Goal: Task Accomplishment & Management: Use online tool/utility

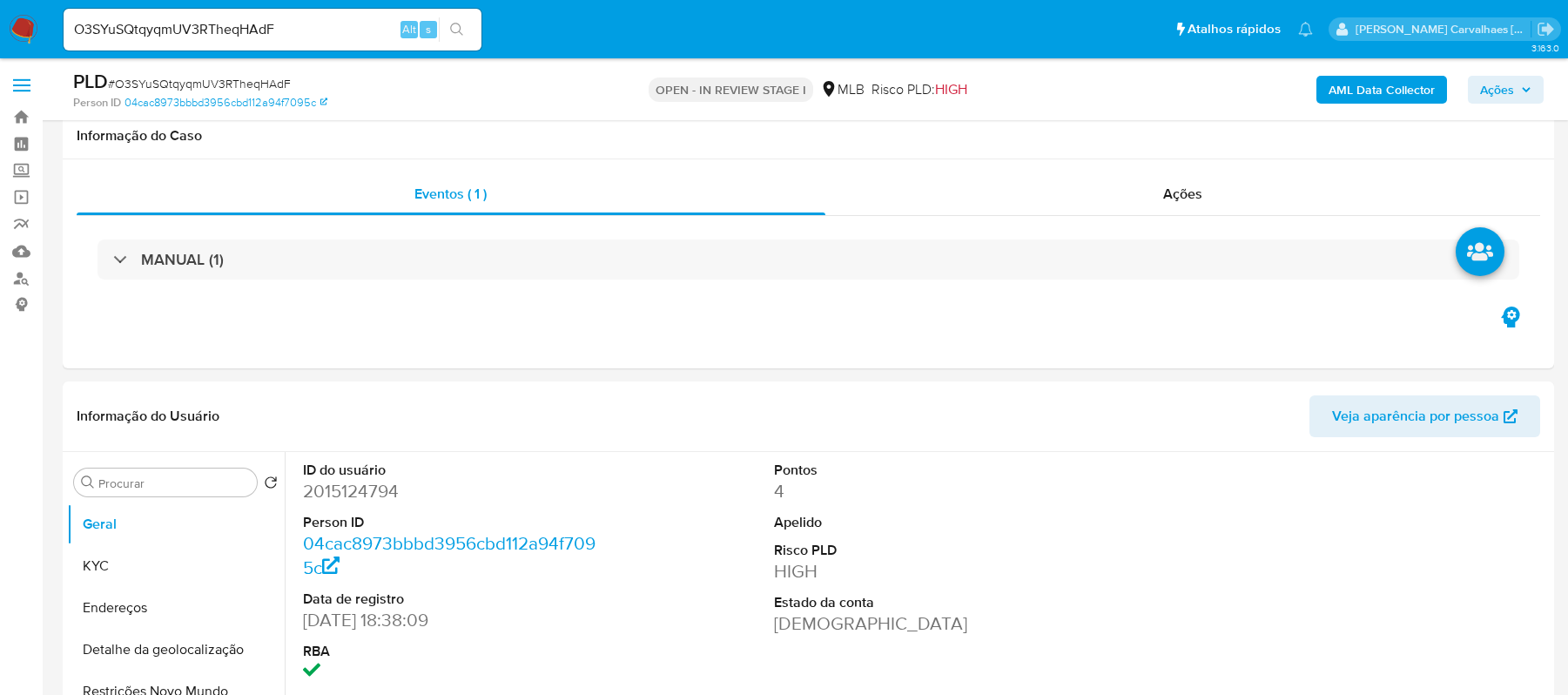
select select "10"
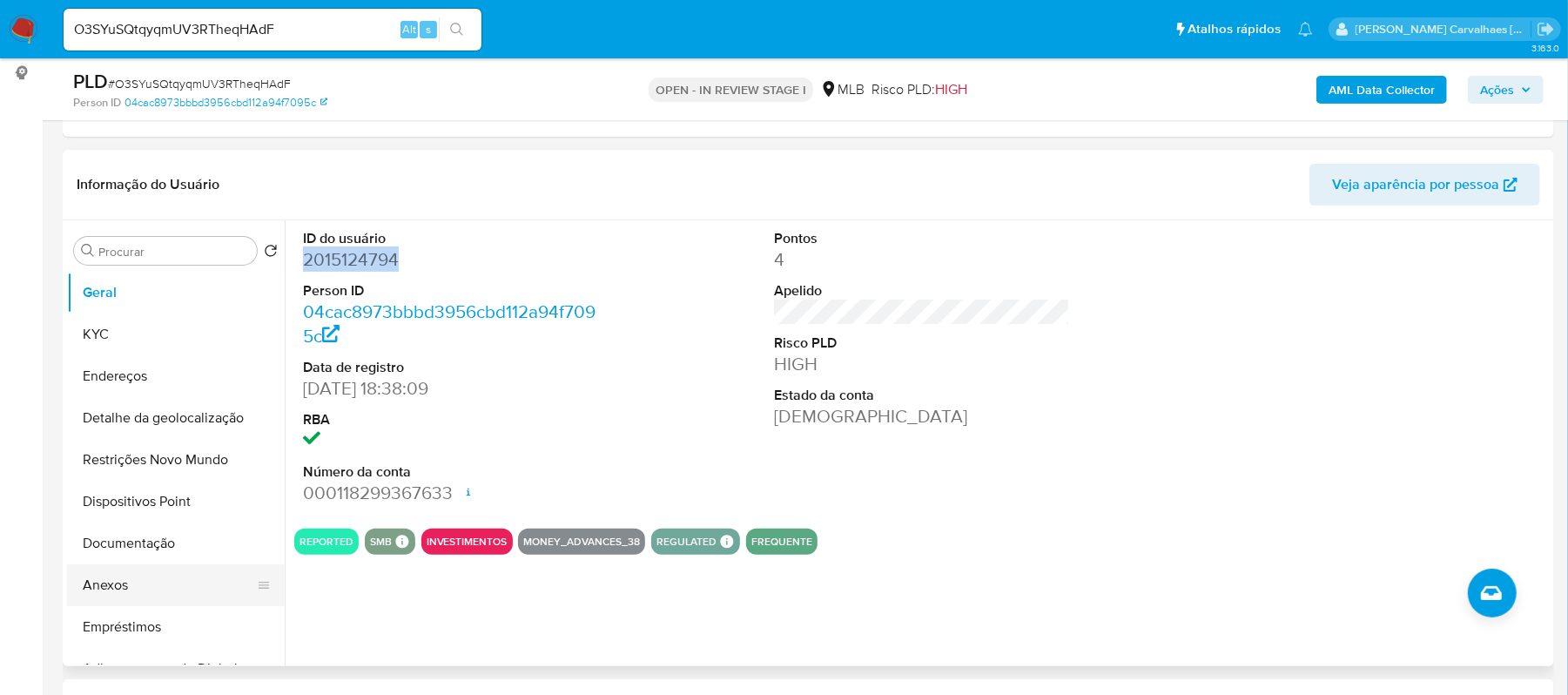
scroll to position [232, 0]
click at [123, 548] on button "Documentação" at bounding box center [169, 543] width 203 height 42
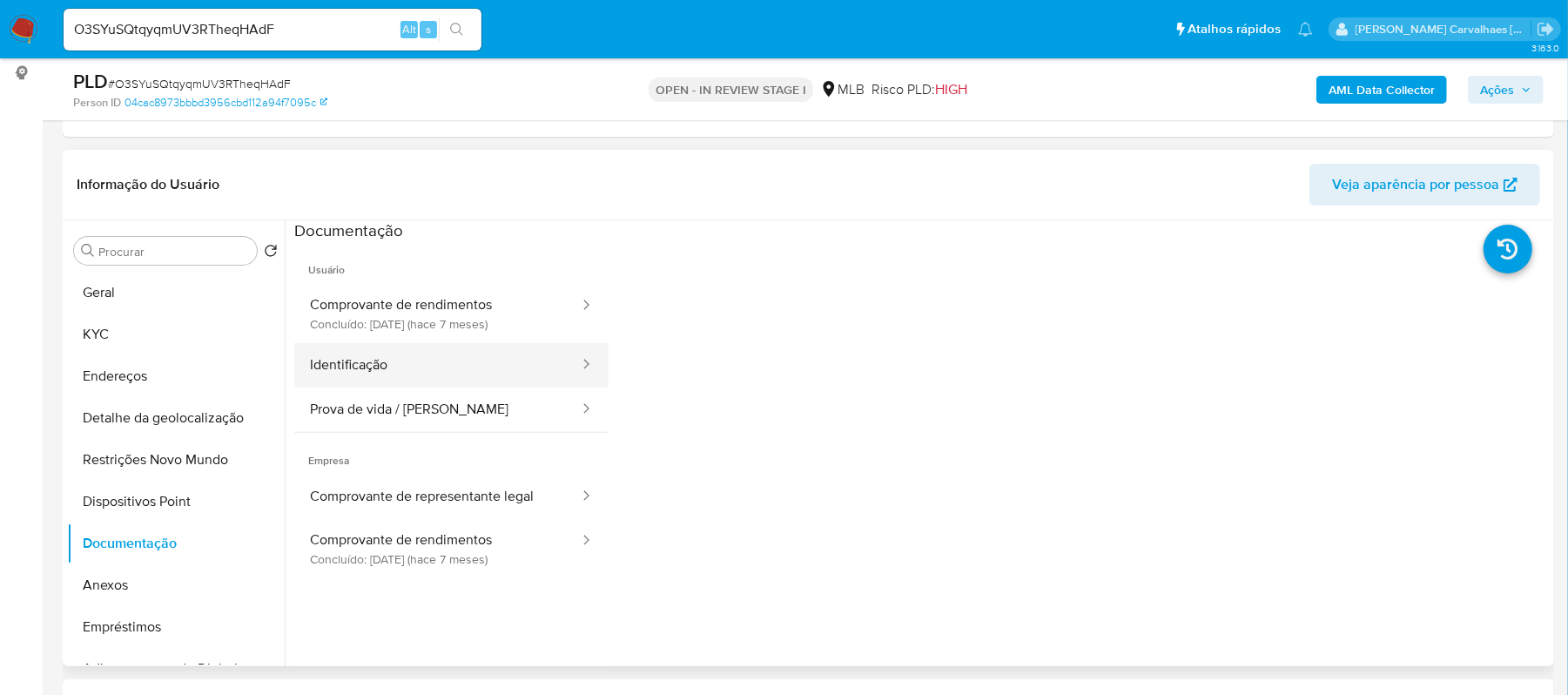
click at [397, 360] on button "Identificação" at bounding box center [437, 365] width 286 height 44
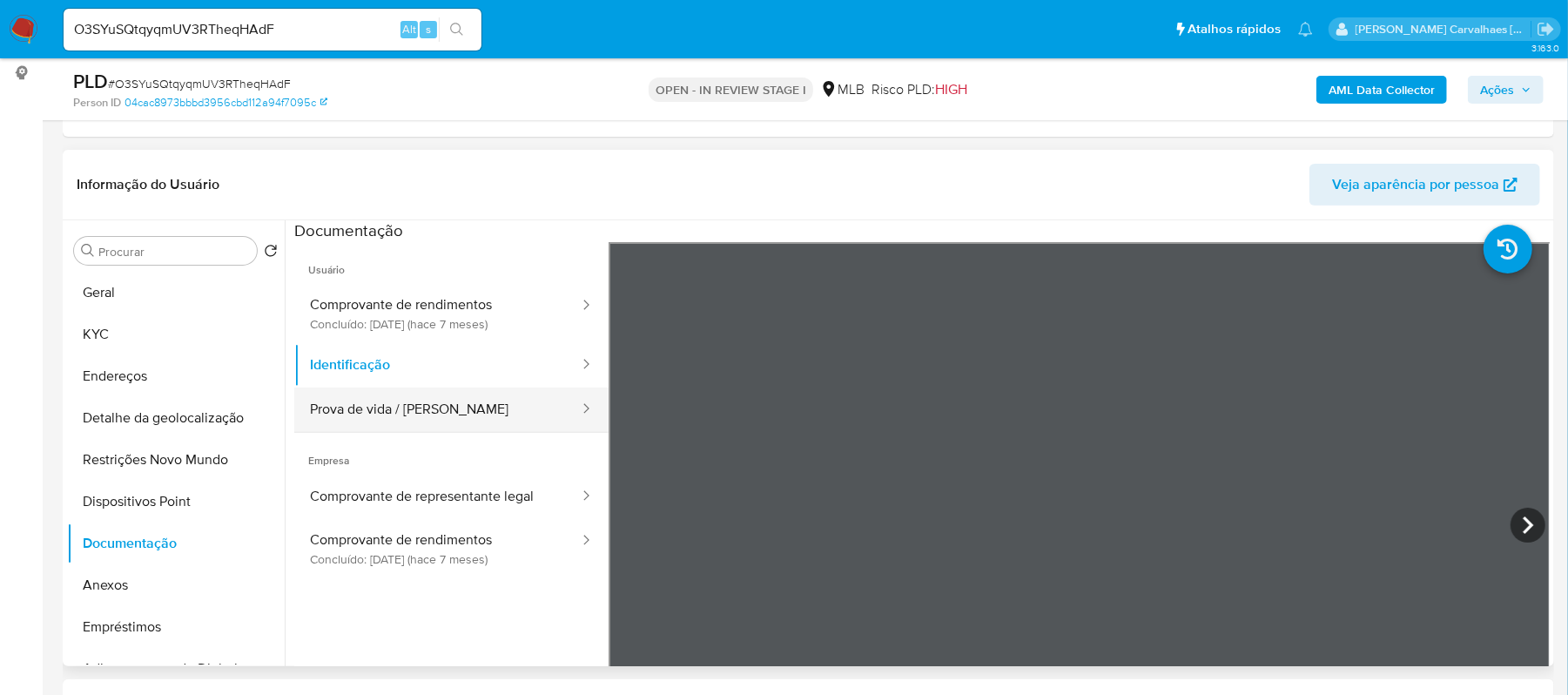
click at [498, 415] on button "Prova de vida / Selfie" at bounding box center [437, 409] width 286 height 44
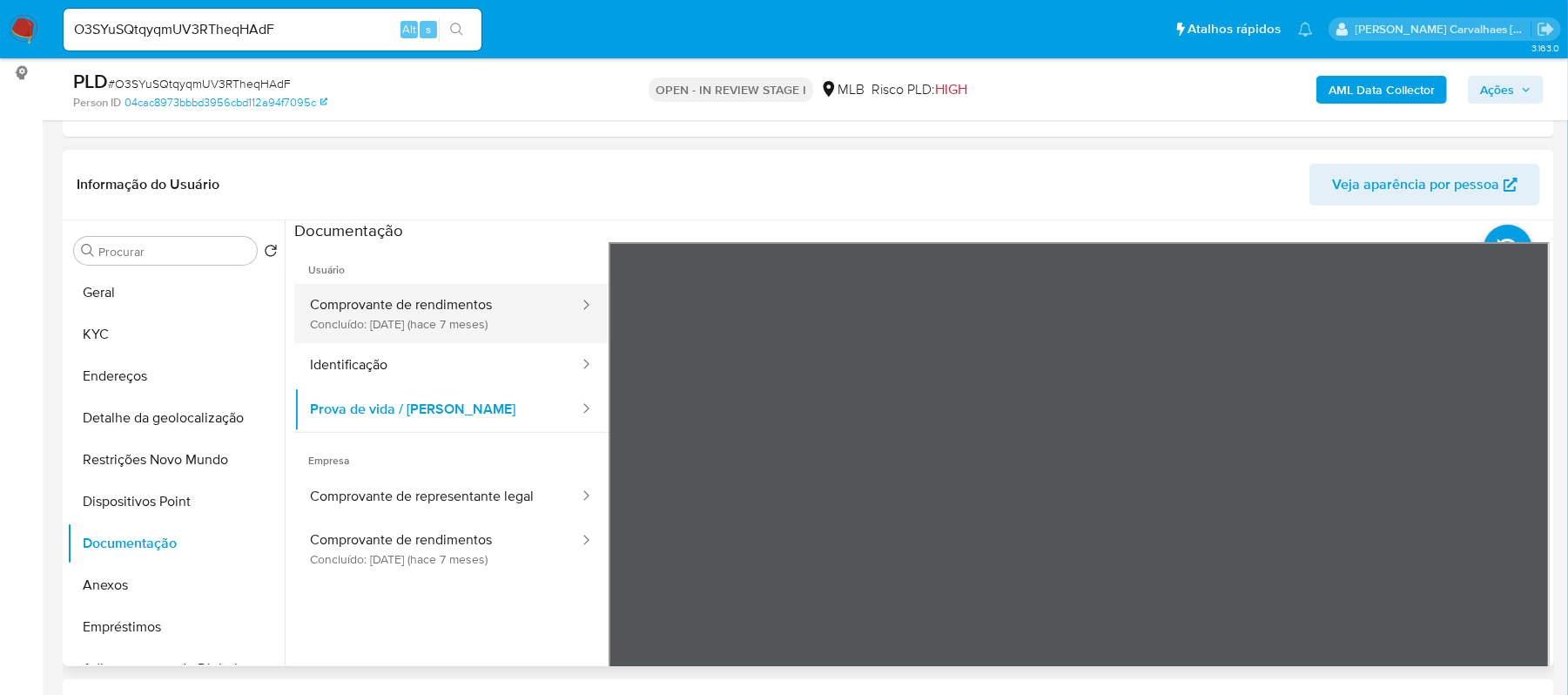
click at [406, 319] on button "Comprovante de rendimentos Concluído: 10/03/2025 (hace 7 meses)" at bounding box center [437, 313] width 286 height 59
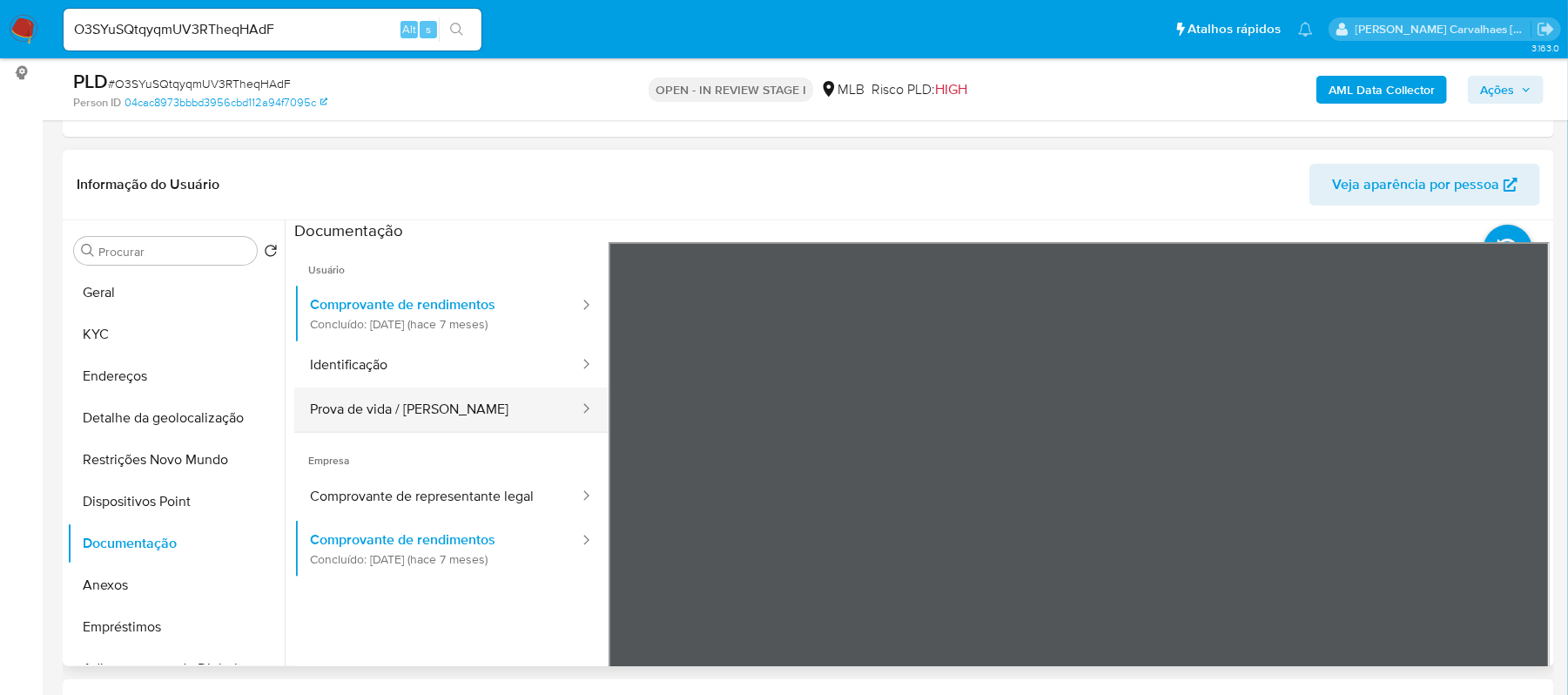
click at [395, 401] on button "Prova de vida / Selfie" at bounding box center [437, 409] width 286 height 44
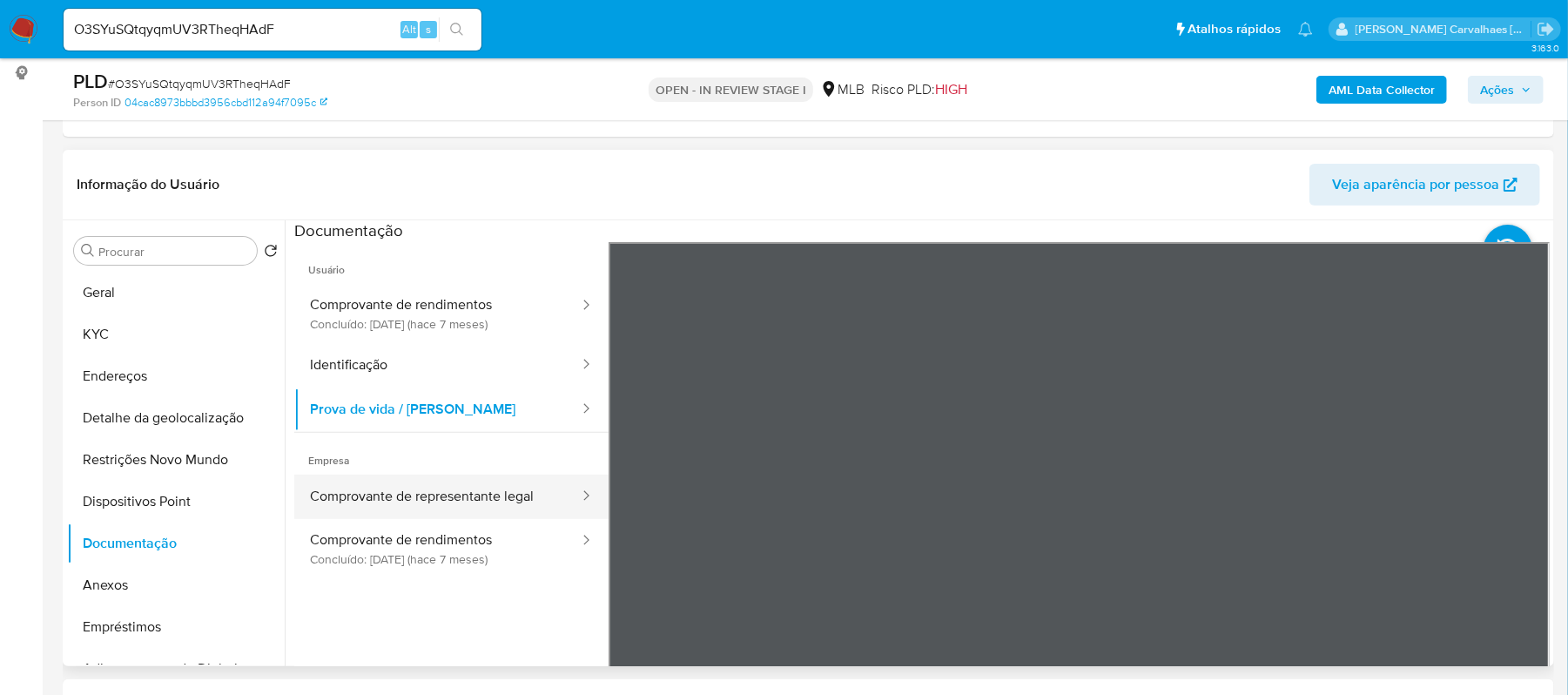
click at [454, 489] on button "Comprovante de representante legal" at bounding box center [437, 497] width 286 height 44
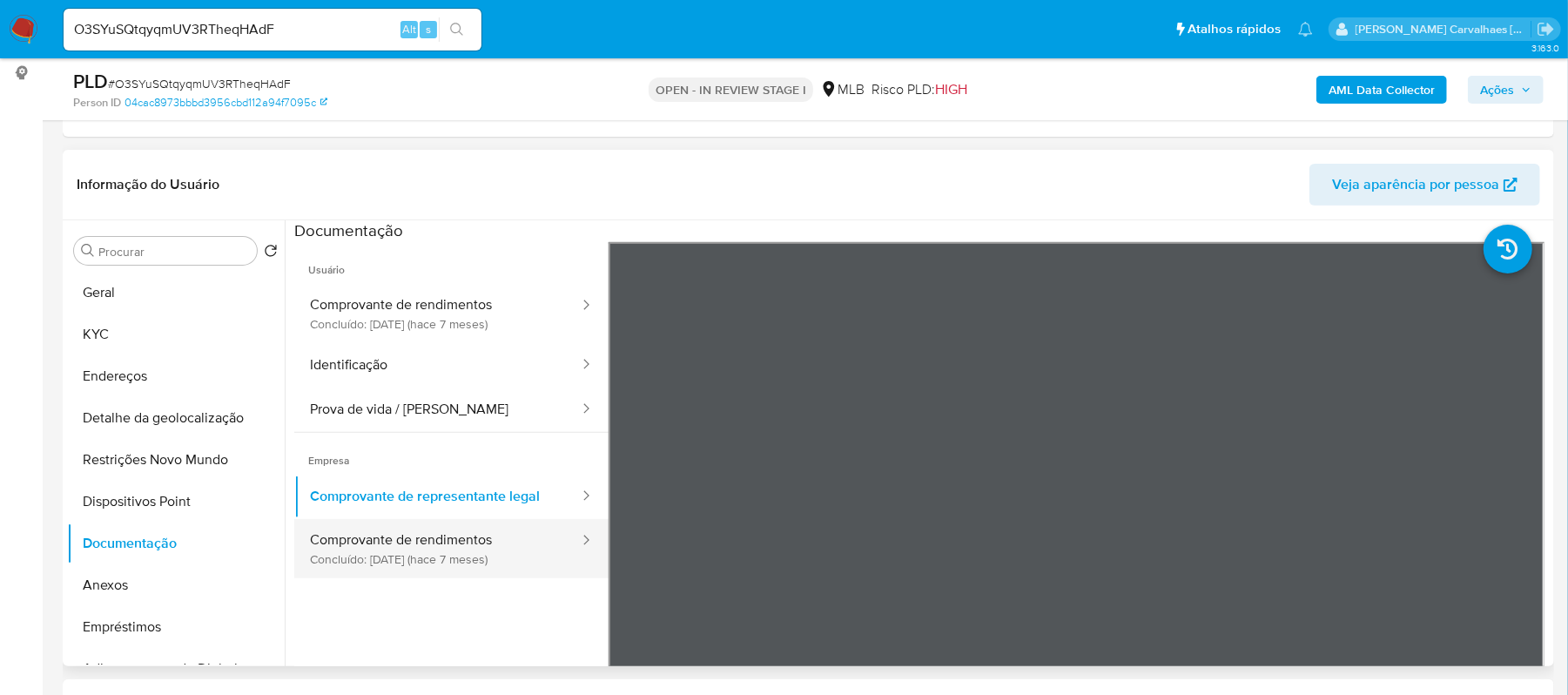
click at [449, 544] on button "Comprovante de rendimentos Concluído: 10/03/2025 (hace 7 meses)" at bounding box center [437, 549] width 286 height 59
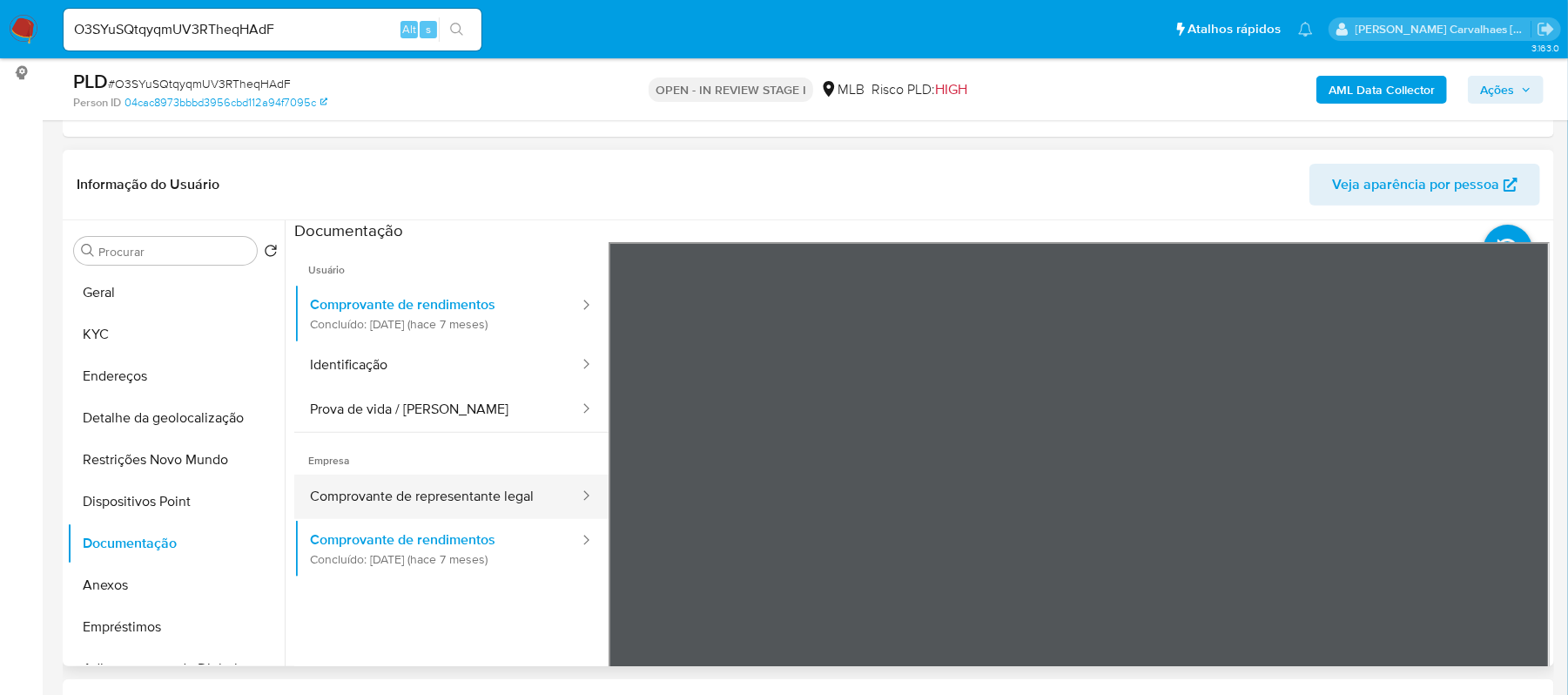
click at [460, 489] on button "Comprovante de representante legal" at bounding box center [437, 497] width 286 height 44
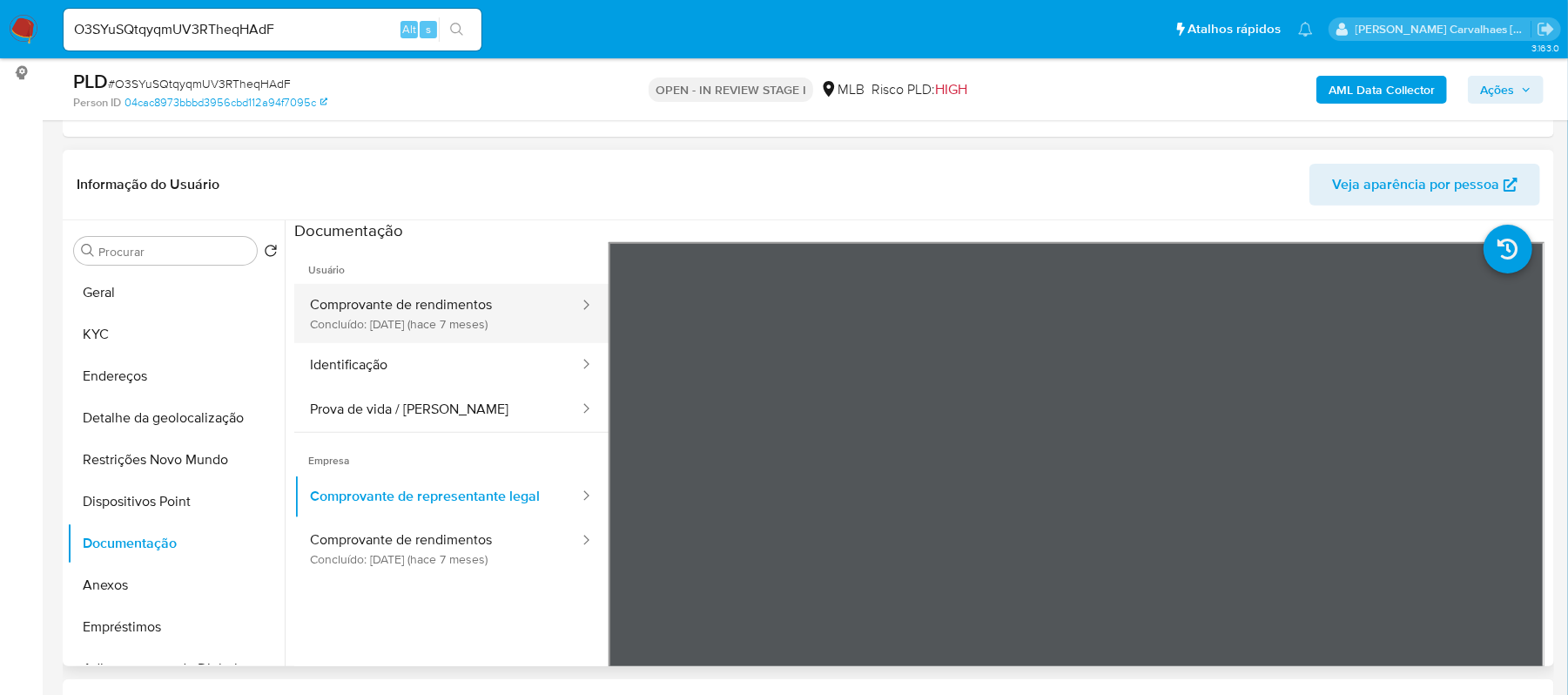
click at [398, 301] on button "Comprovante de rendimentos Concluído: 10/03/2025 (hace 7 meses)" at bounding box center [437, 313] width 286 height 59
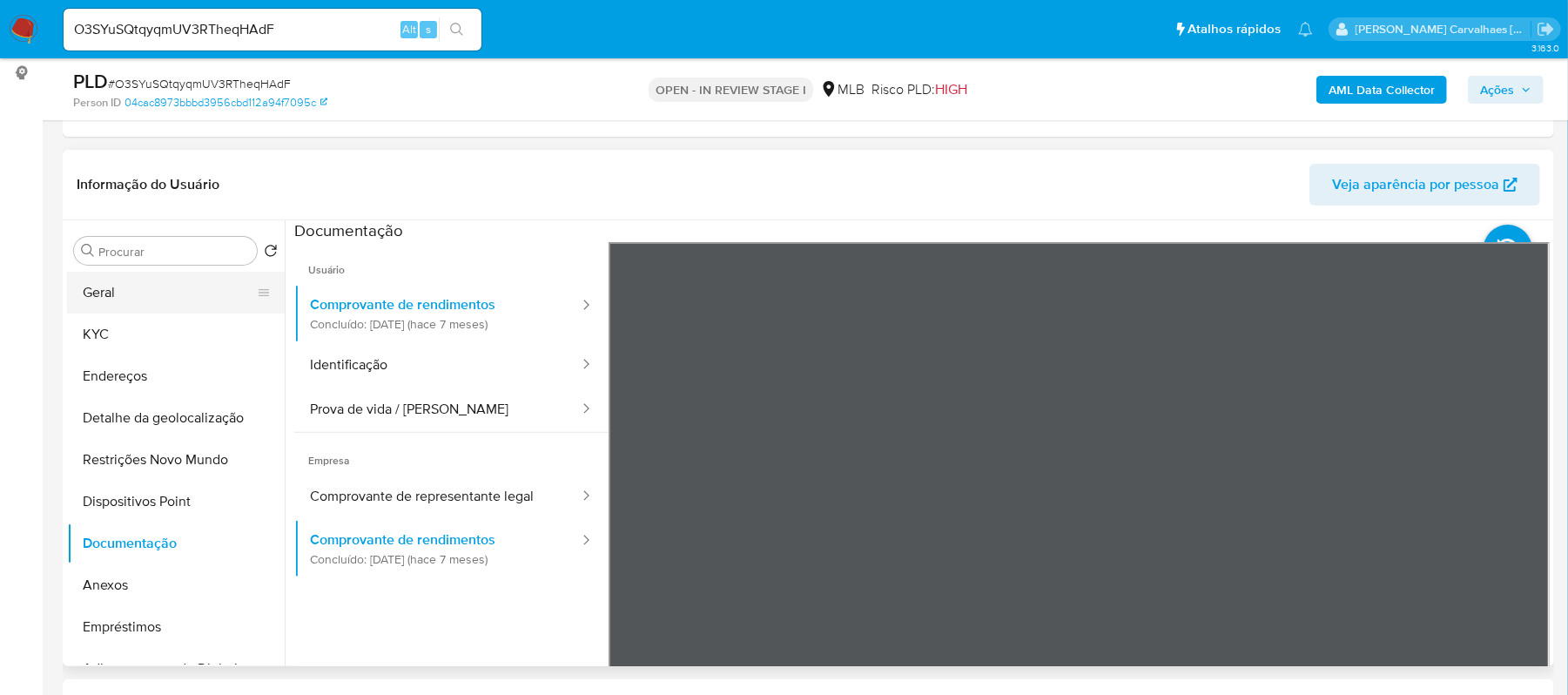
click at [115, 290] on button "Geral" at bounding box center [169, 292] width 203 height 42
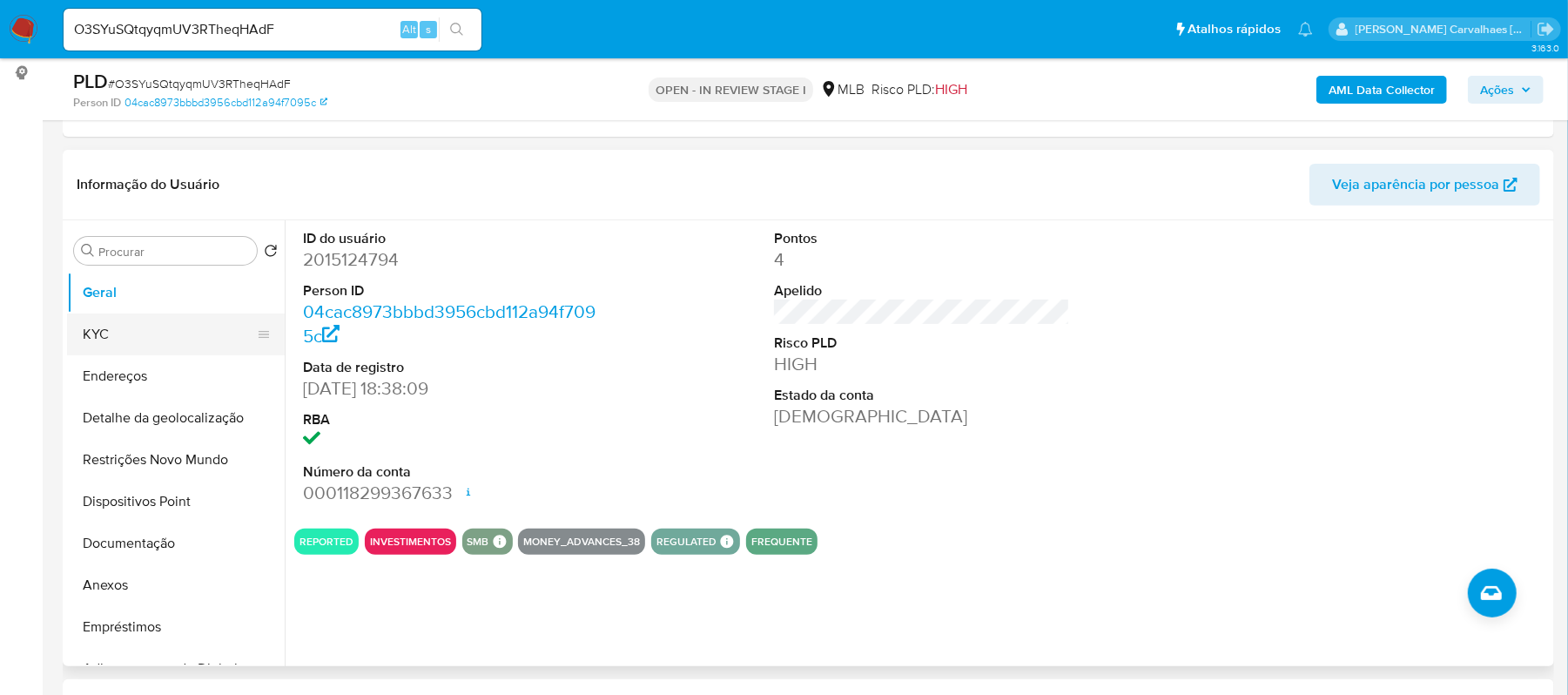
click at [226, 352] on button "KYC" at bounding box center [169, 334] width 203 height 42
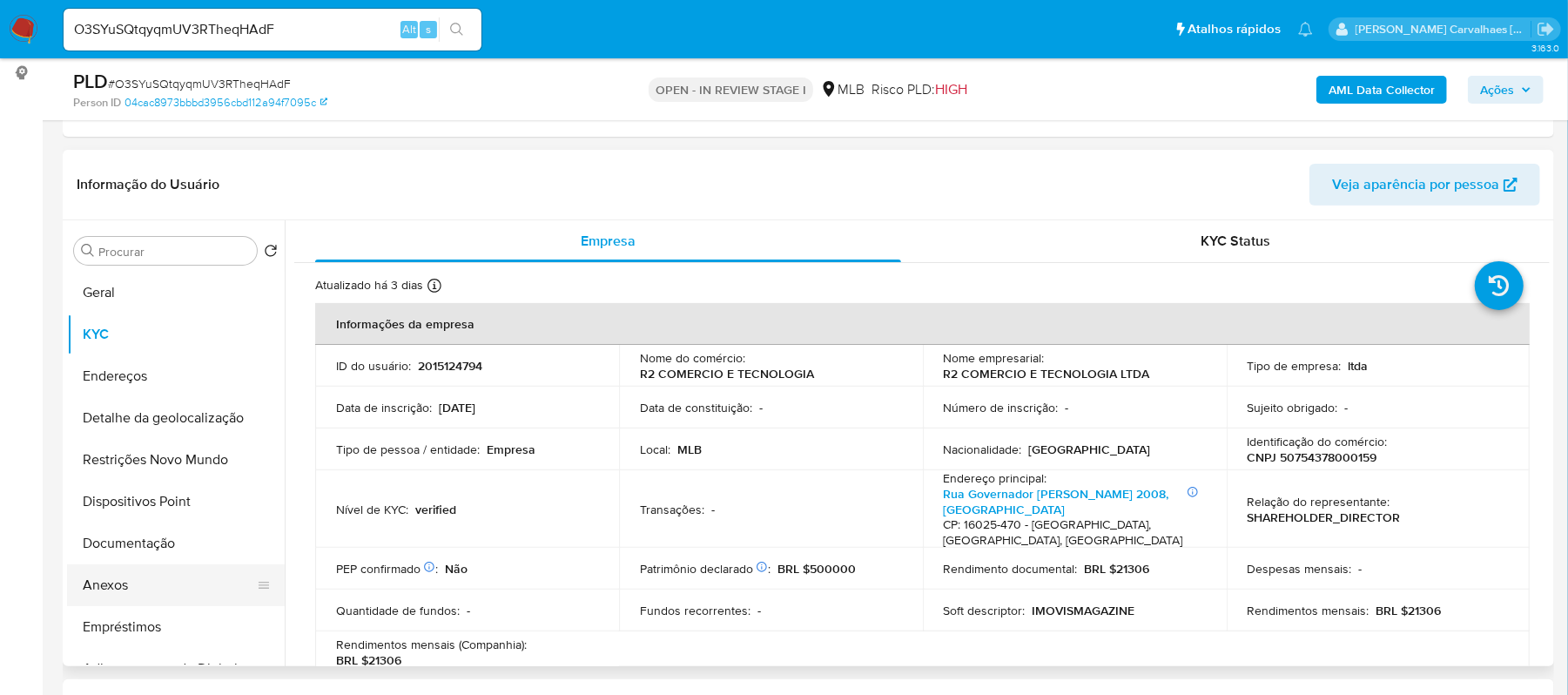
click at [133, 581] on button "Anexos" at bounding box center [169, 585] width 203 height 42
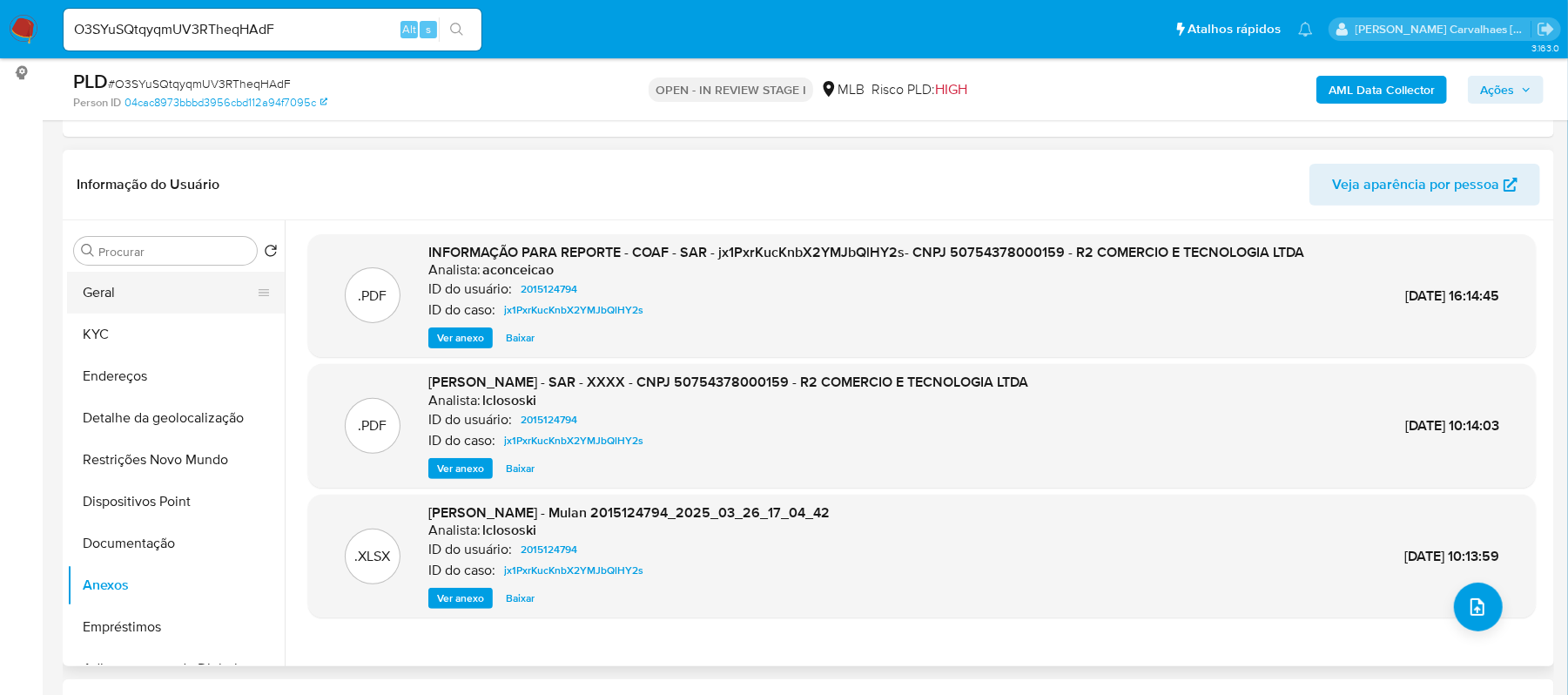
click at [127, 294] on button "Geral" at bounding box center [169, 292] width 203 height 42
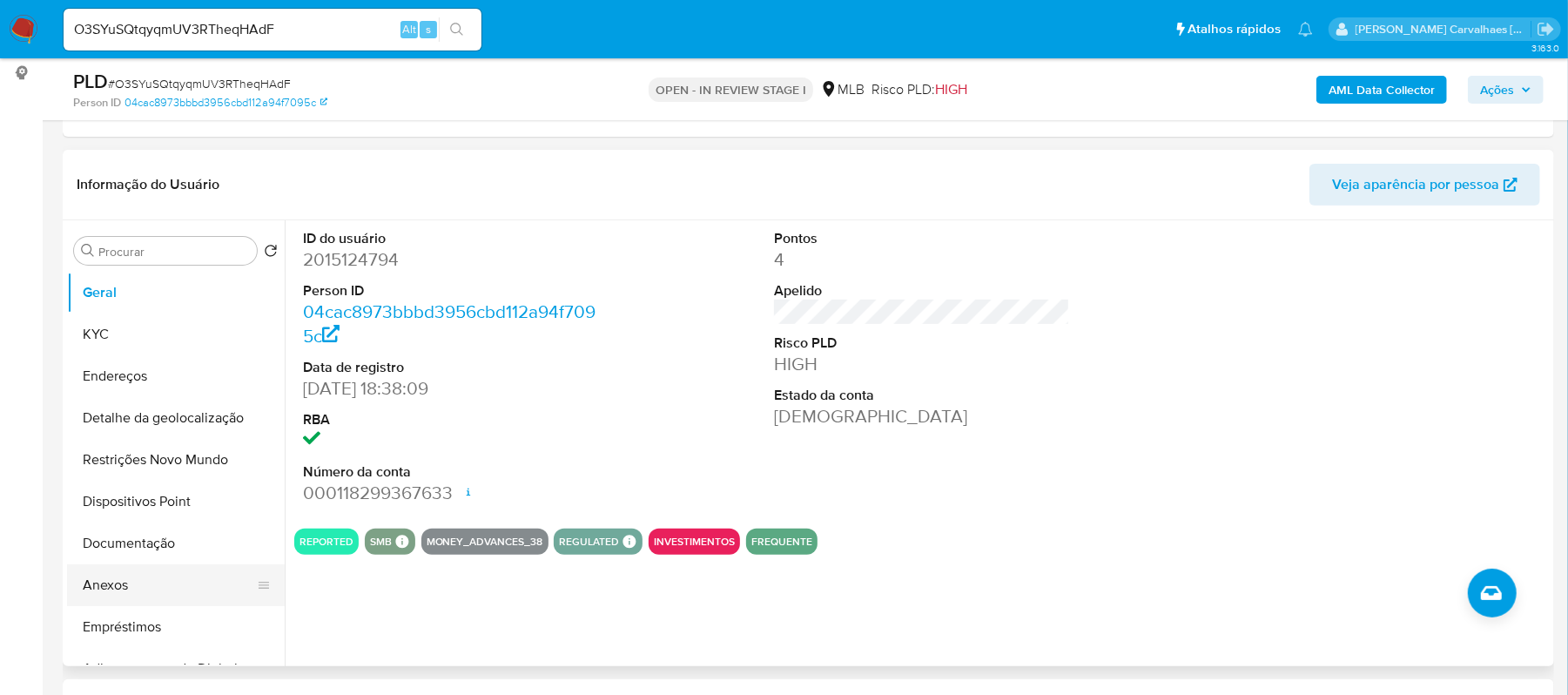
click at [143, 581] on button "Anexos" at bounding box center [169, 585] width 203 height 42
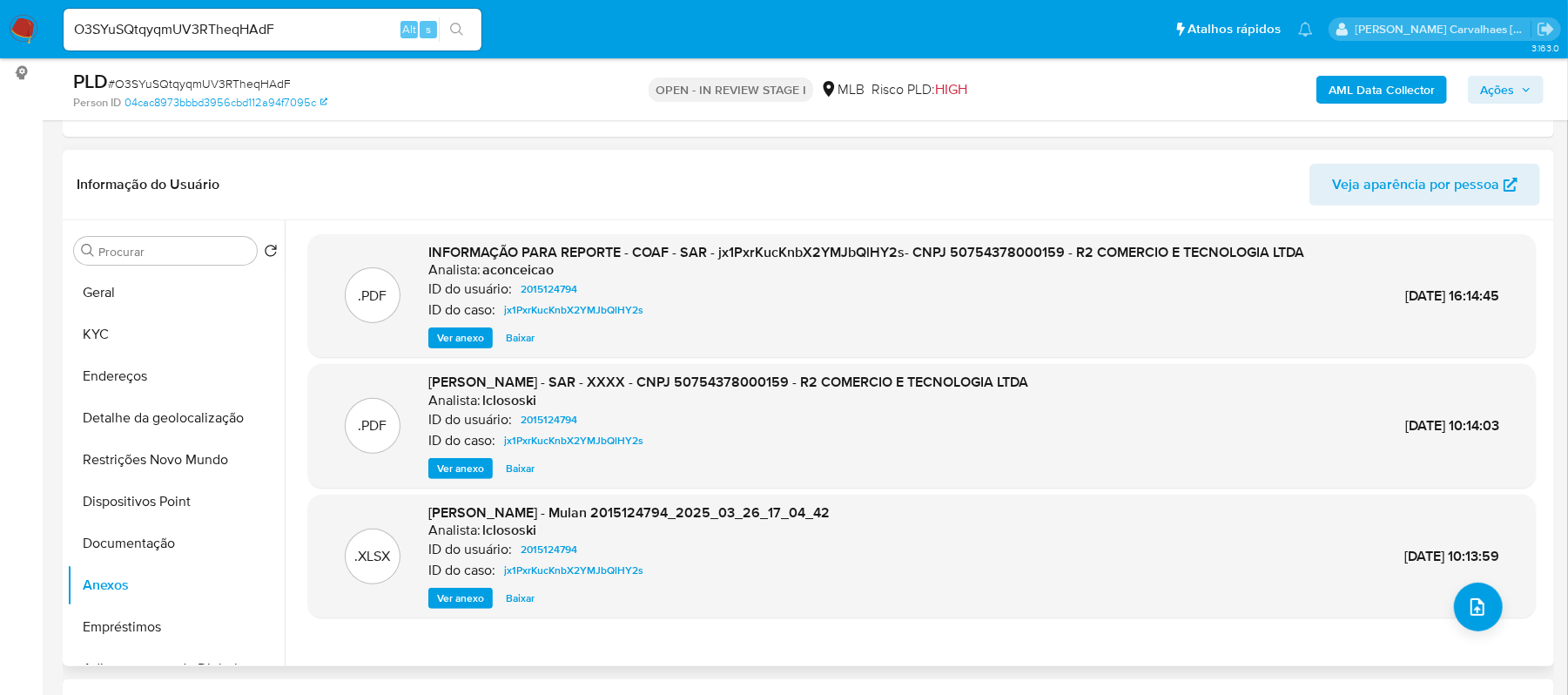
click at [455, 346] on span "Ver anexo" at bounding box center [460, 337] width 47 height 18
click at [455, 346] on div "Ver anexo Ver anexo Baixar" at bounding box center [867, 337] width 876 height 21
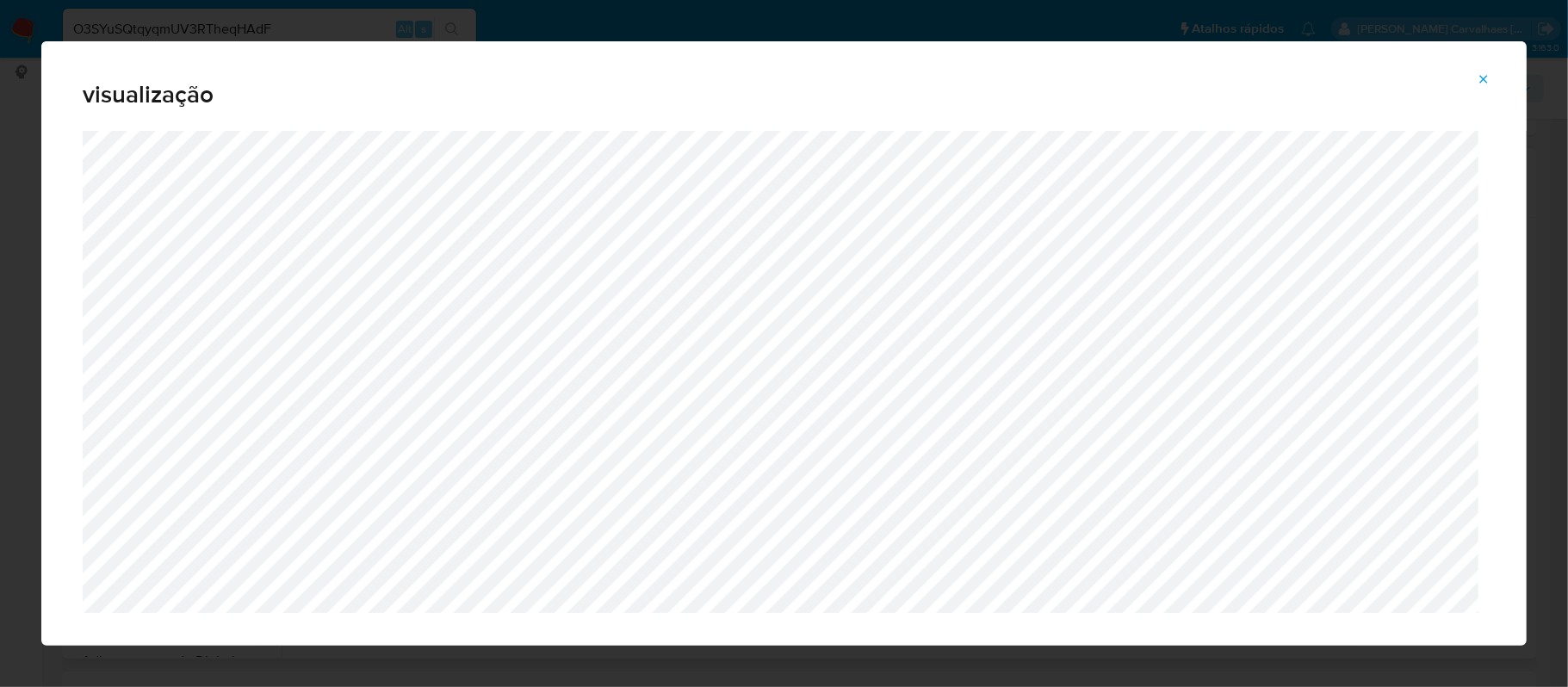
click at [1481, 72] on icon "Attachment preview" at bounding box center [1483, 79] width 14 height 14
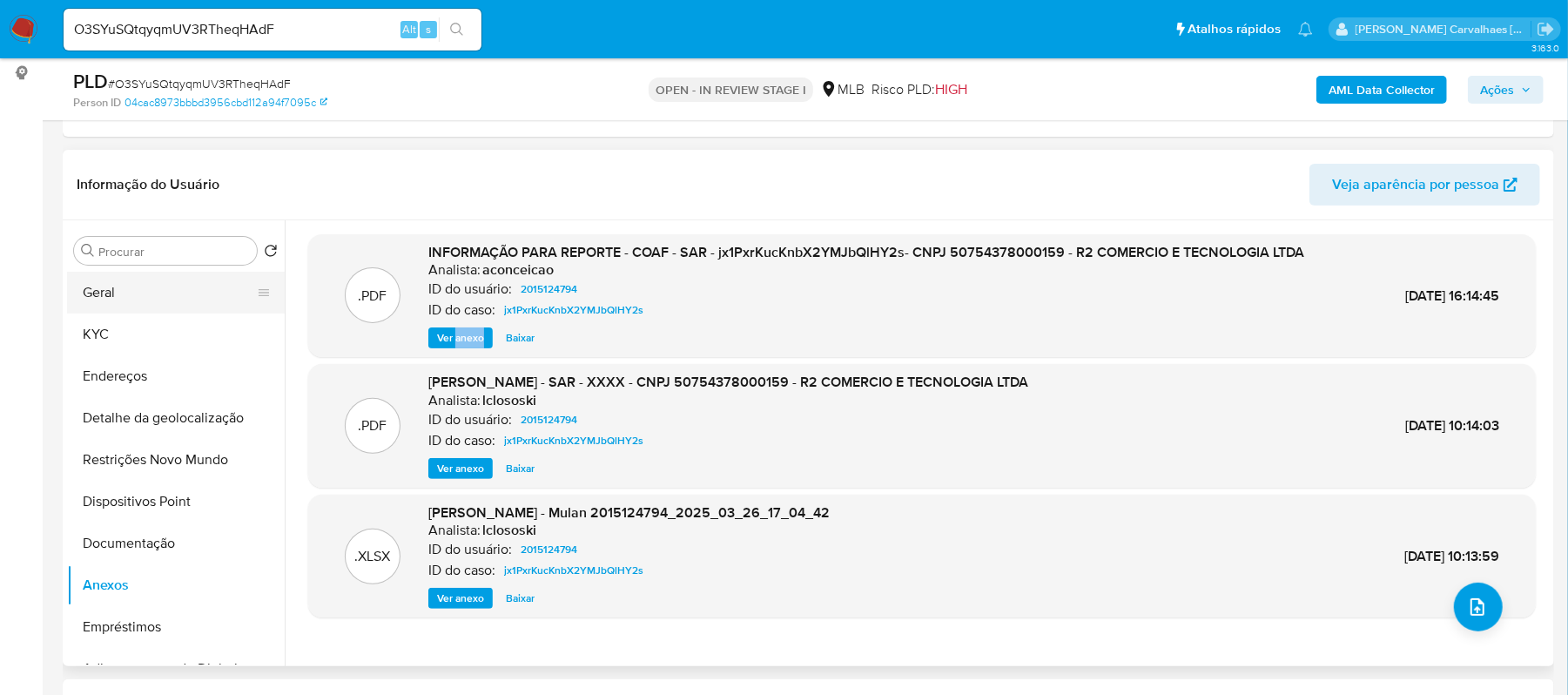
click at [199, 294] on button "Geral" at bounding box center [169, 292] width 203 height 42
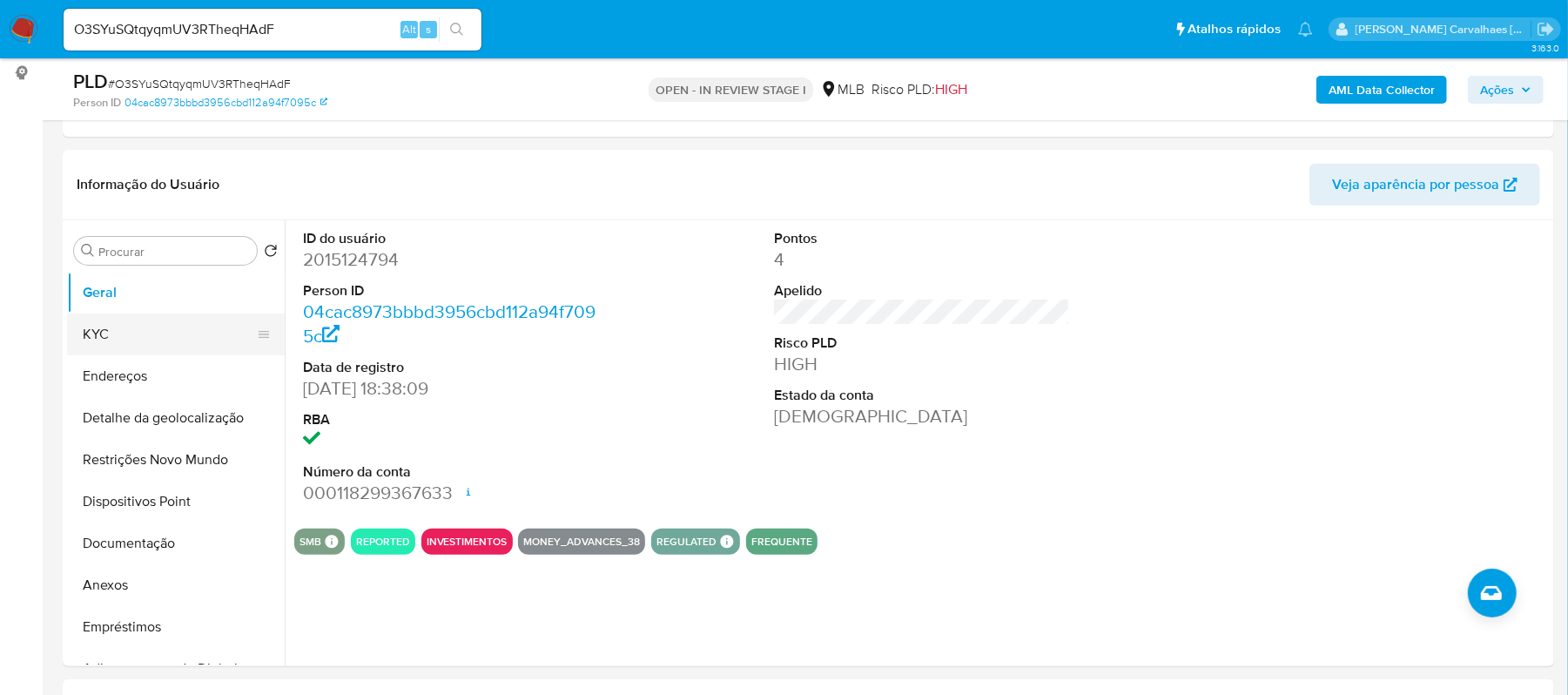
click at [161, 324] on button "KYC" at bounding box center [169, 334] width 203 height 42
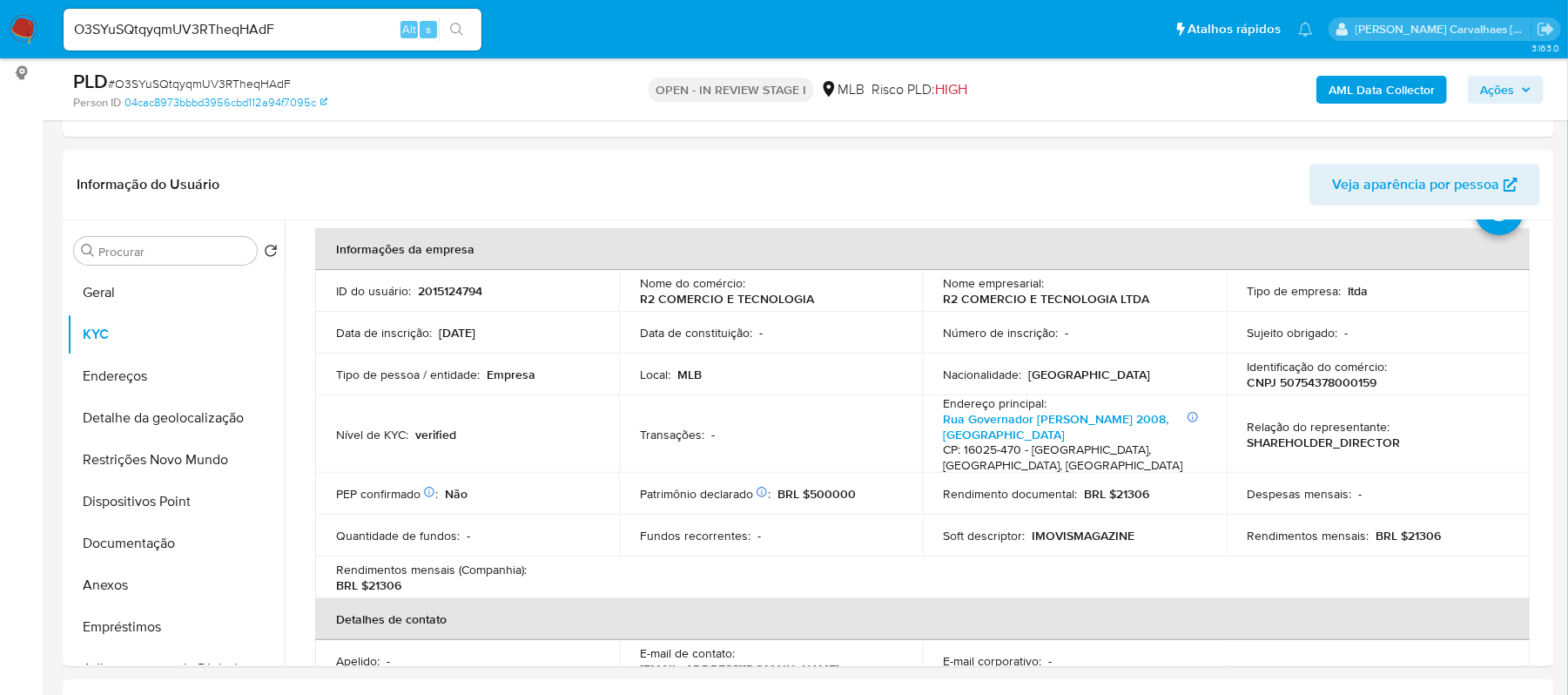
scroll to position [116, 0]
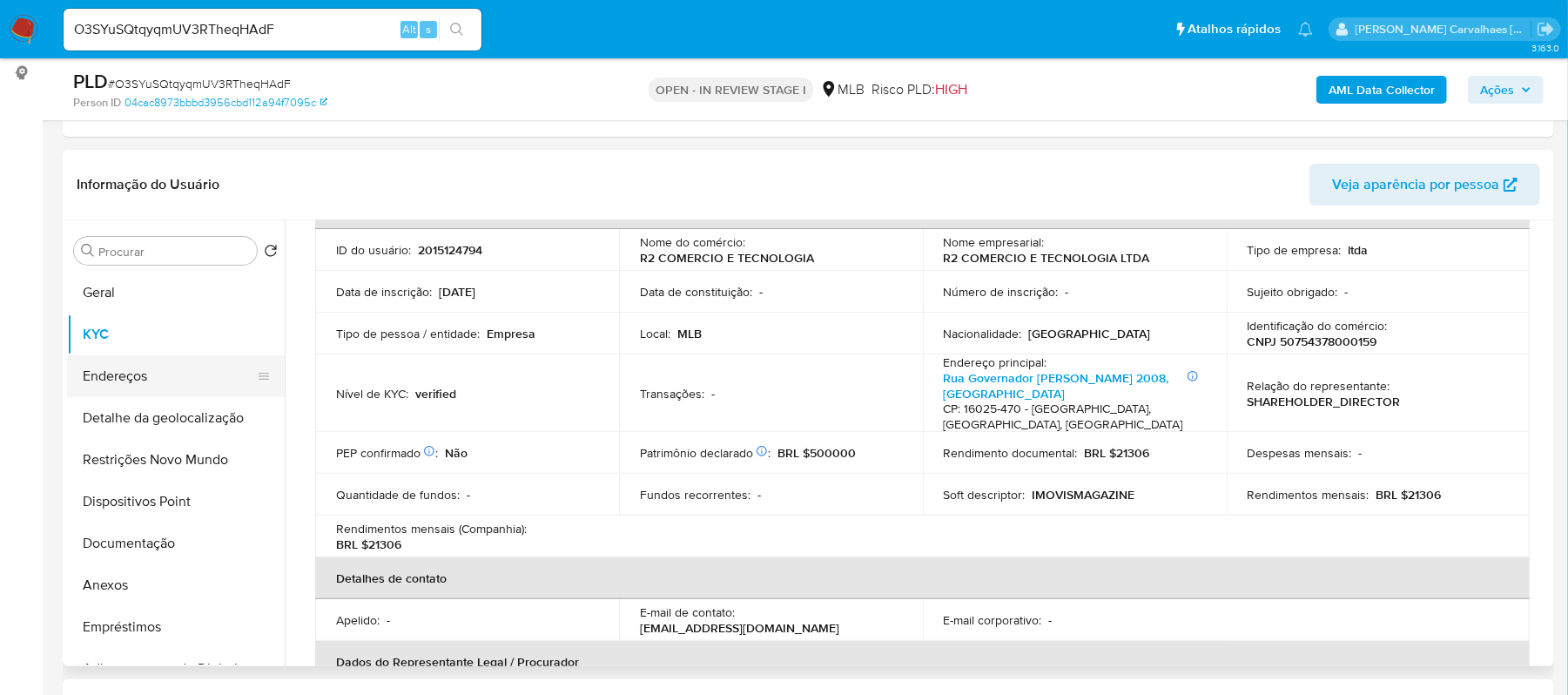
click at [158, 370] on button "Endereços" at bounding box center [169, 375] width 203 height 42
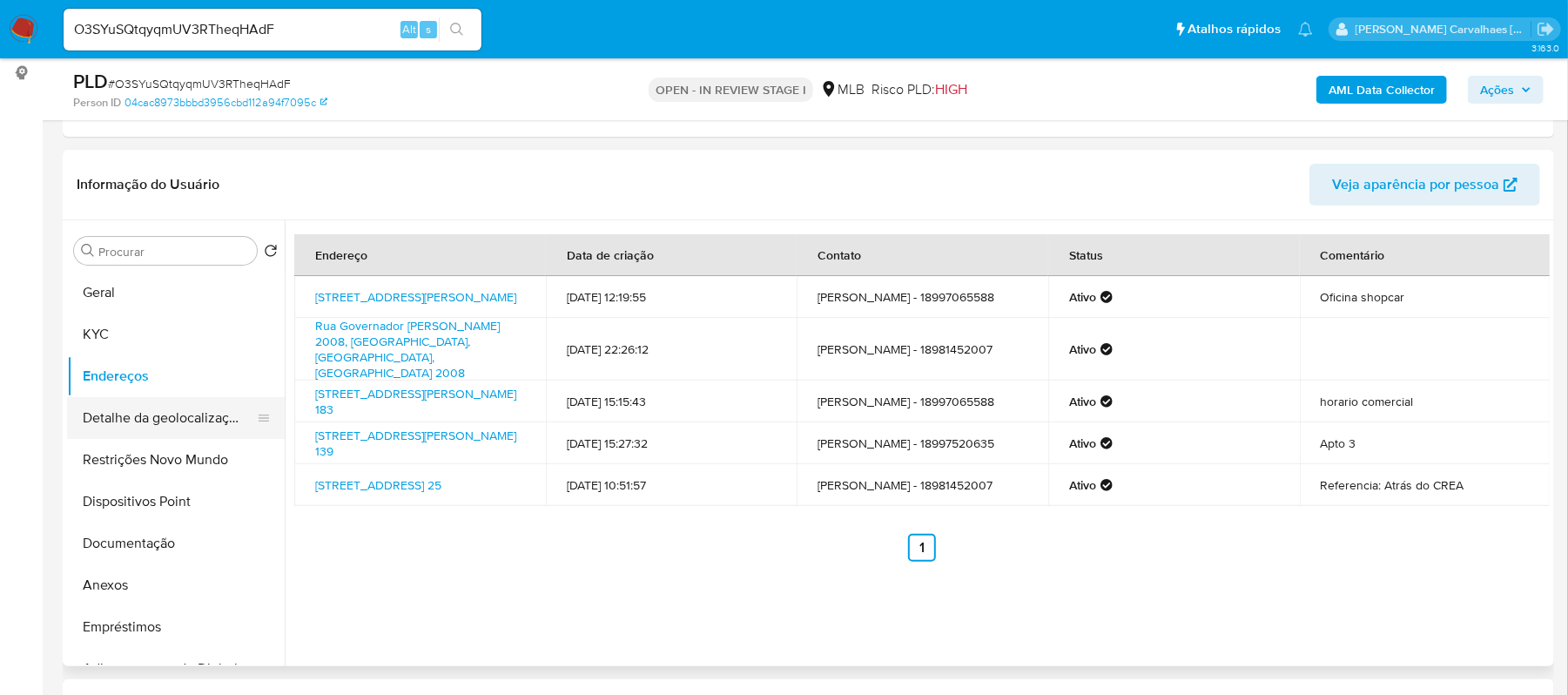
click at [244, 416] on button "Detalhe da geolocalização" at bounding box center [169, 418] width 203 height 42
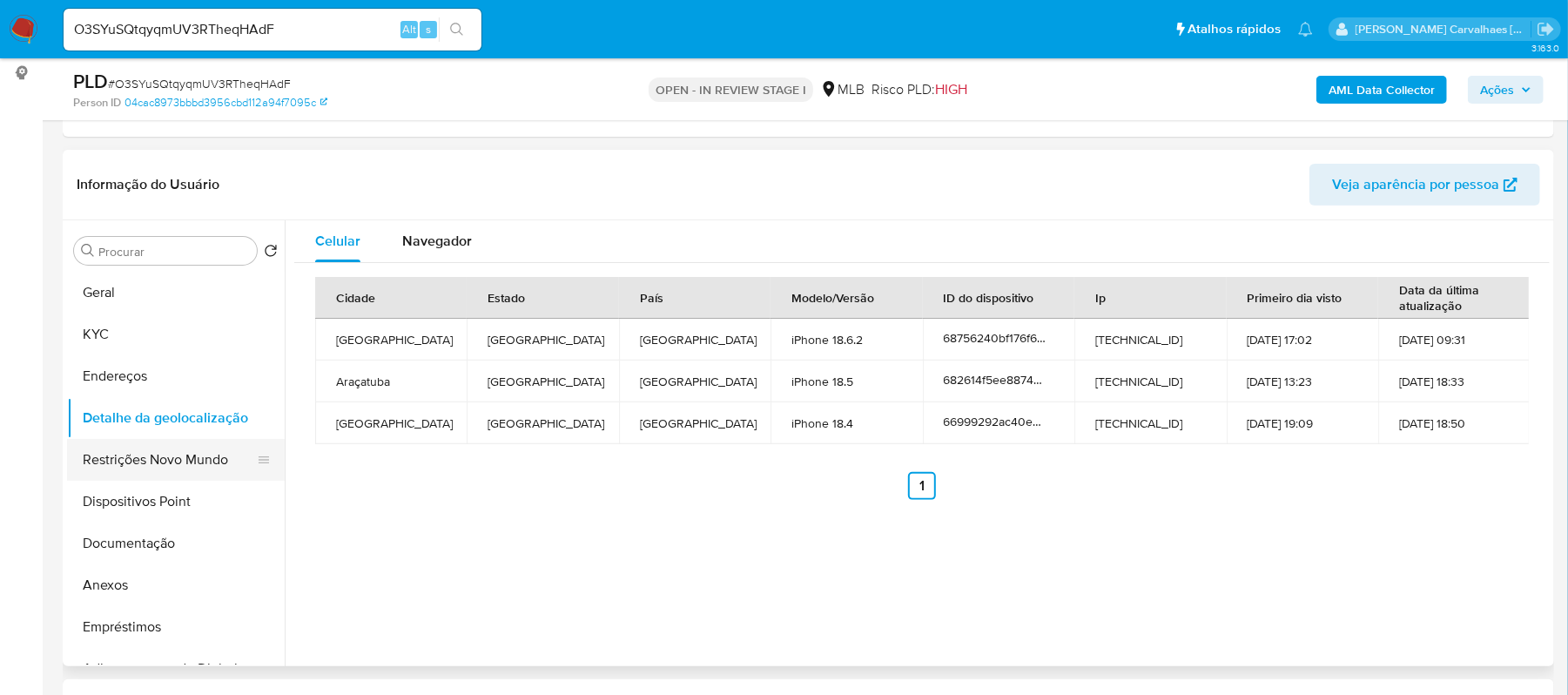
click at [200, 468] on button "Restrições Novo Mundo" at bounding box center [169, 459] width 203 height 42
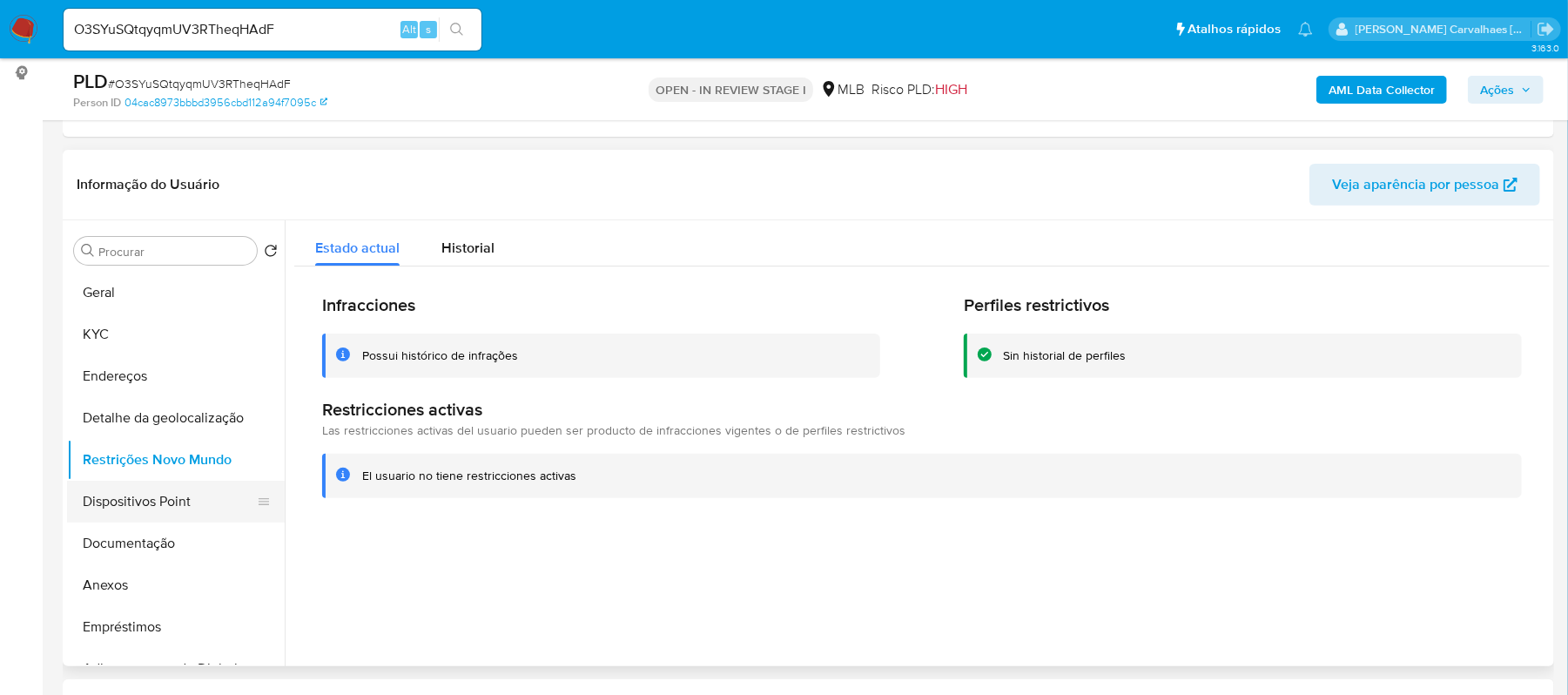
click at [169, 508] on button "Dispositivos Point" at bounding box center [169, 501] width 203 height 42
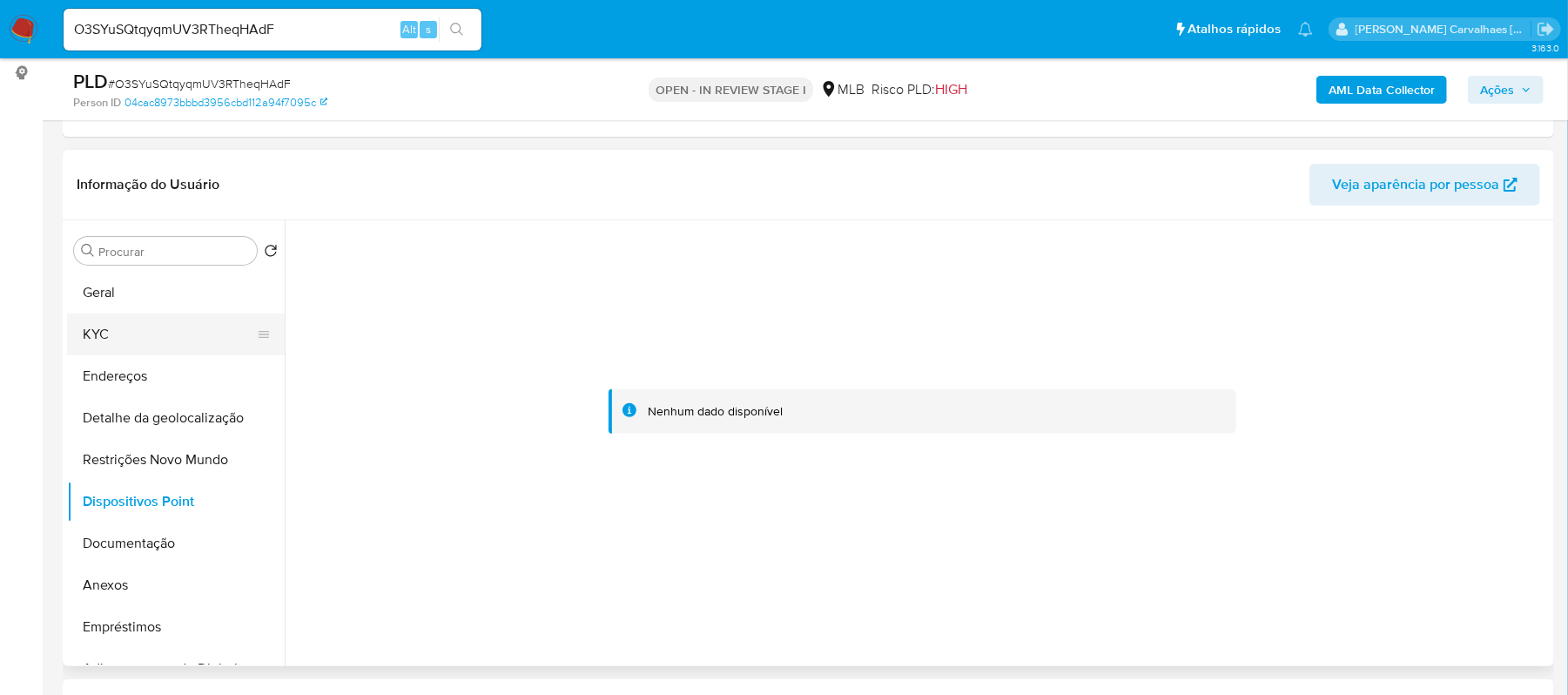
click at [127, 335] on button "KYC" at bounding box center [169, 334] width 203 height 42
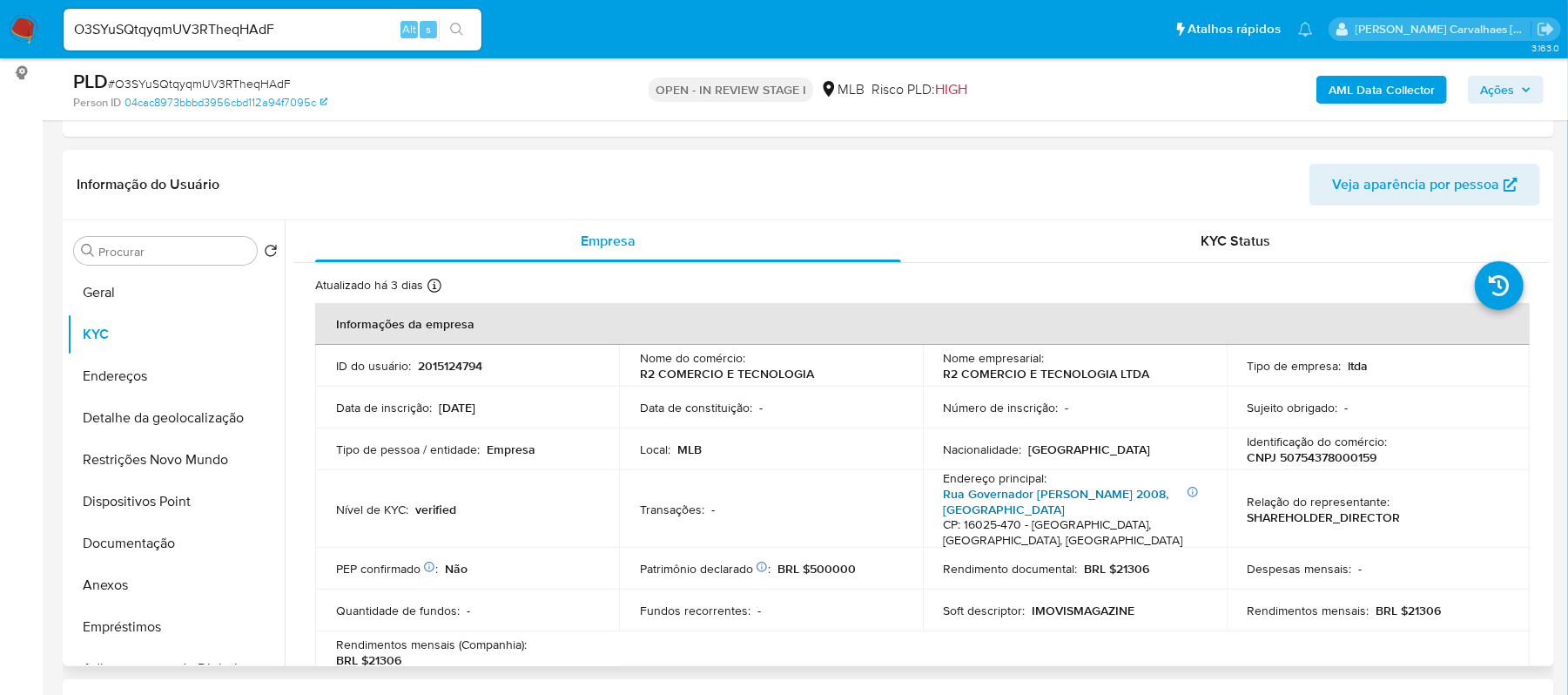
click at [961, 500] on link "Rua Governador Pedro De Toledo 2008, Jardim Brasília" at bounding box center [1056, 502] width 225 height 33
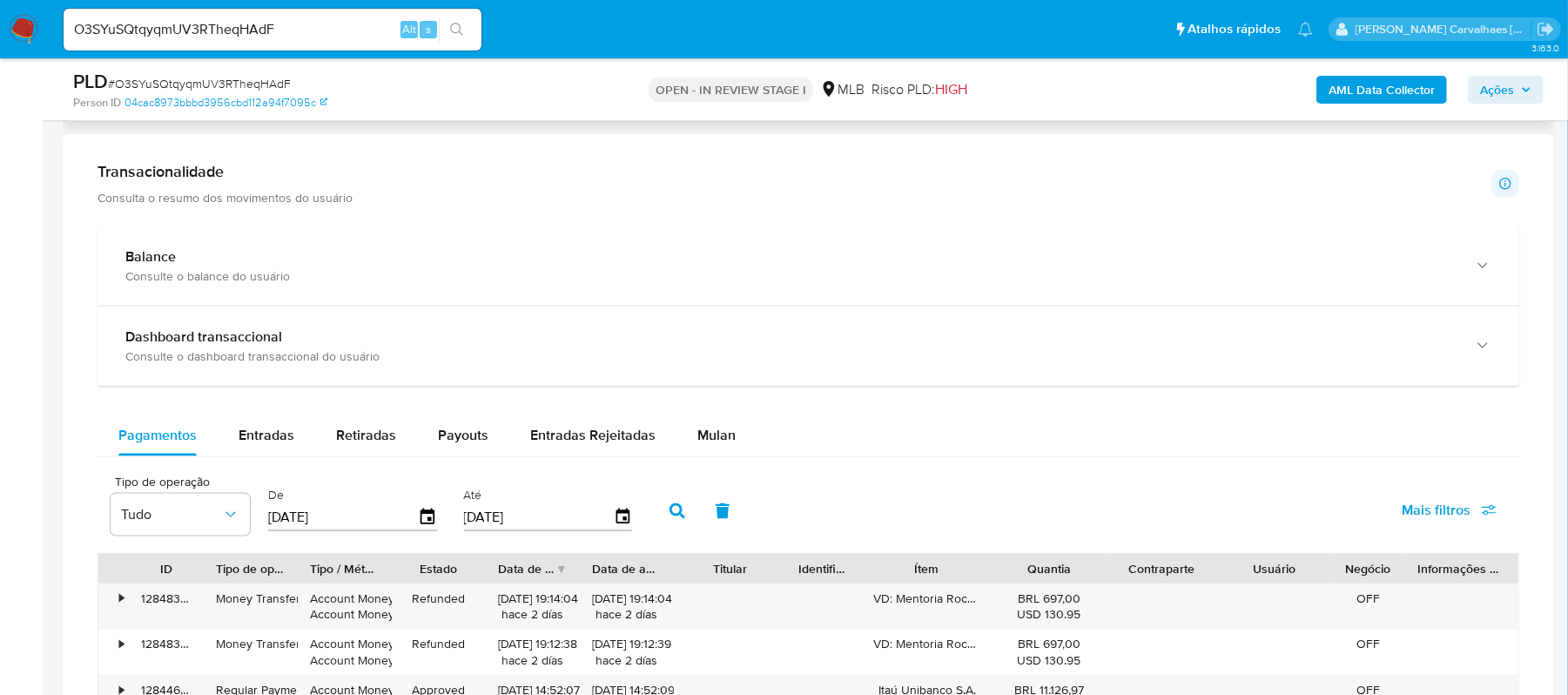
scroll to position [1509, 0]
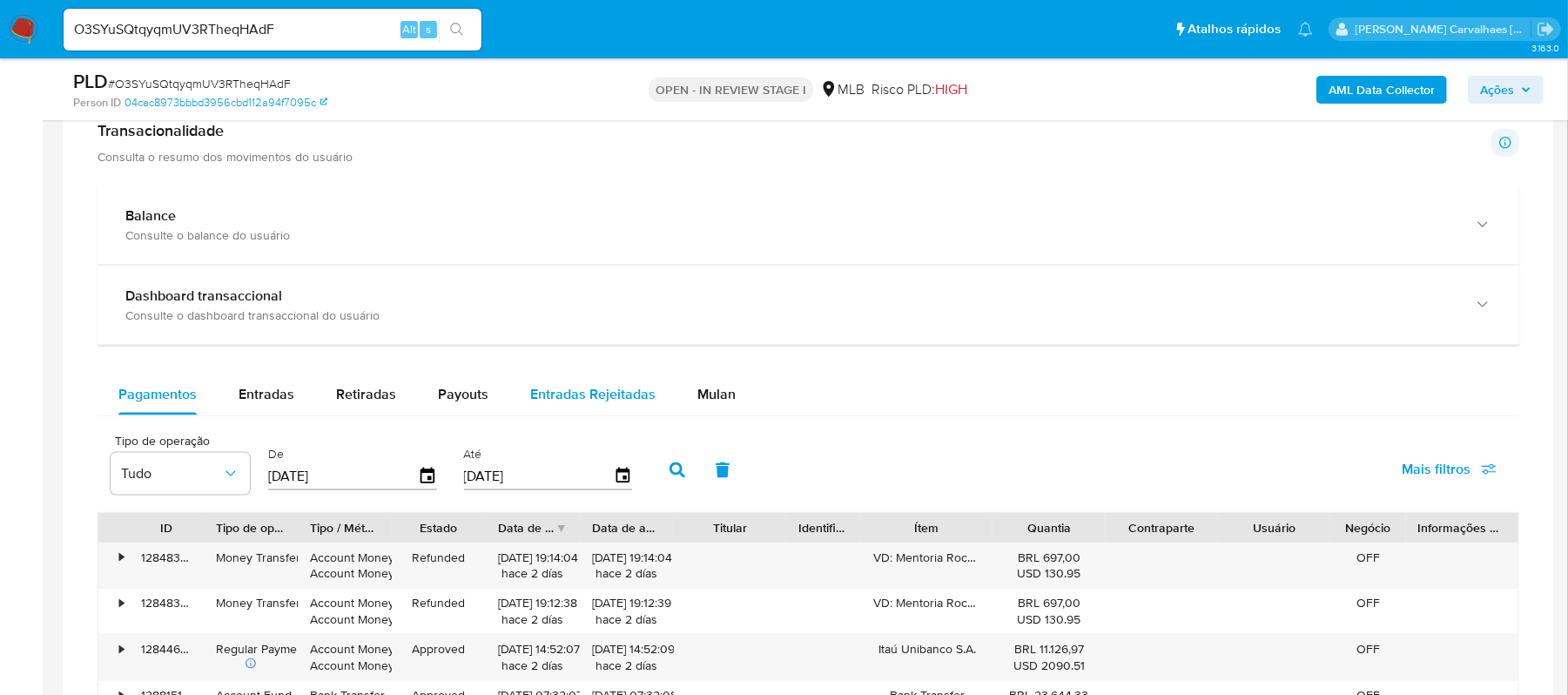
click at [576, 404] on span "Entradas Rejeitadas" at bounding box center [593, 395] width 126 height 20
select select "10"
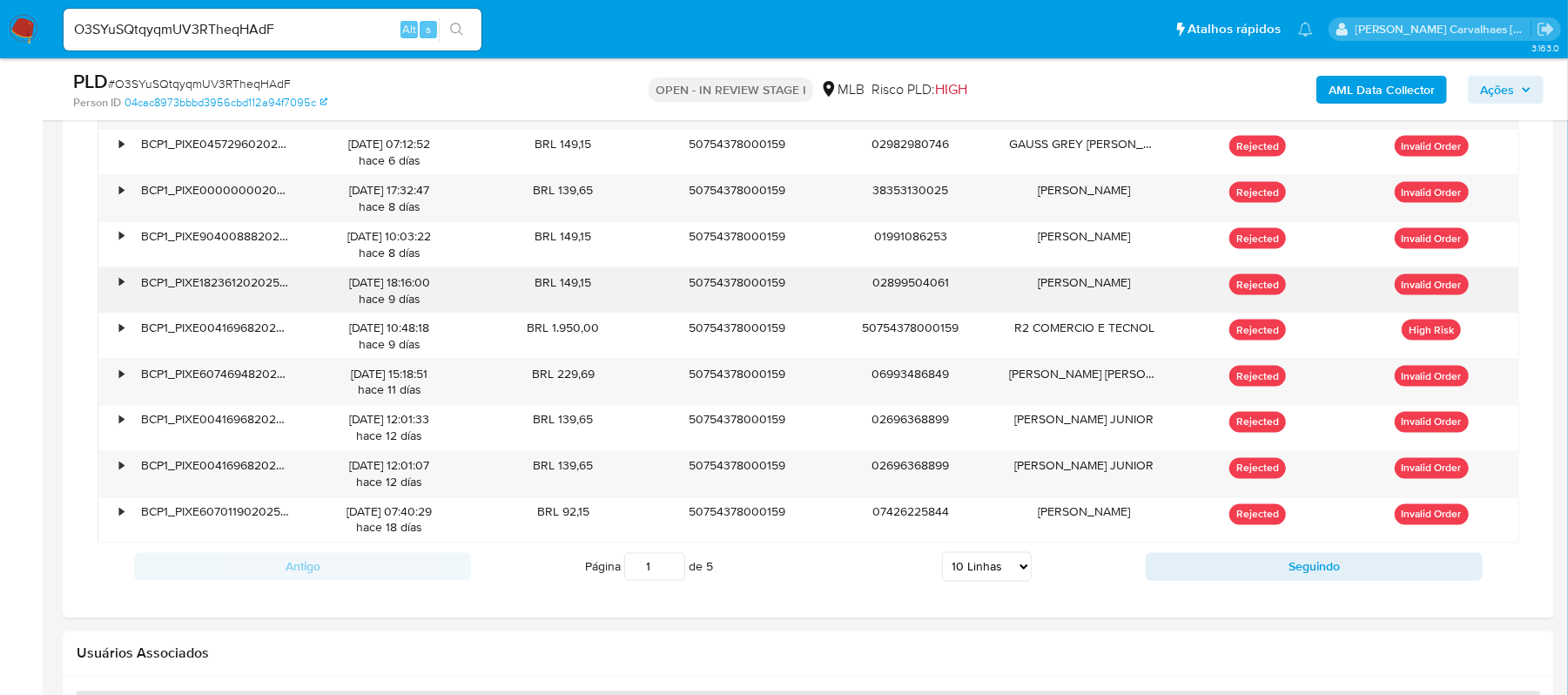
scroll to position [1973, 0]
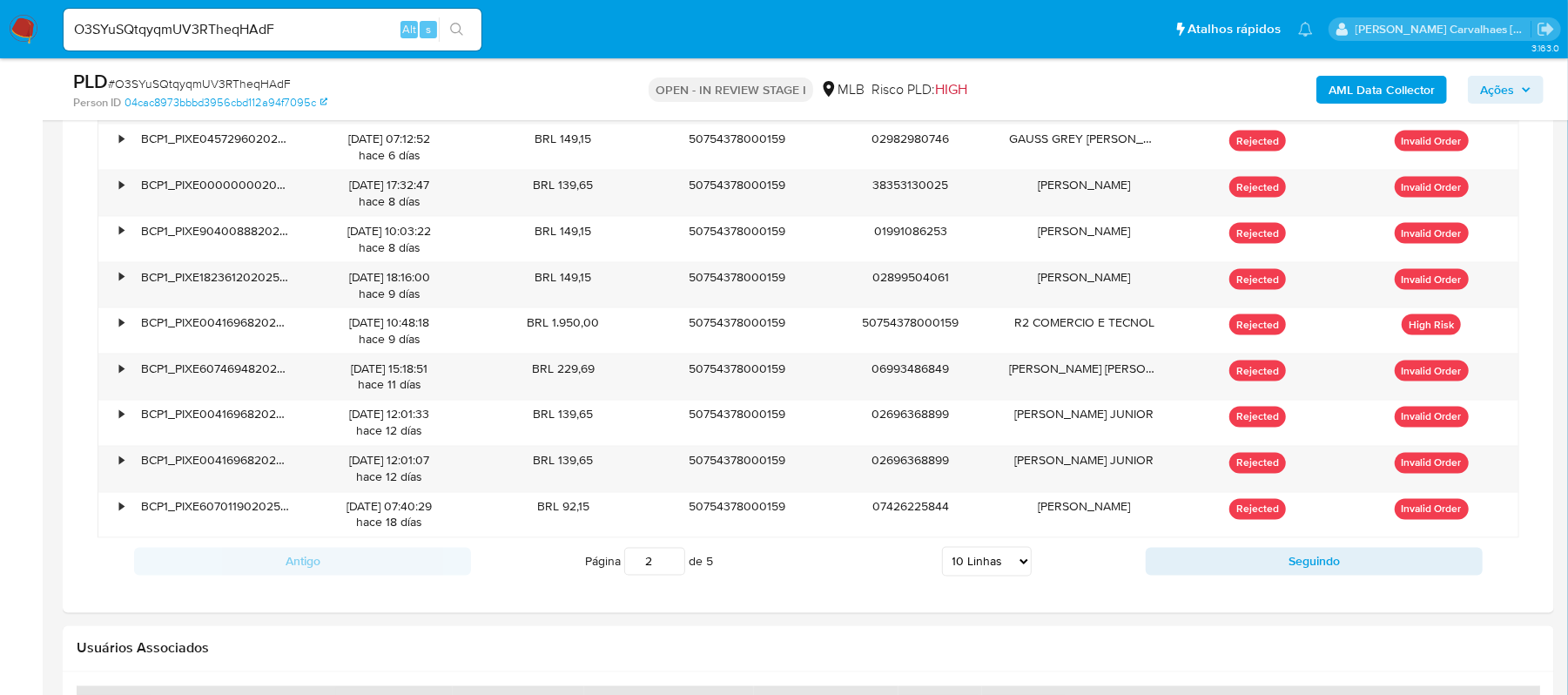
click at [670, 566] on input "2" at bounding box center [655, 562] width 61 height 28
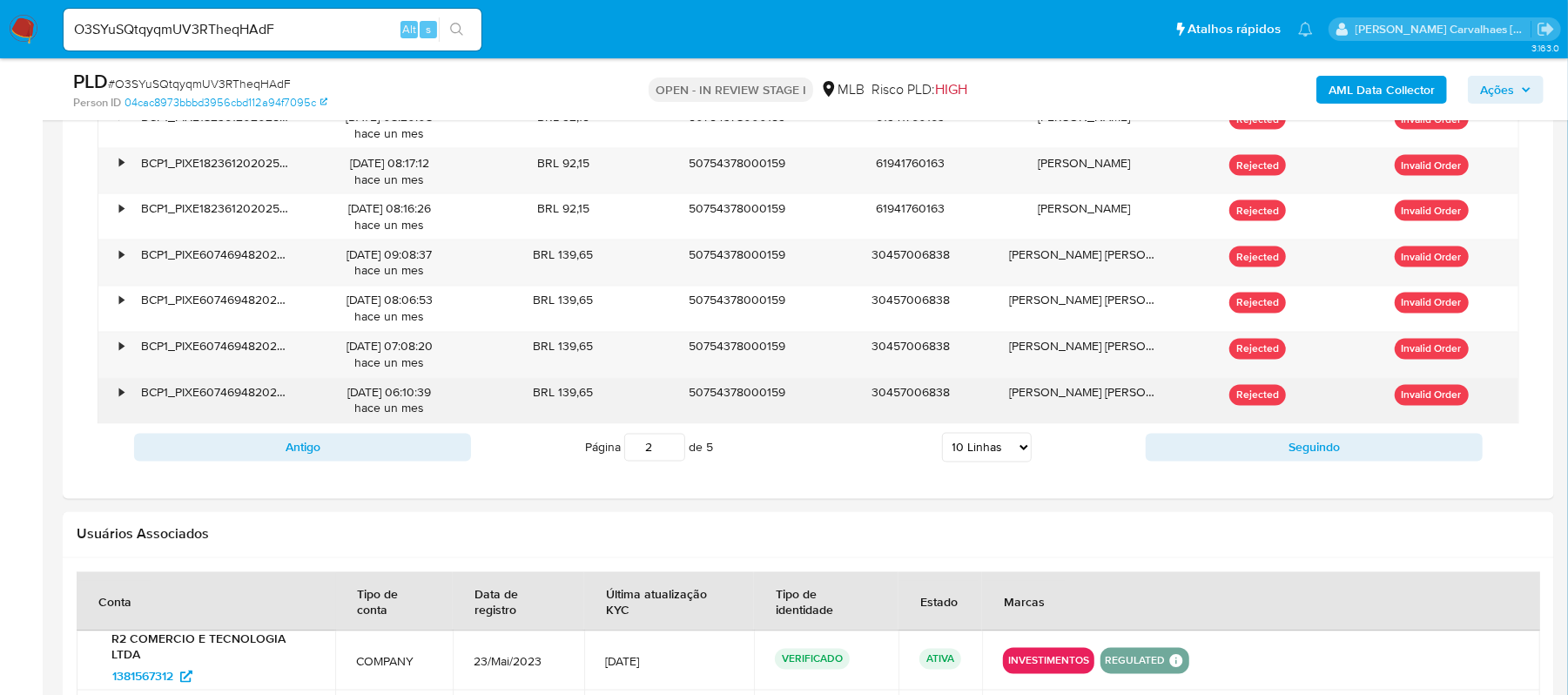
scroll to position [2090, 0]
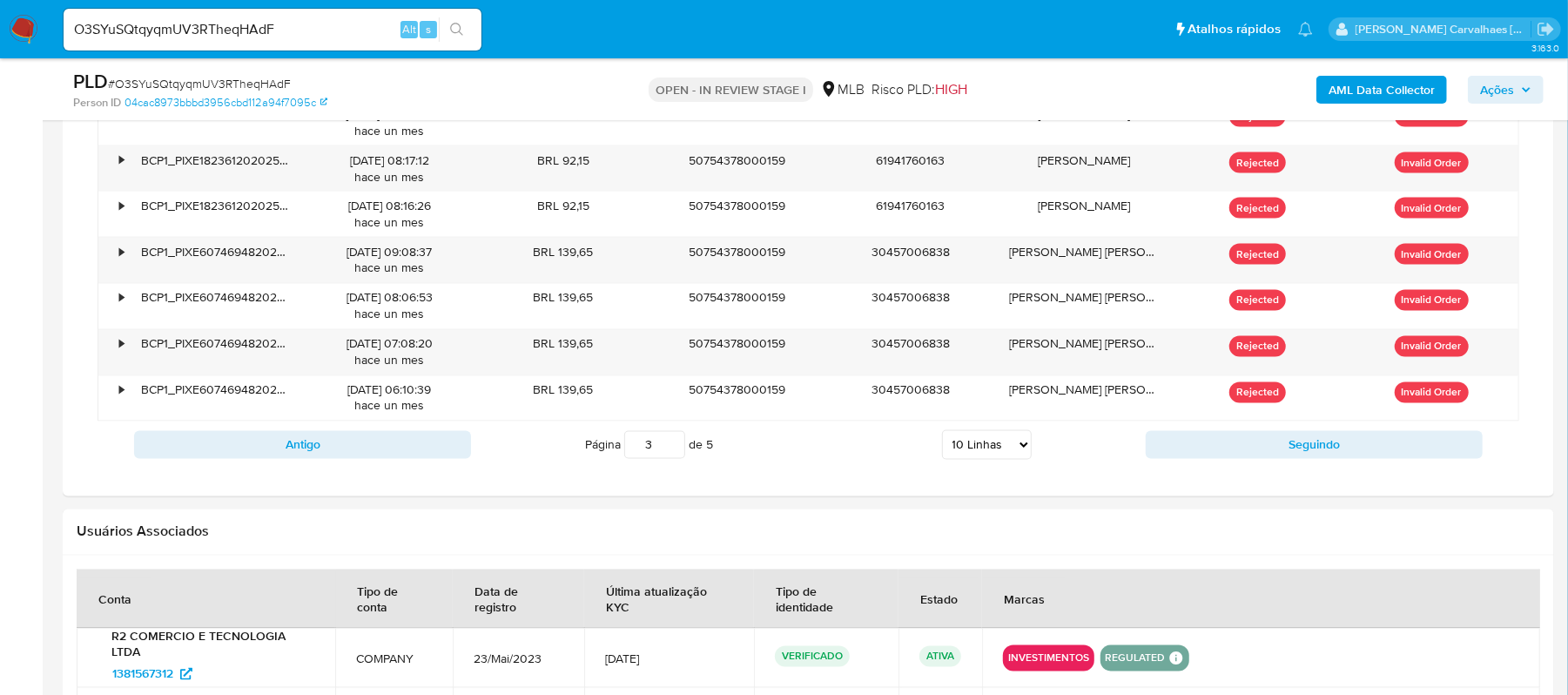
click at [666, 450] on input "3" at bounding box center [655, 445] width 61 height 28
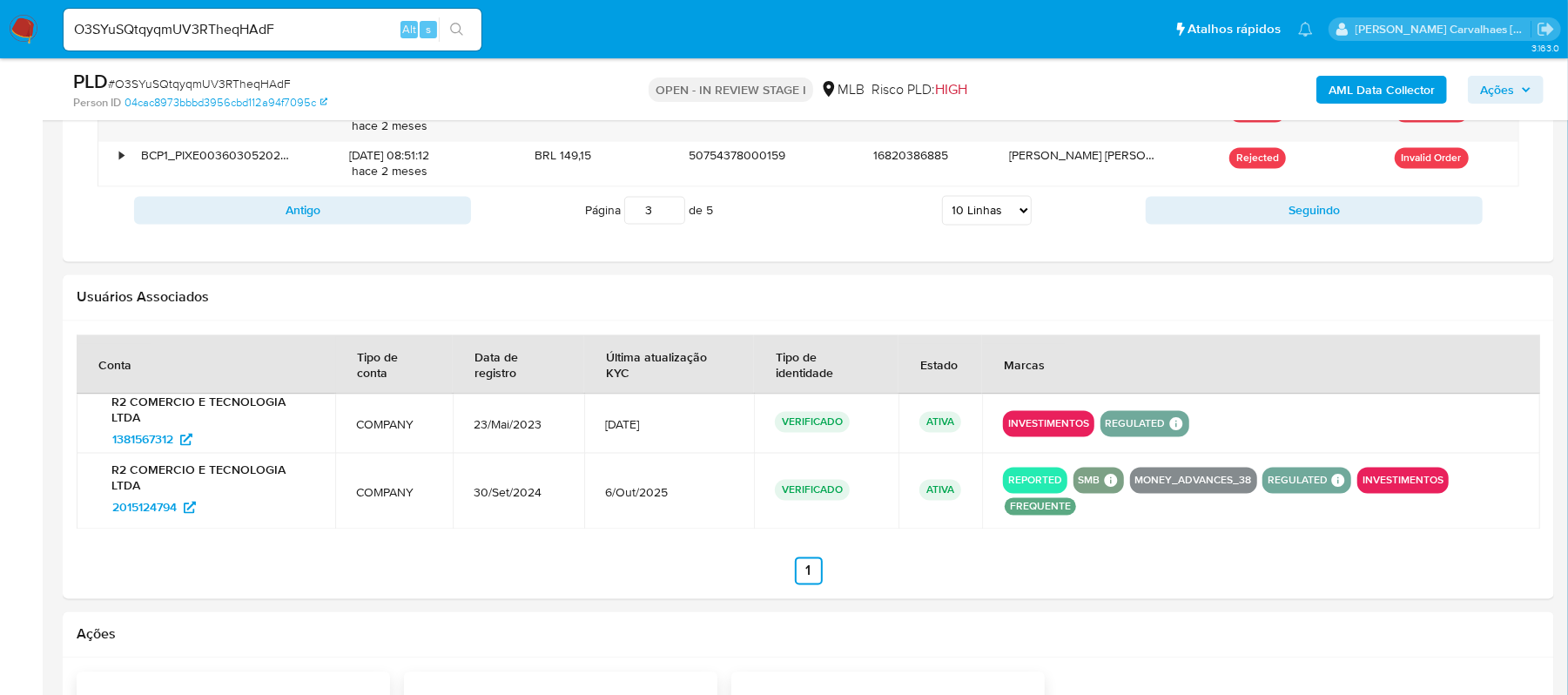
scroll to position [2322, 0]
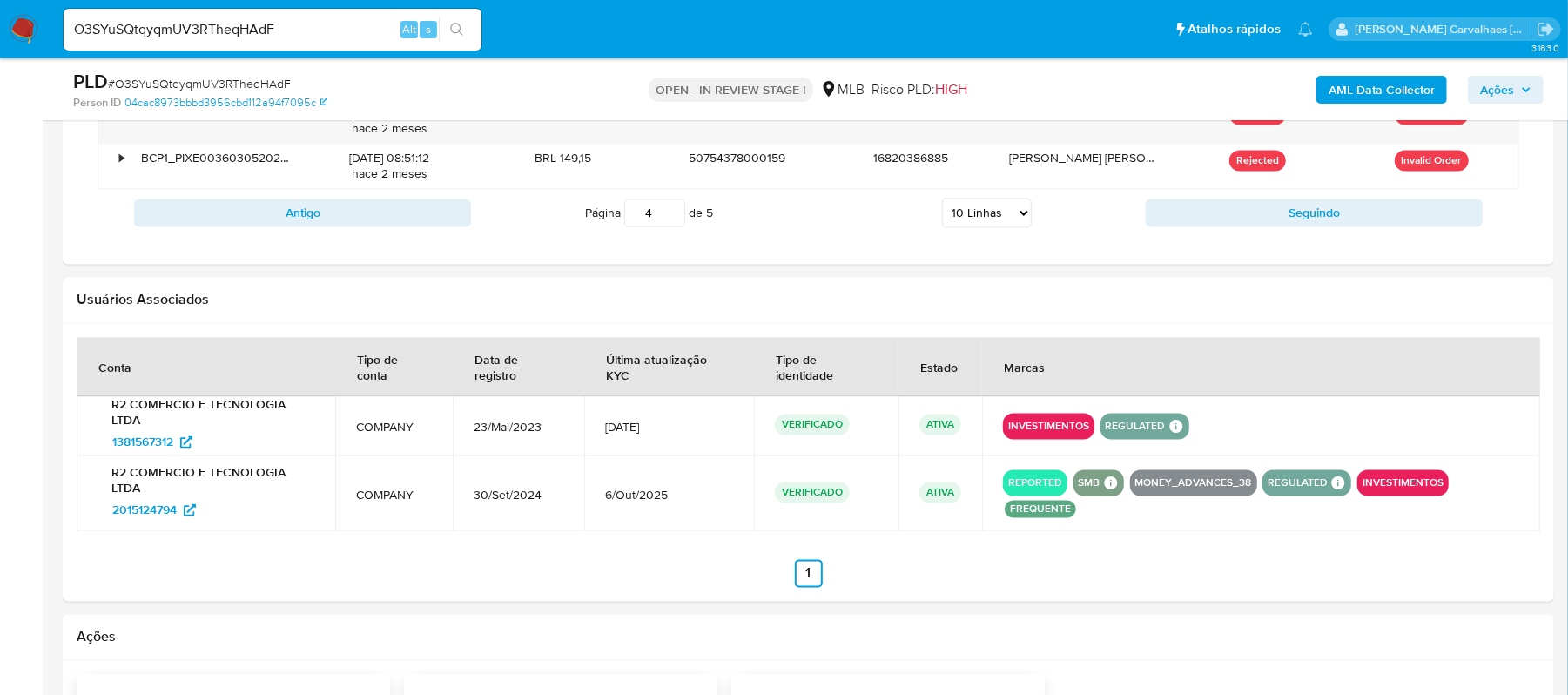
click at [674, 214] on input "4" at bounding box center [655, 213] width 61 height 28
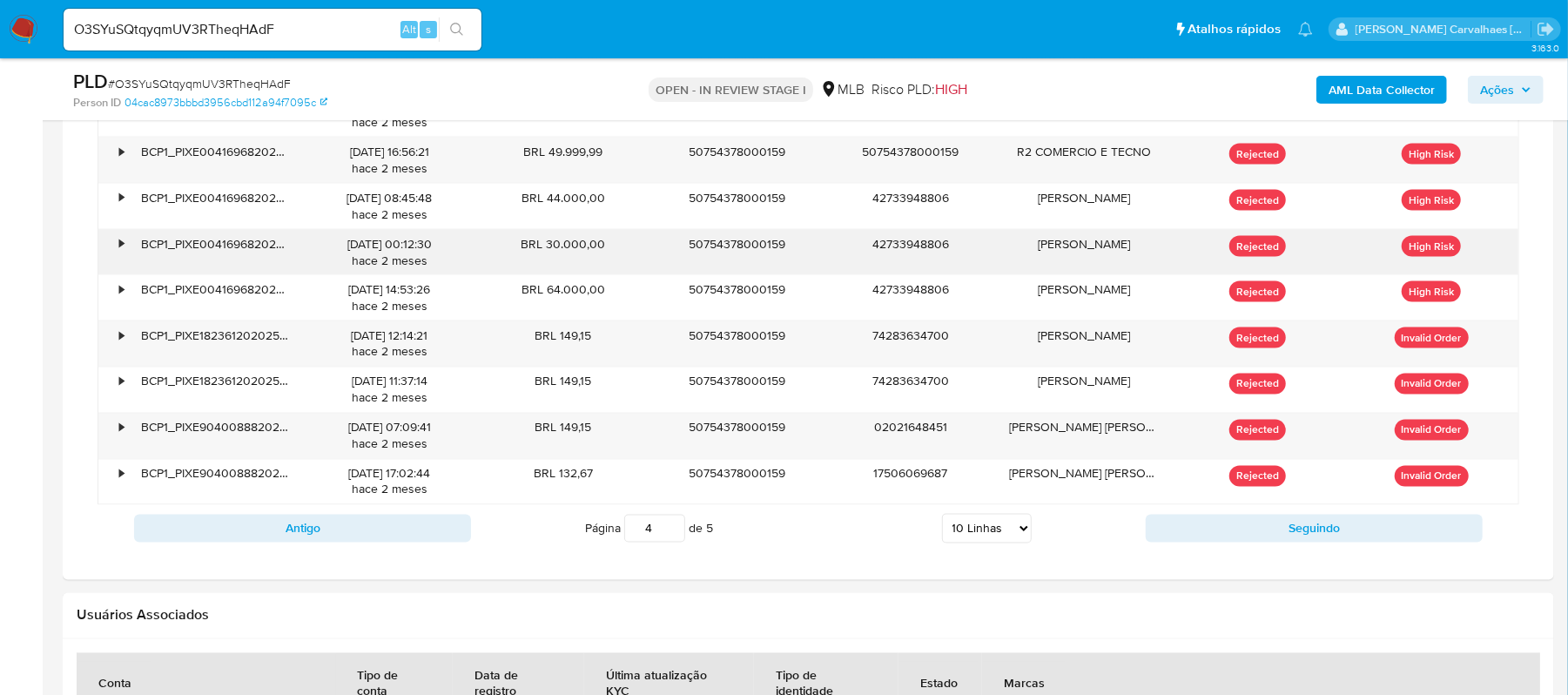
scroll to position [2090, 0]
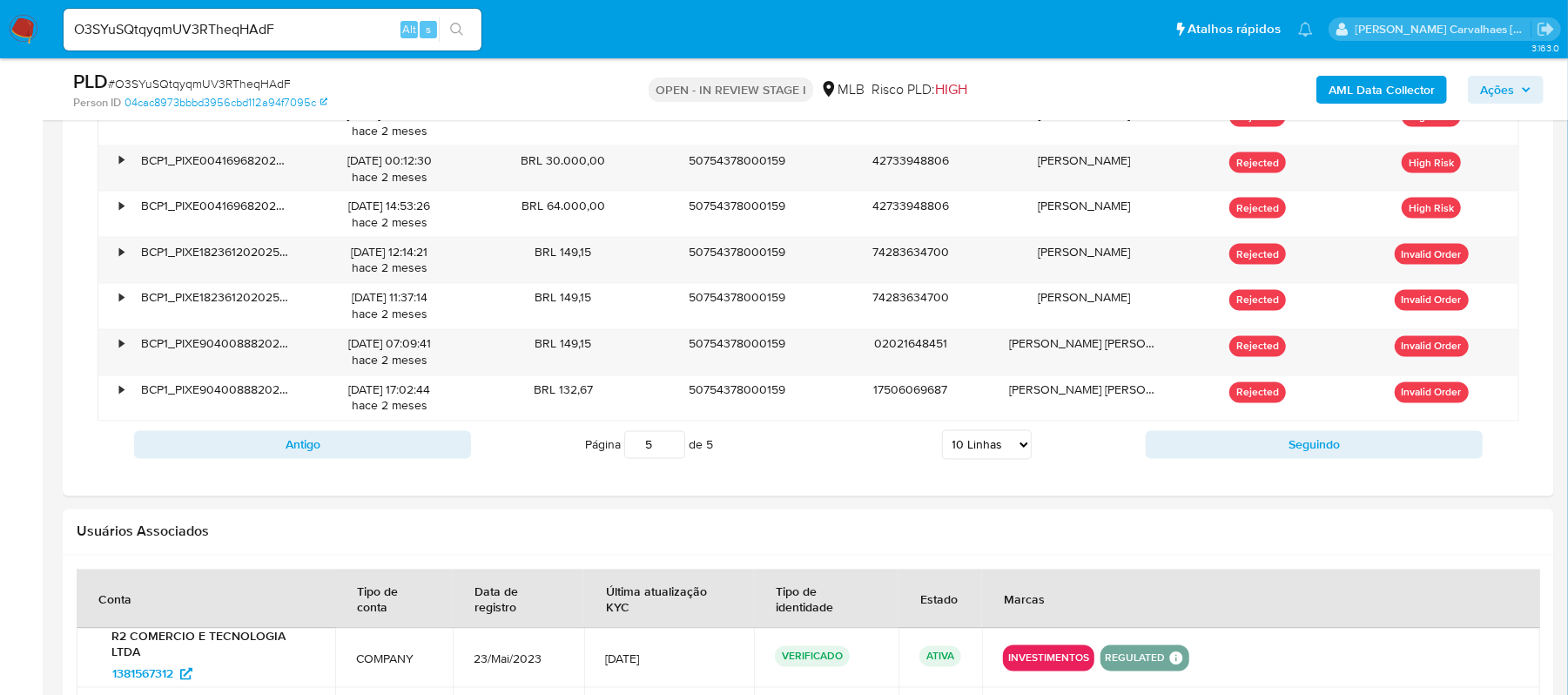
click at [669, 446] on input "5" at bounding box center [655, 445] width 61 height 28
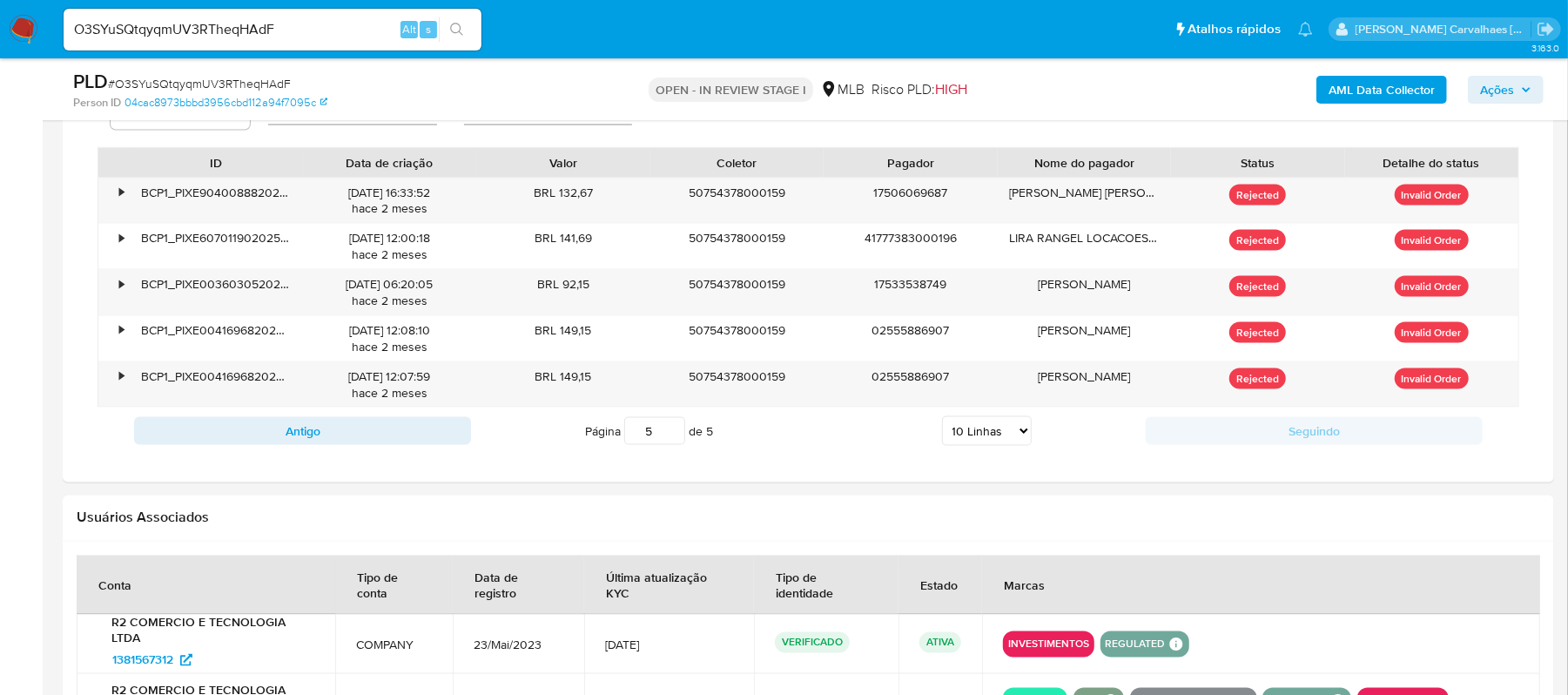
scroll to position [1858, 0]
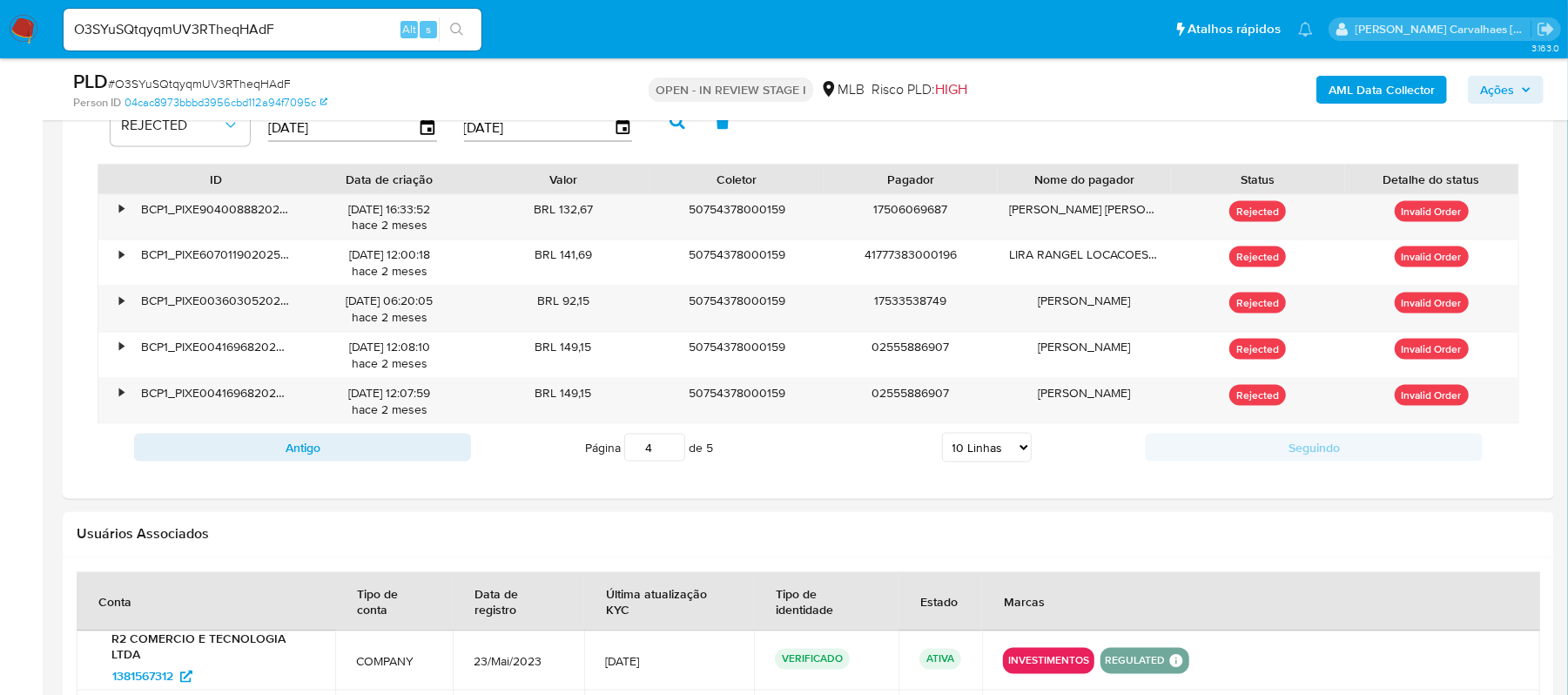
click at [669, 461] on input "4" at bounding box center [655, 447] width 61 height 28
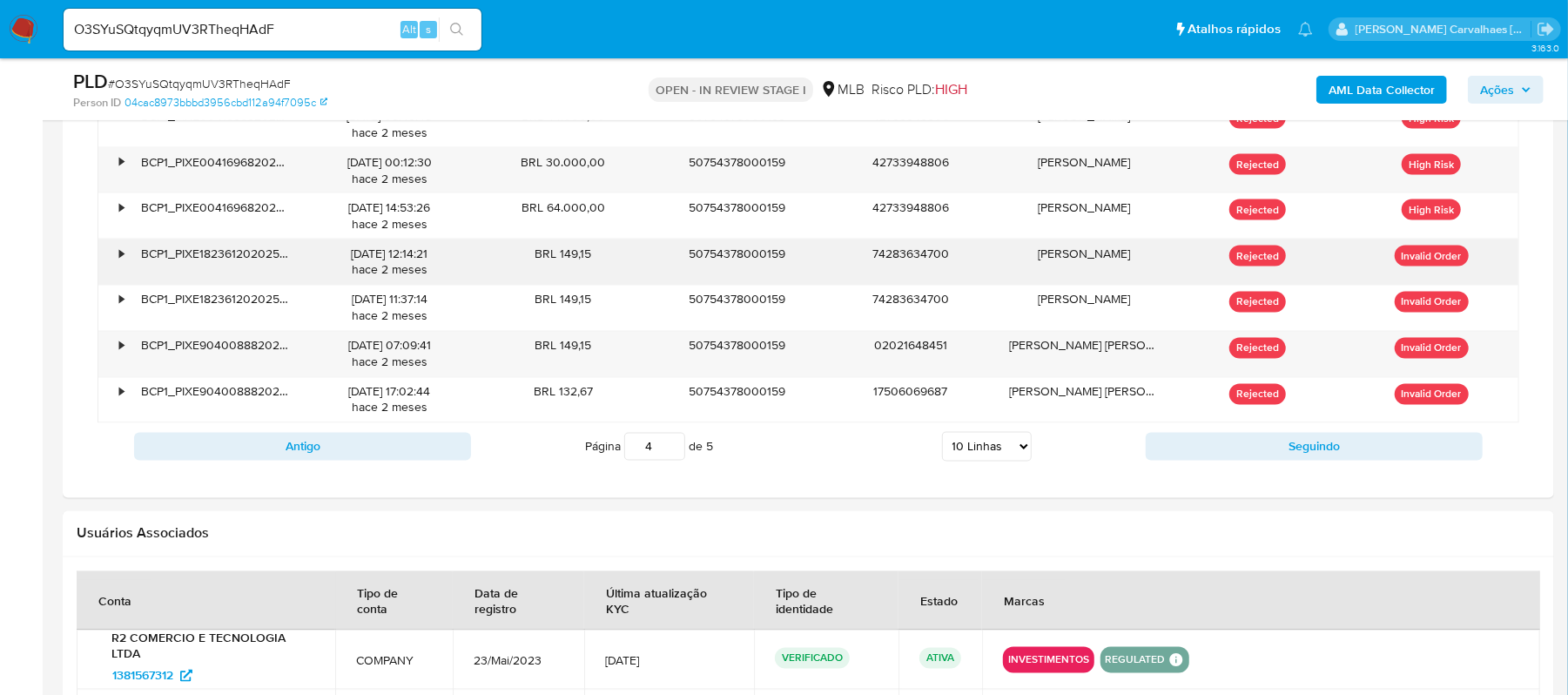
scroll to position [2090, 0]
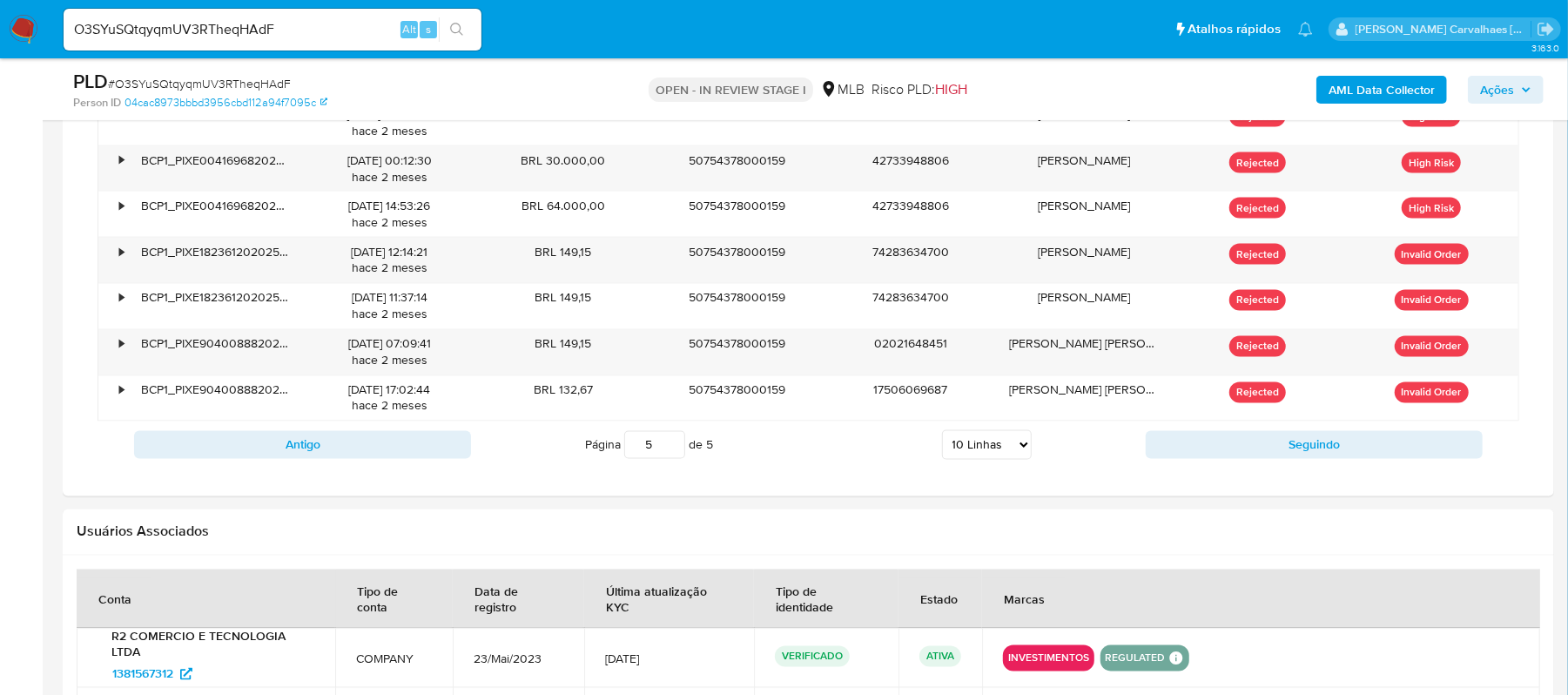
click at [670, 446] on input "5" at bounding box center [655, 445] width 61 height 28
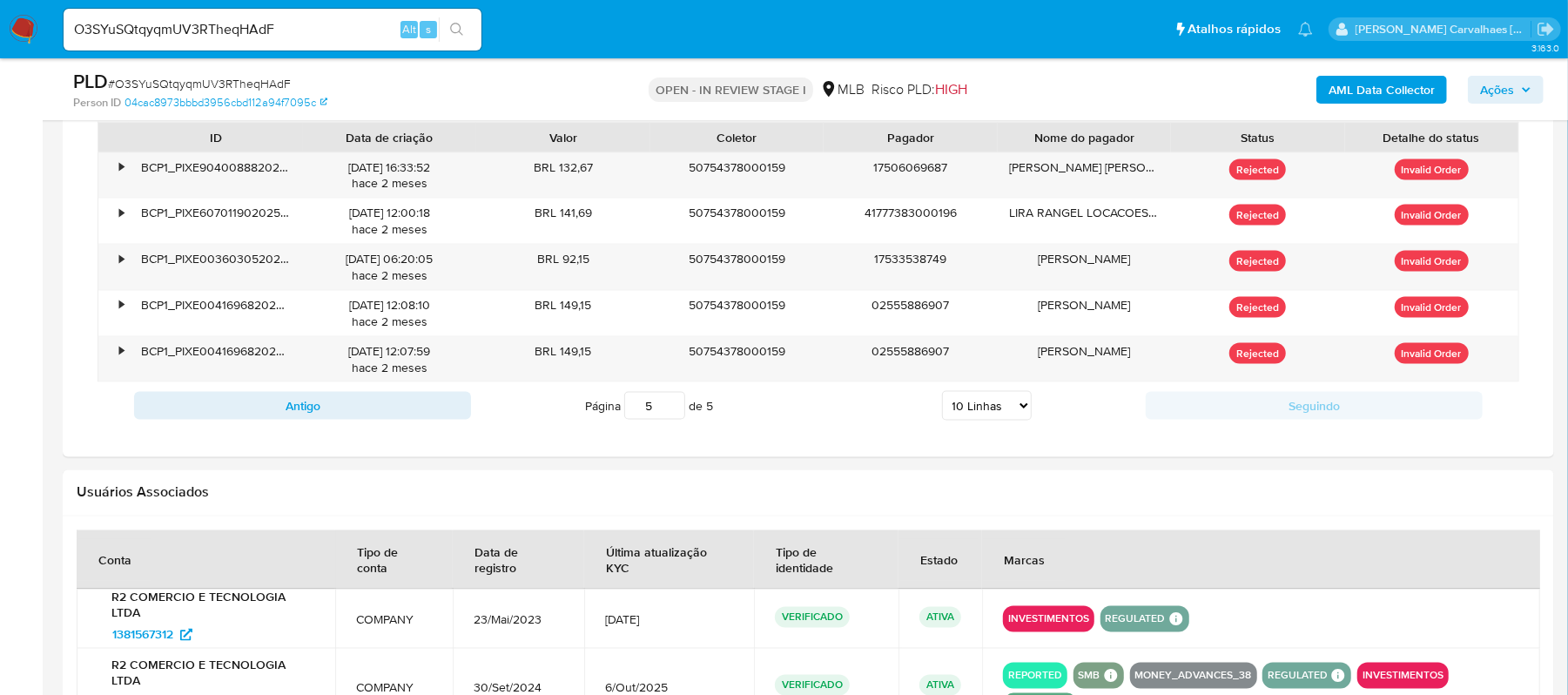
scroll to position [1858, 0]
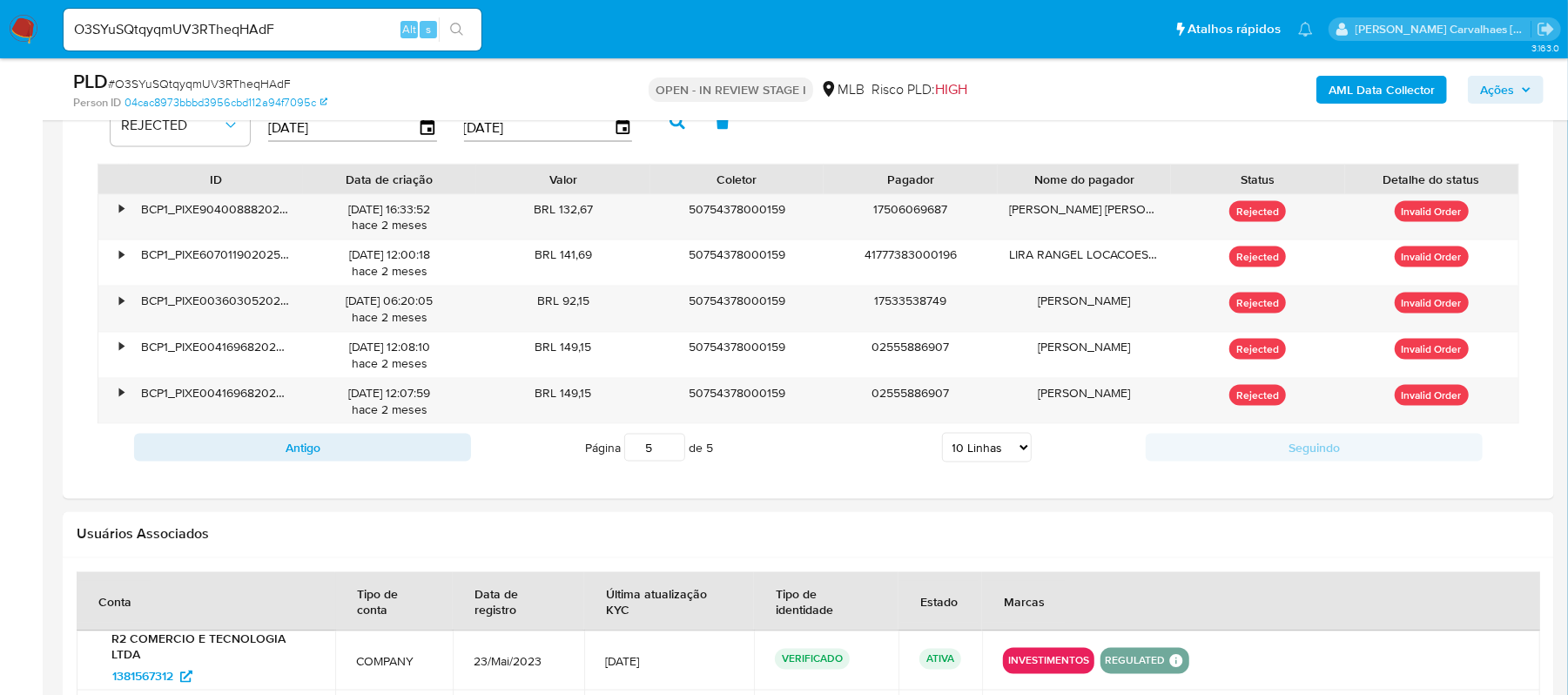
click at [671, 461] on input "5" at bounding box center [655, 447] width 61 height 28
click at [671, 461] on input "4" at bounding box center [655, 447] width 61 height 28
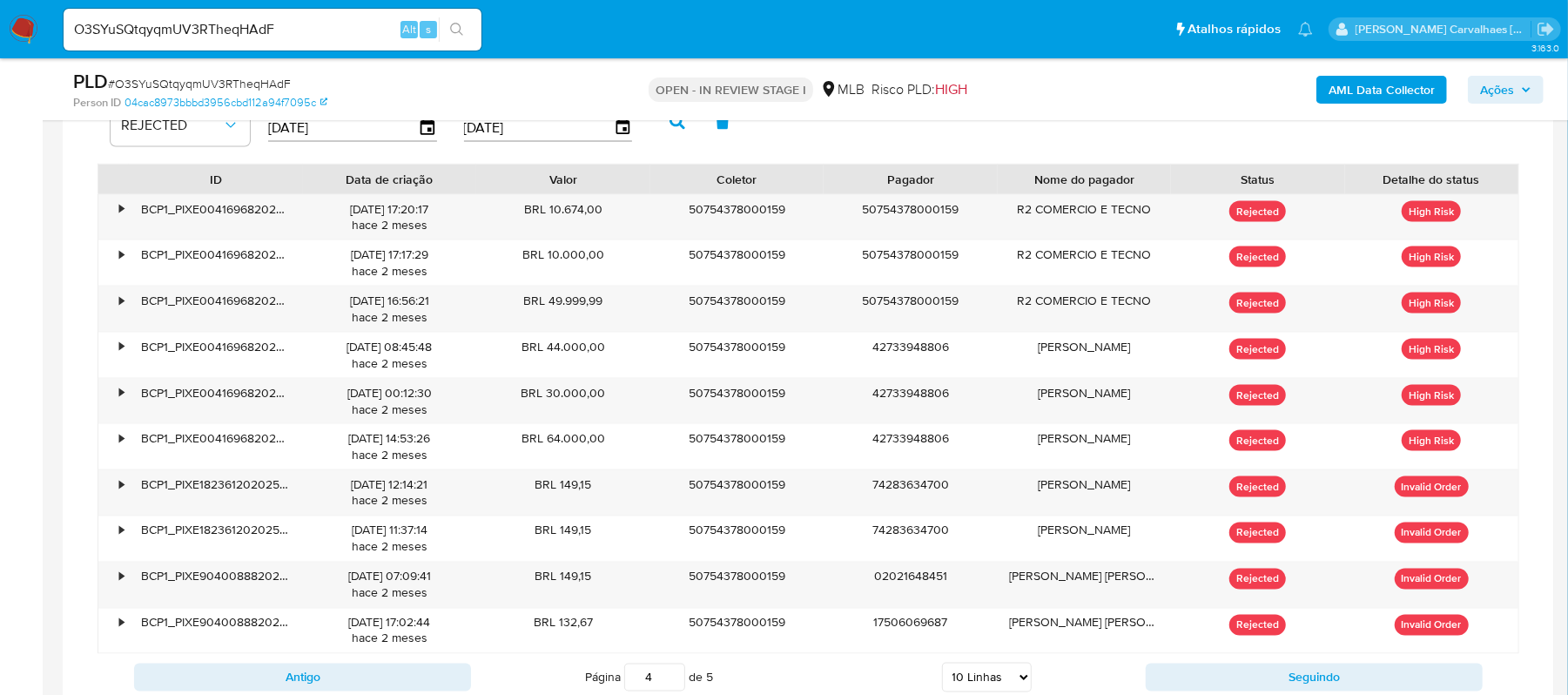
click at [517, 189] on div "Valor" at bounding box center [564, 179] width 150 height 18
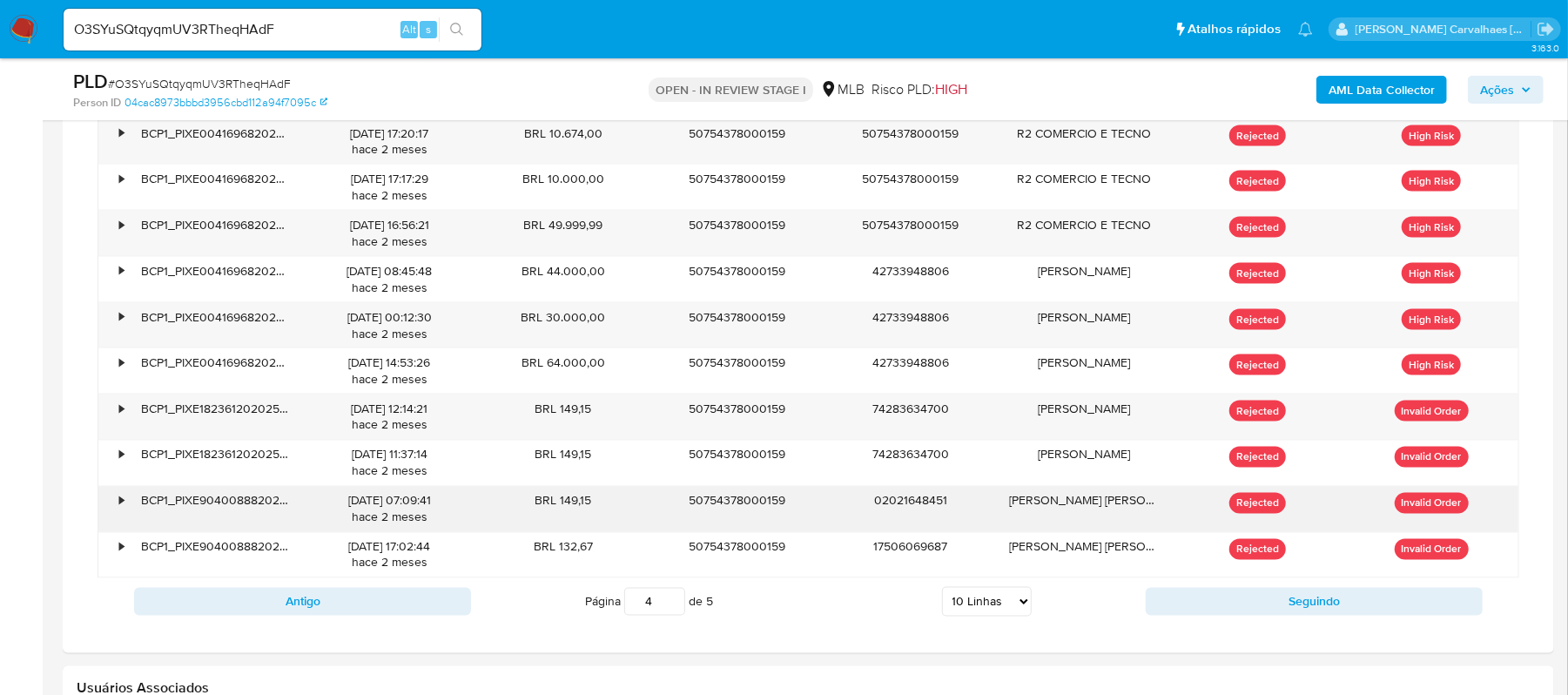
scroll to position [1973, 0]
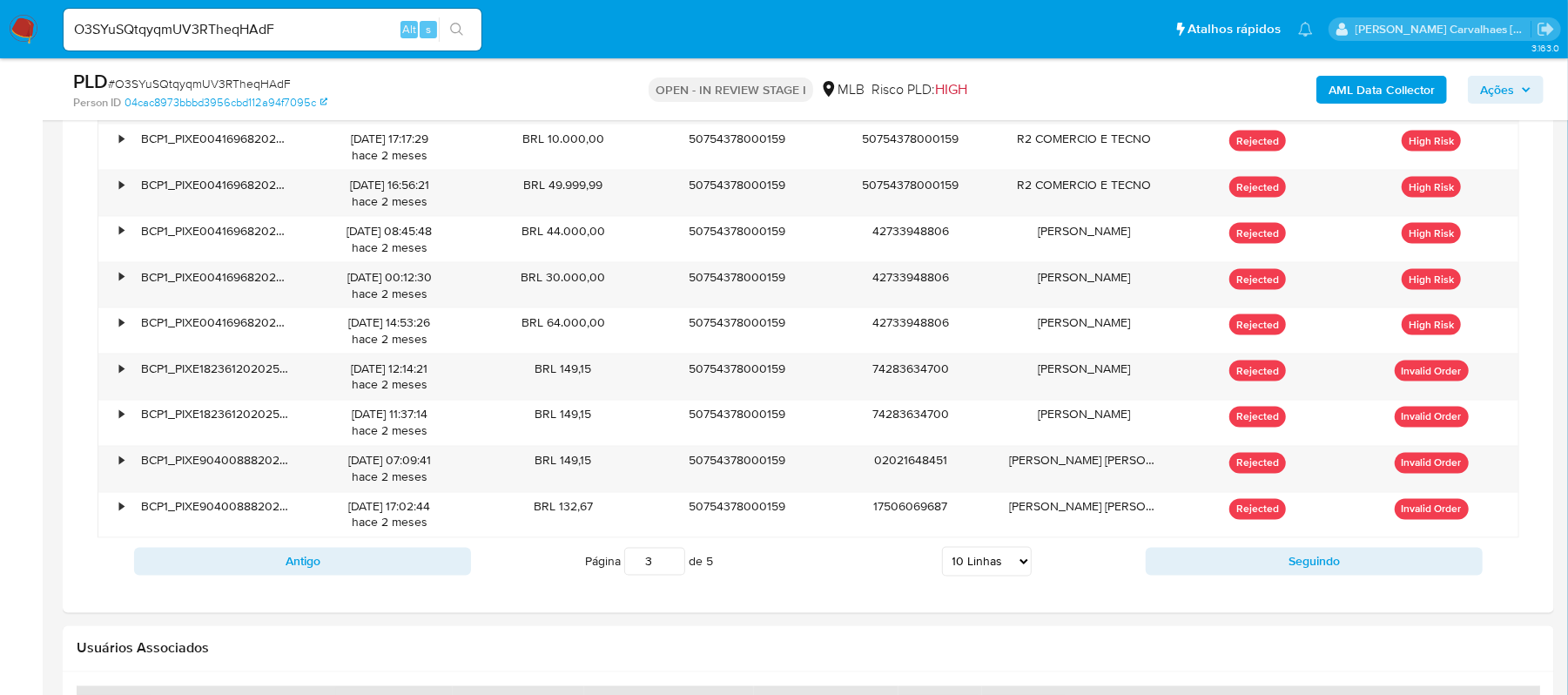
click at [671, 576] on input "3" at bounding box center [655, 562] width 61 height 28
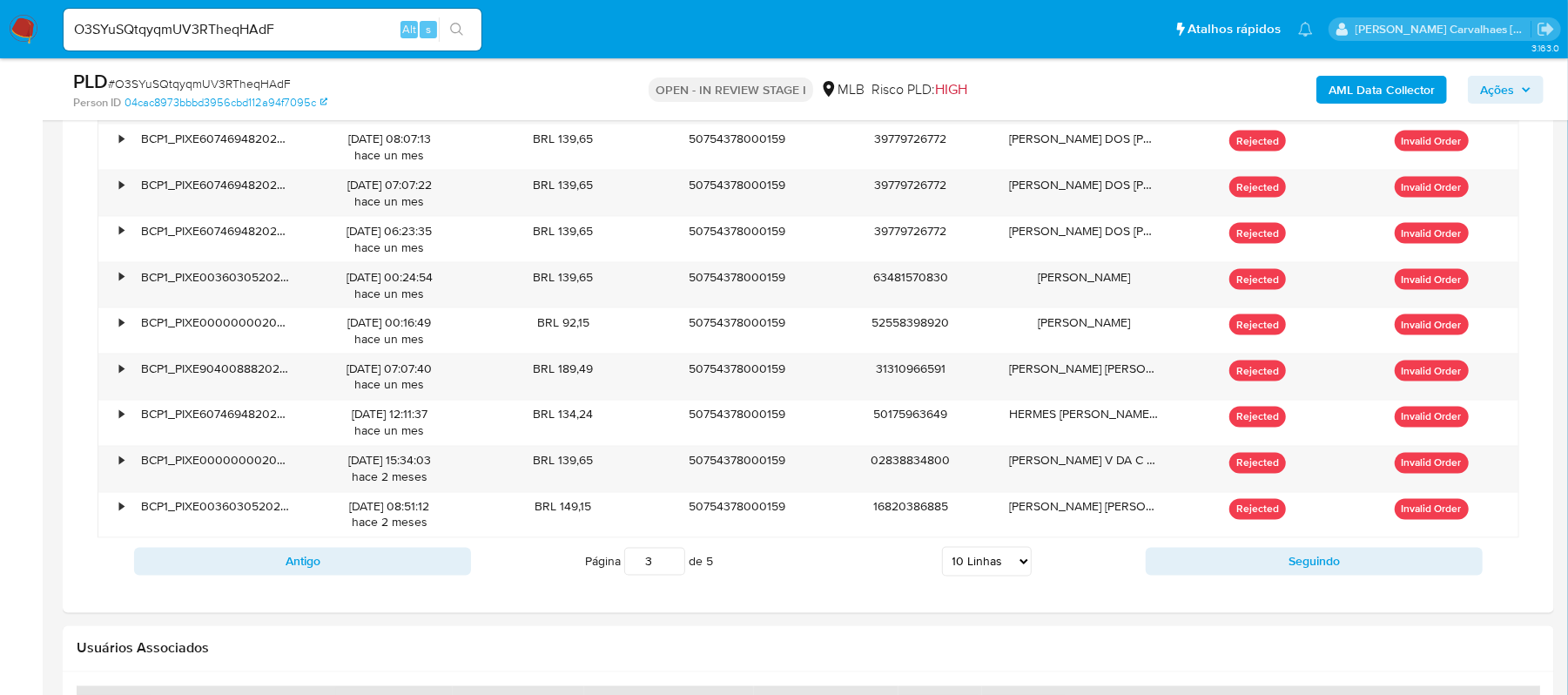
click at [672, 576] on input "3" at bounding box center [655, 562] width 61 height 28
click at [670, 576] on input "2" at bounding box center [655, 562] width 61 height 28
click at [670, 576] on input "1" at bounding box center [655, 562] width 61 height 28
click at [672, 566] on input "2" at bounding box center [655, 562] width 61 height 28
click at [672, 566] on input "3" at bounding box center [655, 562] width 61 height 28
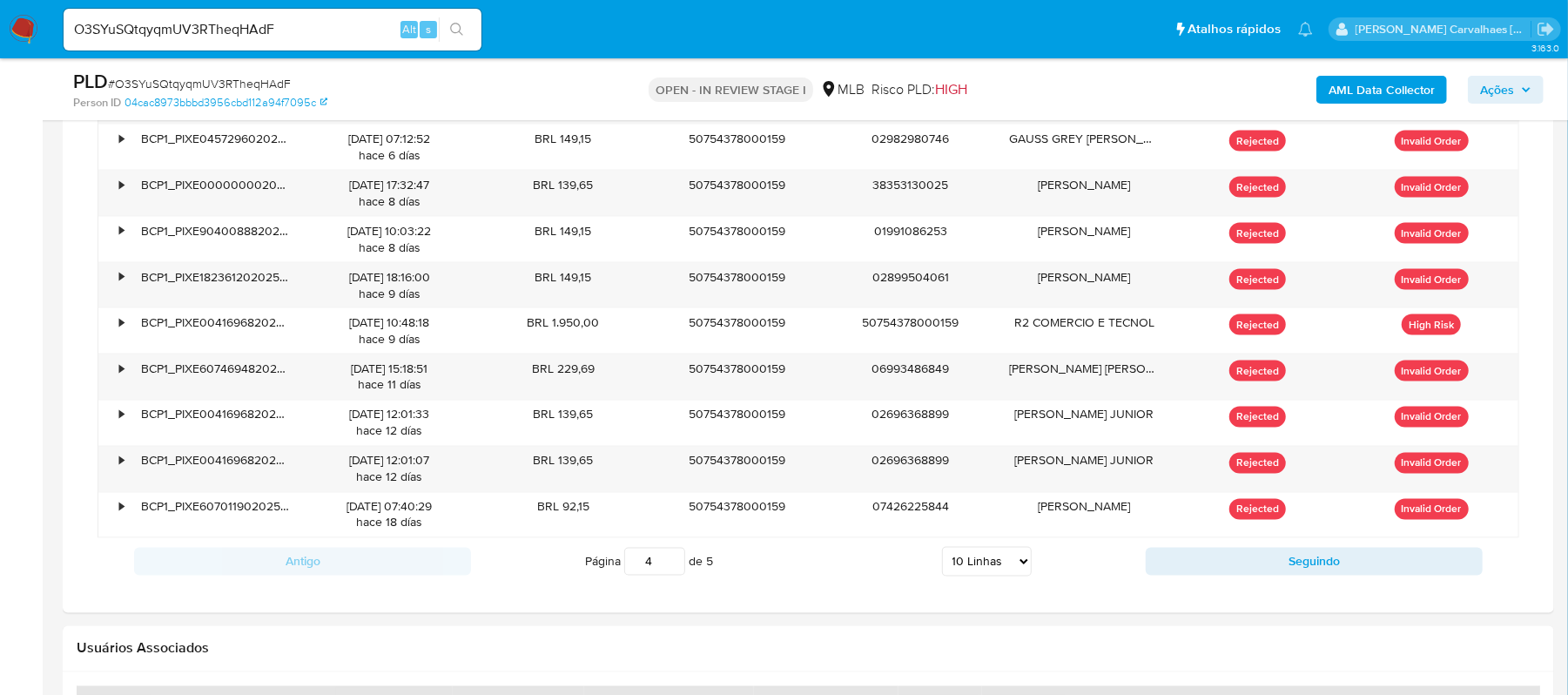
click at [672, 566] on input "4" at bounding box center [655, 562] width 61 height 28
type input "4"
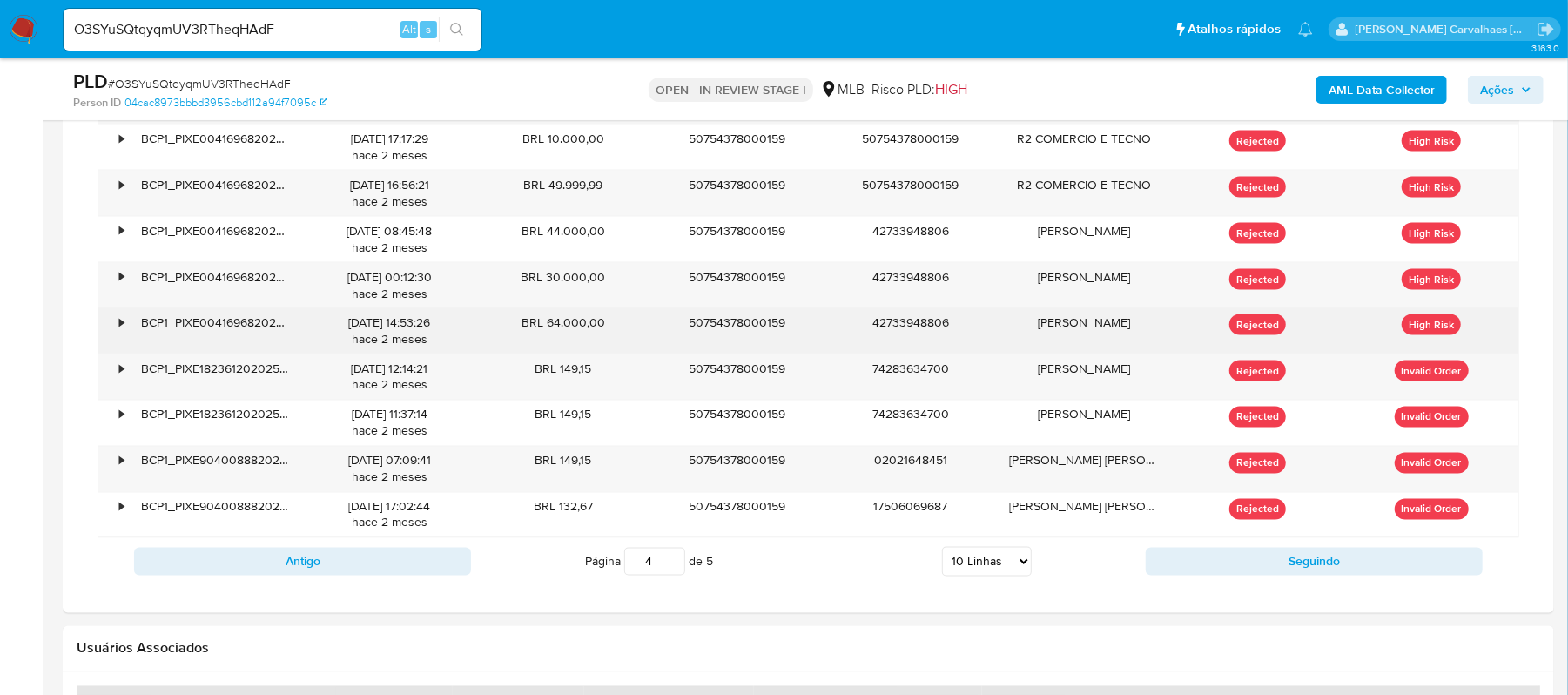
scroll to position [1858, 0]
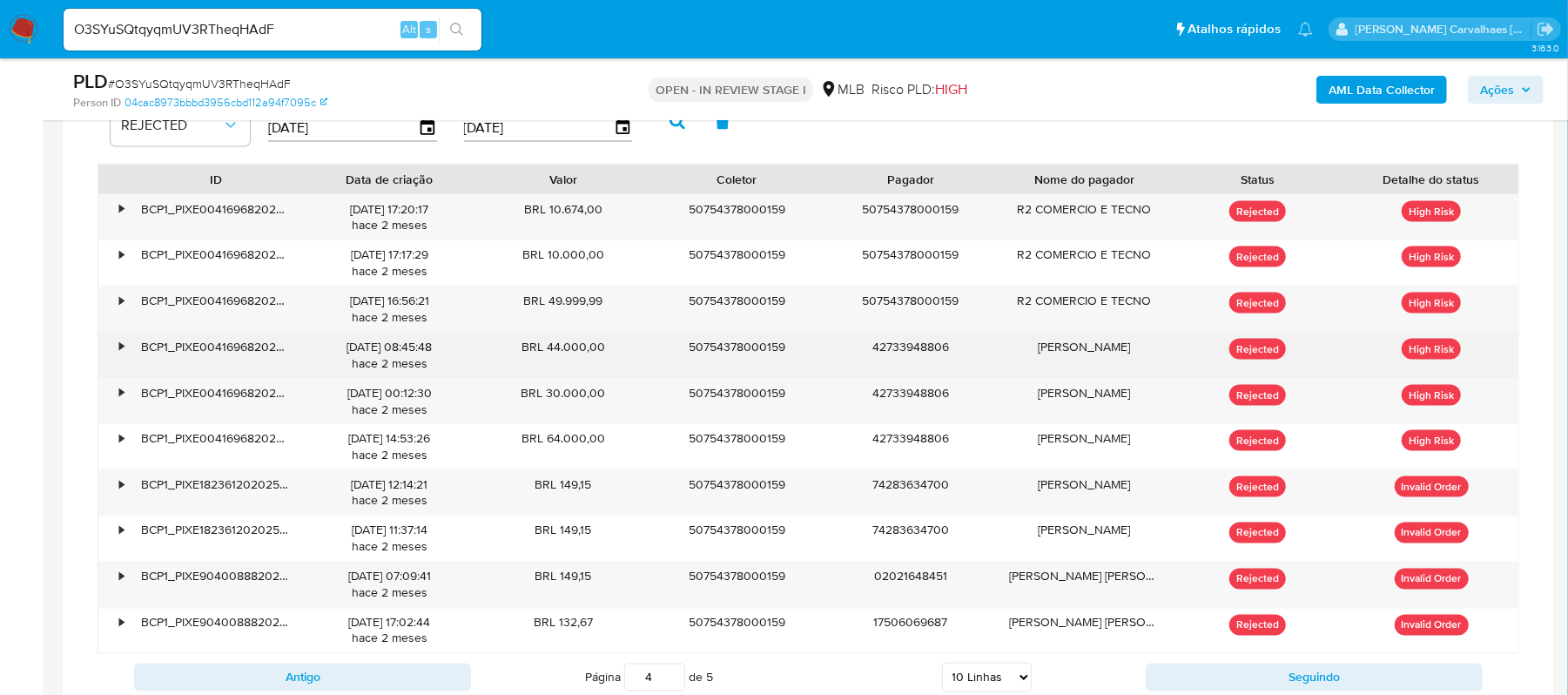
click at [116, 352] on div "•" at bounding box center [113, 355] width 30 height 45
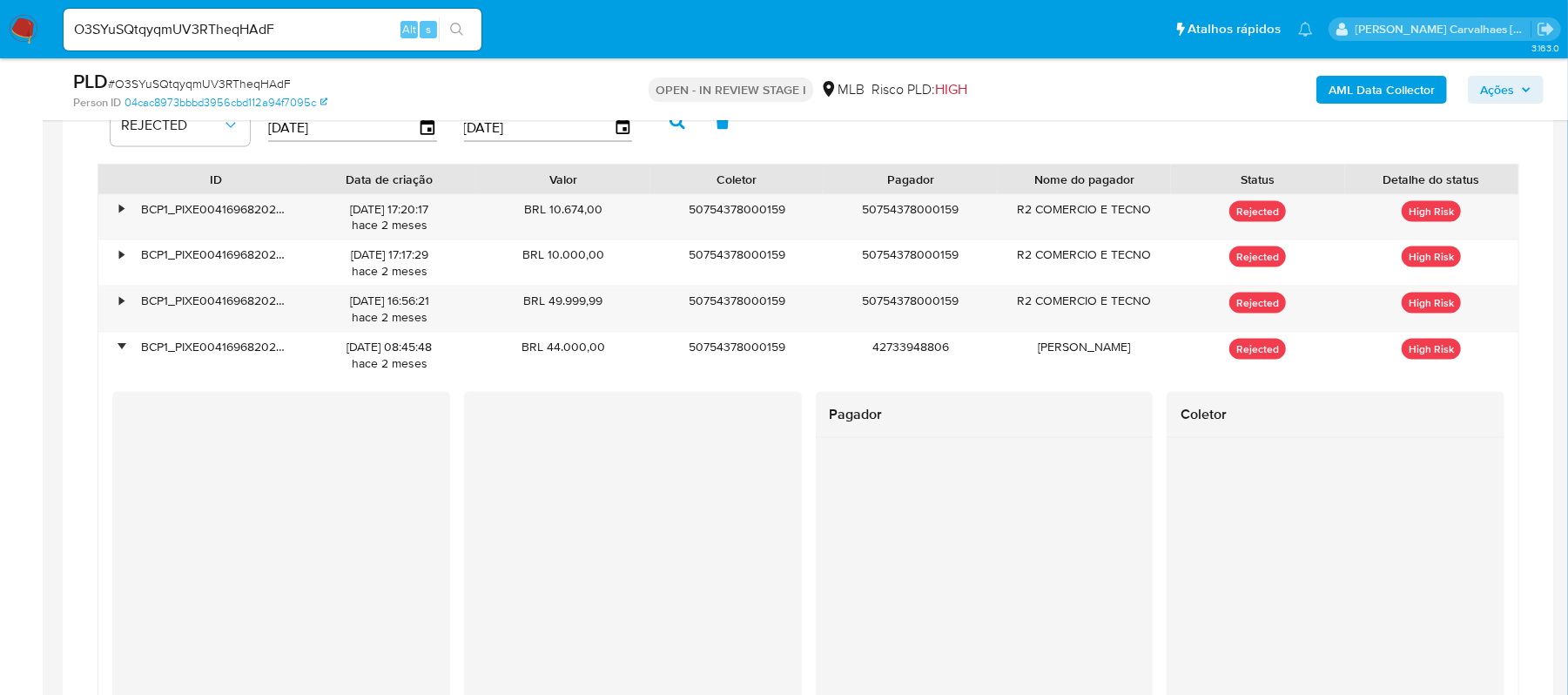
click at [1021, 541] on div at bounding box center [985, 585] width 338 height 295
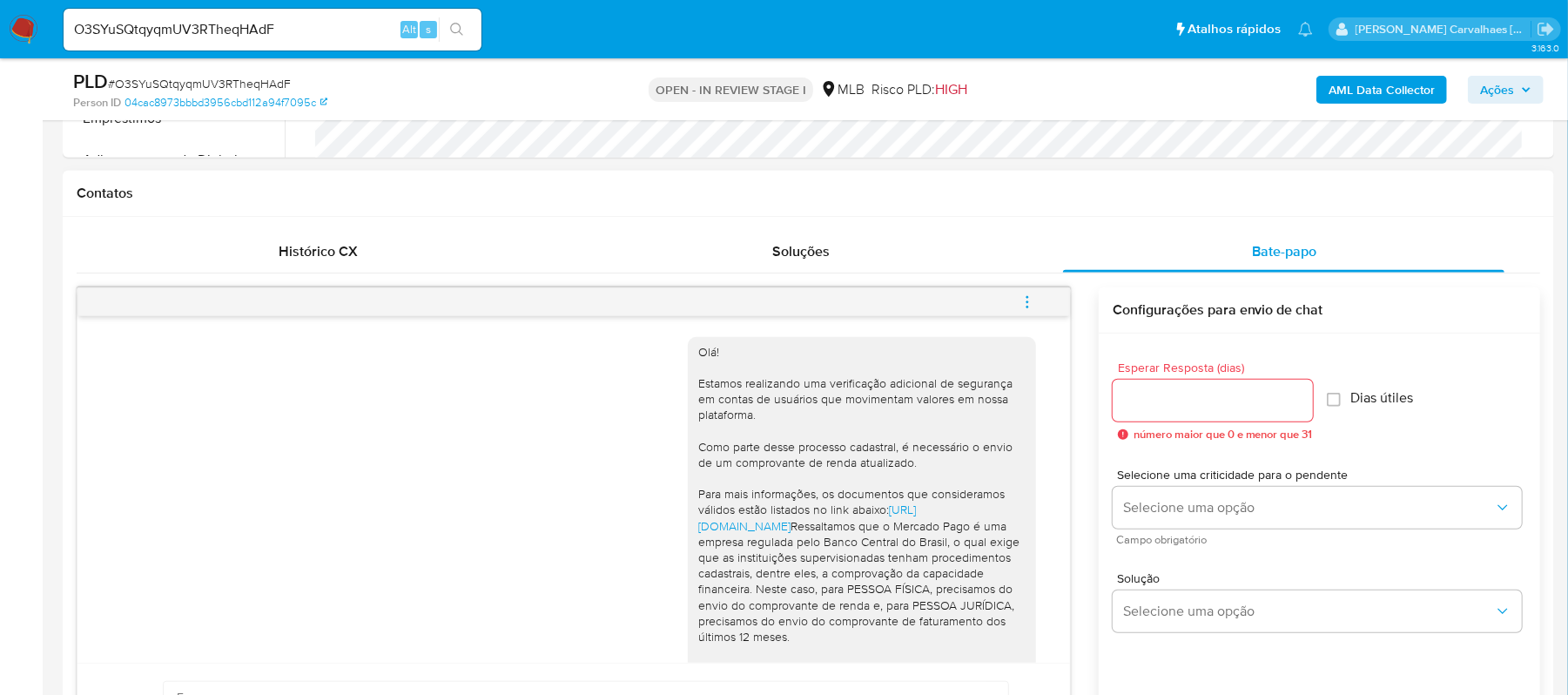
scroll to position [464, 0]
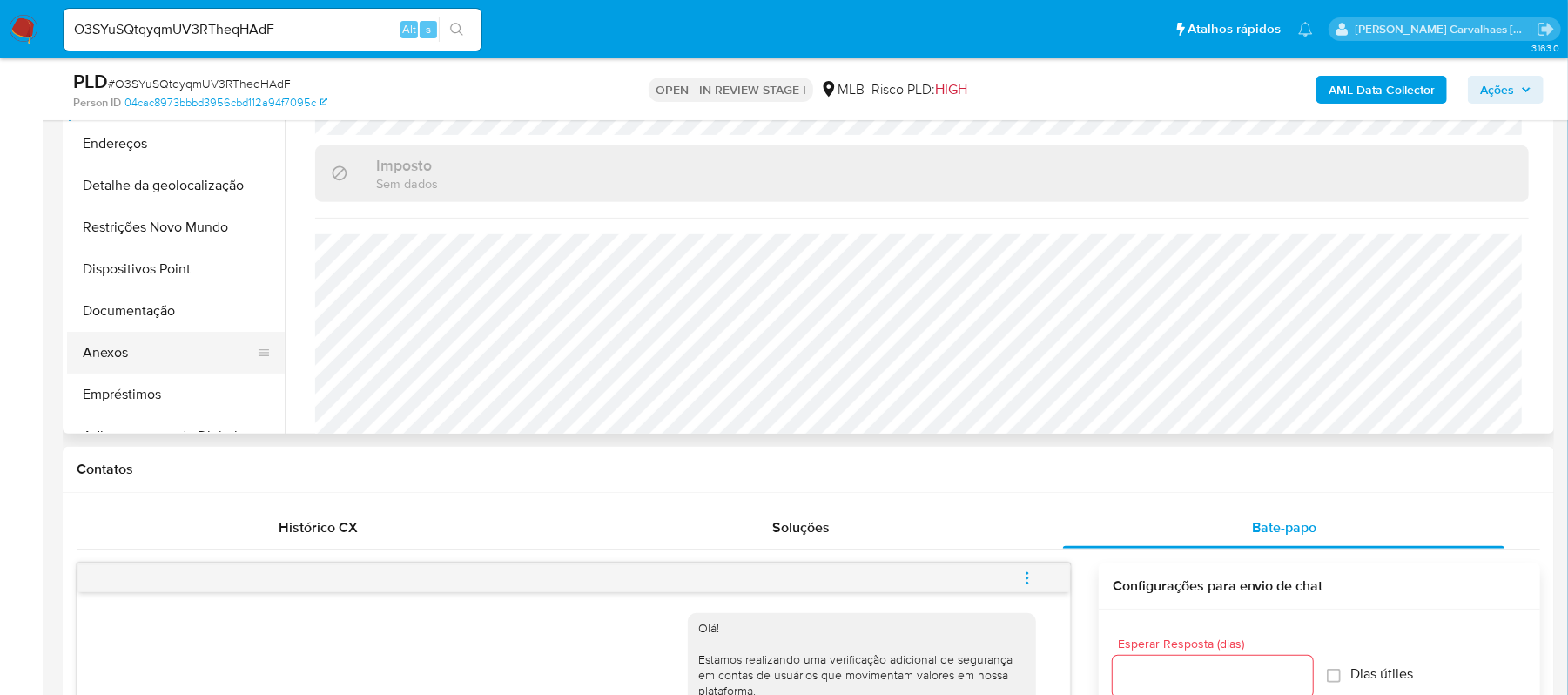
click at [132, 356] on button "Anexos" at bounding box center [169, 352] width 203 height 42
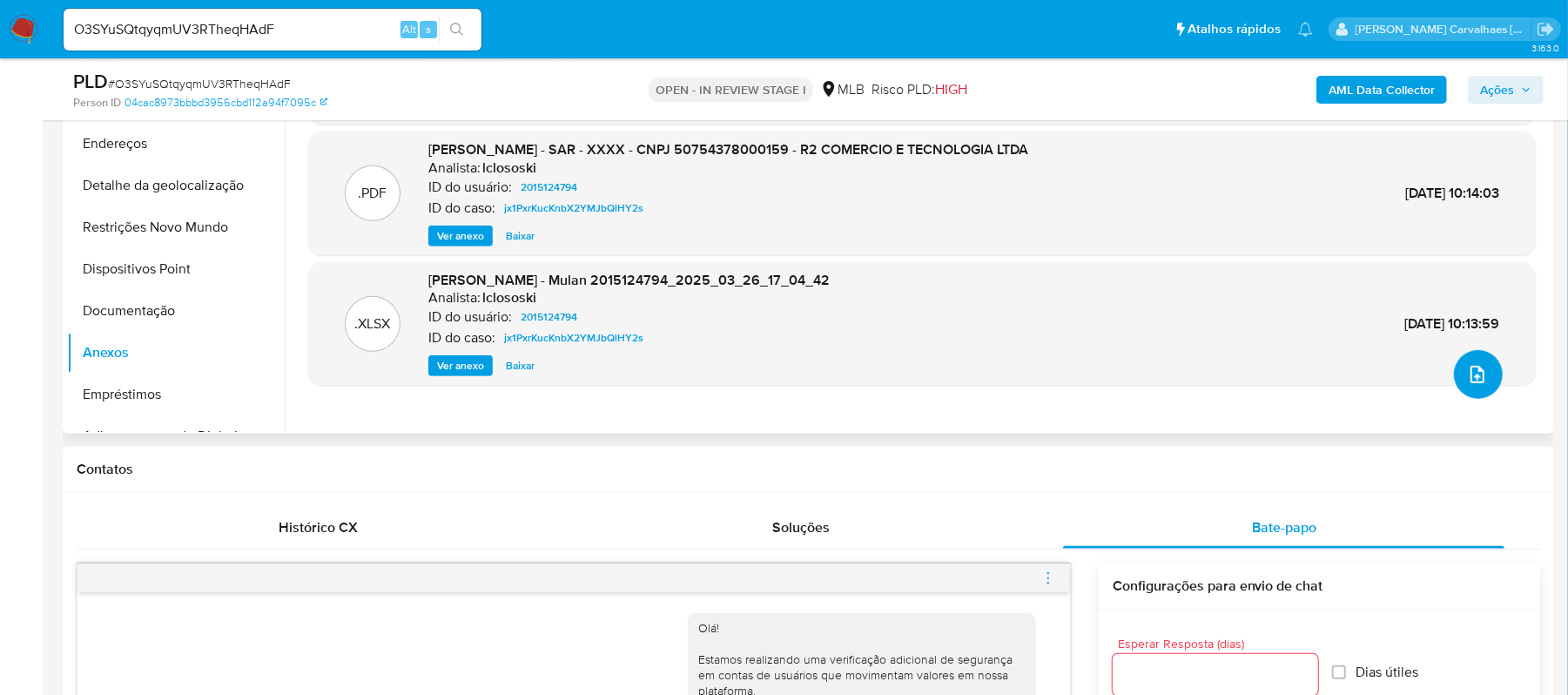
click at [1467, 384] on span "upload-file" at bounding box center [1477, 374] width 21 height 21
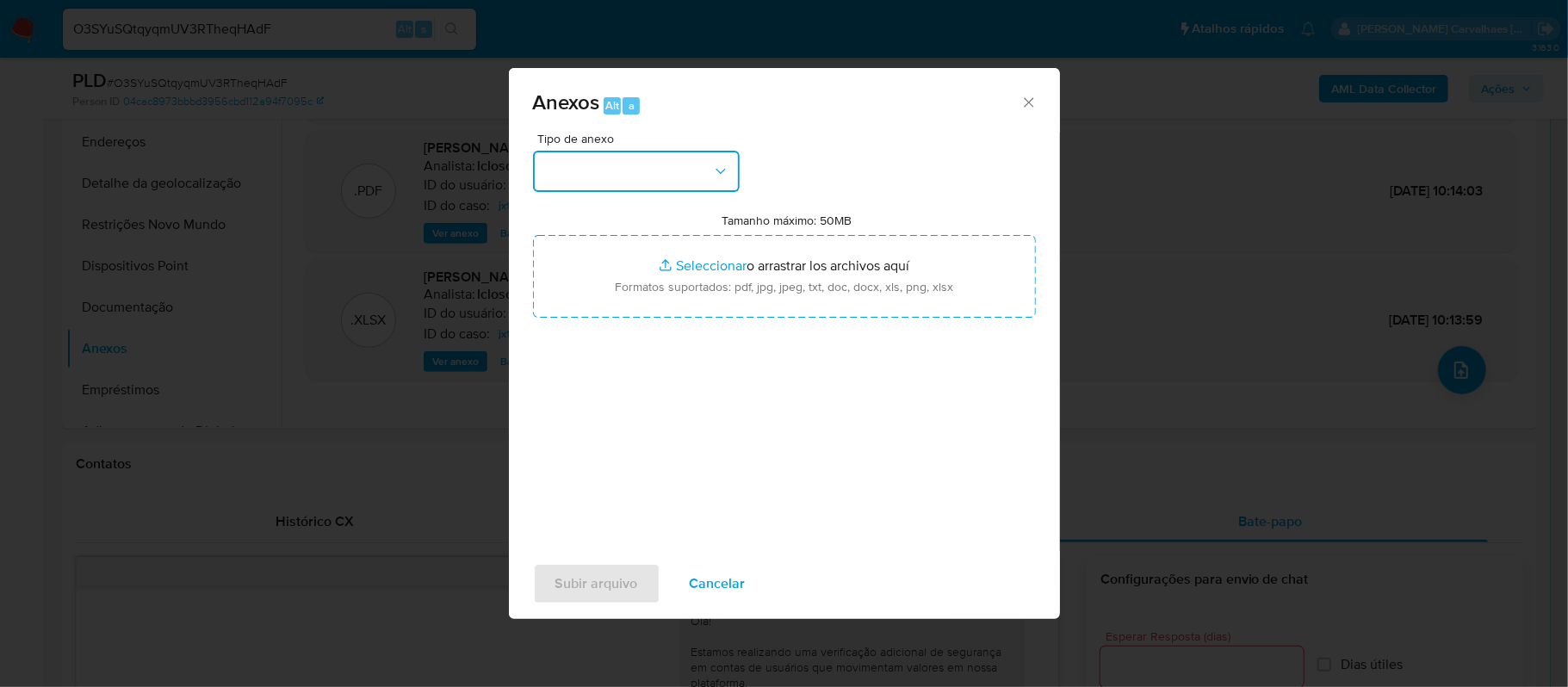
click at [713, 174] on icon "button" at bounding box center [720, 171] width 17 height 17
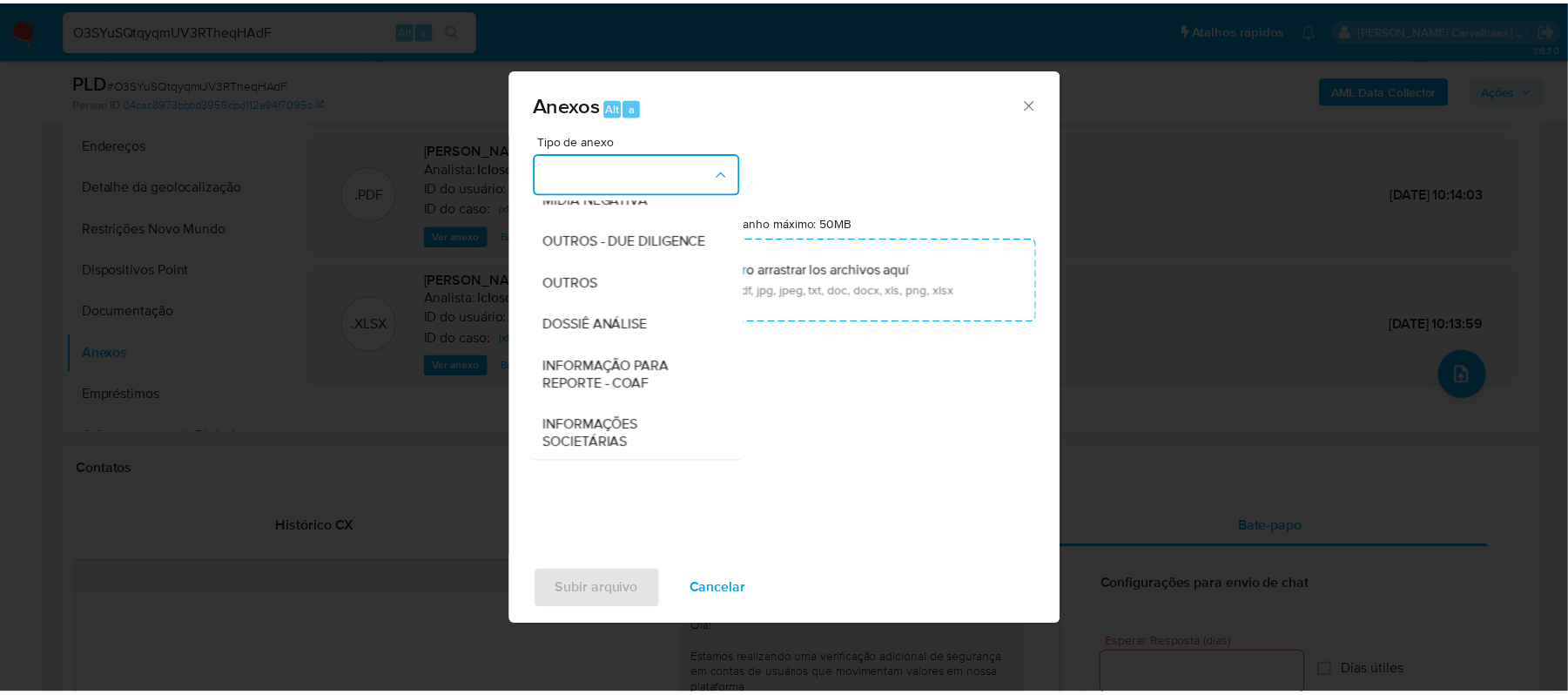
scroll to position [232, 0]
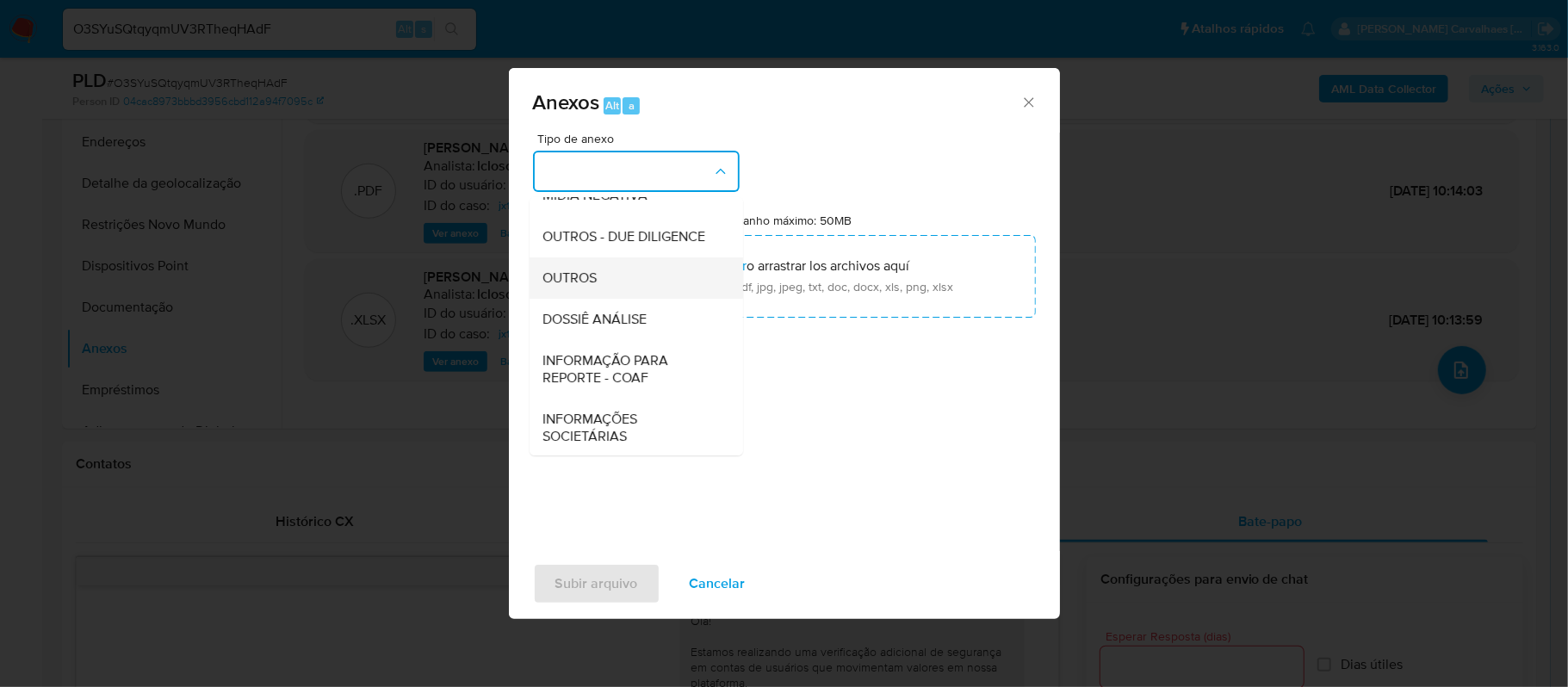
click at [606, 299] on div "OUTROS" at bounding box center [631, 278] width 175 height 41
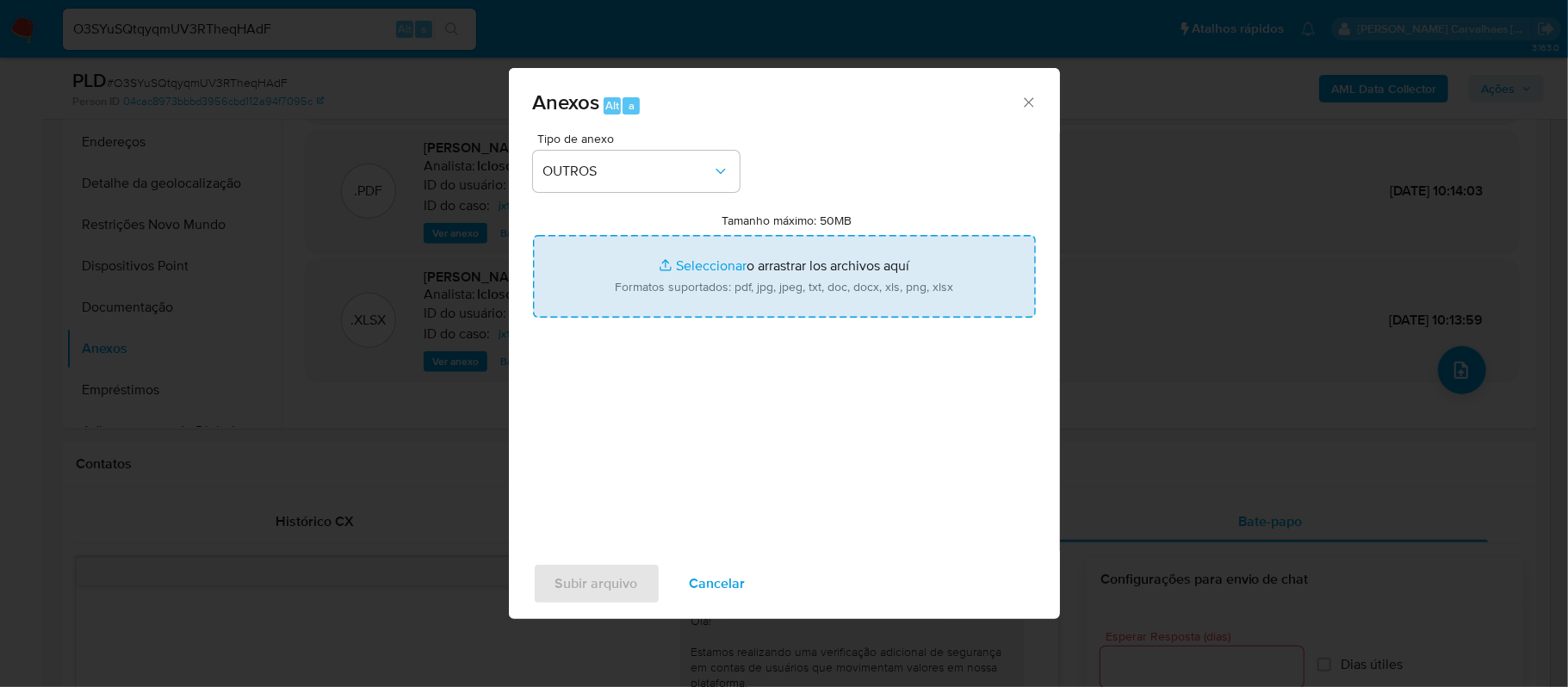
click at [694, 266] on input "Tamanho máximo: 50MB Seleccionar archivos" at bounding box center [784, 276] width 503 height 82
type input "C:\fakepath\2oSAR - xxx - CNPJ 50754378000159 - R2 COMERCIO E TECNOLOGIA LTDA.p…"
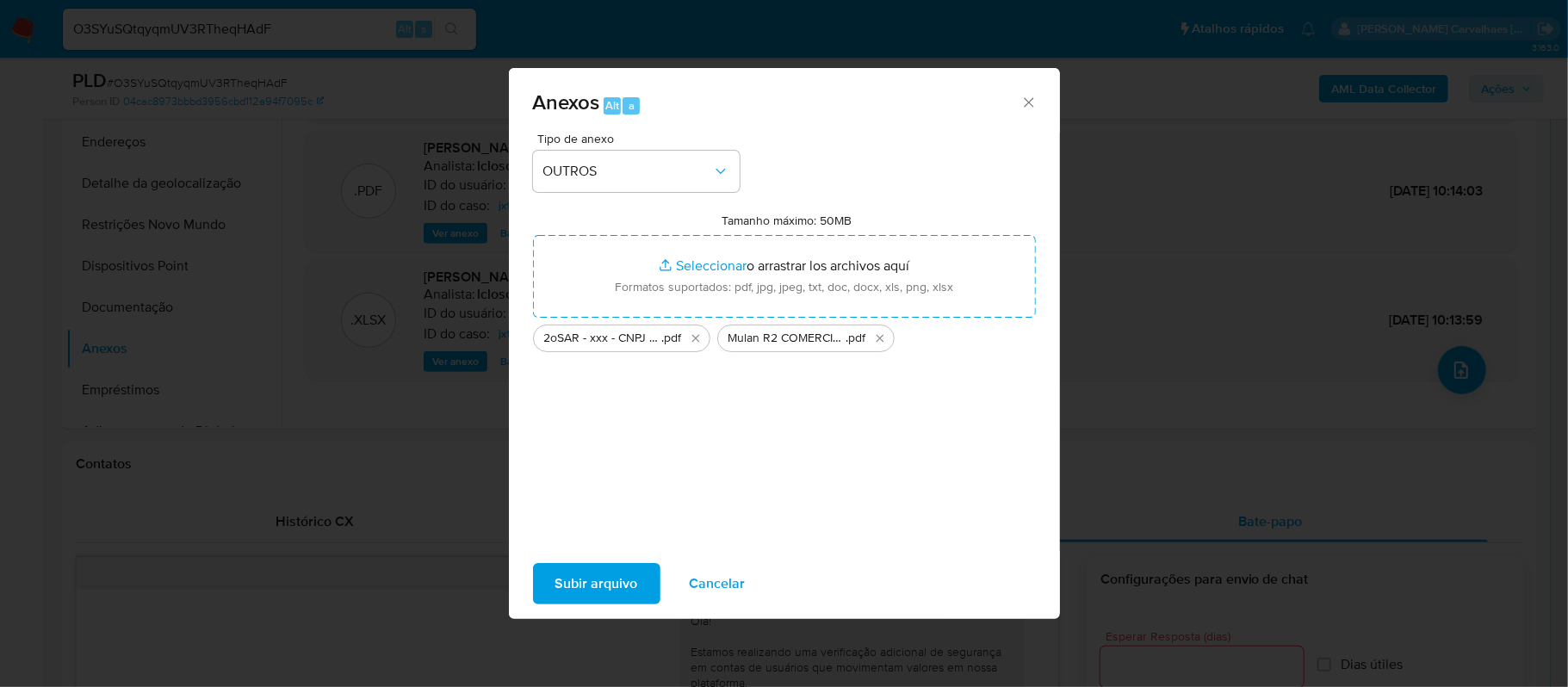
click at [629, 570] on span "Subir arquivo" at bounding box center [597, 583] width 82 height 37
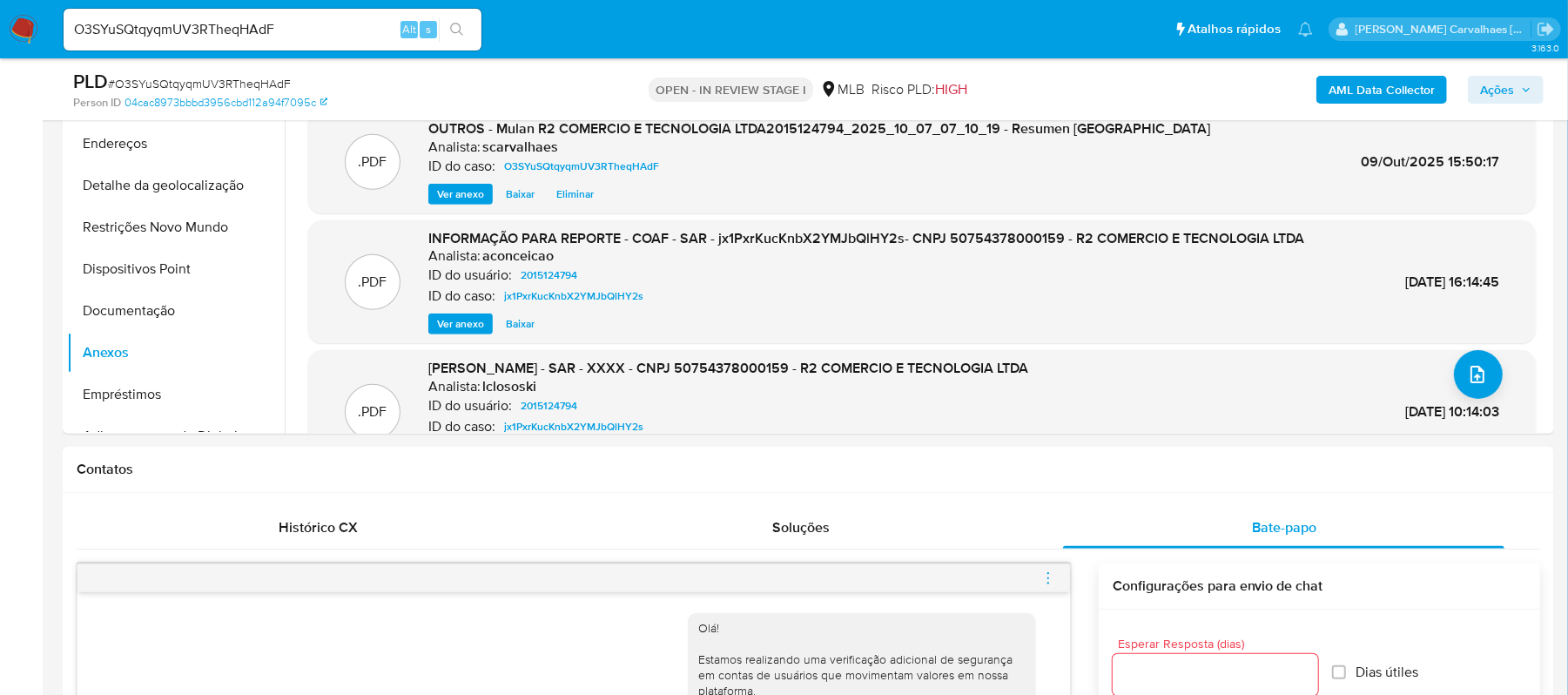
click at [1499, 87] on span "Ações" at bounding box center [1497, 90] width 34 height 28
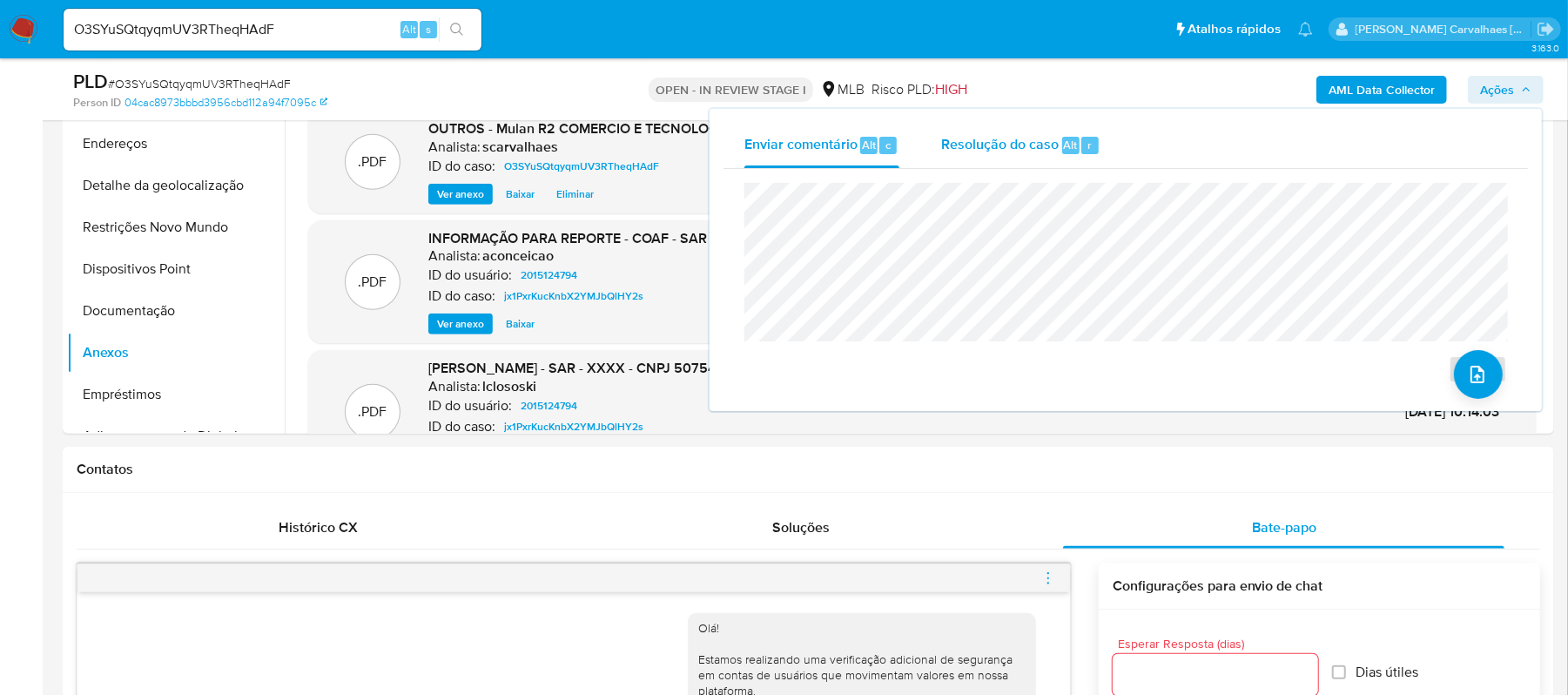
click at [1008, 140] on span "Resolução do caso" at bounding box center [1000, 144] width 117 height 20
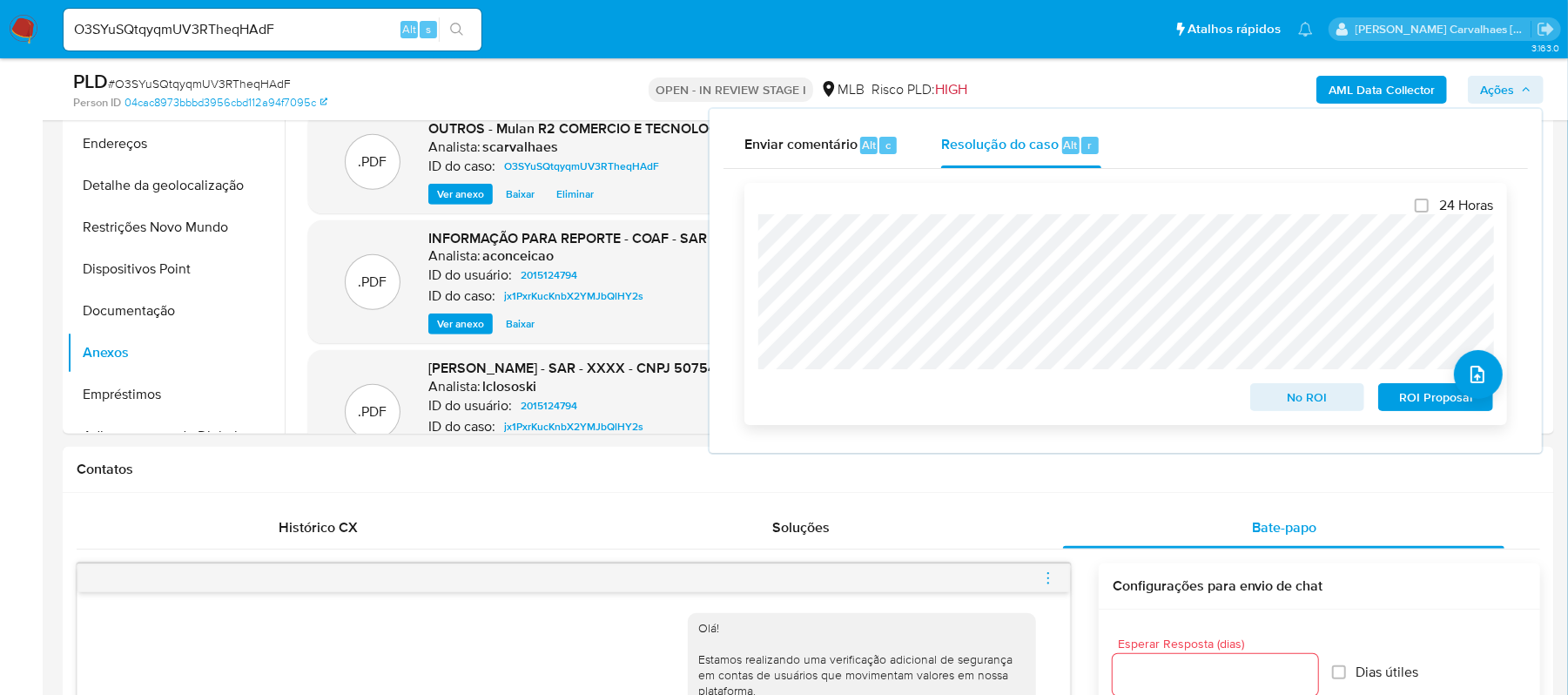
click at [1404, 401] on span "ROI Proposal" at bounding box center [1436, 396] width 91 height 24
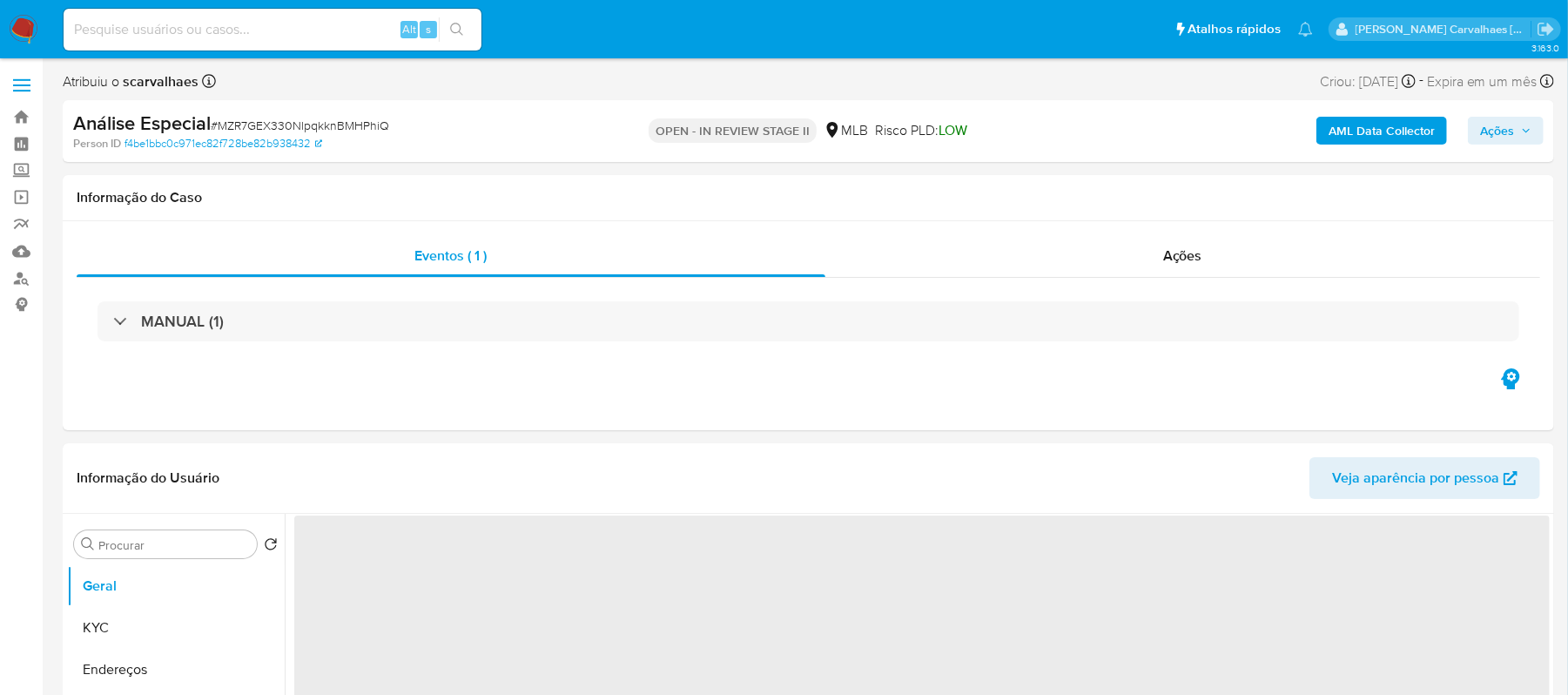
select select "10"
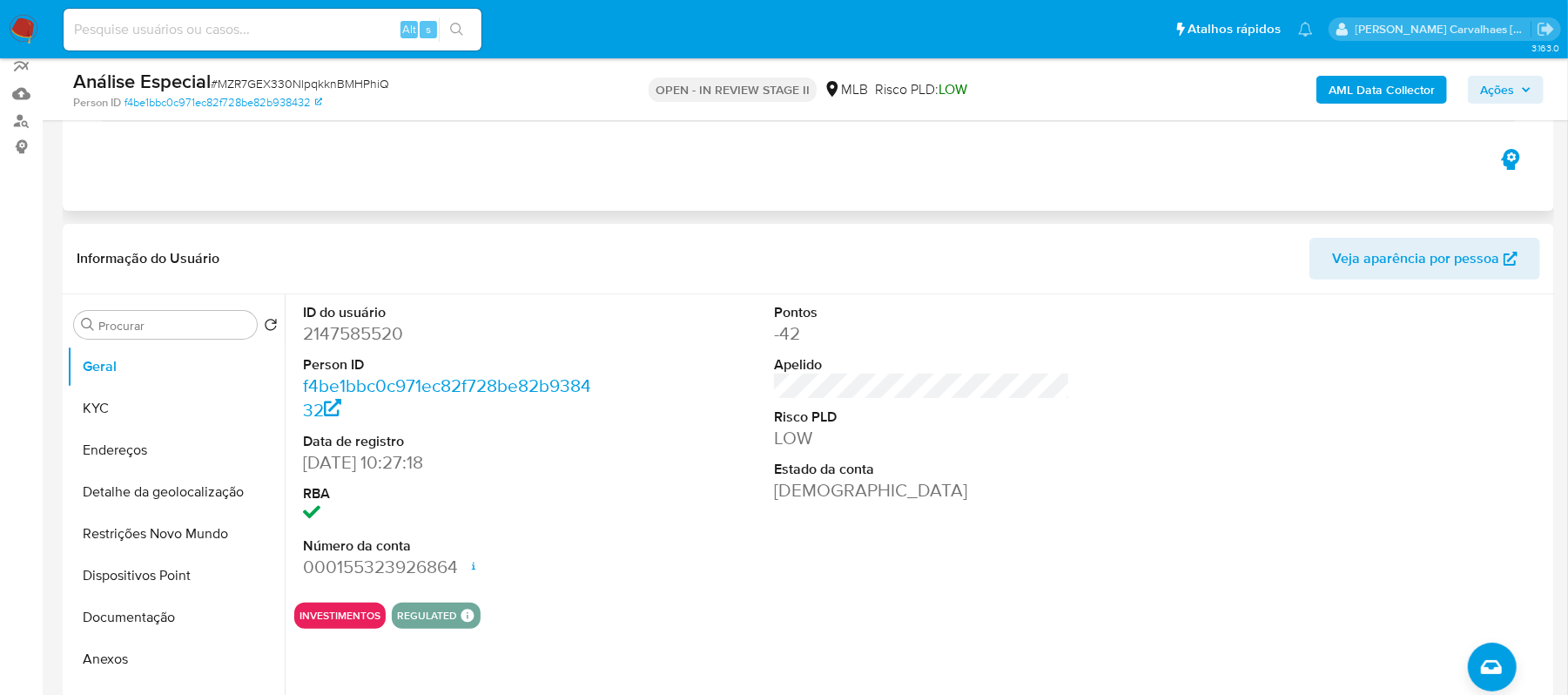
scroll to position [116, 0]
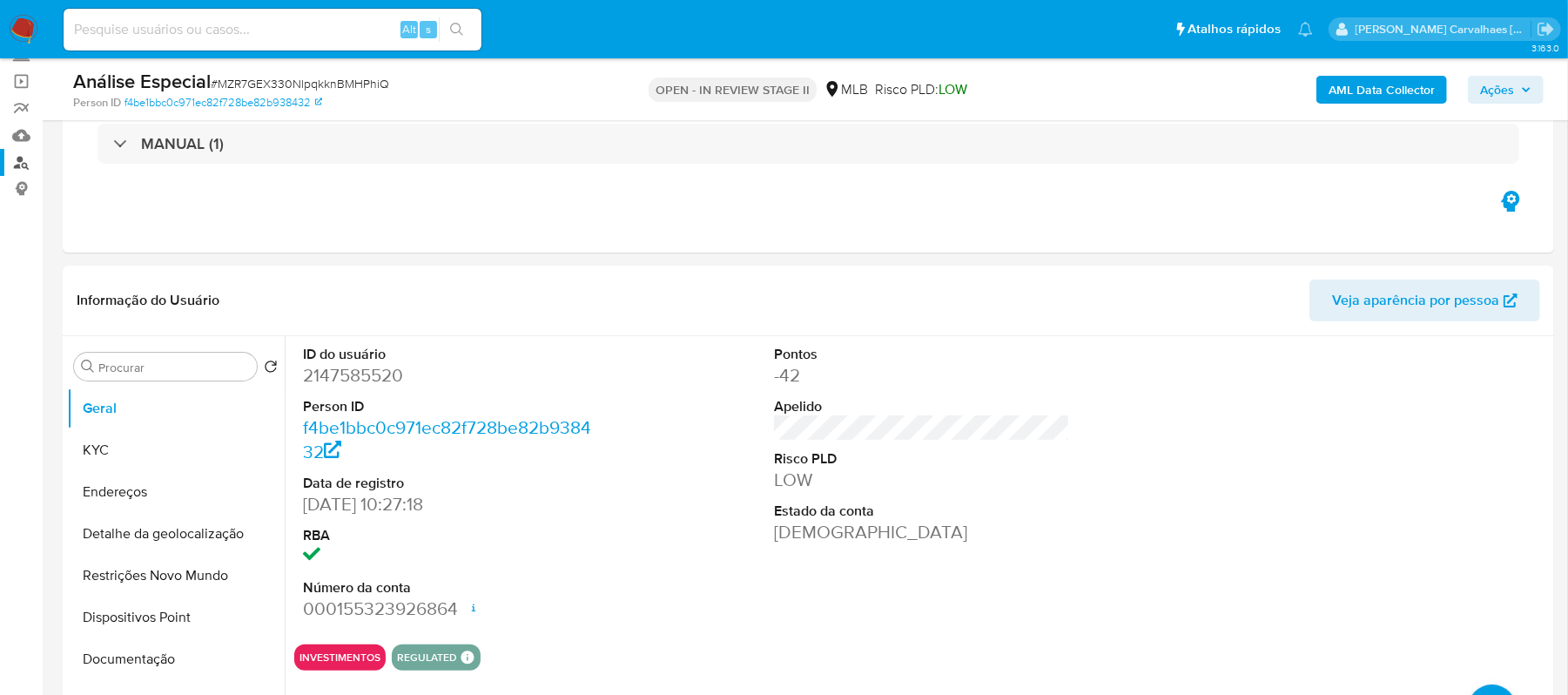
click at [24, 155] on link "Localizador de pessoas" at bounding box center [103, 162] width 207 height 27
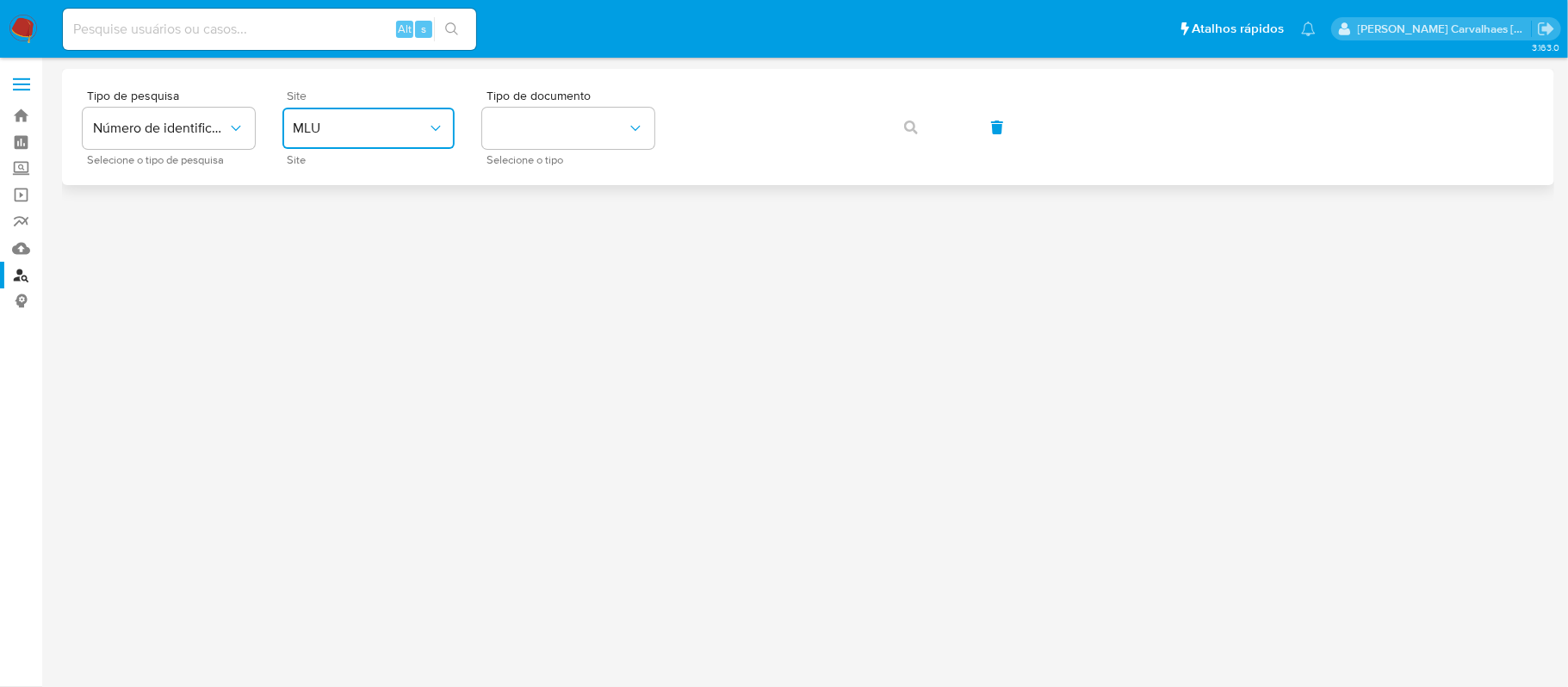
click at [379, 127] on span "MLU" at bounding box center [359, 128] width 134 height 17
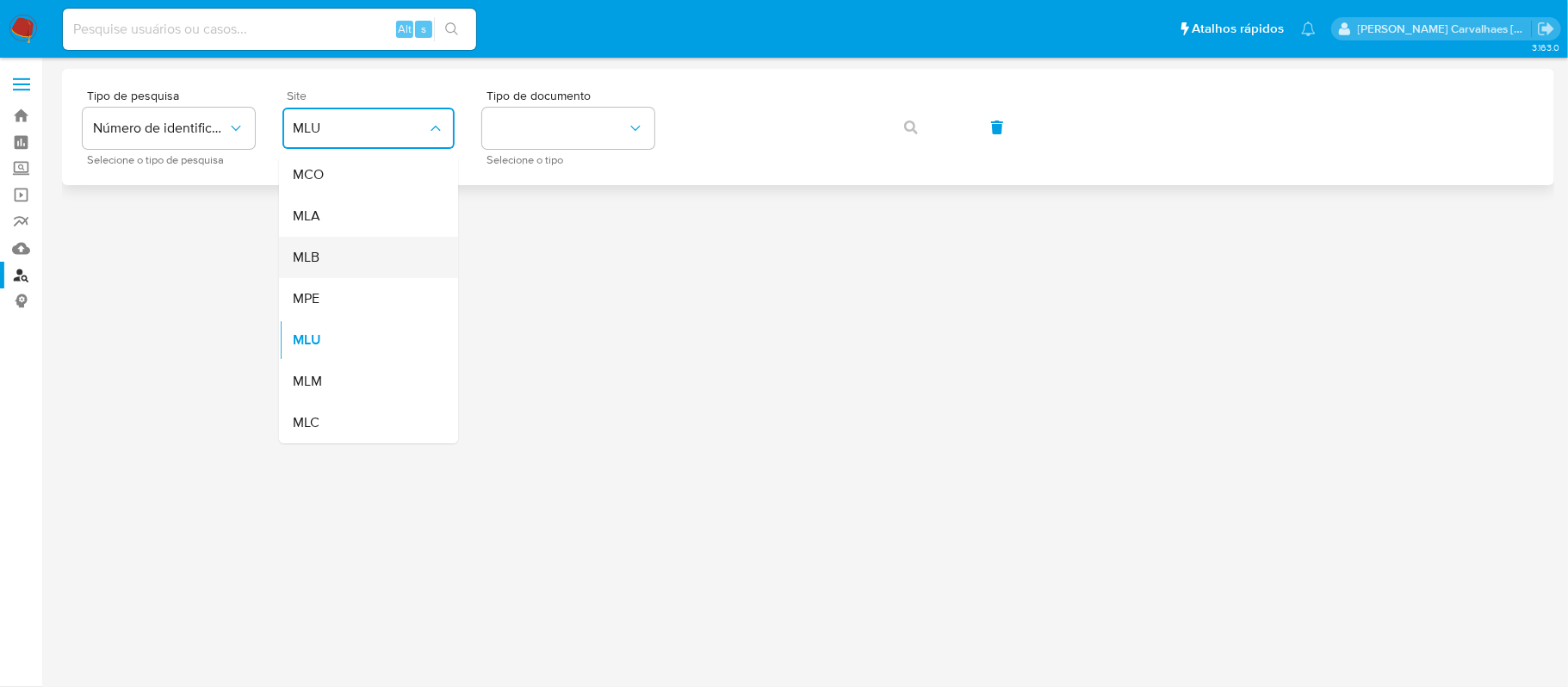
click at [360, 246] on div "MLB" at bounding box center [363, 257] width 142 height 41
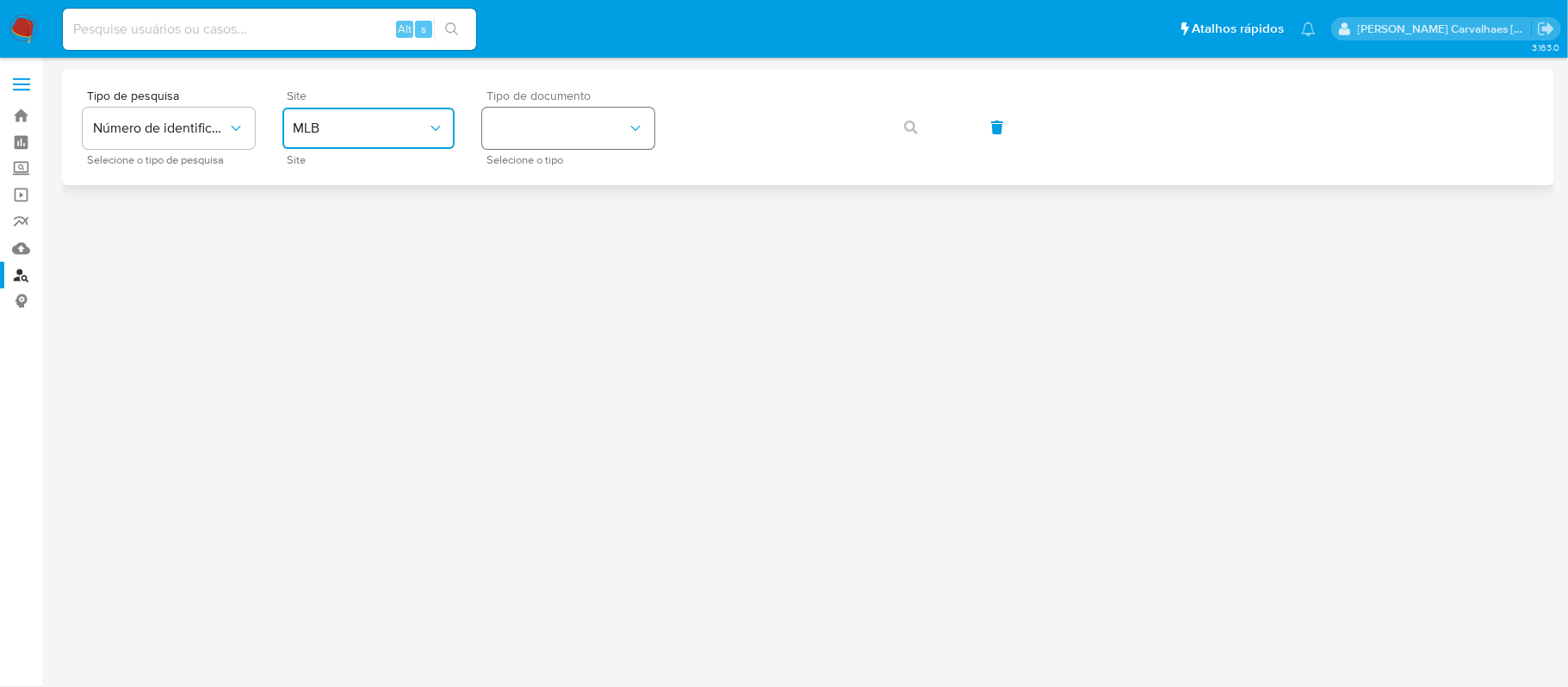
click at [566, 144] on button "identificationType" at bounding box center [568, 128] width 172 height 41
click at [567, 222] on div "CPF CPF" at bounding box center [563, 242] width 142 height 58
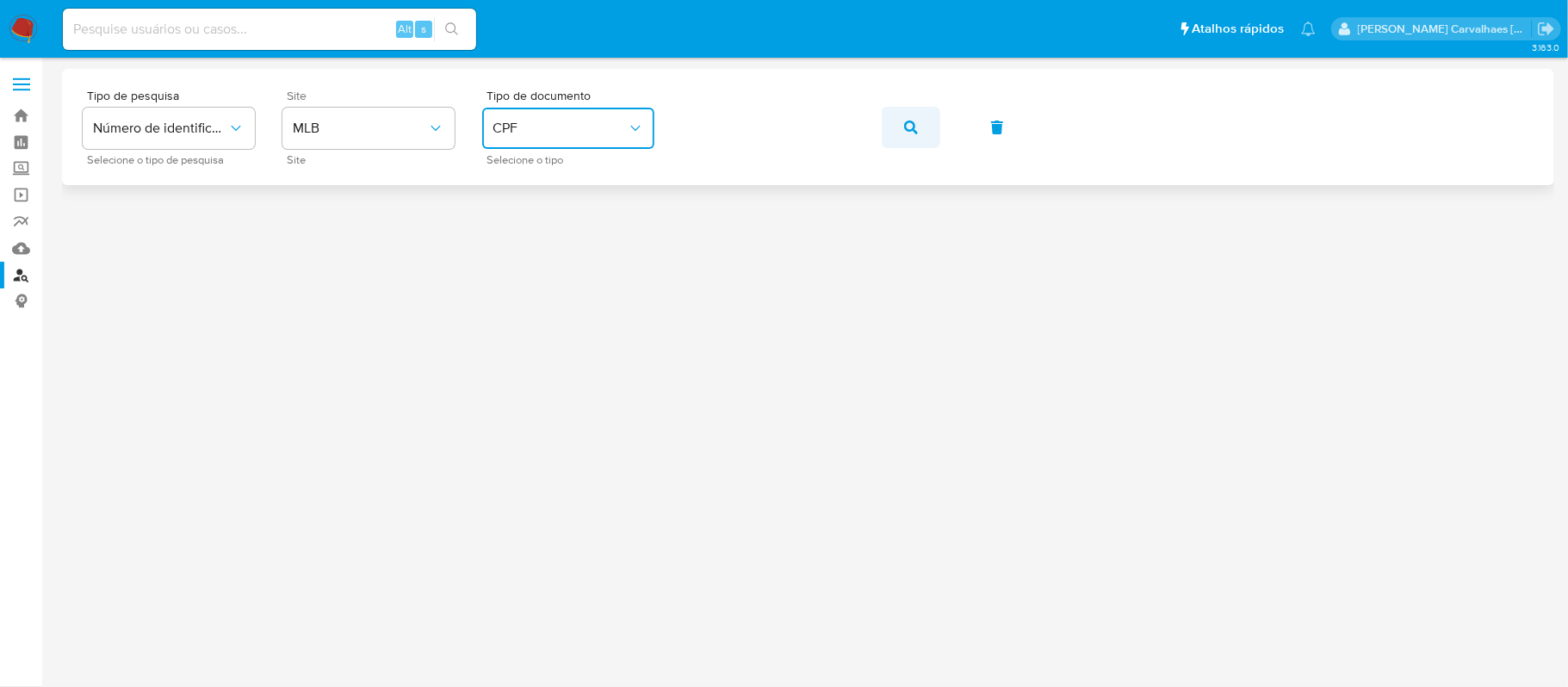
click at [911, 139] on span "button" at bounding box center [910, 127] width 14 height 37
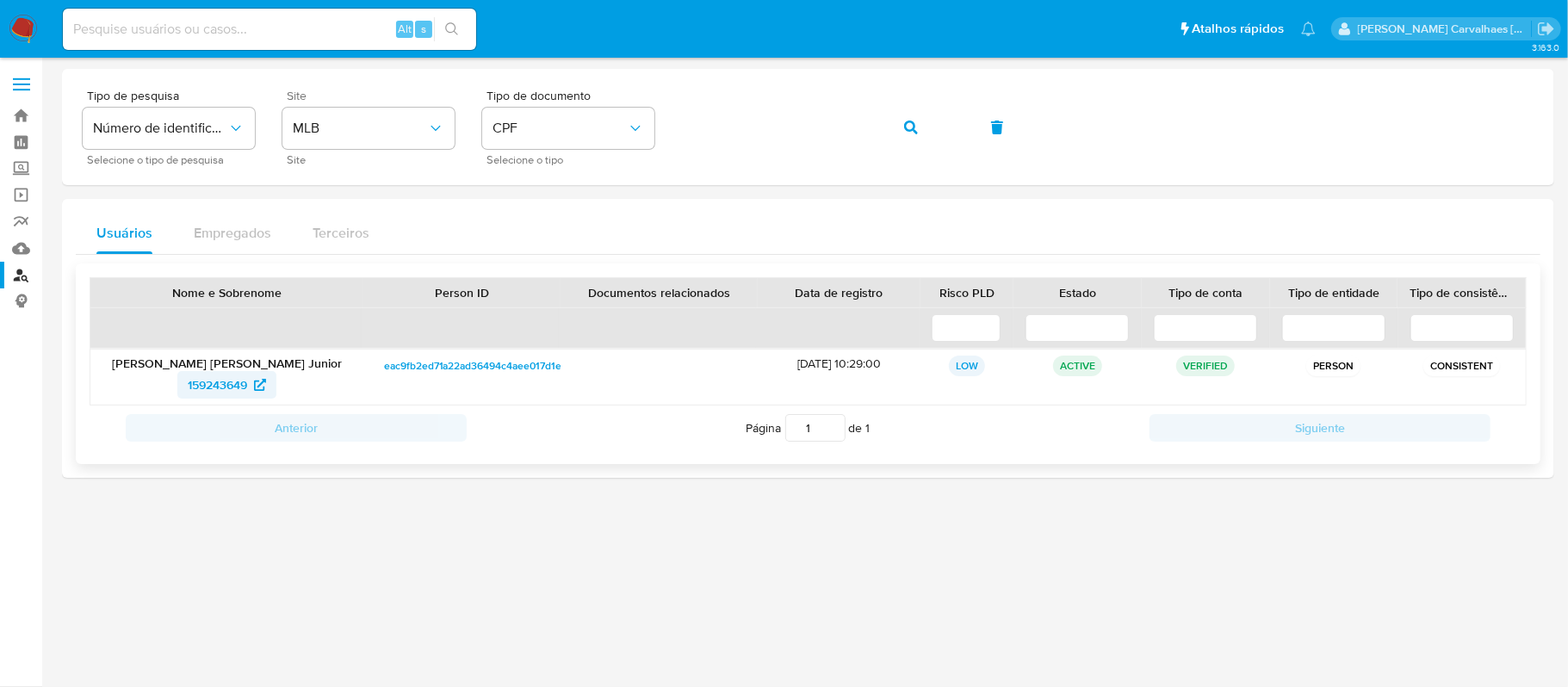
click at [234, 384] on span "159243649" at bounding box center [217, 385] width 59 height 27
click at [664, 121] on div "Tipo de pesquisa Número de identificação Selecione o tipo de pesquisa Site MLB …" at bounding box center [808, 127] width 1451 height 75
click at [904, 124] on icon "button" at bounding box center [910, 127] width 14 height 14
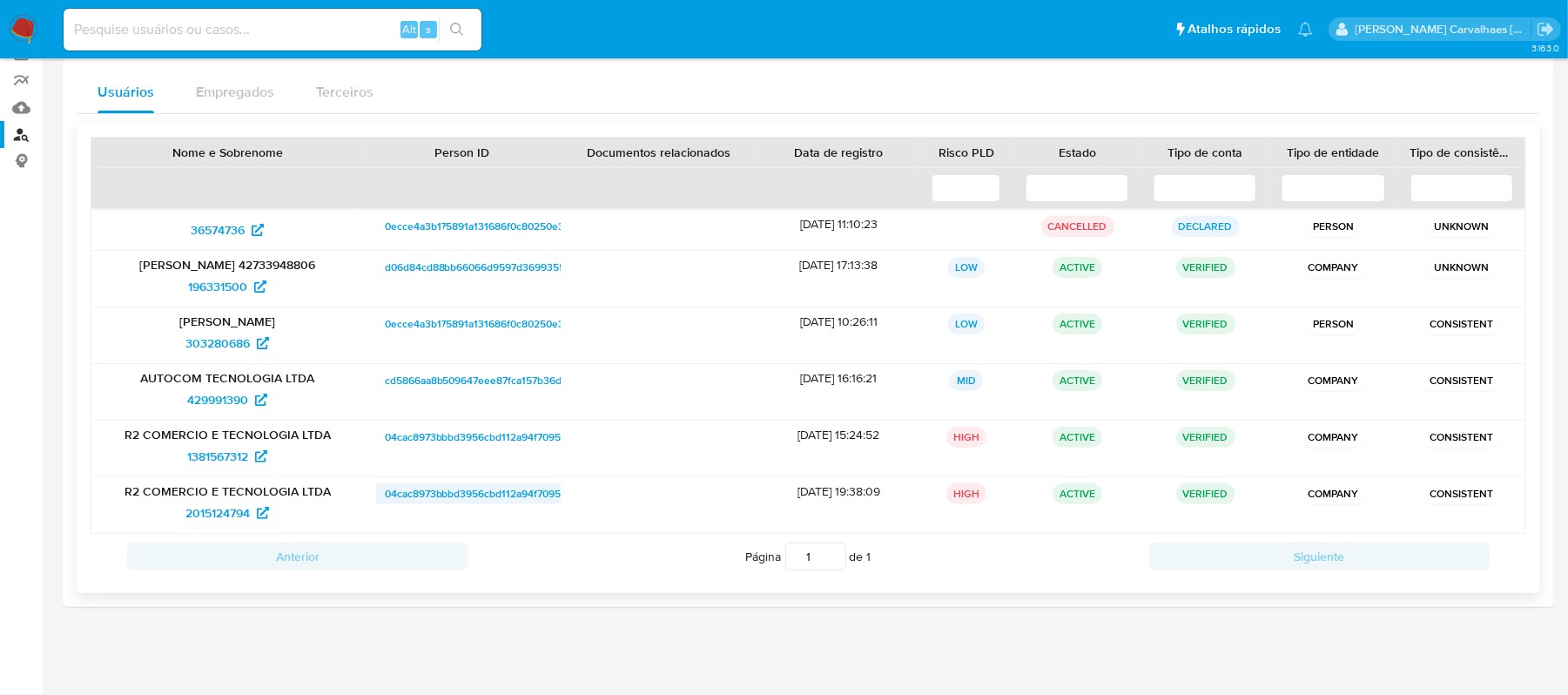
scroll to position [31, 0]
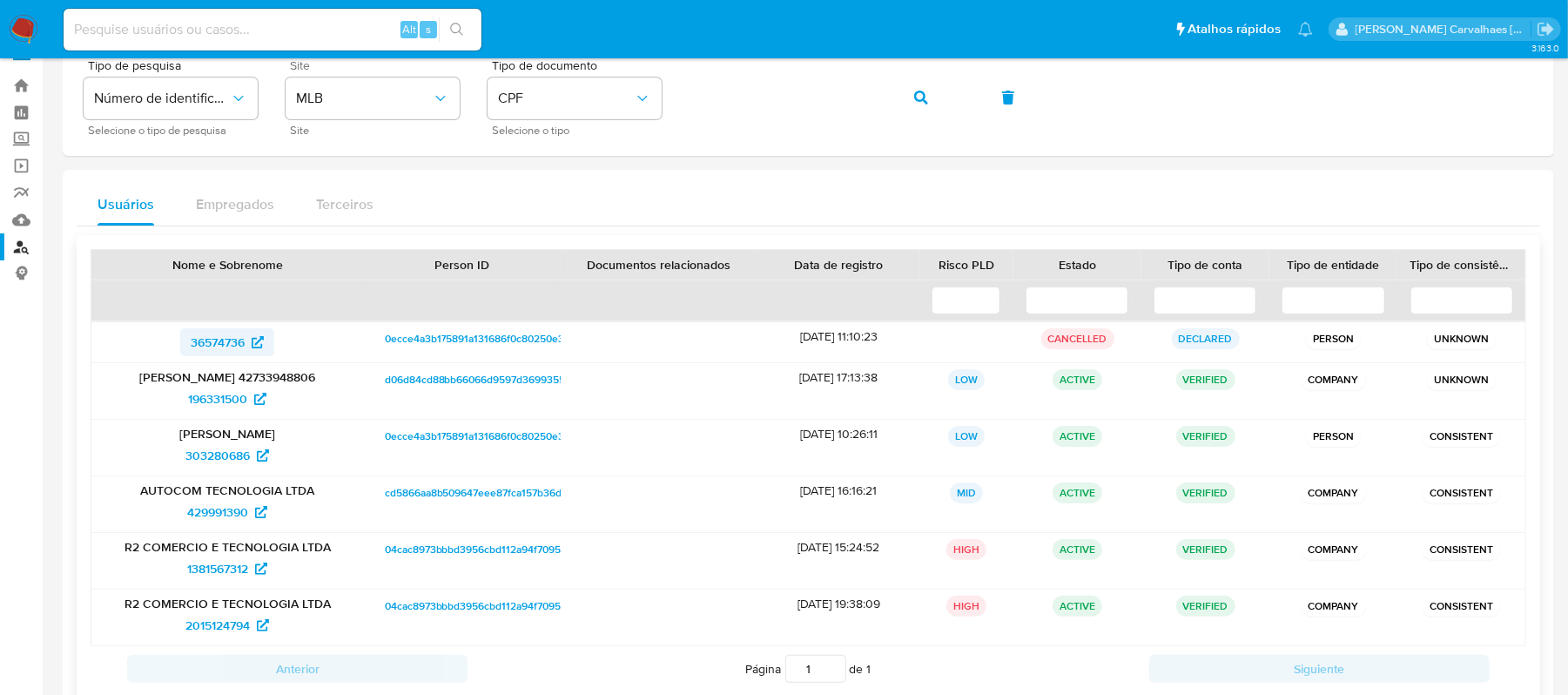
click at [225, 332] on span "36574736" at bounding box center [217, 342] width 54 height 28
click at [246, 391] on span "196331500" at bounding box center [218, 398] width 59 height 28
click at [254, 457] on span "303280686" at bounding box center [227, 456] width 83 height 28
click at [211, 512] on span "429991390" at bounding box center [218, 512] width 61 height 28
click at [231, 567] on span "1381567312" at bounding box center [218, 568] width 61 height 28
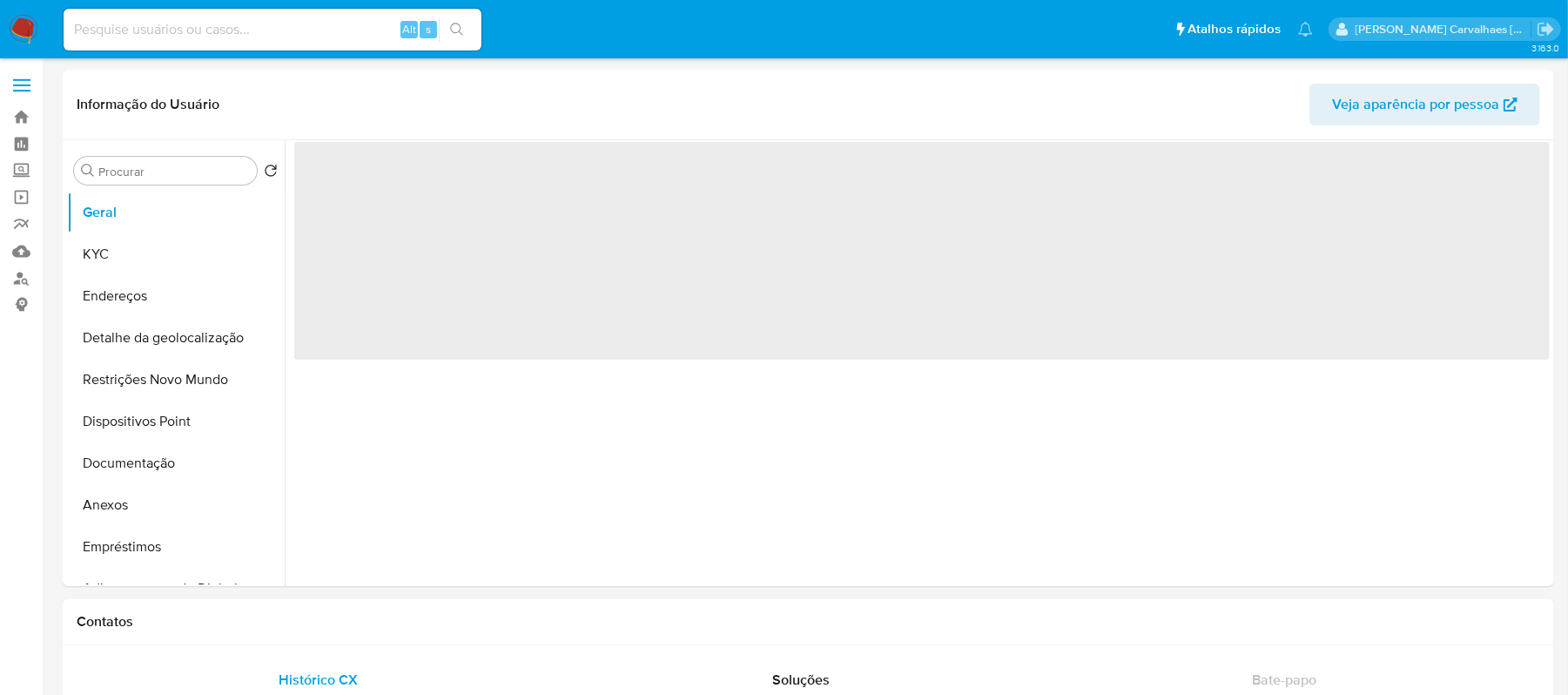
select select "10"
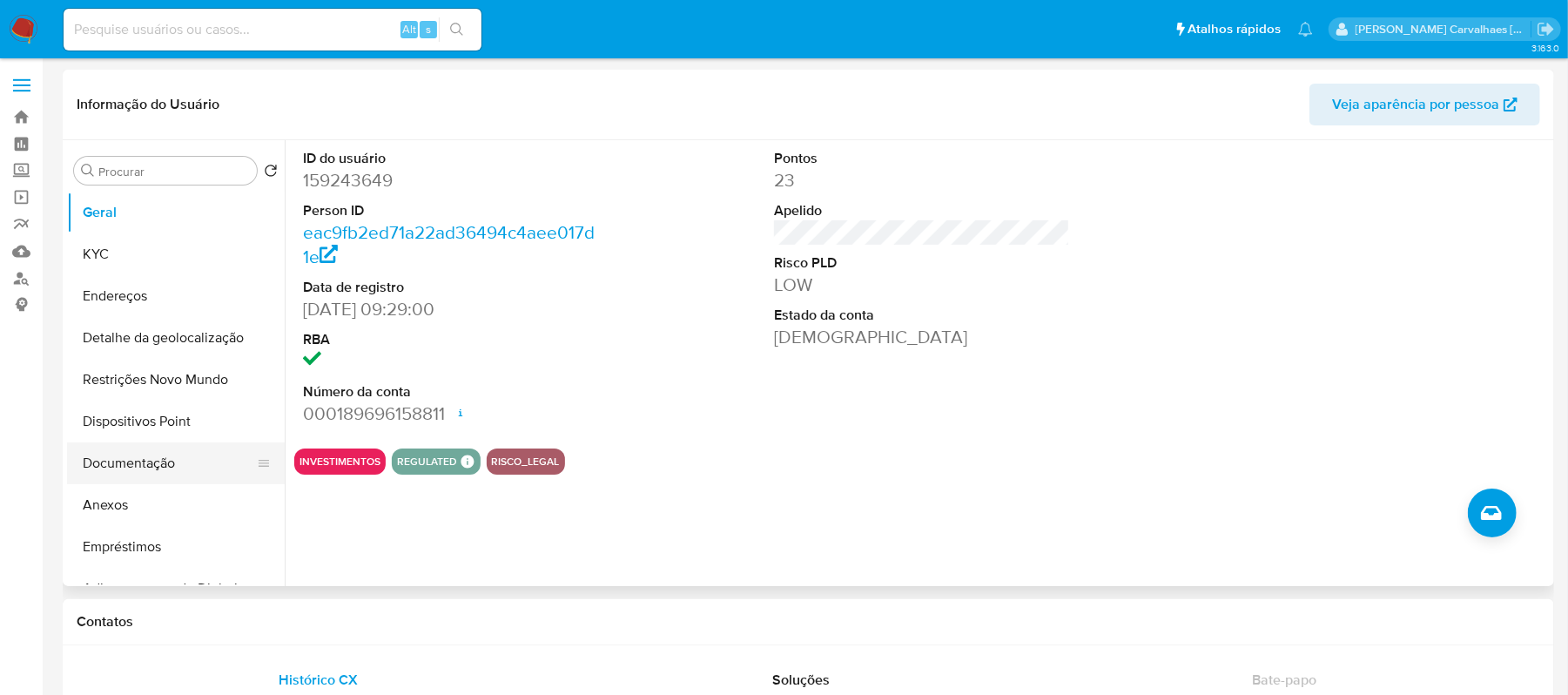
click at [150, 464] on button "Documentação" at bounding box center [169, 463] width 203 height 42
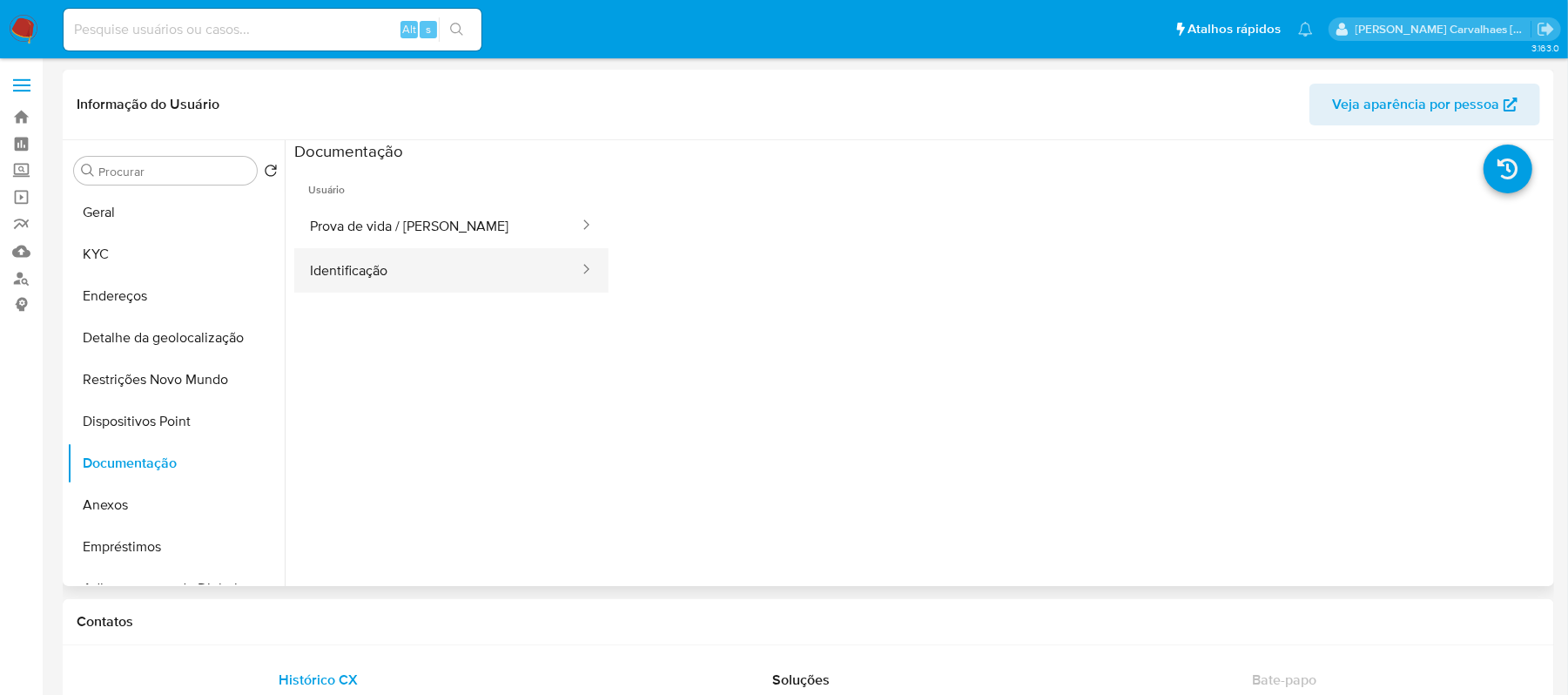
click at [362, 275] on button "Identificação" at bounding box center [437, 271] width 286 height 44
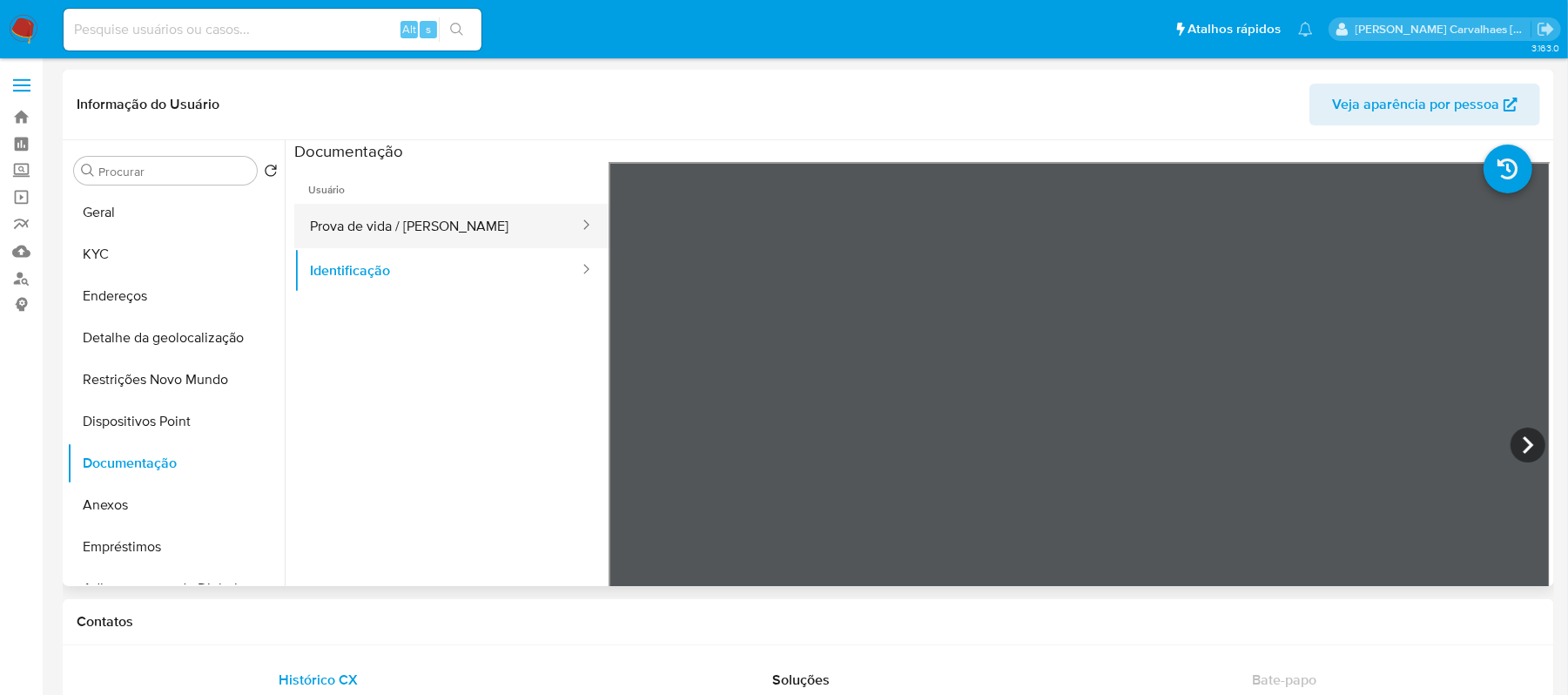
click at [425, 238] on button "Prova de vida / Selfie" at bounding box center [437, 226] width 286 height 44
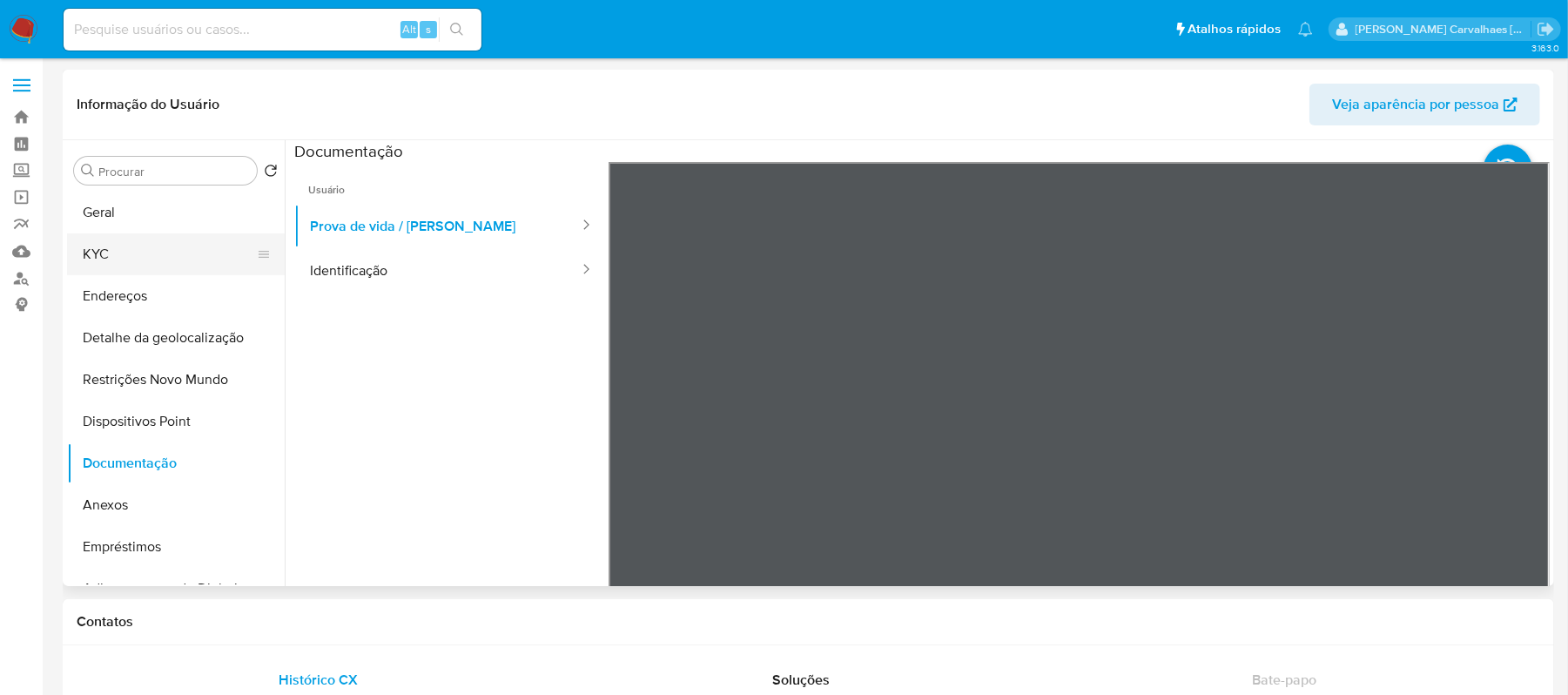
click at [155, 252] on button "KYC" at bounding box center [169, 254] width 203 height 42
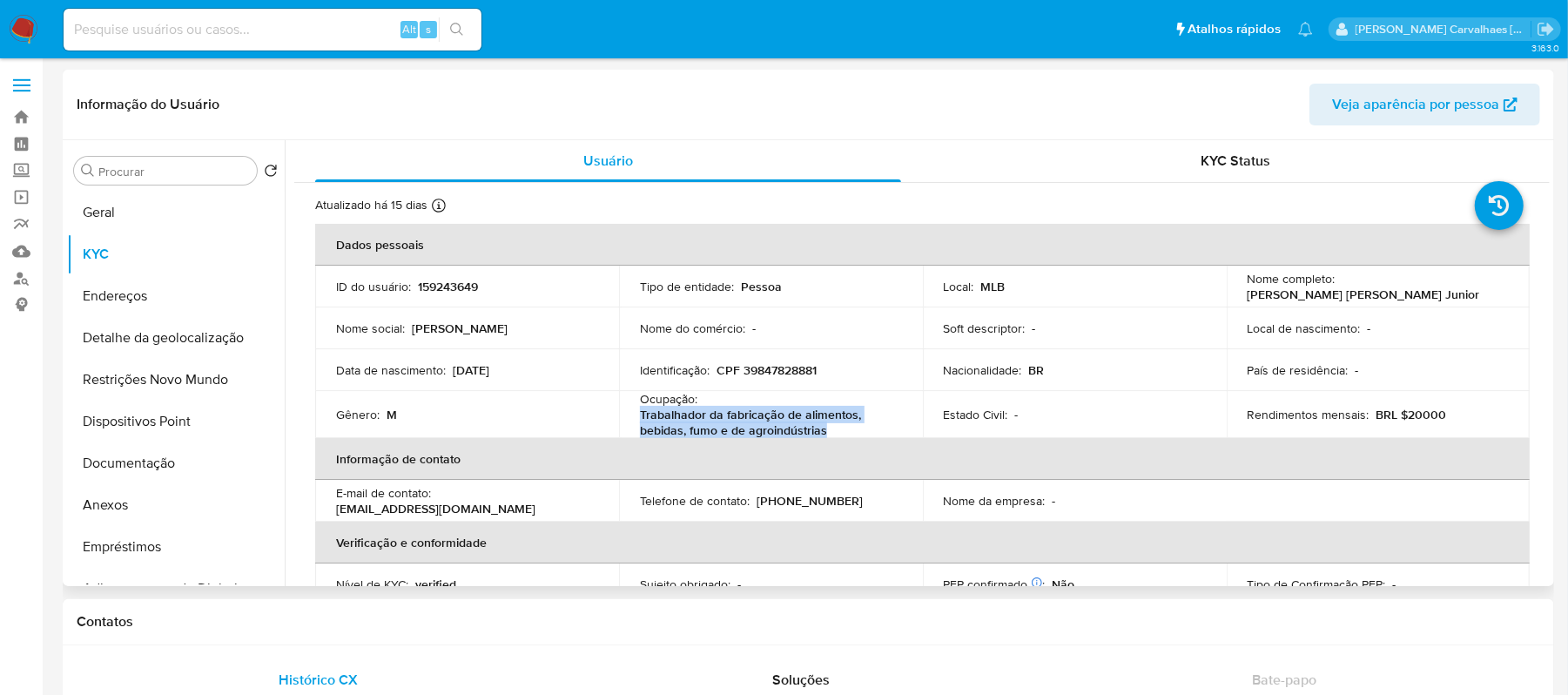
drag, startPoint x: 635, startPoint y: 412, endPoint x: 834, endPoint y: 429, distance: 199.7
click at [839, 429] on td "Ocupação : Trabalhador da fabricação de alimentos, bebidas, fumo e de agroindús…" at bounding box center [771, 414] width 304 height 47
copy p "Trabalhador da fabricação de alimentos, bebidas, fumo e de agroindústrias"
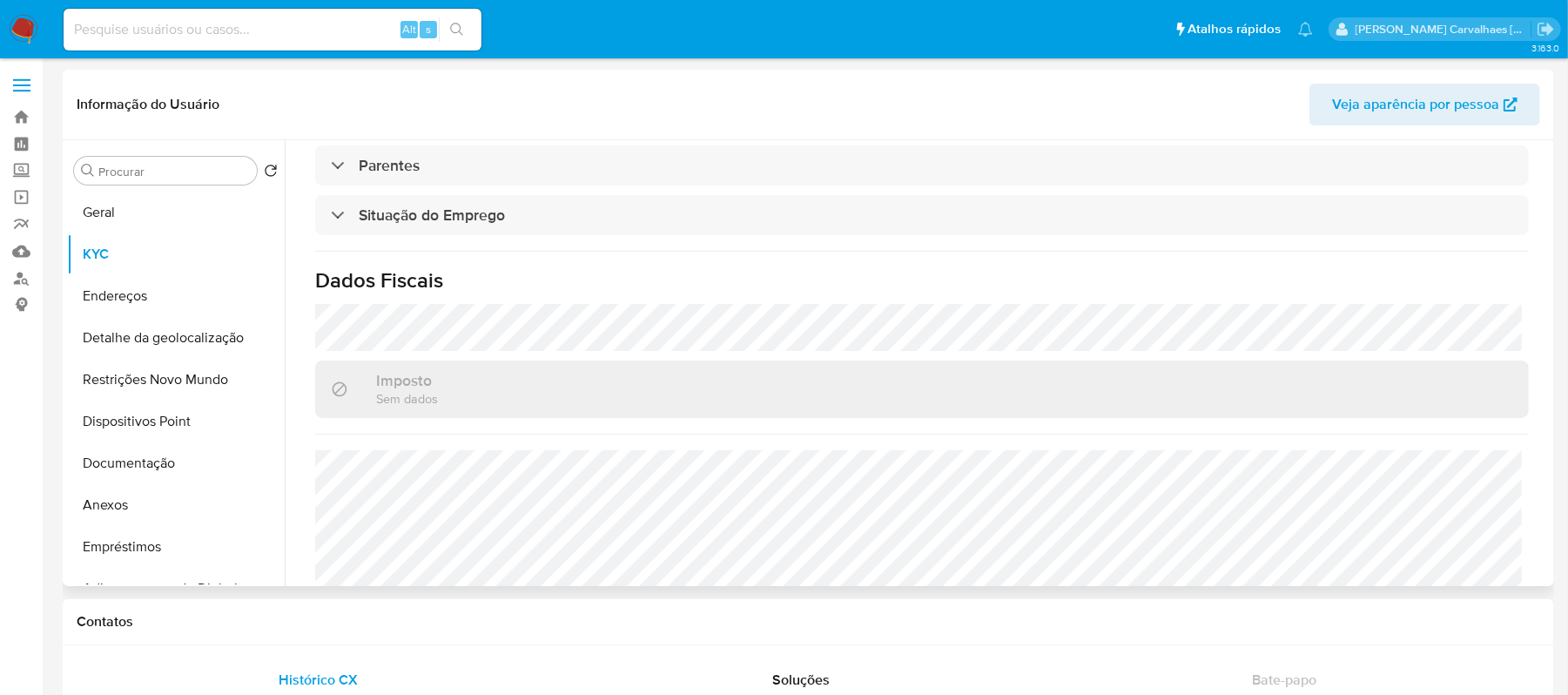
scroll to position [763, 0]
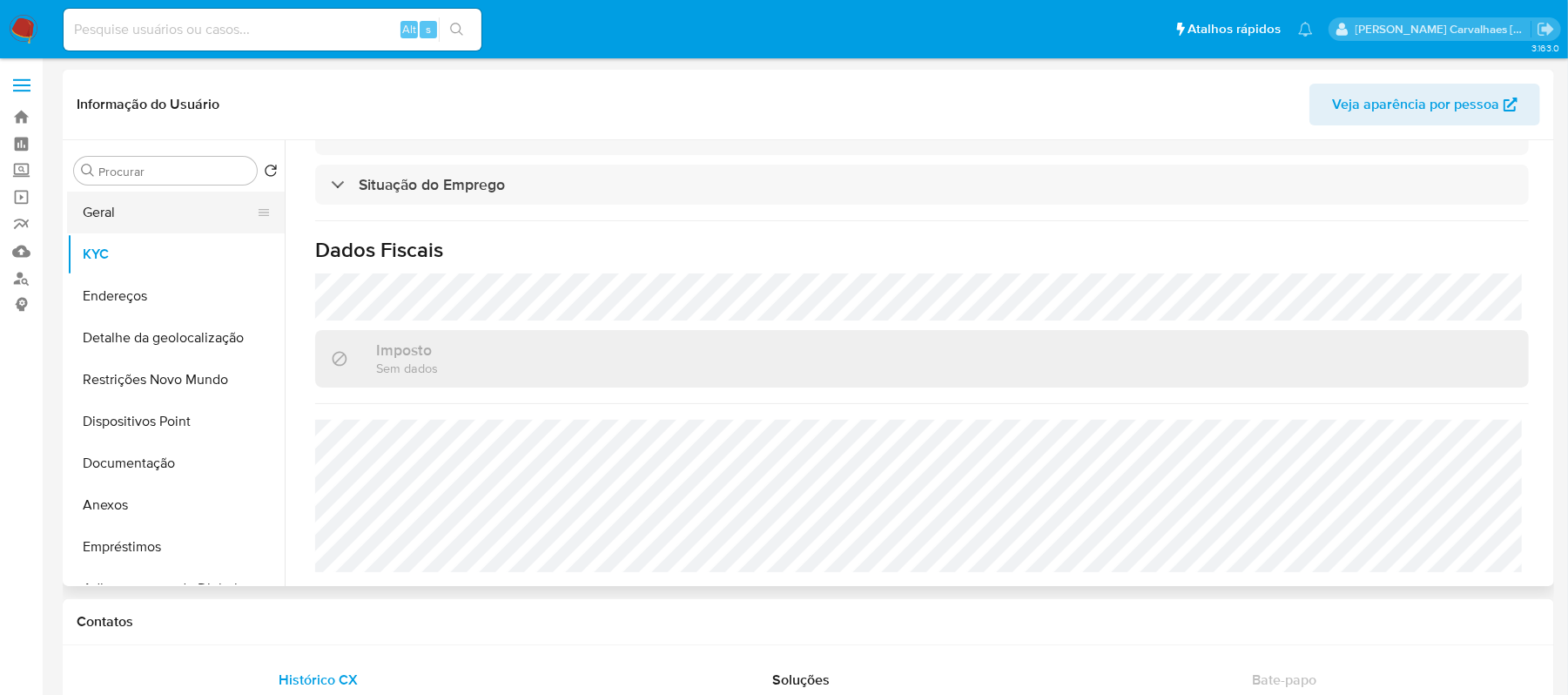
click at [161, 207] on button "Geral" at bounding box center [169, 212] width 203 height 42
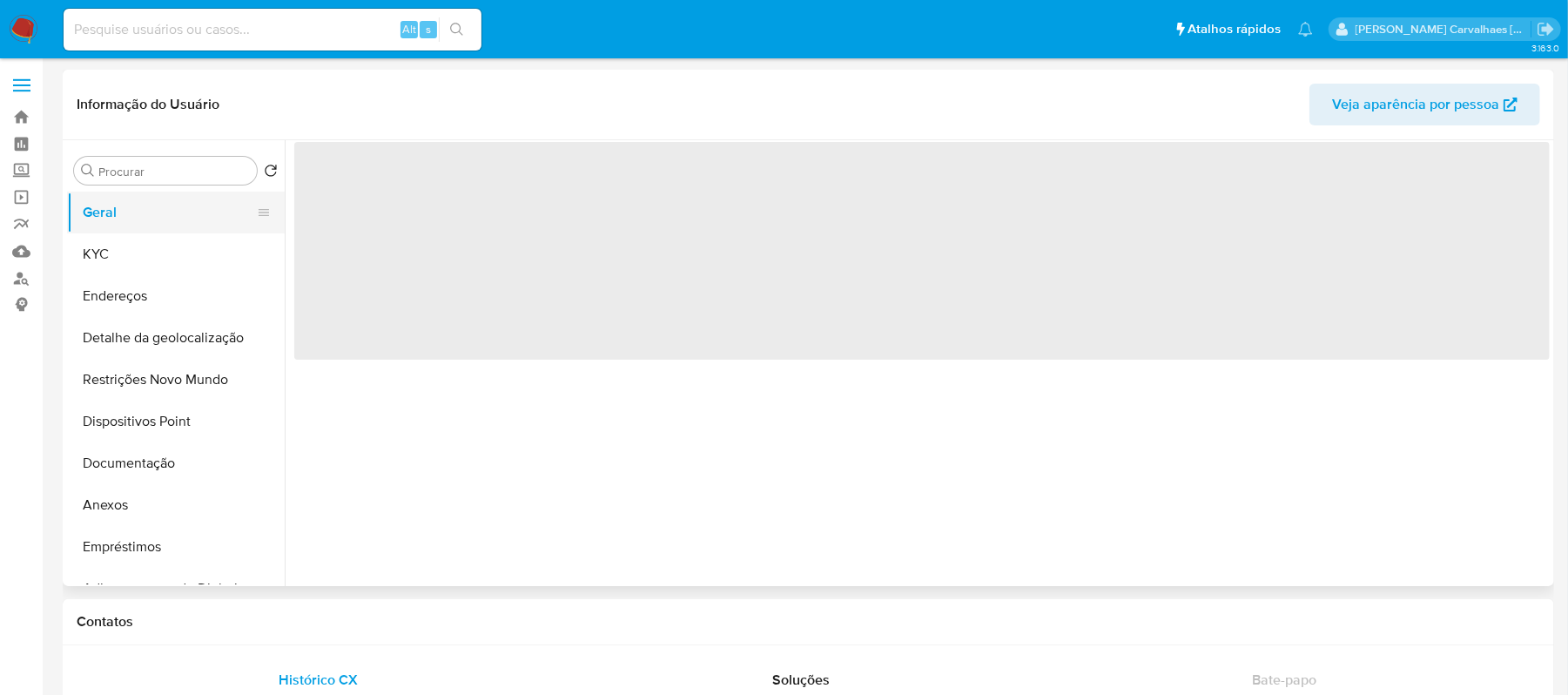
scroll to position [0, 0]
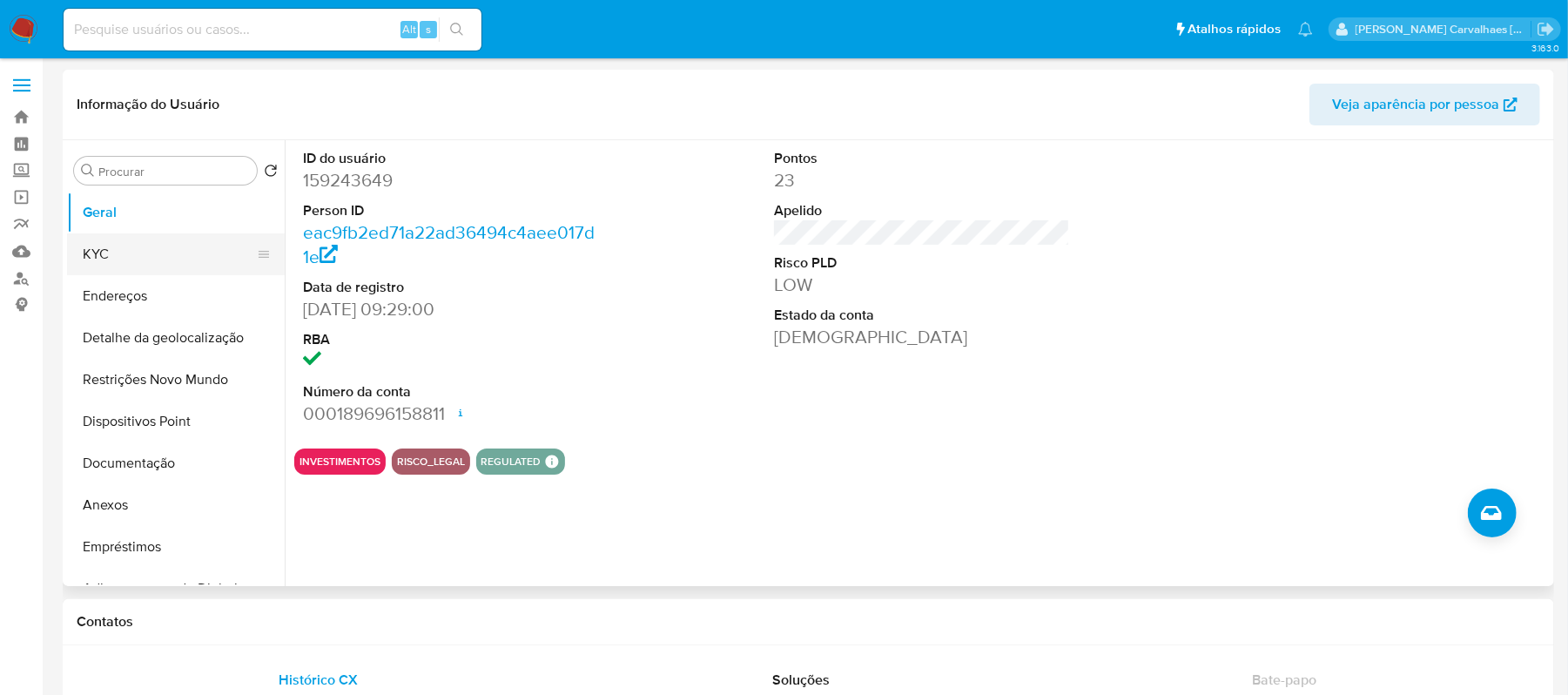
click at [164, 244] on button "KYC" at bounding box center [169, 254] width 203 height 42
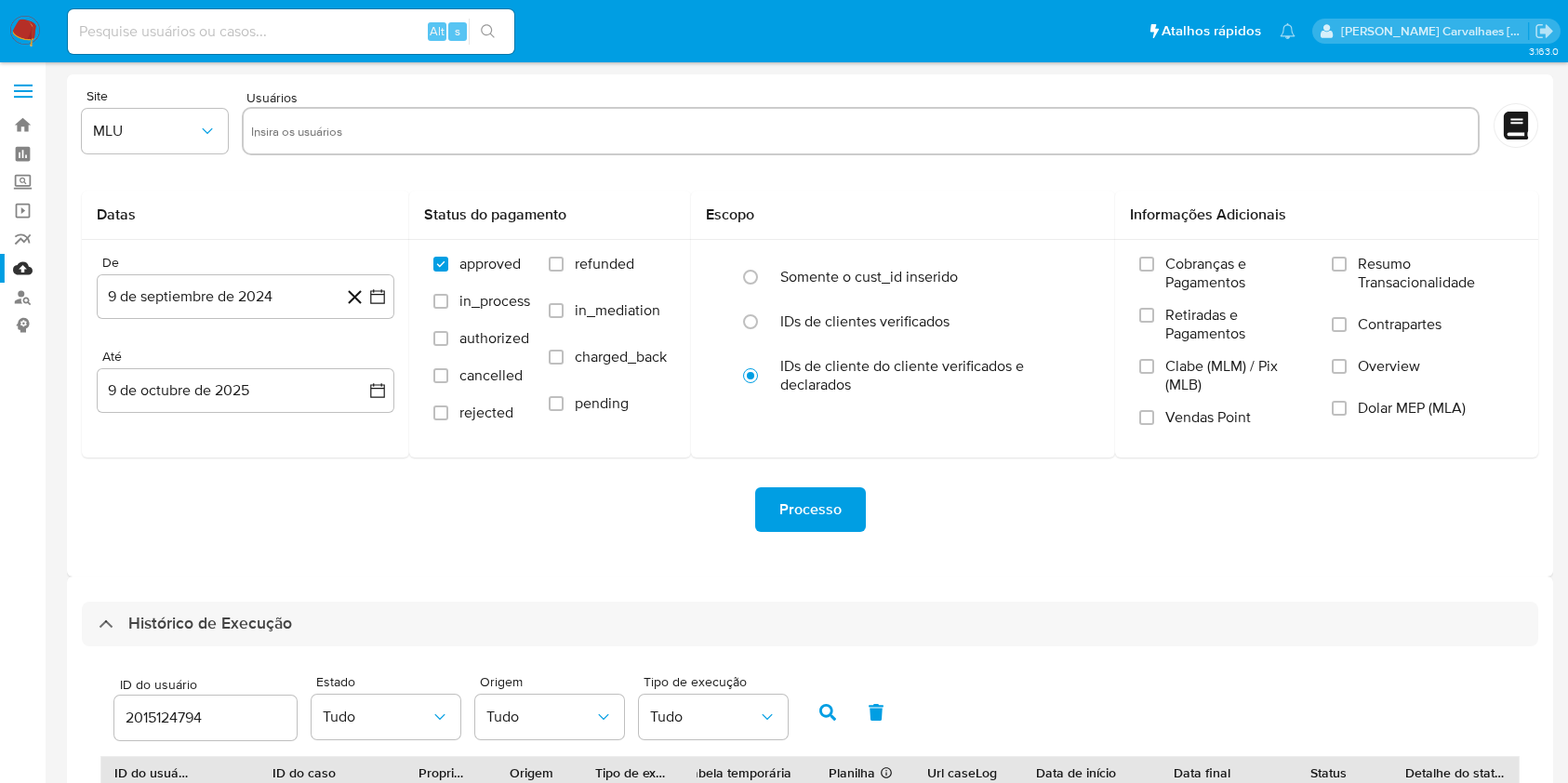
select select "10"
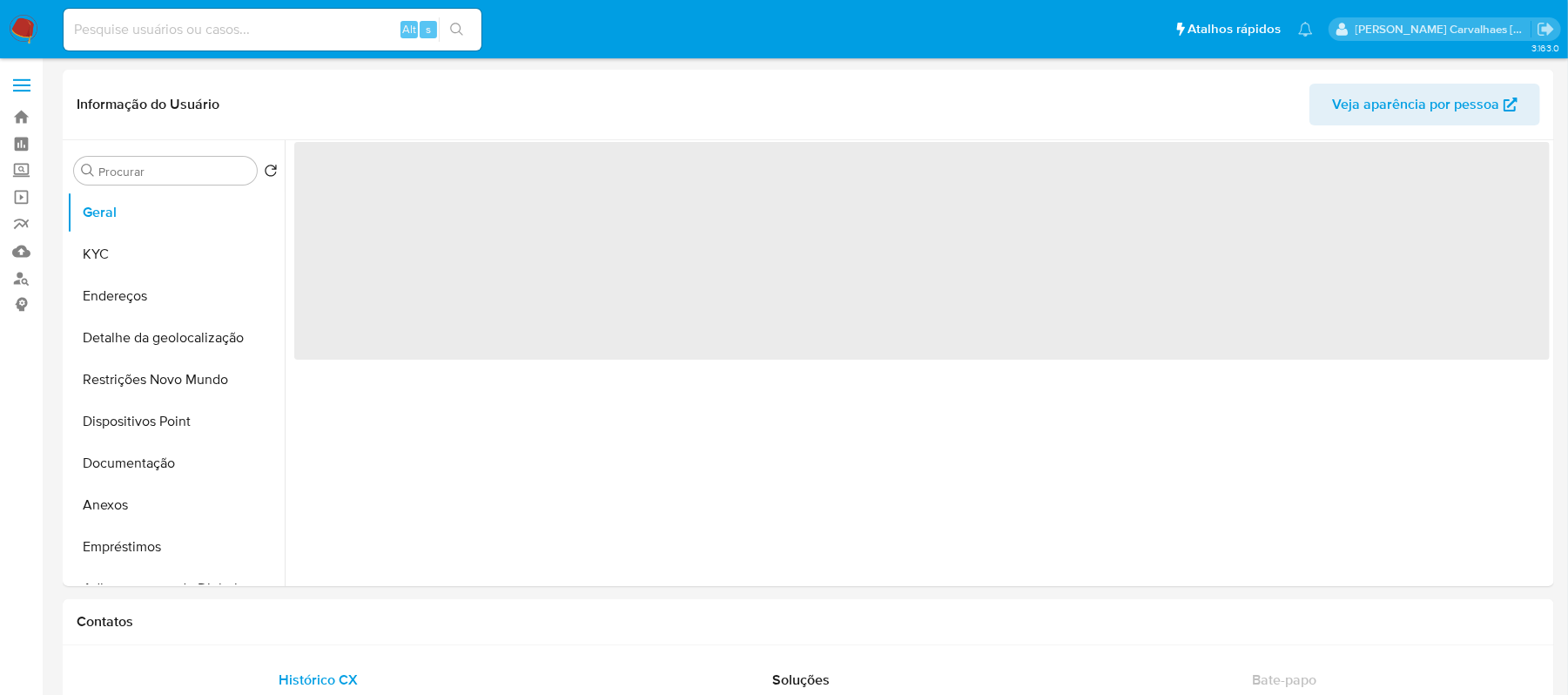
select select "10"
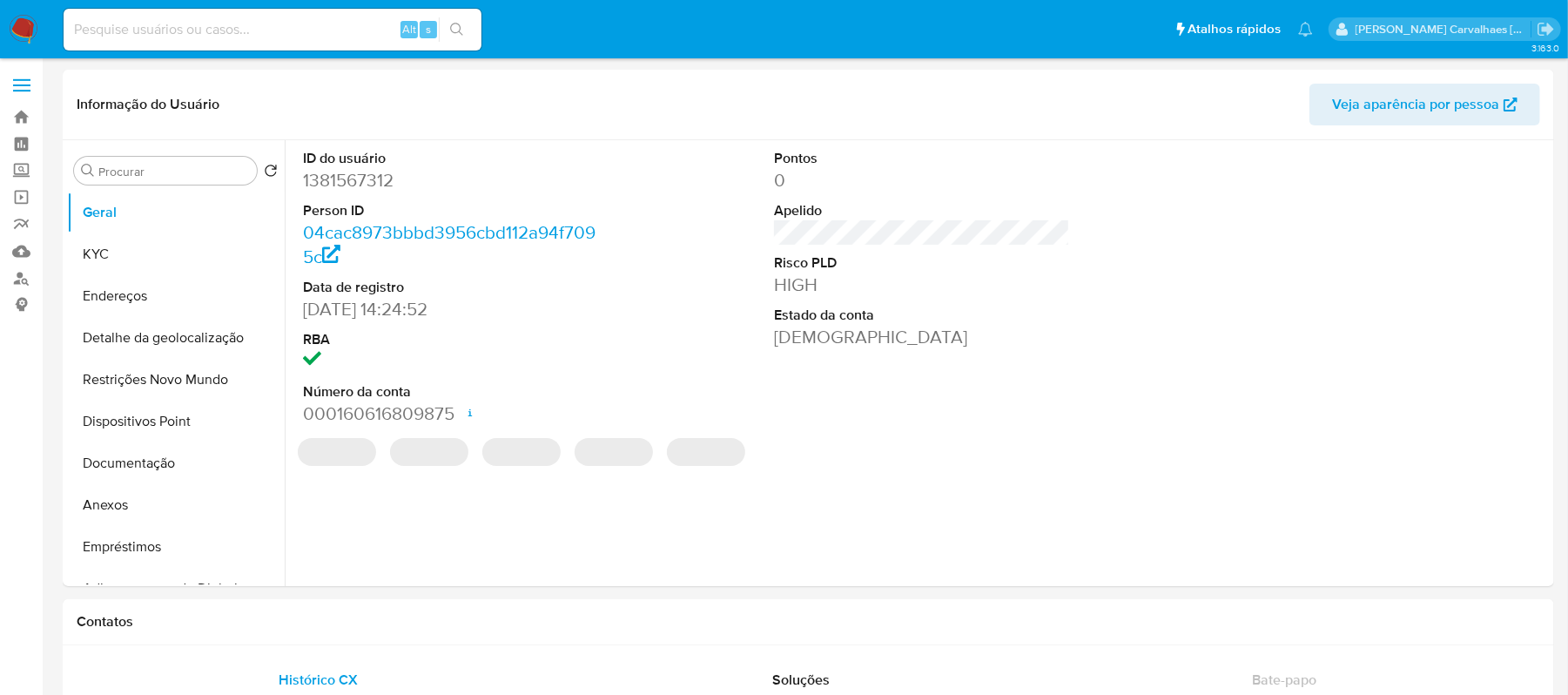
select select "10"
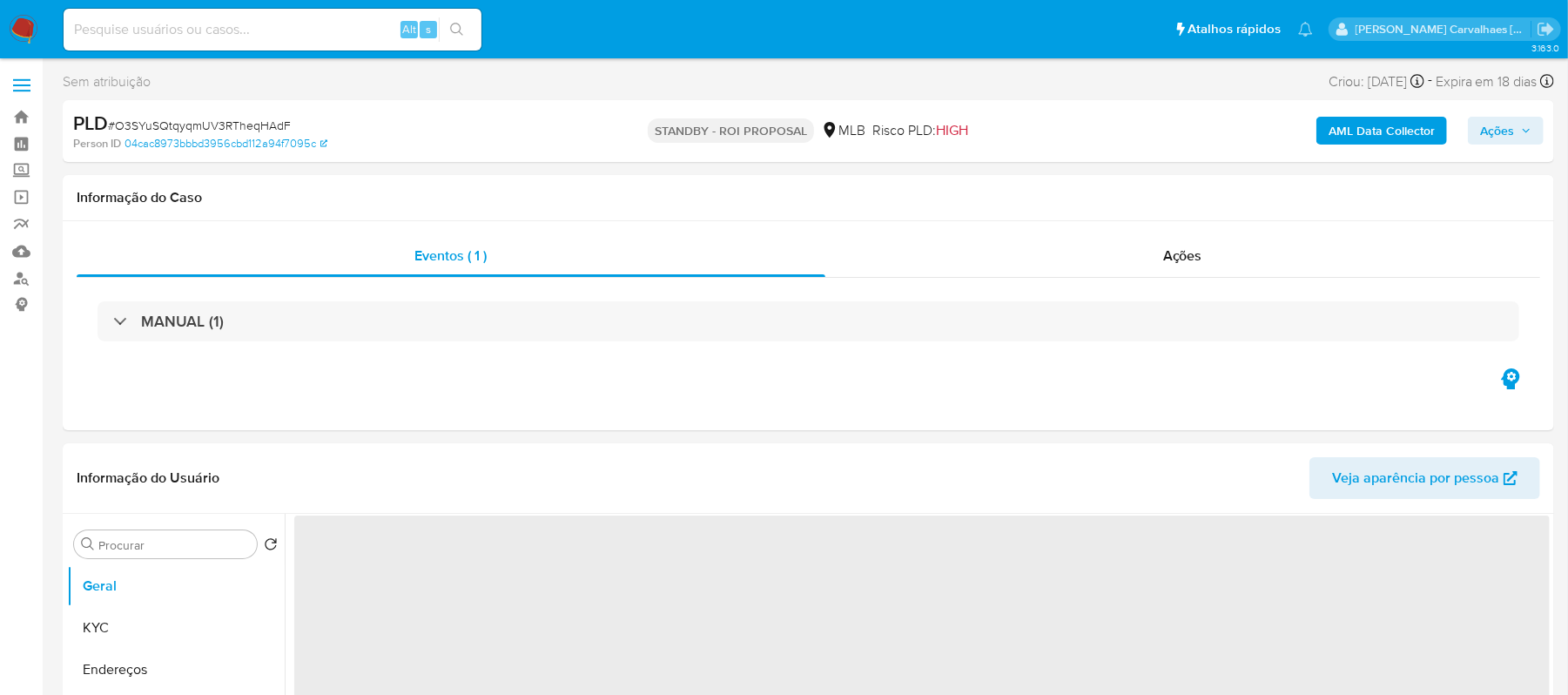
select select "10"
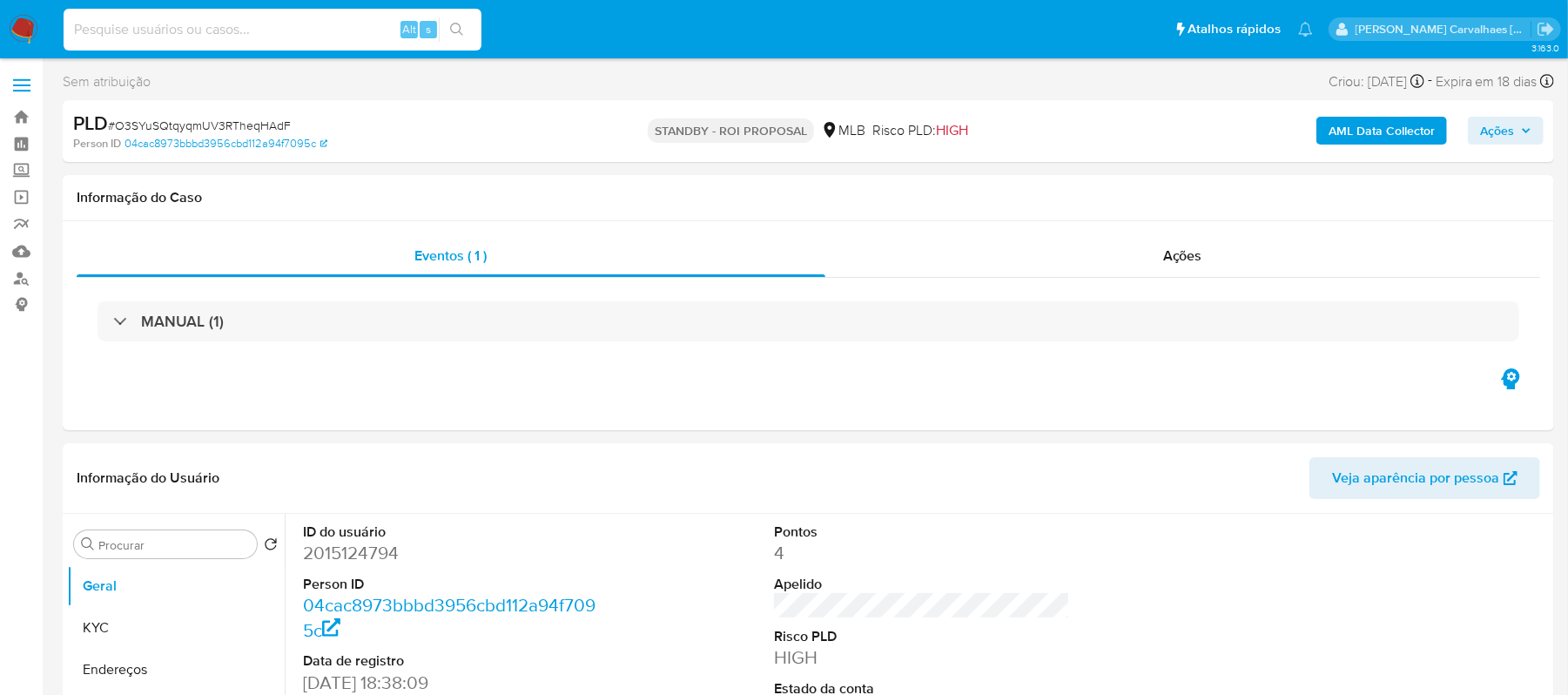
click at [171, 32] on input at bounding box center [273, 30] width 418 height 22
paste input "NQSDnyFff4aSsPpFQ2uCp4ph"
type input "NQSDnyFff4aSsPpFQ2uCp4ph"
click at [460, 29] on icon "search-icon" at bounding box center [456, 29] width 14 height 14
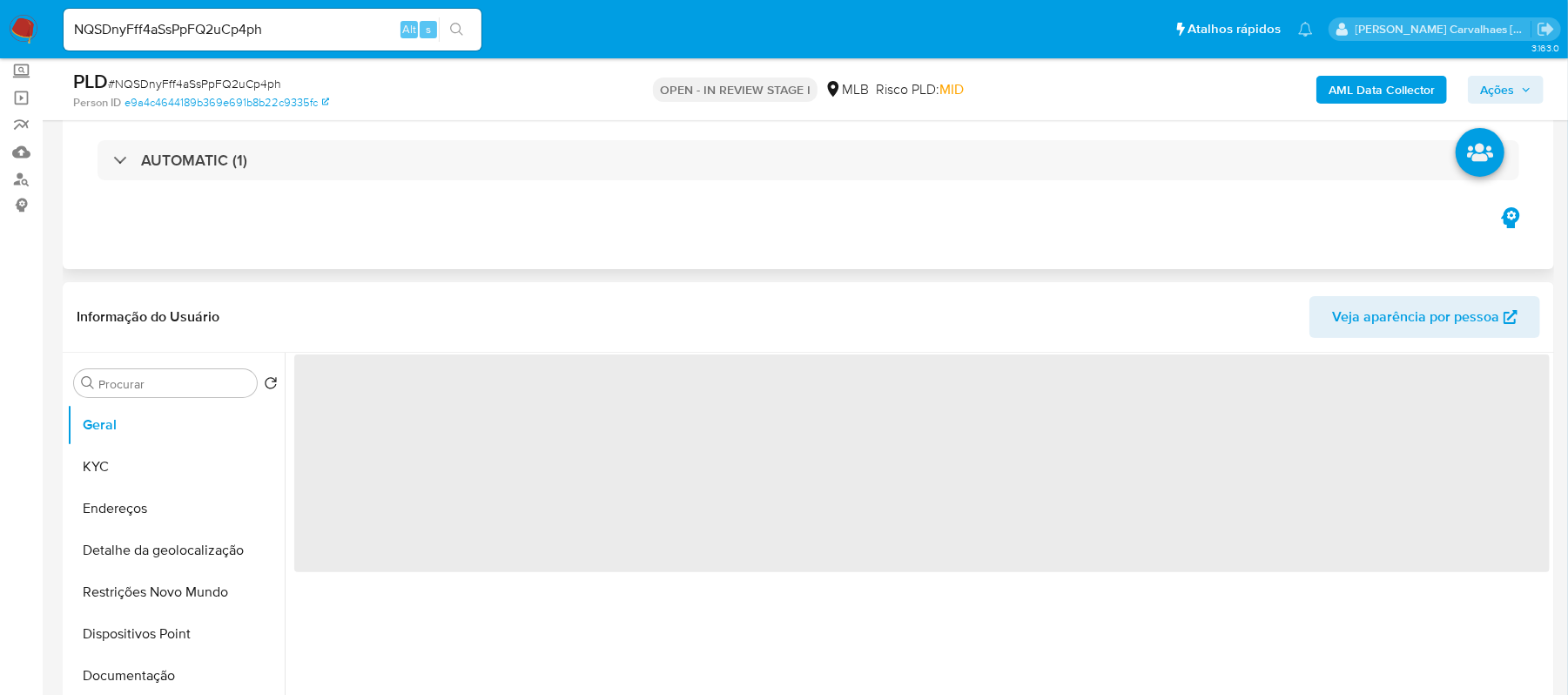
scroll to position [232, 0]
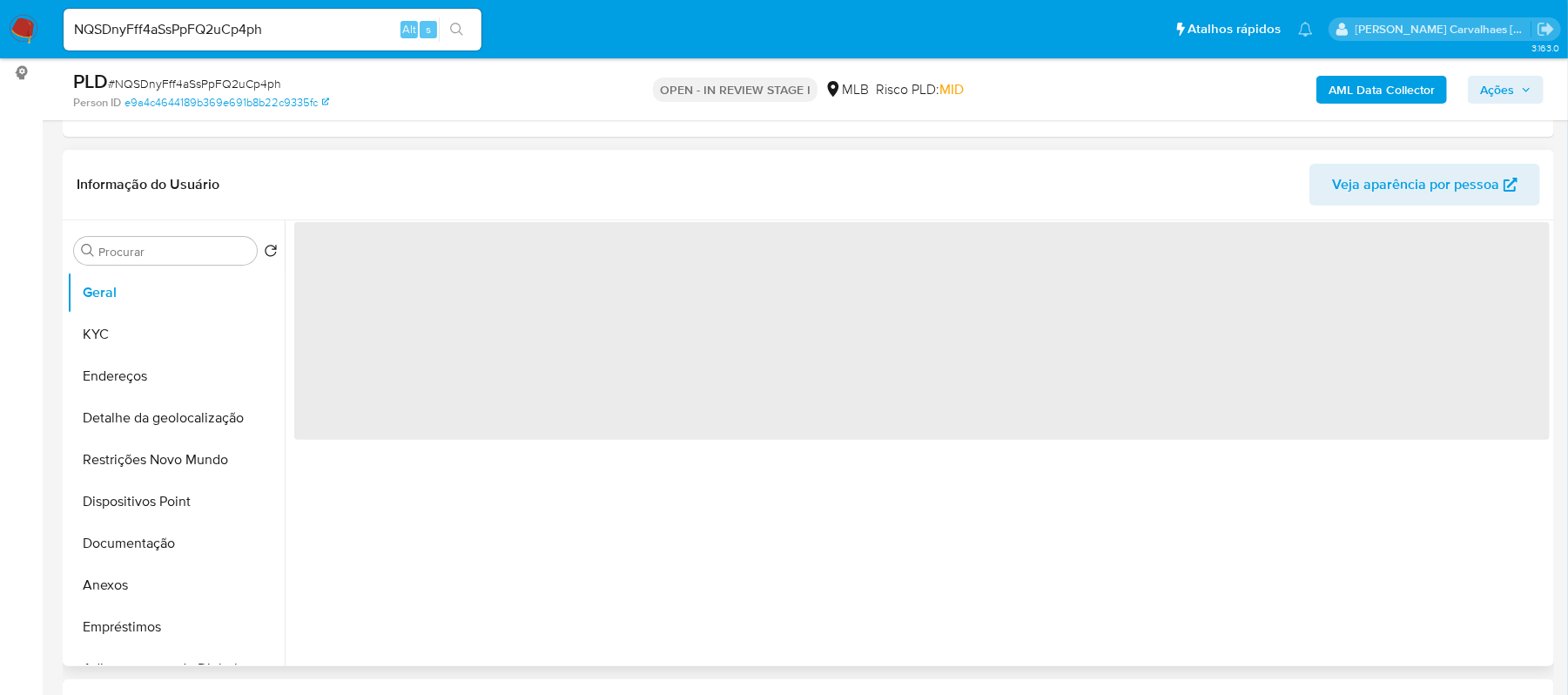
select select "10"
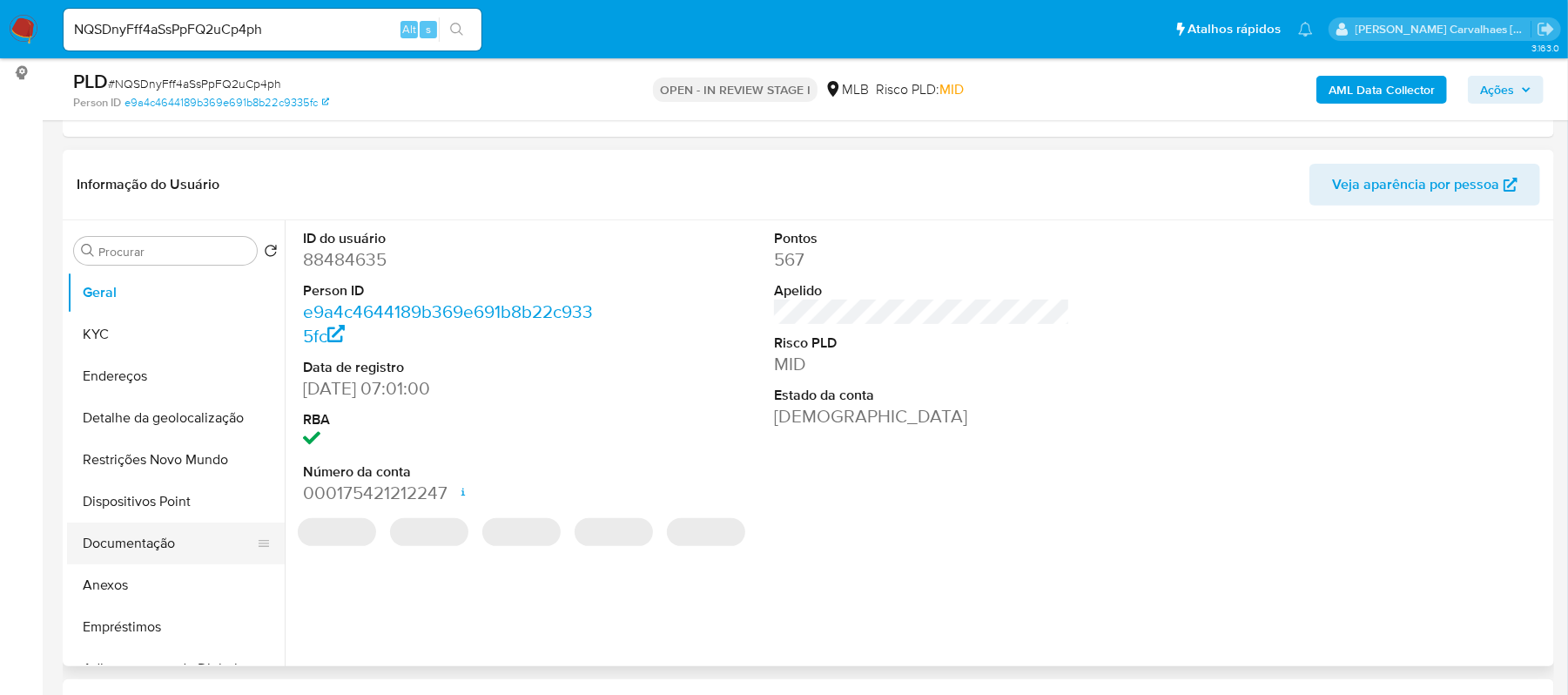
click at [143, 544] on button "Documentação" at bounding box center [169, 543] width 203 height 42
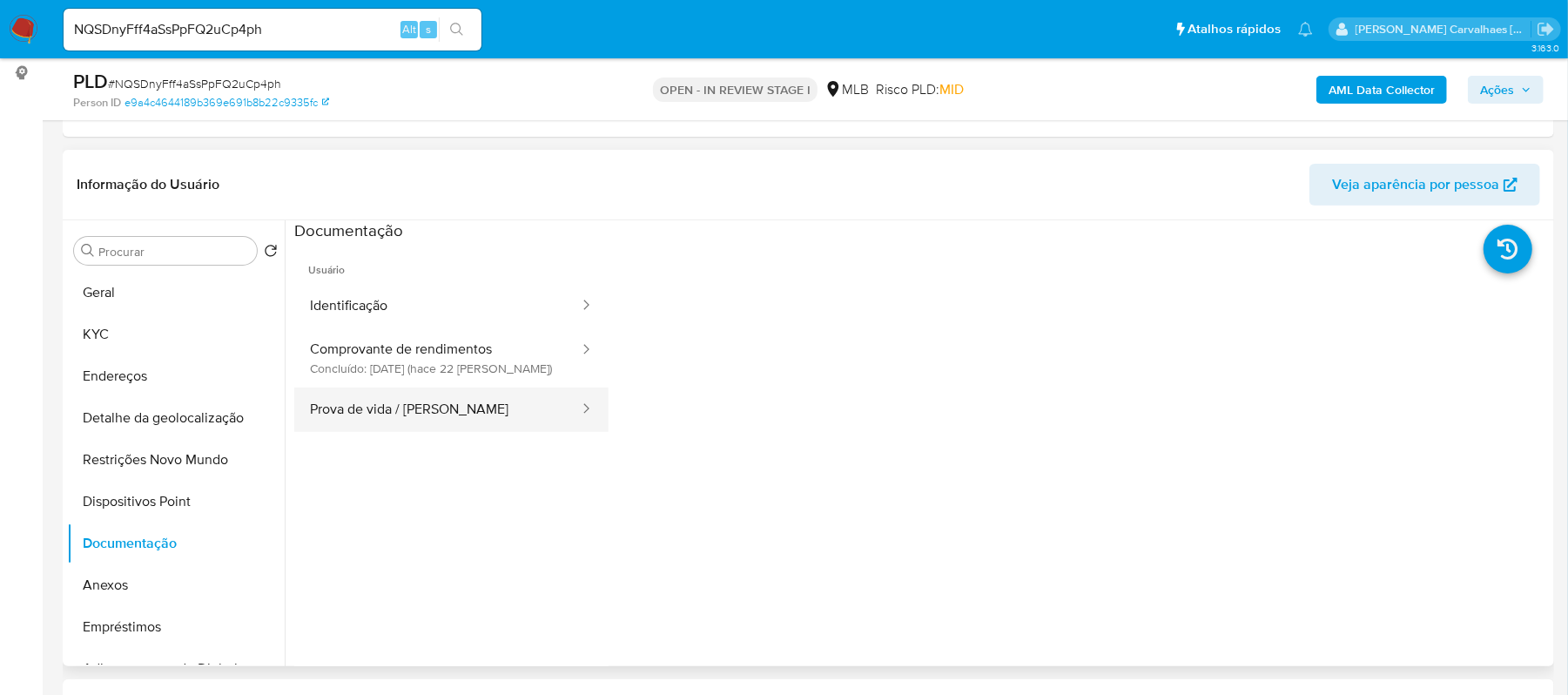
click at [456, 408] on button "Prova de vida / Selfie" at bounding box center [437, 409] width 286 height 44
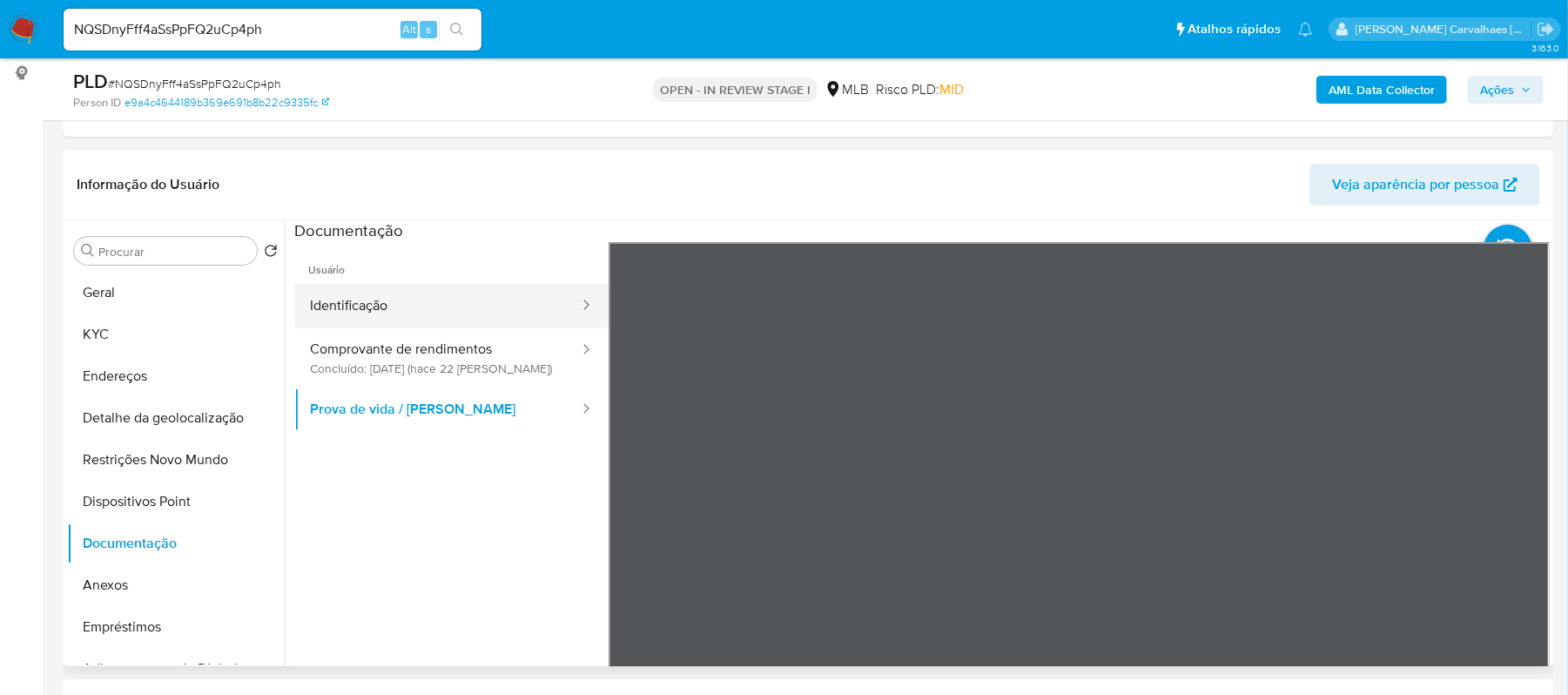
click at [372, 308] on button "Identificação" at bounding box center [437, 306] width 286 height 44
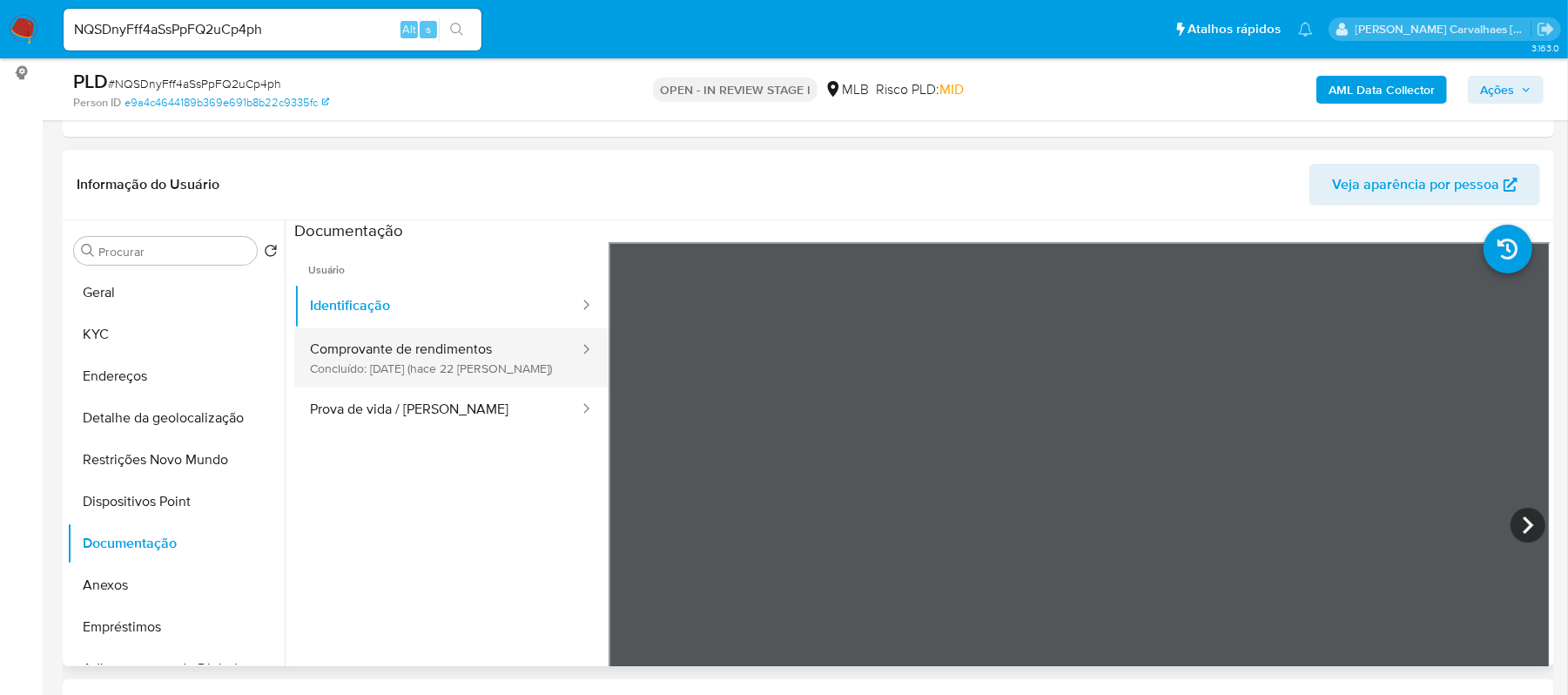
click at [425, 368] on button "Comprovante de rendimentos Concluído: 17/09/2025 (hace 22 días)" at bounding box center [437, 358] width 286 height 59
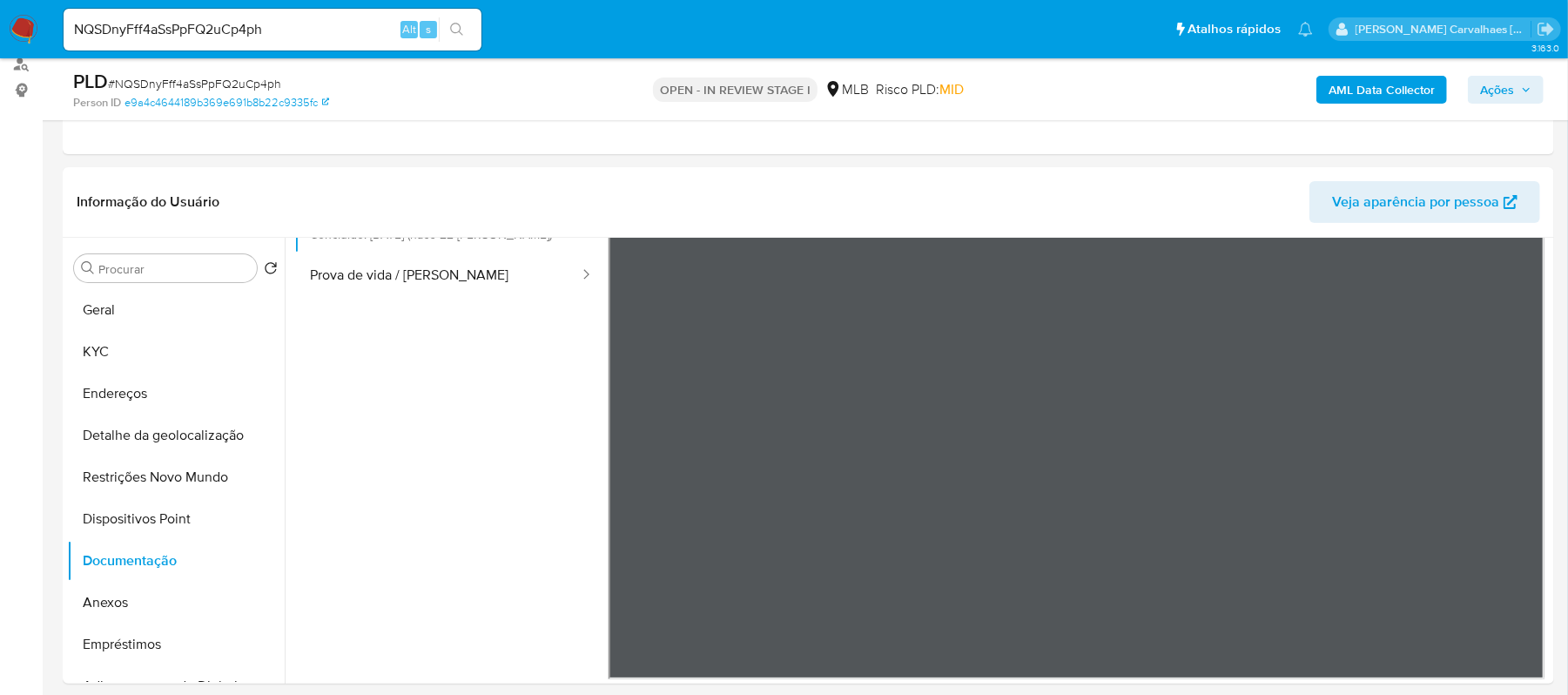
scroll to position [203, 0]
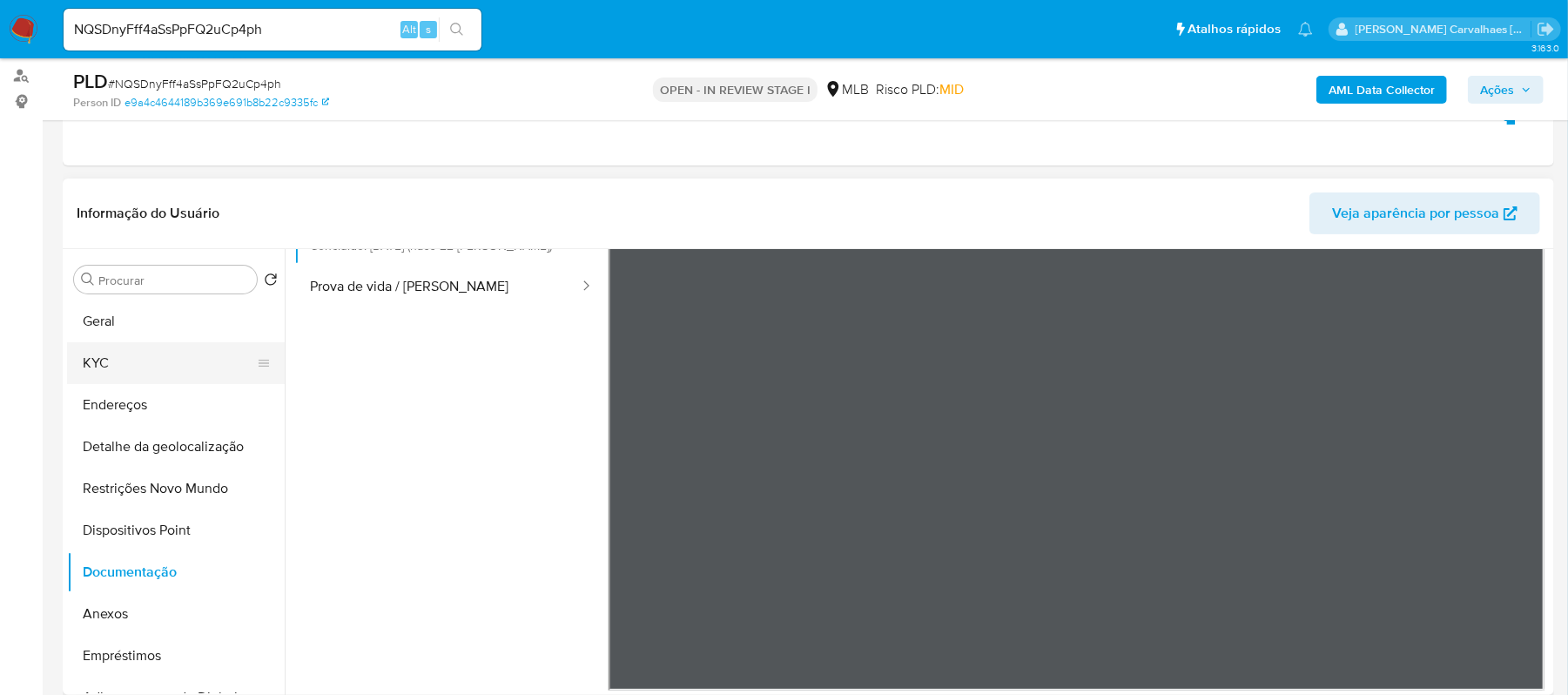
click at [179, 360] on button "KYC" at bounding box center [169, 362] width 203 height 42
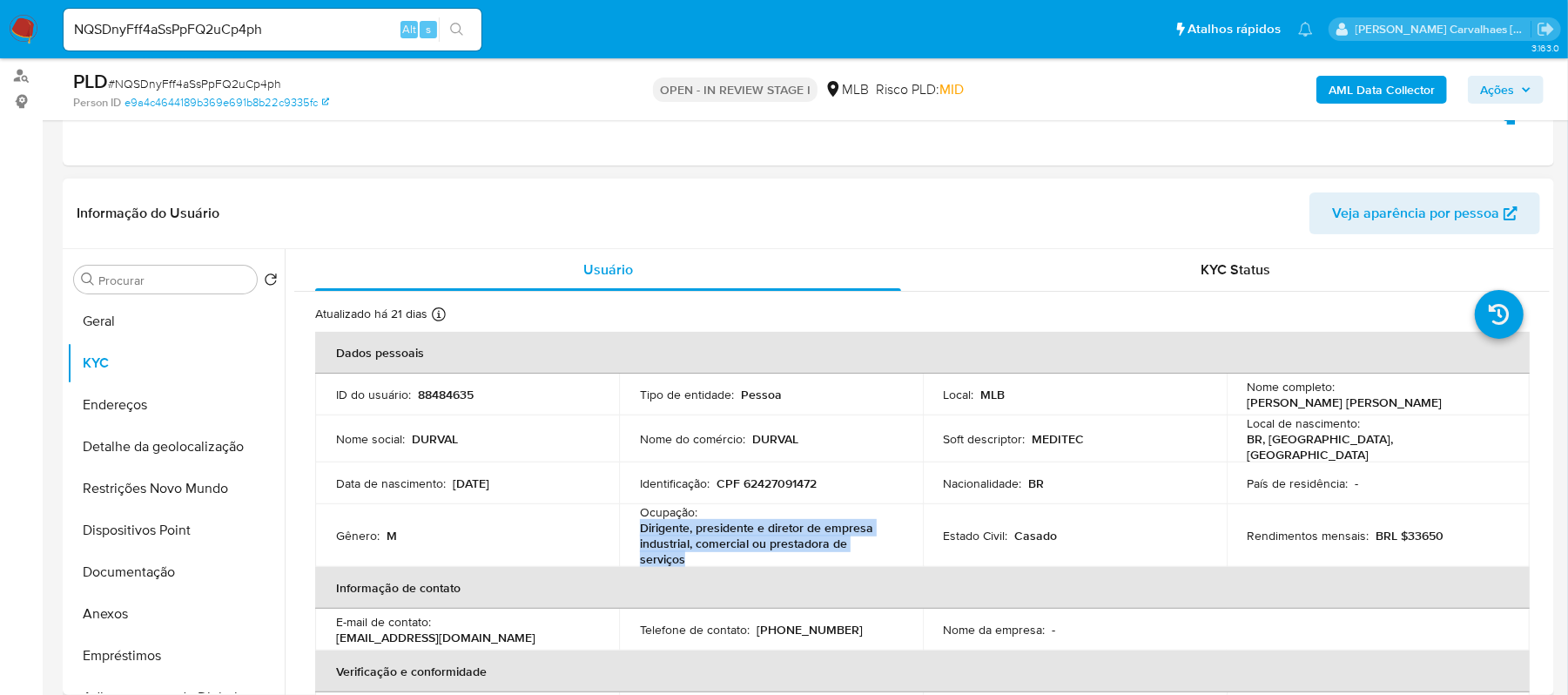
drag, startPoint x: 632, startPoint y: 517, endPoint x: 904, endPoint y: 535, distance: 272.6
click at [904, 535] on td "Ocupação : Dirigente, presidente e diretor de empresa industrial, comercial ou …" at bounding box center [771, 536] width 304 height 63
copy p "Dirigente, presidente e diretor de empresa industrial, comercial ou prestadora …"
click at [98, 573] on button "Documentação" at bounding box center [169, 571] width 203 height 42
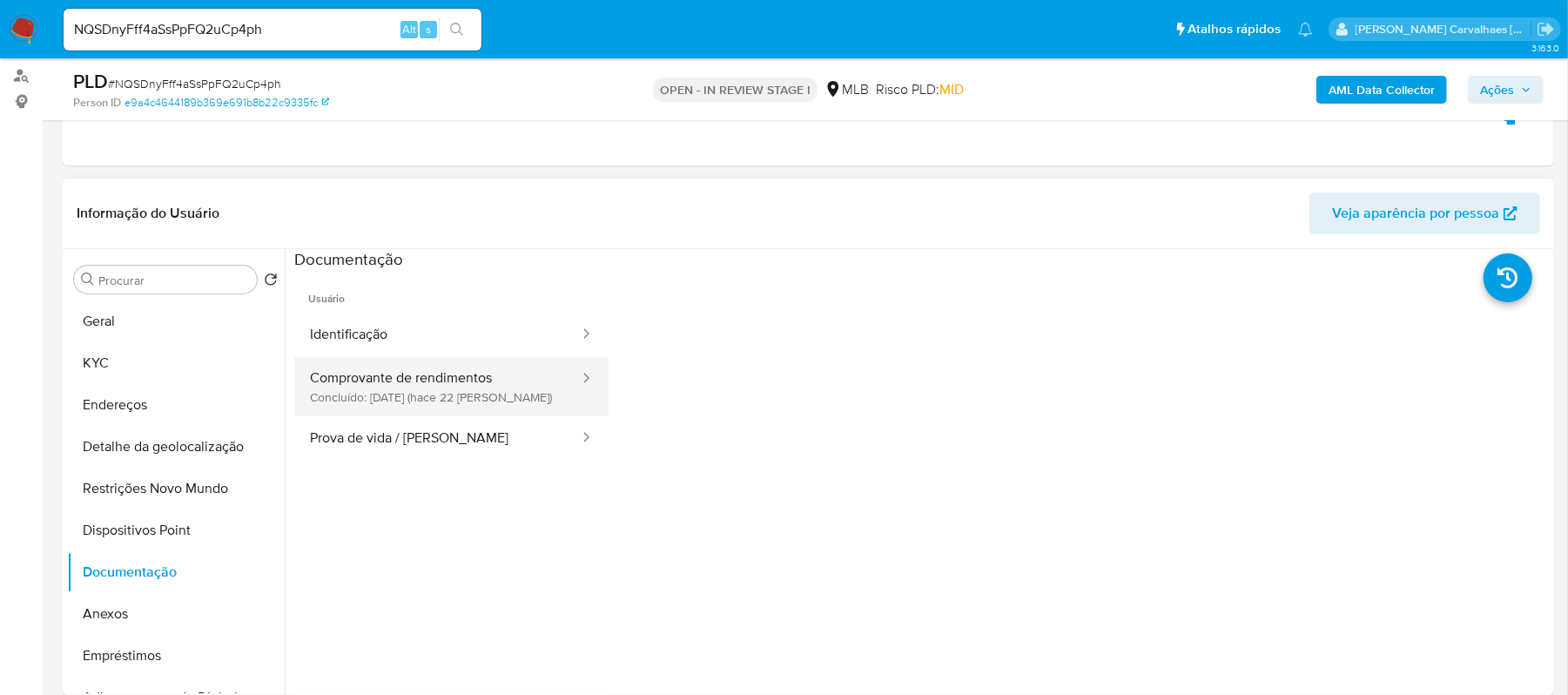
click at [516, 380] on button "Comprovante de rendimentos Concluído: 17/09/2025 (hace 22 días)" at bounding box center [437, 386] width 286 height 59
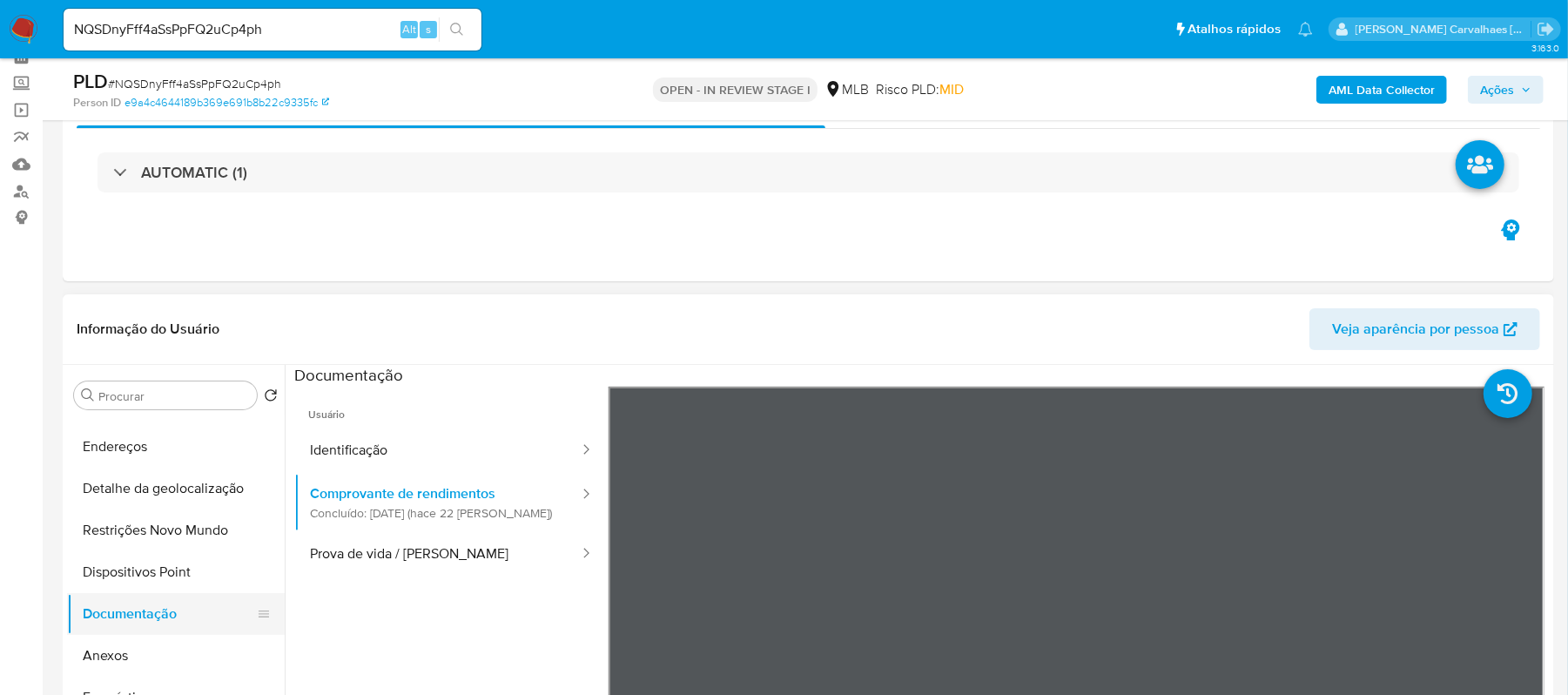
scroll to position [116, 0]
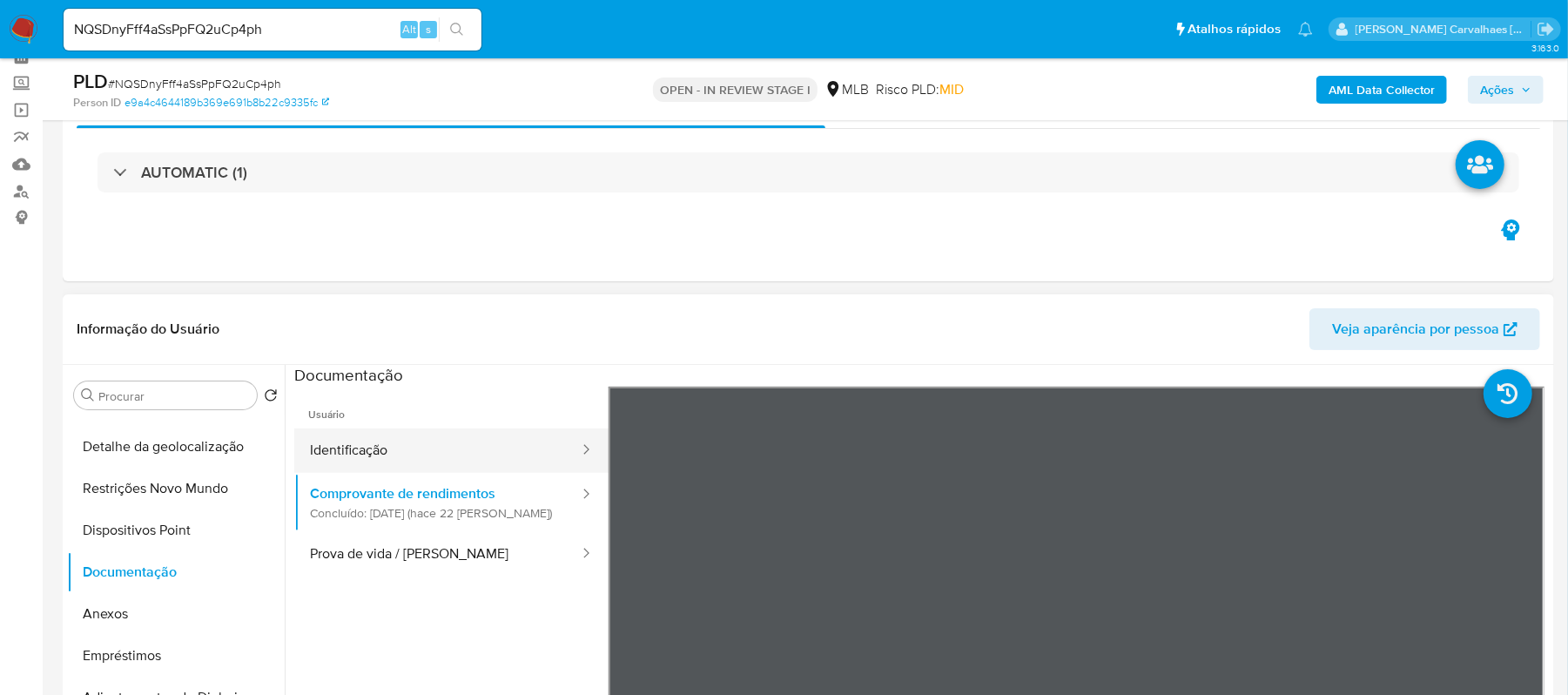
click at [329, 464] on button "Identificação" at bounding box center [437, 451] width 286 height 44
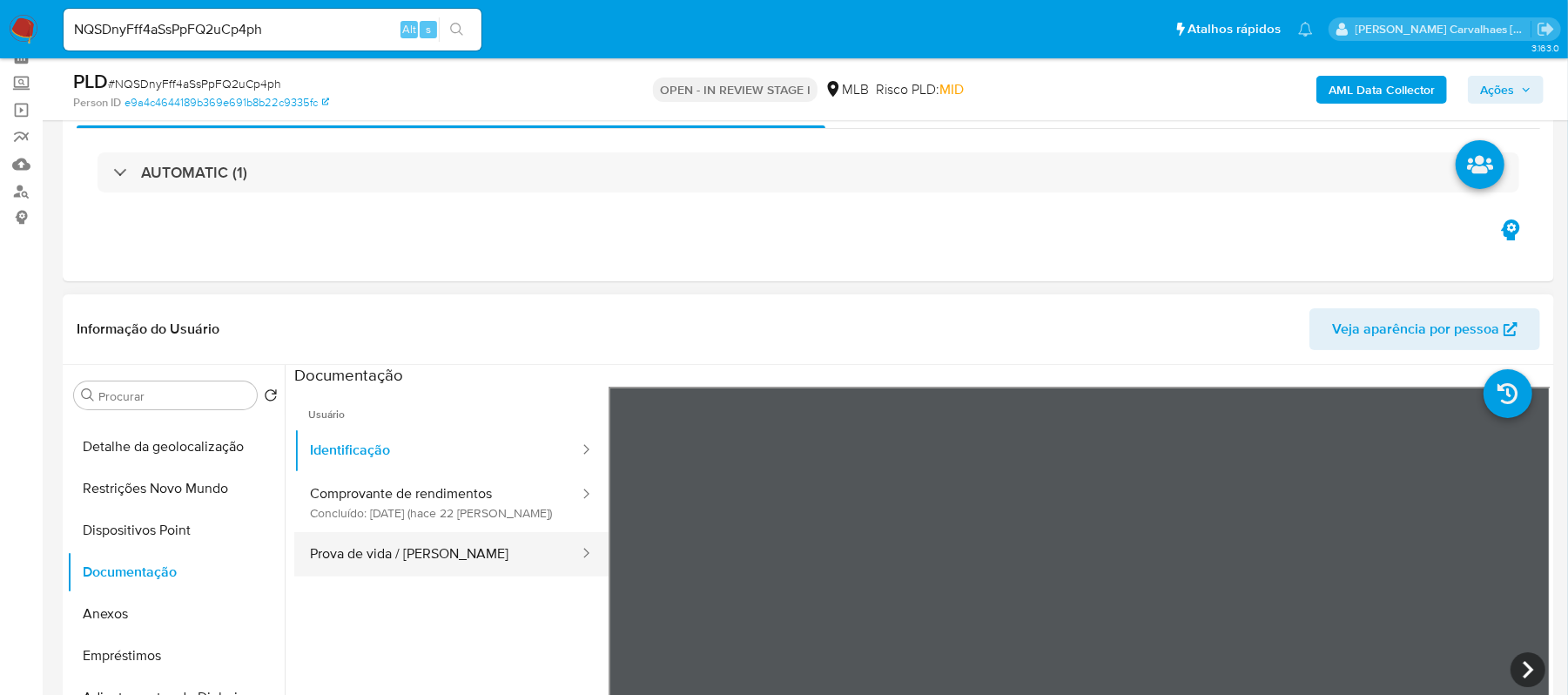
click at [481, 566] on button "Prova de vida / Selfie" at bounding box center [437, 555] width 286 height 44
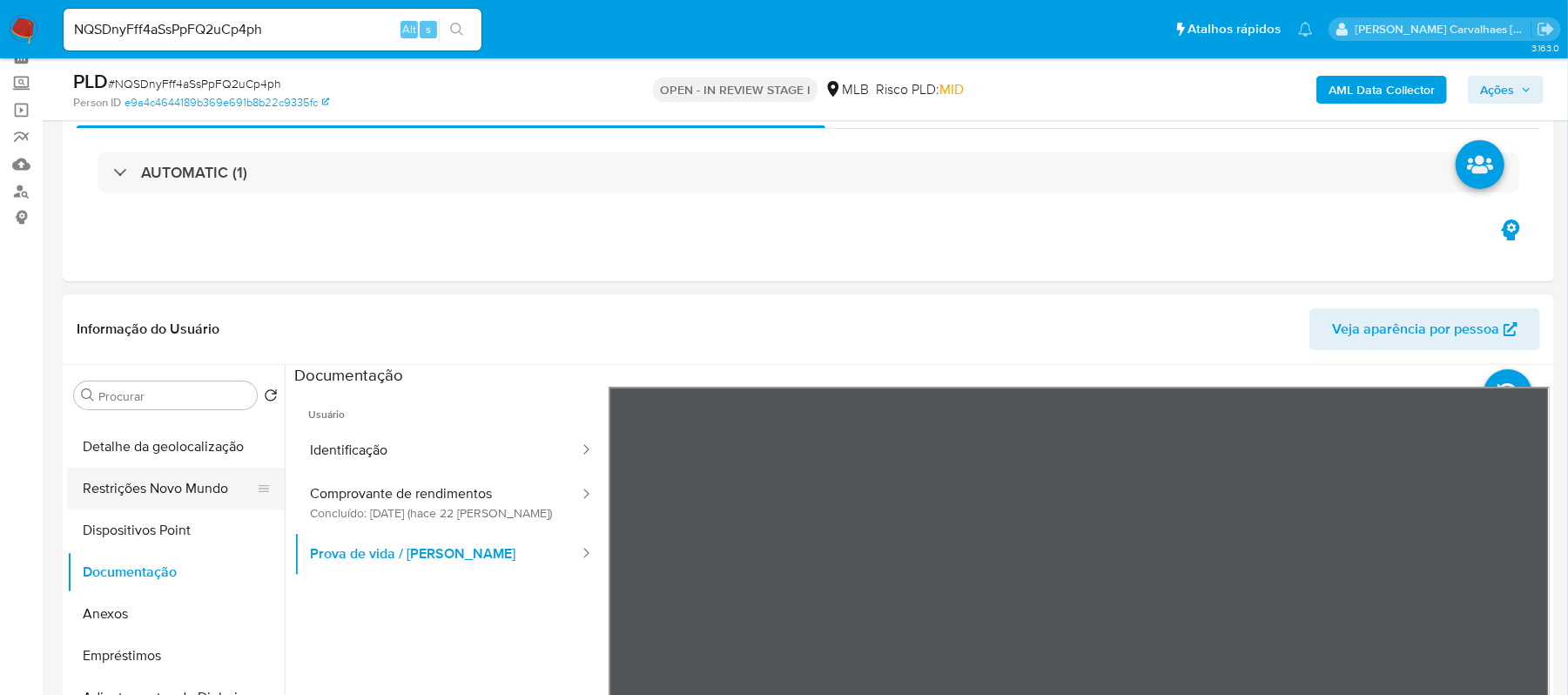
scroll to position [0, 0]
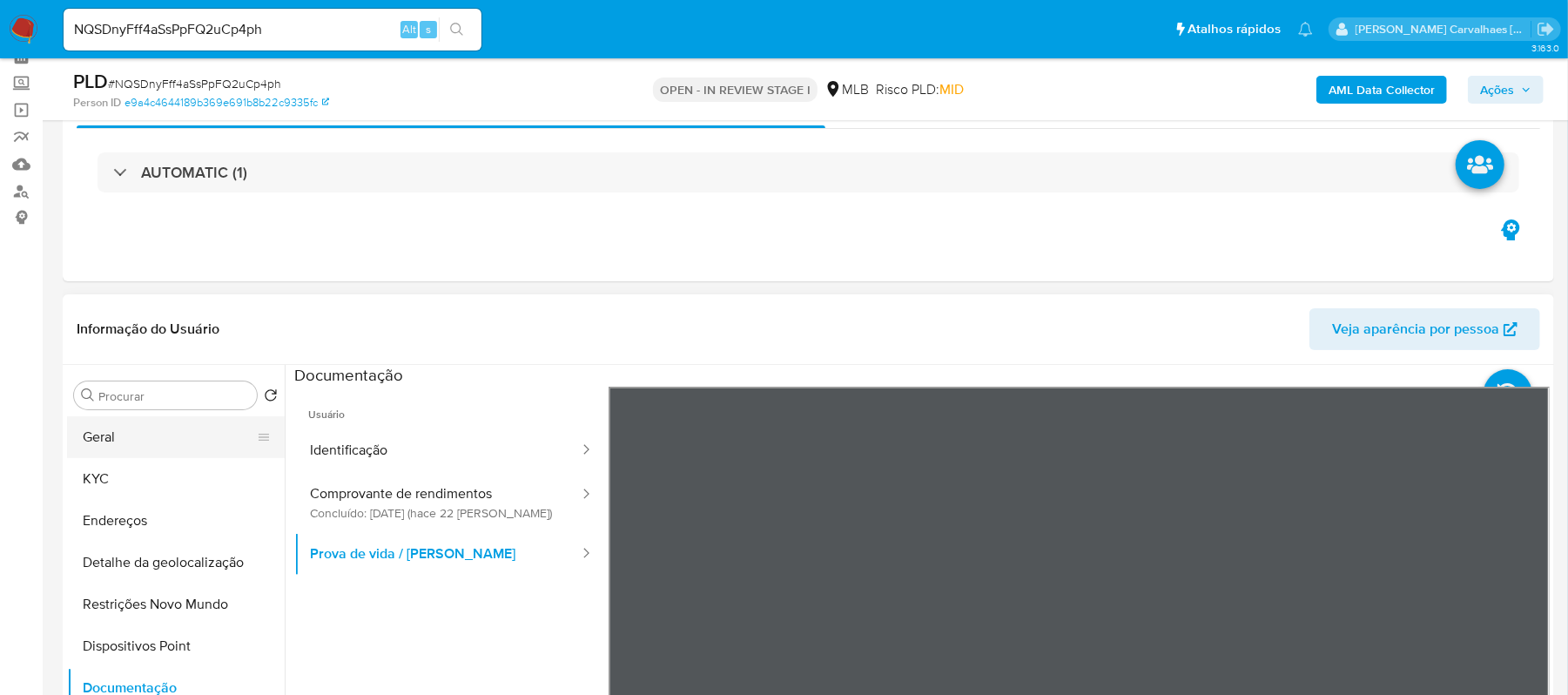
click at [188, 439] on button "Geral" at bounding box center [169, 436] width 203 height 42
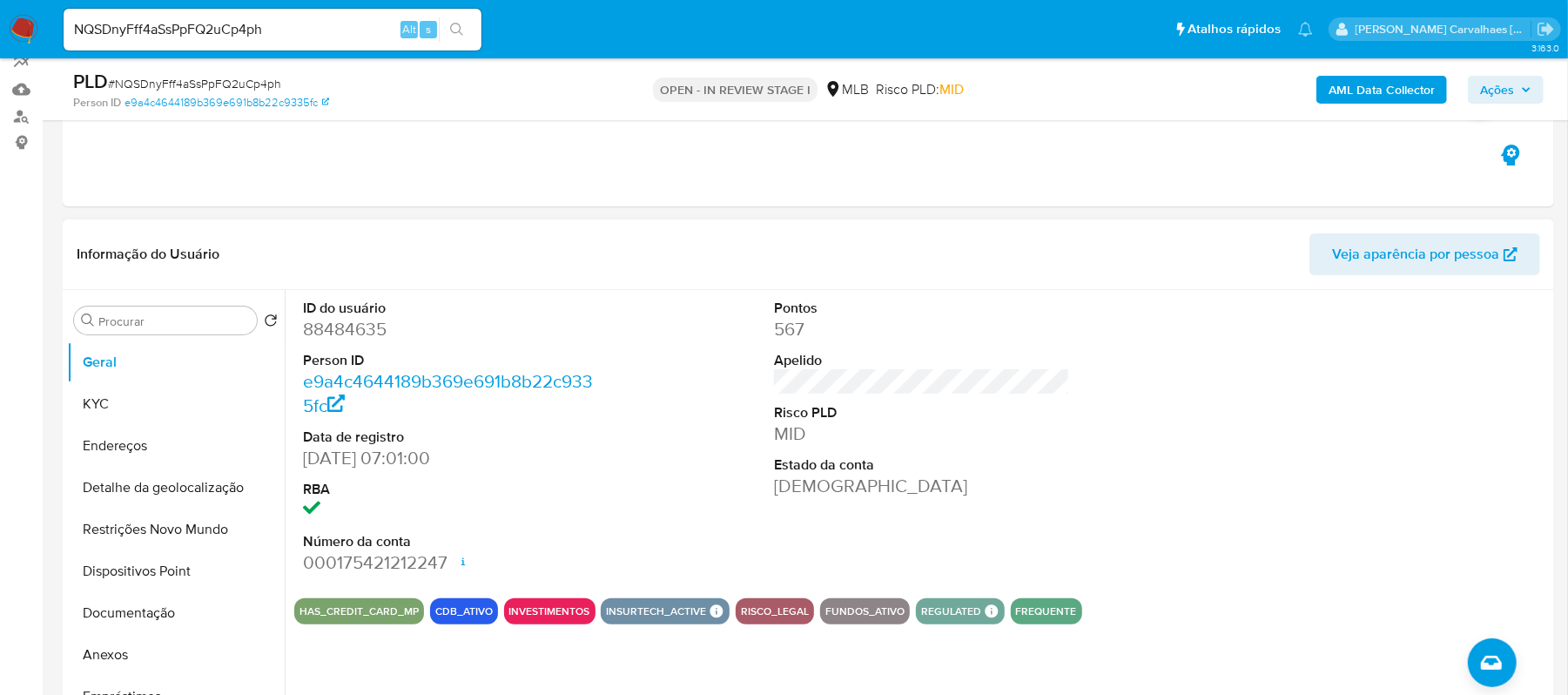
scroll to position [203, 0]
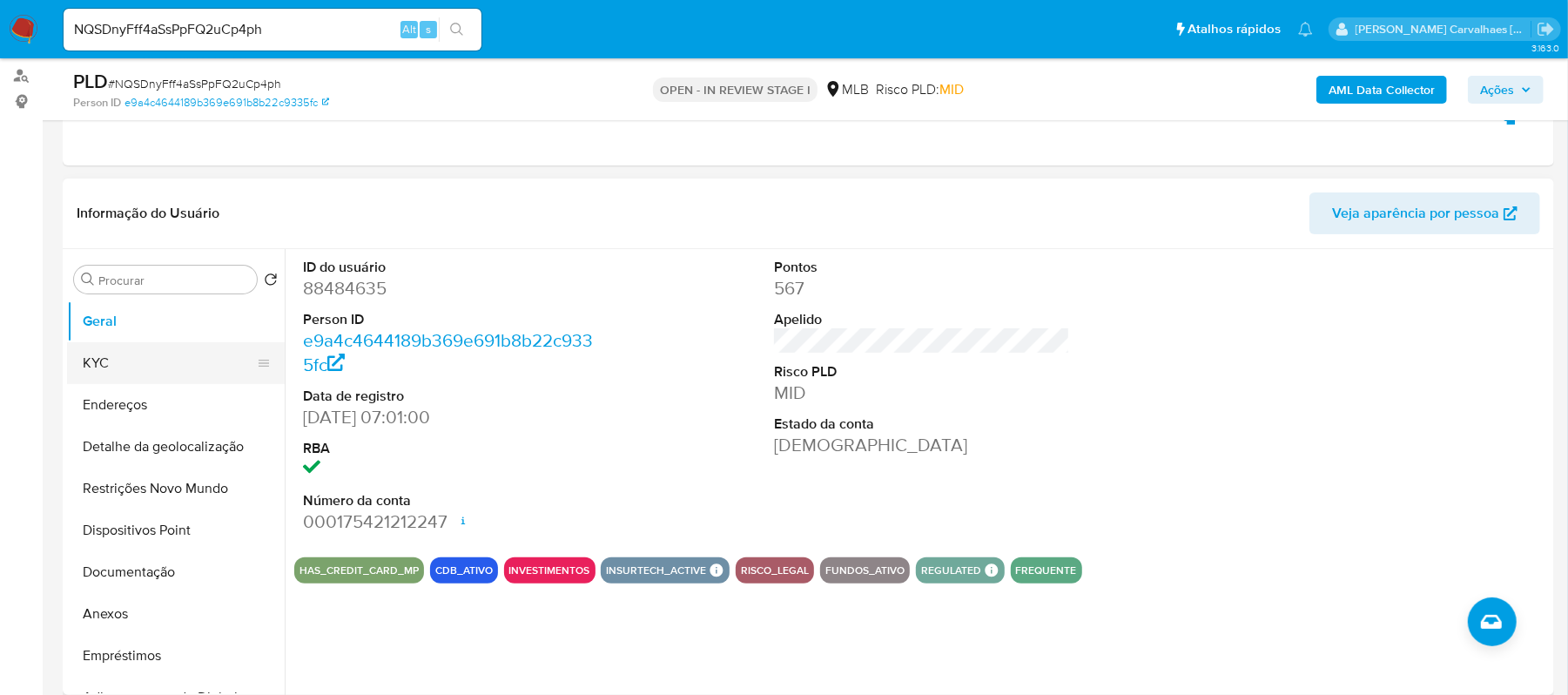
click at [140, 362] on button "KYC" at bounding box center [169, 362] width 203 height 42
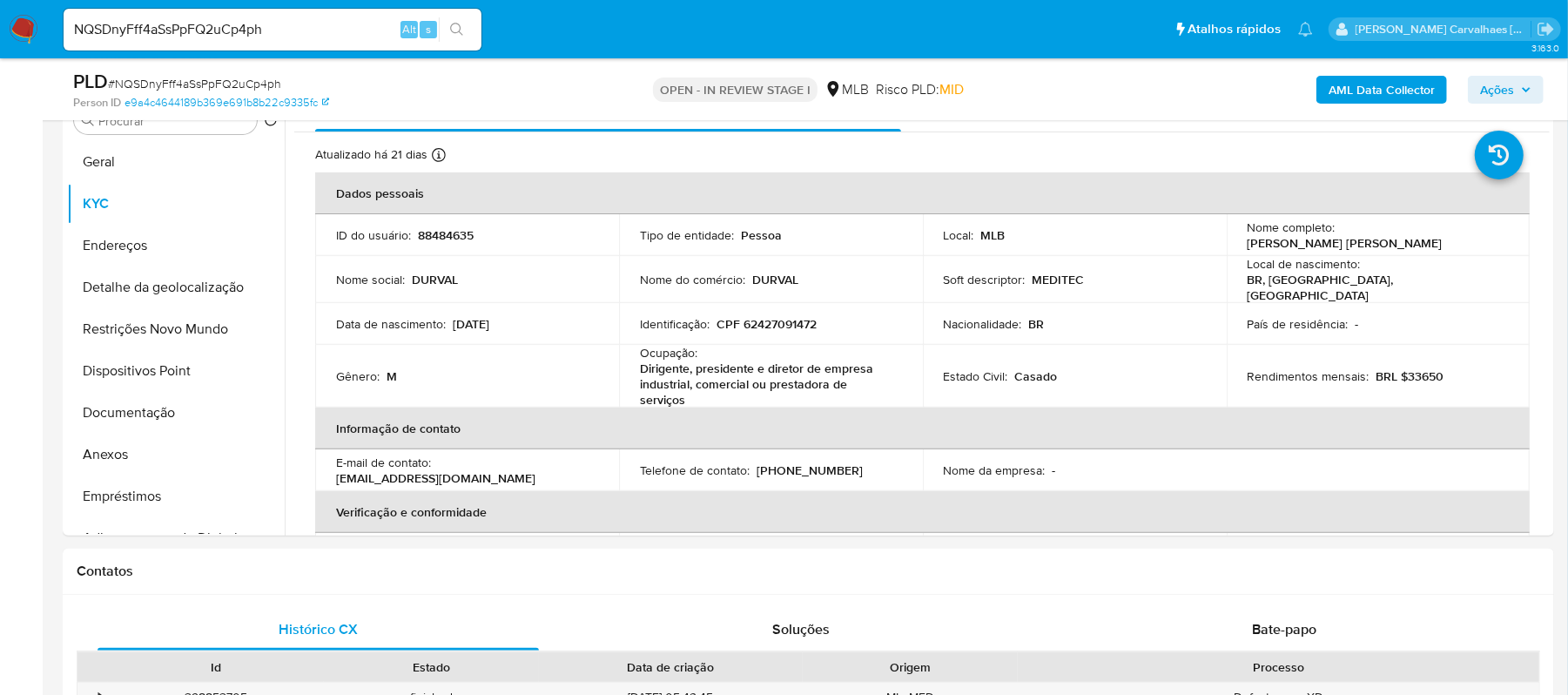
scroll to position [373, 0]
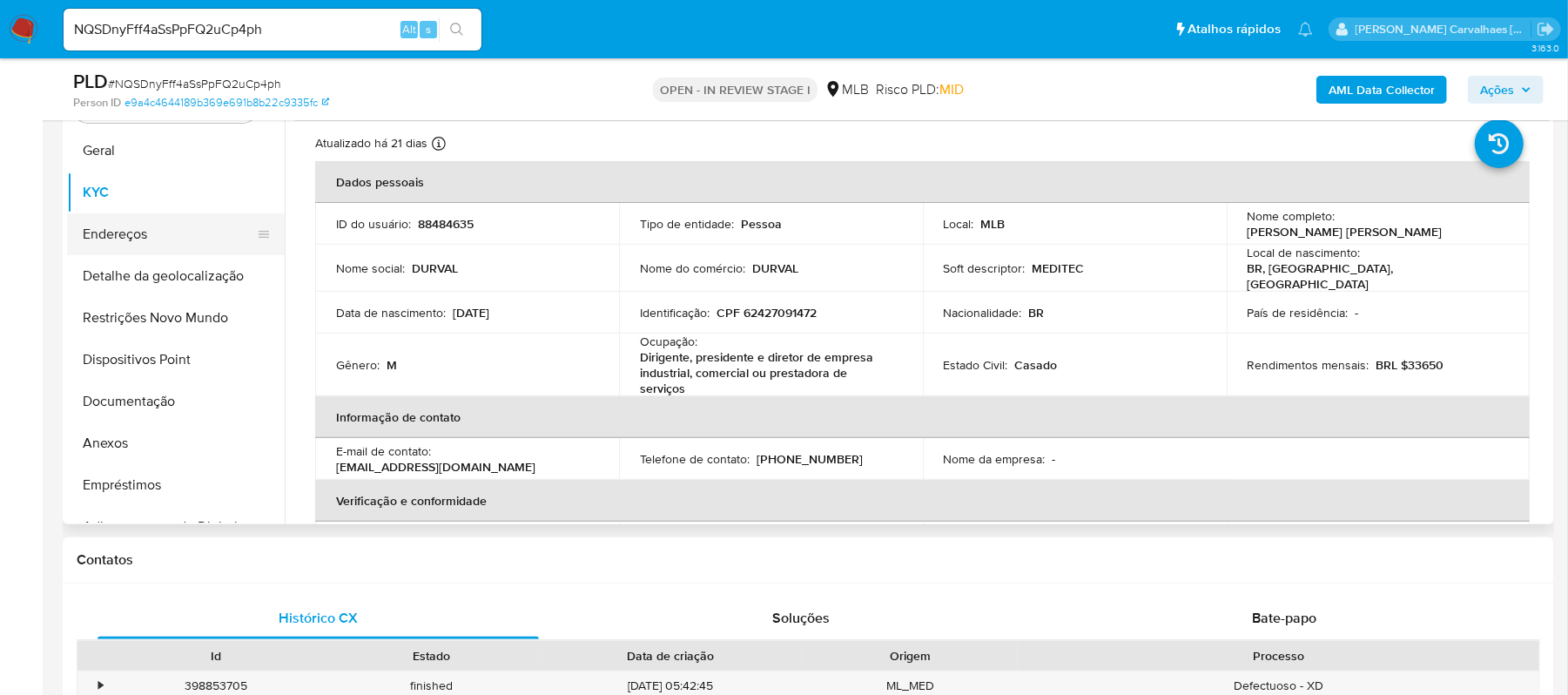
click at [120, 240] on button "Endereços" at bounding box center [169, 234] width 203 height 42
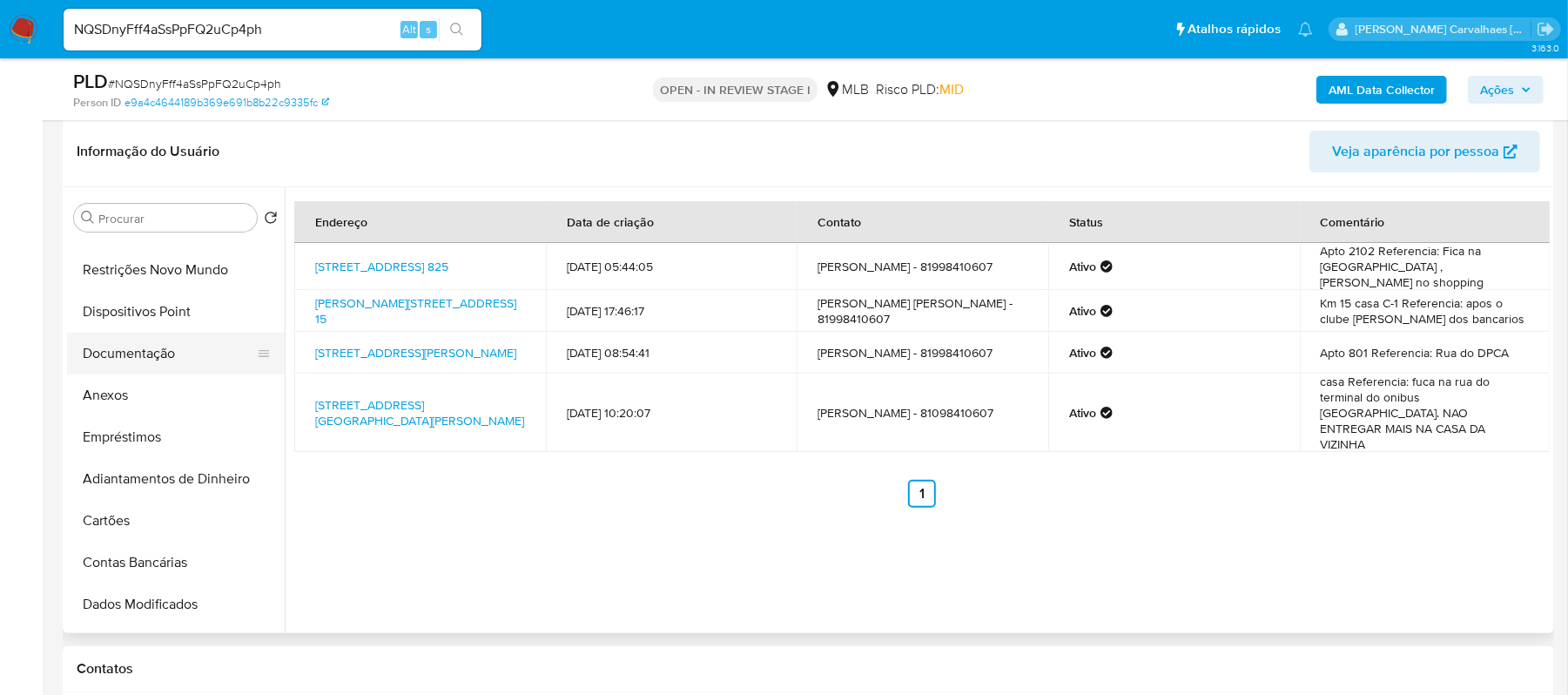
scroll to position [116, 0]
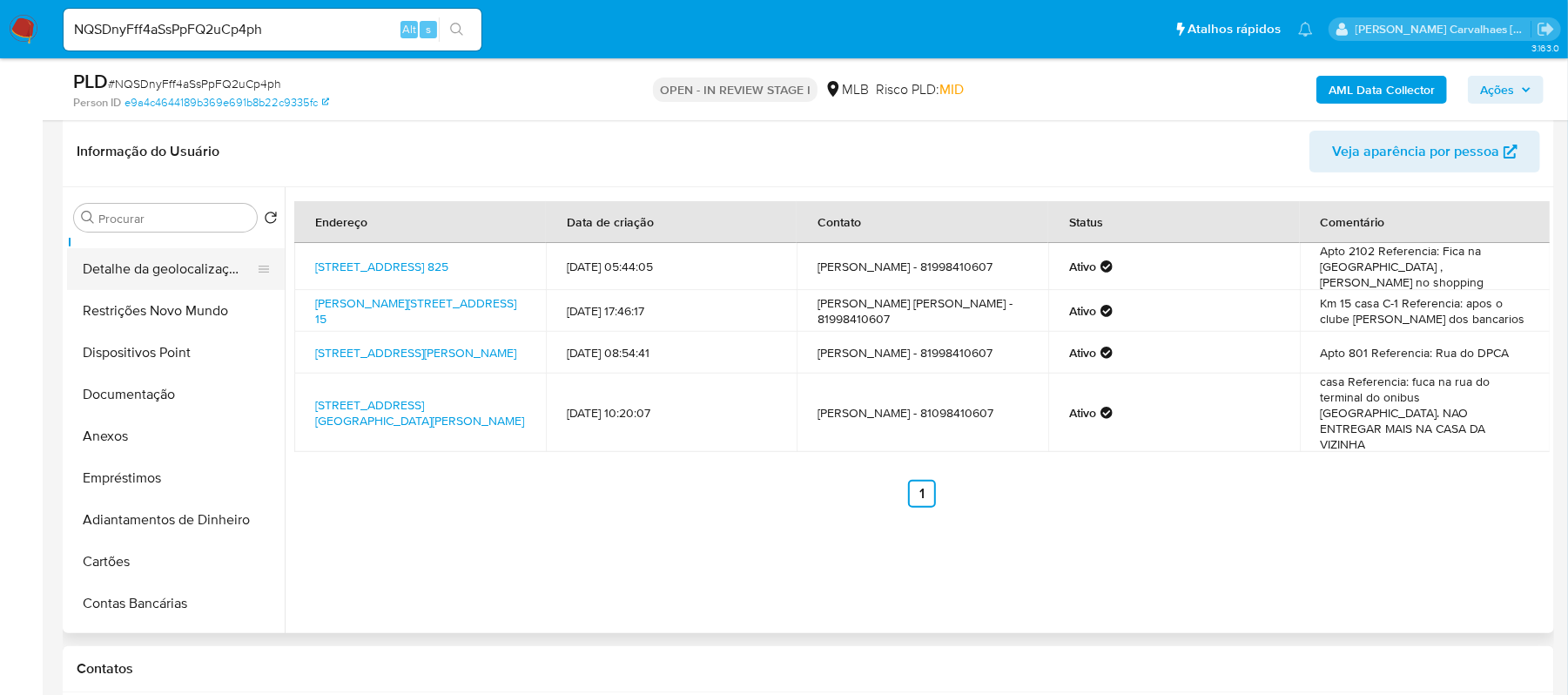
click at [154, 265] on button "Detalhe da geolocalização" at bounding box center [169, 269] width 203 height 42
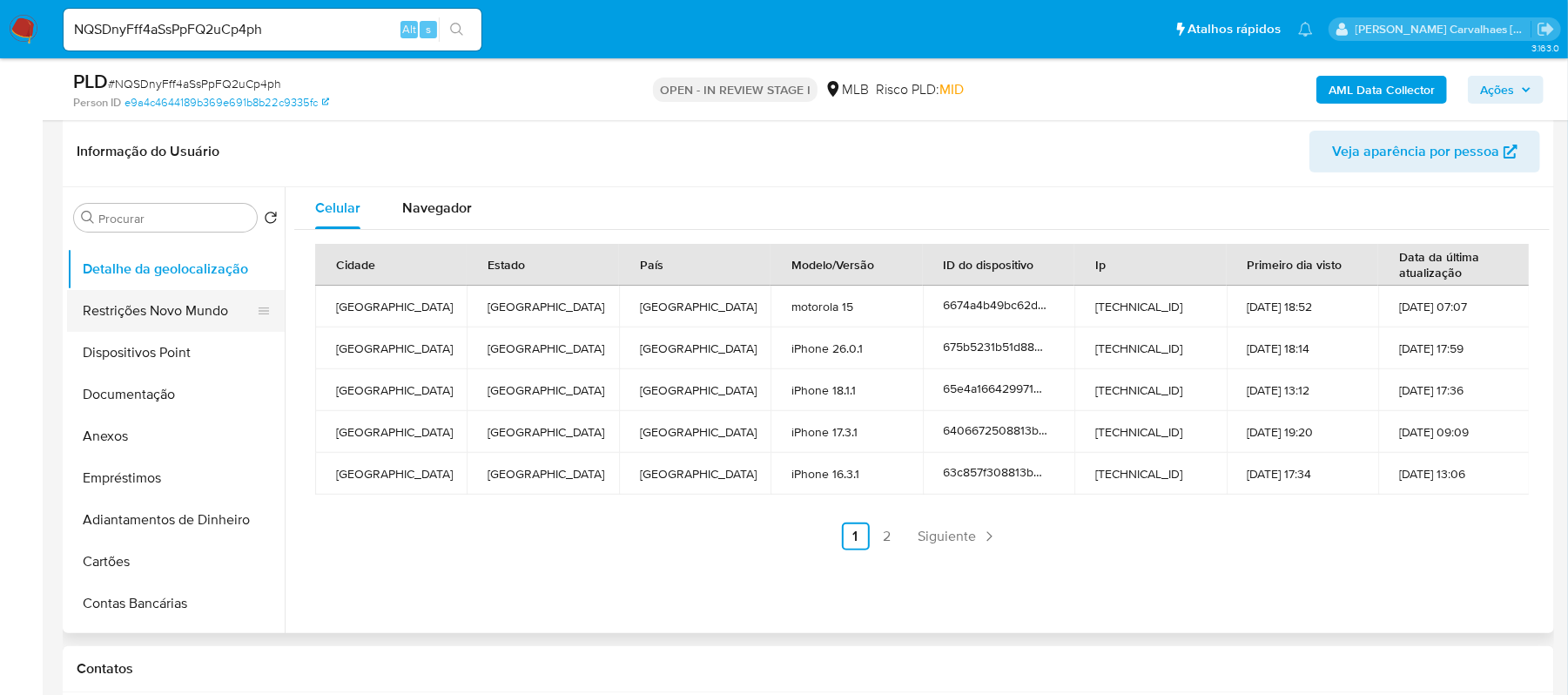
click at [182, 297] on button "Restrições Novo Mundo" at bounding box center [169, 311] width 203 height 42
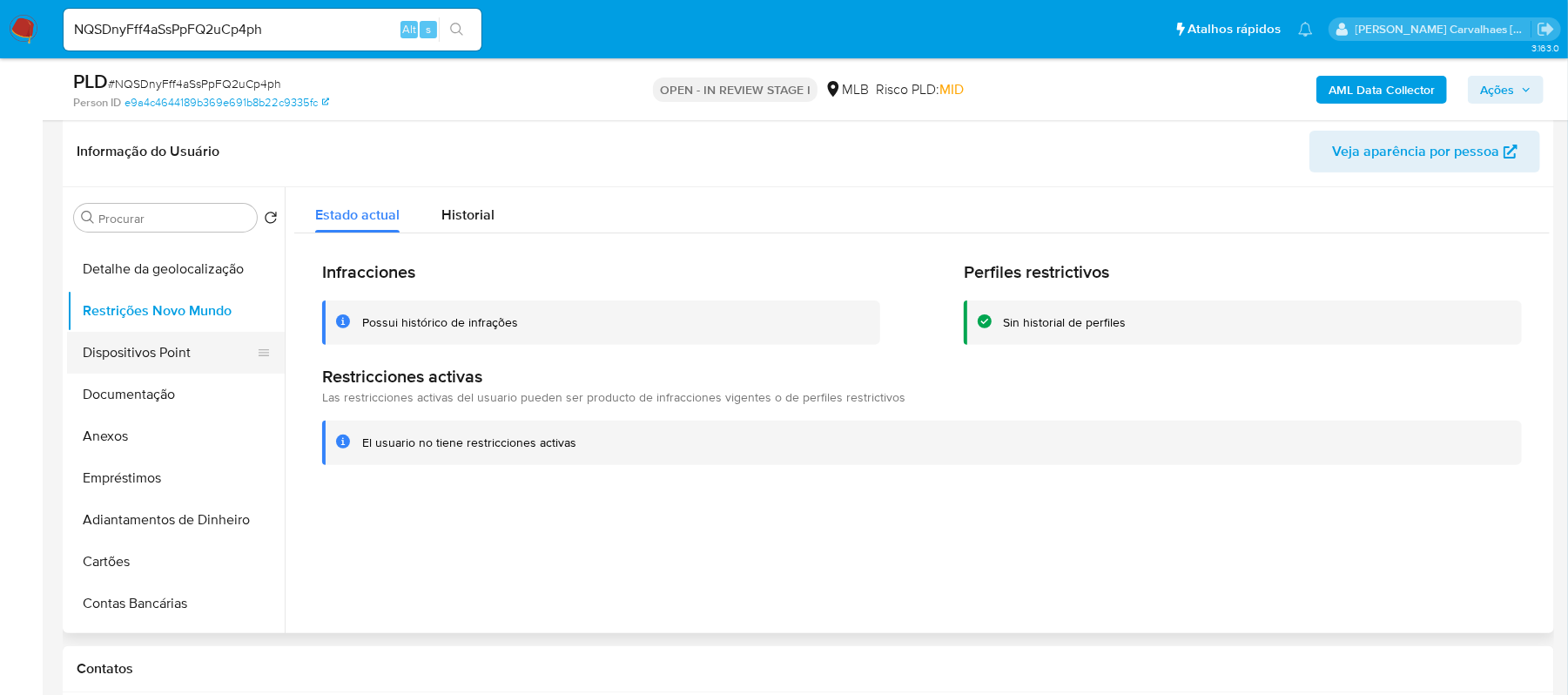
click at [120, 362] on button "Dispositivos Point" at bounding box center [169, 352] width 203 height 42
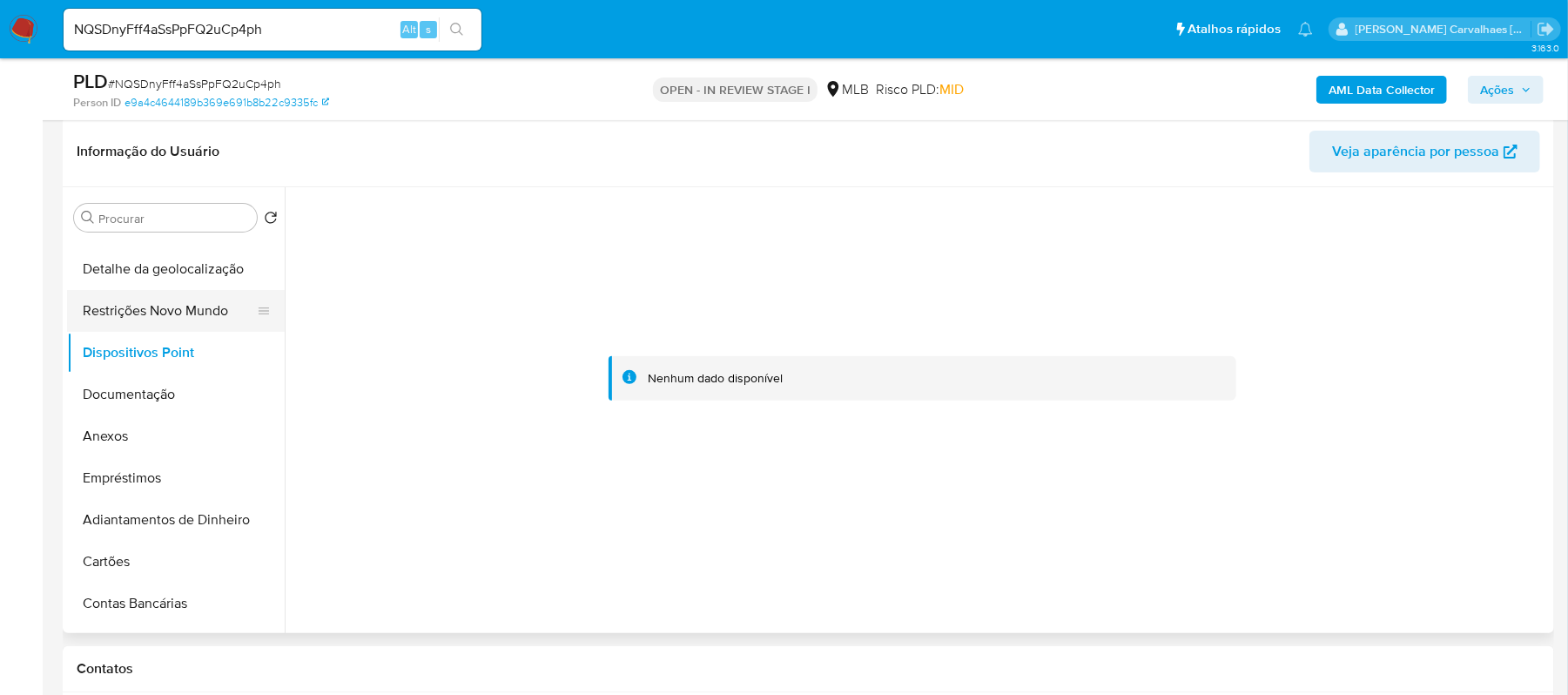
drag, startPoint x: 164, startPoint y: 308, endPoint x: 175, endPoint y: 308, distance: 11.0
click at [164, 308] on button "Restrições Novo Mundo" at bounding box center [169, 311] width 203 height 42
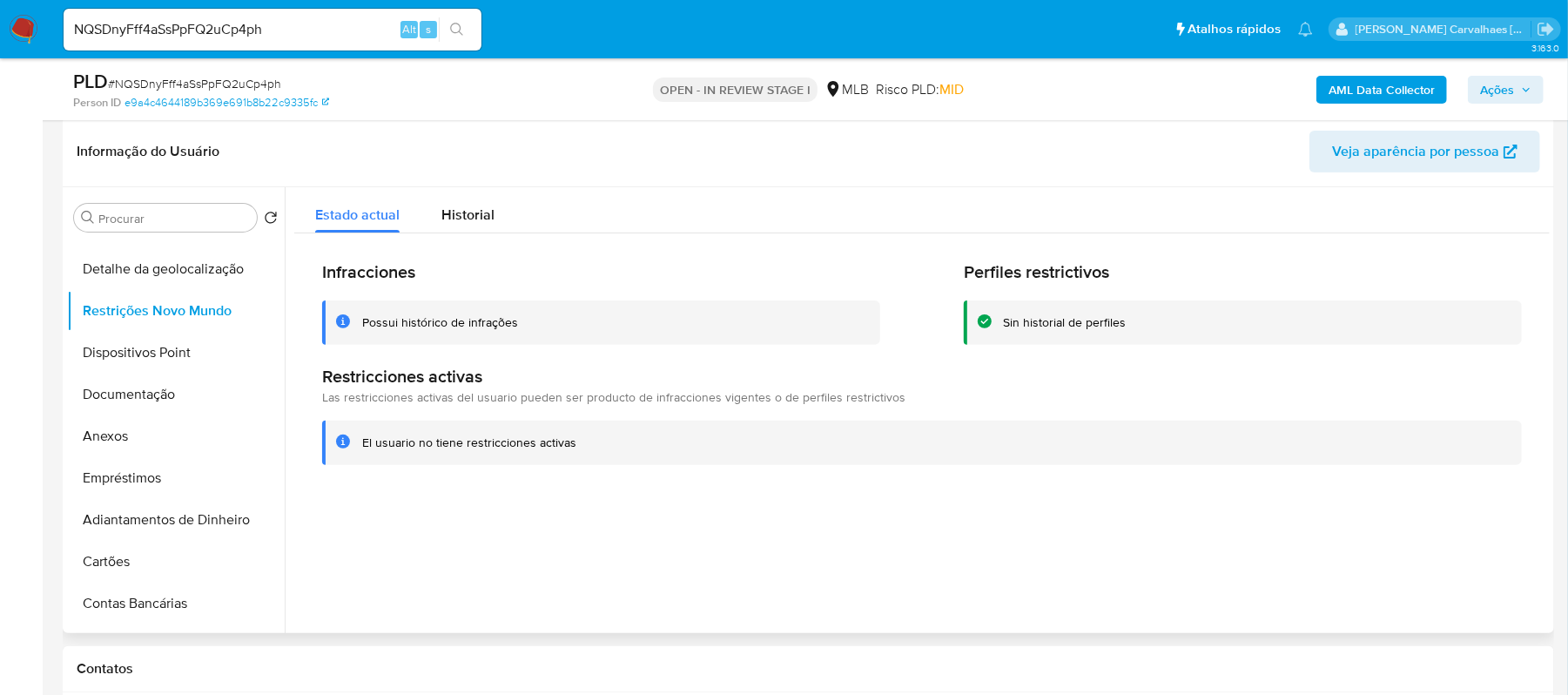
drag, startPoint x: 359, startPoint y: 450, endPoint x: 579, endPoint y: 457, distance: 220.1
click at [580, 457] on div "El usuario no tiene restricciones activas" at bounding box center [922, 443] width 1199 height 44
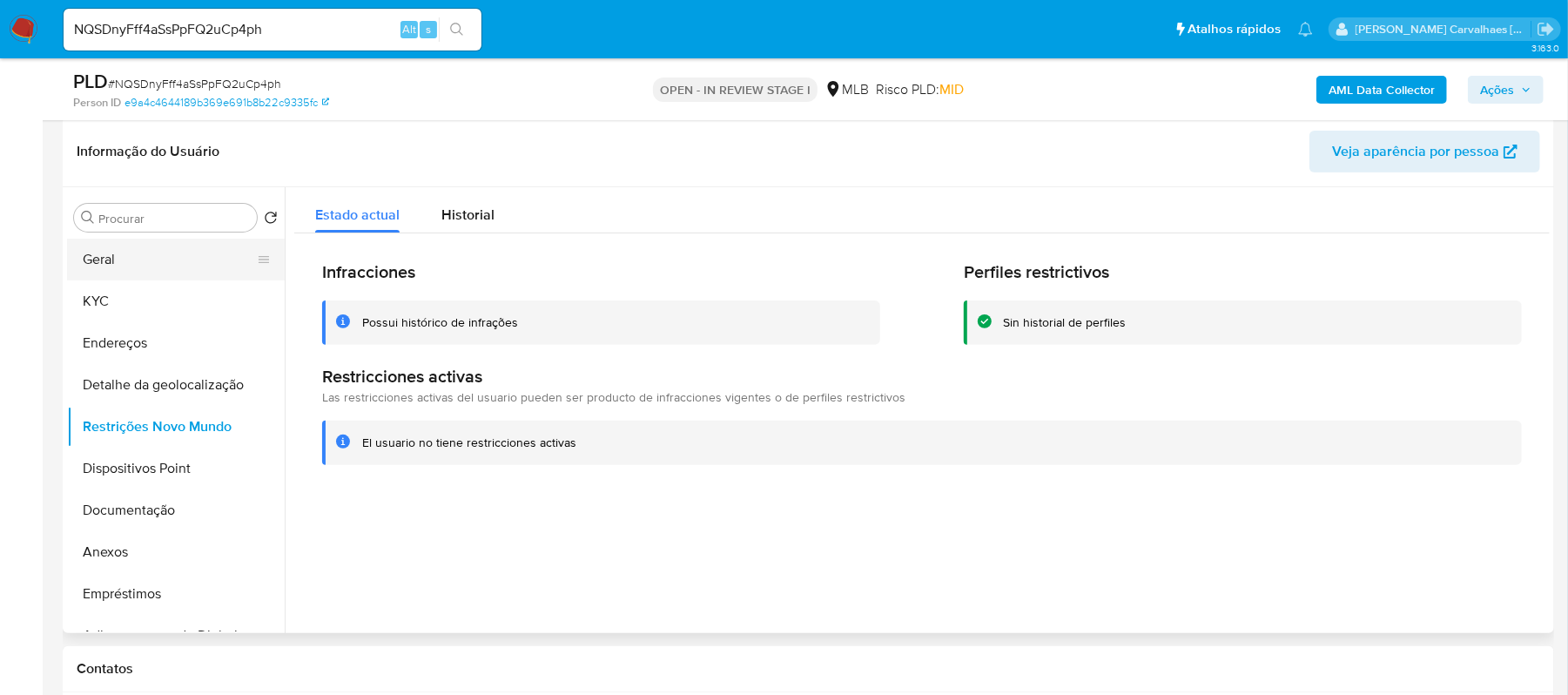
click at [141, 263] on button "Geral" at bounding box center [169, 259] width 203 height 42
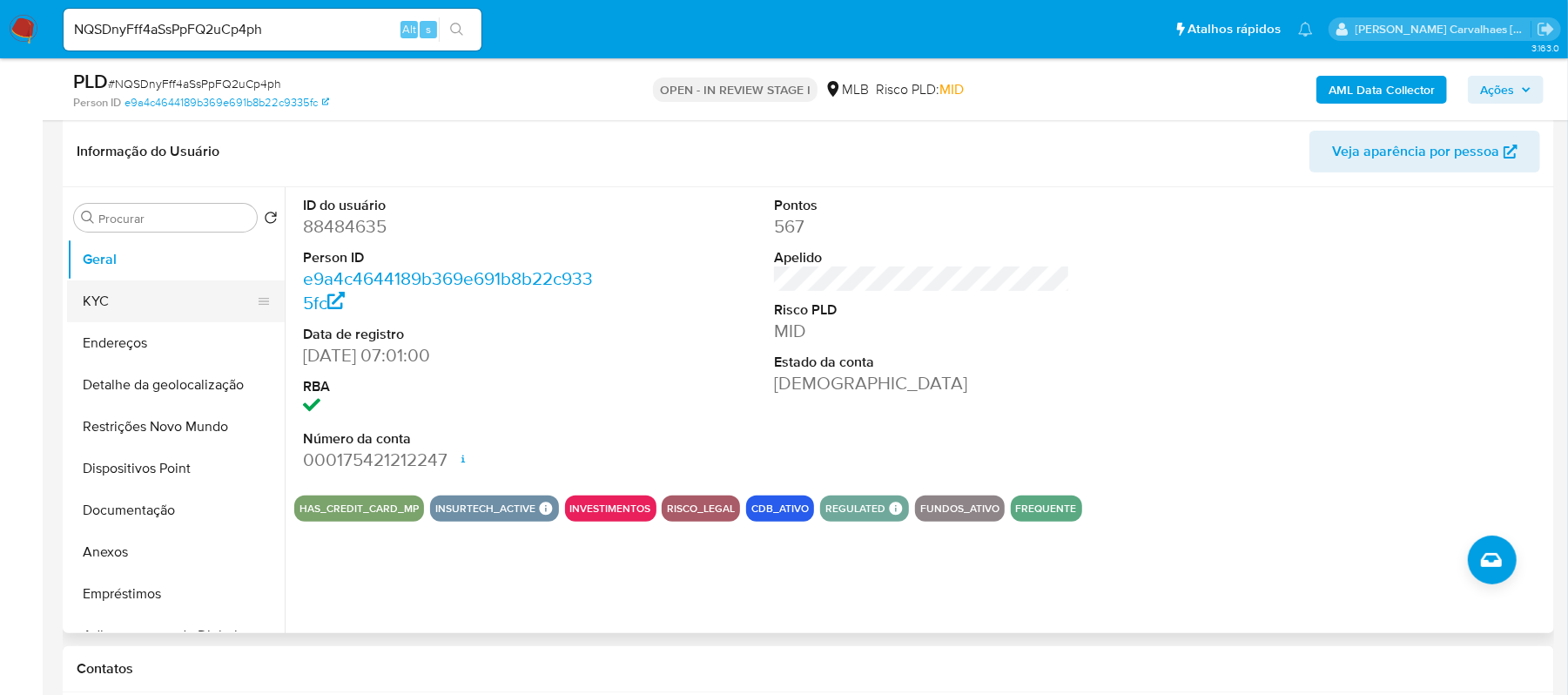
click at [118, 293] on button "KYC" at bounding box center [169, 300] width 203 height 42
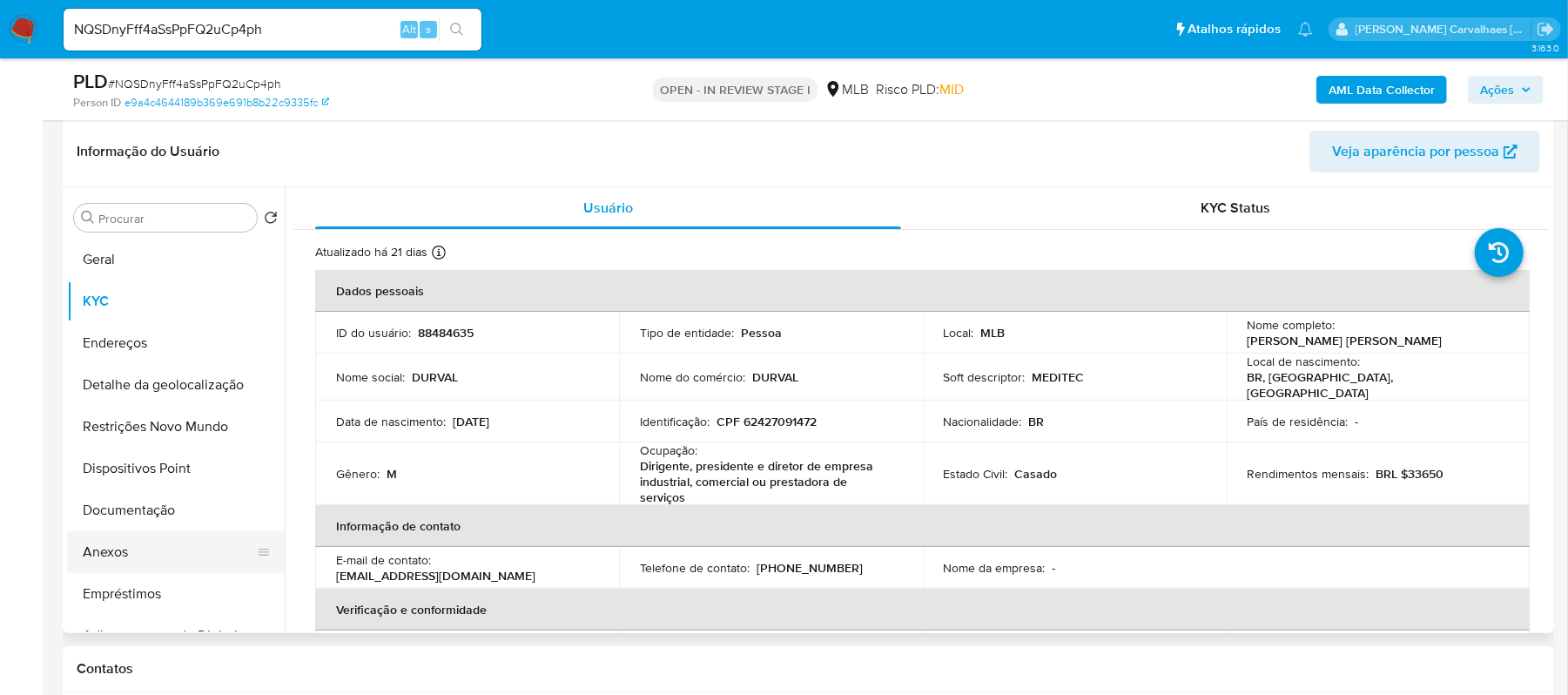
click at [140, 551] on button "Anexos" at bounding box center [169, 552] width 203 height 42
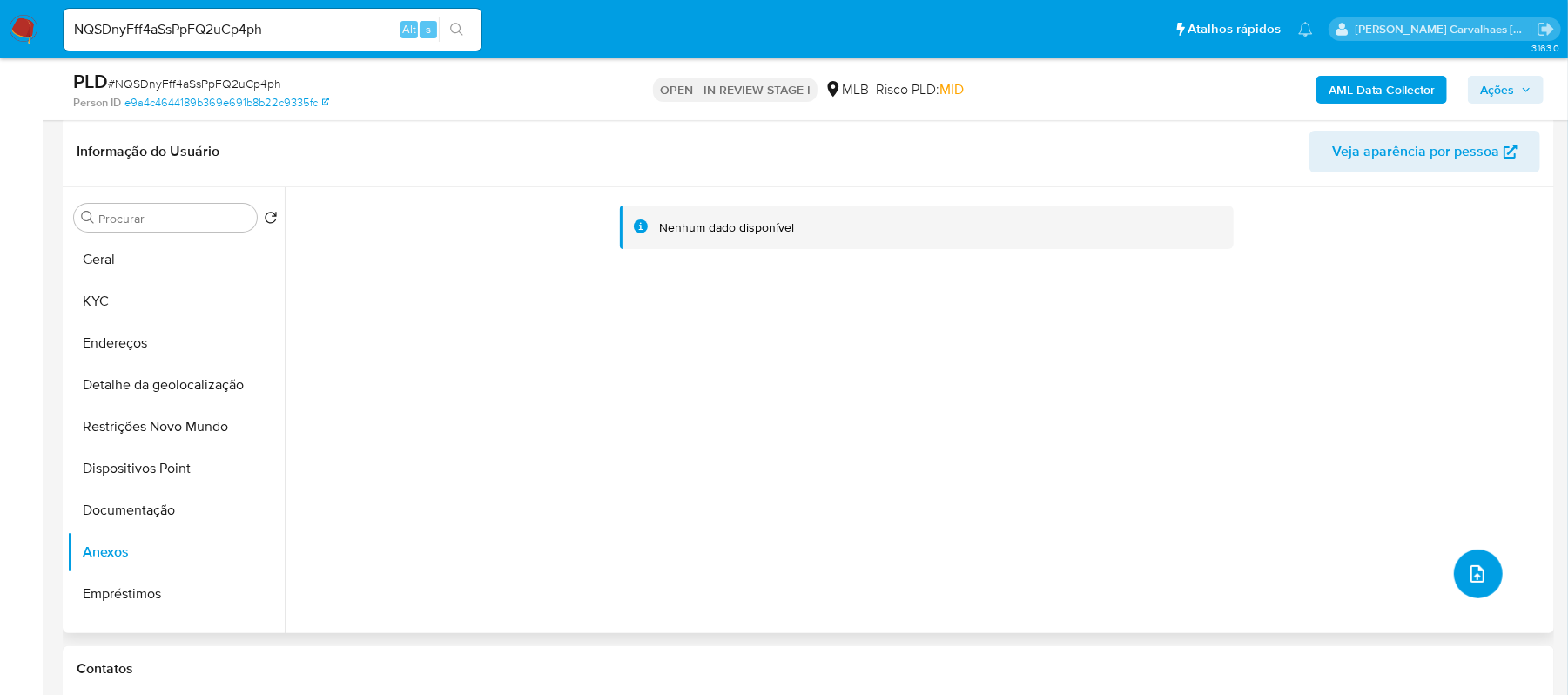
click at [1474, 579] on icon "upload-file" at bounding box center [1477, 574] width 14 height 18
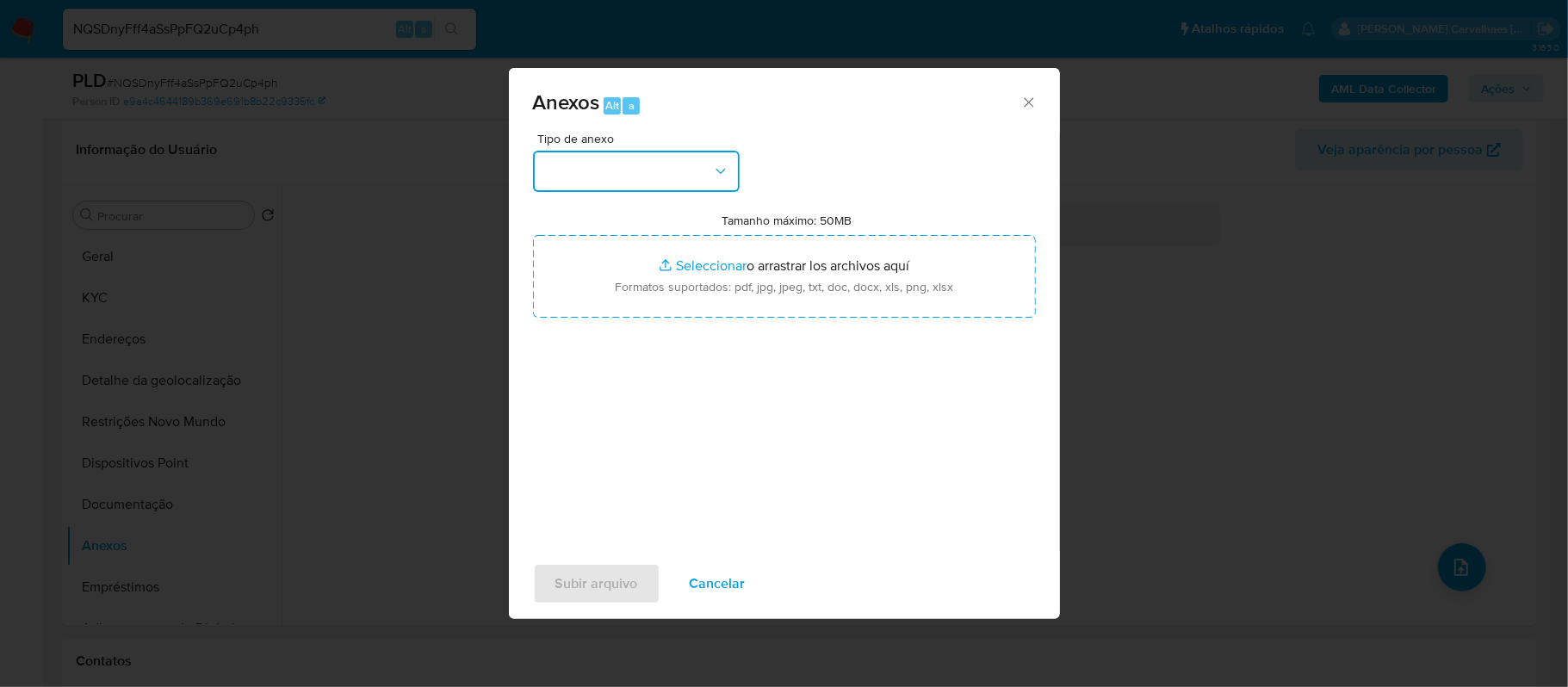
click at [724, 170] on icon "button" at bounding box center [720, 171] width 17 height 17
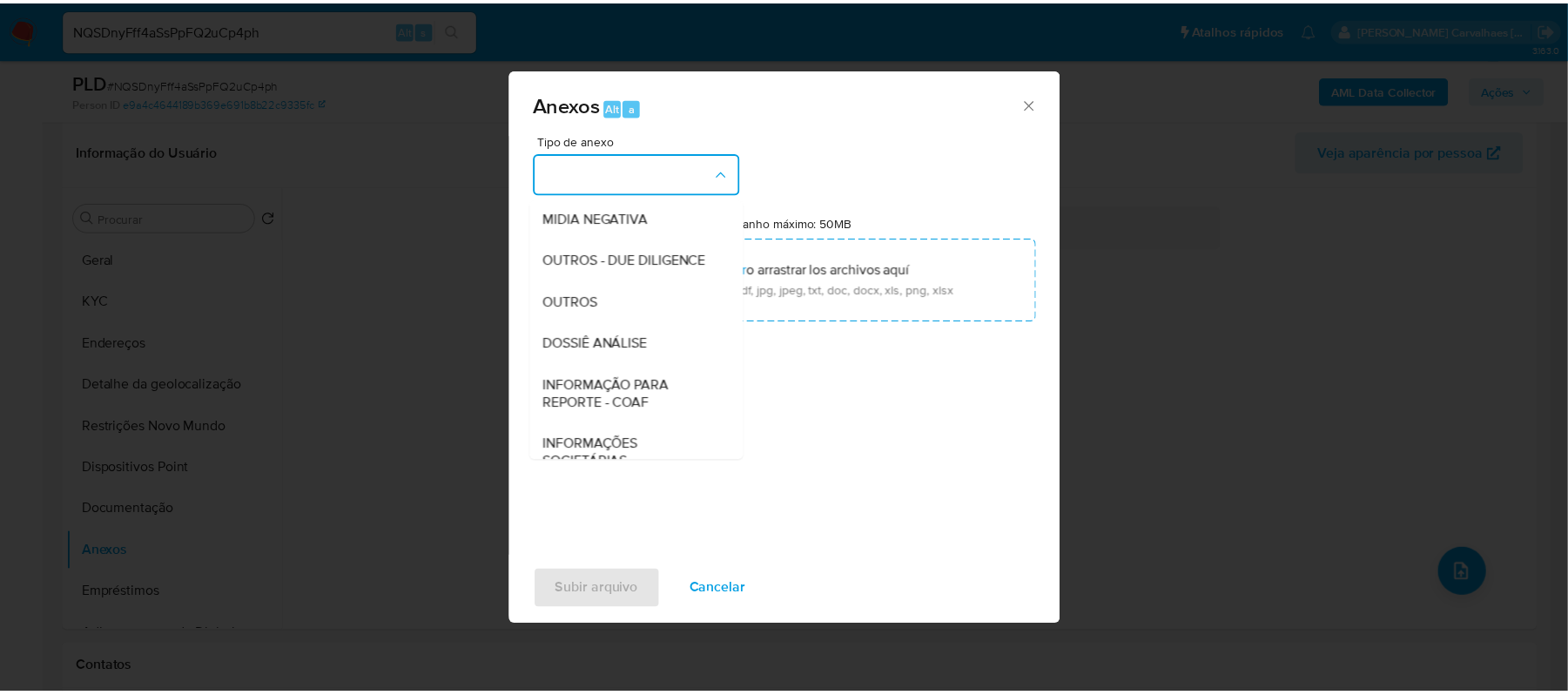
scroll to position [232, 0]
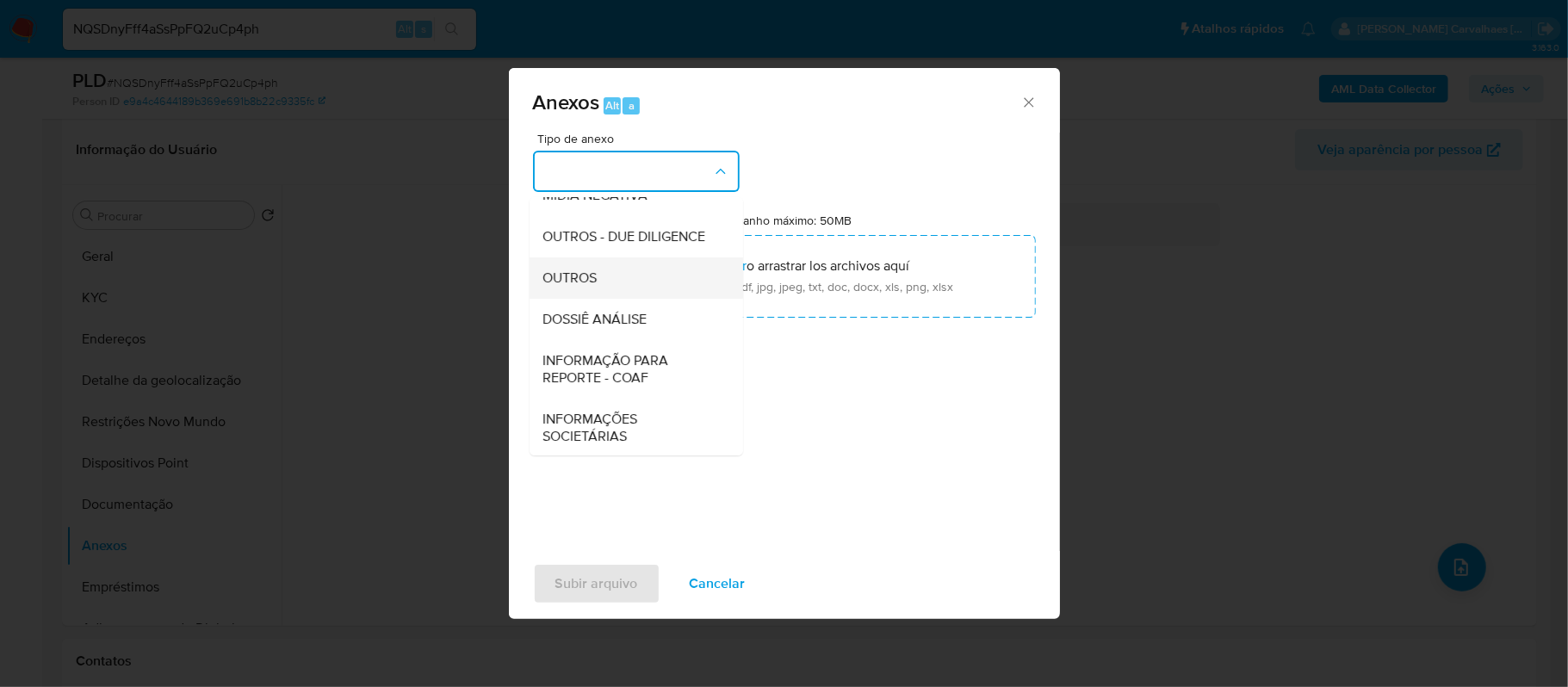
click at [617, 299] on div "OUTROS" at bounding box center [631, 278] width 175 height 41
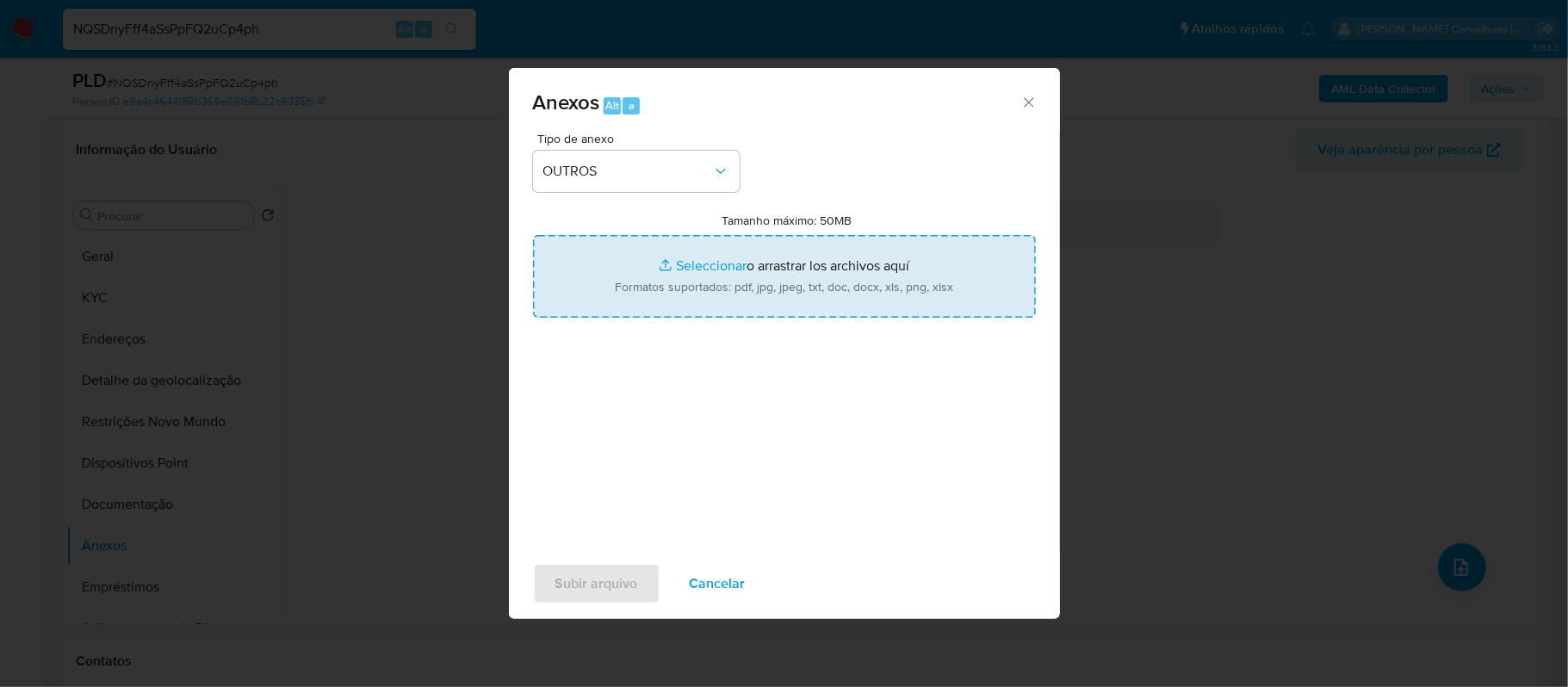
click at [693, 265] on input "Tamanho máximo: 50MB Seleccionar archivos" at bounding box center [784, 276] width 503 height 82
type input "C:\fakepath\SAR - xxxx- CPF 62427091472 - DURVAL HENRIQUE DE SOUZA SANTOS.pdf"
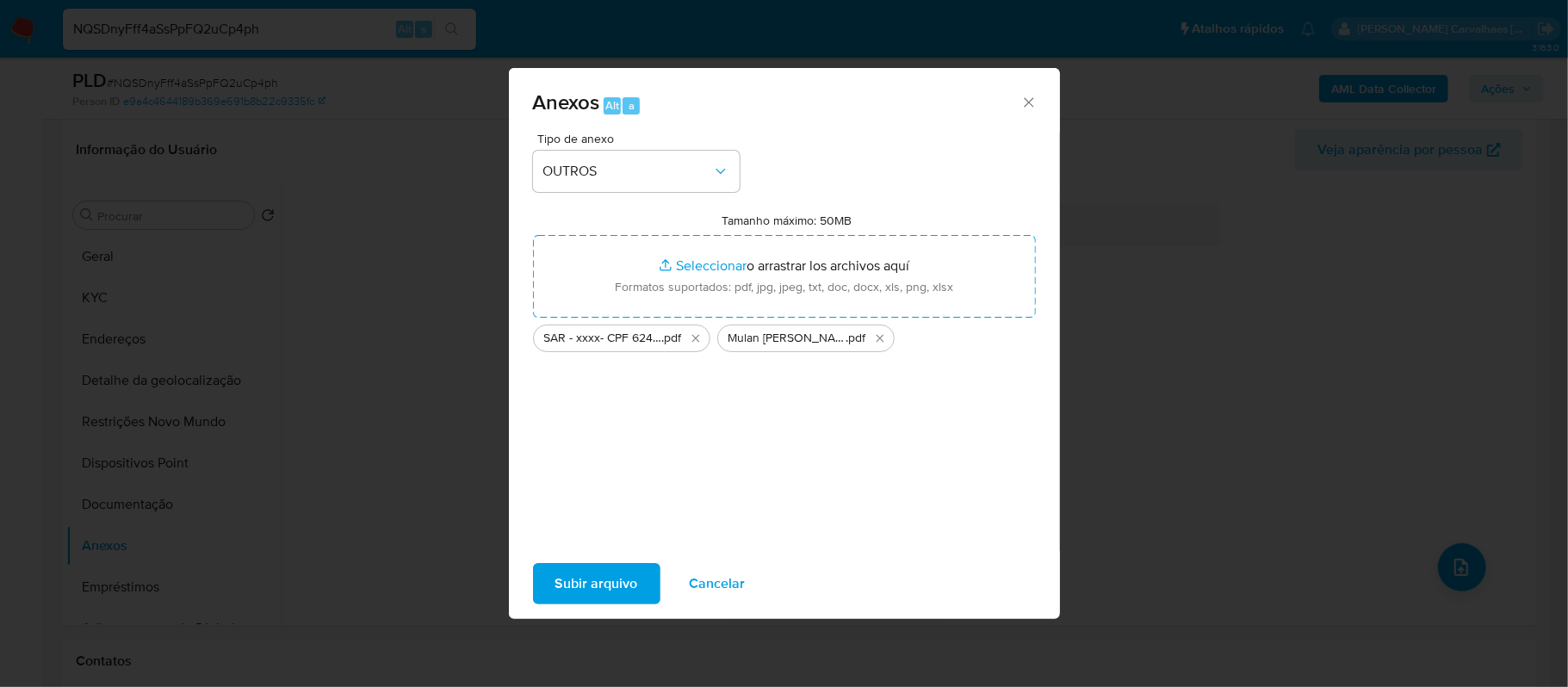
click at [533, 570] on button "Subir arquivo" at bounding box center [596, 583] width 127 height 41
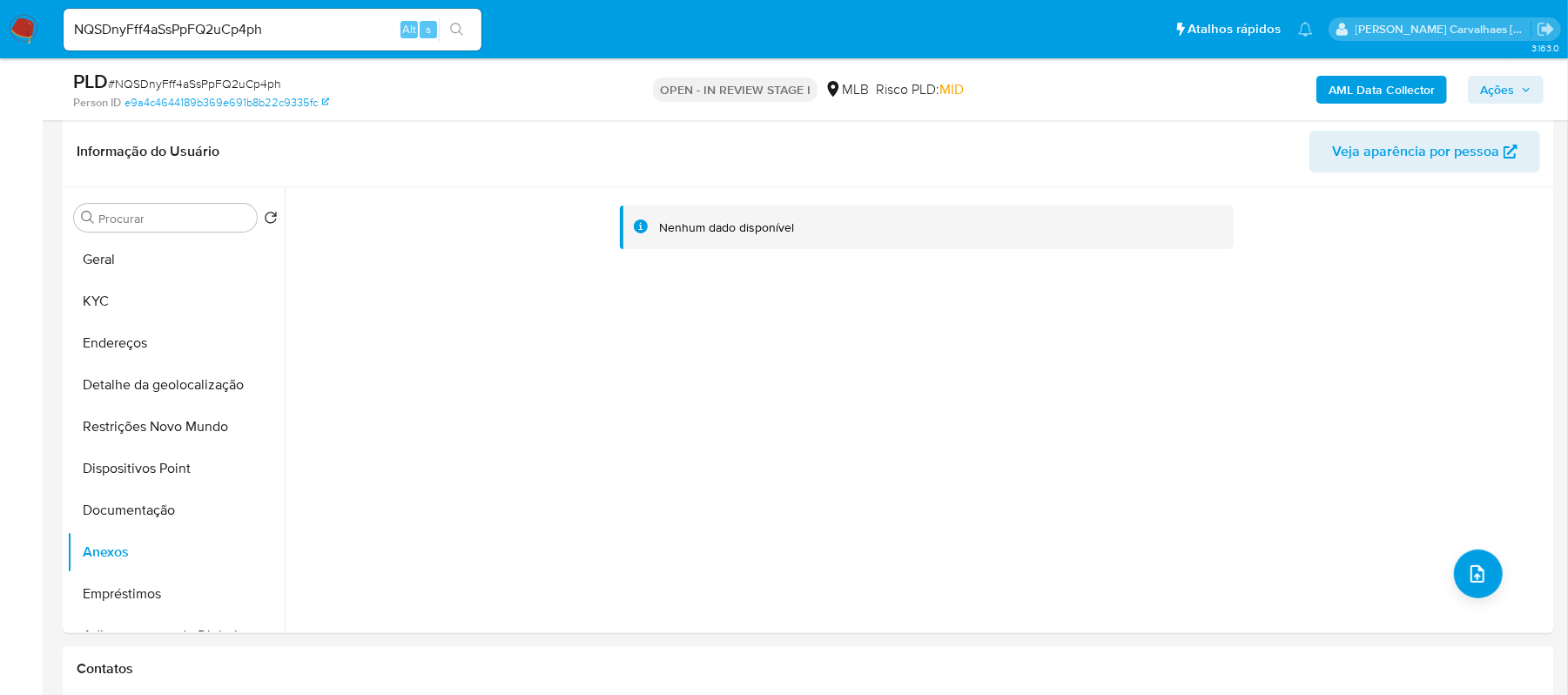
click at [1488, 91] on span "Ações" at bounding box center [1497, 90] width 34 height 28
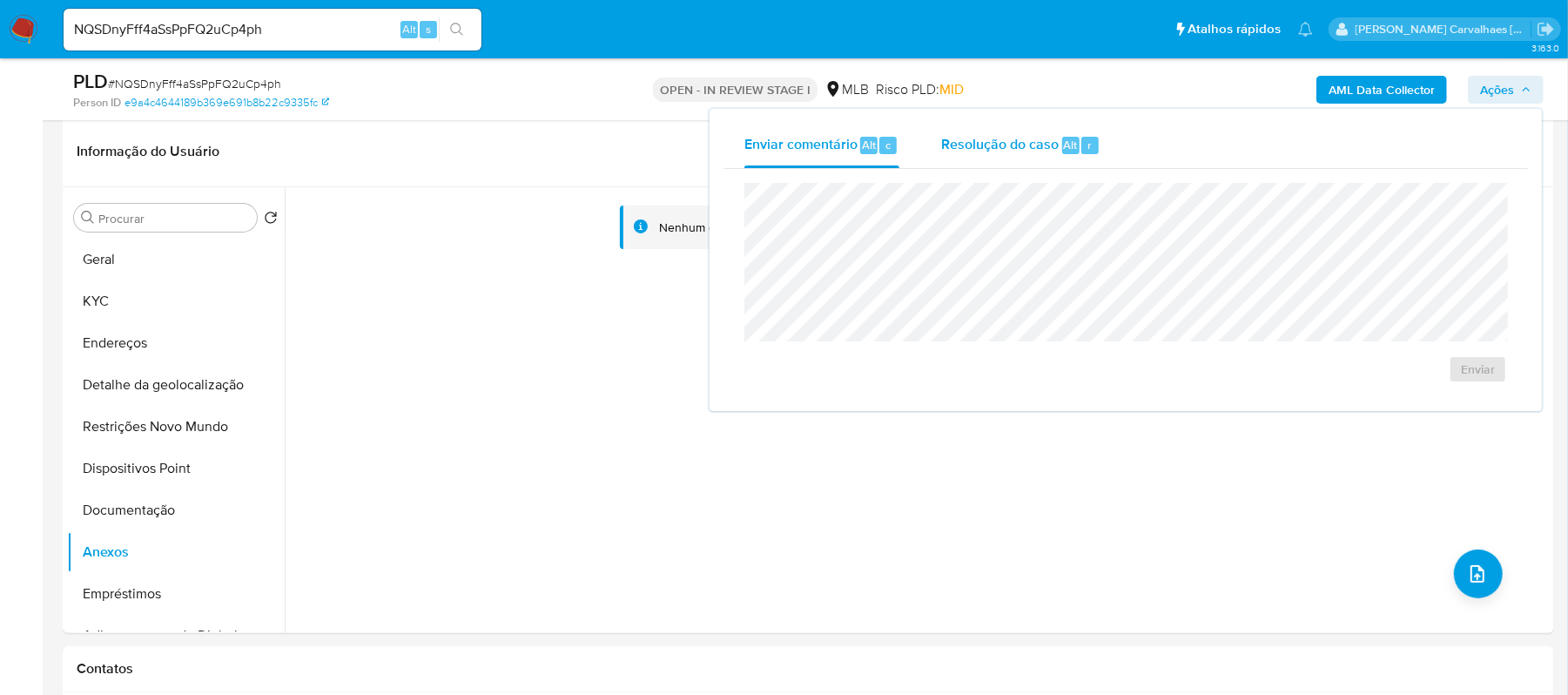
click at [1039, 143] on span "Resolução do caso" at bounding box center [1000, 144] width 117 height 20
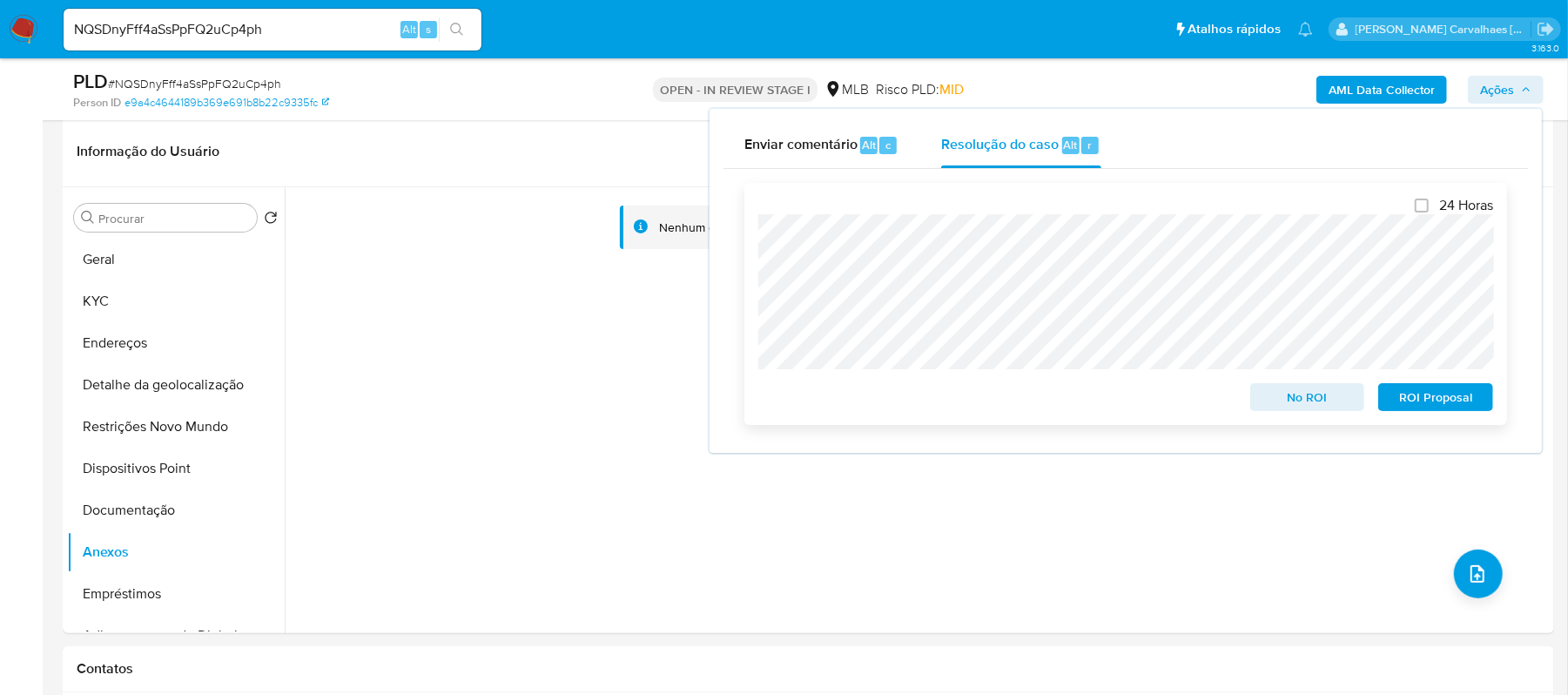
click at [1417, 398] on span "ROI Proposal" at bounding box center [1436, 396] width 91 height 24
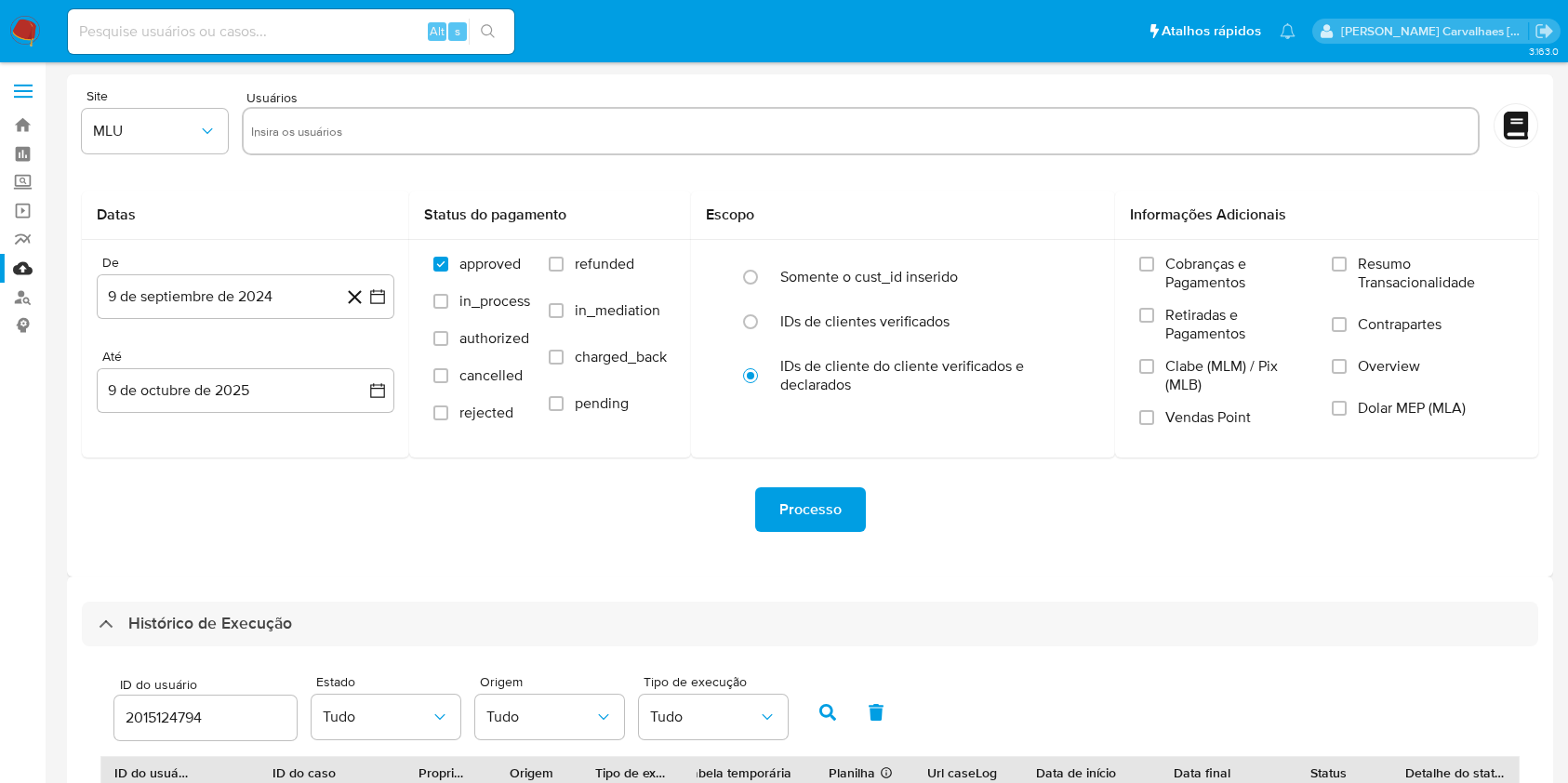
select select "10"
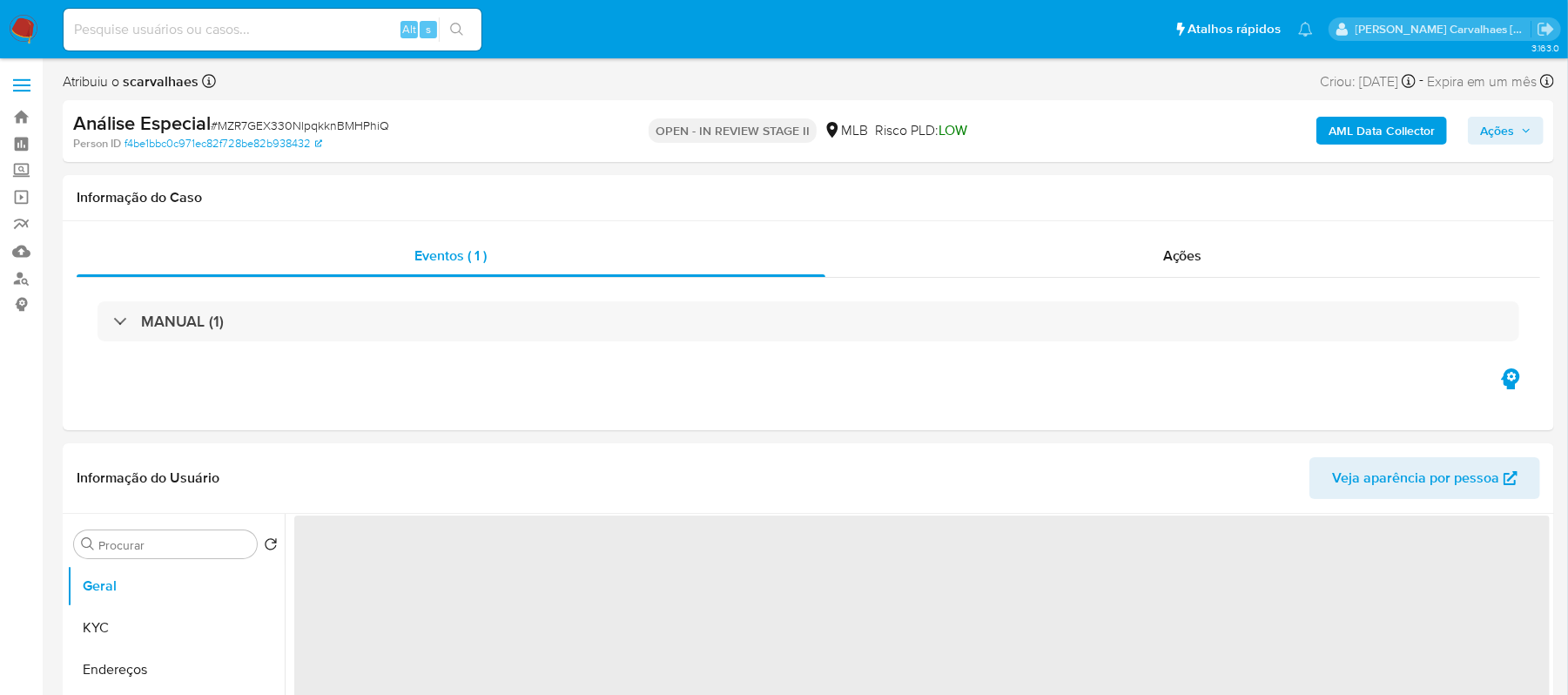
select select "10"
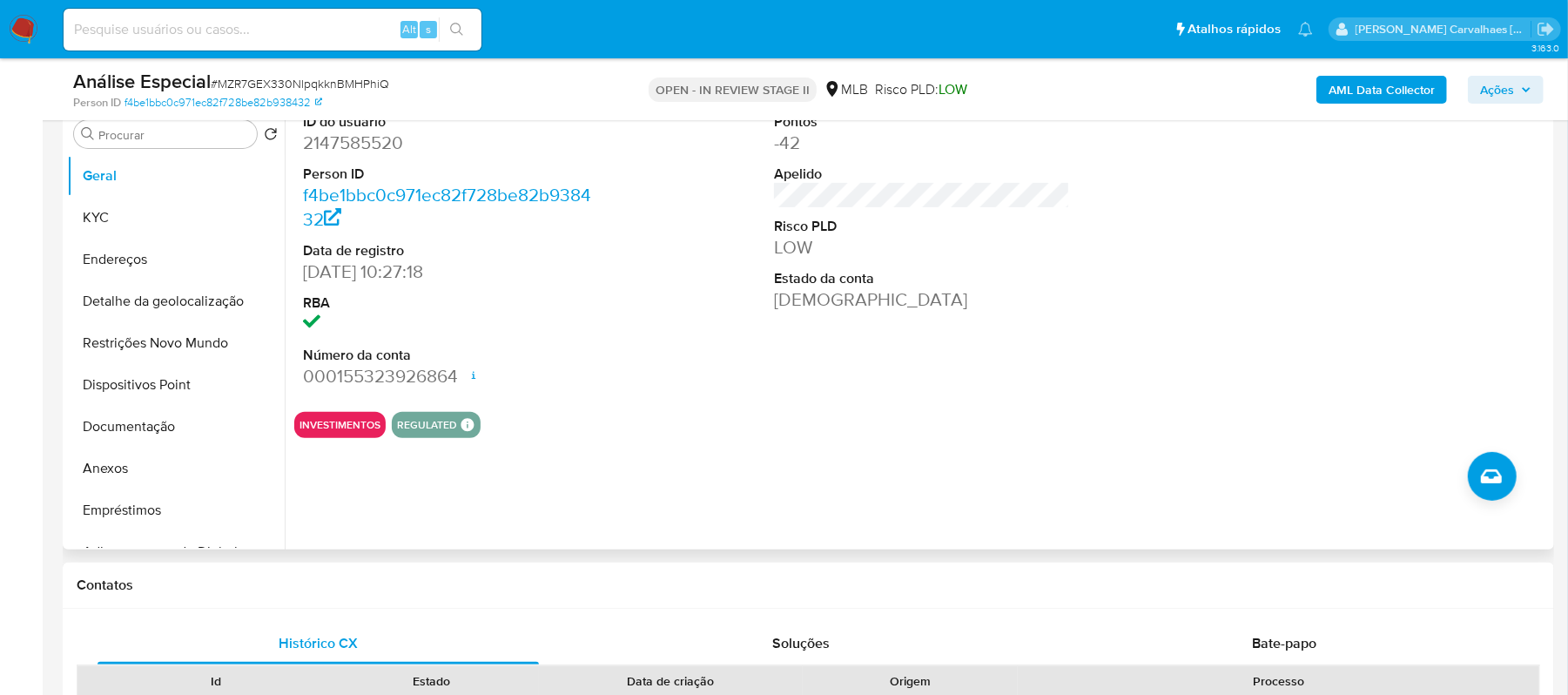
scroll to position [812, 0]
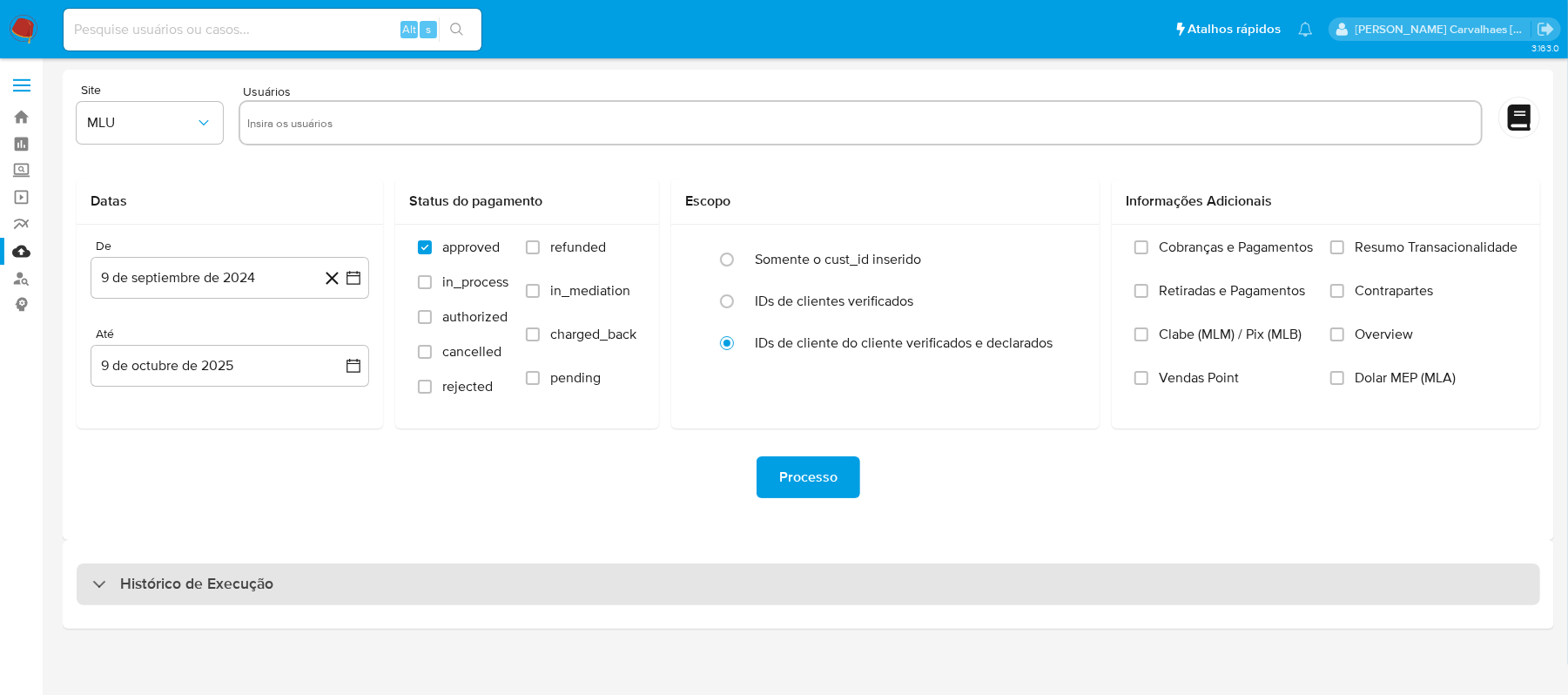
click at [279, 589] on div "Histórico de Execução" at bounding box center [808, 584] width 1464 height 42
select select "10"
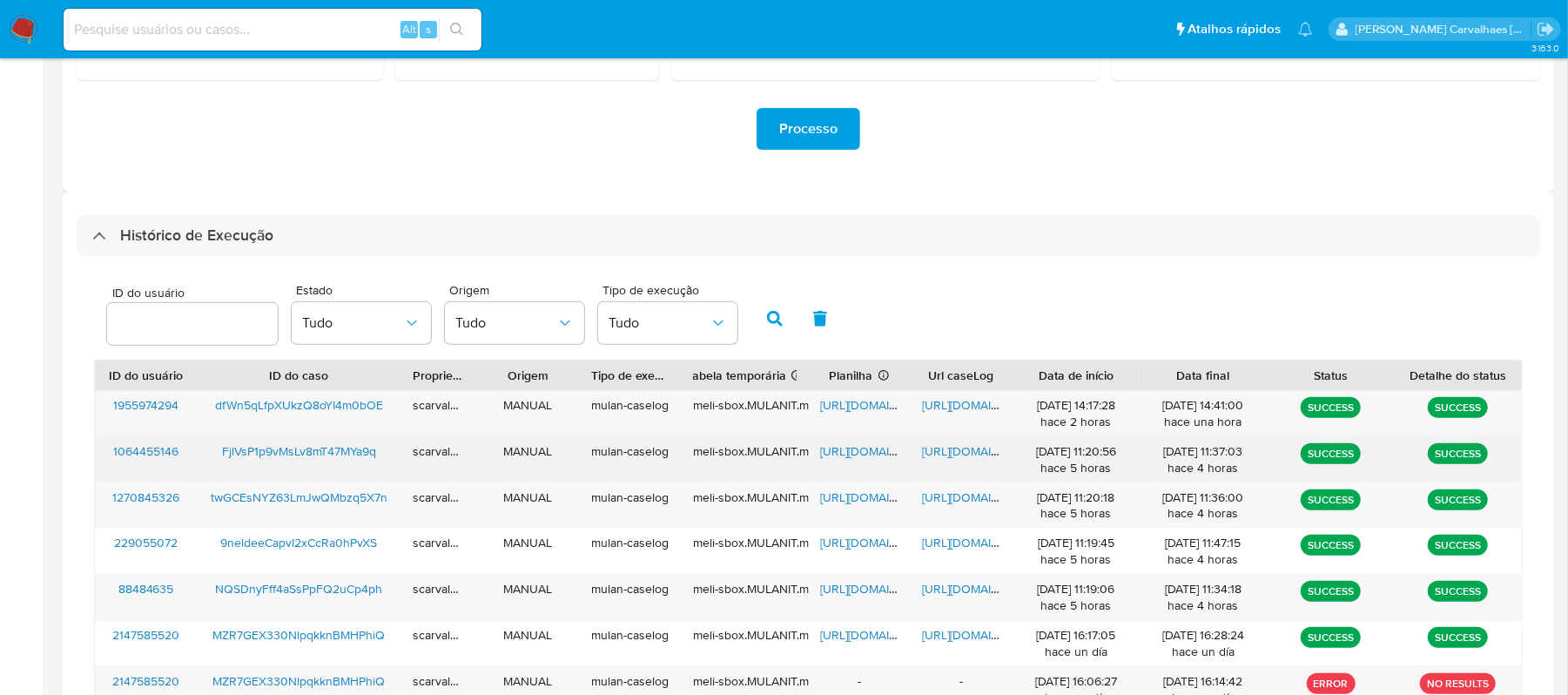
scroll to position [580, 0]
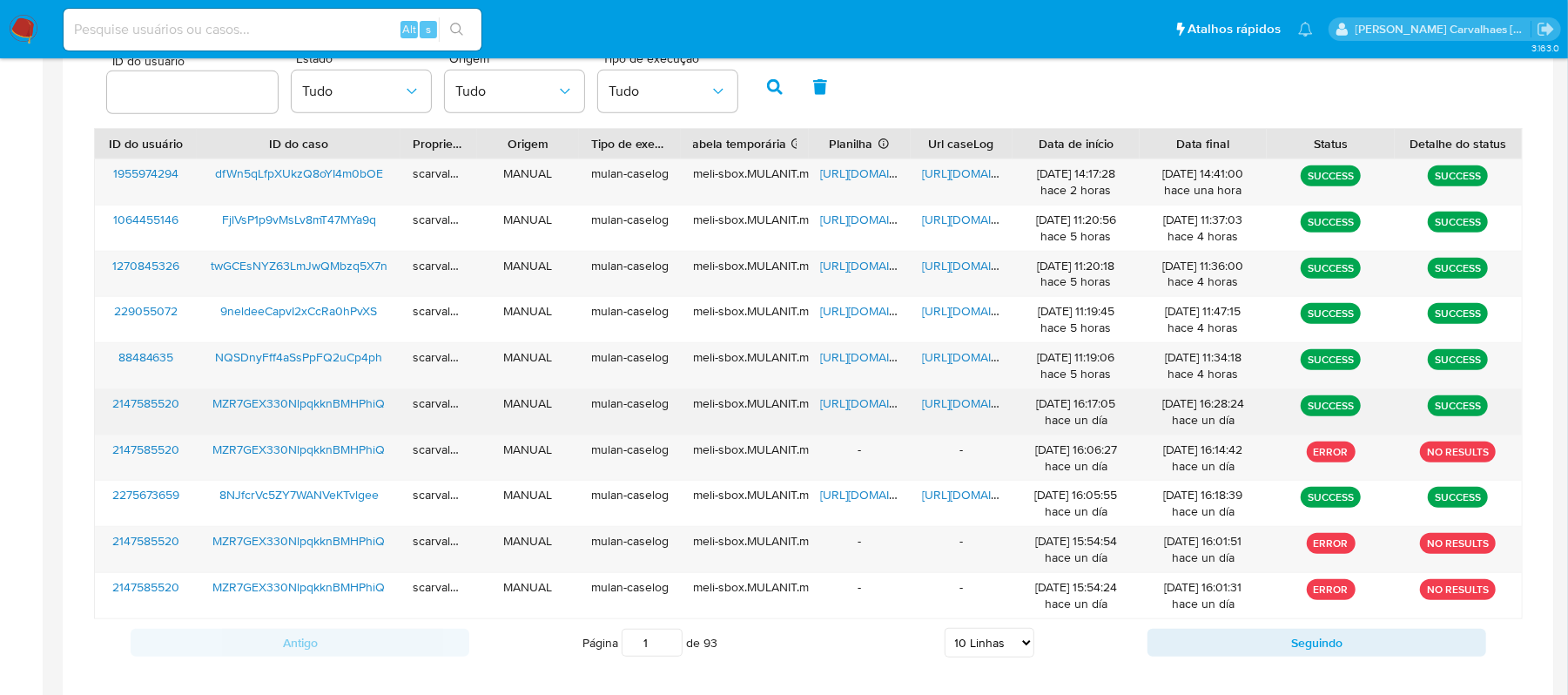
click at [959, 399] on span "[URL][DOMAIN_NAME]" at bounding box center [983, 403] width 120 height 18
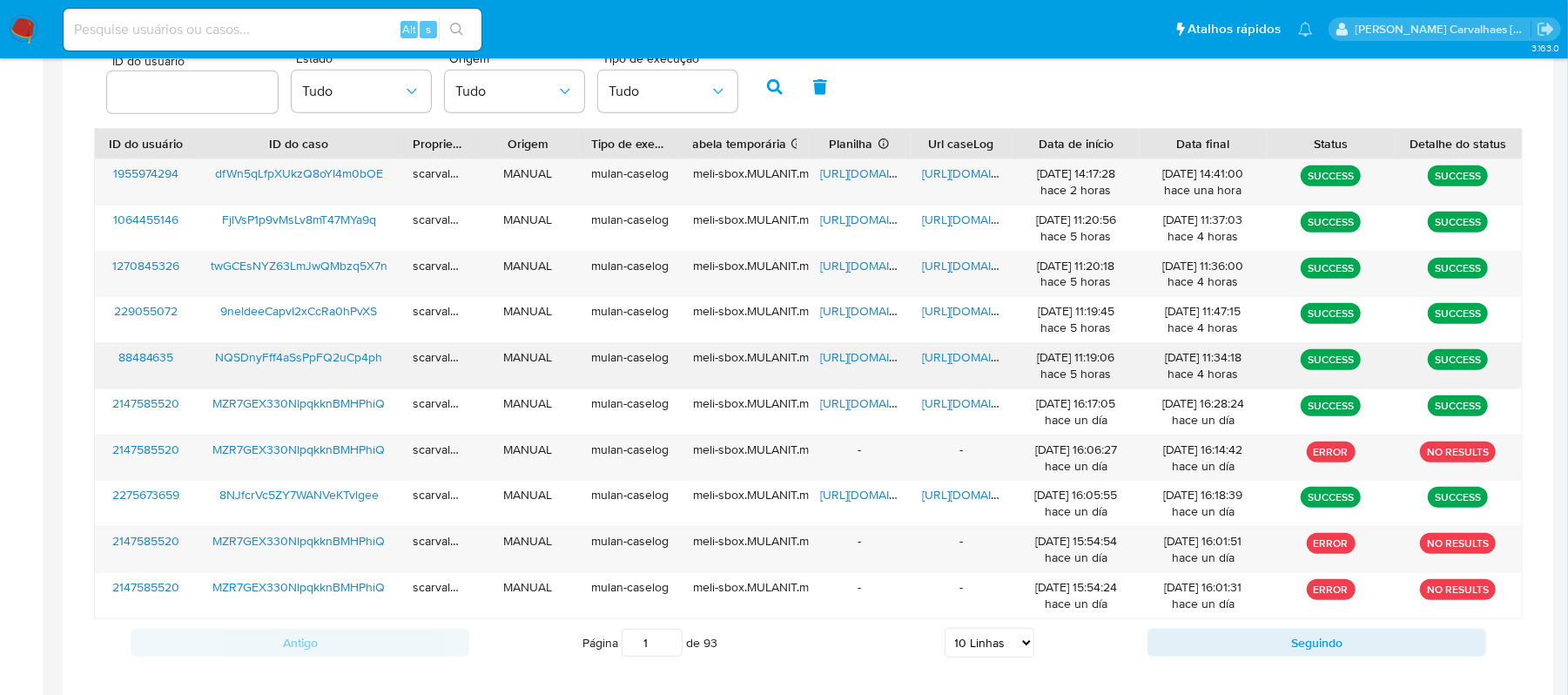
click at [952, 355] on span "[URL][DOMAIN_NAME]" at bounding box center [983, 357] width 120 height 18
click at [853, 360] on span "https://docs.google.com/spreadsheets/d/1GtXfZd-_rm-mKBHONA0cVYol2rj2Fvhj0yM_9M0…" at bounding box center [881, 357] width 120 height 18
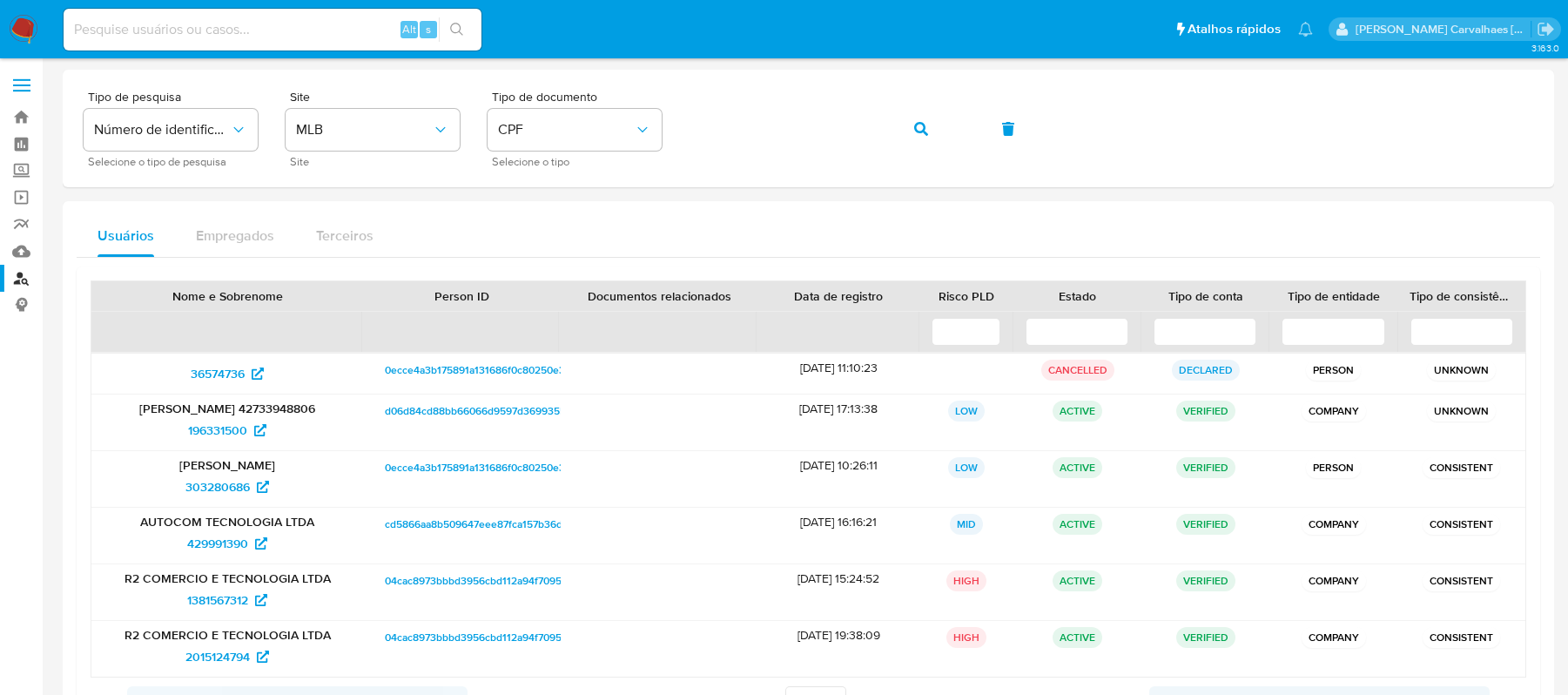
scroll to position [31, 0]
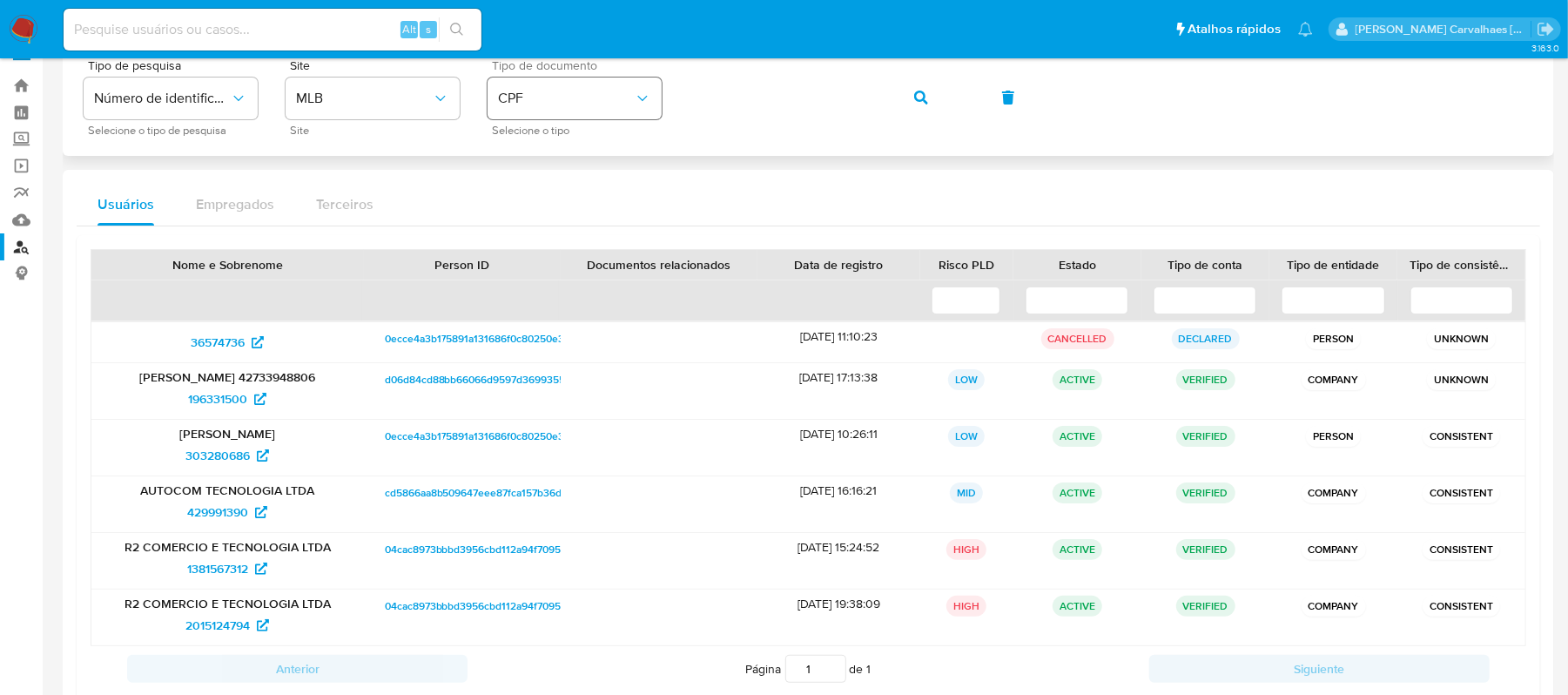
click at [648, 104] on icon "identificationType" at bounding box center [642, 98] width 18 height 18
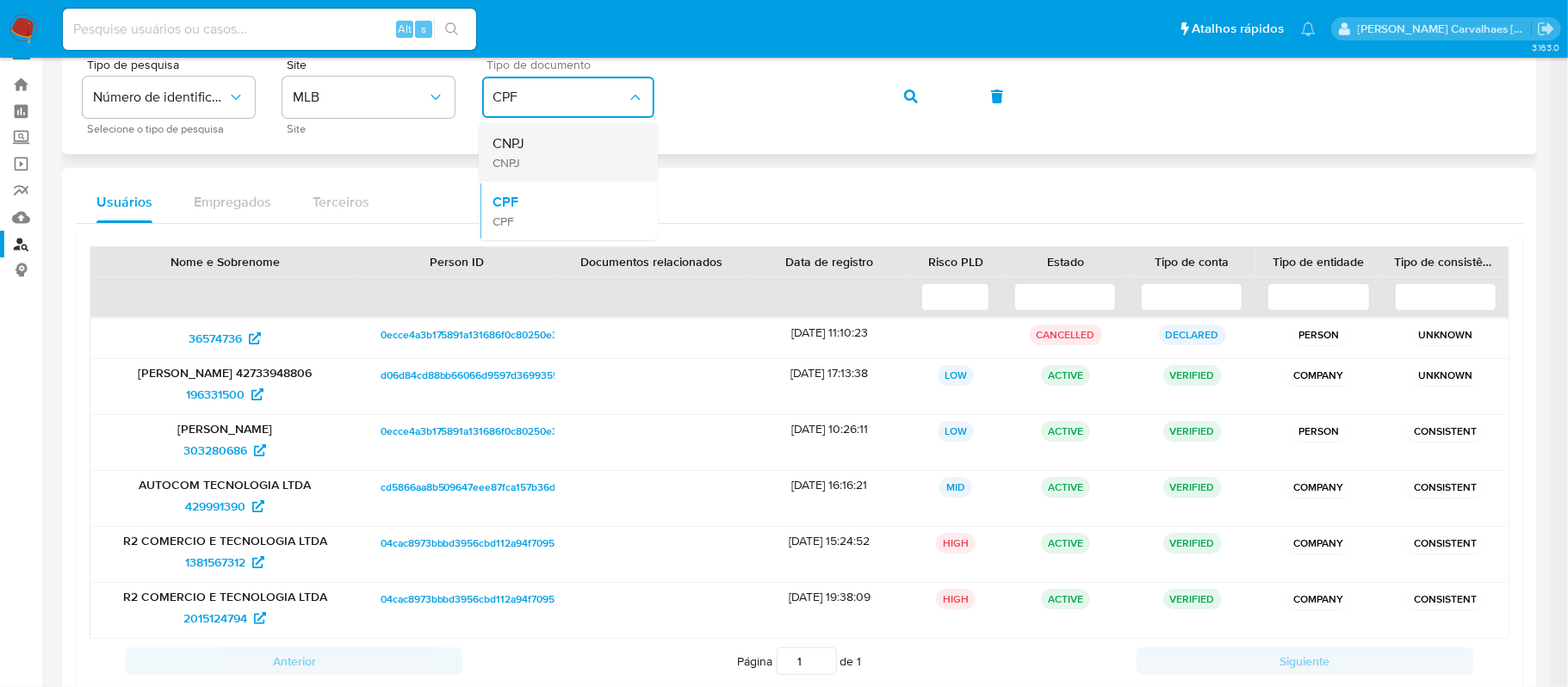
click at [573, 150] on div "CNPJ CNPJ" at bounding box center [563, 153] width 142 height 58
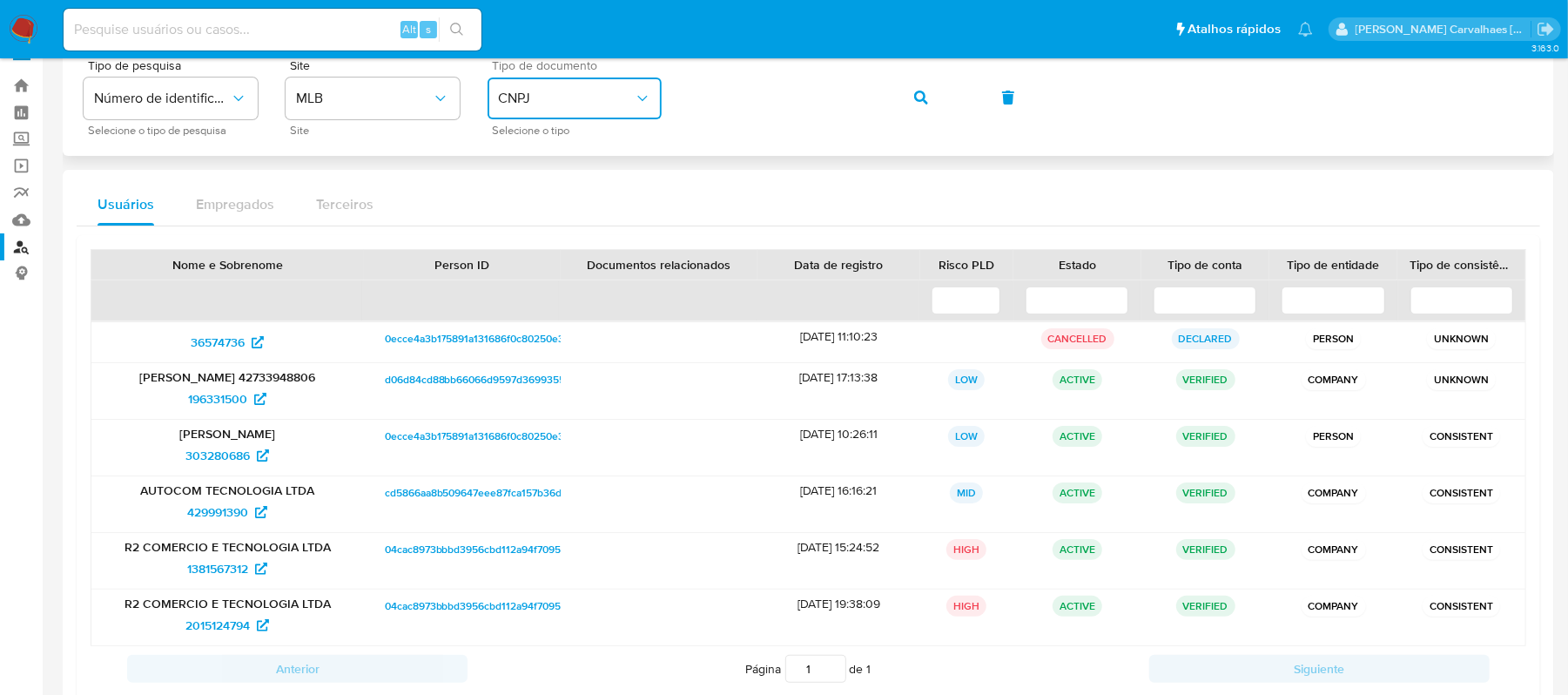
click at [656, 98] on div "Tipo de pesquisa Número de identificação Selecione o tipo de pesquisa Site MLB …" at bounding box center [808, 97] width 1450 height 76
click at [910, 91] on button "button" at bounding box center [921, 97] width 59 height 42
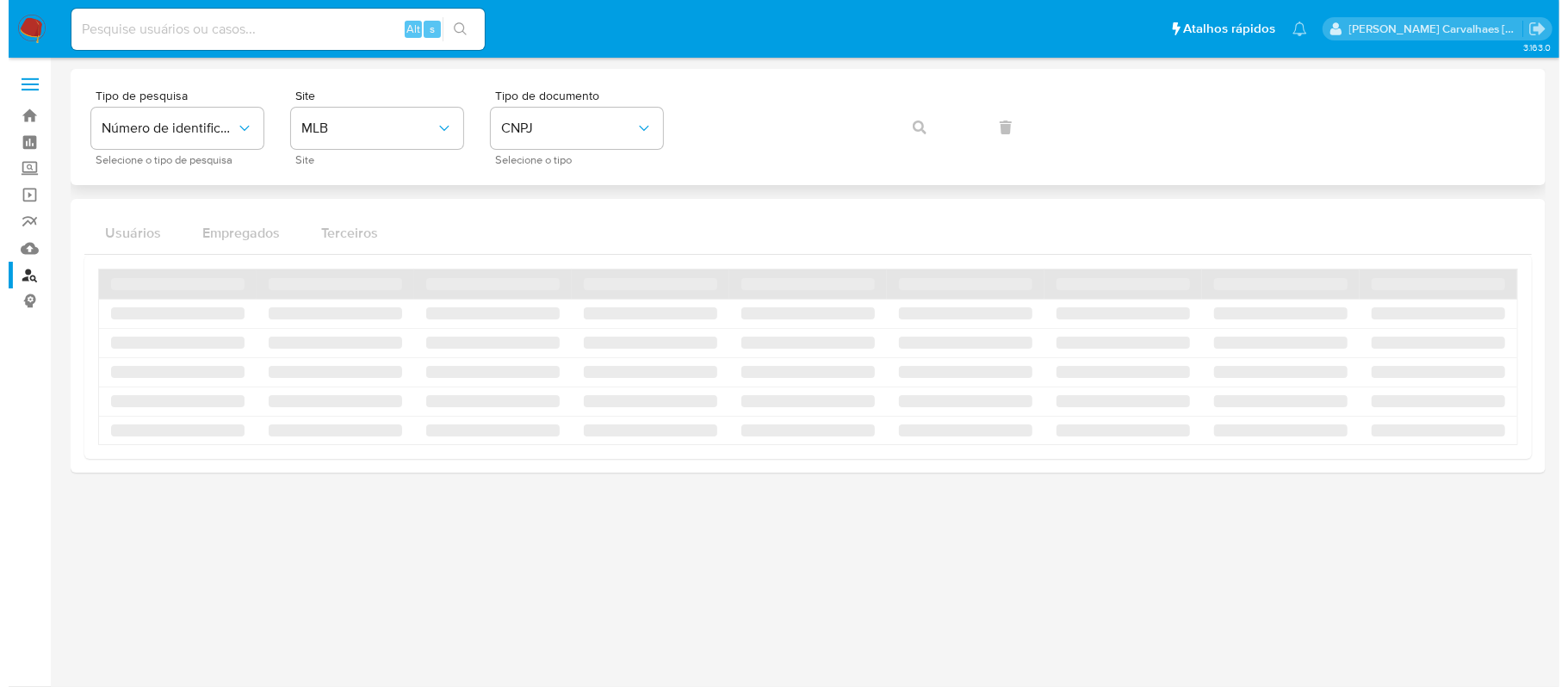
scroll to position [0, 0]
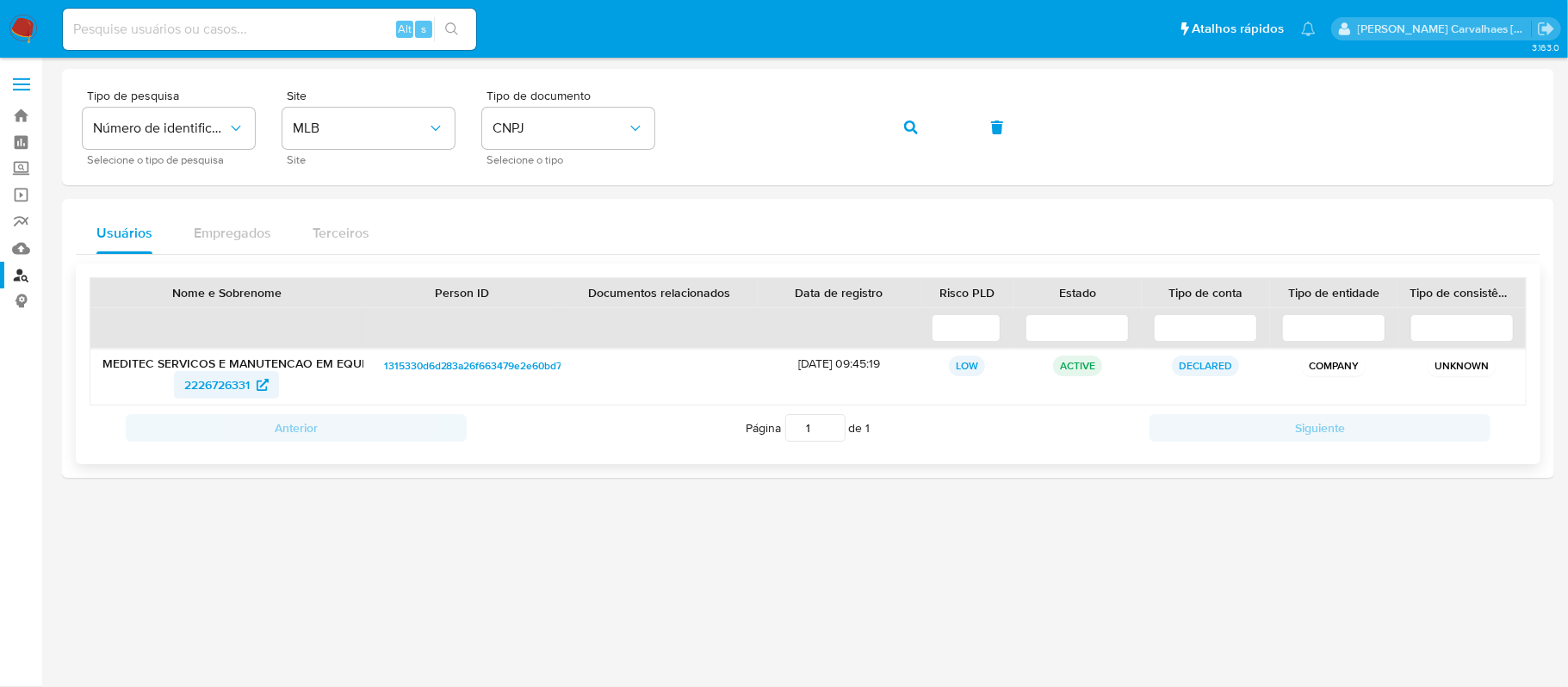
click at [193, 382] on span "2226726331" at bounding box center [217, 385] width 66 height 27
click at [638, 129] on icon "identificationType" at bounding box center [635, 128] width 17 height 17
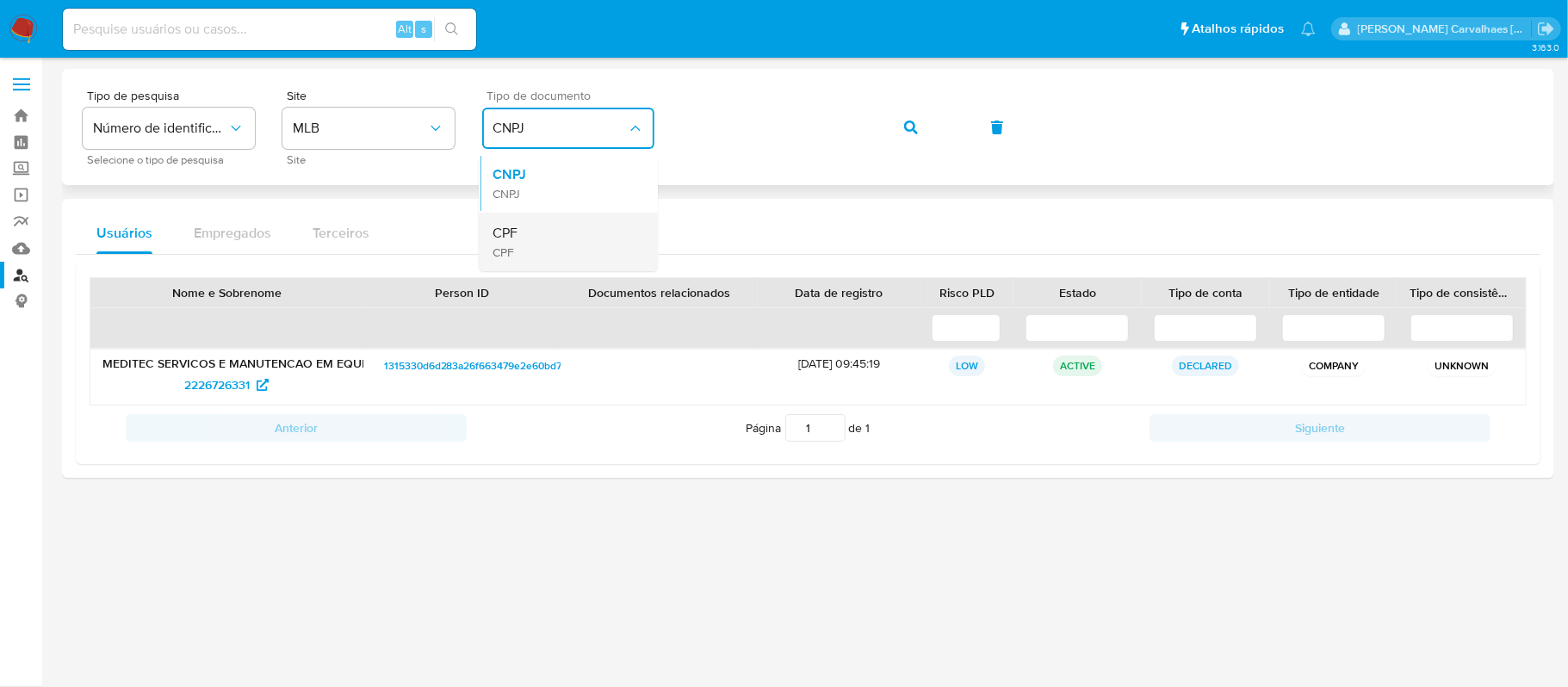
click at [543, 225] on div "CPF CPF" at bounding box center [563, 242] width 142 height 58
click at [677, 118] on div "Tipo de pesquisa Número de identificação Selecione o tipo de pesquisa Site MLB …" at bounding box center [808, 127] width 1451 height 75
click at [907, 125] on icon "button" at bounding box center [910, 127] width 14 height 14
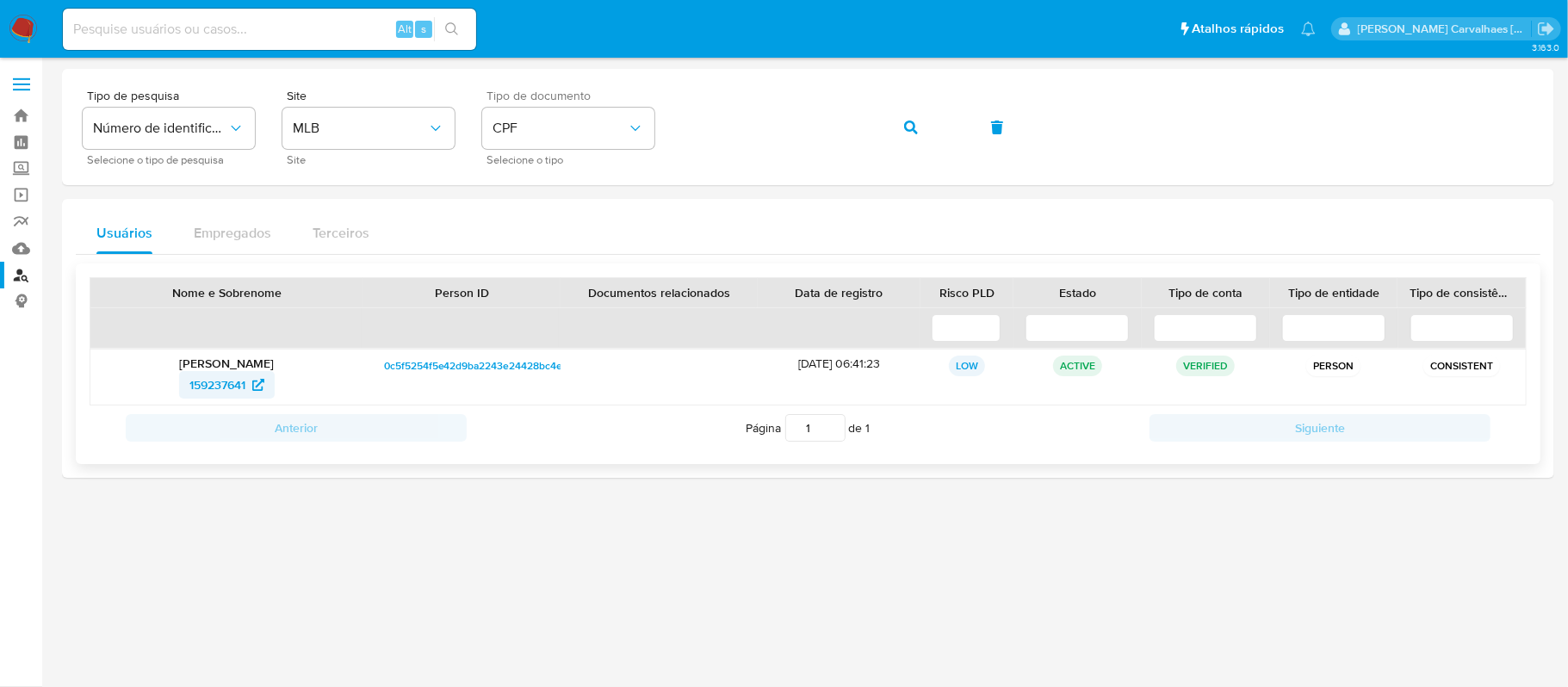
click at [217, 377] on span "159237641" at bounding box center [217, 385] width 56 height 27
click at [646, 128] on div "Tipo de pesquisa Número de identificação Selecione o tipo de pesquisa Site MLB …" at bounding box center [808, 127] width 1451 height 75
click at [904, 129] on icon "button" at bounding box center [910, 127] width 14 height 14
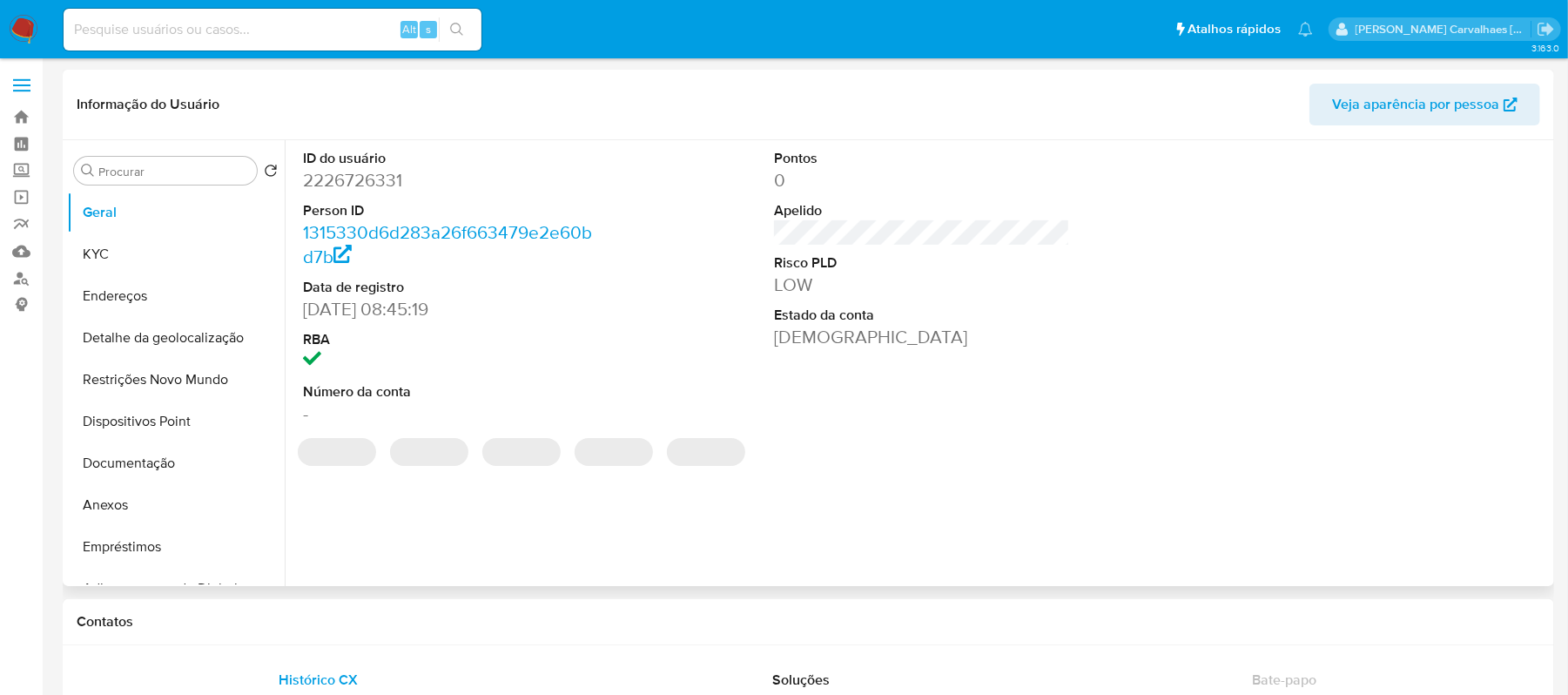
select select "10"
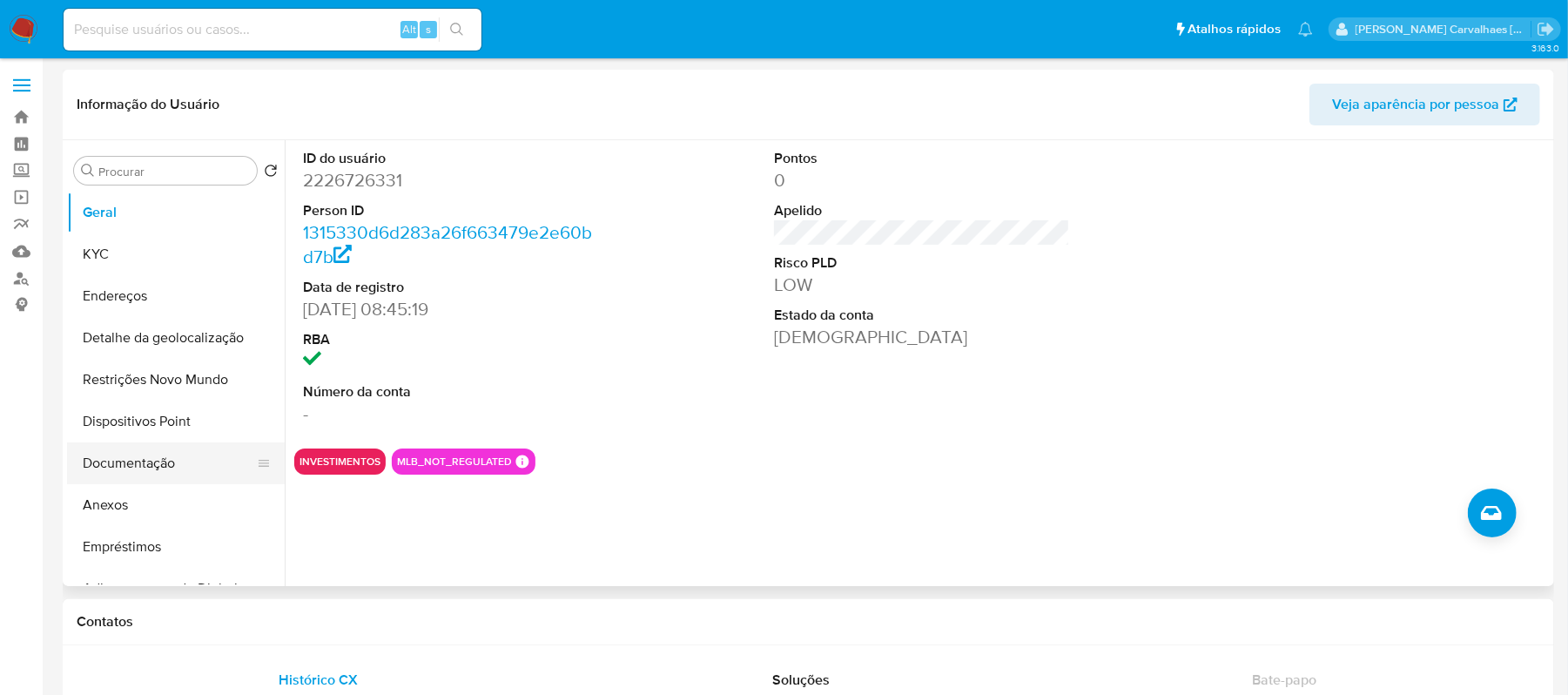
click at [143, 451] on button "Documentação" at bounding box center [169, 463] width 203 height 42
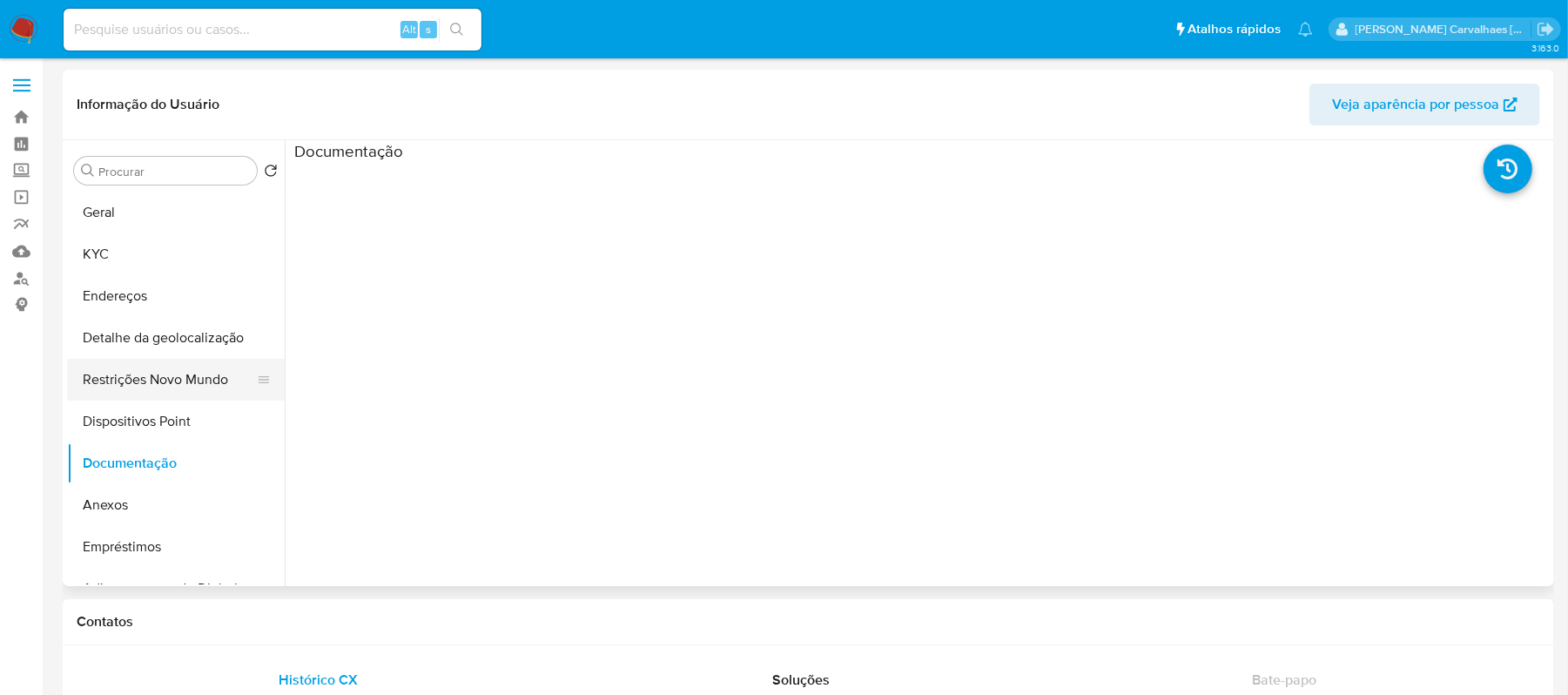
click at [152, 381] on button "Restrições Novo Mundo" at bounding box center [169, 379] width 203 height 42
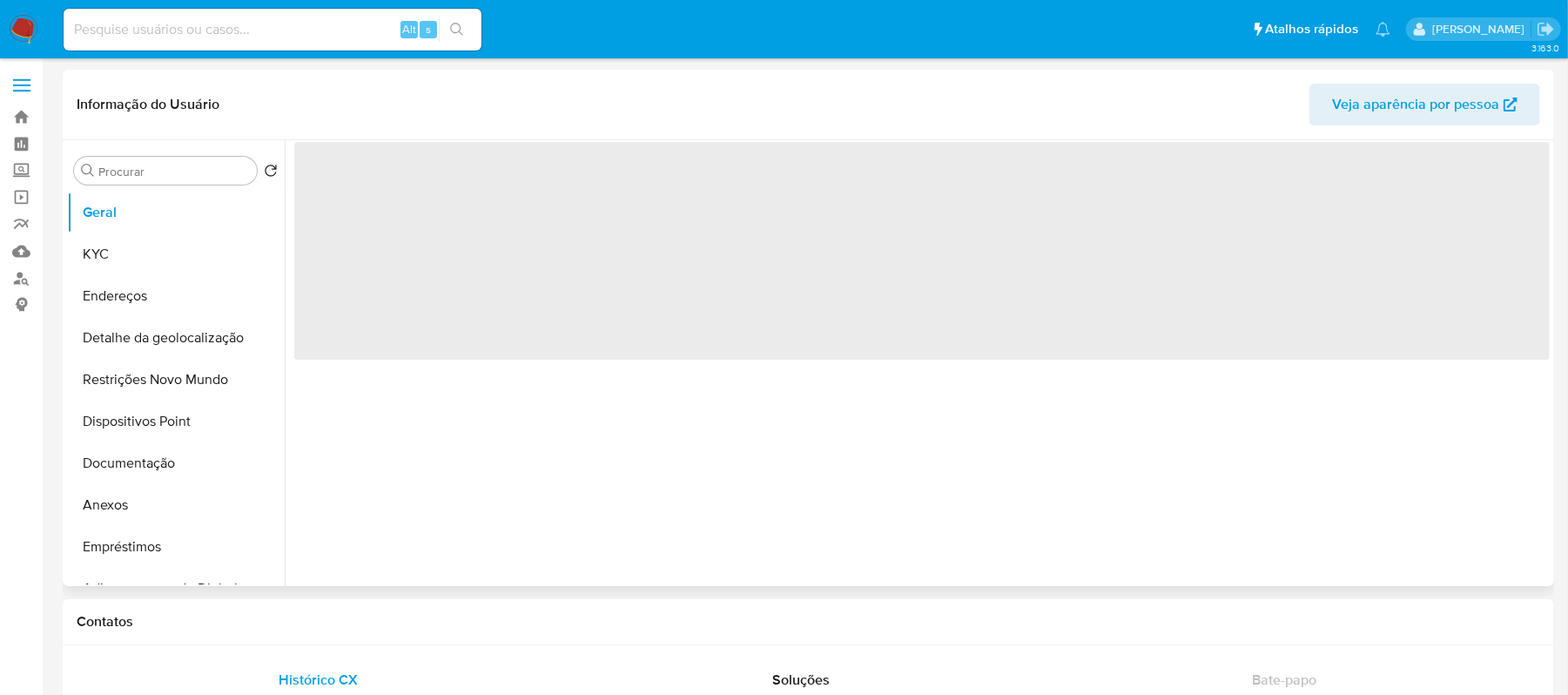
select select "10"
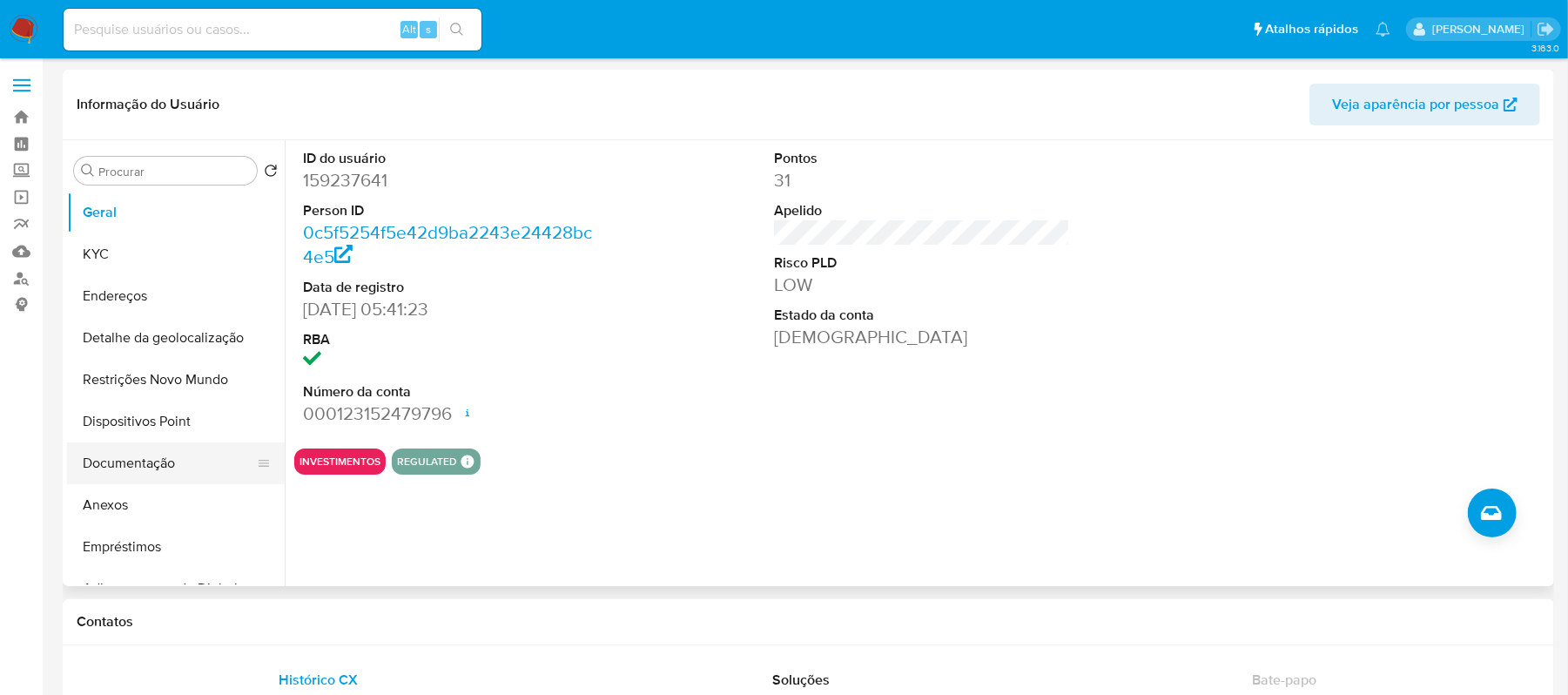
click at [169, 454] on button "Documentação" at bounding box center [169, 463] width 203 height 42
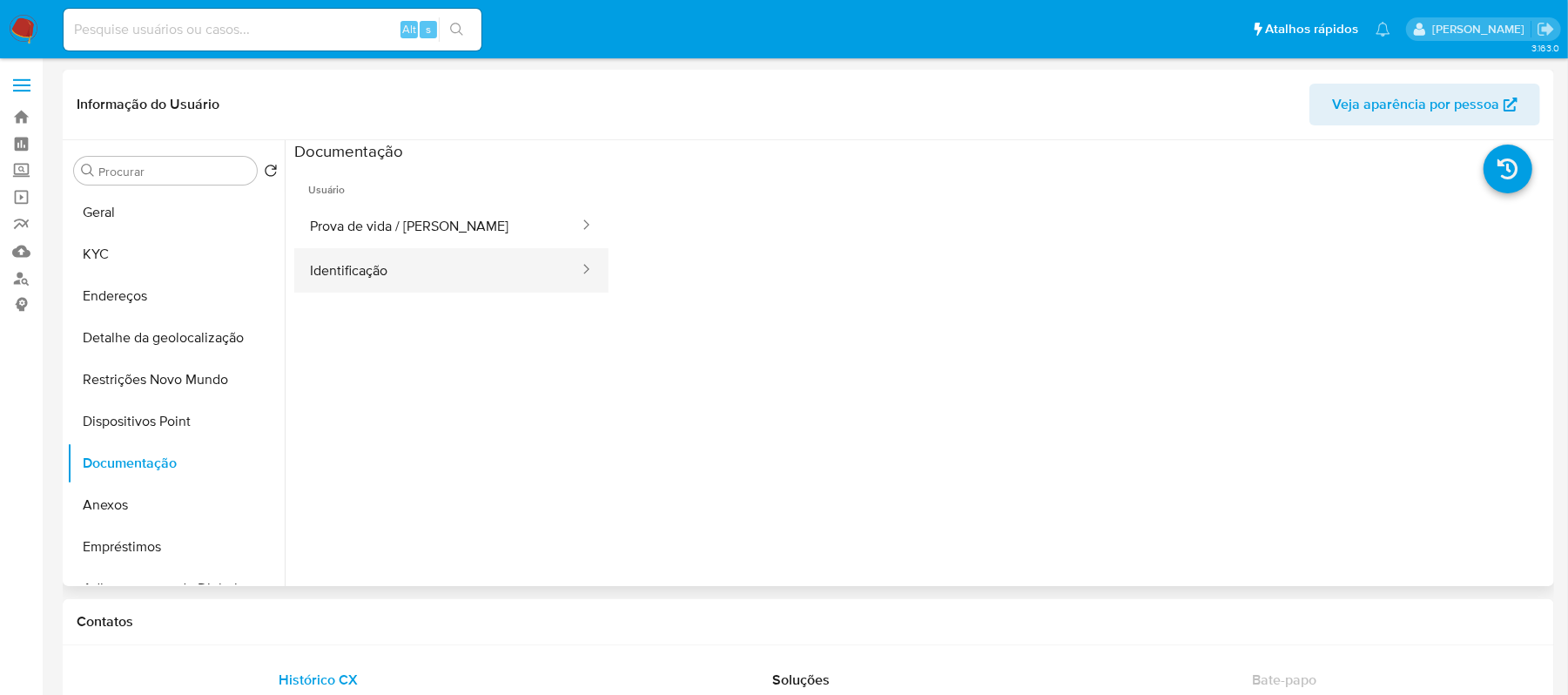
click at [407, 263] on button "Identificação" at bounding box center [437, 271] width 286 height 44
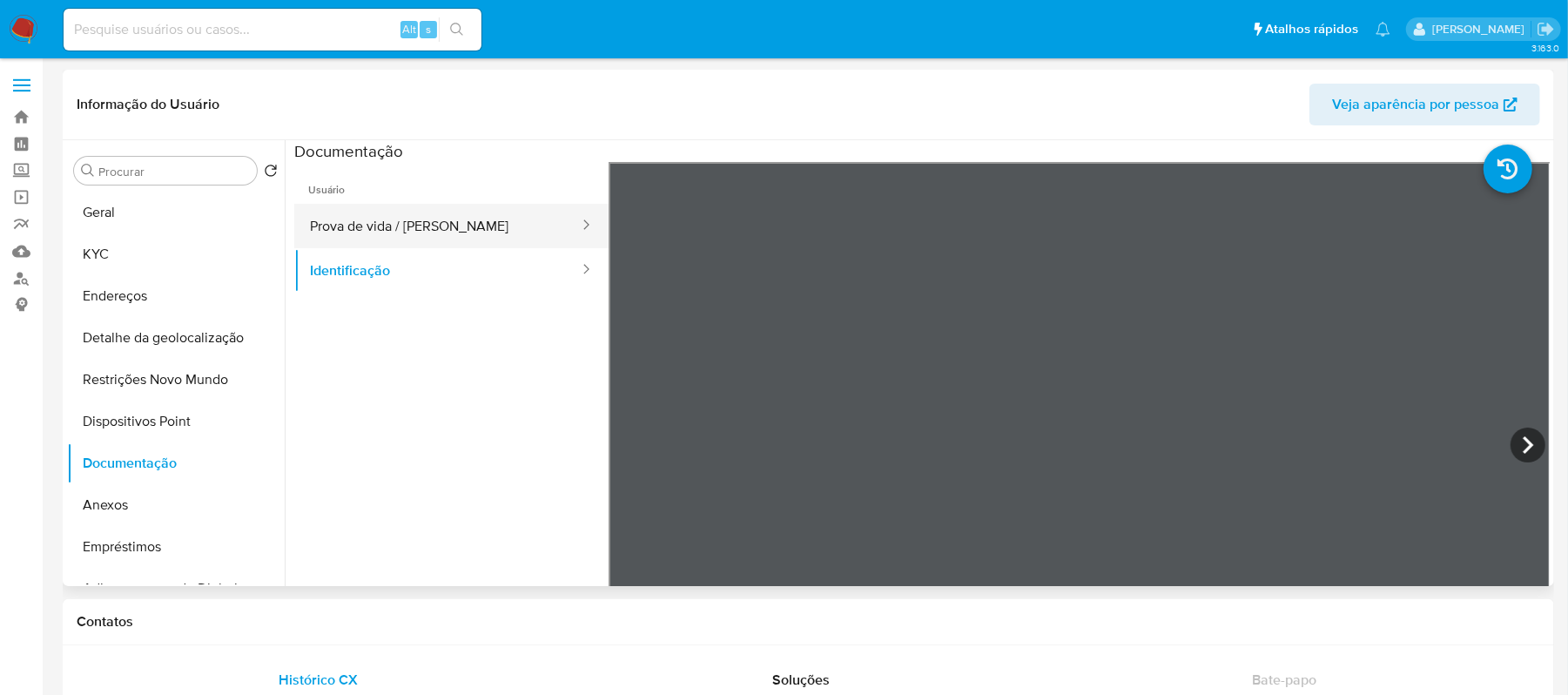
click at [454, 227] on button "Prova de vida / Selfie" at bounding box center [437, 226] width 286 height 44
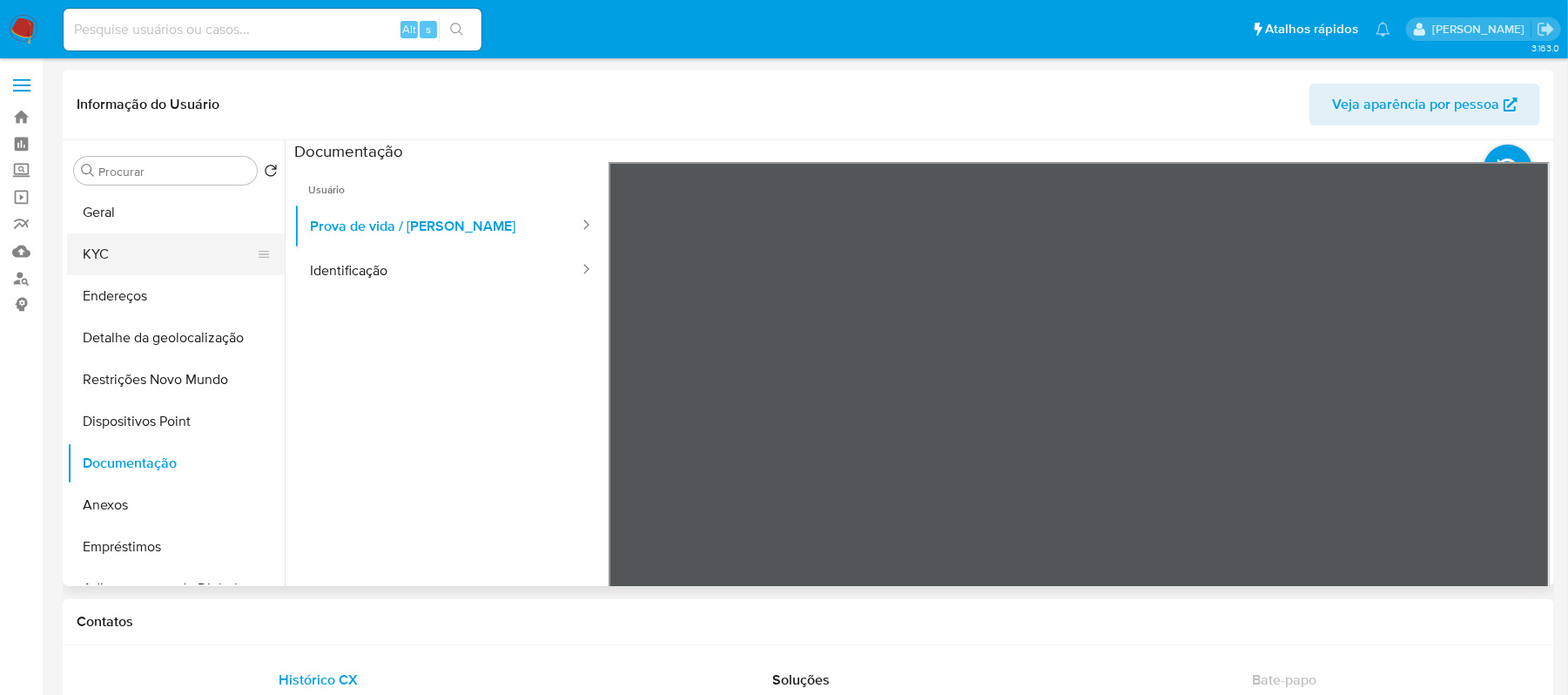
click at [202, 251] on button "KYC" at bounding box center [169, 254] width 203 height 42
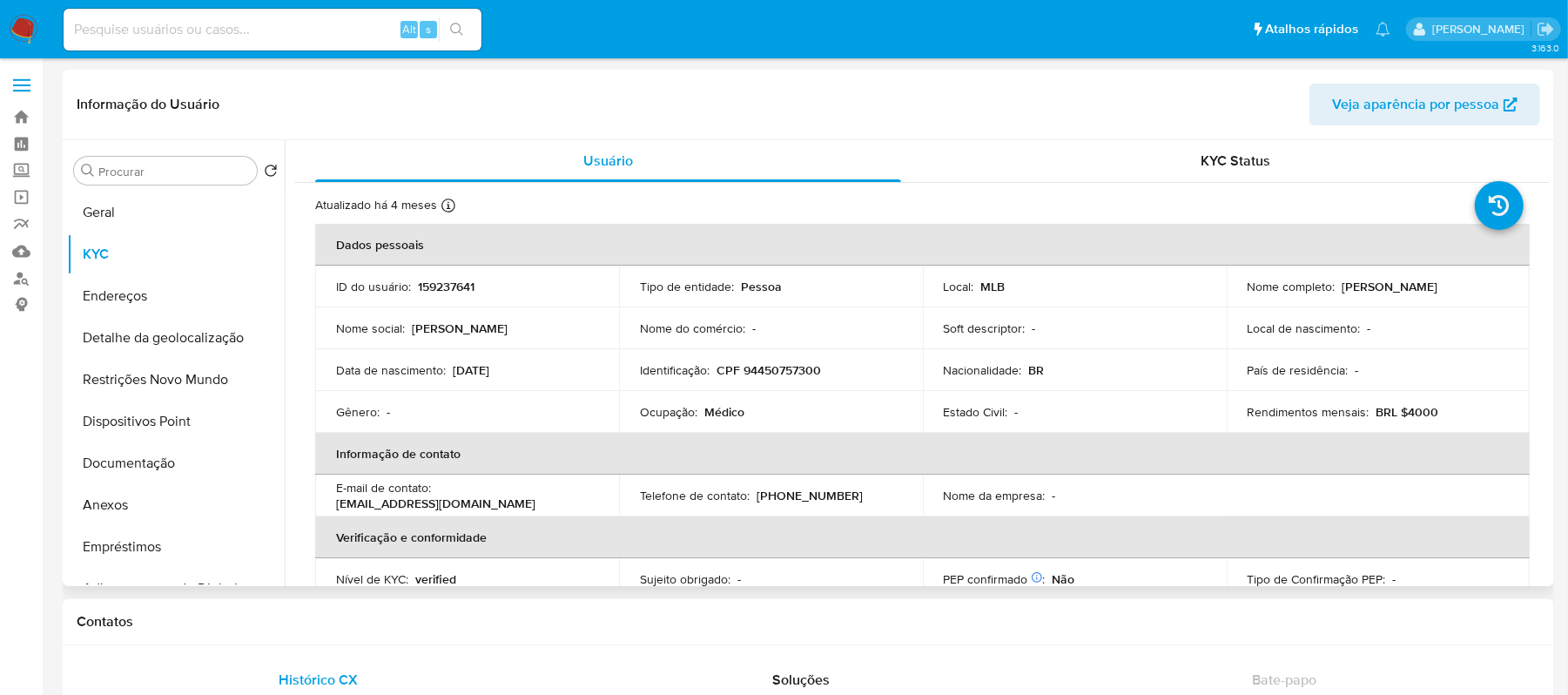
click at [1343, 294] on p "Isabel Cristina de Carvalho Costa" at bounding box center [1391, 287] width 96 height 16
click at [1241, 301] on td "Nome completo : Isabel Cristina de Carvalho Costa" at bounding box center [1379, 286] width 304 height 42
drag, startPoint x: 1241, startPoint y: 294, endPoint x: 1422, endPoint y: 297, distance: 181.0
click at [1422, 297] on td "Nome completo : Isabel Cristina de Carvalho Costa" at bounding box center [1379, 286] width 304 height 42
copy p "Isabel Cristina de Carvalho Costa"
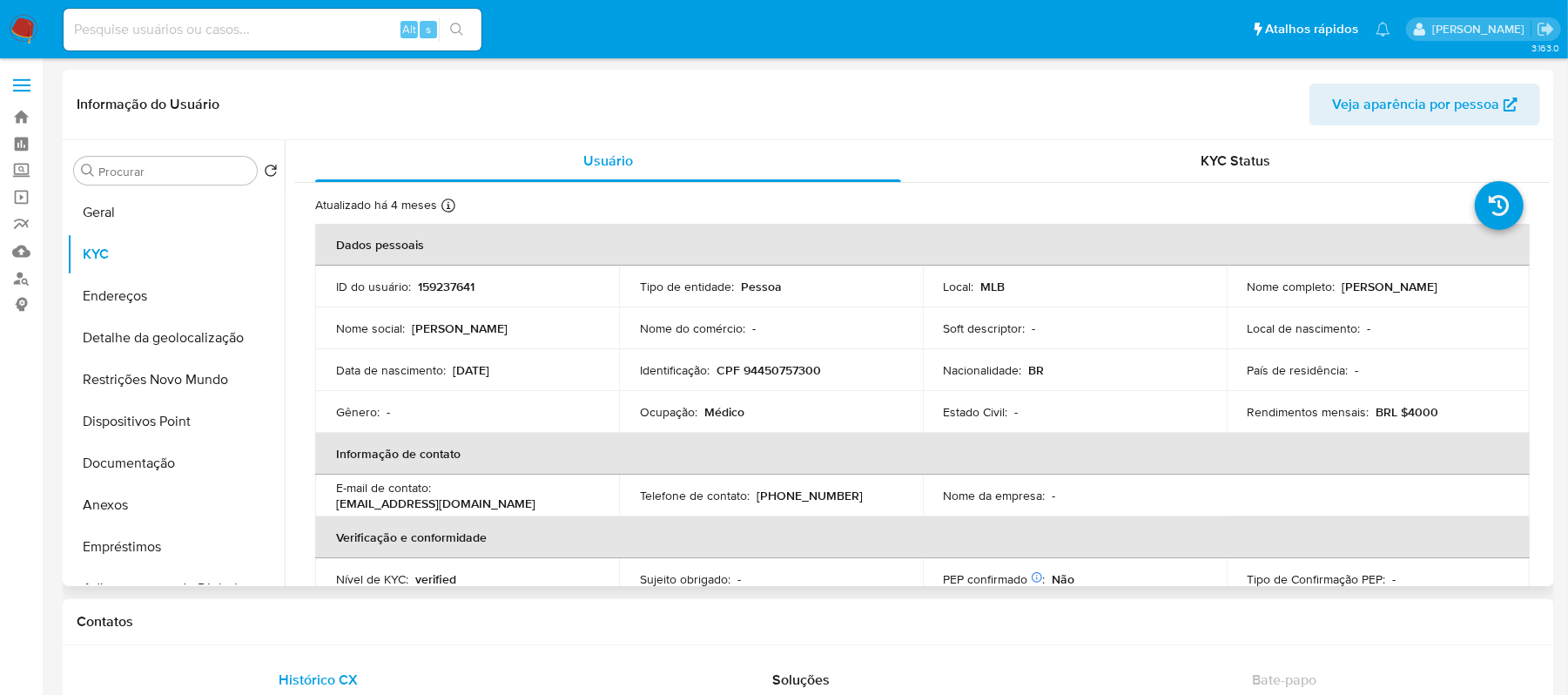
copy p "Isabel Cristina de Carvalho Costa"
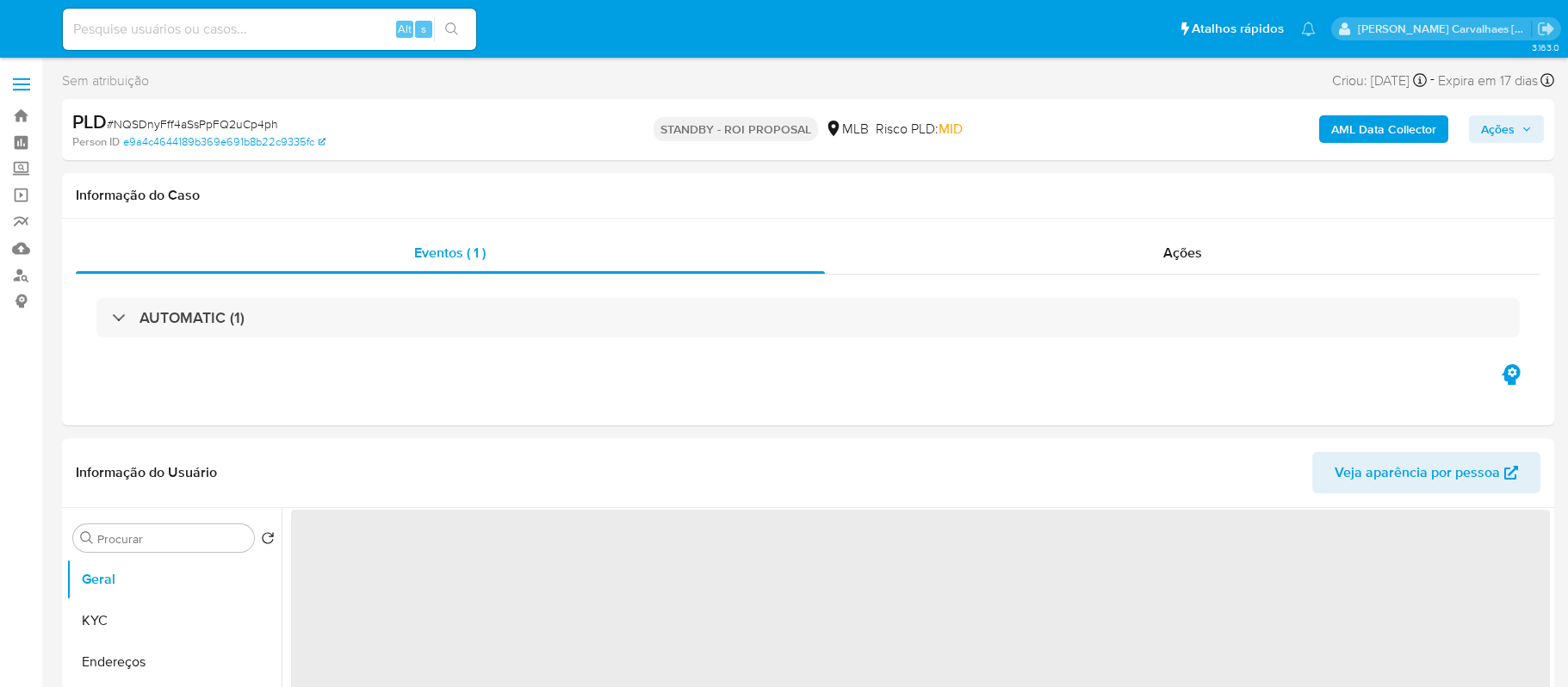
select select "10"
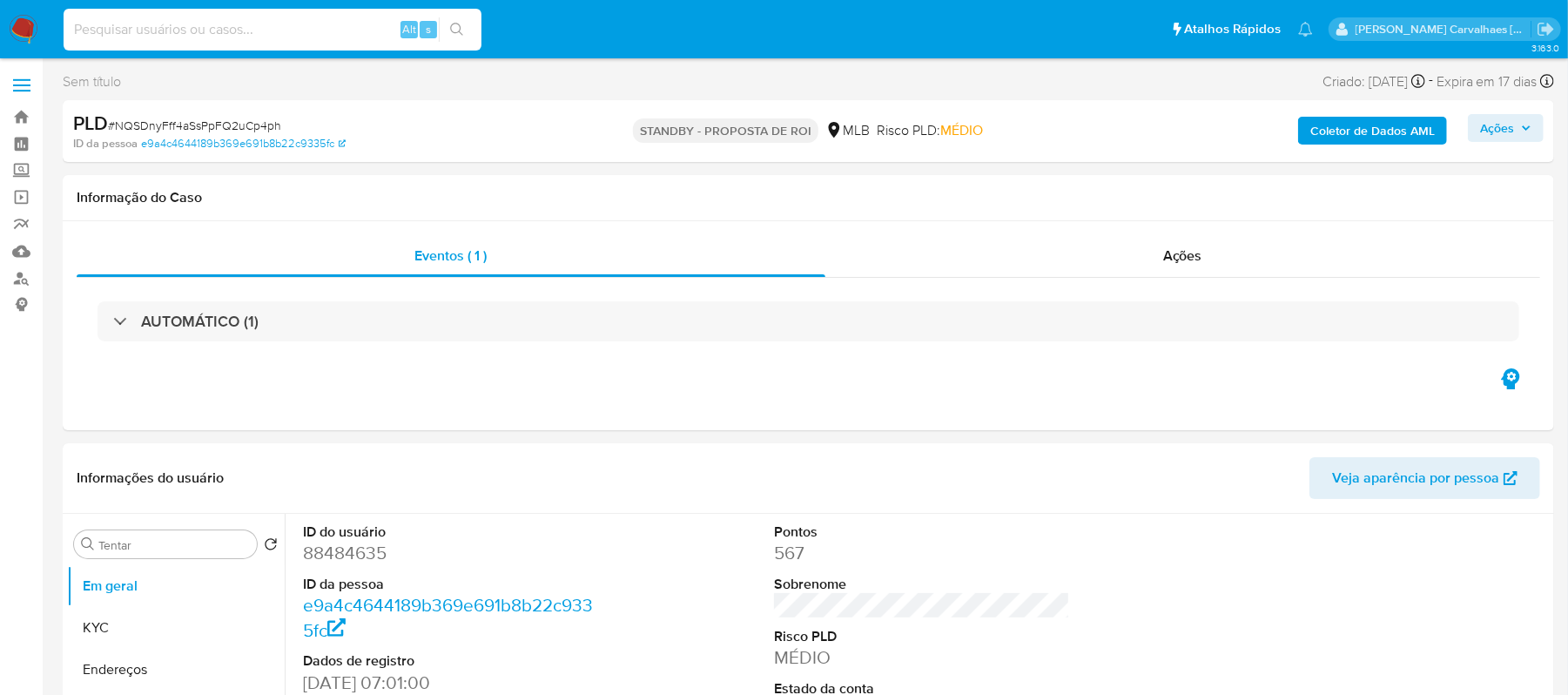
click at [123, 28] on input at bounding box center [273, 30] width 418 height 22
paste input "9neldeeCapvI2xCcRa0hPvXS"
type input "9neldeeCapvI2xCcRa0hPvXS"
click at [450, 28] on icon "ícone de pesquisa" at bounding box center [456, 29] width 13 height 13
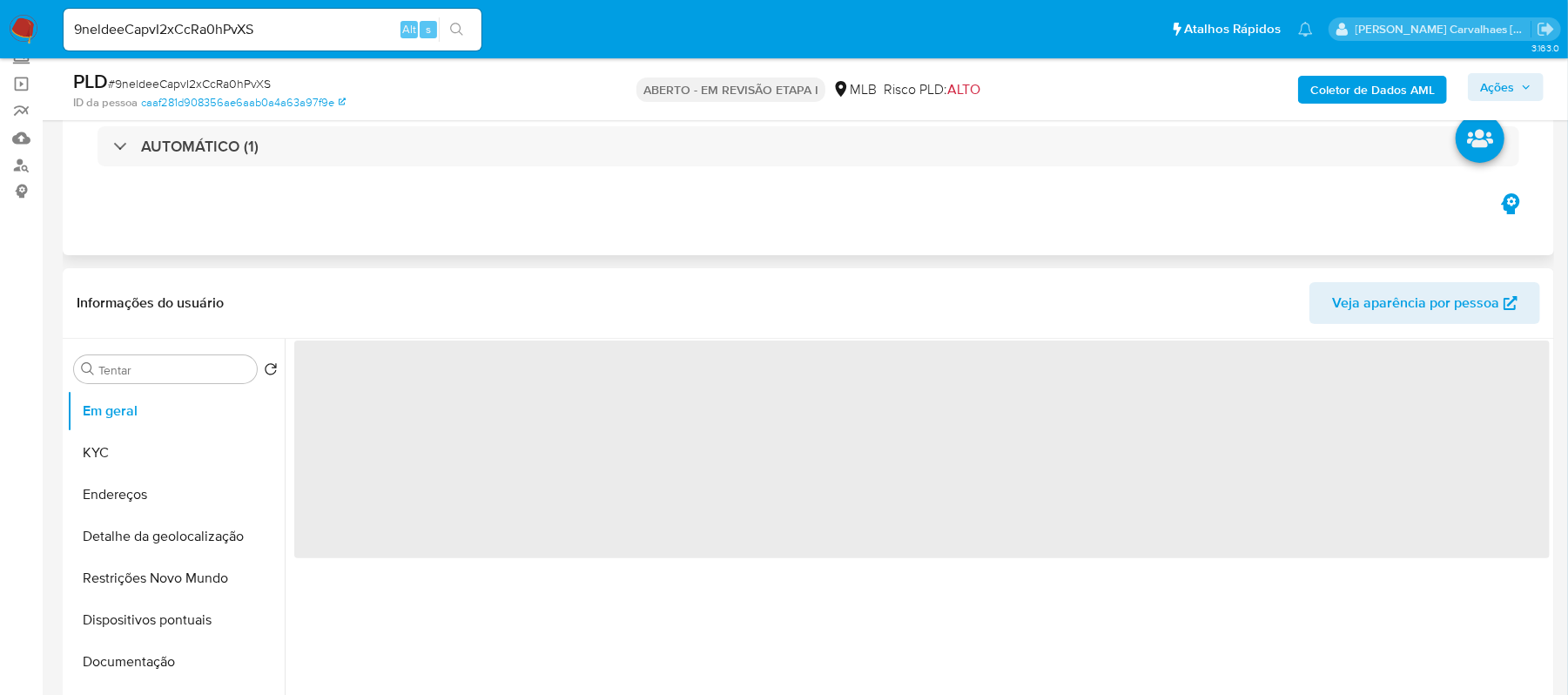
scroll to position [348, 0]
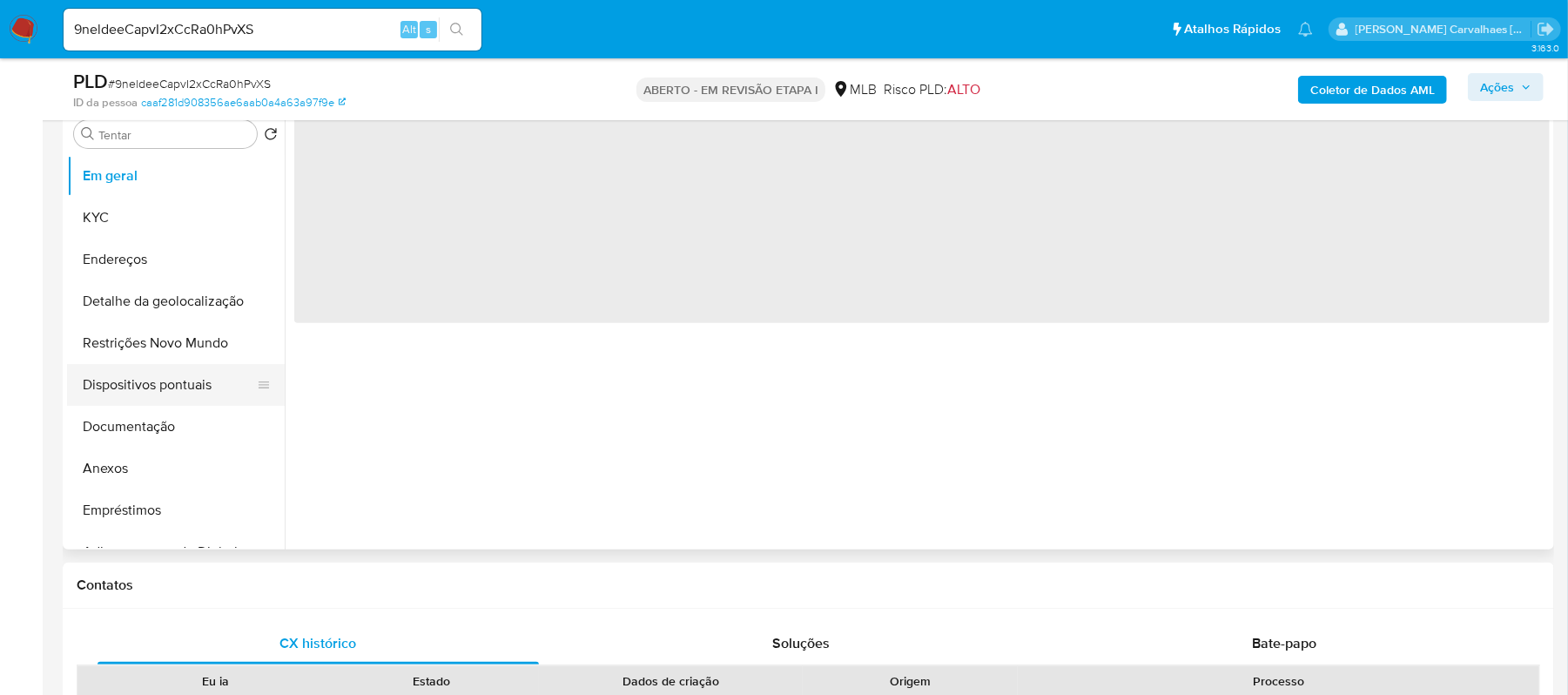
select select "10"
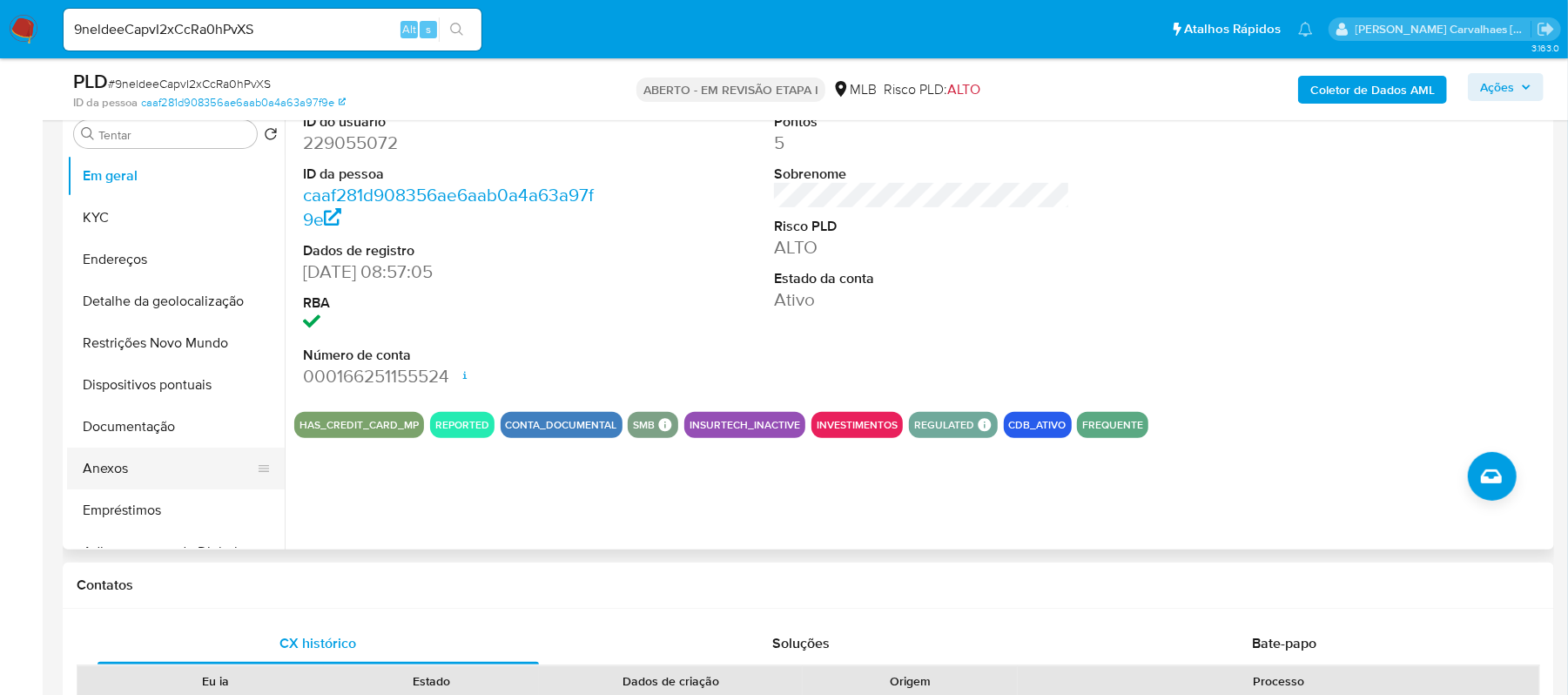
click at [148, 461] on button "Anexos" at bounding box center [169, 468] width 203 height 42
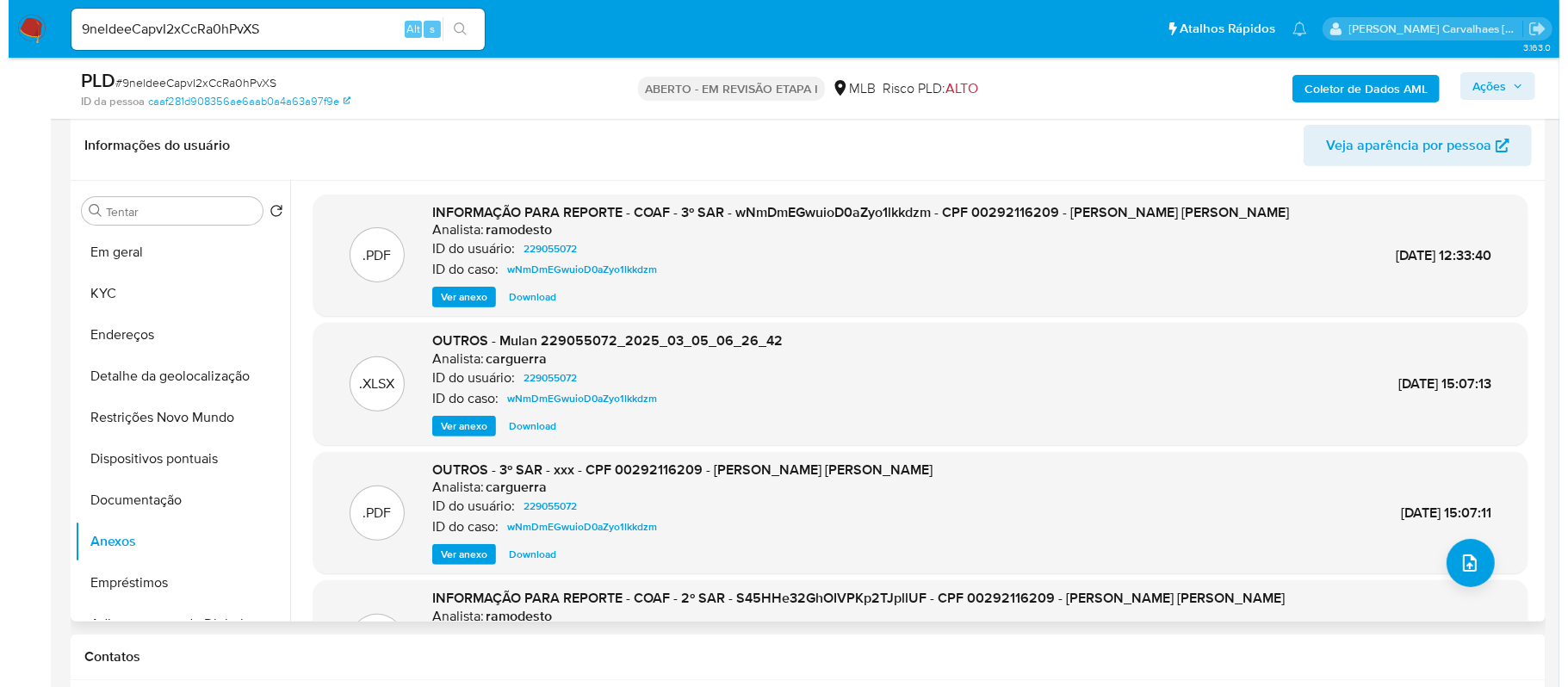
scroll to position [229, 0]
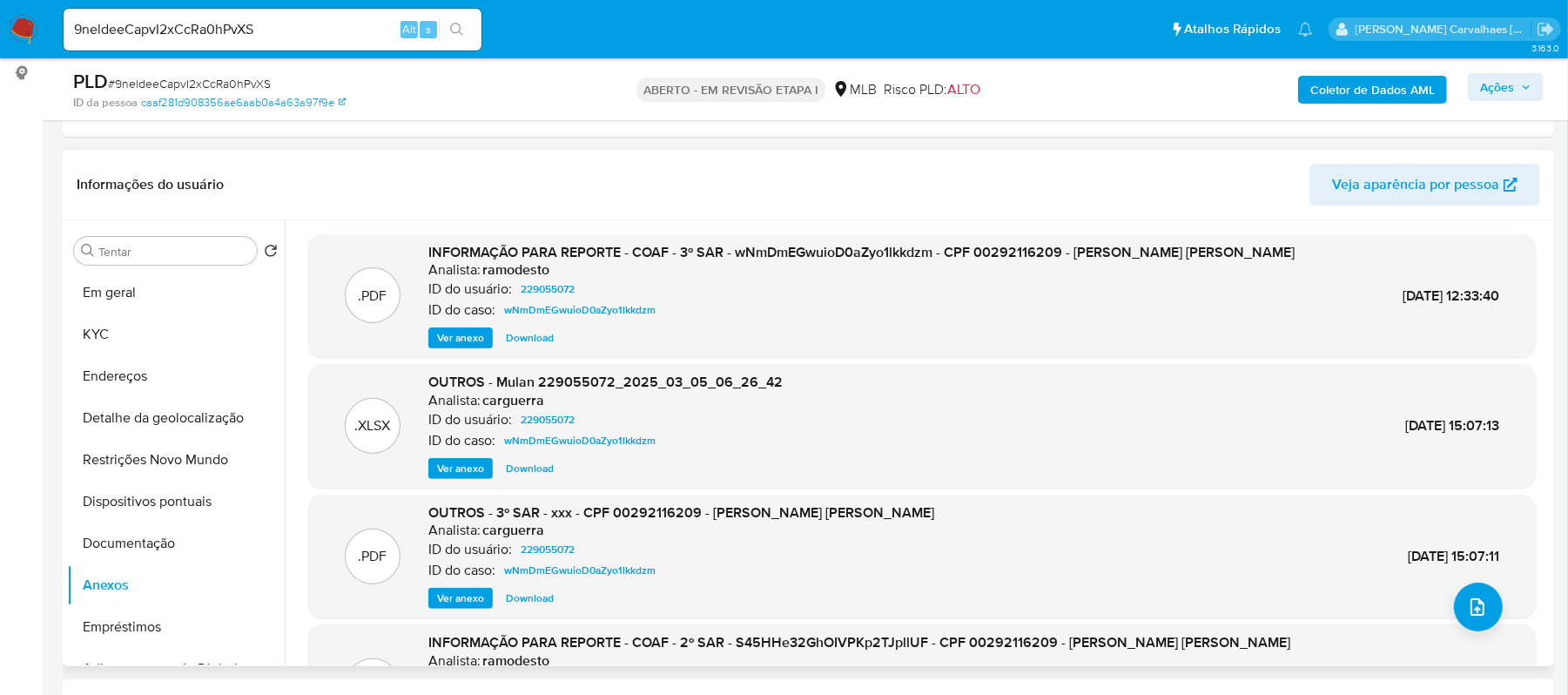
click at [454, 338] on font "Ver anexo" at bounding box center [460, 337] width 47 height 21
click at [454, 338] on div "Ver anexo Ver anexo Download" at bounding box center [862, 337] width 867 height 21
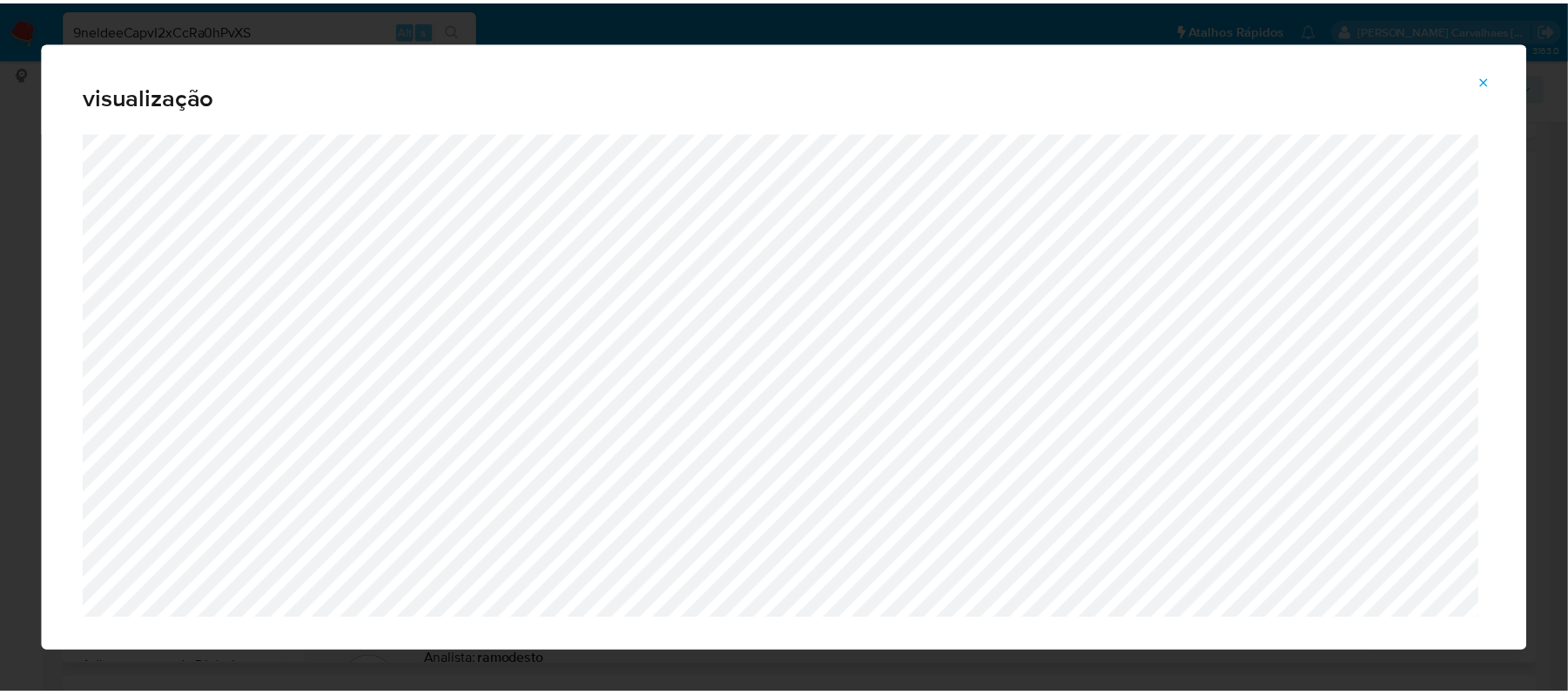
scroll to position [36, 0]
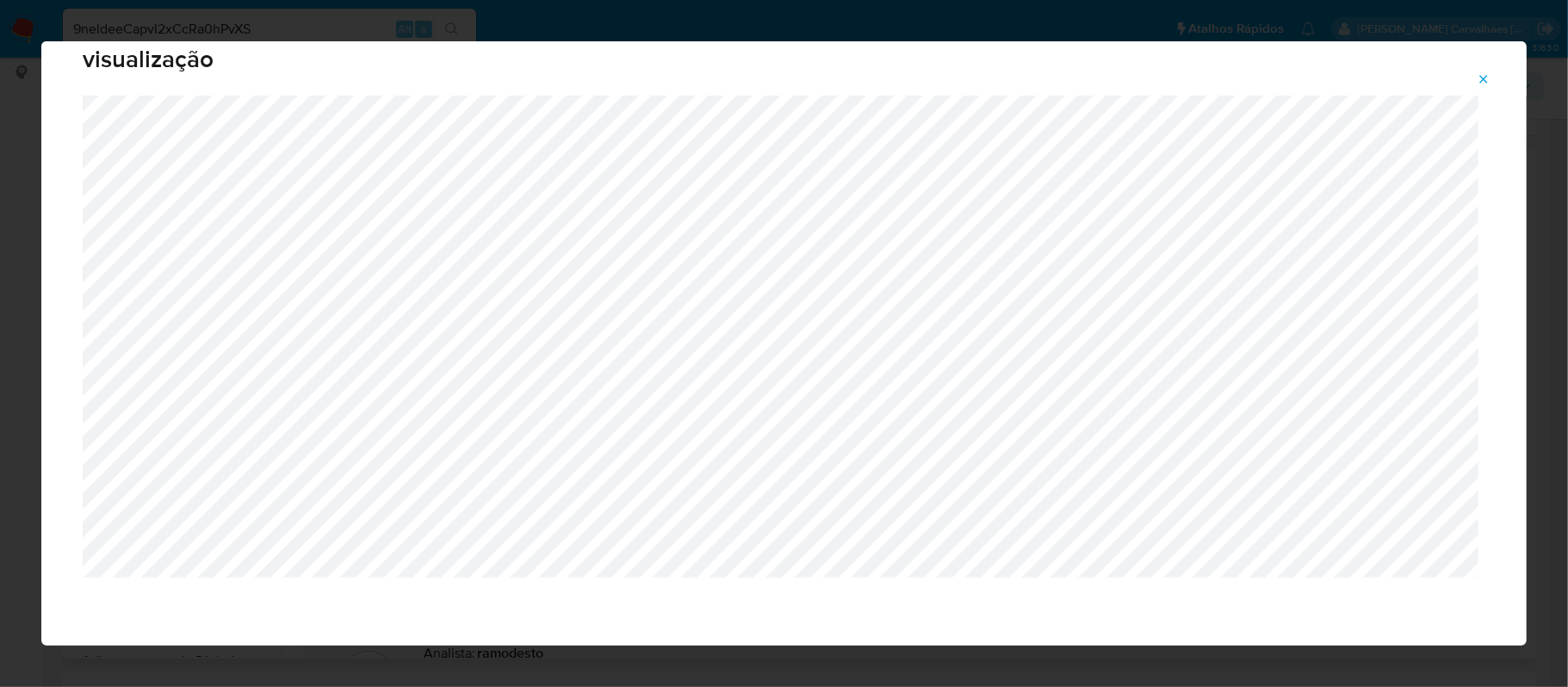
click at [1486, 73] on icon "Pré-visualização do anexo" at bounding box center [1483, 79] width 14 height 14
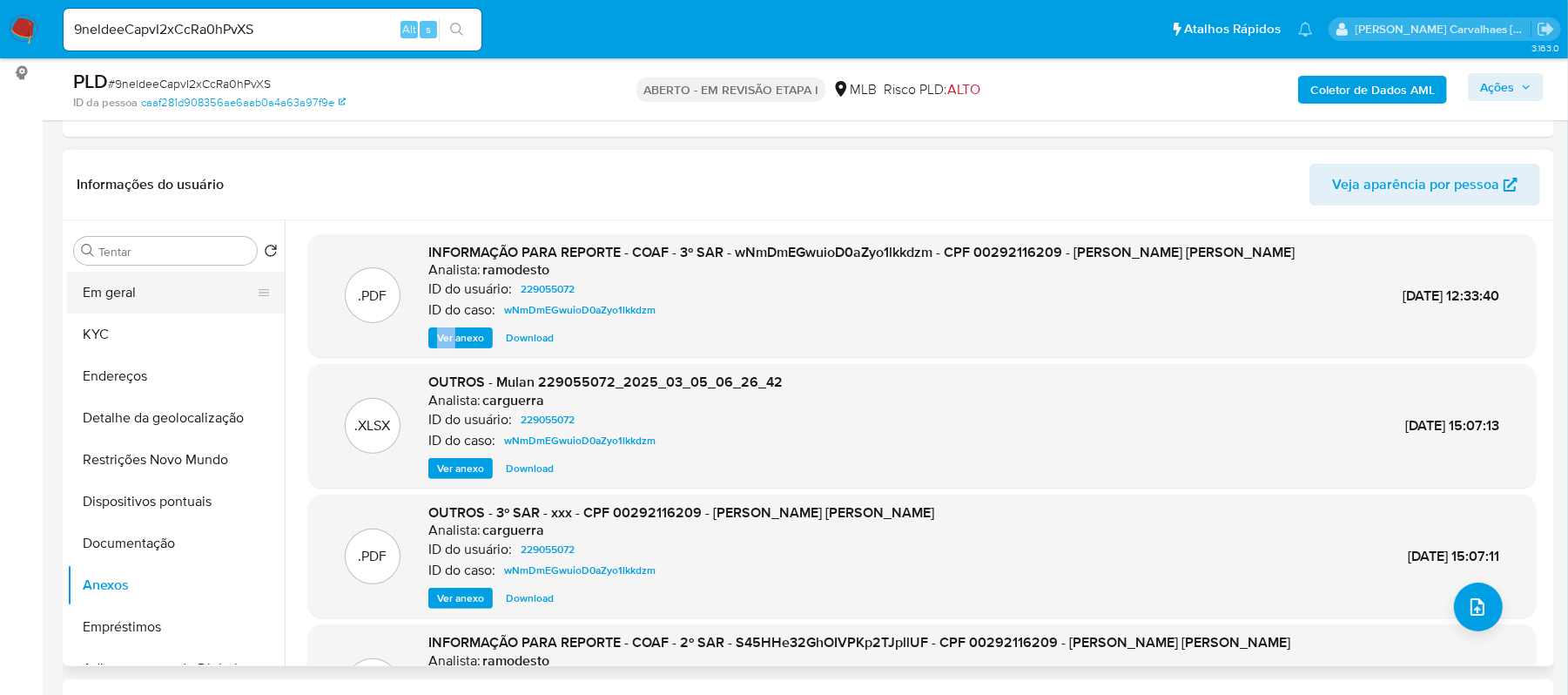
click at [202, 291] on button "Em geral" at bounding box center [169, 292] width 203 height 42
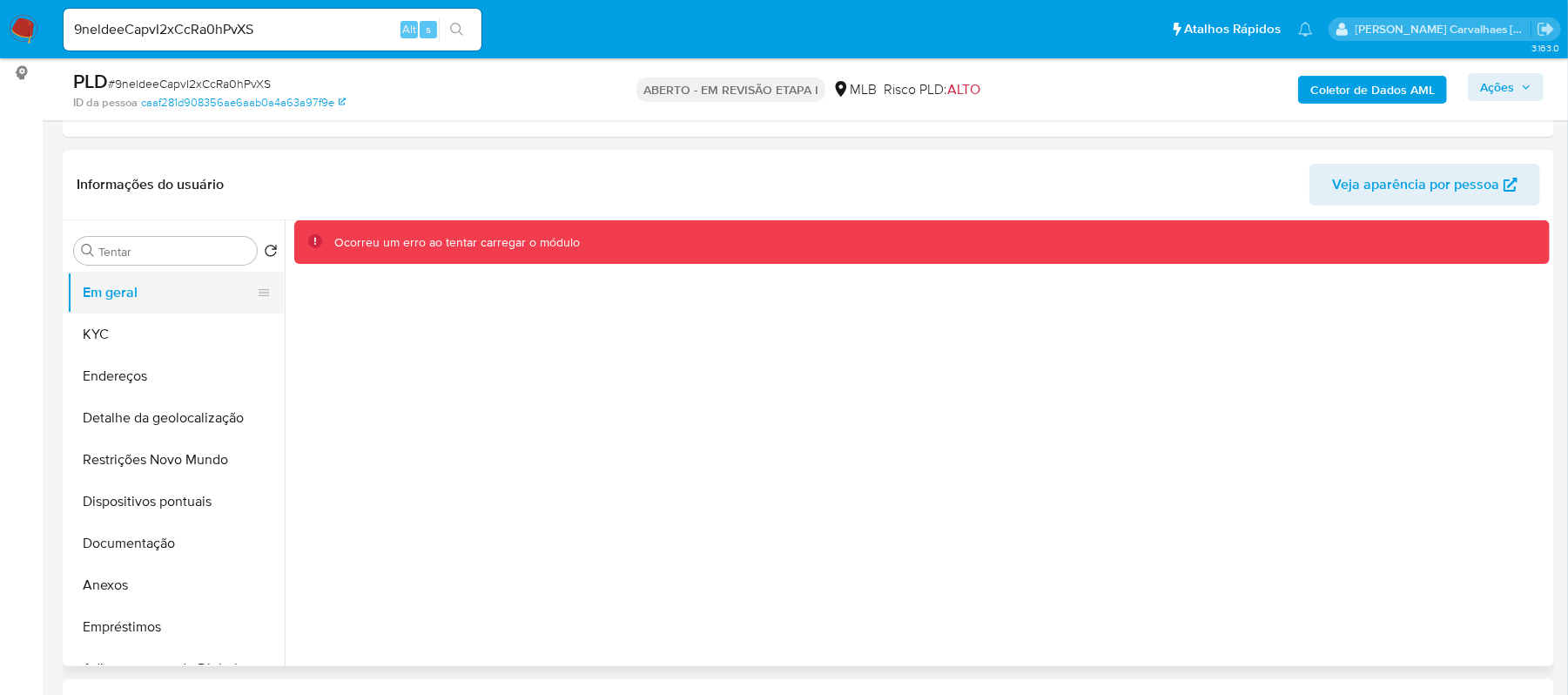
click at [178, 286] on button "Em geral" at bounding box center [169, 292] width 203 height 42
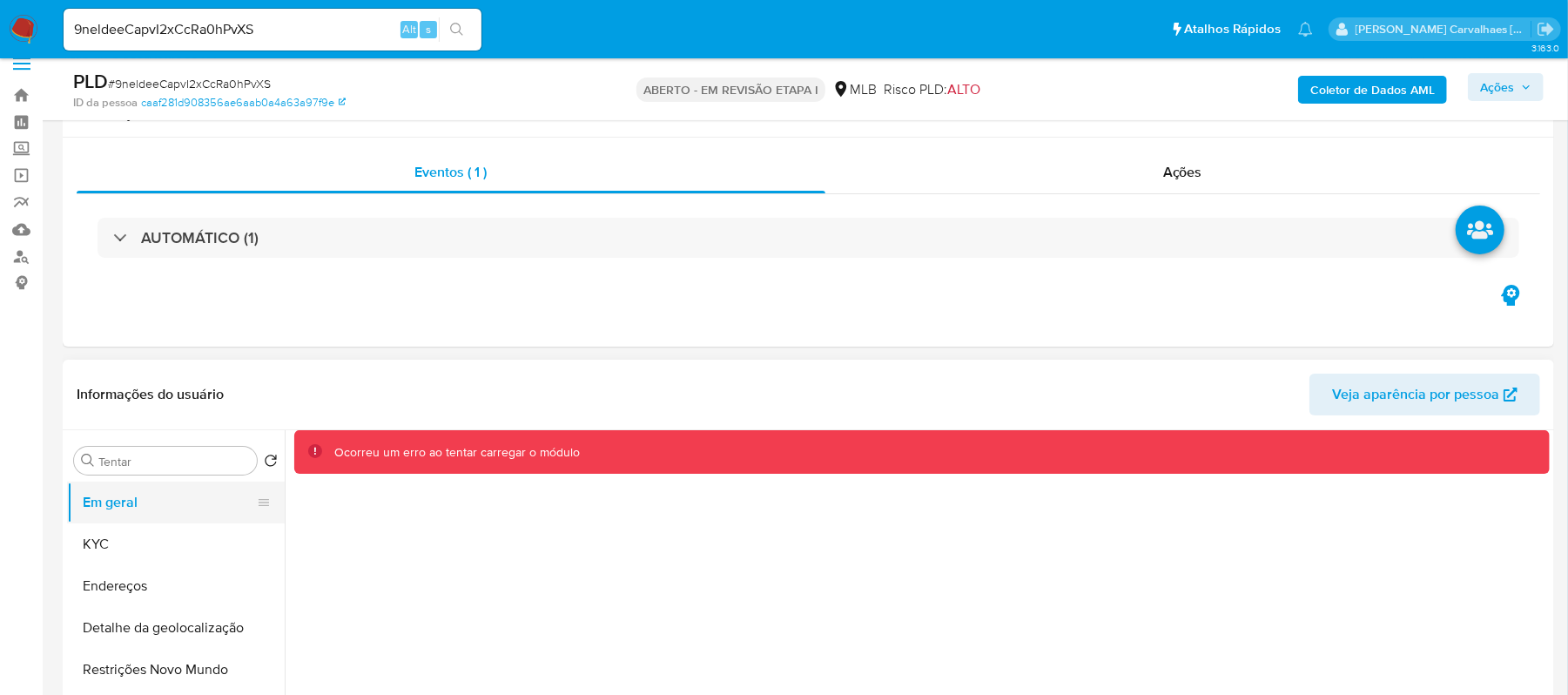
scroll to position [0, 0]
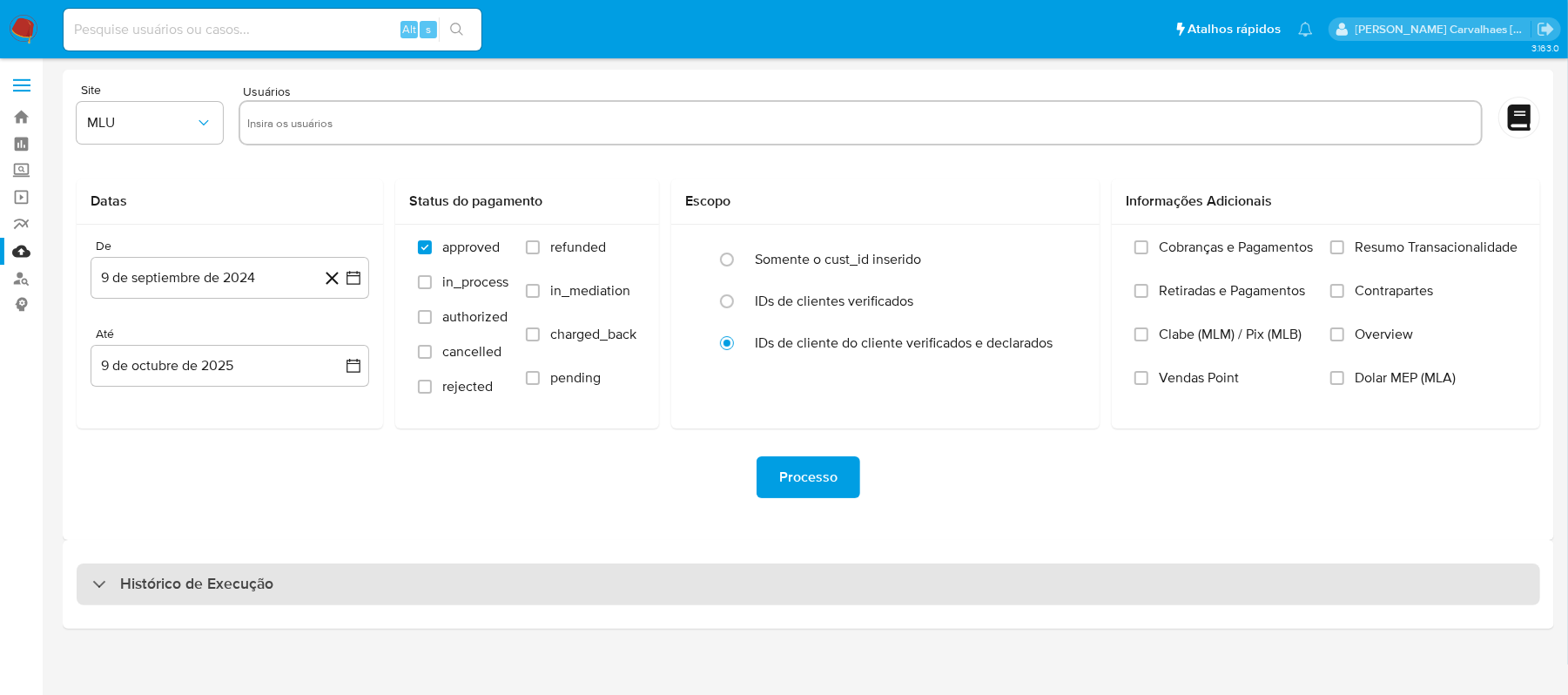
click at [284, 569] on div "Histórico de Execução" at bounding box center [808, 584] width 1464 height 42
select select "10"
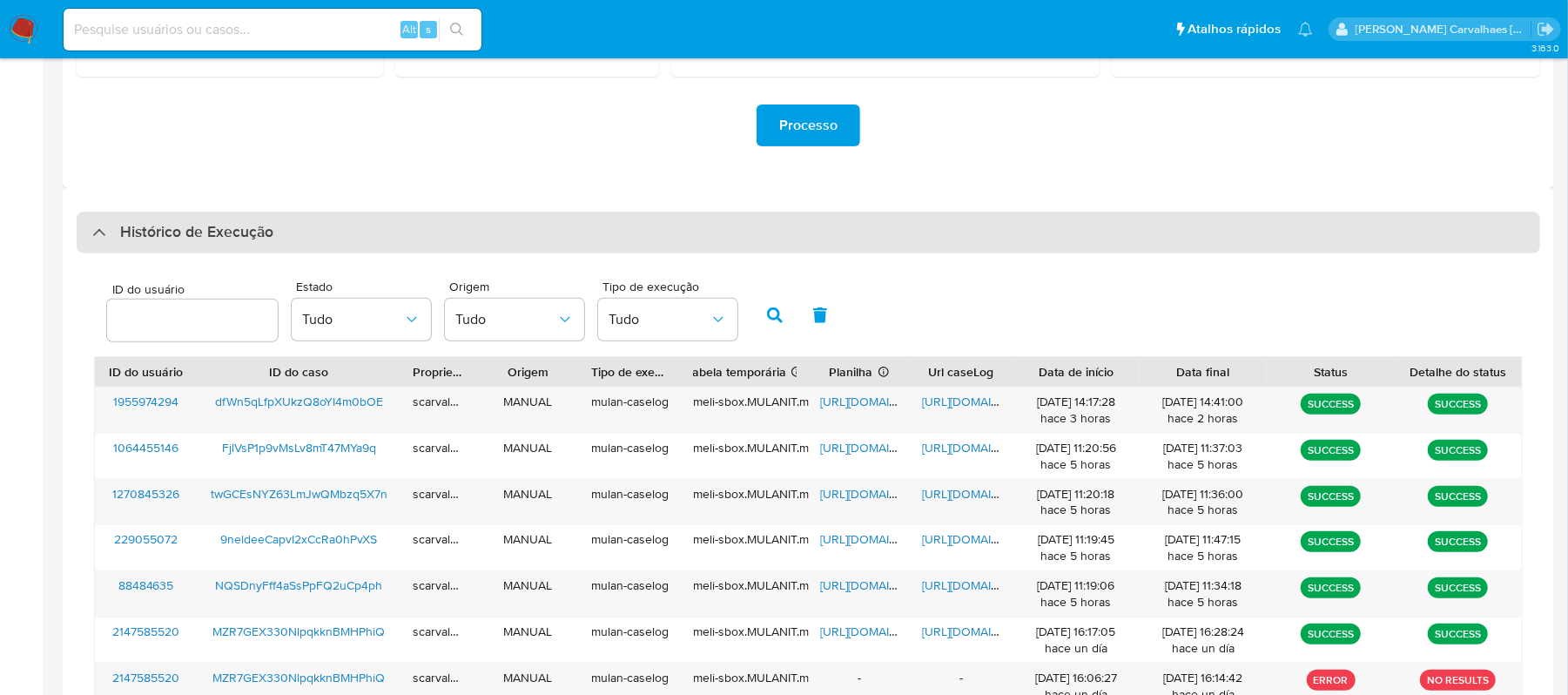
scroll to position [464, 0]
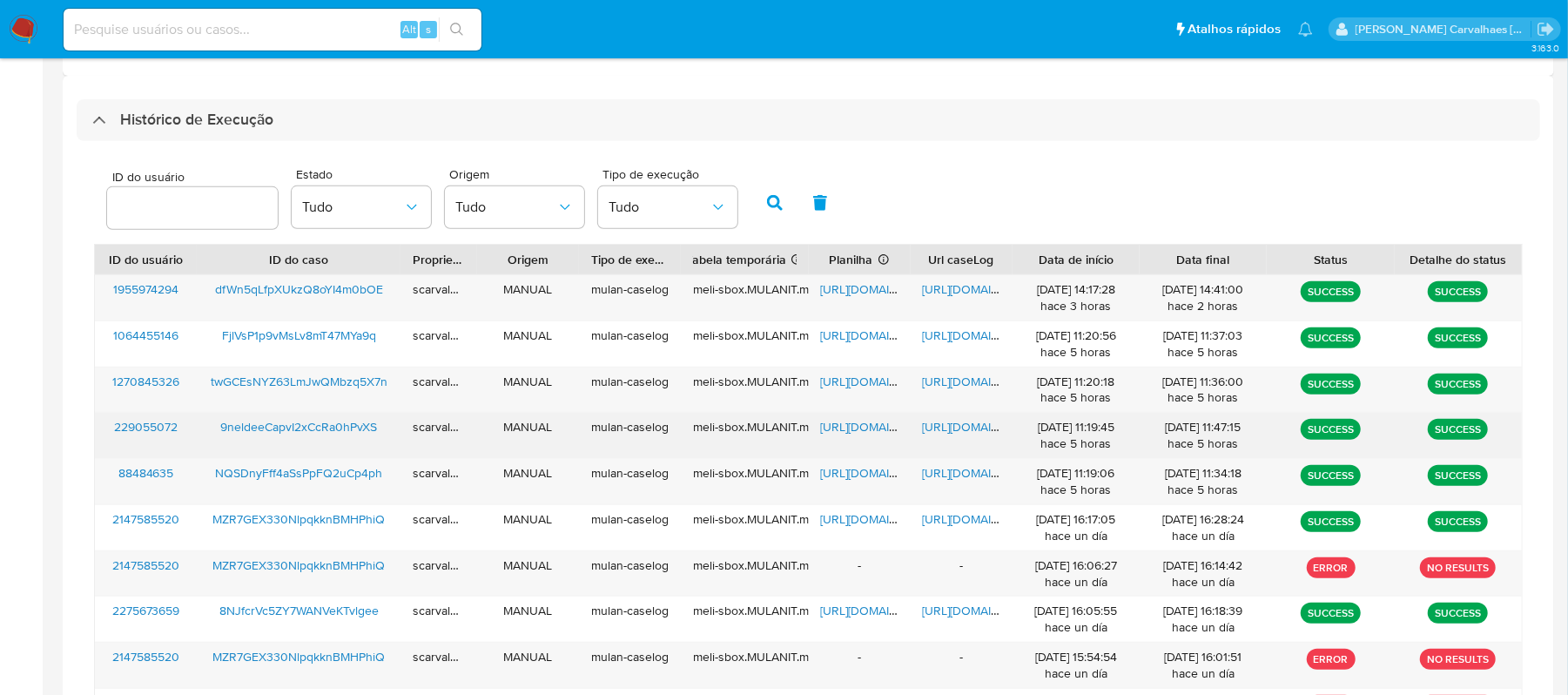
click at [947, 426] on span "[URL][DOMAIN_NAME]" at bounding box center [983, 426] width 120 height 18
click at [866, 430] on span "[URL][DOMAIN_NAME]" at bounding box center [881, 426] width 120 height 18
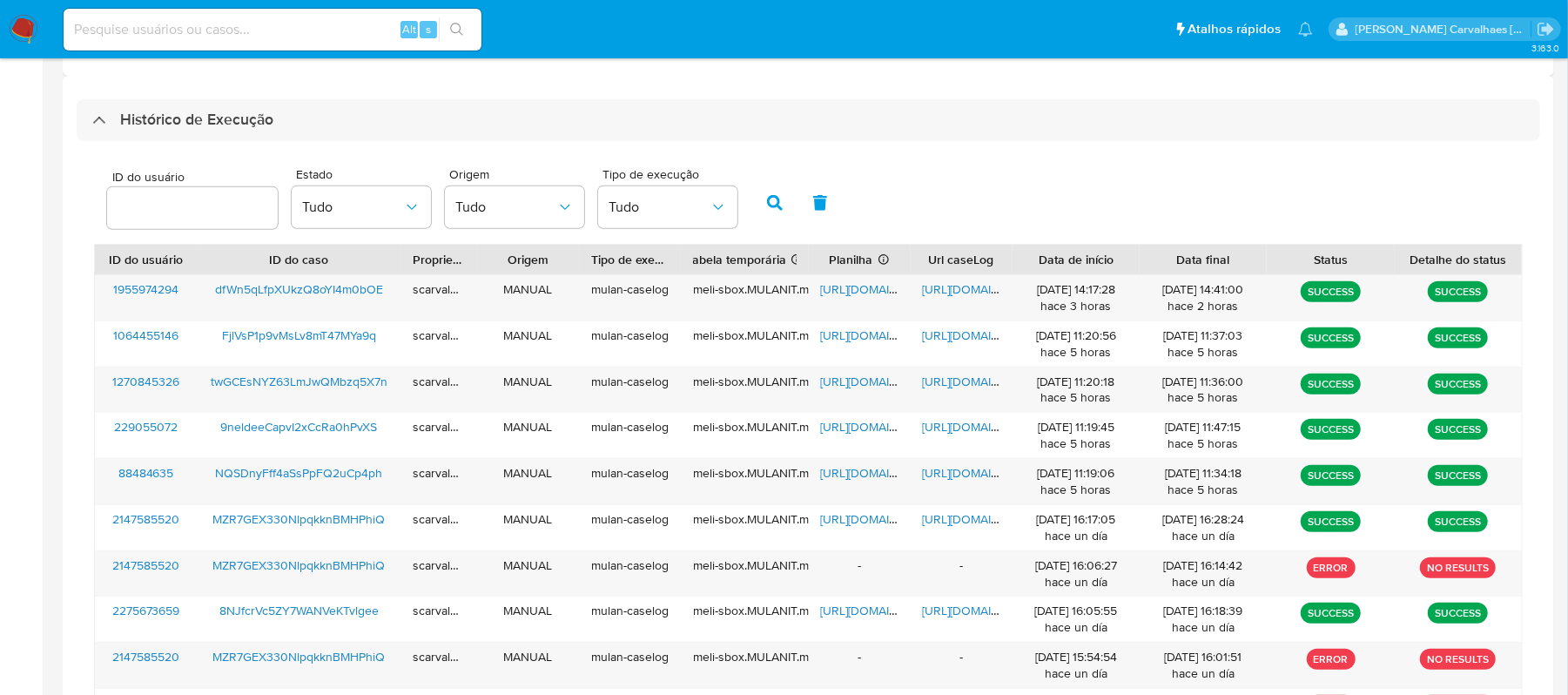
click at [21, 28] on img at bounding box center [23, 30] width 30 height 30
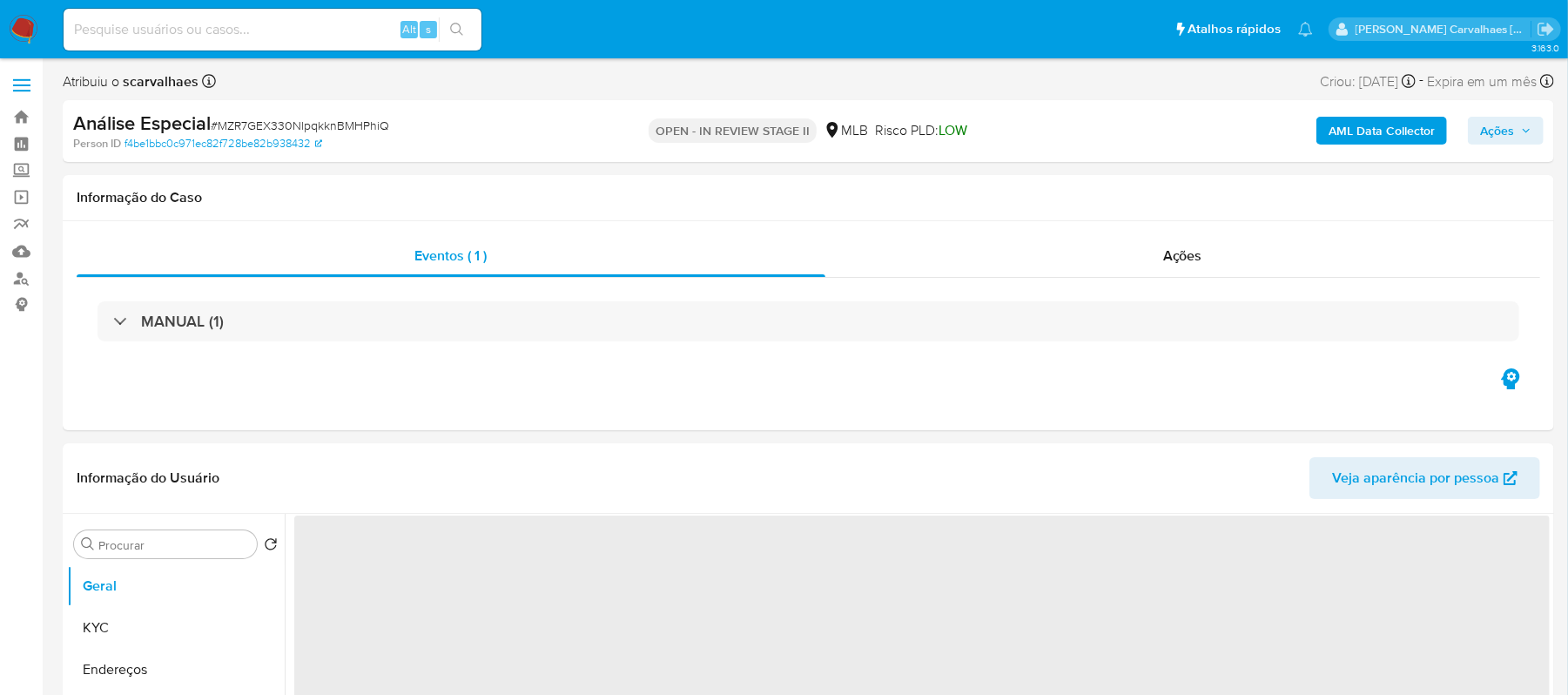
select select "10"
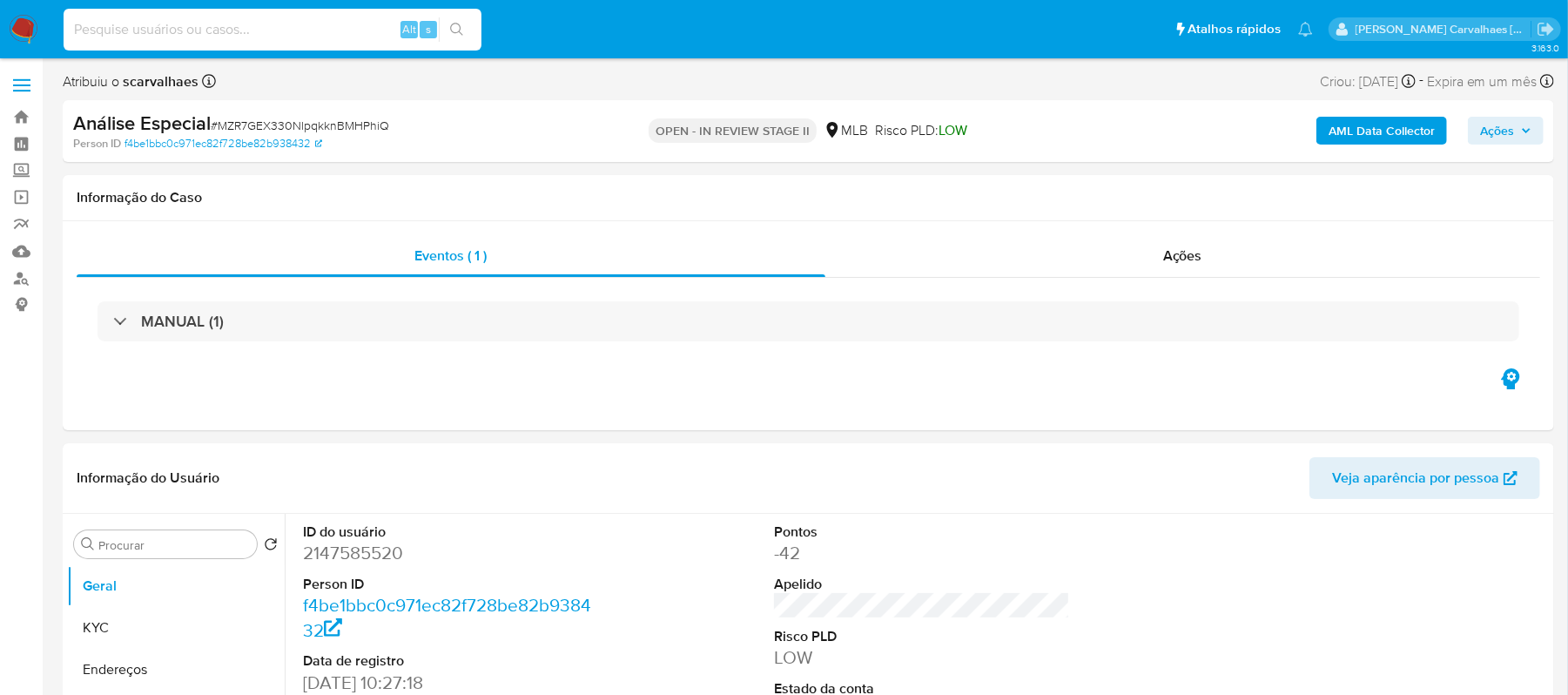
paste input "9neldeeCapvI2xCcRa0hPvXS"
type input "9neldeeCapvI2xCcRa0hPvXS"
click at [456, 25] on icon "search-icon" at bounding box center [456, 29] width 14 height 14
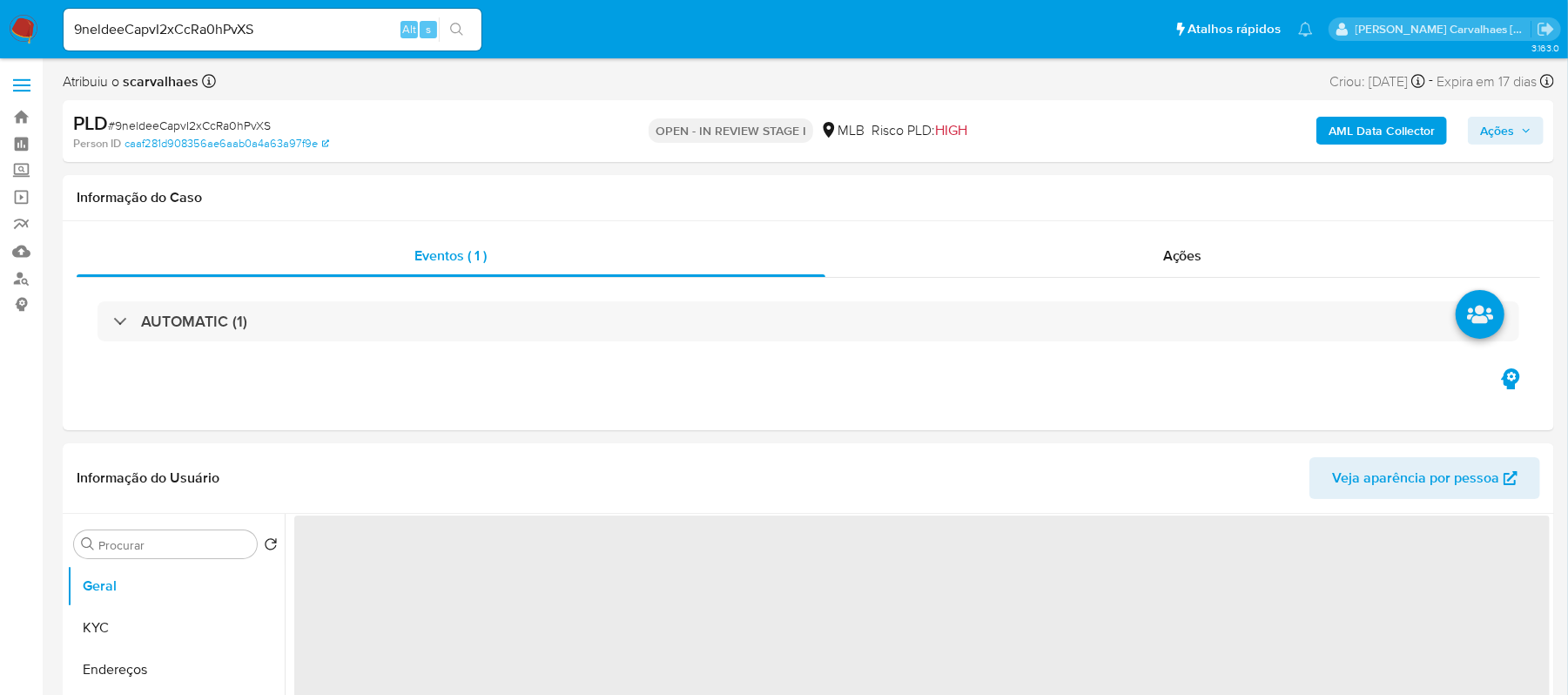
select select "10"
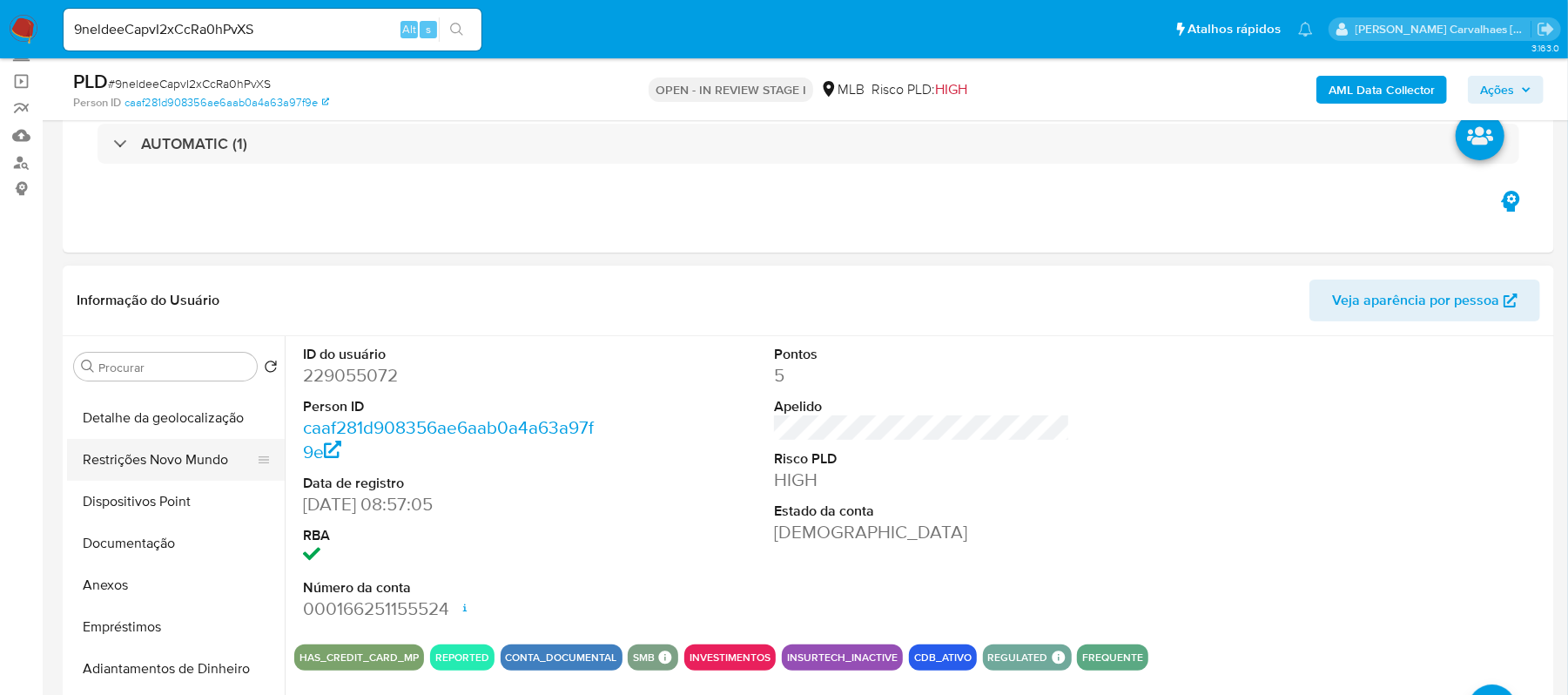
scroll to position [232, 0]
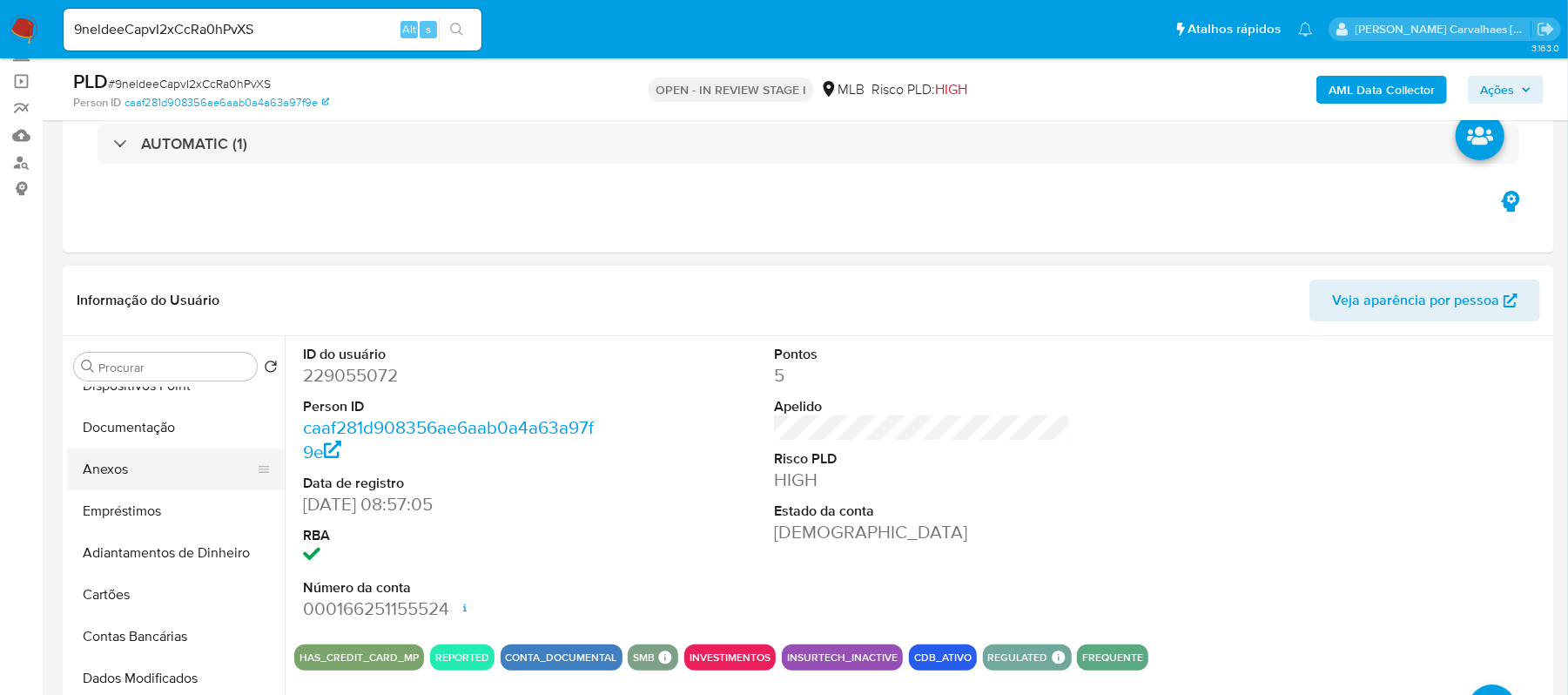
click at [136, 453] on button "Anexos" at bounding box center [169, 469] width 203 height 42
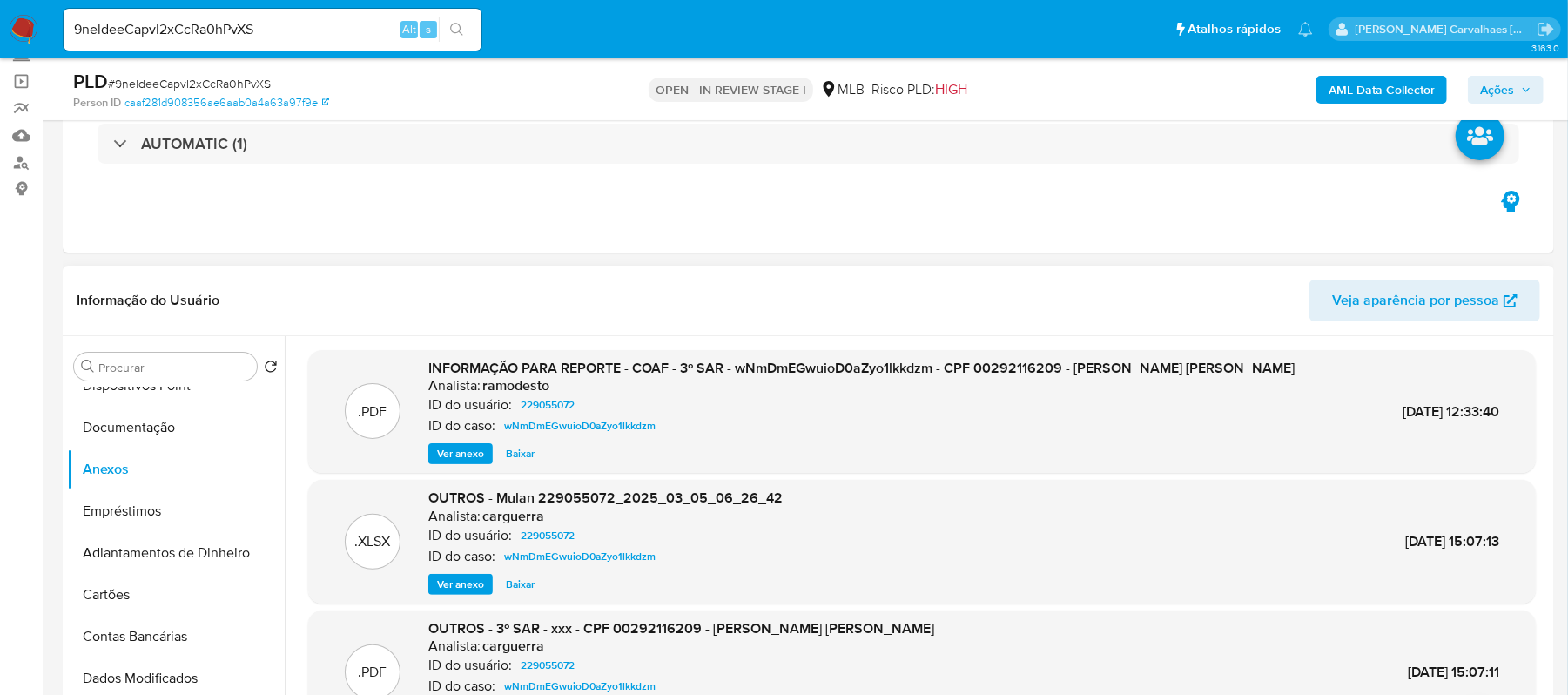
click at [472, 455] on span "Ver anexo" at bounding box center [460, 453] width 47 height 18
click at [471, 455] on div "Ver anexo Baixar" at bounding box center [862, 454] width 867 height 21
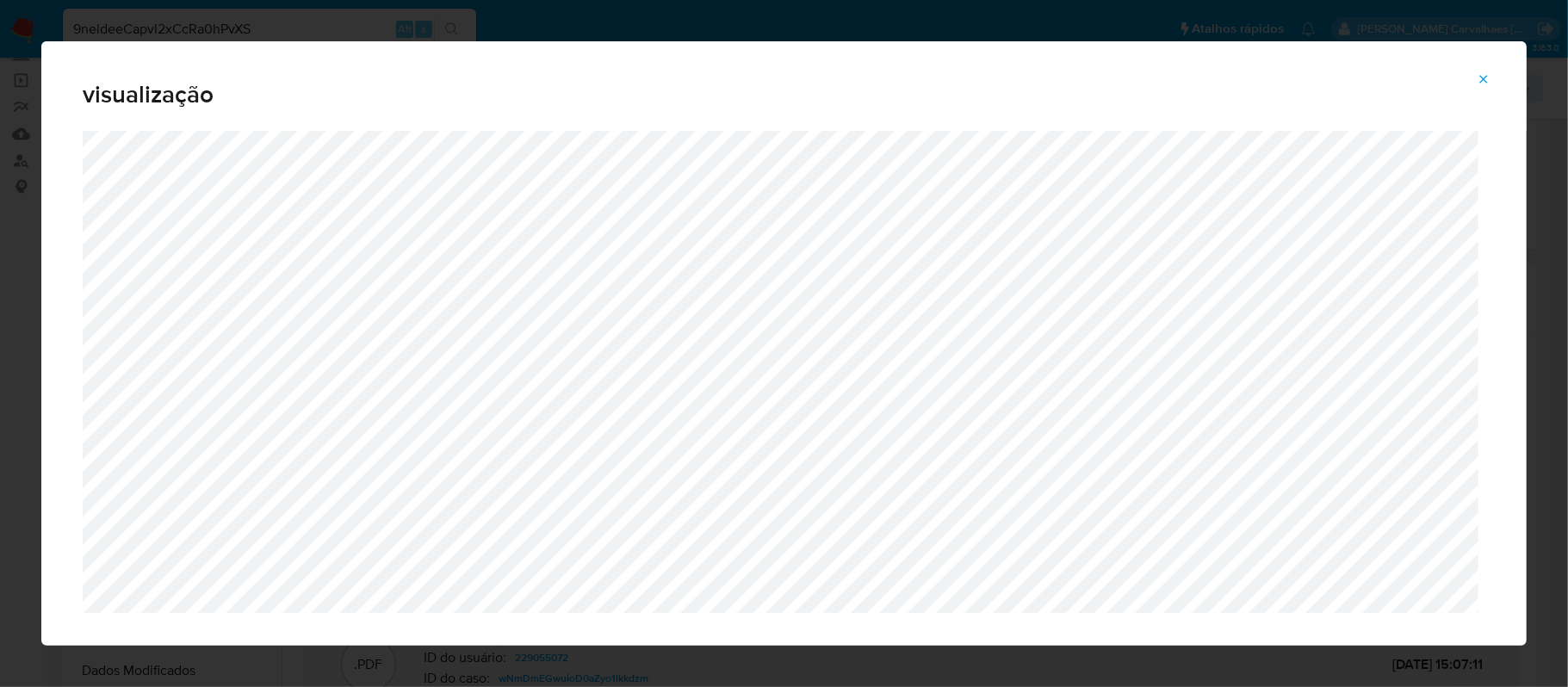
click at [1476, 67] on button "Attachment preview" at bounding box center [1483, 79] width 37 height 27
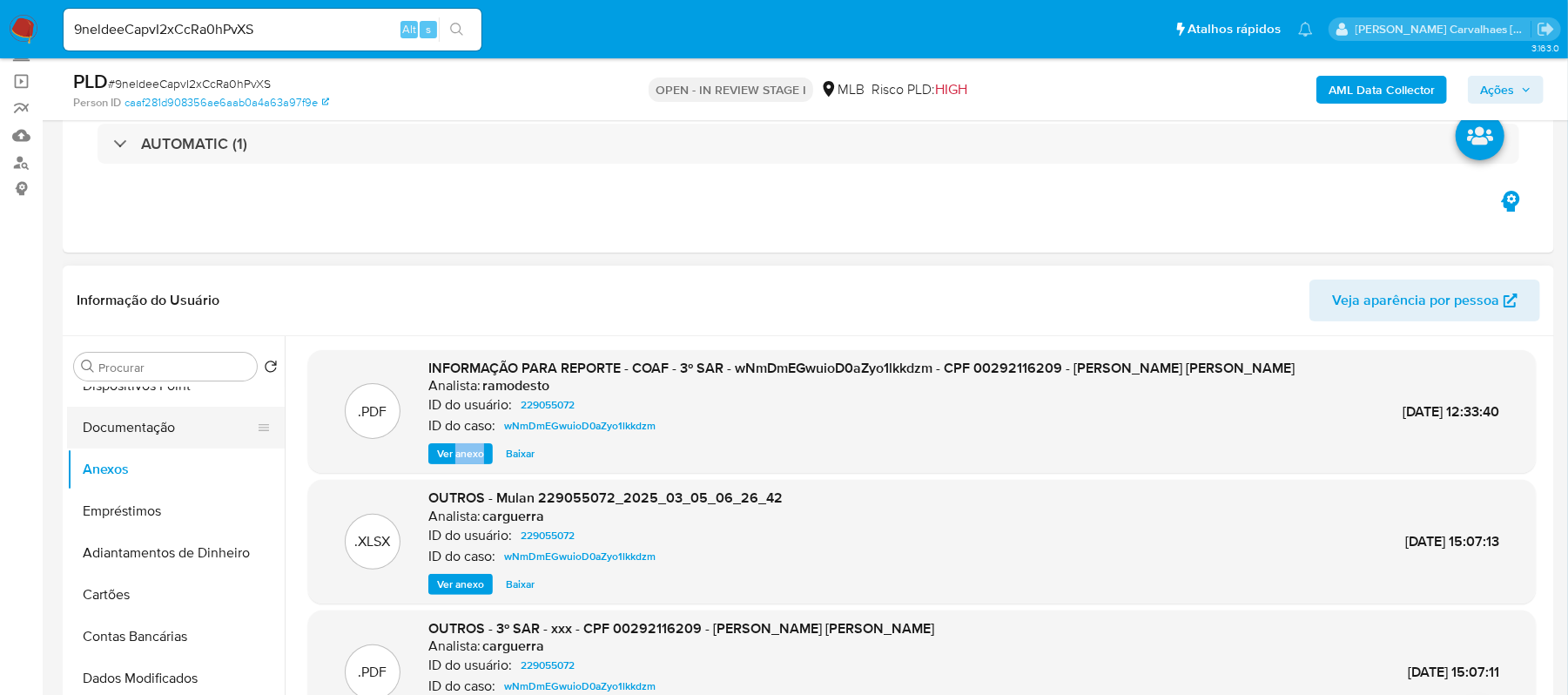
click at [164, 420] on button "Documentação" at bounding box center [169, 427] width 203 height 42
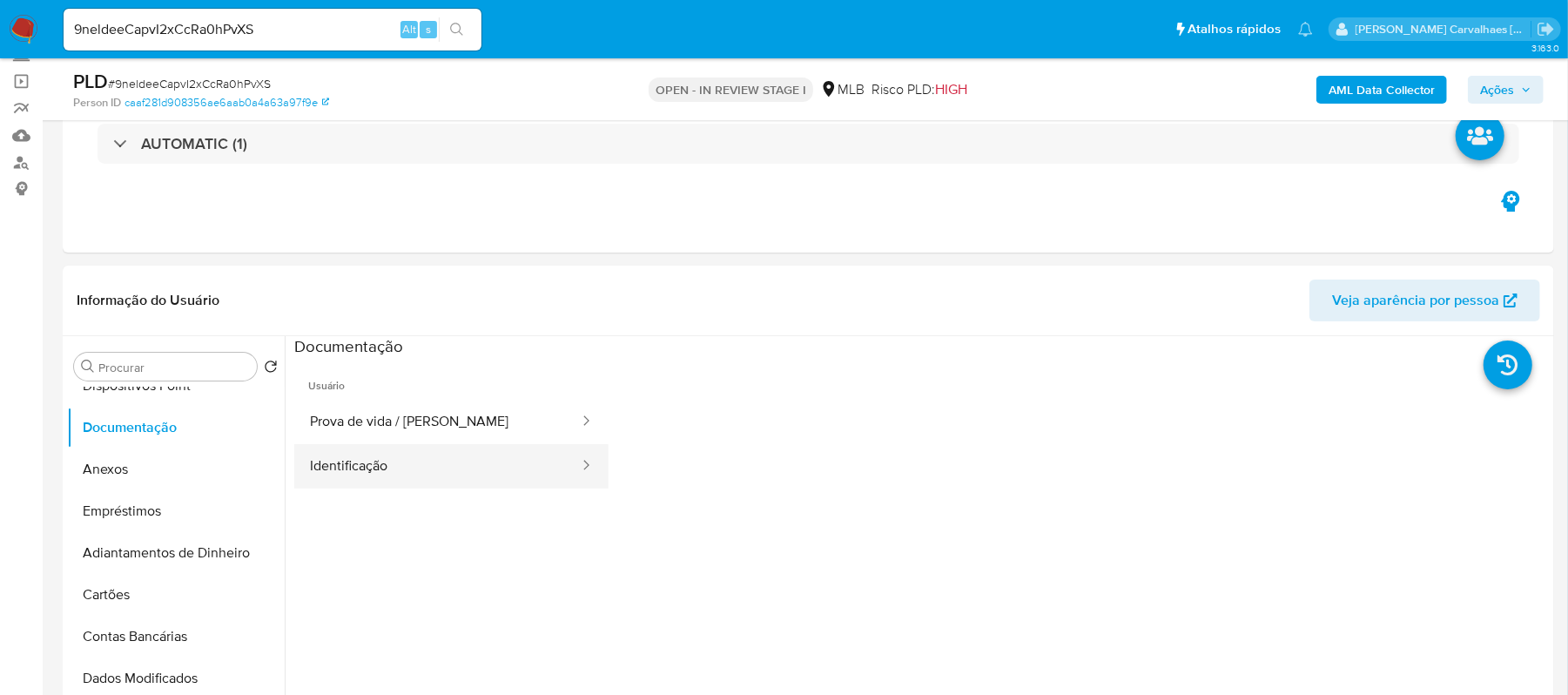
click at [432, 467] on button "Identificação" at bounding box center [437, 467] width 286 height 44
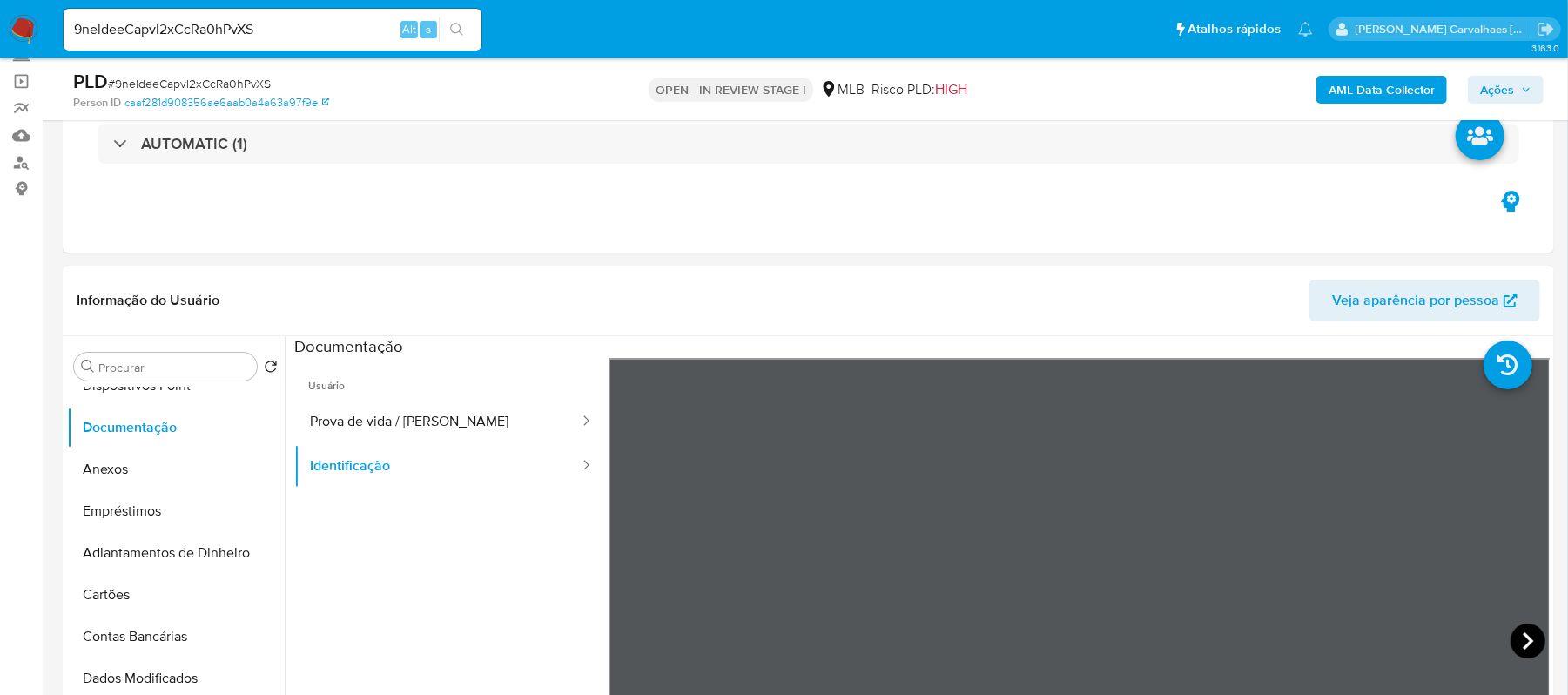
click at [1529, 636] on icon at bounding box center [1528, 641] width 35 height 35
click at [460, 422] on button "Prova de vida / [PERSON_NAME]" at bounding box center [437, 421] width 286 height 44
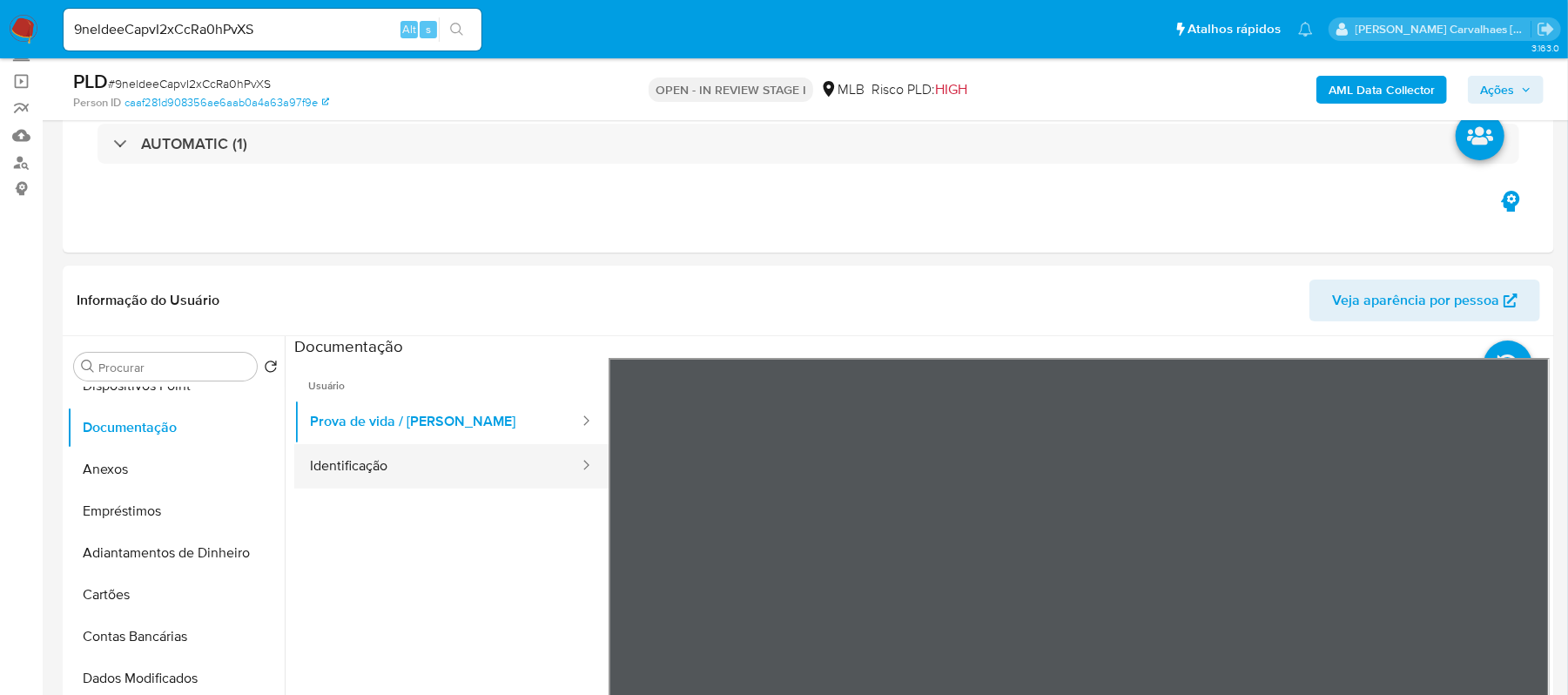
click at [325, 464] on button "Identificação" at bounding box center [437, 467] width 286 height 44
click at [402, 453] on ul "Prova de vida / Selfie Identificação" at bounding box center [451, 444] width 314 height 89
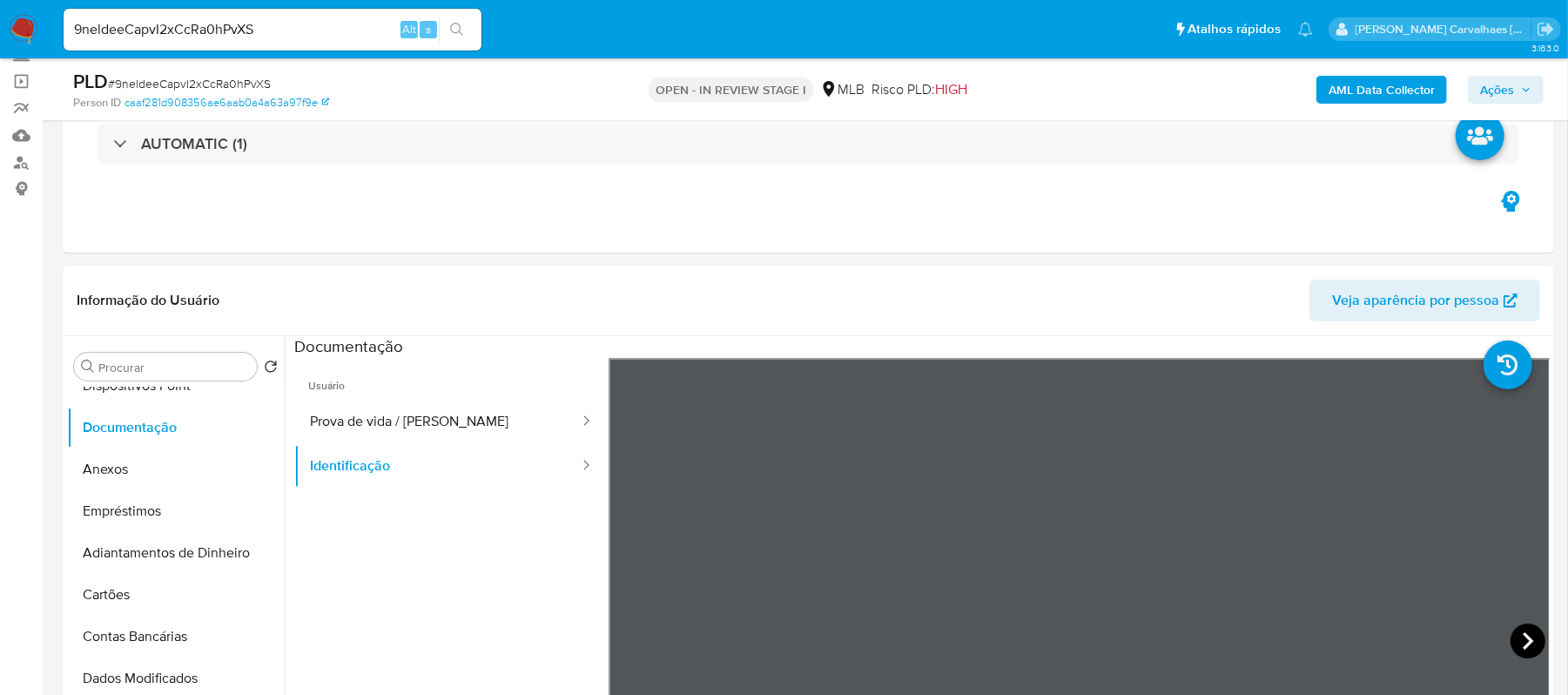
click at [1515, 640] on icon at bounding box center [1528, 641] width 35 height 35
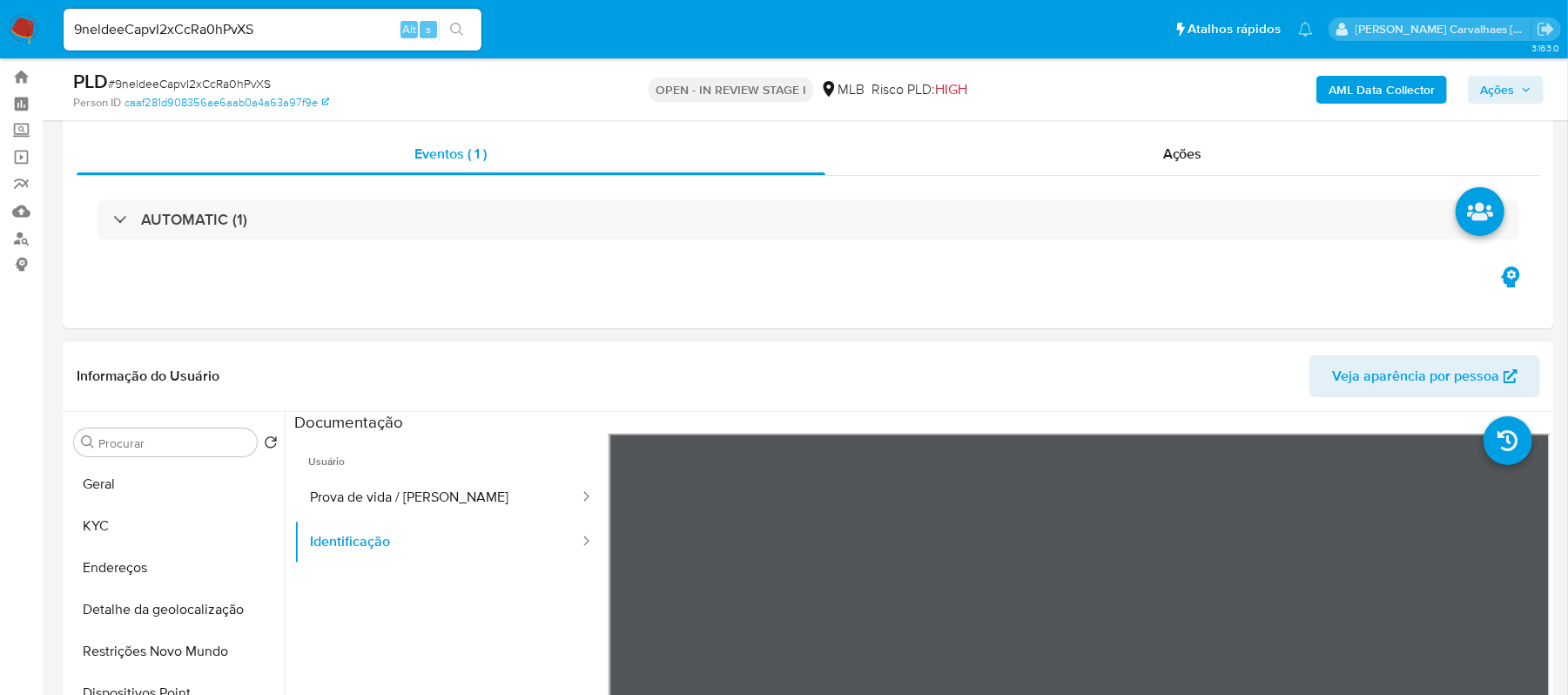
scroll to position [0, 0]
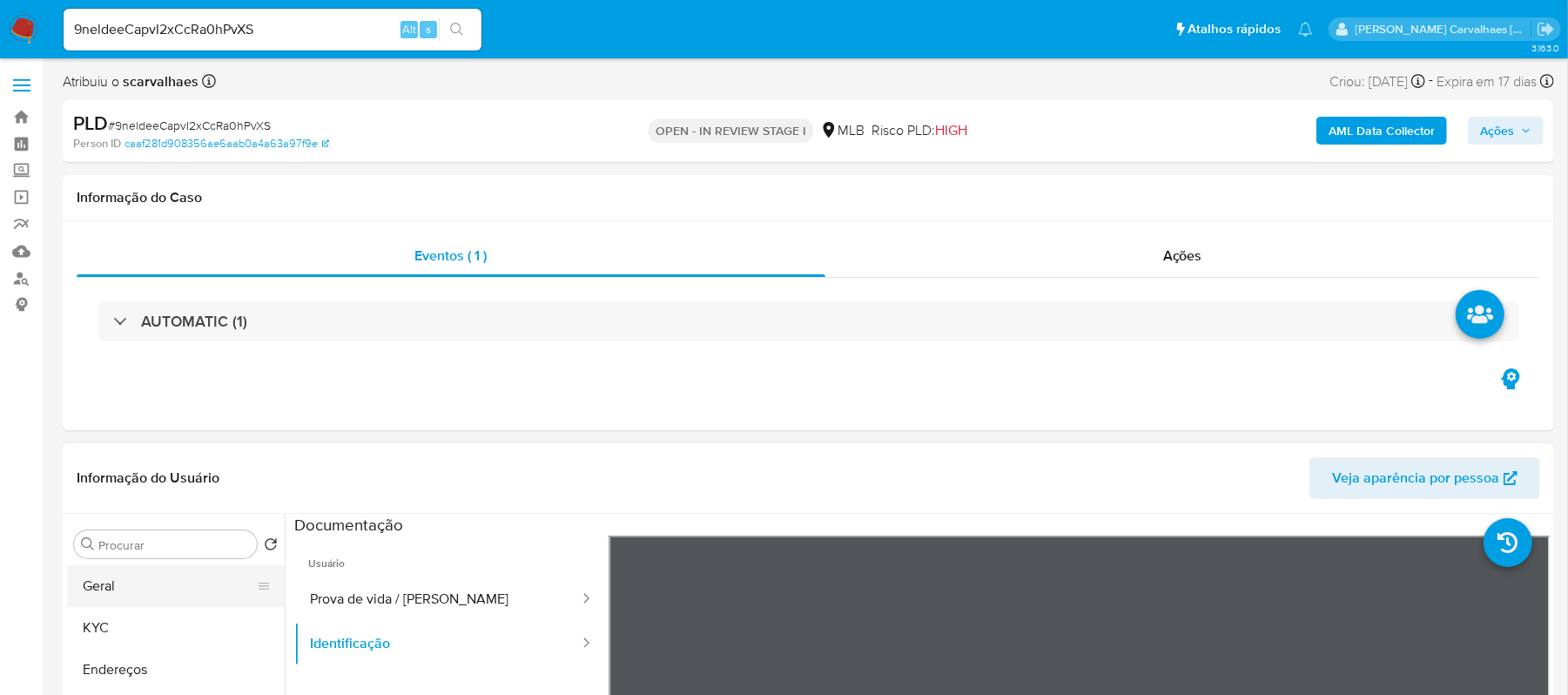
click at [129, 580] on button "Geral" at bounding box center [169, 586] width 203 height 42
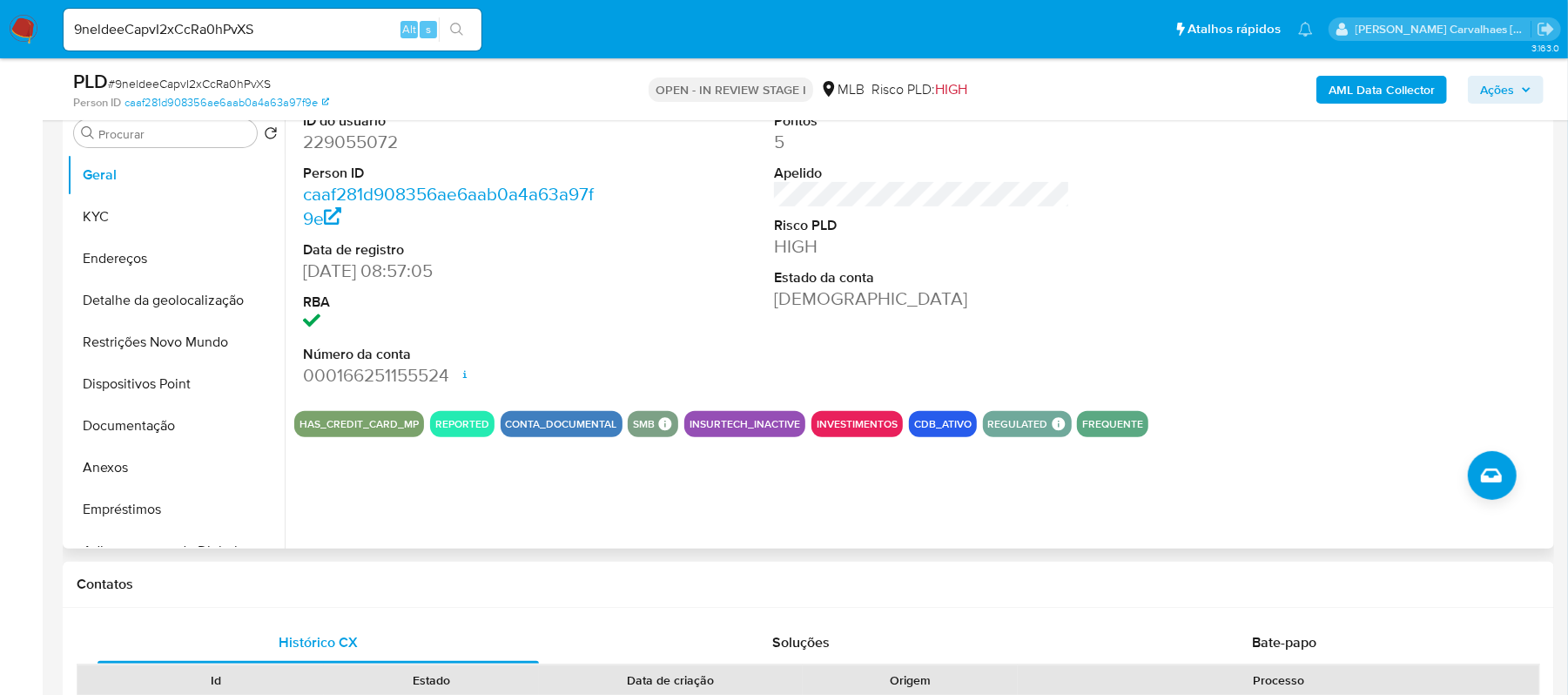
scroll to position [697, 0]
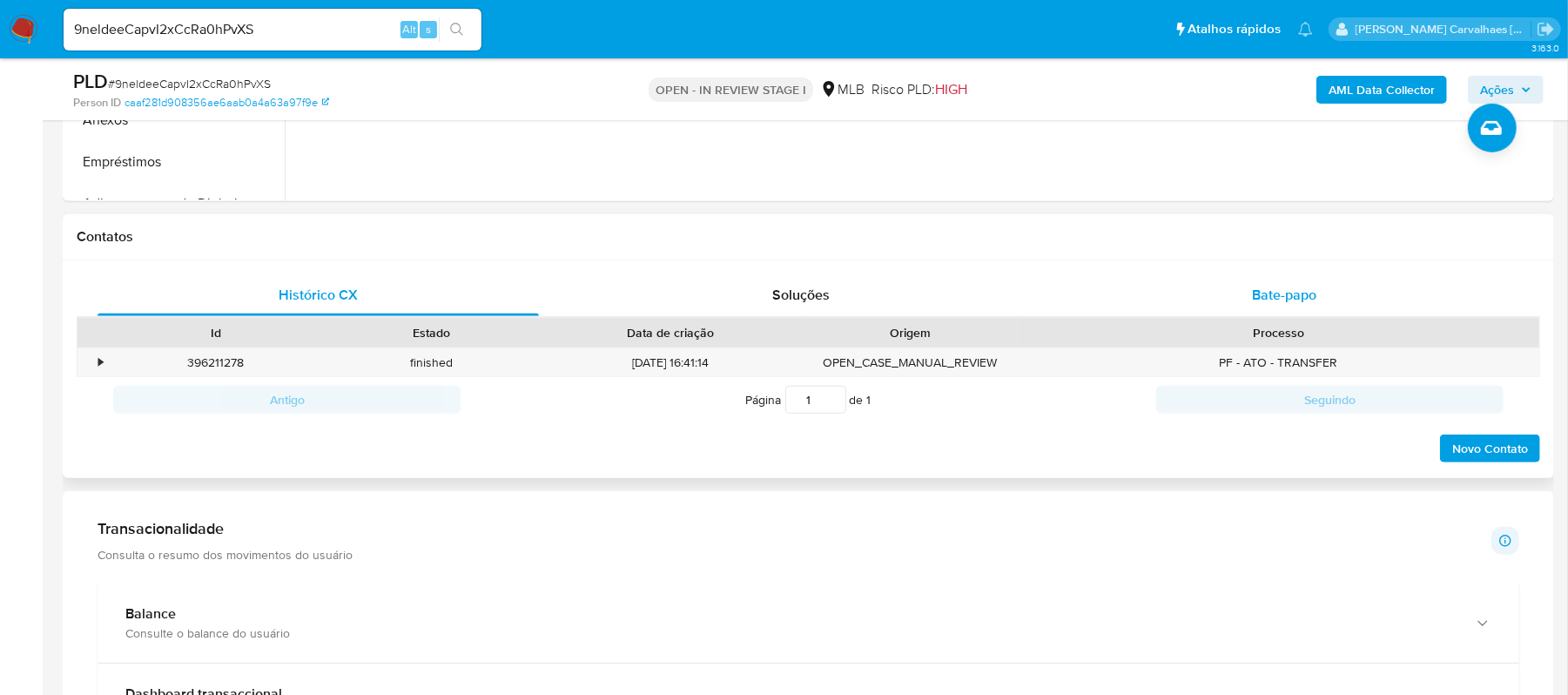
click at [1266, 296] on span "Bate-papo" at bounding box center [1284, 295] width 65 height 20
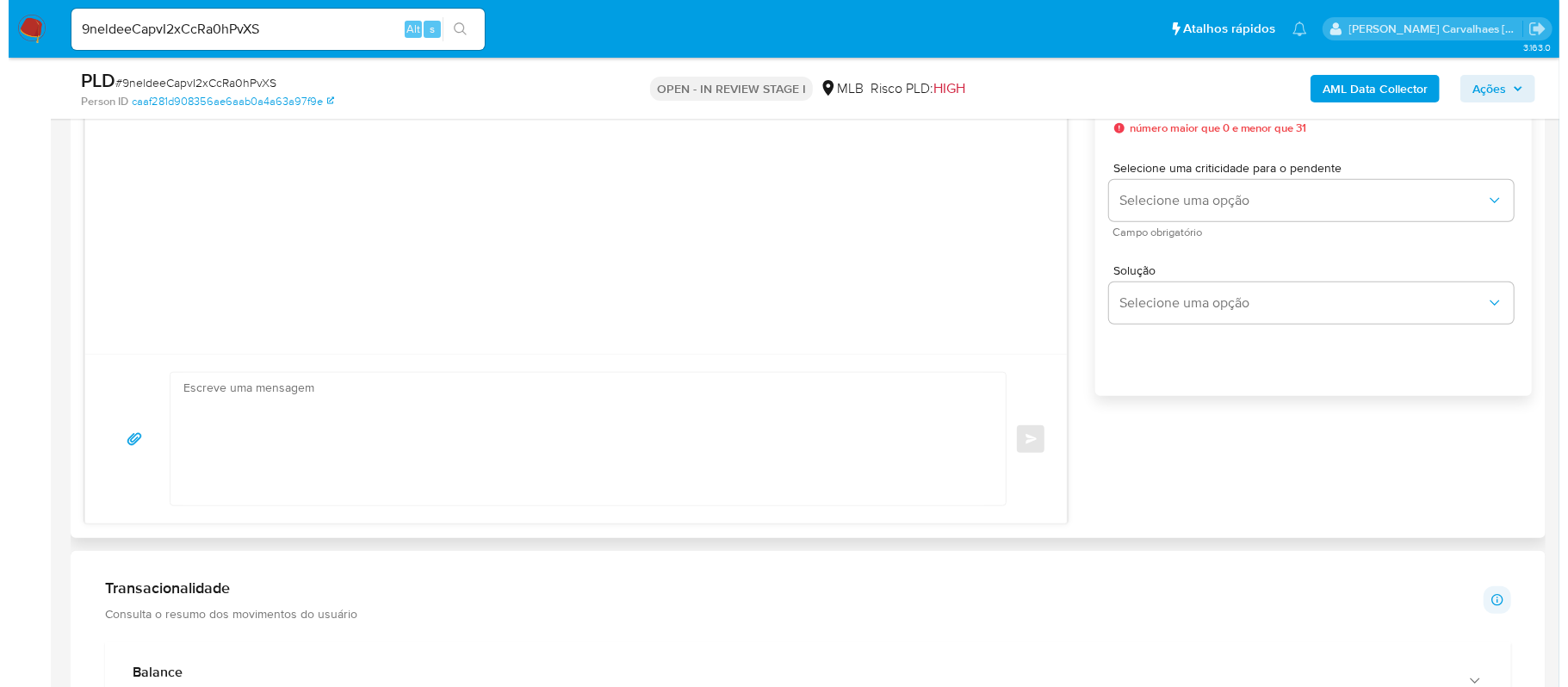
scroll to position [917, 0]
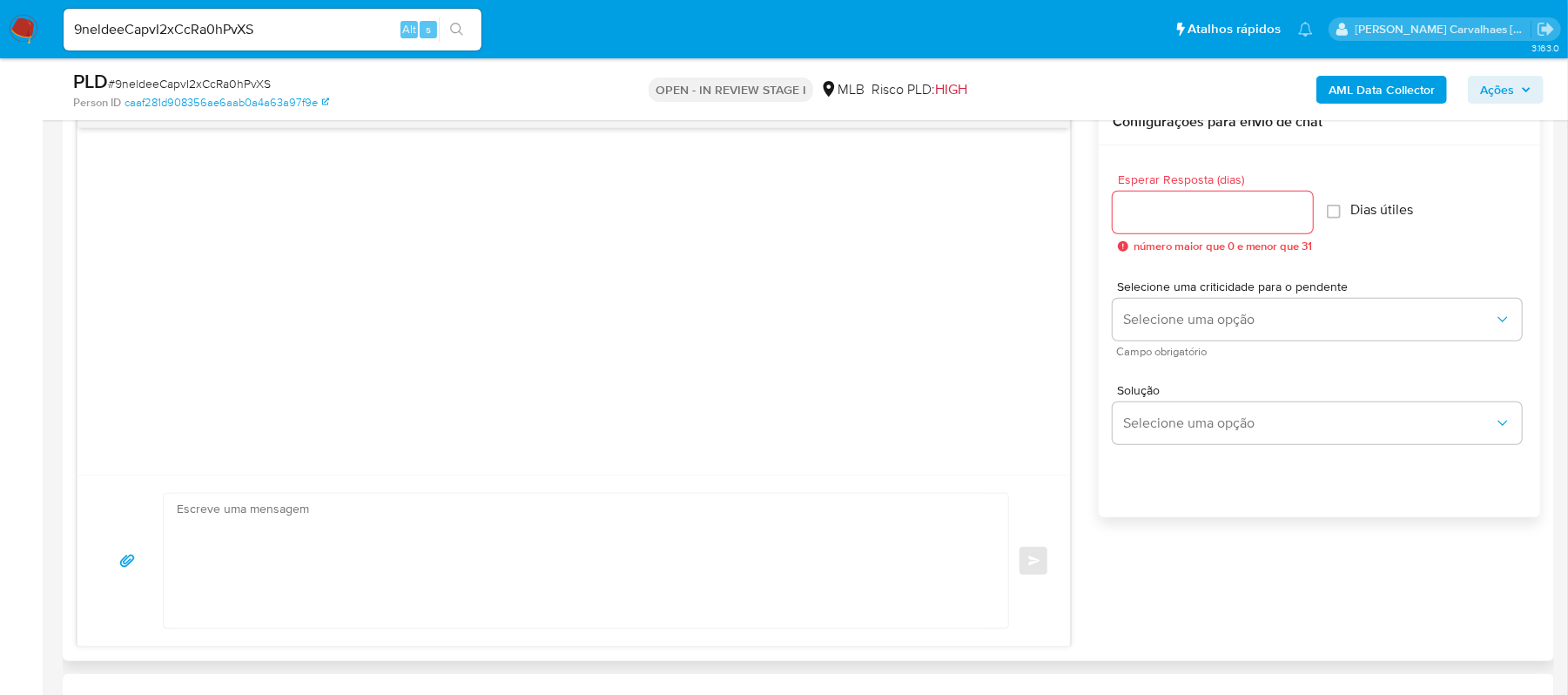
click at [1213, 209] on input "Esperar Resposta (dias)" at bounding box center [1212, 213] width 201 height 22
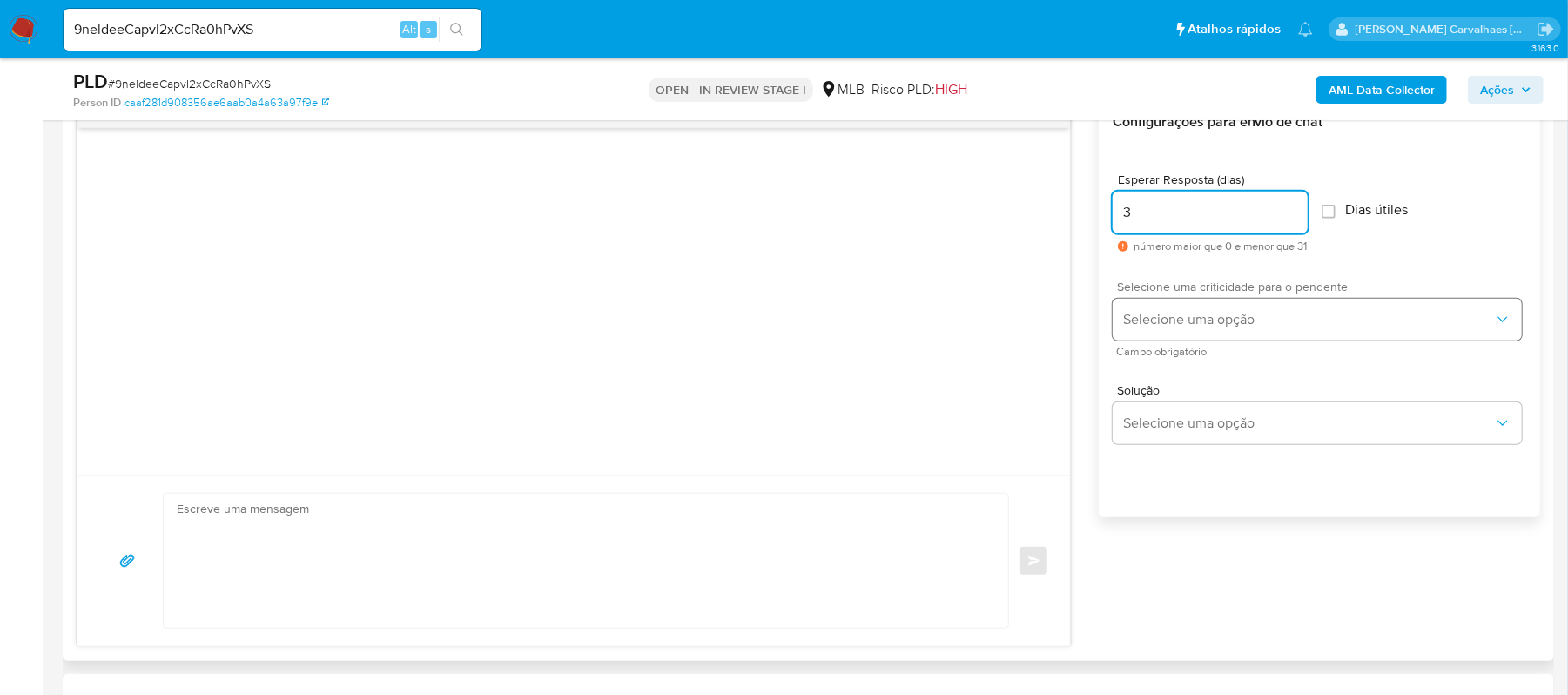
type input "3"
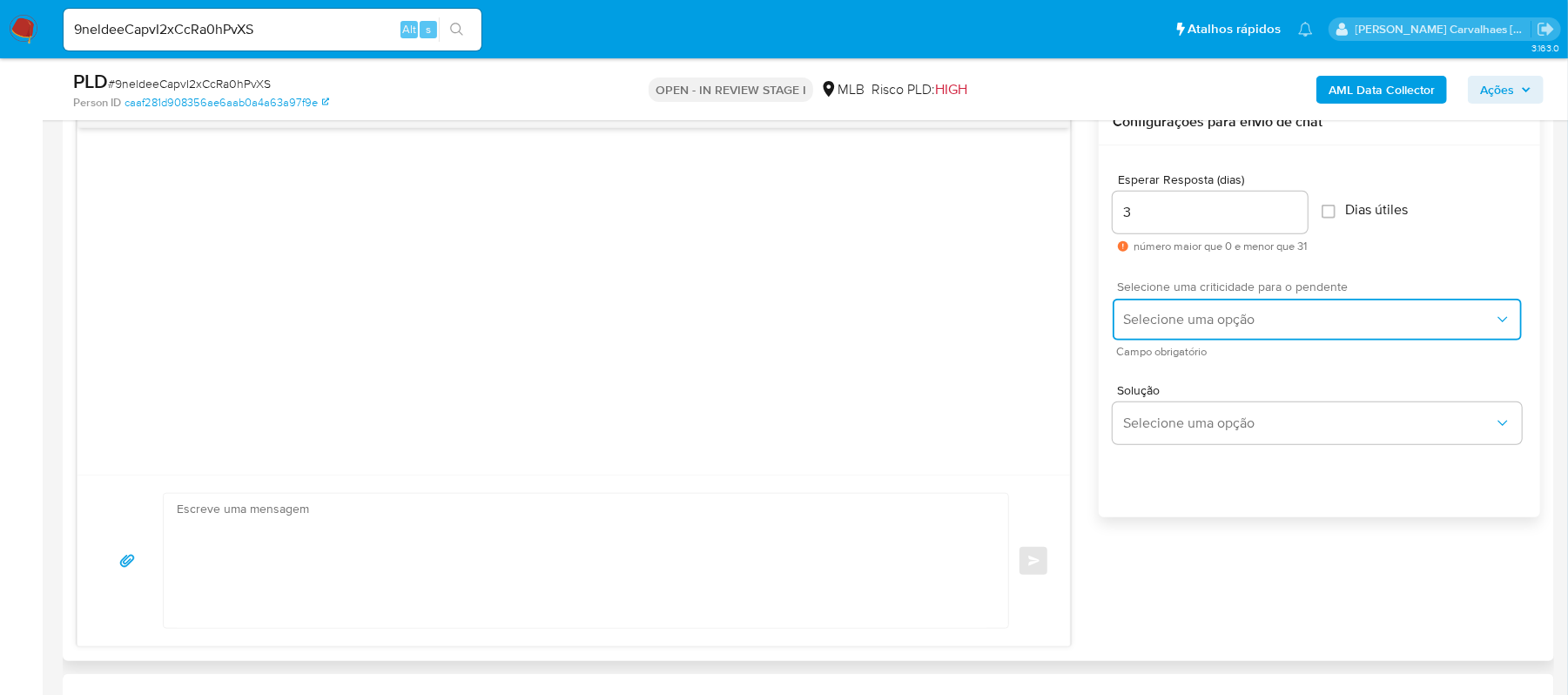
click at [1245, 314] on span "Selecione uma opção" at bounding box center [1307, 319] width 371 height 18
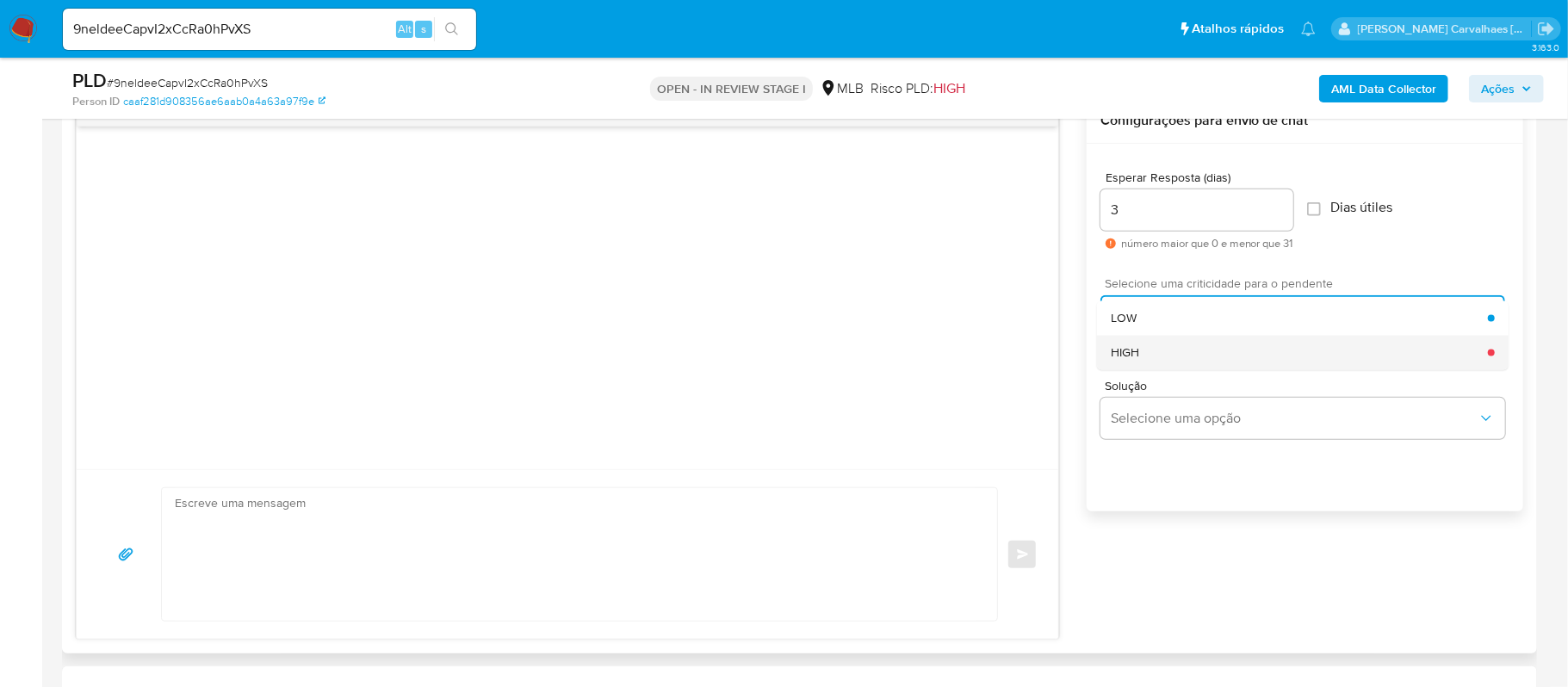
click at [1189, 355] on div "HIGH" at bounding box center [1298, 353] width 377 height 35
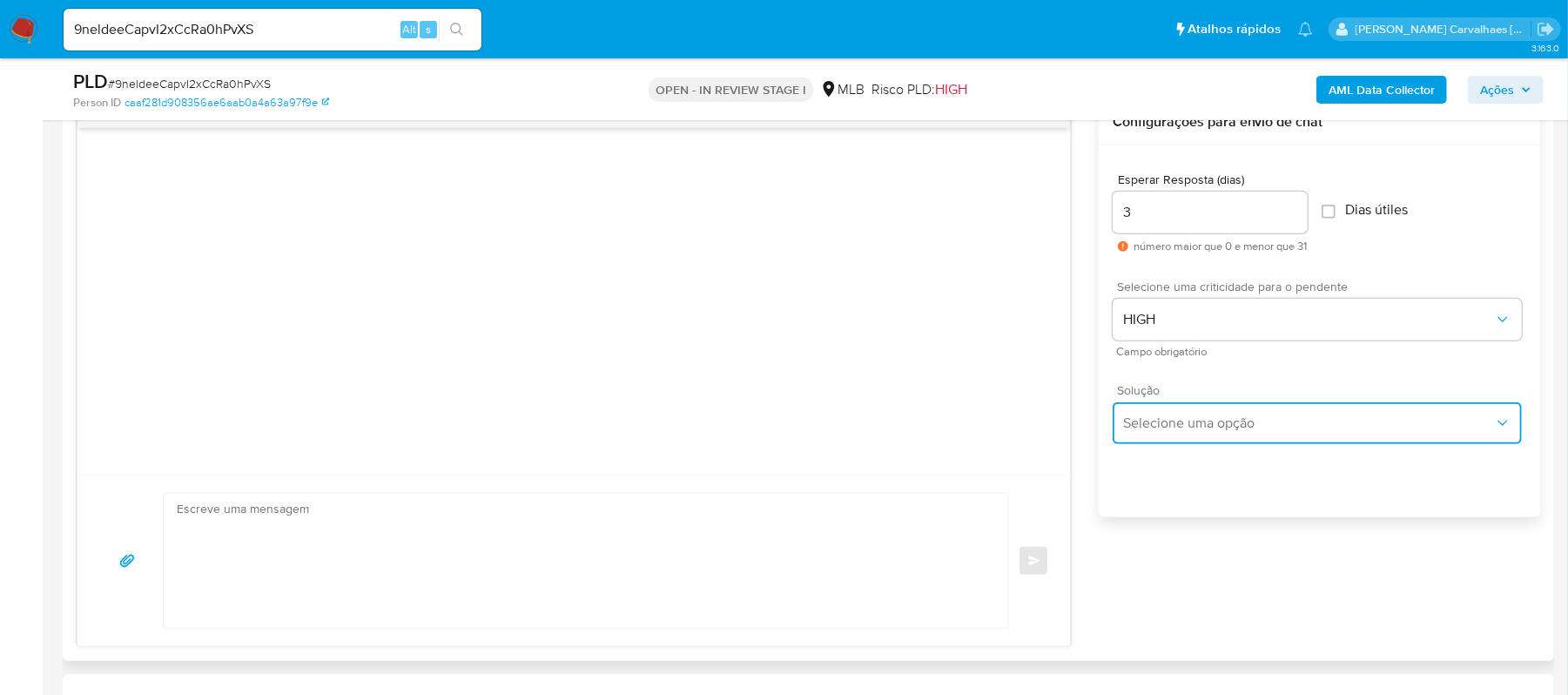
click at [1206, 423] on span "Selecione uma opção" at bounding box center [1307, 423] width 371 height 18
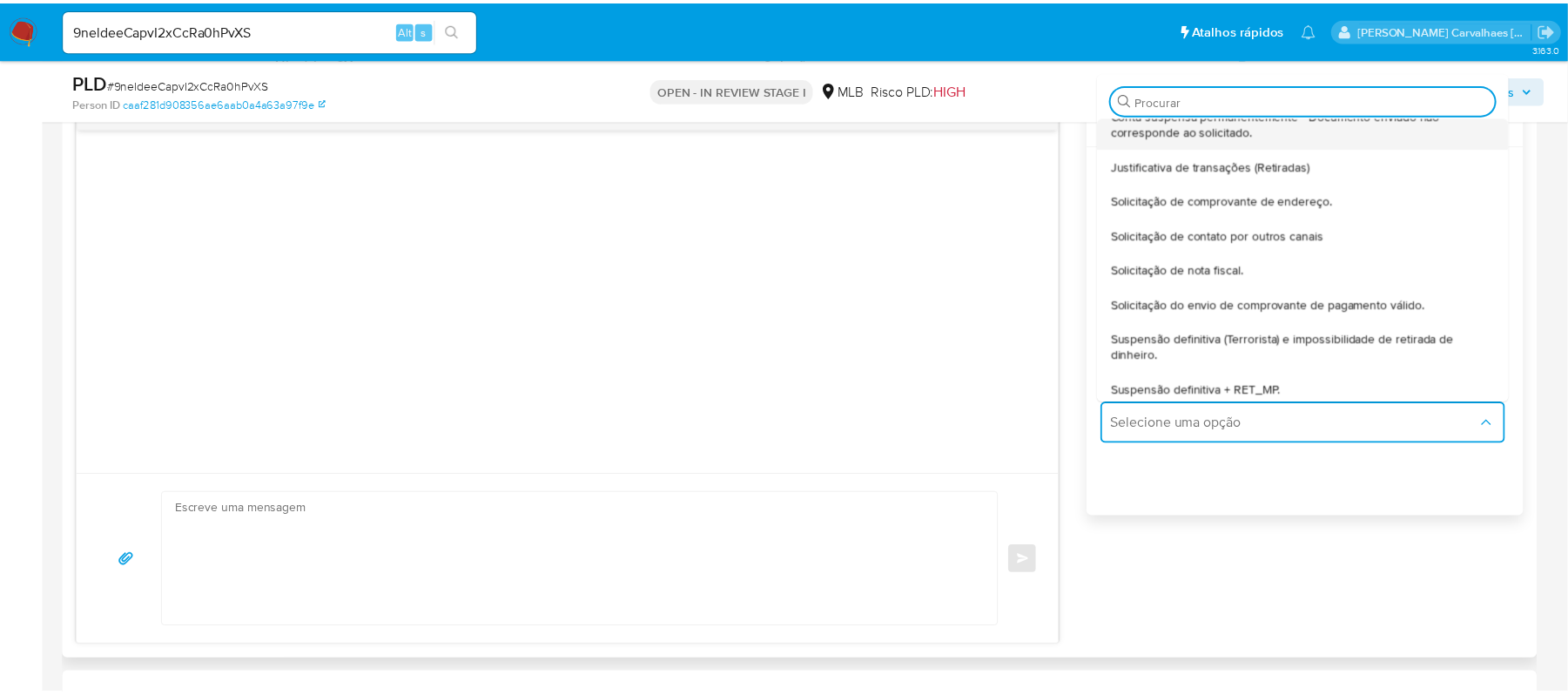
scroll to position [143, 0]
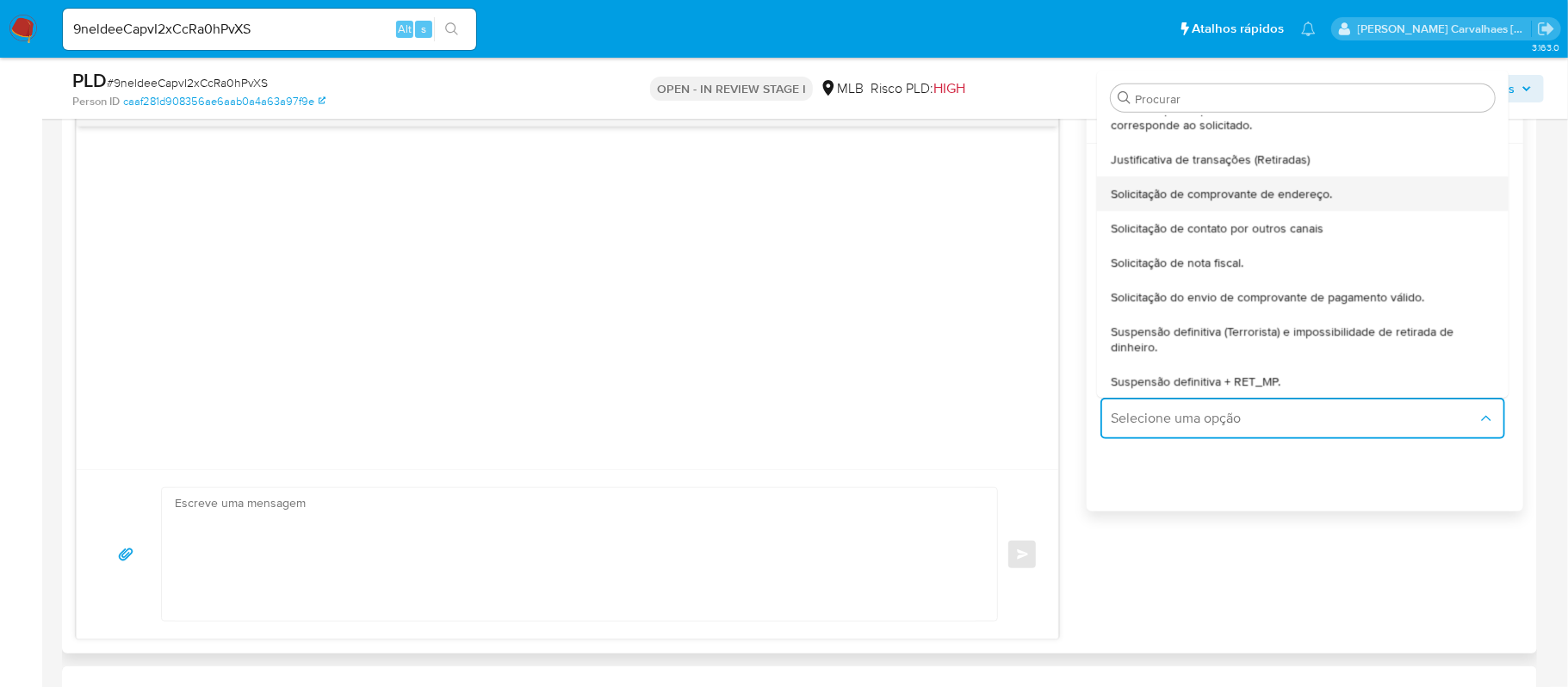
click at [1193, 194] on span "Solicitação de comprovante de endereço." at bounding box center [1221, 194] width 221 height 16
type textarea "Olá,Suspendemos a sua conta para uma verificação adicional de segurança.Como pa…"
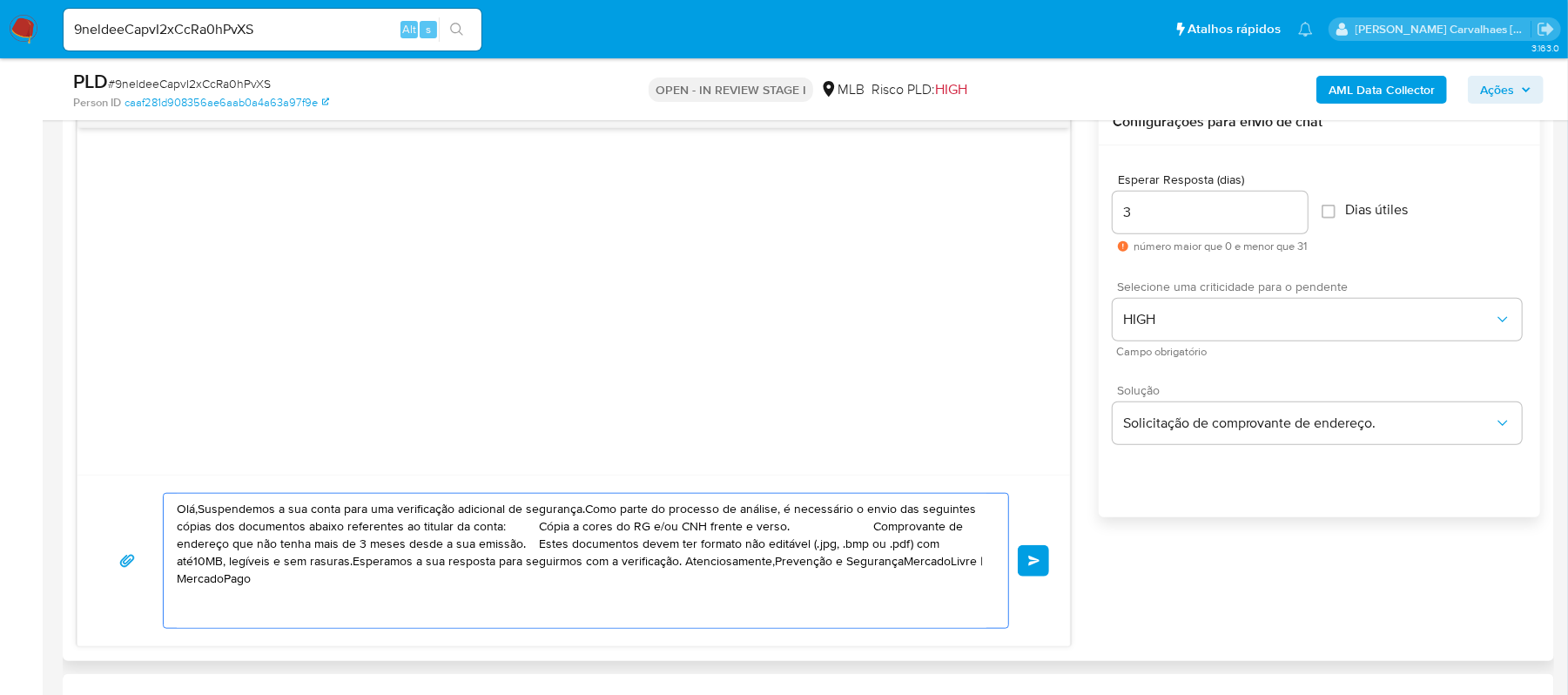
drag, startPoint x: 948, startPoint y: 562, endPoint x: 152, endPoint y: 490, distance: 799.2
click at [152, 490] on div "Olá,Suspendemos a sua conta para uma verificação adicional de segurança.Como pa…" at bounding box center [574, 561] width 992 height 172
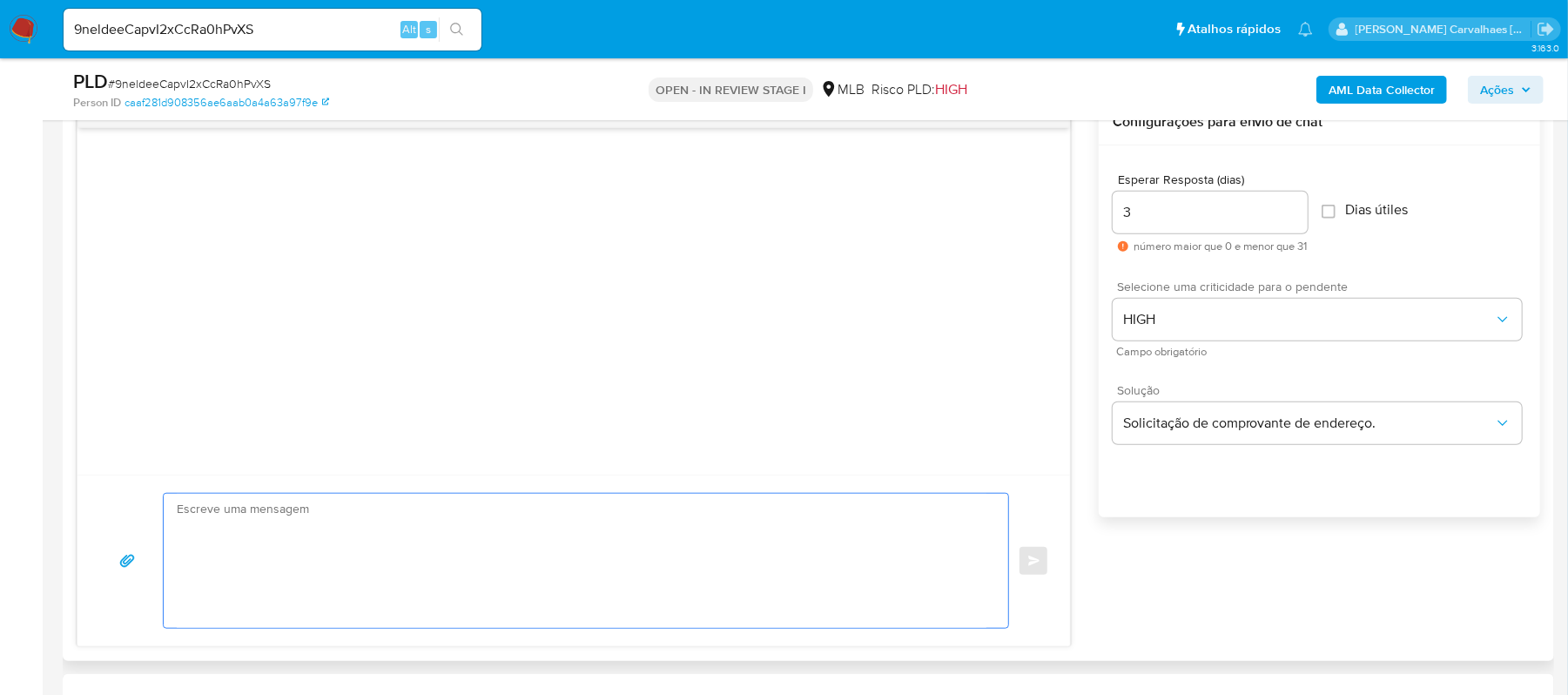
paste textarea "Olá! Estamos realizando uma verificação adicional de segurança em contas de usu…"
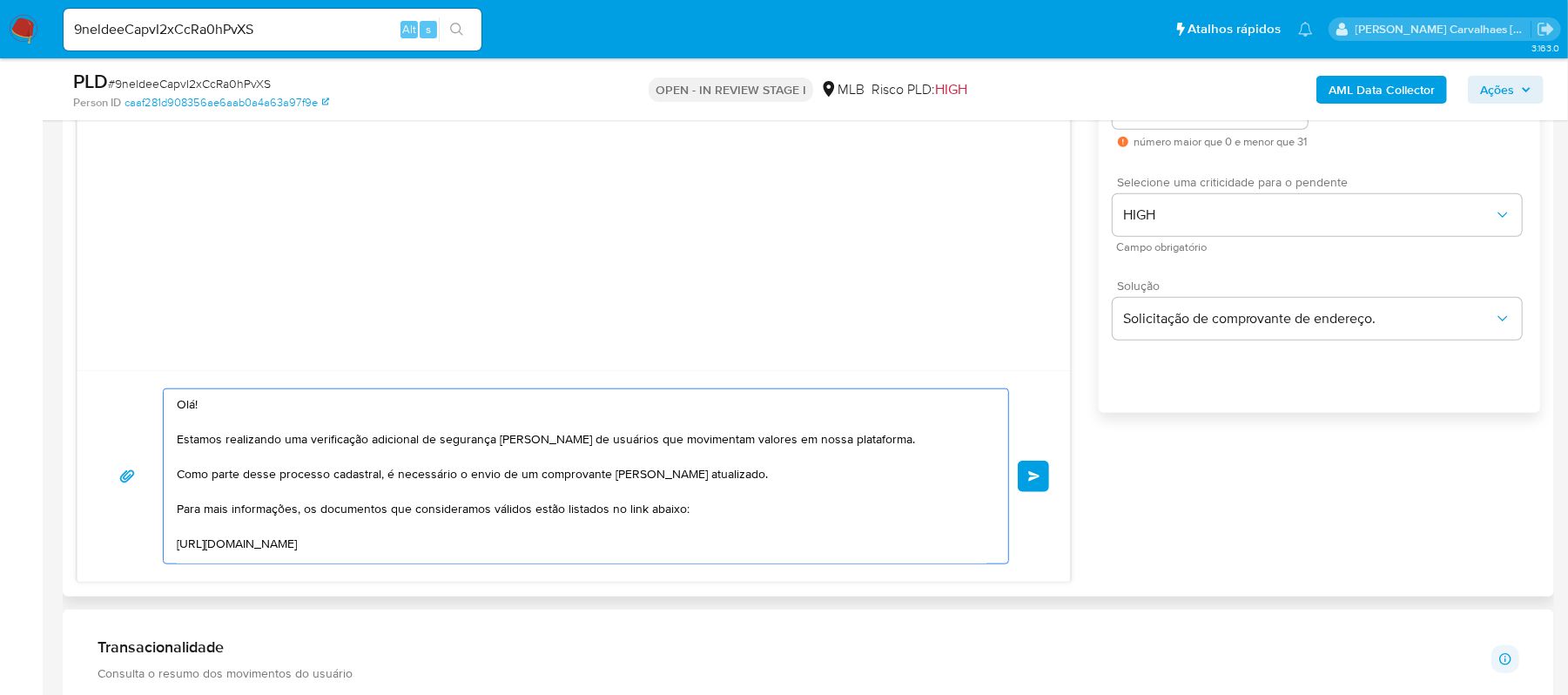
scroll to position [1161, 0]
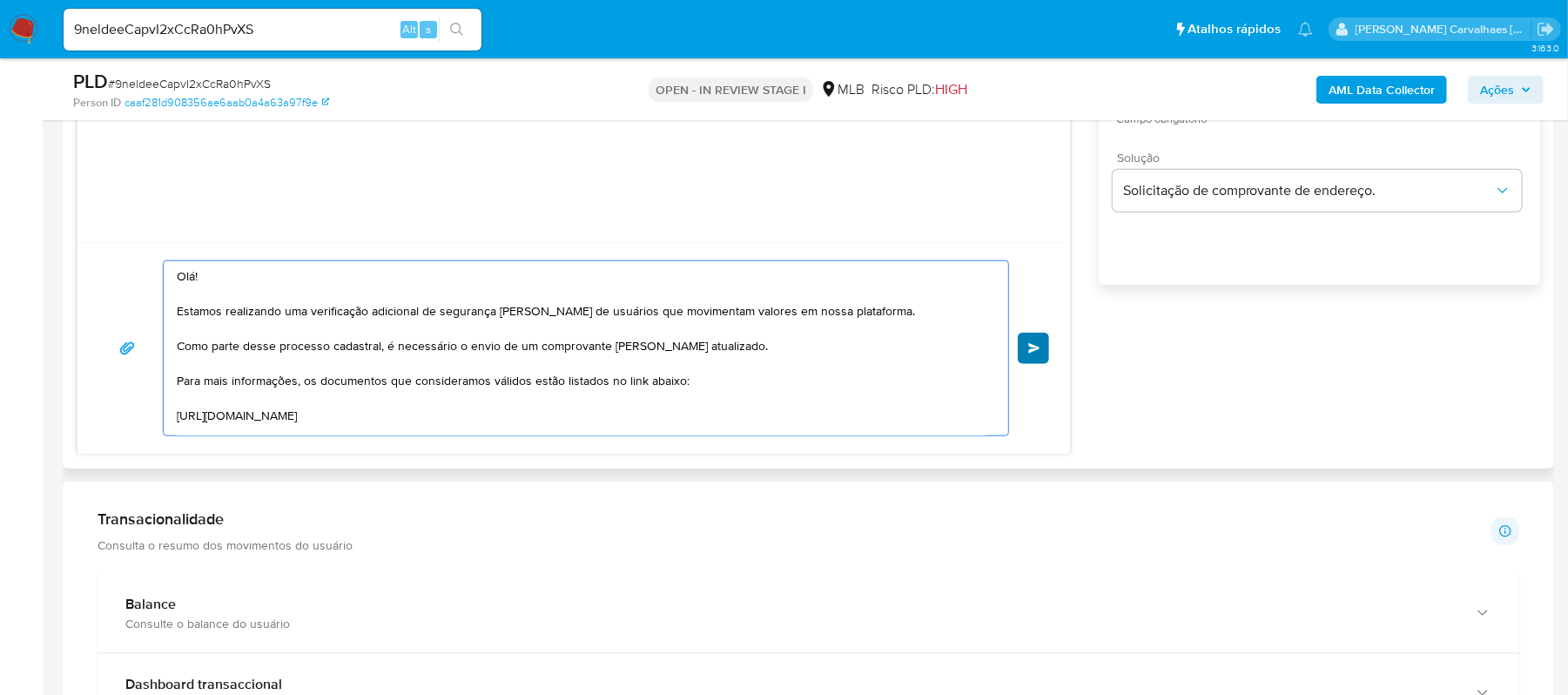
type textarea "Olá! Estamos realizando uma verificação adicional de segurança em contas de usu…"
click at [1036, 356] on button "common.send" at bounding box center [1033, 348] width 31 height 31
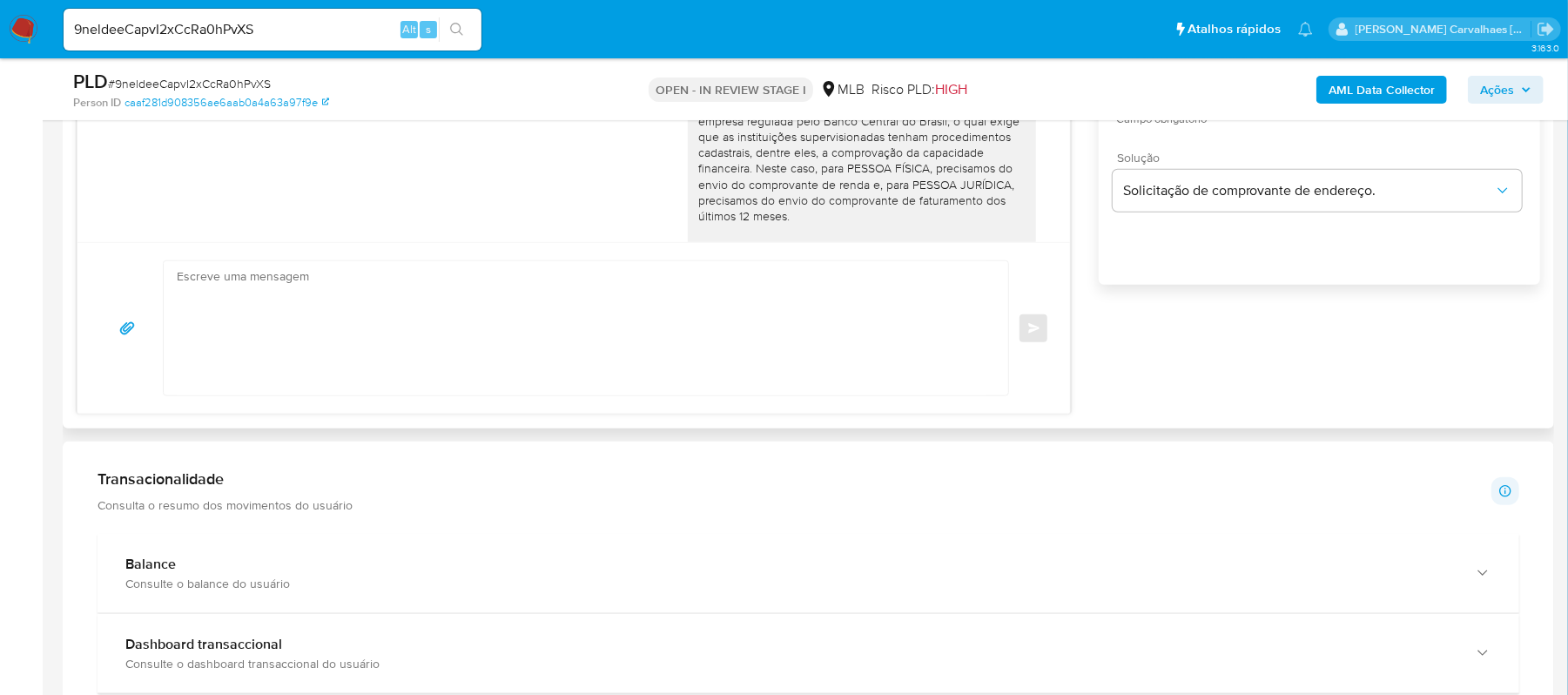
scroll to position [227, 0]
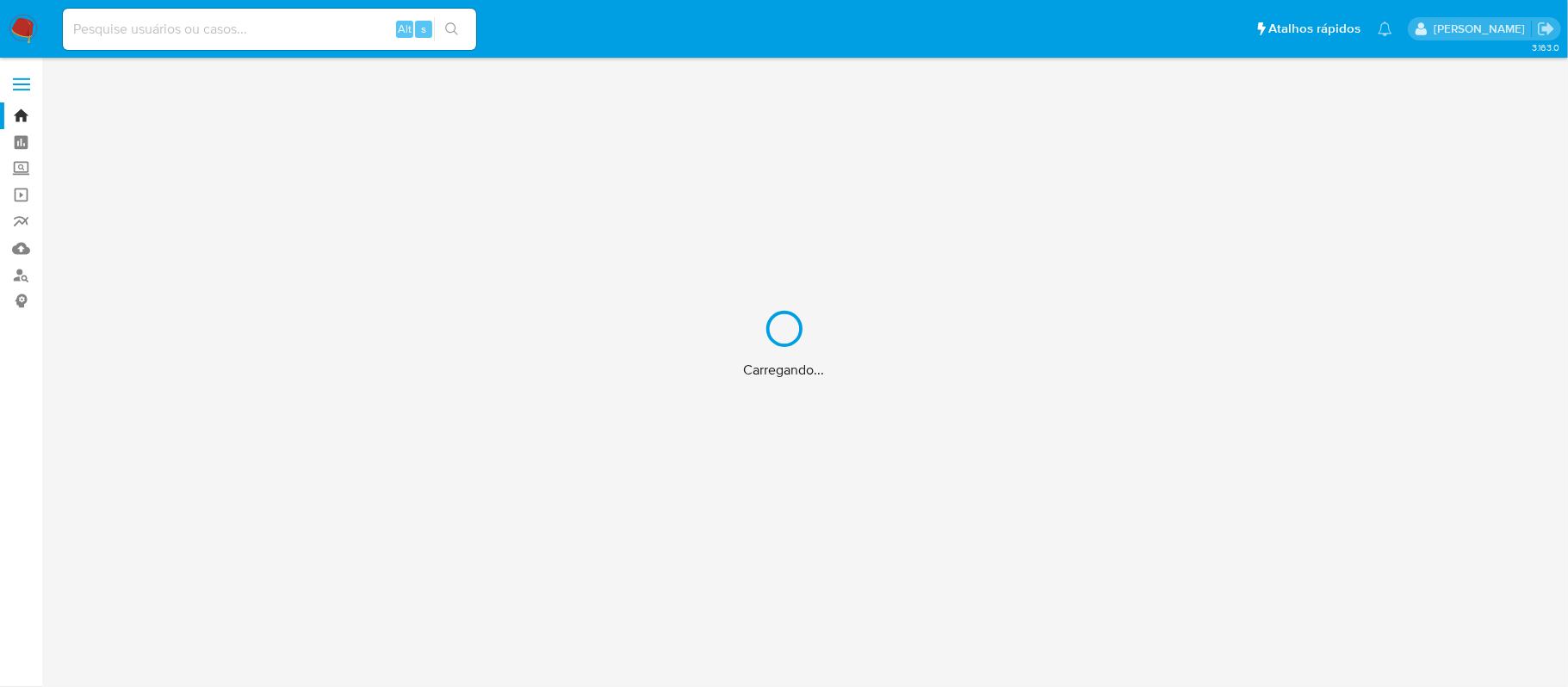
click at [22, 276] on div "Carregando..." at bounding box center [784, 344] width 1568 height 687
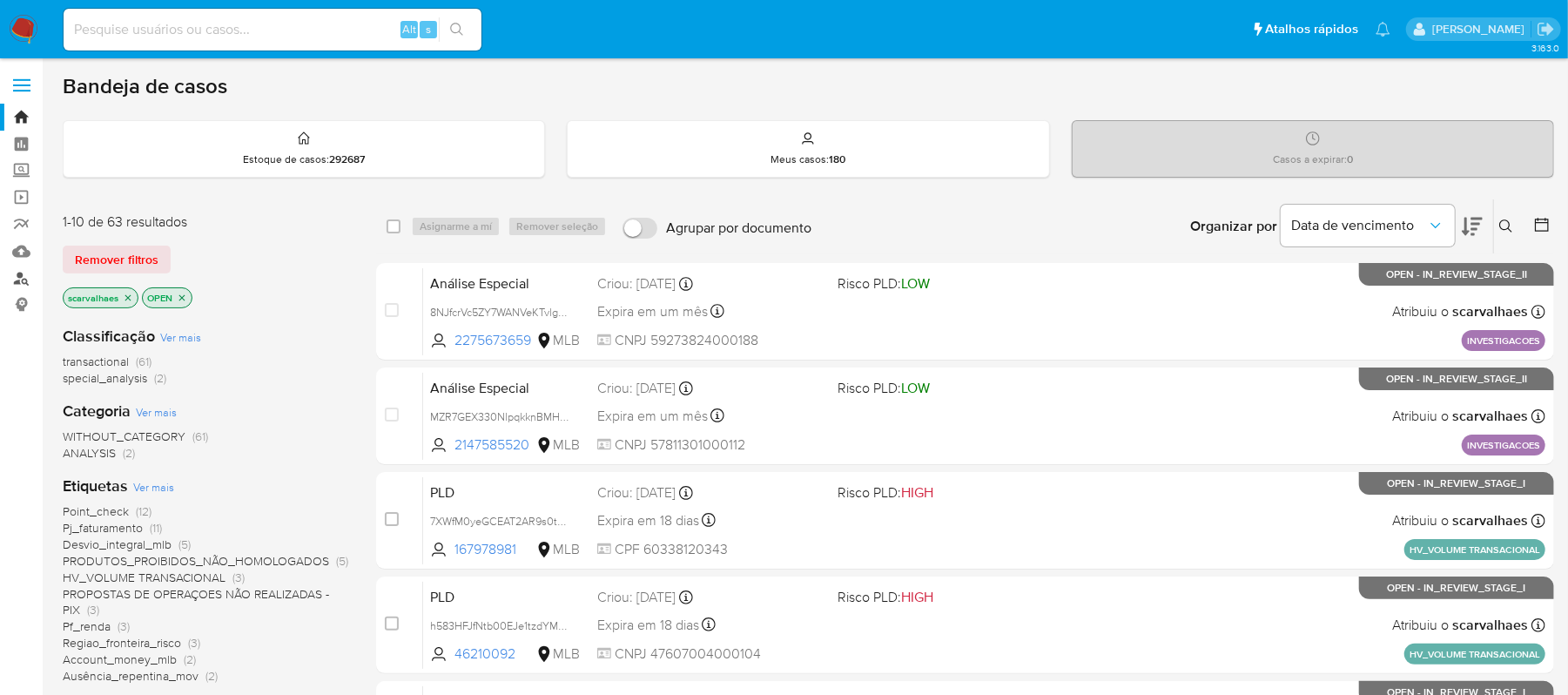
click at [22, 280] on link "Localizador de pessoas" at bounding box center [103, 277] width 207 height 27
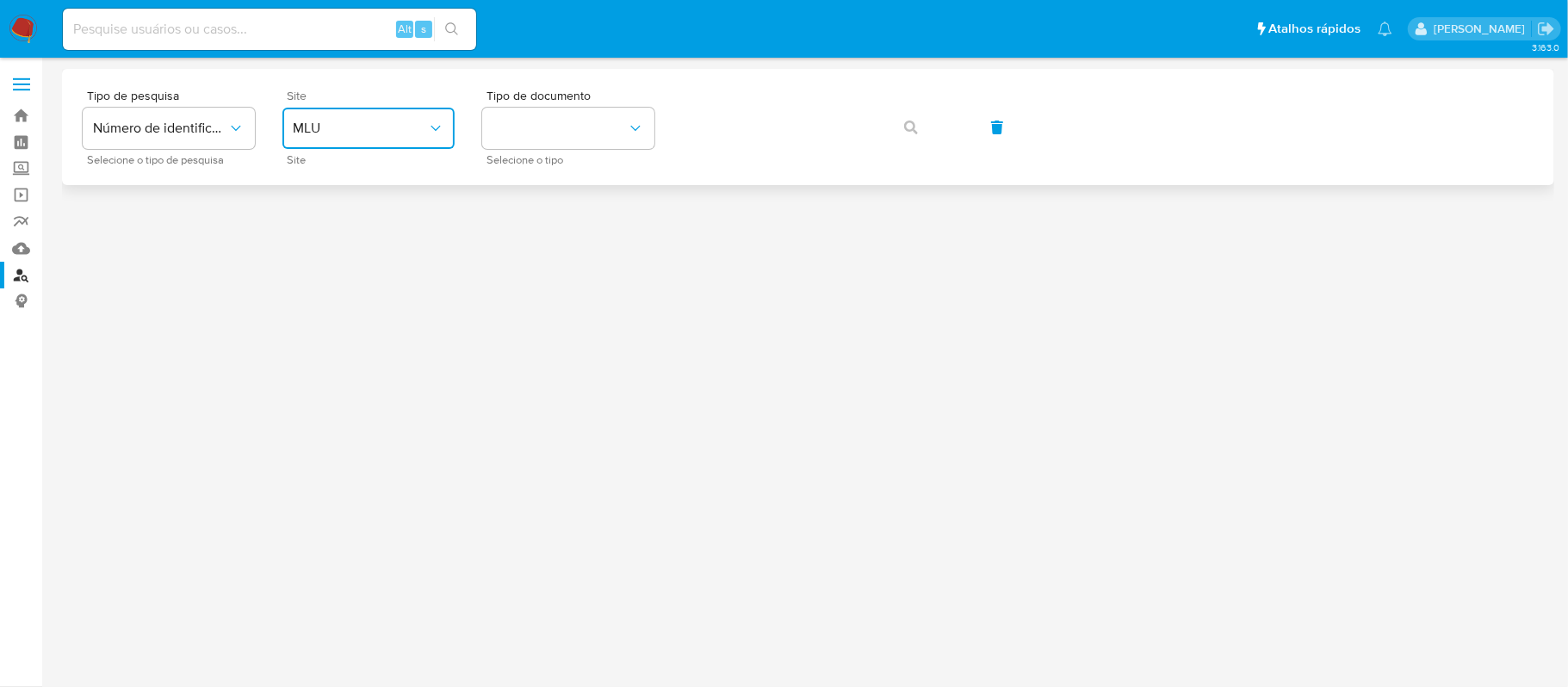
click at [432, 124] on icon "site_id" at bounding box center [435, 128] width 17 height 17
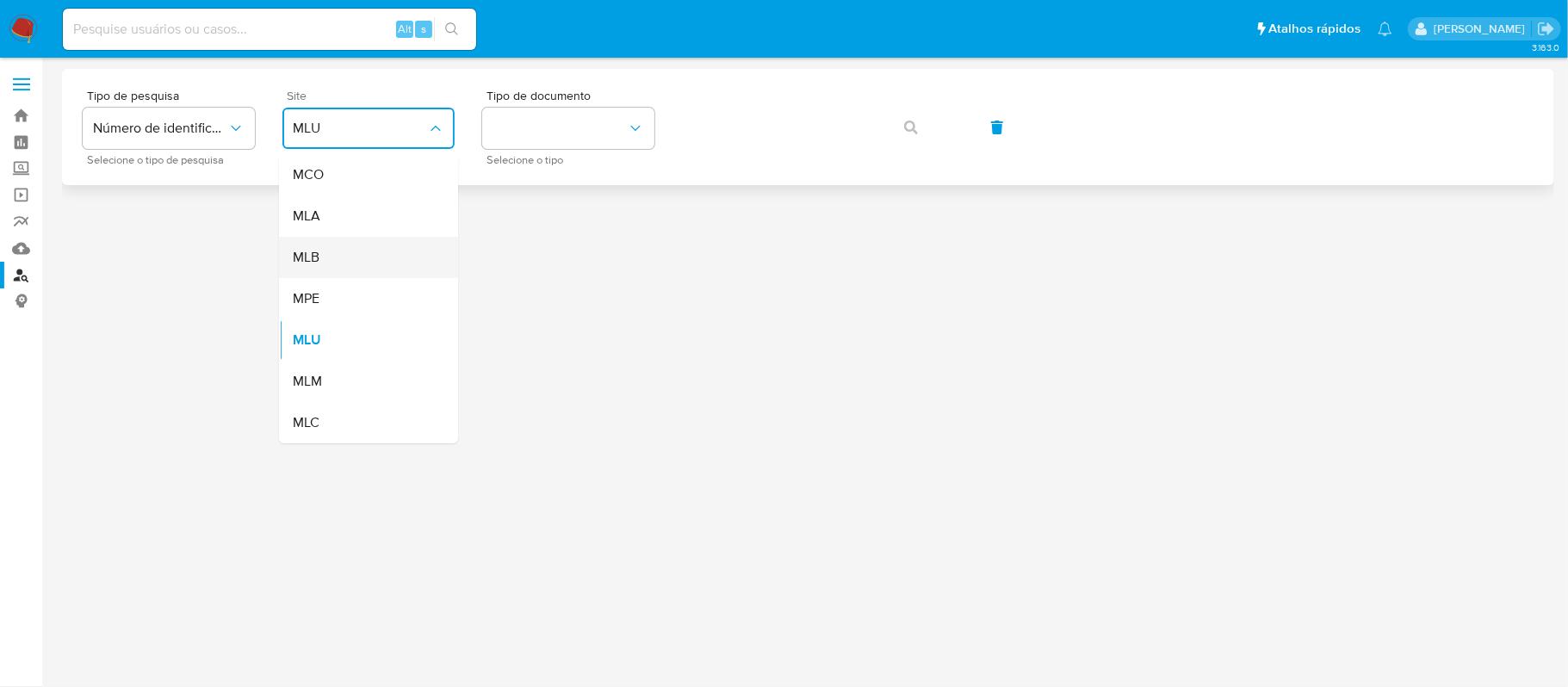
click at [335, 259] on div "MLB" at bounding box center [363, 257] width 142 height 41
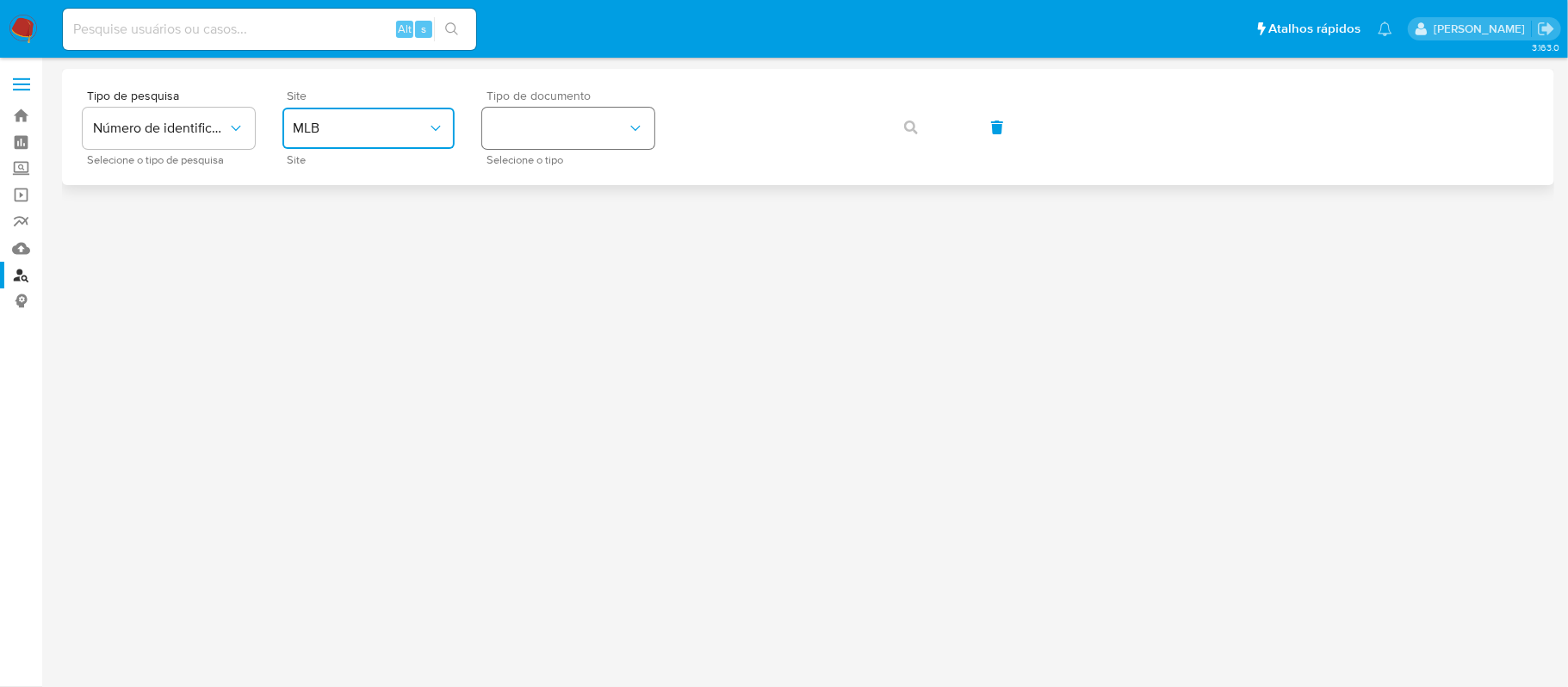
click at [562, 145] on button "identificationType" at bounding box center [568, 128] width 172 height 41
click at [577, 245] on div "CPF CPF" at bounding box center [563, 242] width 142 height 58
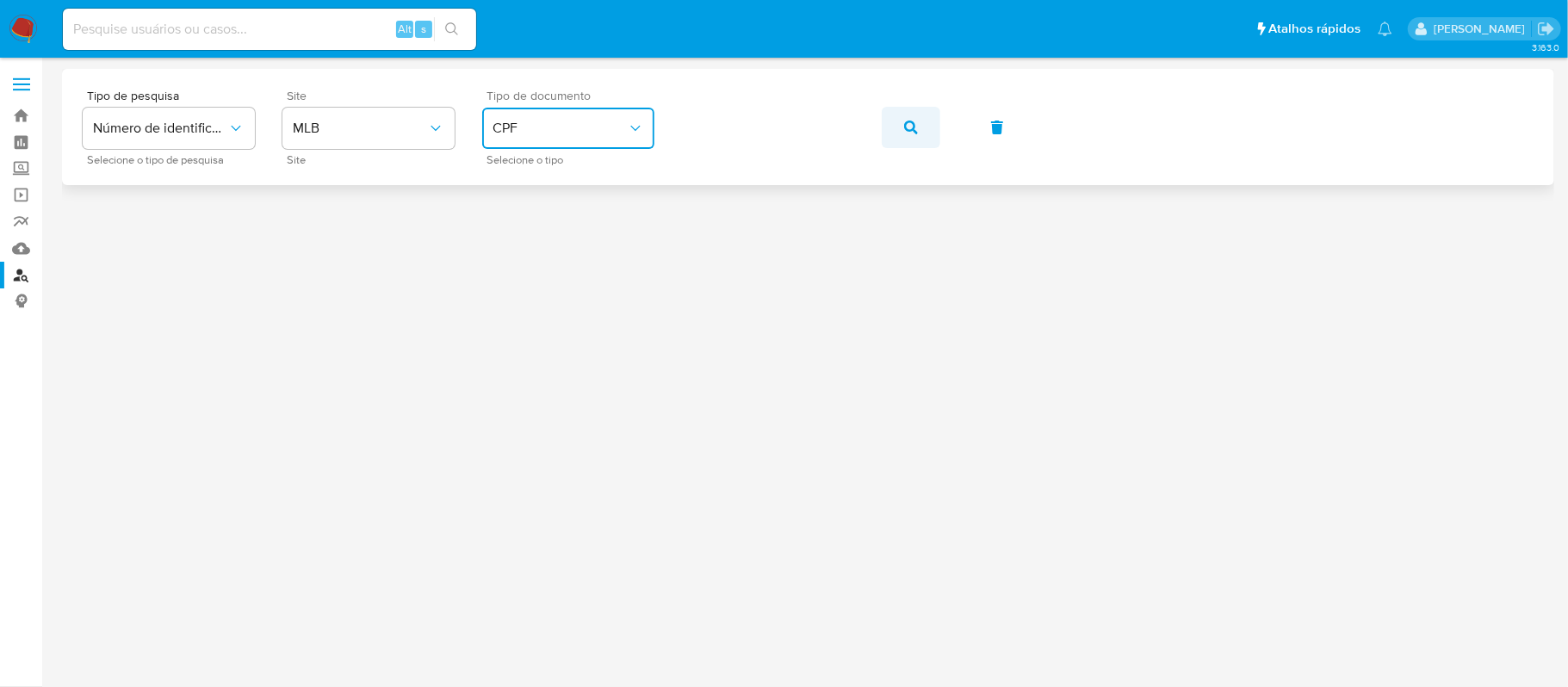
click at [913, 122] on icon "button" at bounding box center [910, 127] width 14 height 14
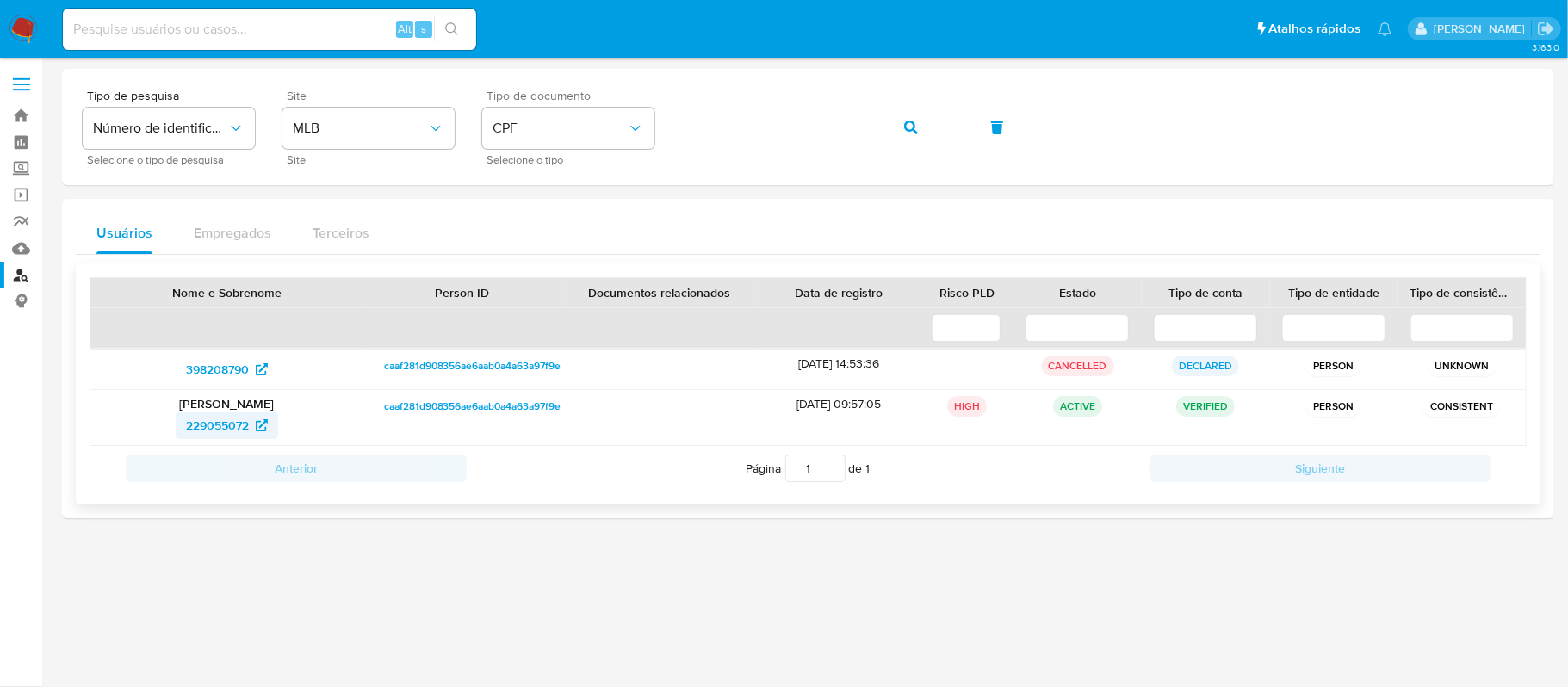
click at [241, 428] on span "229055072" at bounding box center [217, 425] width 63 height 27
click at [214, 366] on span "398208790" at bounding box center [217, 369] width 63 height 27
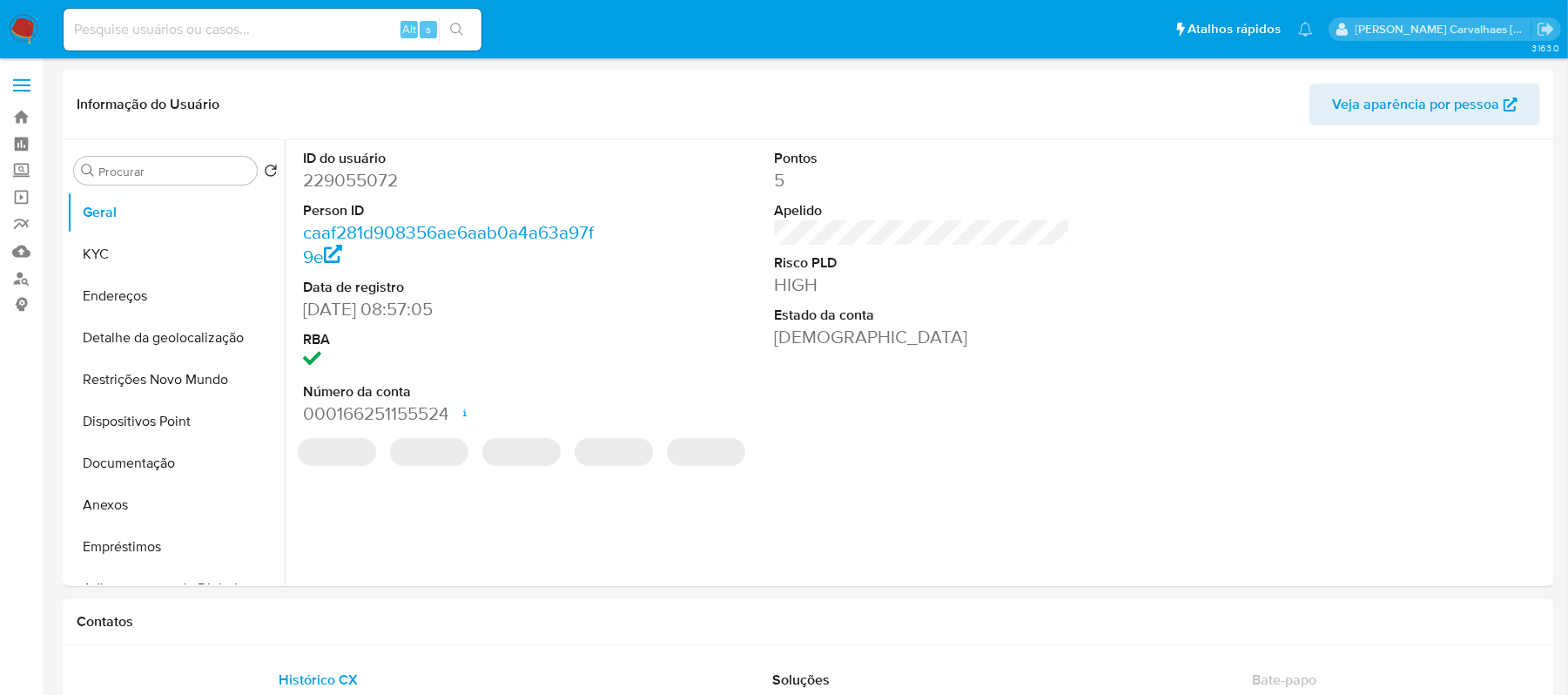
select select "10"
click at [102, 470] on button "Documentação" at bounding box center [169, 463] width 203 height 42
select select "10"
click at [182, 461] on button "Documentação" at bounding box center [169, 463] width 203 height 42
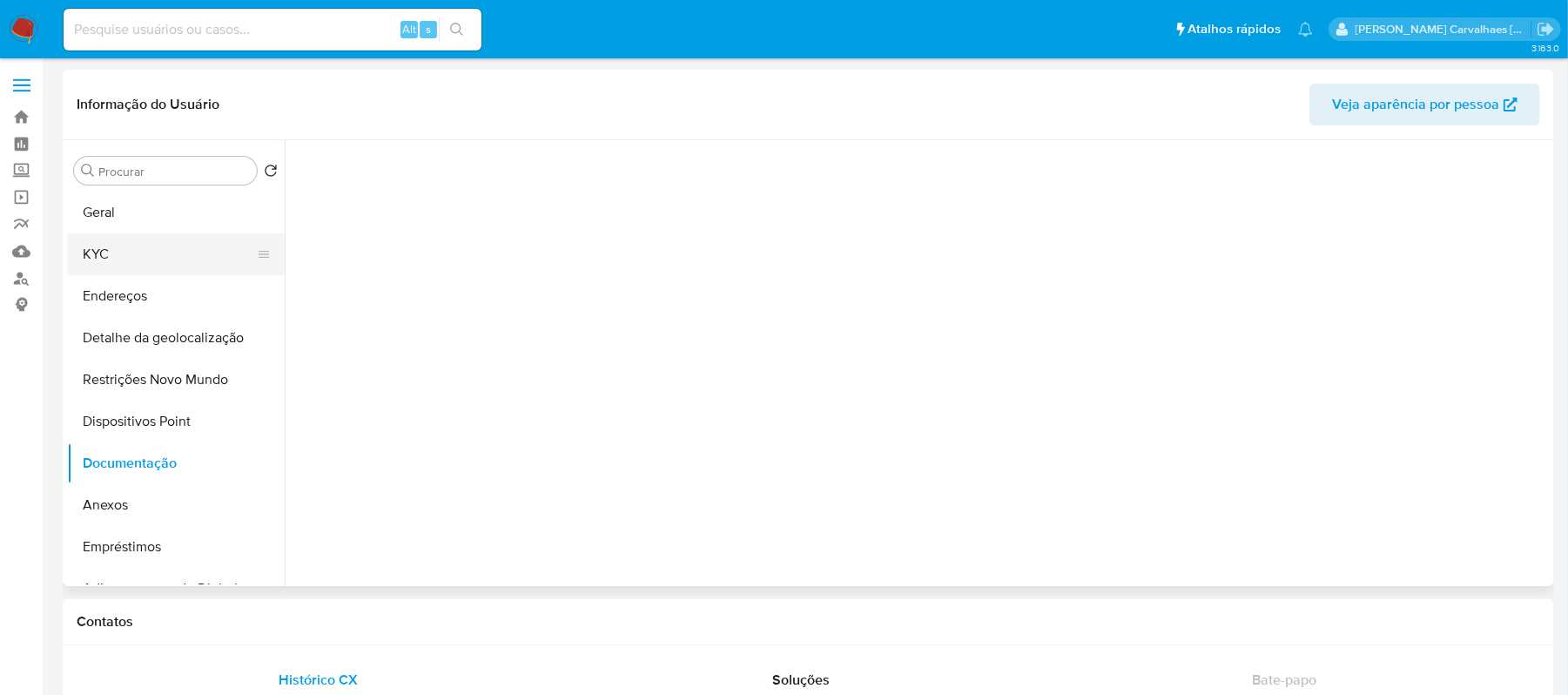
scroll to position [141, 0]
click at [162, 252] on button "KYC" at bounding box center [169, 254] width 203 height 42
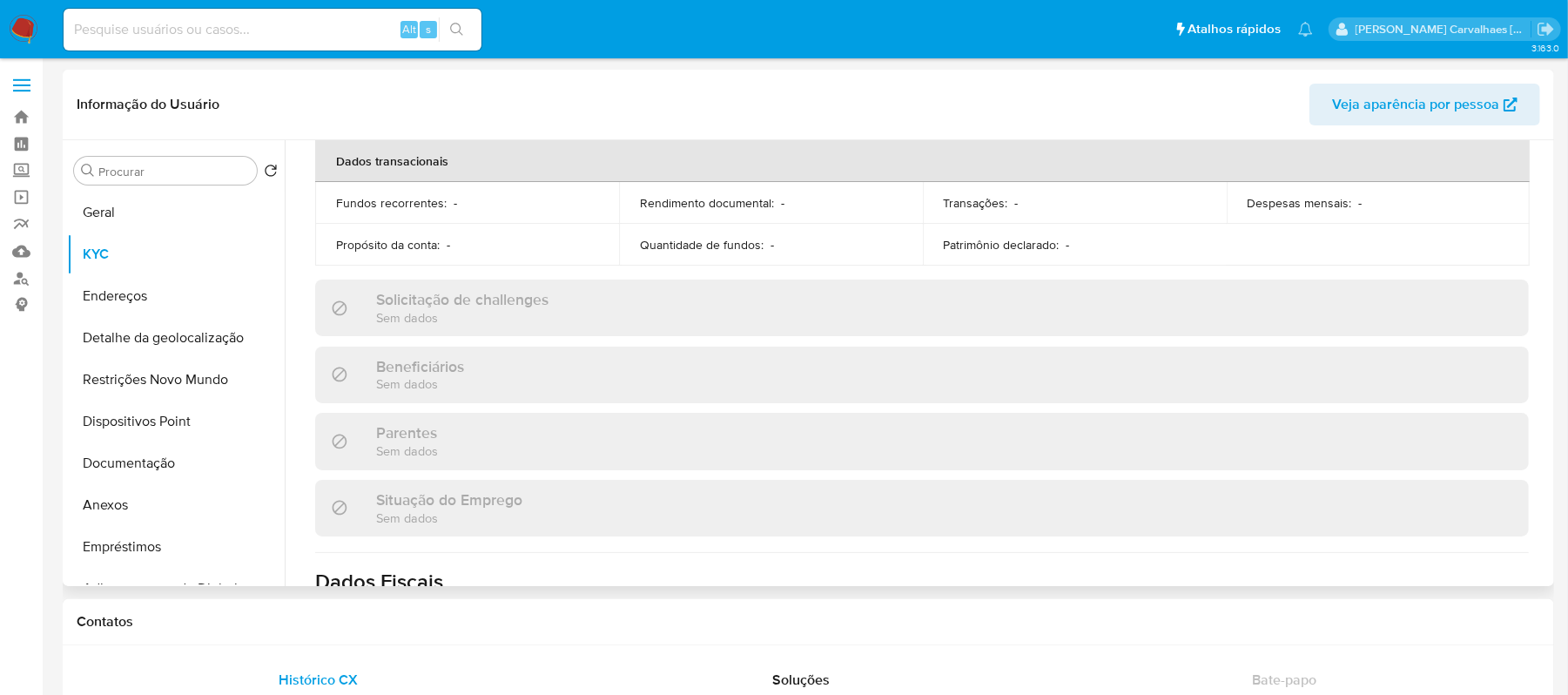
scroll to position [464, 0]
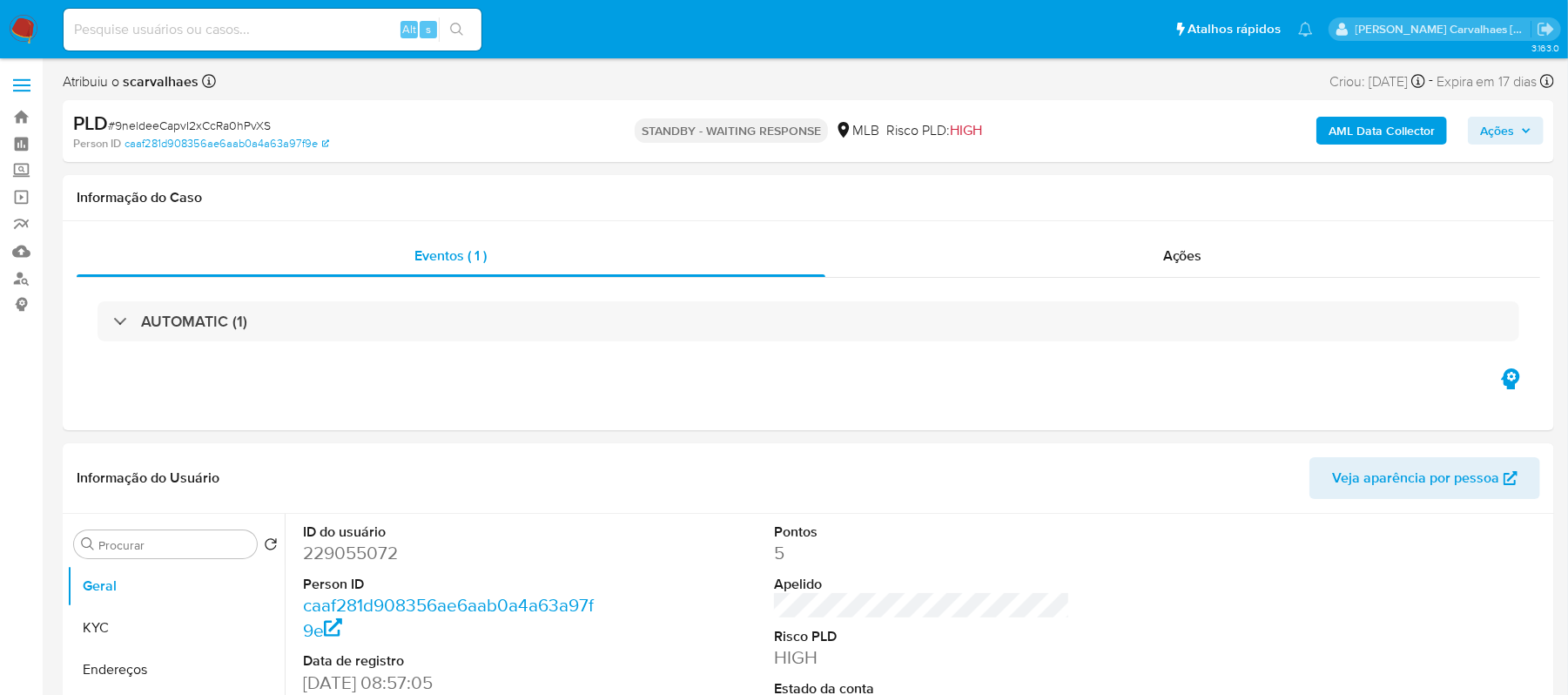
select select "10"
paste input "twGCEsNYZ63LmJwQMbzq5X7n"
type input "twGCEsNYZ63LmJwQMbzq5X7n"
click at [454, 26] on icon "search-icon" at bounding box center [456, 29] width 14 height 14
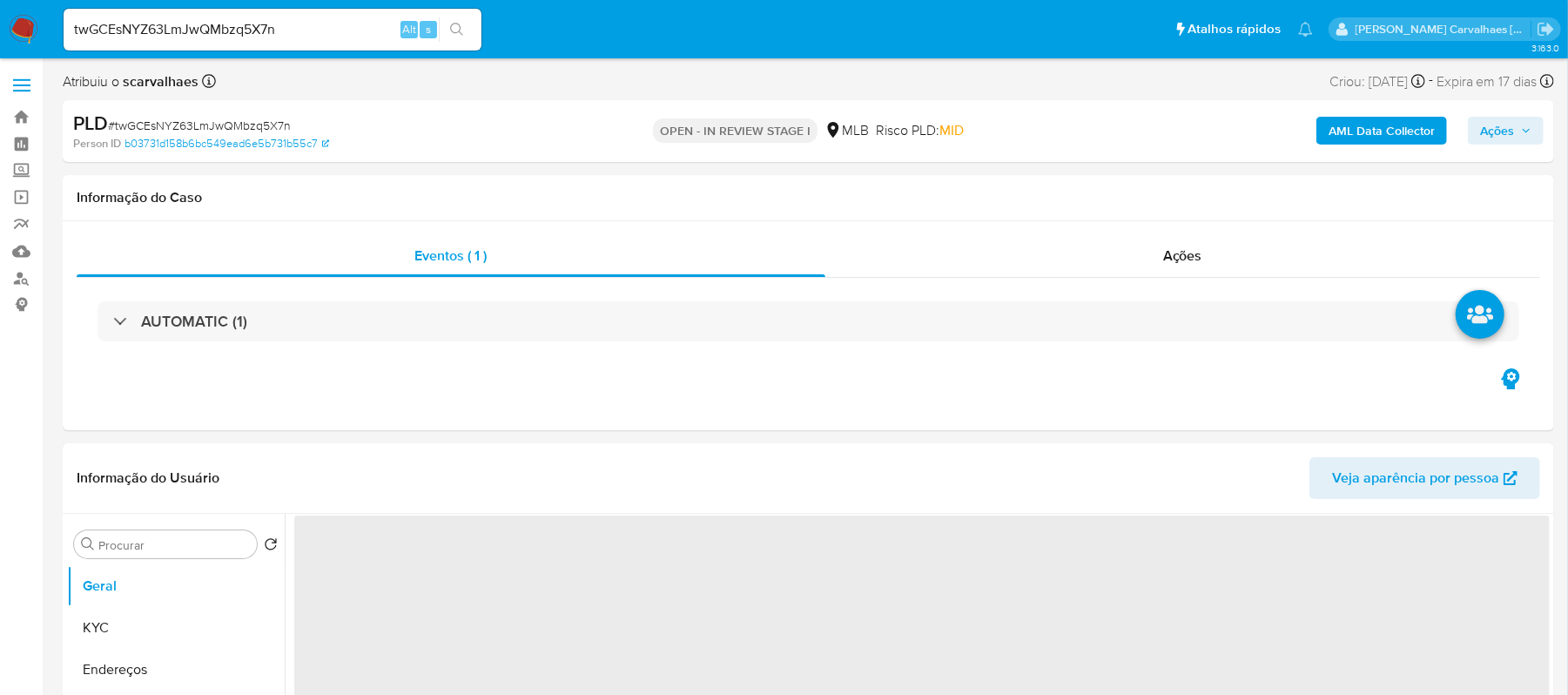
select select "10"
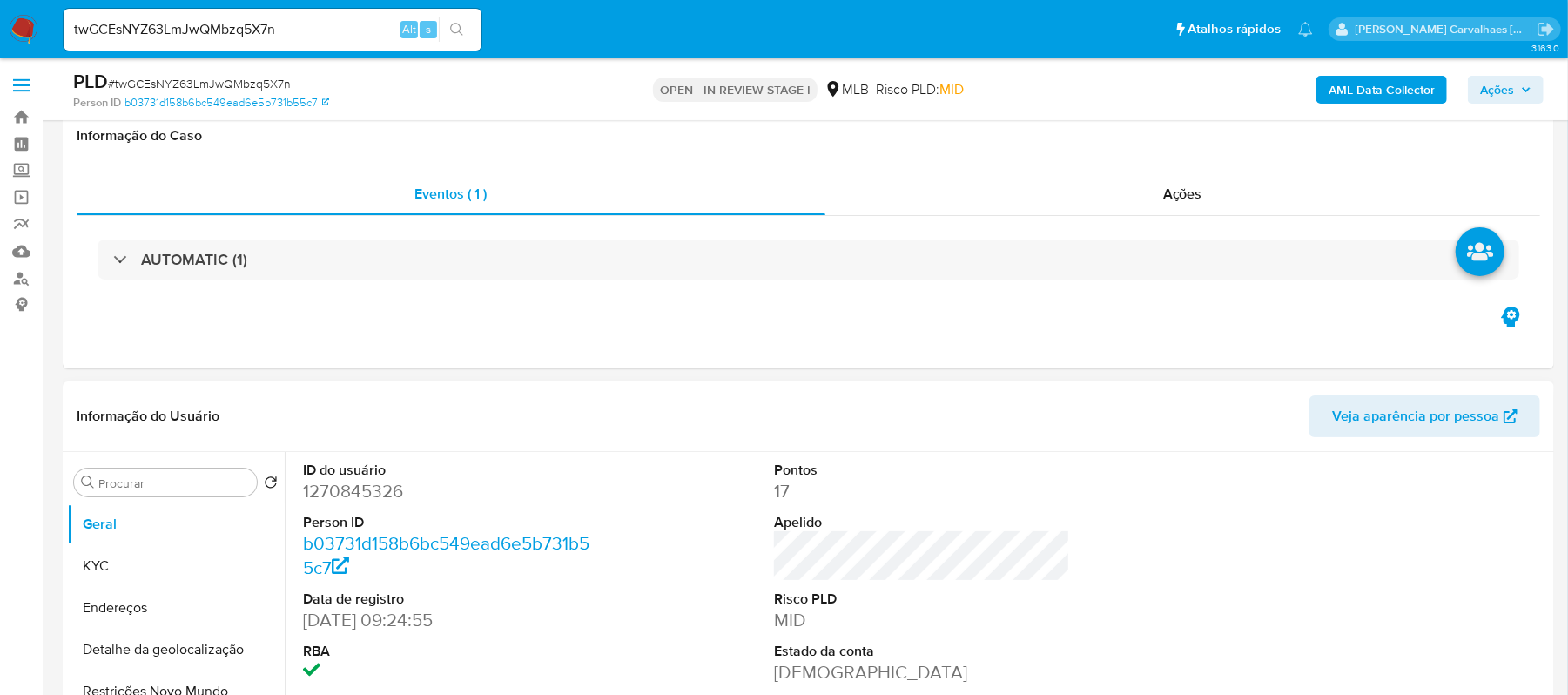
scroll to position [232, 0]
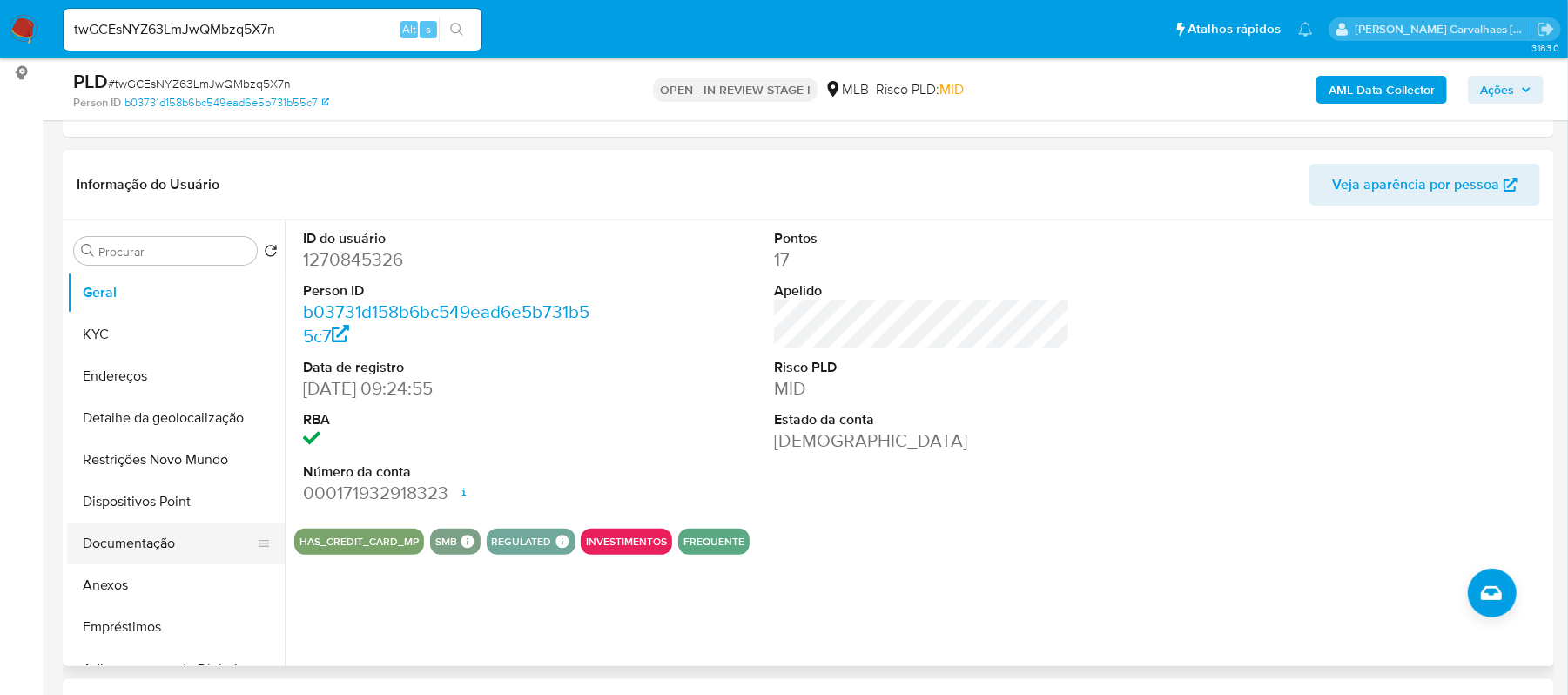
drag, startPoint x: 155, startPoint y: 536, endPoint x: 173, endPoint y: 537, distance: 18.0
click at [155, 537] on button "Documentação" at bounding box center [169, 543] width 203 height 42
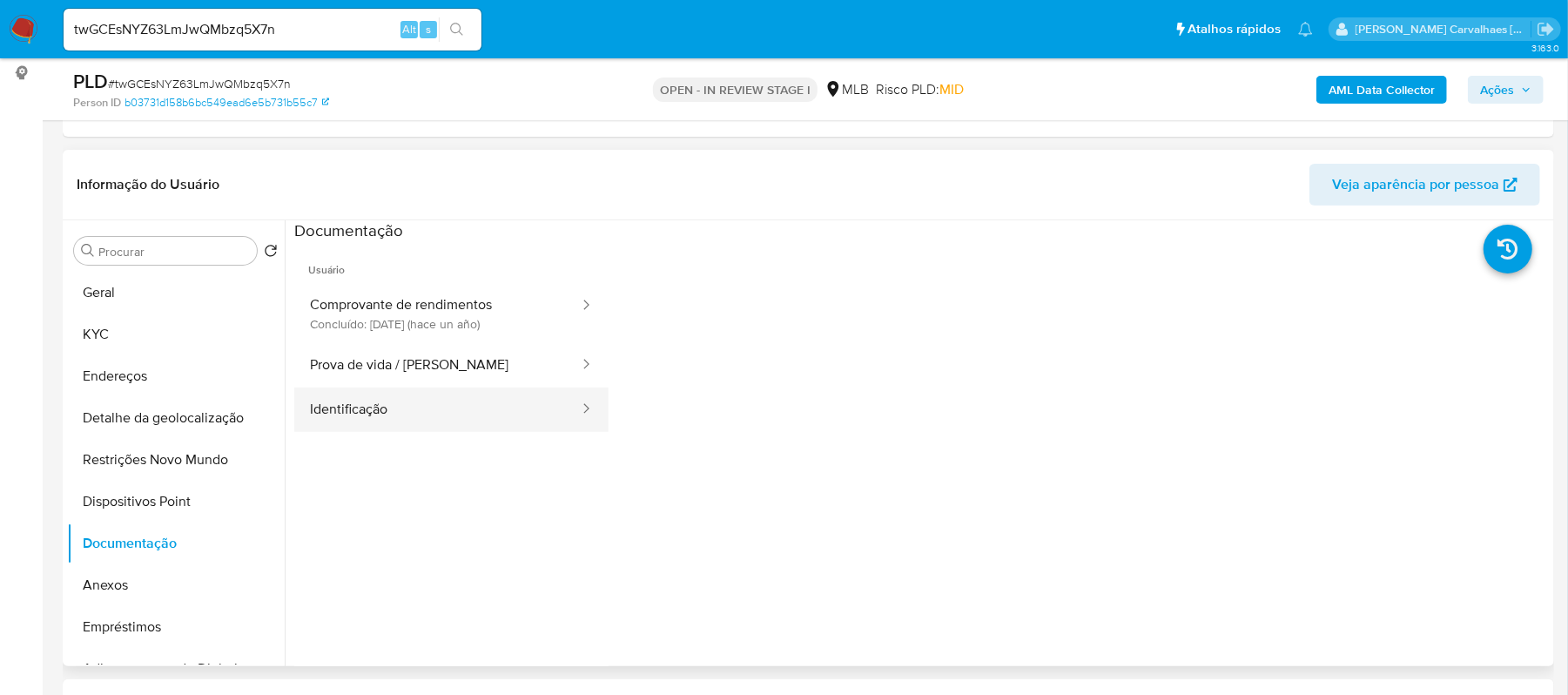
click at [405, 415] on button "Identificação" at bounding box center [437, 409] width 286 height 44
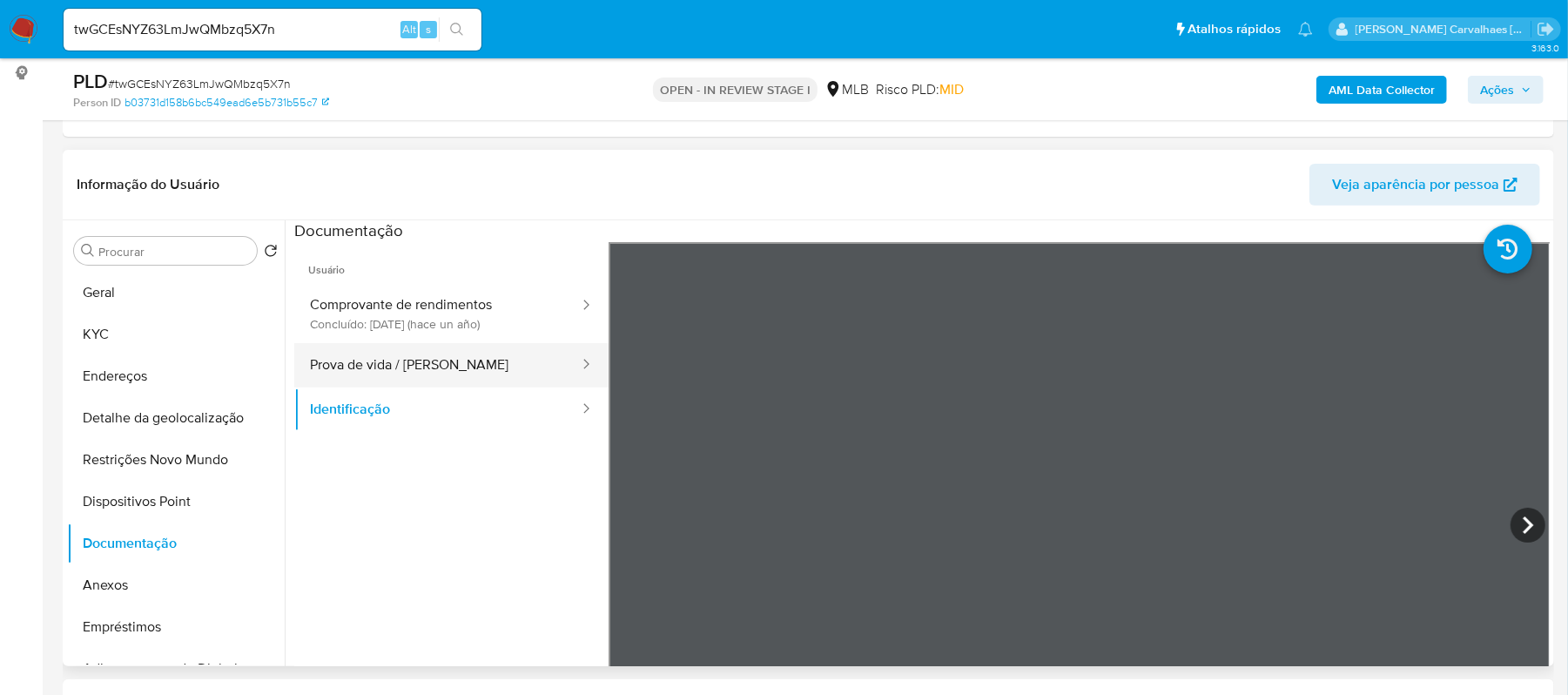
click at [402, 372] on button "Prova de vida / Selfie" at bounding box center [437, 365] width 286 height 44
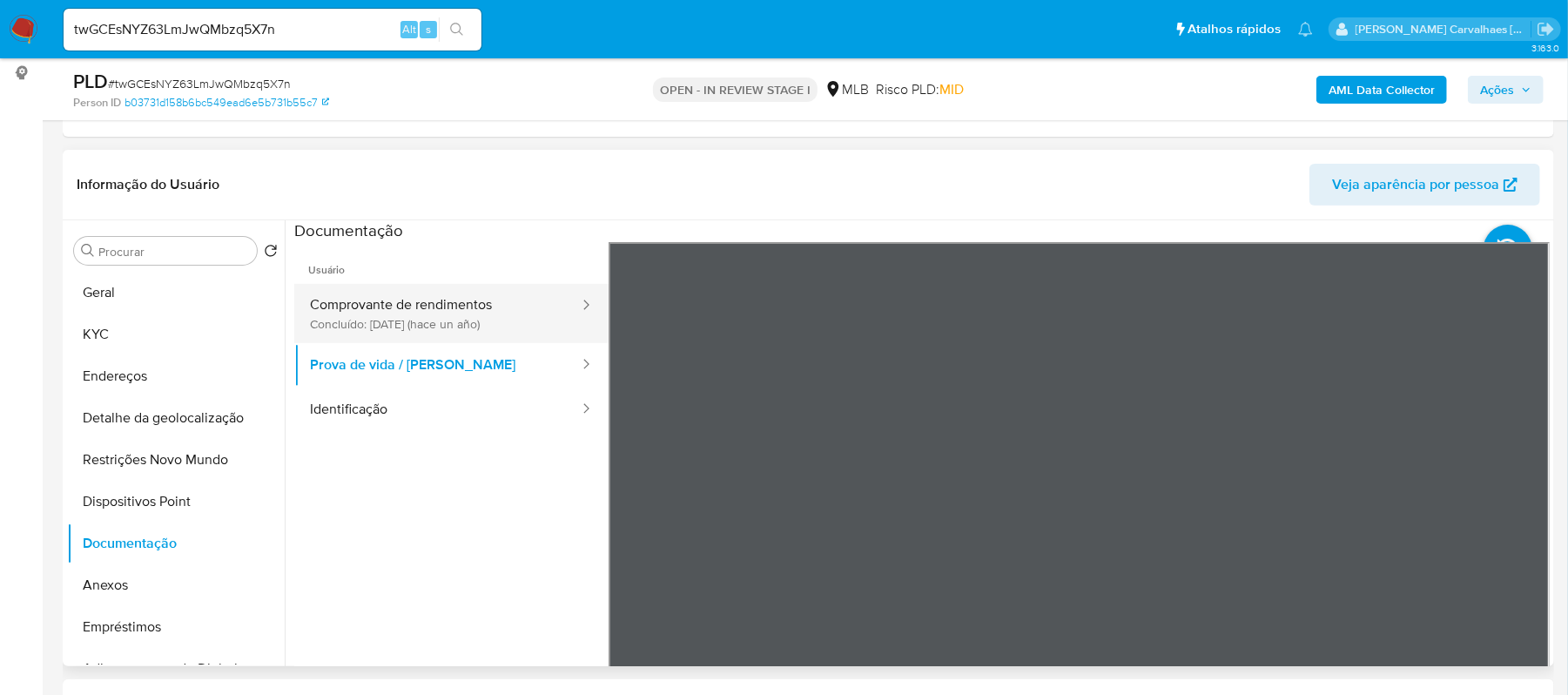
click at [450, 319] on button "Comprovante de rendimentos Concluído: 04/11/2024 (hace un año)" at bounding box center [437, 313] width 286 height 59
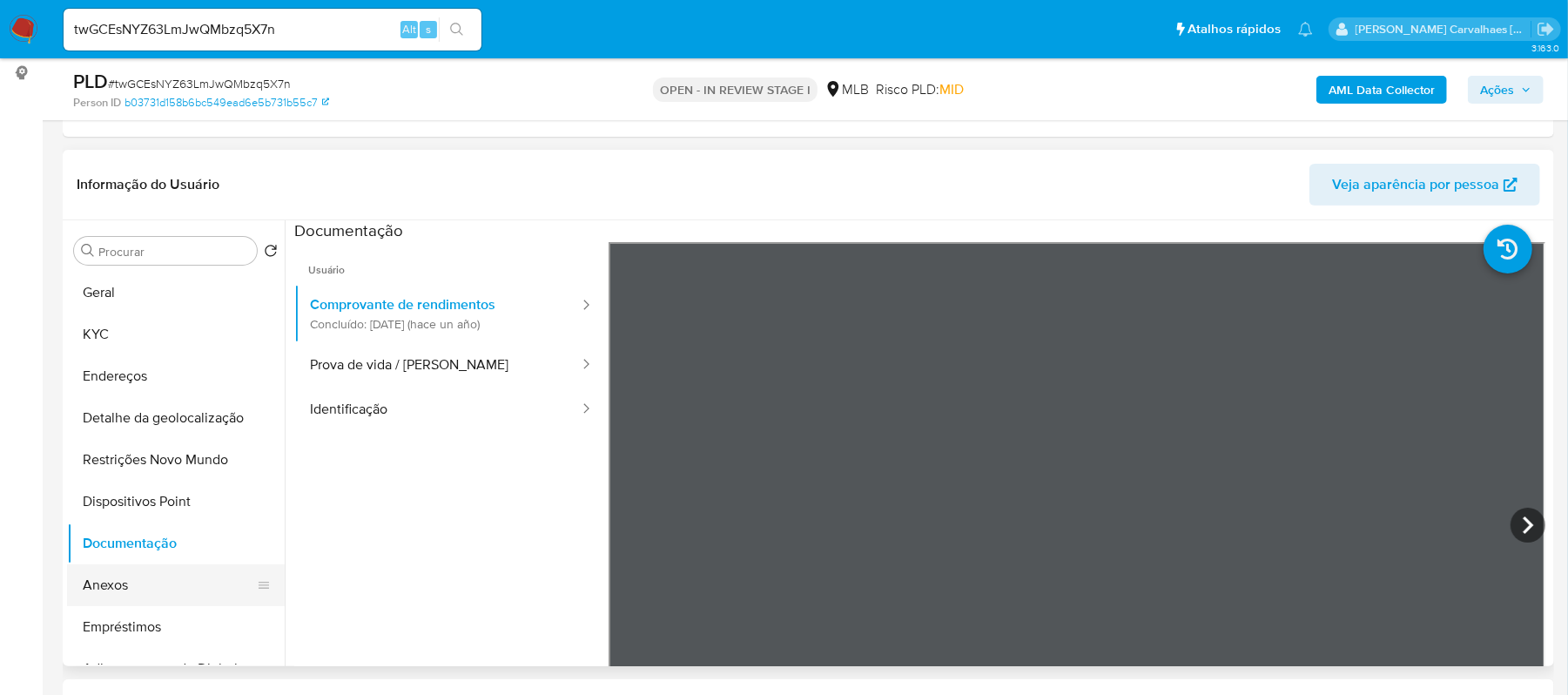
click at [103, 583] on button "Anexos" at bounding box center [169, 585] width 203 height 42
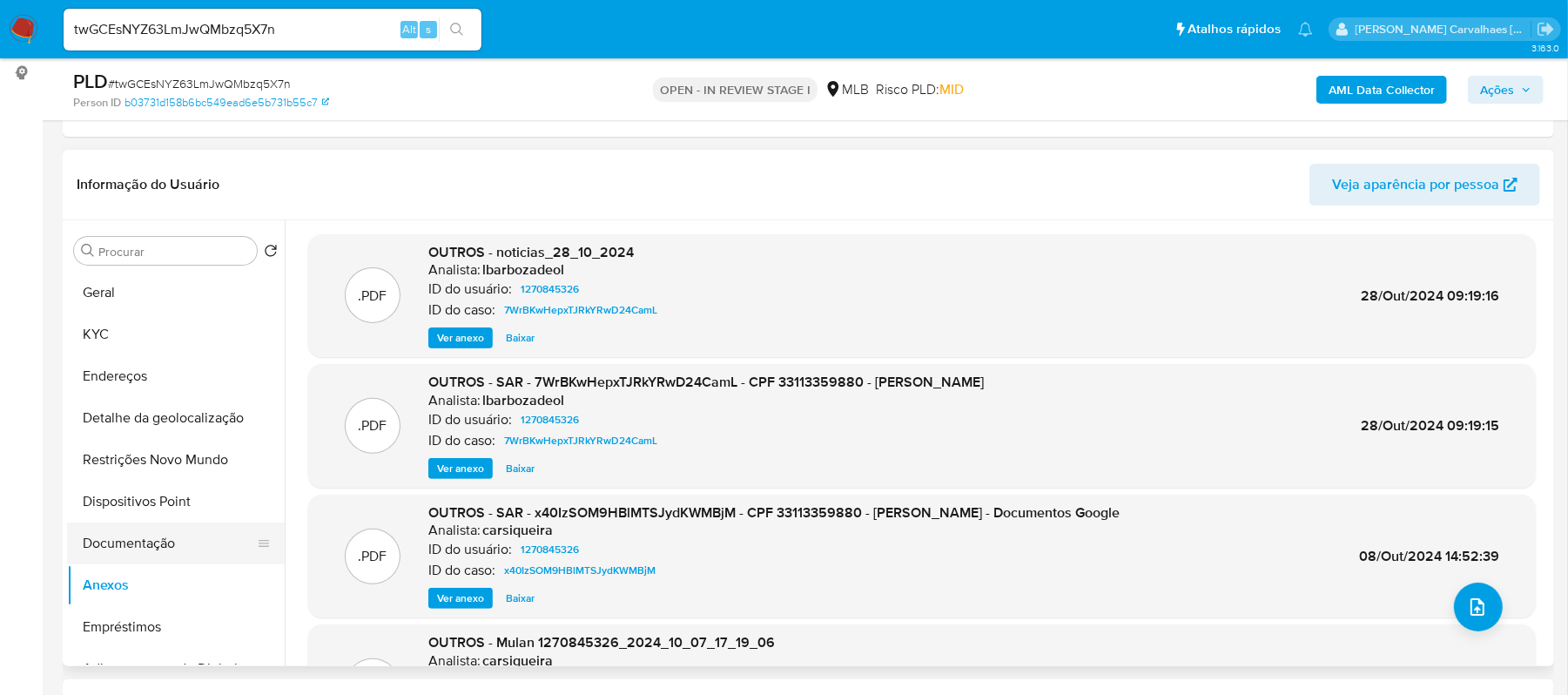
click at [148, 545] on button "Documentação" at bounding box center [169, 543] width 203 height 42
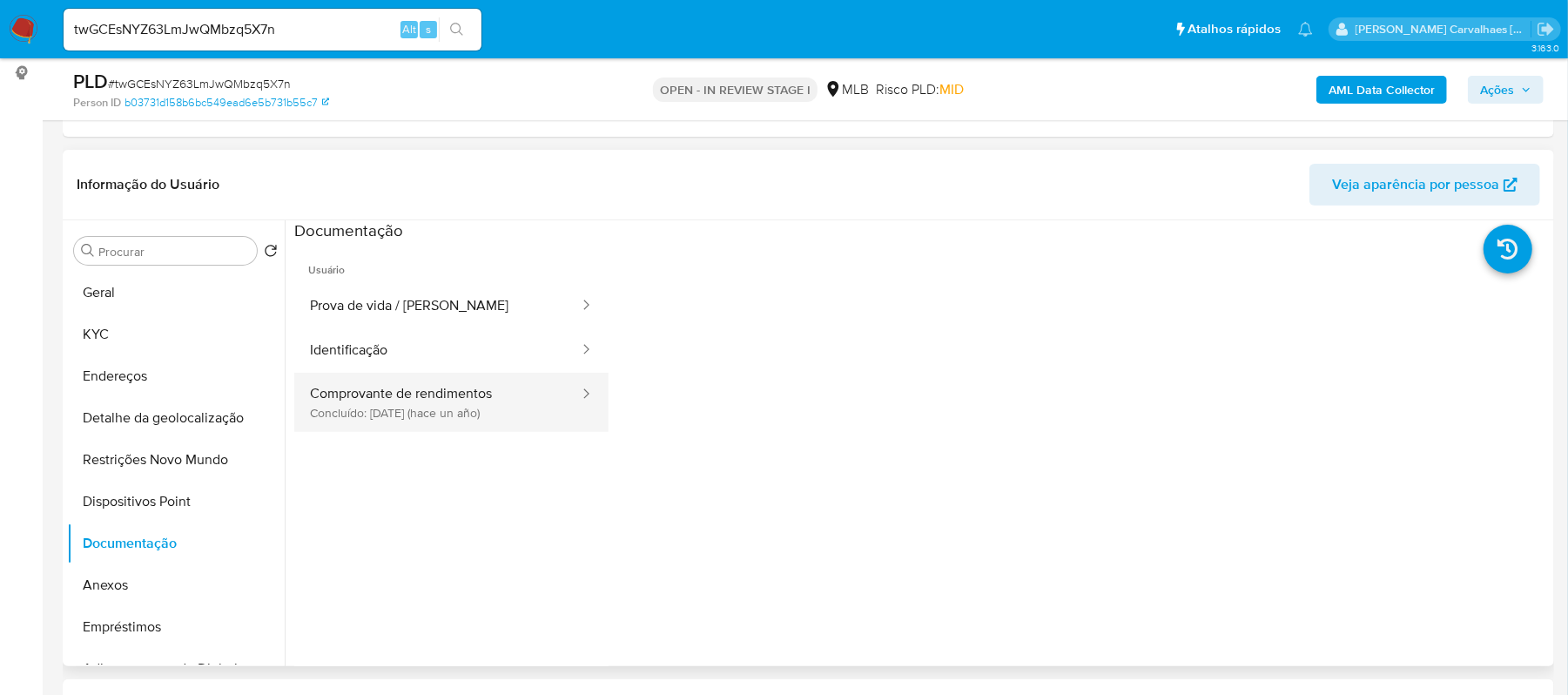
click at [475, 390] on button "Comprovante de rendimentos Concluído: 04/11/2024 (hace un año)" at bounding box center [437, 402] width 286 height 59
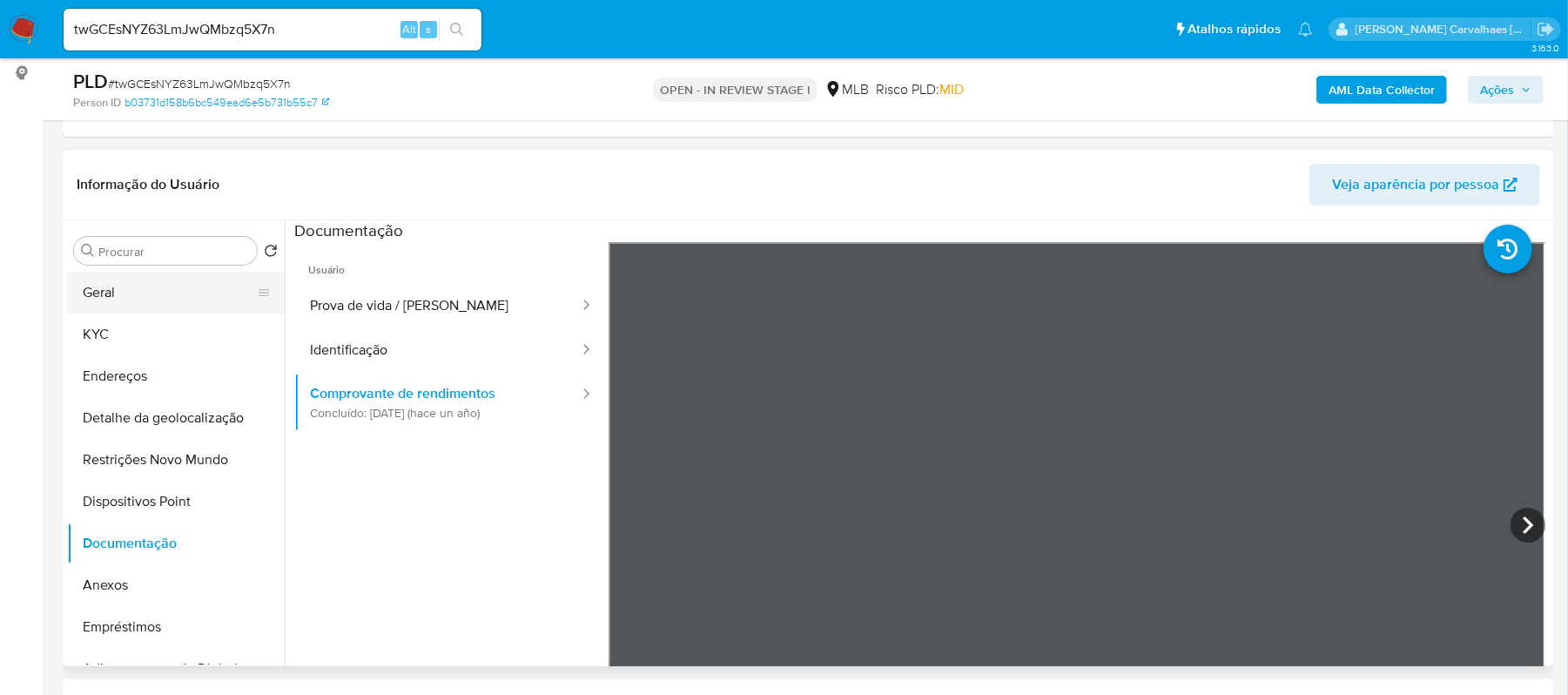
click at [136, 294] on button "Geral" at bounding box center [169, 292] width 203 height 42
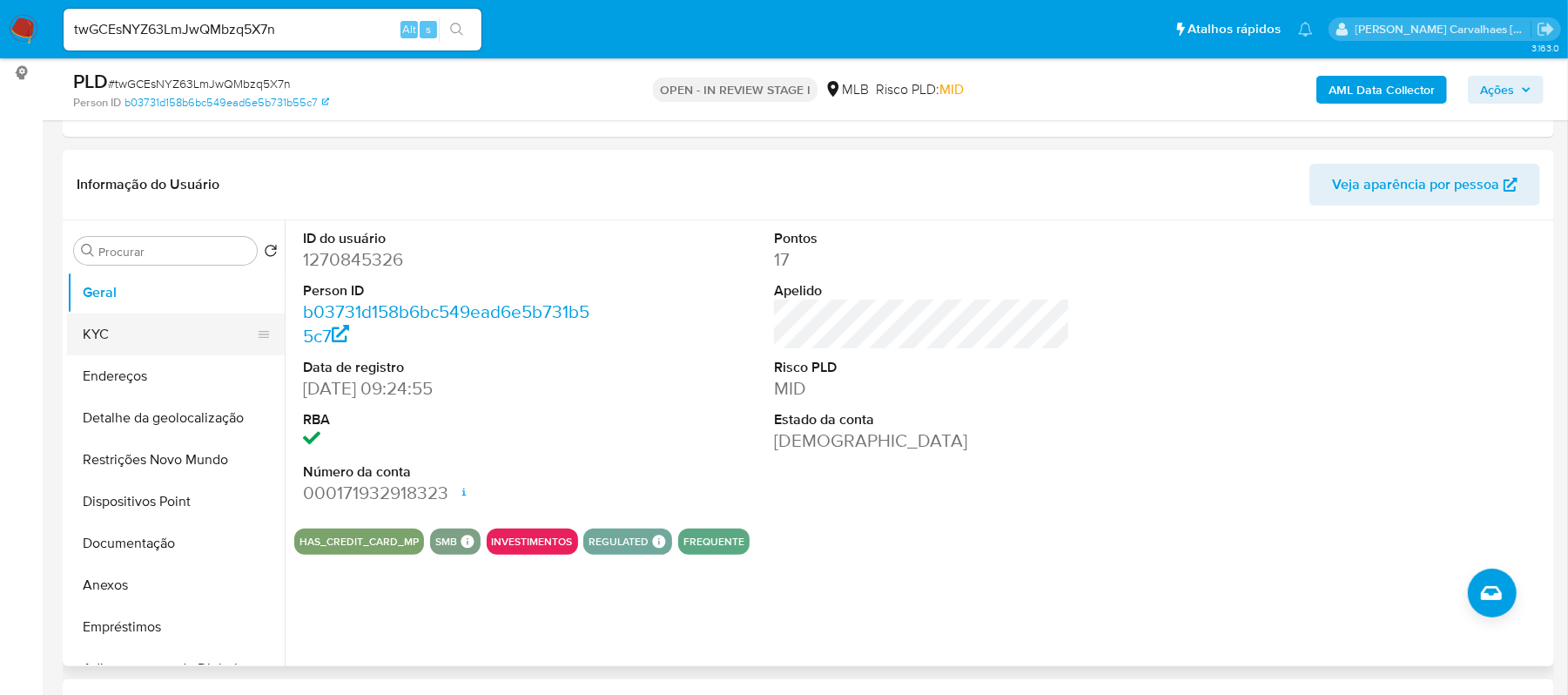
click at [177, 348] on button "KYC" at bounding box center [169, 334] width 203 height 42
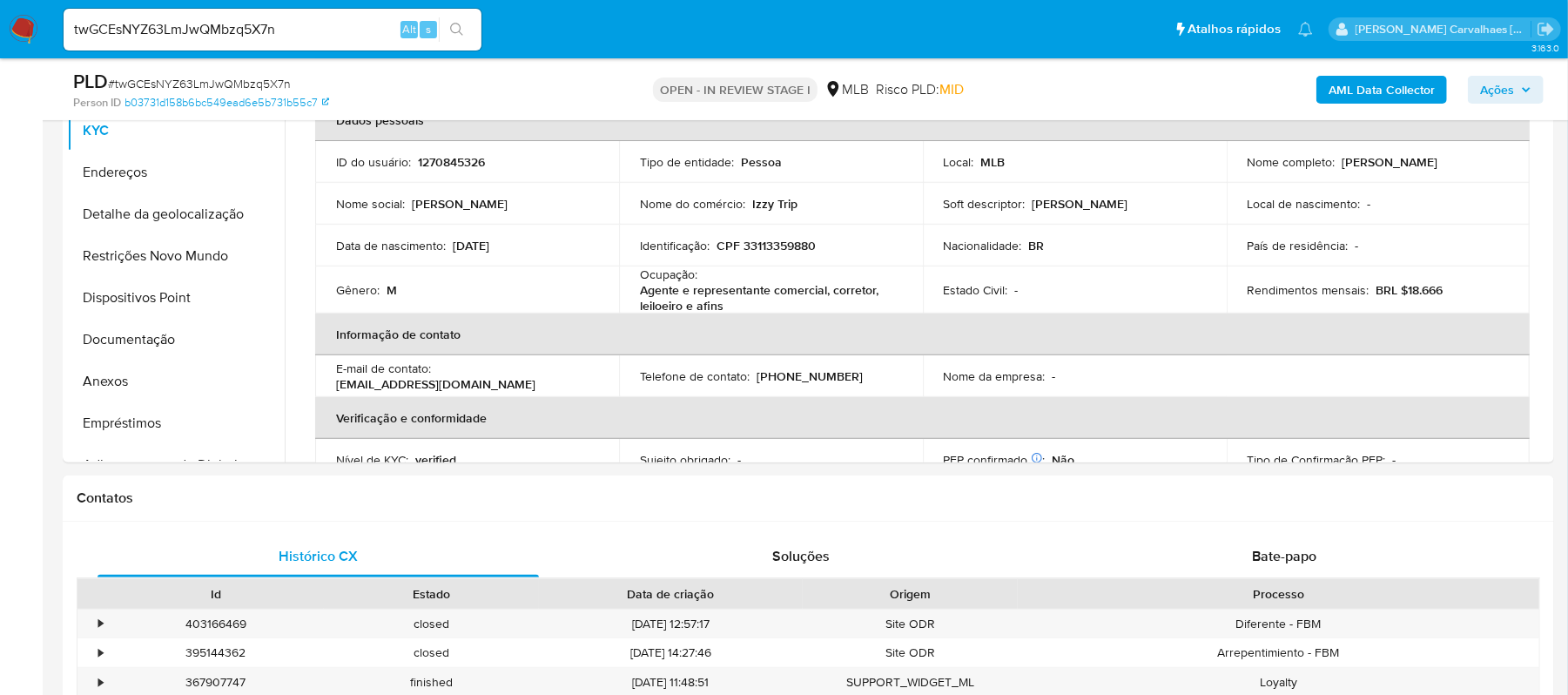
scroll to position [441, 0]
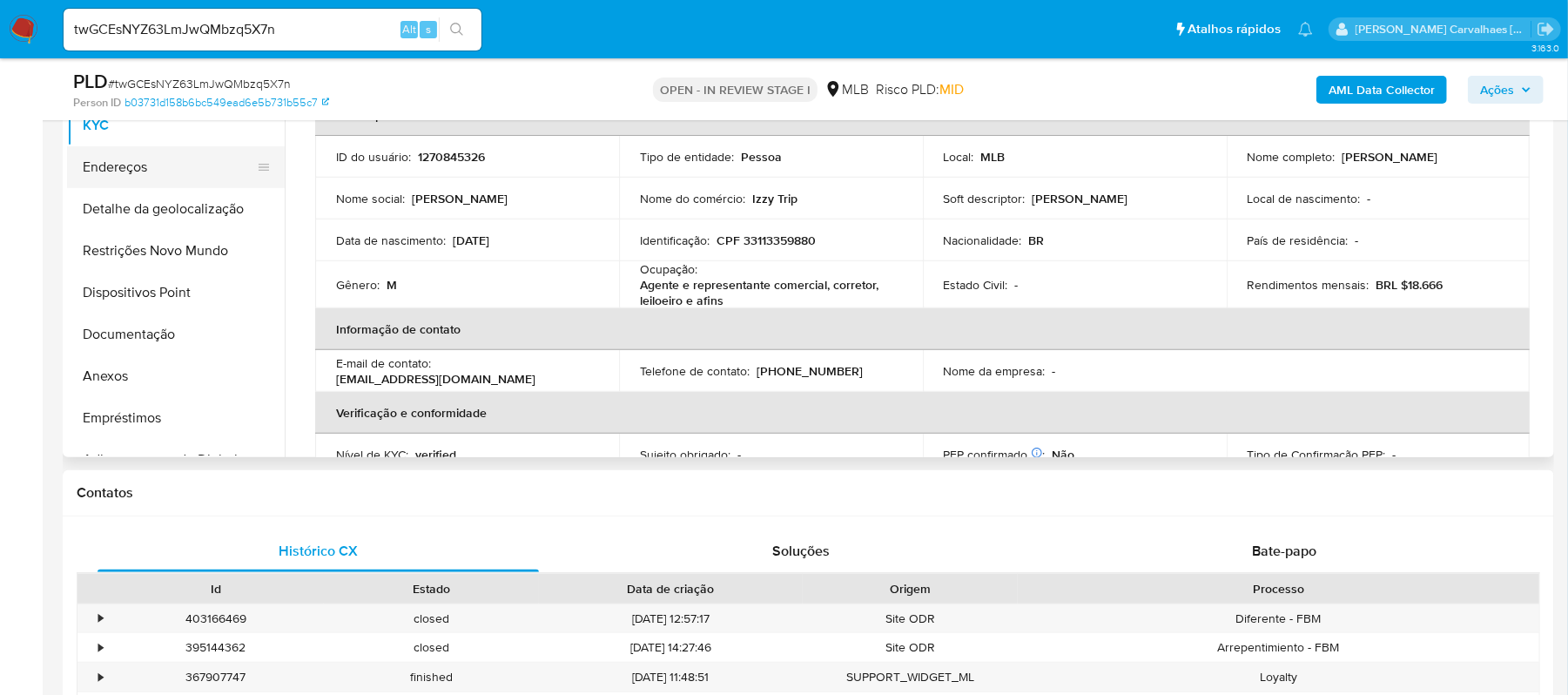
click at [150, 175] on button "Endereços" at bounding box center [169, 166] width 203 height 42
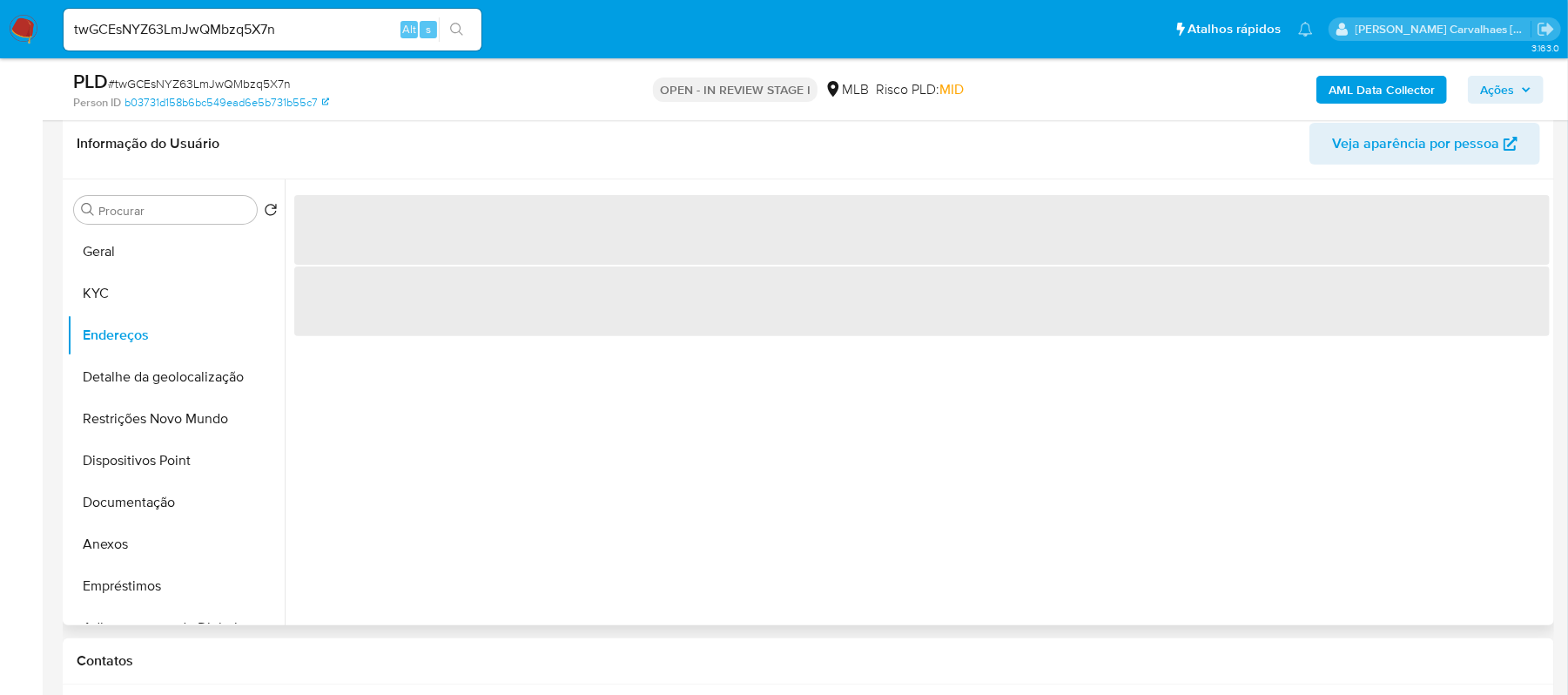
scroll to position [209, 0]
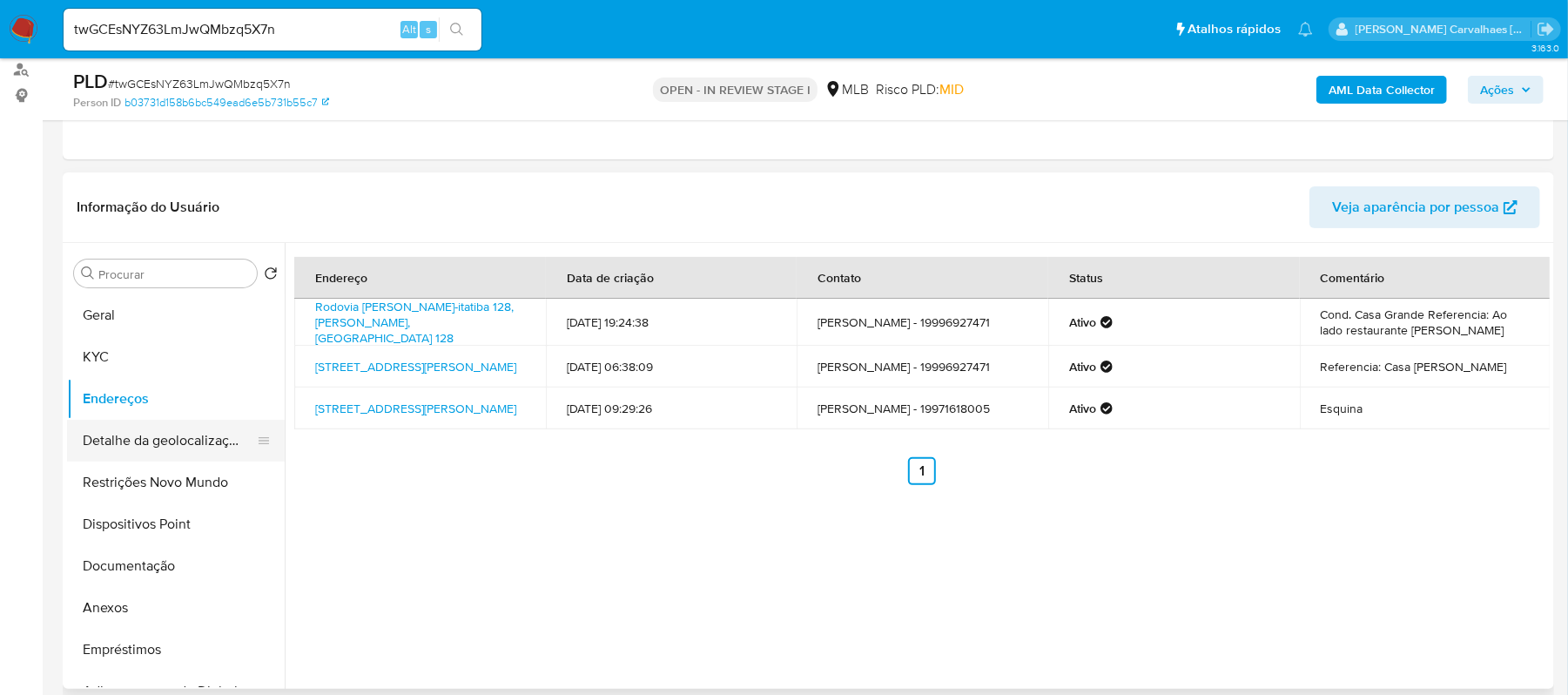
click at [175, 450] on button "Detalhe da geolocalização" at bounding box center [169, 440] width 203 height 42
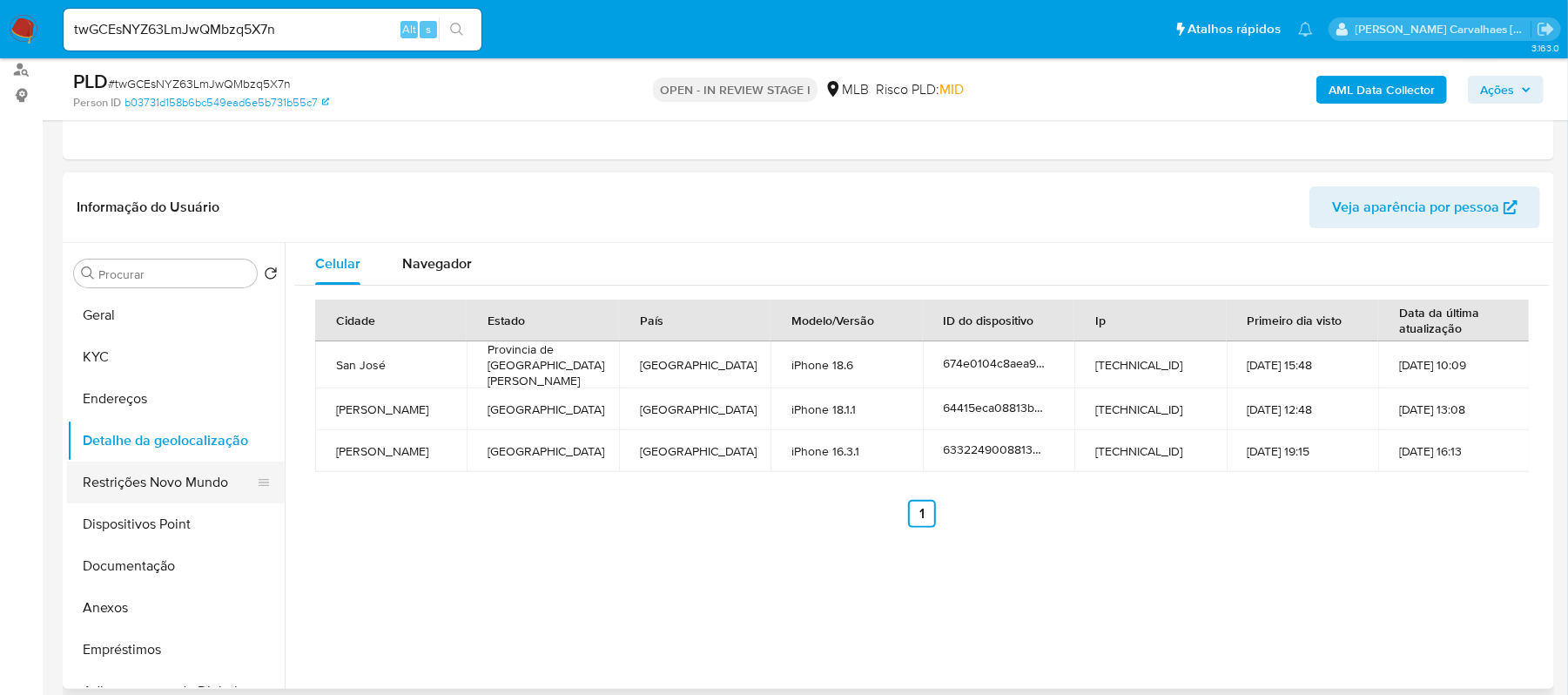
click at [188, 479] on button "Restrições Novo Mundo" at bounding box center [169, 482] width 203 height 42
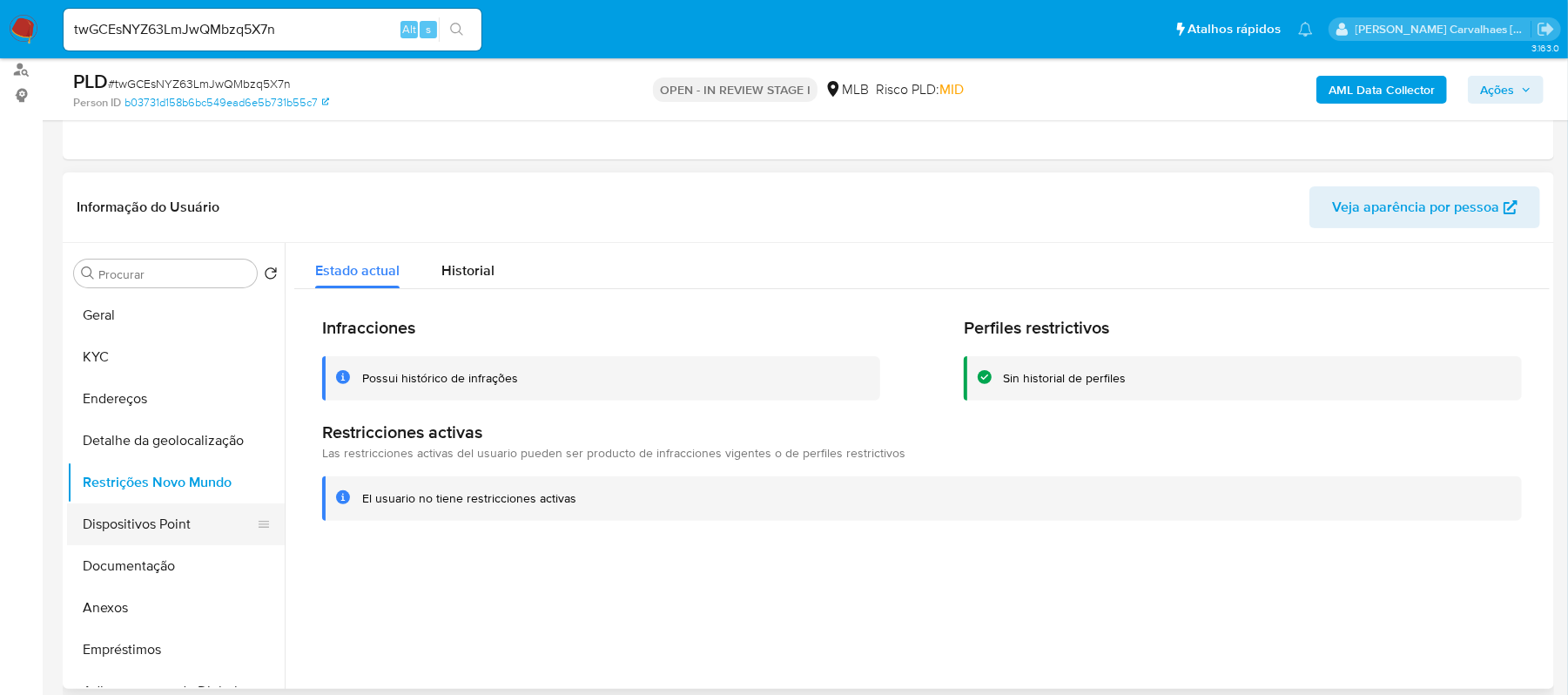
click at [128, 526] on button "Dispositivos Point" at bounding box center [169, 524] width 203 height 42
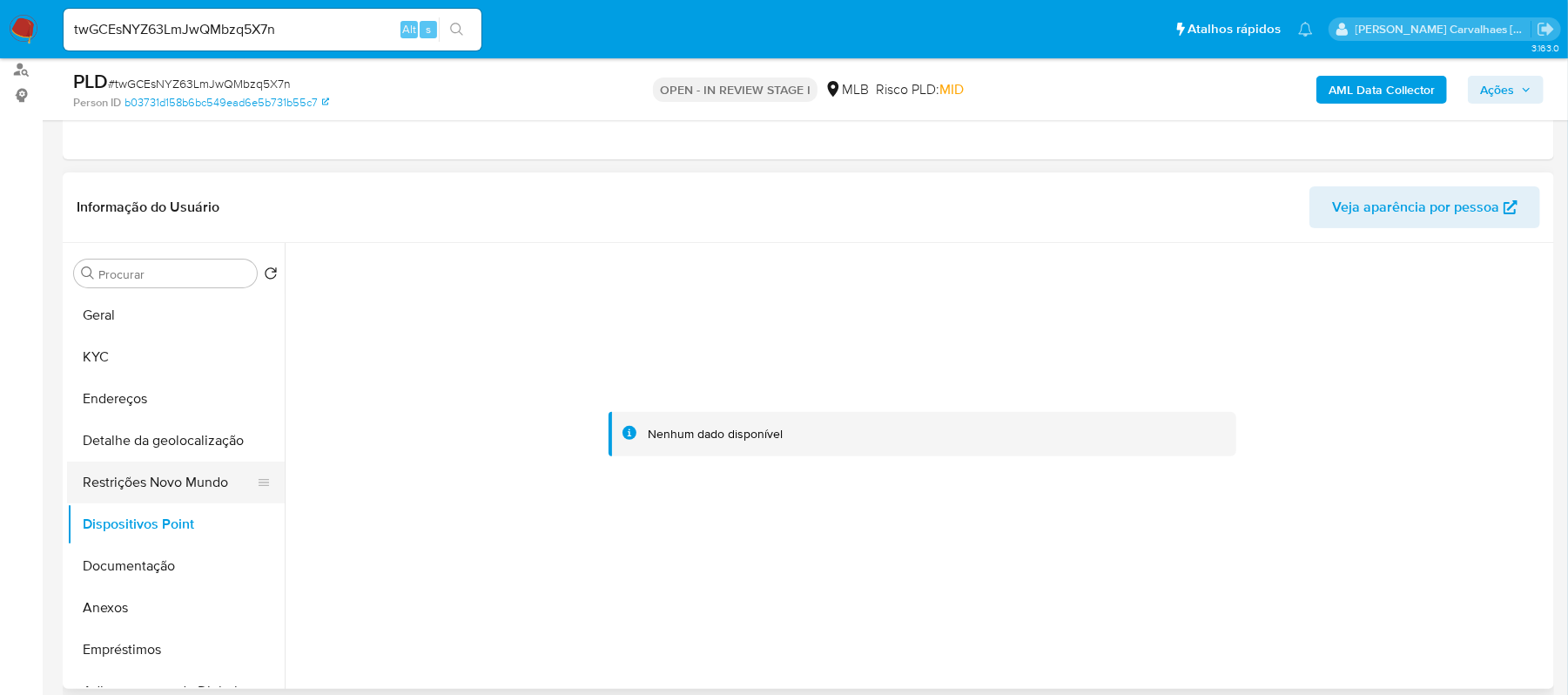
click at [152, 475] on button "Restrições Novo Mundo" at bounding box center [169, 482] width 203 height 42
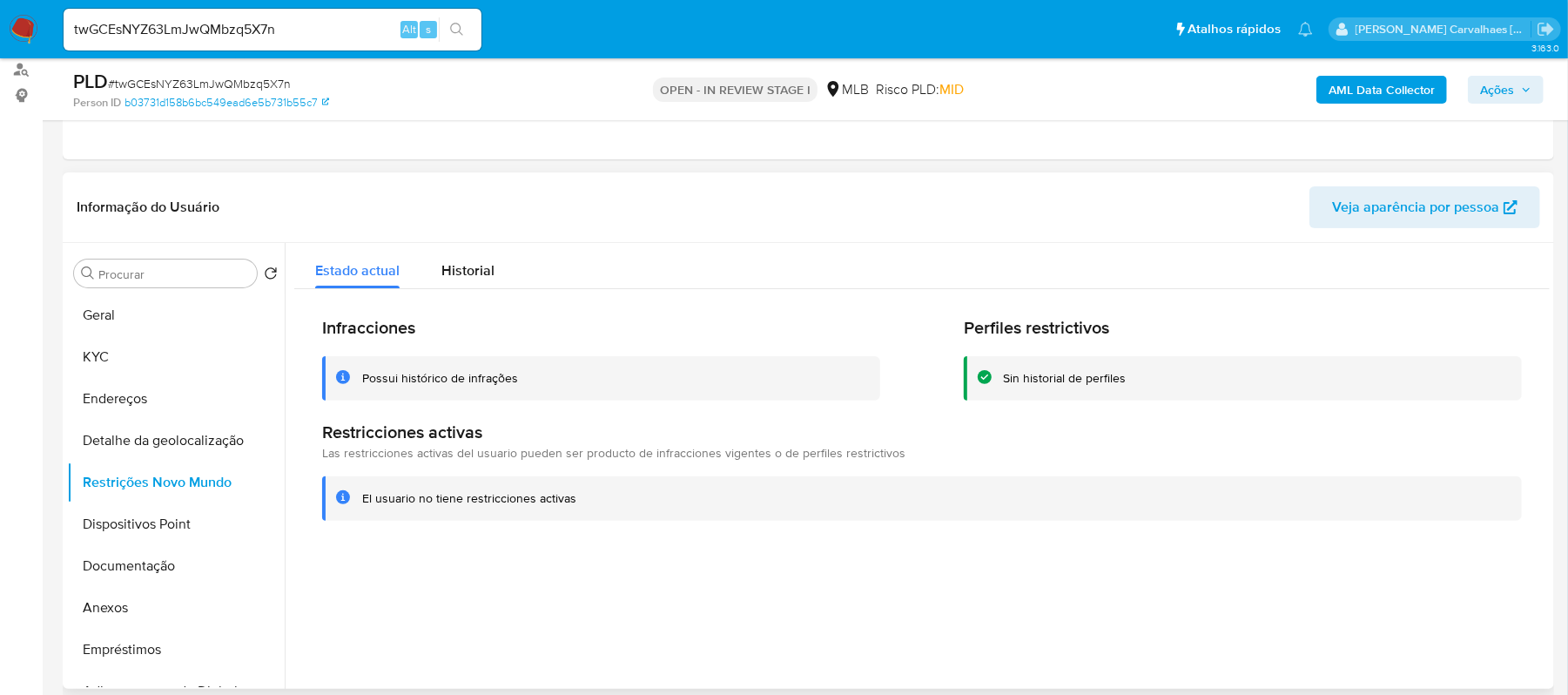
drag, startPoint x: 364, startPoint y: 496, endPoint x: 579, endPoint y: 513, distance: 215.7
click at [579, 509] on div "El usuario no tiene restricciones activas" at bounding box center [922, 498] width 1199 height 44
click at [168, 568] on button "Documentação" at bounding box center [169, 566] width 203 height 42
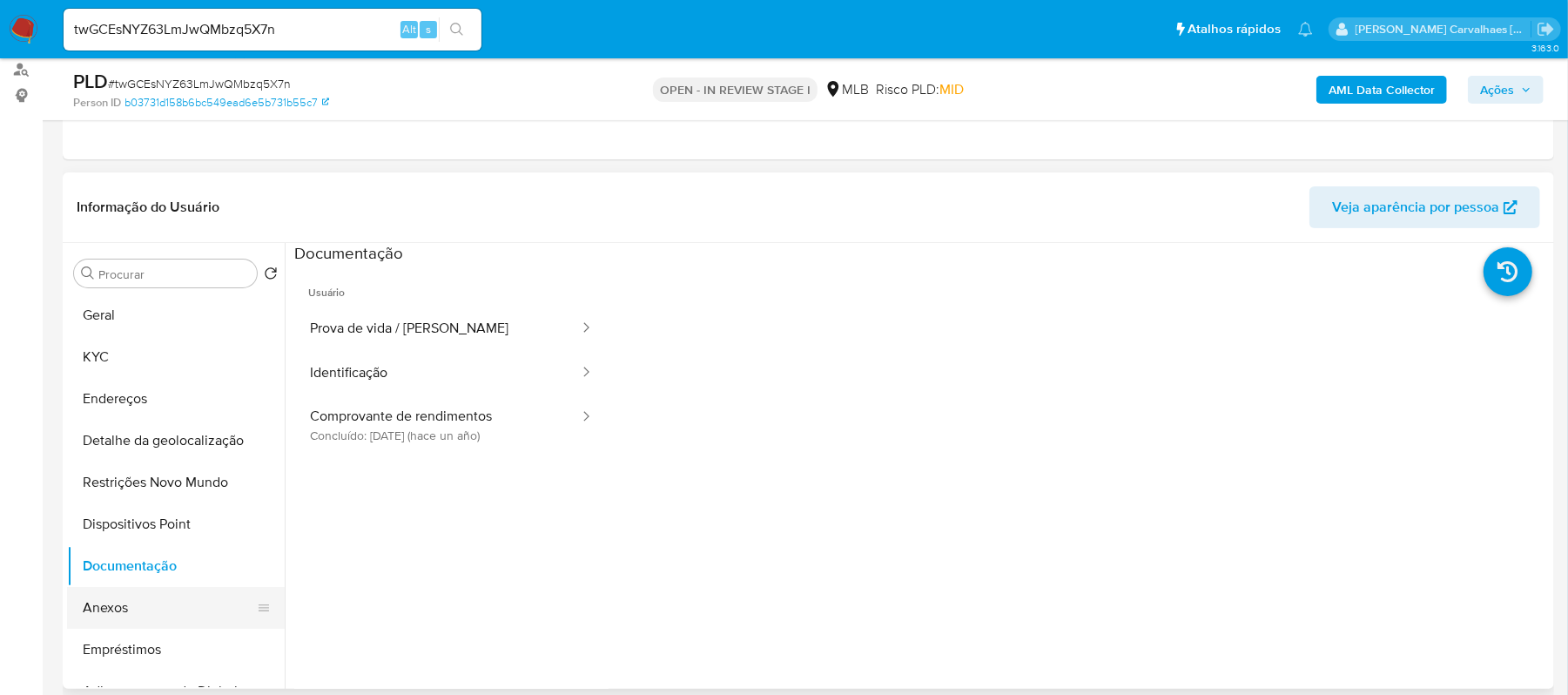
click at [99, 624] on button "Anexos" at bounding box center [169, 607] width 203 height 42
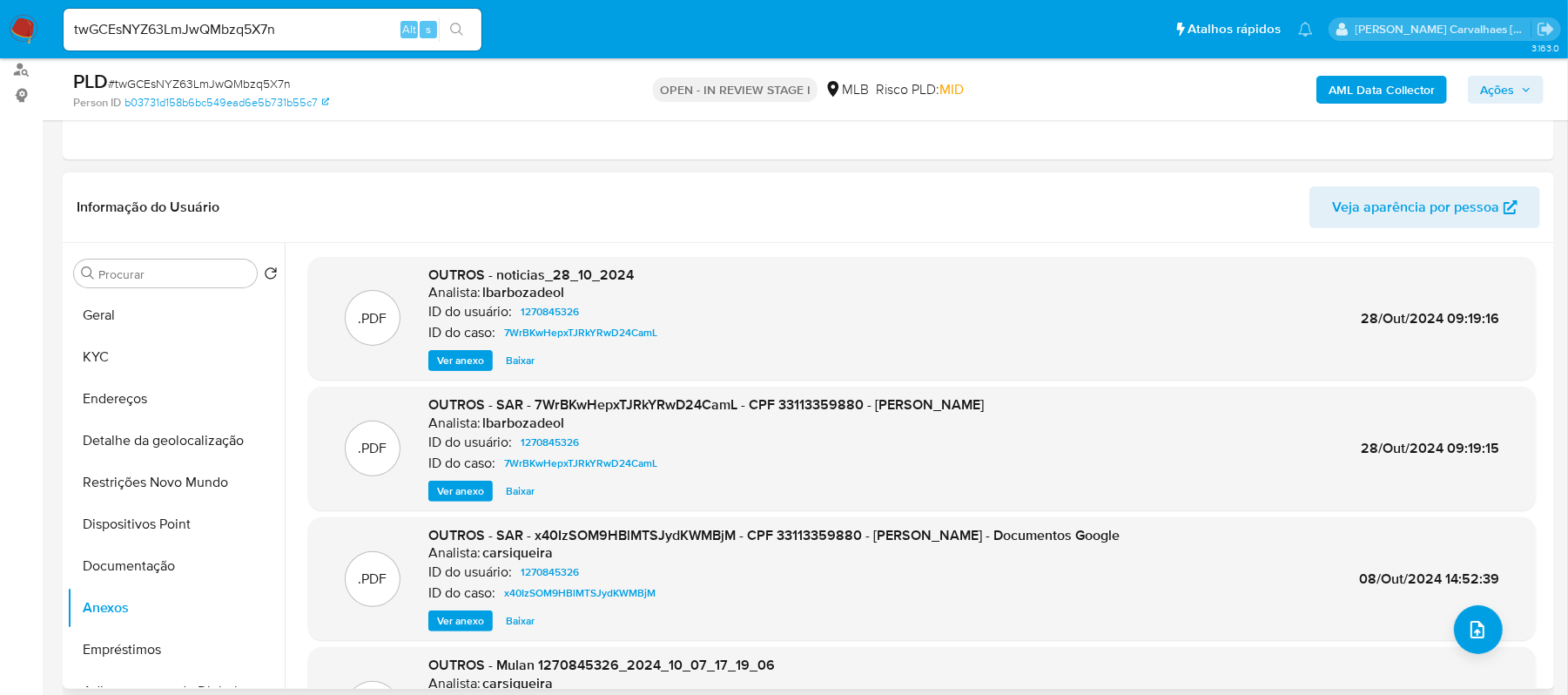
click at [449, 355] on span "Ver anexo" at bounding box center [460, 360] width 47 height 18
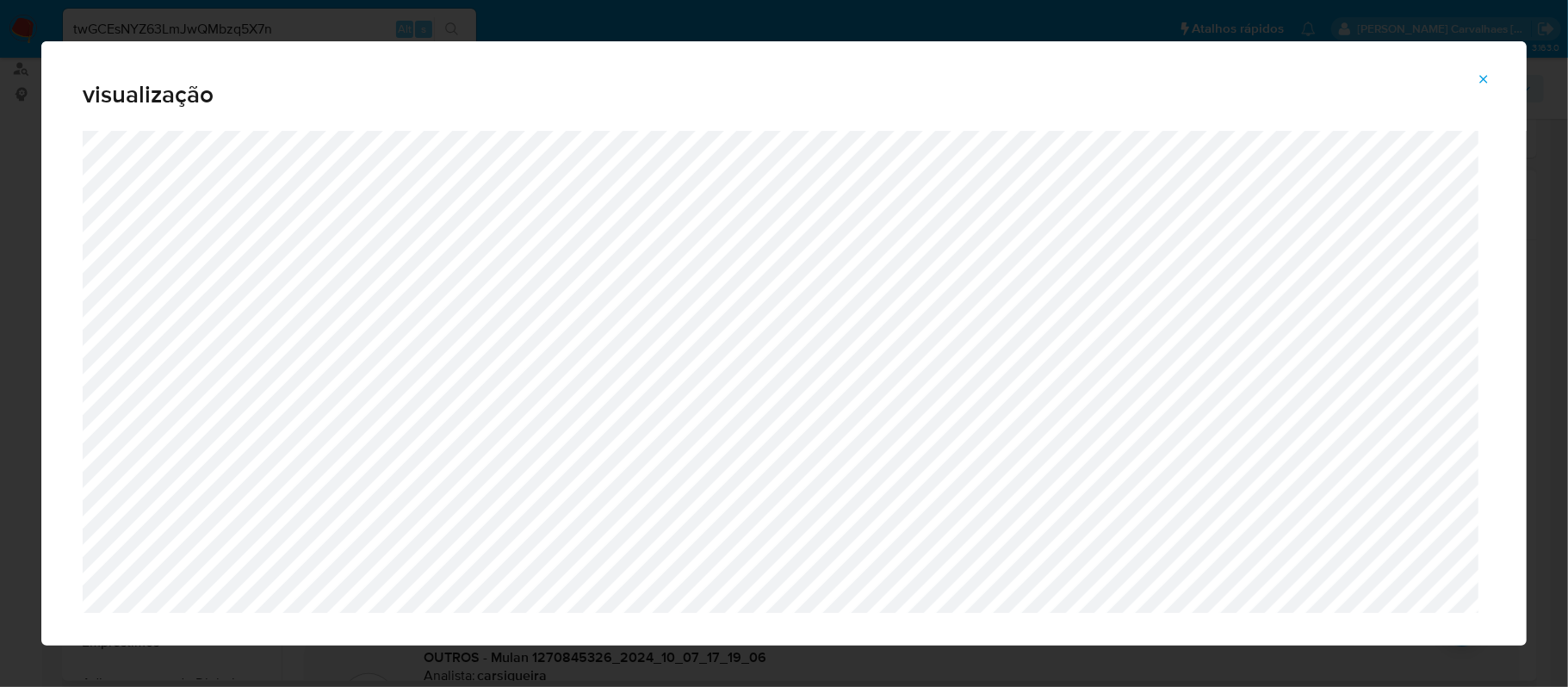
click at [1474, 81] on button "Attachment preview" at bounding box center [1483, 79] width 37 height 27
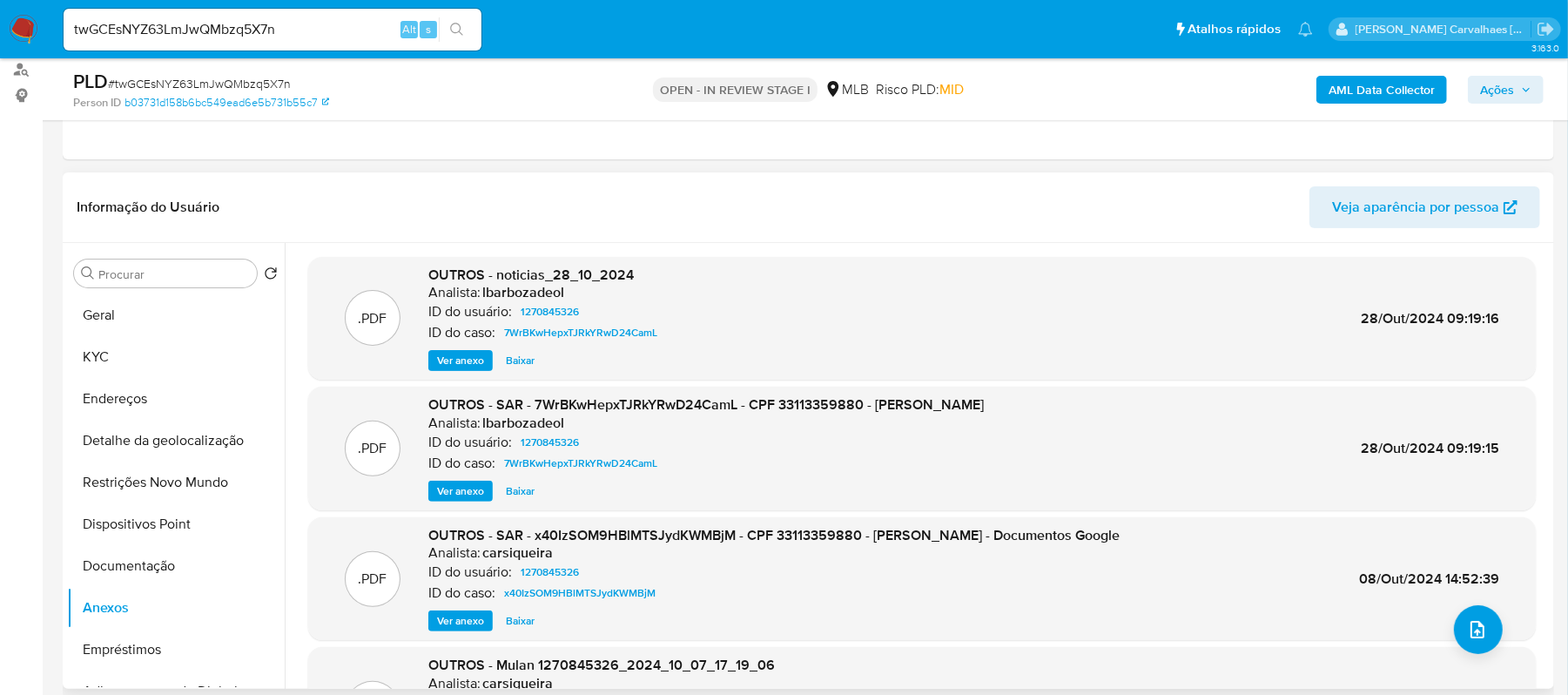
click at [468, 485] on span "Ver anexo" at bounding box center [460, 491] width 47 height 18
click at [468, 485] on div "Ver anexo Ver anexo Baixar" at bounding box center [706, 491] width 555 height 21
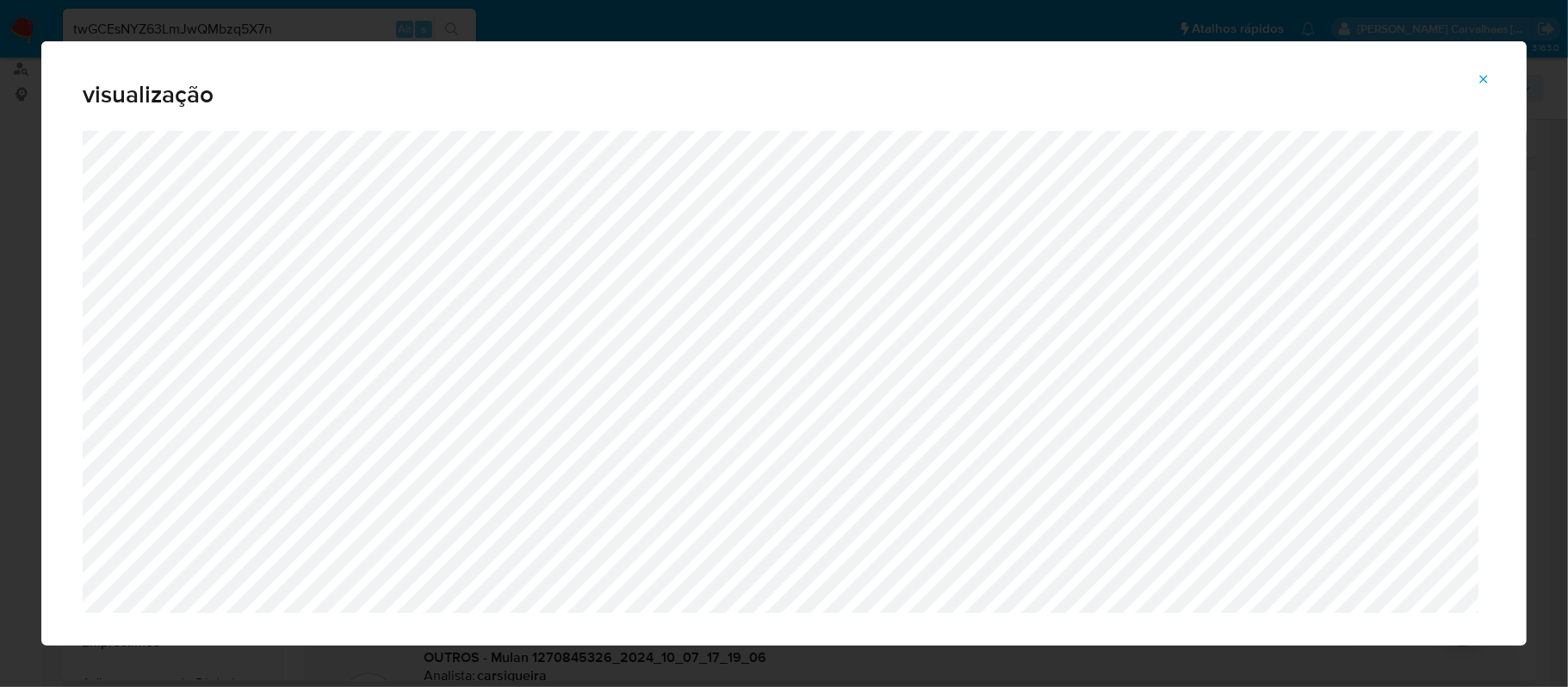
click at [1483, 64] on div "visualização" at bounding box center [783, 86] width 1485 height 90
click at [1479, 82] on icon "Attachment preview" at bounding box center [1483, 79] width 14 height 14
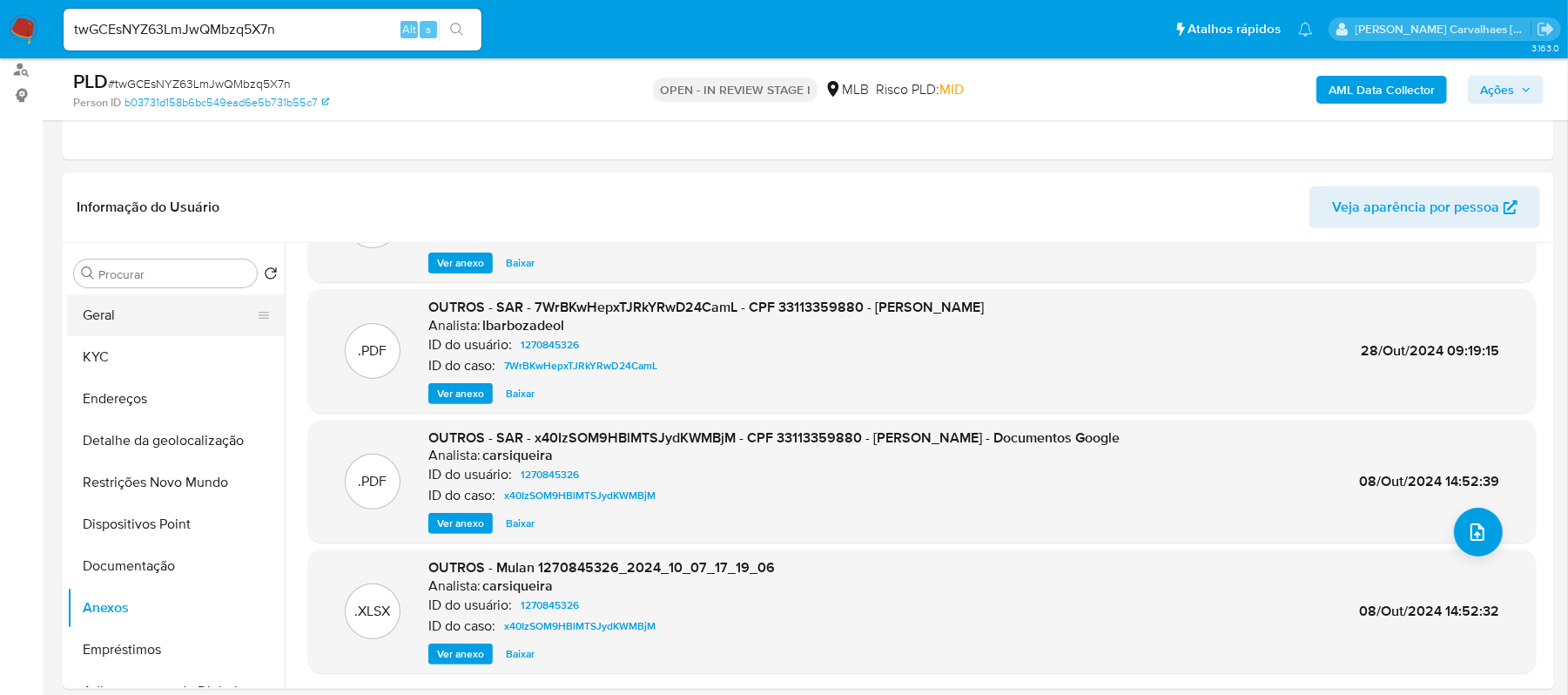
click at [161, 315] on button "Geral" at bounding box center [169, 314] width 203 height 42
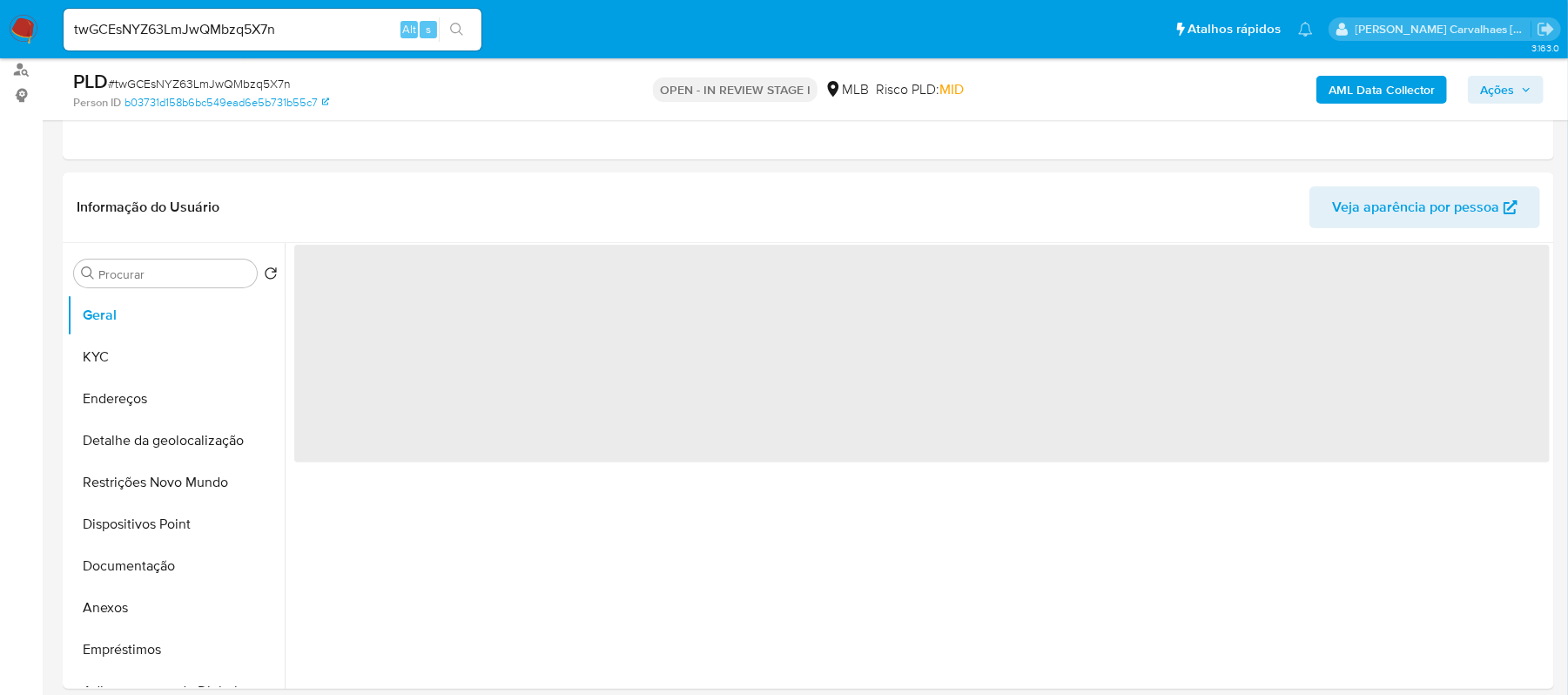
scroll to position [0, 0]
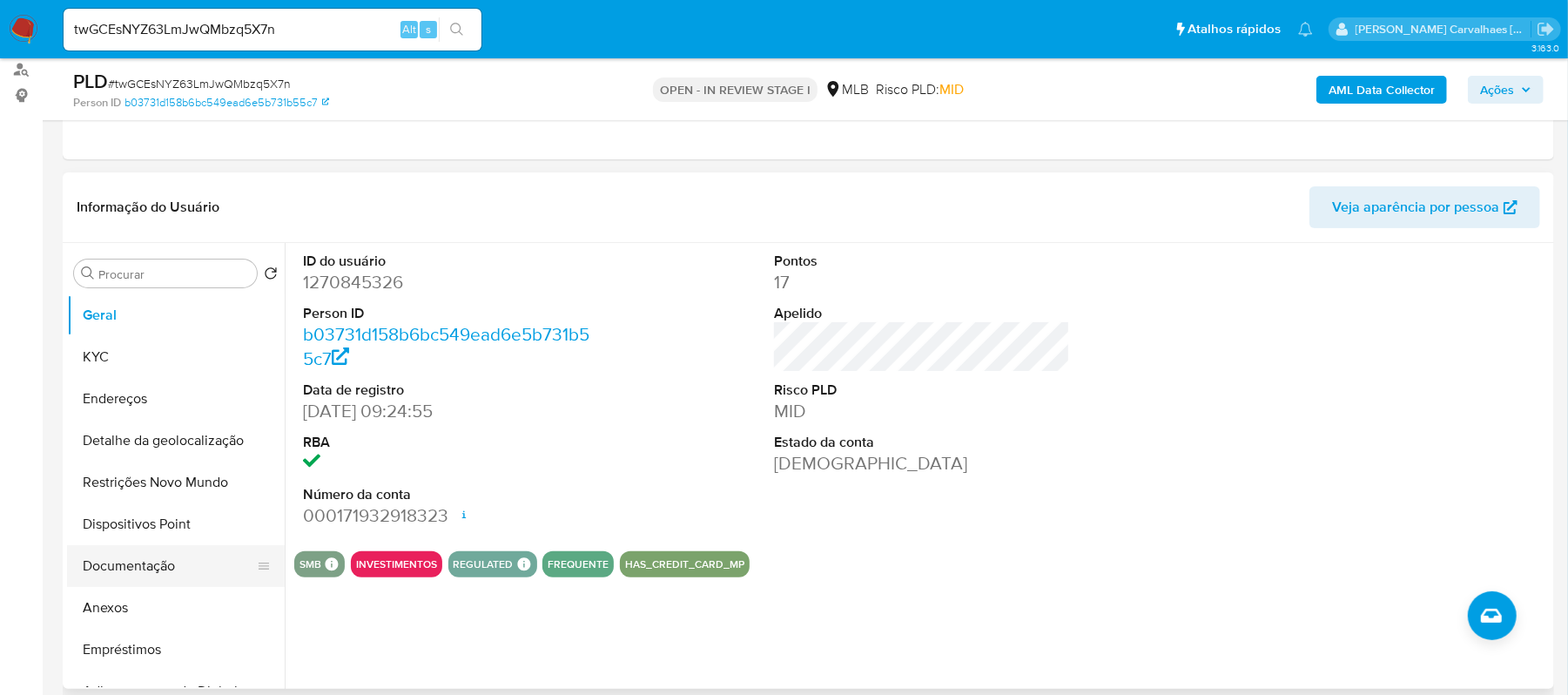
click at [165, 565] on button "Documentação" at bounding box center [169, 566] width 203 height 42
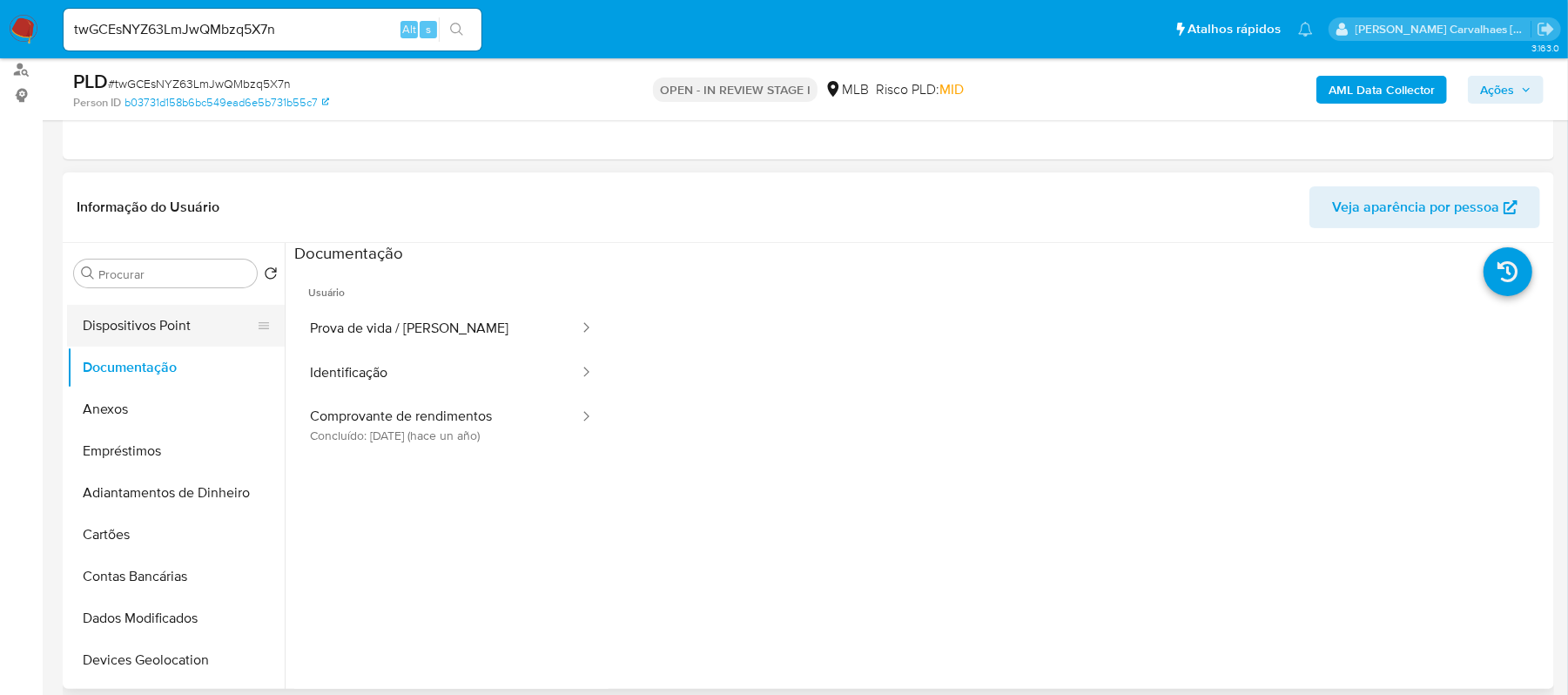
scroll to position [232, 0]
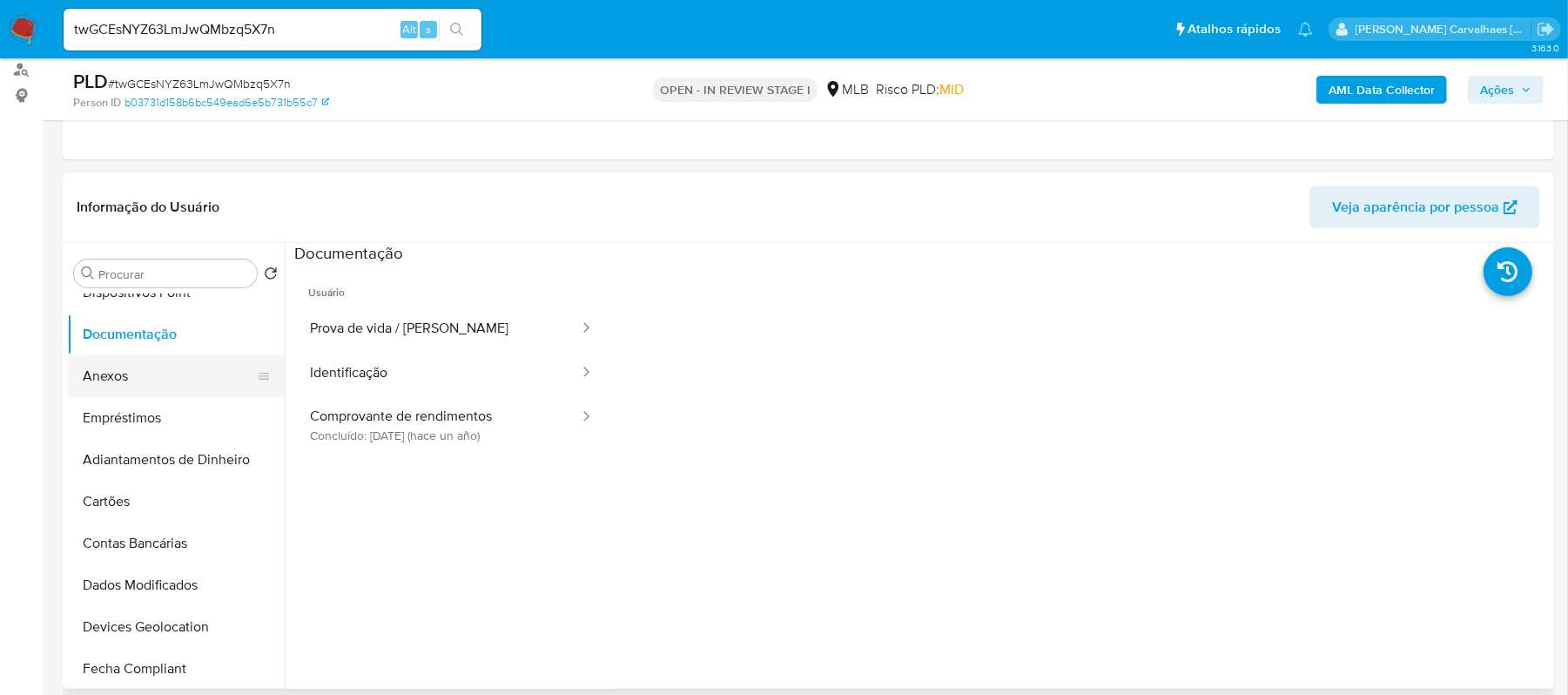
click at [167, 371] on button "Anexos" at bounding box center [169, 375] width 203 height 42
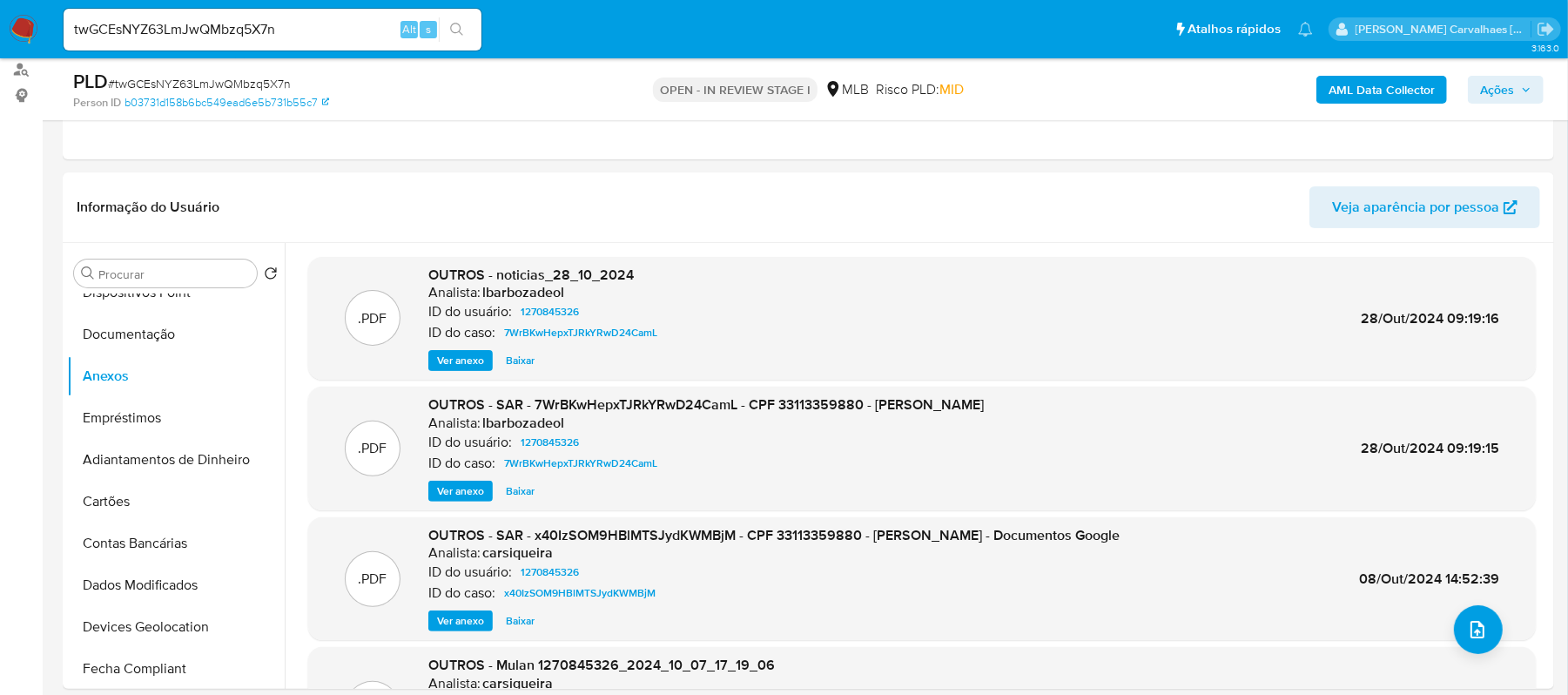
click at [464, 488] on span "Ver anexo" at bounding box center [460, 491] width 47 height 18
click at [464, 488] on div "Ver anexo Ver anexo Baixar" at bounding box center [706, 491] width 555 height 21
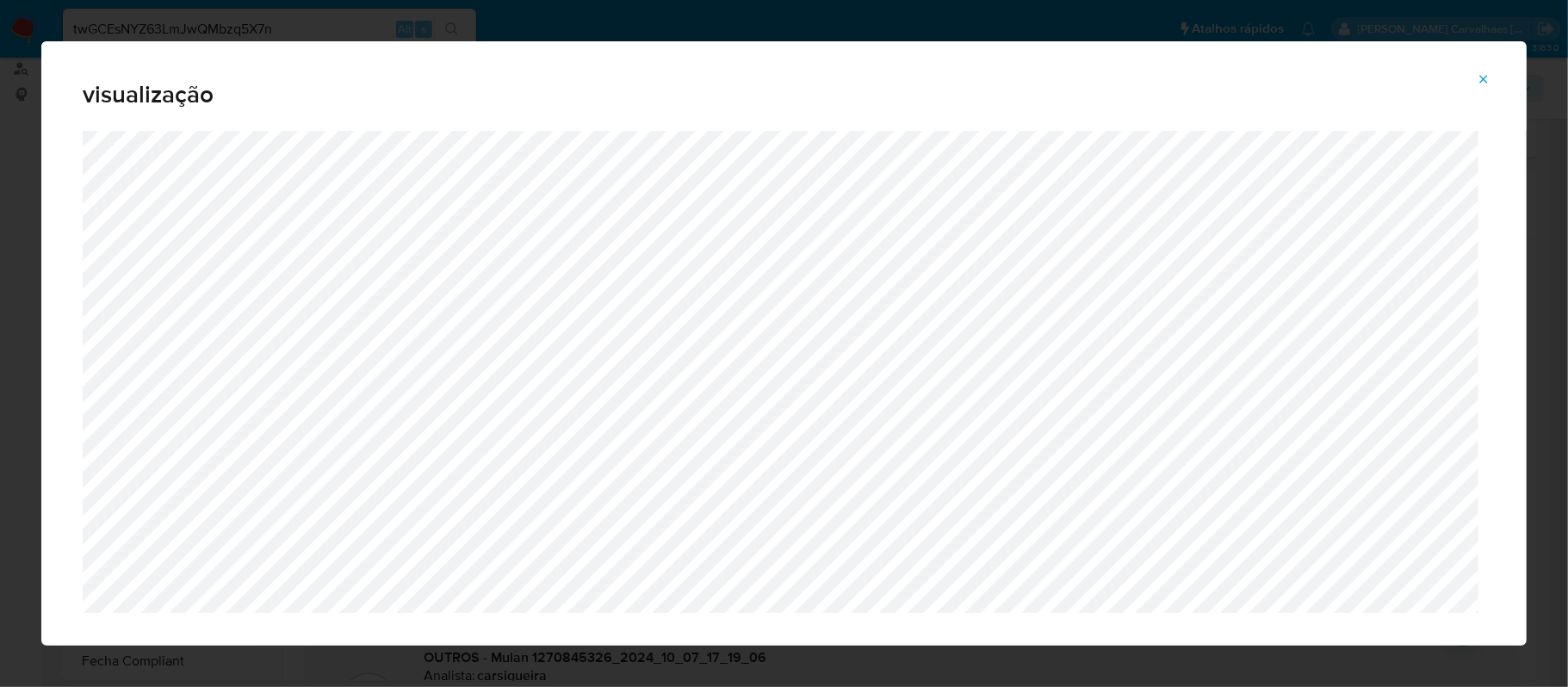
click at [1481, 86] on span "Attachment preview" at bounding box center [1483, 79] width 14 height 24
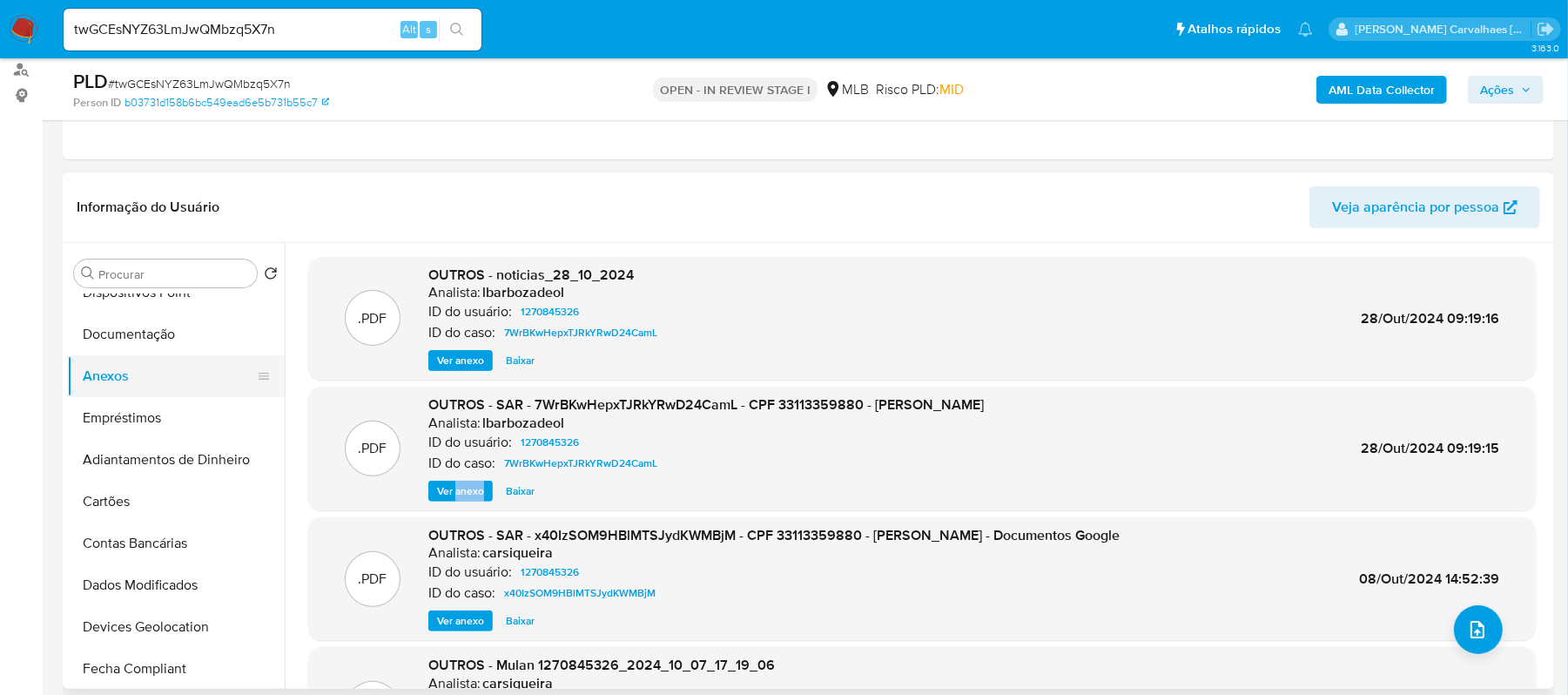
click at [148, 373] on button "Anexos" at bounding box center [169, 375] width 203 height 42
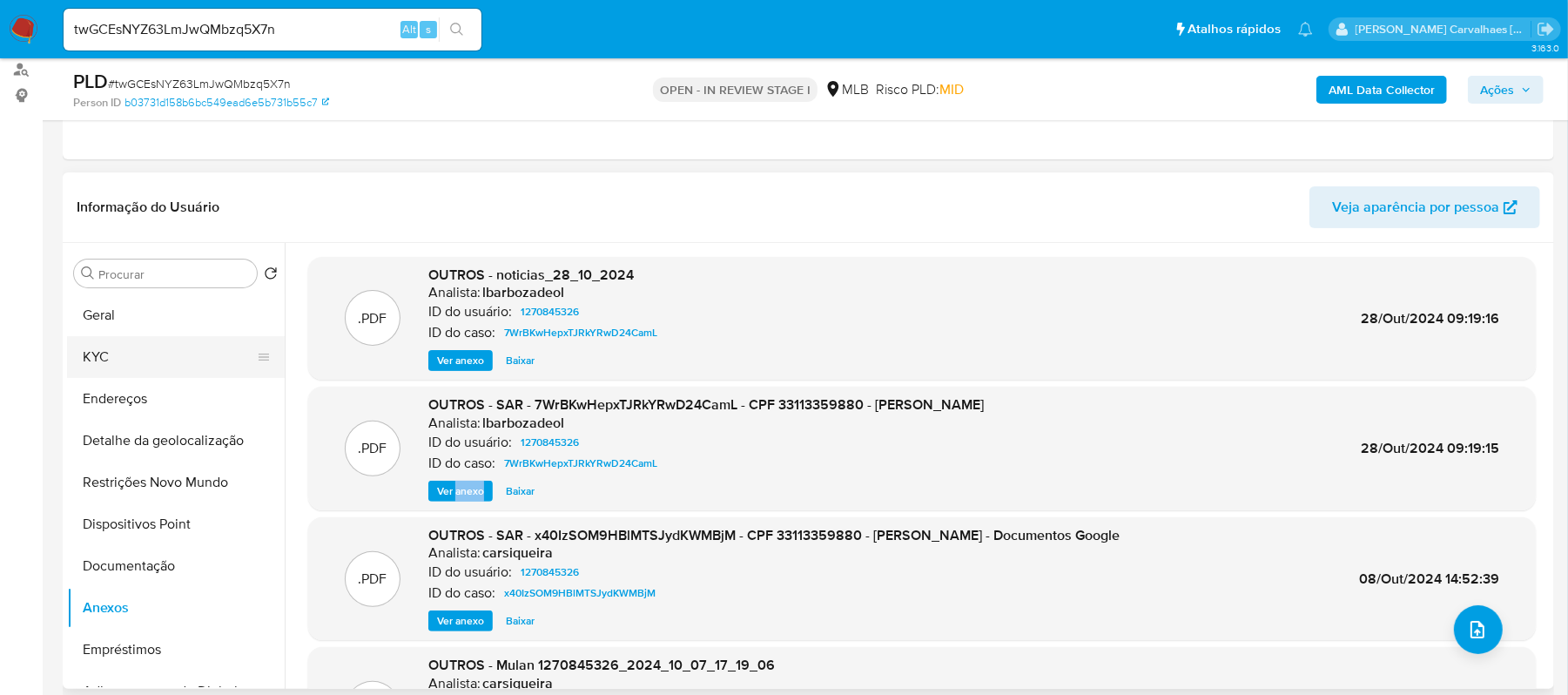
click at [105, 353] on button "KYC" at bounding box center [169, 357] width 203 height 42
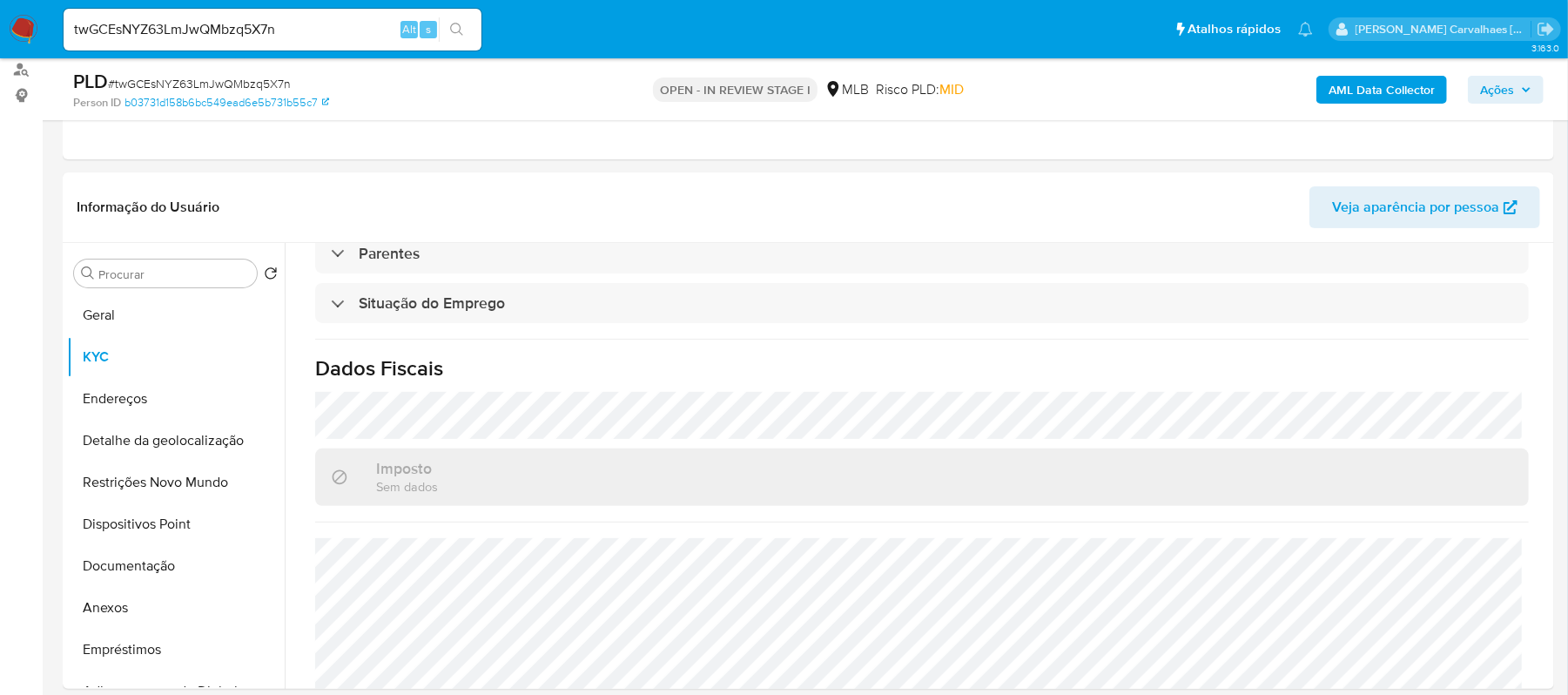
scroll to position [747, 0]
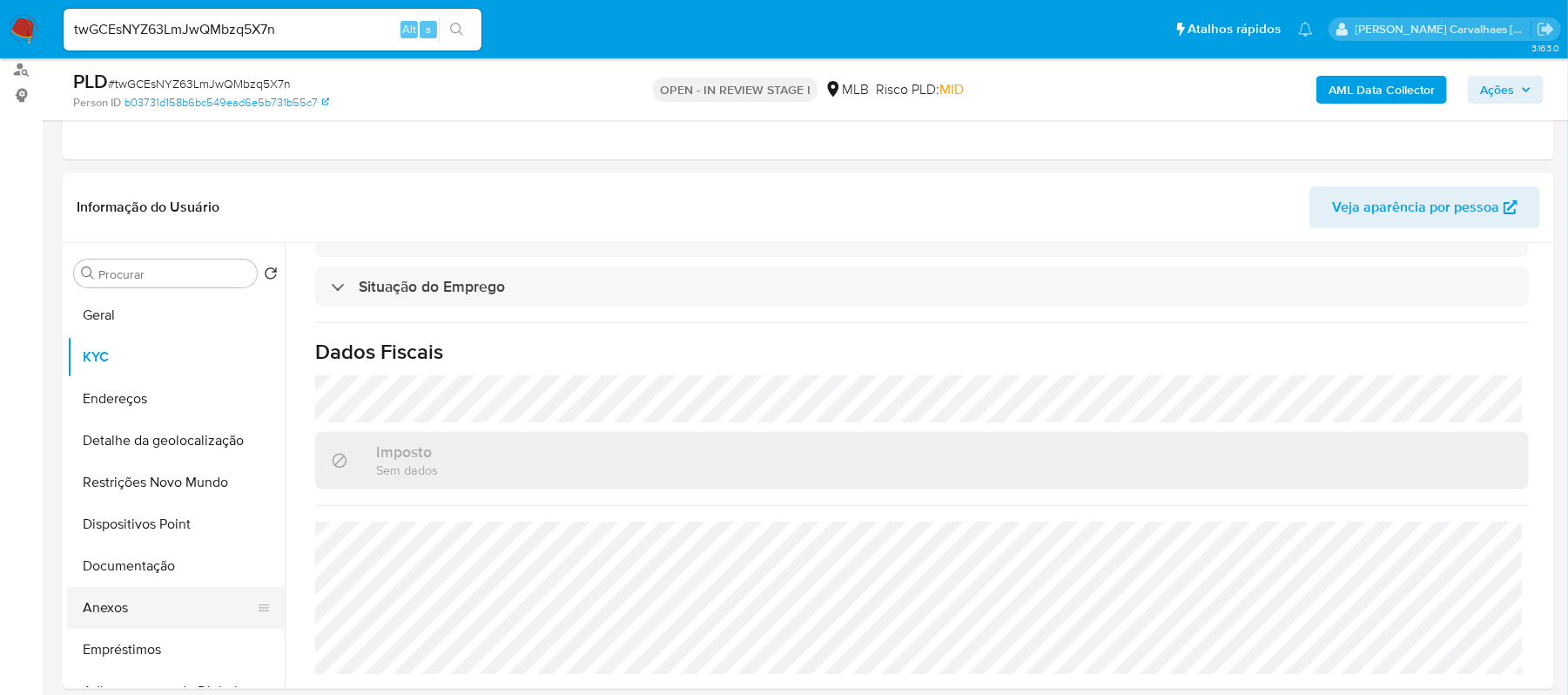
click at [167, 596] on button "Anexos" at bounding box center [169, 607] width 203 height 42
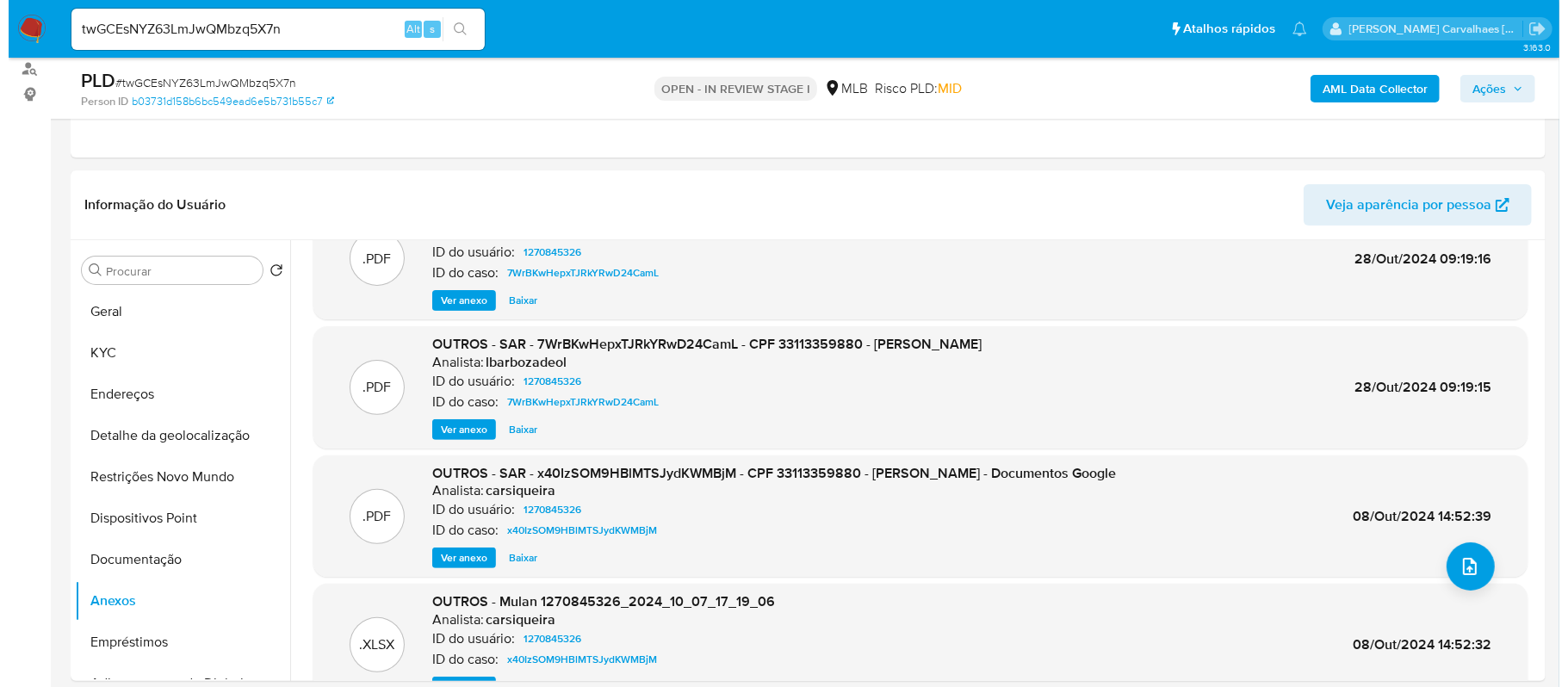
scroll to position [97, 0]
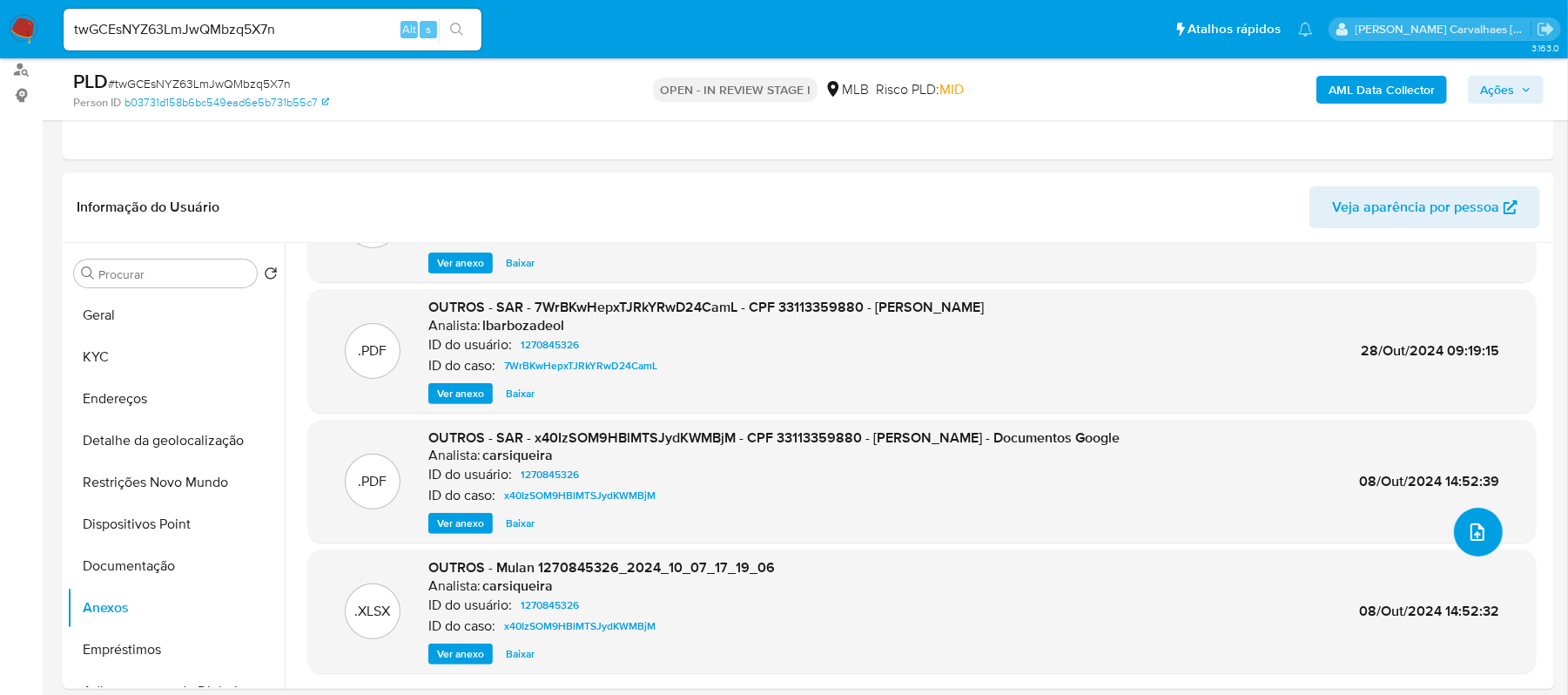
click at [1467, 540] on icon "upload-file" at bounding box center [1477, 531] width 21 height 21
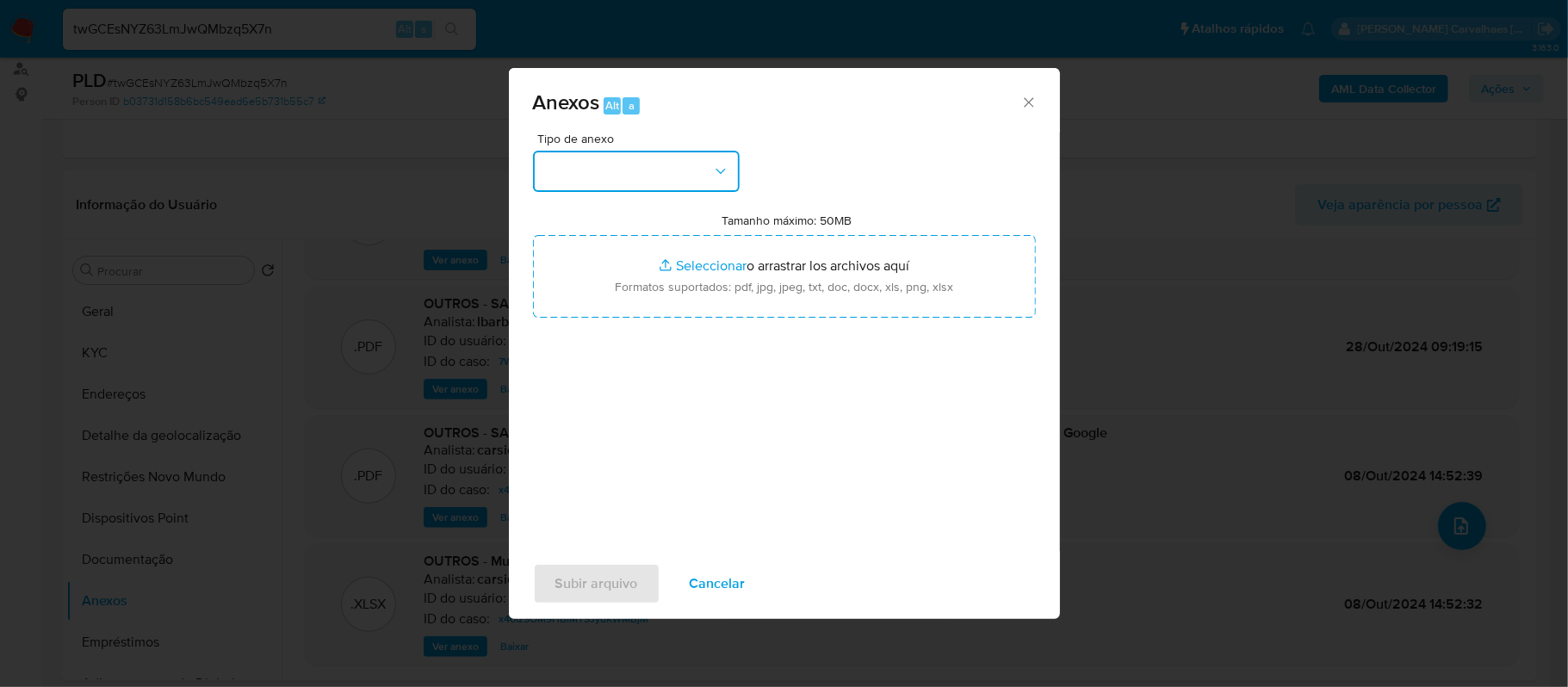
click at [687, 179] on button "button" at bounding box center [636, 171] width 207 height 41
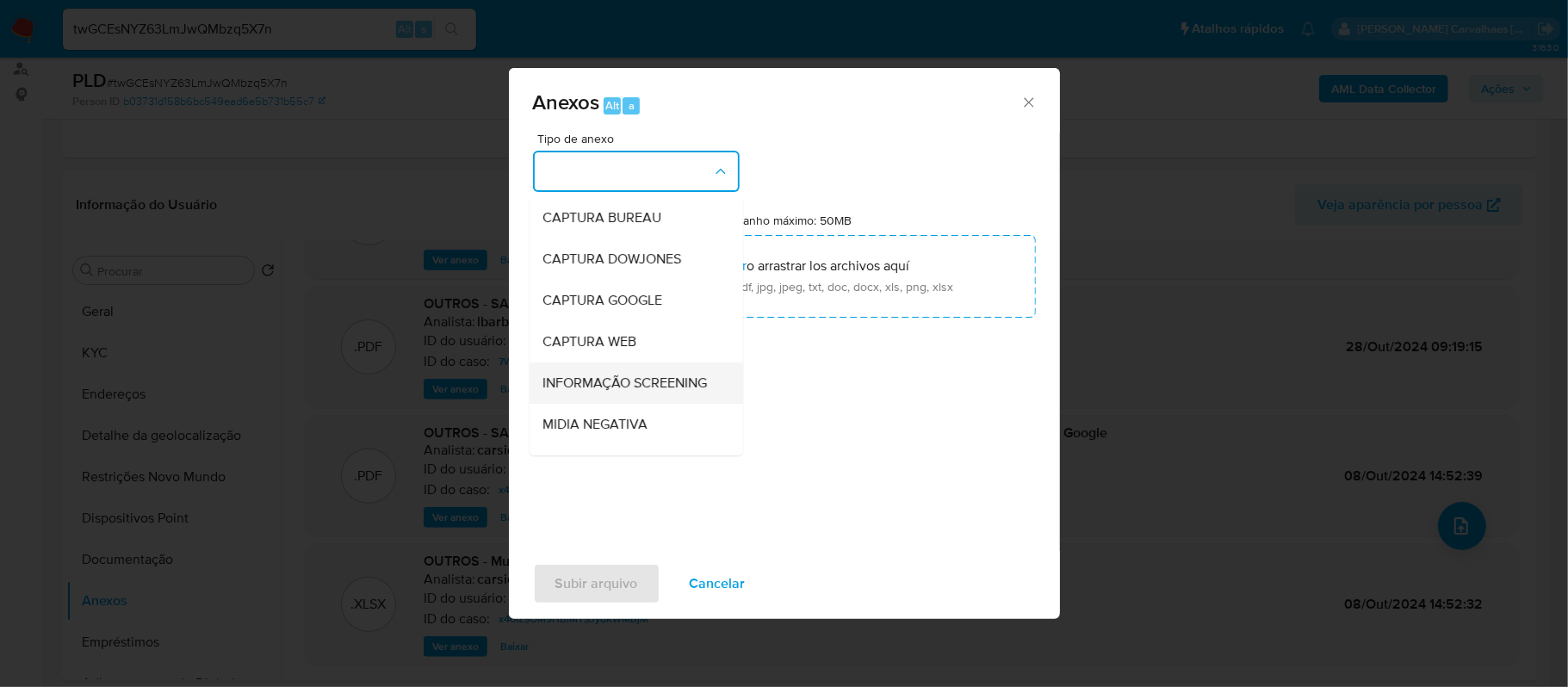
scroll to position [114, 0]
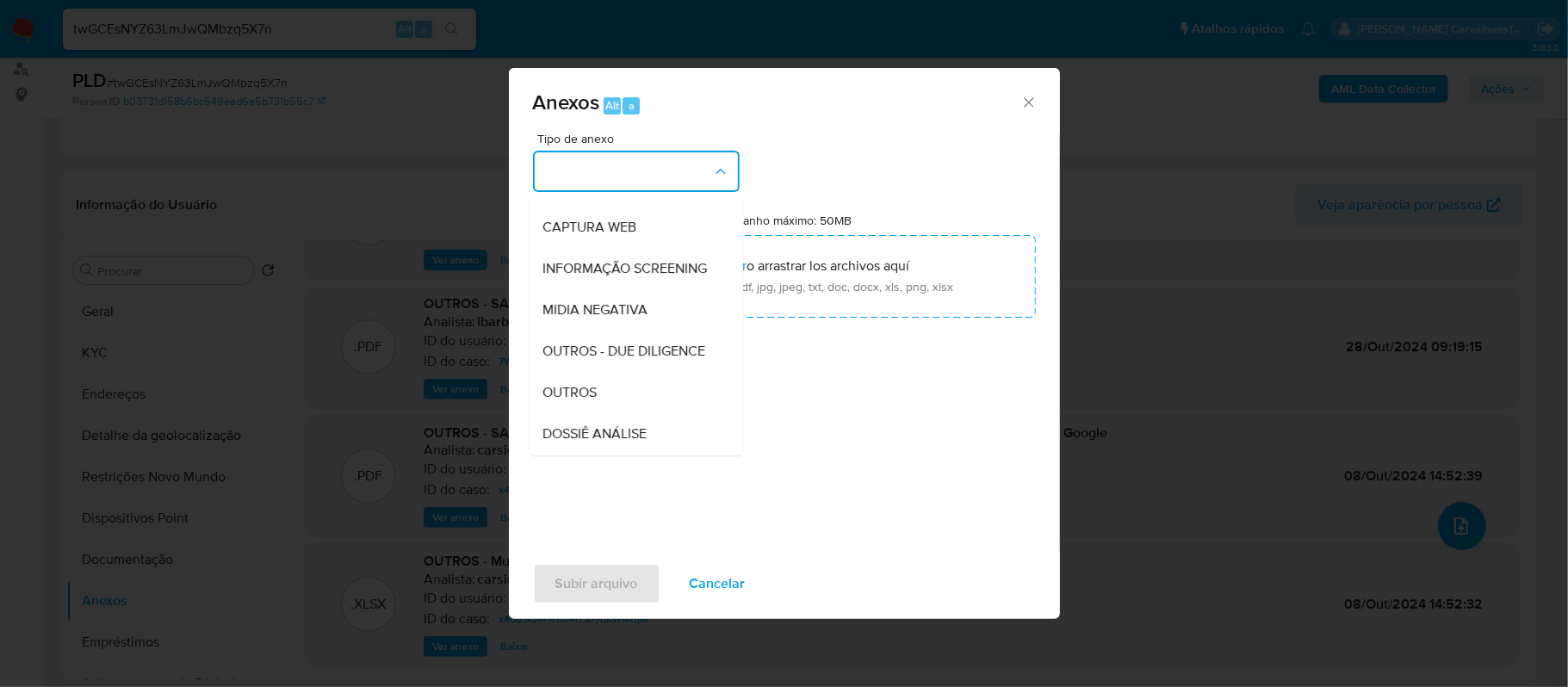
click at [593, 401] on span "OUTROS" at bounding box center [570, 392] width 54 height 17
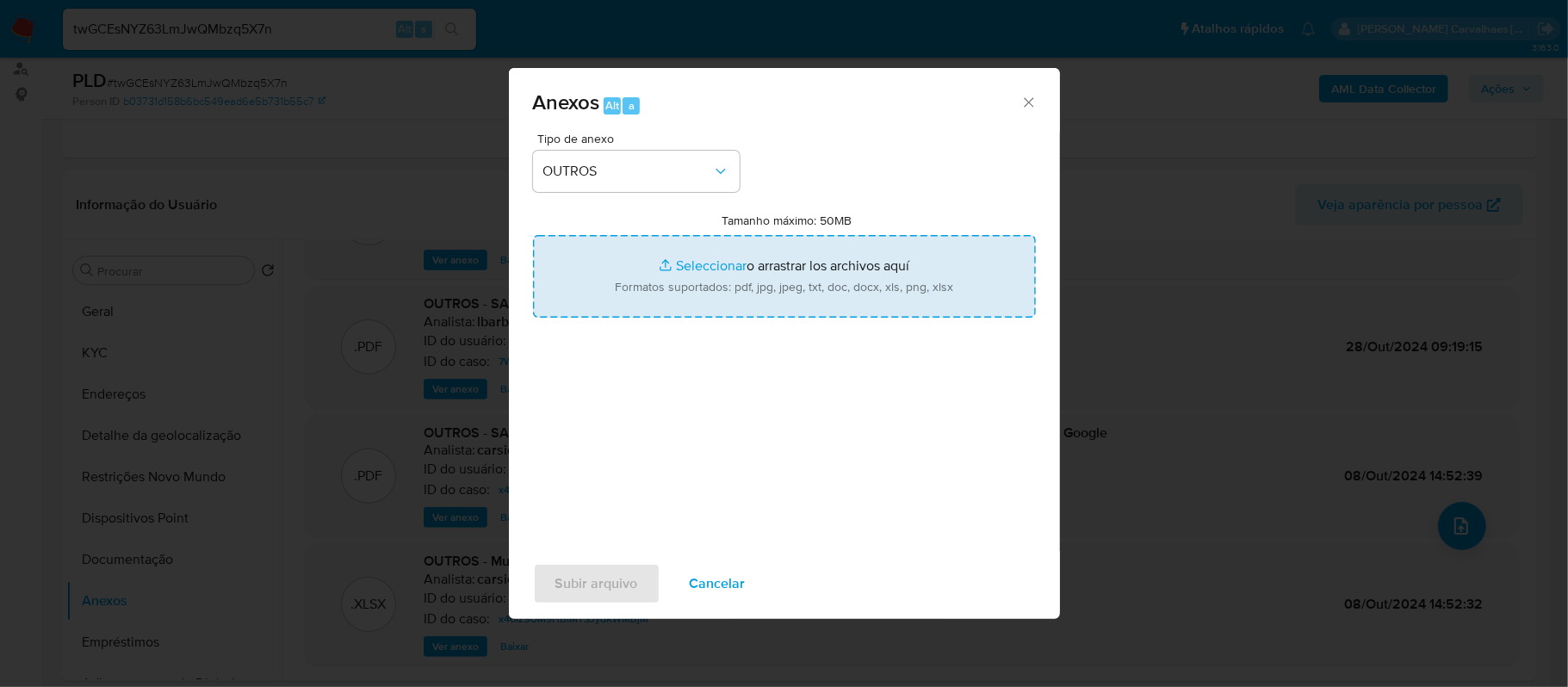
click at [696, 259] on input "Tamanho máximo: 50MB Seleccionar archivos" at bounding box center [784, 276] width 503 height 82
type input "C:\fakepath\SAR - xxxx - CPF 33113359880 - LEANDRO JOSE MARTINELLI MACHADO.pdf"
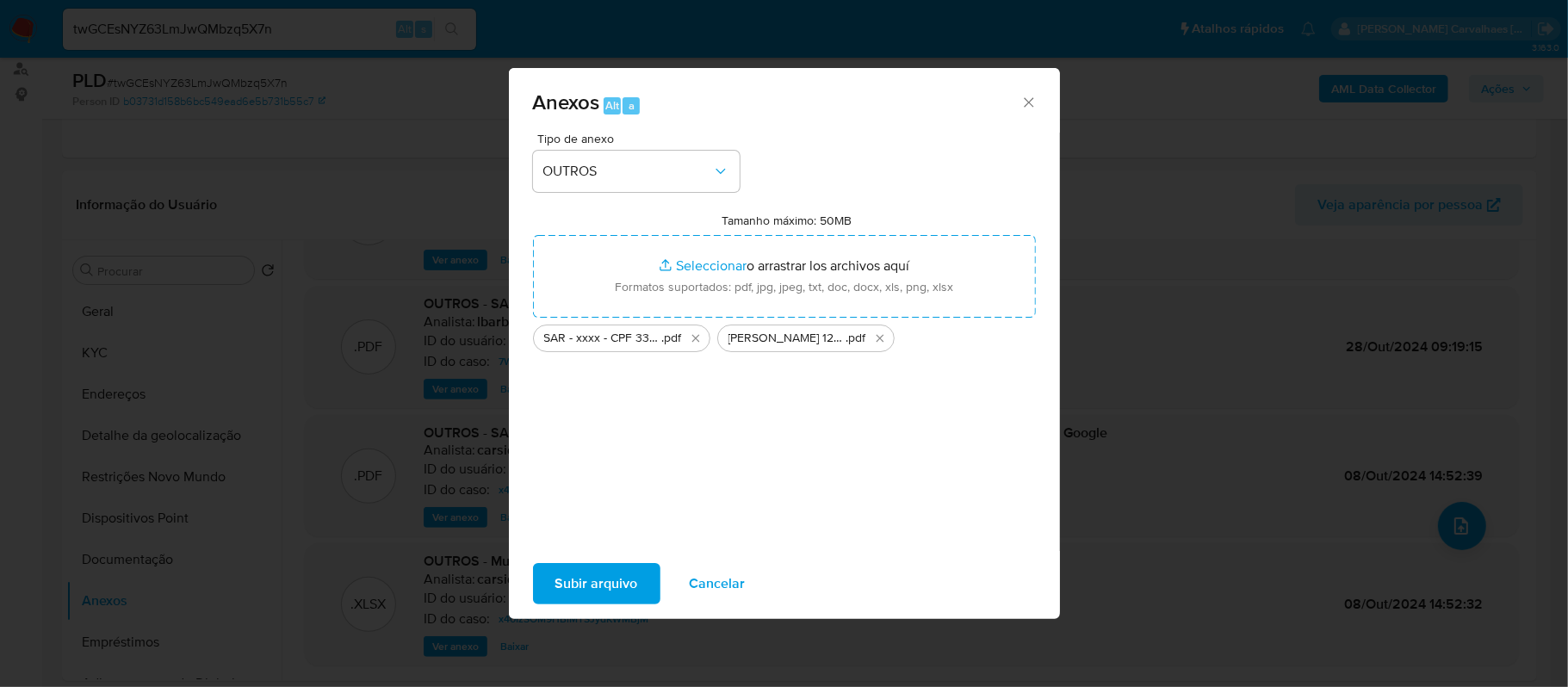
click at [573, 588] on span "Subir arquivo" at bounding box center [597, 583] width 82 height 37
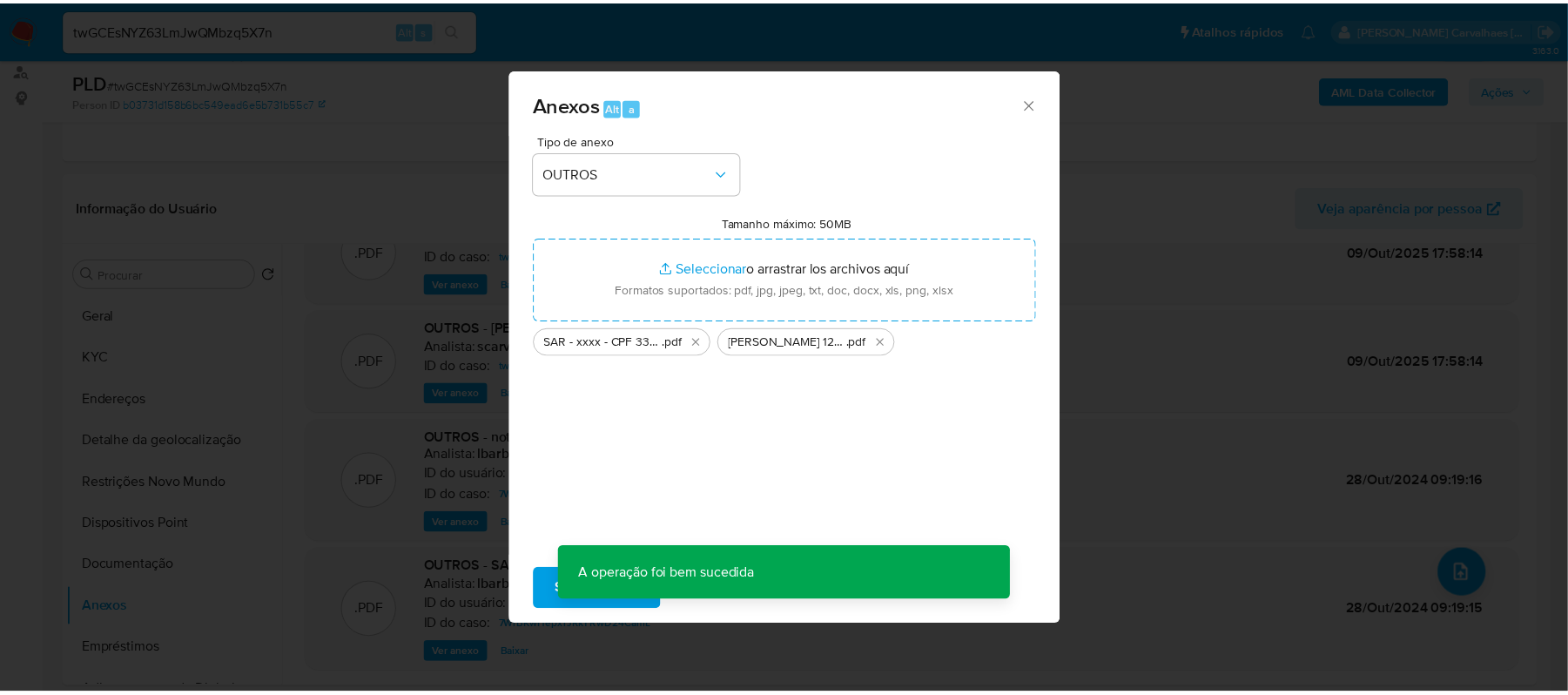
scroll to position [55, 0]
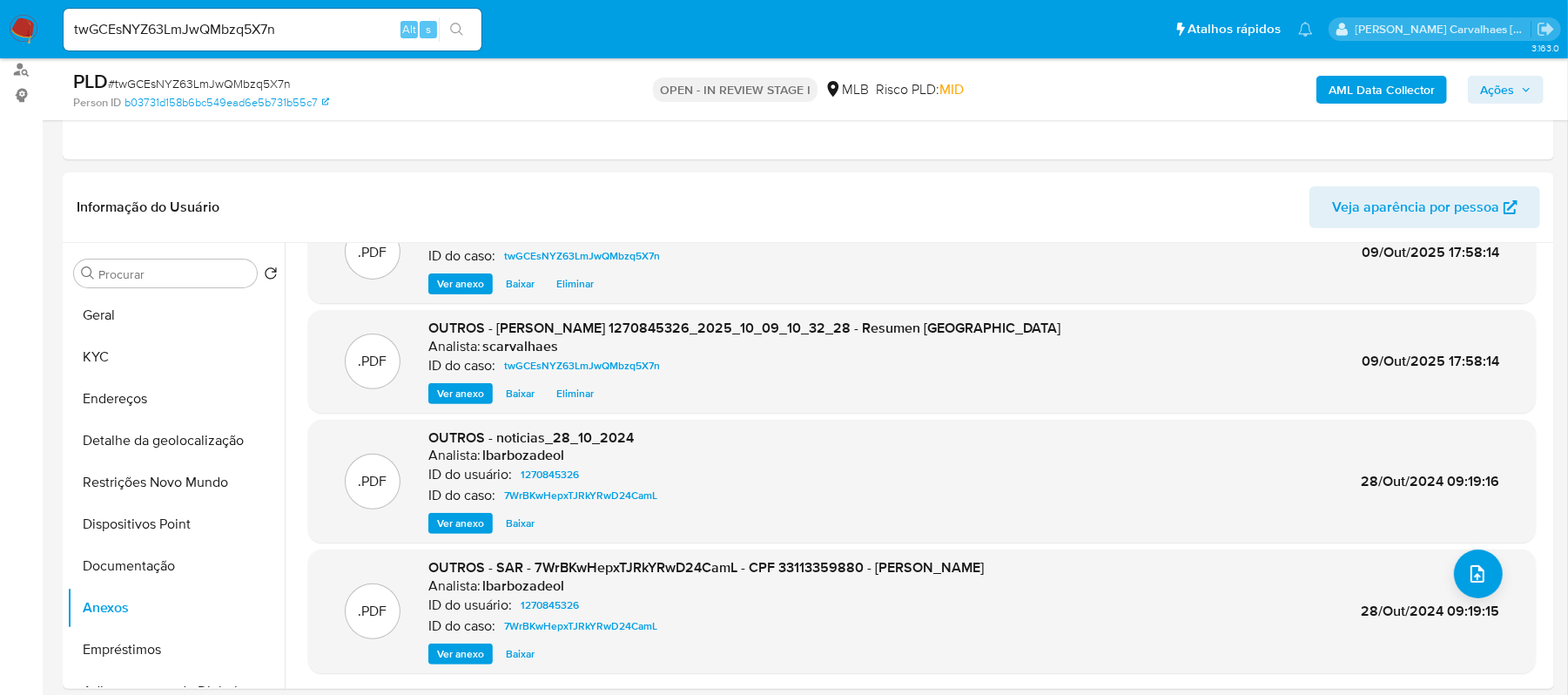
click at [1488, 81] on span "Ações" at bounding box center [1497, 90] width 34 height 28
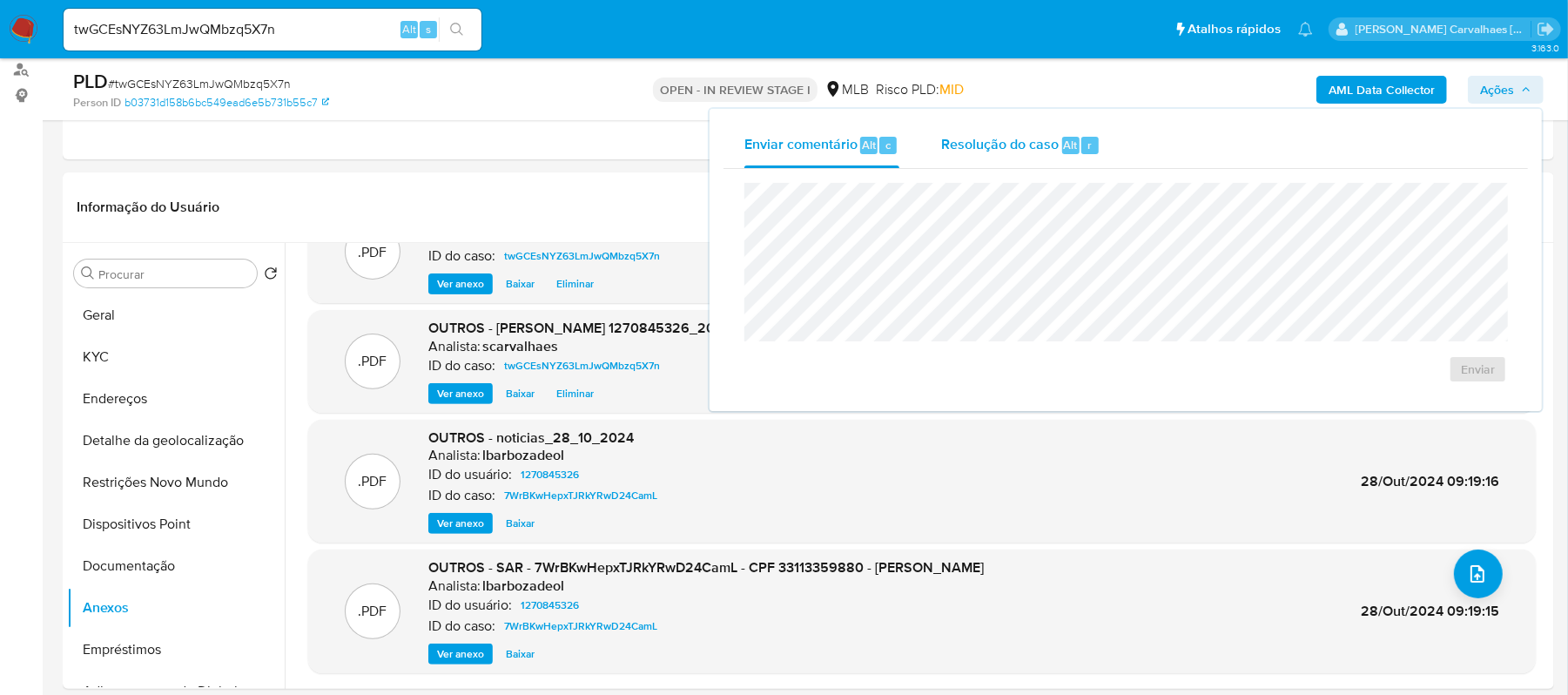
click at [979, 157] on div "Resolução do caso Alt r" at bounding box center [1021, 145] width 159 height 45
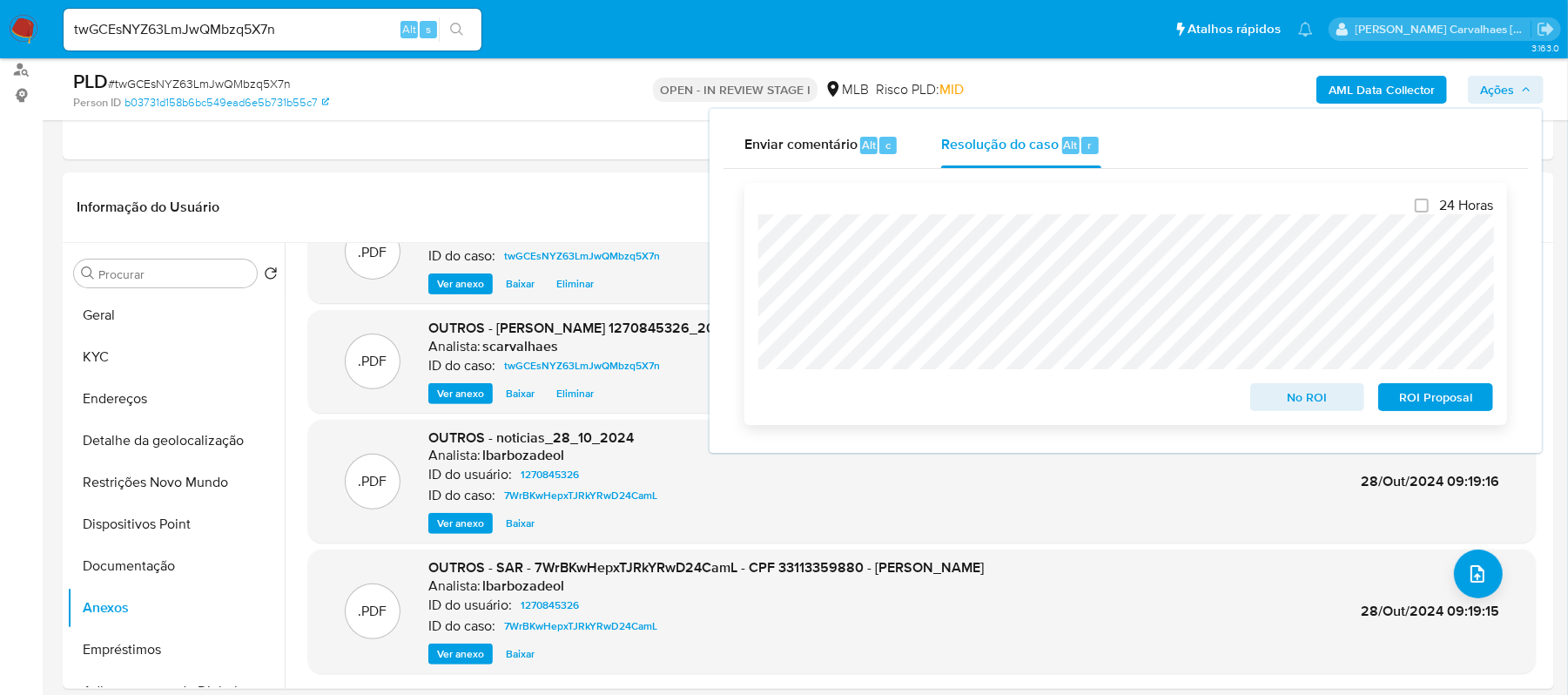
click at [1446, 399] on span "ROI Proposal" at bounding box center [1436, 396] width 91 height 24
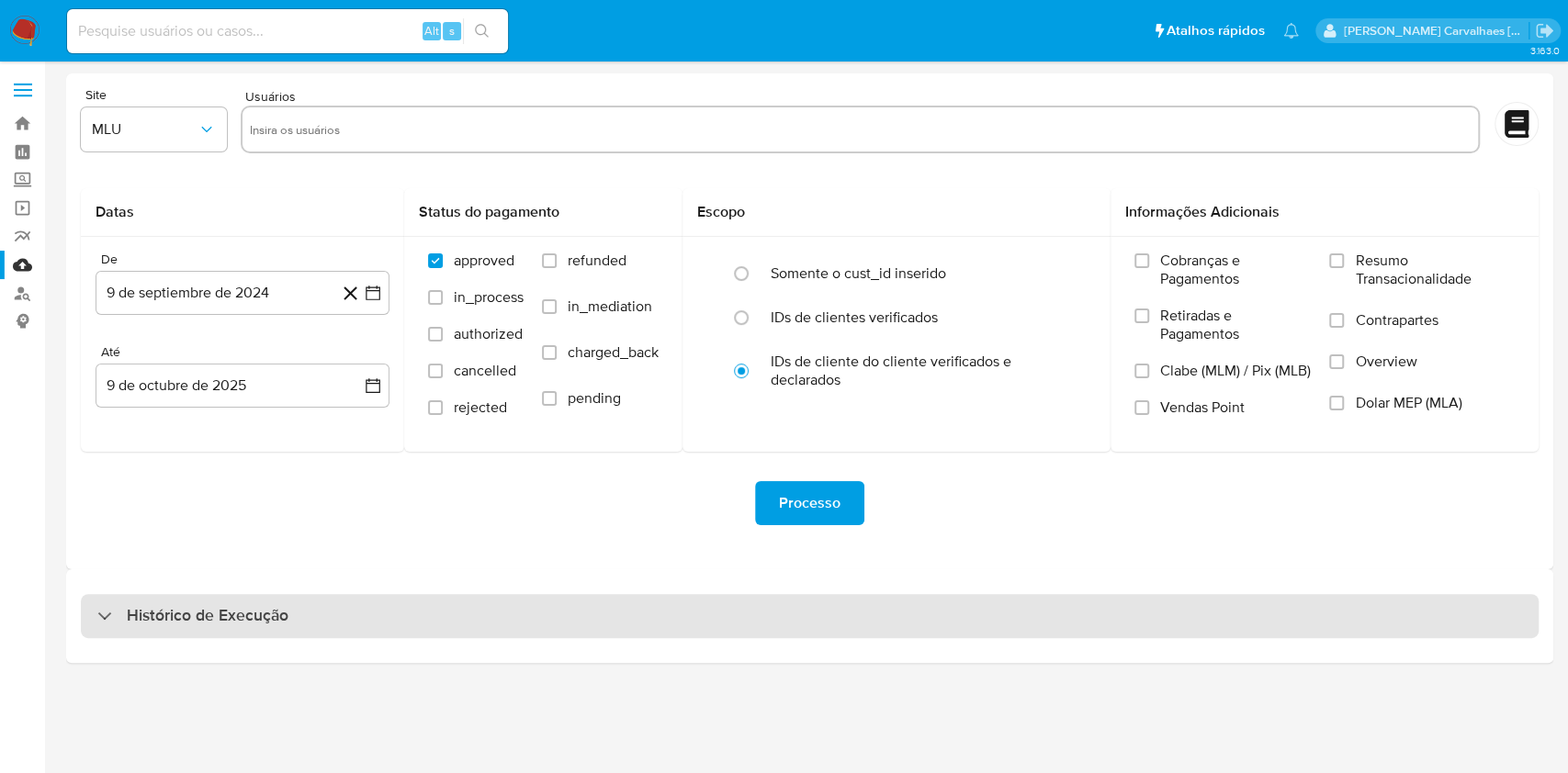
click at [219, 623] on h3 "Histórico de Execução" at bounding box center [208, 616] width 162 height 22
select select "10"
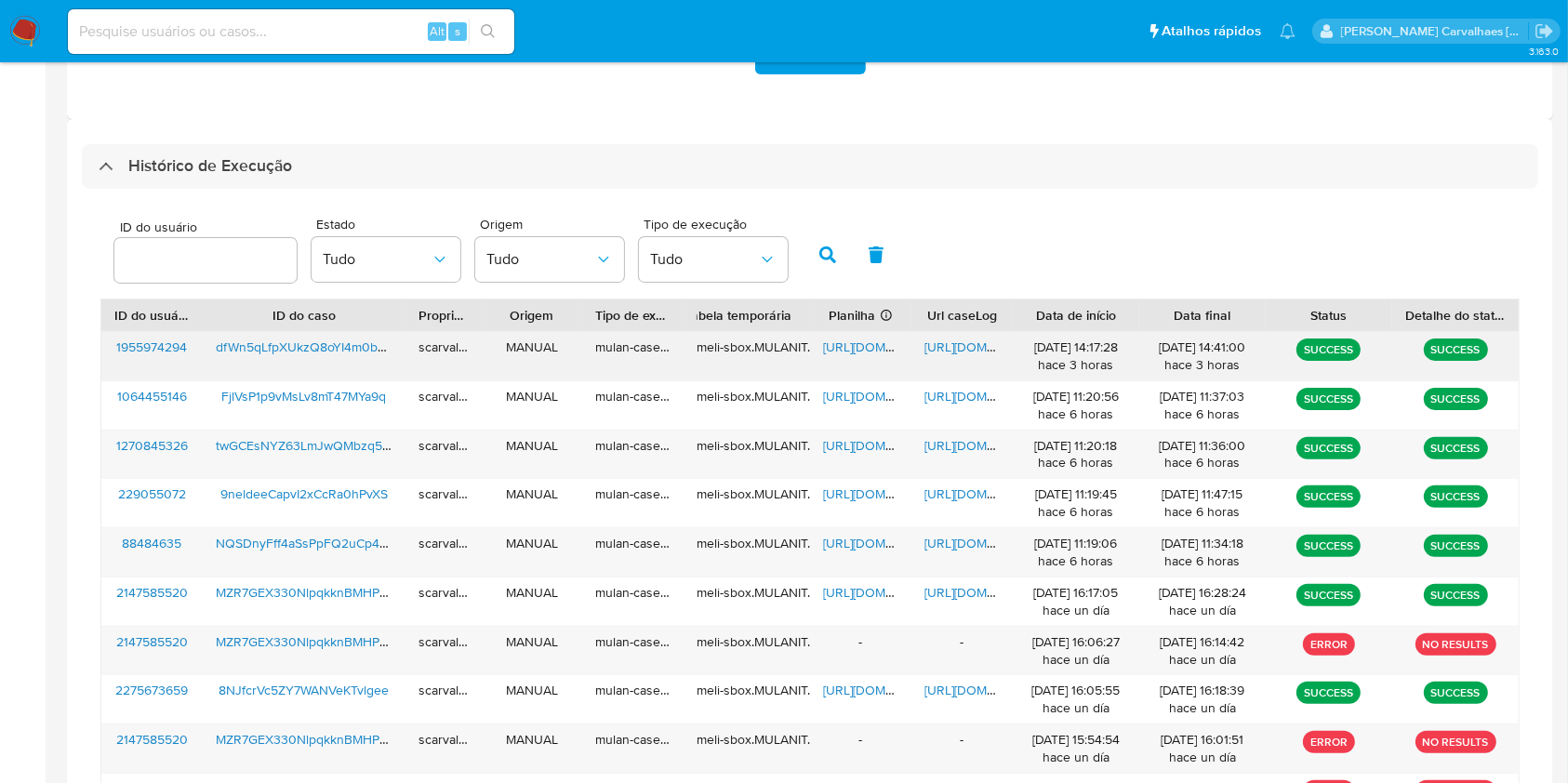
scroll to position [496, 0]
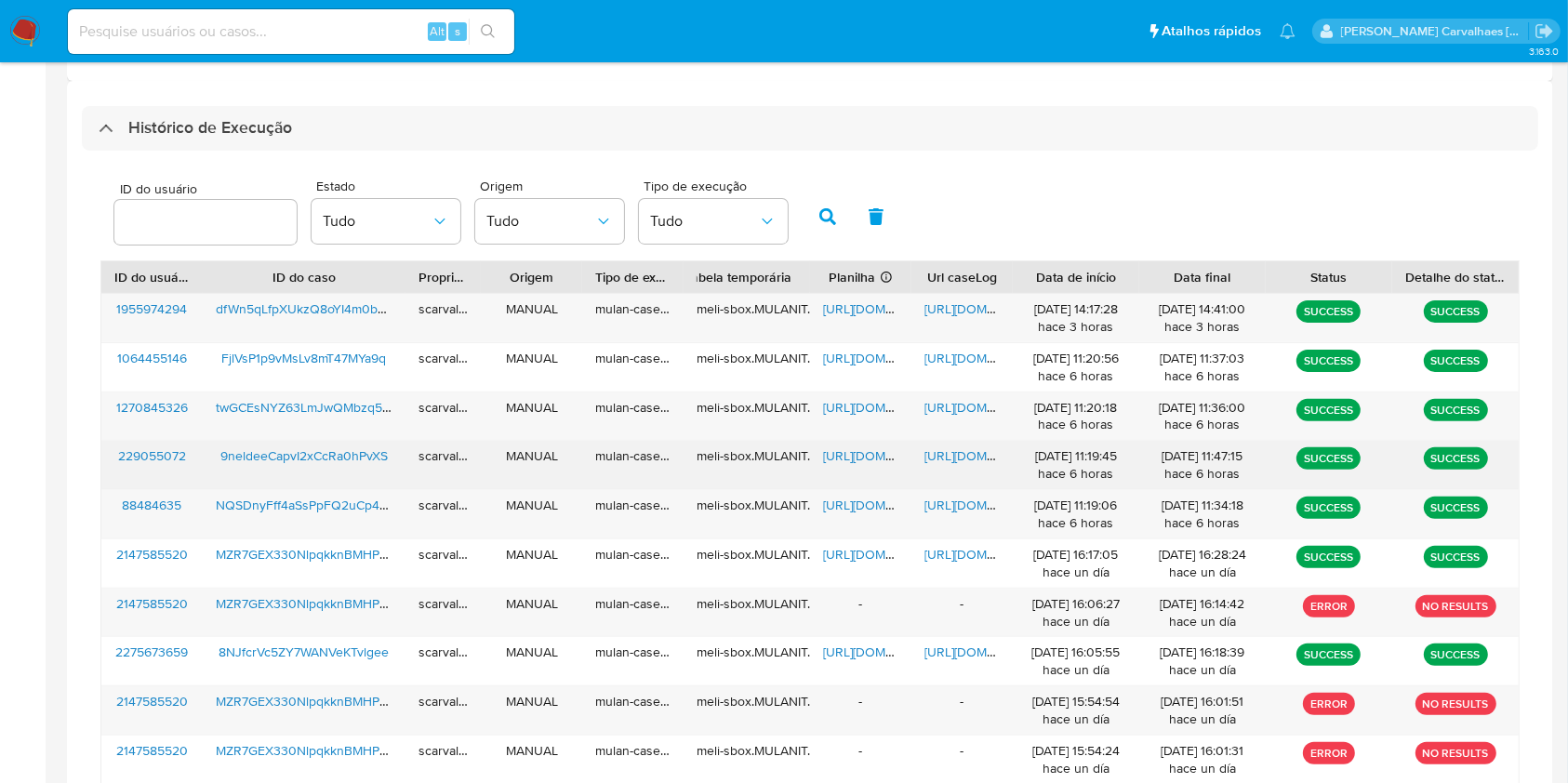
click at [963, 454] on span "[URL][DOMAIN_NAME]" at bounding box center [989, 455] width 128 height 19
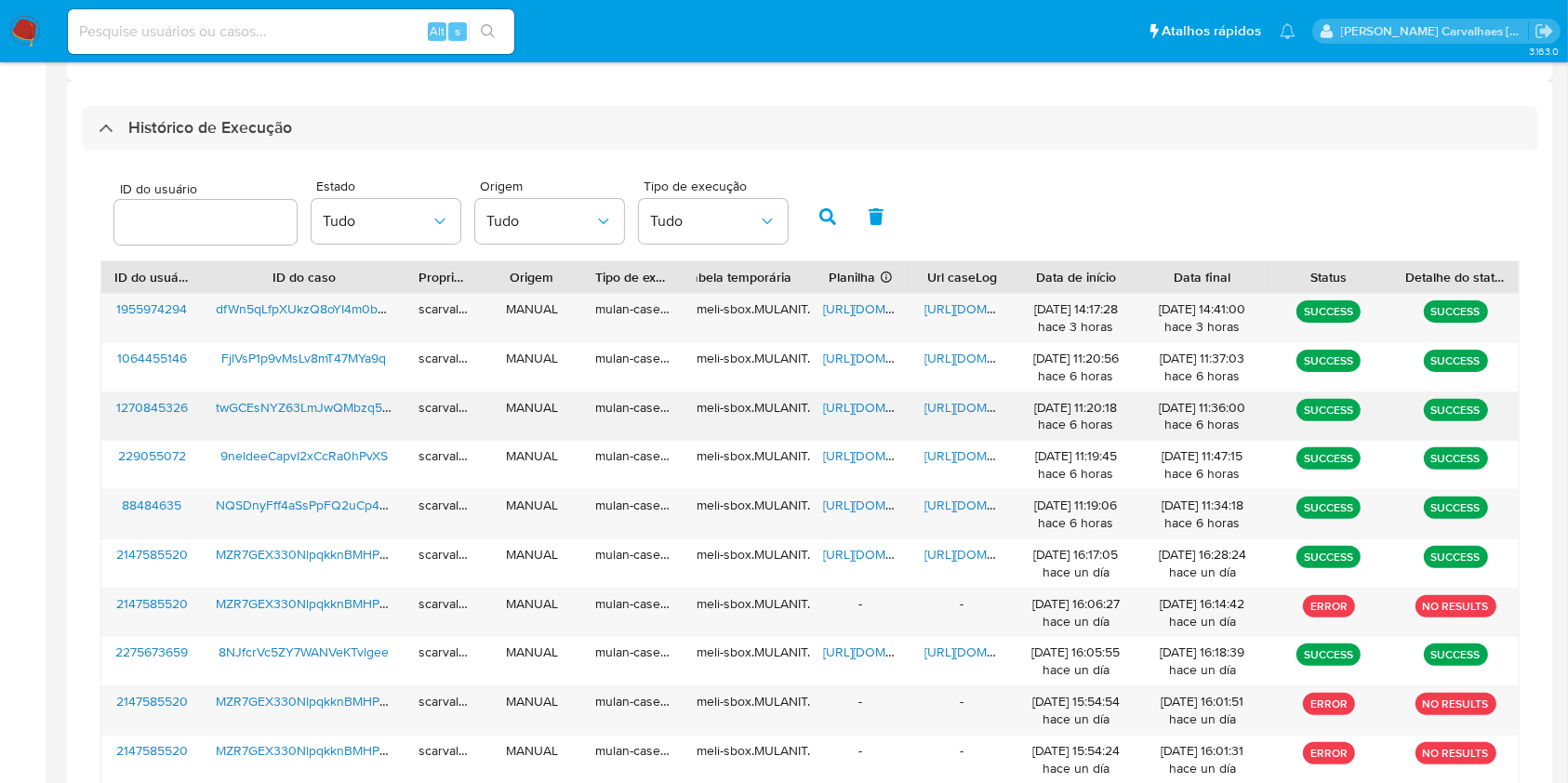
click at [952, 404] on span "https://docs.google.com/document/d/1RmTZvZwVSh8YP6th4L7vK01w_8D5sgXYhczf9KqgVpA…" at bounding box center [989, 407] width 128 height 19
click at [863, 408] on span "https://docs.google.com/spreadsheets/d/1OjYyIj1RY9Kbv-3z8lP-2icCR85mlUiGGO7WifC…" at bounding box center [887, 407] width 128 height 19
click at [941, 411] on span "https://docs.google.com/document/d/1RmTZvZwVSh8YP6th4L7vK01w_8D5sgXYhczf9KqgVpA…" at bounding box center [989, 407] width 128 height 19
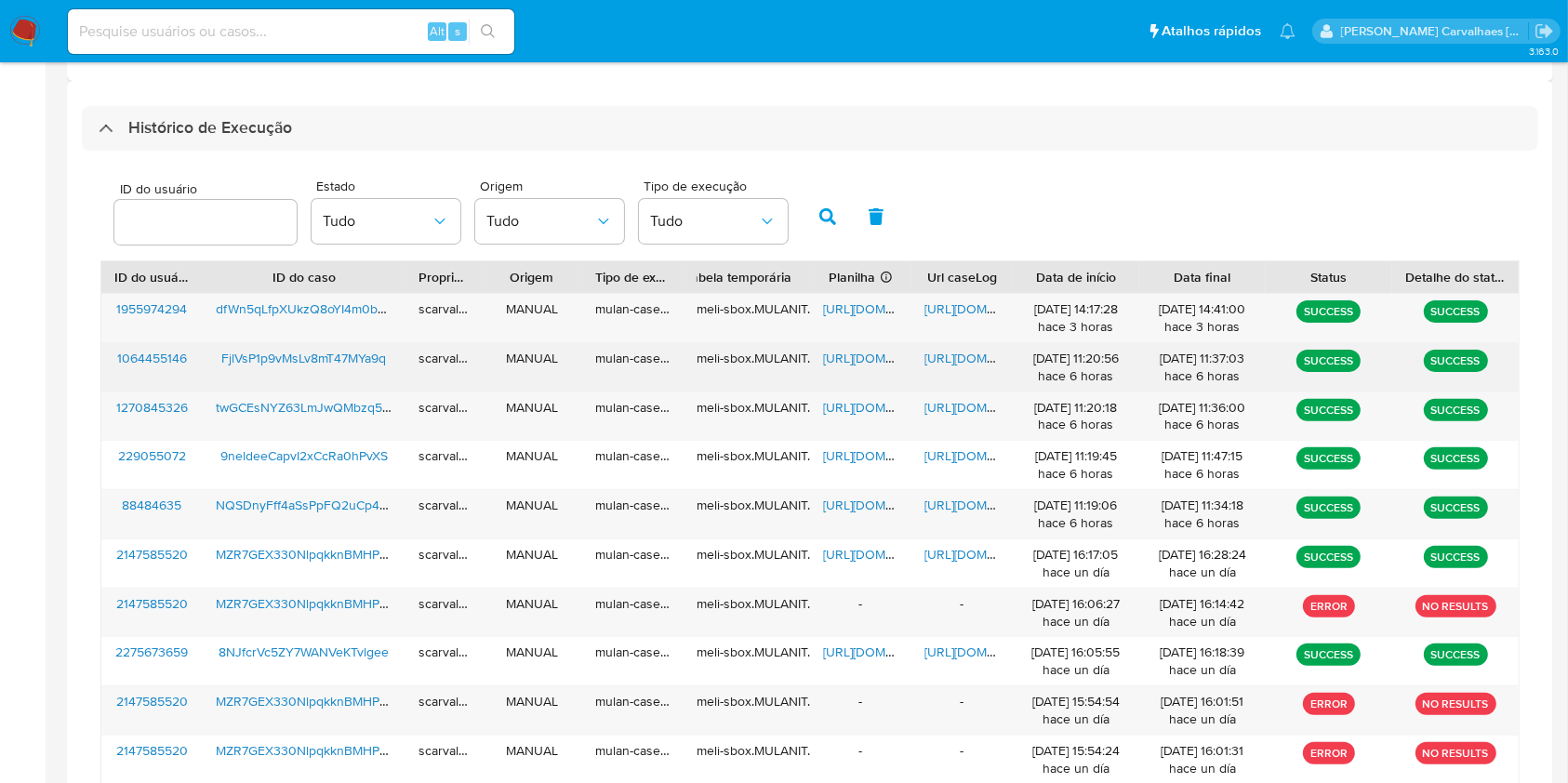
click at [934, 361] on span "https://docs.google.com/document/d/1sqQiOxpyO4wECJ7l_2s5Z7cDdt3NWCmN8HZgqnb69pQ…" at bounding box center [989, 357] width 128 height 19
click at [836, 353] on span "https://docs.google.com/spreadsheets/d/1WHv48ImlcQH7ONg2eusfaWtR_rwFLp45shXyx0G…" at bounding box center [887, 357] width 128 height 19
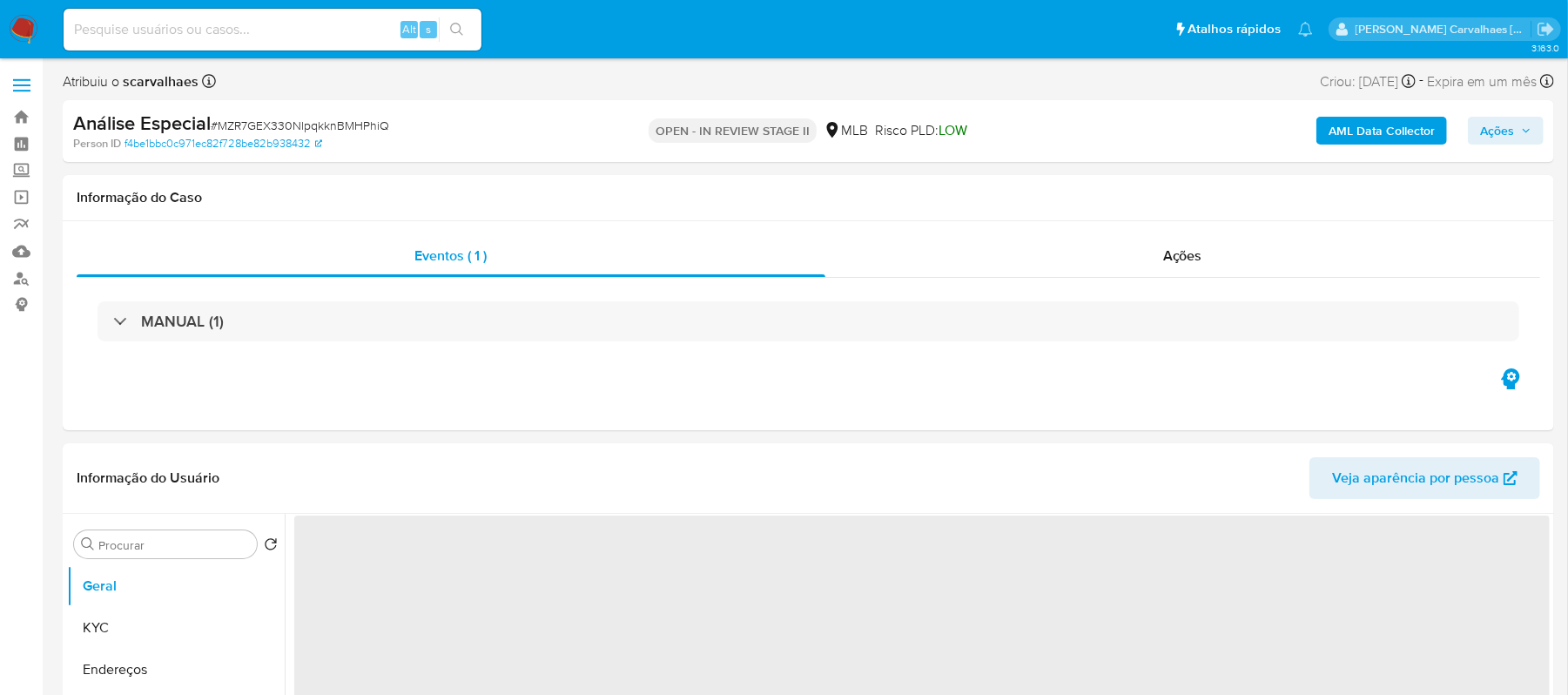
select select "10"
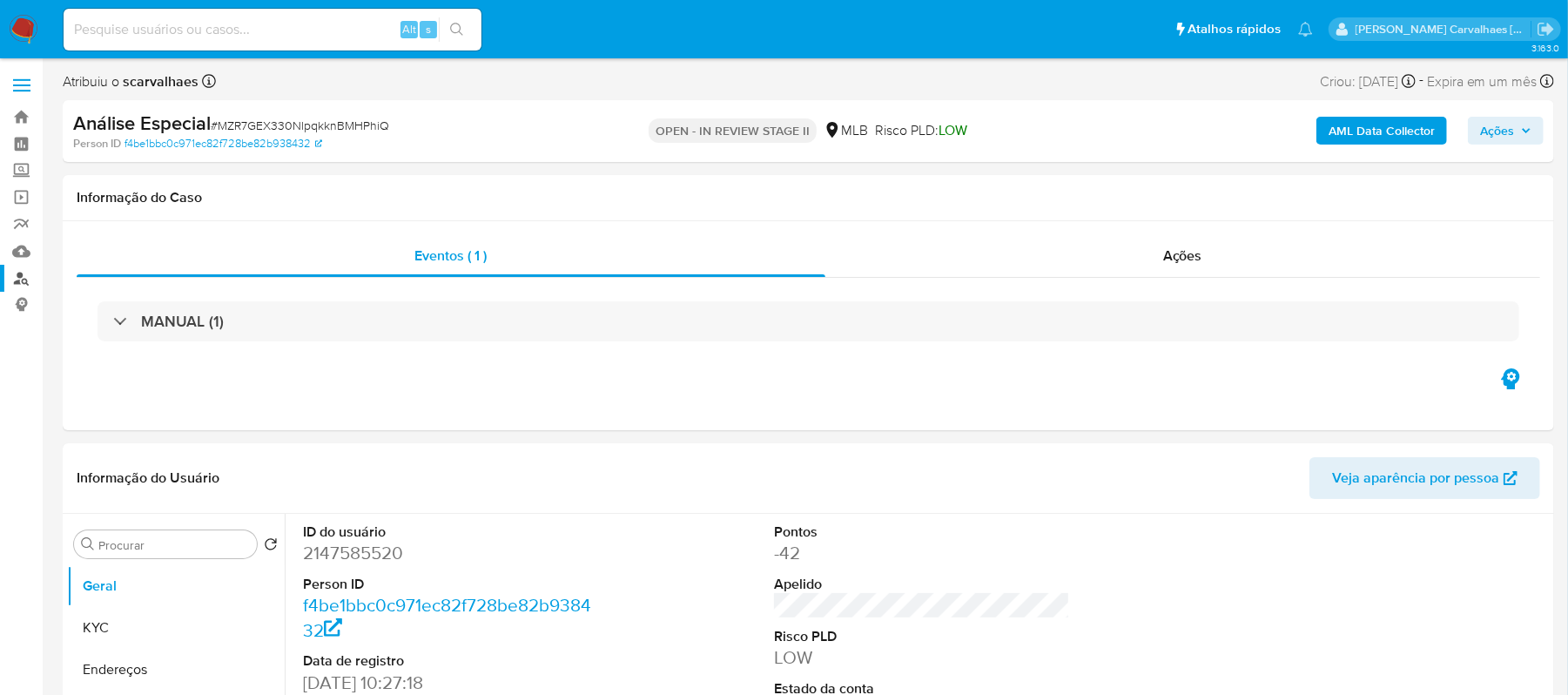
click at [21, 279] on link "Localizador de pessoas" at bounding box center [103, 277] width 207 height 27
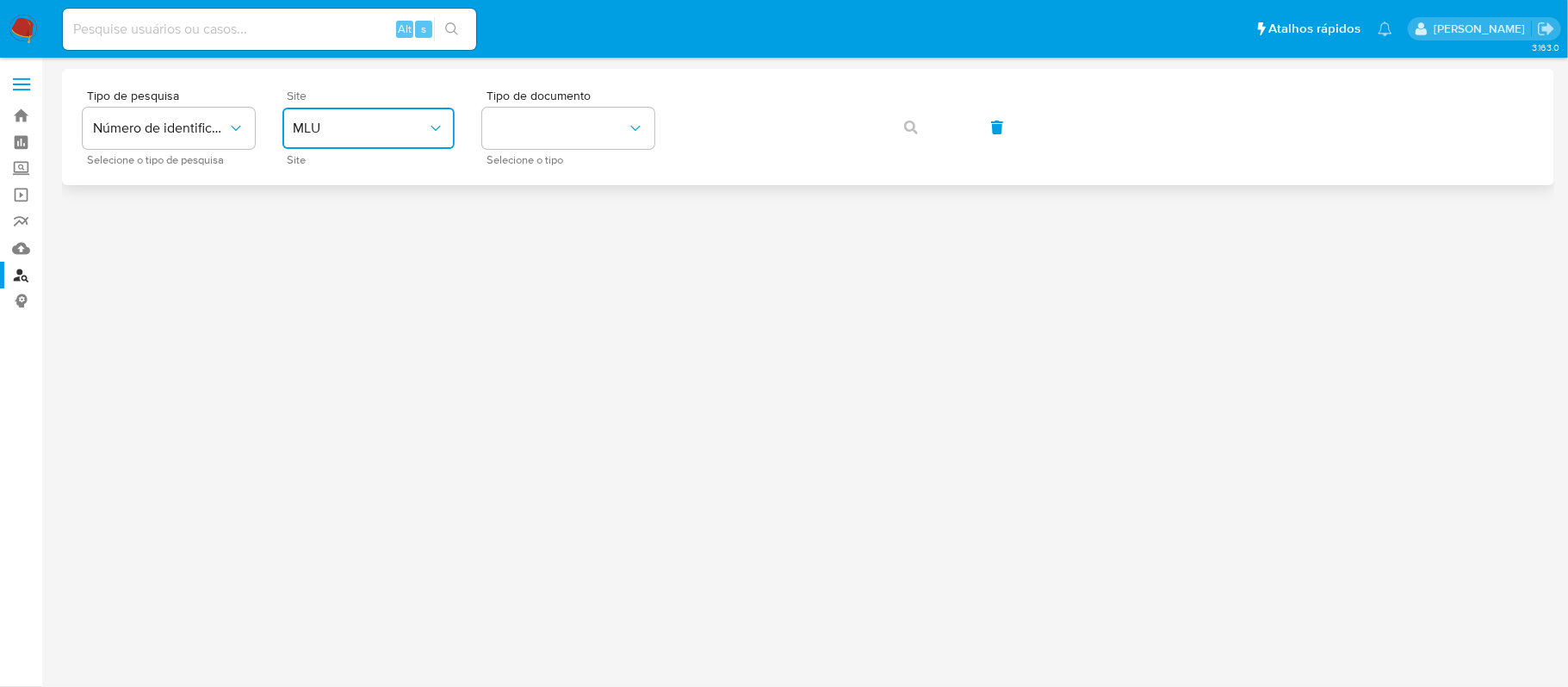
click at [387, 136] on span "MLU" at bounding box center [359, 128] width 134 height 17
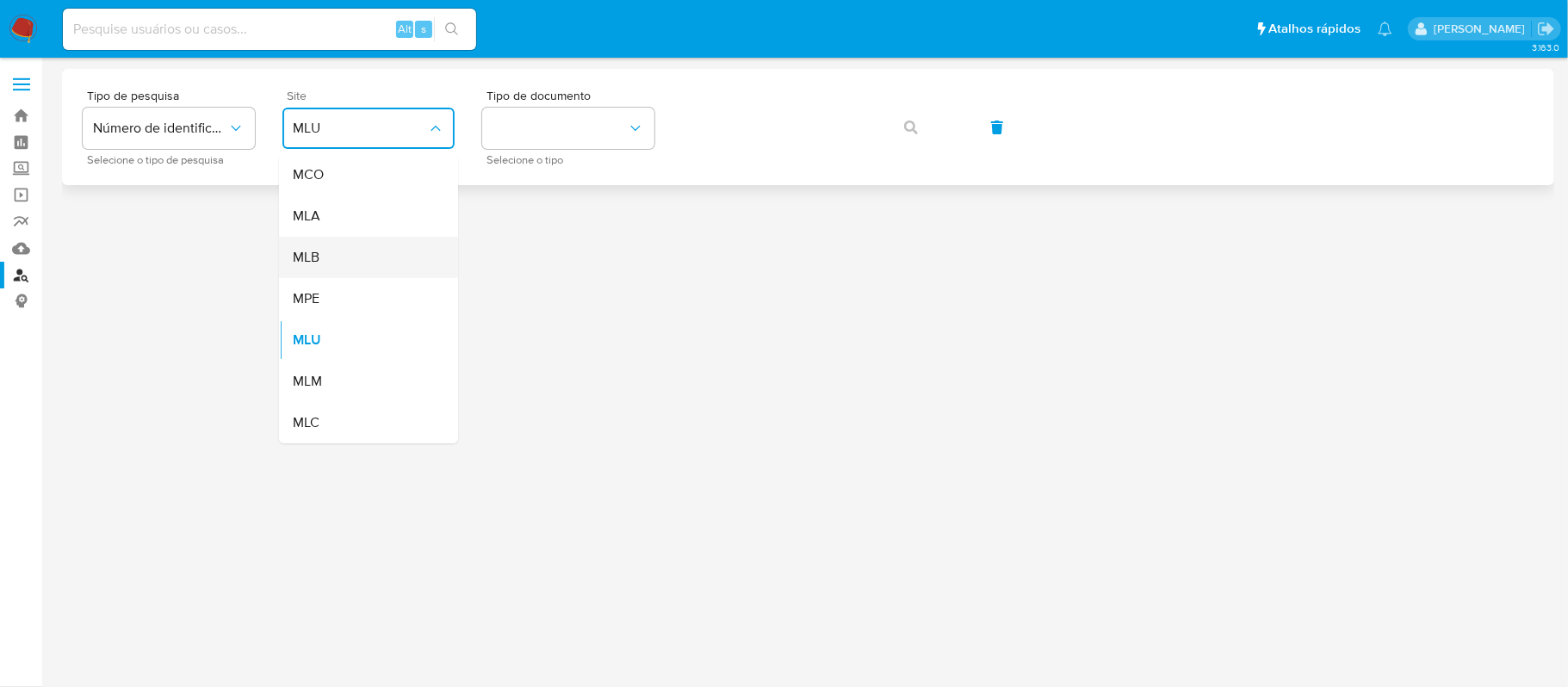
click at [382, 241] on div "MLB" at bounding box center [363, 257] width 142 height 41
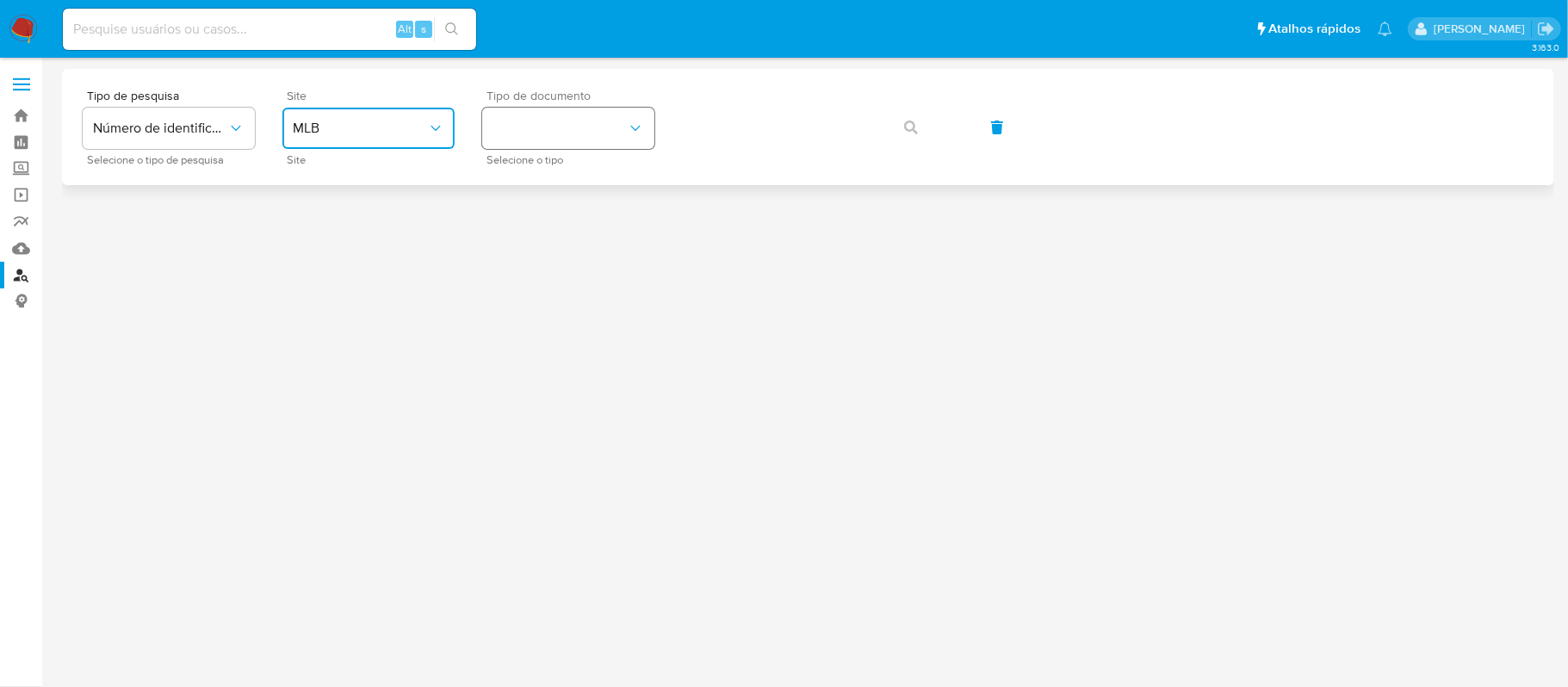
click at [582, 125] on button "identificationType" at bounding box center [568, 128] width 172 height 41
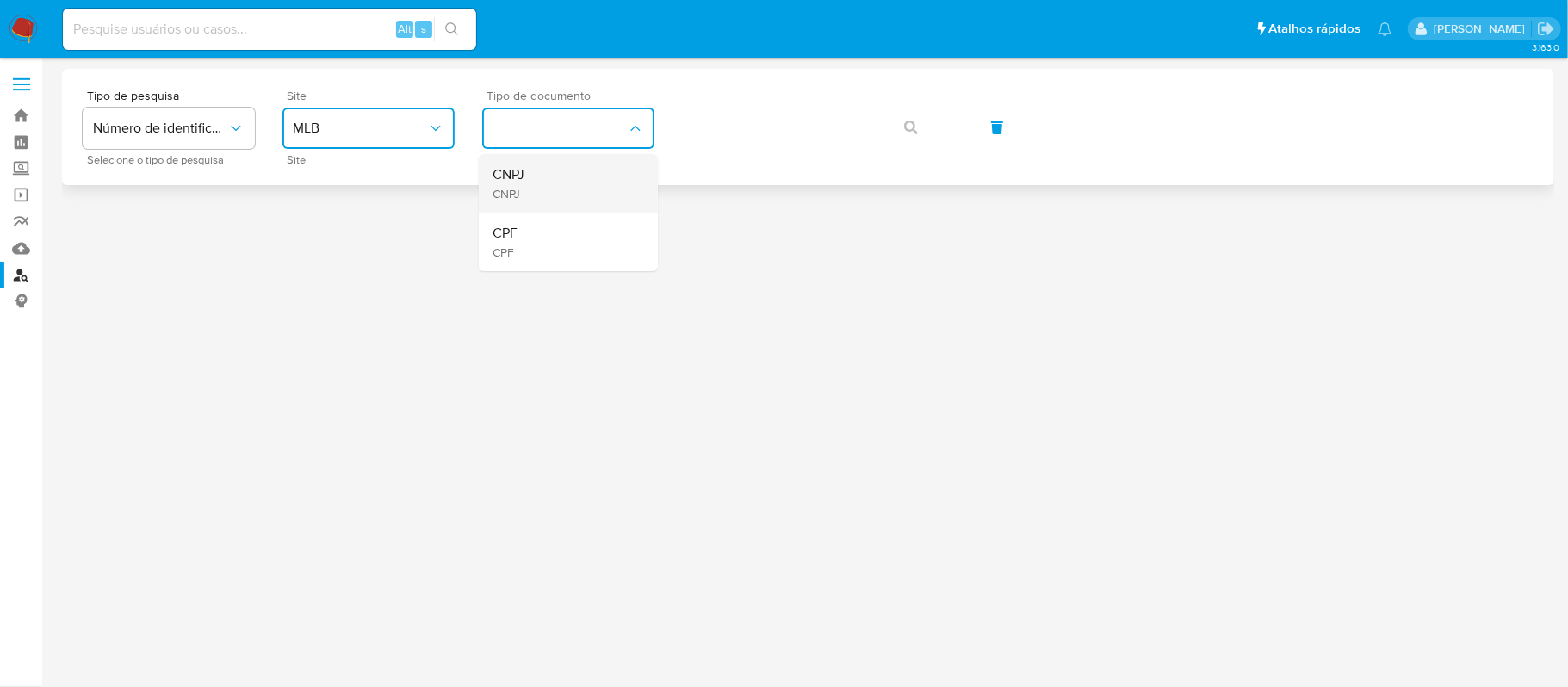
click at [556, 179] on div "CNPJ CNPJ" at bounding box center [563, 184] width 142 height 58
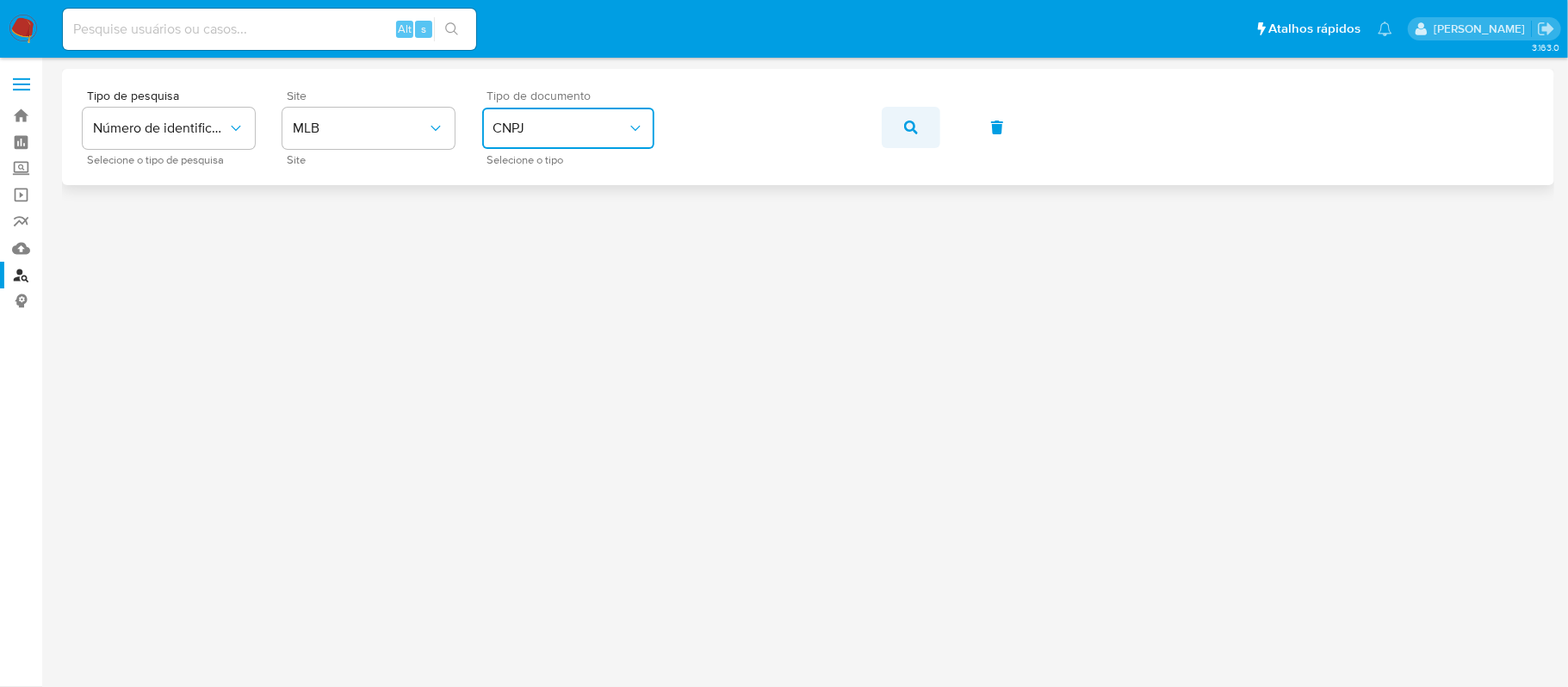
click at [902, 125] on button "button" at bounding box center [911, 127] width 58 height 41
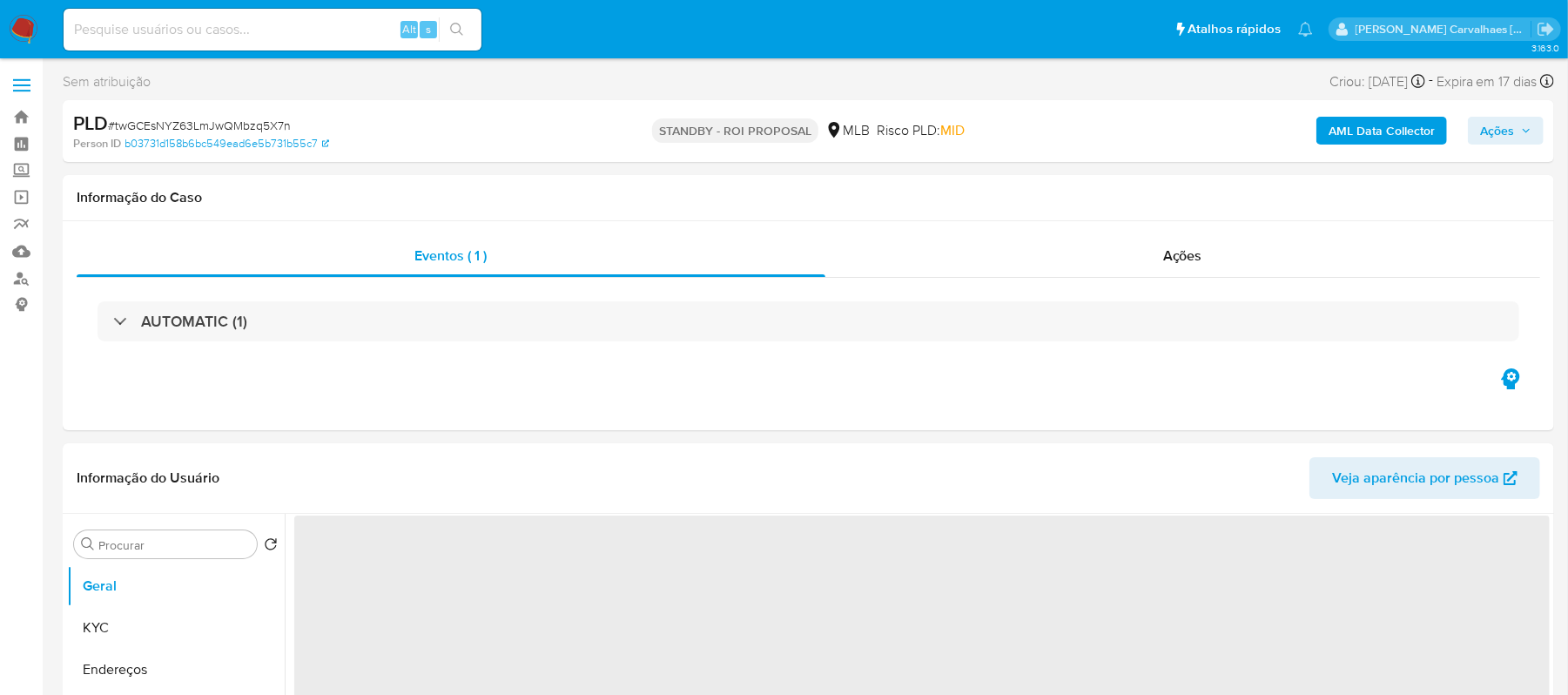
select select "10"
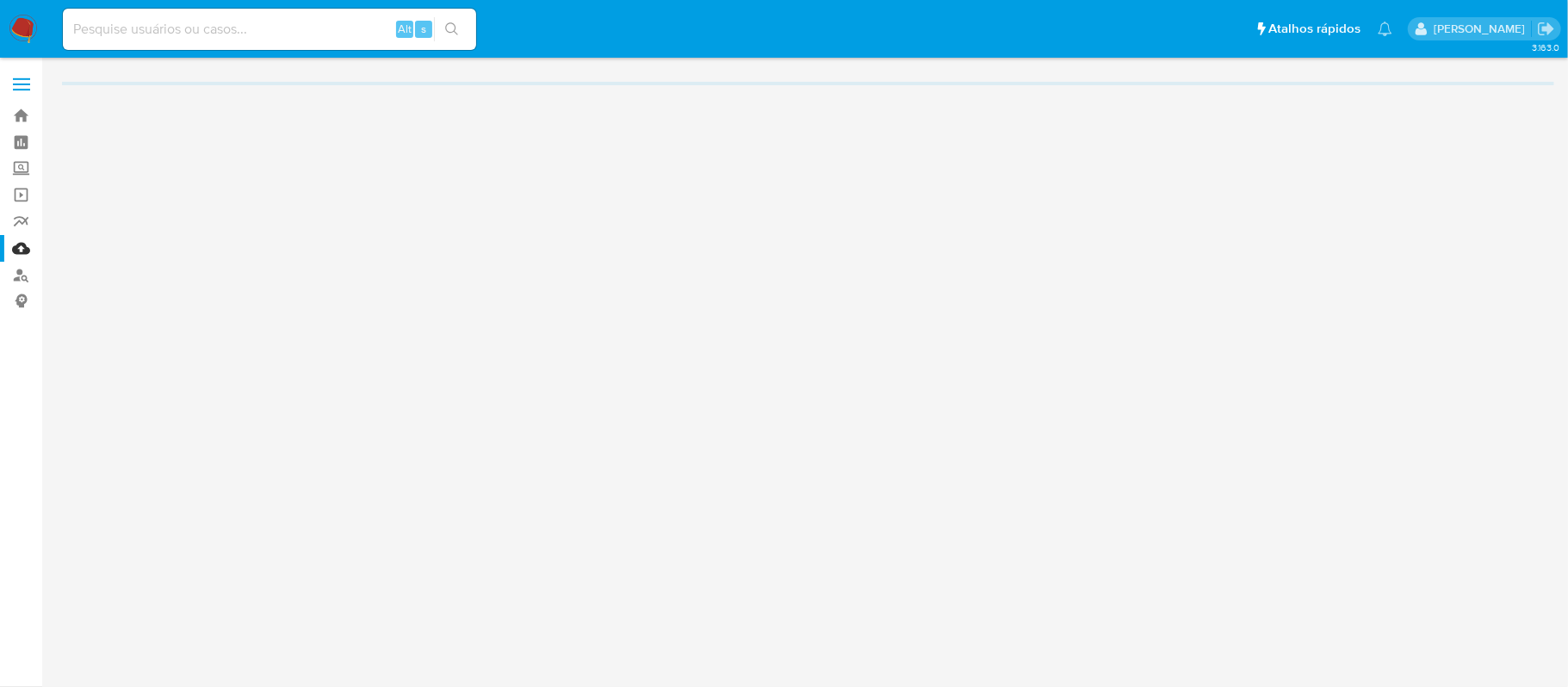
click at [24, 22] on img at bounding box center [23, 29] width 29 height 29
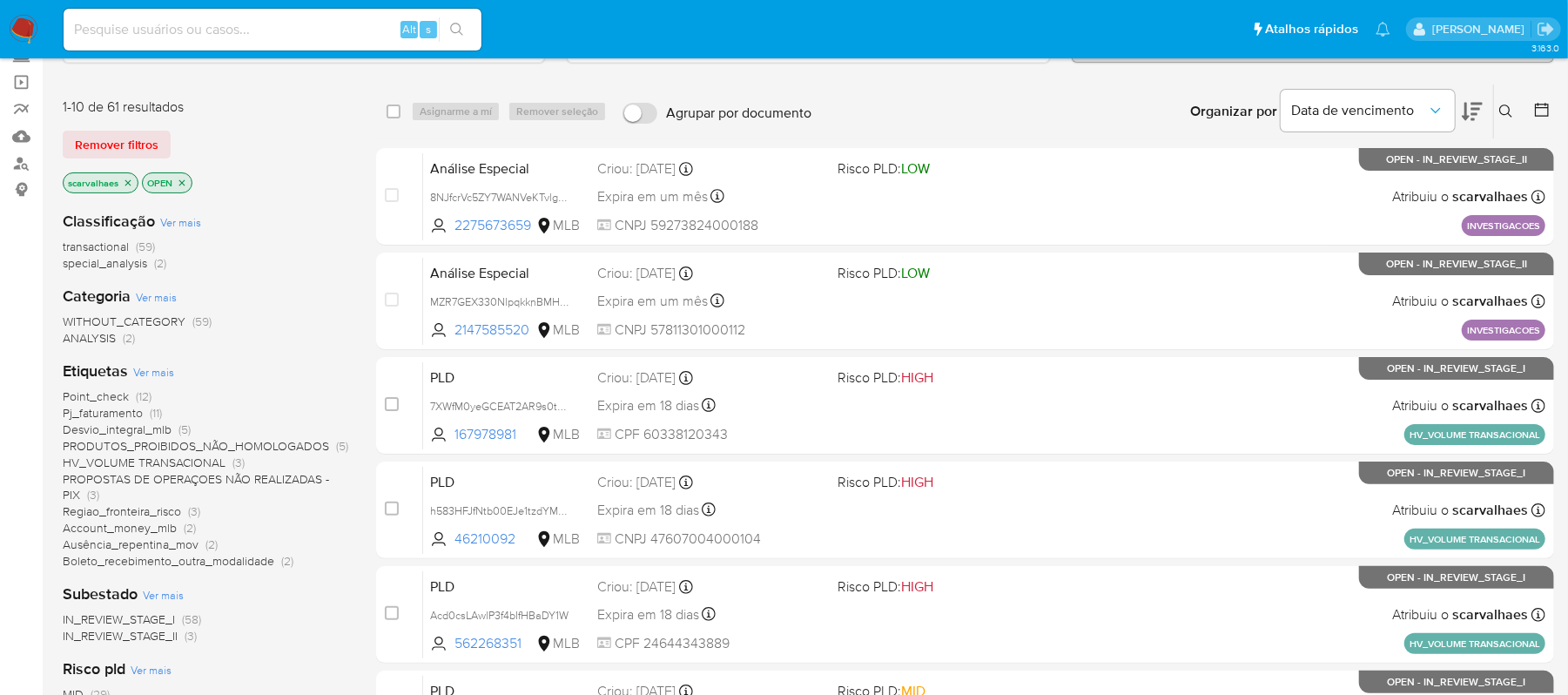
scroll to position [116, 0]
click at [146, 429] on span "Desvio_integral_mlb" at bounding box center [117, 428] width 109 height 18
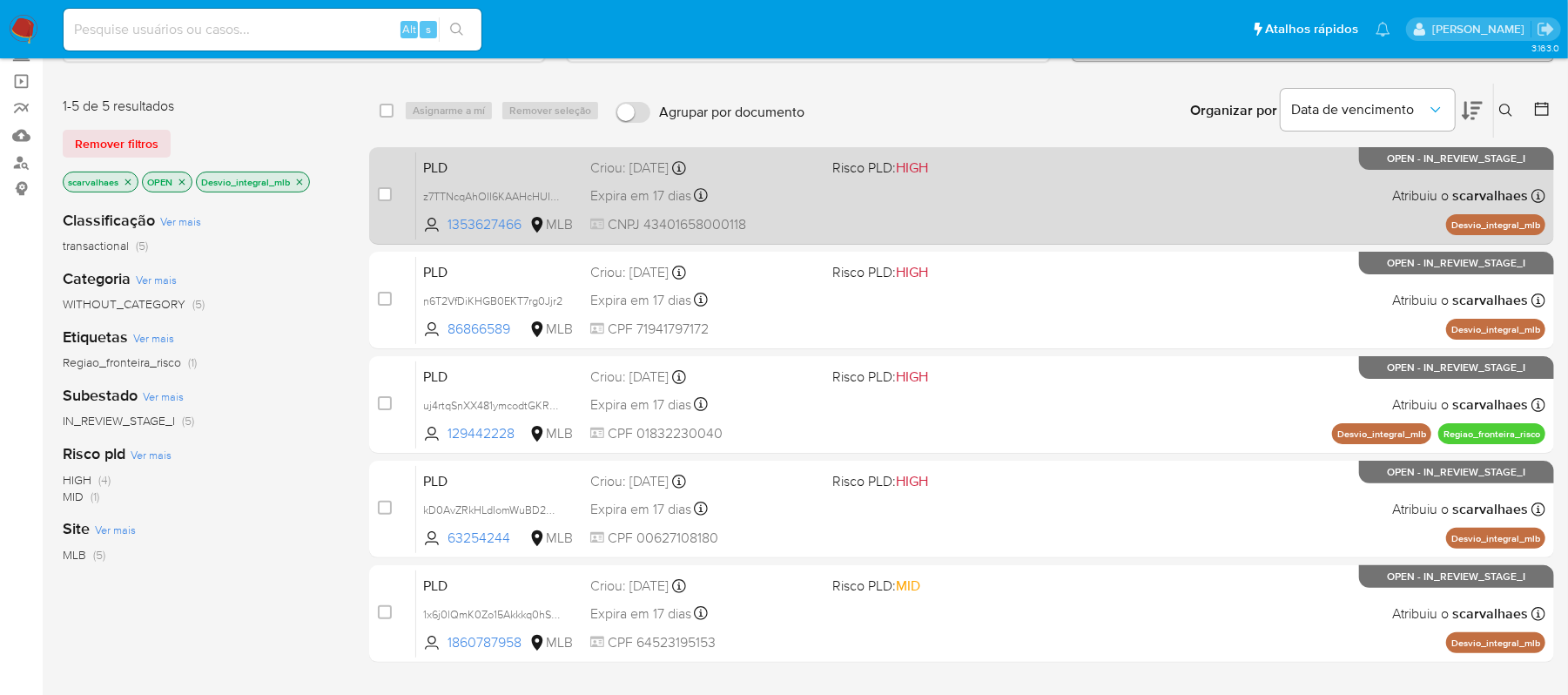
click at [882, 193] on span at bounding box center [946, 195] width 228 height 4
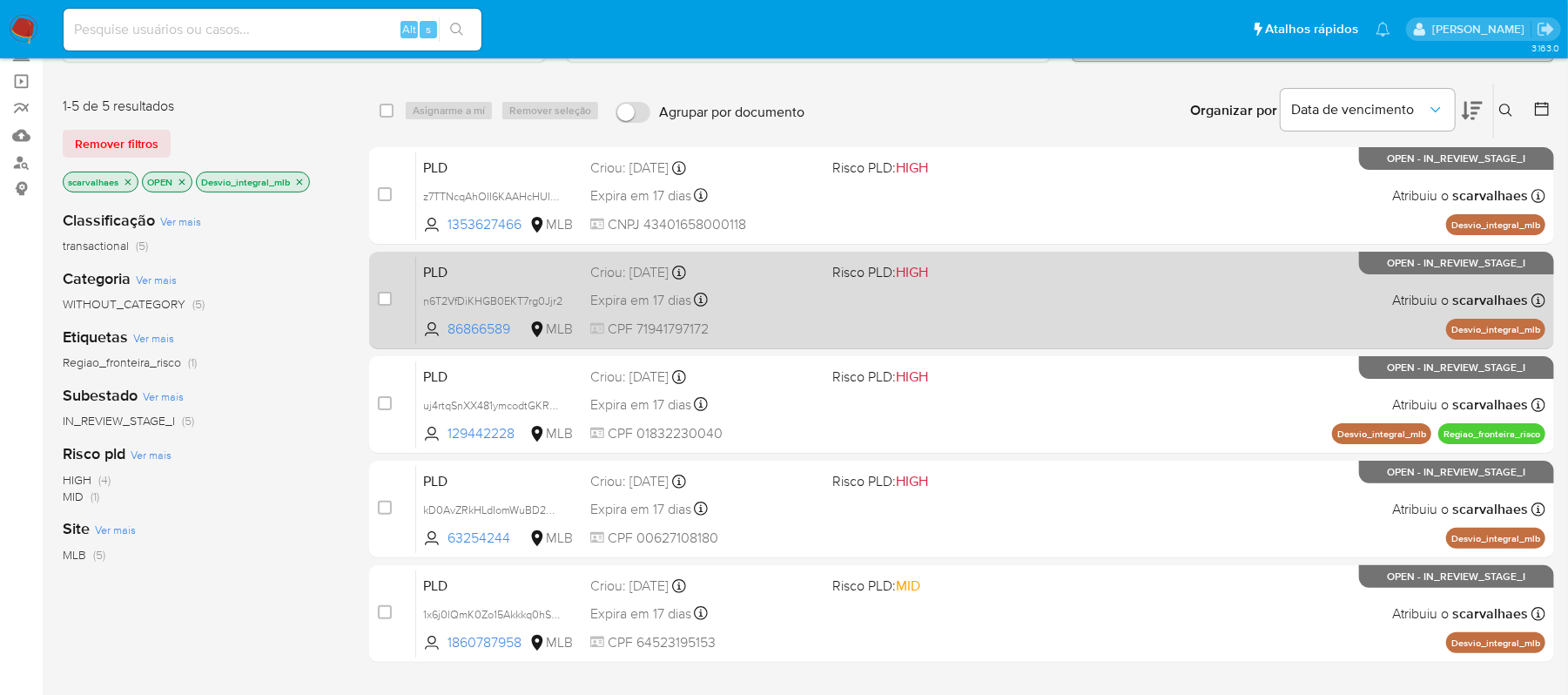
click at [1003, 322] on div "PLD n6T2VfDiKHGB0EKT7rg0Jjr2 86866589 MLB Risco PLD: HIGH Criou: 12/09/2025 Cri…" at bounding box center [980, 299] width 1129 height 88
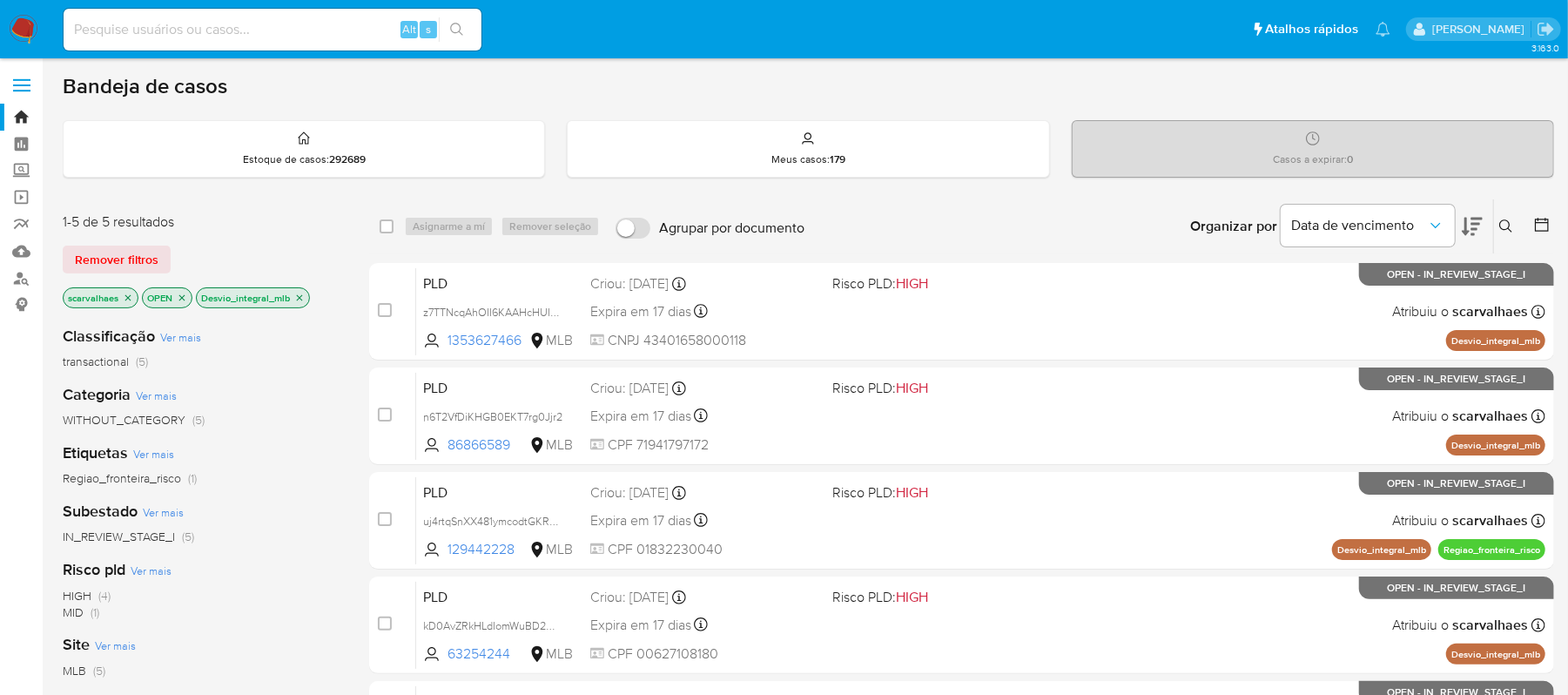
click at [299, 296] on icon "close-filter" at bounding box center [299, 297] width 6 height 6
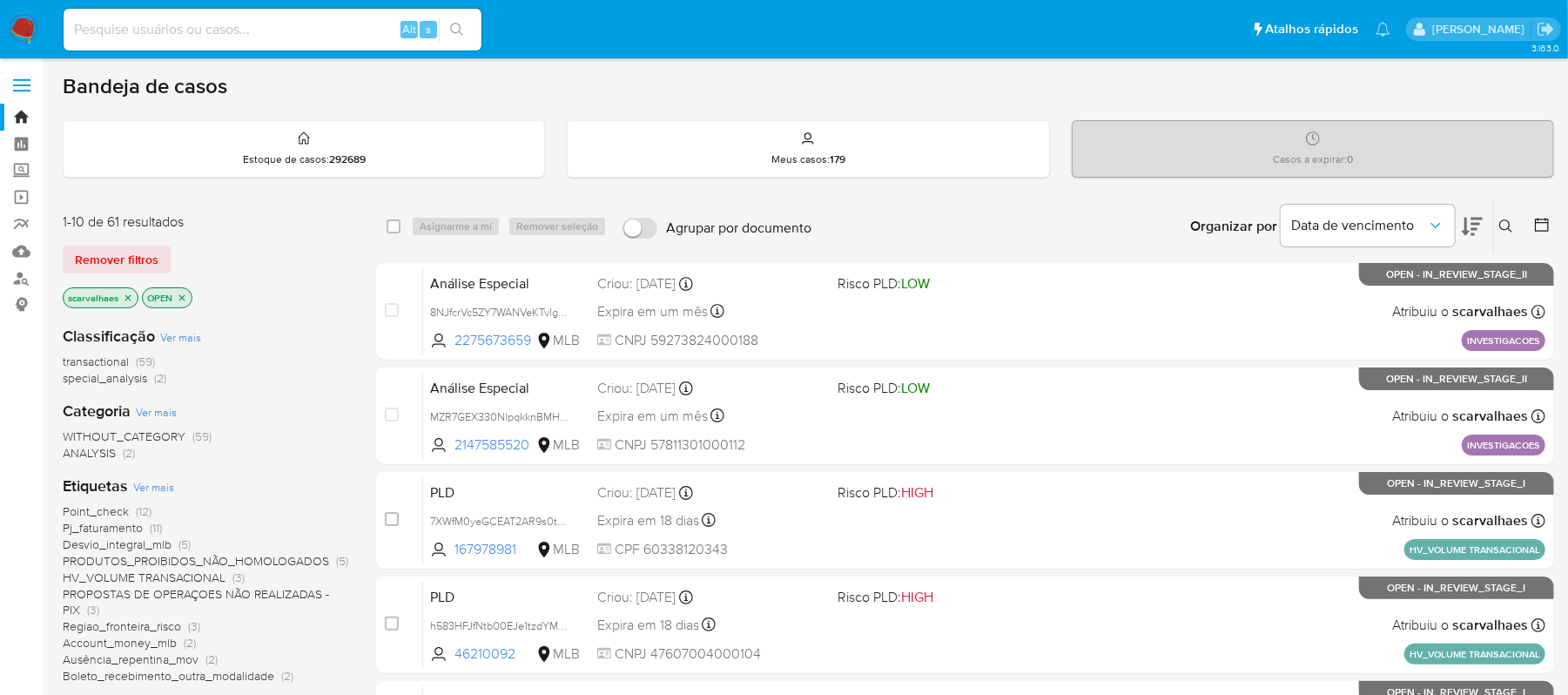
scroll to position [116, 0]
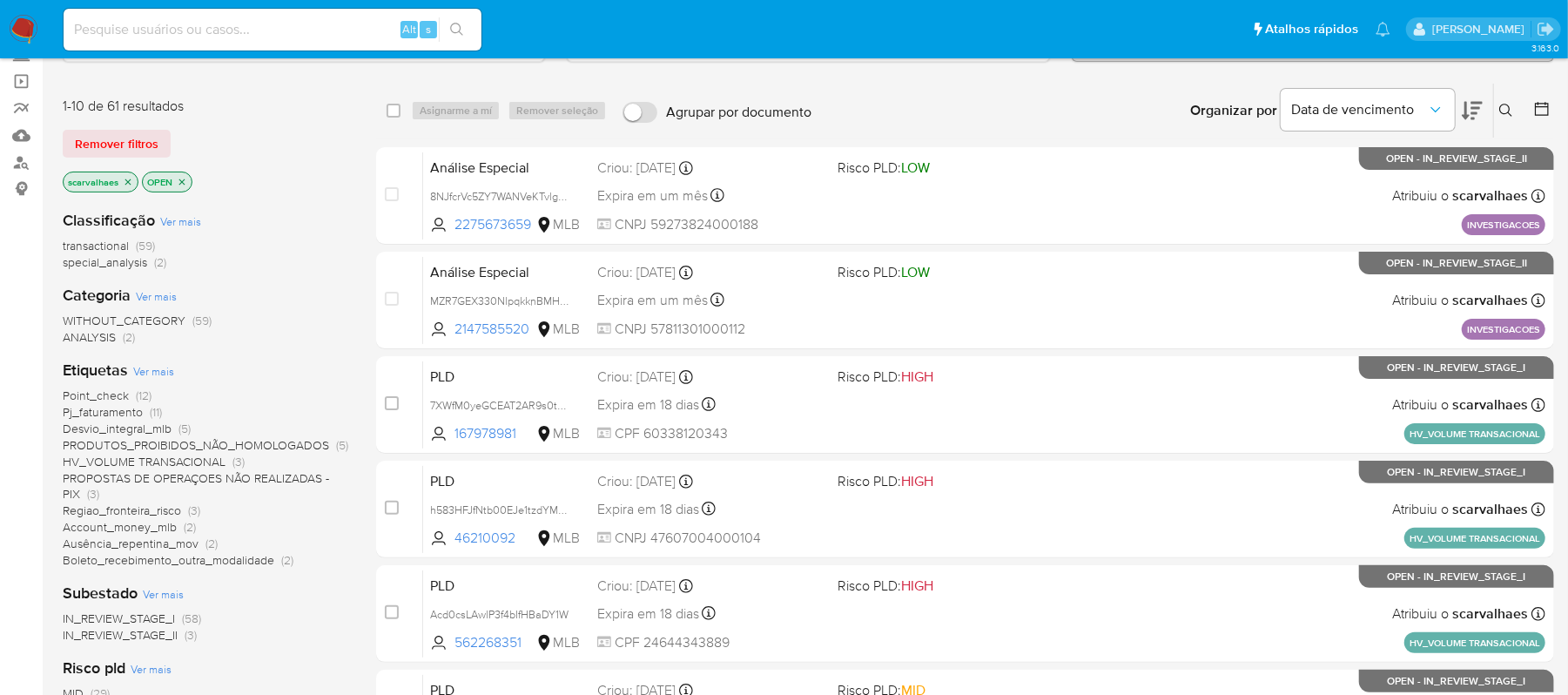
click at [242, 475] on span "PROPOSTAS DE OPERAÇOES NÃO REALIZADAS - PIX" at bounding box center [196, 486] width 266 height 34
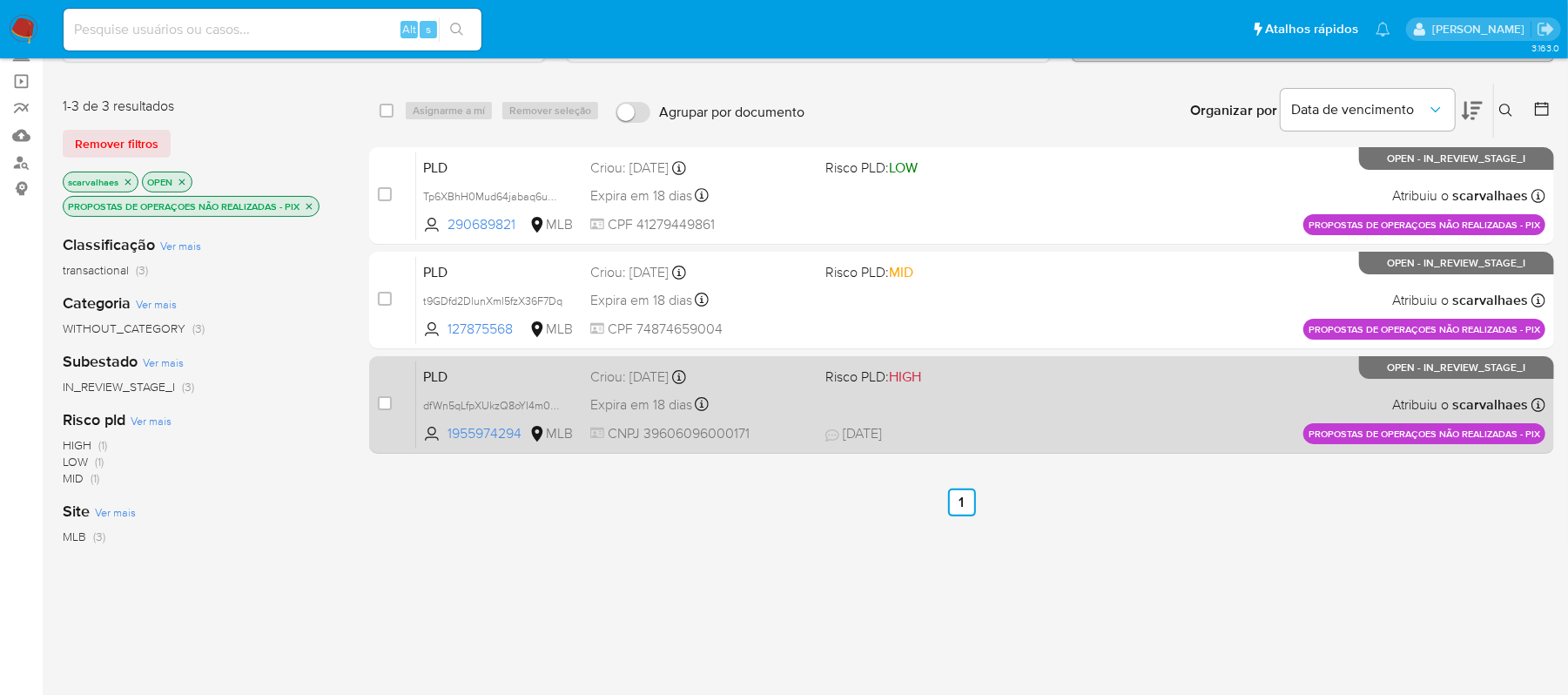
click at [914, 406] on div "PLD dfWn5qLfpXUkzQ8oYI4m0bOE 1955974294 MLB Risco PLD: HIGH Criou: 12/09/2025 C…" at bounding box center [980, 404] width 1129 height 88
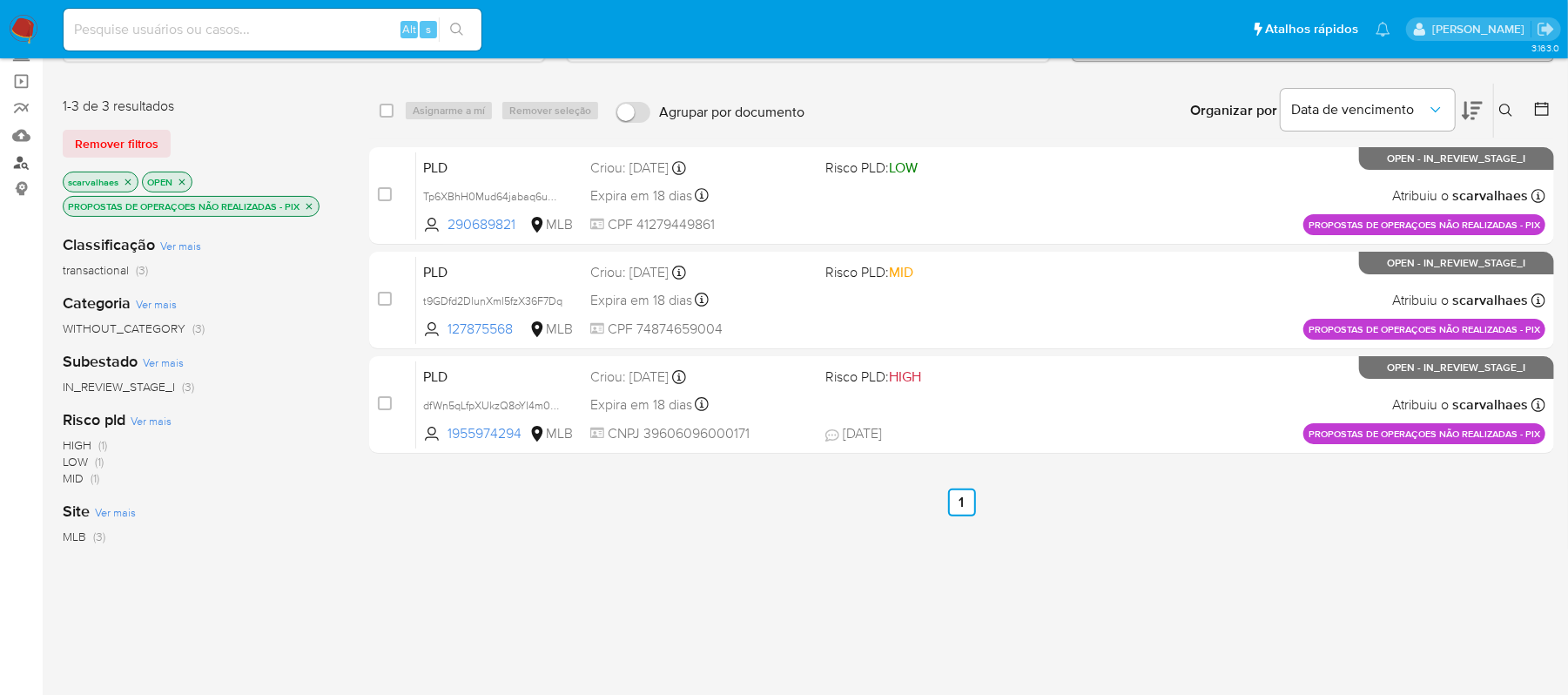
click at [22, 164] on link "Localizador de pessoas" at bounding box center [103, 162] width 207 height 27
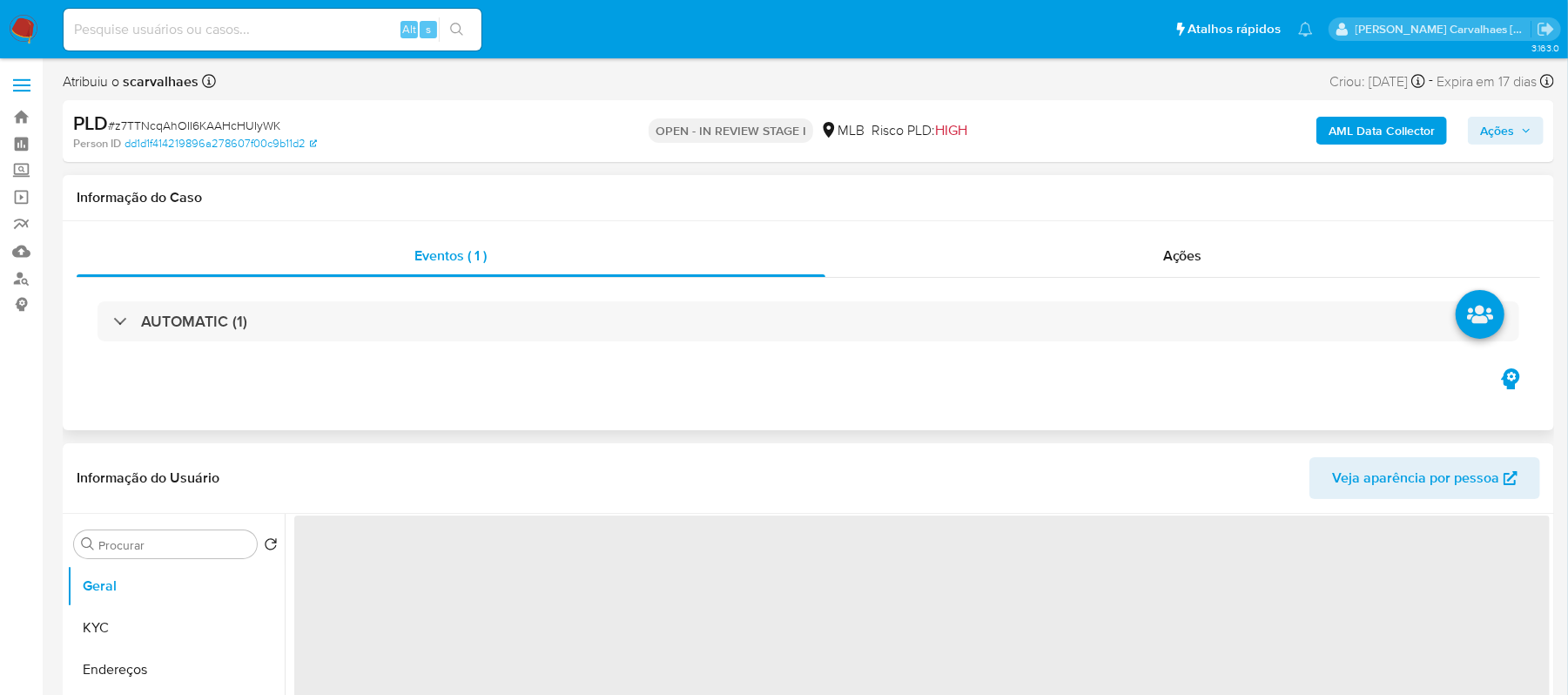
select select "10"
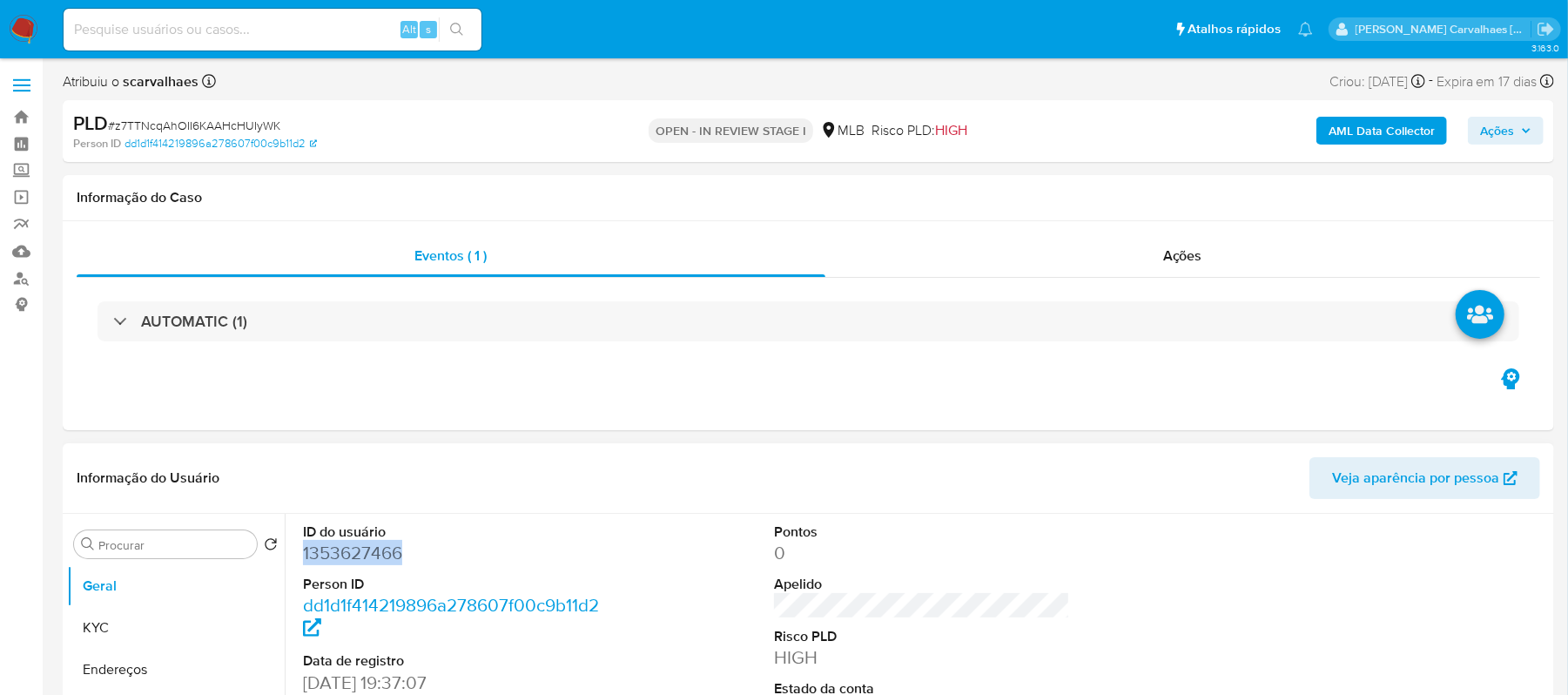
drag, startPoint x: 406, startPoint y: 551, endPoint x: 297, endPoint y: 565, distance: 109.9
click at [297, 565] on div "ID do usuário 1353627466 Person ID dd1d1f414219896a278607f00c9b11d2 Data de reg…" at bounding box center [451, 661] width 314 height 294
copy dd "1353627466"
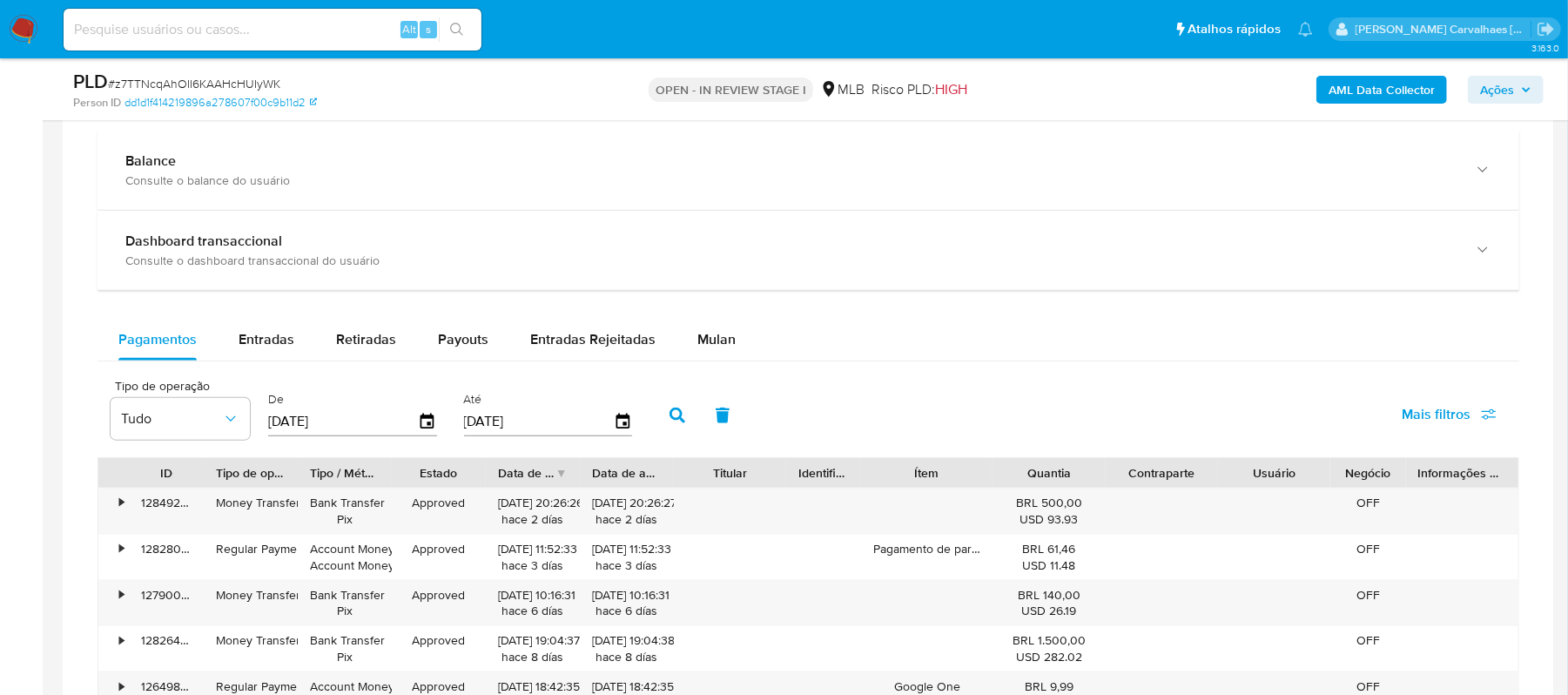
scroll to position [1276, 0]
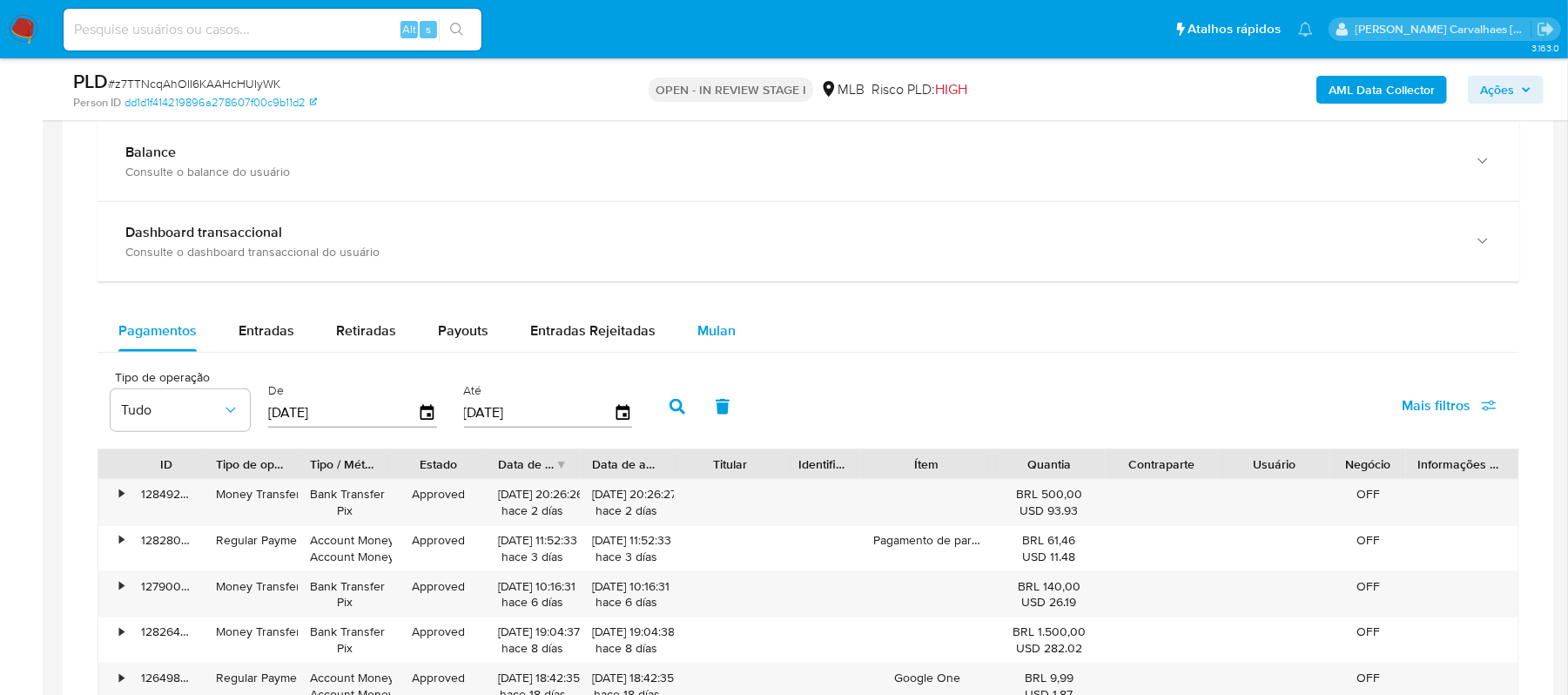
click at [718, 339] on span "Mulan" at bounding box center [716, 331] width 38 height 20
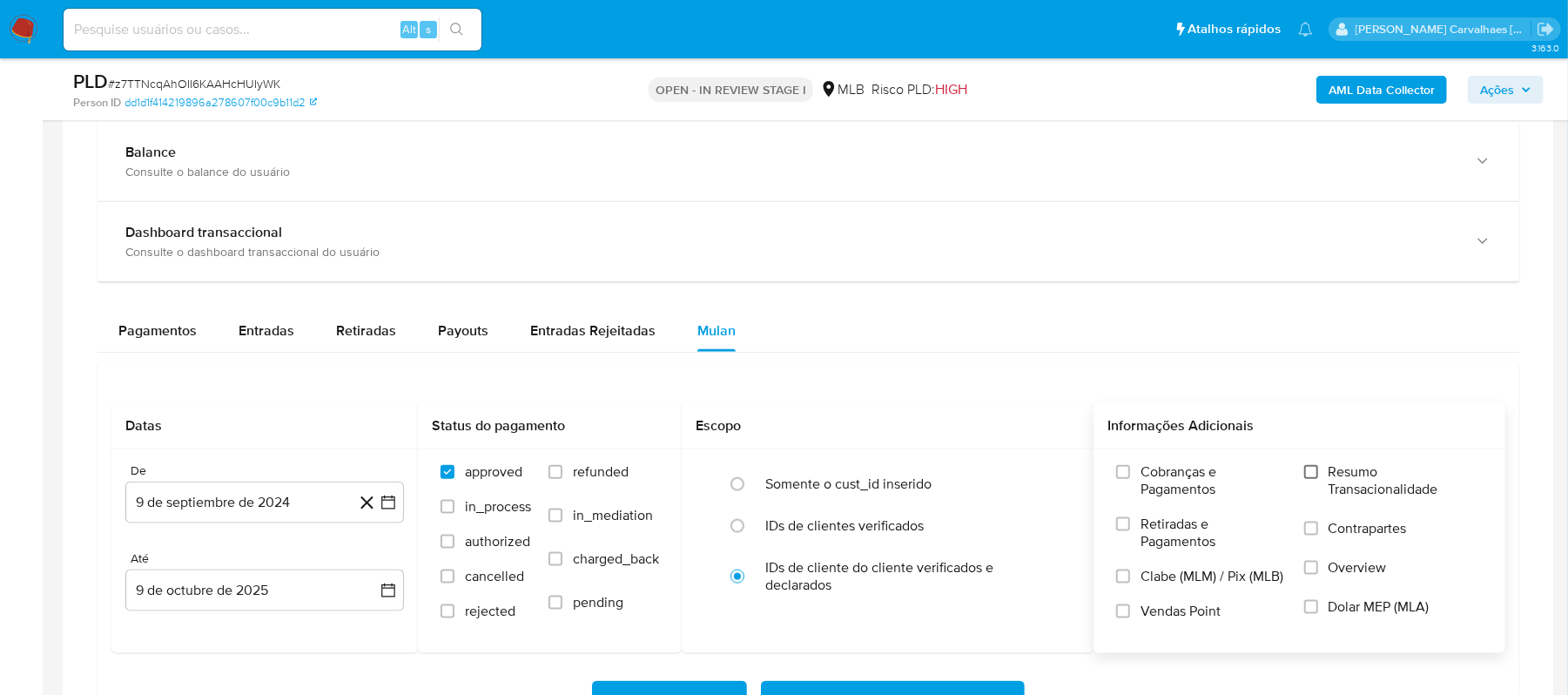
click at [1307, 477] on input "Resumo Transacionalidade" at bounding box center [1310, 471] width 14 height 14
click at [390, 506] on icon "button" at bounding box center [388, 502] width 18 height 18
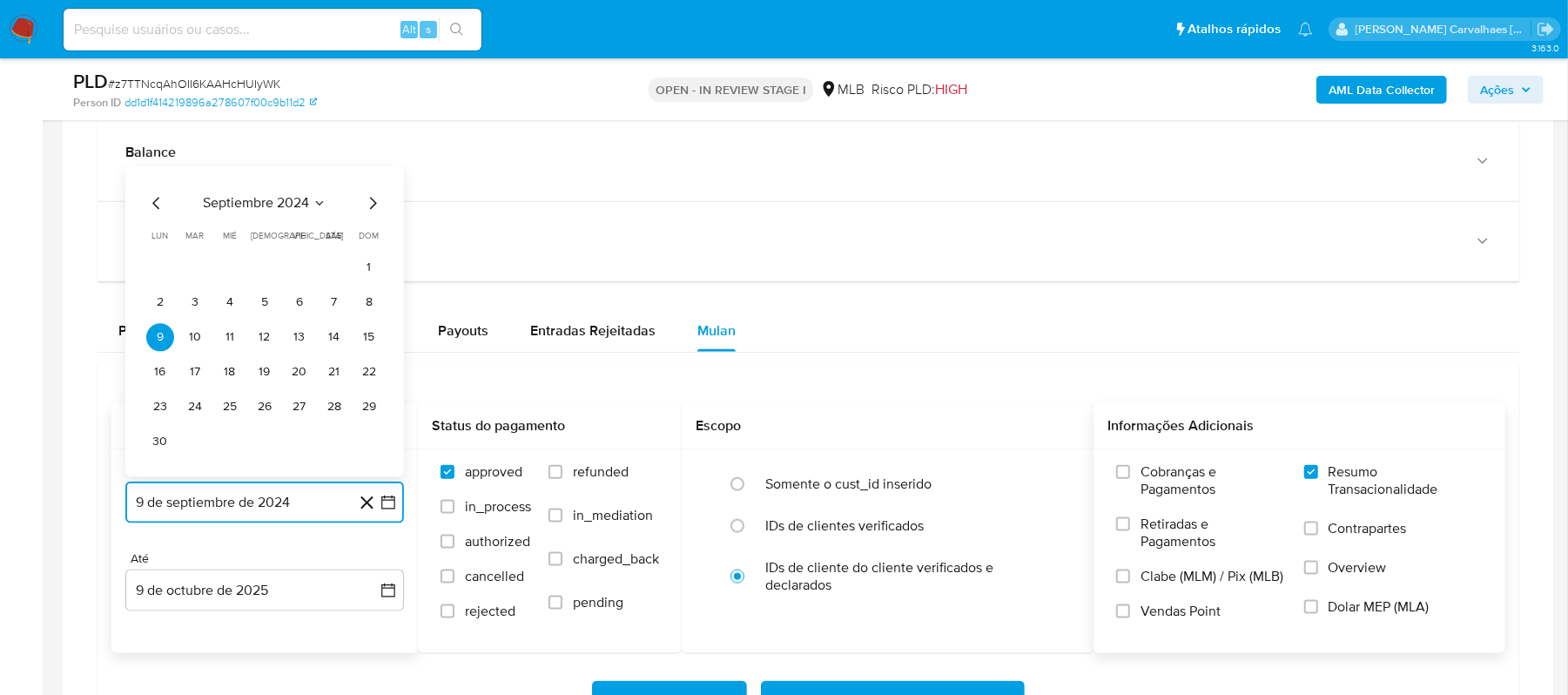
click at [374, 201] on icon "Mes siguiente" at bounding box center [372, 203] width 21 height 21
click at [372, 237] on icon "Mes siguiente" at bounding box center [372, 238] width 21 height 21
click at [371, 214] on icon "Mes siguiente" at bounding box center [372, 203] width 21 height 21
click at [371, 235] on icon "Mes siguiente" at bounding box center [372, 238] width 21 height 21
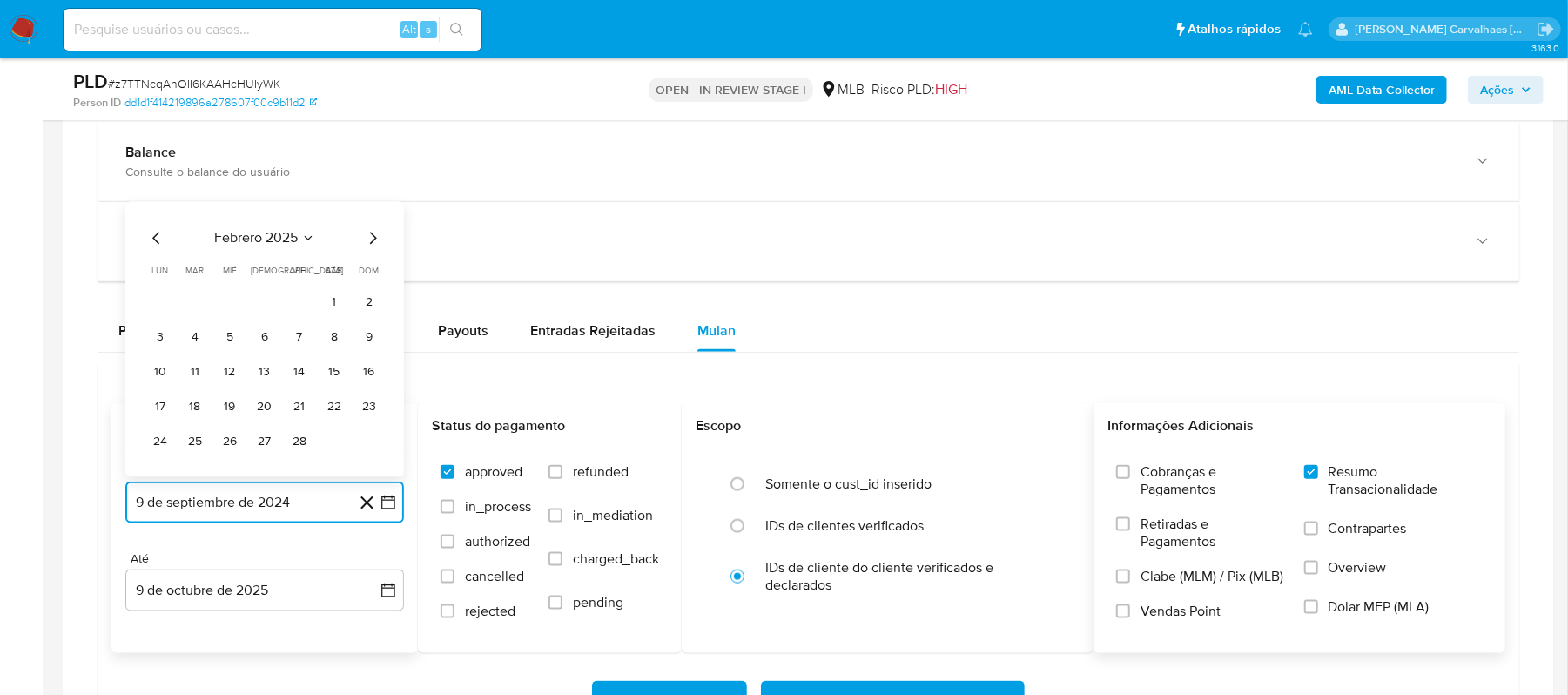
click at [371, 235] on icon "Mes siguiente" at bounding box center [372, 238] width 21 height 21
click at [370, 213] on icon "Mes siguiente" at bounding box center [372, 203] width 21 height 21
click at [370, 235] on div "abril 2025 abril 2025 lun lunes mar martes mié miércoles jue jueves vie viernes…" at bounding box center [265, 340] width 279 height 275
click at [370, 235] on icon "Mes siguiente" at bounding box center [372, 238] width 21 height 21
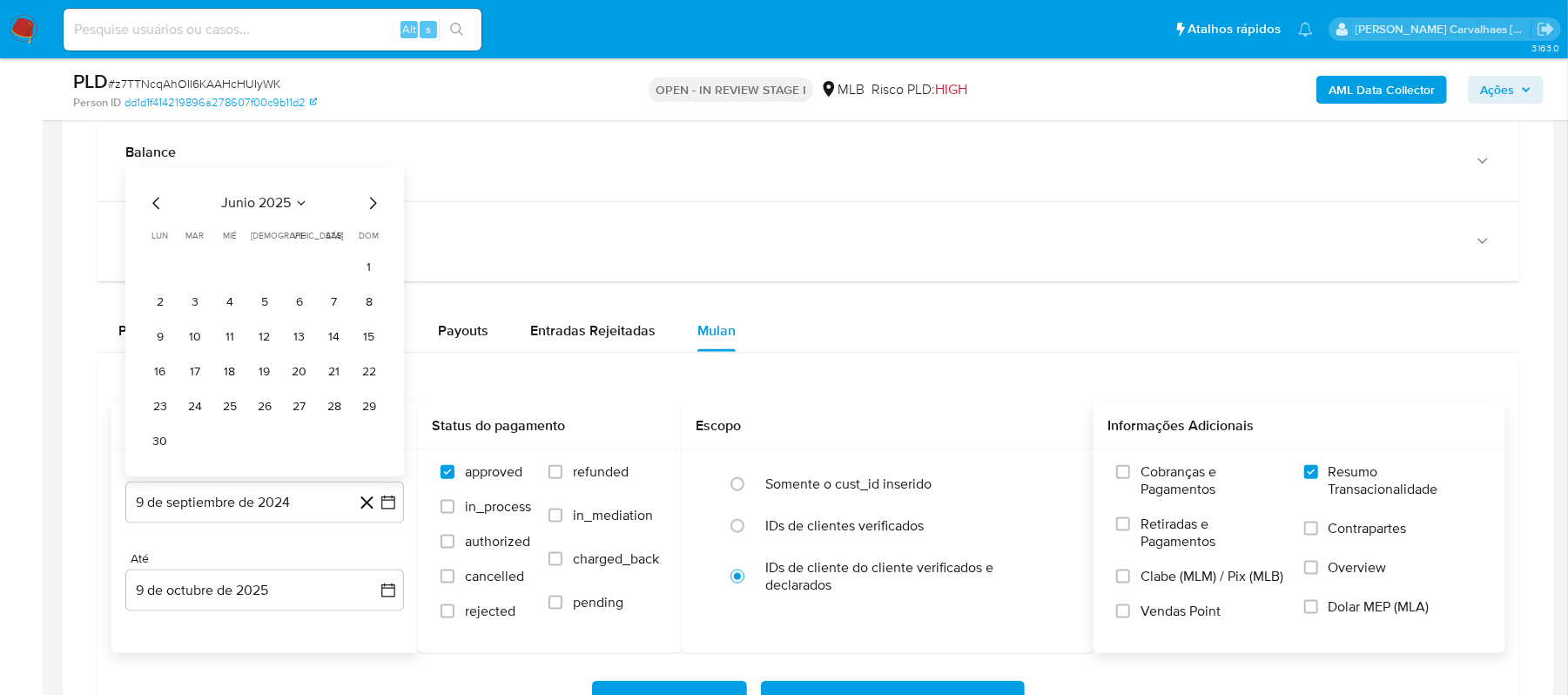
click at [370, 214] on icon "Mes siguiente" at bounding box center [372, 203] width 21 height 21
click at [367, 249] on icon "Mes siguiente" at bounding box center [372, 238] width 21 height 21
click at [367, 245] on icon "Mes siguiente" at bounding box center [372, 238] width 21 height 21
click at [155, 240] on icon "Mes anterior" at bounding box center [156, 238] width 21 height 21
click at [332, 346] on button "9" at bounding box center [334, 338] width 28 height 28
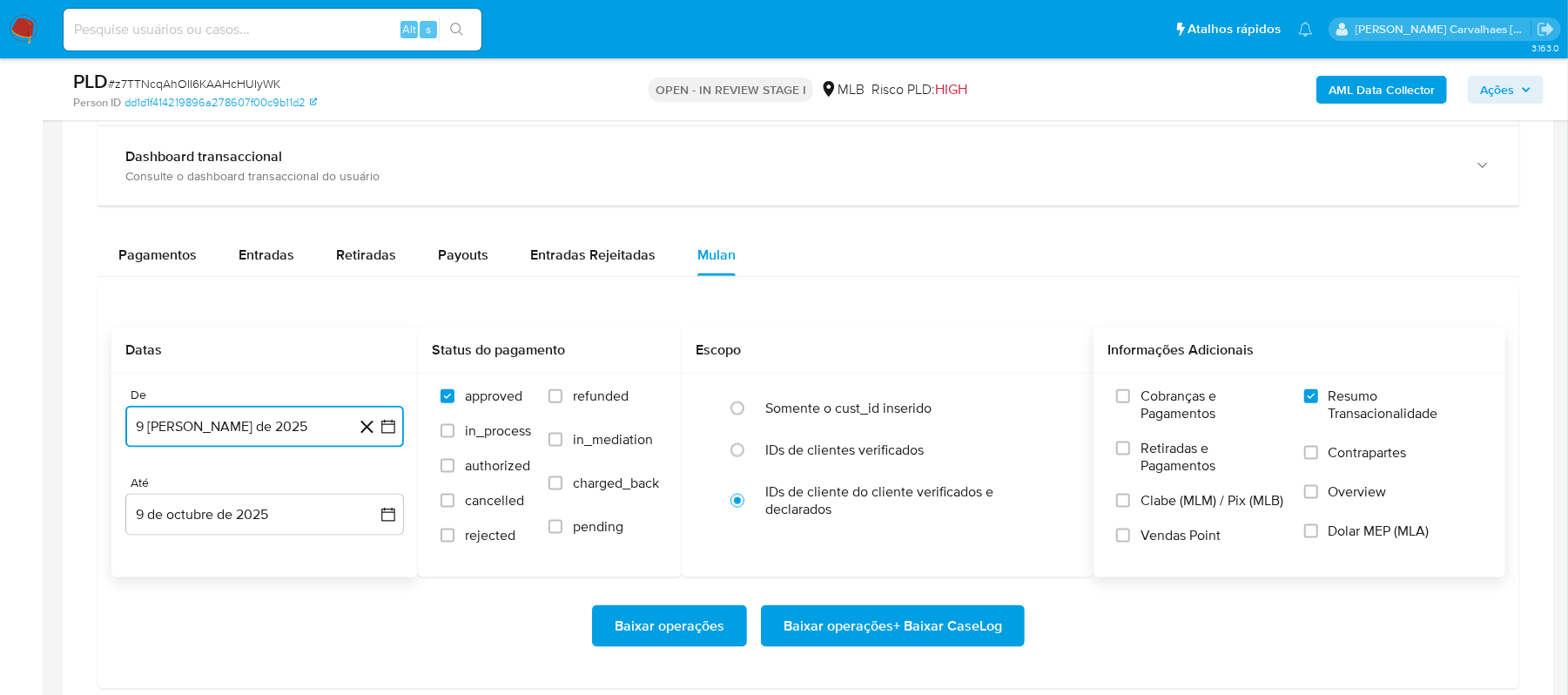
scroll to position [1394, 0]
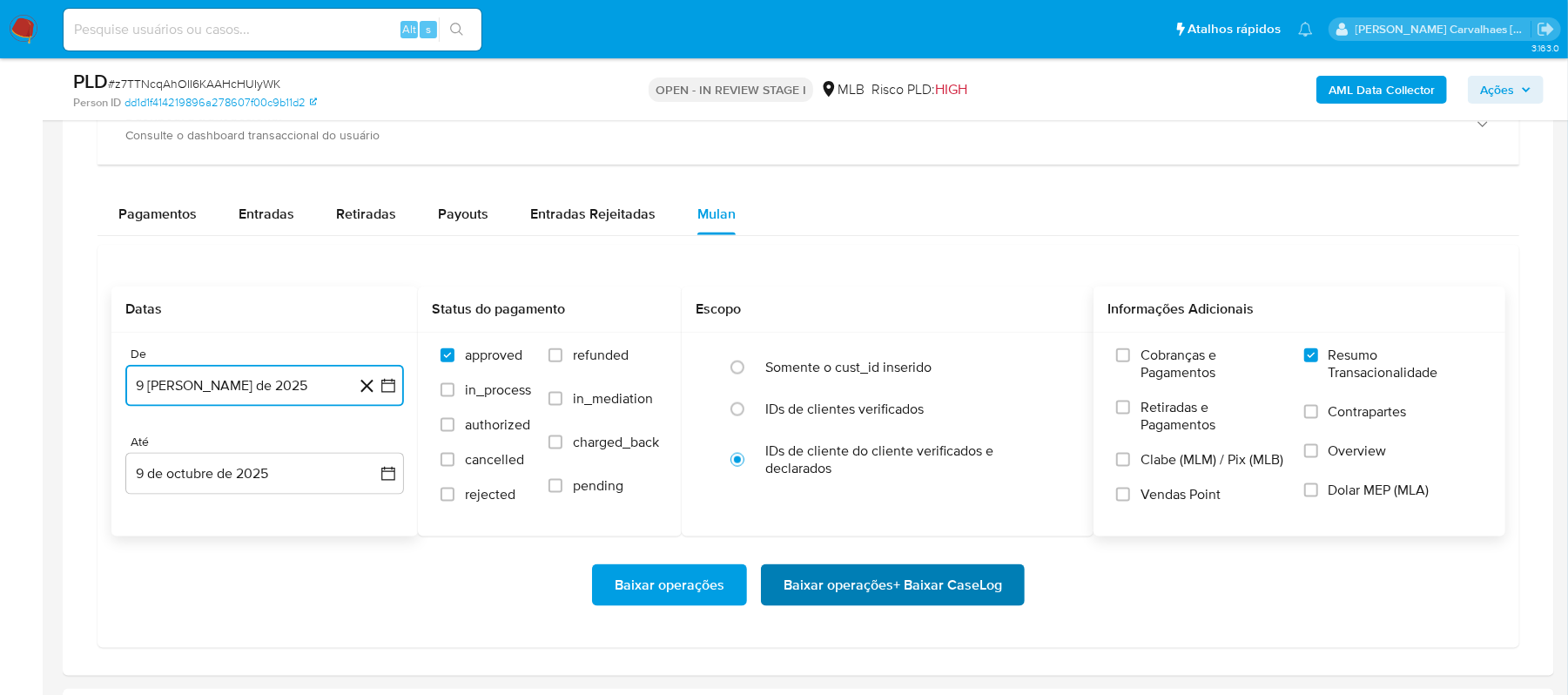
click at [893, 593] on span "Baixar operações + Baixar CaseLog" at bounding box center [893, 584] width 219 height 38
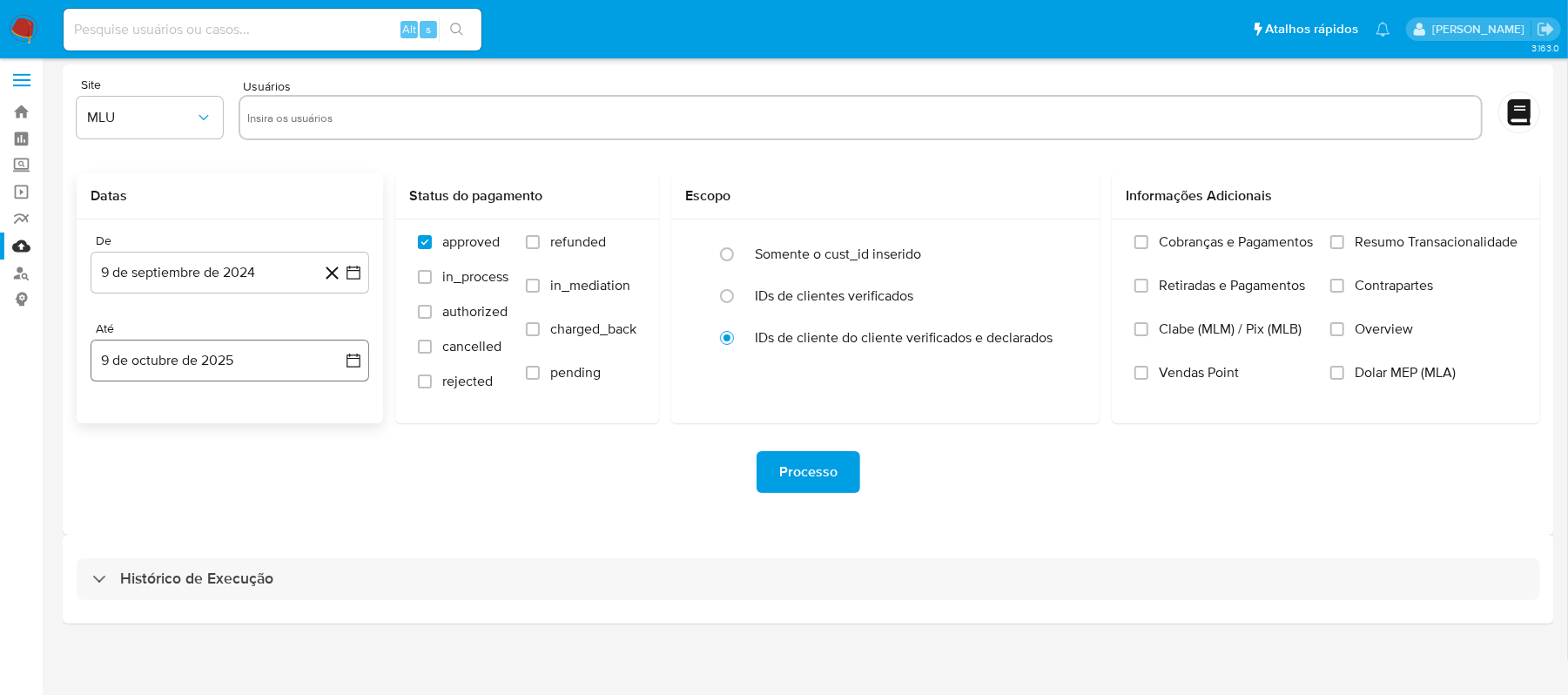
scroll to position [7, 0]
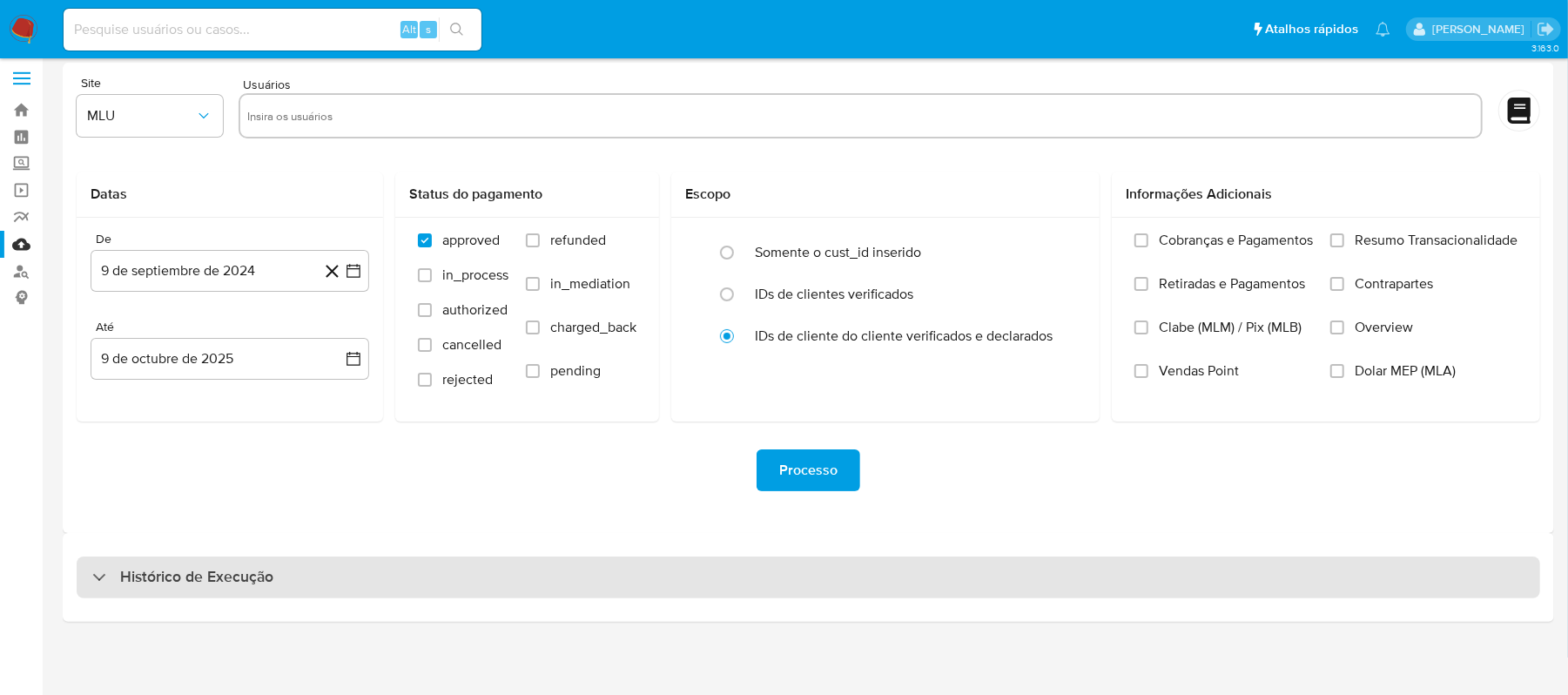
click at [238, 576] on h3 "Histórico de Execução" at bounding box center [197, 577] width 153 height 21
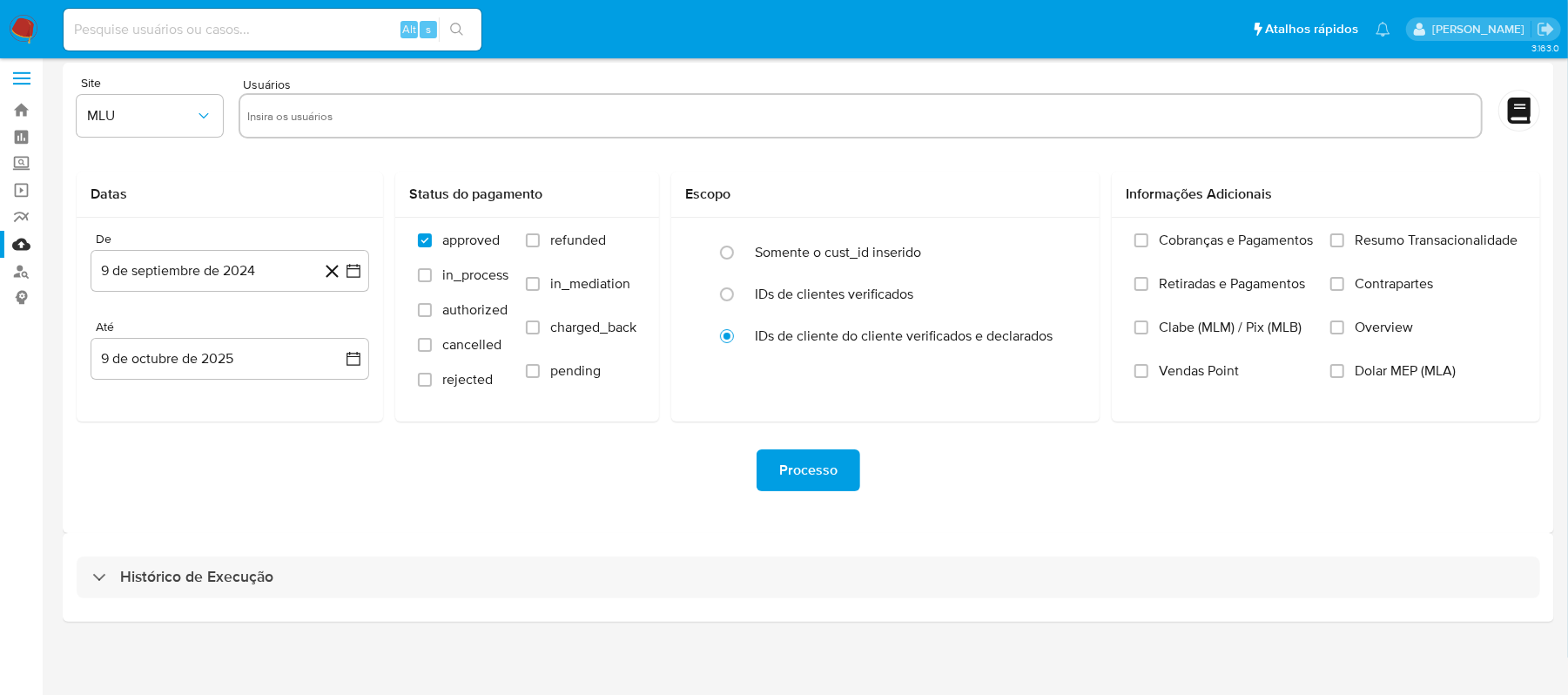
select select "10"
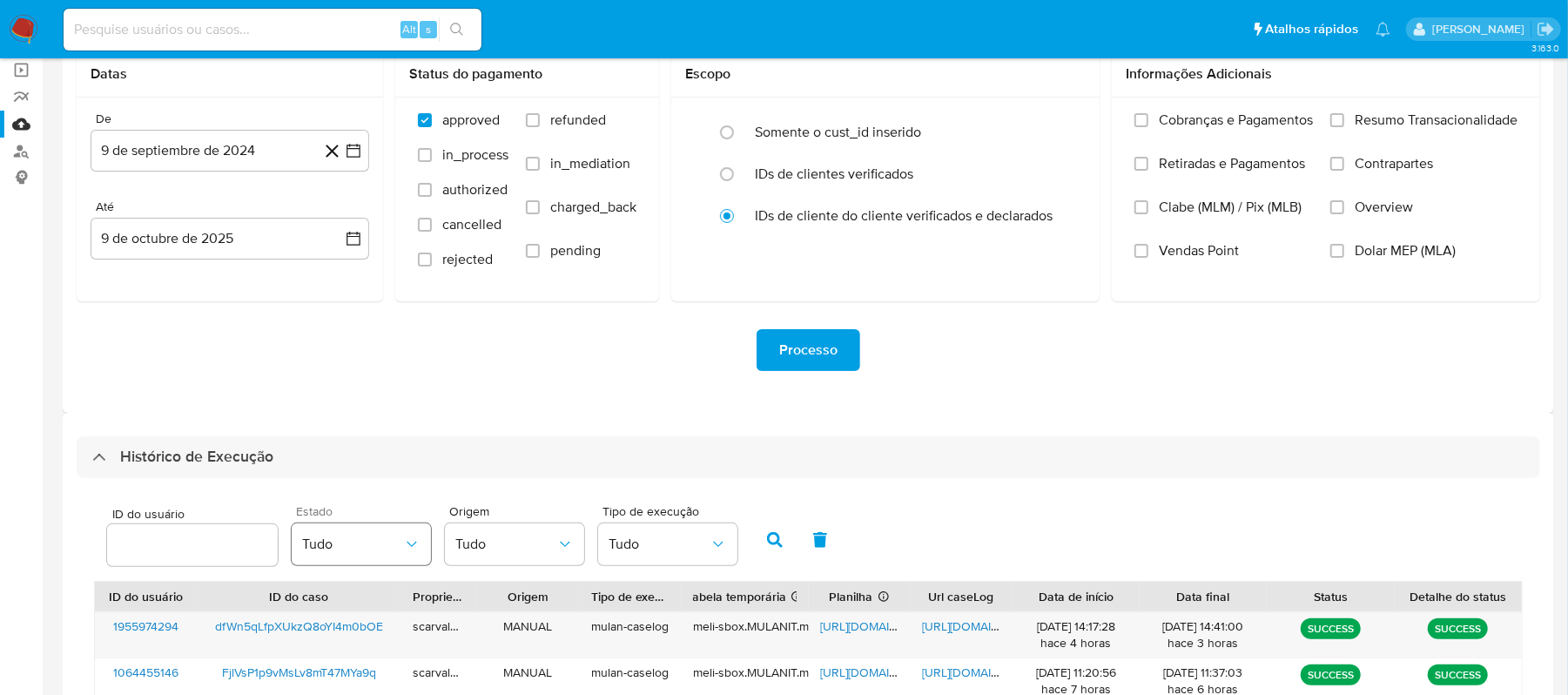
scroll to position [238, 0]
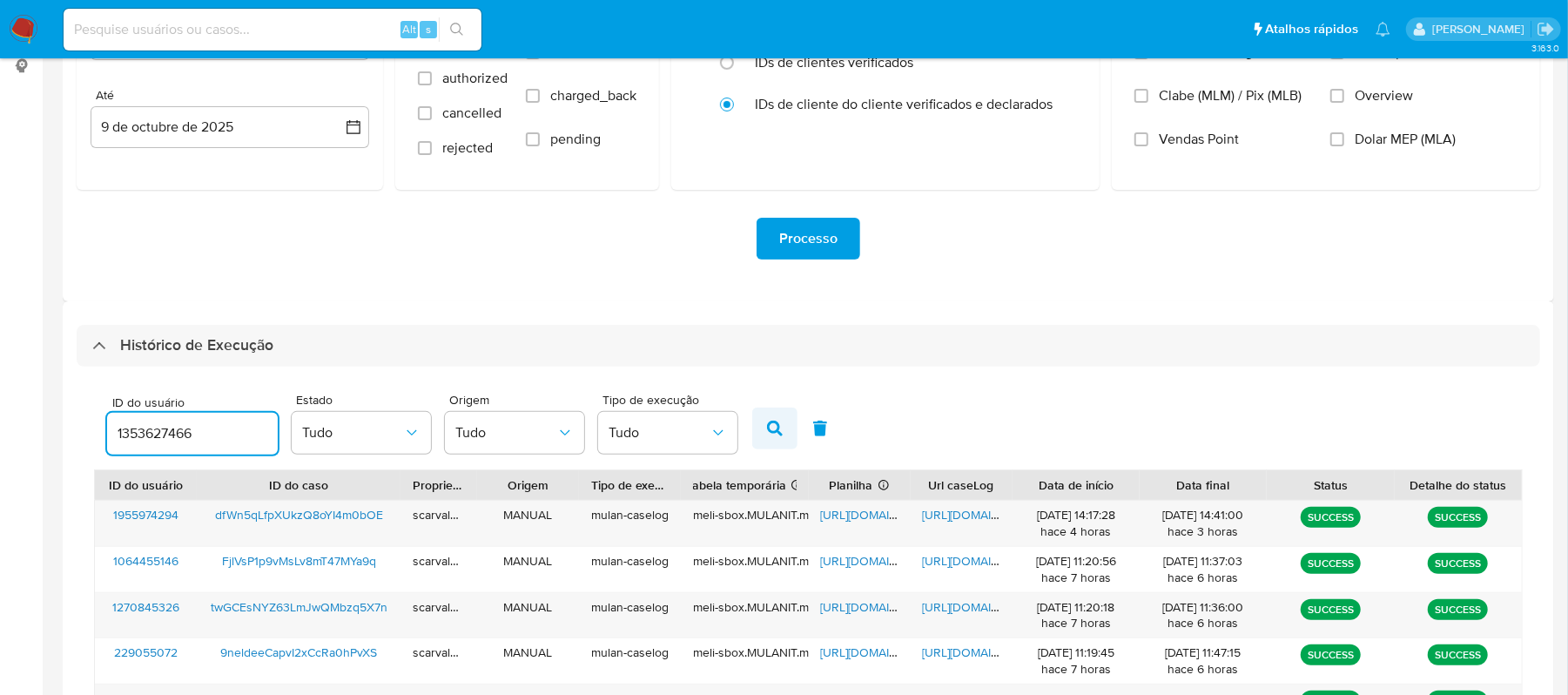
click at [771, 430] on icon "button" at bounding box center [774, 428] width 16 height 16
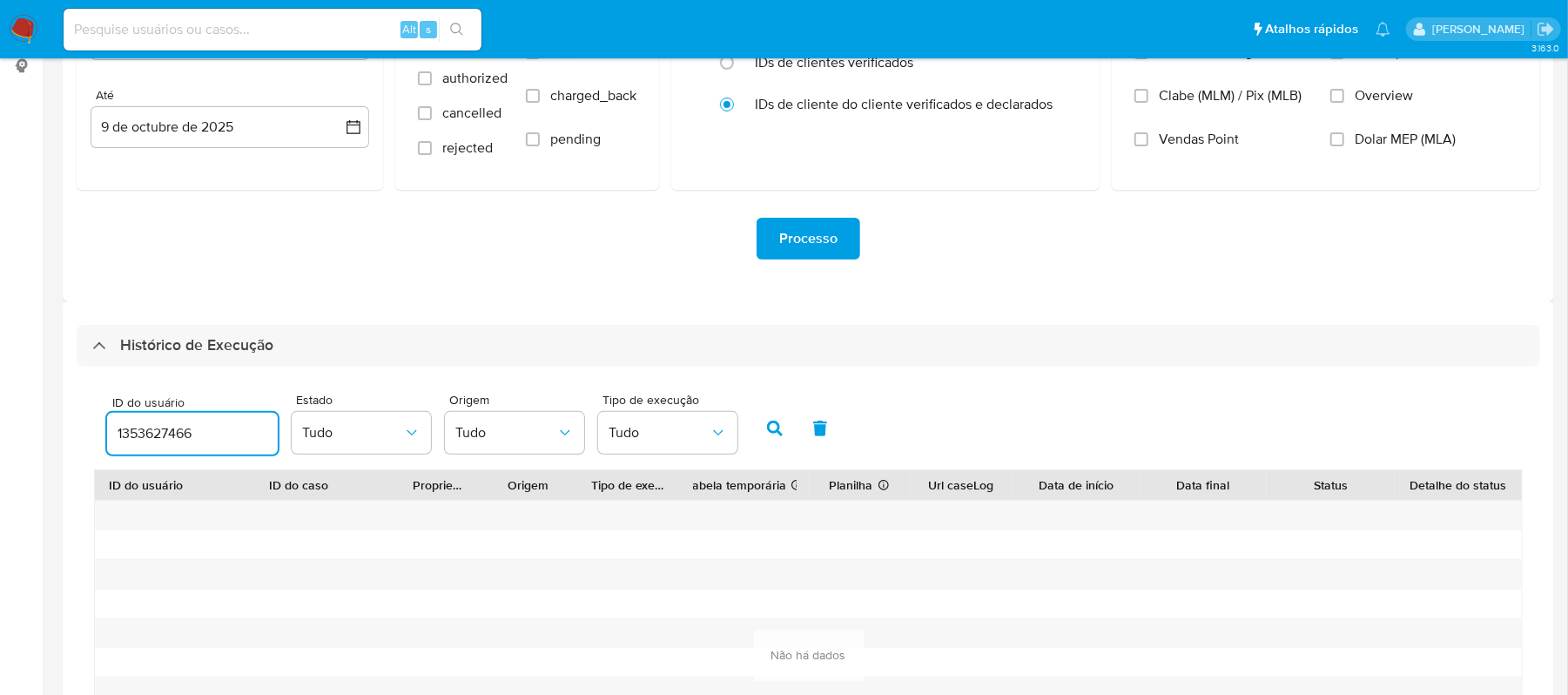
drag, startPoint x: 223, startPoint y: 436, endPoint x: 24, endPoint y: 427, distance: 199.2
click at [25, 426] on section "Bandeja Painel Screening Pesquisa em Listas Watchlist Ferramentas Operações em …" at bounding box center [784, 360] width 1568 height 1197
paste input "86866589"
click at [778, 430] on icon "button" at bounding box center [774, 428] width 16 height 16
drag, startPoint x: 230, startPoint y: 435, endPoint x: -6, endPoint y: 441, distance: 236.1
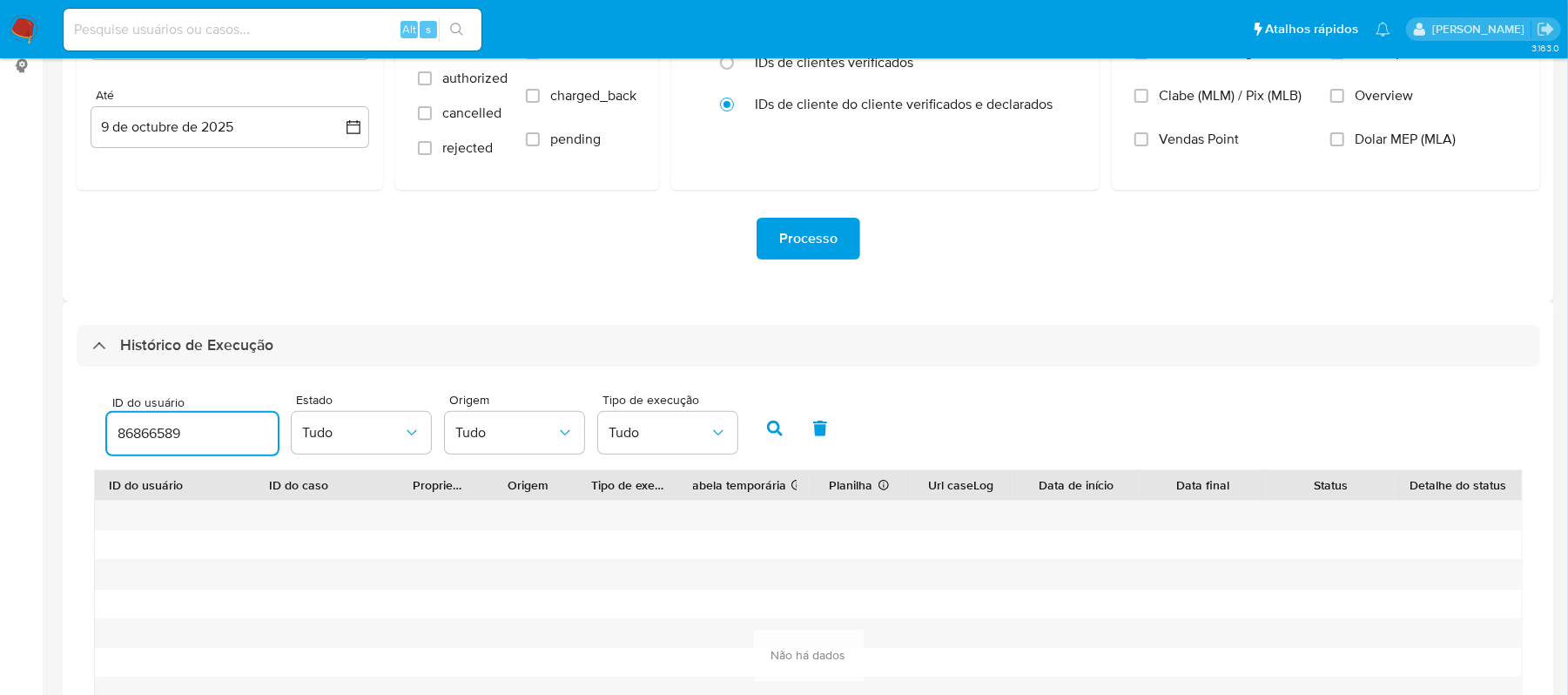
click at [0, 441] on html "Pausado Ver notificaciones Alt s Atalhos rápidos Presiona las siguientes teclas…" at bounding box center [784, 360] width 1568 height 1197
paste input "1955974294"
type input "1955974294"
click at [771, 425] on icon "button" at bounding box center [774, 428] width 16 height 16
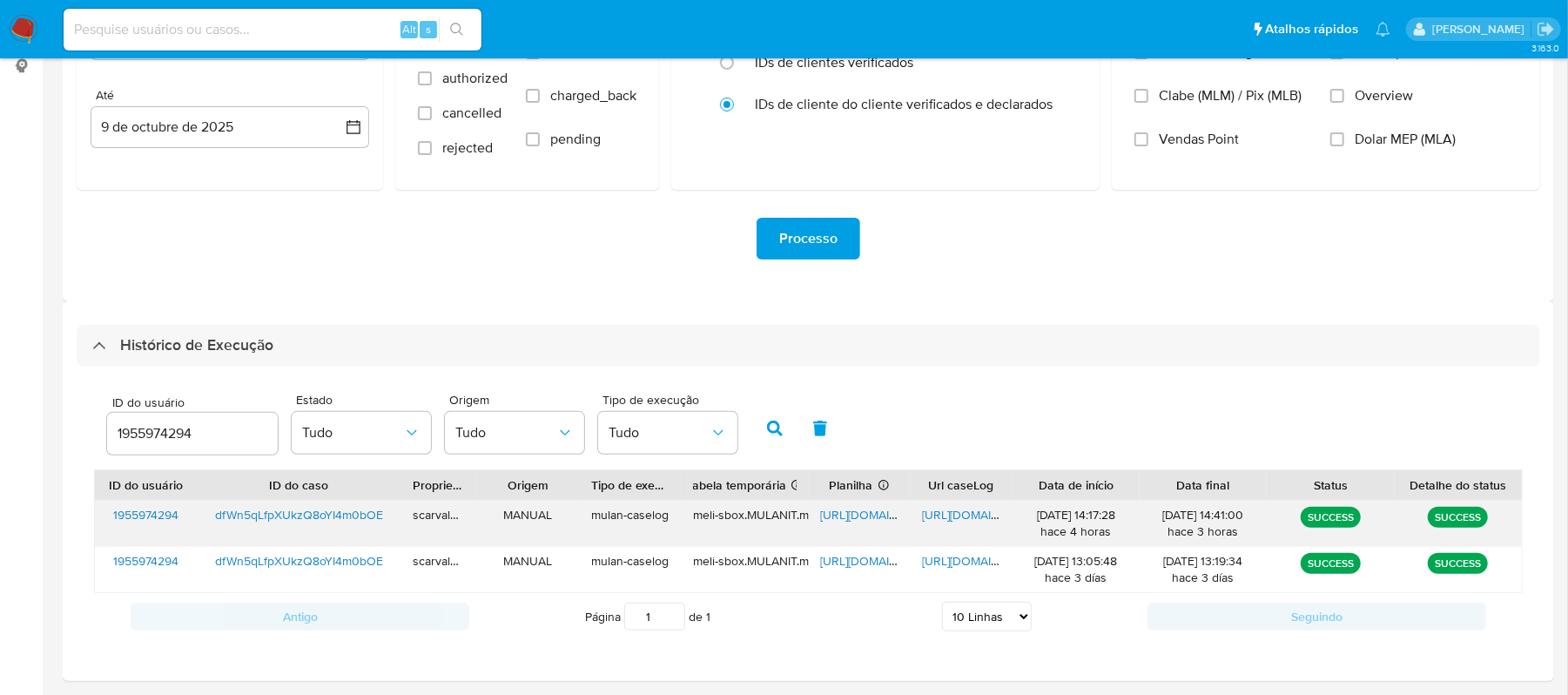
click at [939, 517] on span "https://docs.google.com/document/d/1bWH4OquJptUBnDoY4SBvMPxrToYDwBvCV8UhVUdse-U…" at bounding box center [983, 514] width 120 height 18
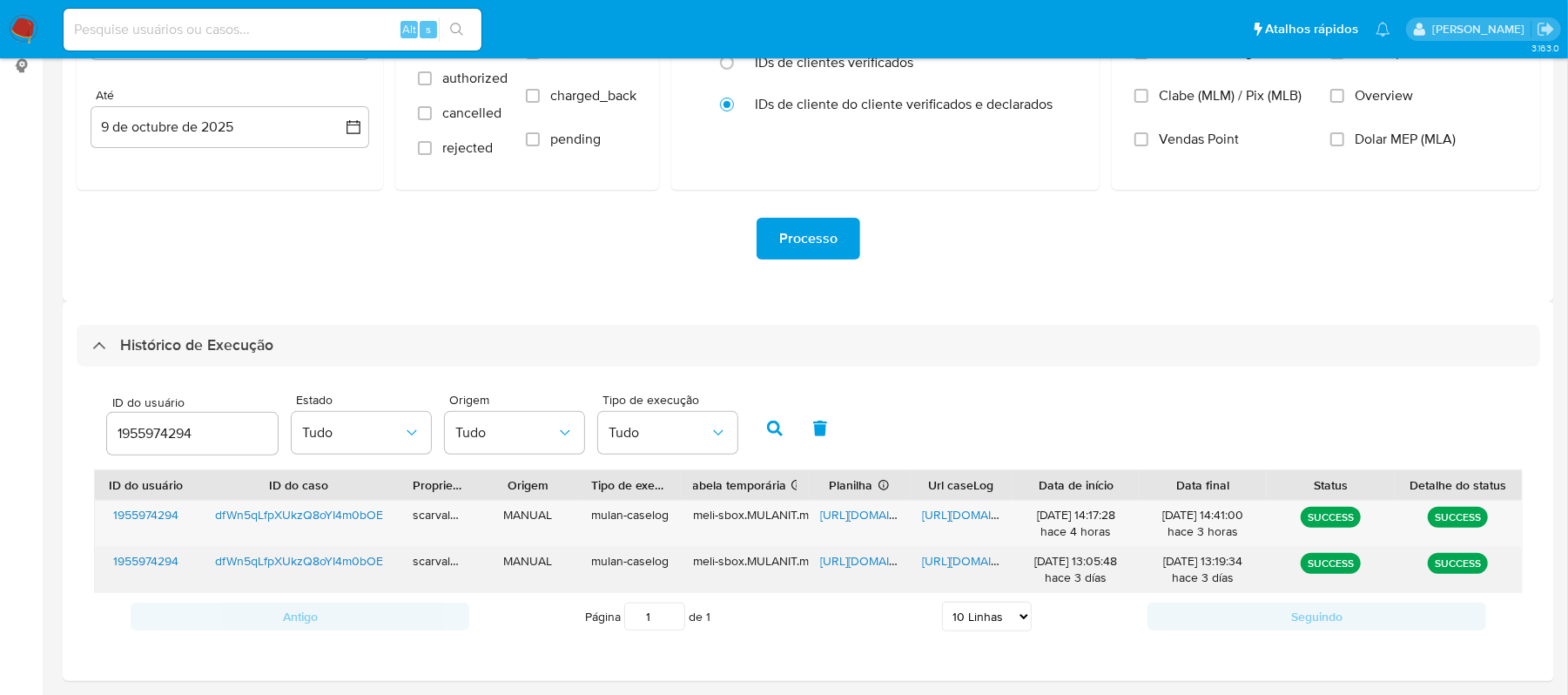
click at [938, 565] on span "https://docs.google.com/document/d/1-J6u0ep8ZEUpPFIUrwpZFGrY266saEjspJO2sFzRy4I…" at bounding box center [983, 560] width 120 height 18
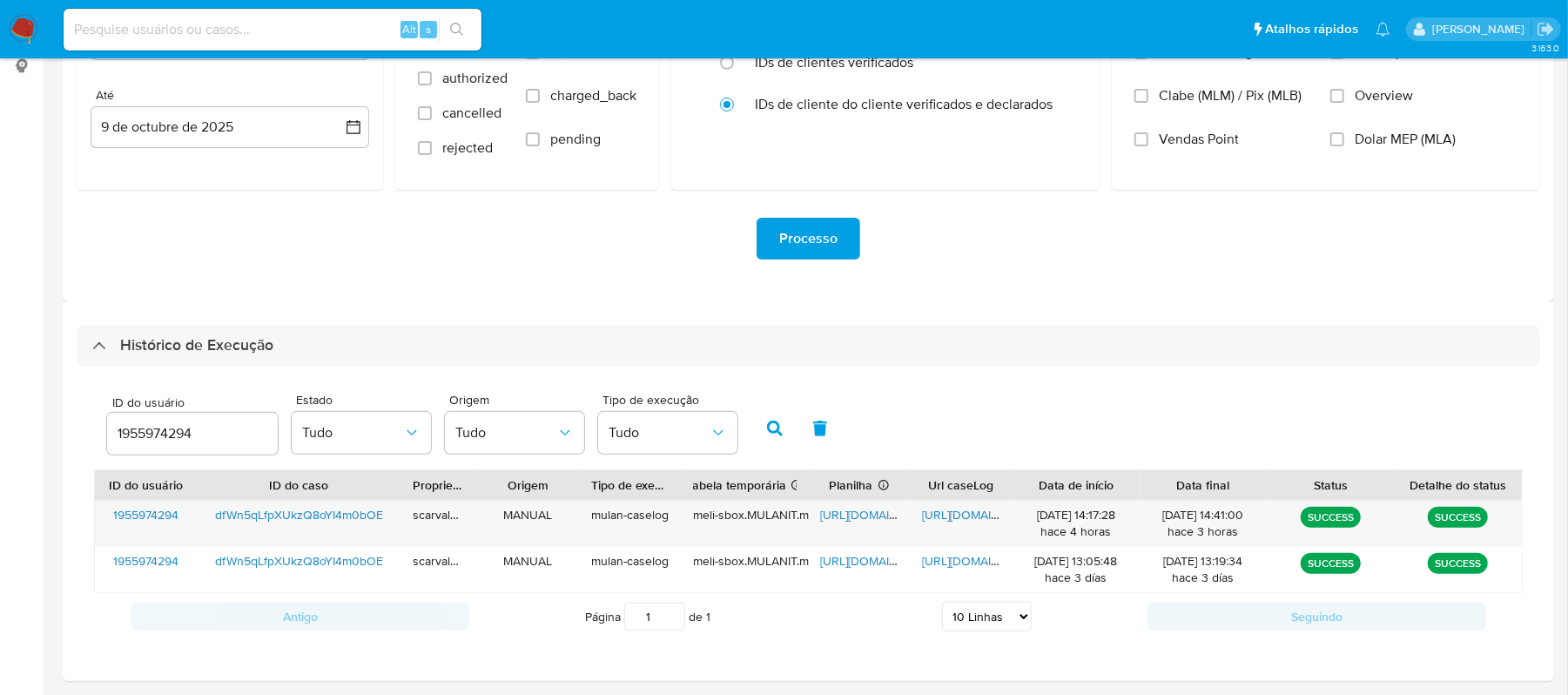
click at [162, 18] on input at bounding box center [273, 30] width 418 height 22
paste input "FjlVsP1p9vMsLv8mT47MYa9q"
type input "FjlVsP1p9vMsLv8mT47MYa9q"
click at [446, 33] on button "search-icon" at bounding box center [456, 30] width 36 height 24
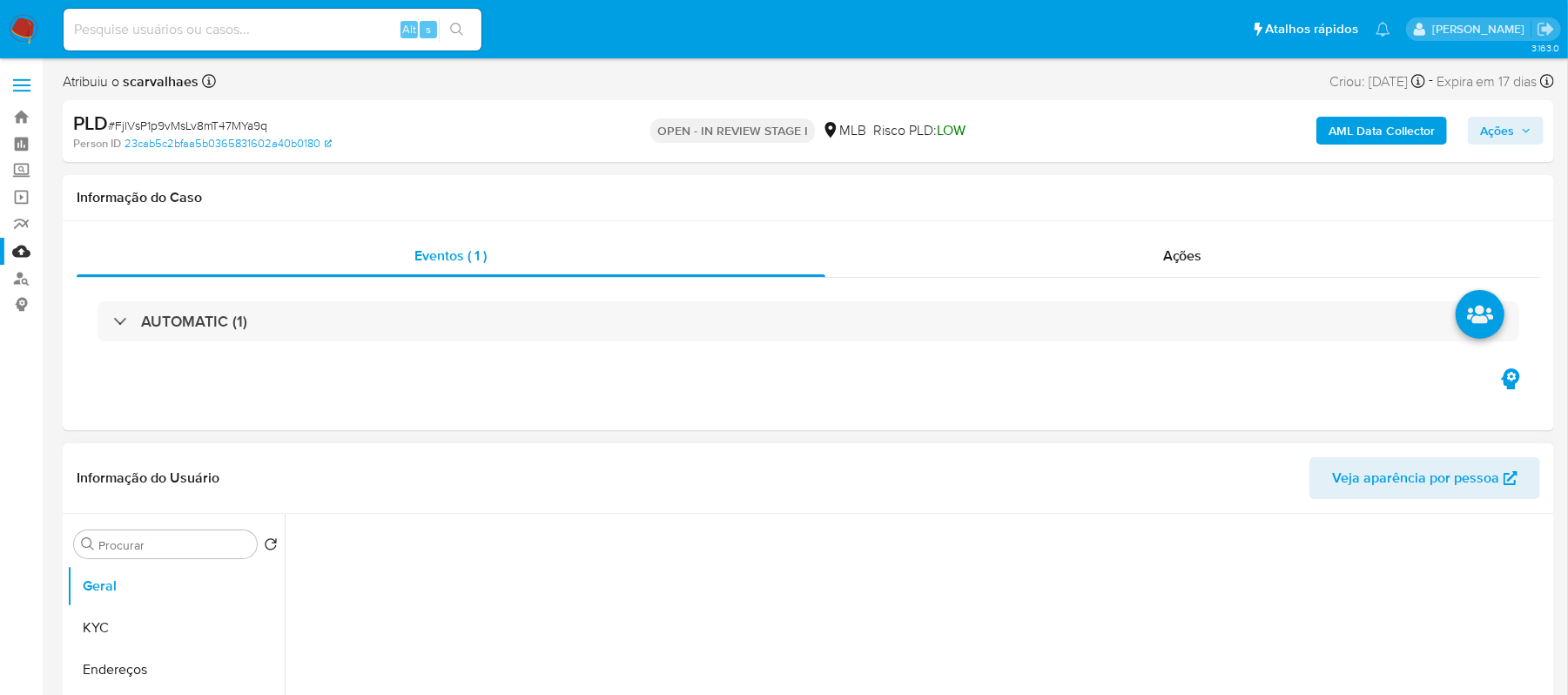
select select "10"
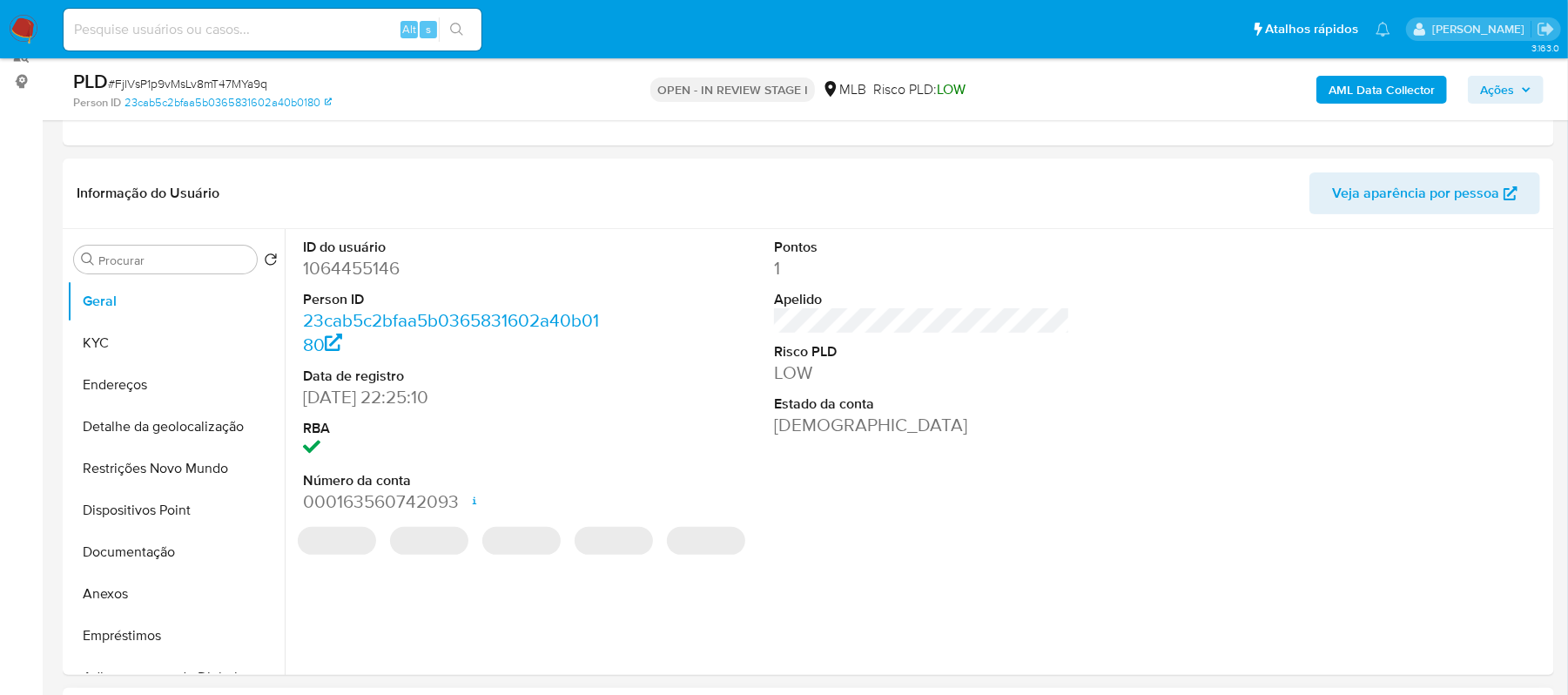
scroll to position [232, 0]
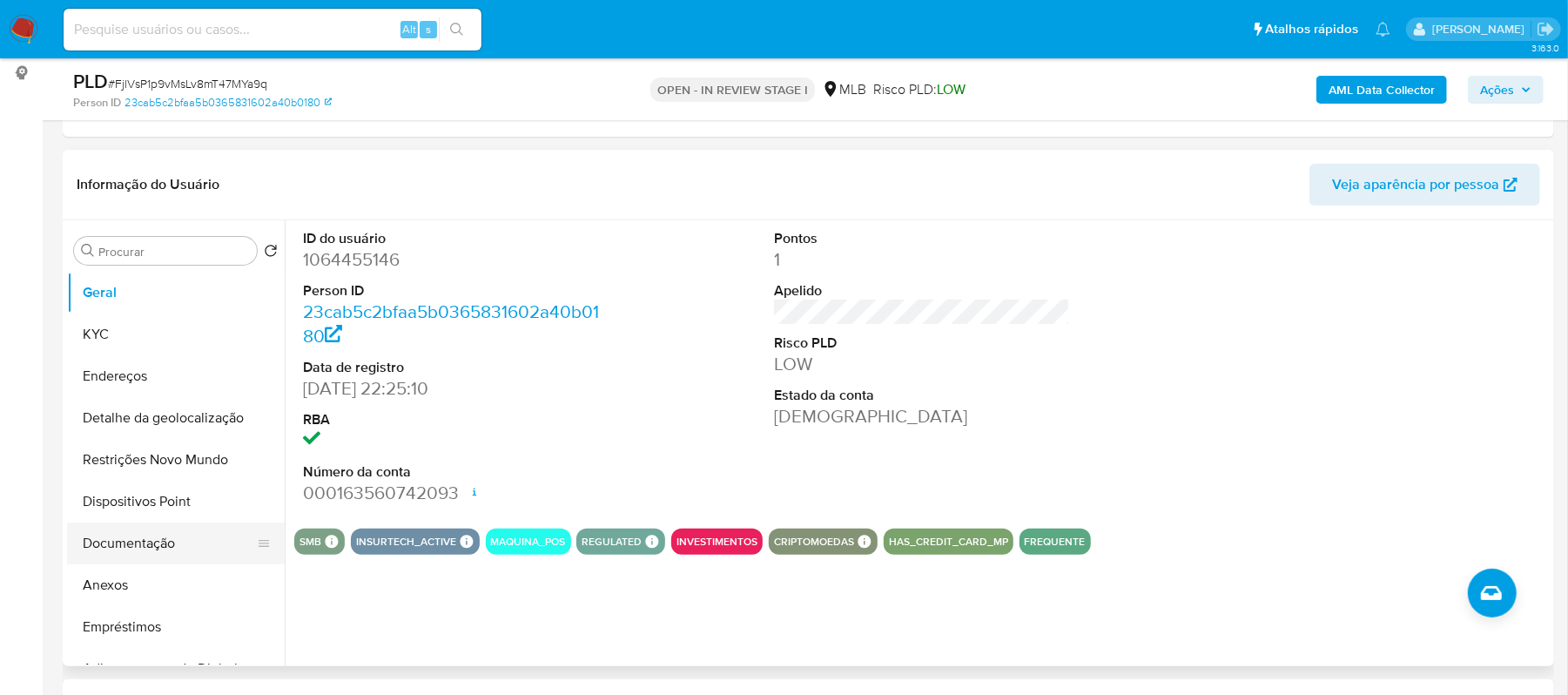
click at [128, 547] on button "Documentação" at bounding box center [169, 543] width 203 height 42
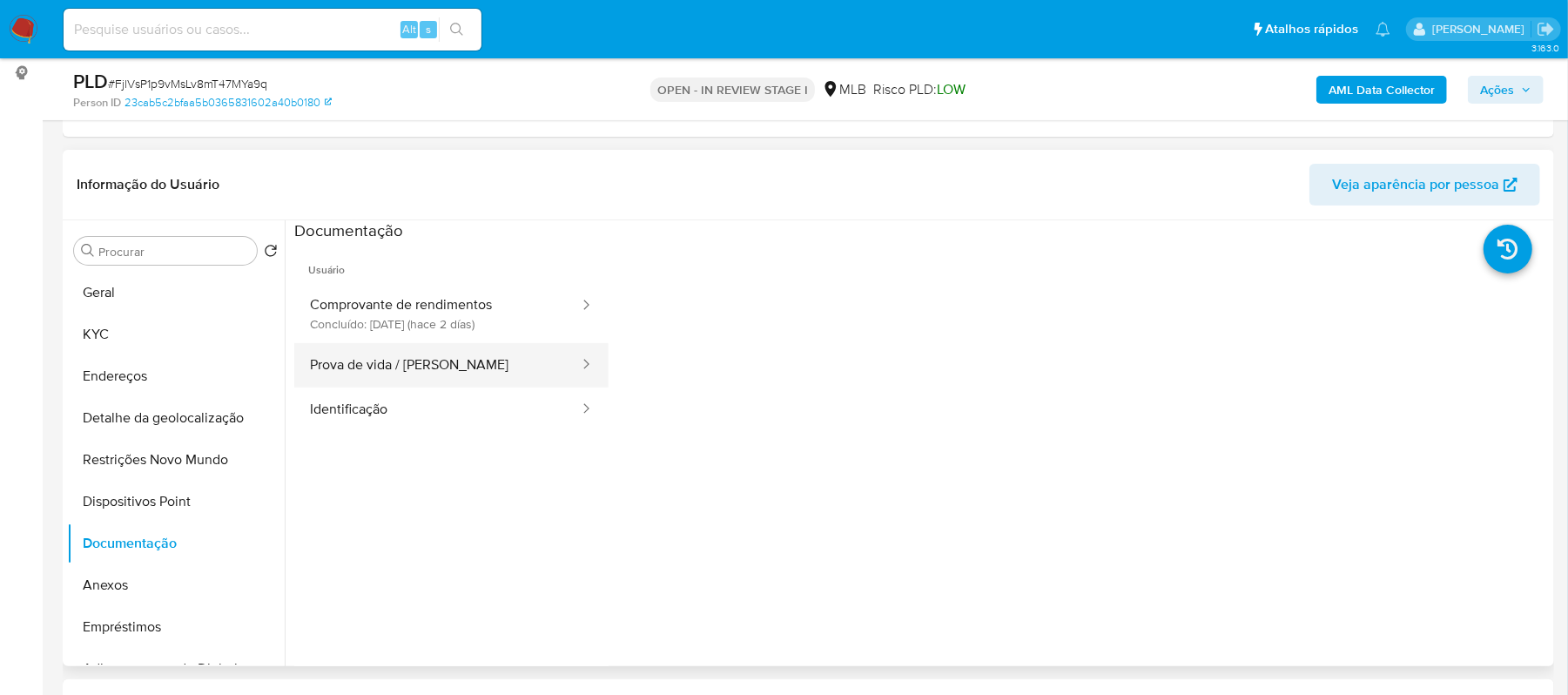
click at [478, 368] on button "Prova de vida / Selfie" at bounding box center [437, 365] width 286 height 44
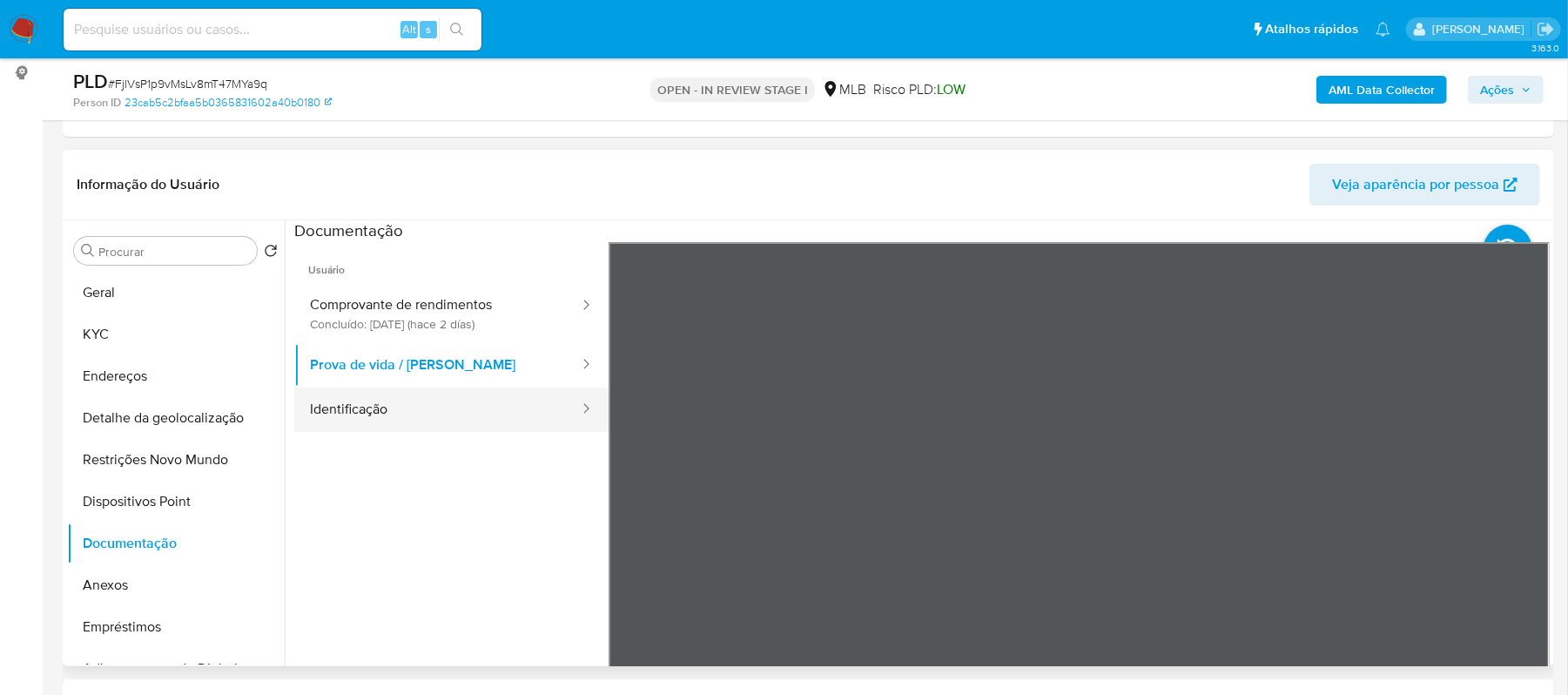
click at [457, 402] on button "Identificação" at bounding box center [437, 409] width 286 height 44
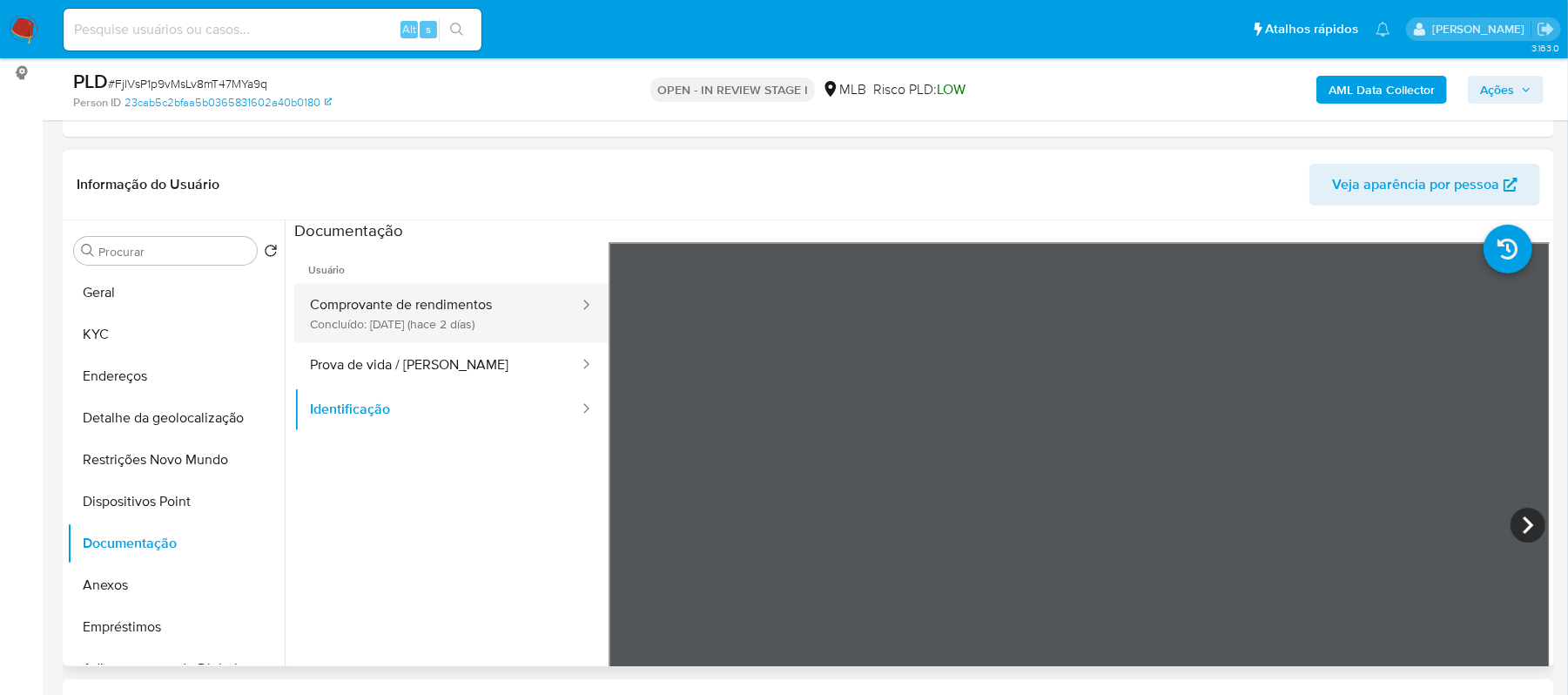
click at [416, 322] on button "Comprovante de rendimentos Concluído: 07/10/2025 (hace 2 días)" at bounding box center [437, 313] width 286 height 59
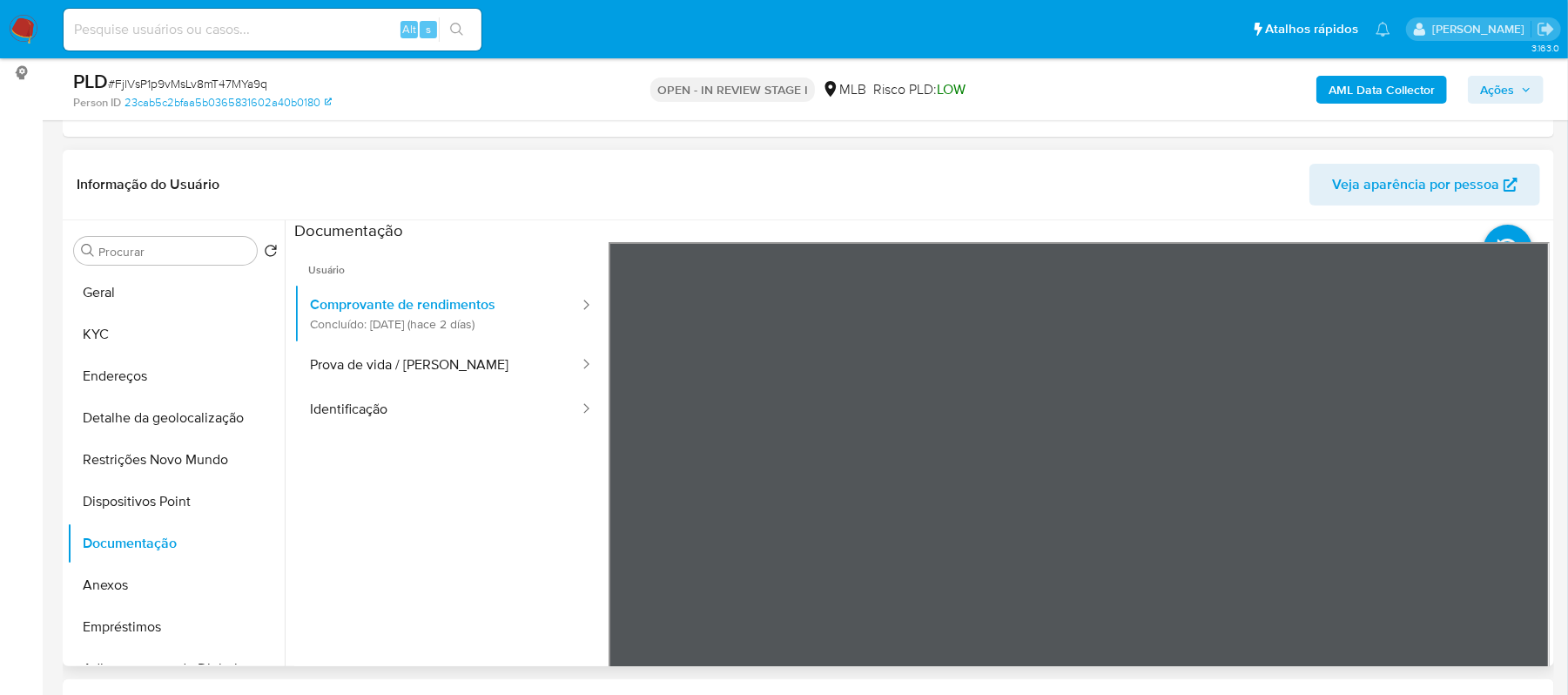
click at [811, 158] on div "Informação do Usuário Veja aparência por pessoa Procurar Retornar ao pedido pad…" at bounding box center [808, 408] width 1491 height 517
click at [153, 573] on button "Anexos" at bounding box center [169, 585] width 203 height 42
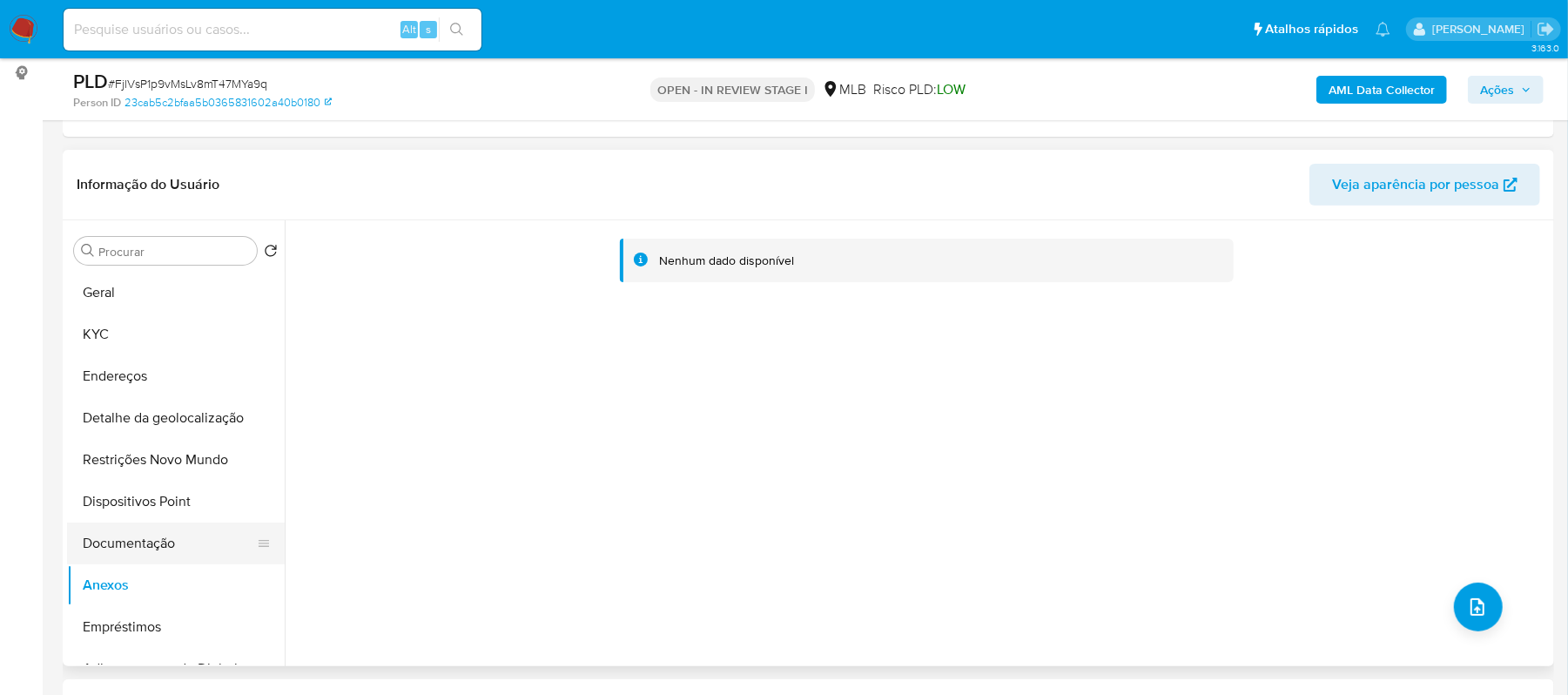
click at [192, 531] on button "Documentação" at bounding box center [169, 543] width 203 height 42
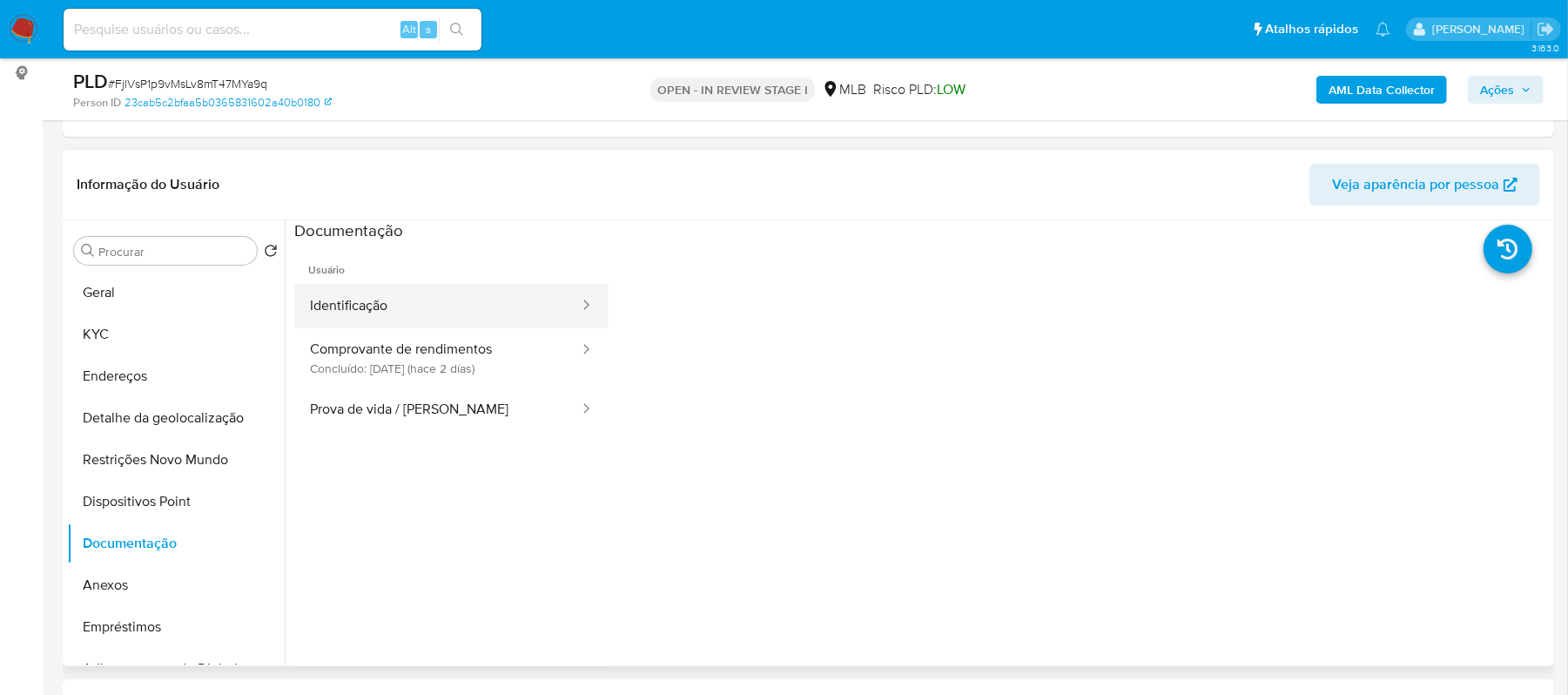
click at [504, 311] on button "Identificação" at bounding box center [437, 306] width 286 height 44
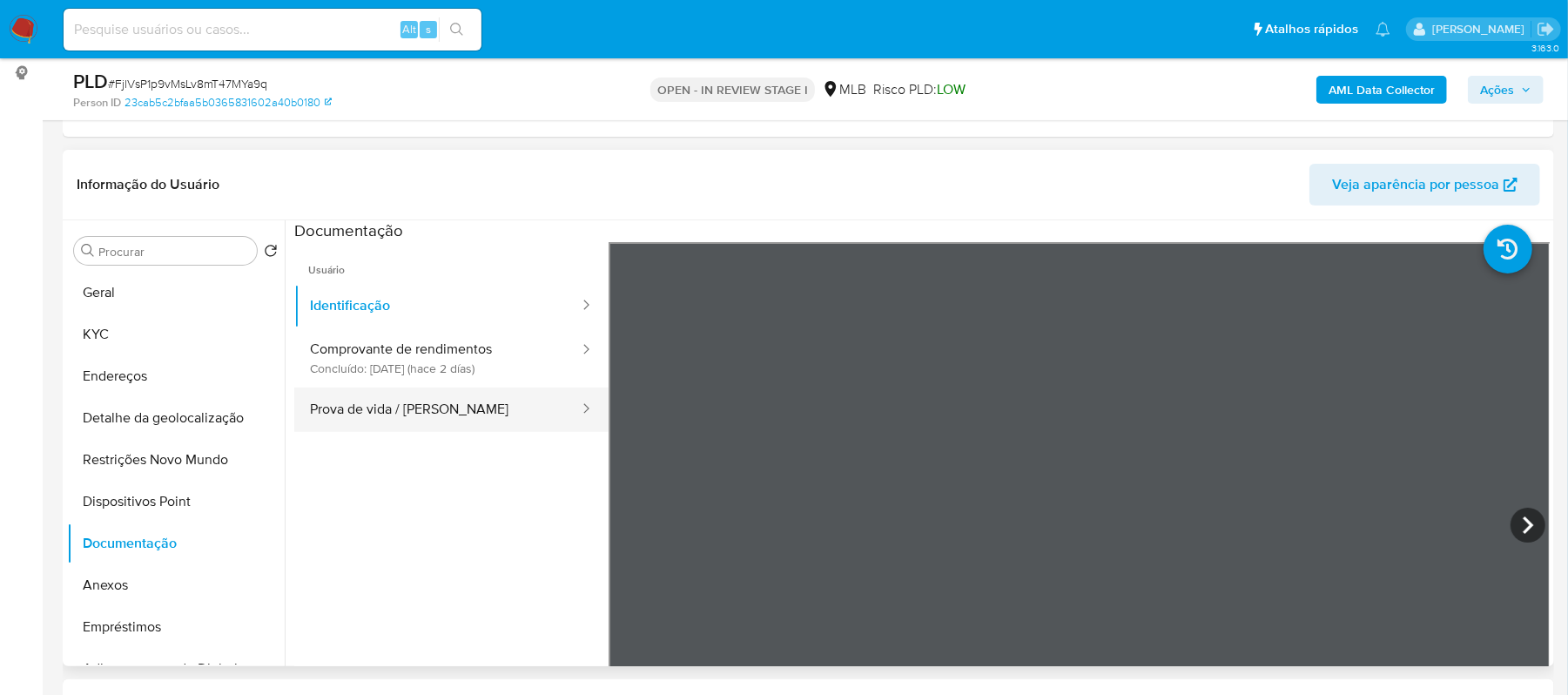
click at [339, 388] on button "Prova de vida / Selfie" at bounding box center [437, 409] width 286 height 44
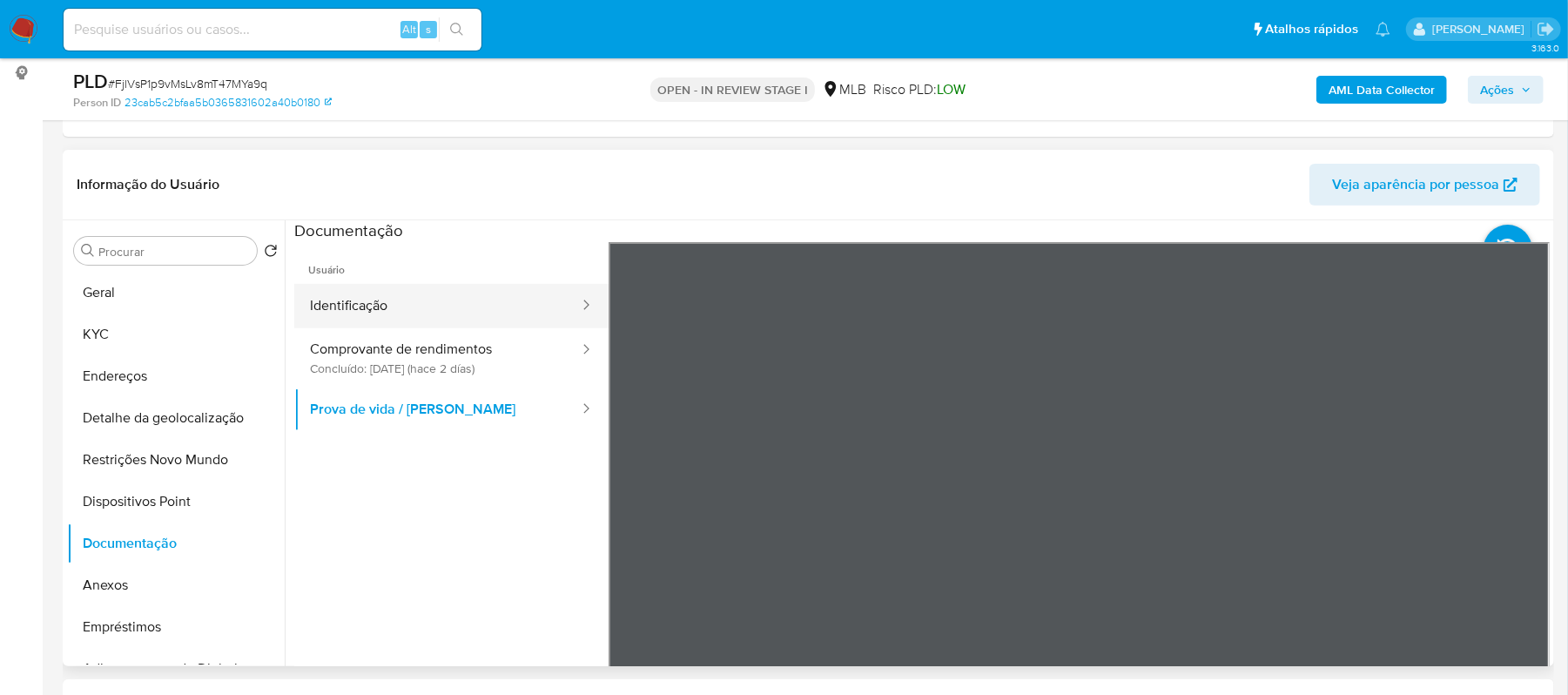
click at [427, 304] on button "Identificação" at bounding box center [437, 306] width 286 height 44
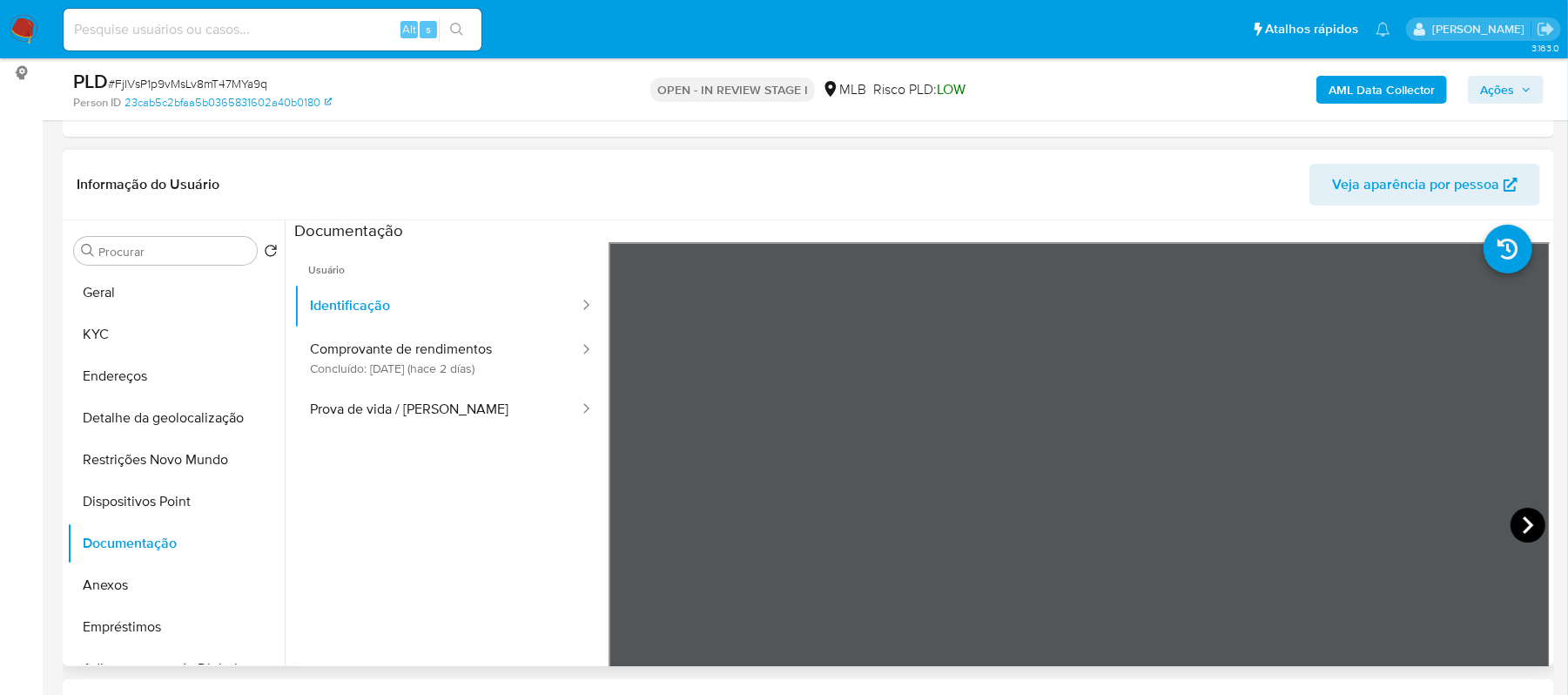
click at [1515, 524] on icon at bounding box center [1528, 525] width 35 height 35
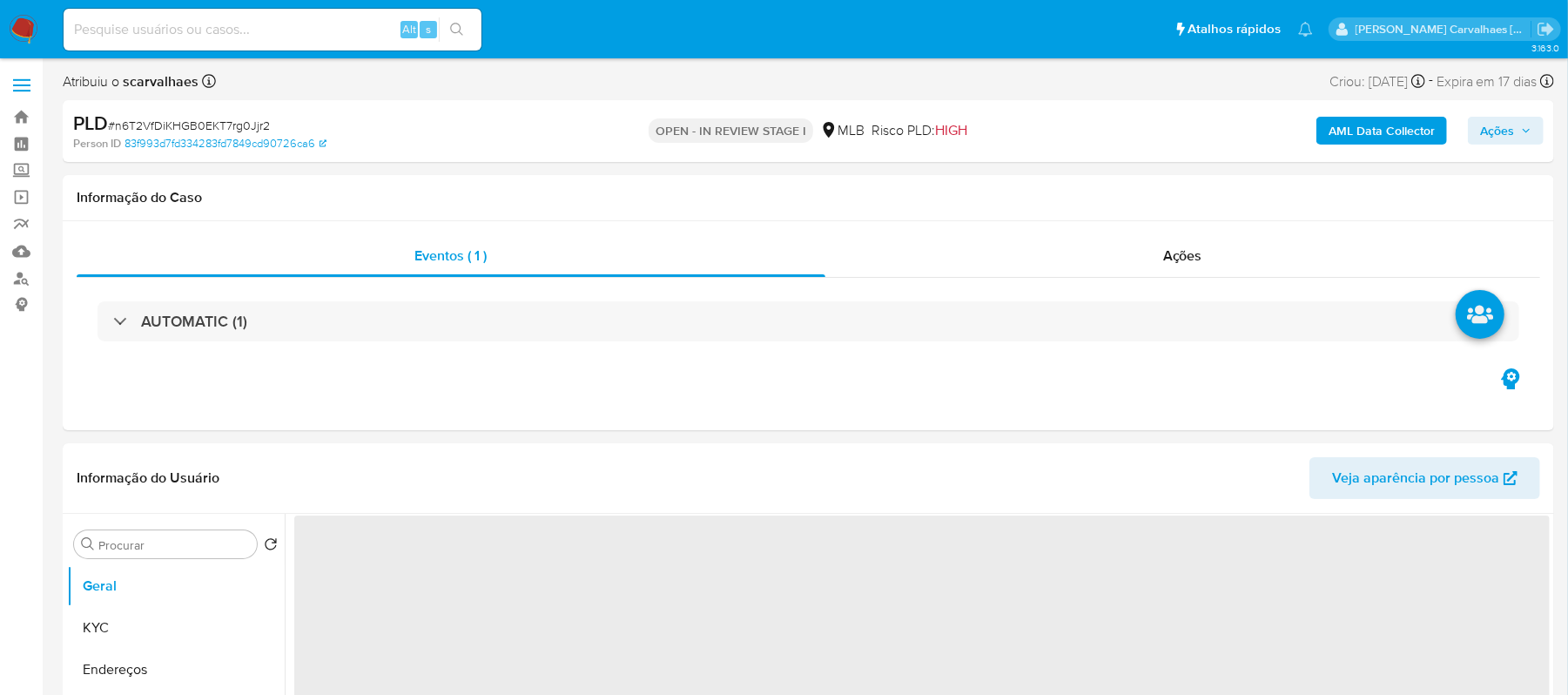
select select "10"
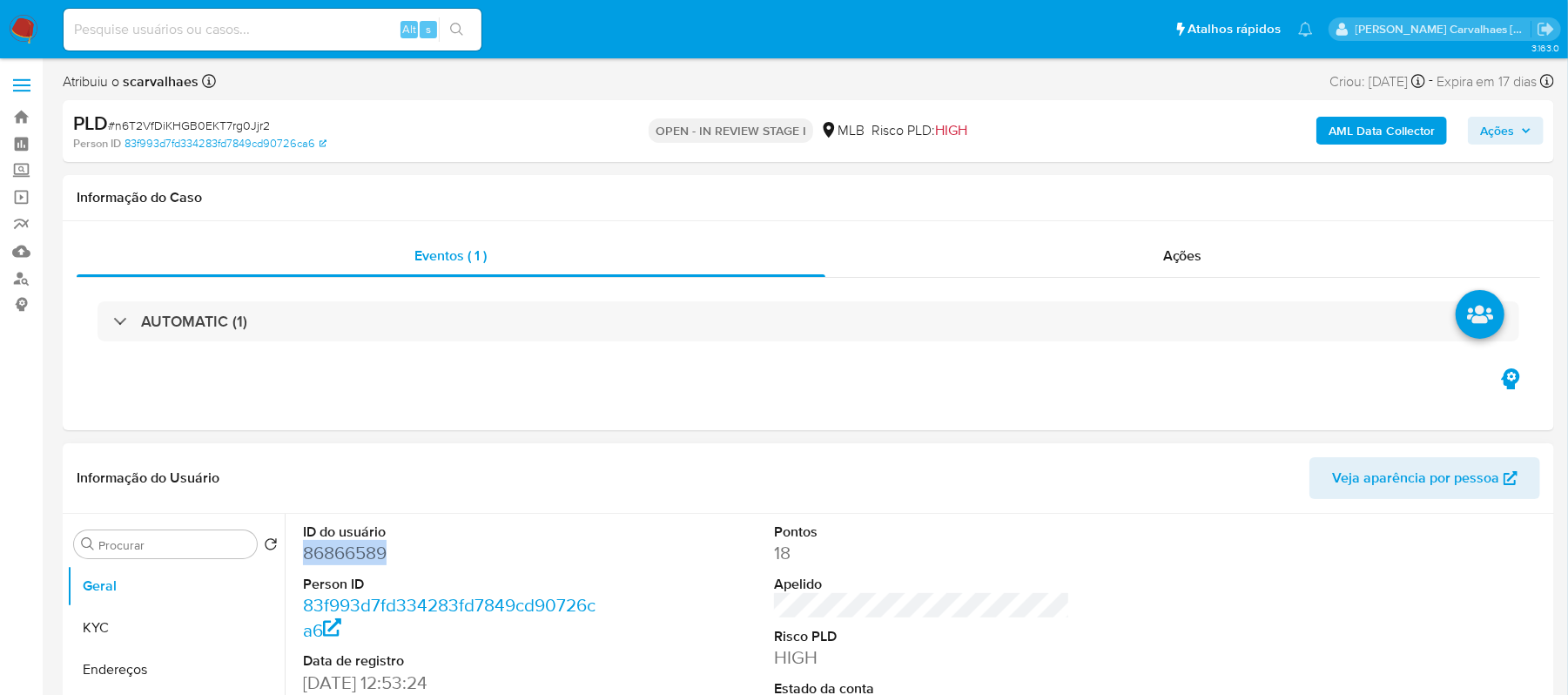
drag, startPoint x: 398, startPoint y: 554, endPoint x: 301, endPoint y: 555, distance: 97.0
click at [301, 555] on div "ID do usuário 86866589 Person ID 83f993d7fd334283fd7849cd90726ca6 Data de regis…" at bounding box center [451, 661] width 314 height 294
copy dd "86866589"
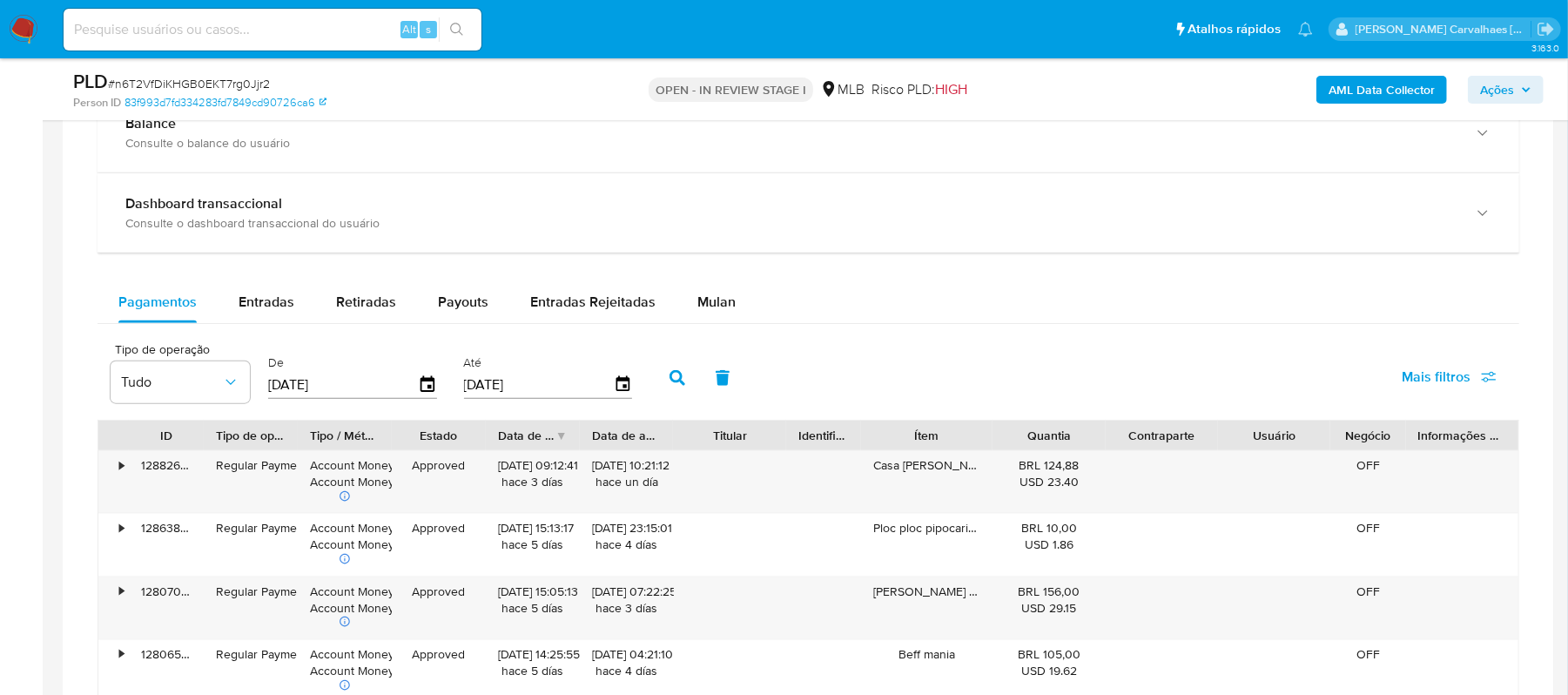
scroll to position [1276, 0]
click at [698, 303] on span "Mulan" at bounding box center [716, 301] width 38 height 20
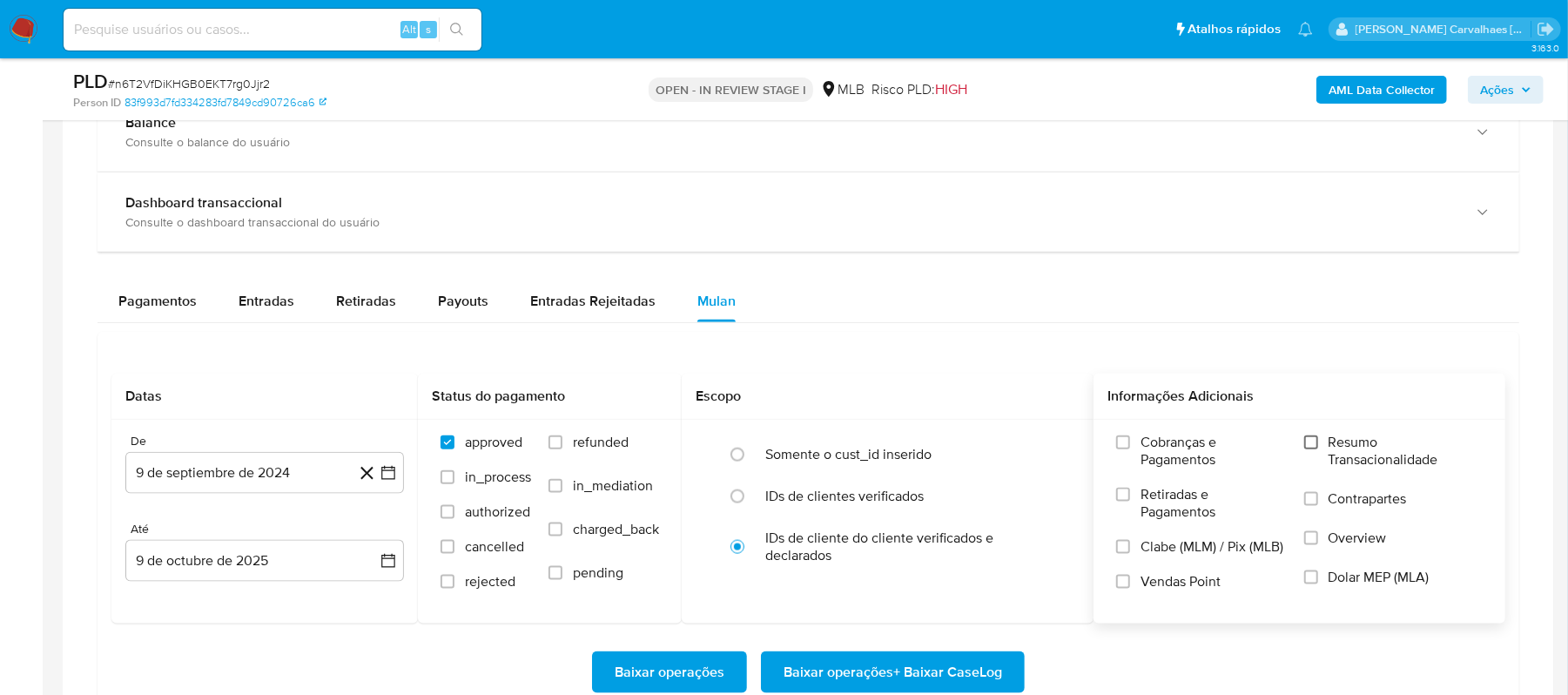
click at [1314, 449] on input "Resumo Transacionalidade" at bounding box center [1310, 442] width 14 height 14
click at [384, 481] on icon "button" at bounding box center [388, 472] width 18 height 18
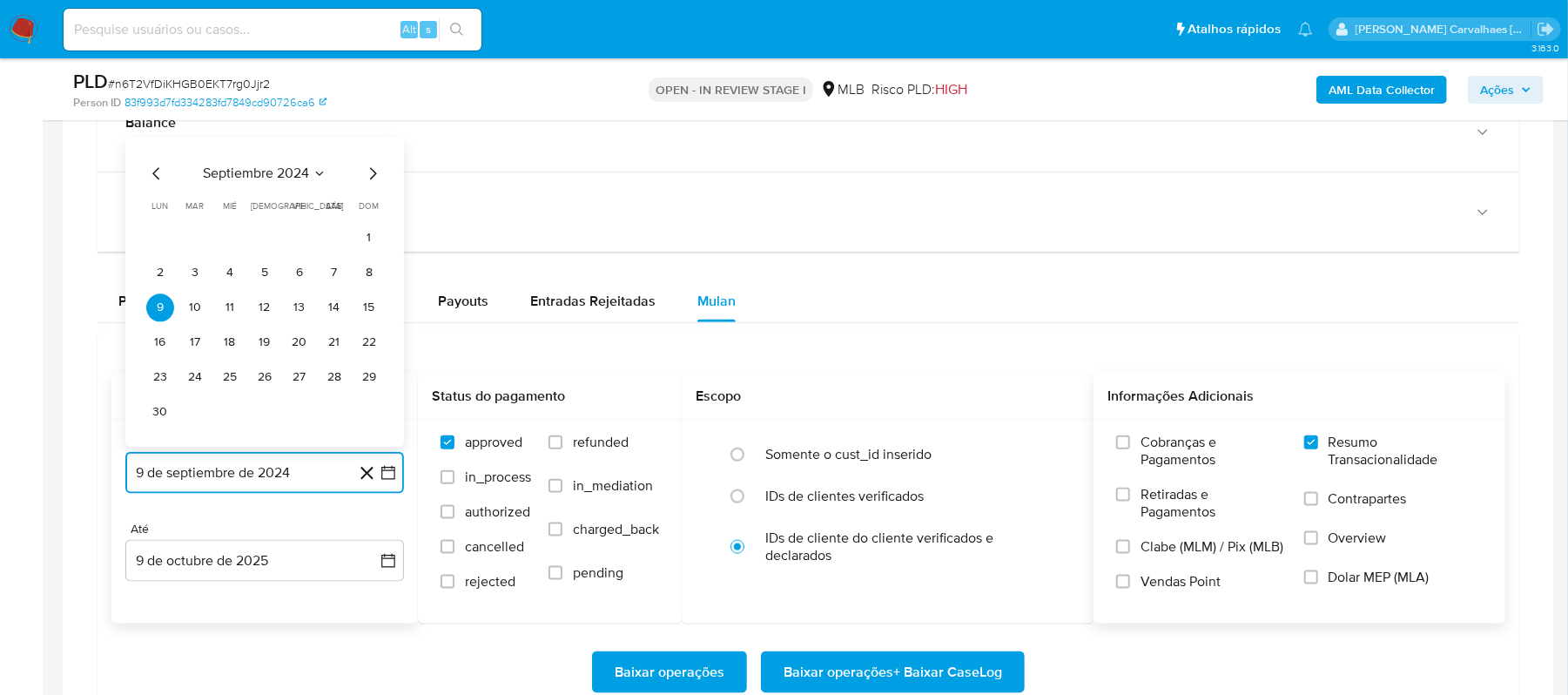
click at [372, 177] on icon "Mes siguiente" at bounding box center [372, 174] width 21 height 21
click at [370, 209] on icon "Mes siguiente" at bounding box center [372, 209] width 21 height 21
click at [370, 209] on span "dom" at bounding box center [370, 207] width 20 height 13
click at [370, 179] on icon "Mes siguiente" at bounding box center [372, 174] width 21 height 21
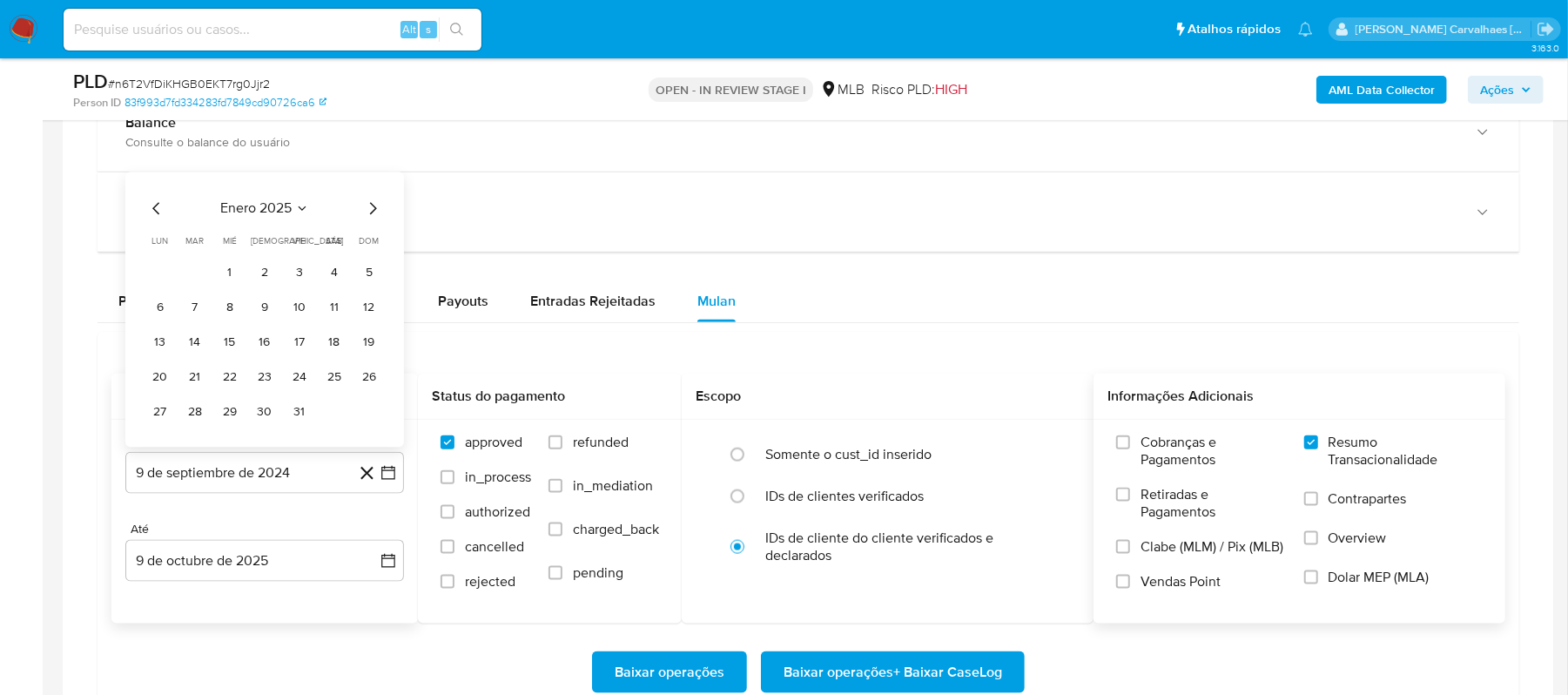
click at [368, 207] on icon "Mes siguiente" at bounding box center [372, 209] width 21 height 21
click at [368, 182] on icon "Mes siguiente" at bounding box center [372, 174] width 21 height 21
click at [370, 211] on icon "Mes siguiente" at bounding box center [372, 209] width 21 height 21
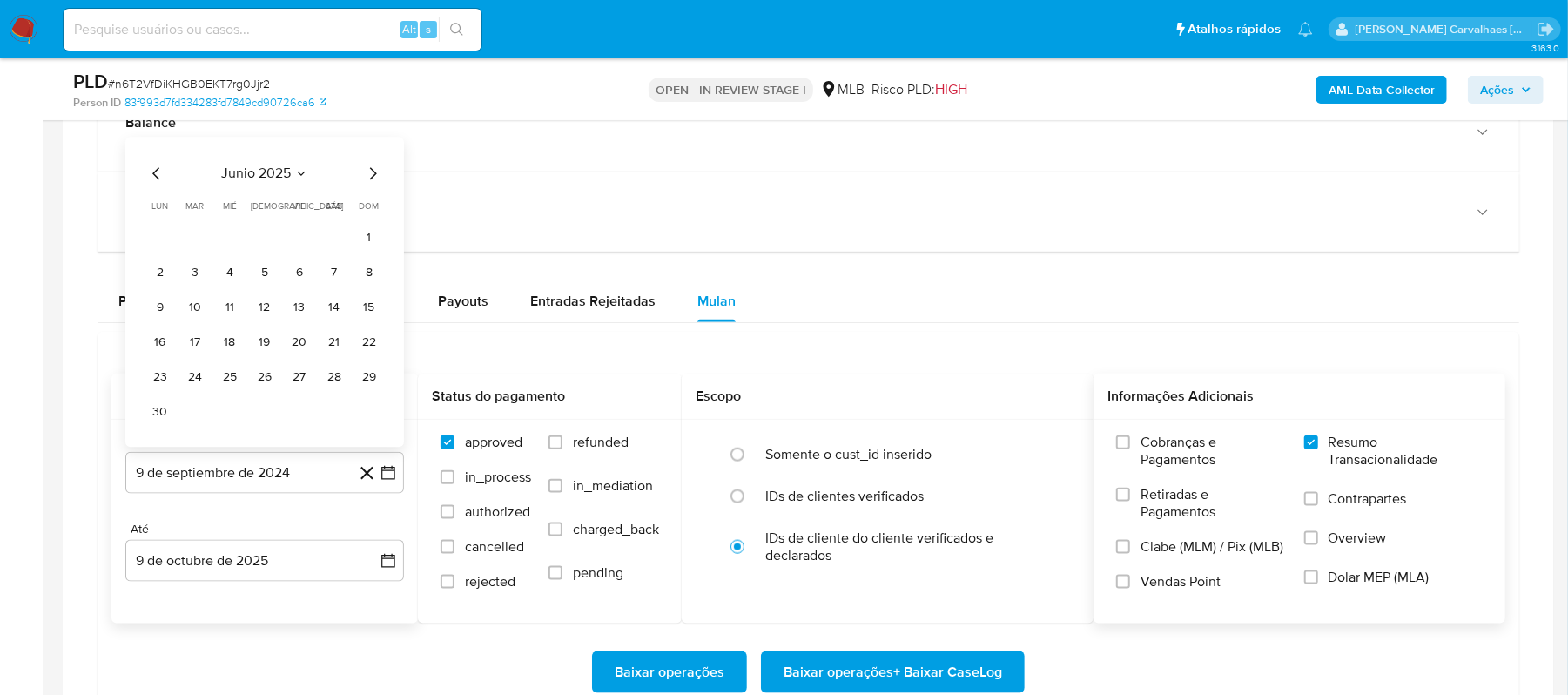
click at [363, 179] on icon "Mes siguiente" at bounding box center [372, 174] width 21 height 21
click at [363, 211] on icon "Mes siguiente" at bounding box center [372, 209] width 21 height 21
click at [333, 315] on button "9" at bounding box center [334, 308] width 28 height 28
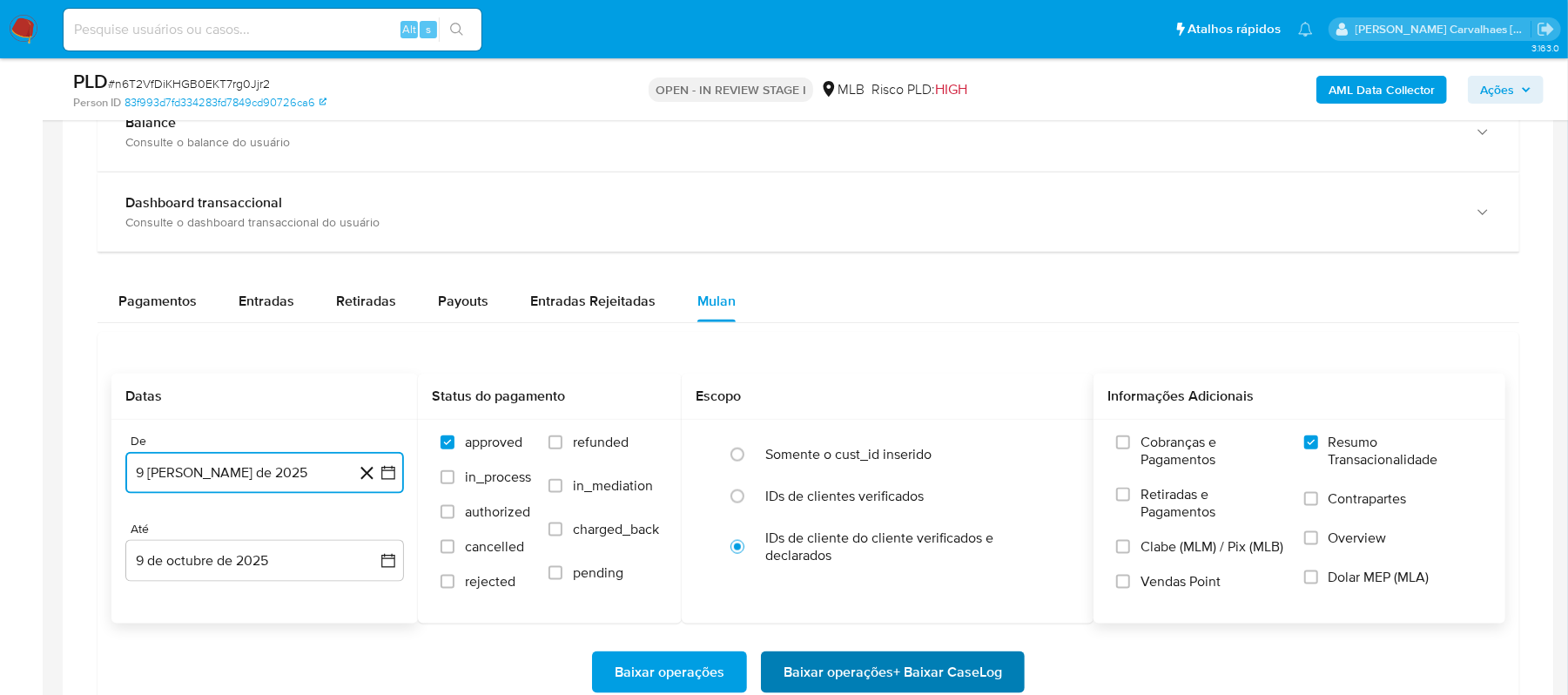
click at [834, 677] on span "Baixar operações + Baixar CaseLog" at bounding box center [893, 672] width 219 height 38
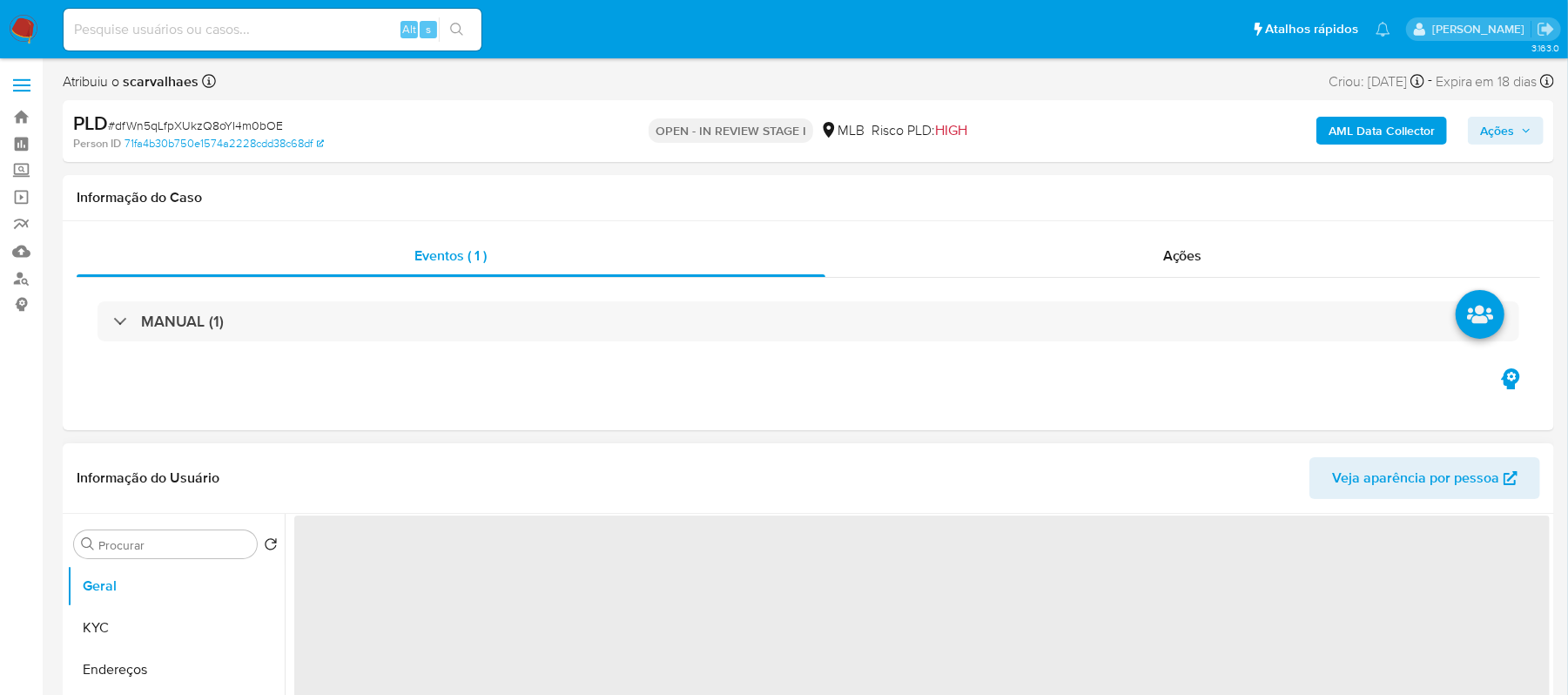
select select "10"
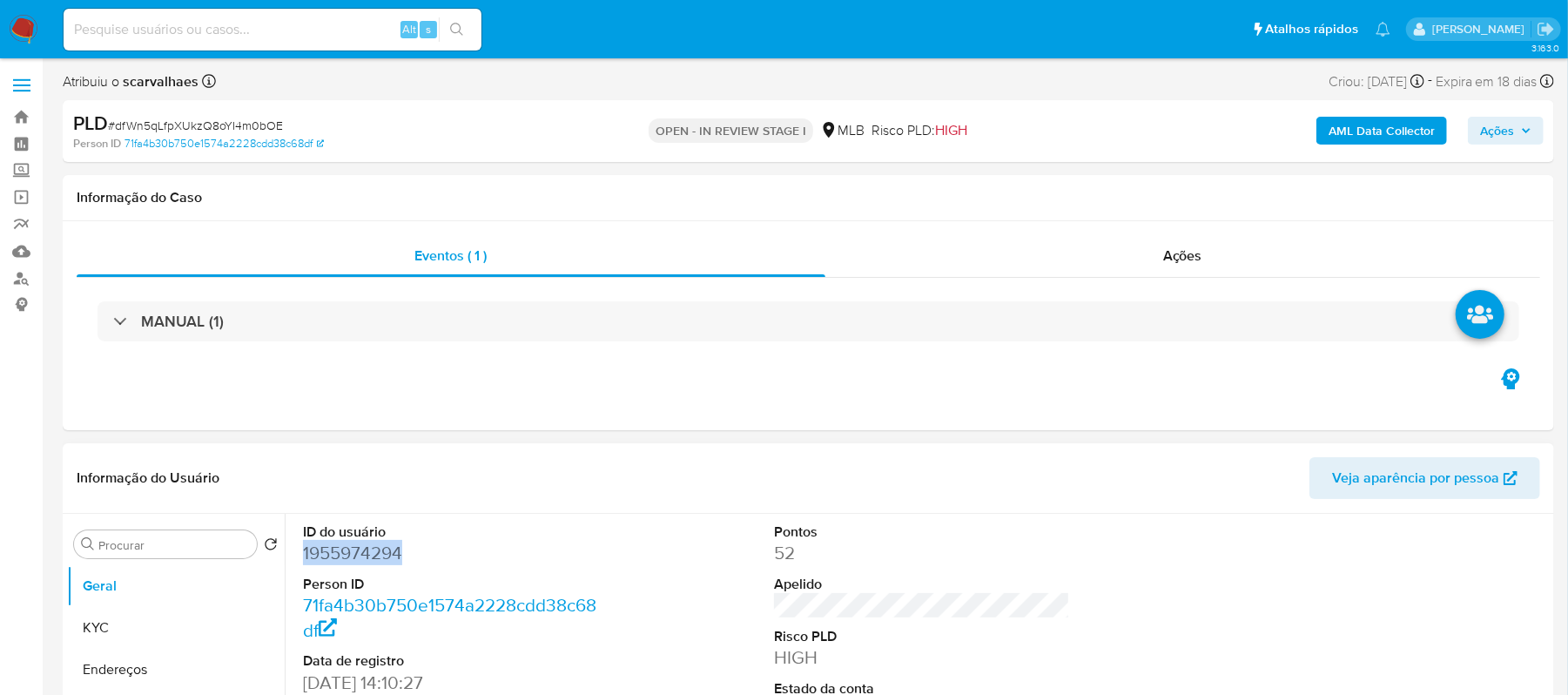
drag, startPoint x: 398, startPoint y: 555, endPoint x: 294, endPoint y: 551, distance: 104.1
click at [294, 551] on div "ID do usuário 1955974294 Person ID 71fa4b30b750e1574a2228cdd38c68df Data de reg…" at bounding box center [451, 661] width 314 height 294
copy dd "1955974294"
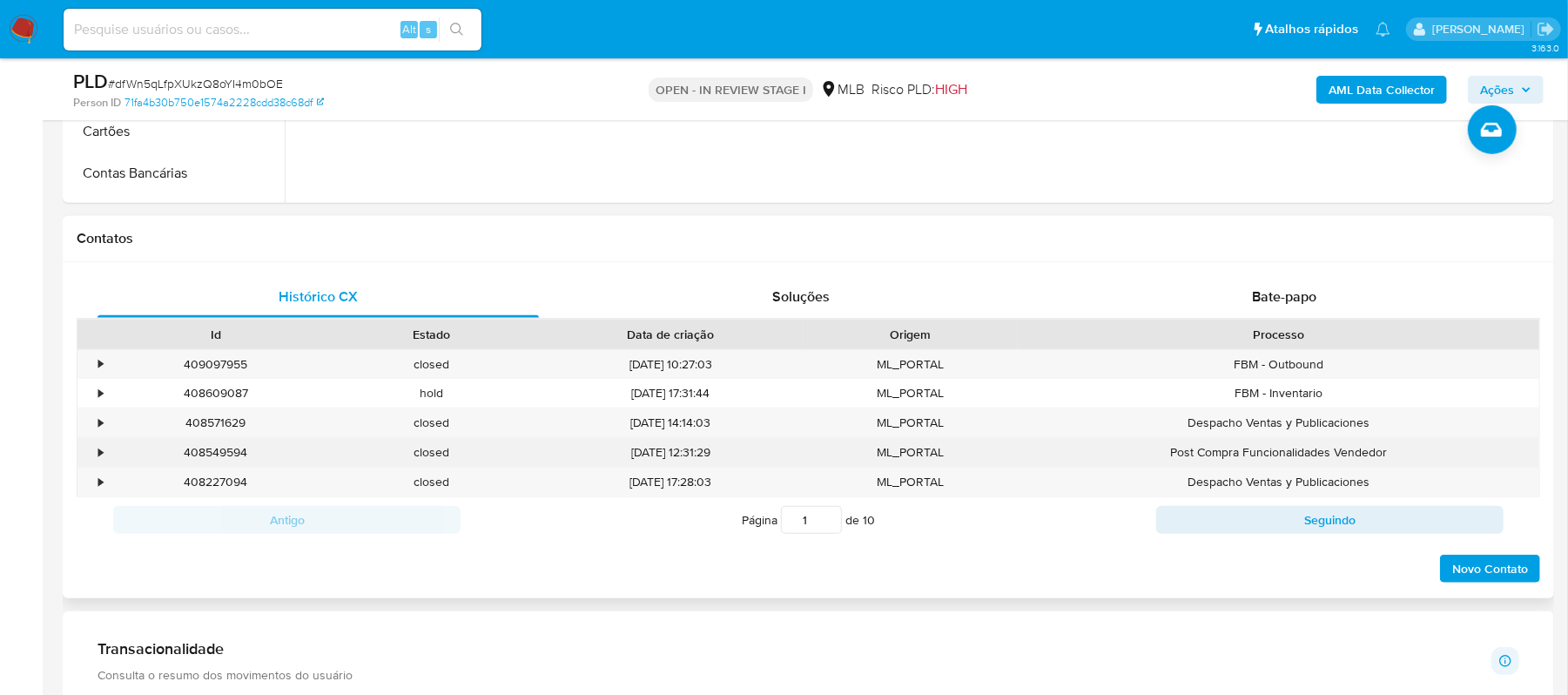
scroll to position [697, 0]
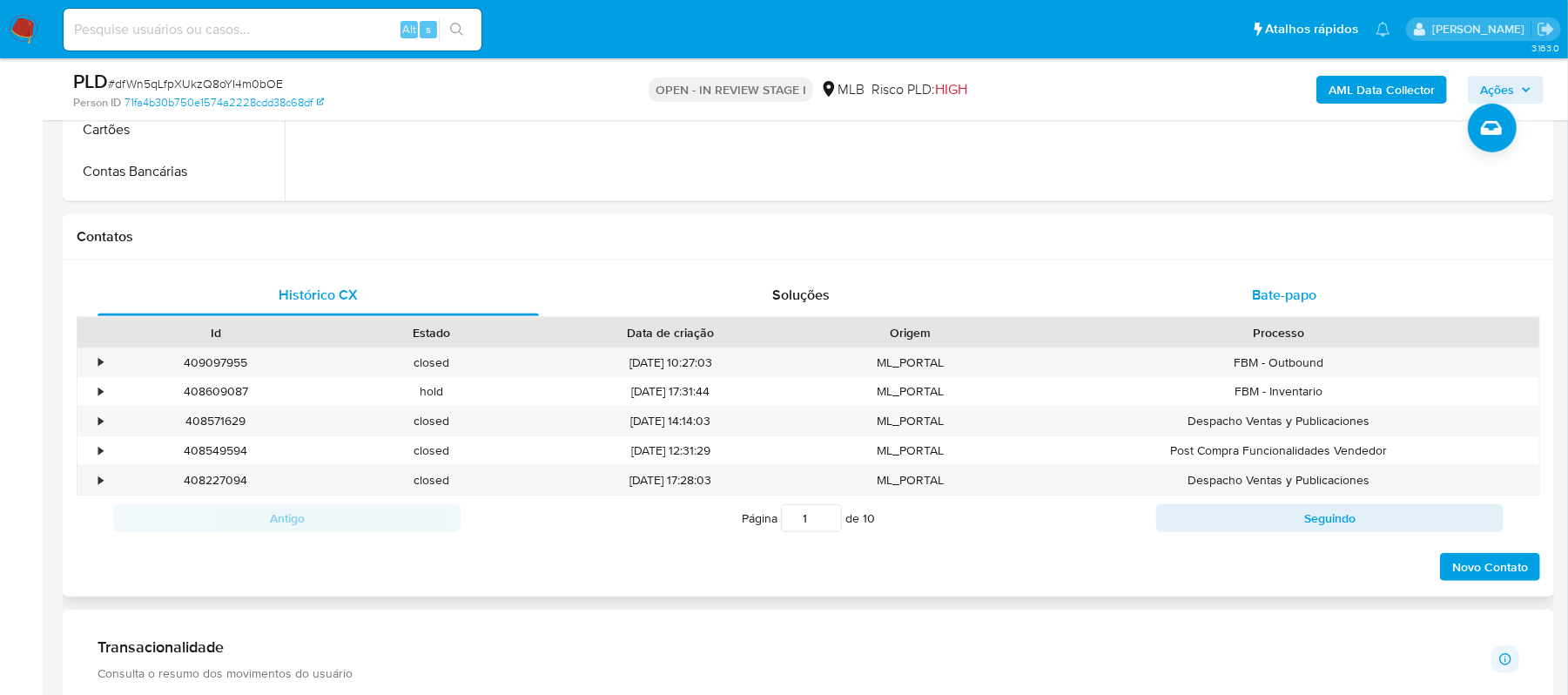
click at [1272, 291] on span "Bate-papo" at bounding box center [1284, 295] width 65 height 20
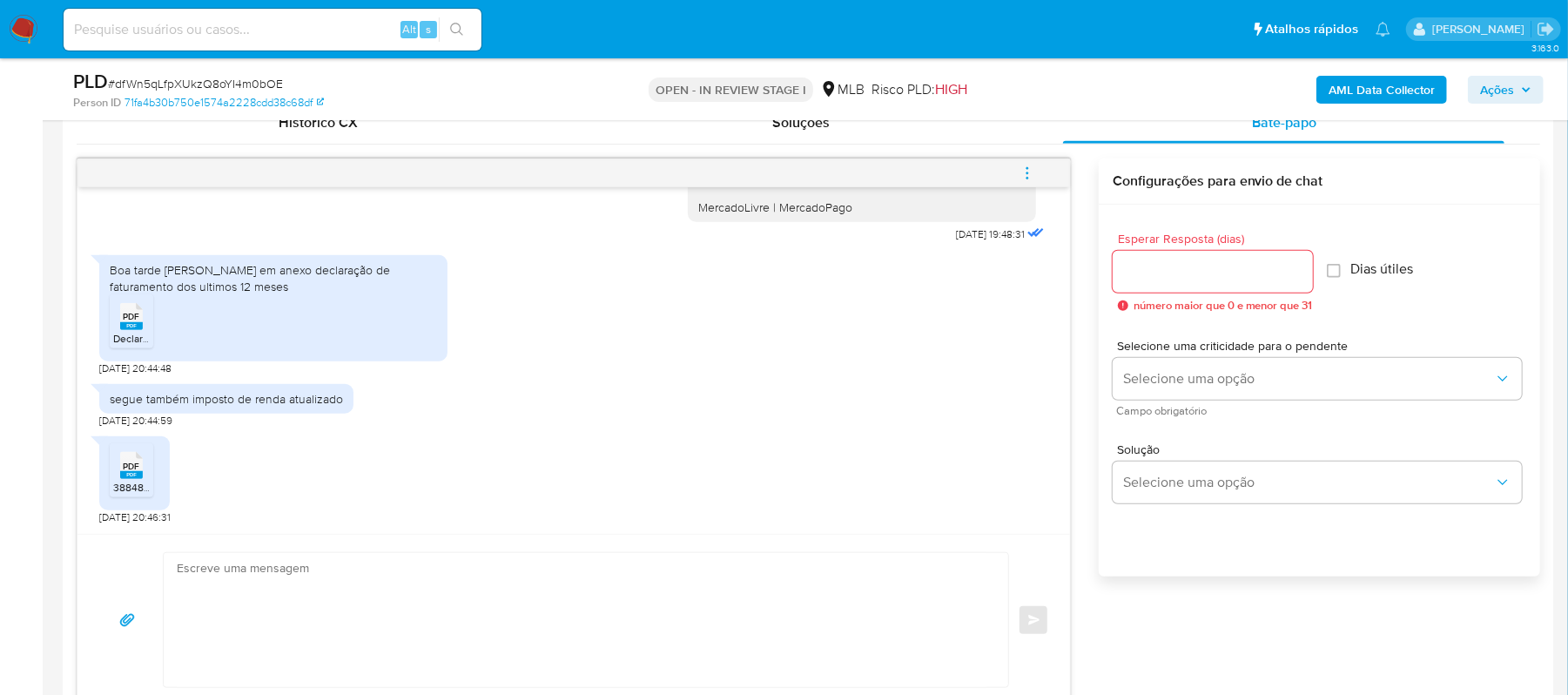
scroll to position [812, 0]
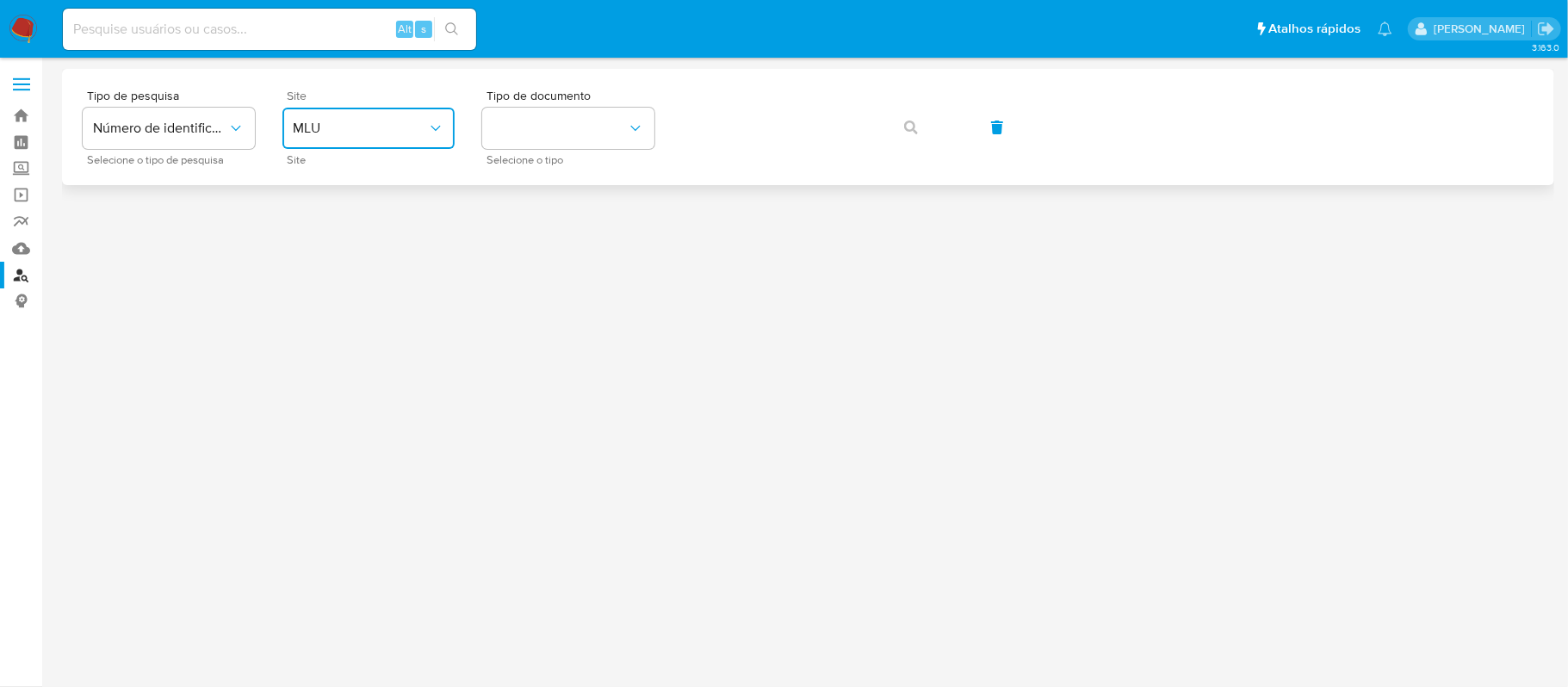
click at [411, 128] on span "MLU" at bounding box center [359, 128] width 134 height 17
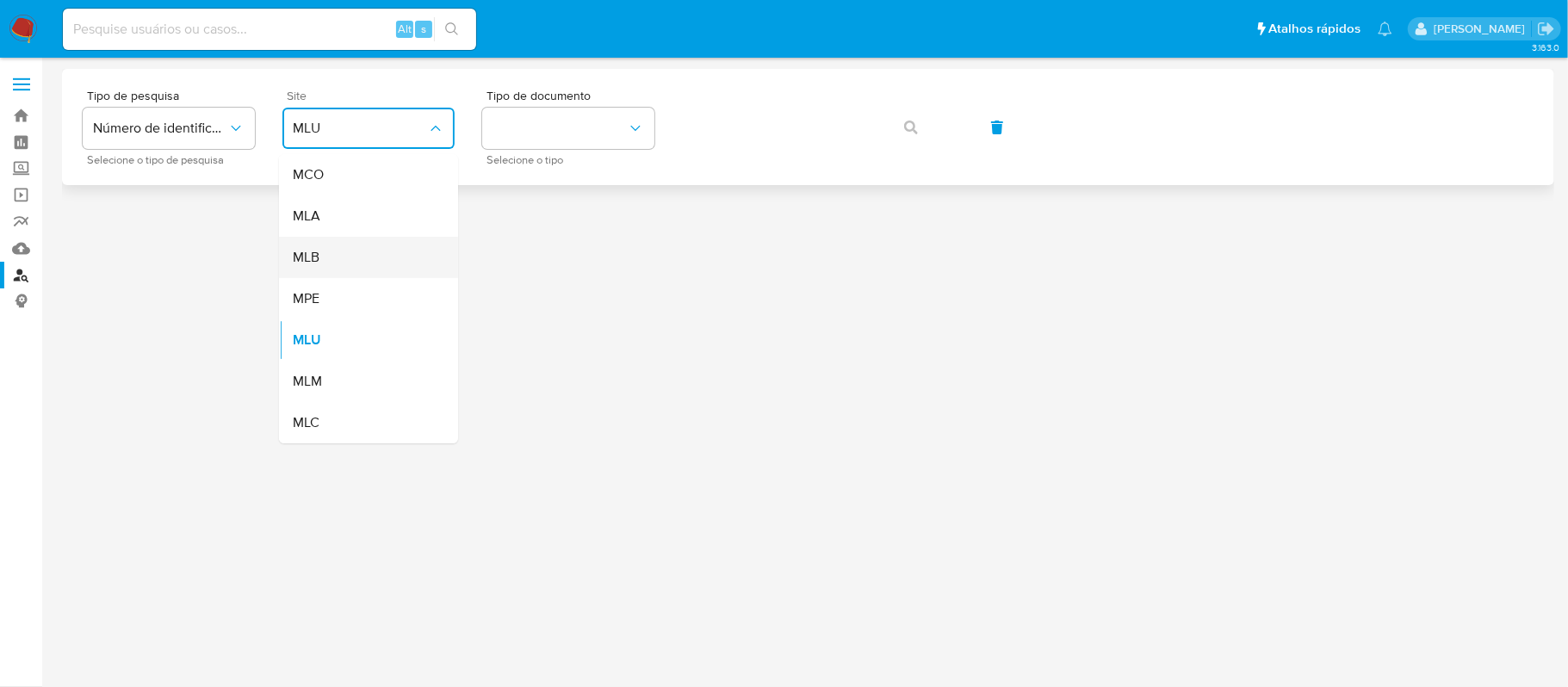
click at [384, 253] on div "MLB" at bounding box center [363, 257] width 142 height 41
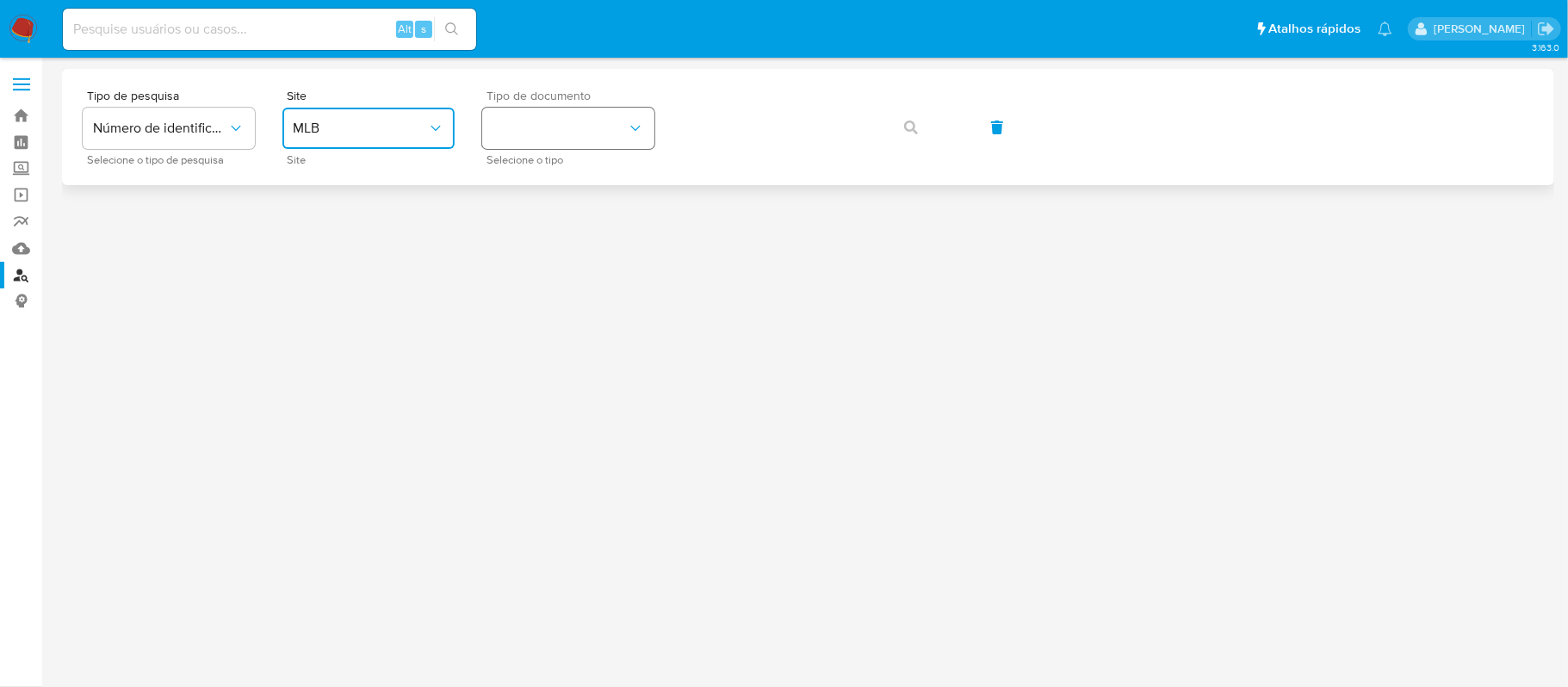
click at [594, 144] on button "identificationType" at bounding box center [568, 128] width 172 height 41
click at [566, 238] on div "CPF CPF" at bounding box center [563, 242] width 142 height 58
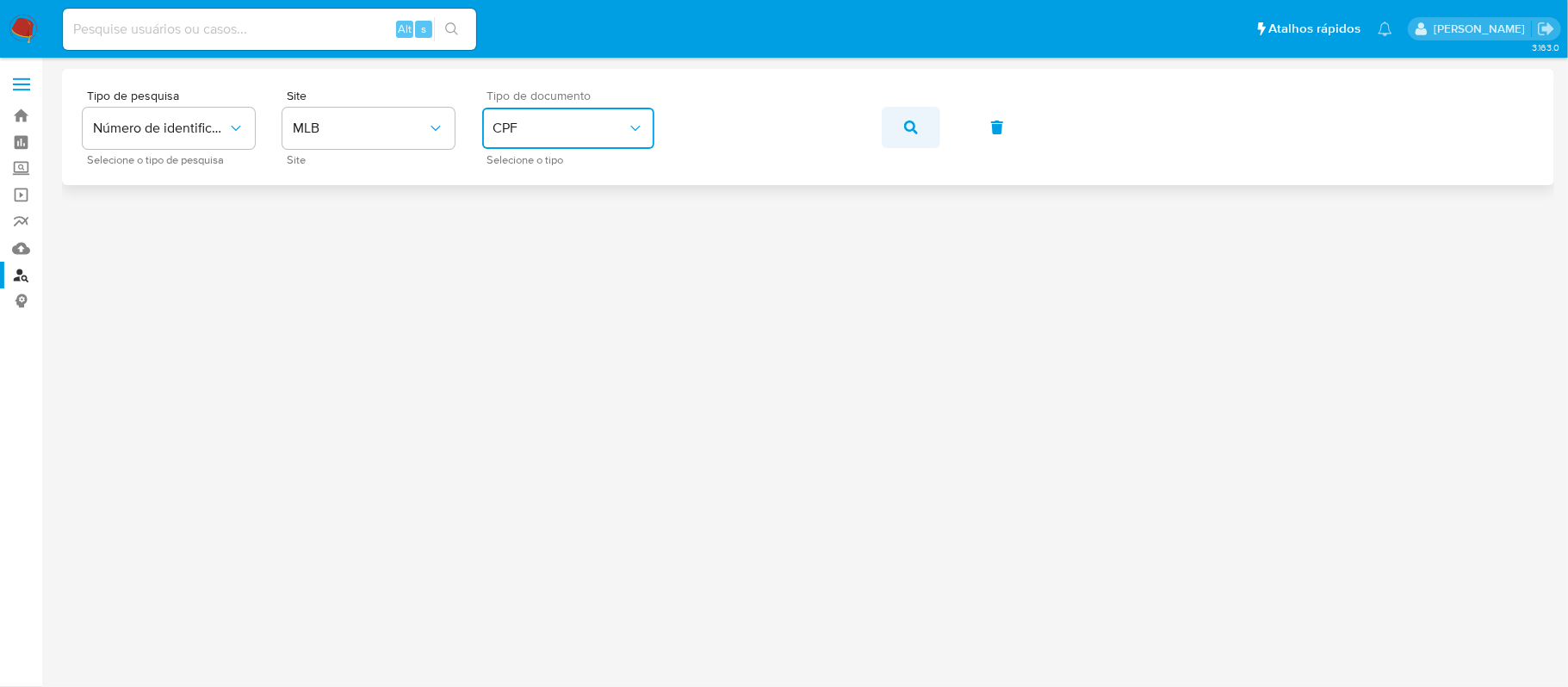
click at [904, 126] on icon "button" at bounding box center [910, 127] width 14 height 14
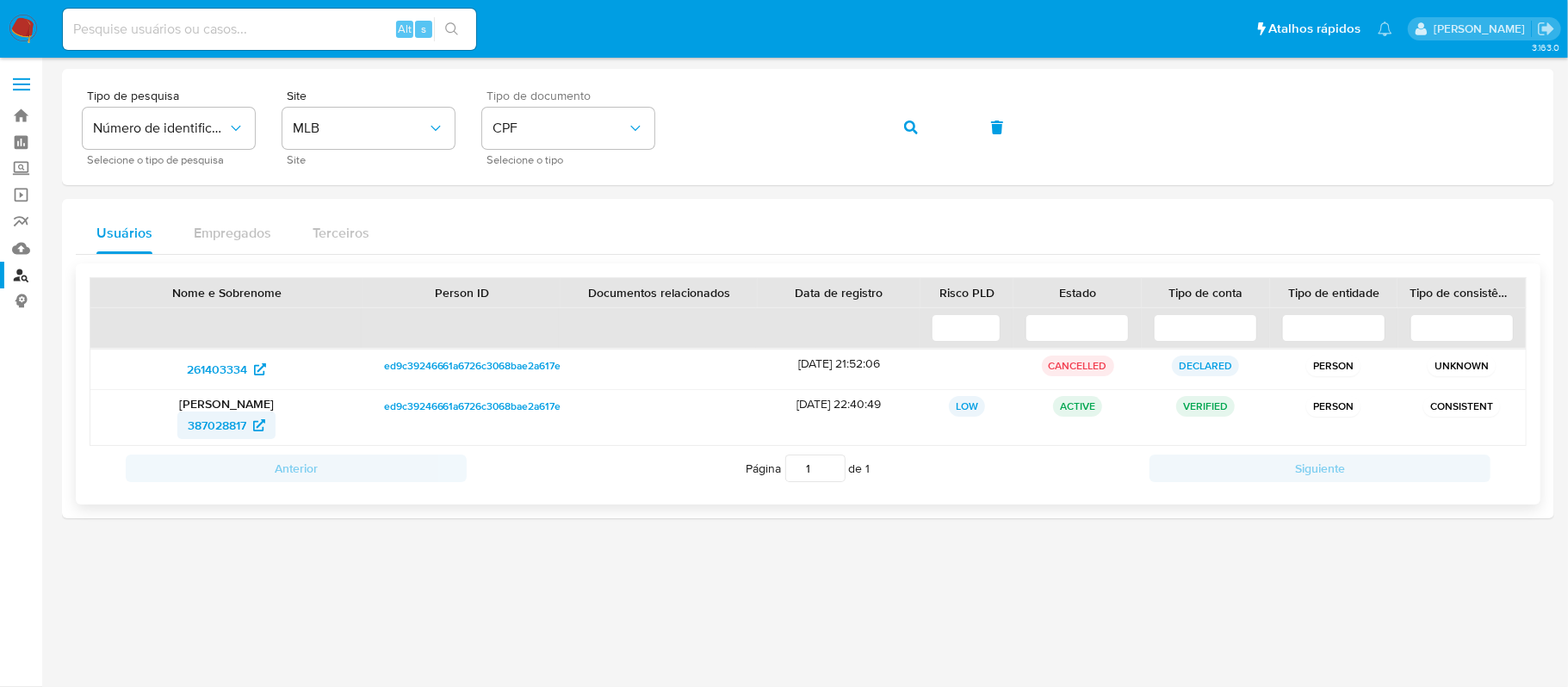
click at [200, 422] on span "387028817" at bounding box center [217, 425] width 58 height 27
click at [236, 370] on span "261403334" at bounding box center [217, 369] width 60 height 27
click at [259, 21] on input at bounding box center [270, 29] width 413 height 22
paste input "FjlVsP1p9vMsLv8mT47MYa9q"
type input "FjlVsP1p9vMsLv8mT47MYa9q"
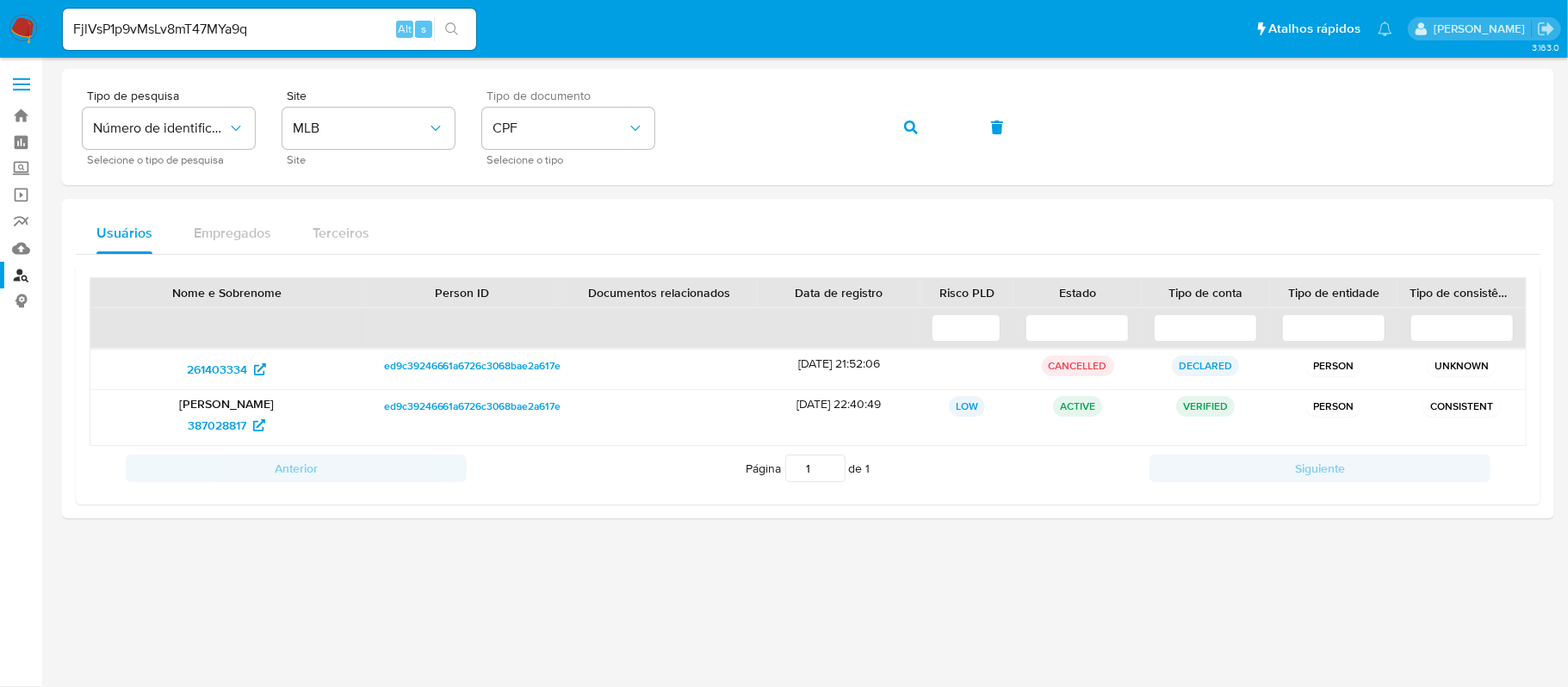
click at [452, 28] on icon "search-icon" at bounding box center [451, 28] width 14 height 14
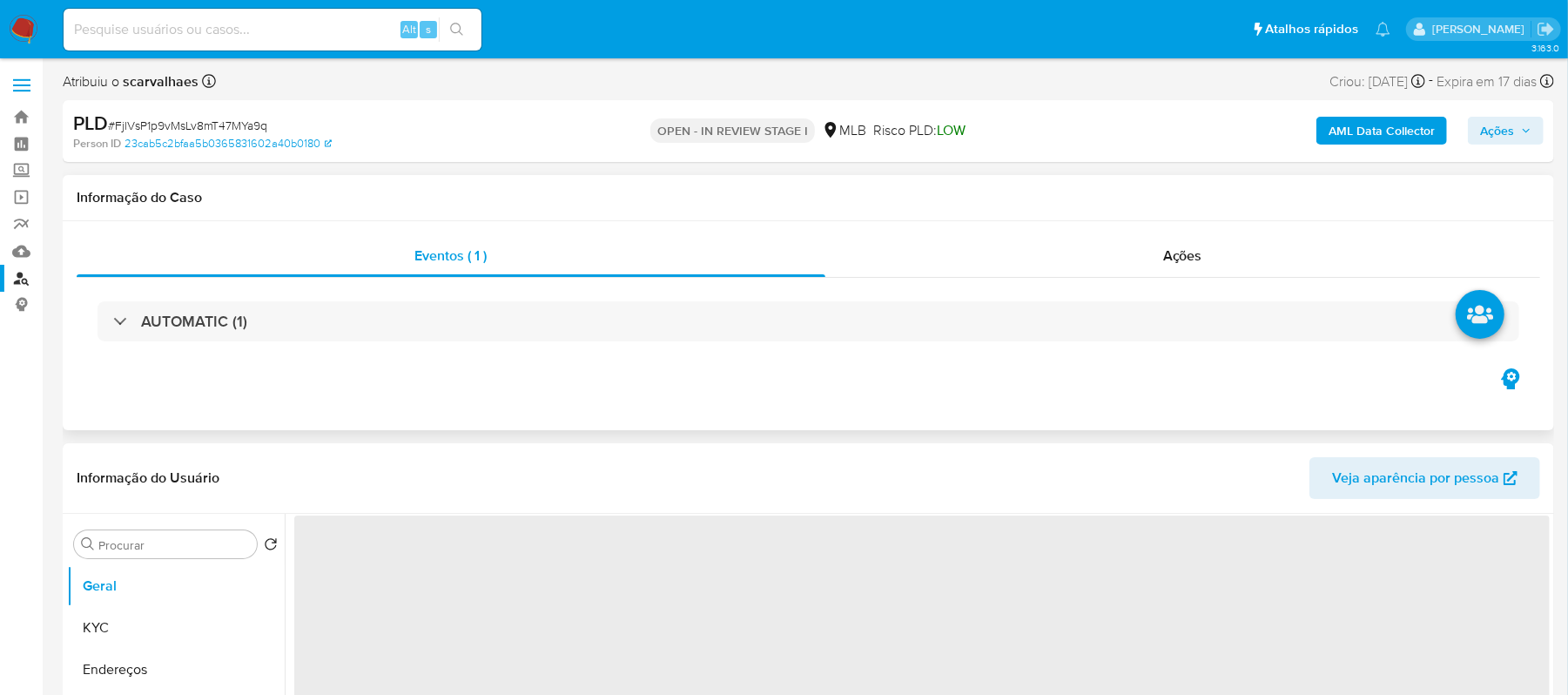
select select "10"
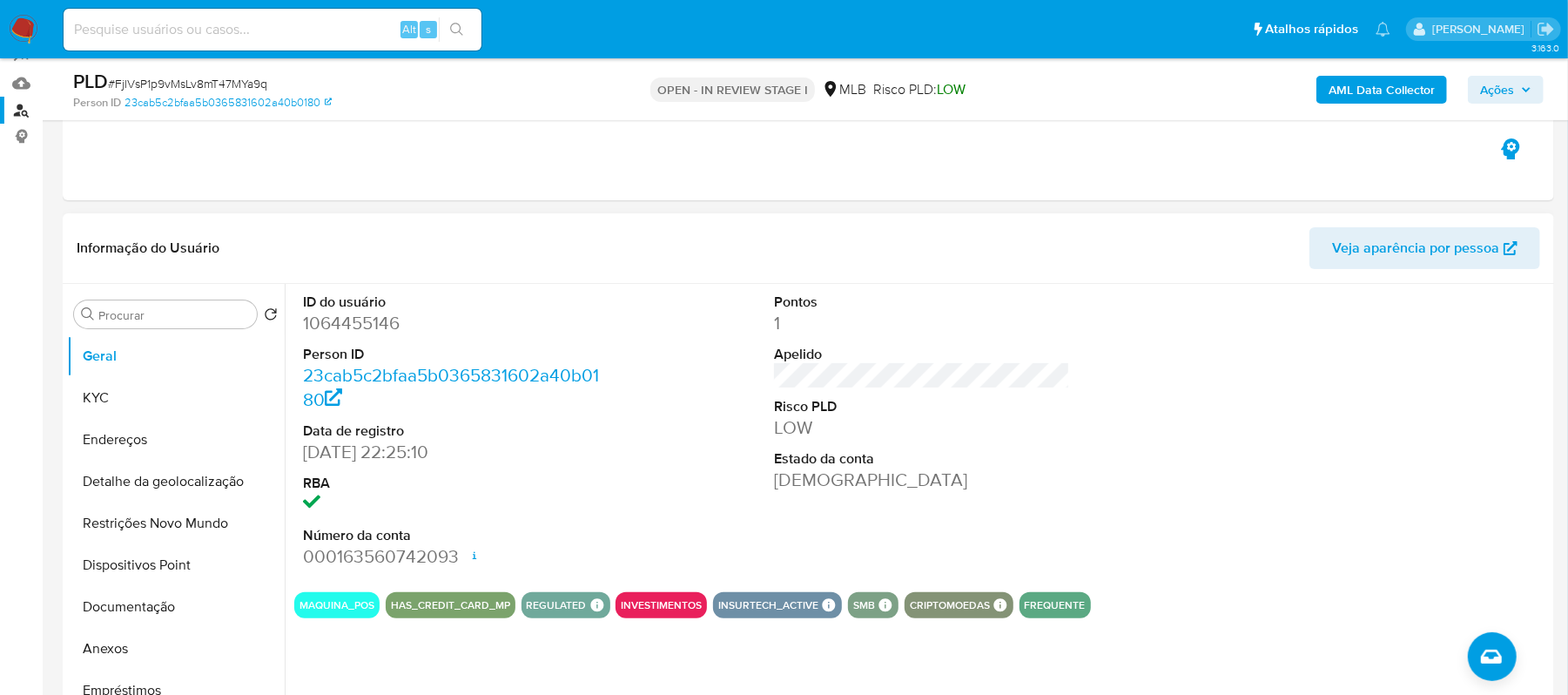
scroll to position [116, 0]
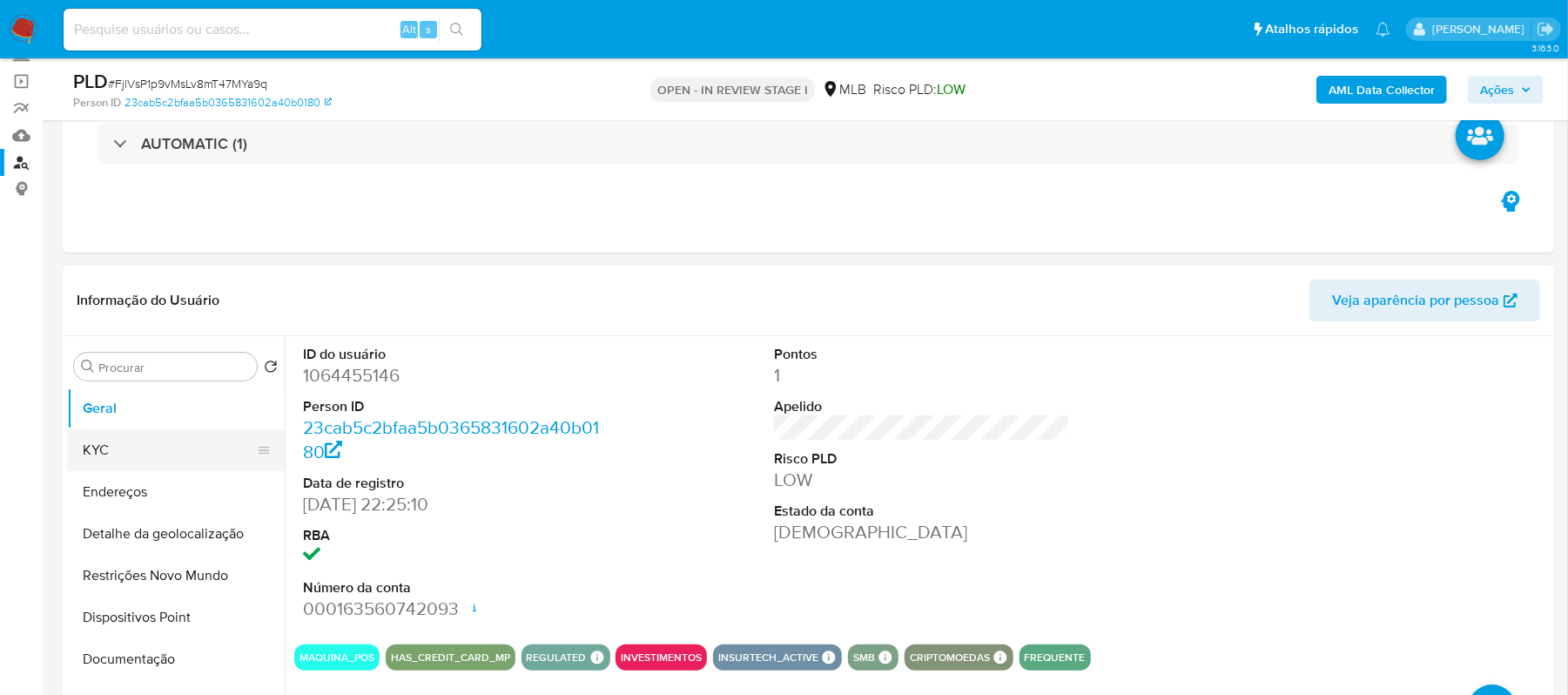
click at [98, 446] on button "KYC" at bounding box center [169, 450] width 203 height 42
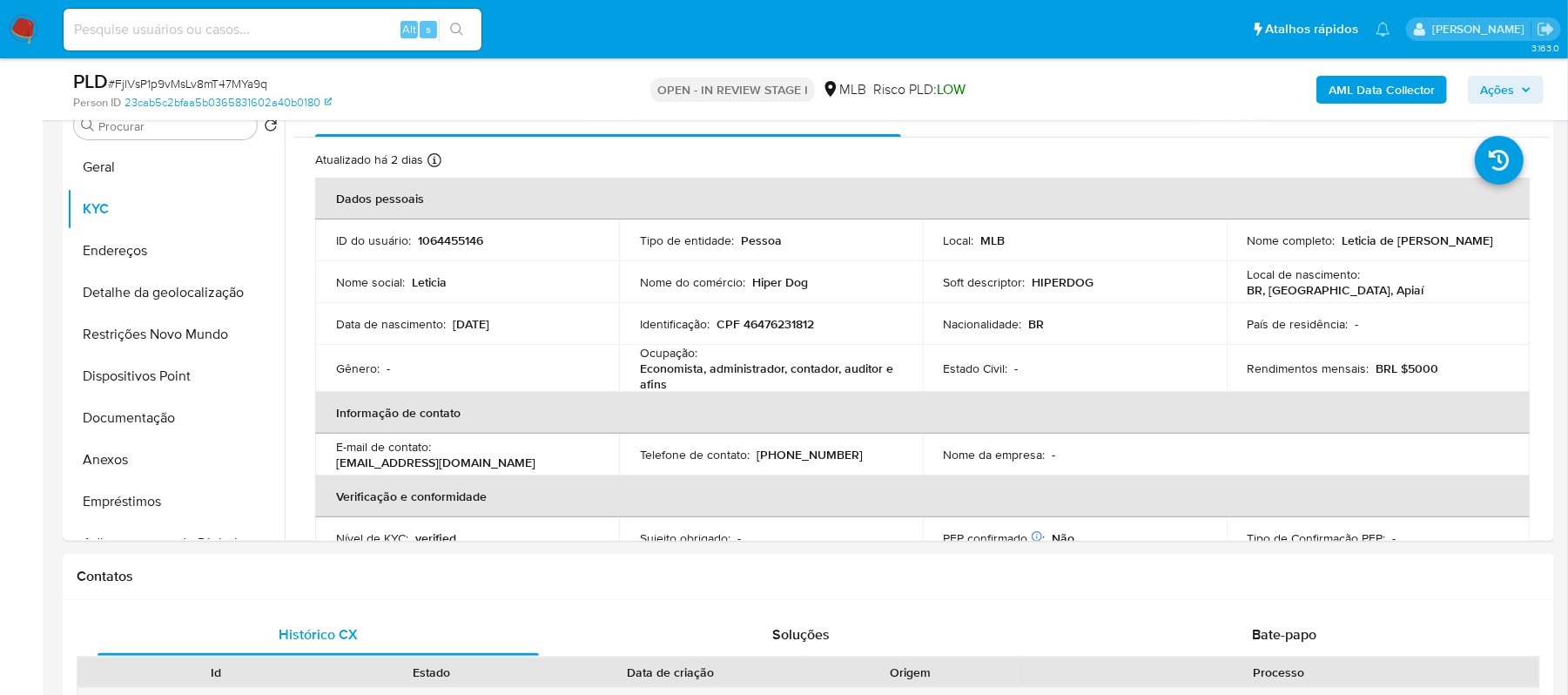
scroll to position [380, 0]
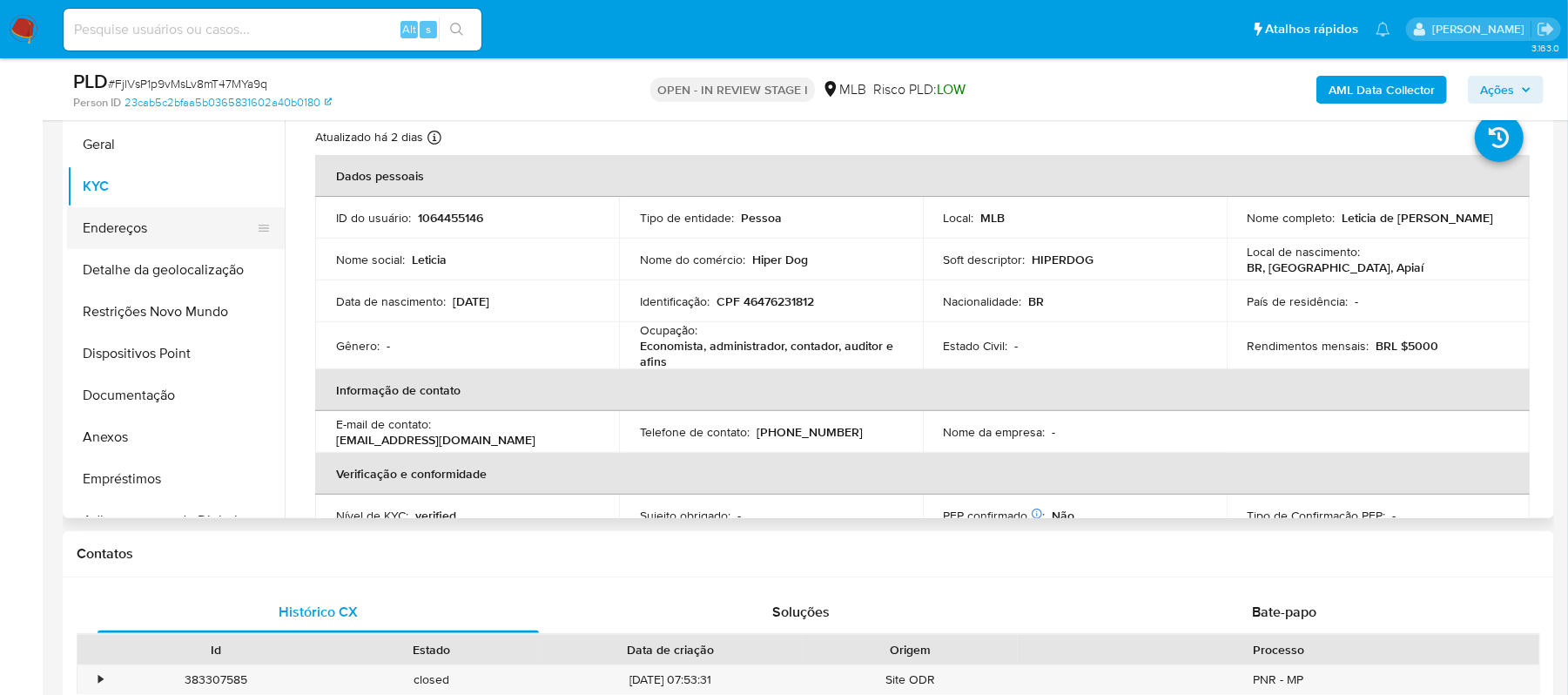
drag, startPoint x: 147, startPoint y: 235, endPoint x: 245, endPoint y: 241, distance: 98.2
click at [147, 235] on button "Endereços" at bounding box center [169, 227] width 203 height 42
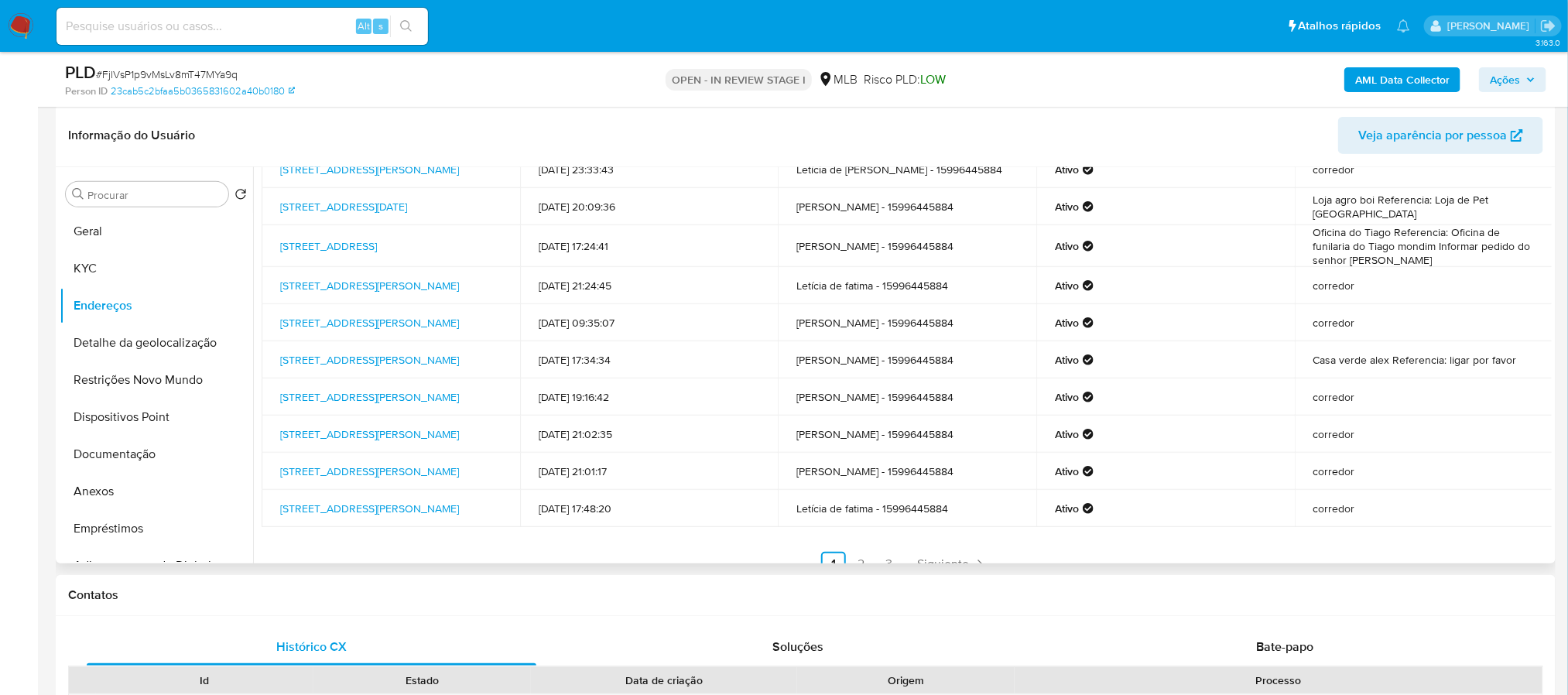
scroll to position [99, 0]
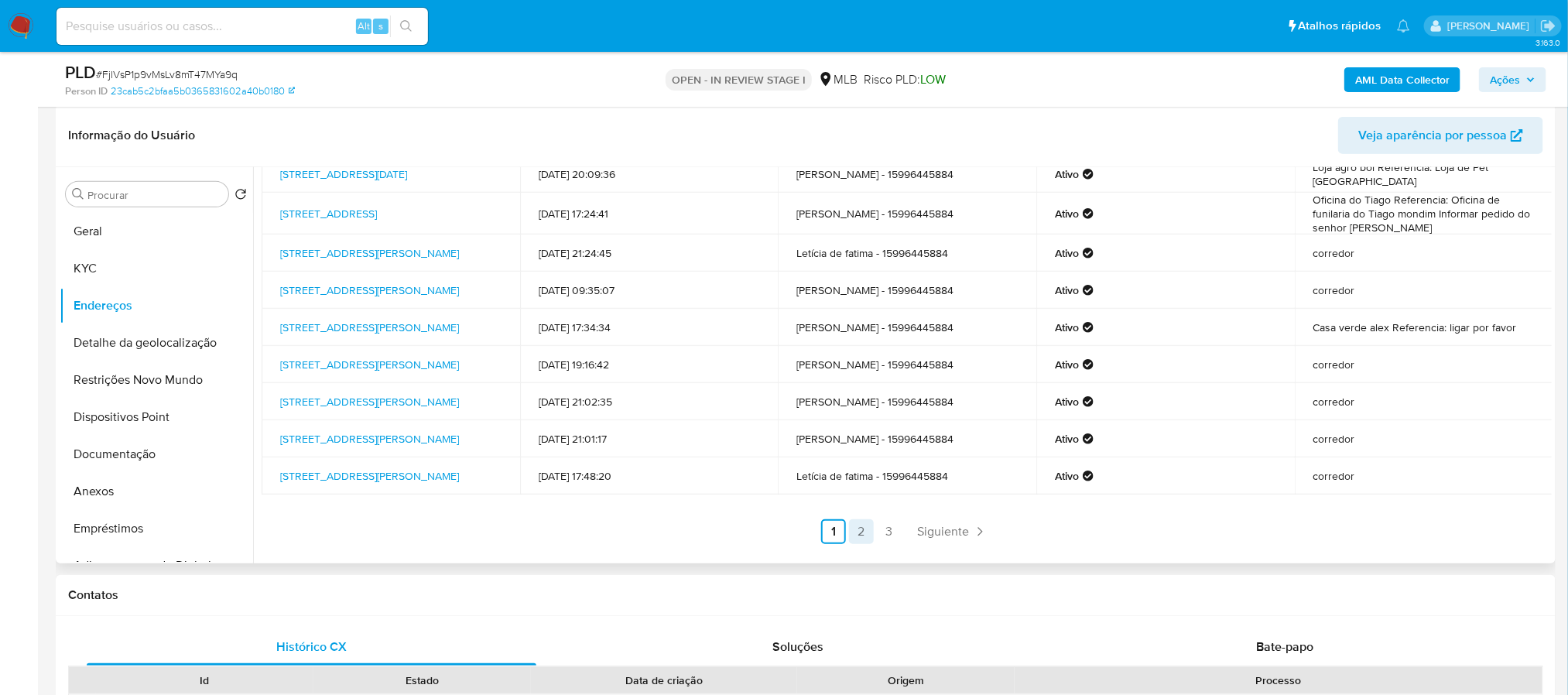
click at [858, 532] on link "2" at bounding box center [862, 532] width 25 height 25
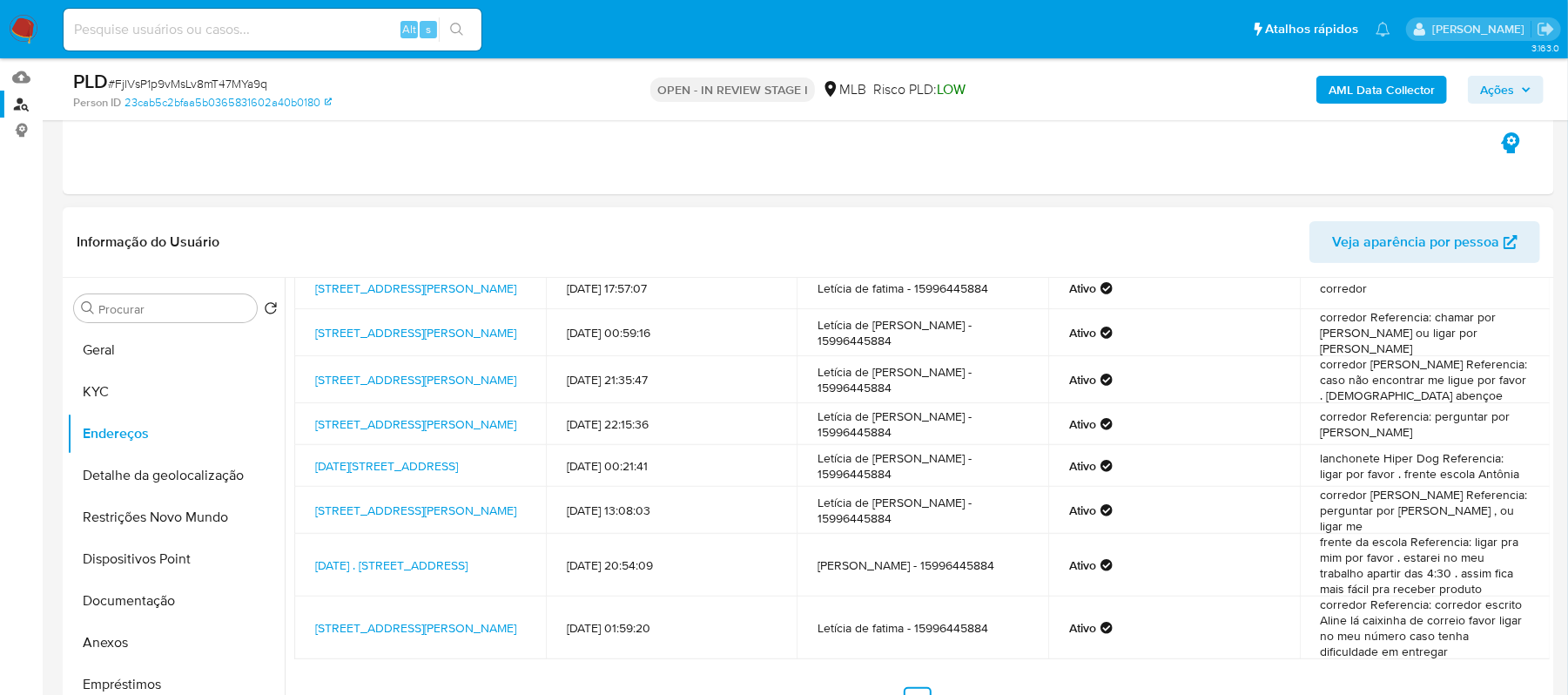
scroll to position [153, 0]
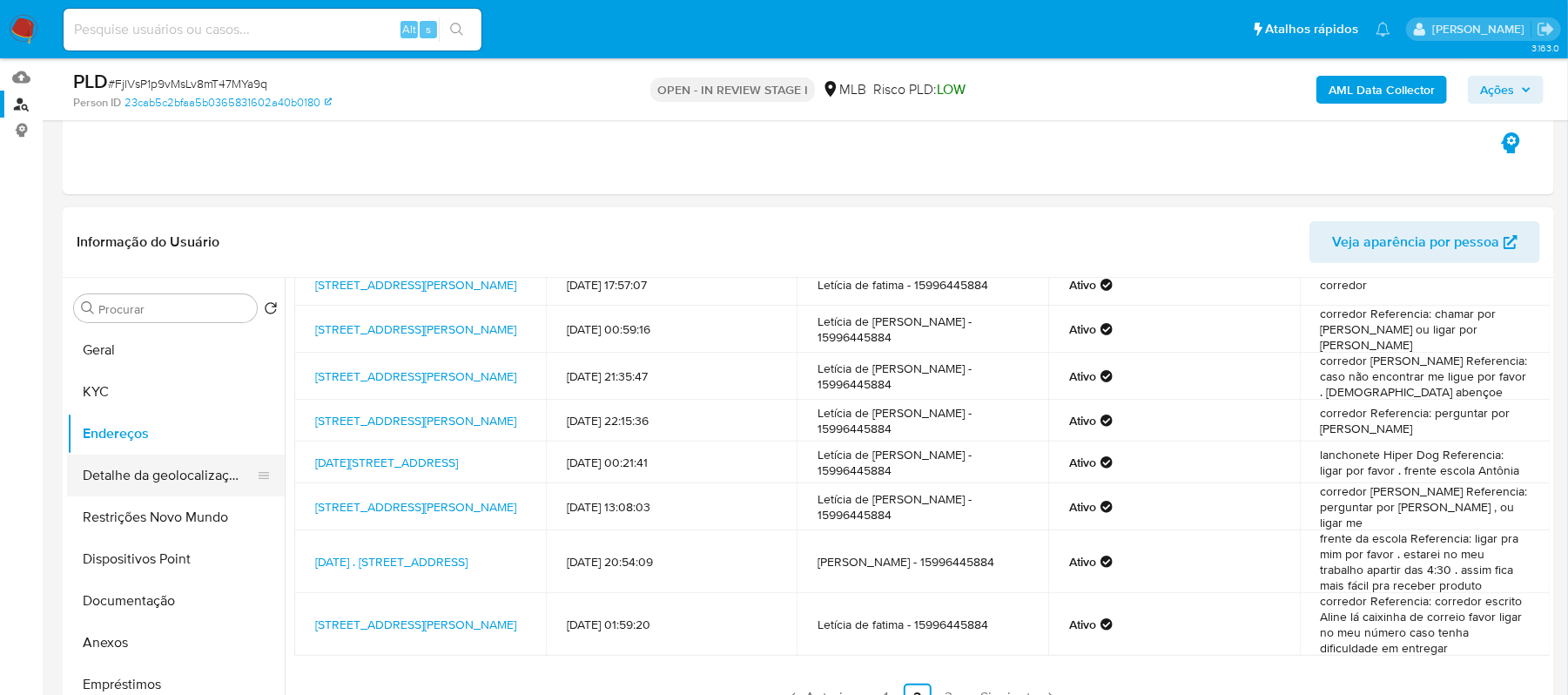
click at [152, 481] on button "Detalhe da geolocalização" at bounding box center [169, 475] width 203 height 42
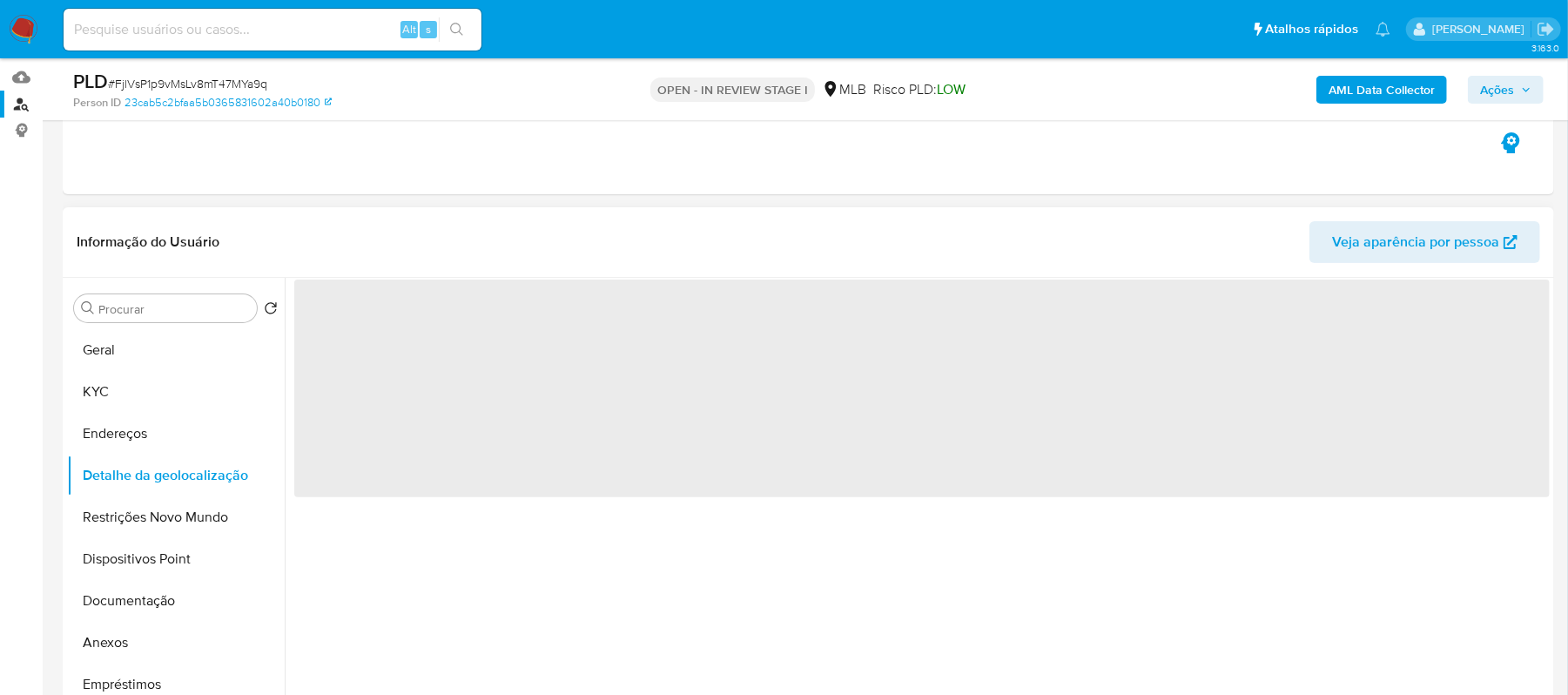
scroll to position [0, 0]
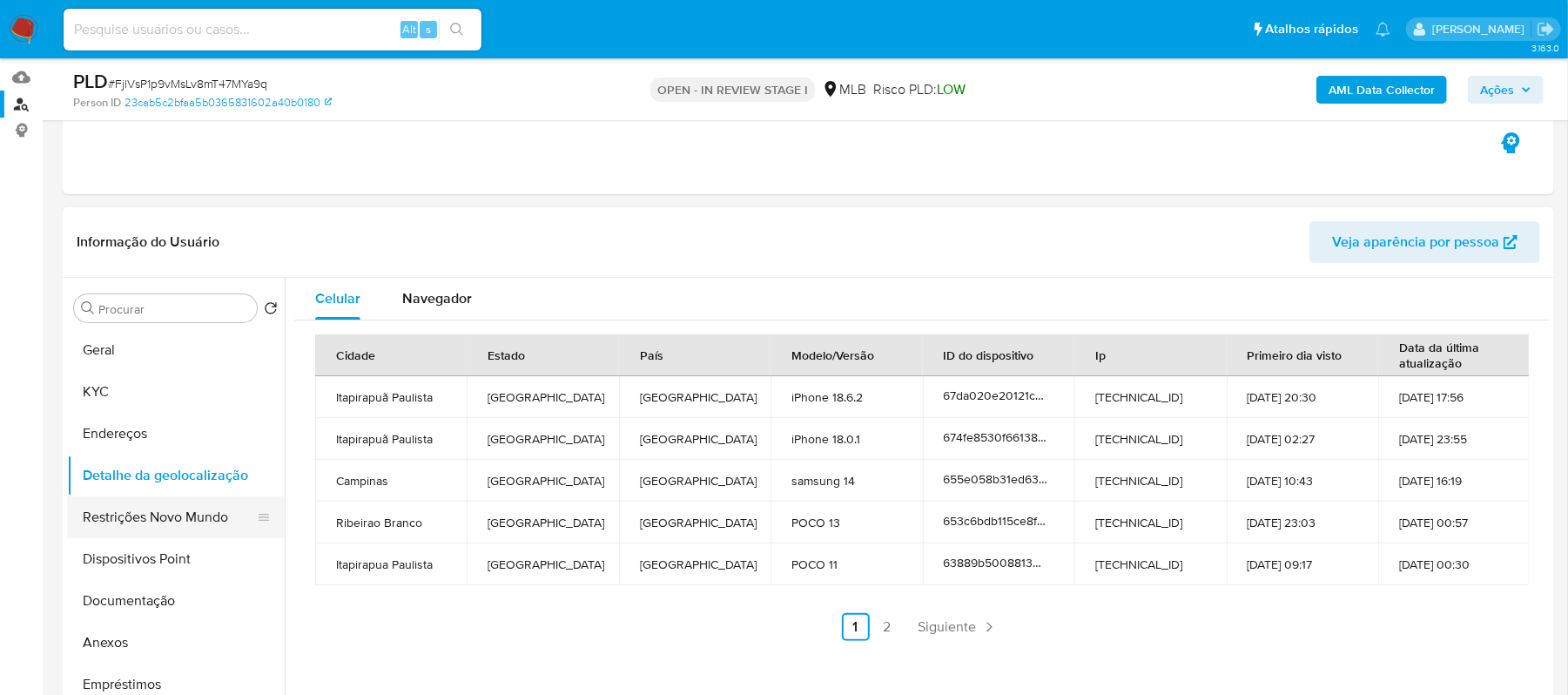
click at [152, 520] on button "Restrições Novo Mundo" at bounding box center [169, 517] width 203 height 42
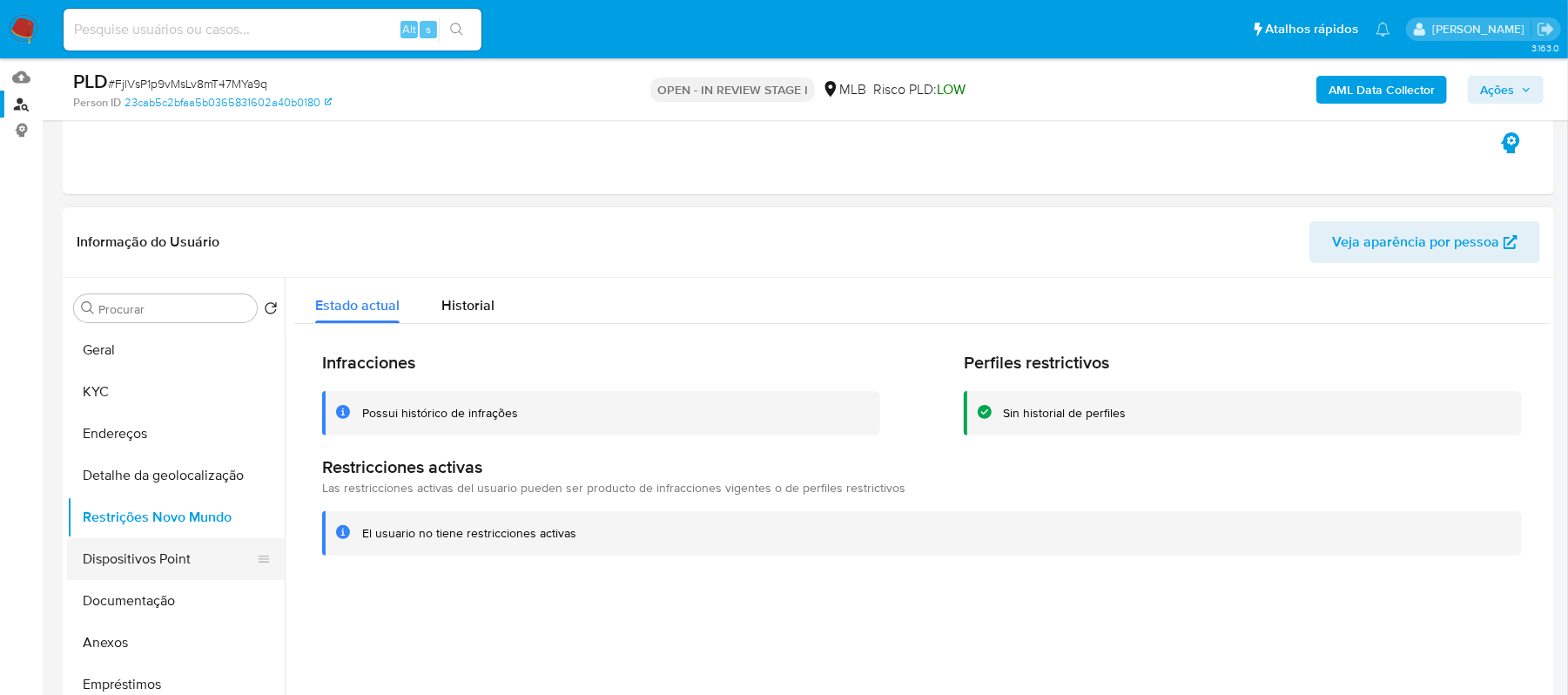
click at [200, 551] on button "Dispositivos Point" at bounding box center [169, 558] width 203 height 42
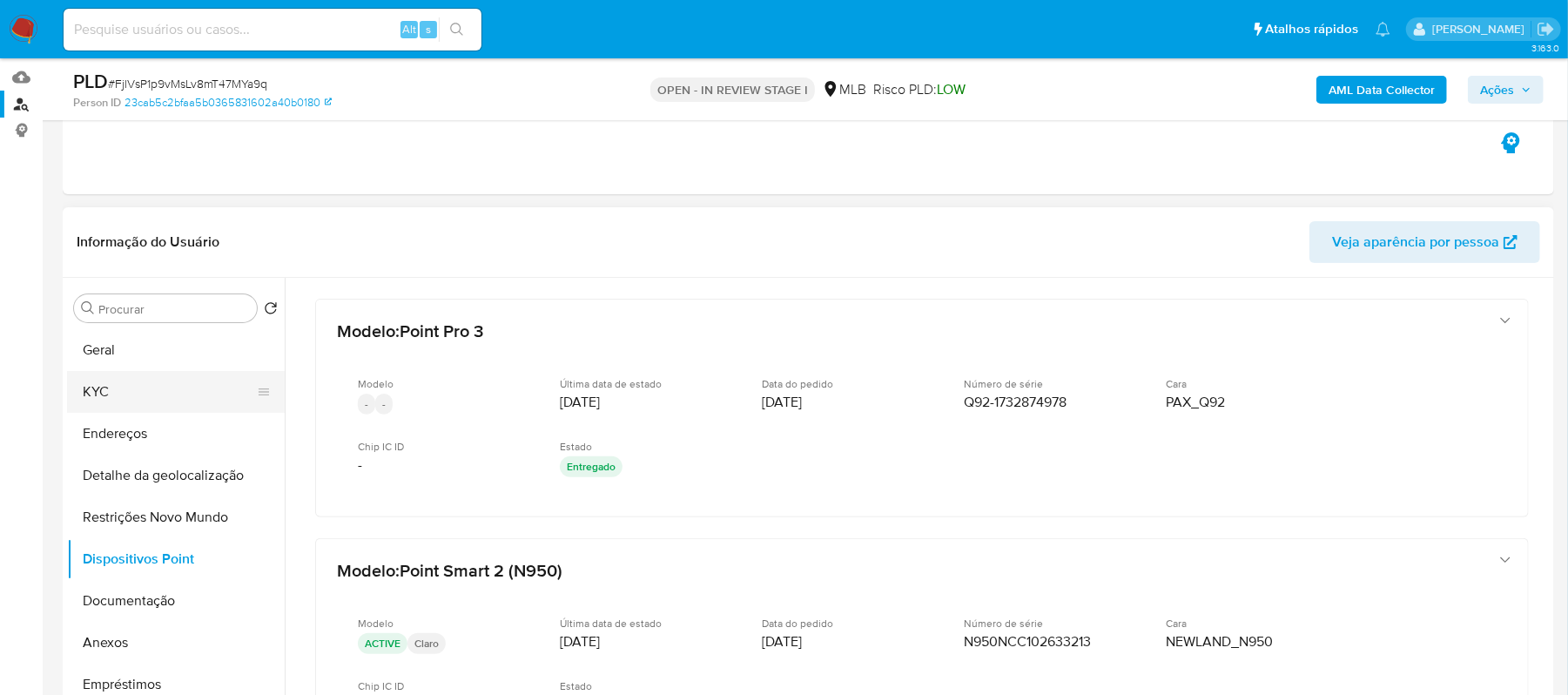
click at [120, 394] on button "KYC" at bounding box center [169, 391] width 203 height 42
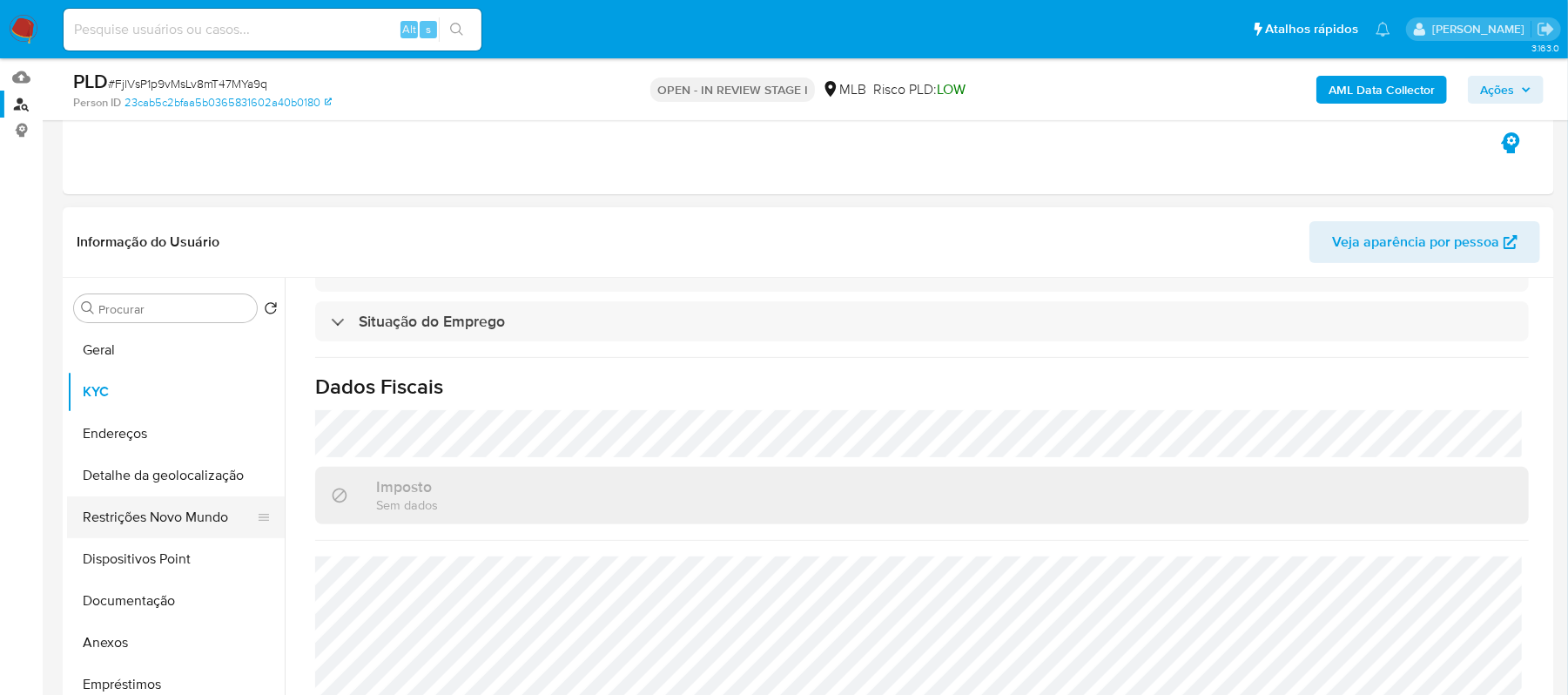
click at [165, 522] on button "Restrições Novo Mundo" at bounding box center [169, 517] width 203 height 42
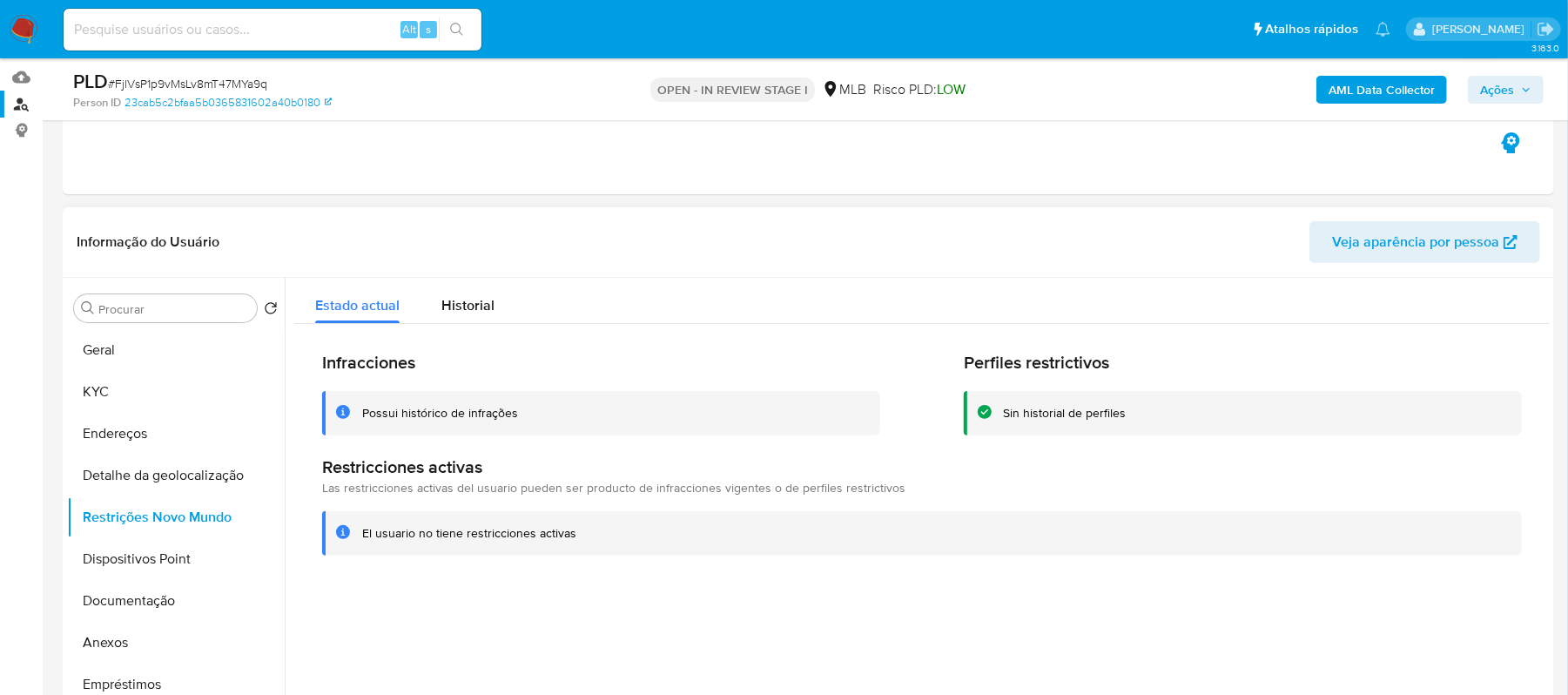
drag, startPoint x: 571, startPoint y: 534, endPoint x: 359, endPoint y: 533, distance: 212.0
click at [357, 533] on div "El usuario no tiene restricciones activas" at bounding box center [922, 533] width 1199 height 44
click at [213, 360] on button "Geral" at bounding box center [169, 349] width 203 height 42
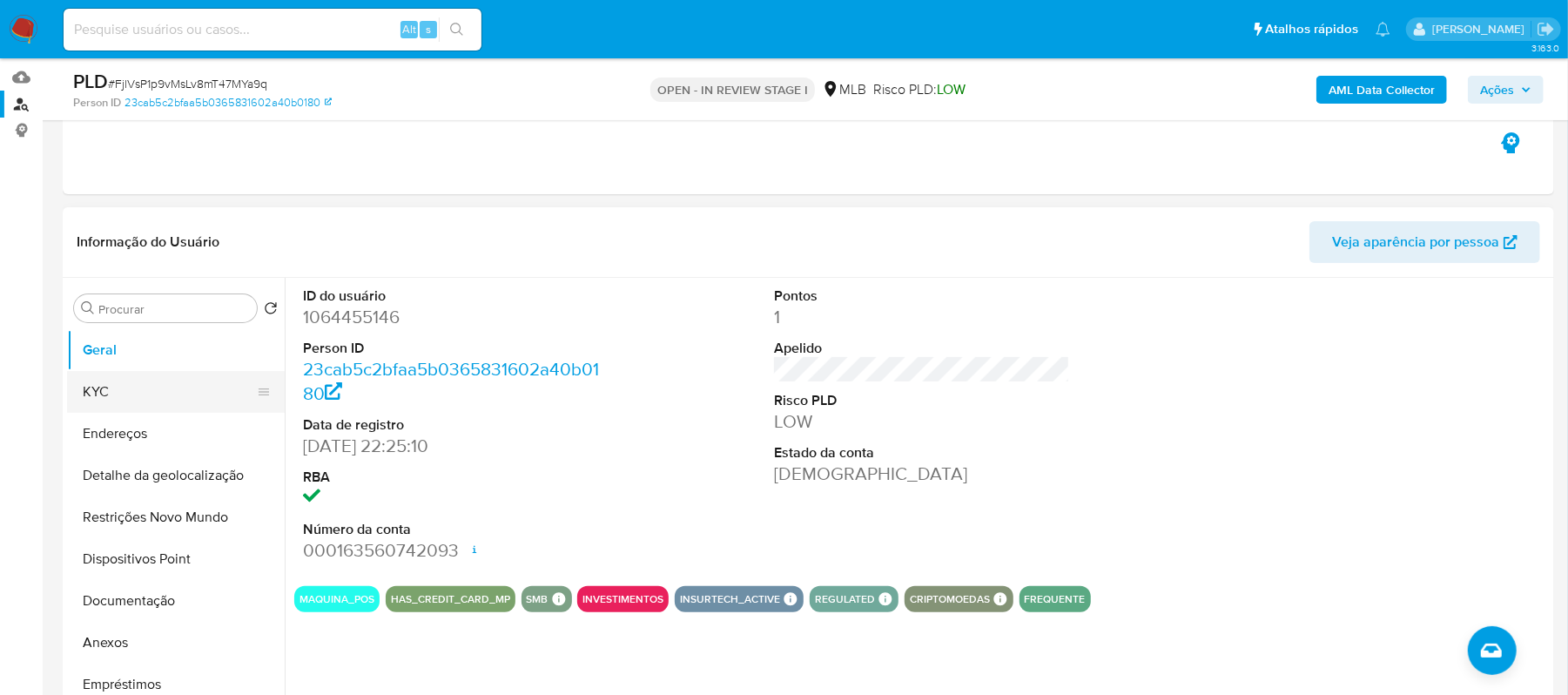
click at [109, 390] on button "KYC" at bounding box center [169, 391] width 203 height 42
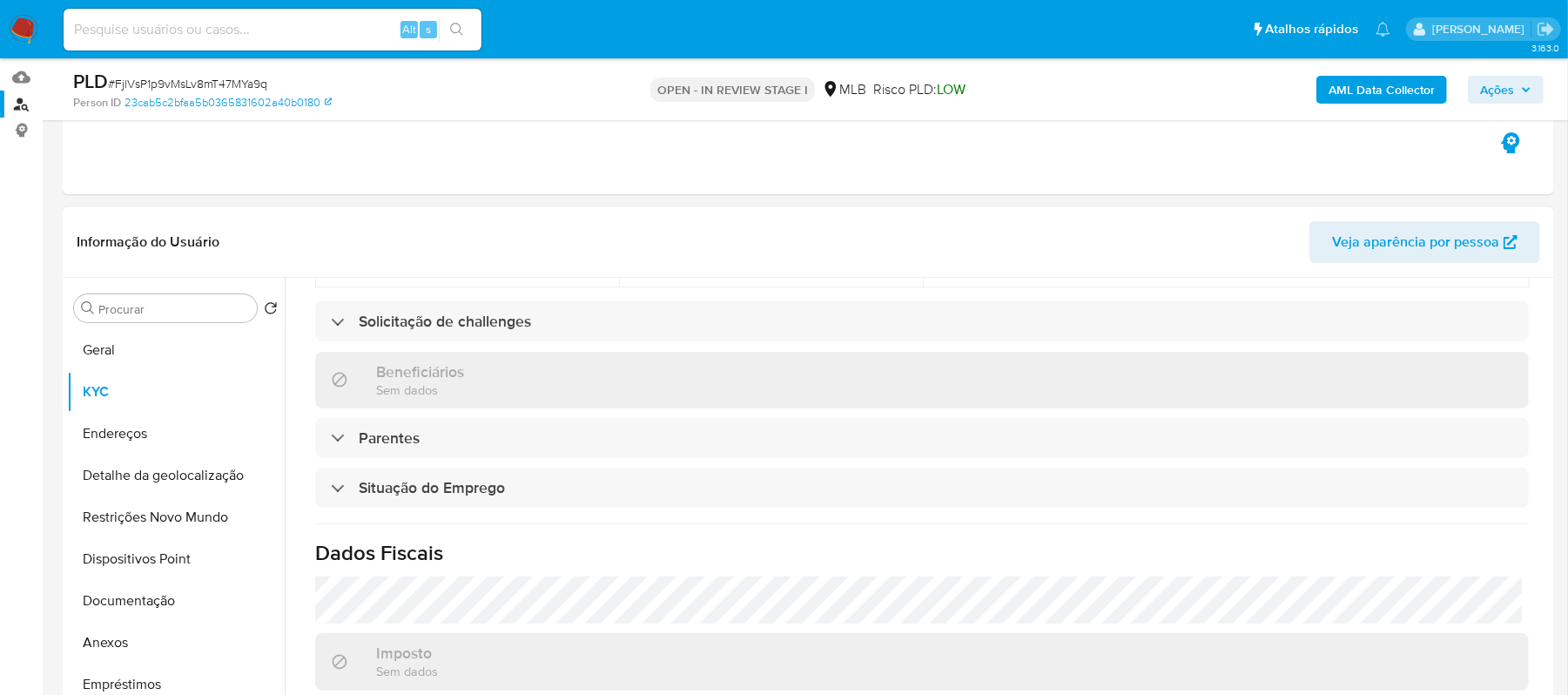
scroll to position [747, 0]
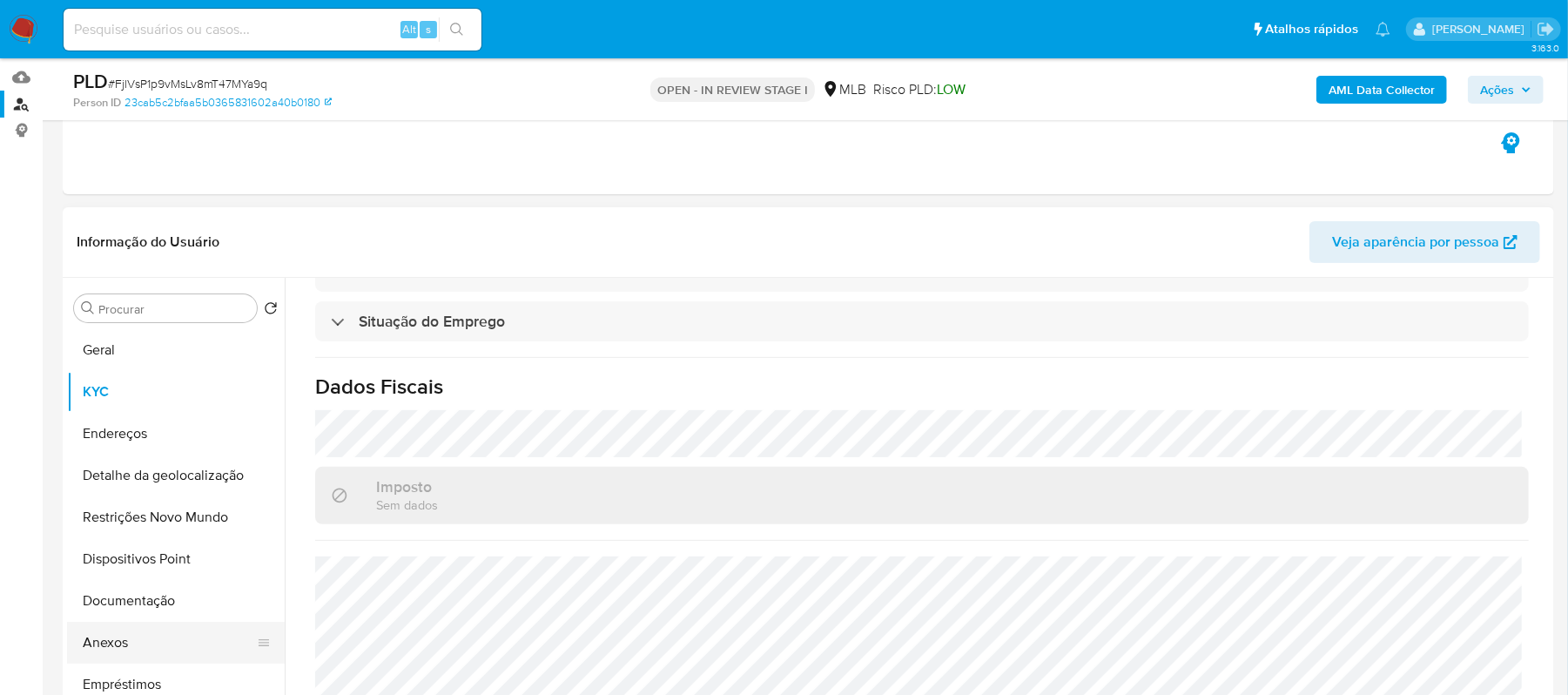
click at [108, 656] on button "Anexos" at bounding box center [169, 642] width 203 height 42
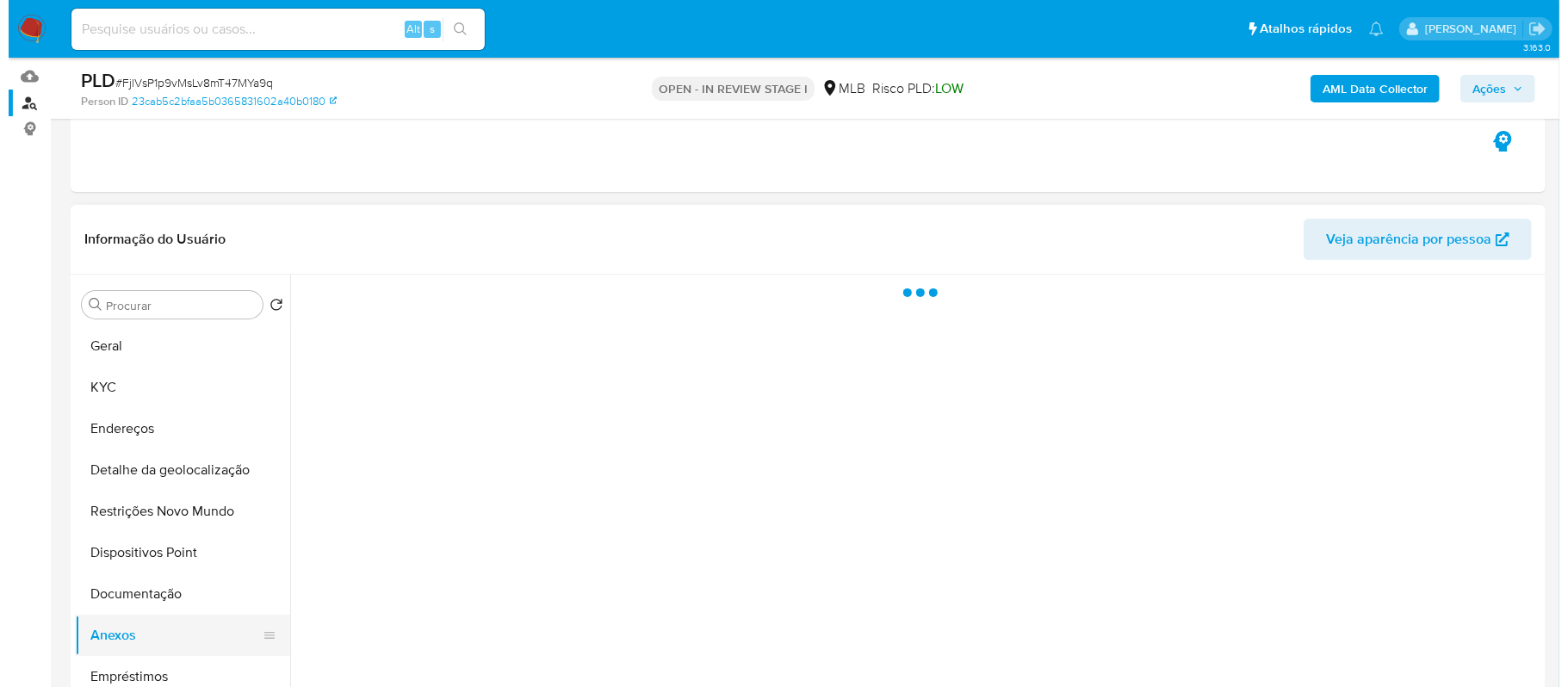
scroll to position [0, 0]
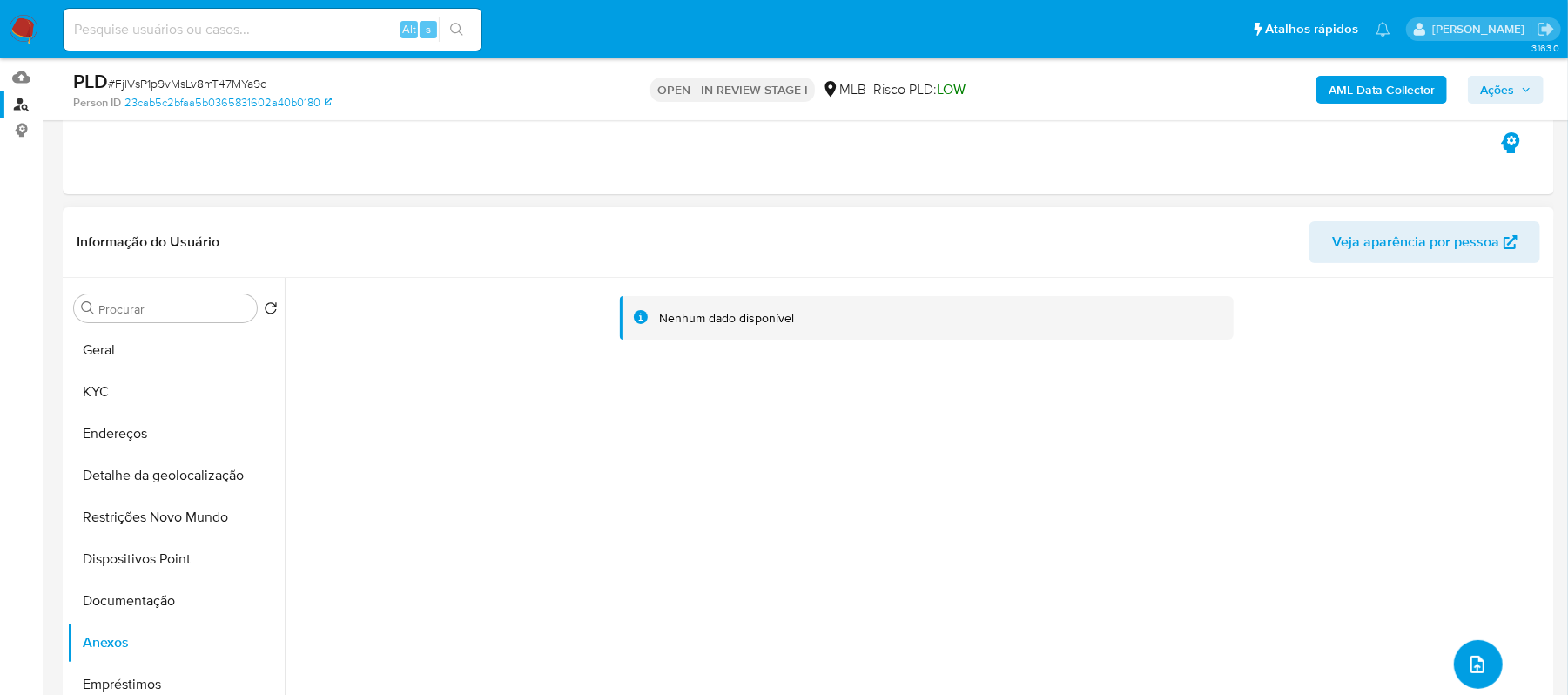
click at [1478, 654] on span "upload-file" at bounding box center [1477, 665] width 19 height 21
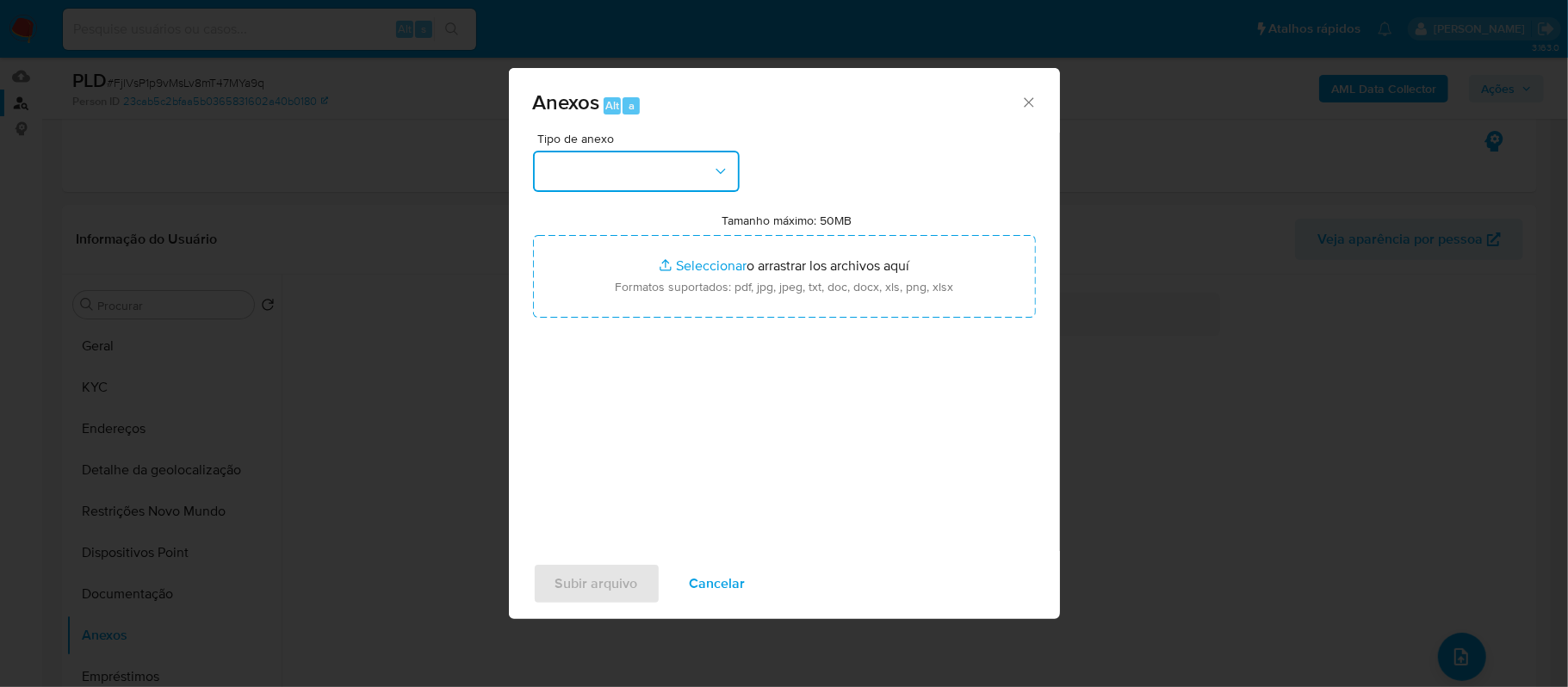
click at [699, 183] on button "button" at bounding box center [636, 171] width 207 height 41
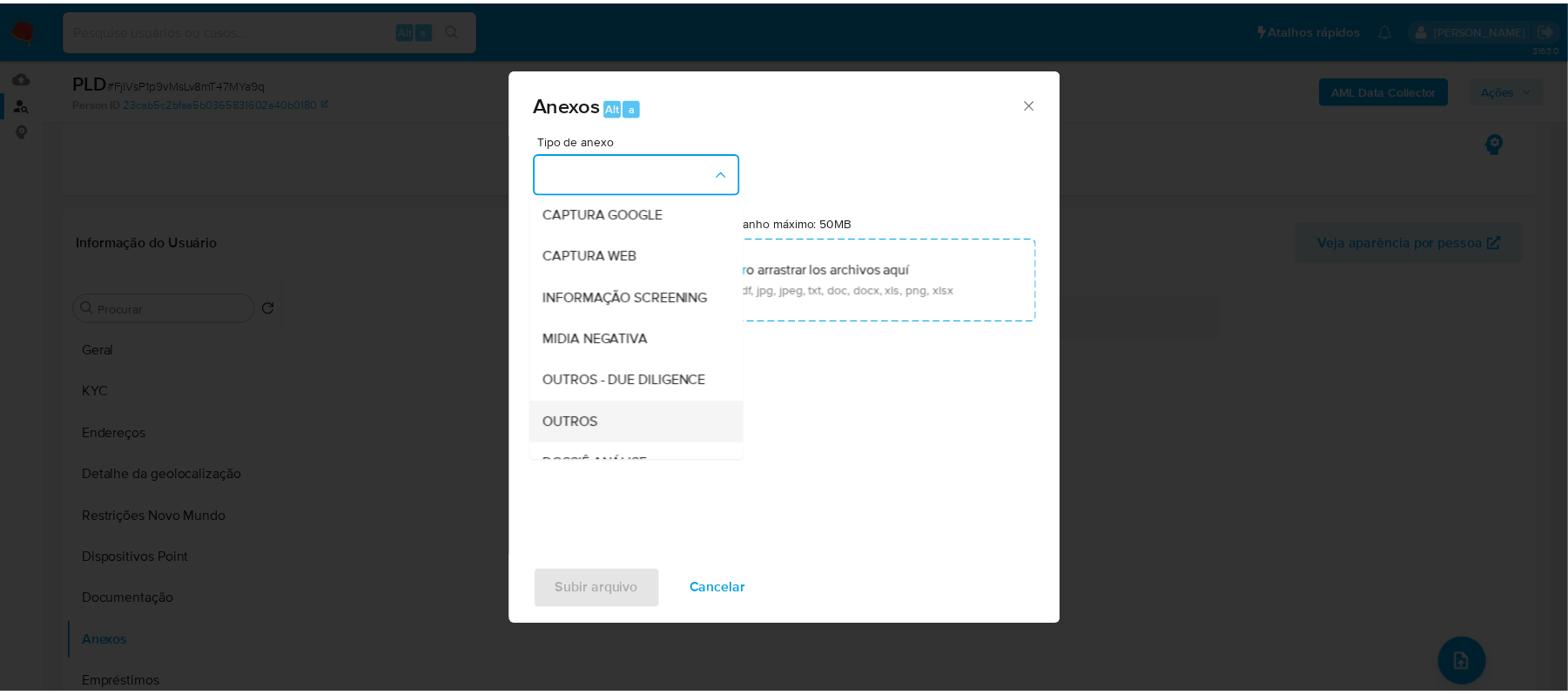
scroll to position [232, 0]
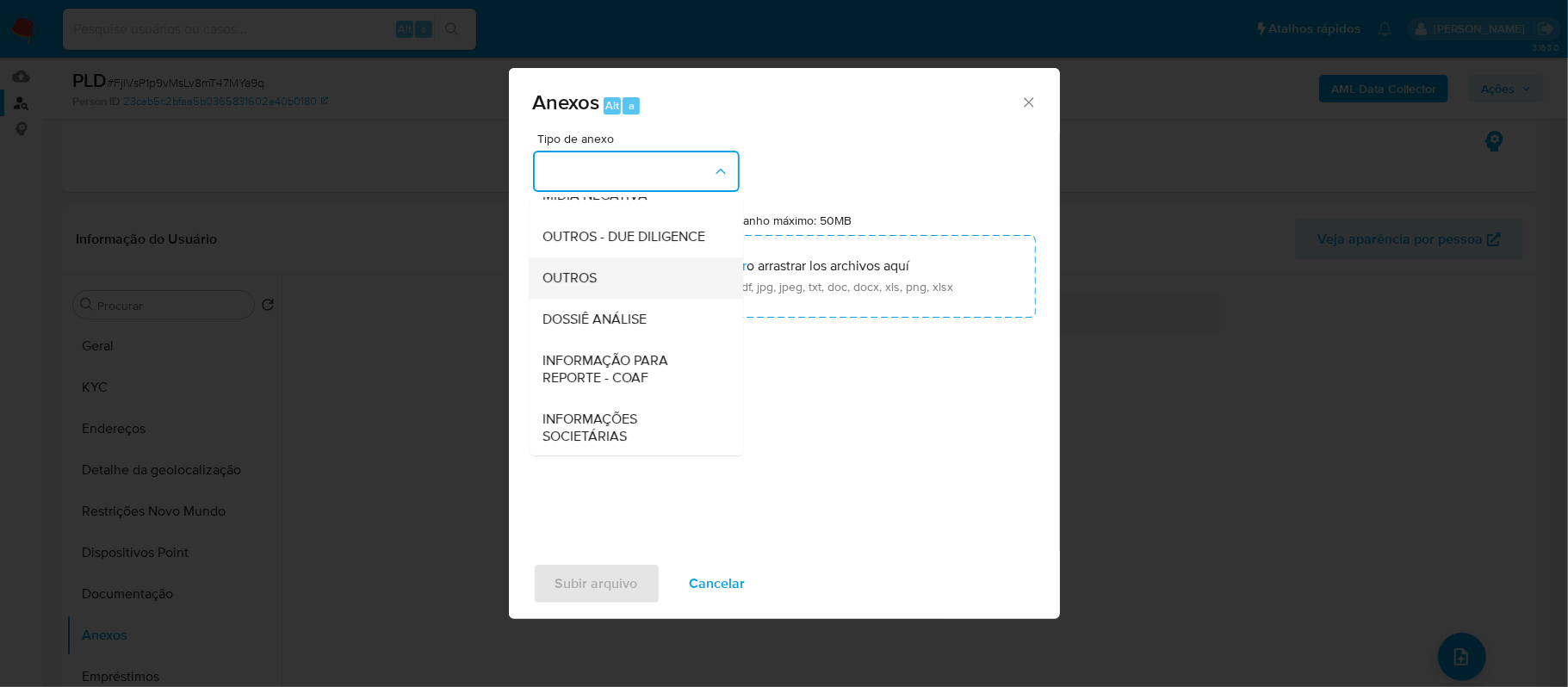
click at [598, 299] on div "OUTROS" at bounding box center [631, 278] width 175 height 41
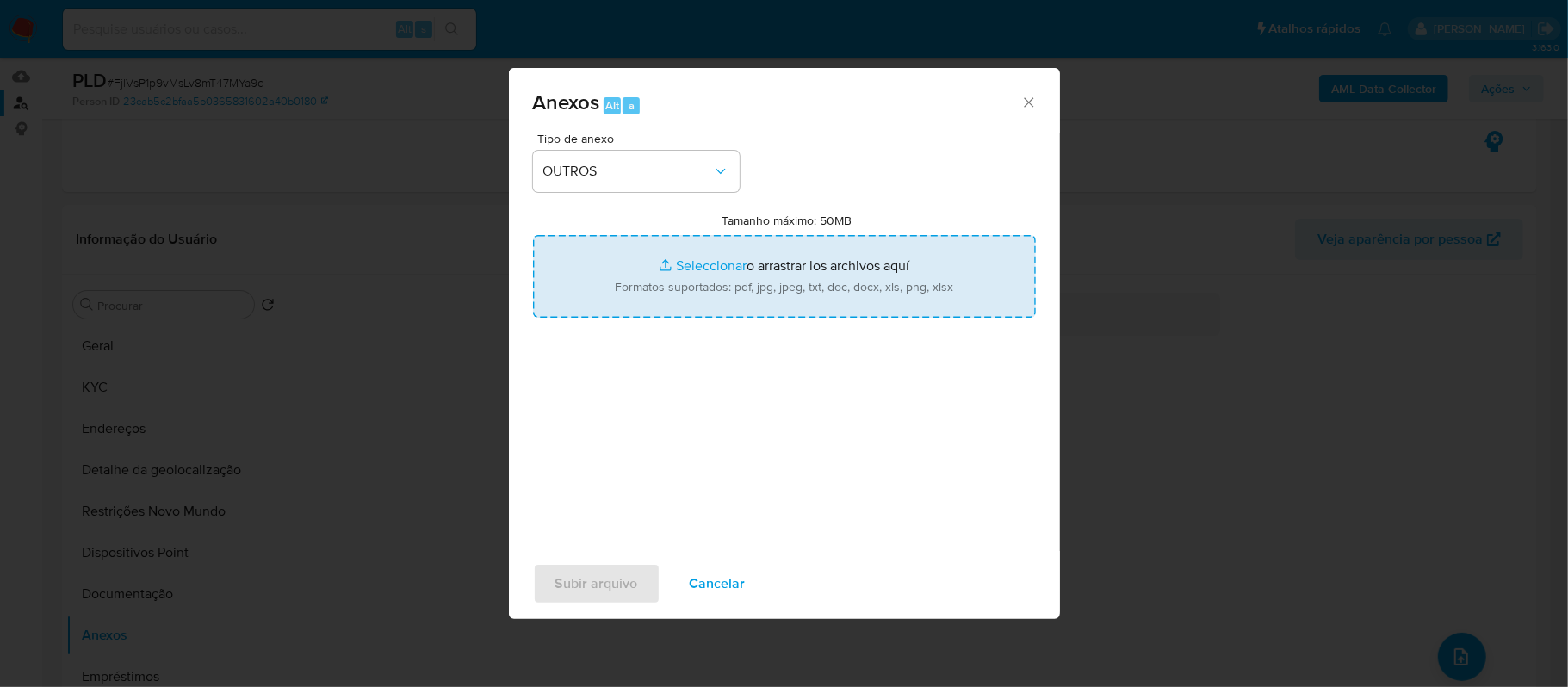
click at [699, 267] on input "Tamanho máximo: 50MB Seleccionar archivos" at bounding box center [784, 276] width 503 height 82
type input "C:\fakepath\SAR - FjlVsP1p9vMsLv8mT47MYa9q - CPF 46476231812 - LETICIA DE FATIM…"
click at [690, 263] on input "Tamanho máximo: 50MB Seleccionar archivos" at bounding box center [784, 276] width 503 height 82
type input "C:\fakepath\Mulan Leticia de Fatima Oliveira 1064455146_2025_10_09_10_33_05 - P…"
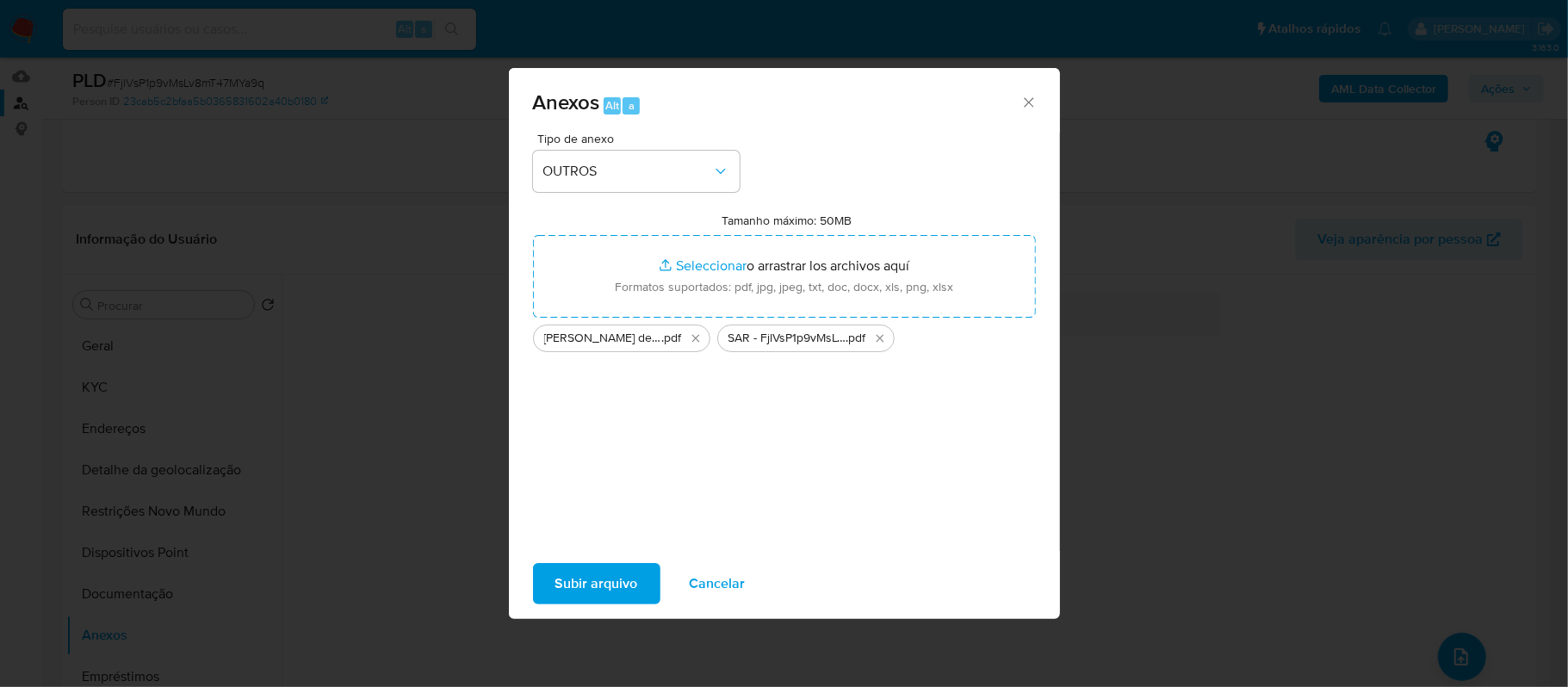
click at [566, 578] on span "Subir arquivo" at bounding box center [597, 583] width 82 height 37
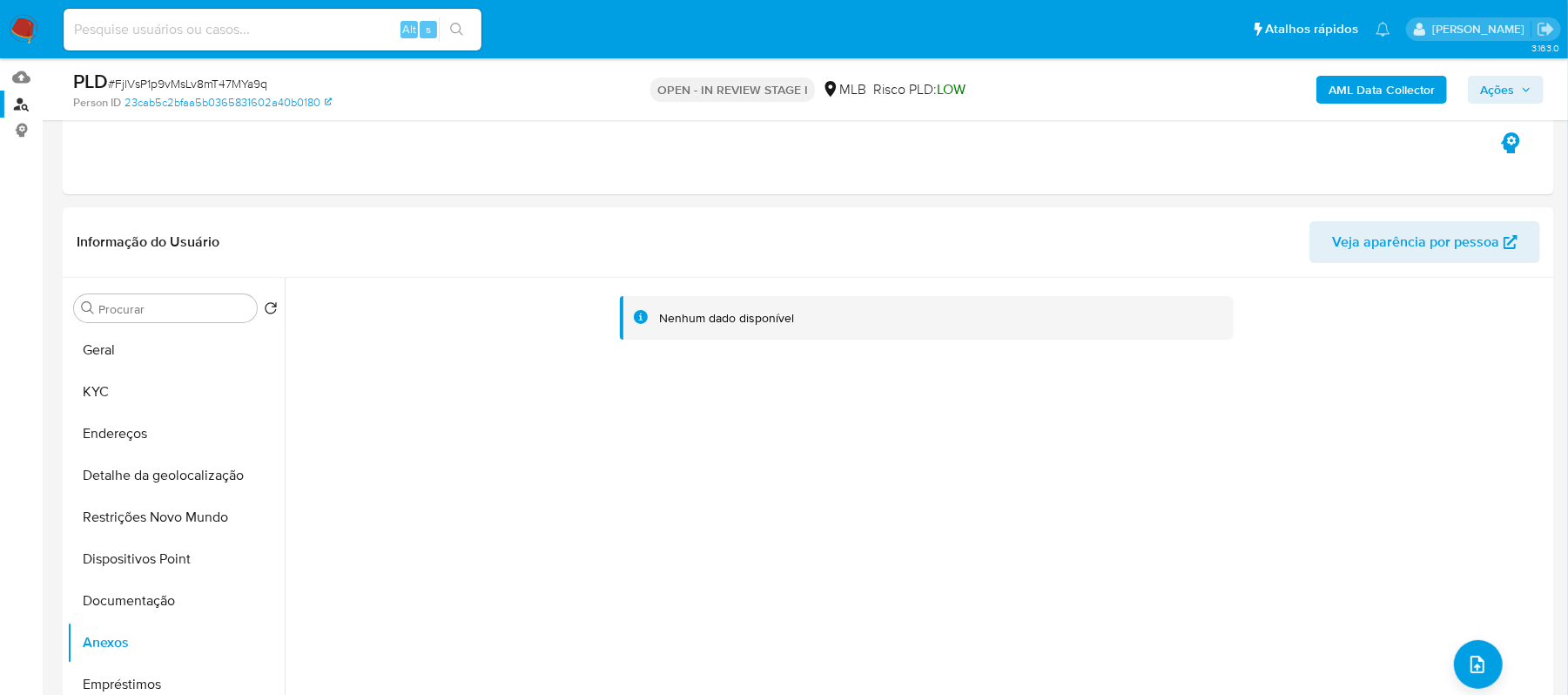
click at [1500, 88] on span "Ações" at bounding box center [1497, 90] width 34 height 28
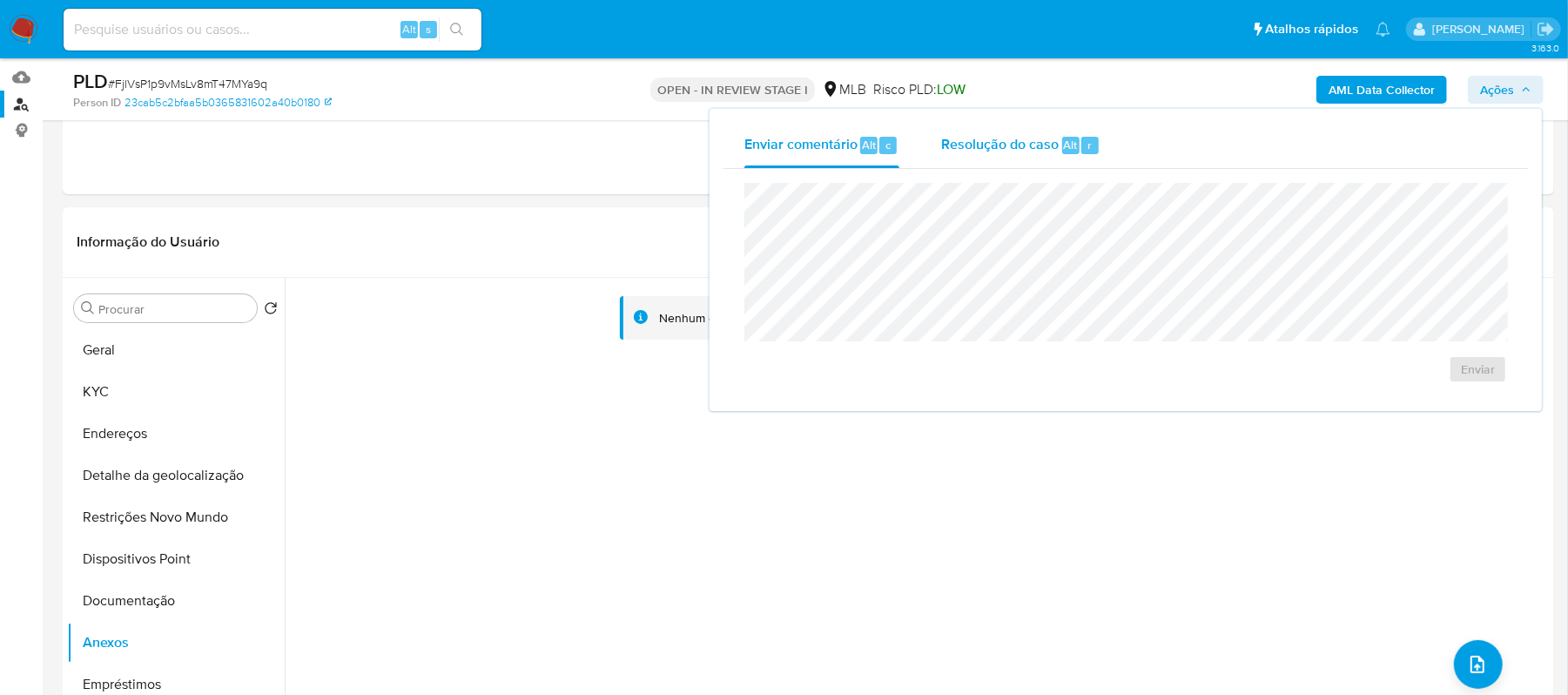
click at [998, 134] on span "Resolução do caso" at bounding box center [1000, 144] width 117 height 20
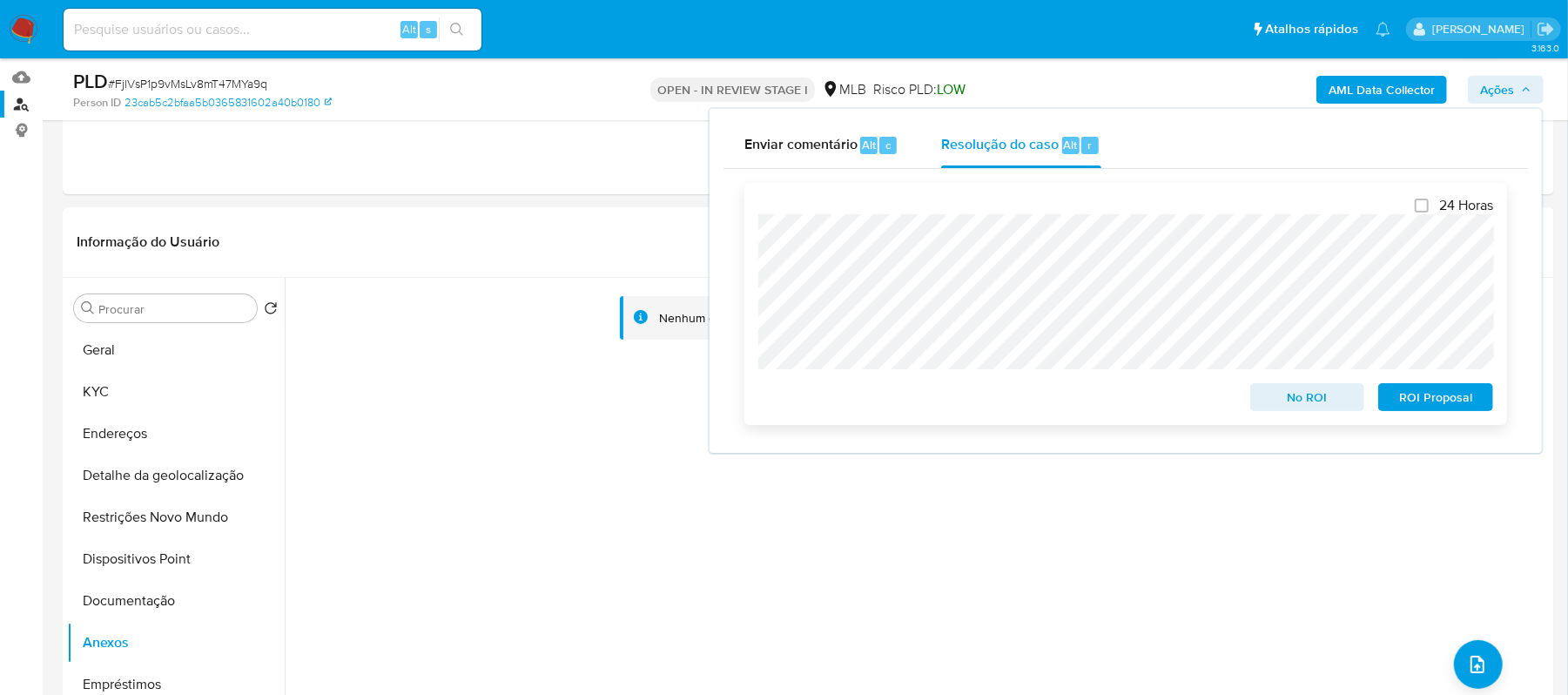
click at [1440, 395] on span "ROI Proposal" at bounding box center [1436, 396] width 91 height 24
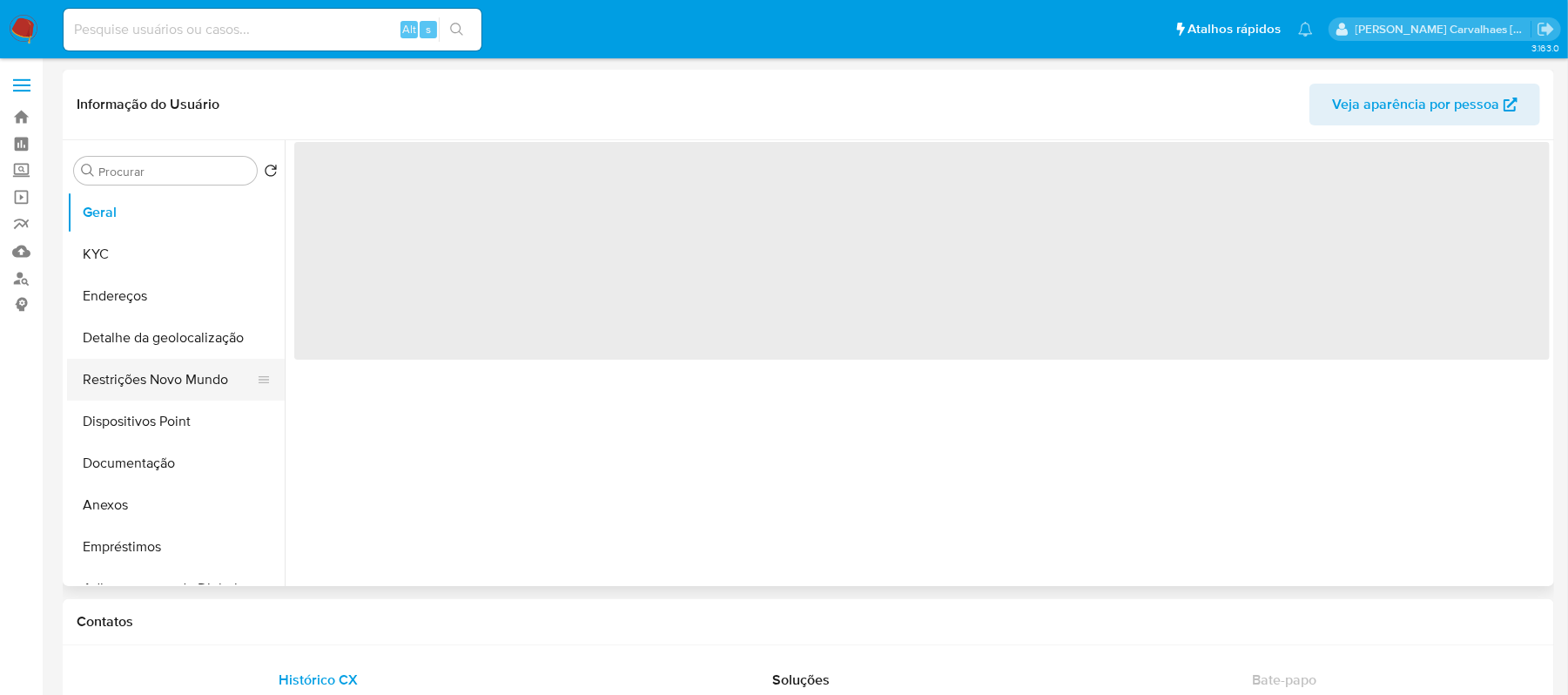
select select "10"
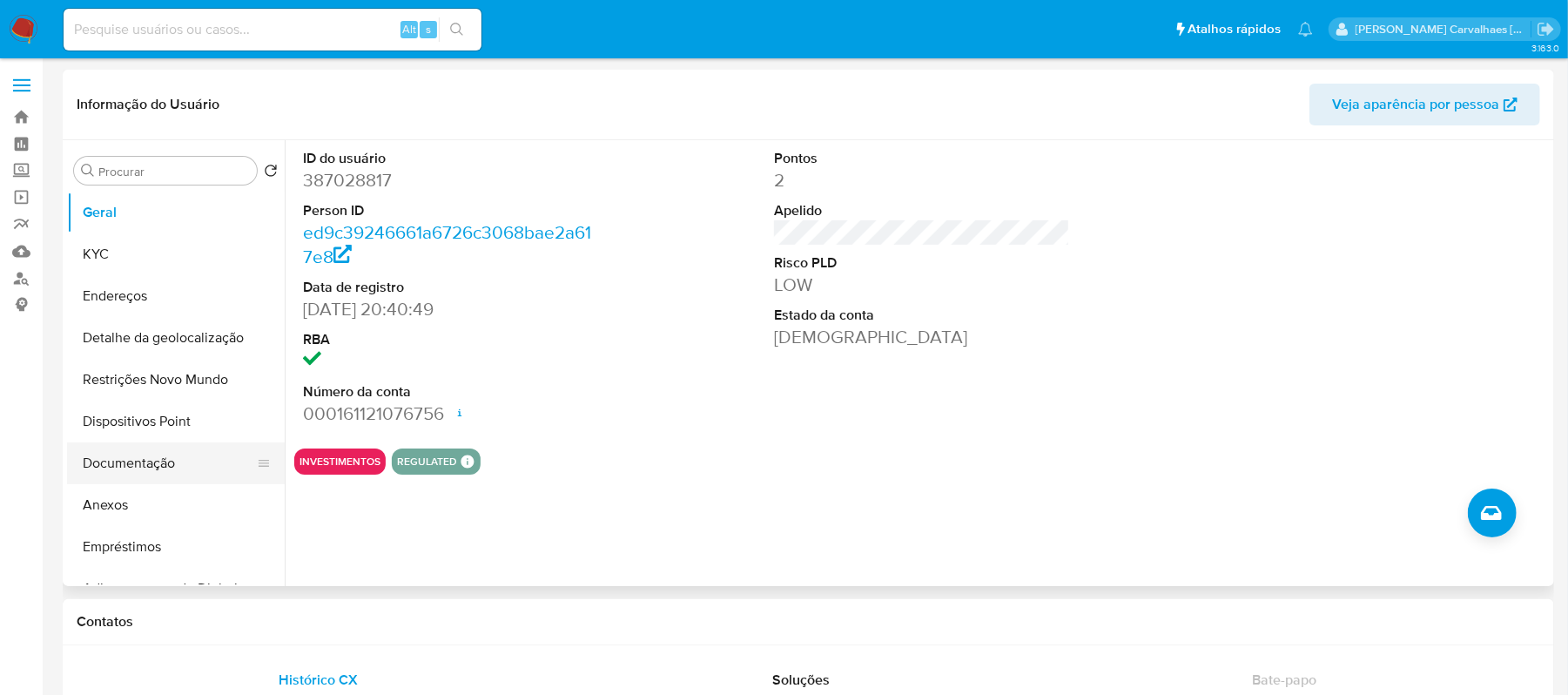
click at [141, 457] on button "Documentação" at bounding box center [169, 463] width 203 height 42
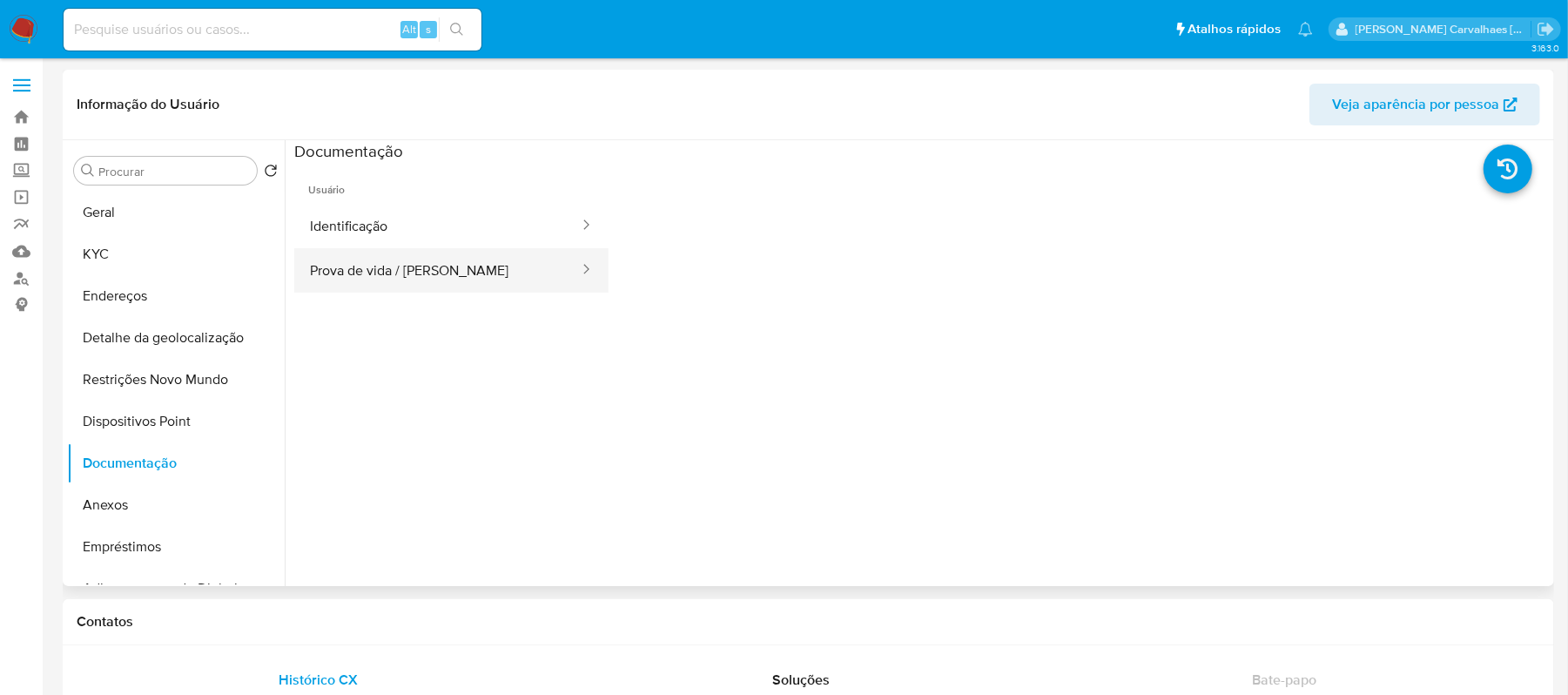
click at [430, 270] on button "Prova de vida / Selfie" at bounding box center [437, 271] width 286 height 44
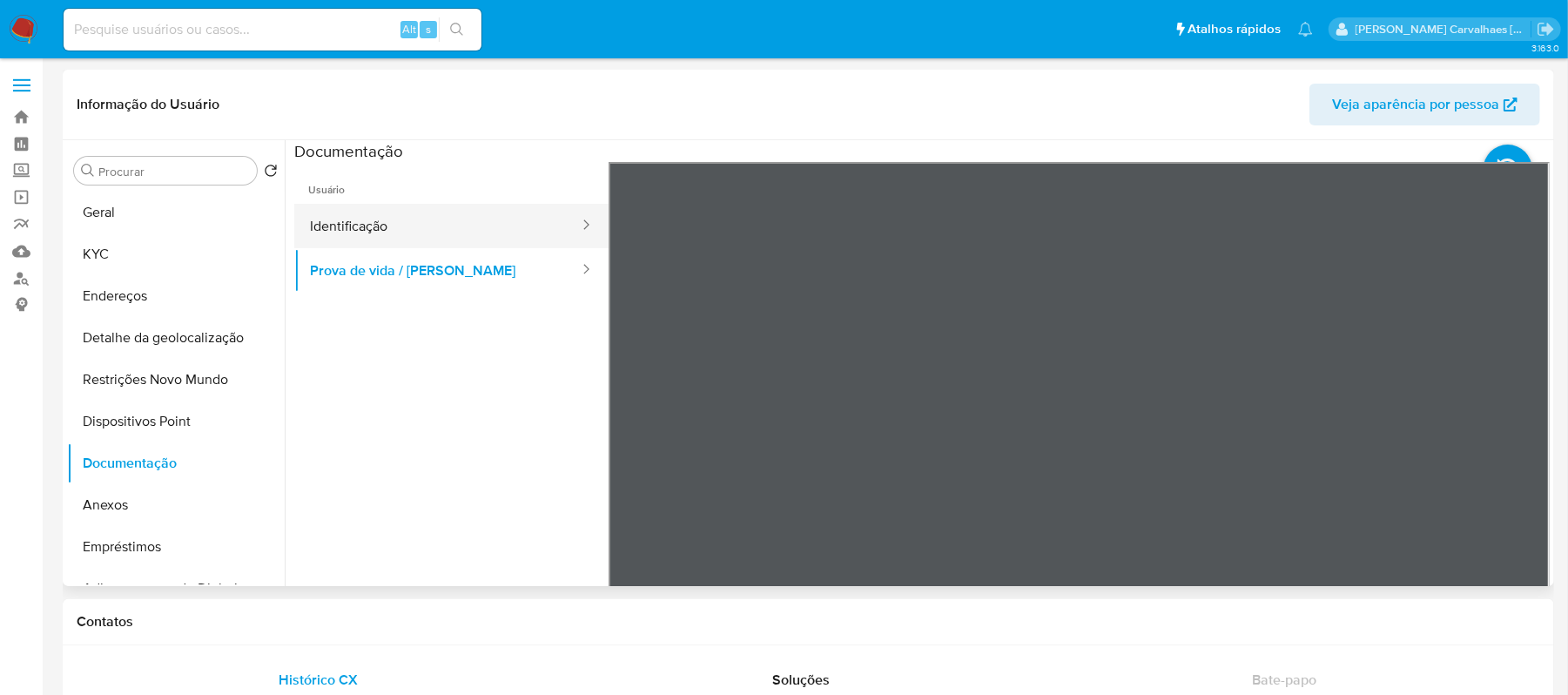
click at [425, 218] on button "Identificação" at bounding box center [437, 226] width 286 height 44
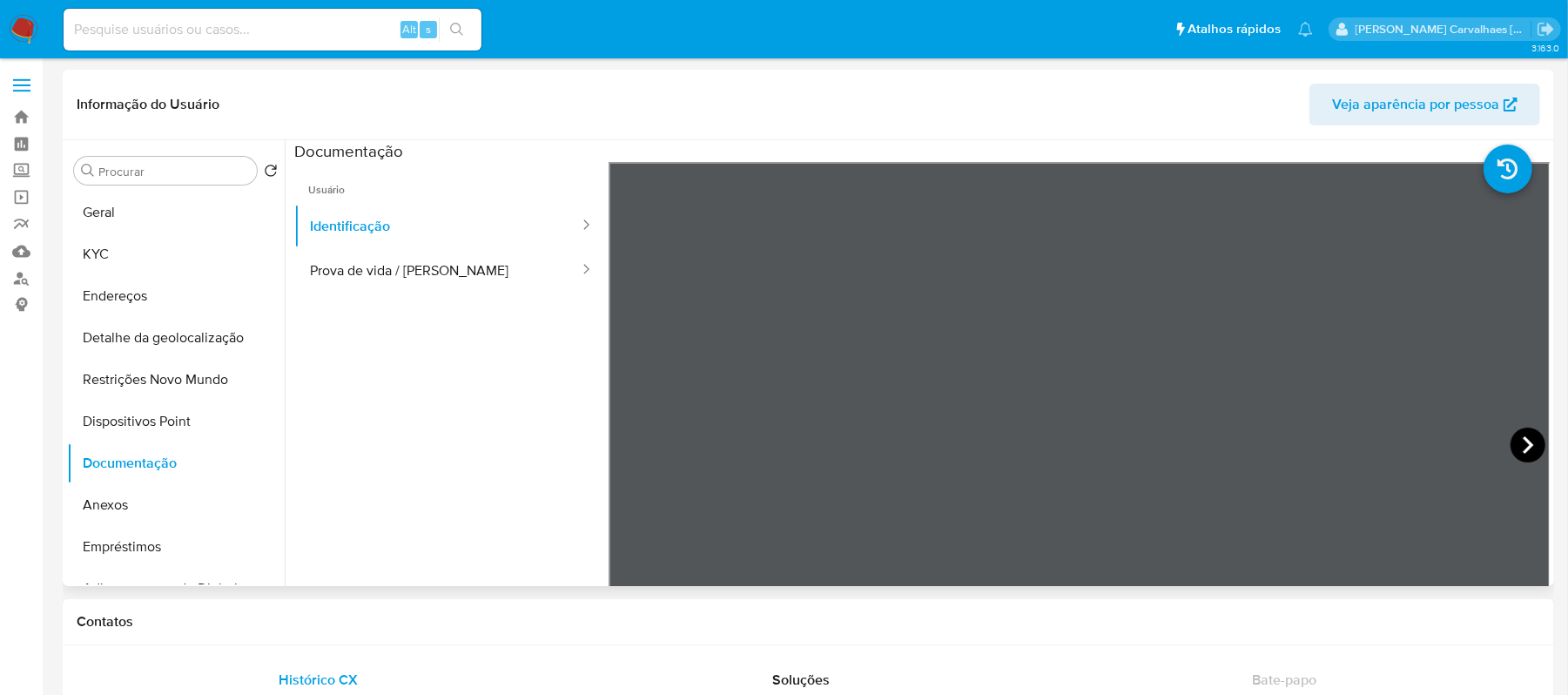
click at [1504, 441] on div at bounding box center [1080, 447] width 942 height 571
click at [1513, 441] on icon at bounding box center [1528, 445] width 35 height 35
click at [129, 242] on button "KYC" at bounding box center [169, 254] width 203 height 42
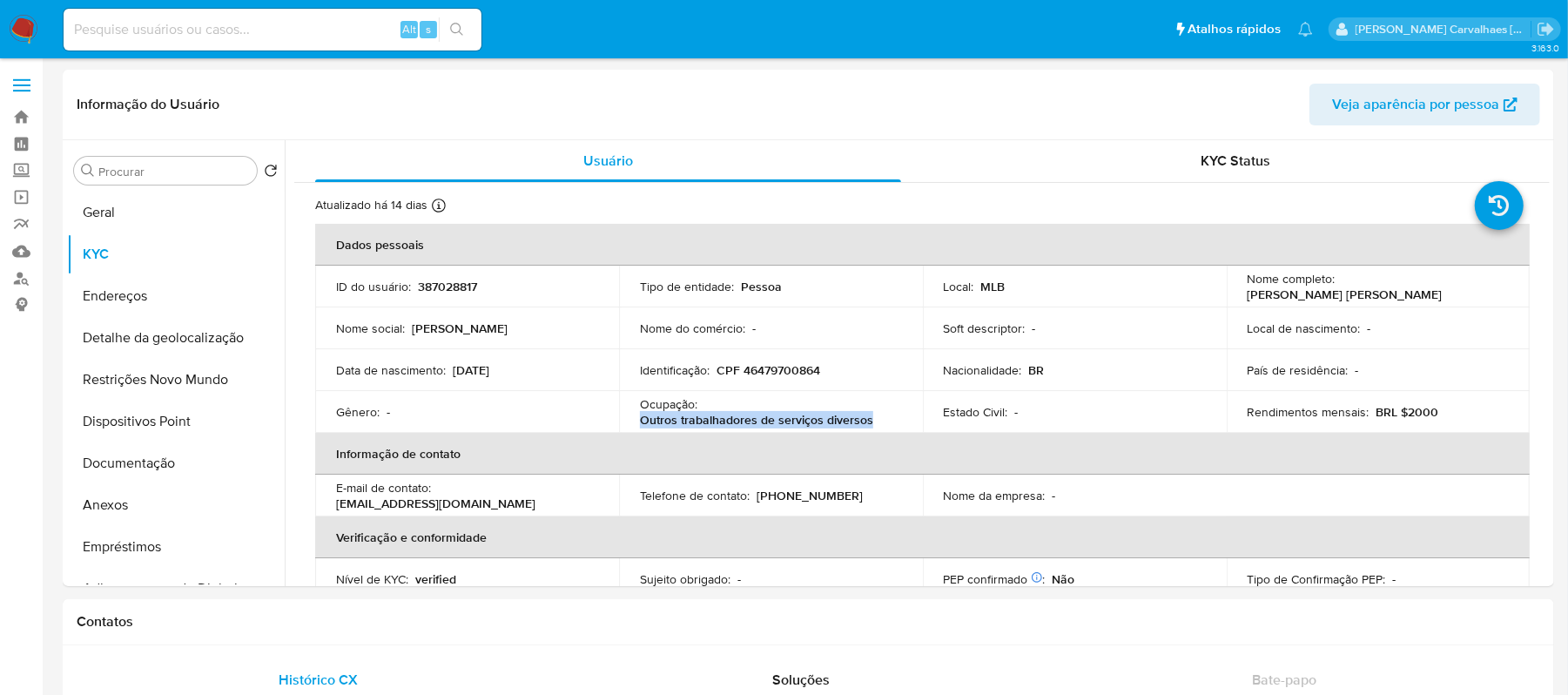
drag, startPoint x: 638, startPoint y: 420, endPoint x: 871, endPoint y: 422, distance: 233.0
click at [871, 422] on div "Ocupação : Outros trabalhadores de serviços diversos" at bounding box center [772, 412] width 262 height 31
copy p "Outros trabalhadores de serviços diversos"
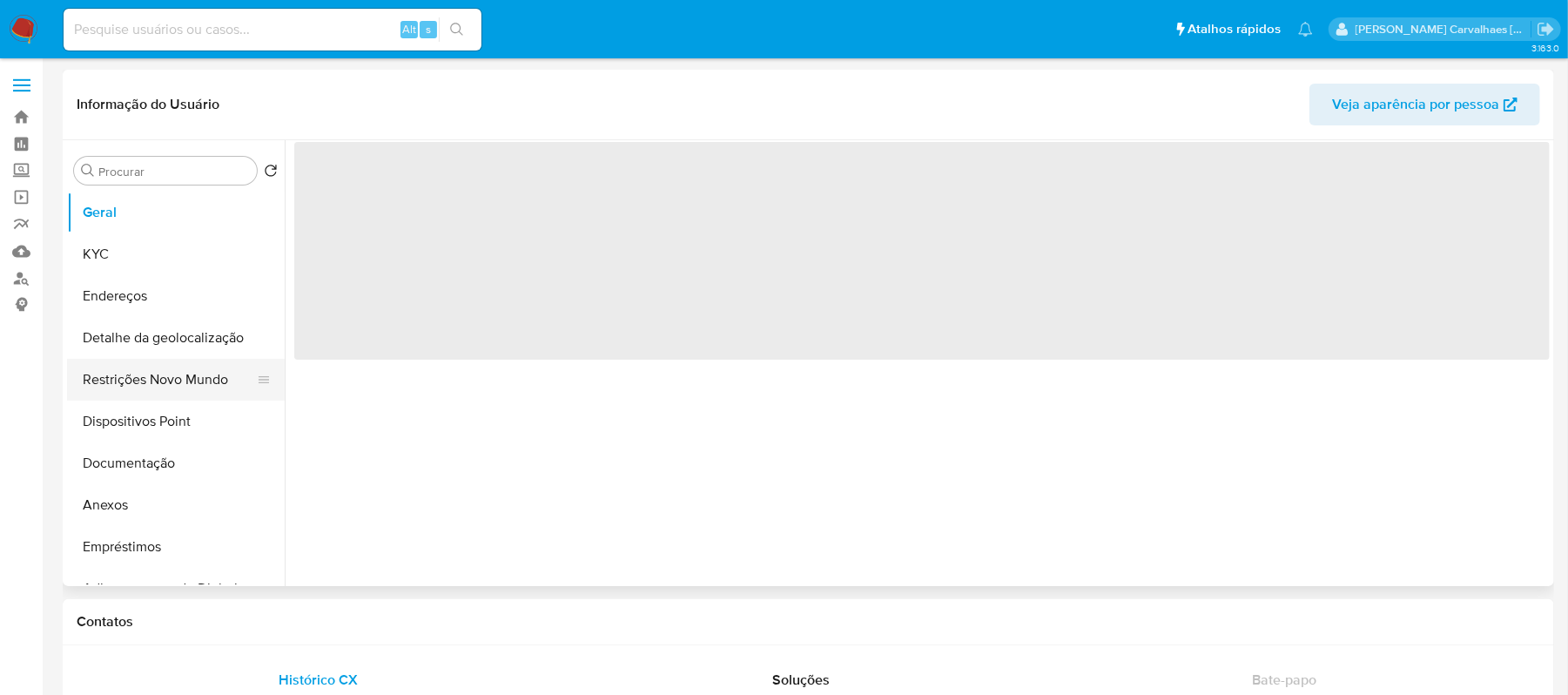
select select "10"
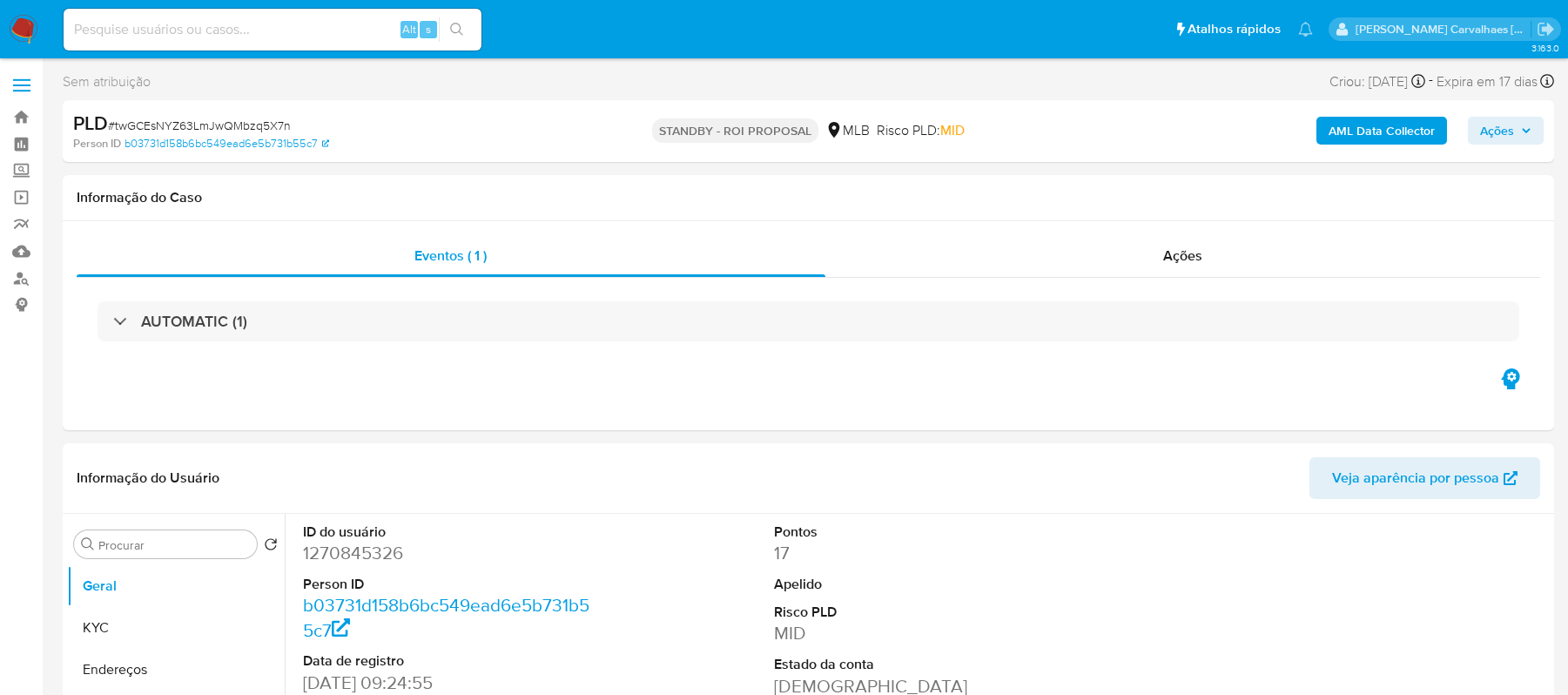
select select "10"
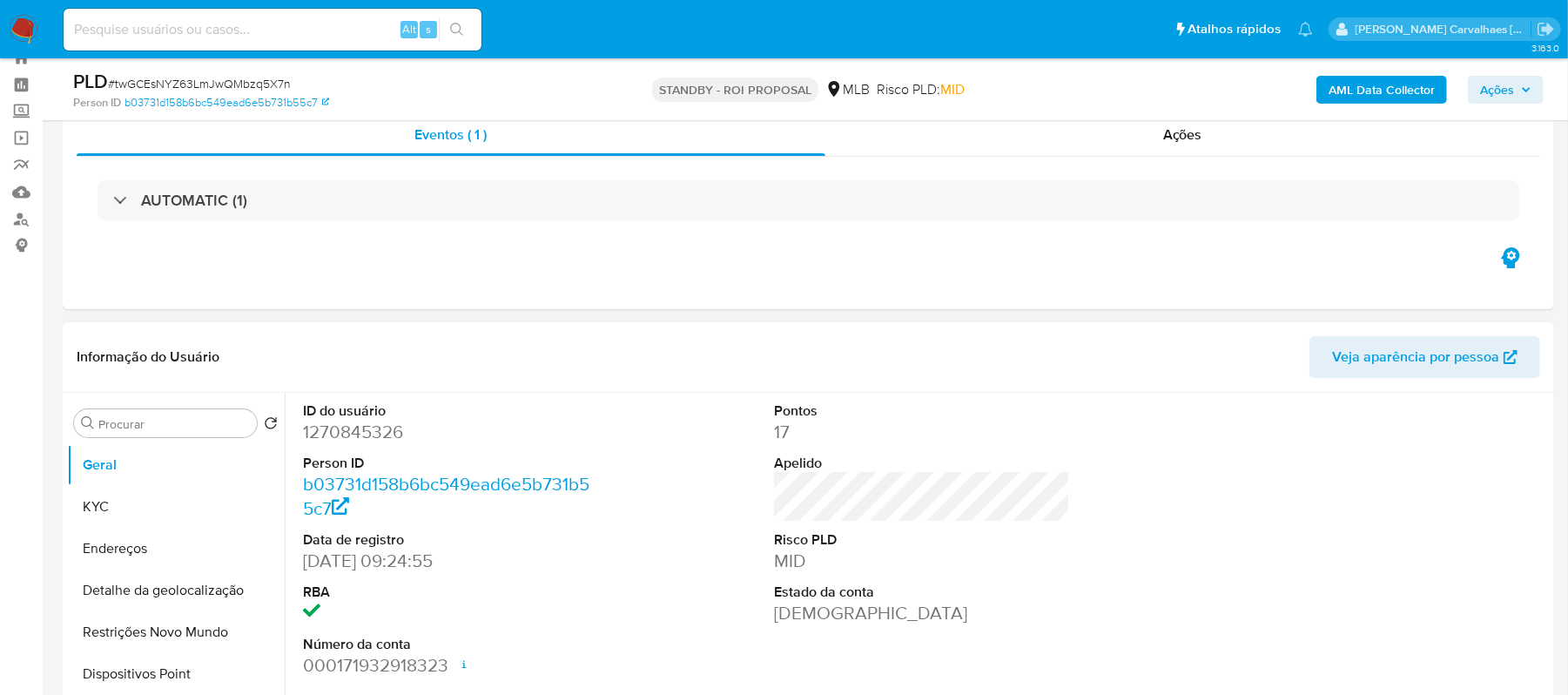
scroll to position [116, 0]
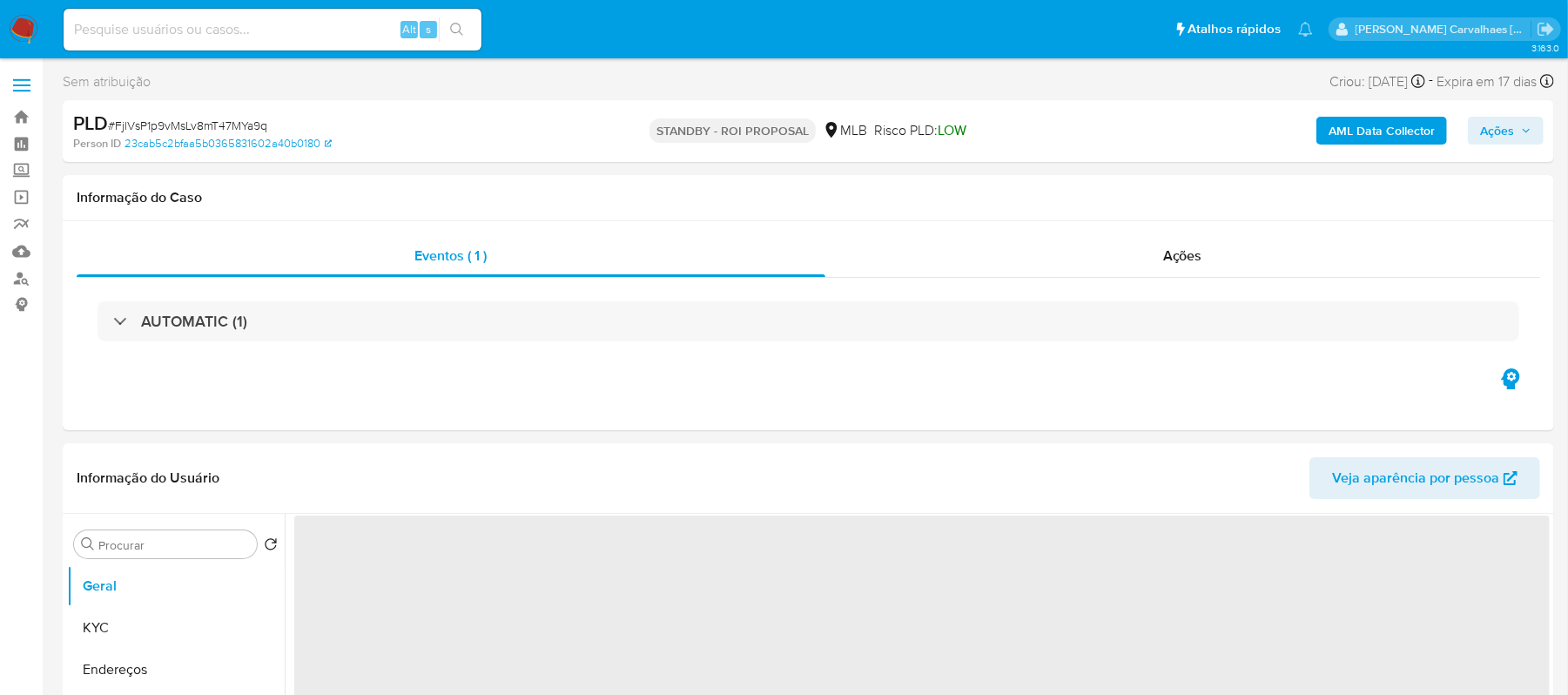
select select "10"
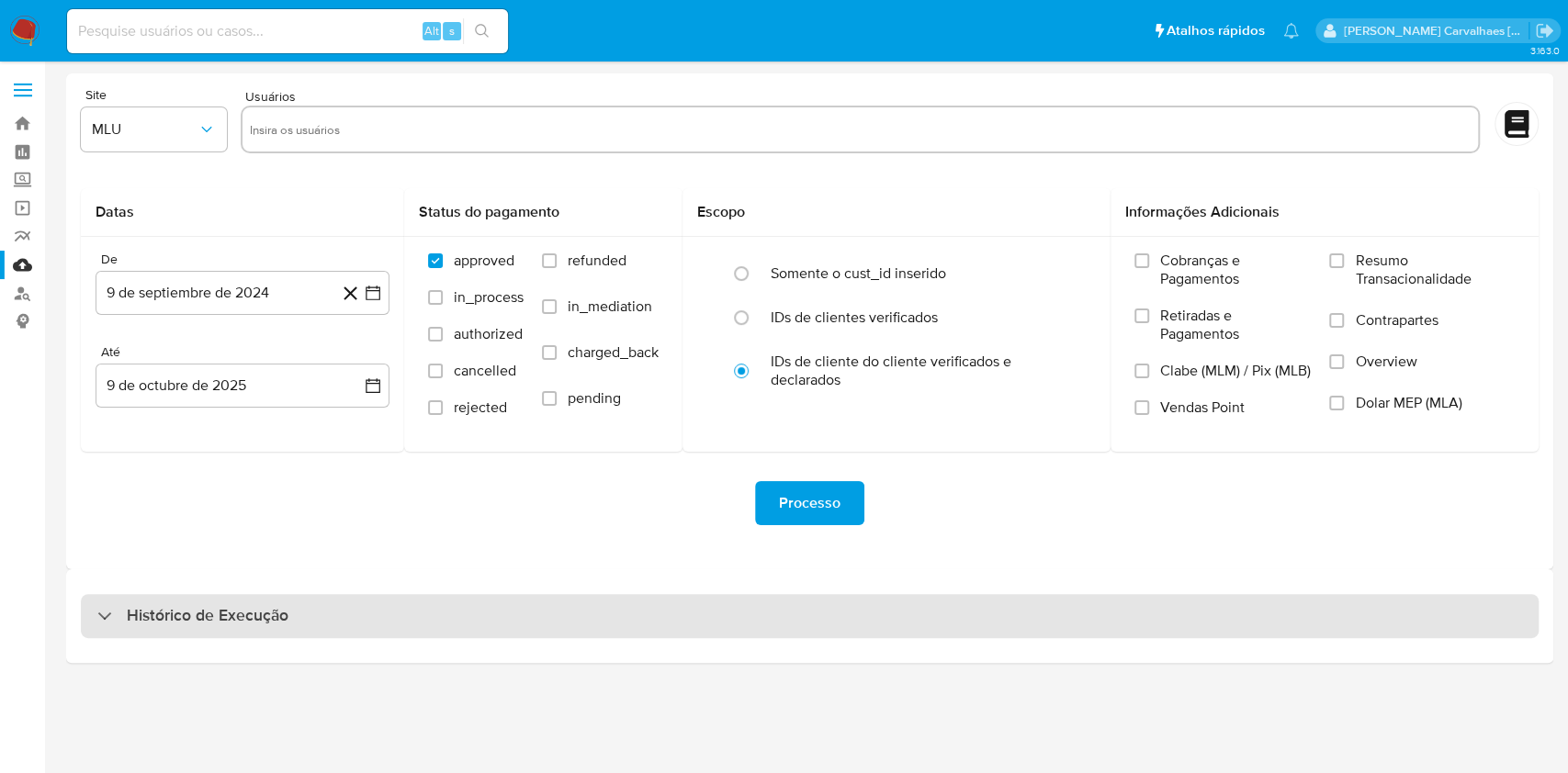
click at [255, 617] on h3 "Histórico de Execução" at bounding box center [208, 616] width 162 height 22
select select "10"
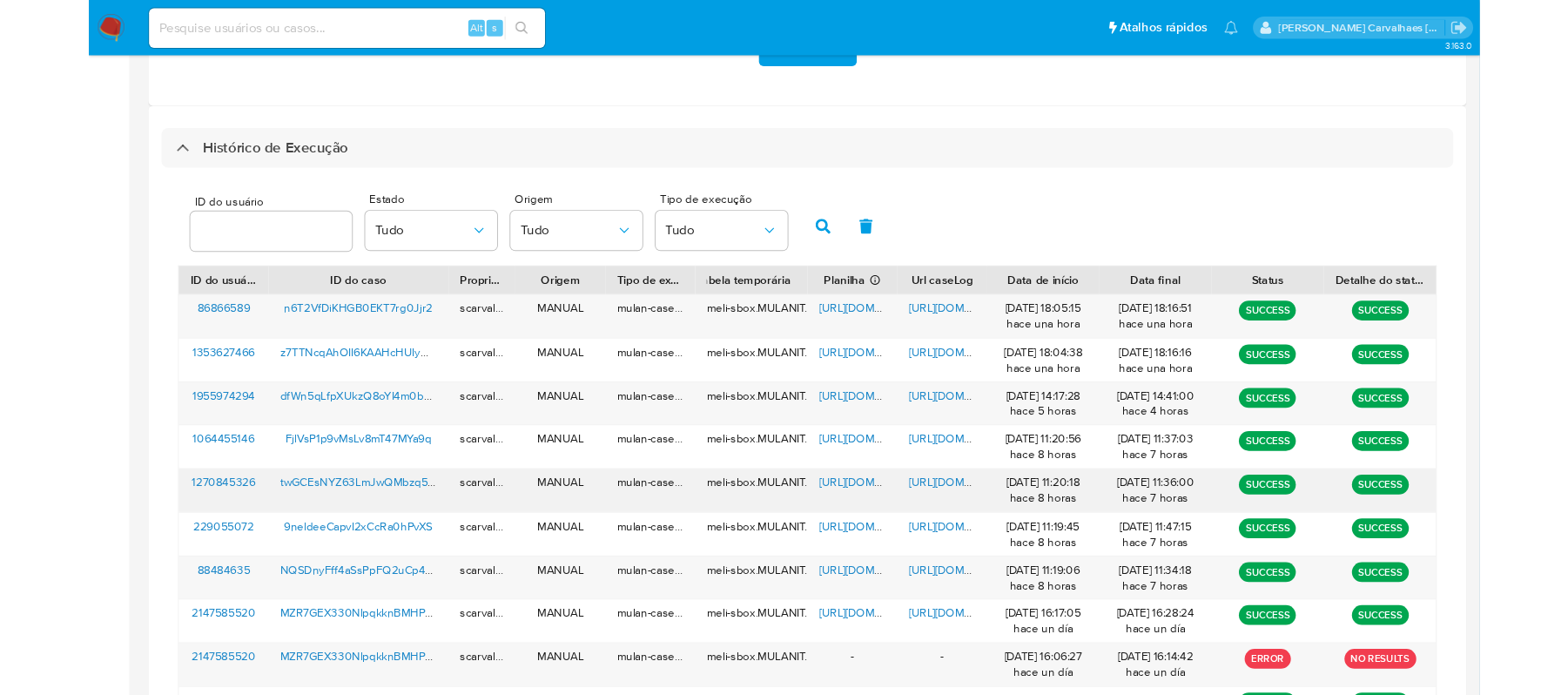
scroll to position [464, 0]
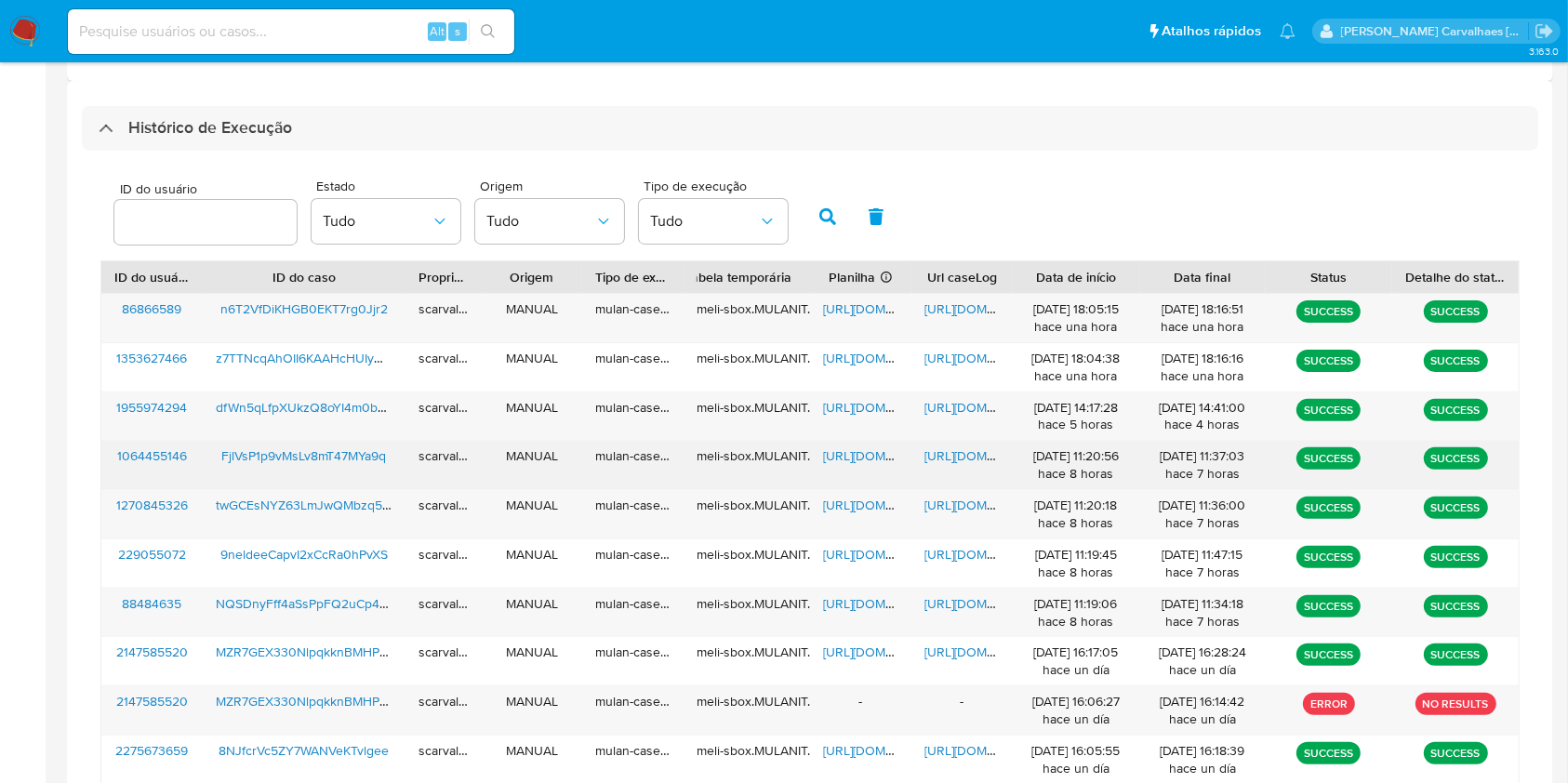
click at [948, 460] on span "https://docs.google.com/document/d/1sqQiOxpyO4wECJ7l_2s5Z7cDdt3NWCmN8HZgqnb69pQ…" at bounding box center [989, 455] width 128 height 19
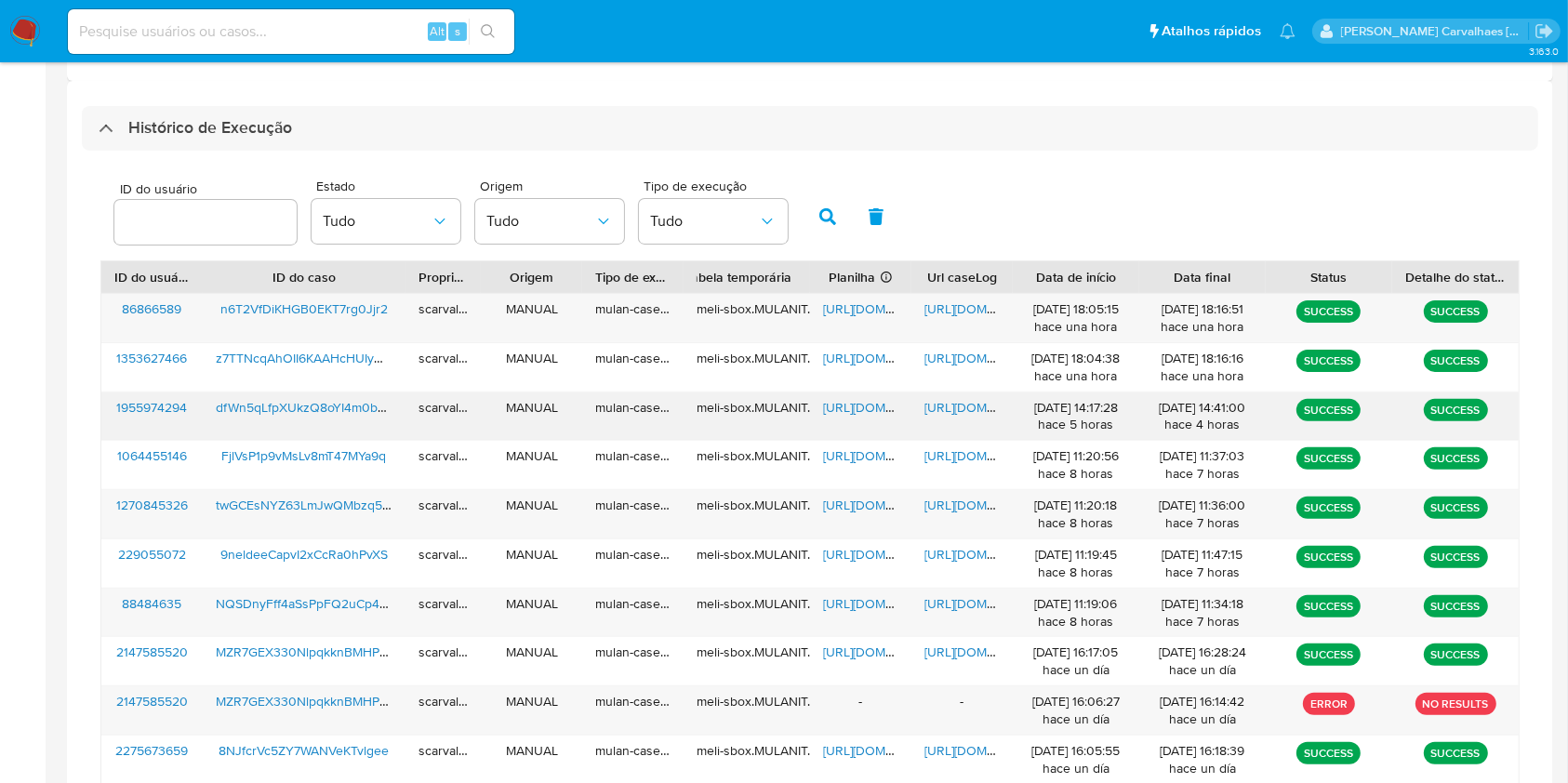
click at [959, 407] on span "https://docs.google.com/document/d/1bWH4OquJptUBnDoY4SBvMPxrToYDwBvCV8UhVUdse-U…" at bounding box center [989, 407] width 128 height 19
click at [943, 409] on span "https://docs.google.com/document/d/1bWH4OquJptUBnDoY4SBvMPxrToYDwBvCV8UhVUdse-U…" at bounding box center [989, 407] width 128 height 19
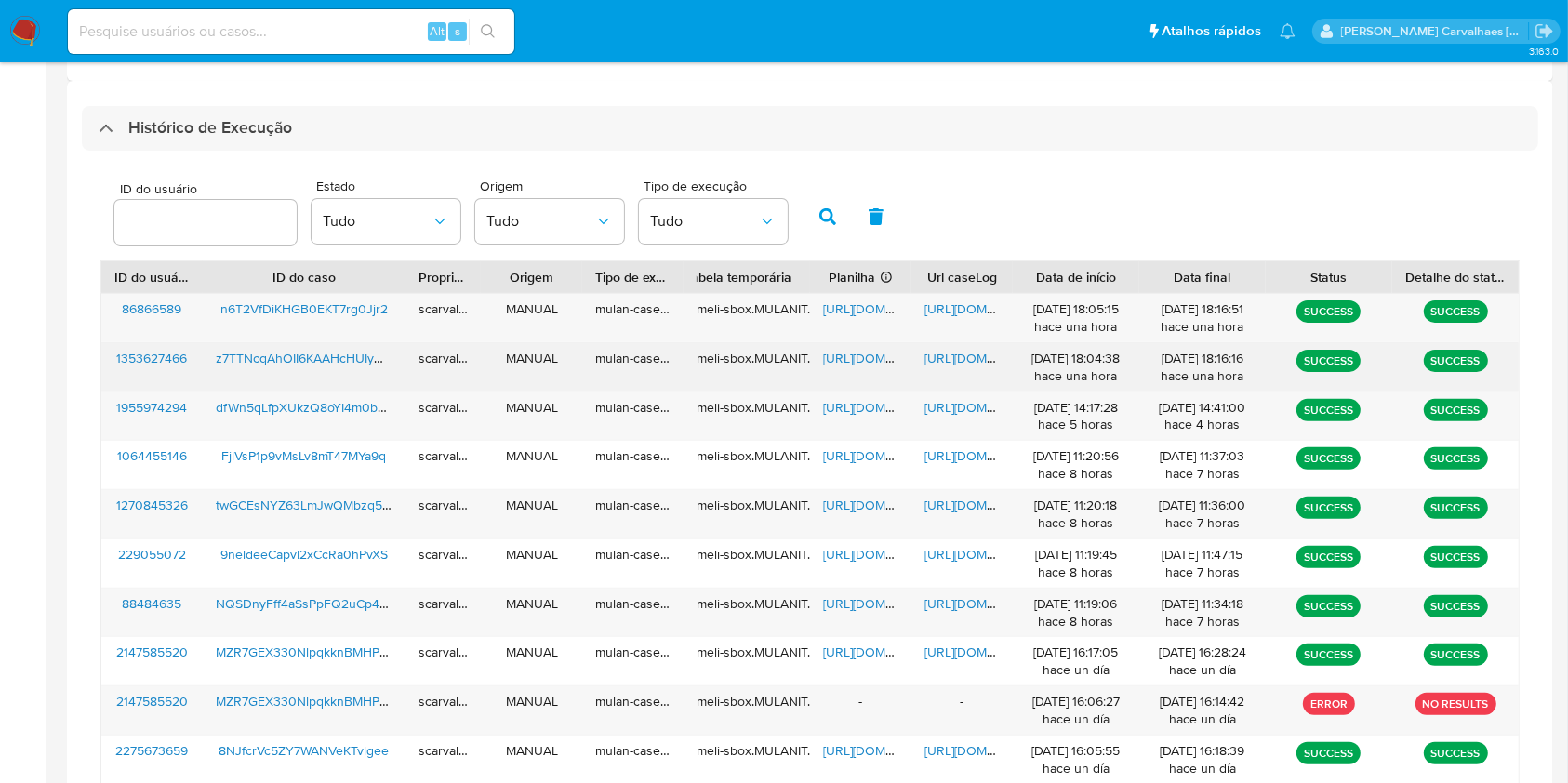
click at [955, 350] on span "https://docs.google.com/document/d/15cqqvIMvu_akSVv2yML2be_6UaOWOI1cmrV0UZ4nnl8…" at bounding box center [989, 357] width 128 height 19
click at [848, 357] on span "https://docs.google.com/spreadsheets/d/1I46Pp_21V_ON-3sXSHtVmErhTpUR4XzatMeZsiN…" at bounding box center [887, 357] width 128 height 19
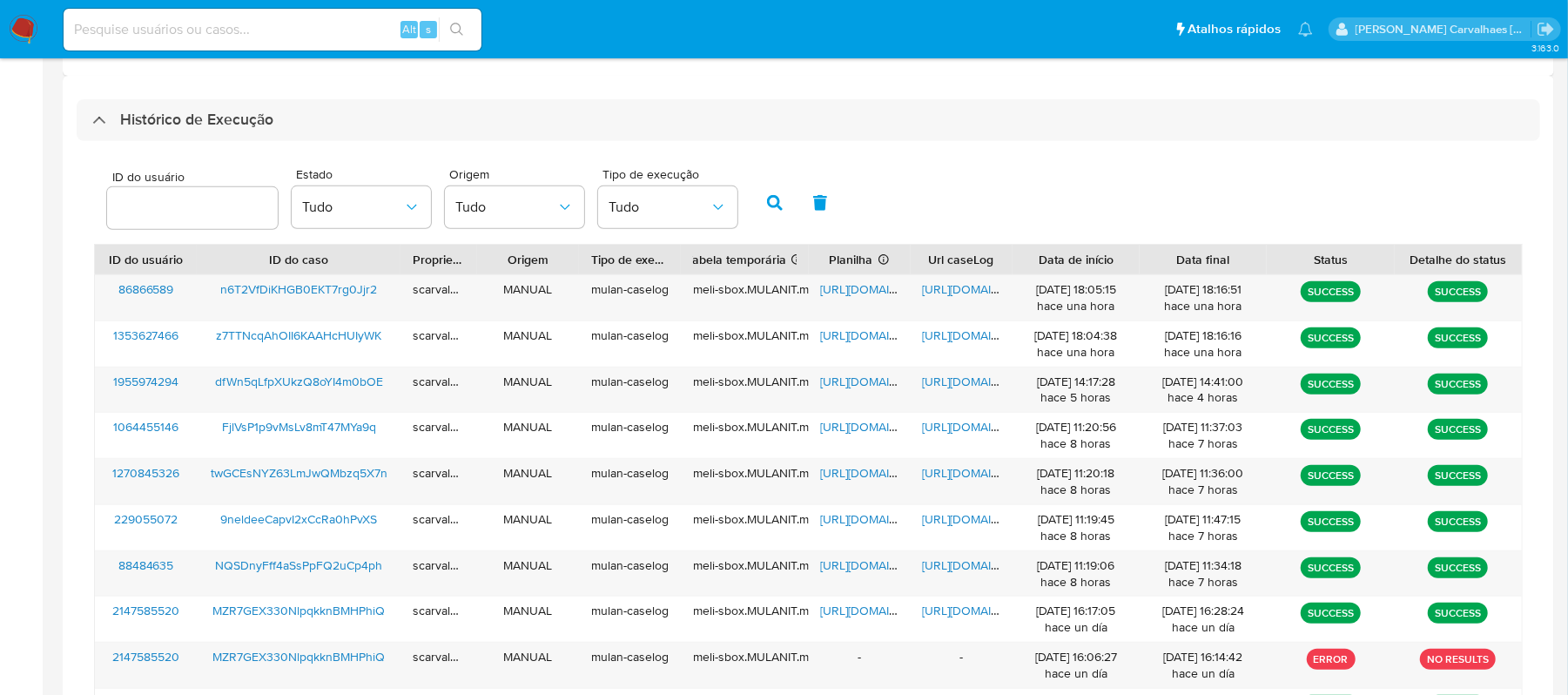
click at [287, 33] on input at bounding box center [273, 30] width 418 height 22
paste input "z7TTNcqAhOII6KAAHcHUIyWK"
type input "z7TTNcqAhOII6KAAHcHUIyWK"
click at [450, 22] on icon "search-icon" at bounding box center [456, 29] width 14 height 14
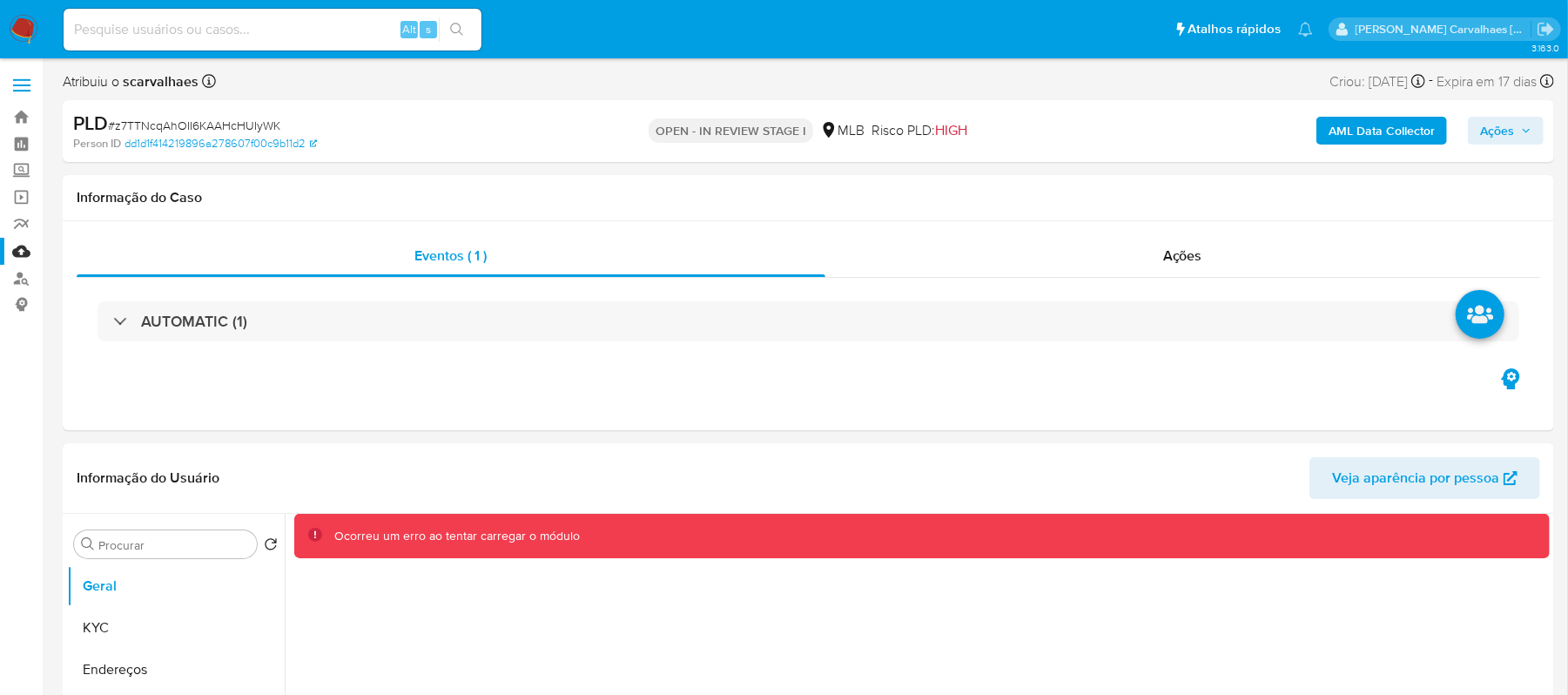
select select "10"
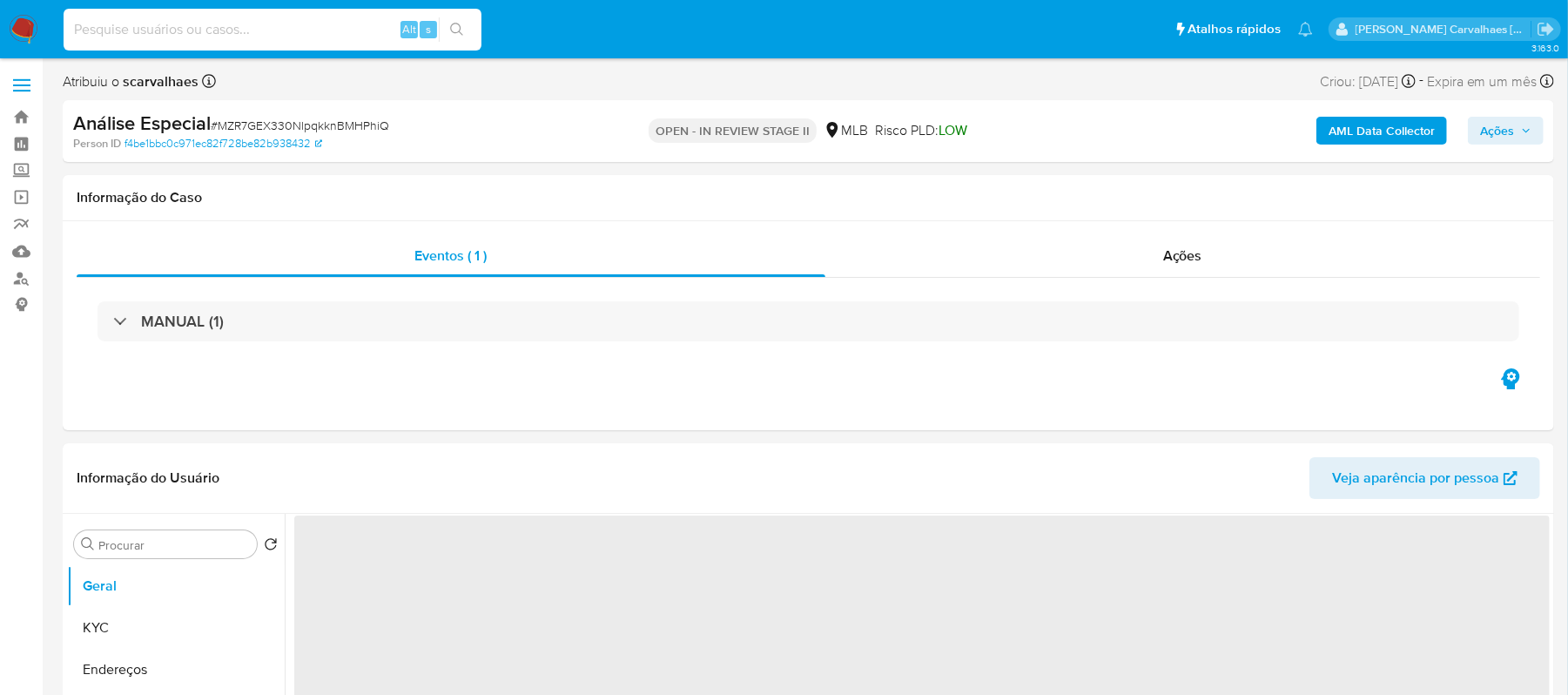
paste input "z7TTNcqAhOII6KAAHcHUIyWK"
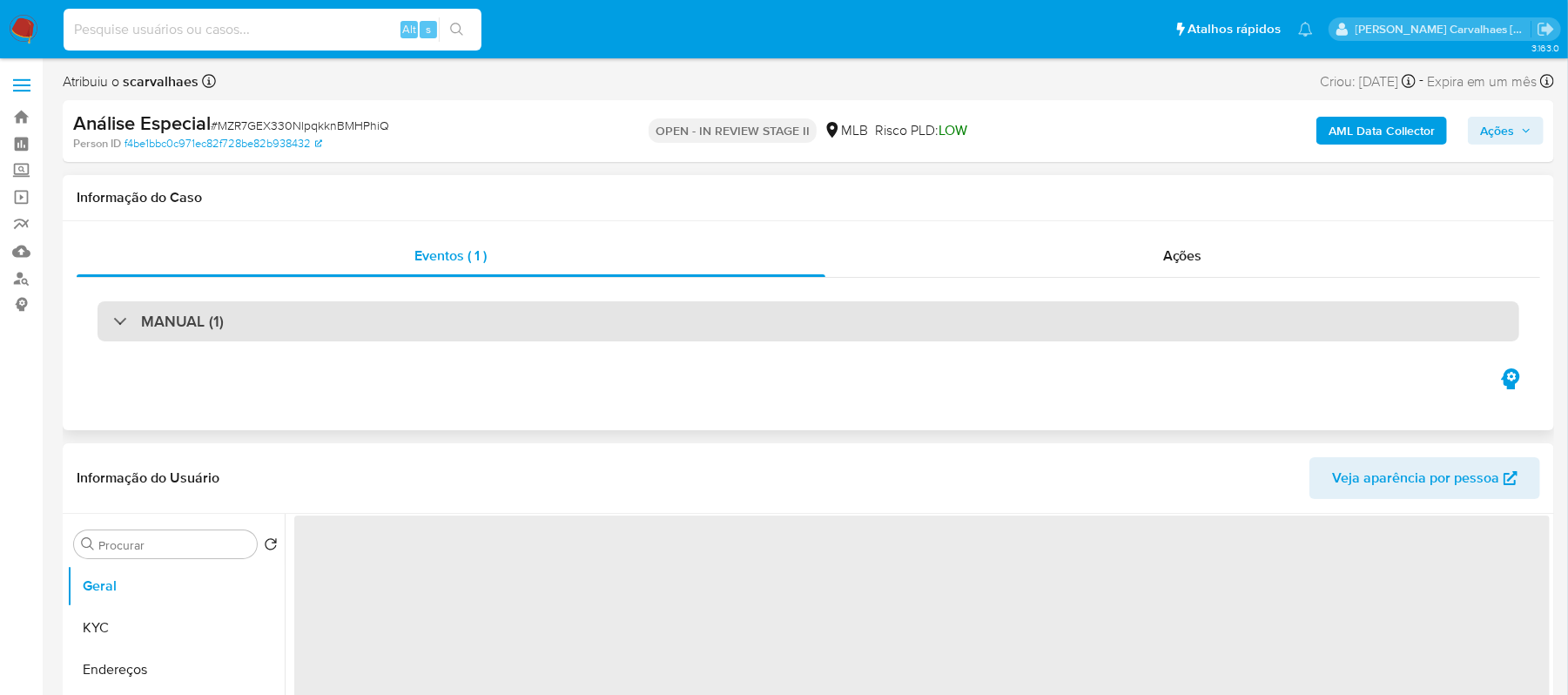
select select "10"
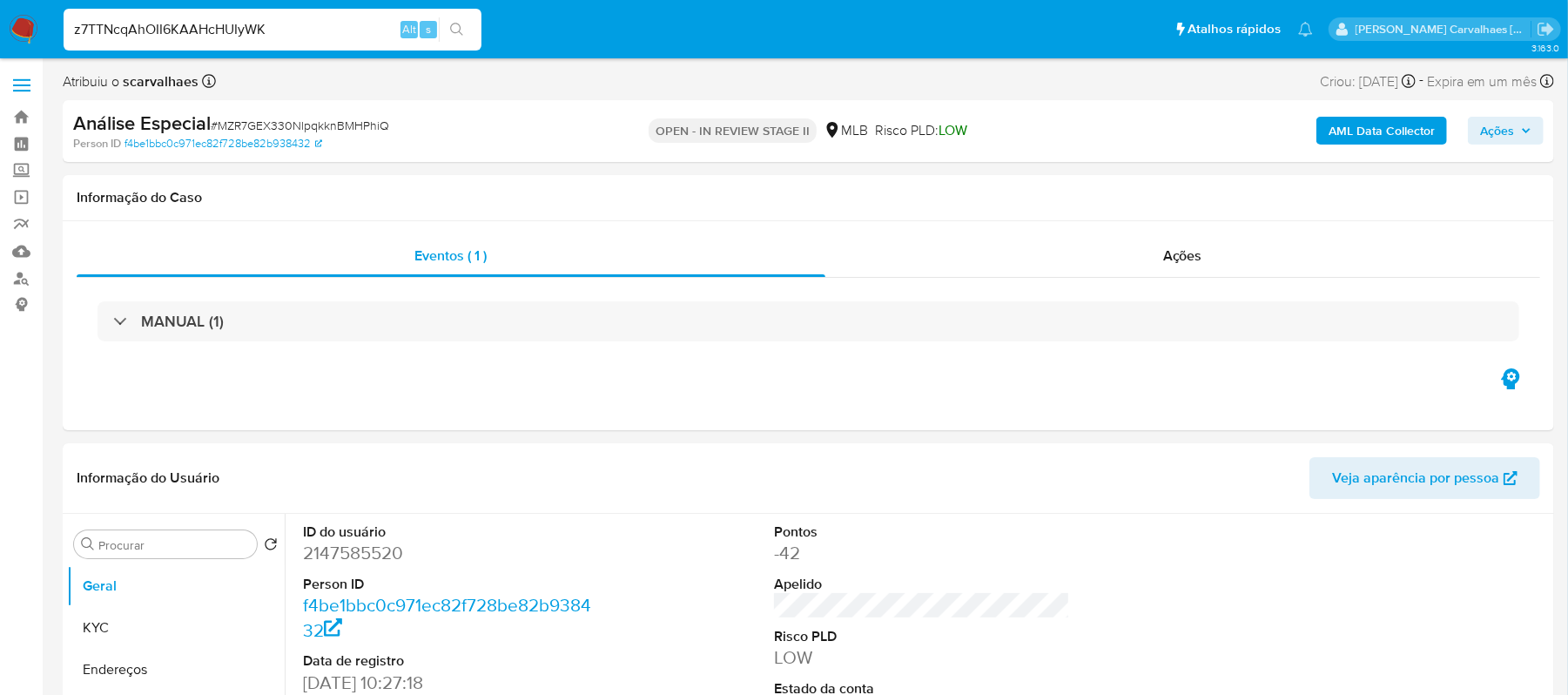
type input "z7TTNcqAhOII6KAAHcHUIyWK"
click at [460, 19] on button "search-icon" at bounding box center [456, 30] width 36 height 24
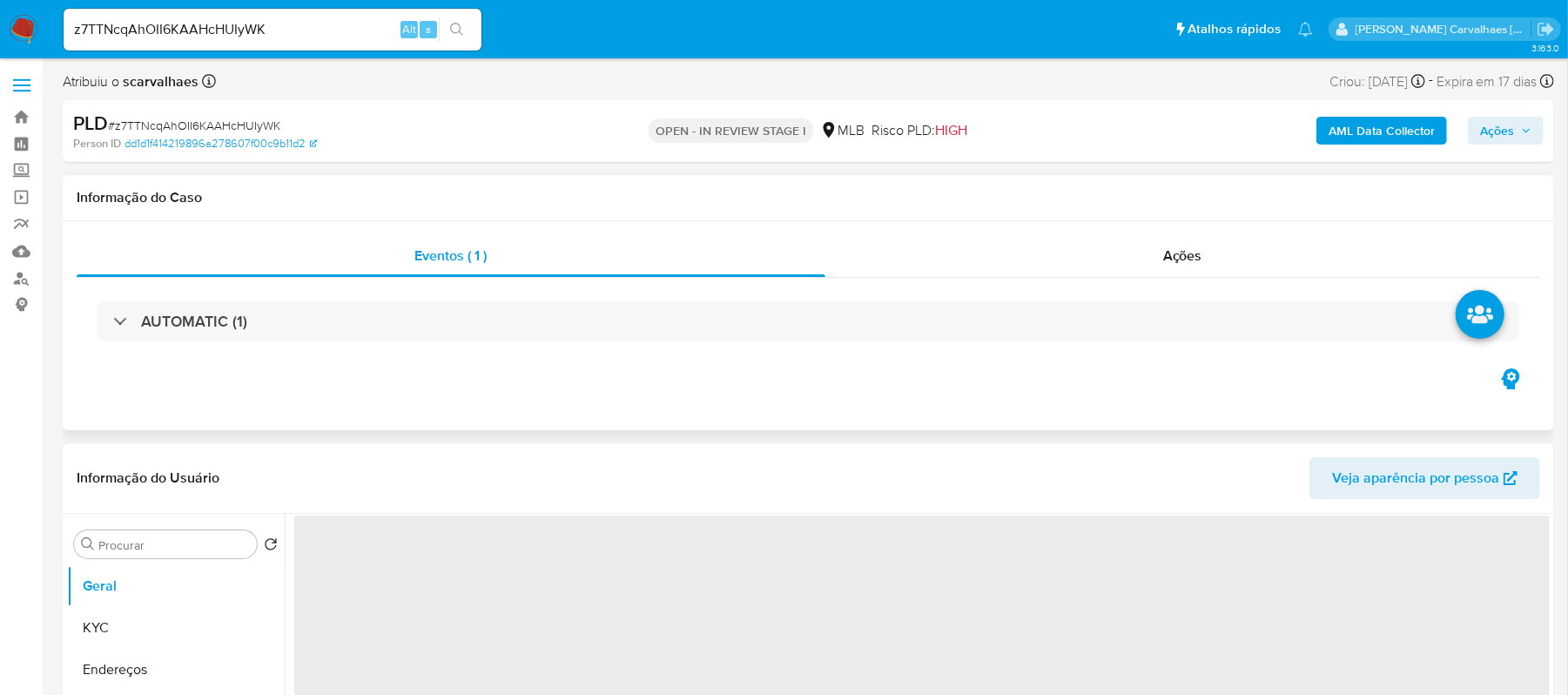
select select "10"
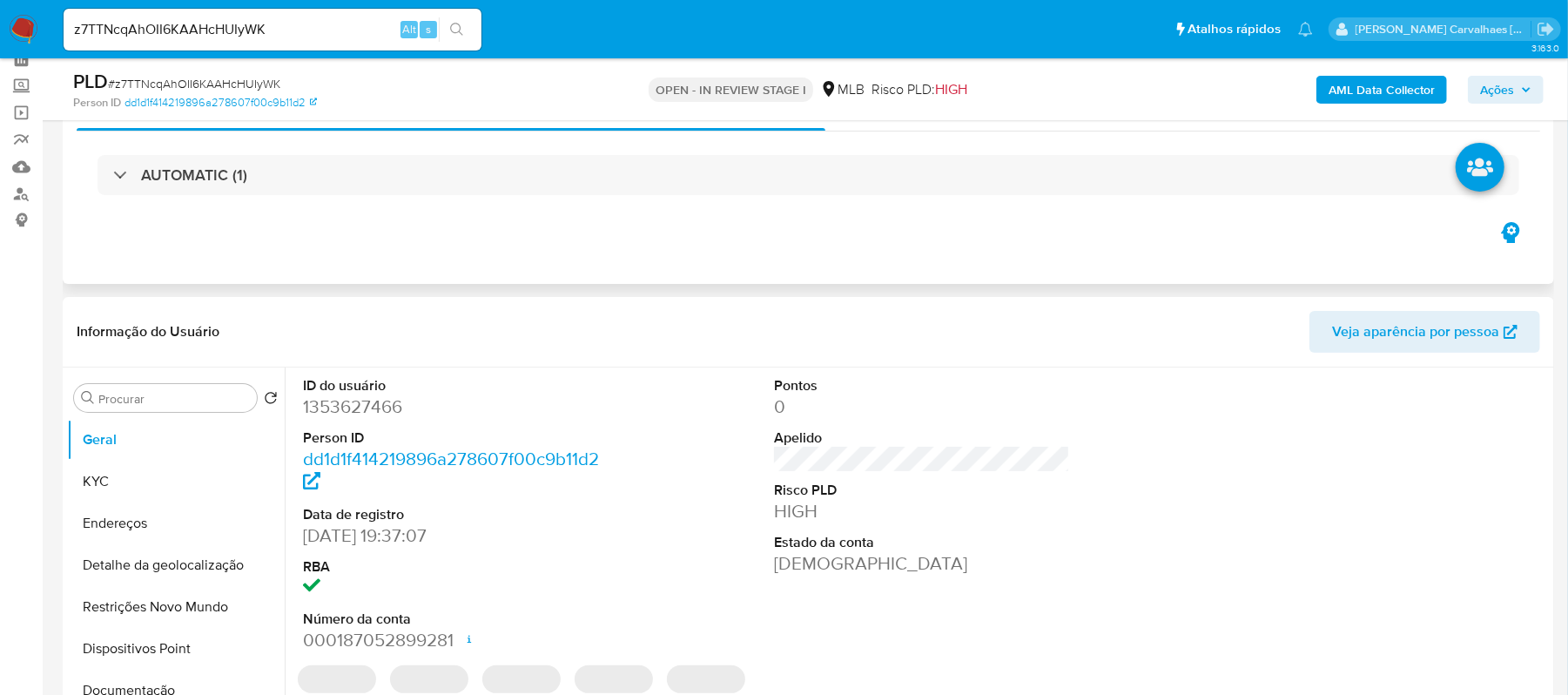
scroll to position [232, 0]
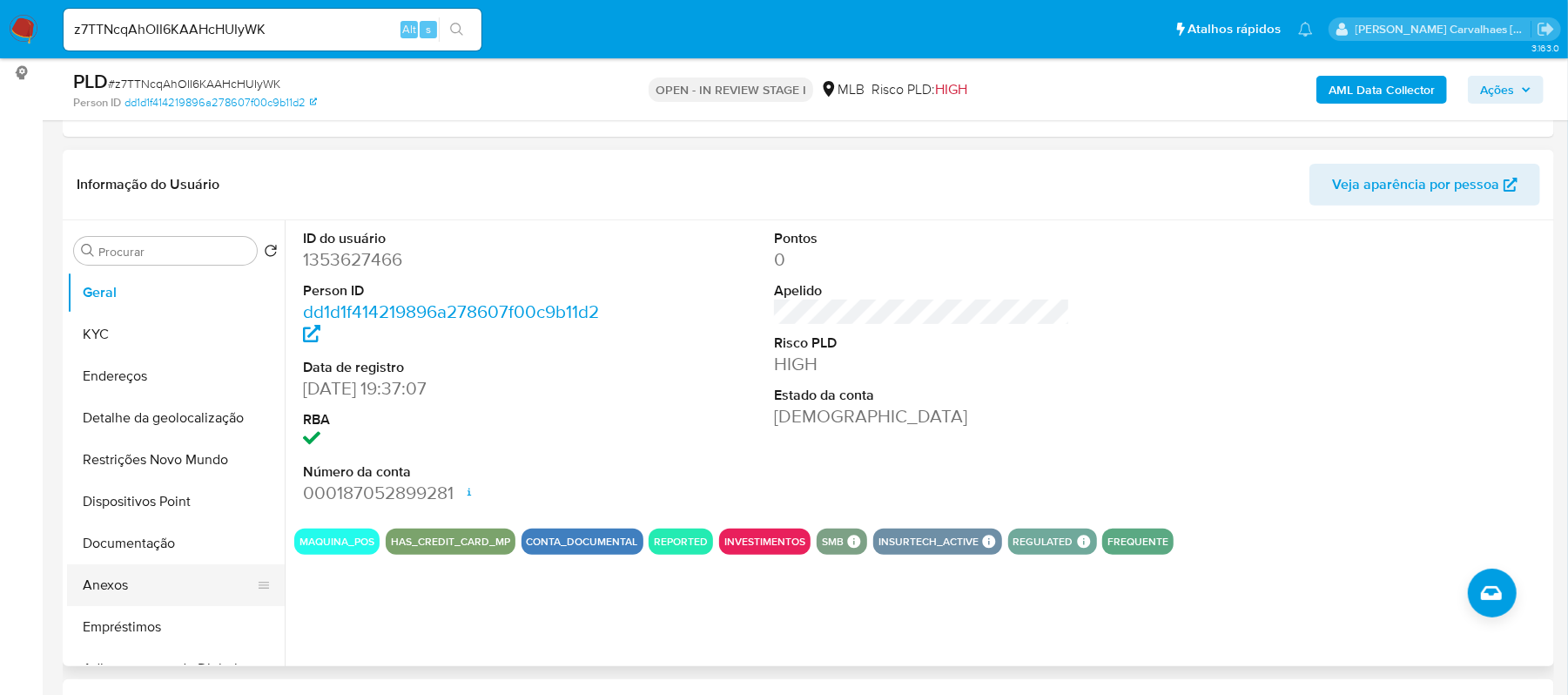
click at [124, 591] on button "Anexos" at bounding box center [169, 585] width 203 height 42
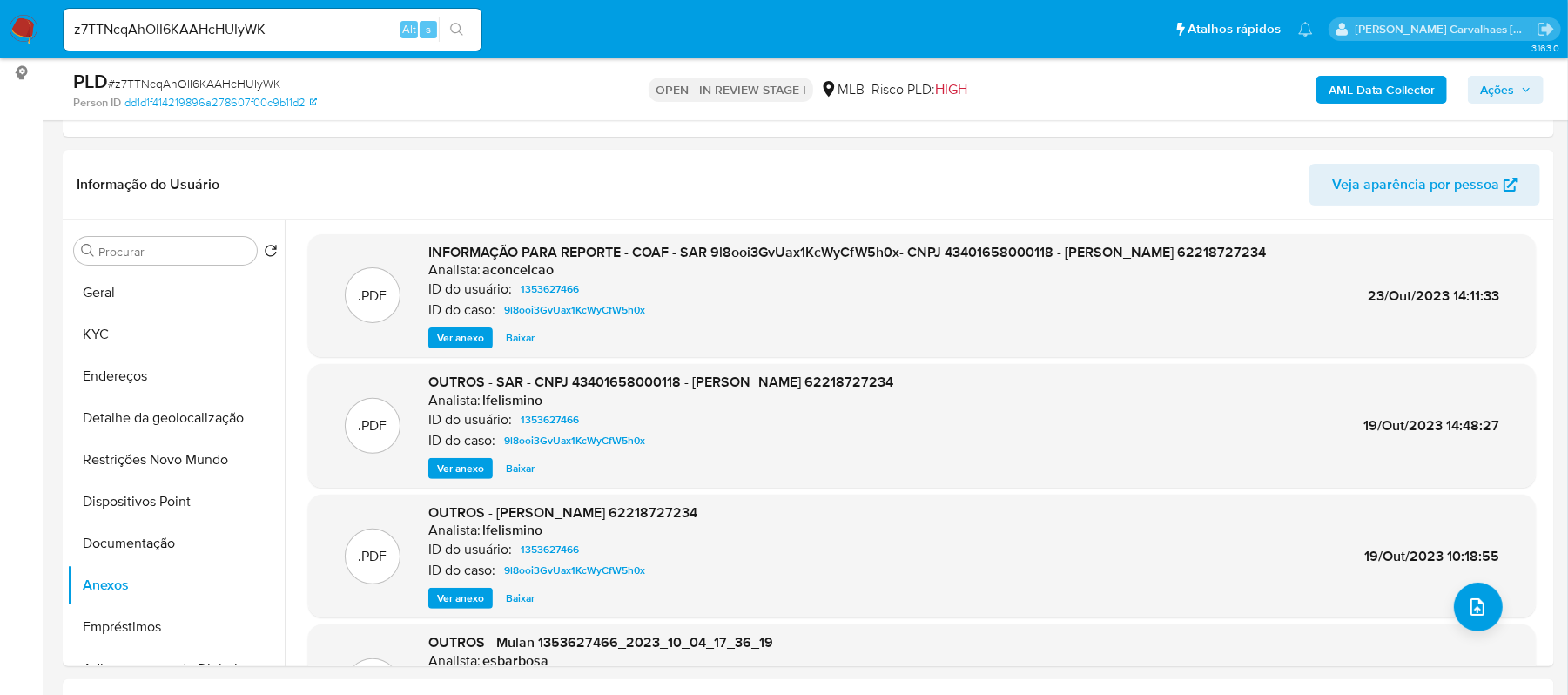
click at [161, 283] on button "Geral" at bounding box center [176, 292] width 218 height 42
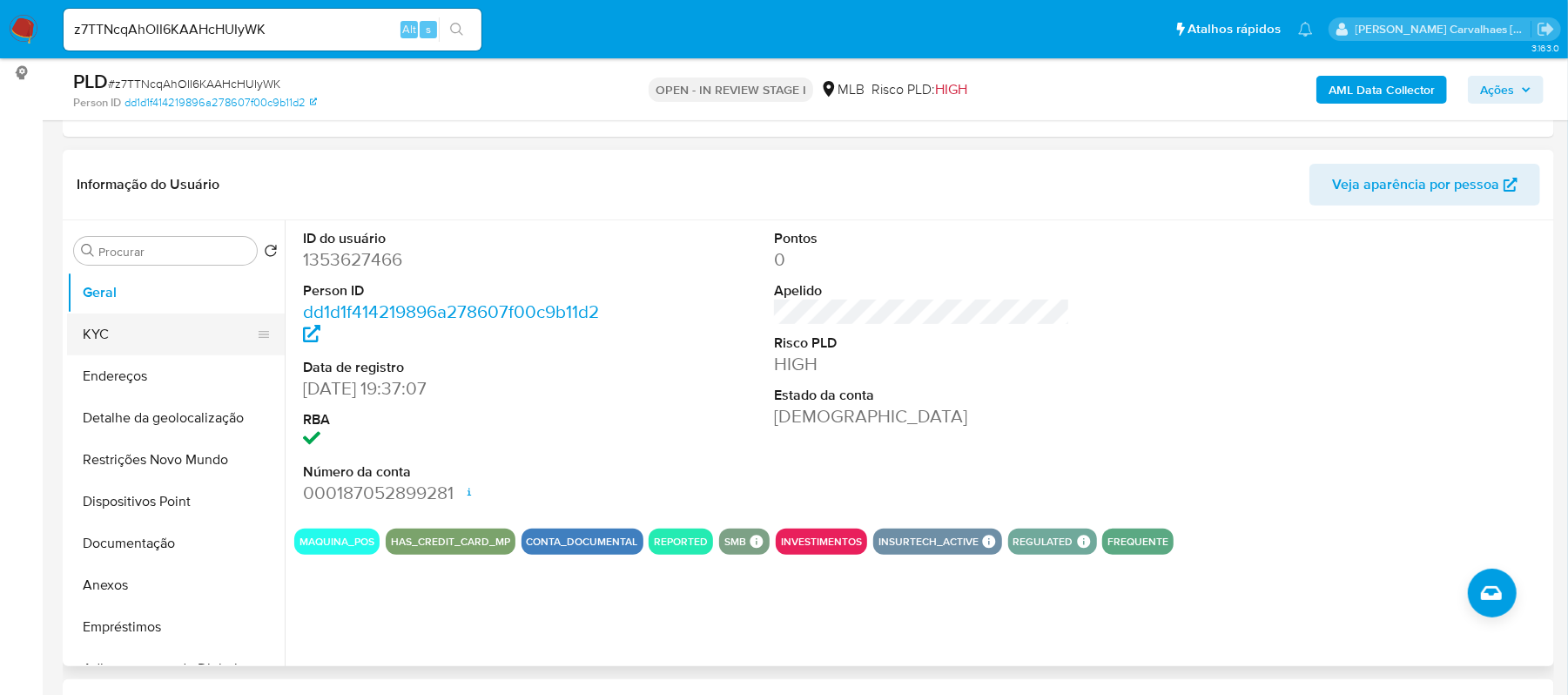
click at [154, 338] on button "KYC" at bounding box center [169, 334] width 203 height 42
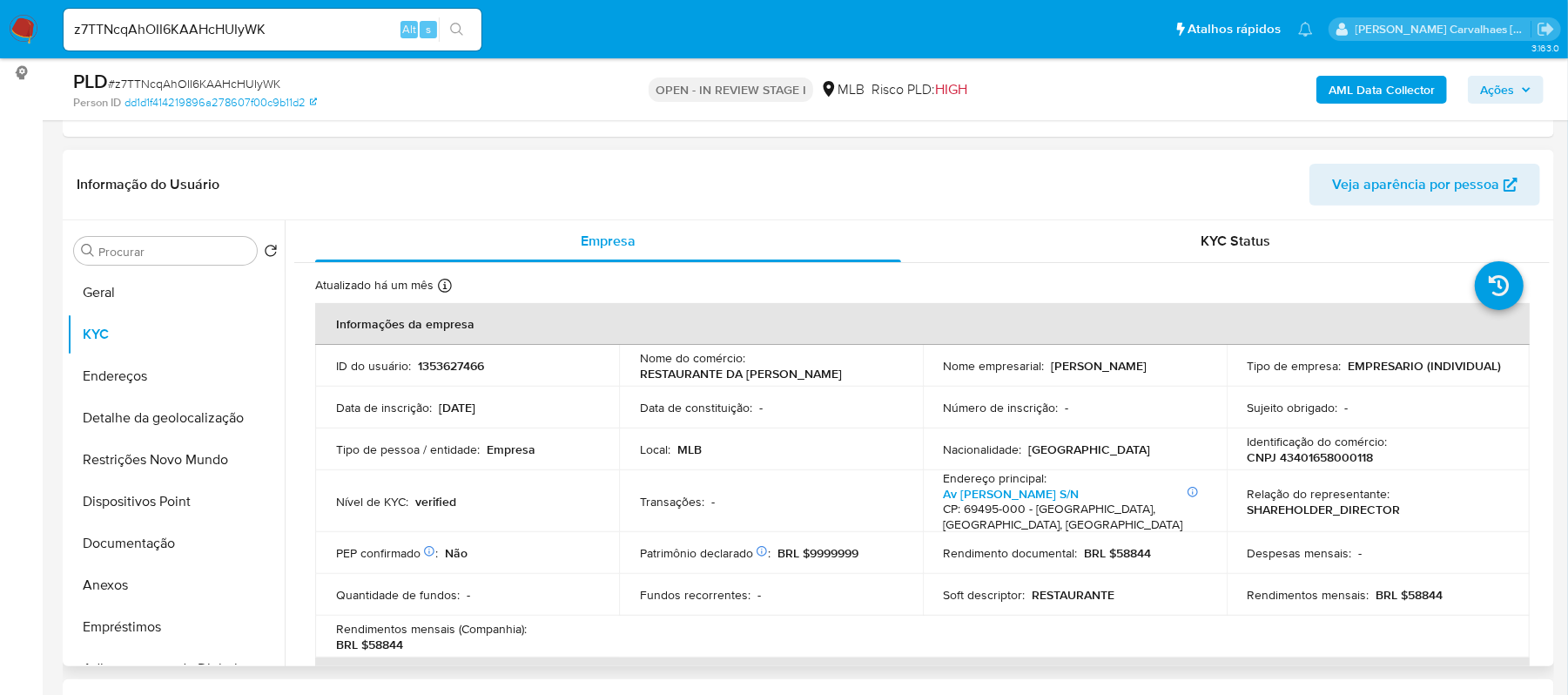
scroll to position [116, 0]
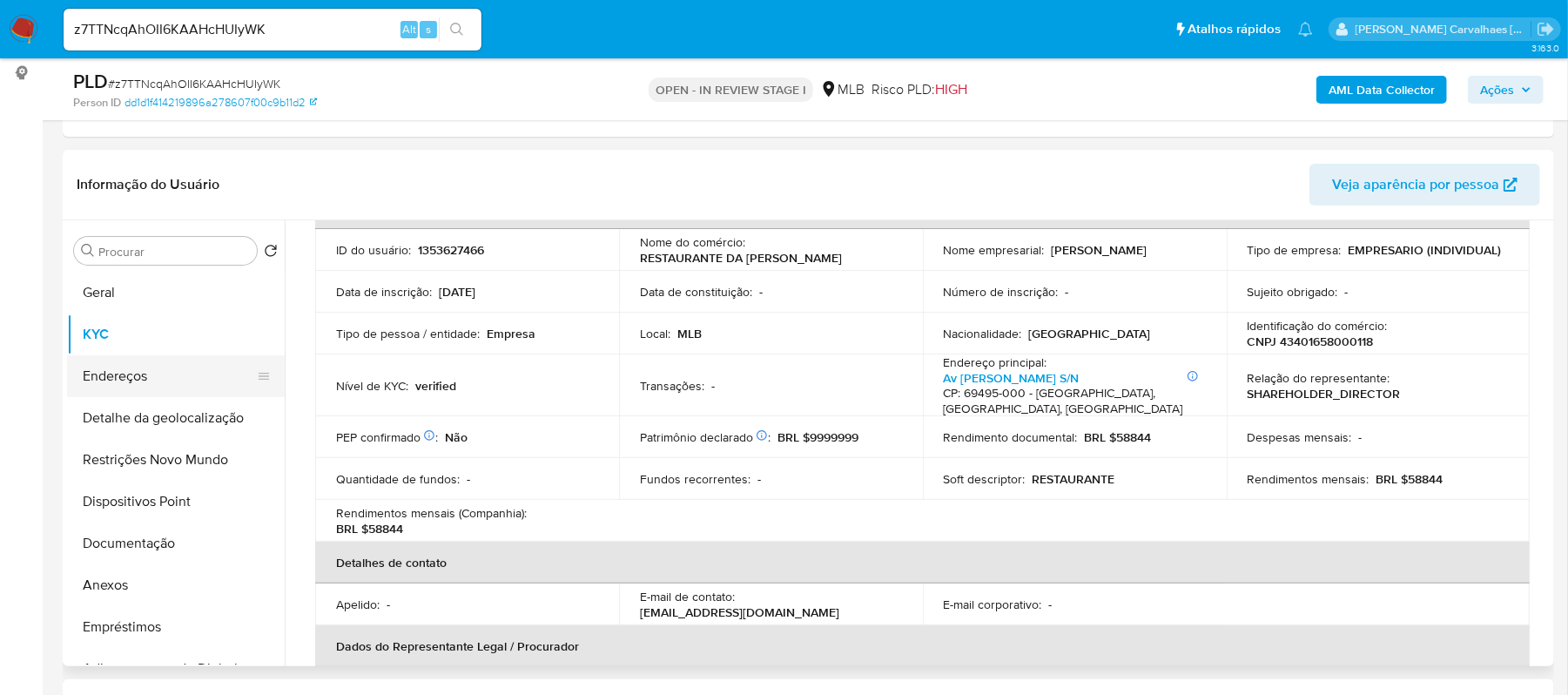
click at [91, 380] on button "Endereços" at bounding box center [169, 375] width 203 height 42
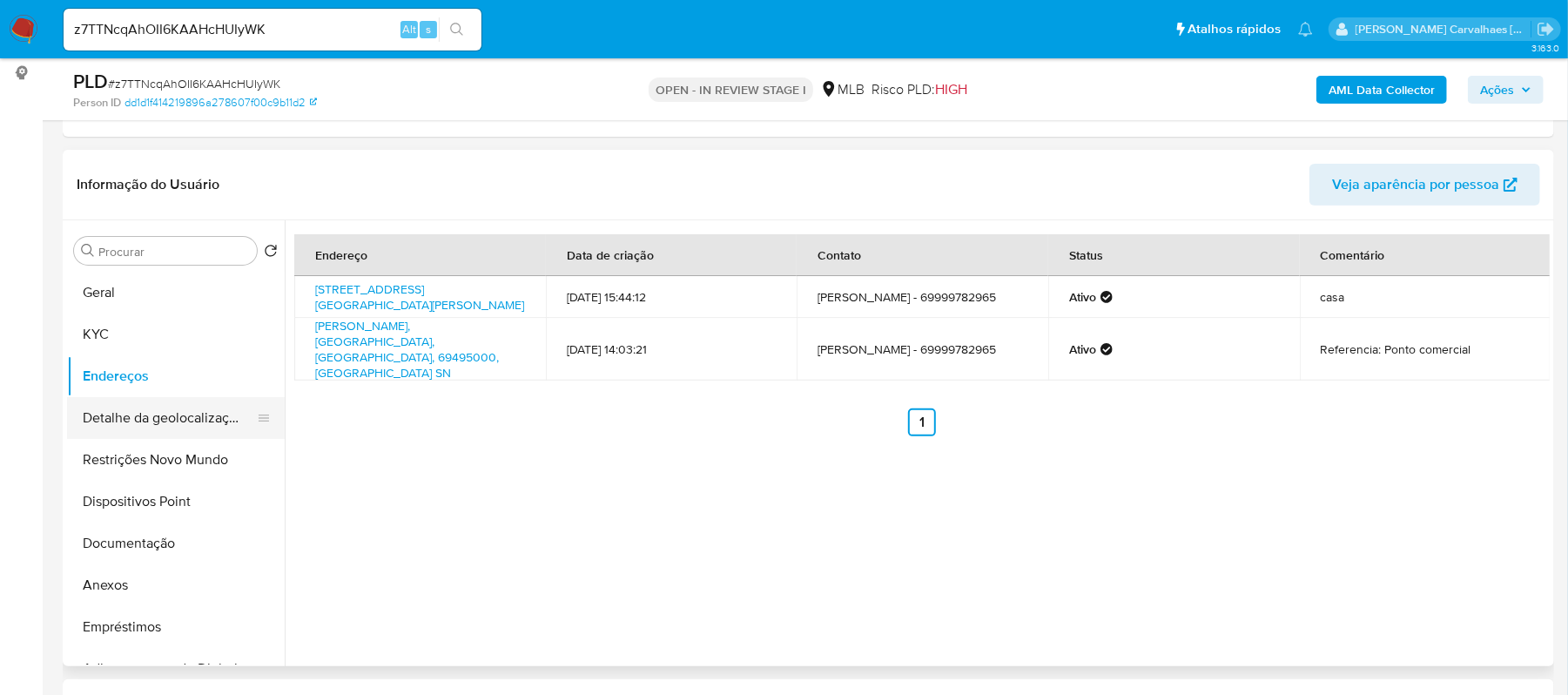
click at [188, 406] on button "Detalhe da geolocalização" at bounding box center [169, 418] width 203 height 42
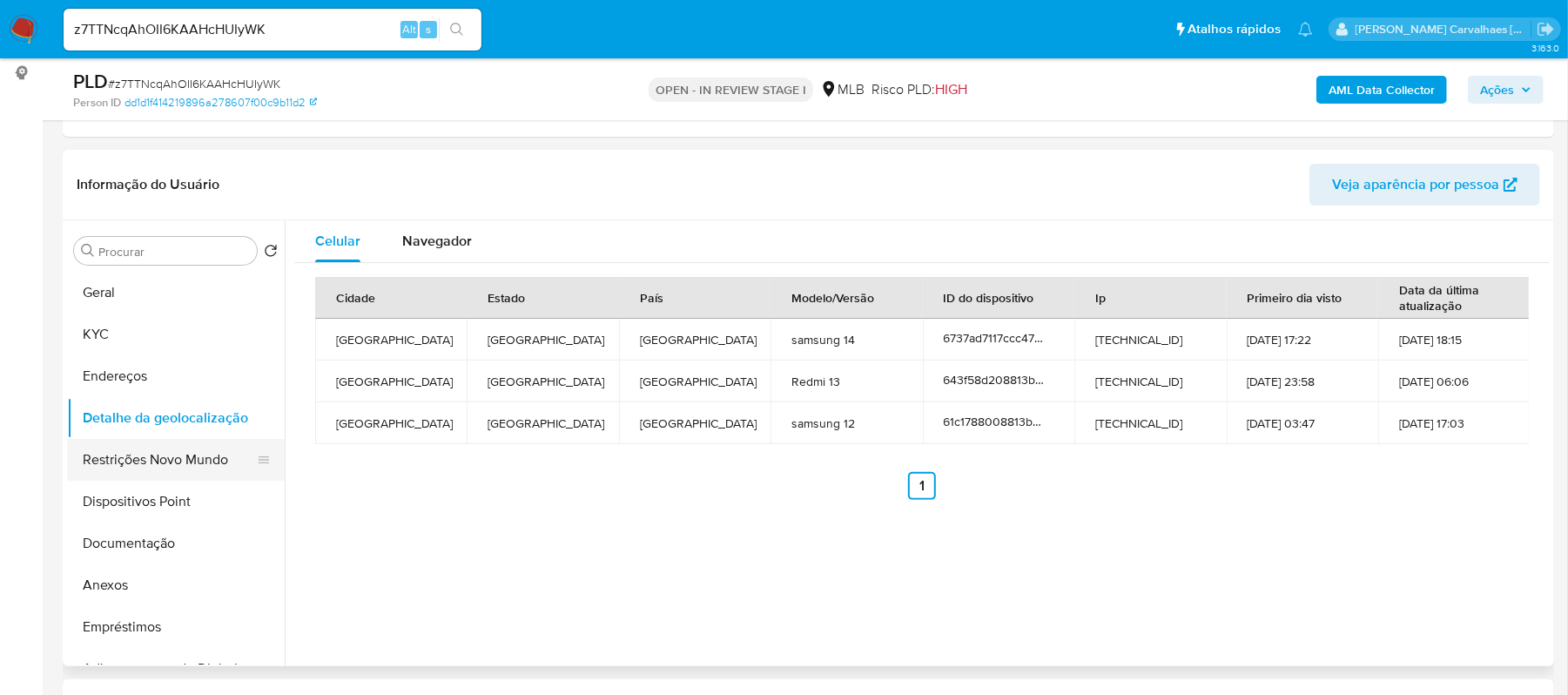
click at [206, 467] on button "Restrições Novo Mundo" at bounding box center [169, 459] width 203 height 42
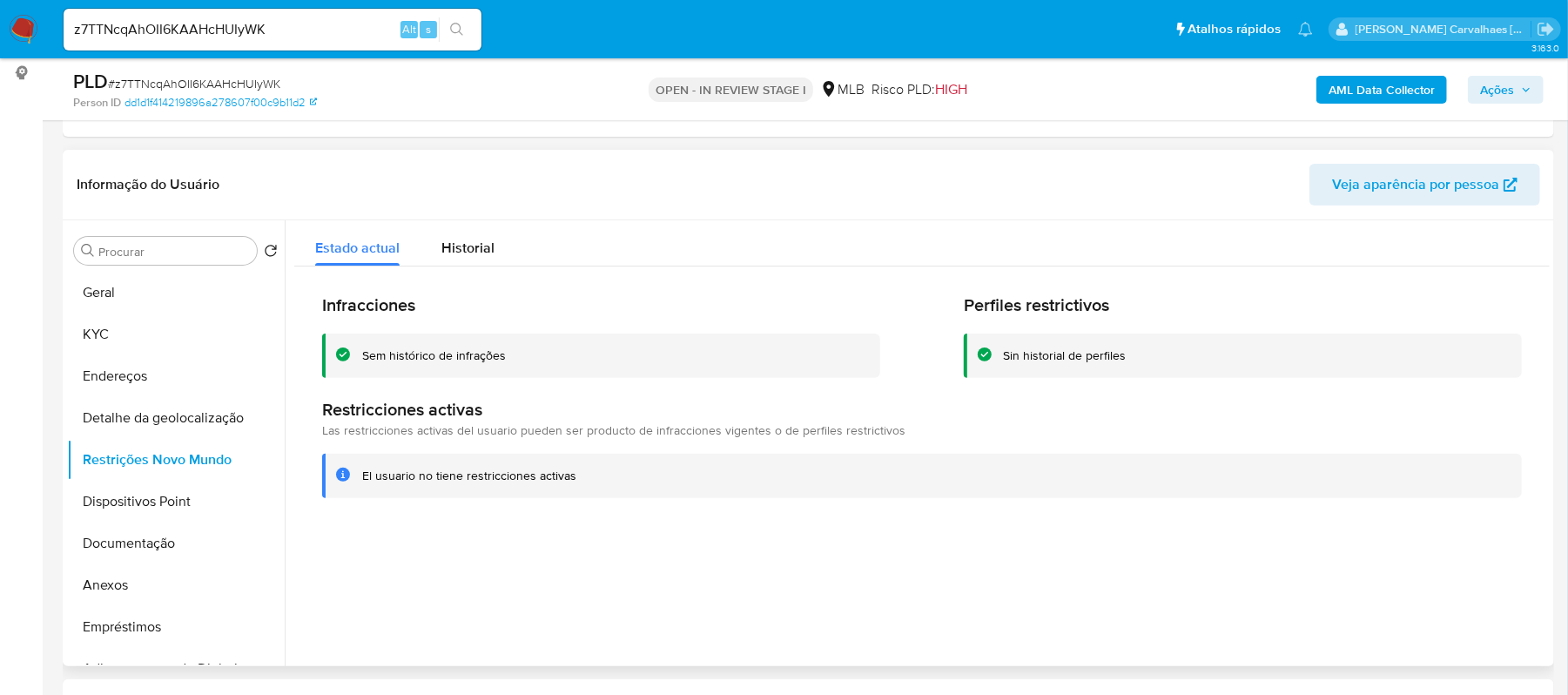
drag, startPoint x: 360, startPoint y: 474, endPoint x: 580, endPoint y: 479, distance: 220.1
click at [594, 479] on div "El usuario no tiene restricciones activas" at bounding box center [922, 476] width 1199 height 44
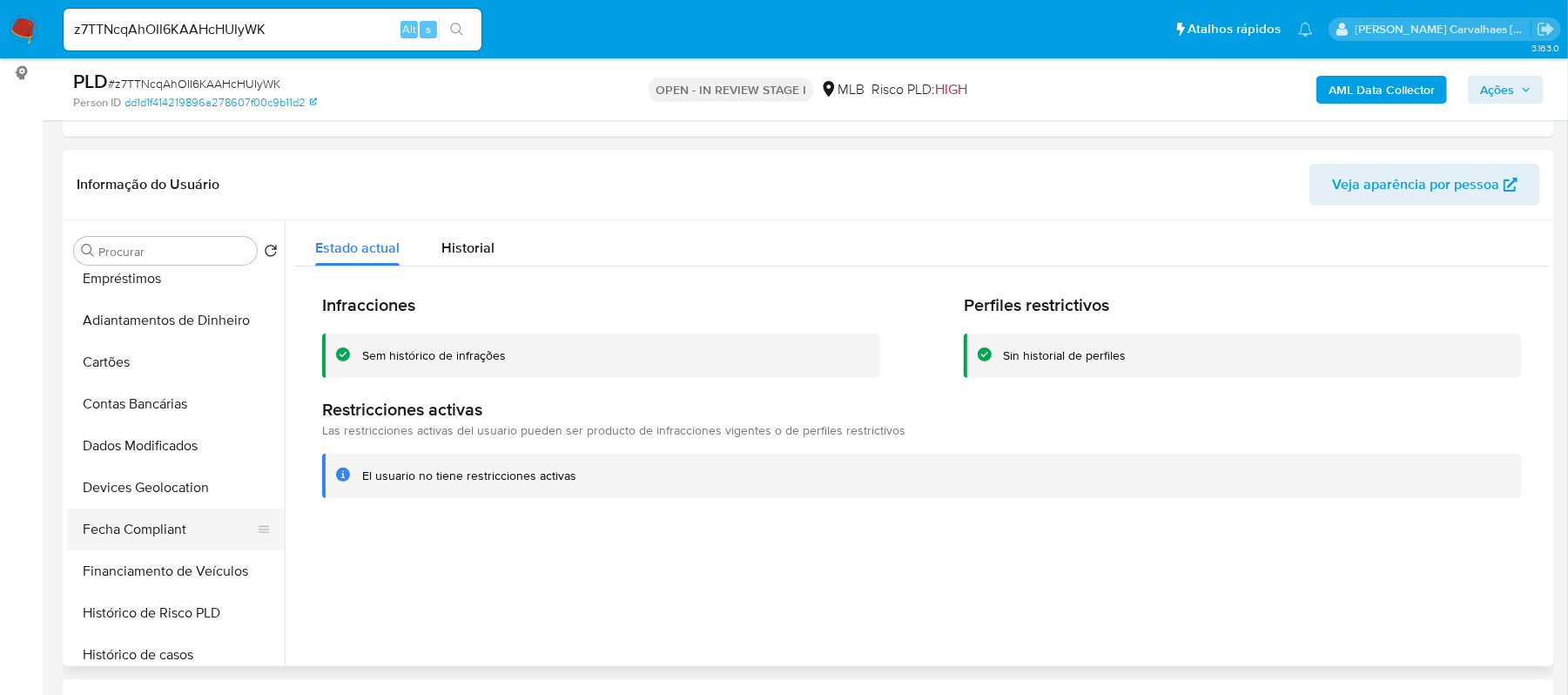
scroll to position [116, 0]
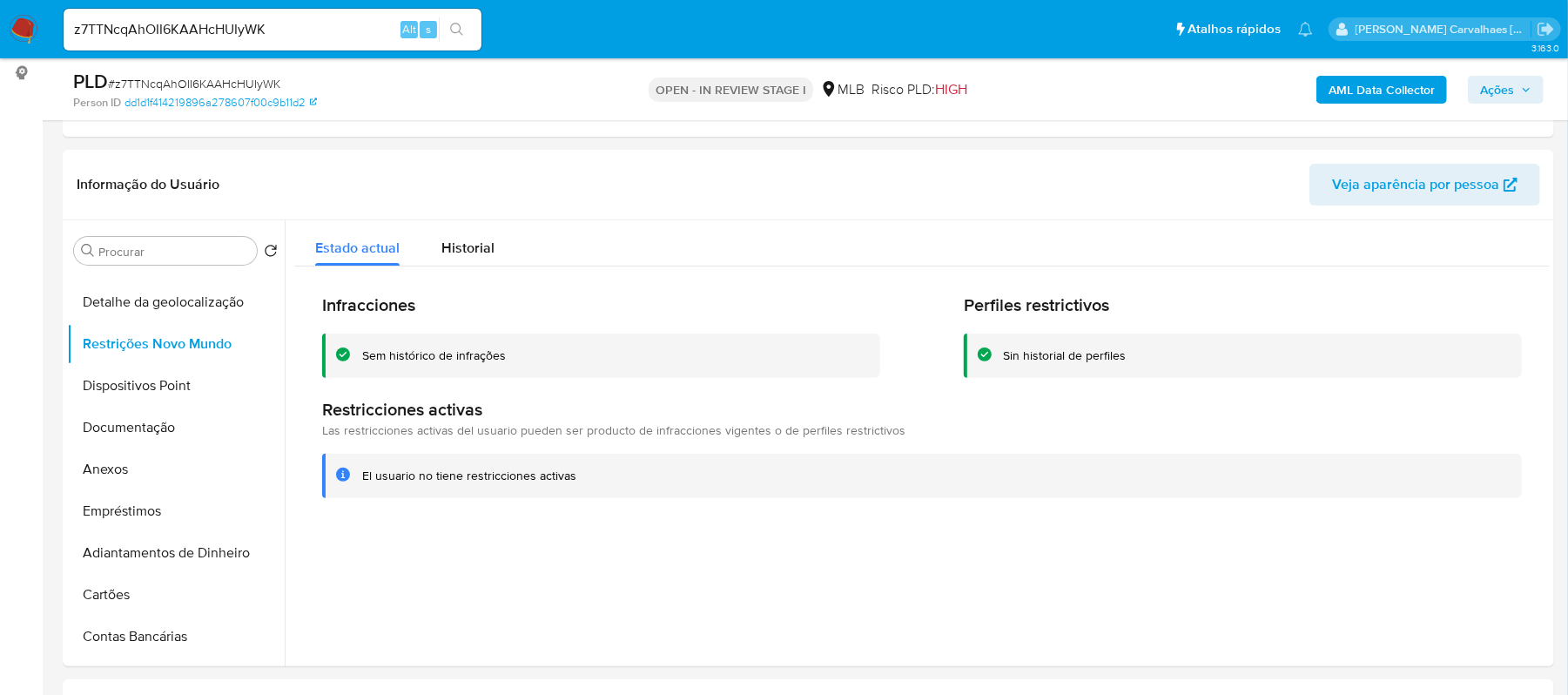
drag, startPoint x: 172, startPoint y: 377, endPoint x: 55, endPoint y: 415, distance: 123.0
click at [172, 377] on button "Dispositivos Point" at bounding box center [176, 385] width 218 height 42
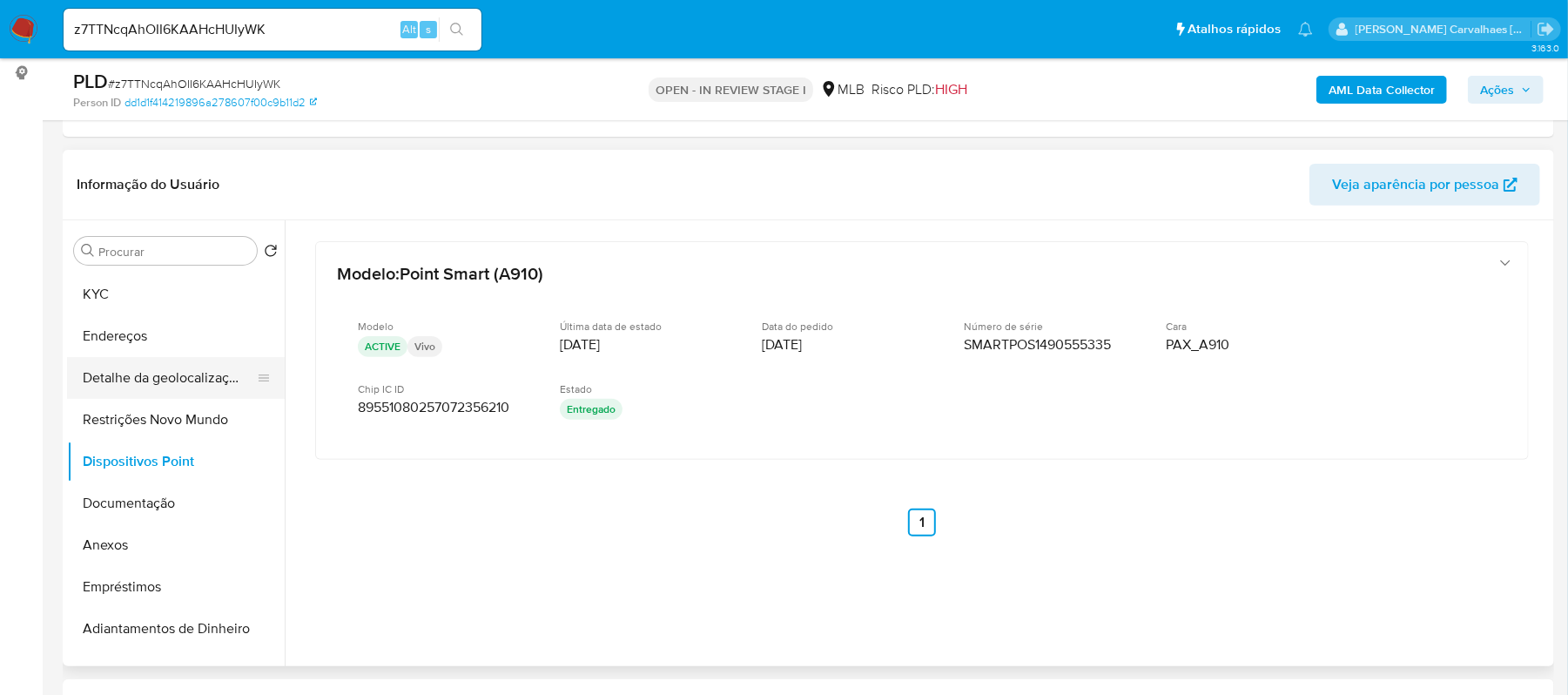
scroll to position [0, 0]
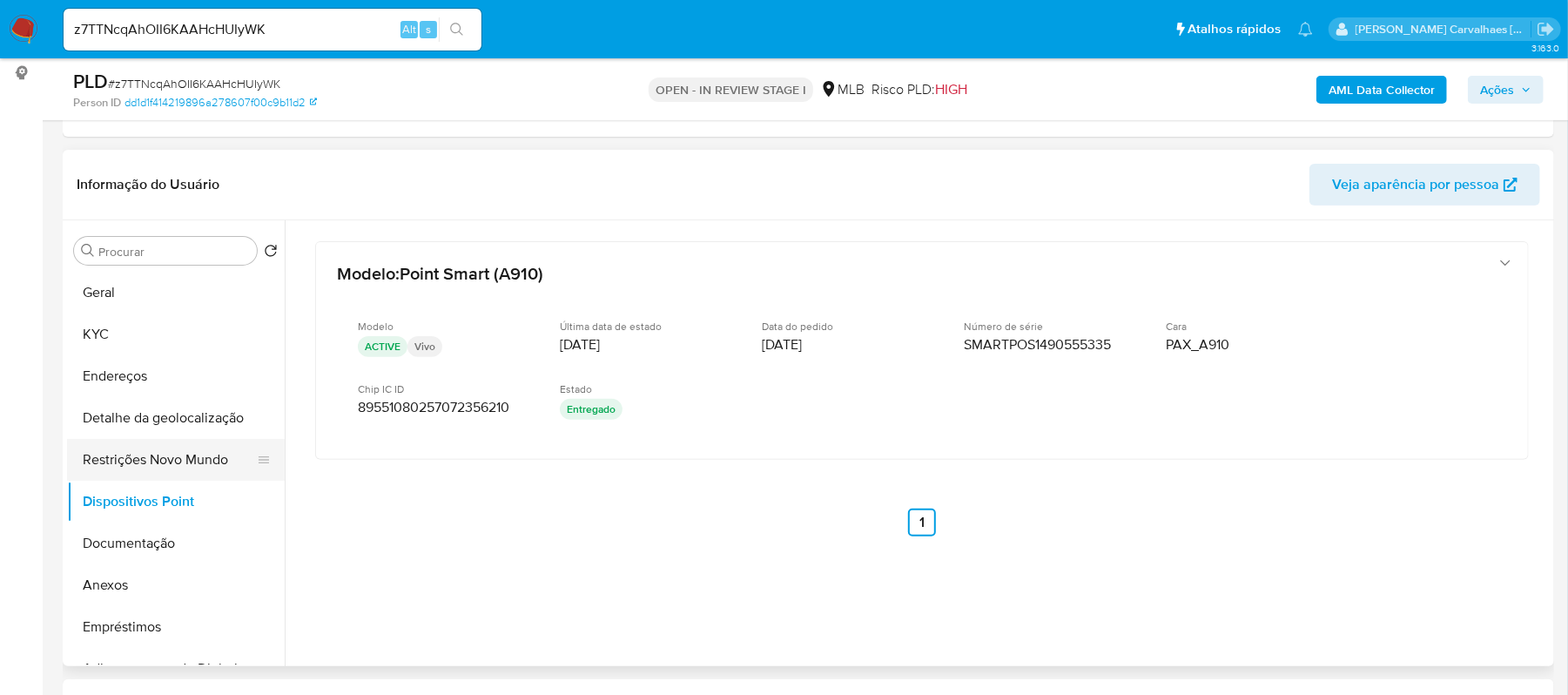
click at [189, 460] on button "Restrições Novo Mundo" at bounding box center [169, 459] width 203 height 42
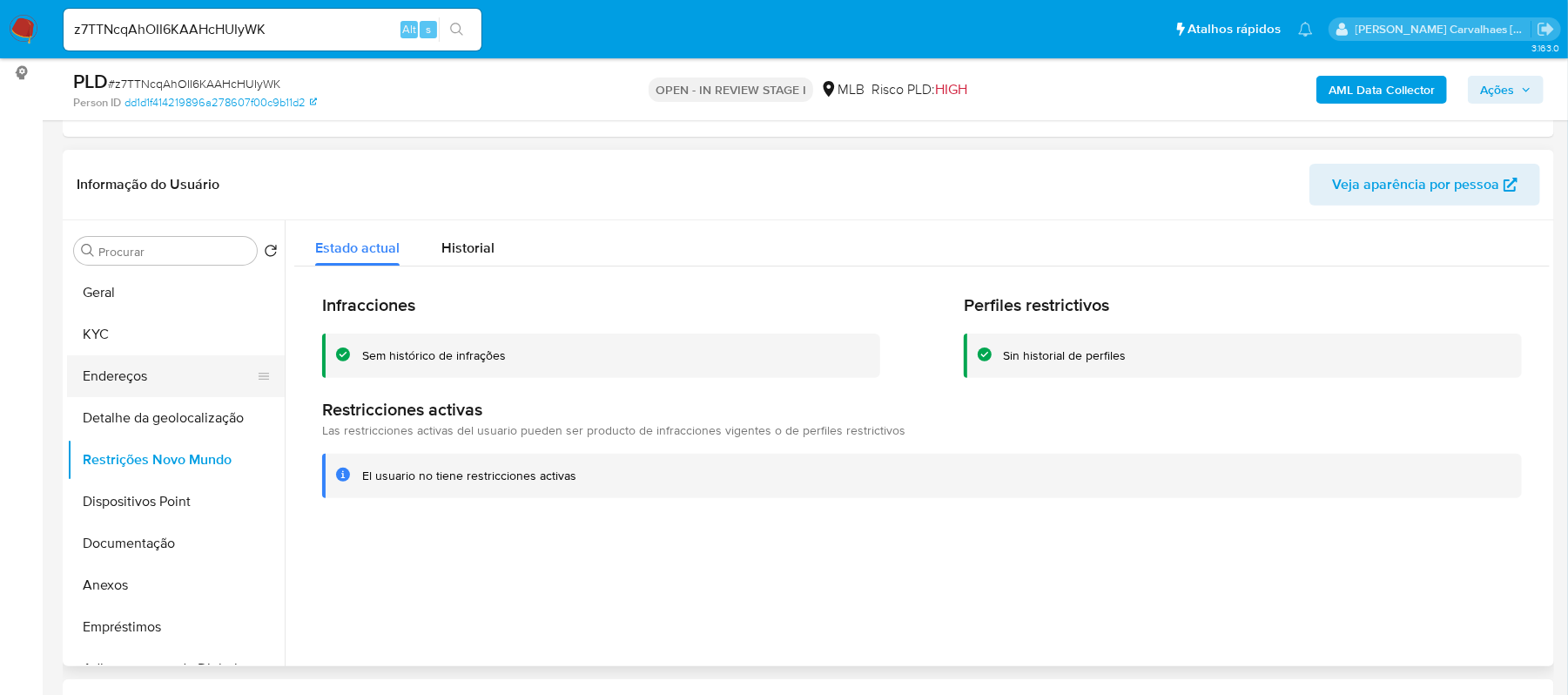
click at [169, 380] on button "Endereços" at bounding box center [169, 375] width 203 height 42
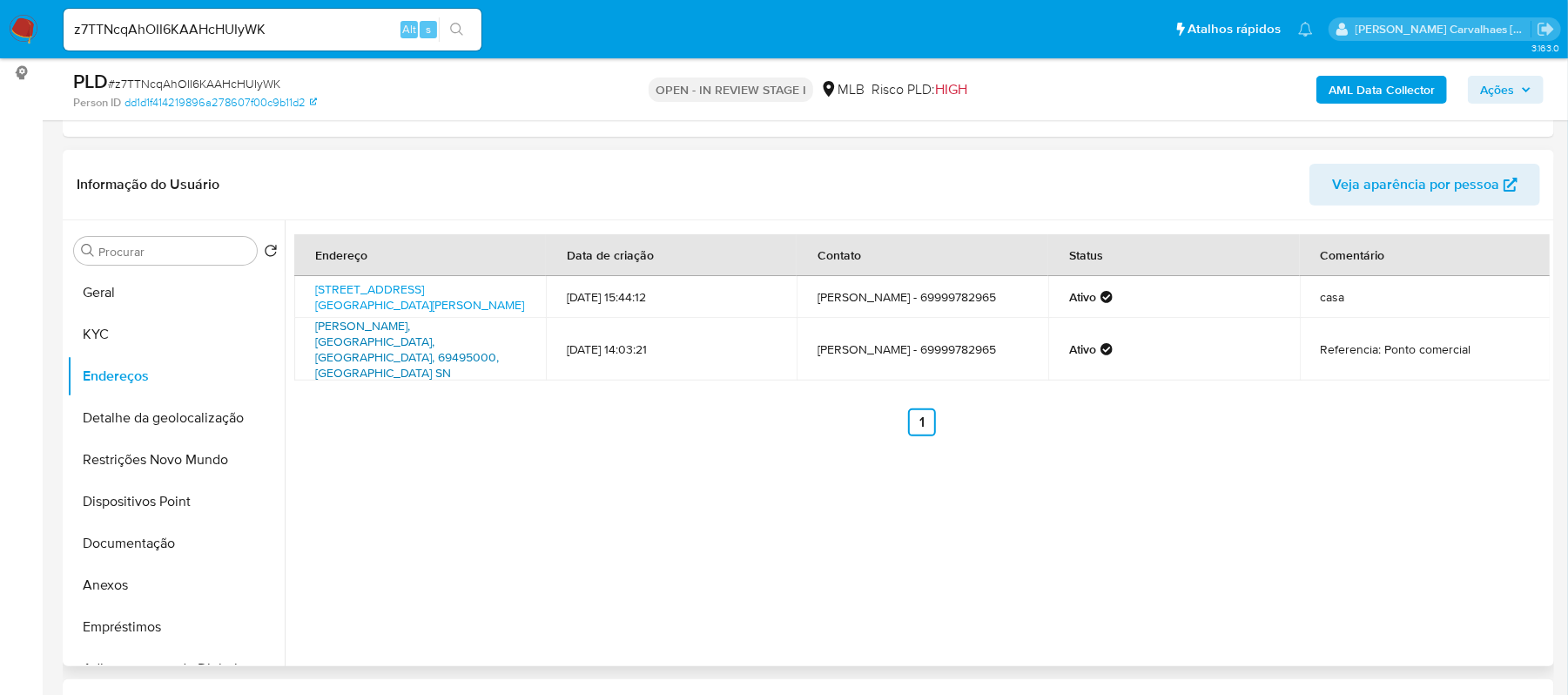
click at [408, 333] on link "Jucelino Kubitschek Sn, Japurá, Amazonas, 69495000, Brasil SN" at bounding box center [407, 349] width 184 height 65
click at [409, 296] on link "Rua Hugo Ferreira 3816, Porto Velho, Rondônia, 76810494, Brasil 3816" at bounding box center [419, 297] width 209 height 33
click at [177, 537] on button "Documentação" at bounding box center [169, 543] width 203 height 42
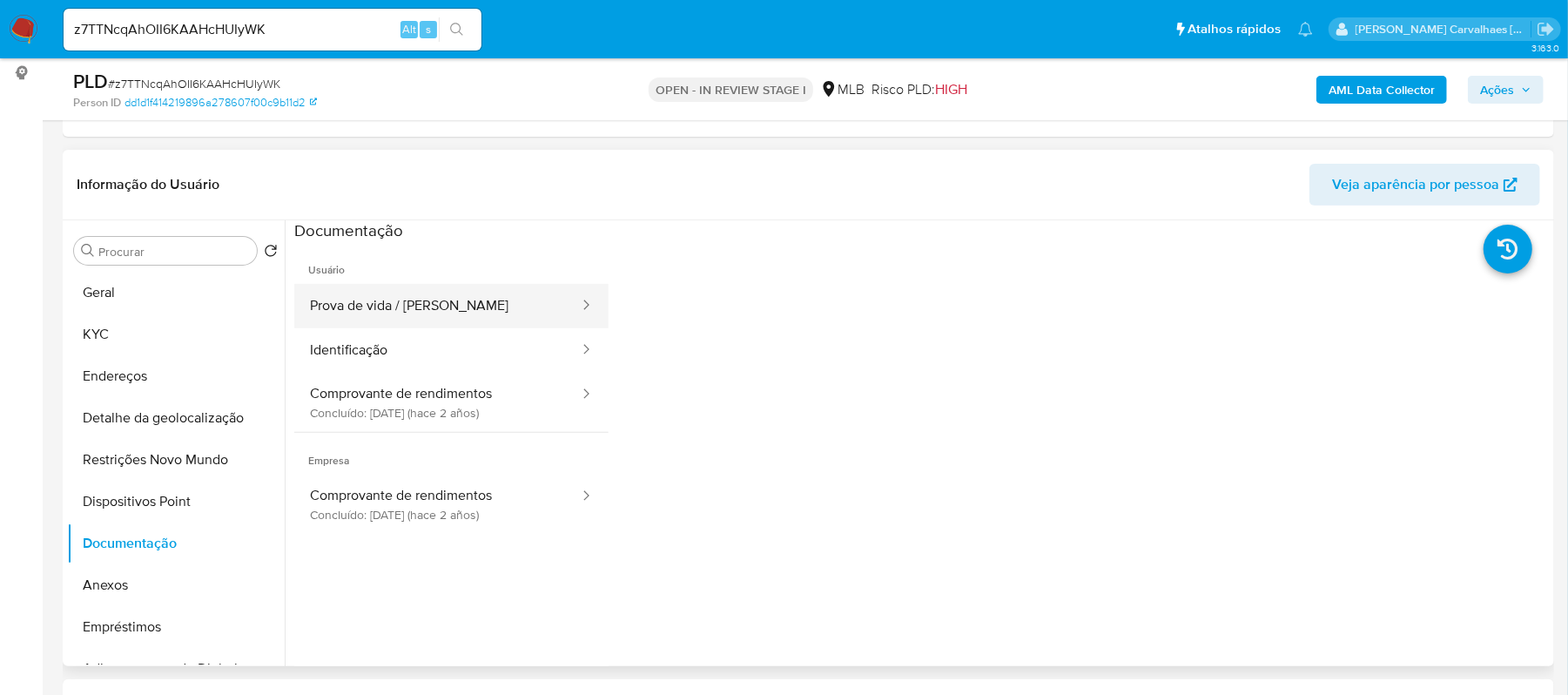
click at [392, 311] on button "Prova de vida / Selfie" at bounding box center [437, 306] width 286 height 44
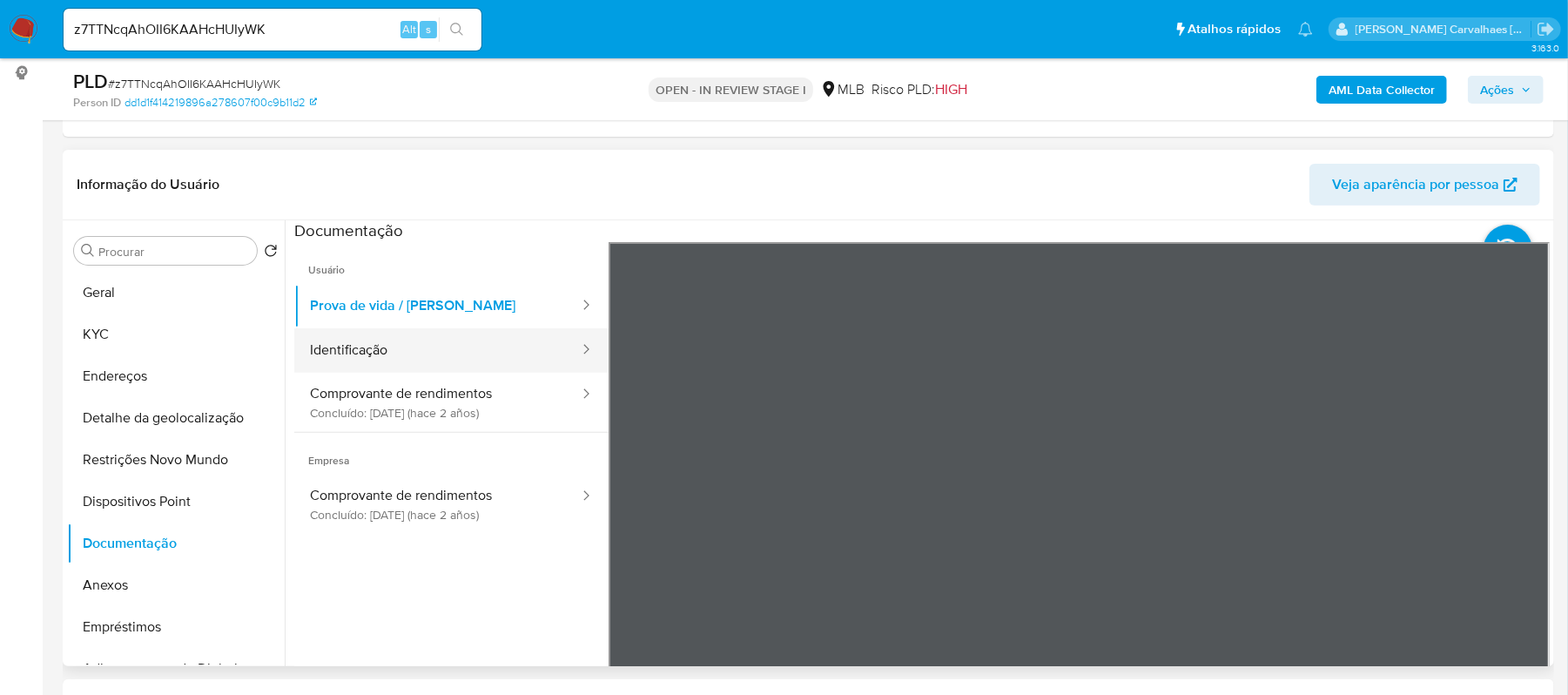
click at [457, 335] on button "Identificação" at bounding box center [437, 350] width 286 height 44
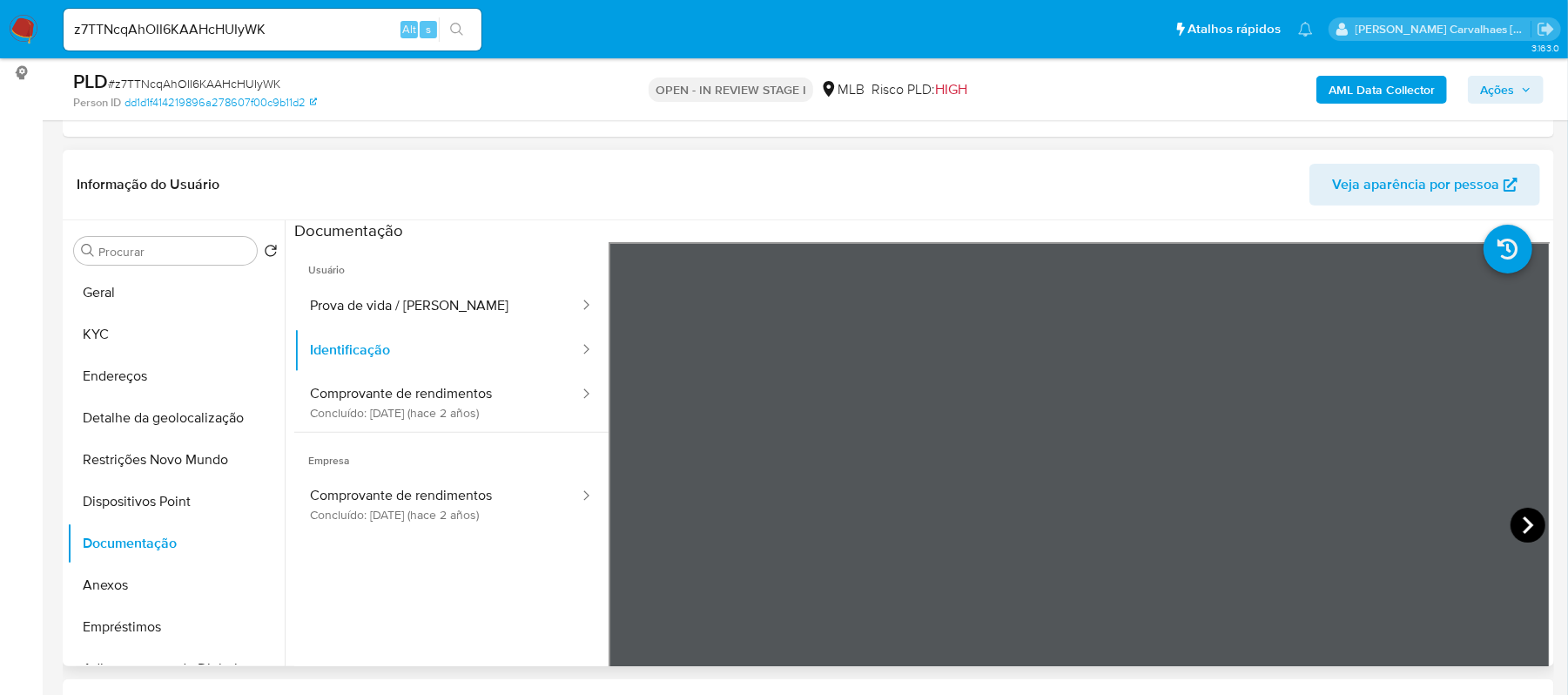
click at [1519, 520] on icon at bounding box center [1528, 525] width 35 height 35
click at [472, 408] on button "Comprovante de rendimentos Concluído: 08/11/2023 (hace 2 años)" at bounding box center [437, 402] width 286 height 59
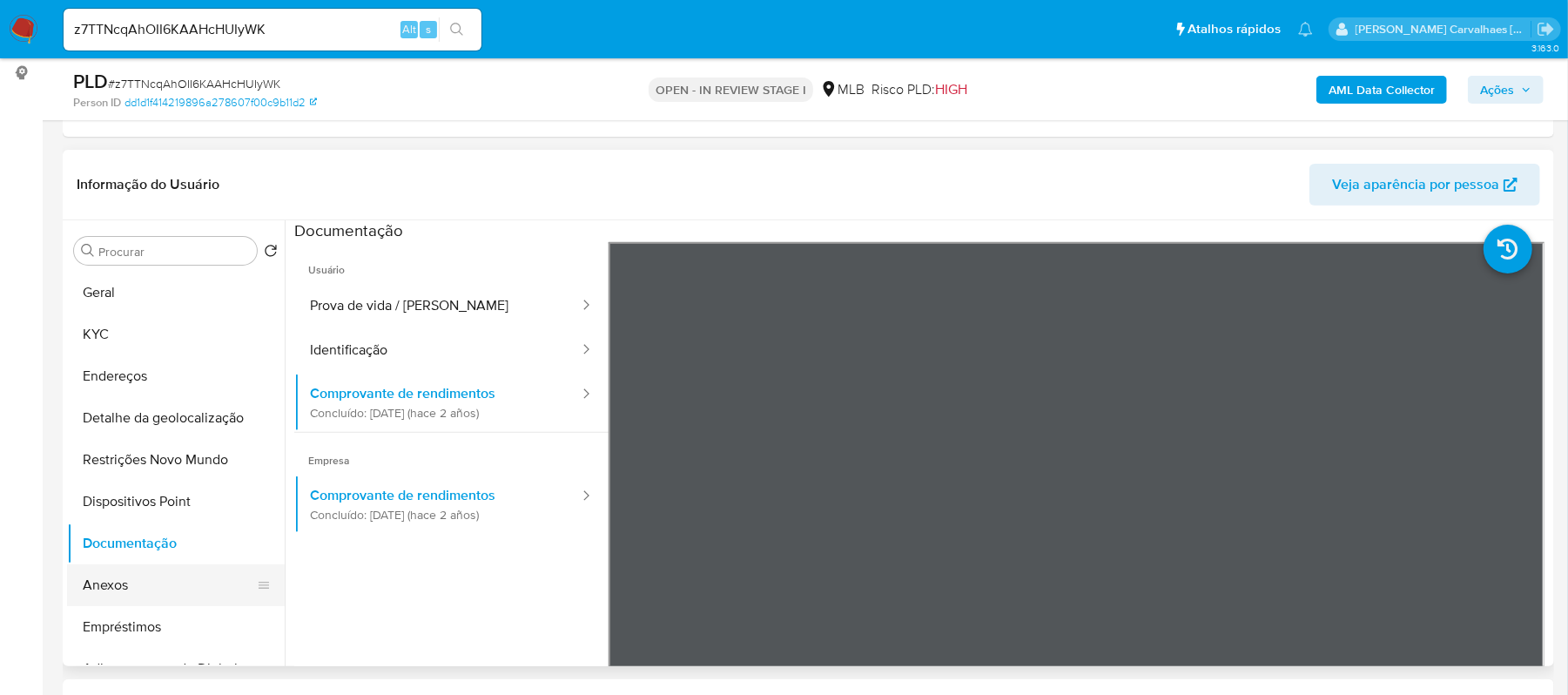
click at [136, 581] on button "Anexos" at bounding box center [169, 585] width 203 height 42
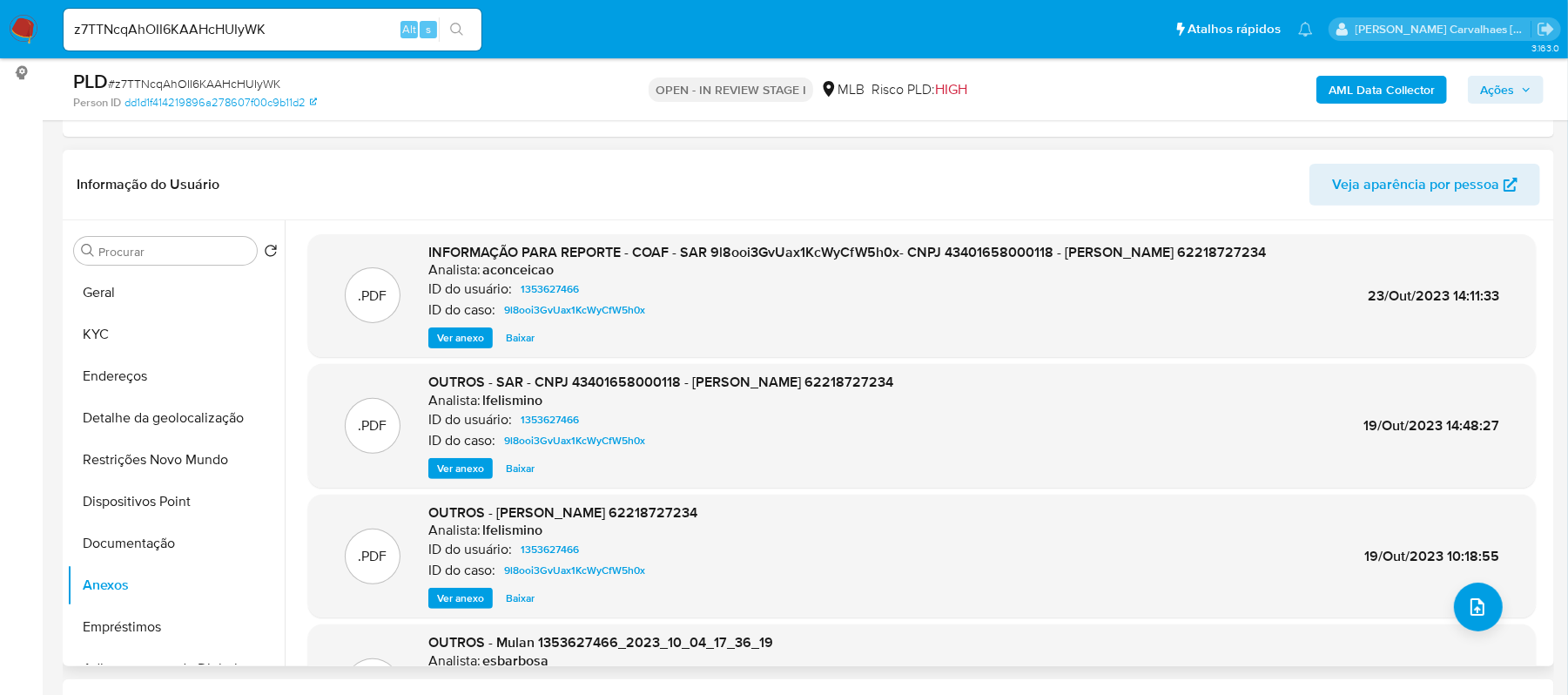
click at [451, 335] on span "Ver anexo" at bounding box center [460, 337] width 47 height 18
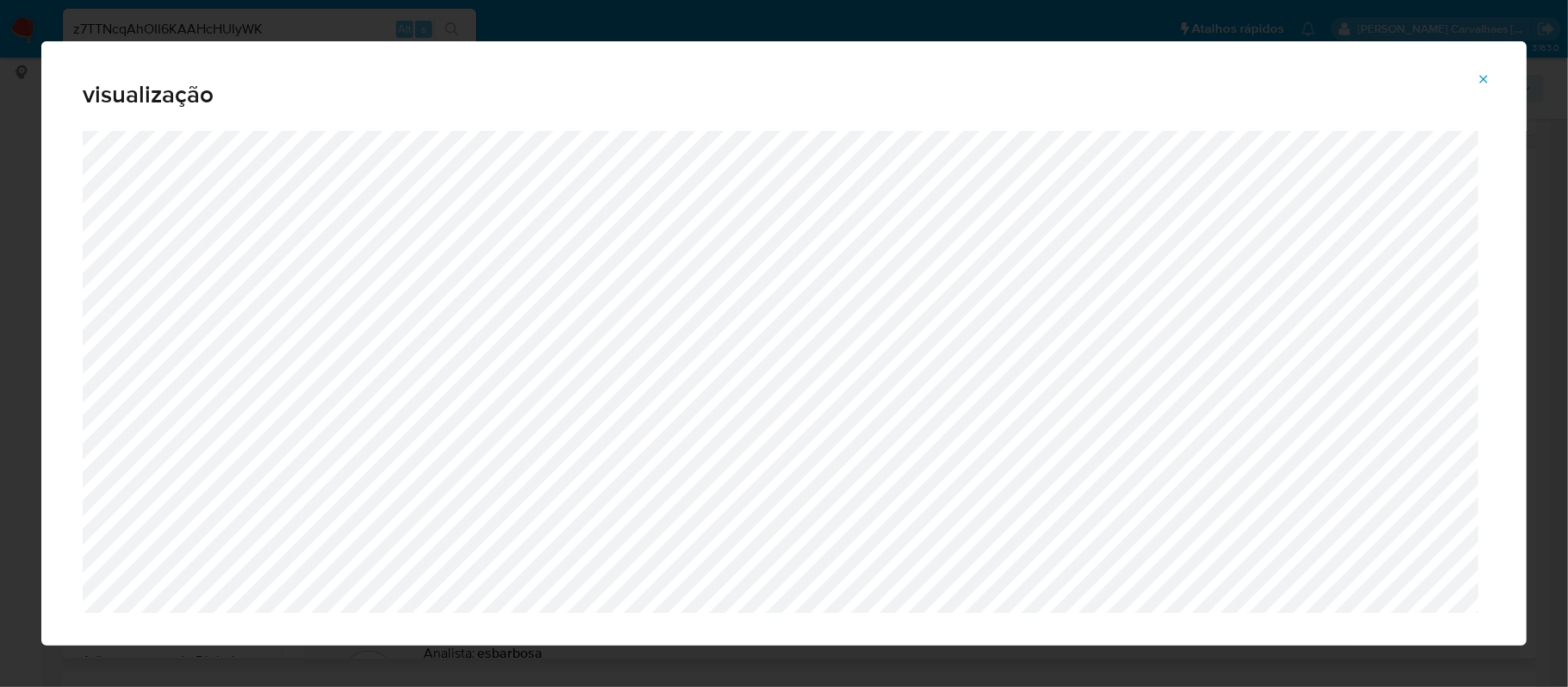
click at [1492, 73] on button "Attachment preview" at bounding box center [1483, 79] width 37 height 27
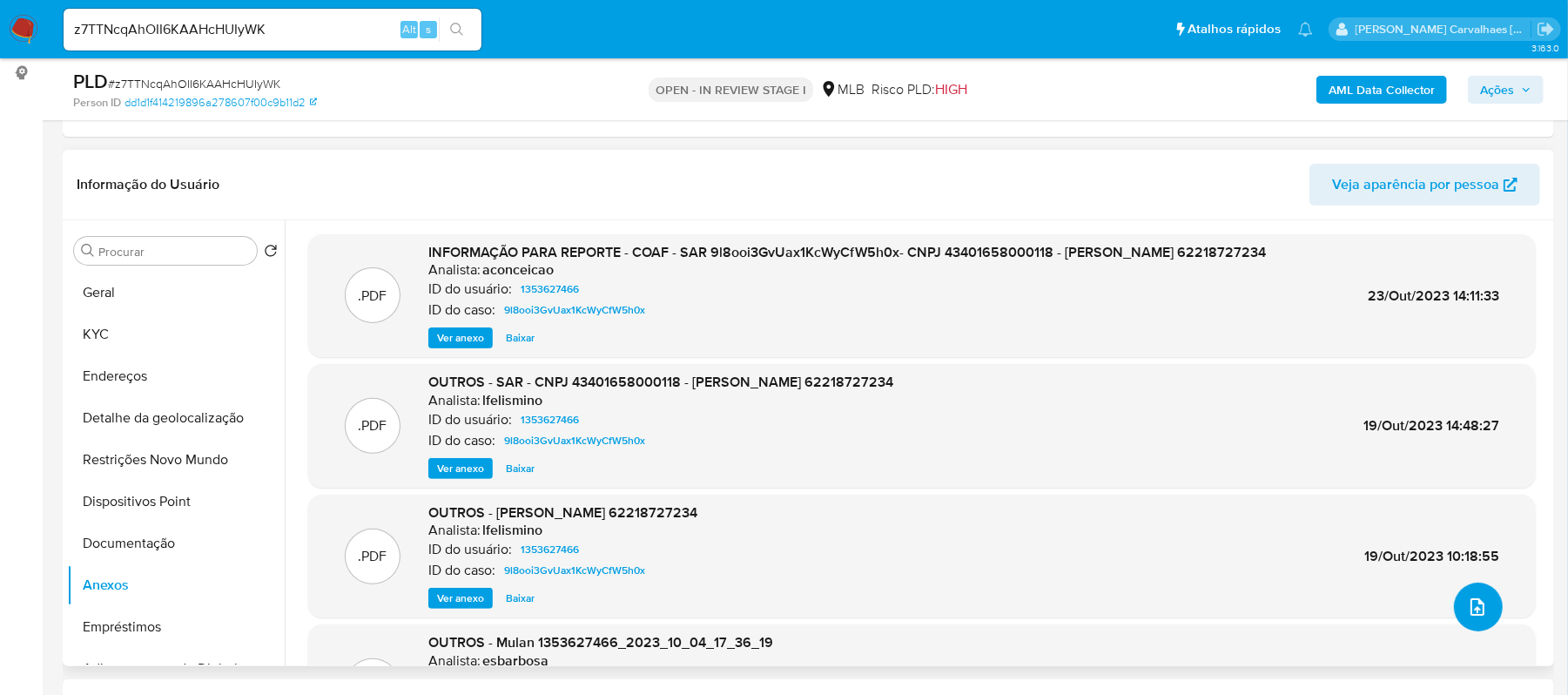
click at [1470, 606] on icon "upload-file" at bounding box center [1477, 606] width 21 height 21
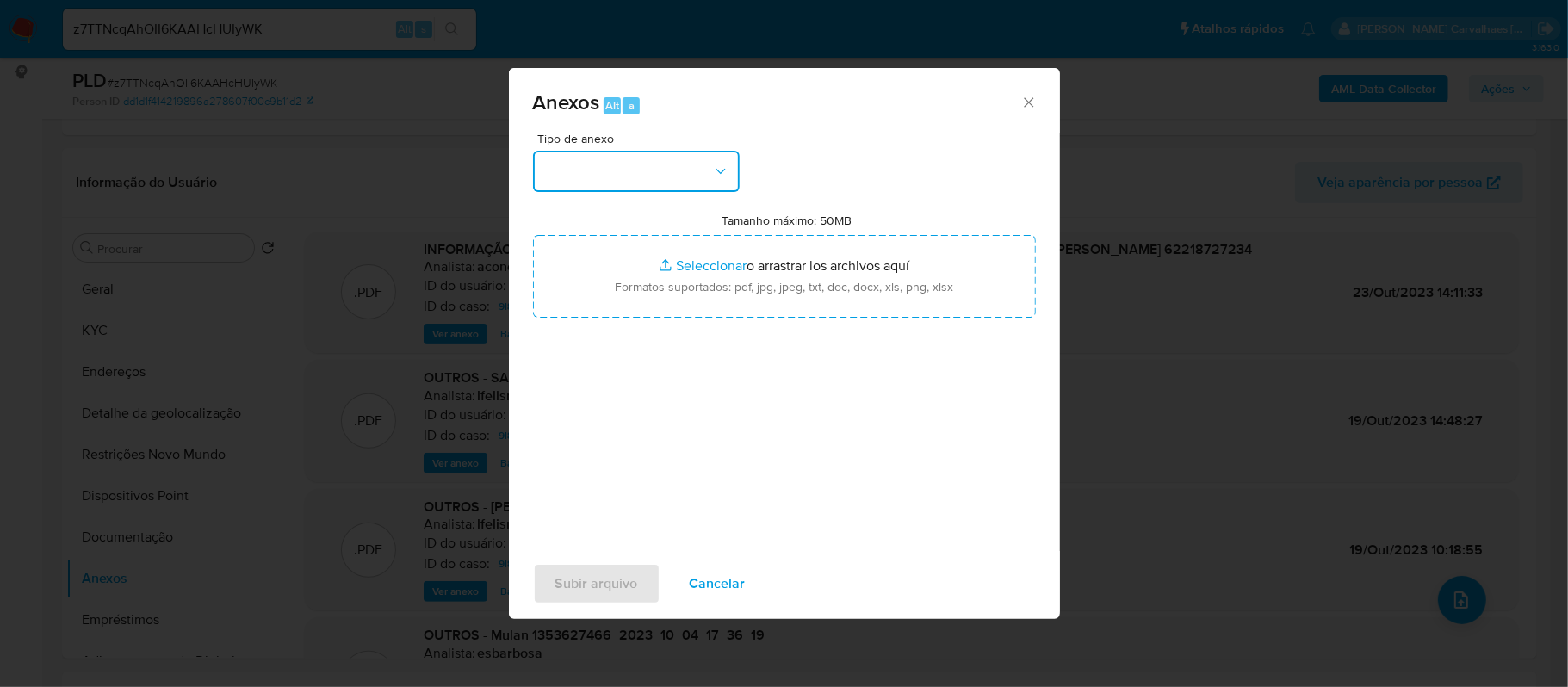
click at [700, 185] on button "button" at bounding box center [636, 171] width 207 height 41
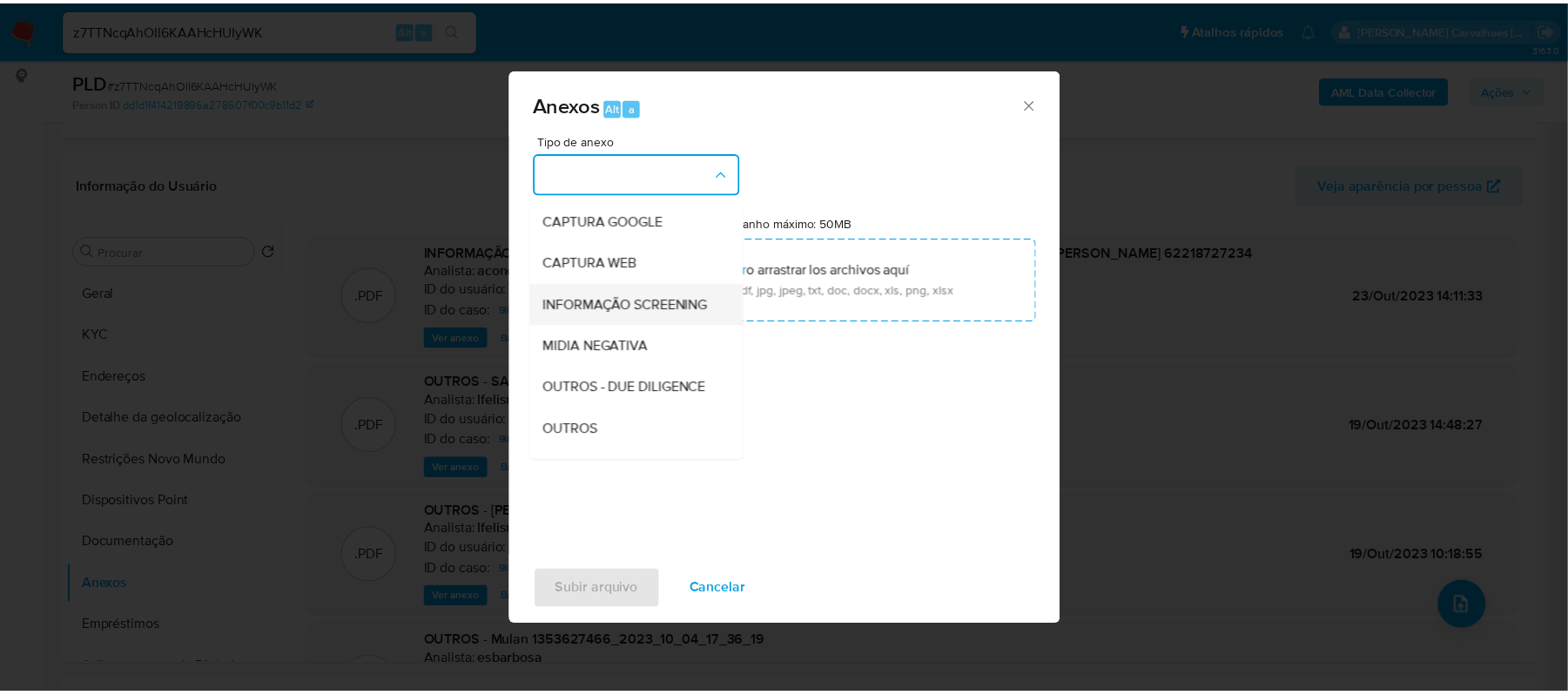
scroll to position [116, 0]
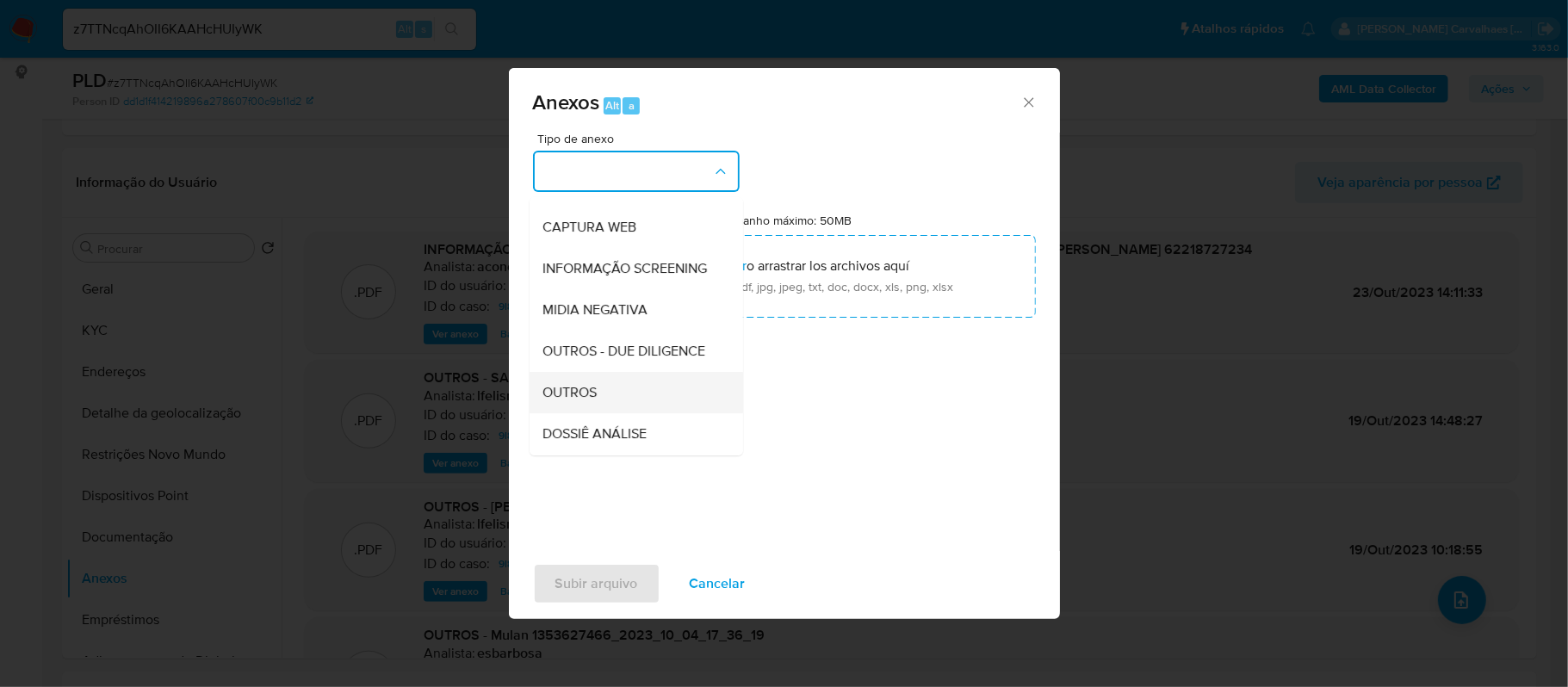
click at [561, 401] on span "OUTROS" at bounding box center [570, 392] width 54 height 17
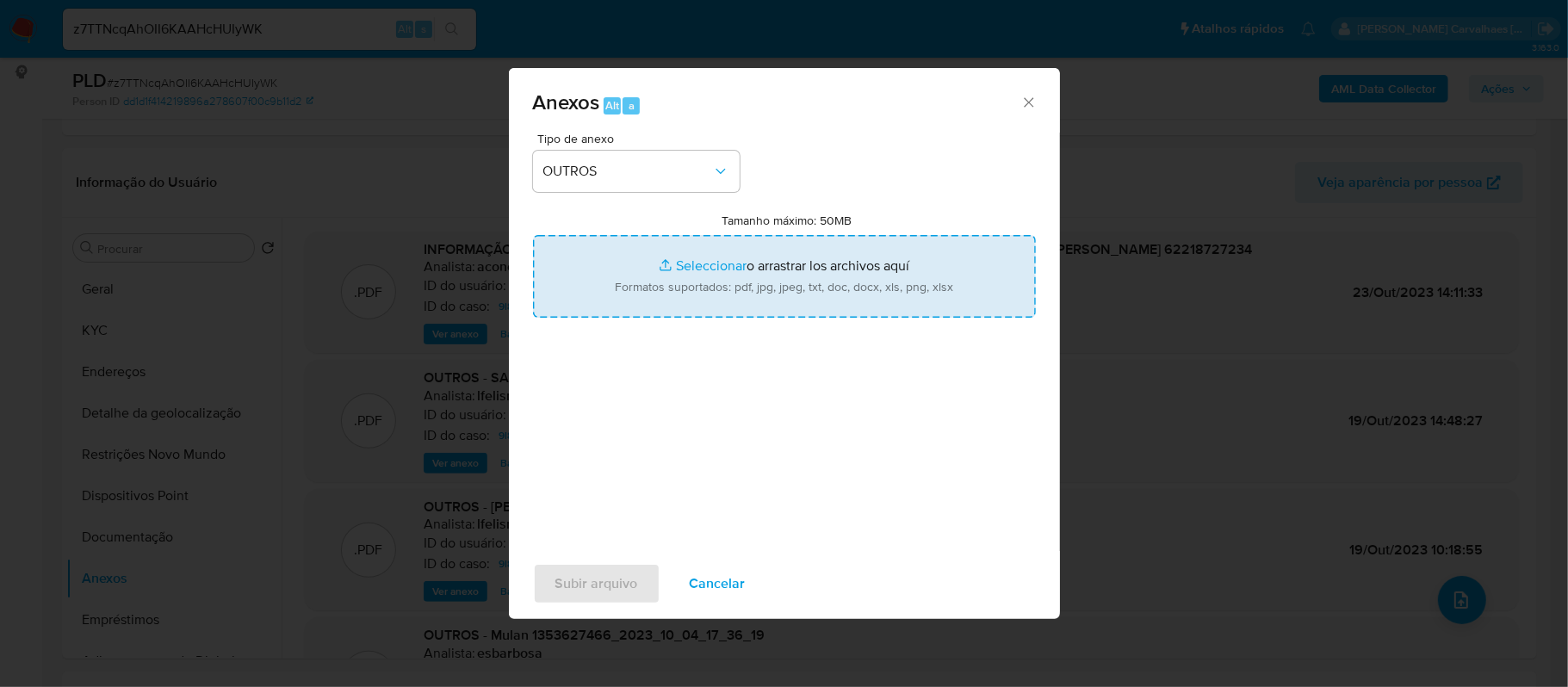
click at [701, 263] on input "Tamanho máximo: 50MB Seleccionar archivos" at bounding box center [784, 276] width 503 height 82
type input "C:\fakepath\2oSAR - z7TTNcqAhOII6KAAHcHUIyWK - CNPJ 43401658000118 - SILVANA SI…"
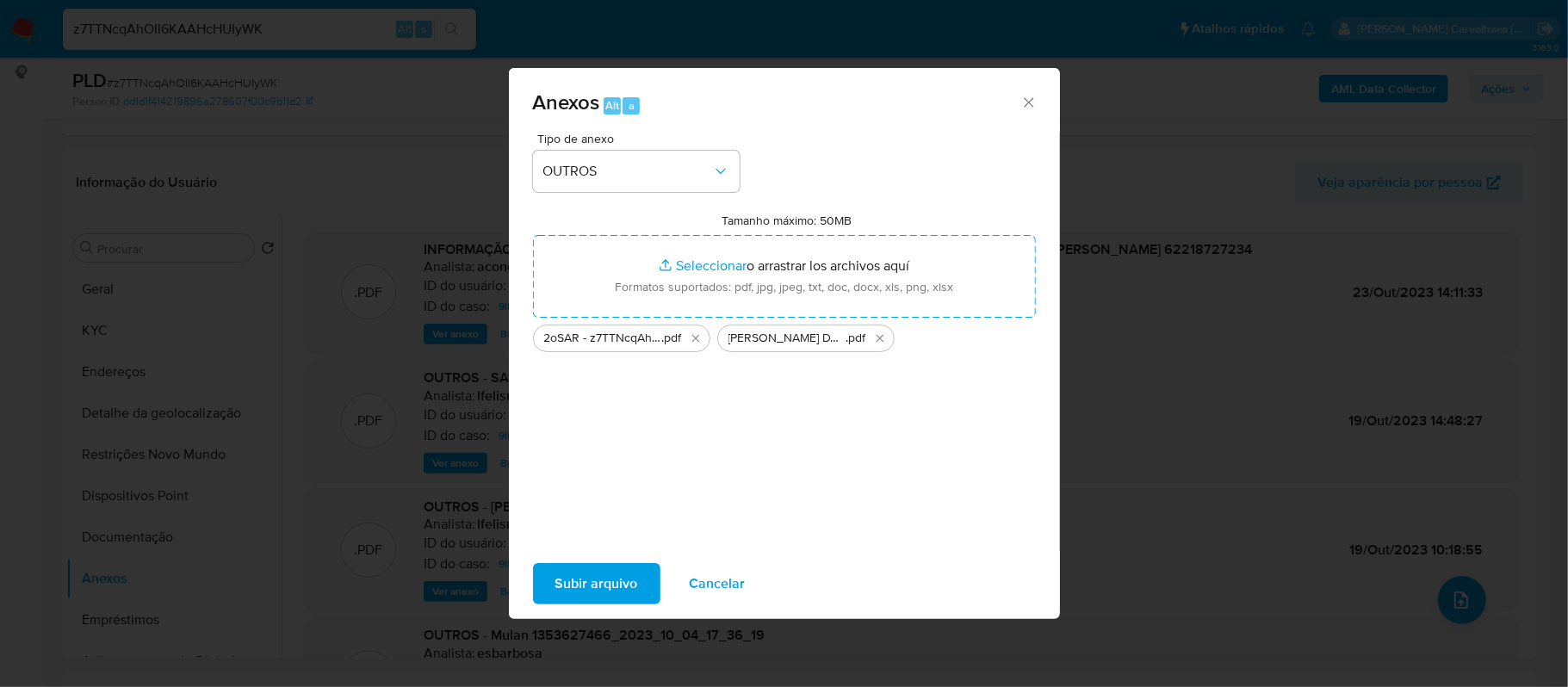
click at [617, 586] on span "Subir arquivo" at bounding box center [597, 583] width 82 height 37
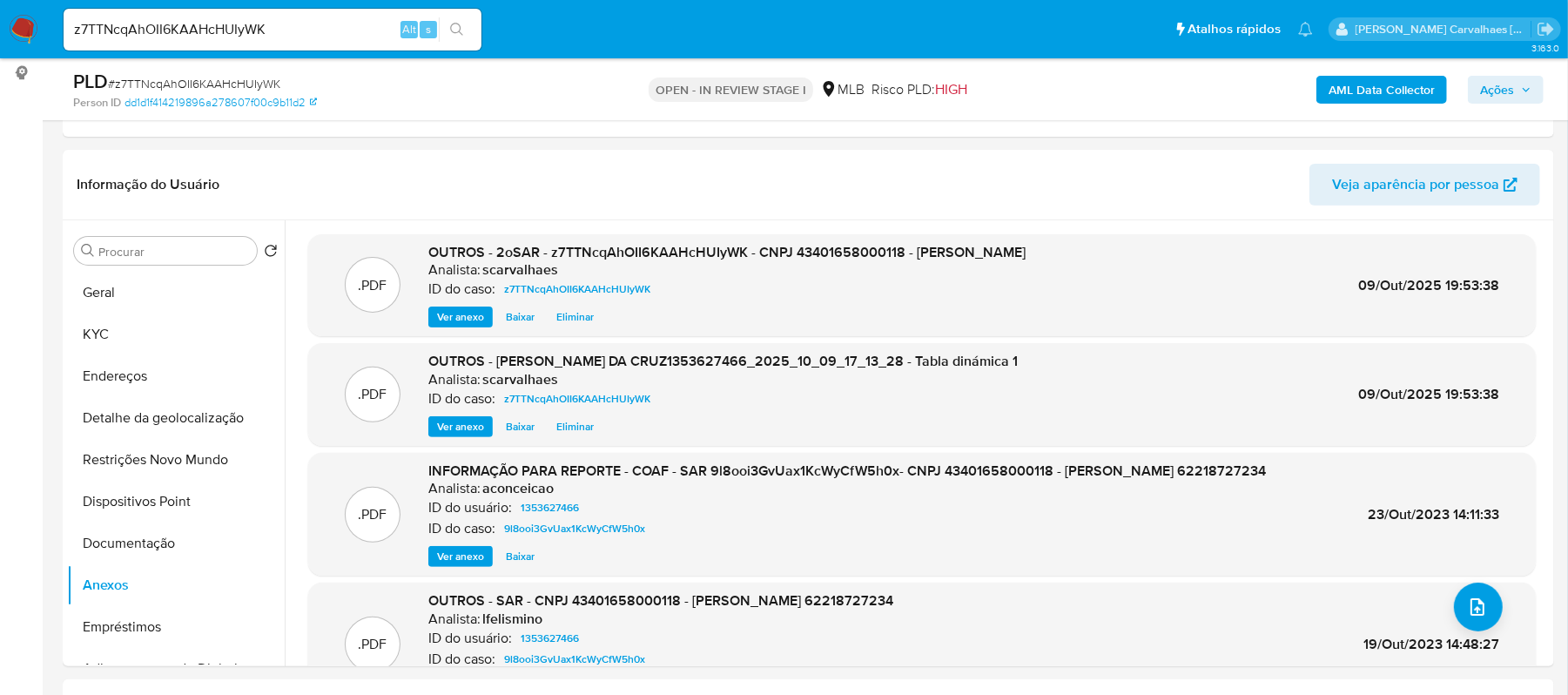
click at [1499, 96] on span "Ações" at bounding box center [1497, 90] width 34 height 28
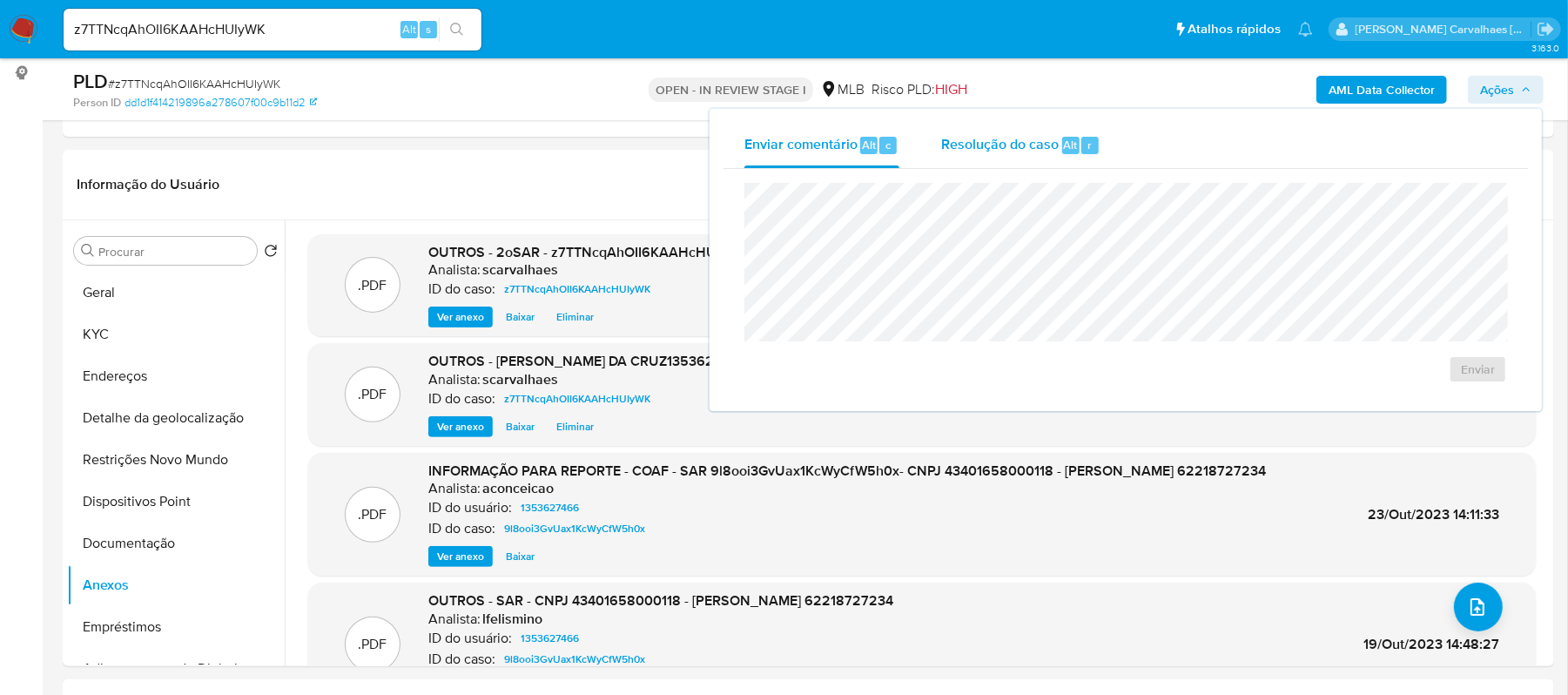
click at [992, 144] on span "Resolução do caso" at bounding box center [1000, 144] width 117 height 20
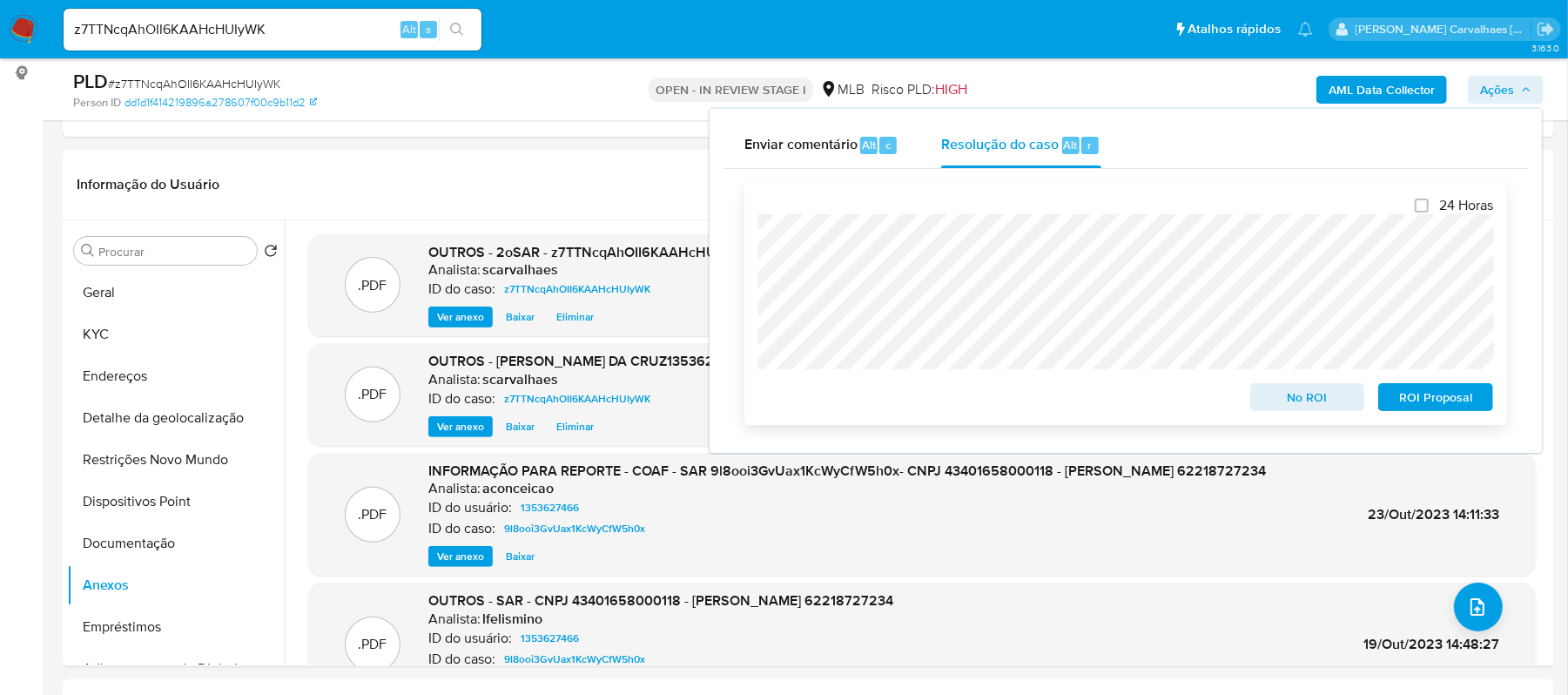
click at [1423, 397] on span "ROI Proposal" at bounding box center [1436, 396] width 91 height 24
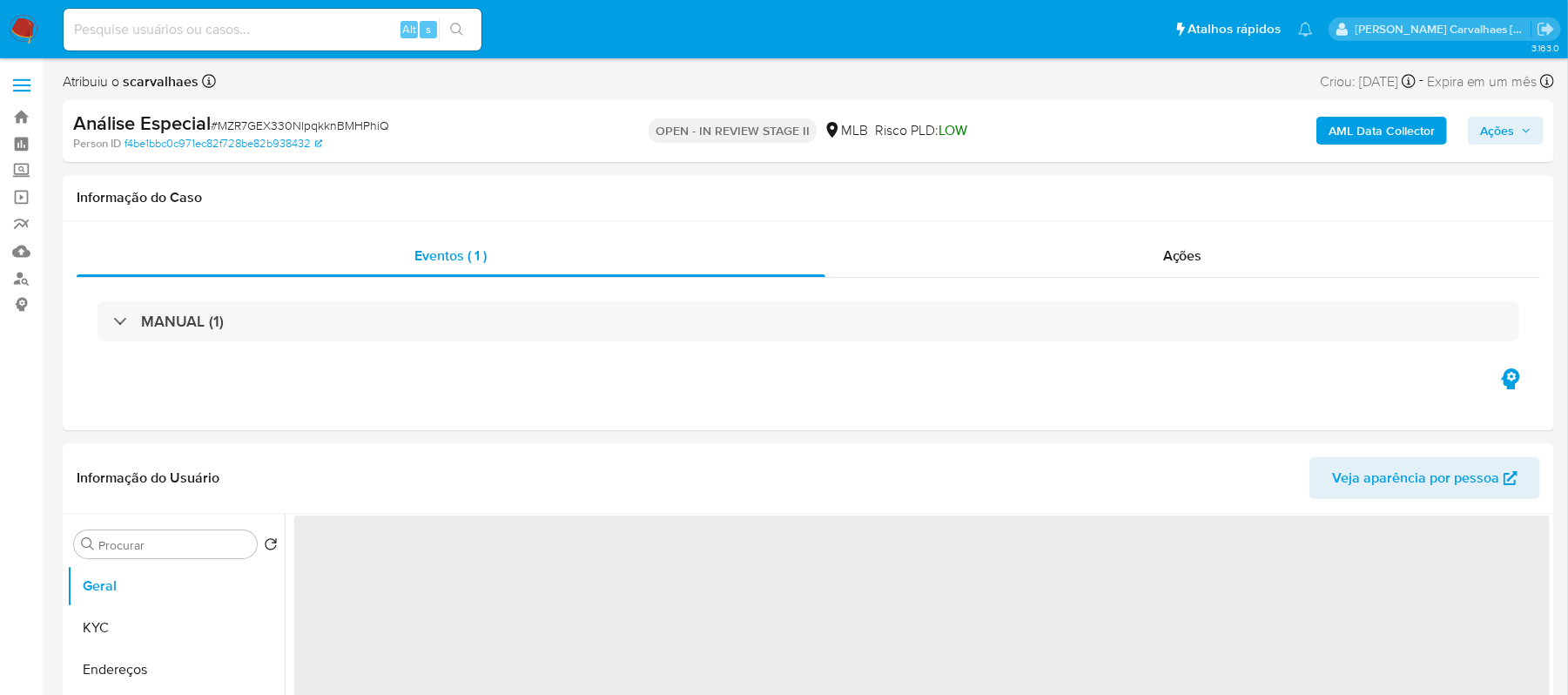
select select "10"
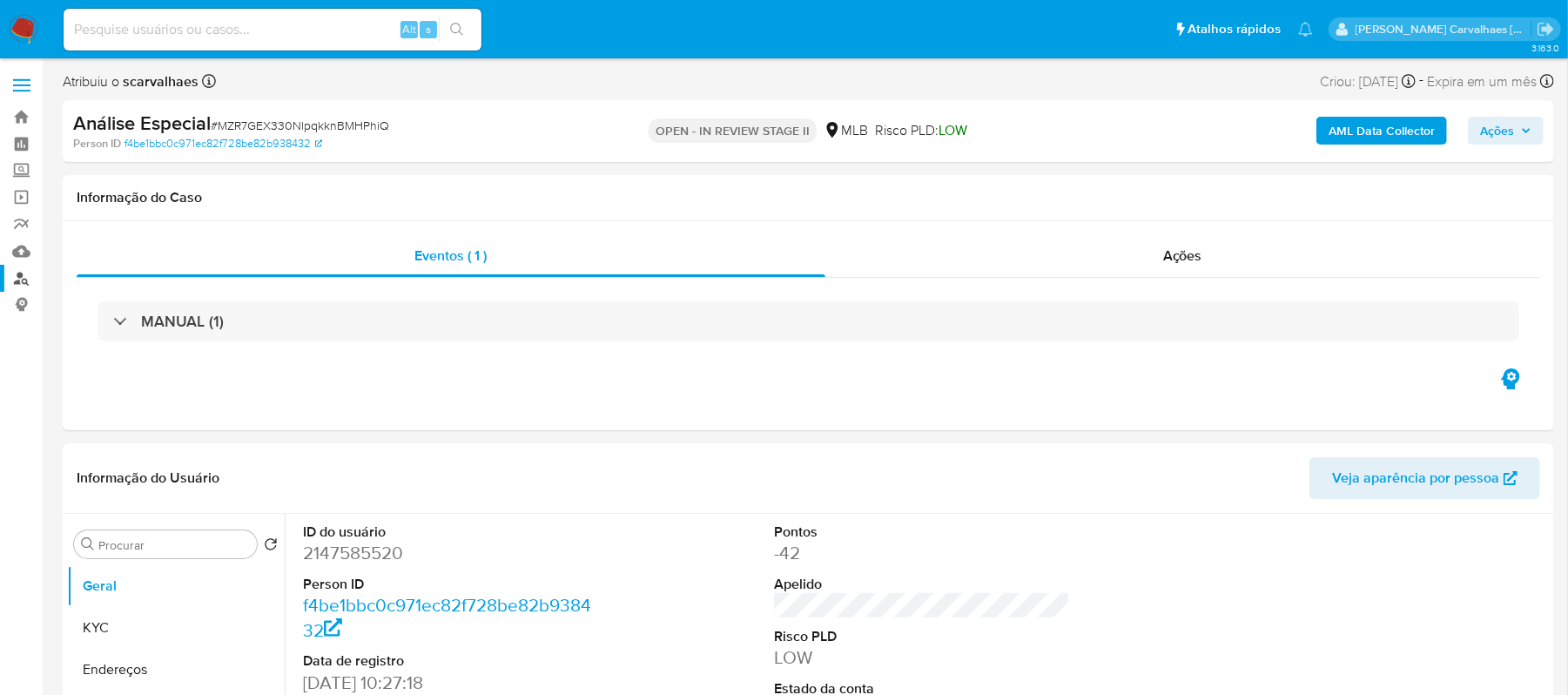
click at [22, 279] on link "Localizador de pessoas" at bounding box center [103, 277] width 207 height 27
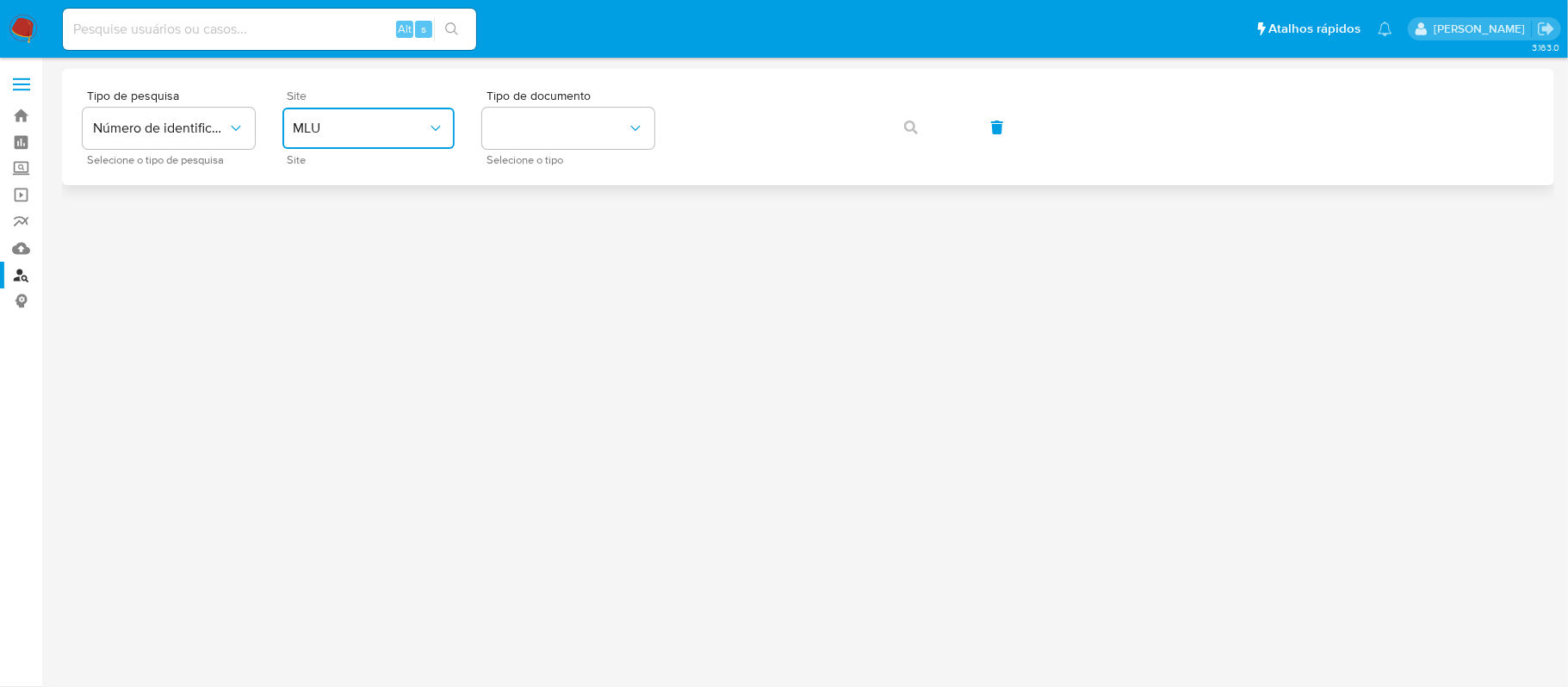
drag, startPoint x: 414, startPoint y: 128, endPoint x: 420, endPoint y: 140, distance: 13.4
click at [417, 128] on span "MLU" at bounding box center [359, 128] width 134 height 17
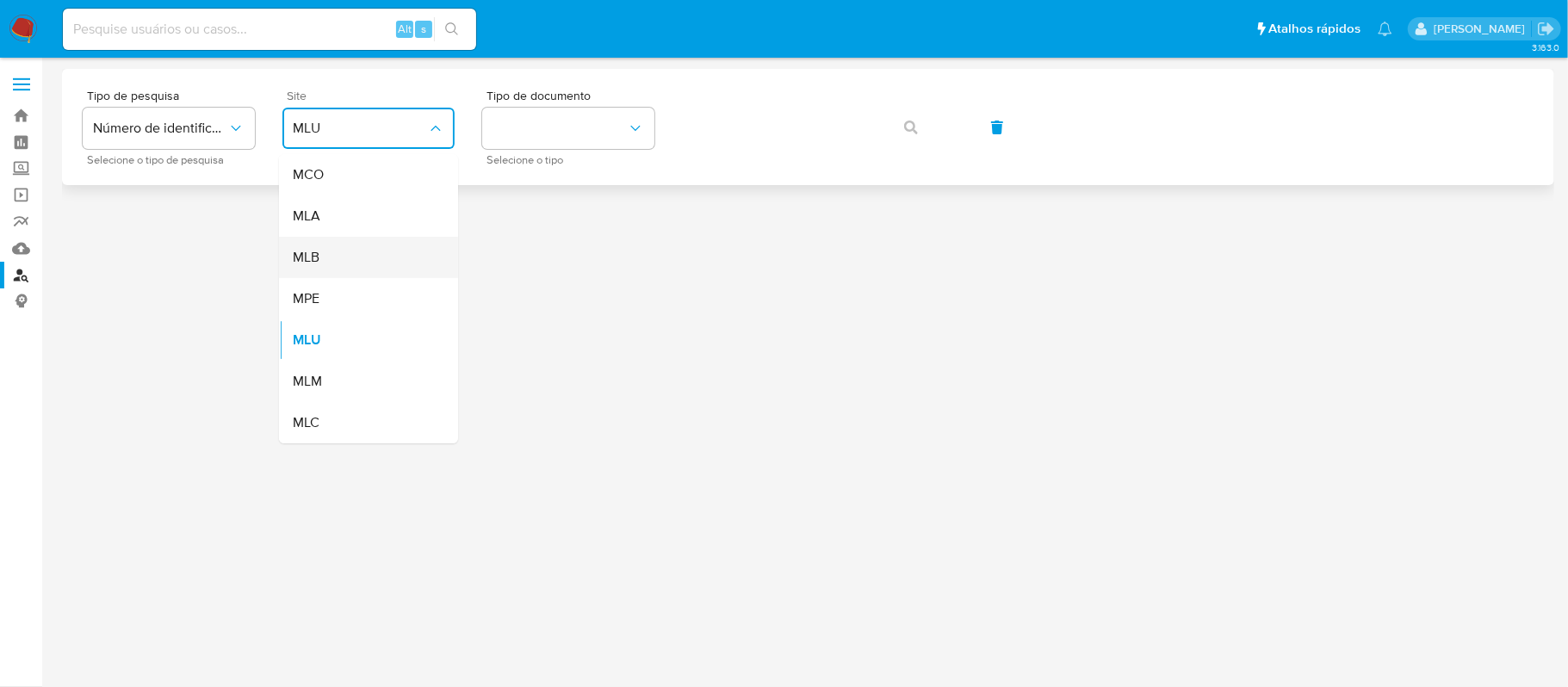
click at [358, 246] on div "MLB" at bounding box center [363, 257] width 142 height 41
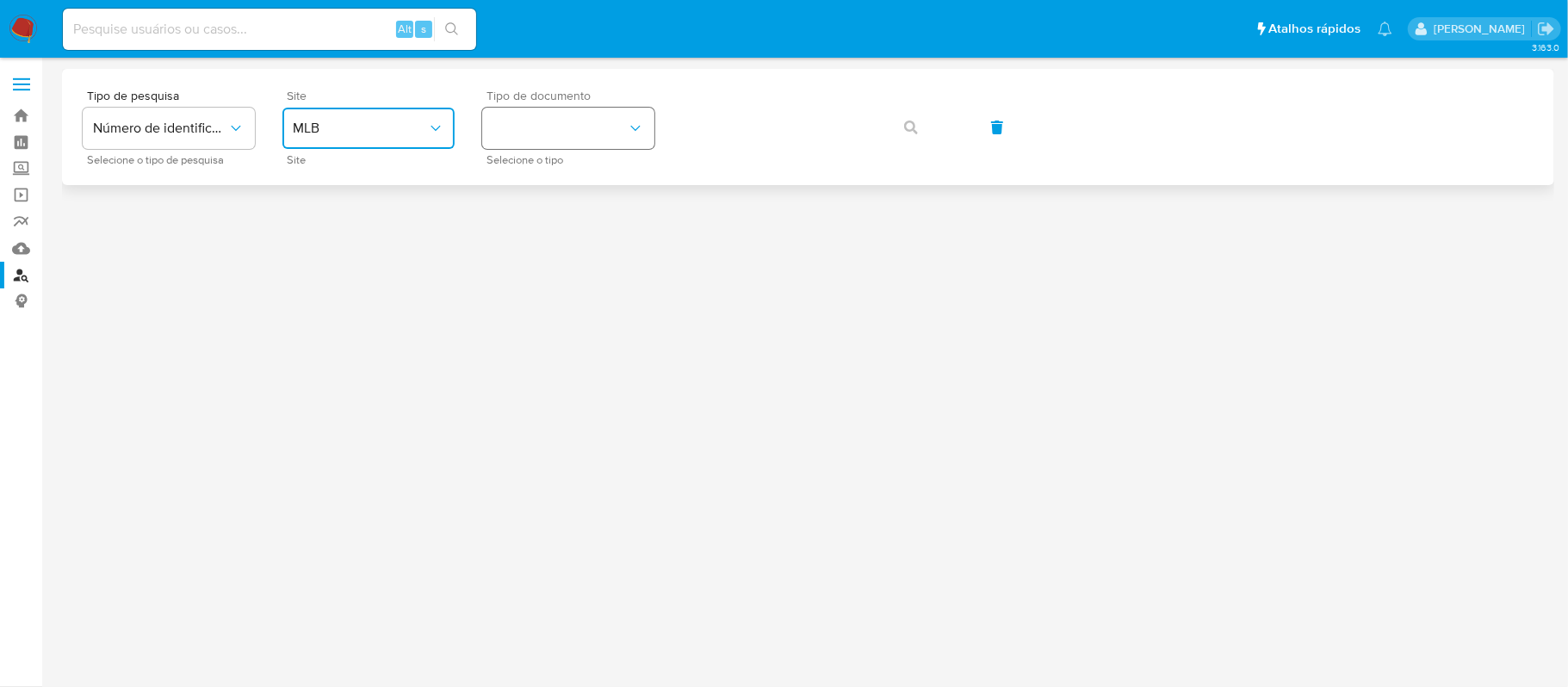
click at [541, 142] on button "identificationType" at bounding box center [568, 128] width 172 height 41
click at [532, 238] on div "CPF CPF" at bounding box center [563, 242] width 142 height 58
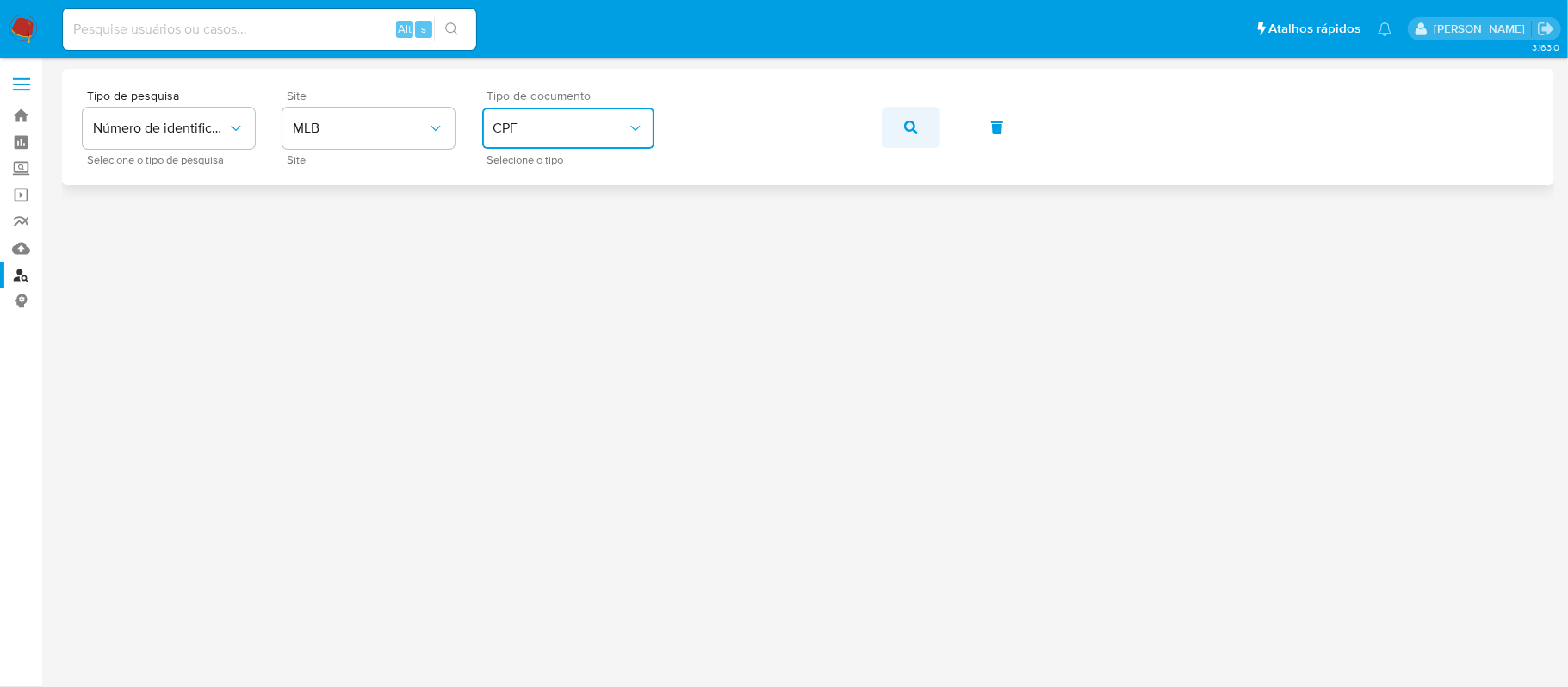
click at [896, 127] on button "button" at bounding box center [911, 127] width 58 height 41
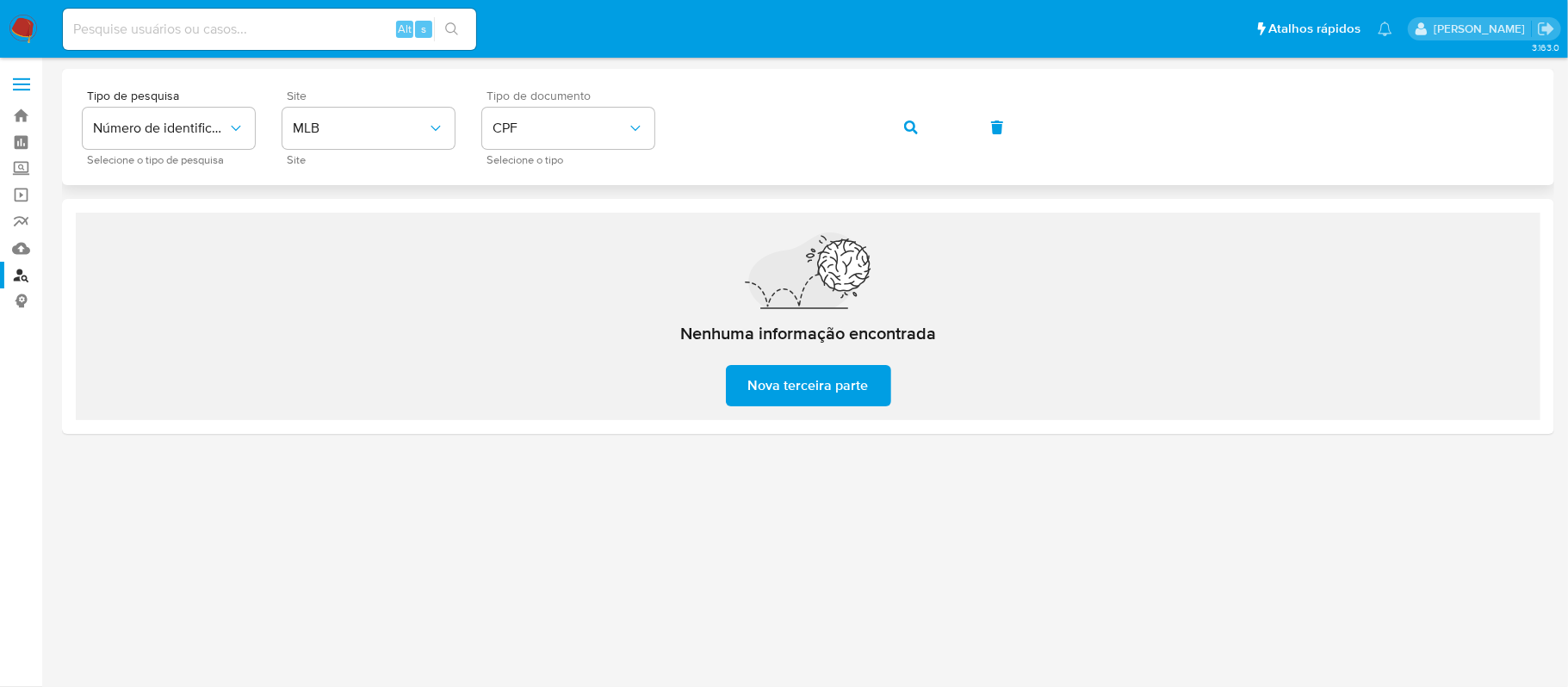
click at [677, 115] on div "Tipo de pesquisa Número de identificação Selecione o tipo de pesquisa Site MLB …" at bounding box center [808, 127] width 1451 height 75
click at [909, 127] on icon "button" at bounding box center [910, 127] width 14 height 14
click at [25, 111] on link "Bandeja" at bounding box center [102, 115] width 205 height 26
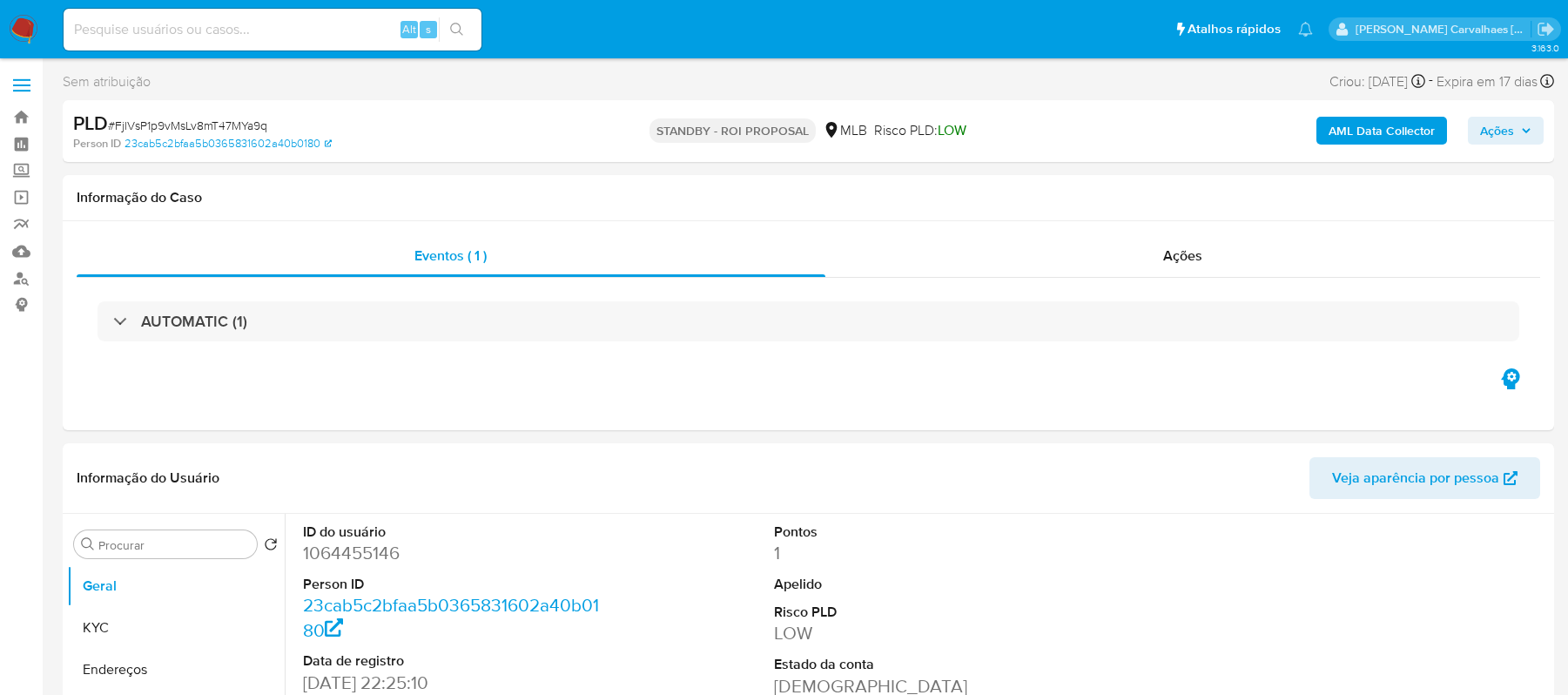
select select "10"
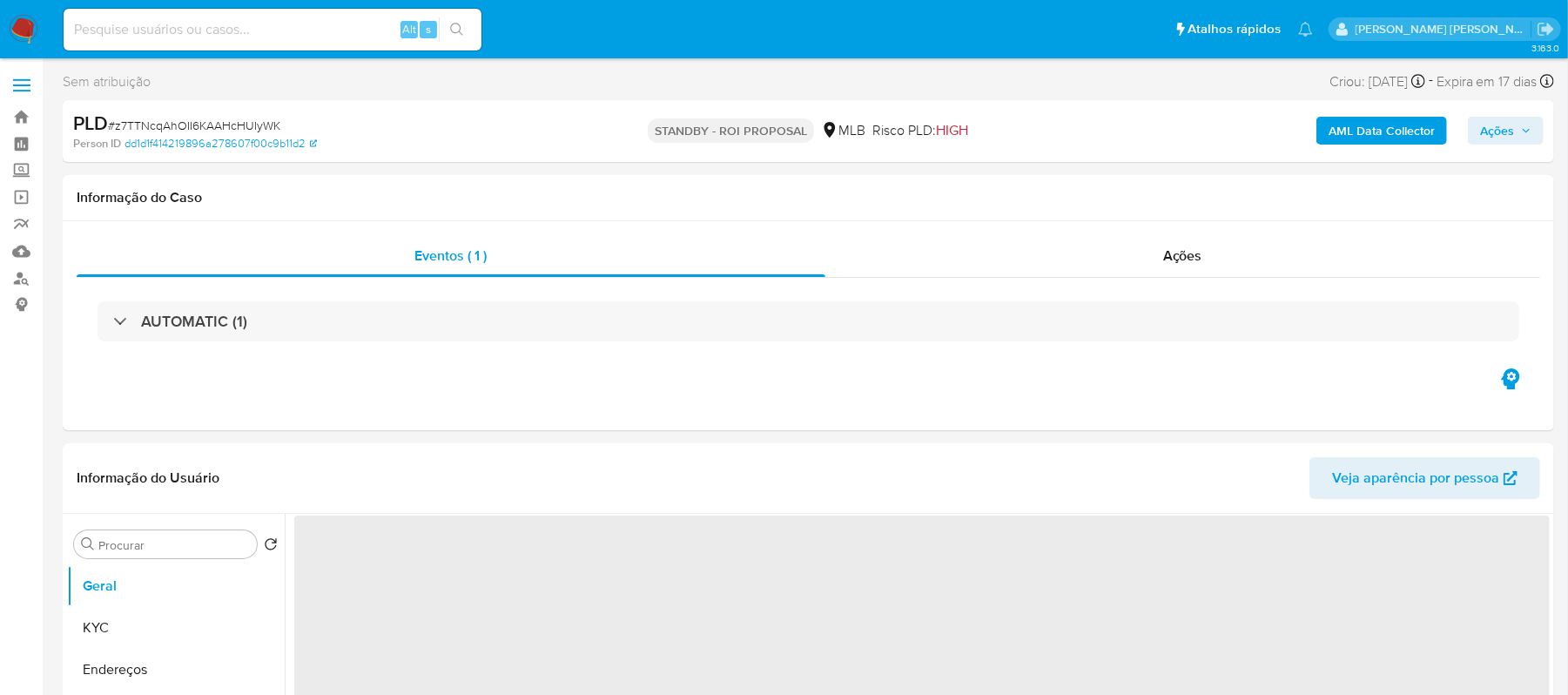
select select "10"
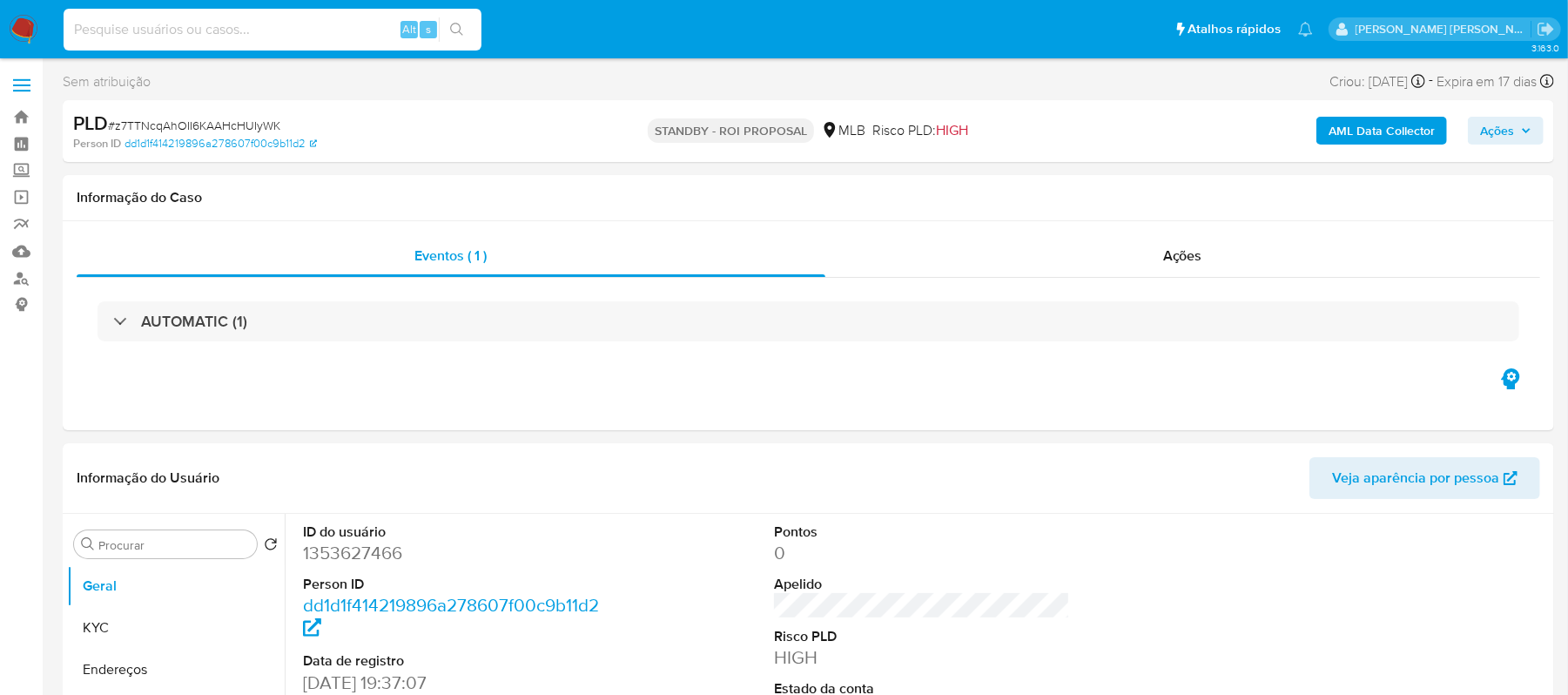
paste input "dfWn5qLfpXUkzQ8oYI4m0bOE"
type input "dfWn5qLfpXUkzQ8oYI4m0bOE"
click at [450, 32] on icon "search-icon" at bounding box center [456, 29] width 14 height 14
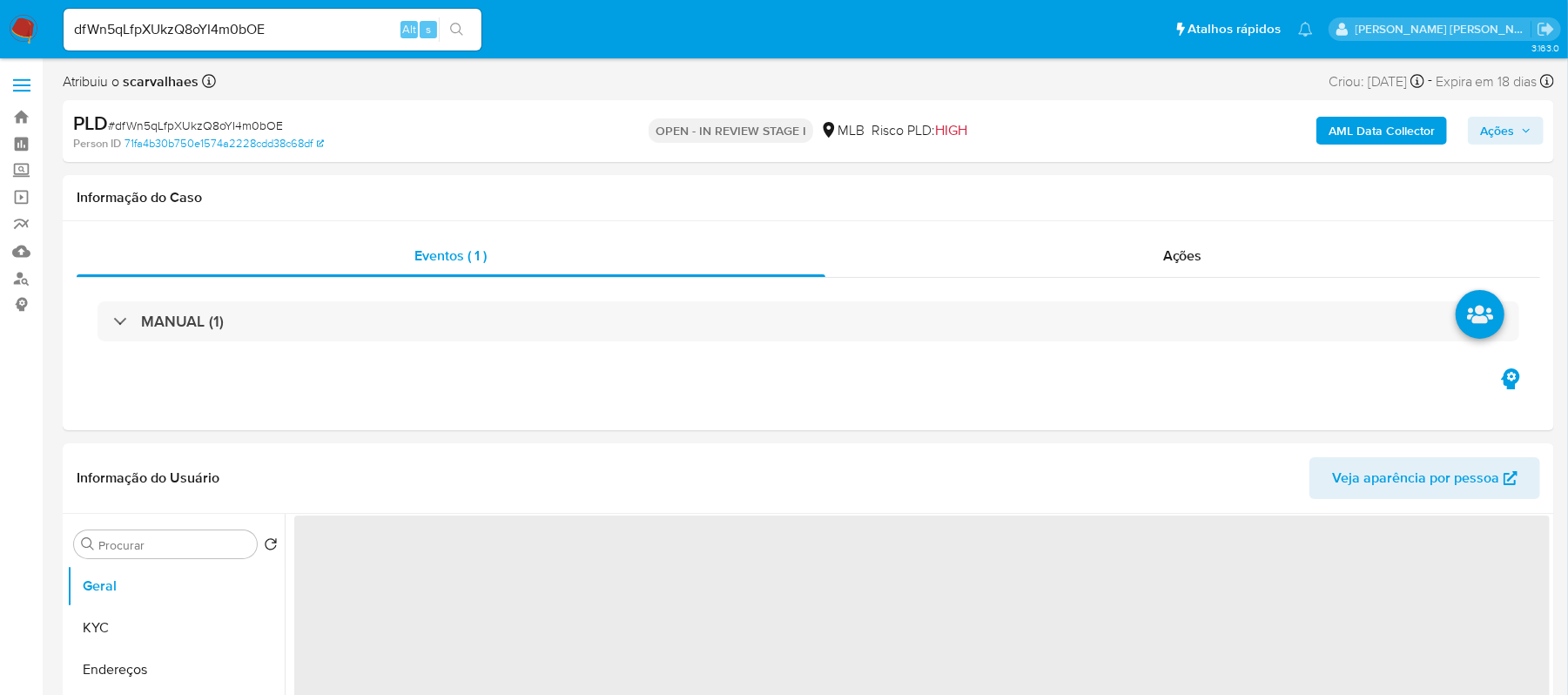
select select "10"
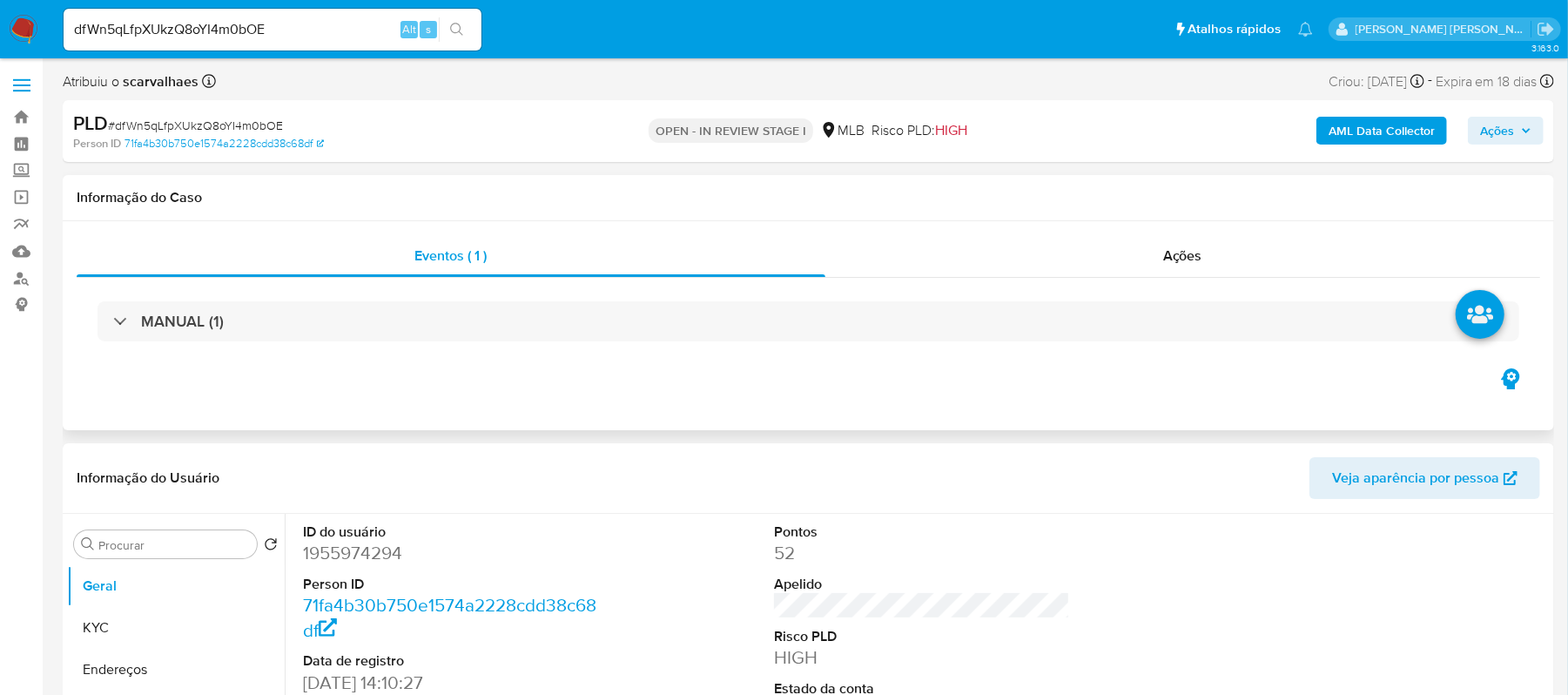
scroll to position [116, 0]
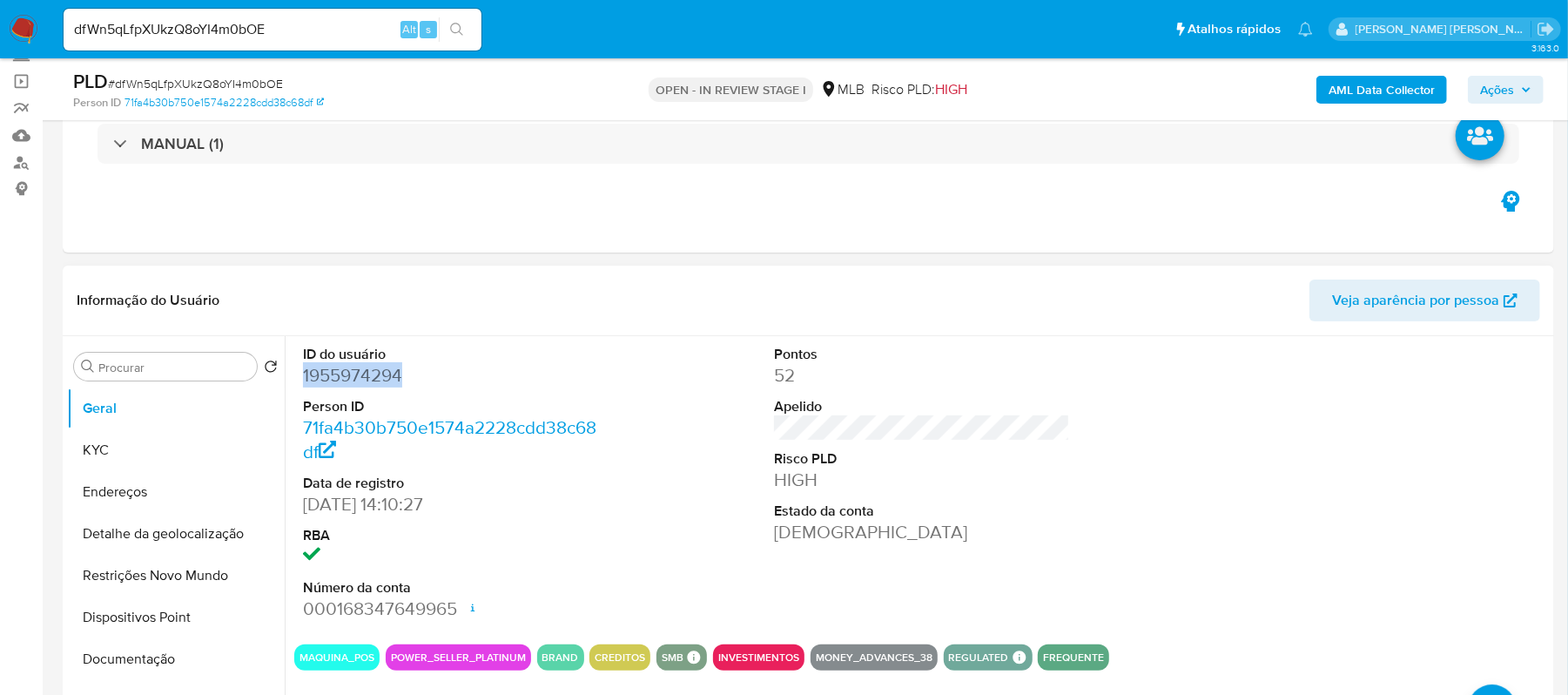
drag, startPoint x: 305, startPoint y: 376, endPoint x: 411, endPoint y: 376, distance: 106.0
click at [411, 376] on dd "1955974294" at bounding box center [451, 375] width 297 height 24
copy dd "1955974294"
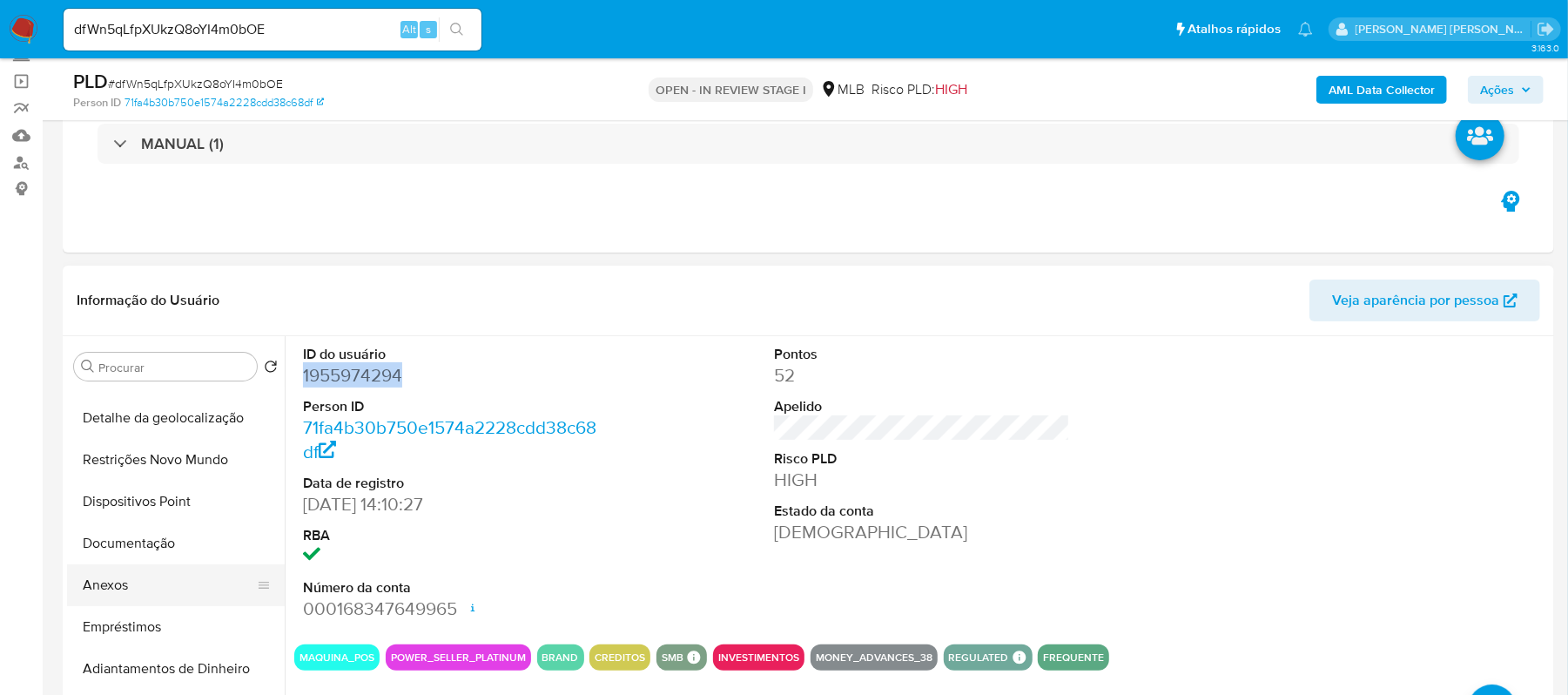
click at [178, 573] on button "Anexos" at bounding box center [169, 585] width 203 height 42
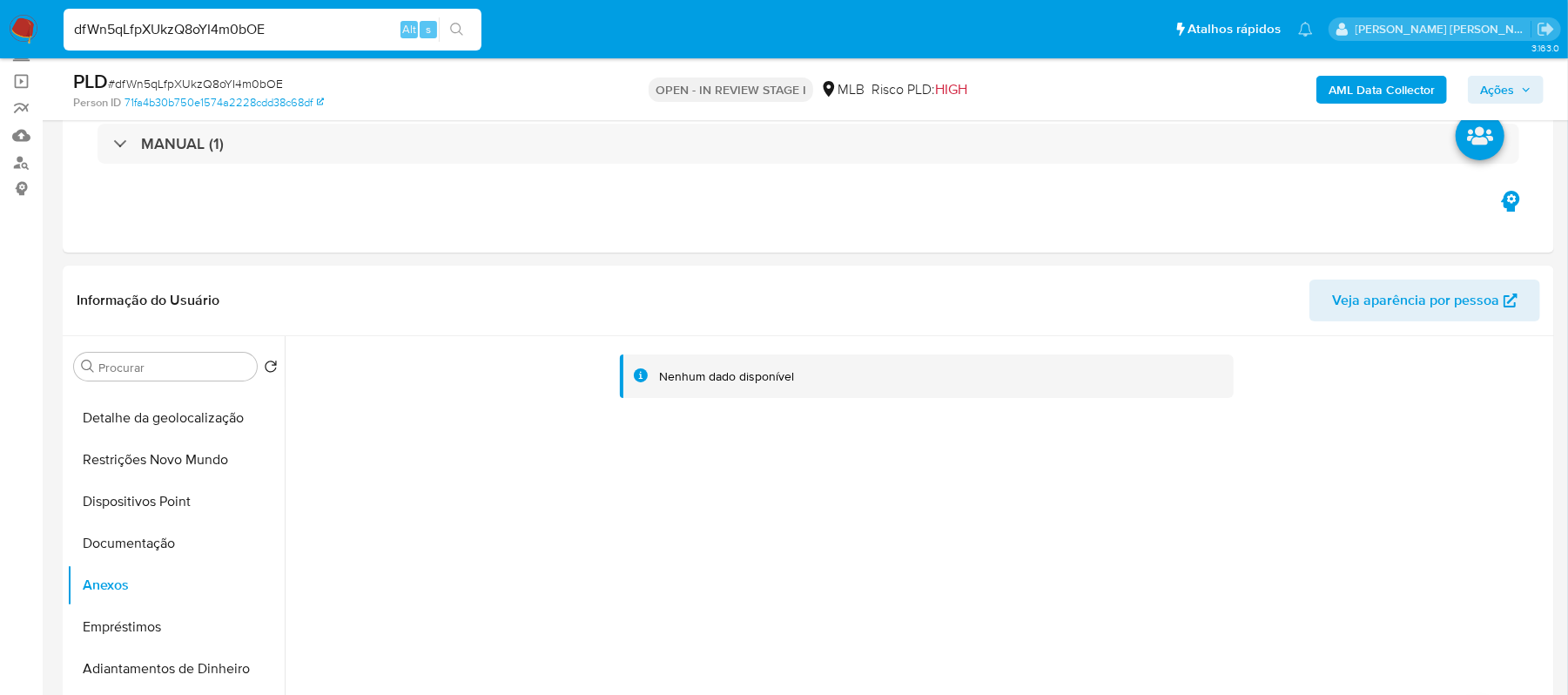
drag, startPoint x: 273, startPoint y: 28, endPoint x: 74, endPoint y: 30, distance: 199.0
click at [74, 30] on input "dfWn5qLfpXUkzQ8oYI4m0bOE" at bounding box center [273, 30] width 418 height 22
paste input "n6T2VfDiKHGB0EKT7rg0Jjr2"
type input "n6T2VfDiKHGB0EKT7rg0Jjr2"
click at [464, 32] on button "search-icon" at bounding box center [456, 30] width 36 height 24
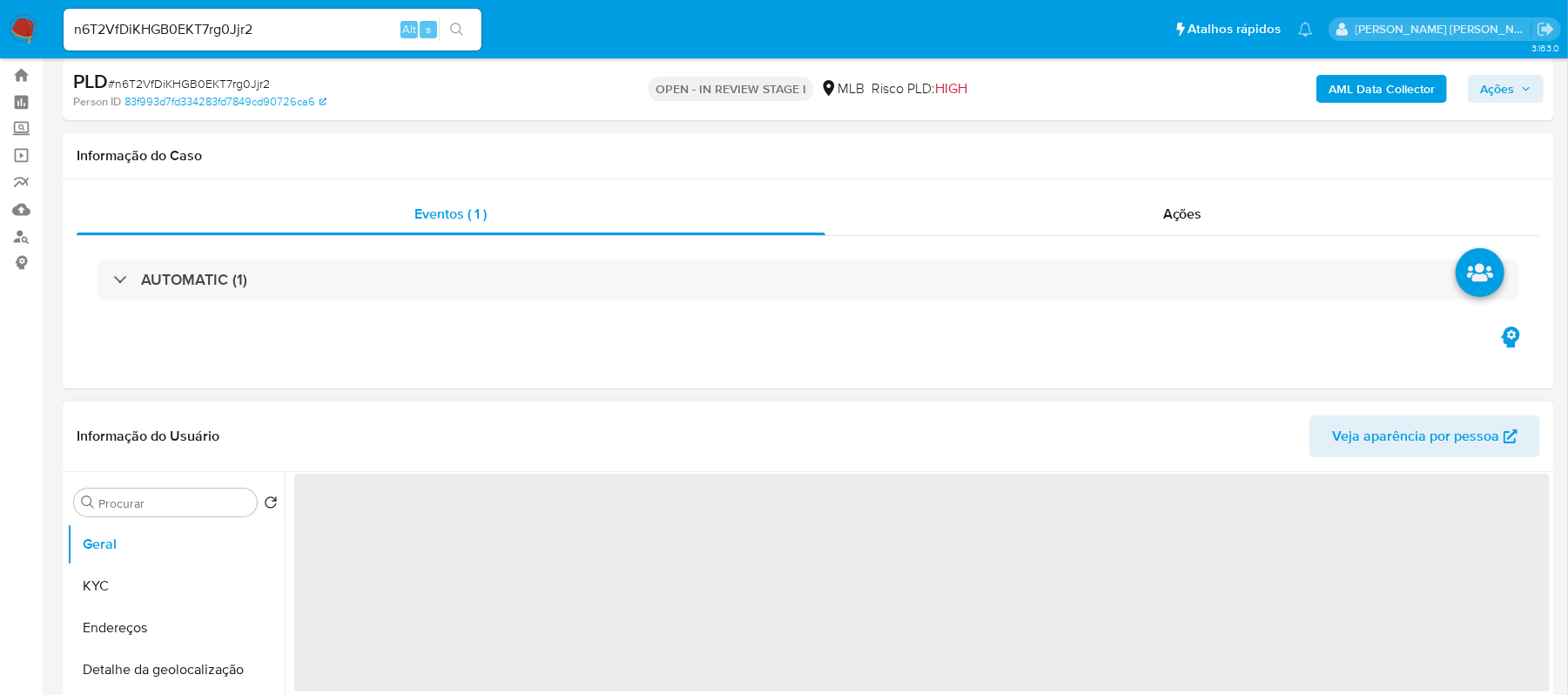
select select "10"
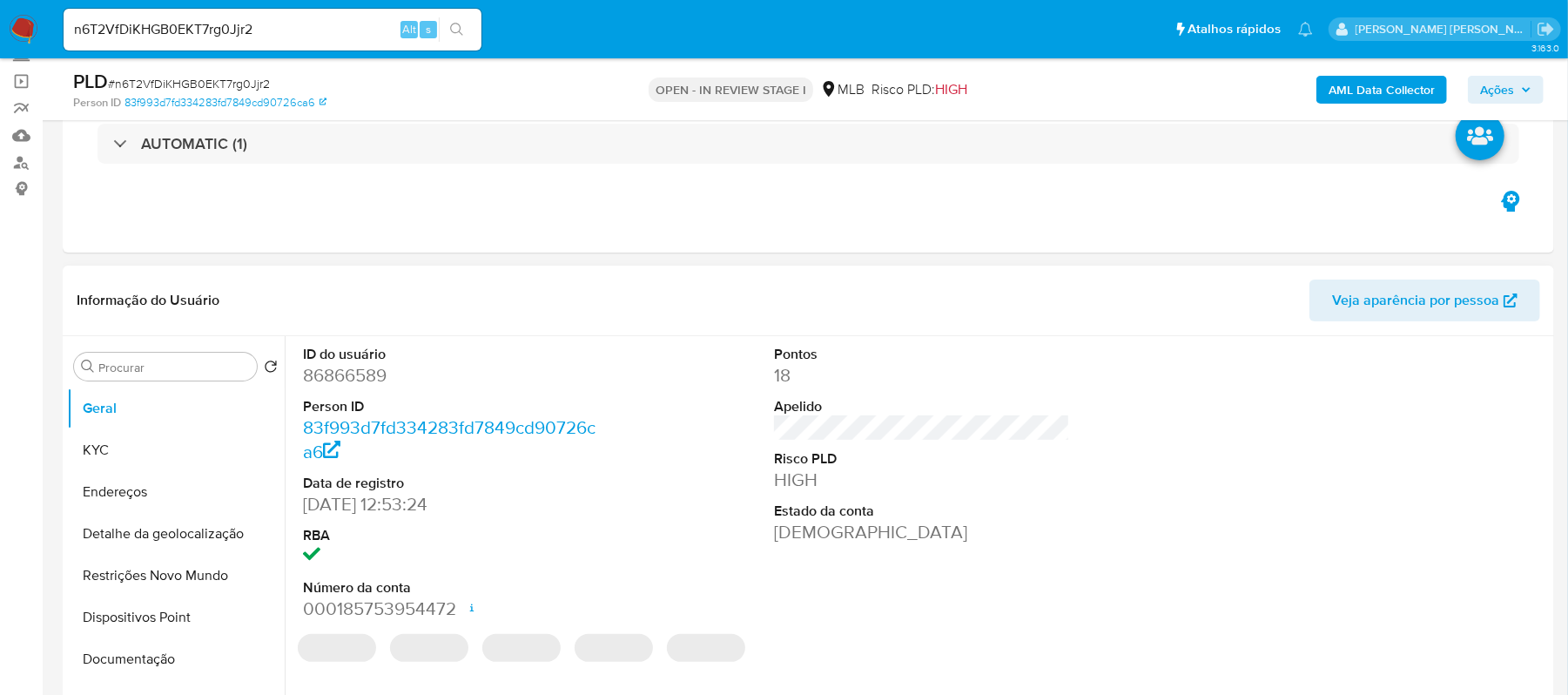
scroll to position [348, 0]
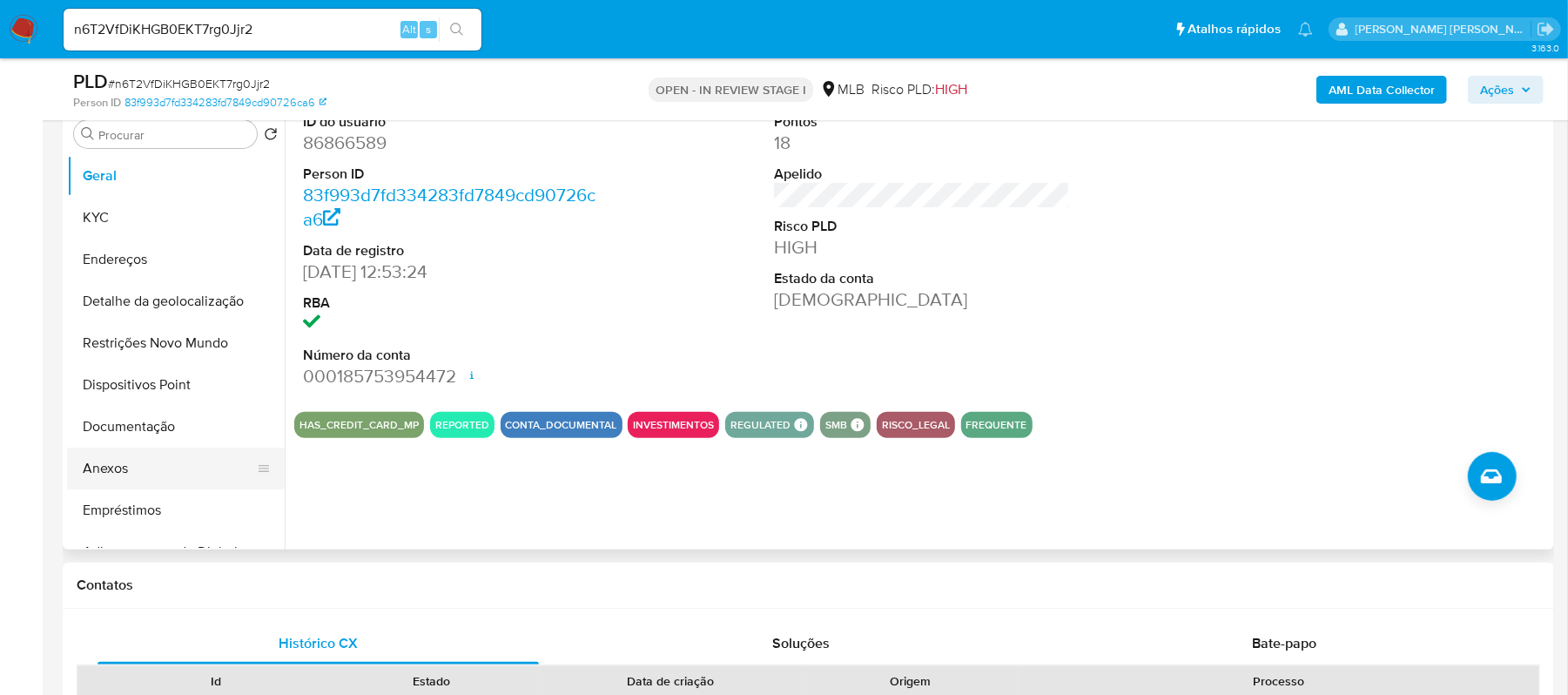
drag, startPoint x: 126, startPoint y: 460, endPoint x: 152, endPoint y: 460, distance: 26.0
click at [128, 460] on button "Anexos" at bounding box center [169, 468] width 203 height 42
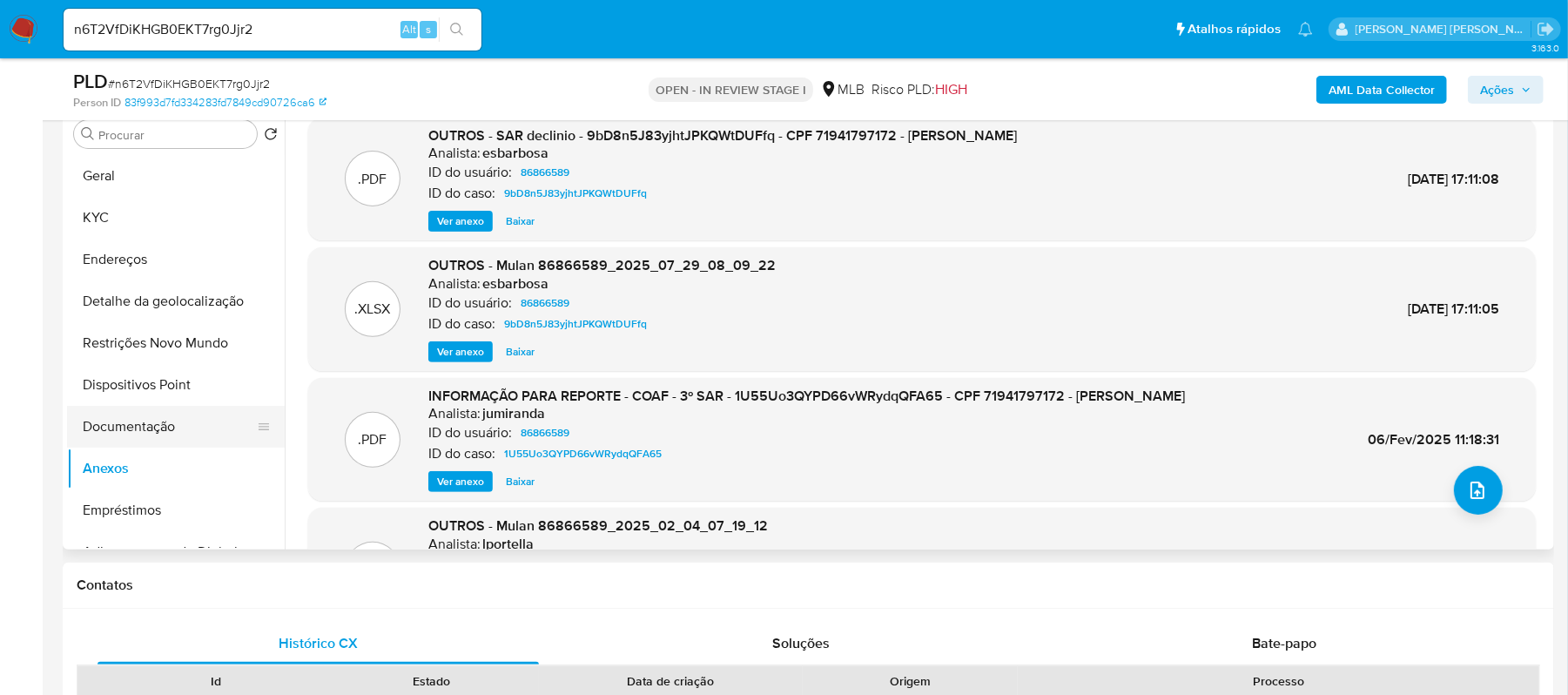
click at [172, 430] on button "Documentação" at bounding box center [169, 426] width 203 height 42
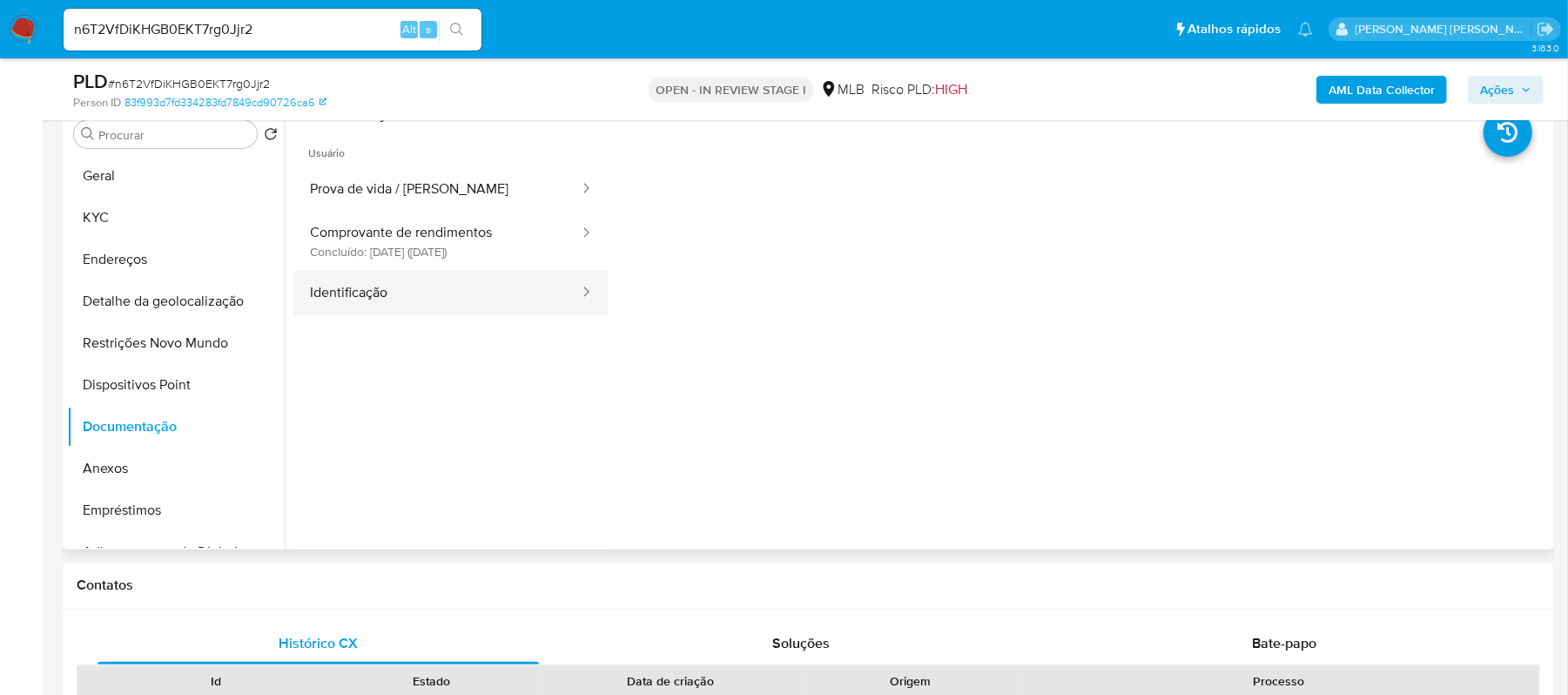
click at [402, 298] on button "Identificação" at bounding box center [437, 293] width 286 height 44
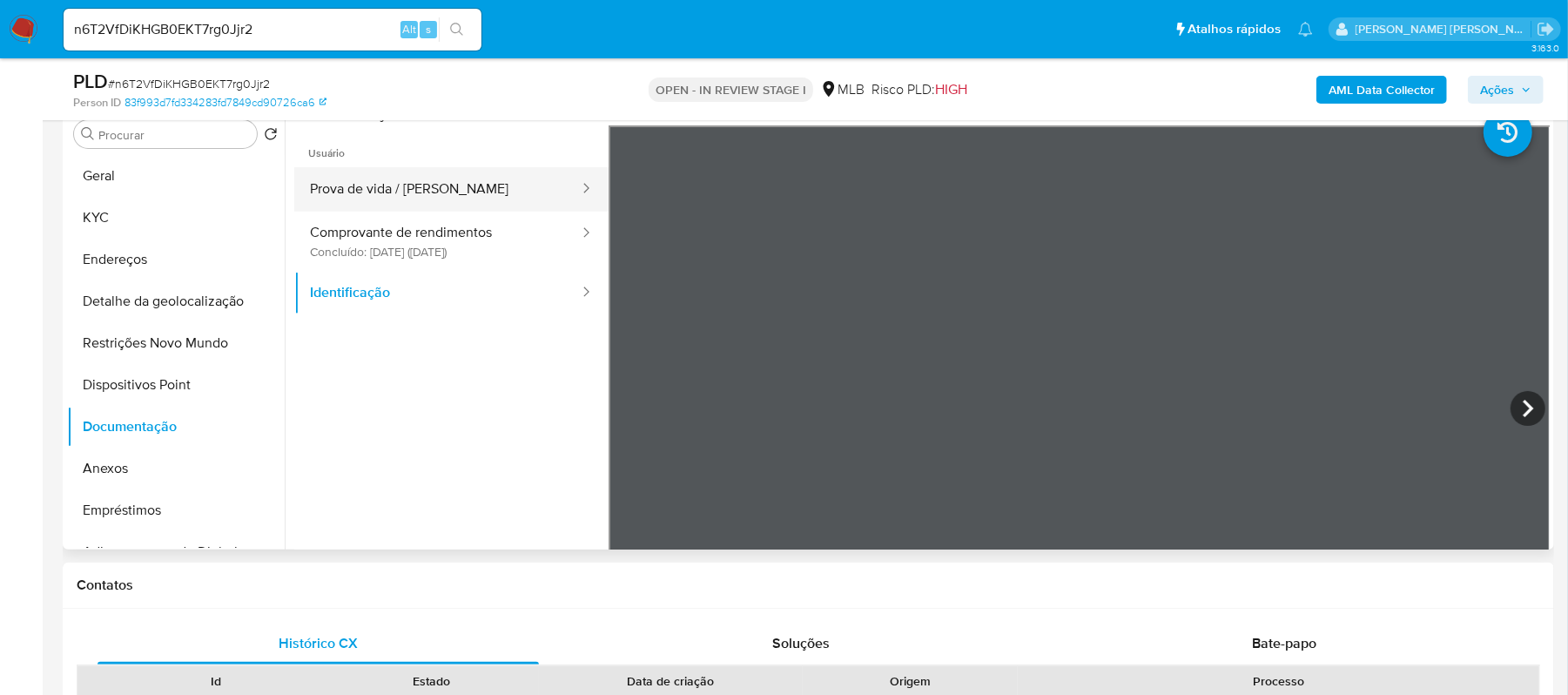
click at [472, 189] on button "Prova de vida / Selfie" at bounding box center [437, 189] width 286 height 44
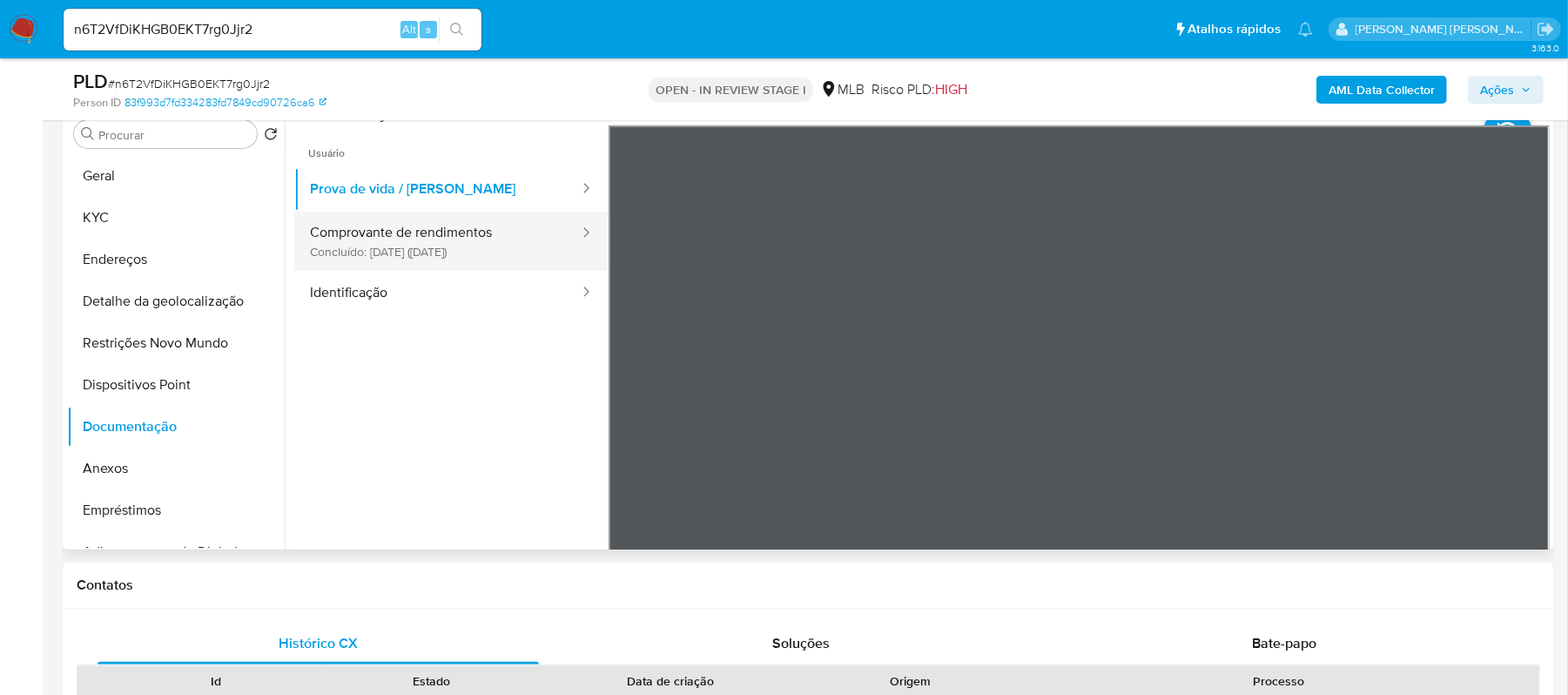
click at [392, 234] on button "Comprovante de rendimentos Concluído: 10/03/2023 (hace 3 años)" at bounding box center [437, 241] width 286 height 59
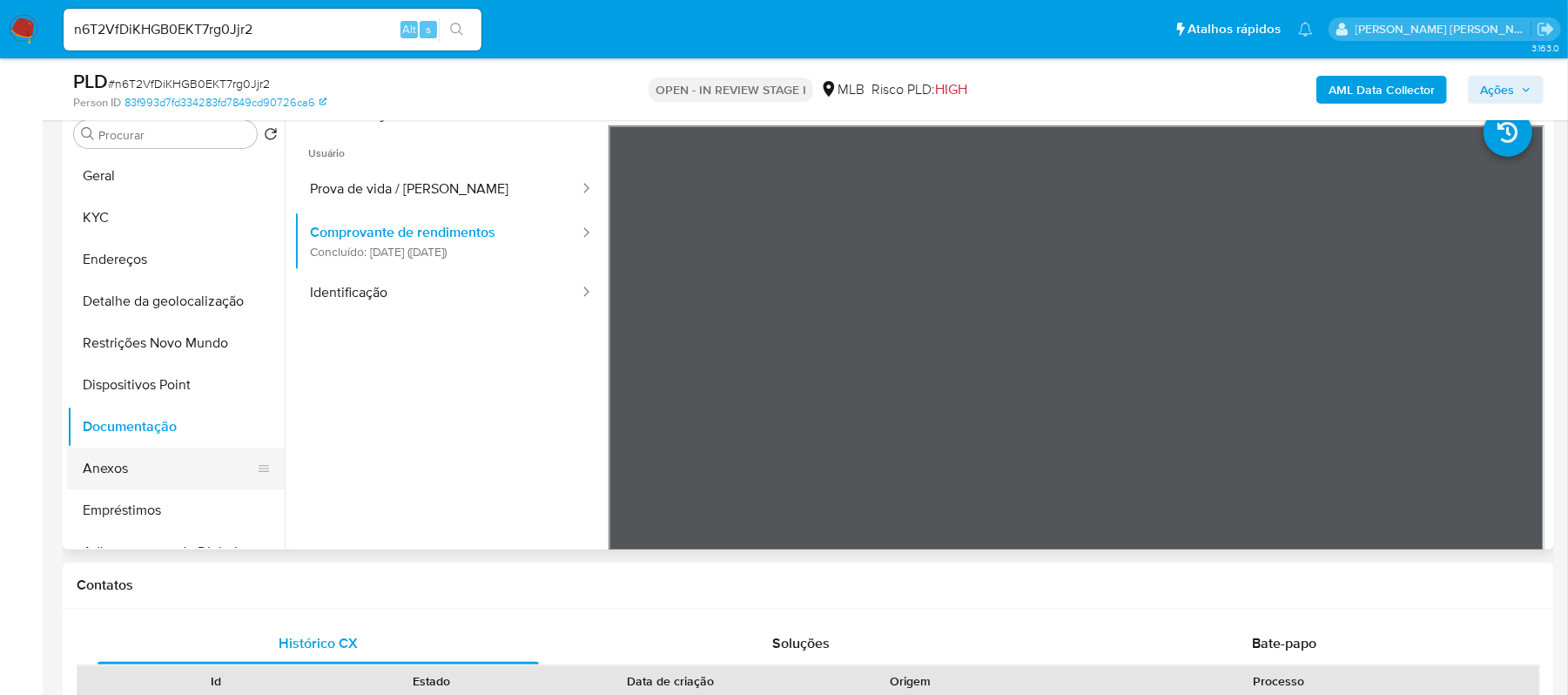
click at [127, 477] on button "Anexos" at bounding box center [169, 468] width 203 height 42
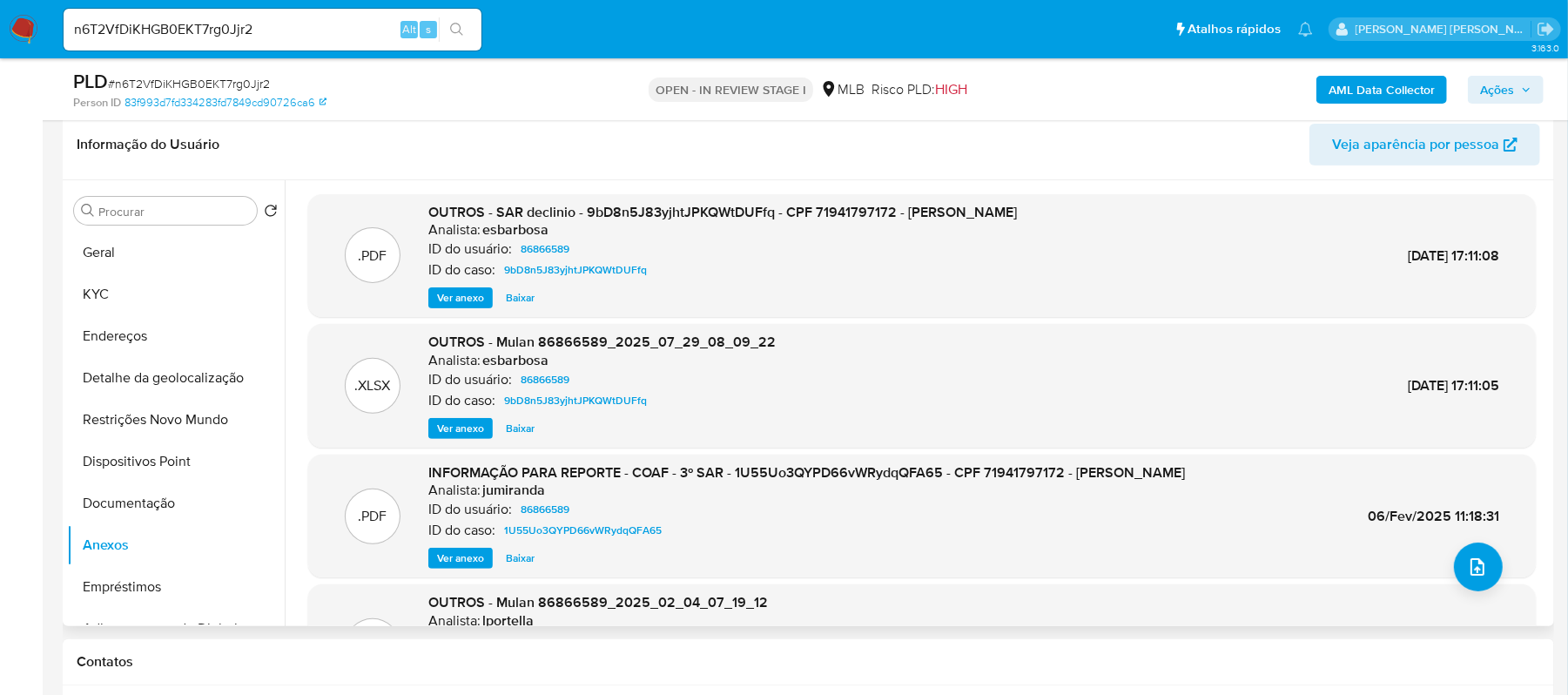
scroll to position [232, 0]
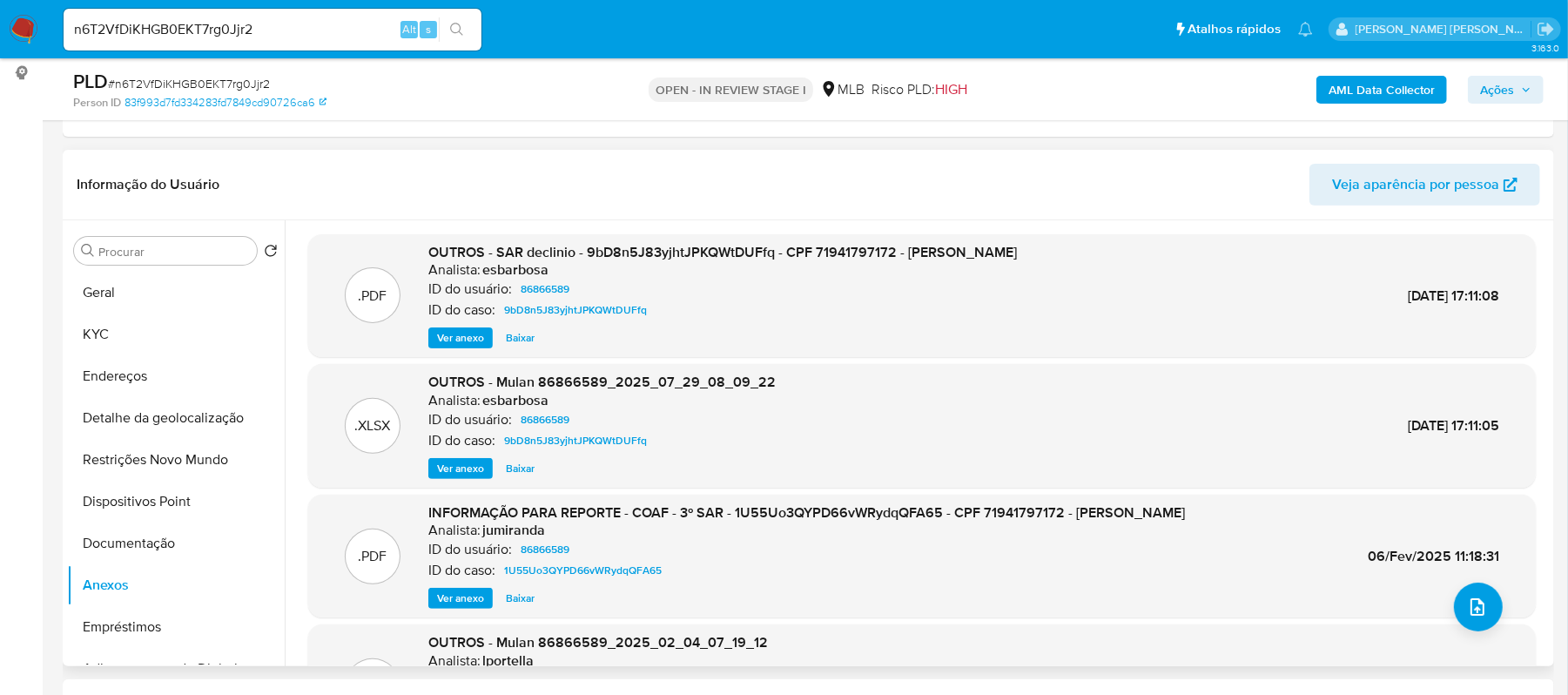
click at [450, 601] on span "Ver anexo" at bounding box center [460, 598] width 47 height 18
click at [450, 601] on div "Ver anexo Baixar" at bounding box center [807, 598] width 757 height 21
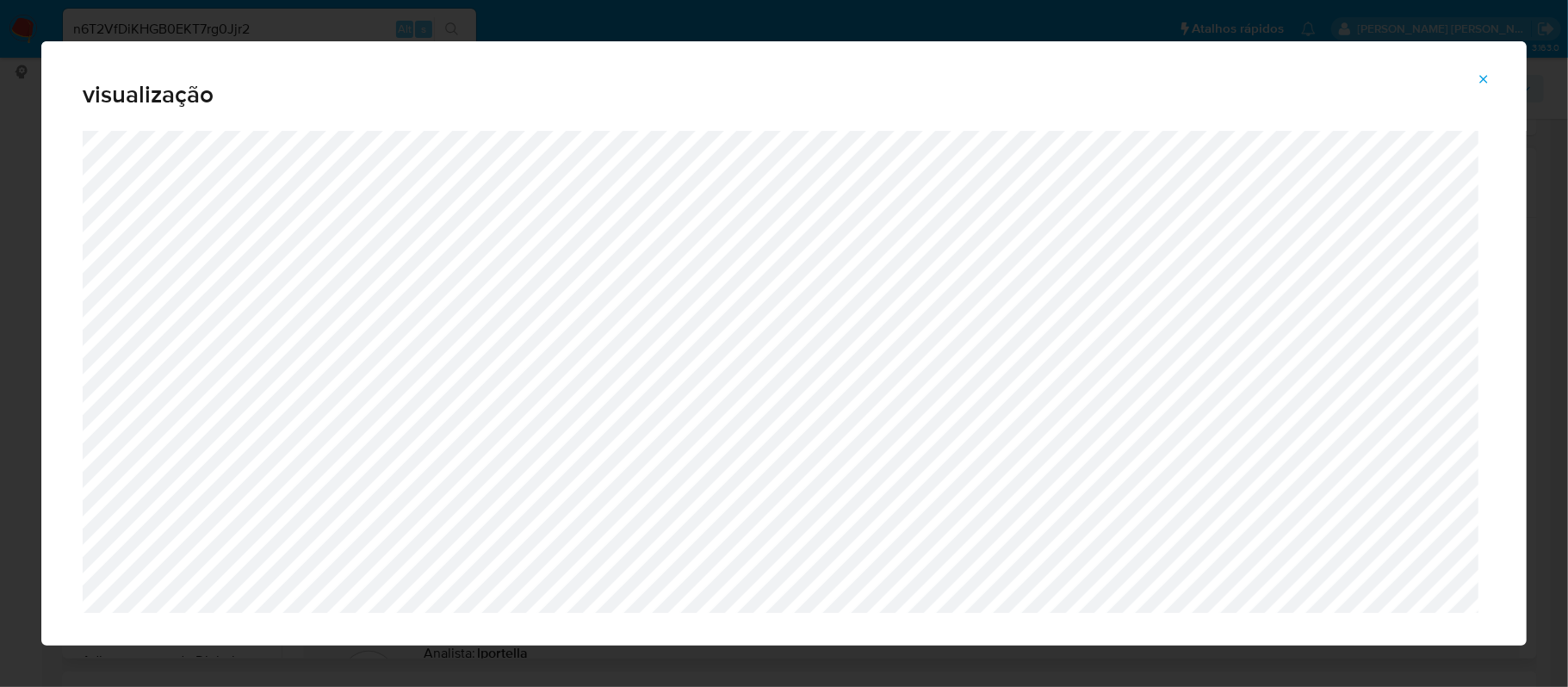
click at [1472, 78] on button "Attachment preview" at bounding box center [1483, 79] width 37 height 27
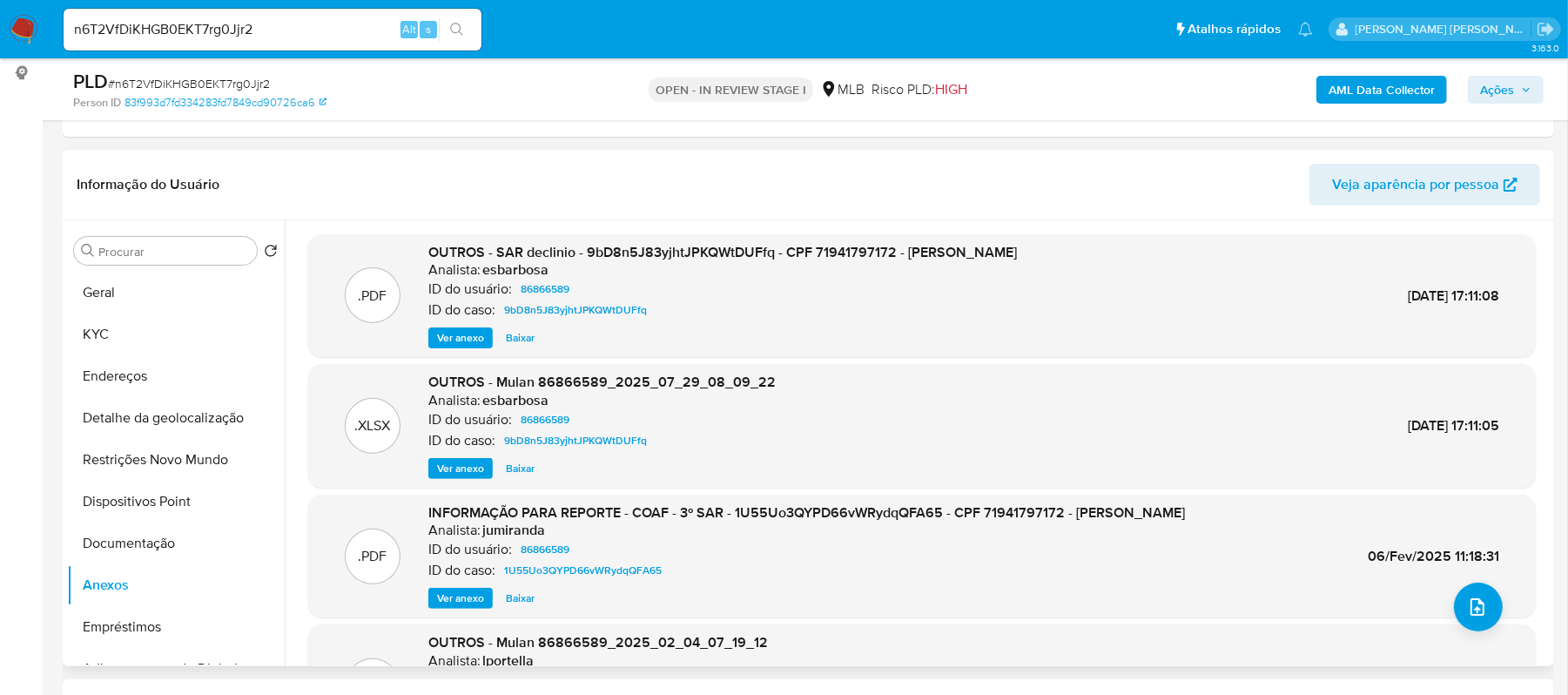
click at [471, 323] on div "OUTROS - SAR declinio - 9bD8n5J83yjhtJPKQWtDUFfq - CPF 71941797172 - LEANDRO VA…" at bounding box center [723, 296] width 589 height 106
click at [458, 335] on span "Ver anexo" at bounding box center [460, 337] width 47 height 18
click at [458, 335] on div "Ver anexo Baixar" at bounding box center [723, 337] width 589 height 21
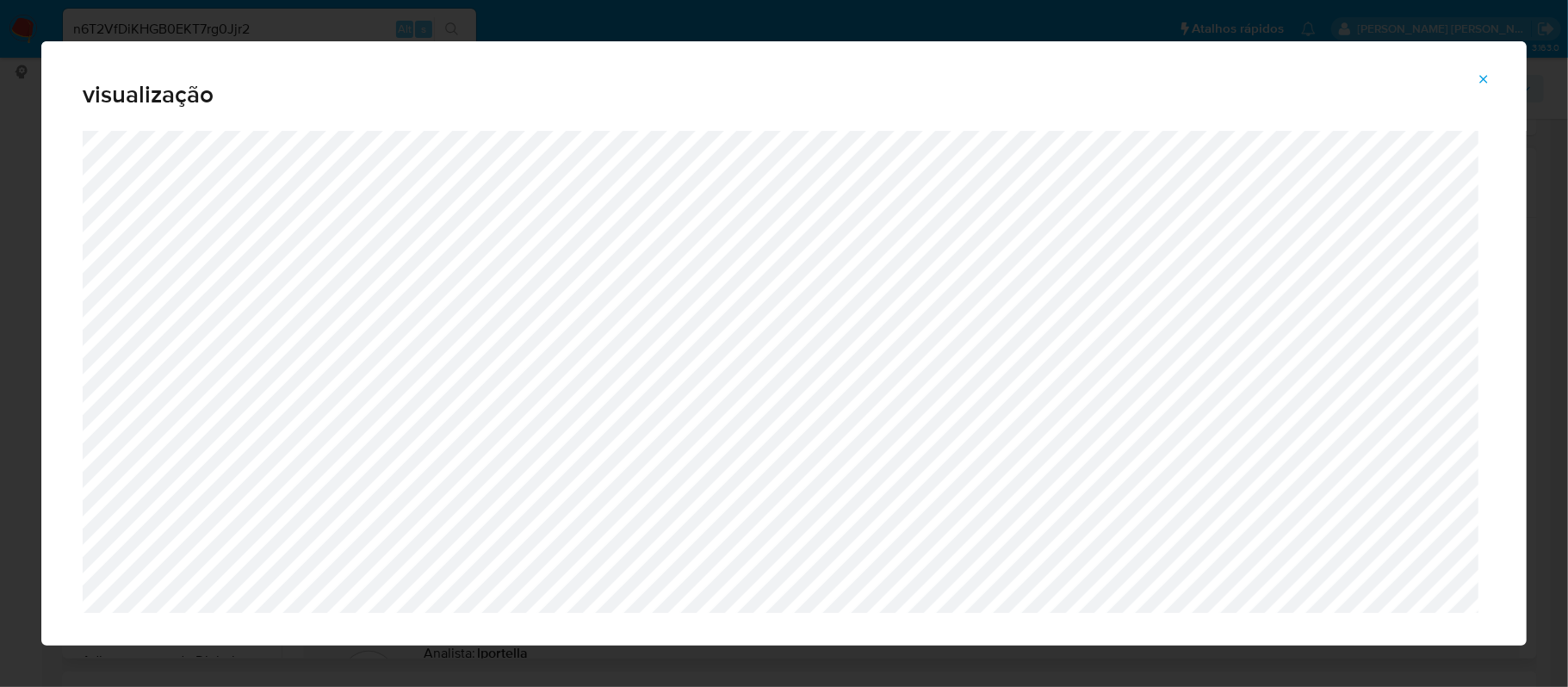
click at [1488, 72] on span "Attachment preview" at bounding box center [1483, 79] width 14 height 24
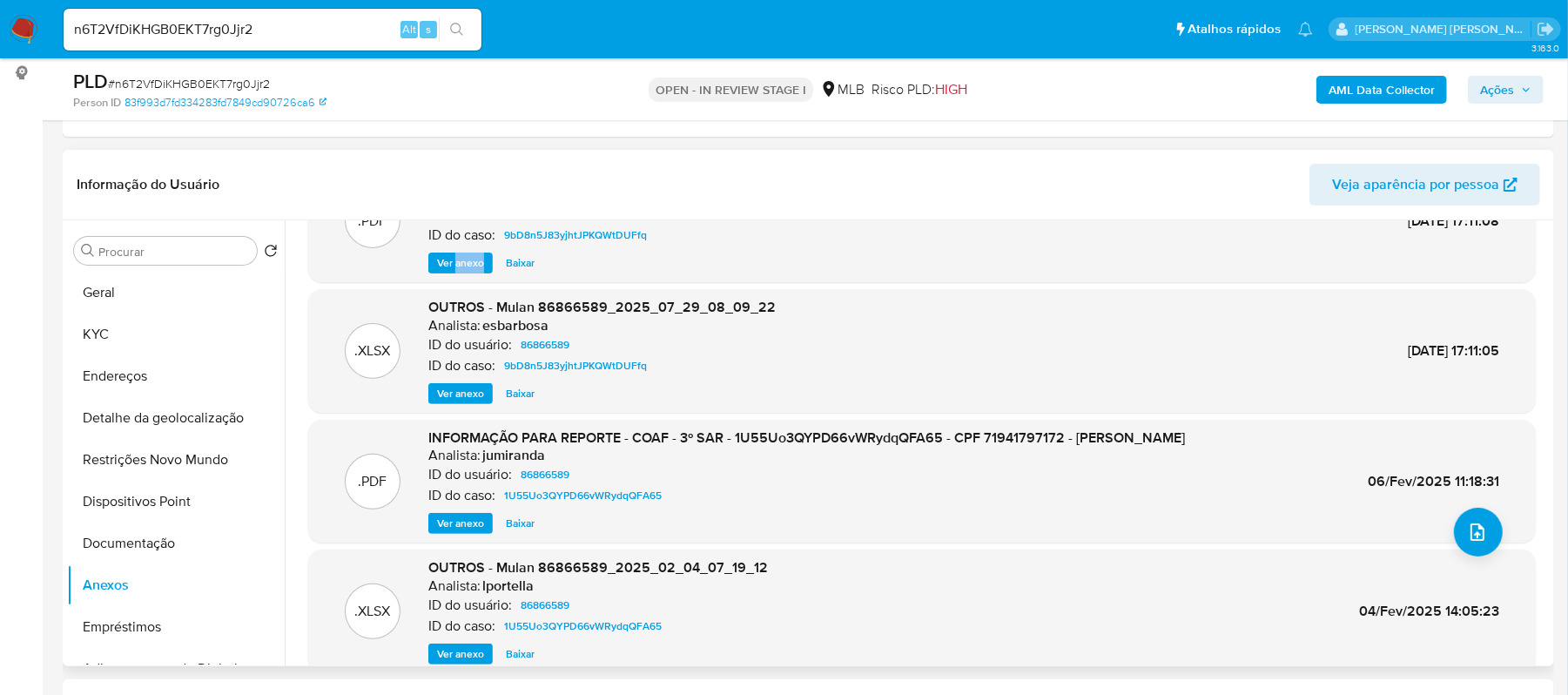
scroll to position [116, 0]
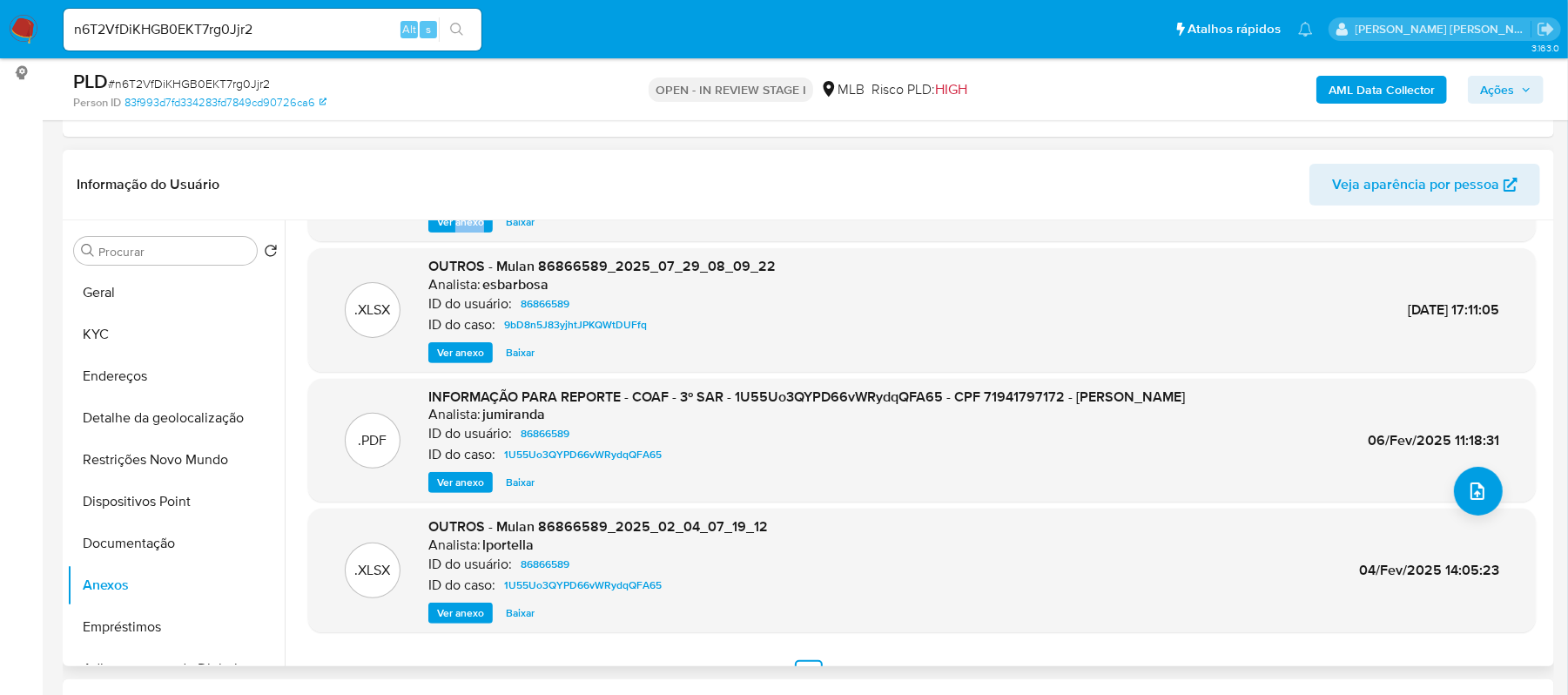
click at [446, 475] on span "Ver anexo" at bounding box center [460, 482] width 47 height 18
click at [446, 475] on div "Ver anexo Baixar" at bounding box center [807, 482] width 757 height 21
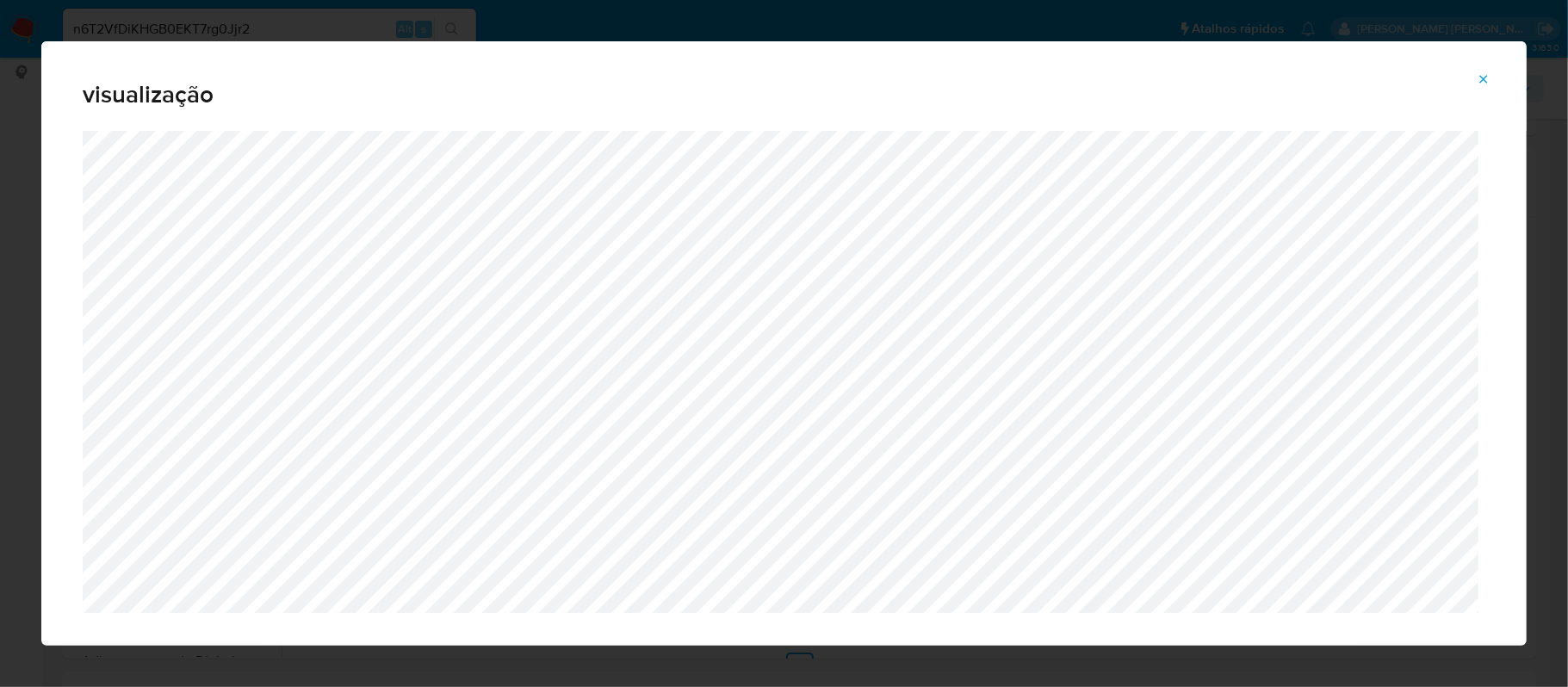
click at [1479, 74] on icon "Attachment preview" at bounding box center [1483, 79] width 14 height 14
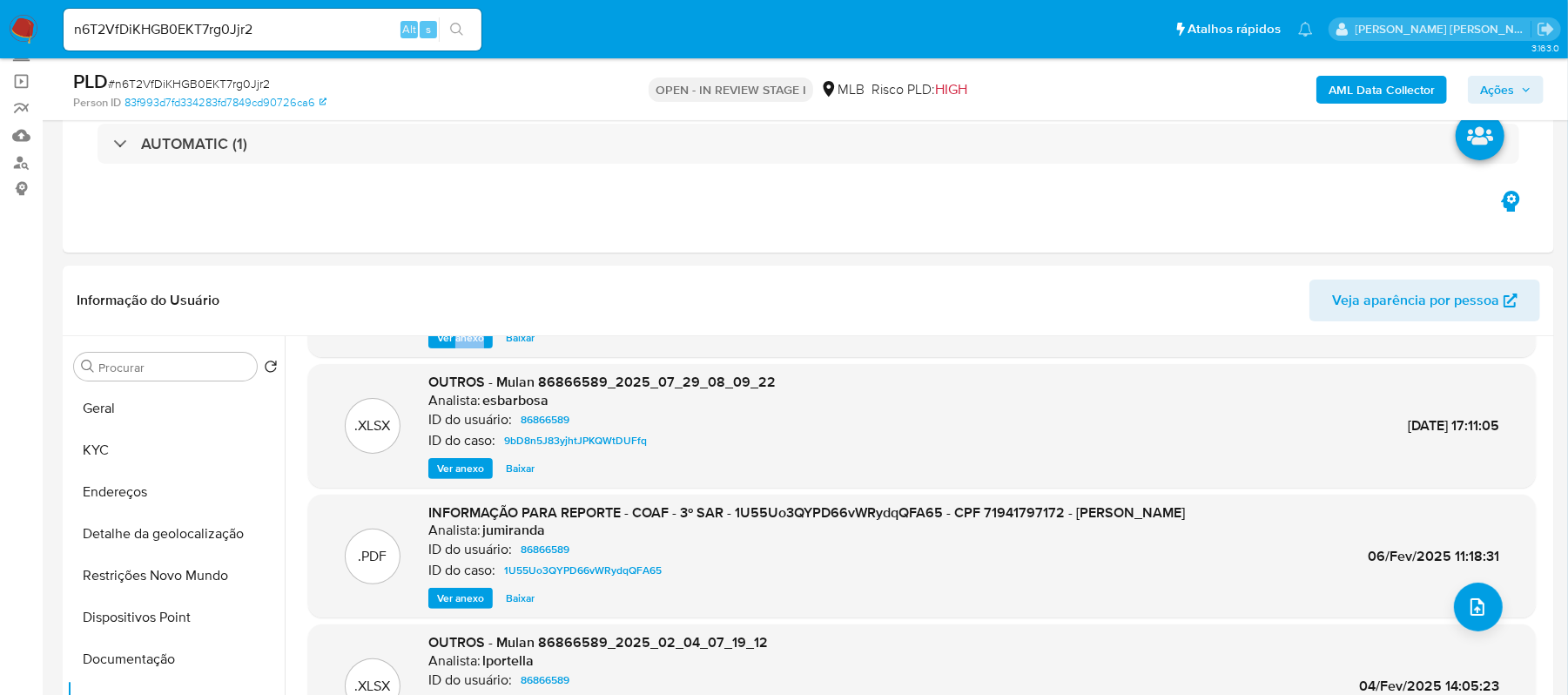
click at [137, 406] on button "Geral" at bounding box center [176, 408] width 218 height 42
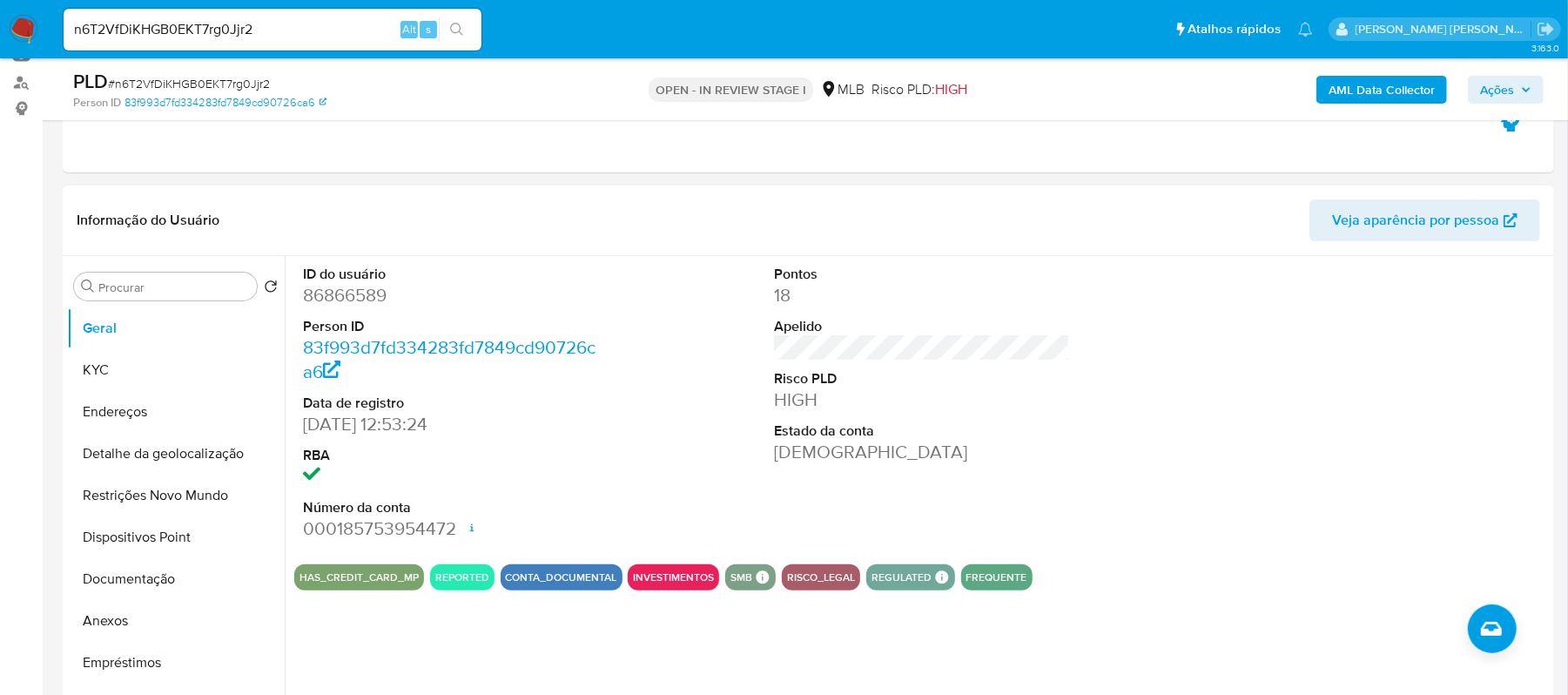
scroll to position [232, 0]
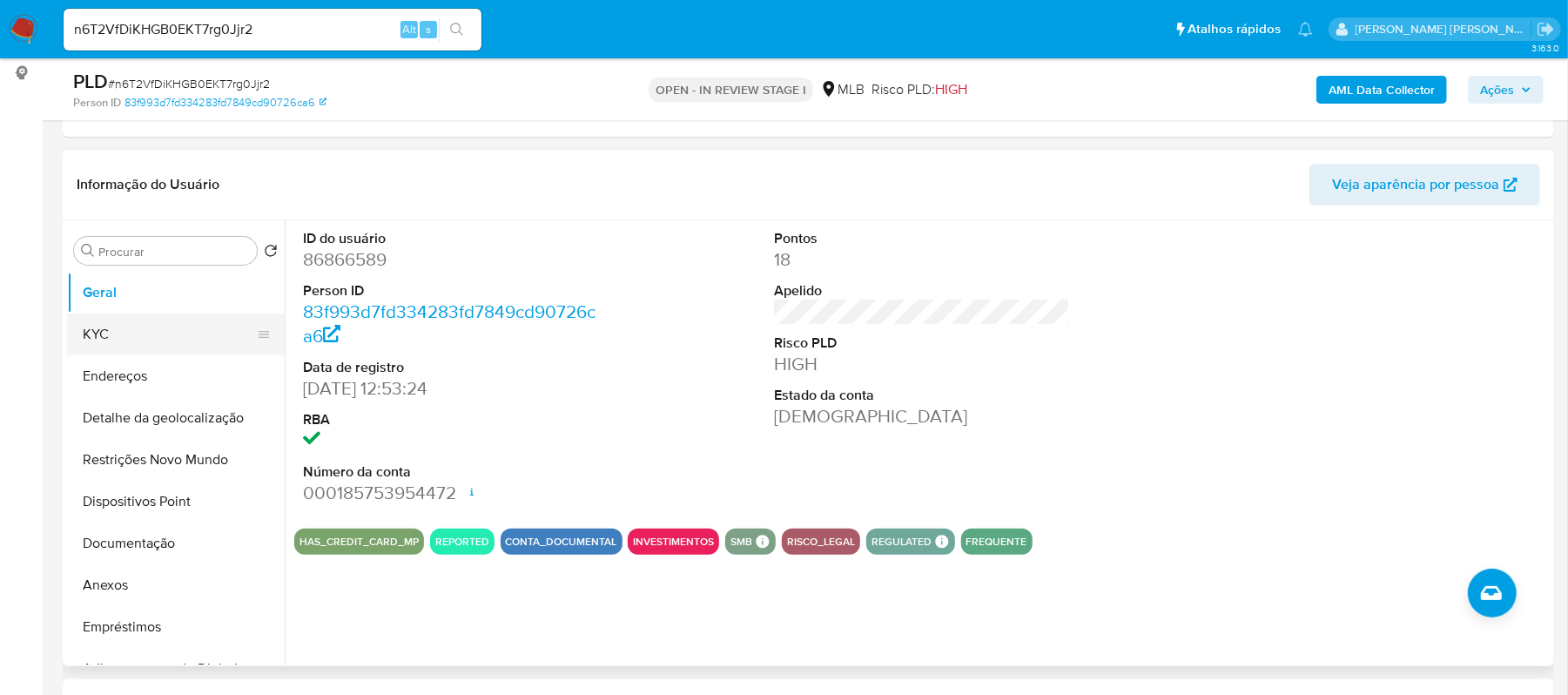
click at [143, 339] on button "KYC" at bounding box center [169, 334] width 203 height 42
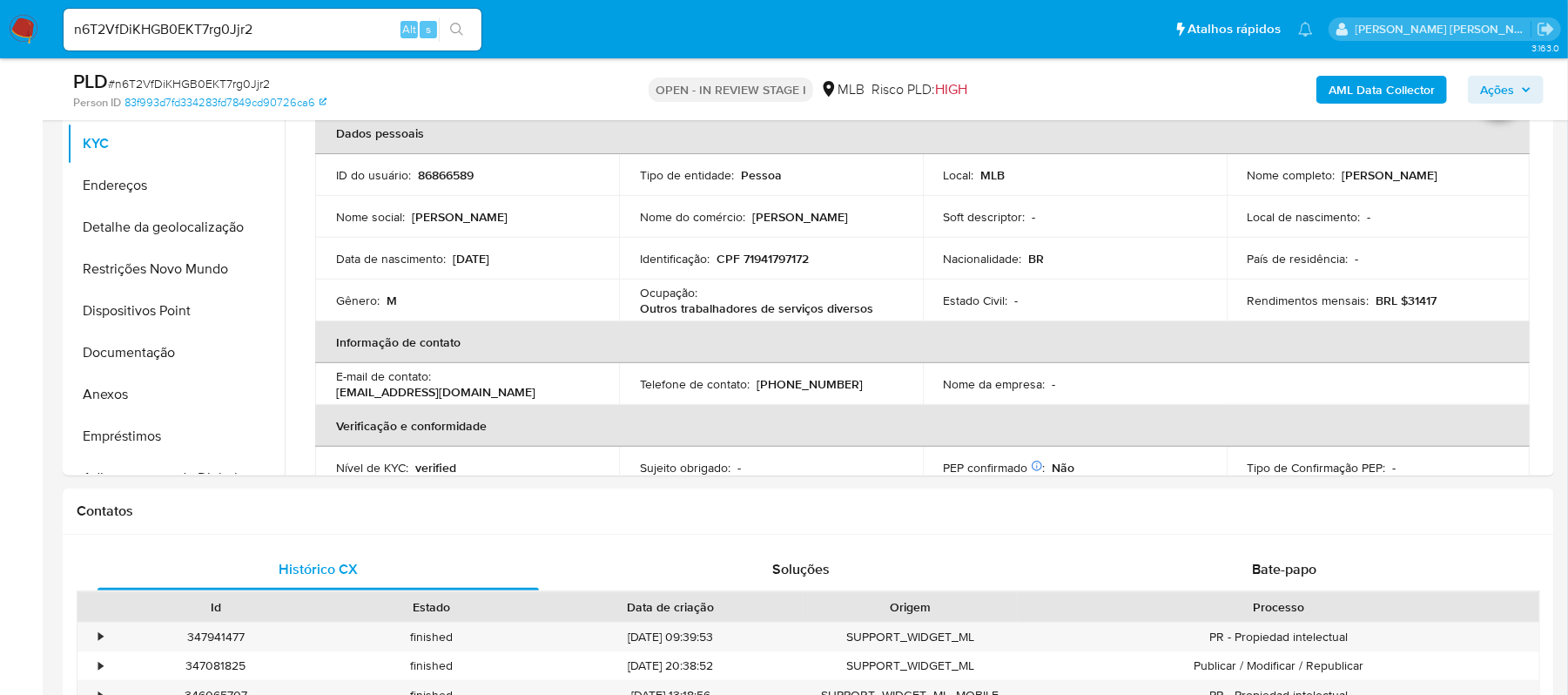
scroll to position [429, 0]
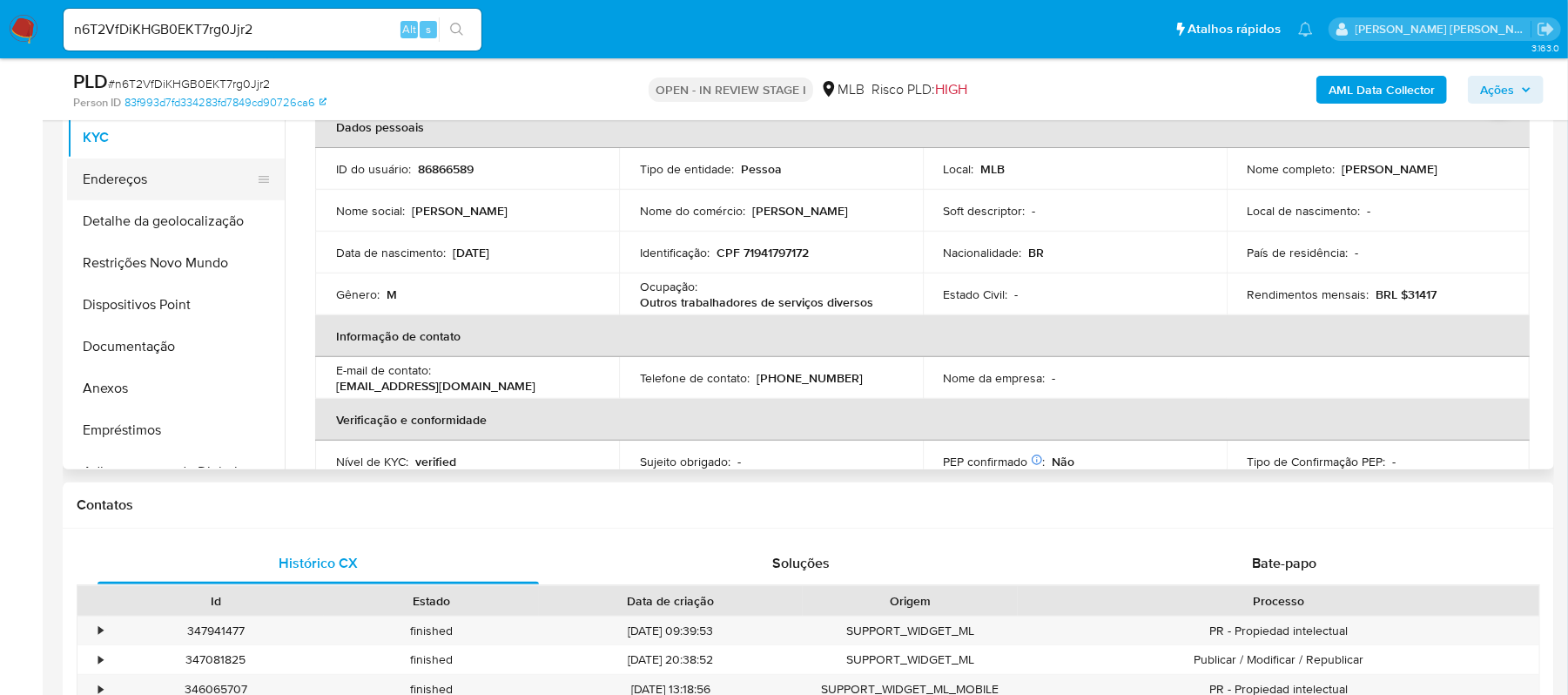
click at [124, 189] on button "Endereços" at bounding box center [169, 178] width 203 height 42
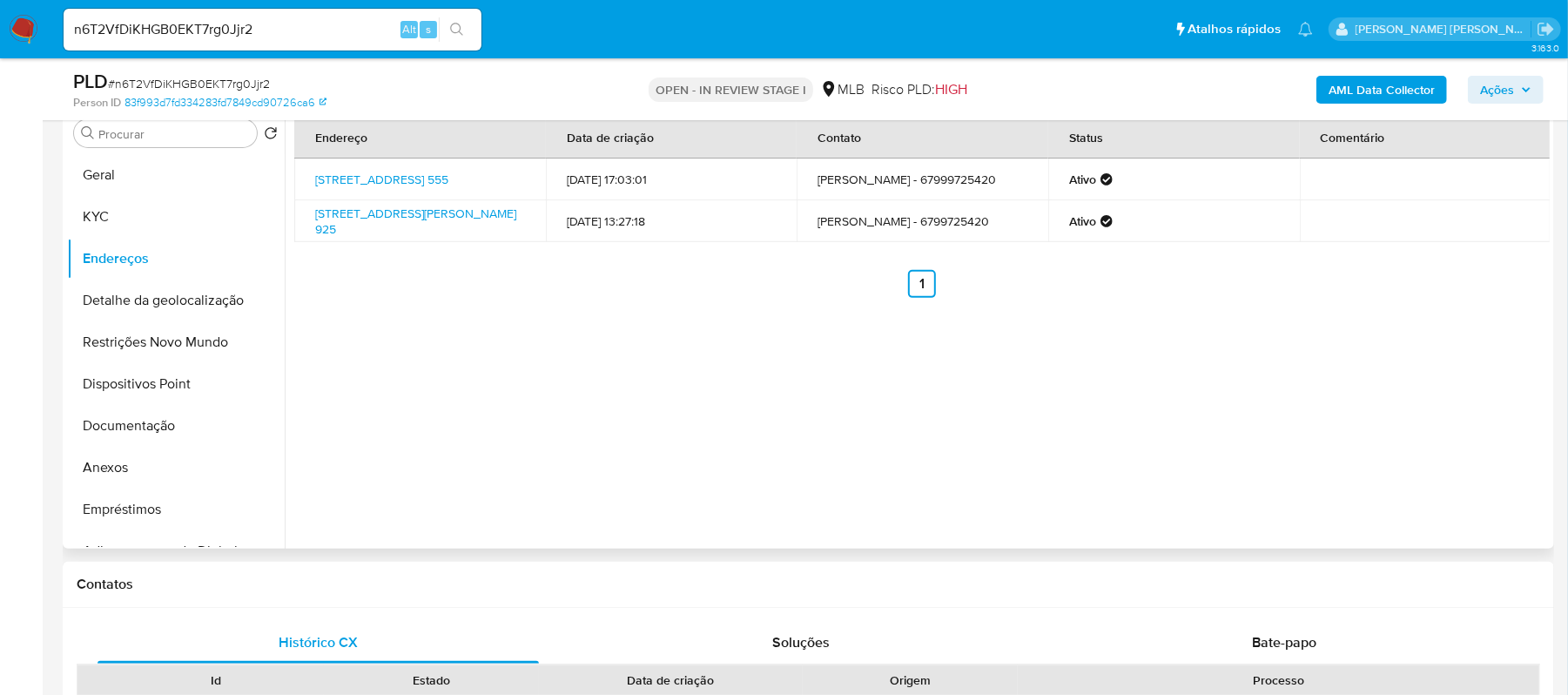
scroll to position [311, 0]
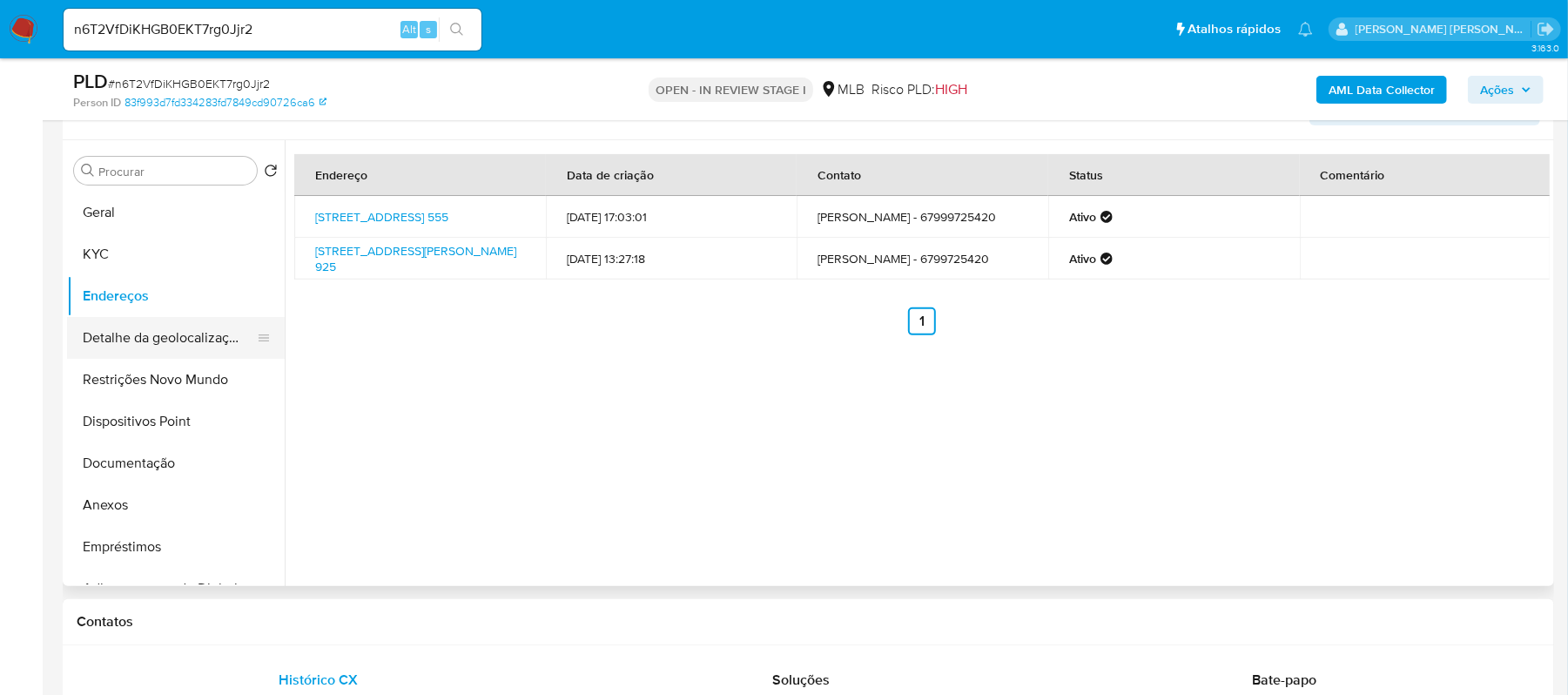
click at [179, 341] on button "Detalhe da geolocalização" at bounding box center [169, 337] width 203 height 42
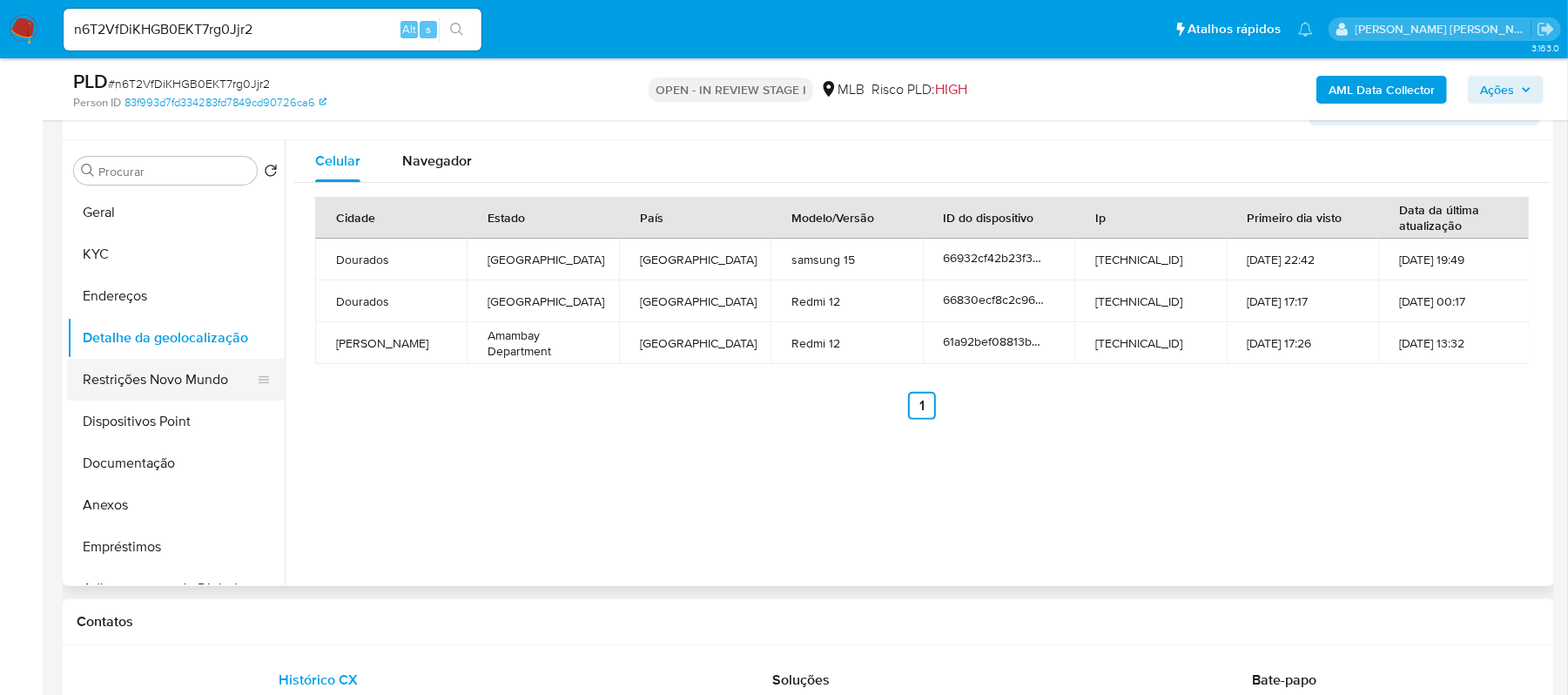
click at [151, 391] on button "Restrições Novo Mundo" at bounding box center [169, 379] width 203 height 42
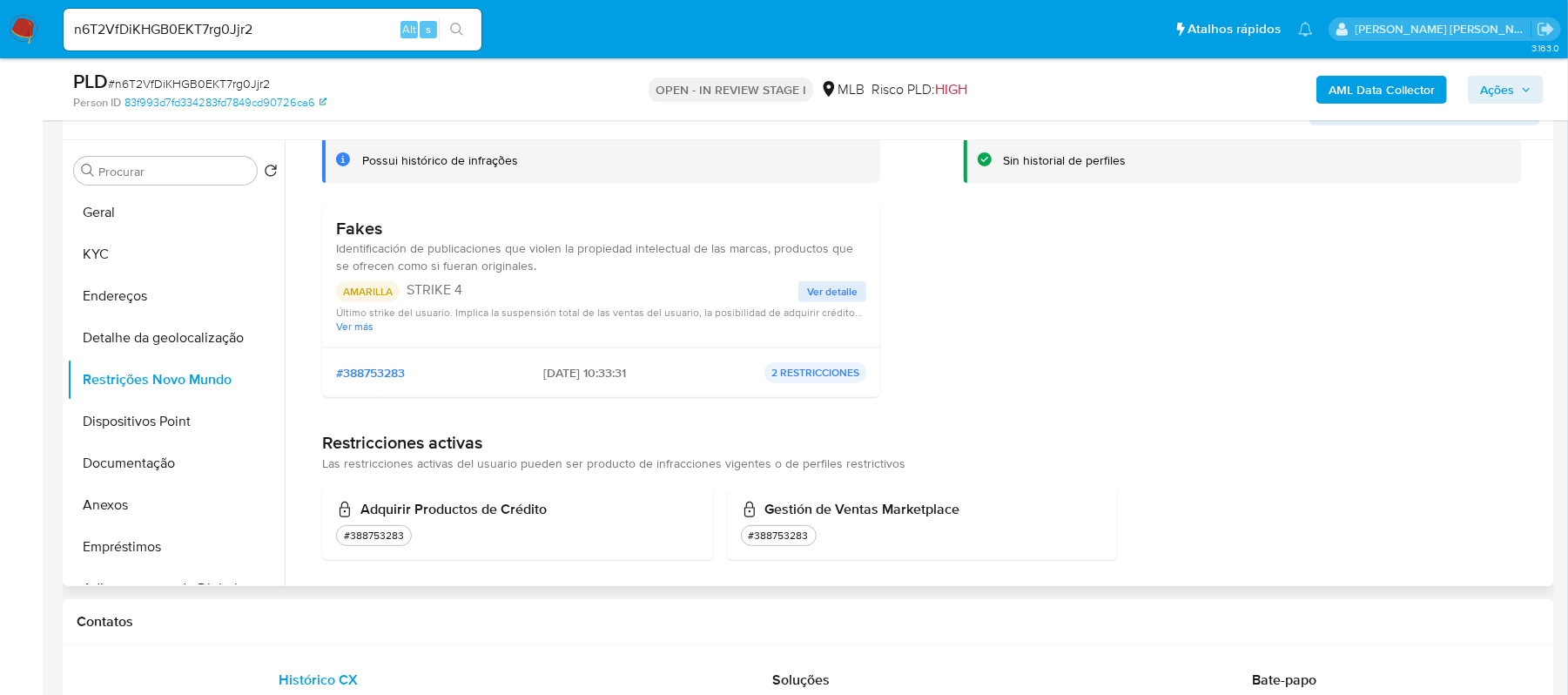
scroll to position [116, 0]
click at [851, 289] on span "Ver detalle" at bounding box center [832, 290] width 51 height 18
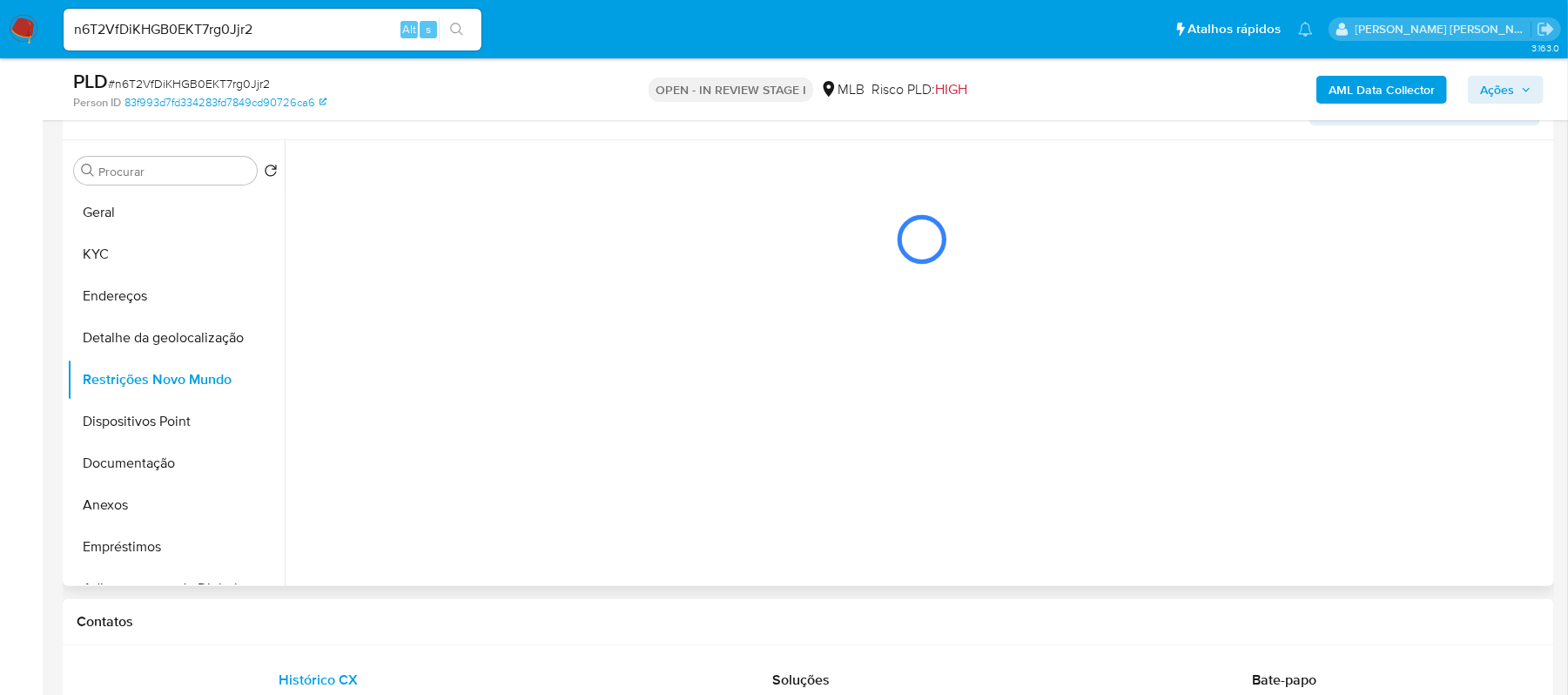
scroll to position [0, 0]
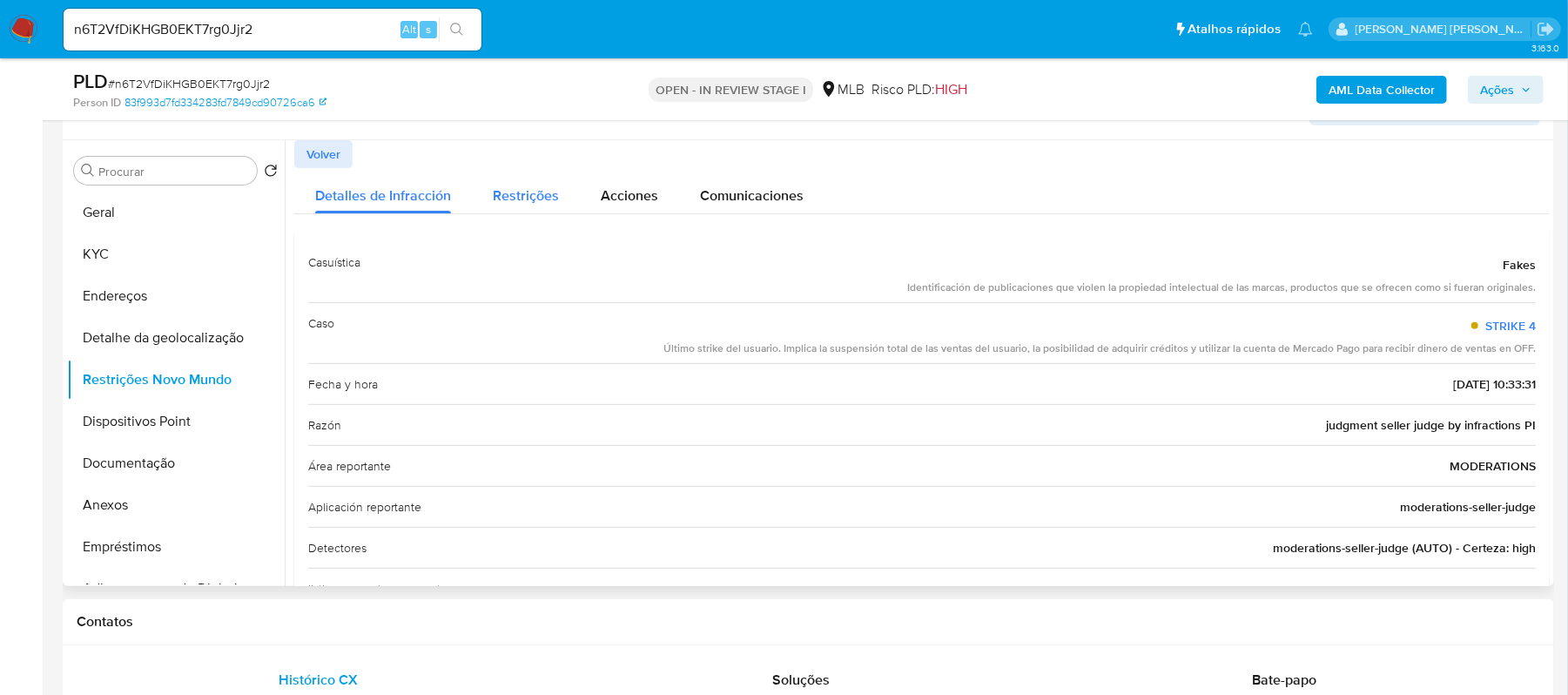
click at [514, 191] on span "Restrições" at bounding box center [526, 196] width 67 height 20
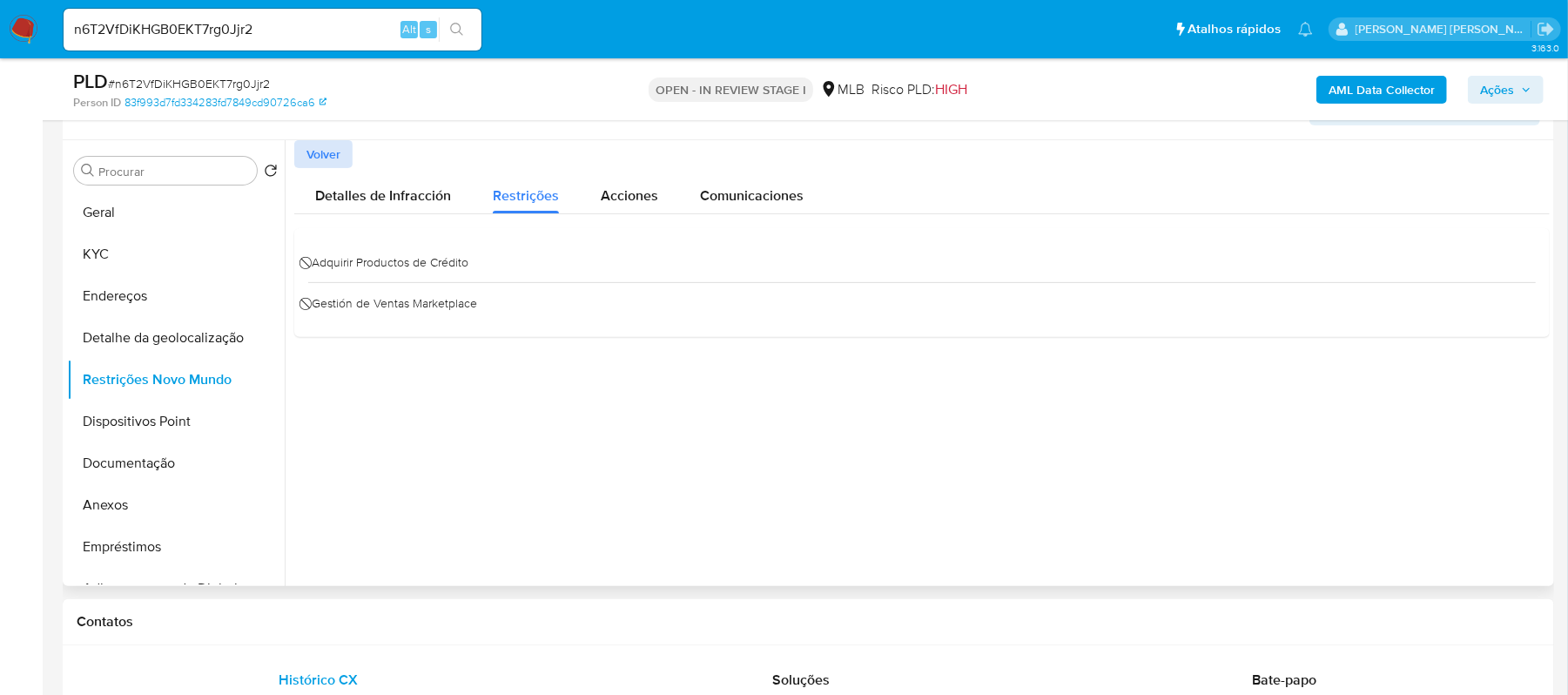
click at [329, 150] on span "Volver" at bounding box center [323, 154] width 34 height 24
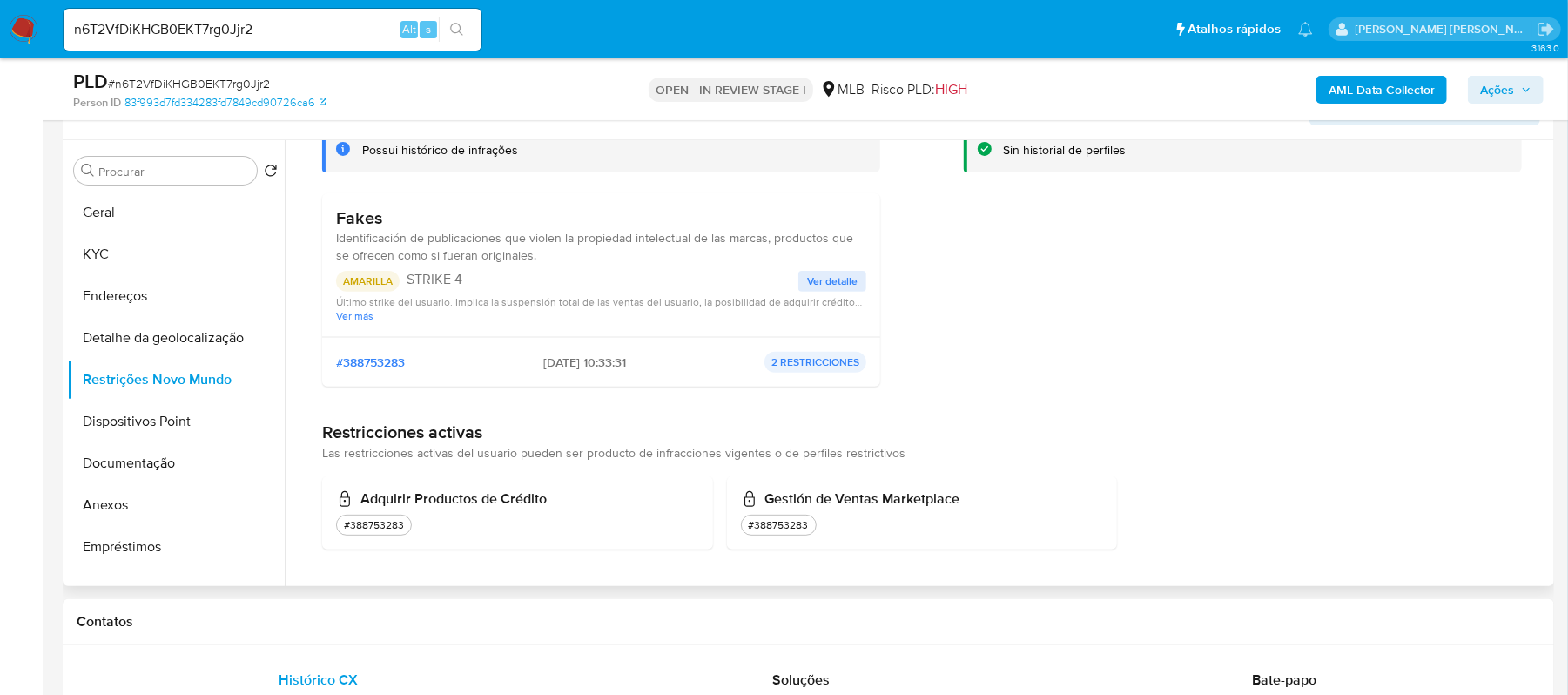
scroll to position [127, 0]
click at [806, 363] on p "2 RESTRICCIONES" at bounding box center [815, 362] width 102 height 21
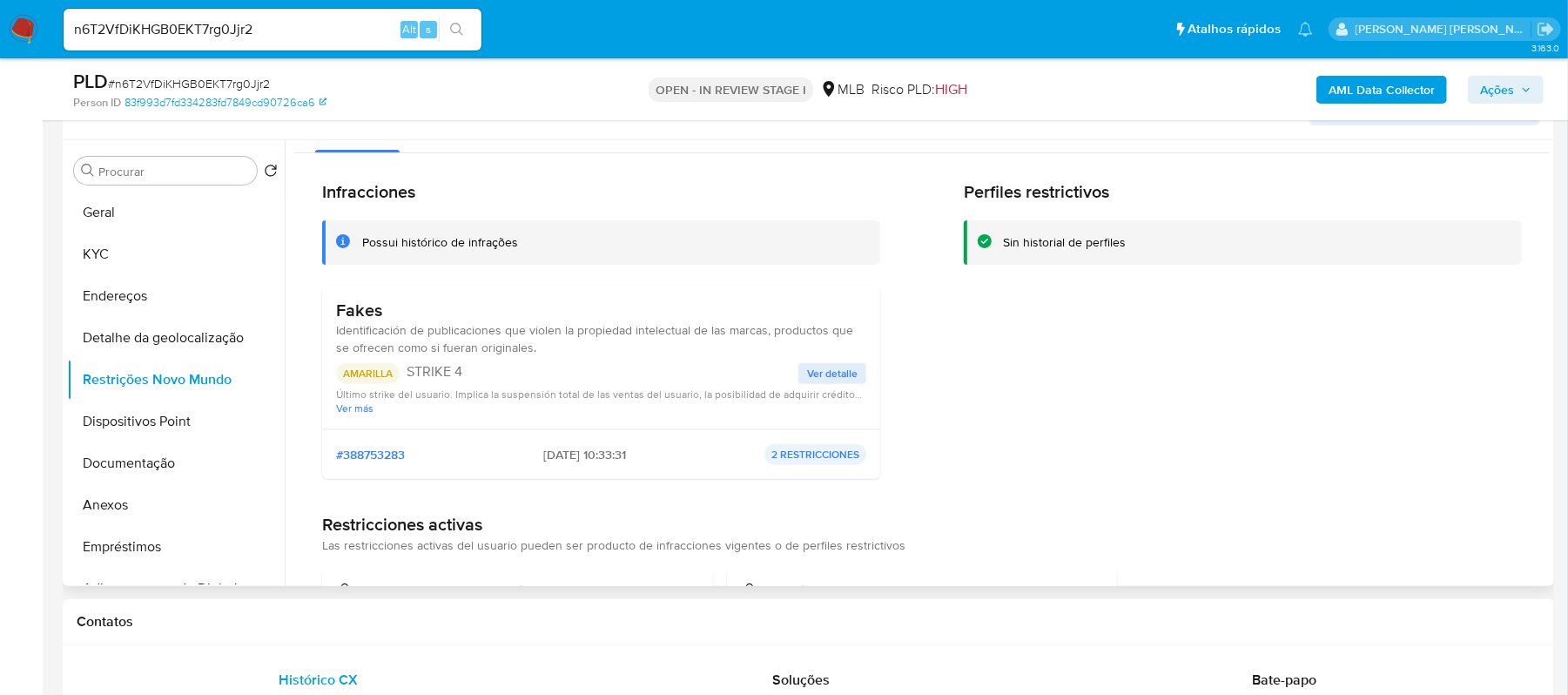
scroll to position [0, 0]
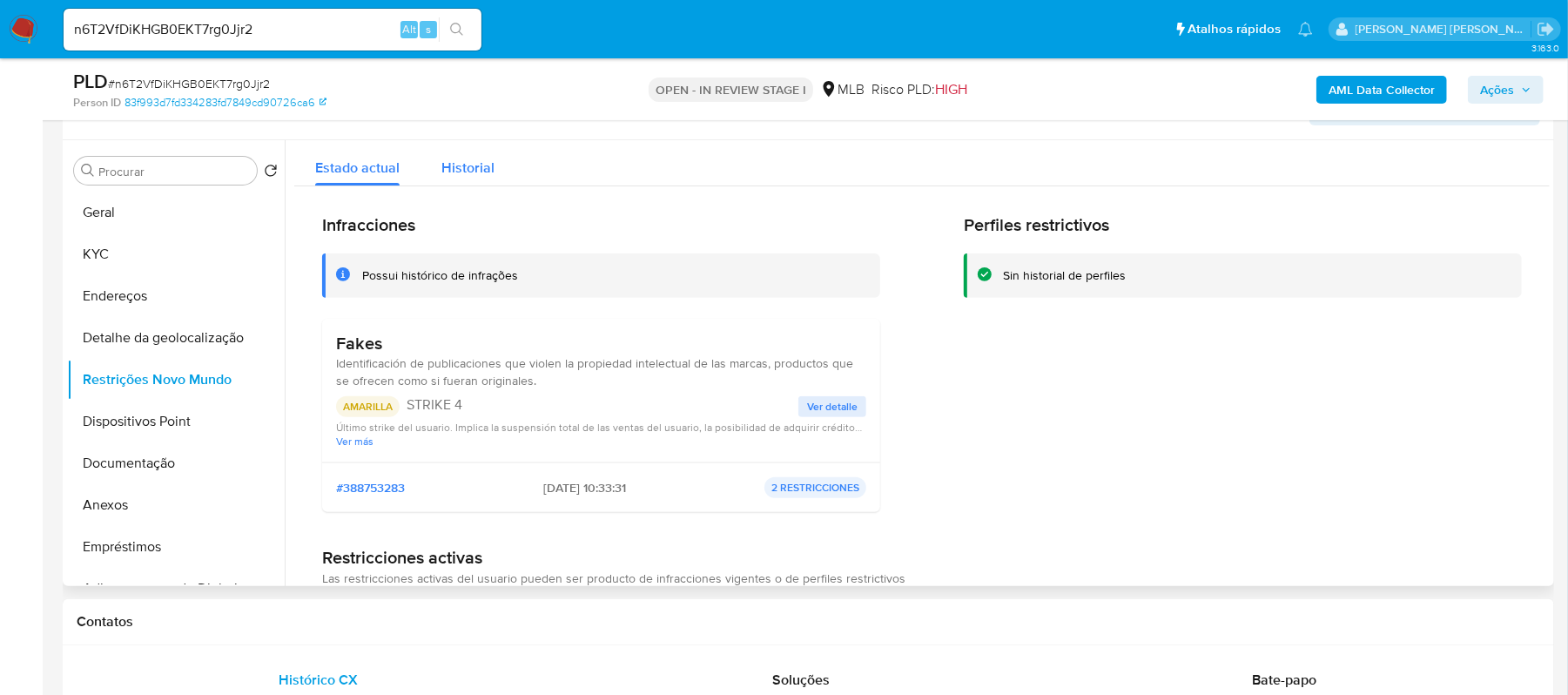
drag, startPoint x: 363, startPoint y: 151, endPoint x: 503, endPoint y: 144, distance: 140.2
click at [503, 144] on div "Estado actual Historial Infracciones Possui histórico de infrações Fakes Identi…" at bounding box center [921, 421] width 1256 height 563
click at [475, 299] on div "Infracciones Possui histórico de infrações Fakes Identificación de publicacione…" at bounding box center [602, 370] width 558 height 311
click at [359, 273] on div "Possui histórico de infrações" at bounding box center [602, 275] width 558 height 44
drag, startPoint x: 362, startPoint y: 277, endPoint x: 526, endPoint y: 272, distance: 164.1
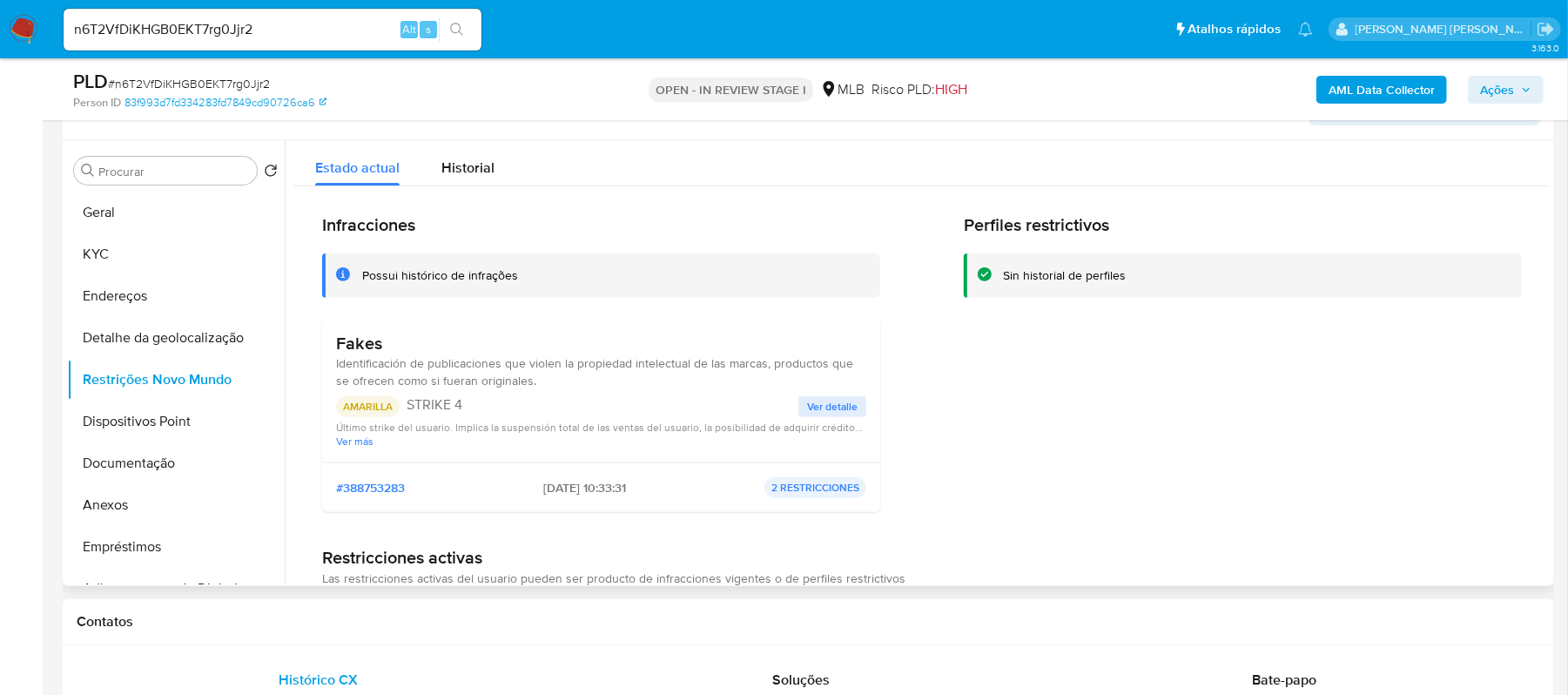
click at [526, 272] on div "Possui histórico de infrações" at bounding box center [614, 275] width 504 height 17
click at [346, 439] on span "Ver más" at bounding box center [602, 441] width 530 height 13
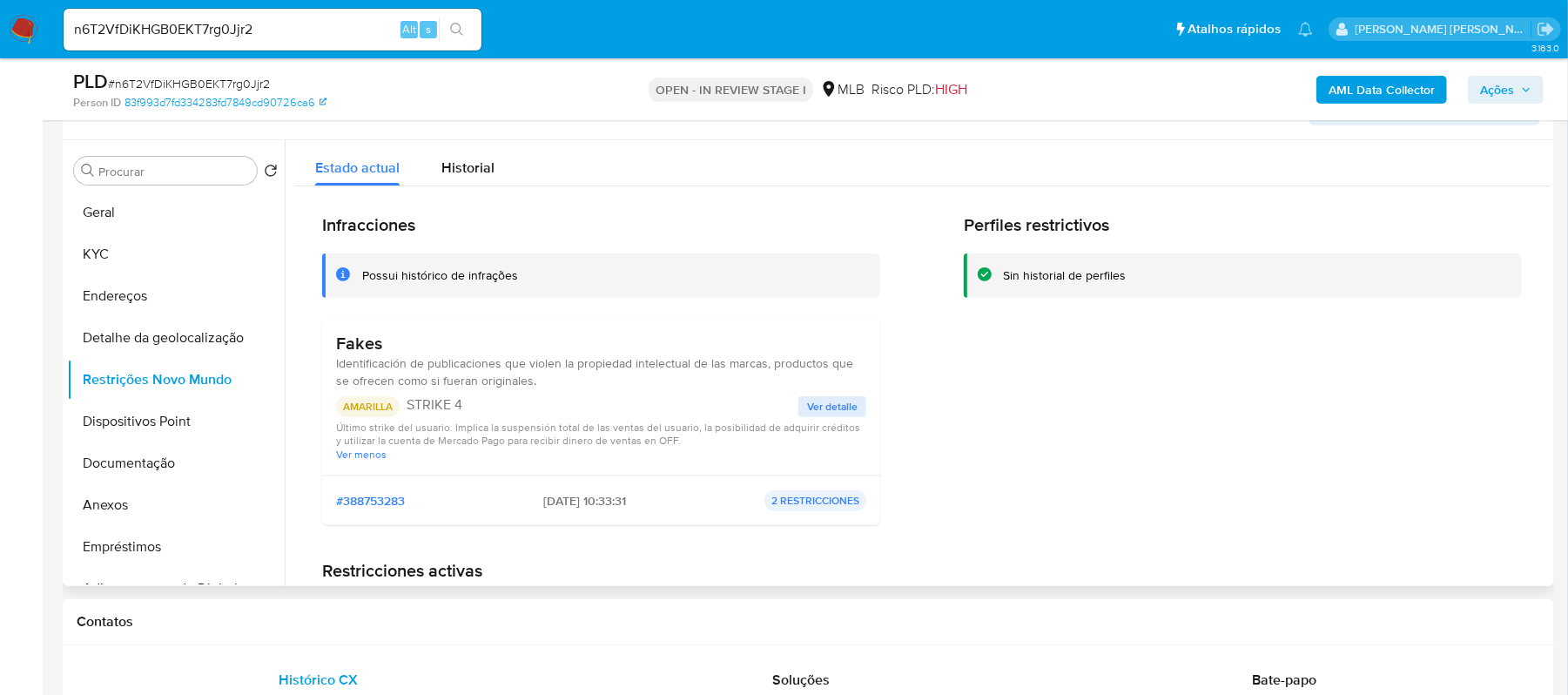
drag, startPoint x: 336, startPoint y: 429, endPoint x: 648, endPoint y: 441, distance: 312.2
click at [673, 447] on div "Último strike del usuario. Implica la suspensión total de las ventas del usuari…" at bounding box center [602, 440] width 530 height 40
drag, startPoint x: 523, startPoint y: 502, endPoint x: 592, endPoint y: 502, distance: 69.0
click at [592, 502] on div "#388753283 20/10/2024 - 10:33:31 2 RESTRICCIONES" at bounding box center [602, 500] width 530 height 21
click at [823, 504] on p "2 RESTRICCIONES" at bounding box center [815, 500] width 102 height 21
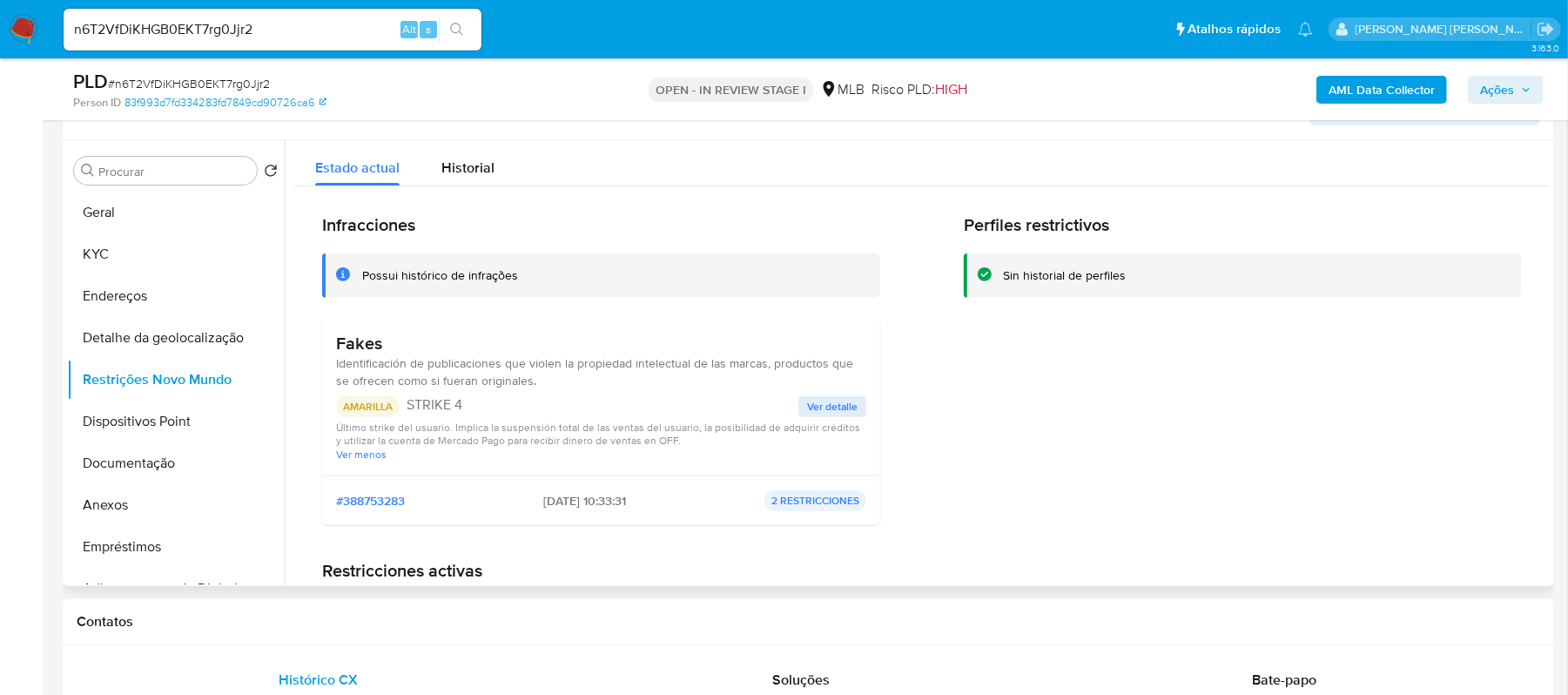
drag, startPoint x: 513, startPoint y: 502, endPoint x: 586, endPoint y: 503, distance: 73.0
click at [586, 503] on div "#388753283 20/10/2024 - 10:33:31 2 RESTRICCIONES" at bounding box center [602, 500] width 530 height 21
click at [226, 415] on button "Dispositivos Point" at bounding box center [169, 421] width 203 height 42
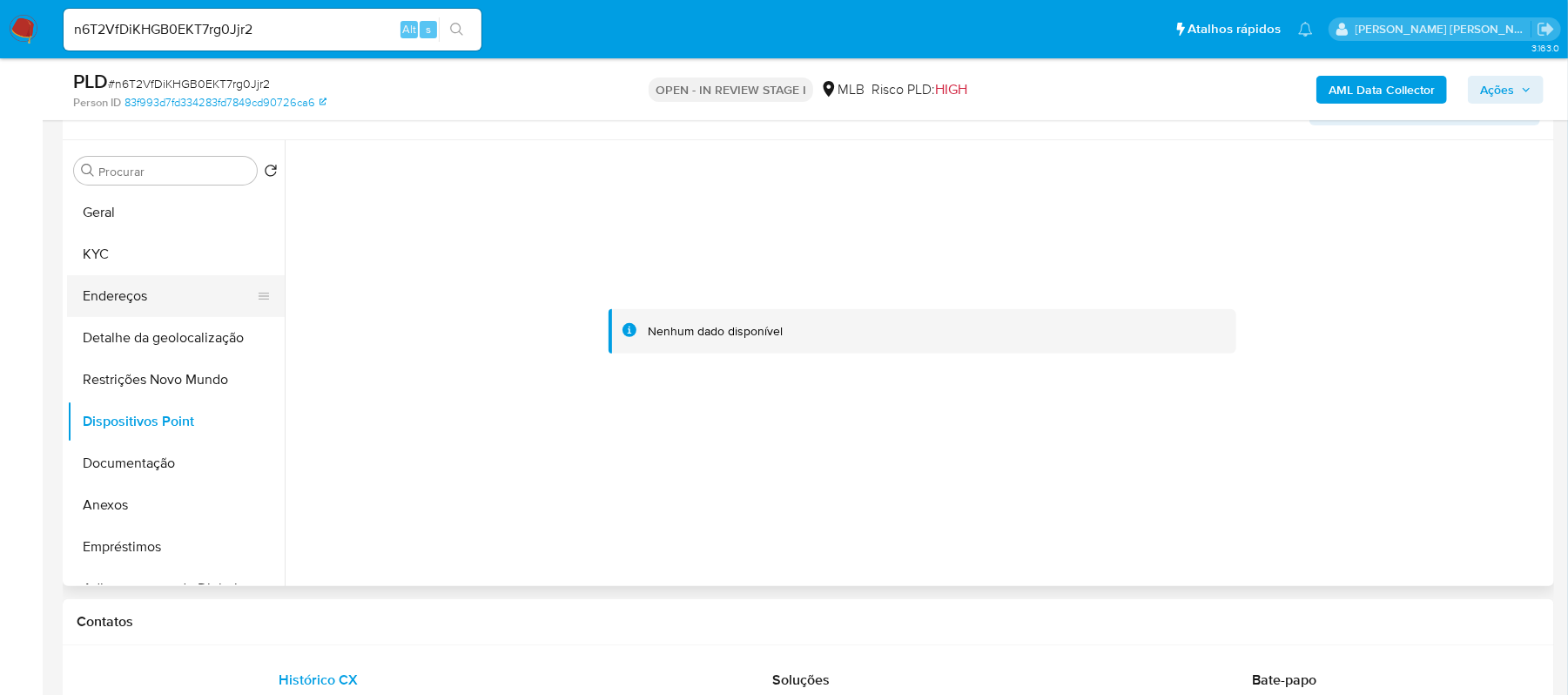
click at [124, 301] on button "Endereços" at bounding box center [169, 296] width 203 height 42
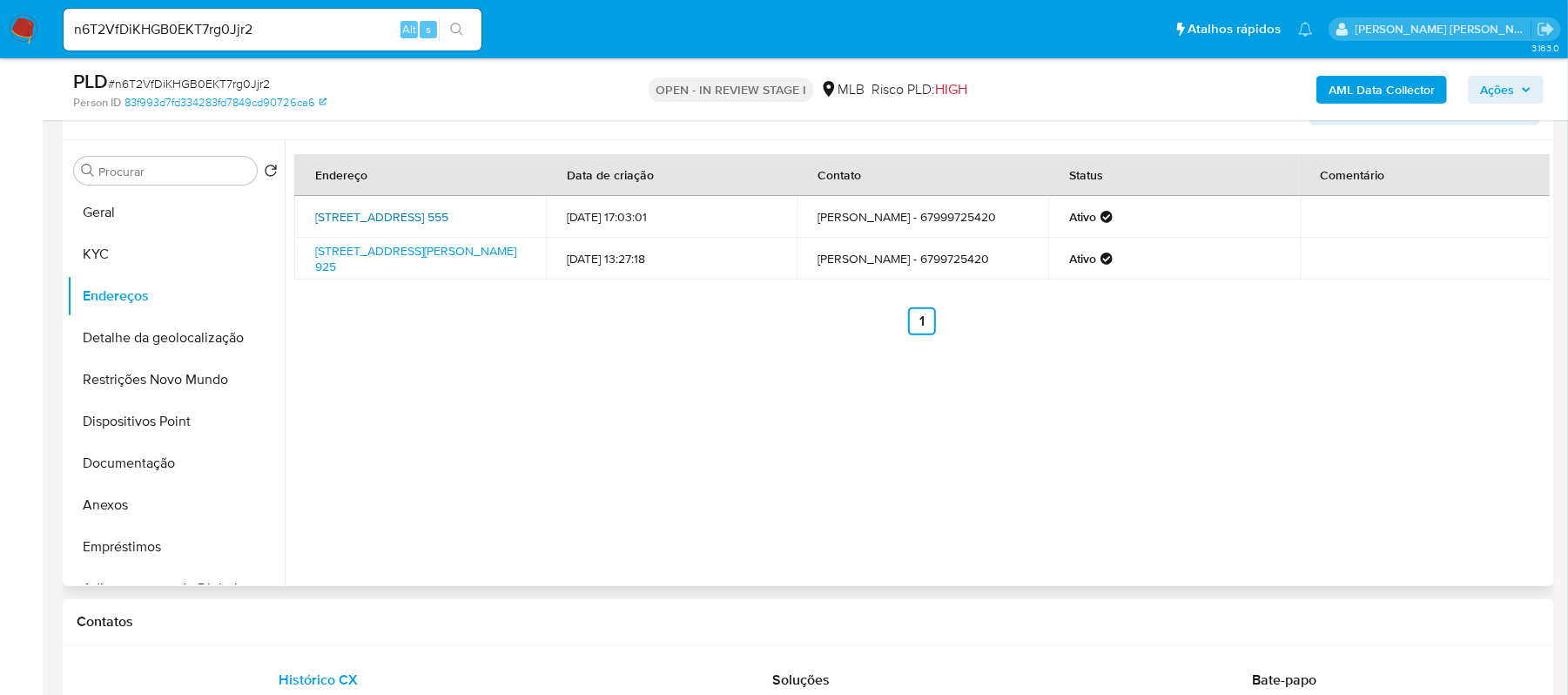
click at [419, 217] on link "Rua Belo Horizonte 555, Dourados, Mato Grosso Do Sul, 79814420, Brasil 555" at bounding box center [382, 216] width 133 height 18
click at [374, 260] on link "Rua João Carneiro Alves 925, Dourados, Mato Grosso Do Sul, 79811090, Brasil 925" at bounding box center [416, 259] width 201 height 33
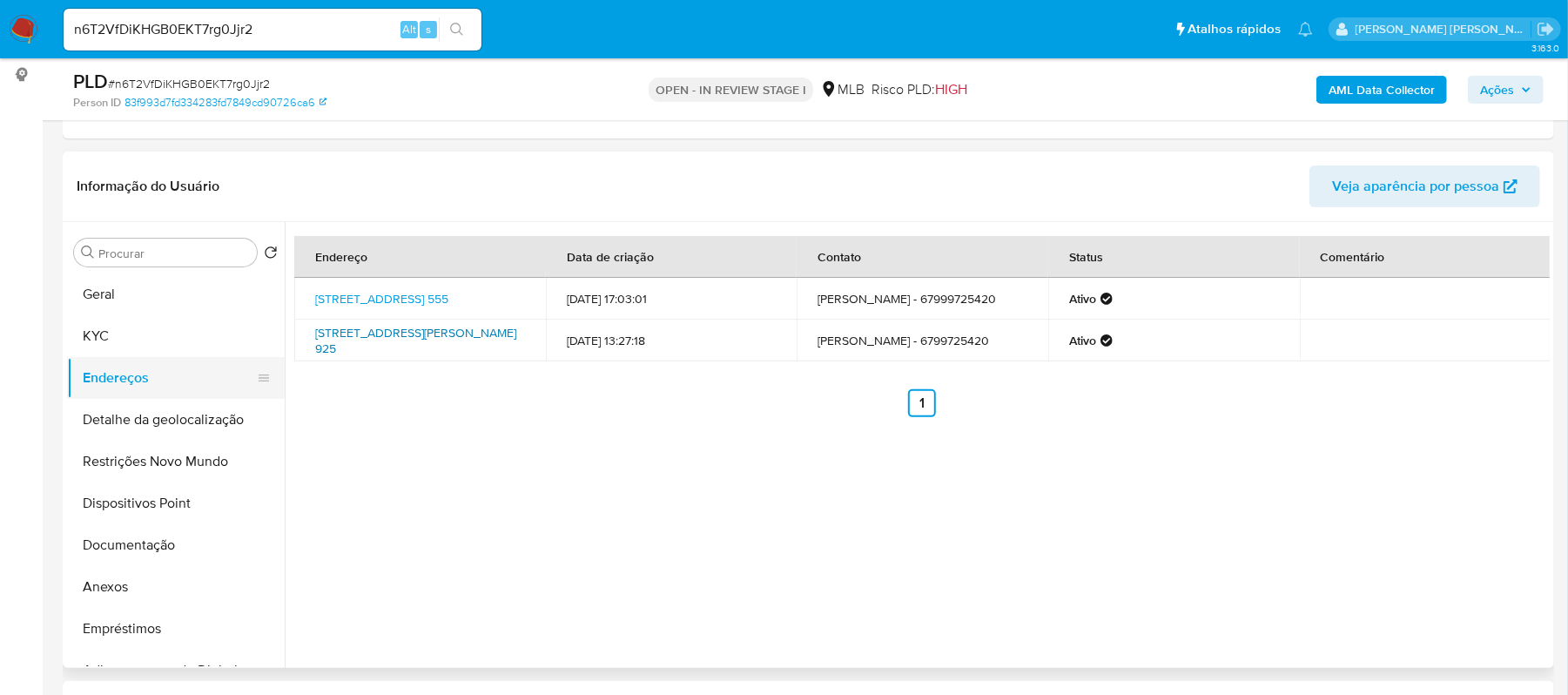
scroll to position [232, 0]
click at [126, 294] on button "Geral" at bounding box center [169, 292] width 203 height 42
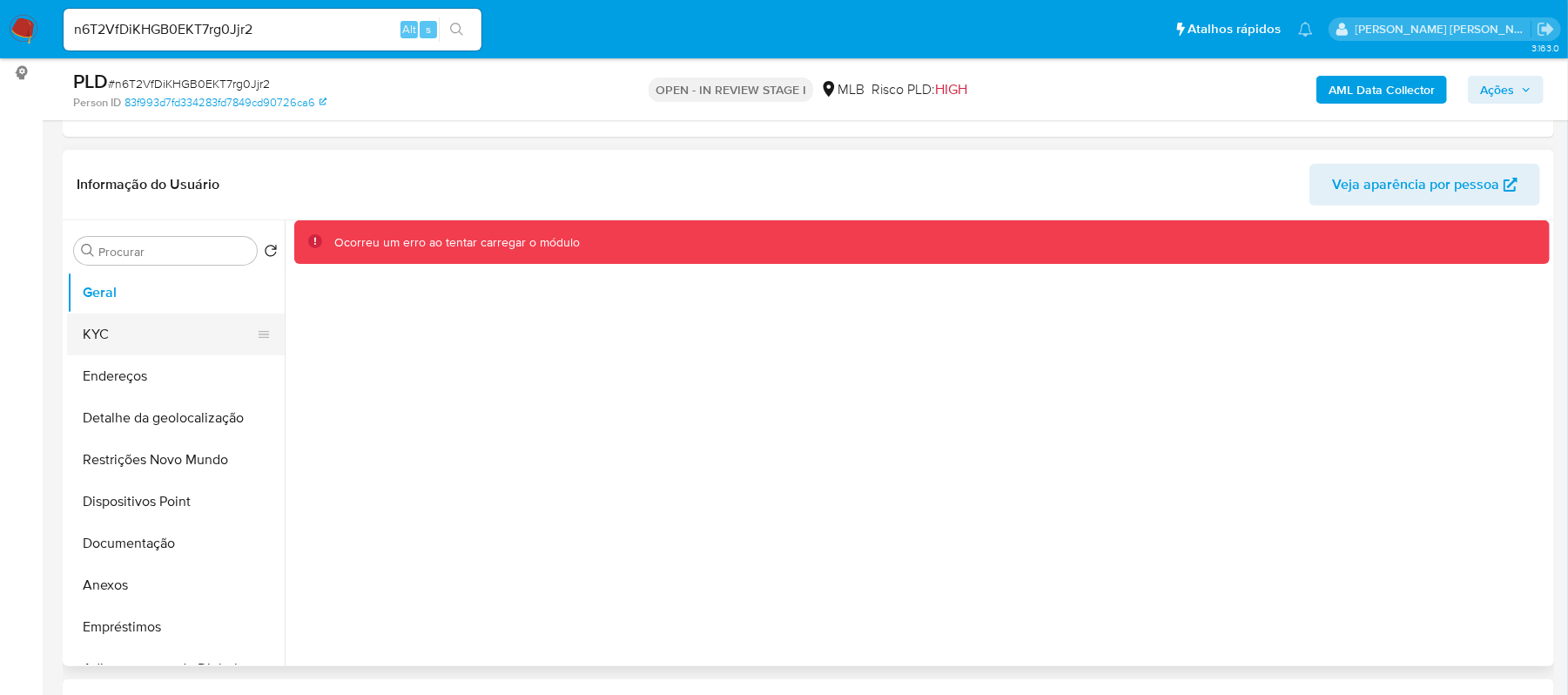
click at [94, 331] on button "KYC" at bounding box center [169, 334] width 203 height 42
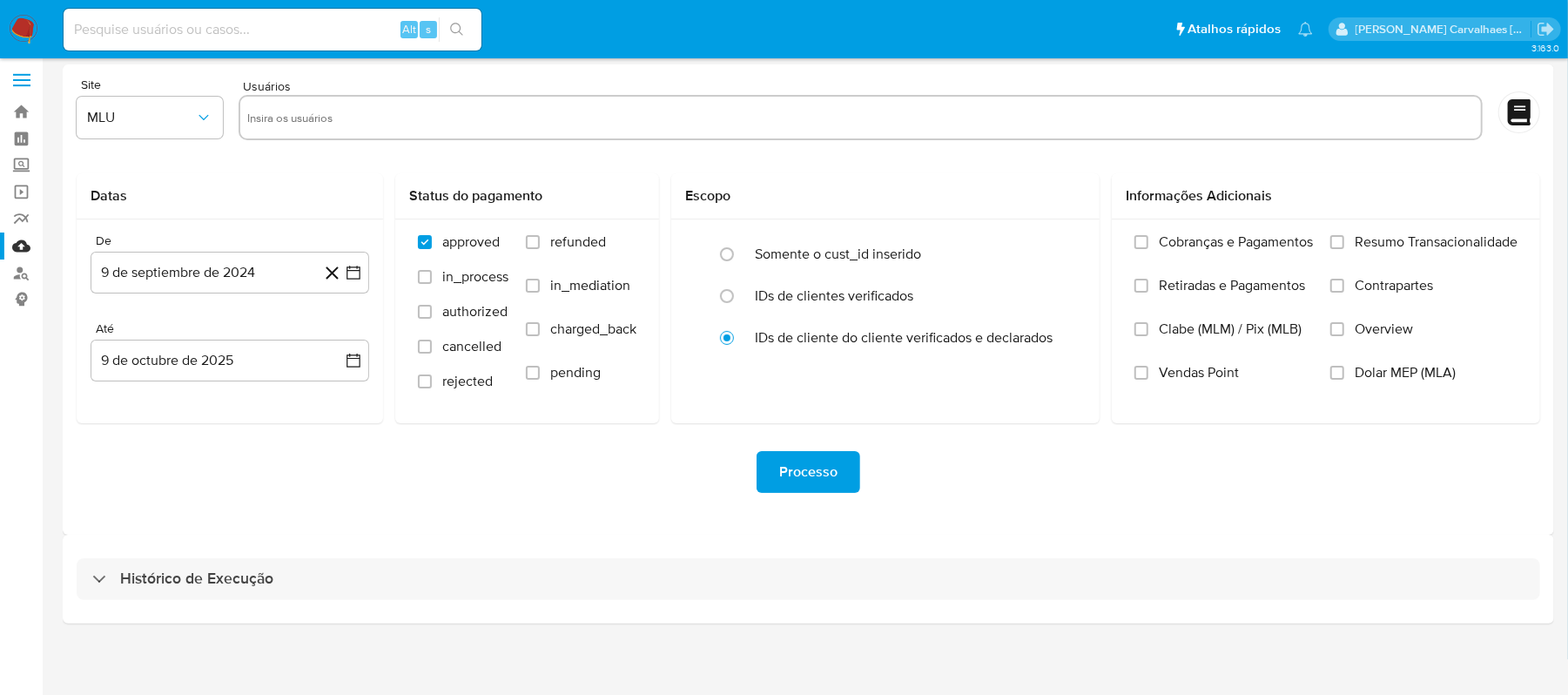
scroll to position [7, 0]
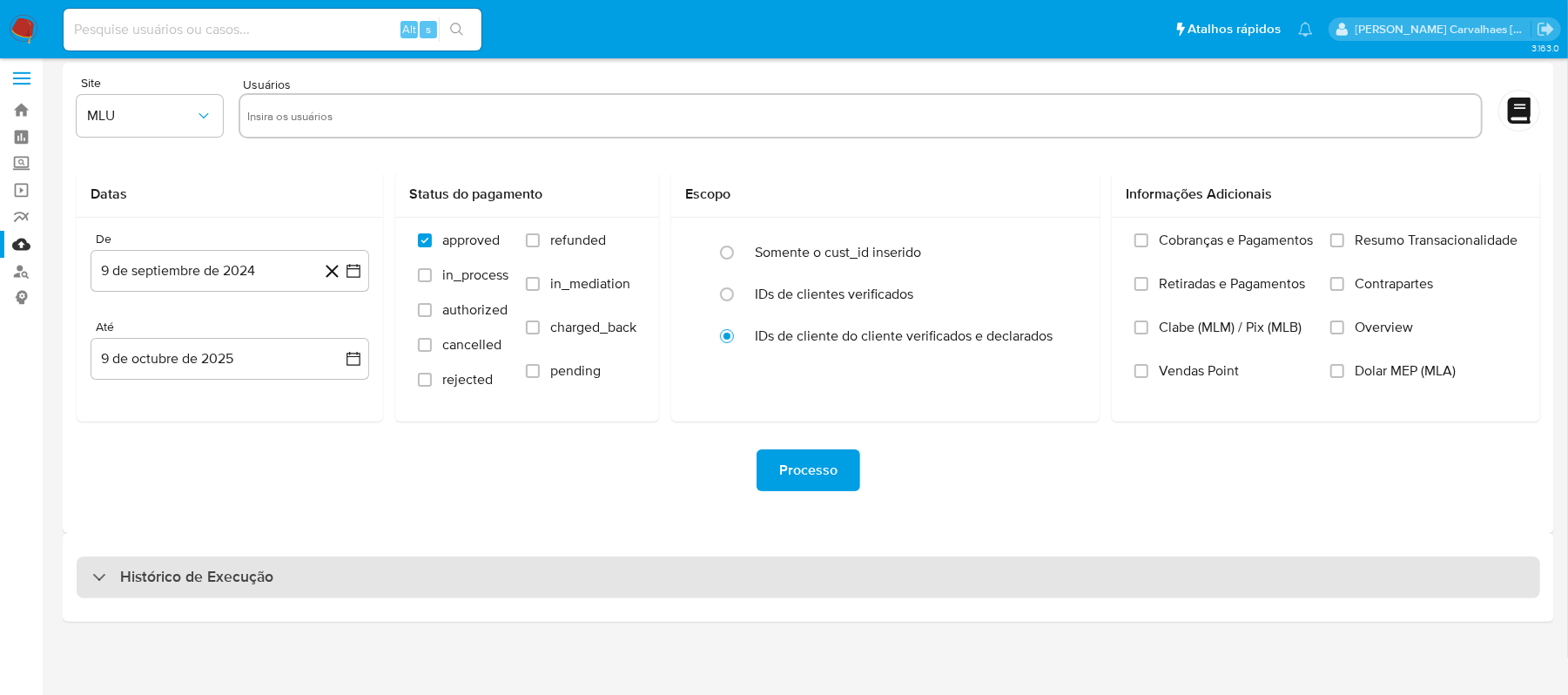
click at [179, 579] on h3 "Histórico de Execução" at bounding box center [197, 577] width 153 height 21
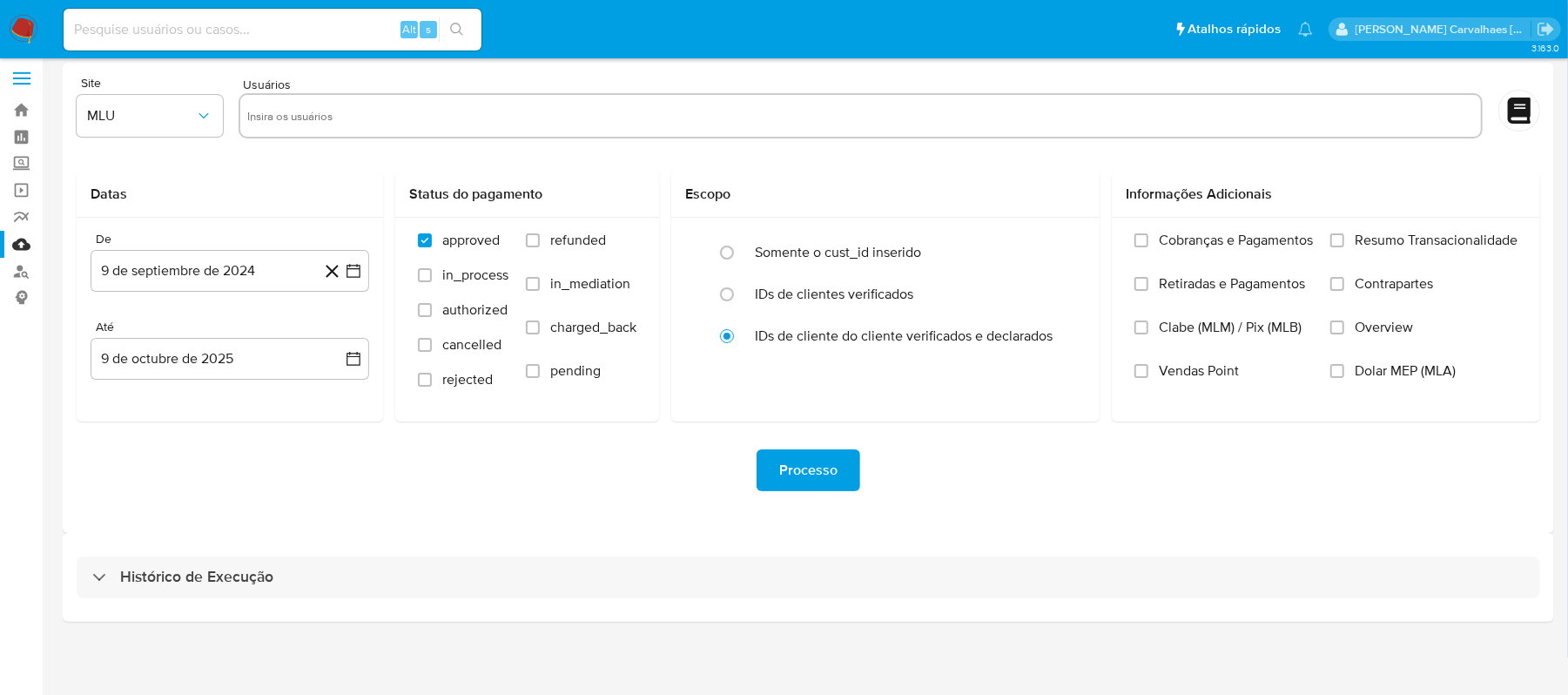
select select "10"
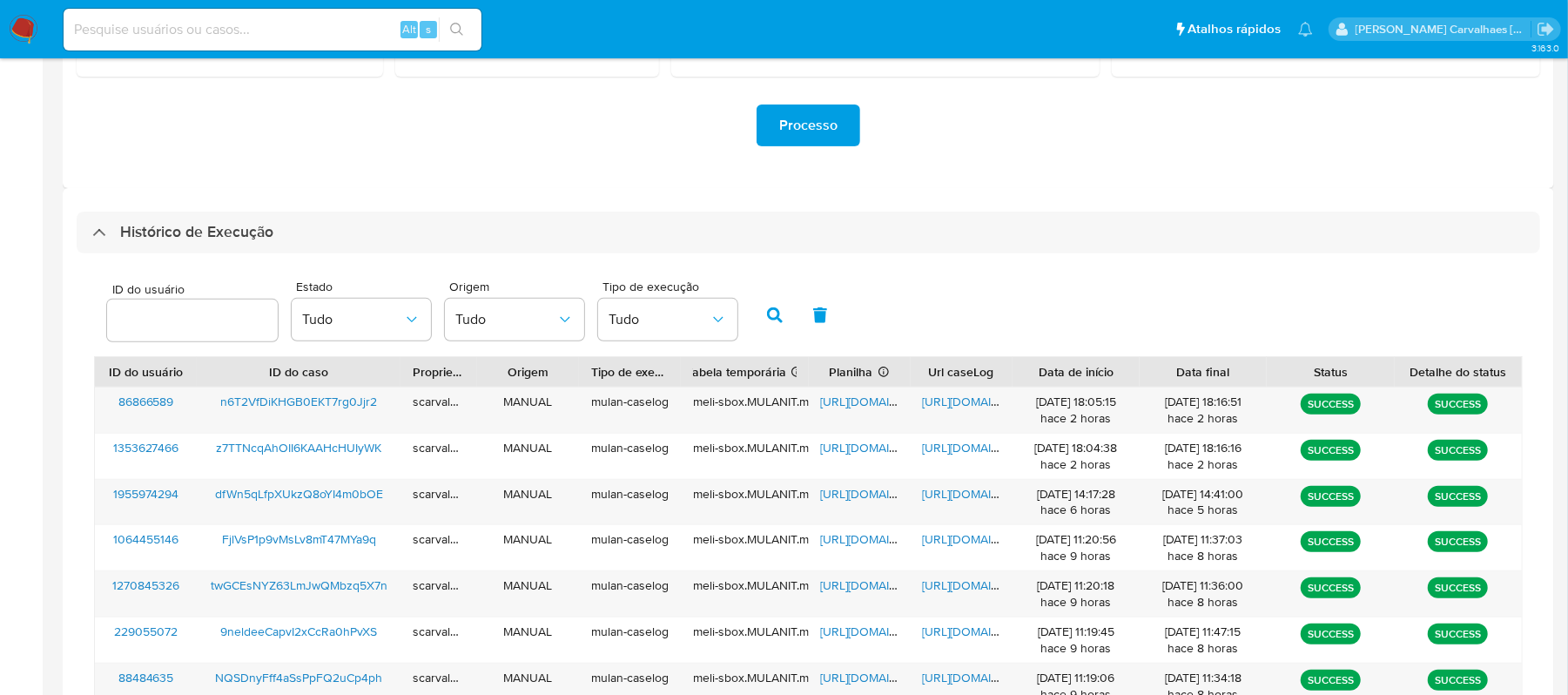
scroll to position [355, 0]
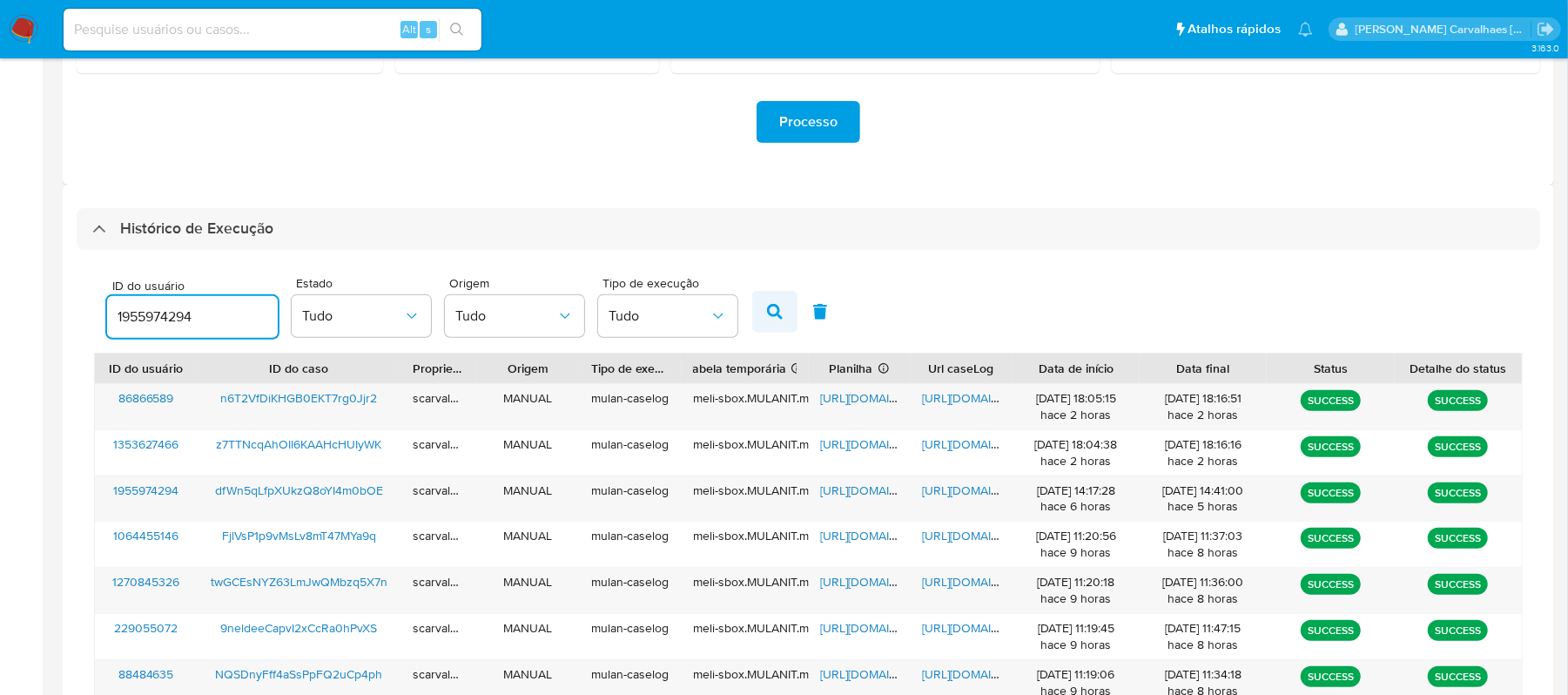
type input "1955974294"
click at [775, 309] on icon "button" at bounding box center [774, 311] width 16 height 16
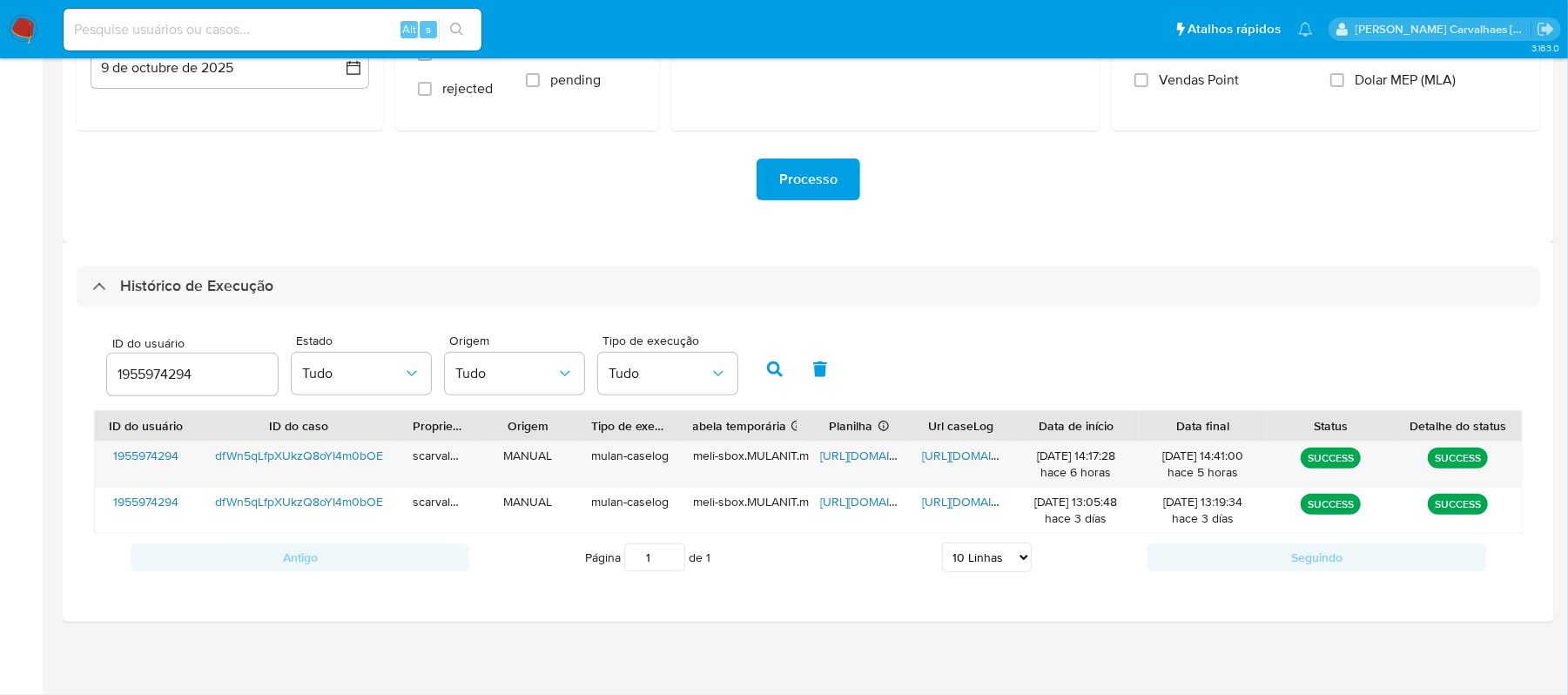
scroll to position [298, 0]
click at [945, 455] on span "https://docs.google.com/document/d/1bWH4OquJptUBnDoY4SBvMPxrToYDwBvCV8UhVUdse-U…" at bounding box center [983, 455] width 120 height 18
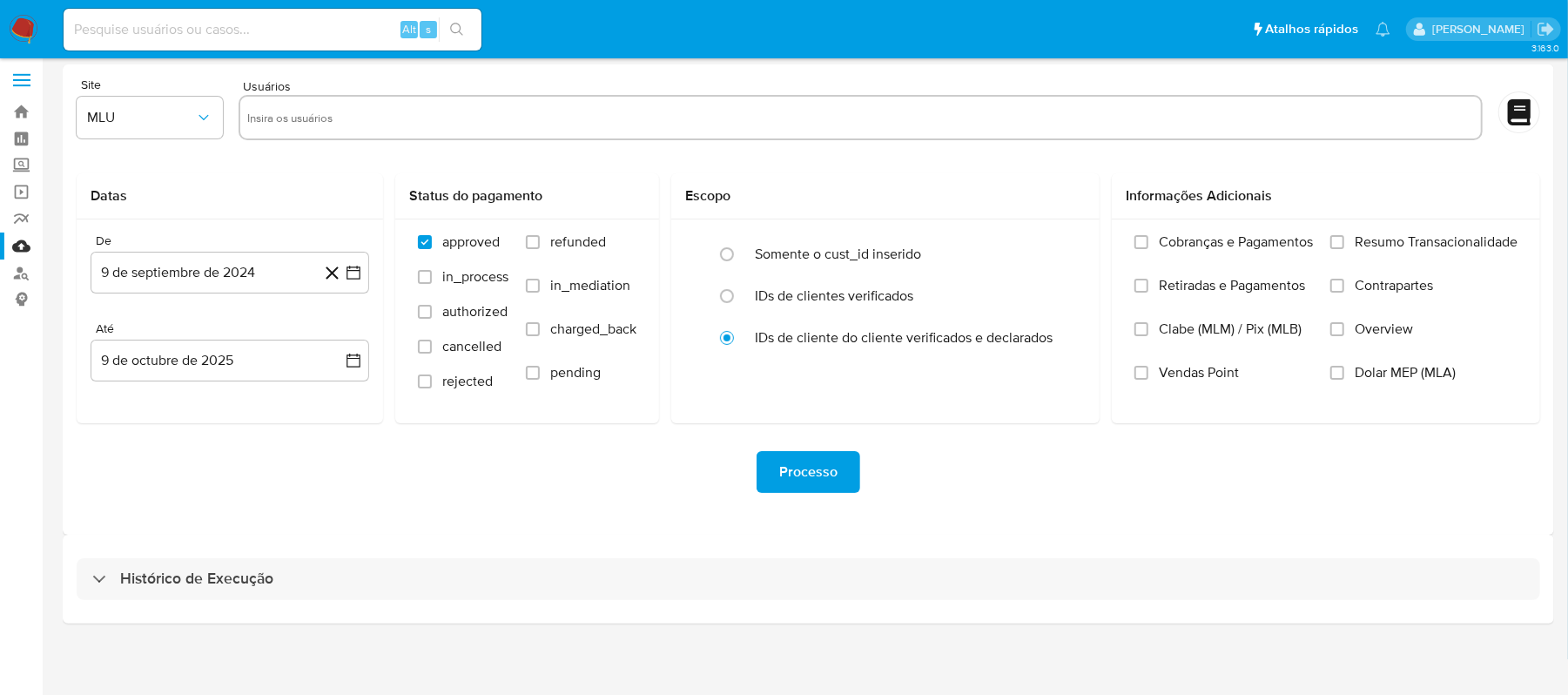
scroll to position [7, 0]
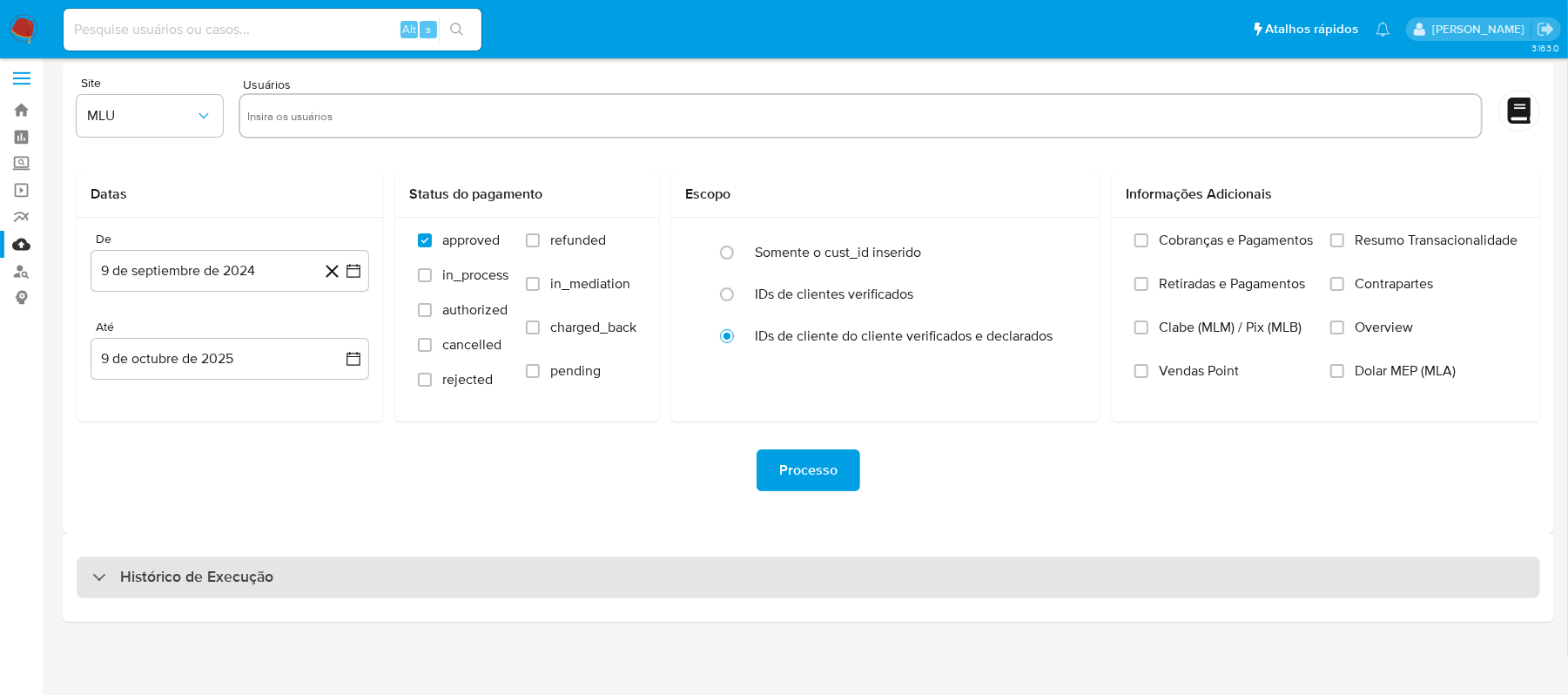
click at [341, 557] on div "Histórico de Execução" at bounding box center [808, 577] width 1464 height 42
select select "10"
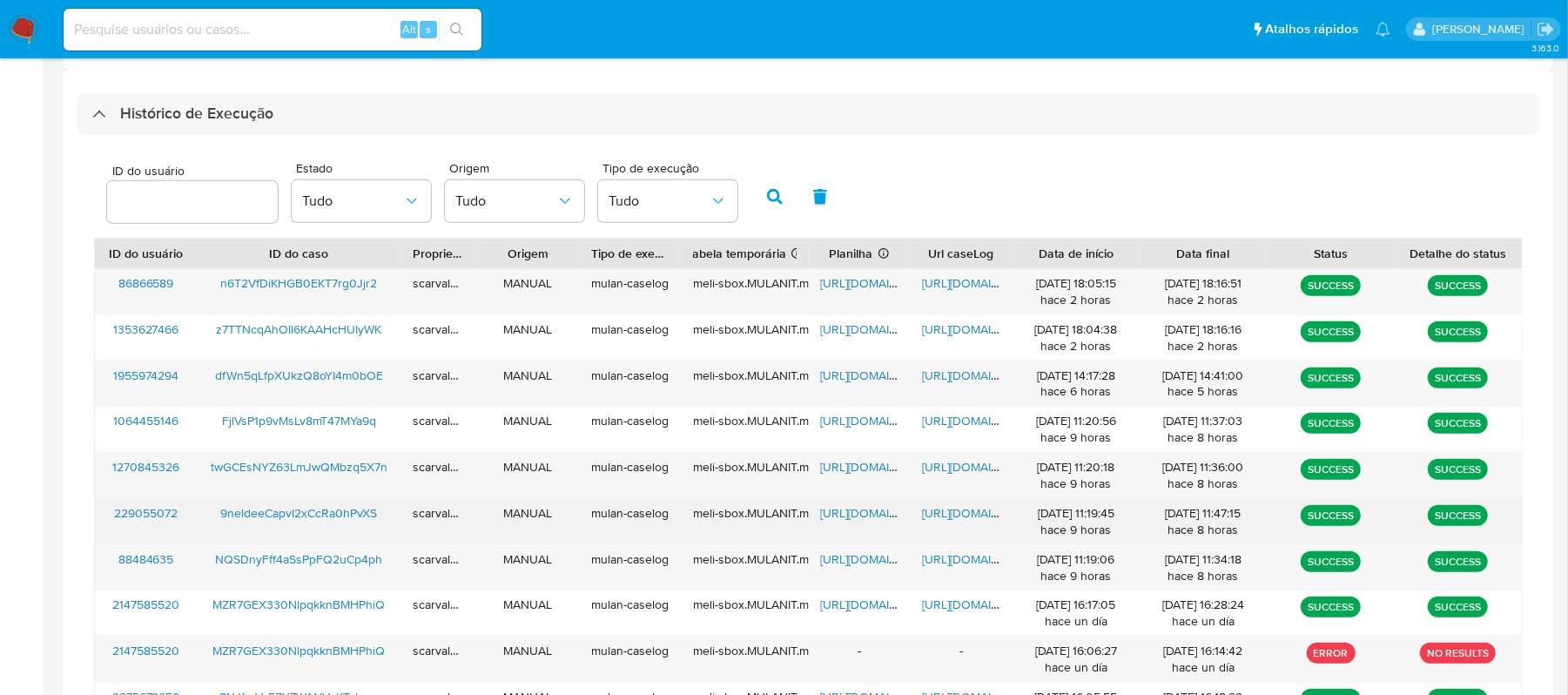
scroll to position [471, 0]
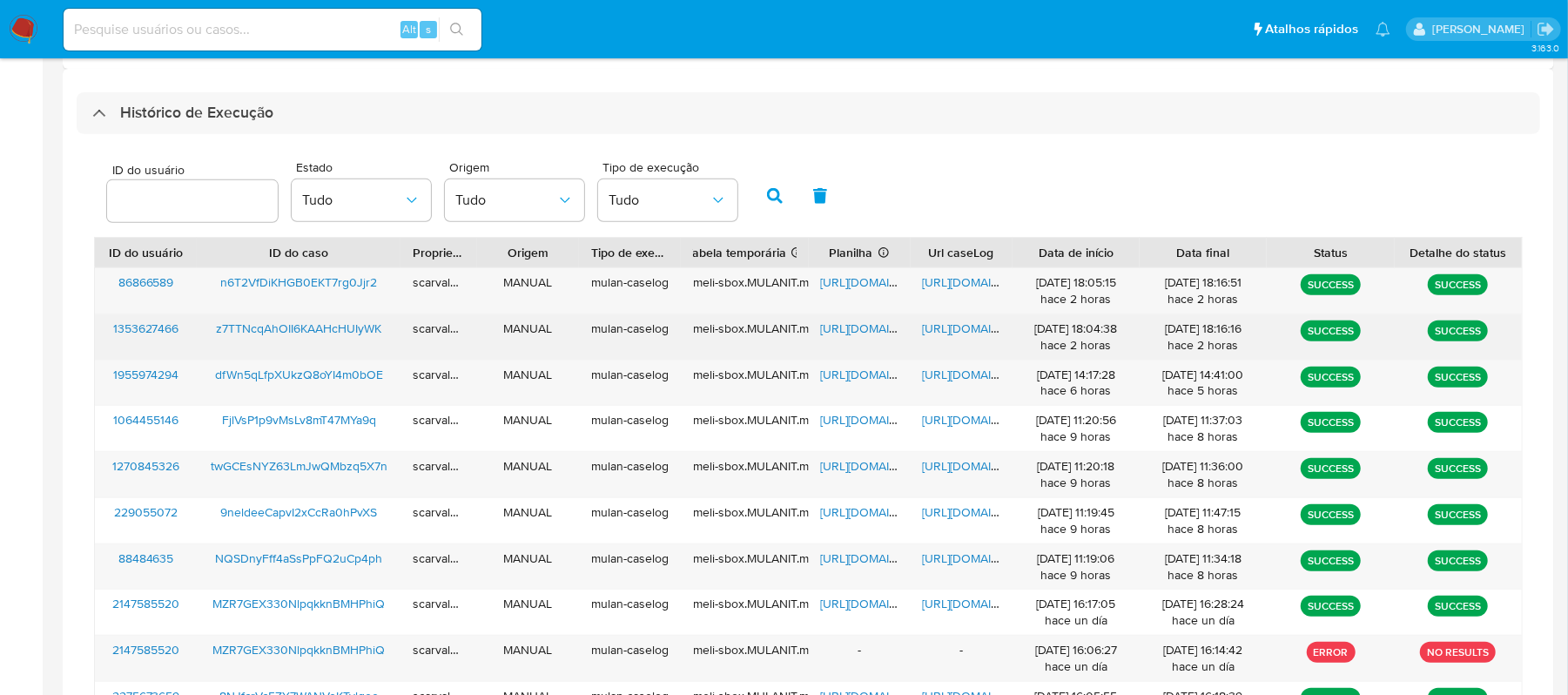
click at [941, 324] on span "[URL][DOMAIN_NAME]" at bounding box center [983, 328] width 120 height 18
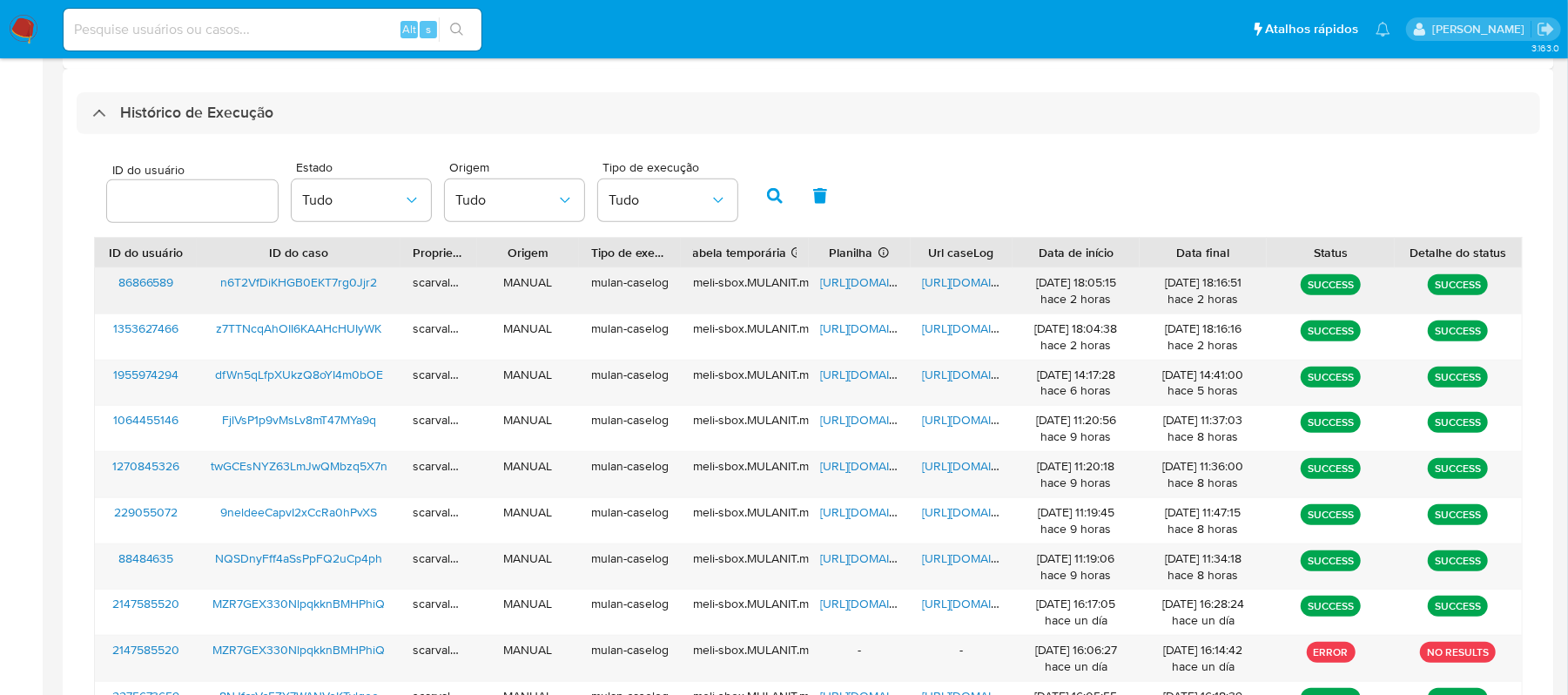
click at [966, 279] on span "[URL][DOMAIN_NAME]" at bounding box center [983, 282] width 120 height 18
click at [865, 274] on span "[URL][DOMAIN_NAME]" at bounding box center [881, 282] width 120 height 18
click at [199, 197] on input "number" at bounding box center [192, 201] width 171 height 22
click at [770, 192] on icon "button" at bounding box center [774, 196] width 16 height 16
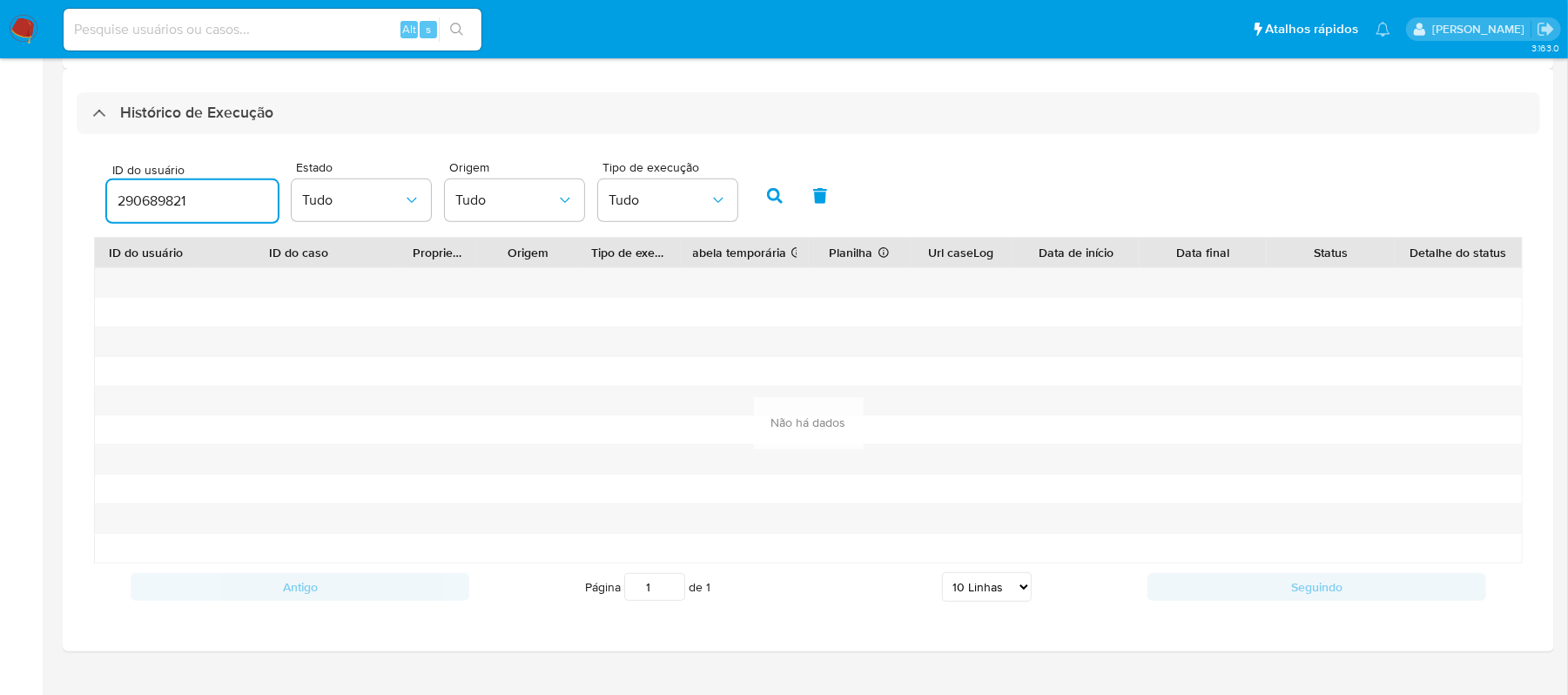
drag, startPoint x: 235, startPoint y: 203, endPoint x: 91, endPoint y: 203, distance: 144.0
click at [91, 203] on div "ID do usuário 290689821 Estado Tudo Origem Tudo Tipo de execução Tudo ID do usu…" at bounding box center [808, 381] width 1464 height 494
paste input "127875568"
click at [763, 202] on button "button" at bounding box center [774, 195] width 45 height 42
drag, startPoint x: 220, startPoint y: 203, endPoint x: -14, endPoint y: 209, distance: 234.1
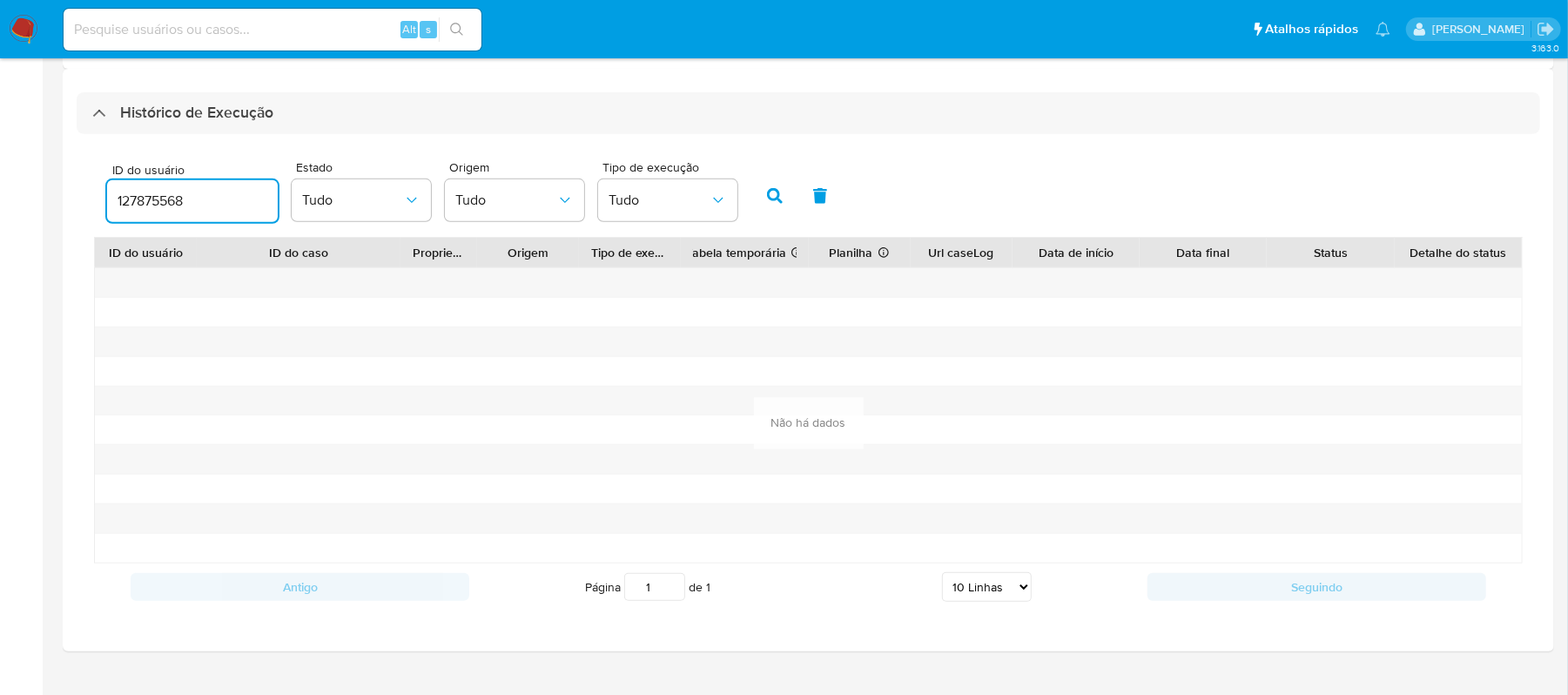
click at [0, 209] on html "Pausado Ver notificaciones Alt s Atalhos rápidos Presiona las siguientes teclas…" at bounding box center [784, 127] width 1568 height 1197
paste input "955974294"
type input "1955974294"
click at [767, 205] on button "button" at bounding box center [774, 195] width 45 height 42
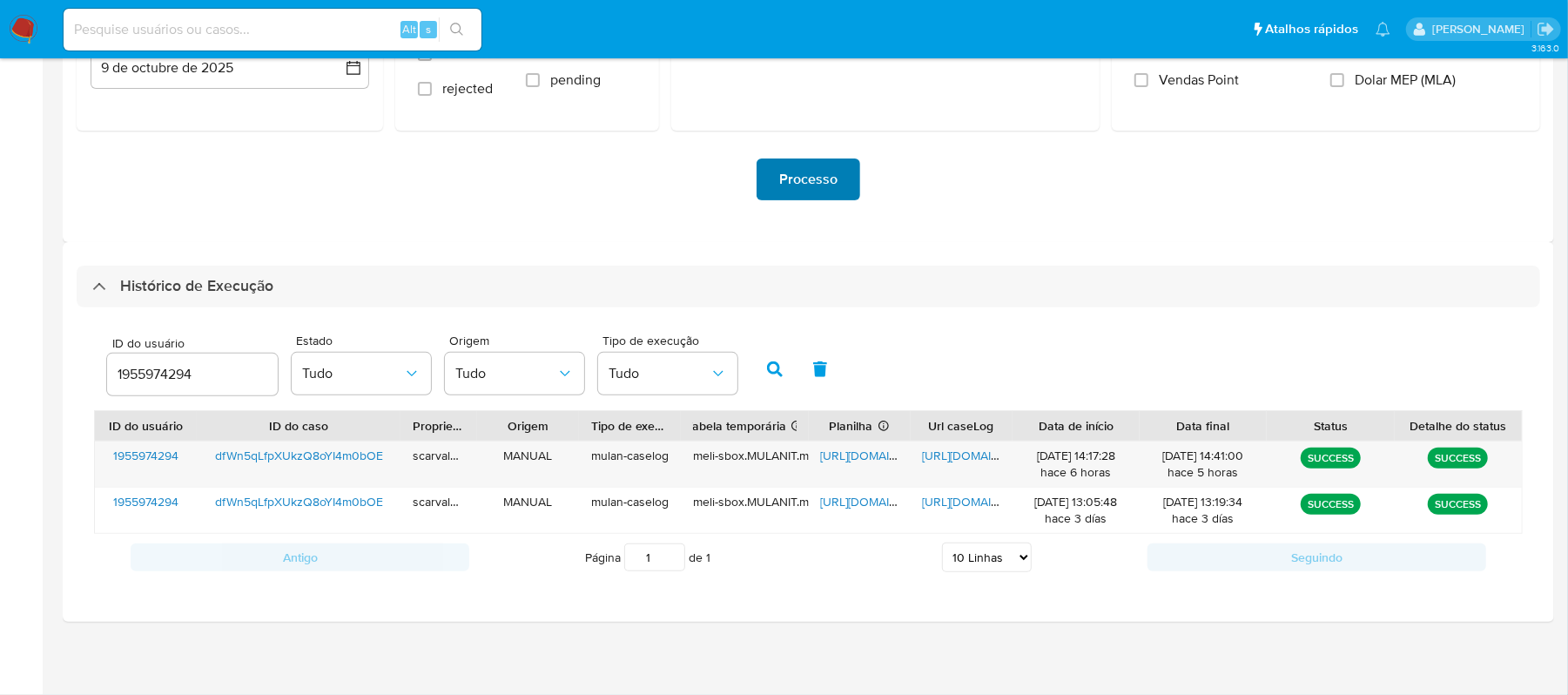
scroll to position [298, 0]
click at [942, 458] on span "https://docs.google.com/document/d/1bWH4OquJptUBnDoY4SBvMPxrToYDwBvCV8UhVUdse-U…" at bounding box center [983, 455] width 120 height 18
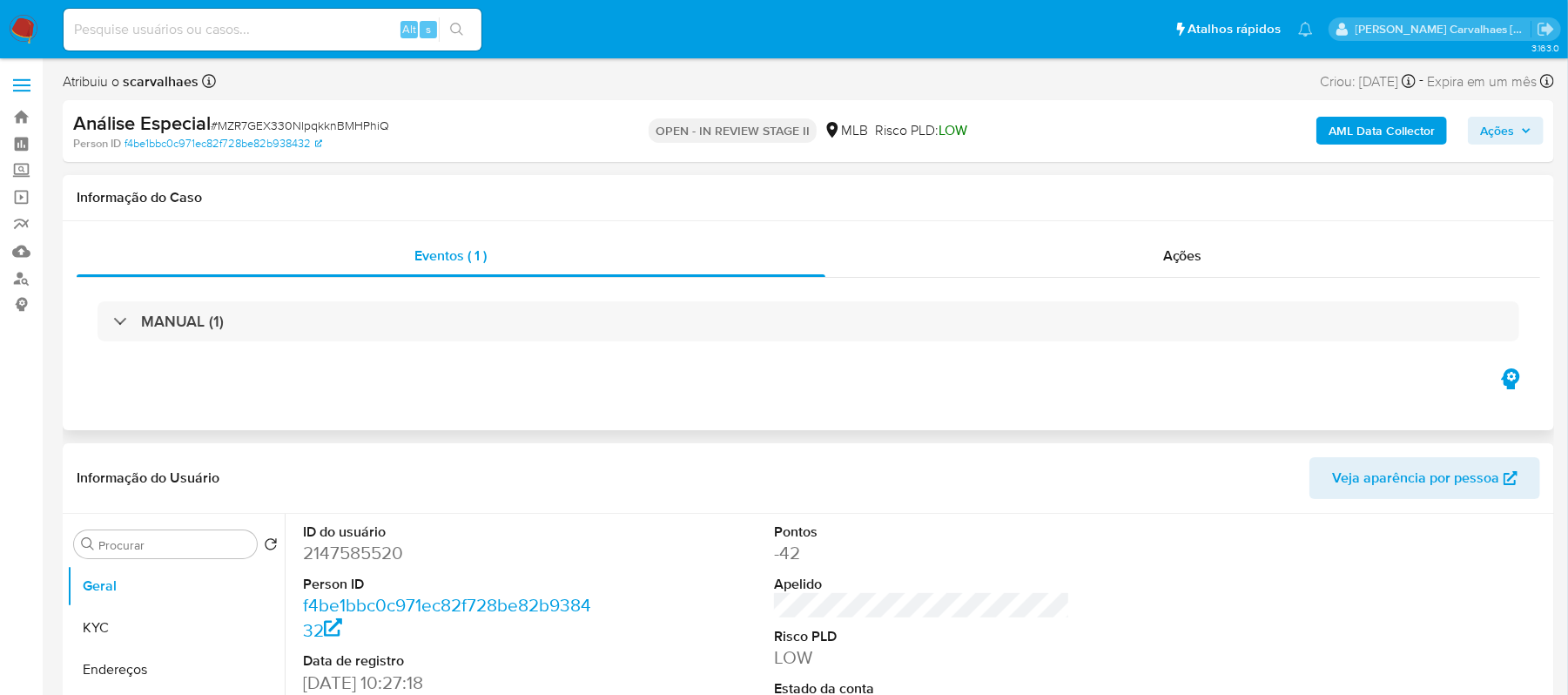
select select "10"
click at [18, 279] on link "Localizador de pessoas" at bounding box center [103, 277] width 207 height 27
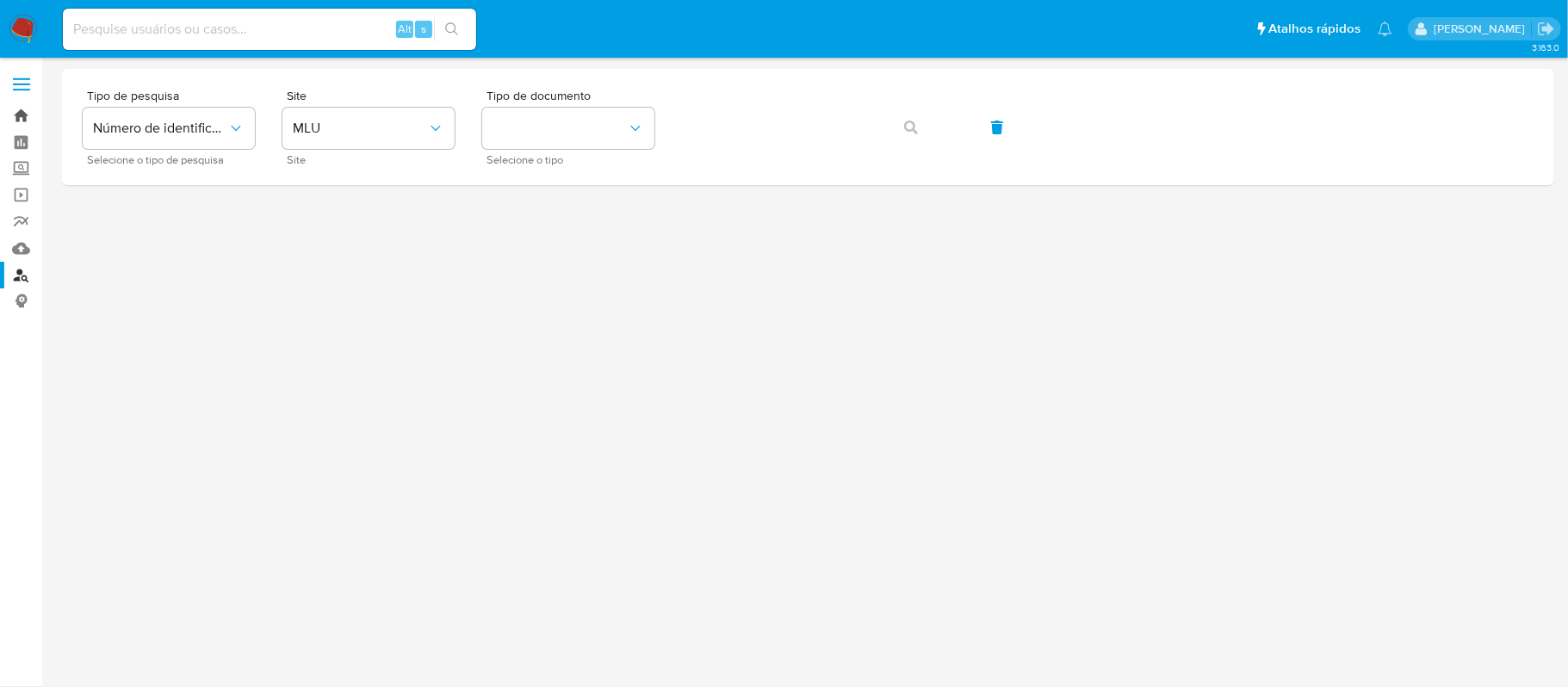
click at [21, 113] on link "Bandeja" at bounding box center [102, 115] width 205 height 26
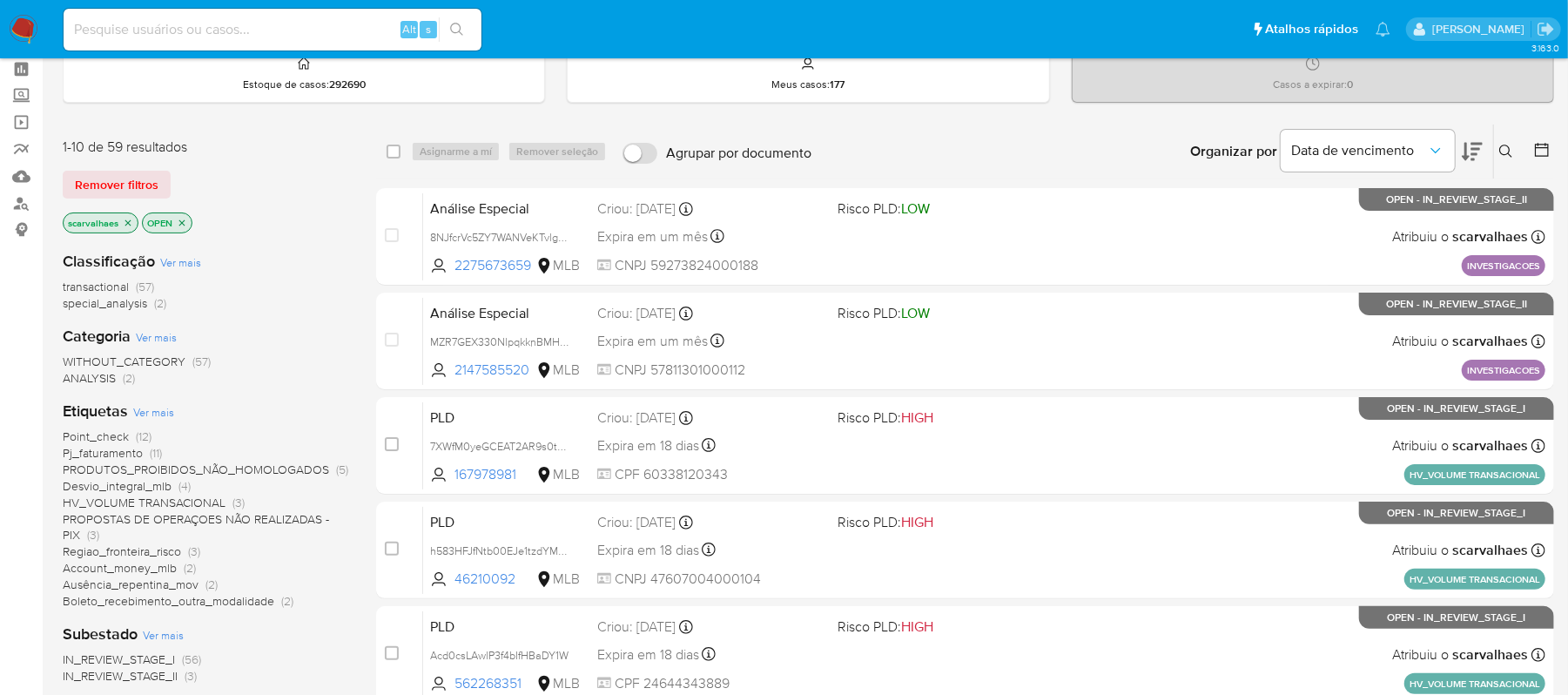
scroll to position [116, 0]
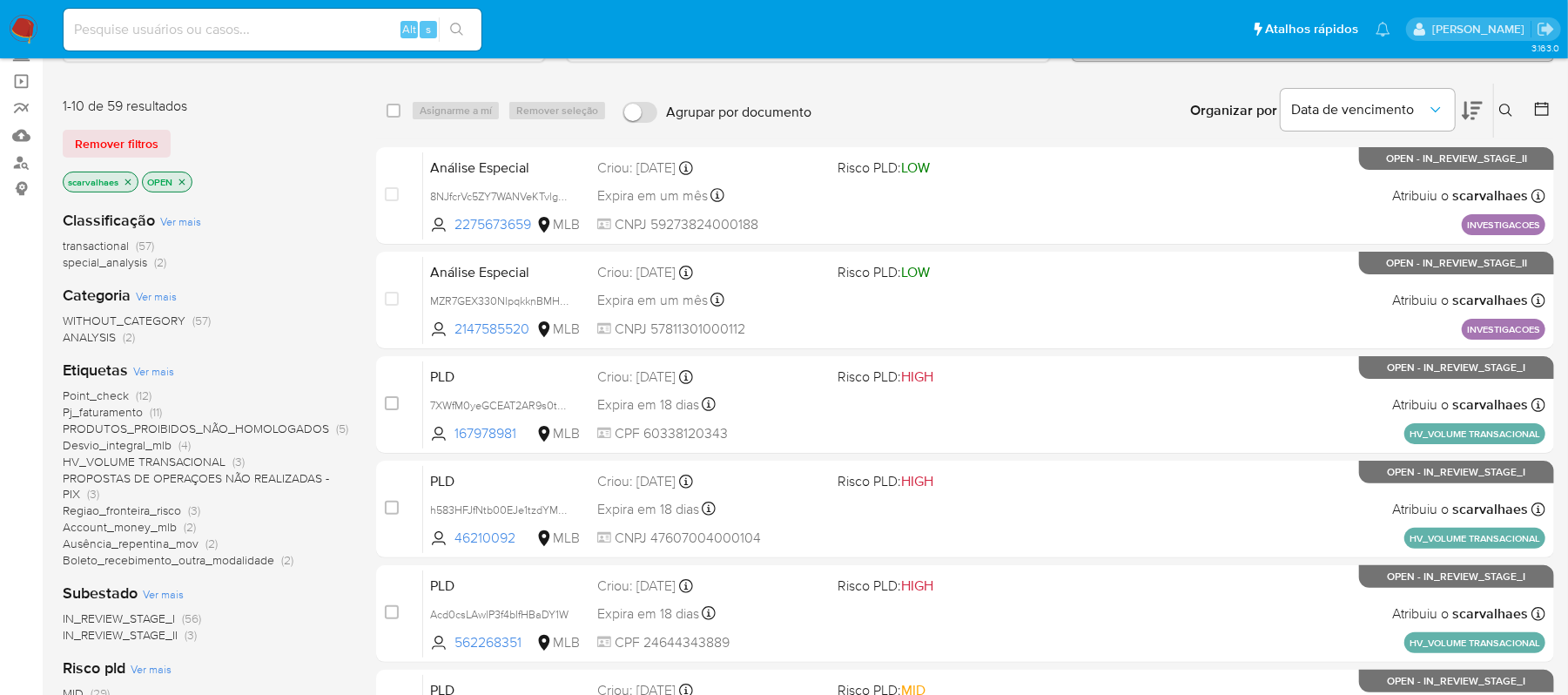
click at [146, 475] on span "PROPOSTAS DE OPERAÇOES NÃO REALIZADAS - PIX" at bounding box center [196, 486] width 266 height 34
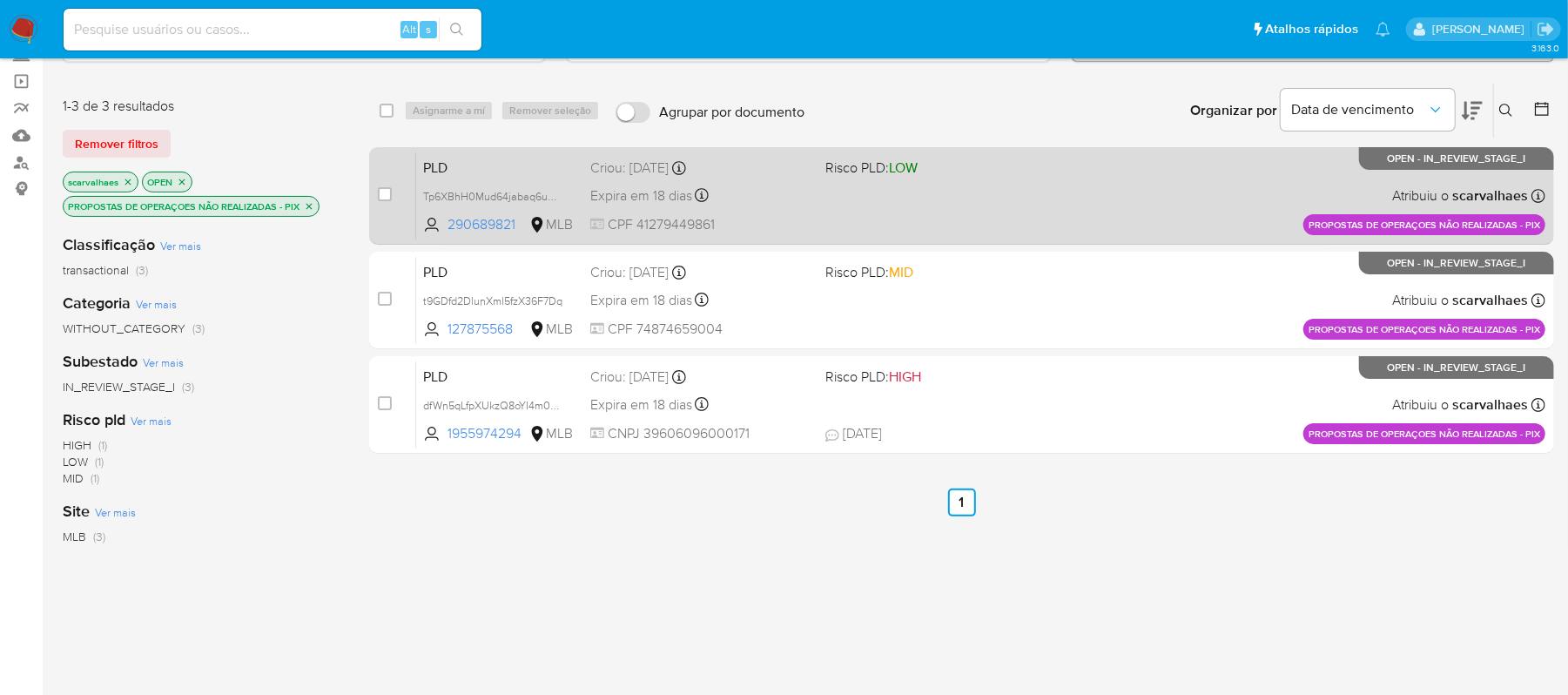
click at [541, 205] on div "PLD Tp6XBhH0Mud64jabaq6ue5Of 290689821 MLB Risco PLD: LOW Criou: 12/09/2025 Cri…" at bounding box center [980, 195] width 1129 height 88
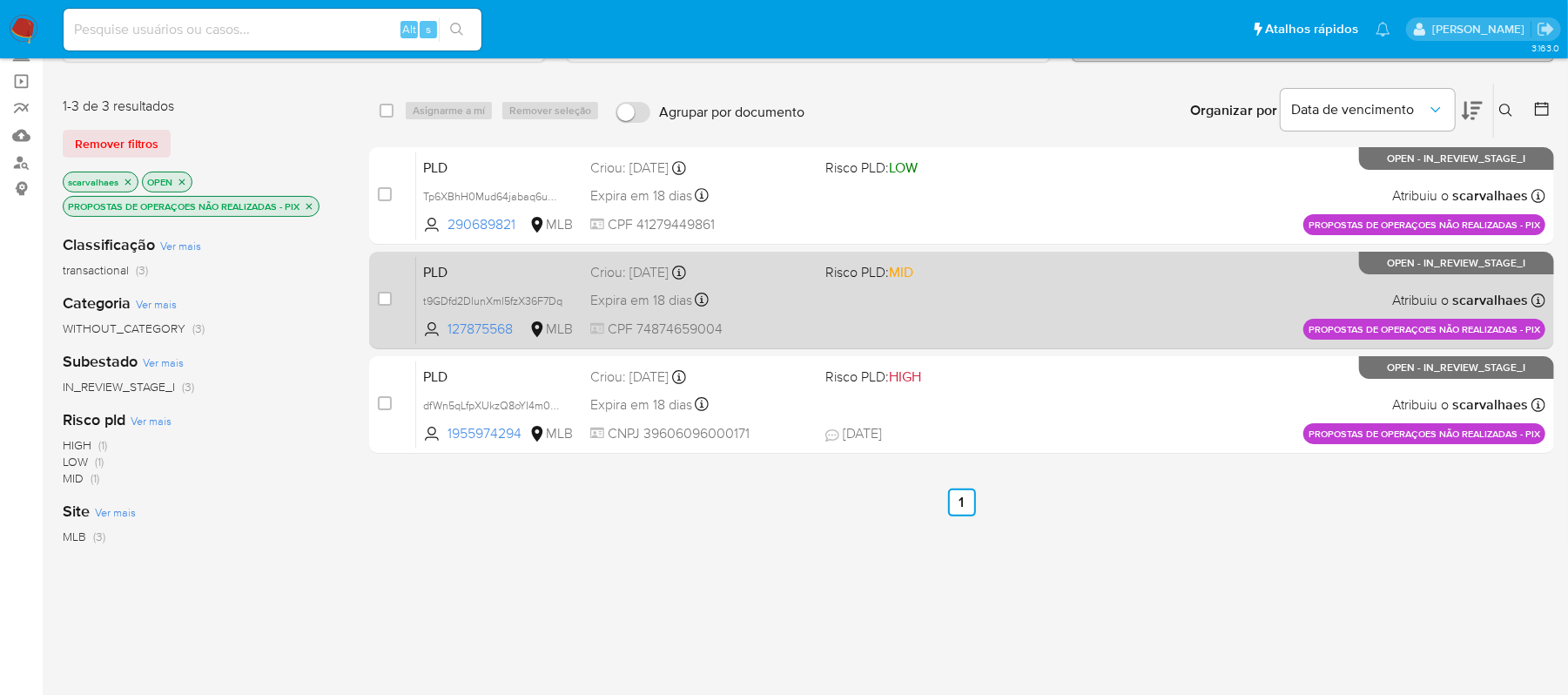
click at [792, 279] on div "Criou: 12/09/2025 Criou: 12/09/2025 16:20:20" at bounding box center [700, 273] width 221 height 19
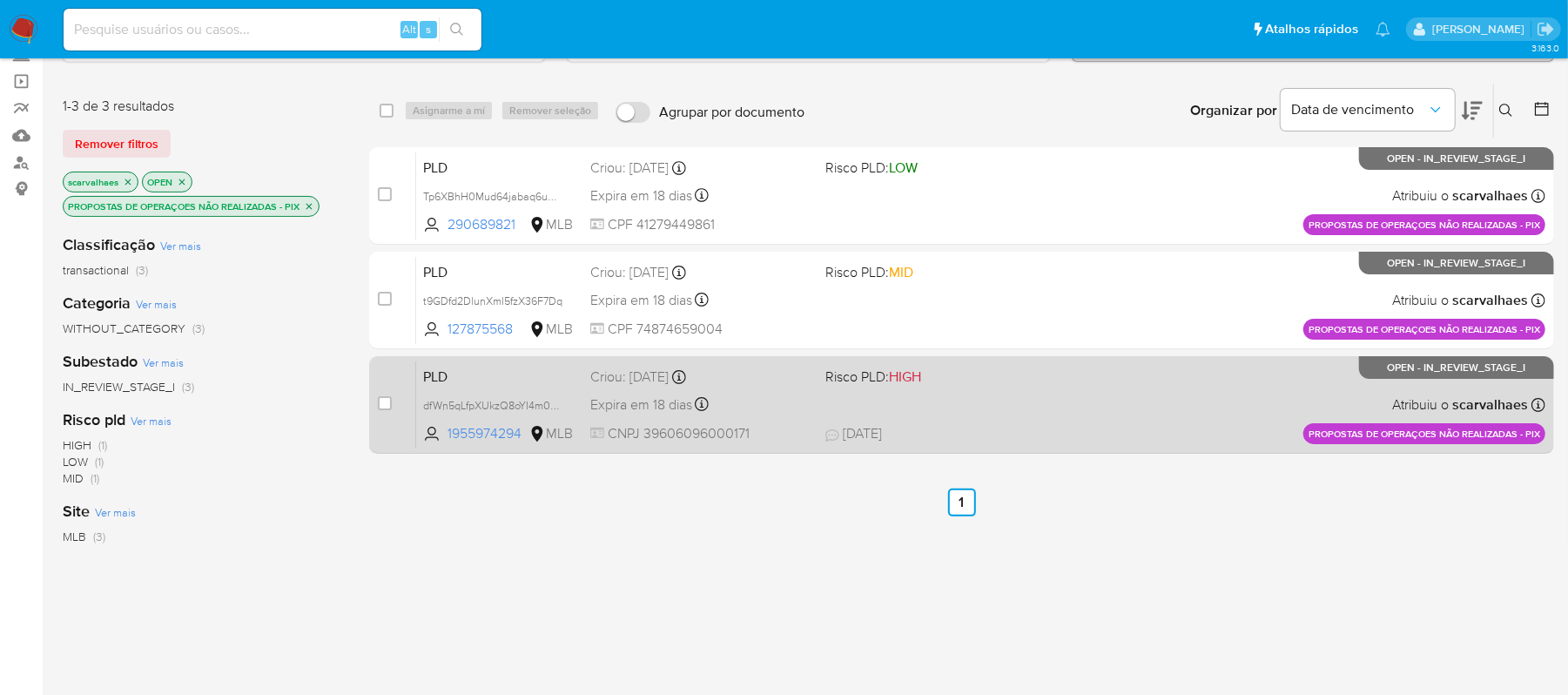
click at [1036, 391] on div "PLD dfWn5qLfpXUkzQ8oYI4m0bOE 1955974294 MLB Risco PLD: HIGH Criou: 12/09/2025 C…" at bounding box center [980, 404] width 1129 height 88
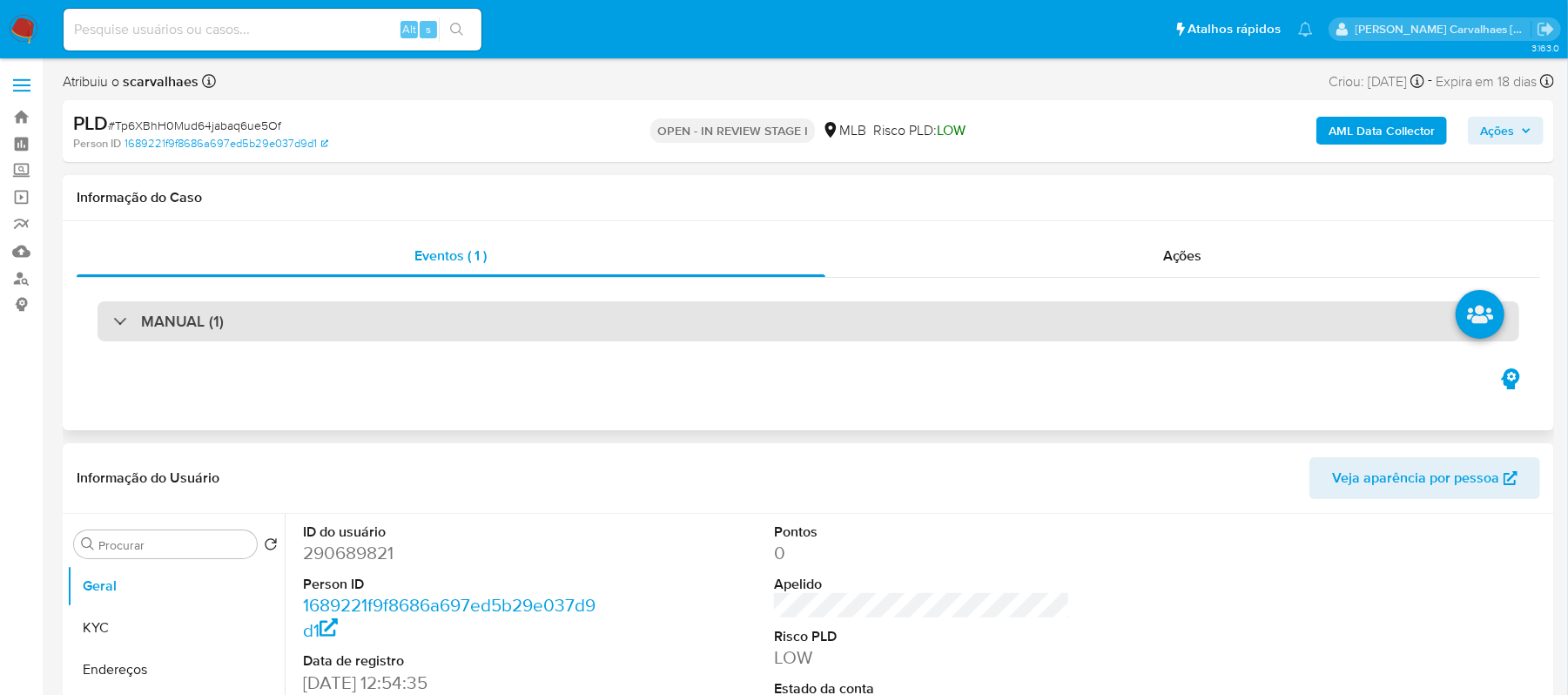
select select "10"
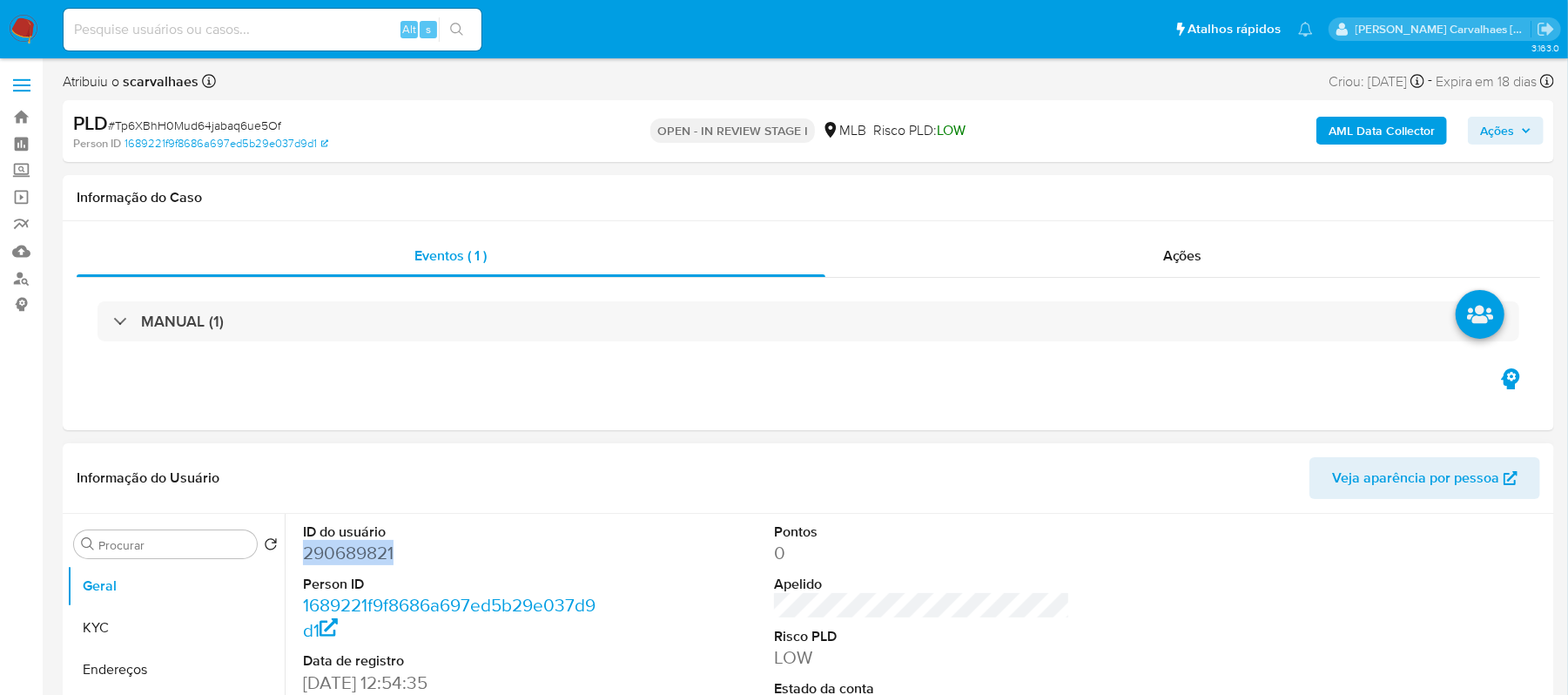
drag, startPoint x: 411, startPoint y: 558, endPoint x: 294, endPoint y: 558, distance: 117.0
click at [294, 558] on div "ID do usuário 290689821 Person ID 1689221f9f8686a697ed5b29e037d9d1 Data de regi…" at bounding box center [451, 661] width 314 height 294
copy dd "290689821"
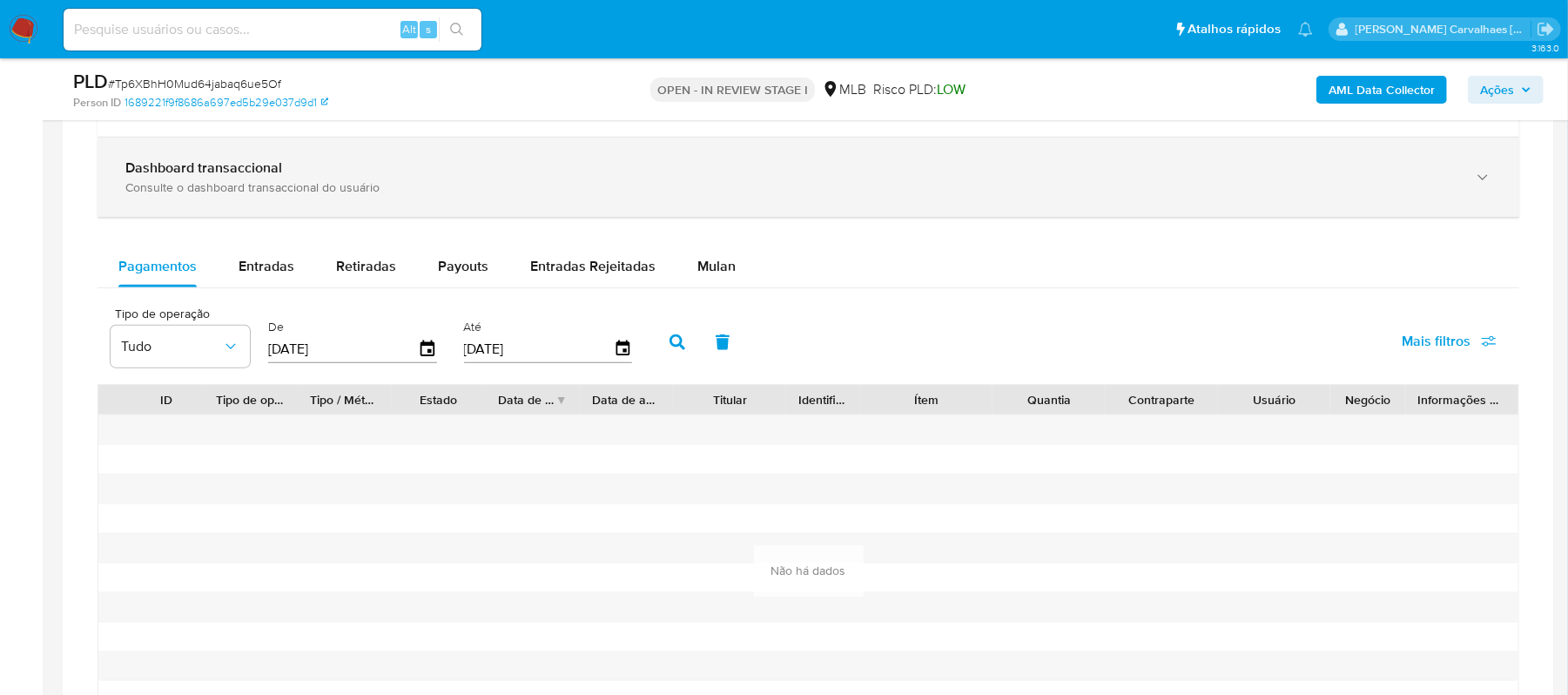
scroll to position [1165, 0]
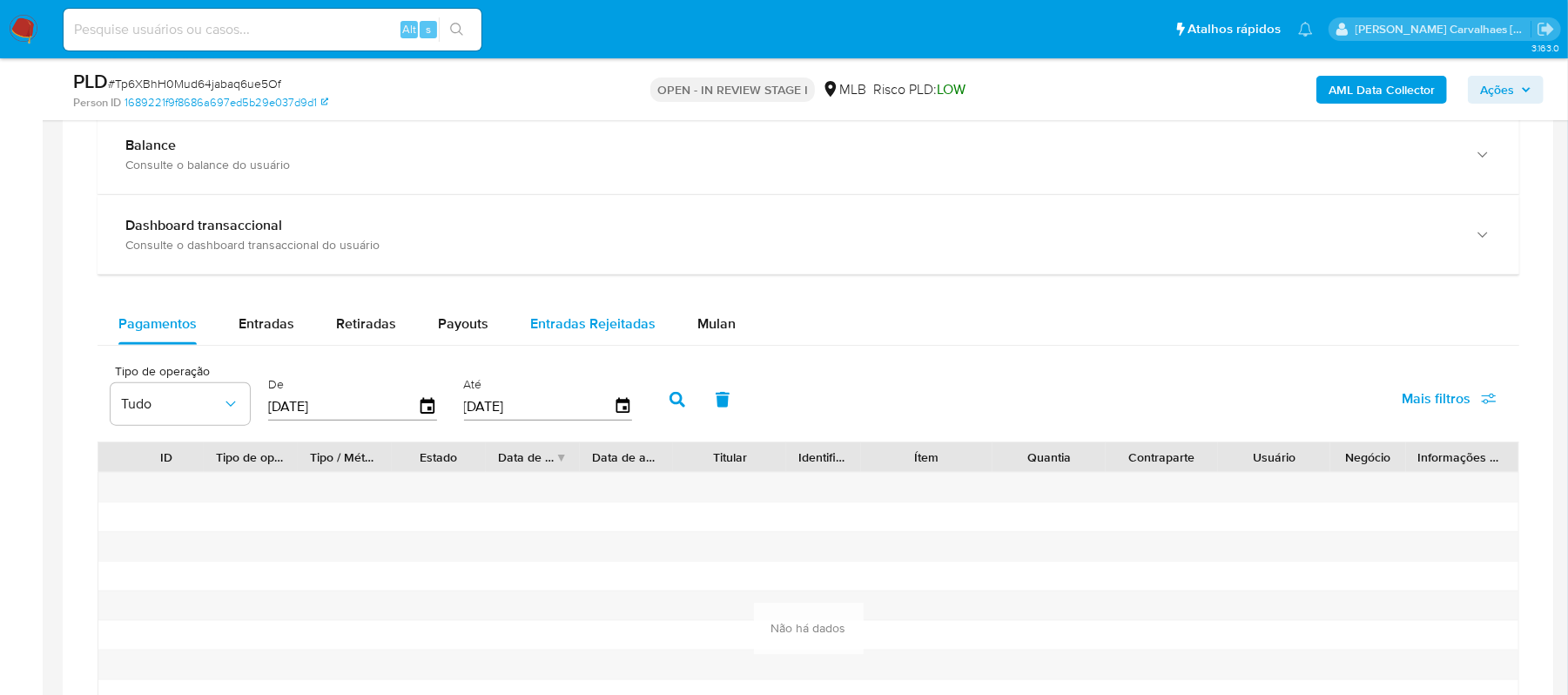
drag, startPoint x: 553, startPoint y: 321, endPoint x: 585, endPoint y: 319, distance: 32.1
click at [554, 321] on span "Entradas Rejeitadas" at bounding box center [593, 323] width 126 height 20
select select "10"
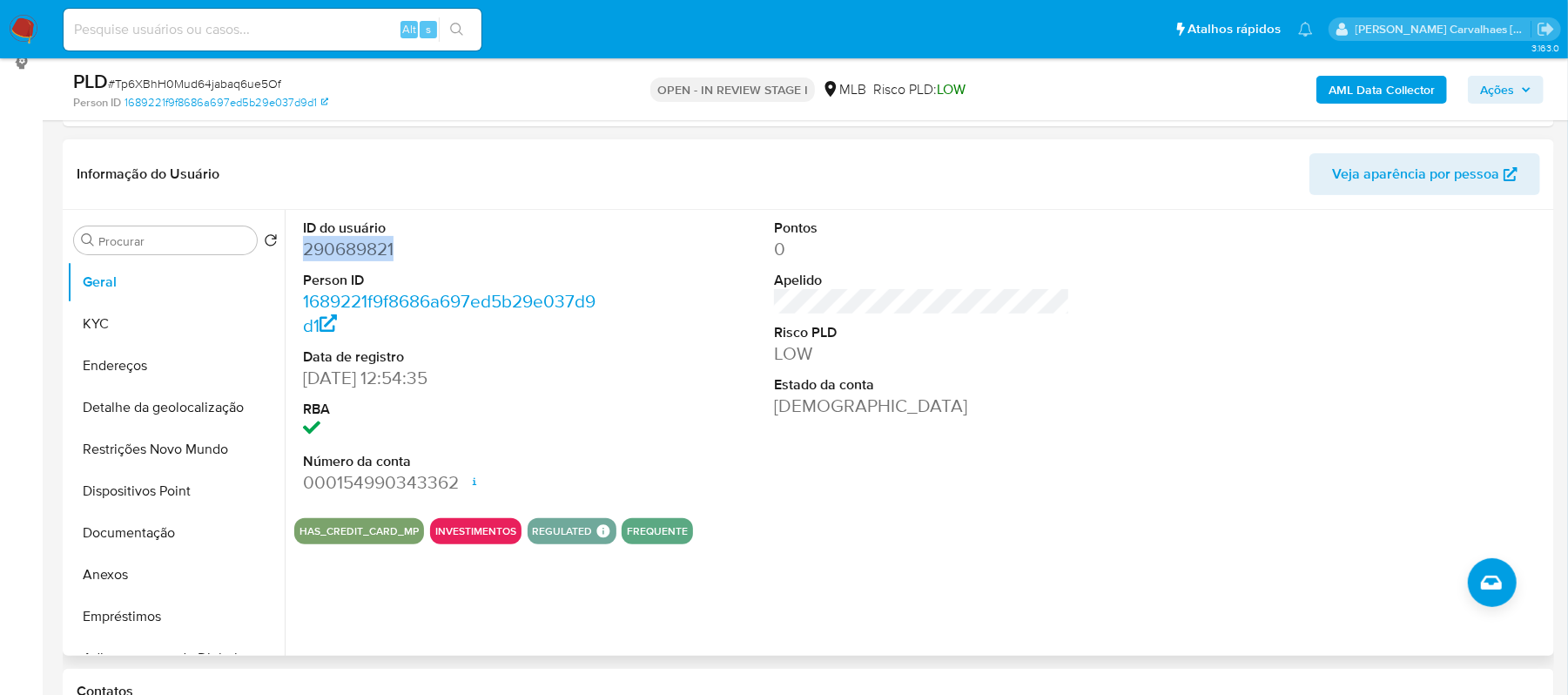
scroll to position [237, 0]
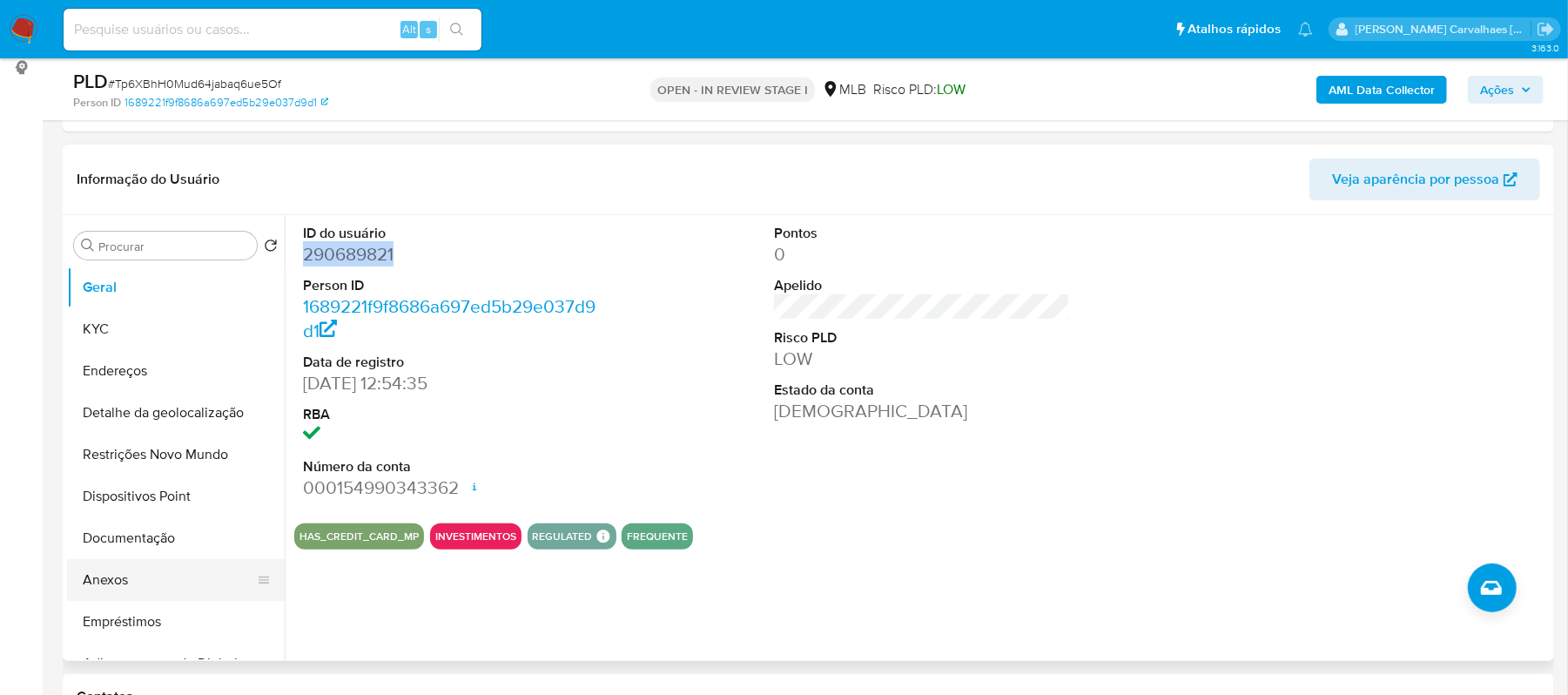
click at [133, 579] on button "Anexos" at bounding box center [169, 579] width 203 height 42
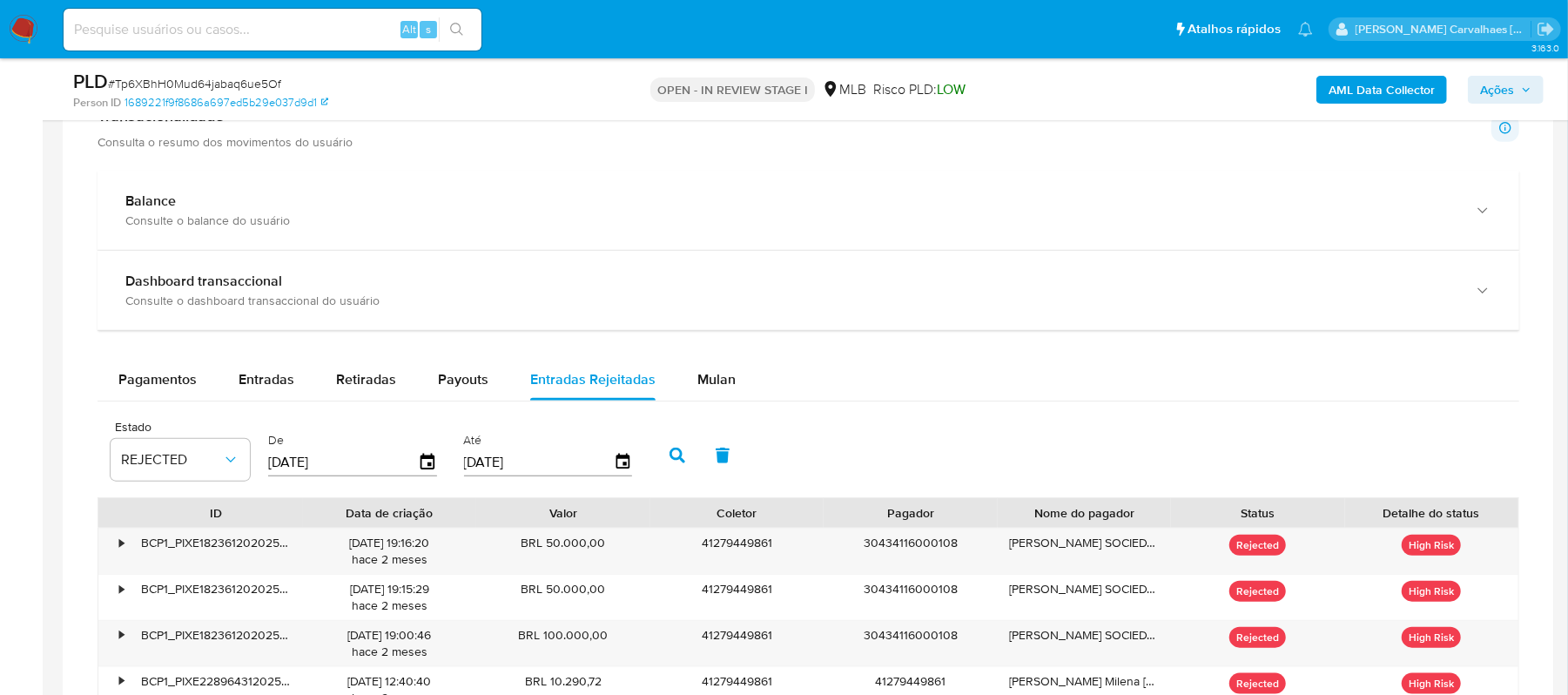
scroll to position [1165, 0]
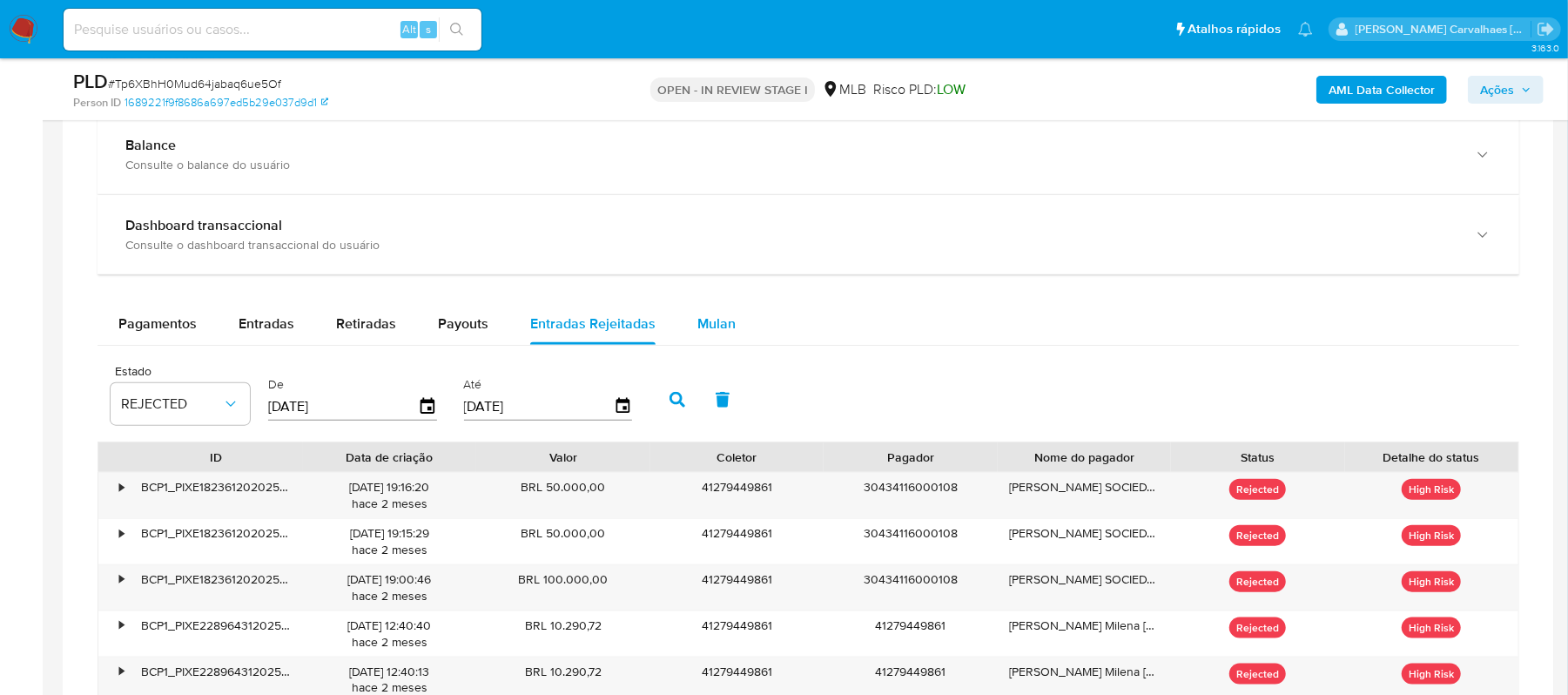
click at [715, 324] on span "Mulan" at bounding box center [716, 323] width 38 height 20
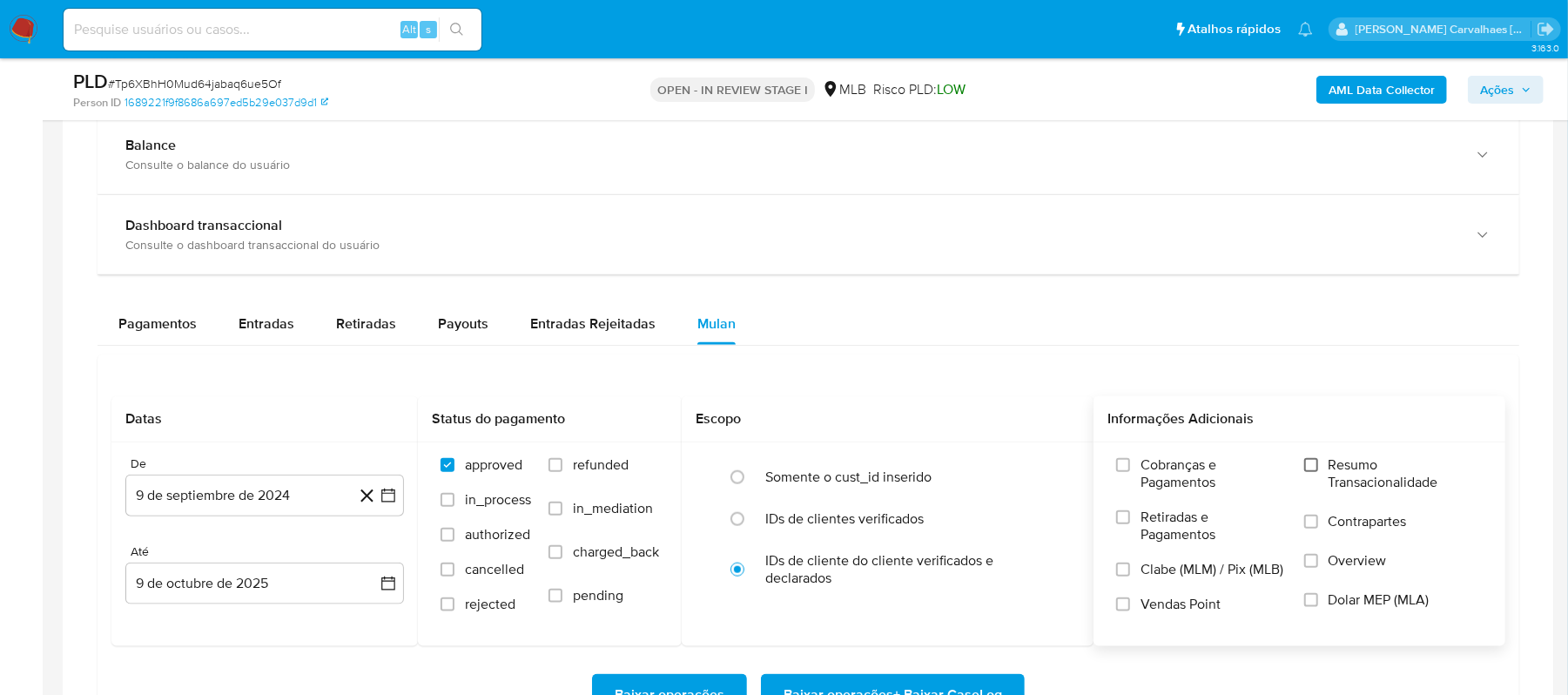
click at [1310, 472] on input "Resumo Transacionalidade" at bounding box center [1310, 465] width 14 height 14
click at [383, 503] on icon "button" at bounding box center [388, 495] width 18 height 18
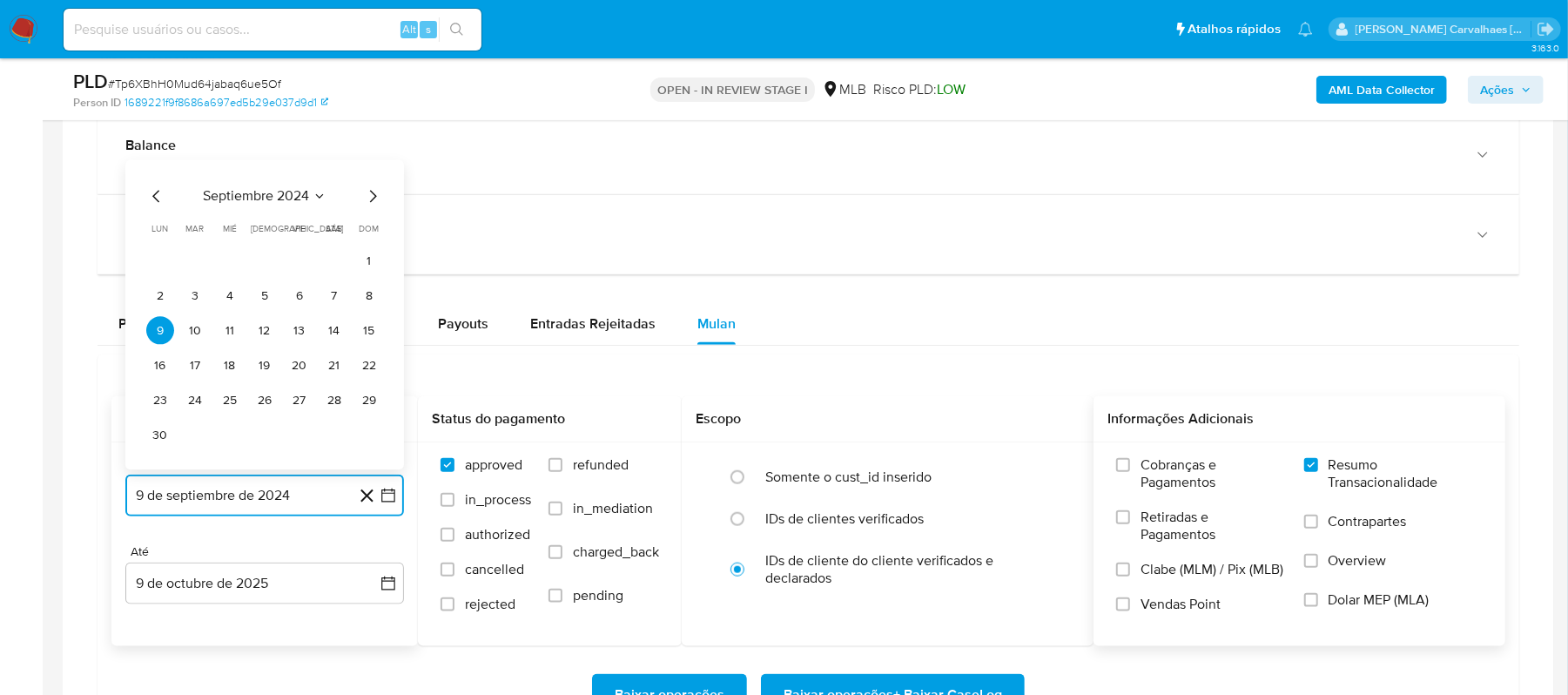
click at [367, 202] on icon "Mes siguiente" at bounding box center [372, 197] width 21 height 21
click at [370, 232] on icon "Mes siguiente" at bounding box center [372, 231] width 21 height 21
click at [371, 201] on icon "Mes siguiente" at bounding box center [372, 197] width 21 height 21
click at [368, 227] on icon "Mes siguiente" at bounding box center [372, 231] width 21 height 21
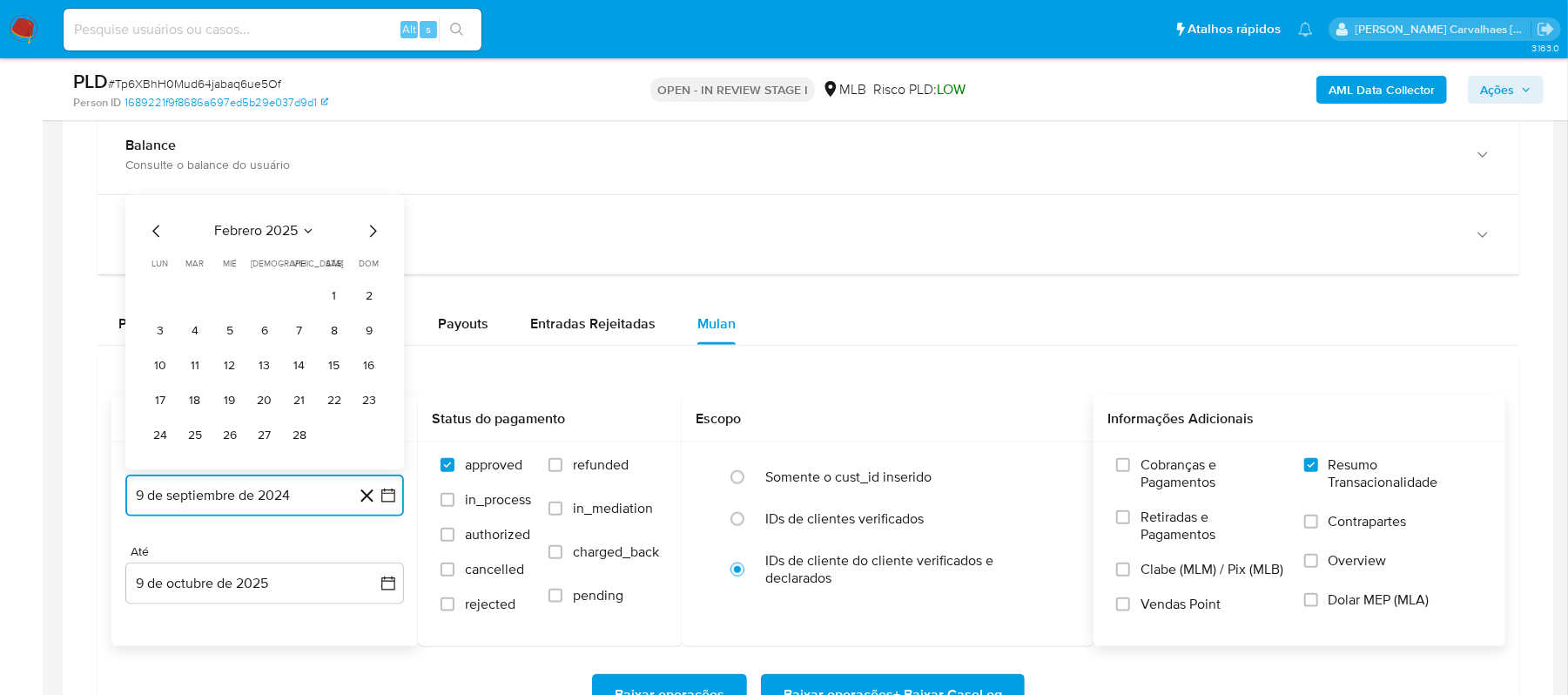
click at [368, 227] on icon "Mes siguiente" at bounding box center [372, 231] width 21 height 21
click at [370, 203] on icon "Mes siguiente" at bounding box center [373, 196] width 7 height 12
click at [370, 230] on icon "Mes siguiente" at bounding box center [372, 231] width 21 height 21
click at [370, 207] on icon "Mes siguiente" at bounding box center [372, 197] width 21 height 21
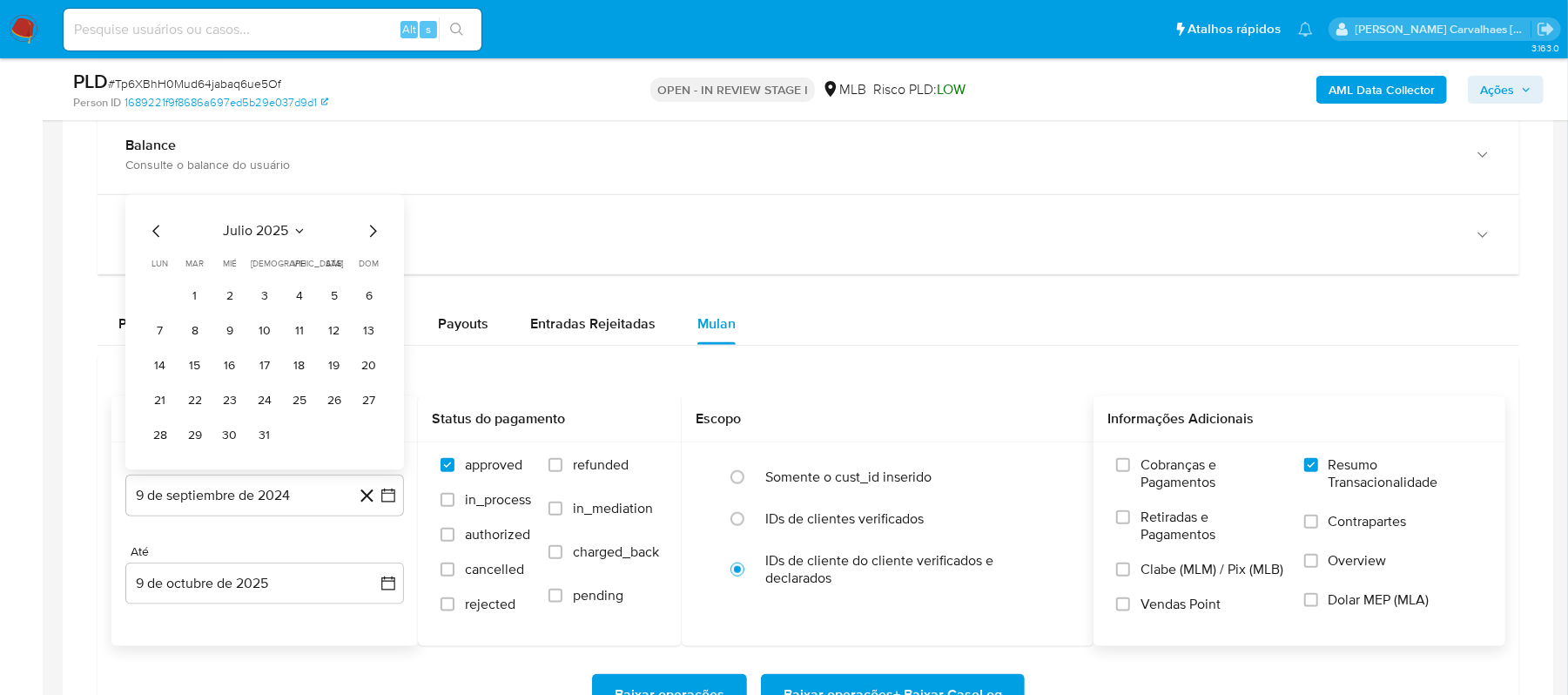
click at [360, 234] on div "julio 2025" at bounding box center [264, 231] width 237 height 21
click at [372, 238] on icon "Mes siguiente" at bounding box center [373, 231] width 7 height 12
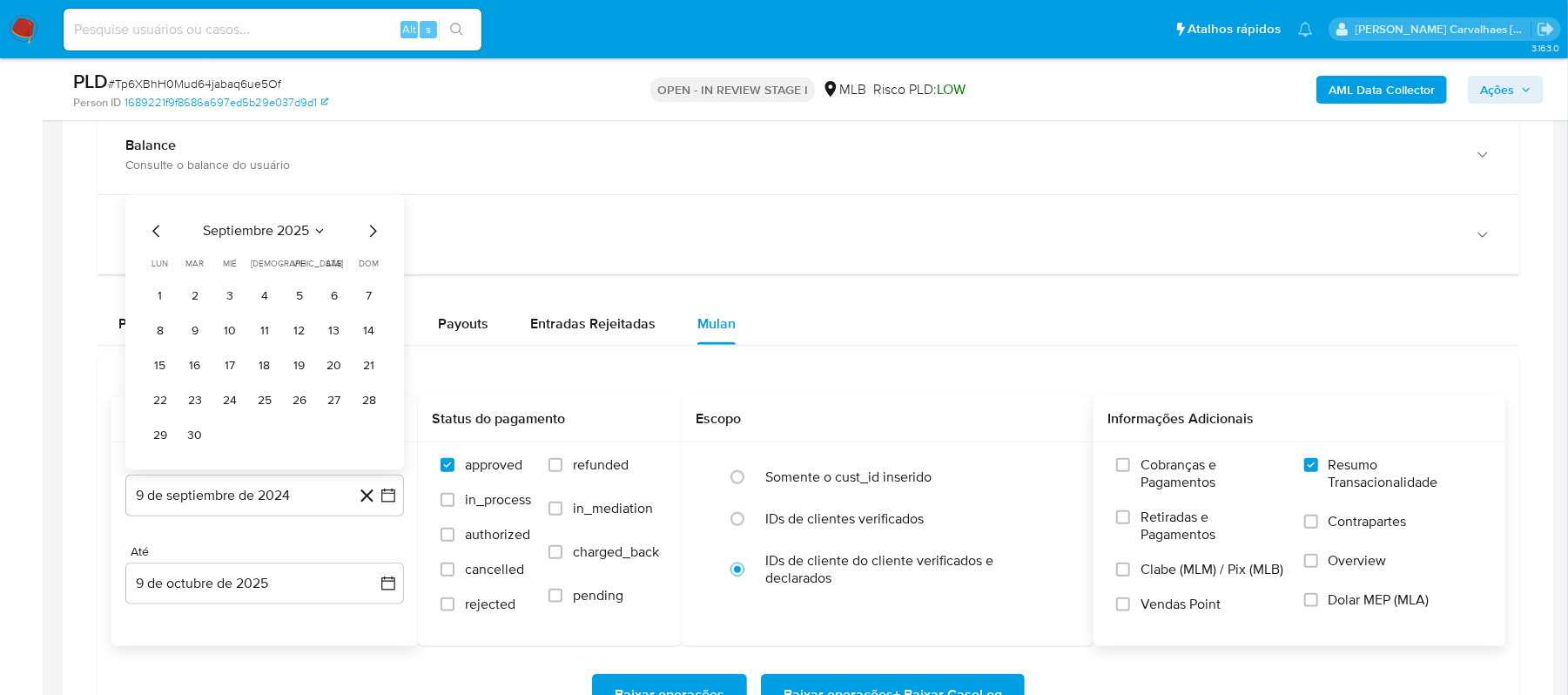
click at [147, 240] on icon "Mes anterior" at bounding box center [156, 231] width 21 height 21
click at [332, 331] on button "9" at bounding box center [334, 331] width 28 height 28
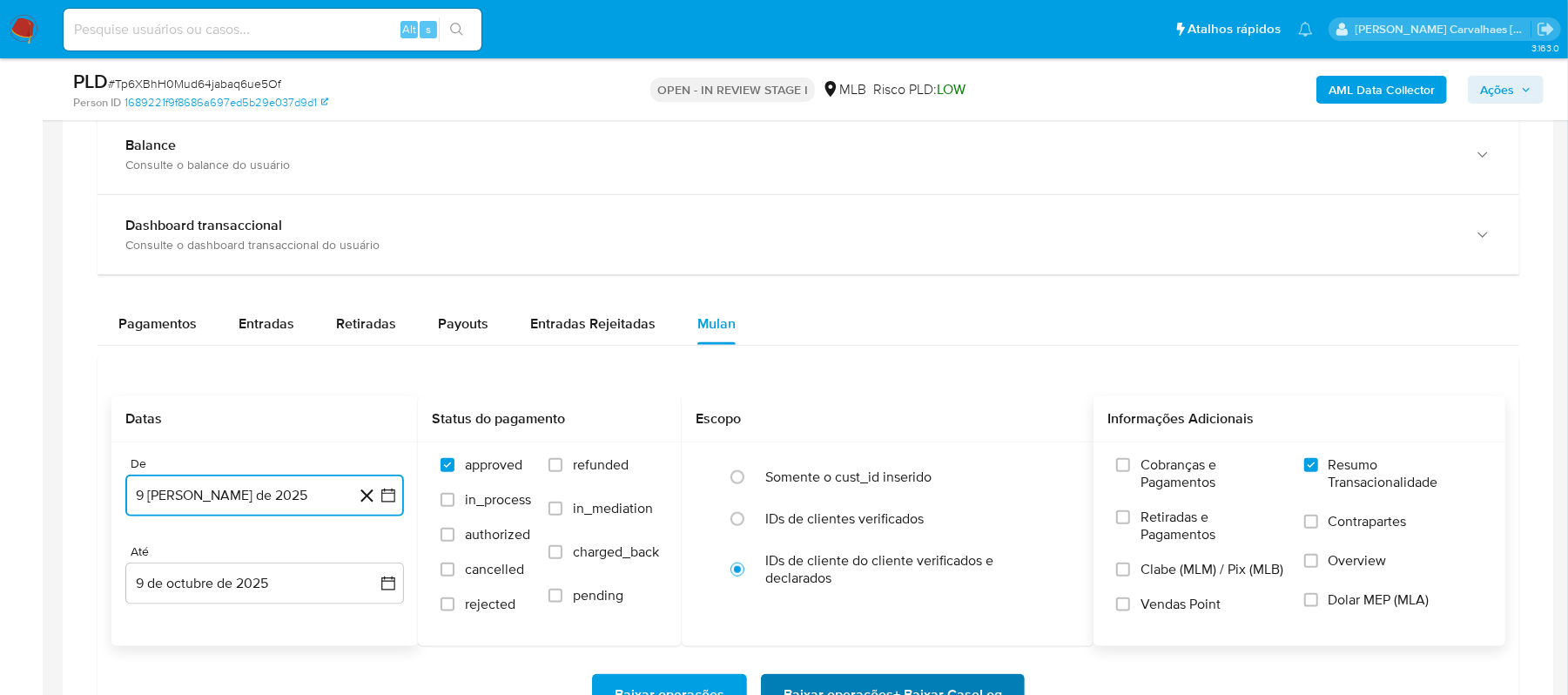
click at [816, 684] on span "Baixar operações + Baixar CaseLog" at bounding box center [893, 694] width 219 height 38
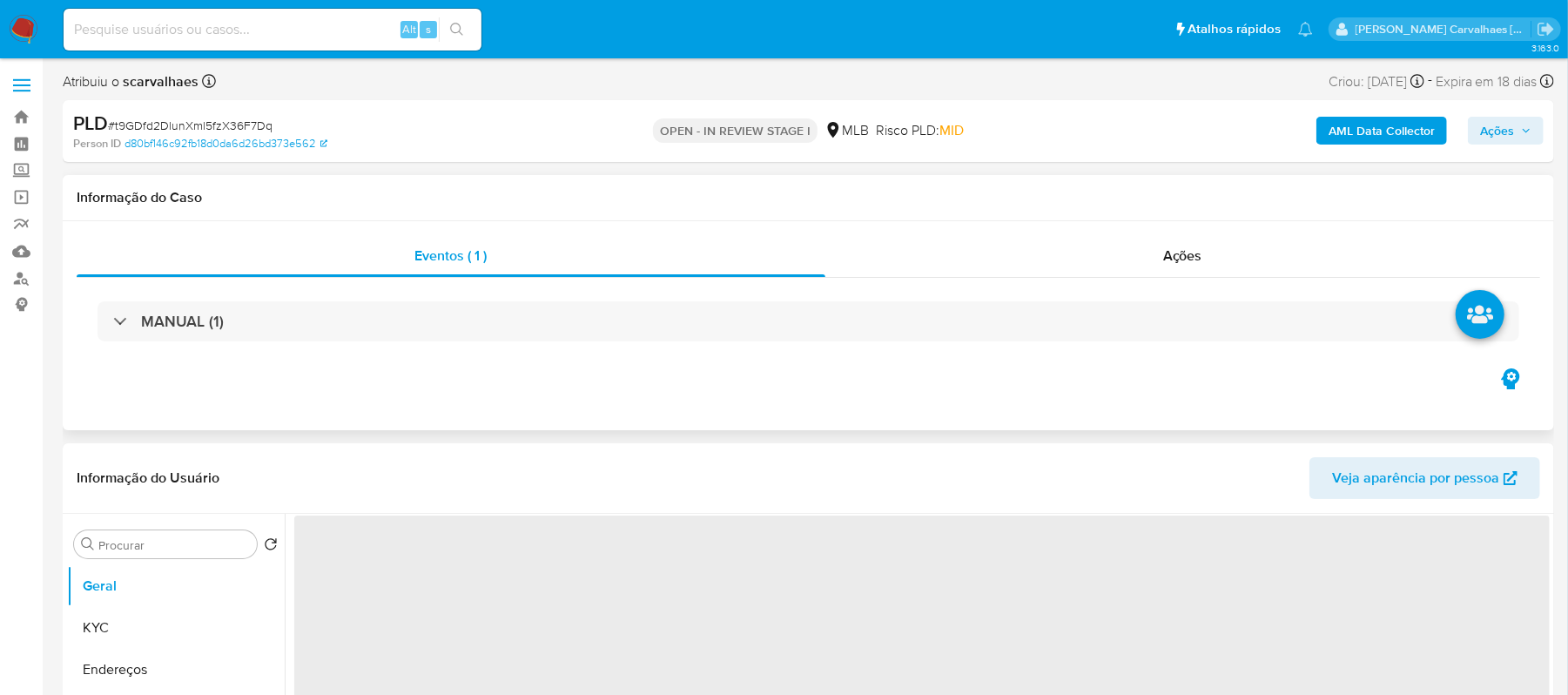
select select "10"
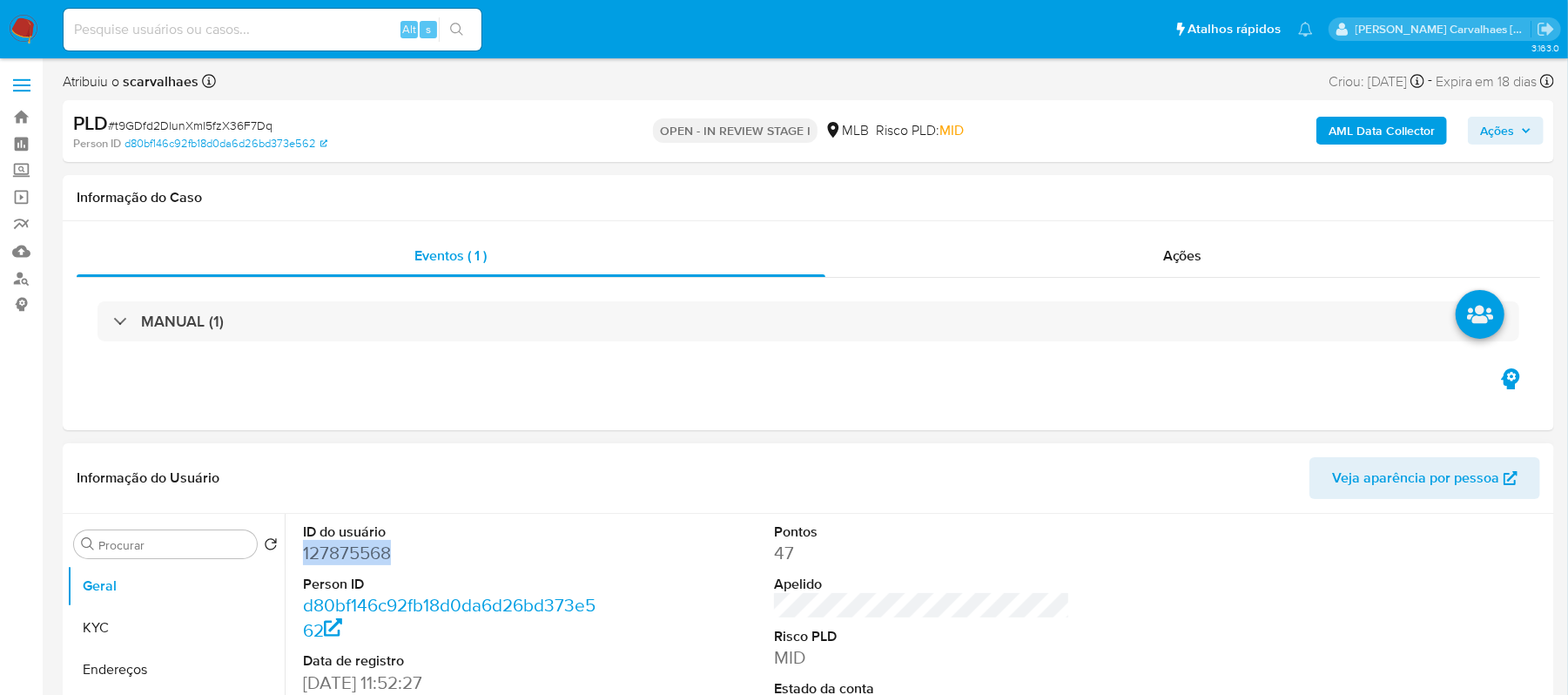
drag, startPoint x: 404, startPoint y: 555, endPoint x: 308, endPoint y: 555, distance: 96.0
click at [303, 555] on dd "127875568" at bounding box center [451, 553] width 297 height 24
copy dd "127875568"
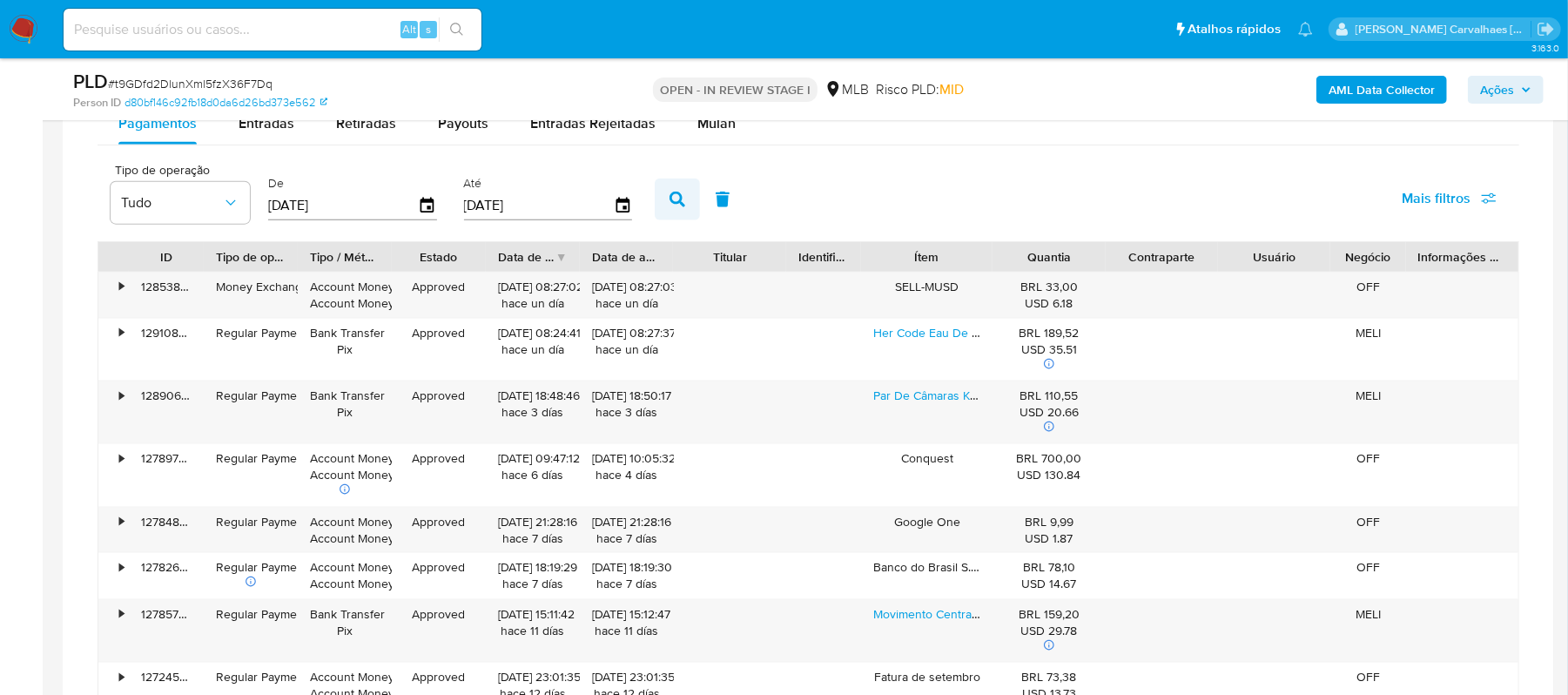
scroll to position [1276, 0]
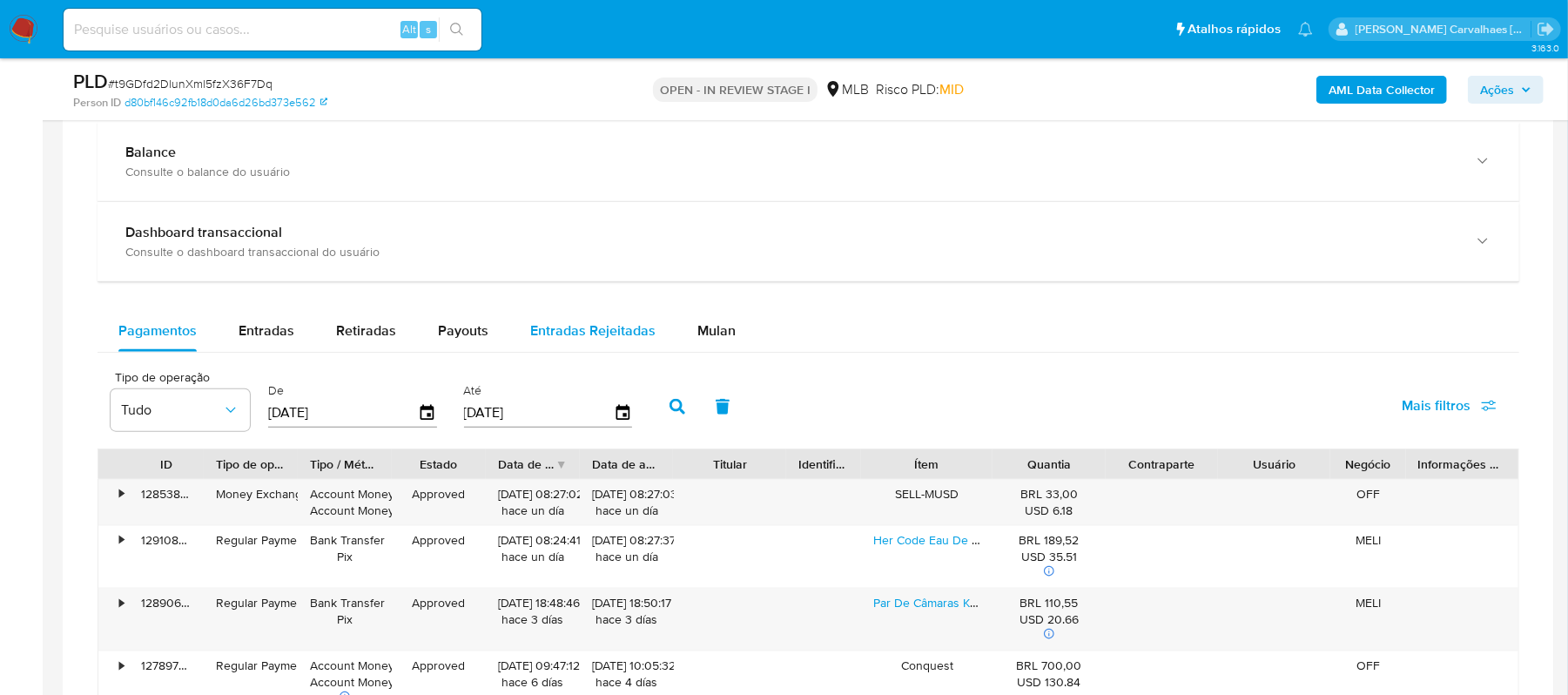
click at [600, 340] on span "Entradas Rejeitadas" at bounding box center [593, 331] width 126 height 20
select select "10"
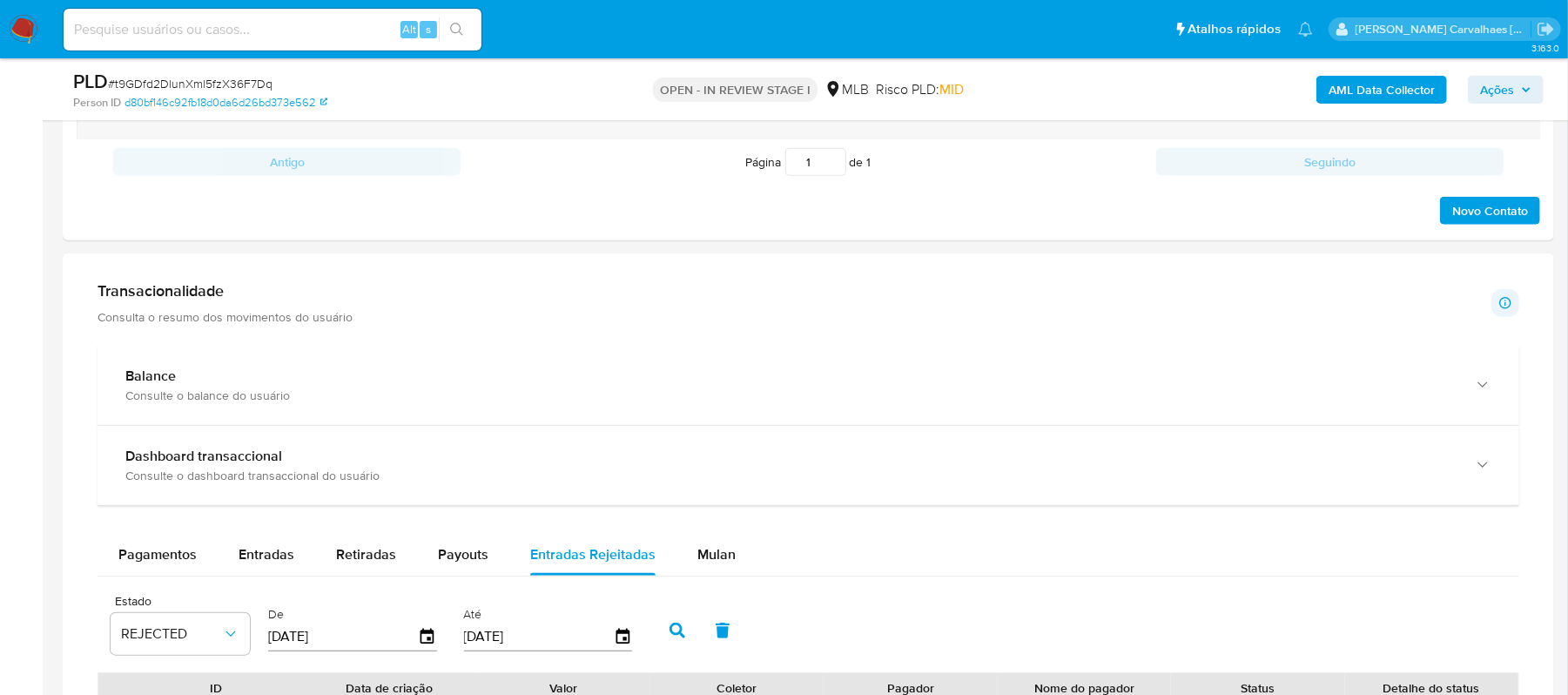
scroll to position [1045, 0]
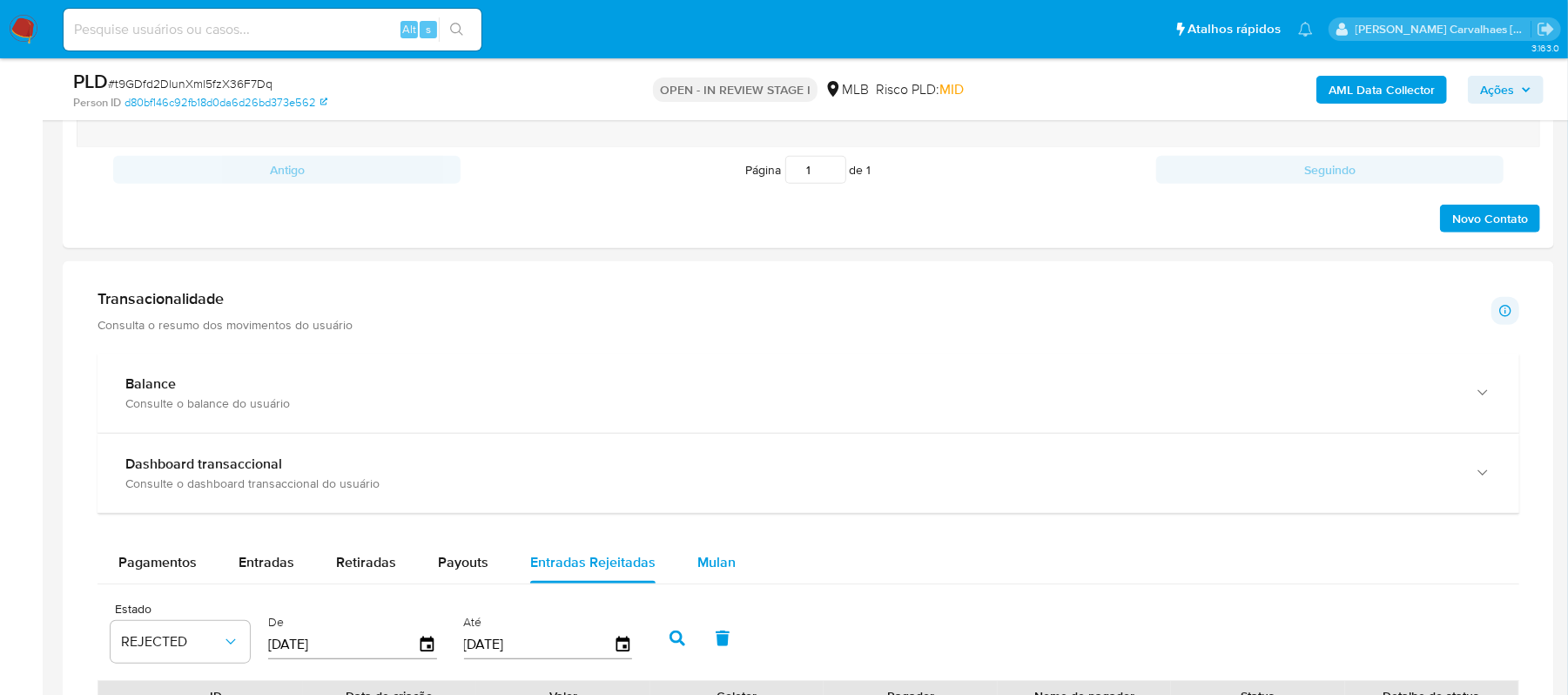
click at [708, 562] on span "Mulan" at bounding box center [716, 562] width 38 height 20
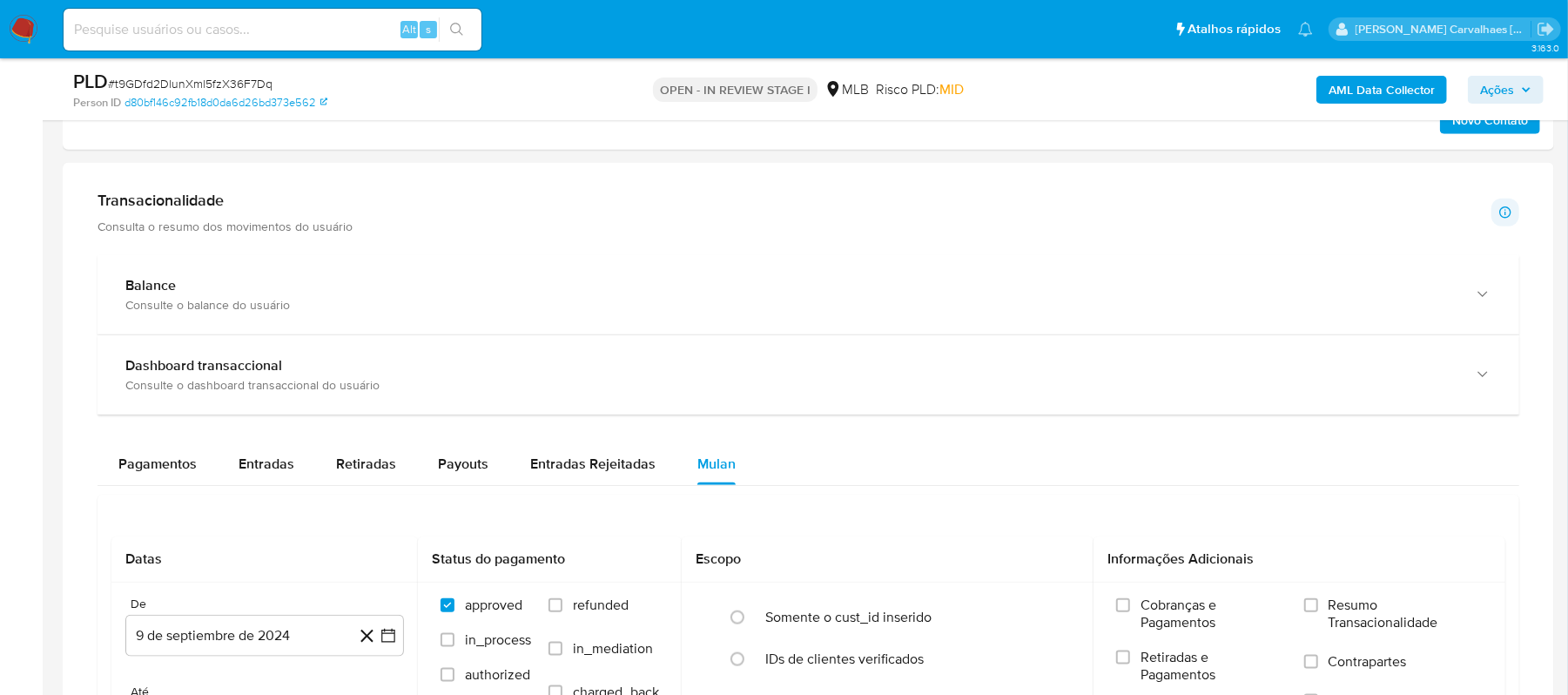
scroll to position [1276, 0]
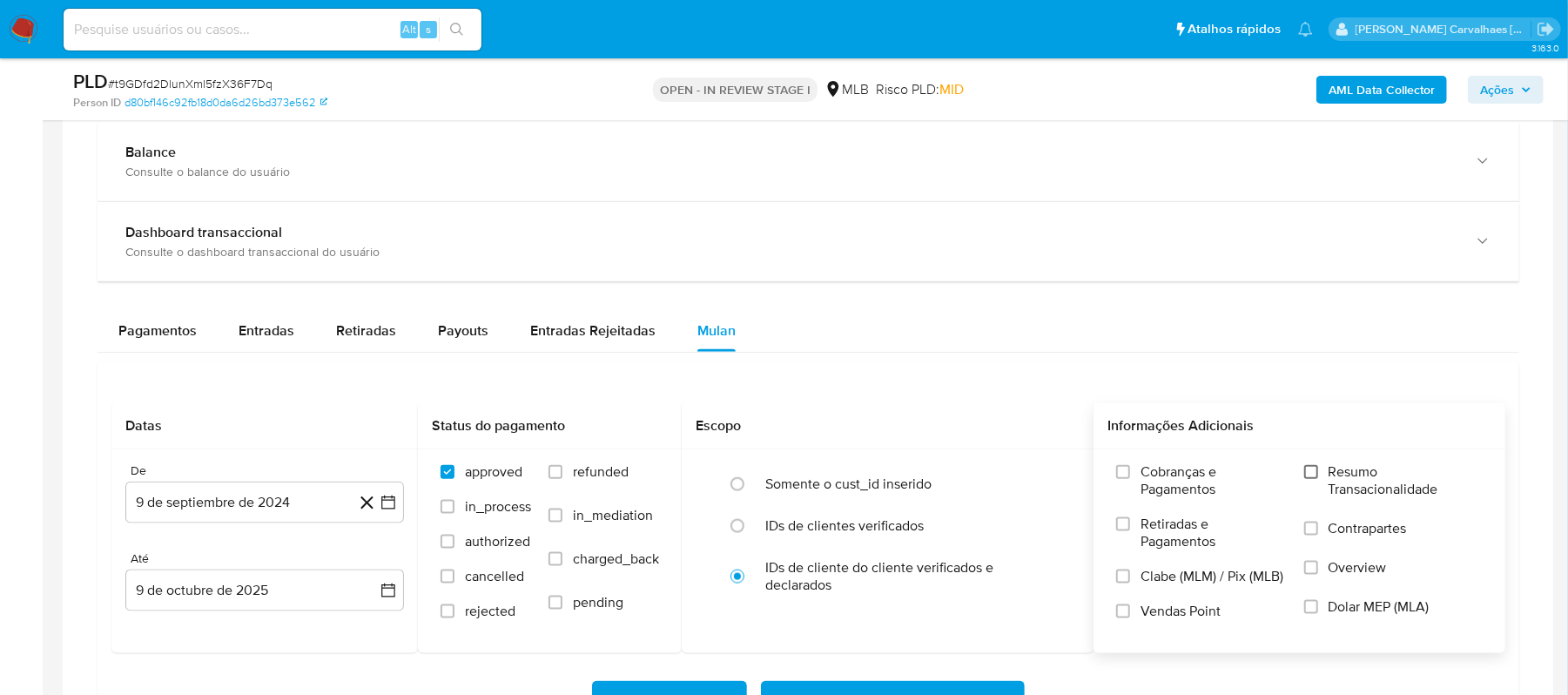
click at [1315, 475] on input "Resumo Transacionalidade" at bounding box center [1310, 471] width 14 height 14
click at [383, 506] on icon "button" at bounding box center [388, 502] width 18 height 18
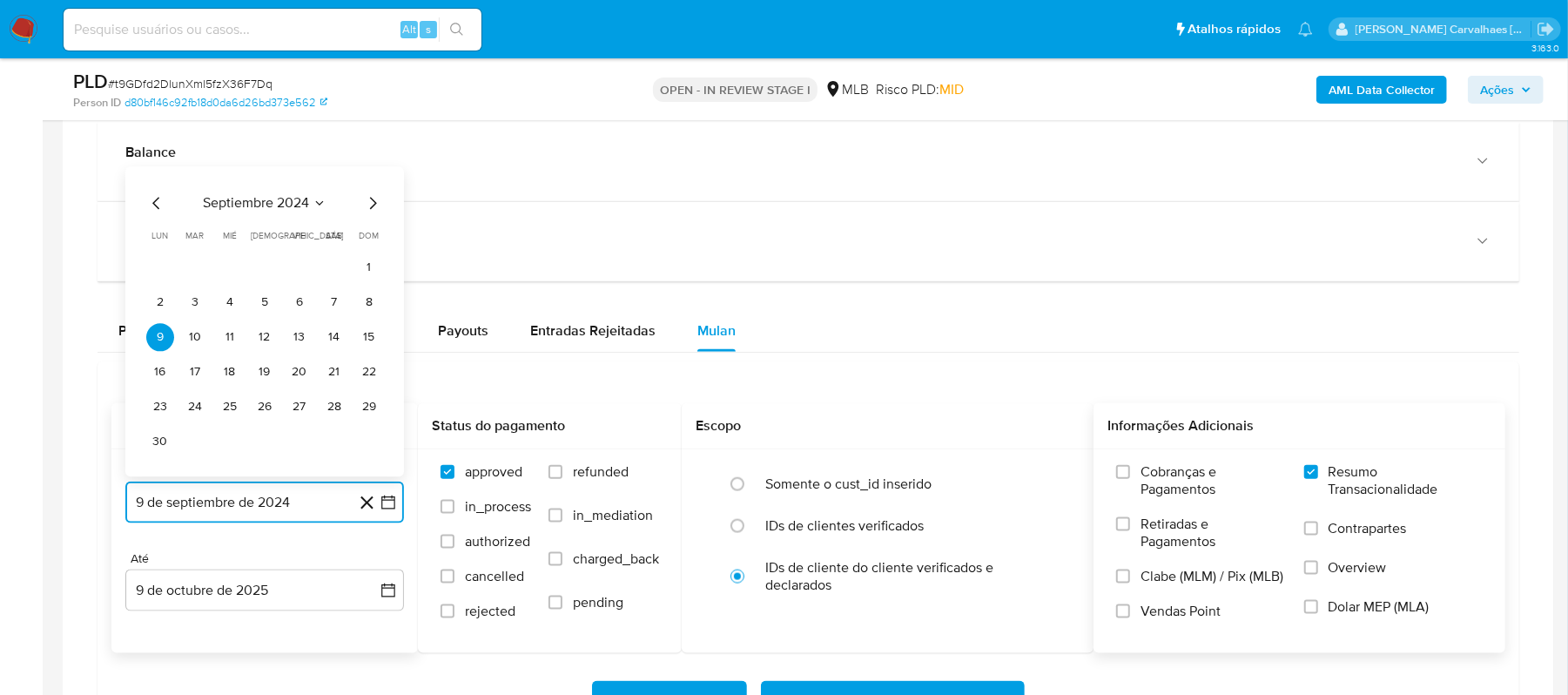
click at [371, 211] on icon "Mes siguiente" at bounding box center [372, 203] width 21 height 21
click at [370, 249] on icon "Mes siguiente" at bounding box center [372, 238] width 21 height 21
click at [370, 220] on div "diciembre 2024 diciembre 2024 lun lunes mar martes mié miércoles jue jueves vie…" at bounding box center [264, 324] width 237 height 263
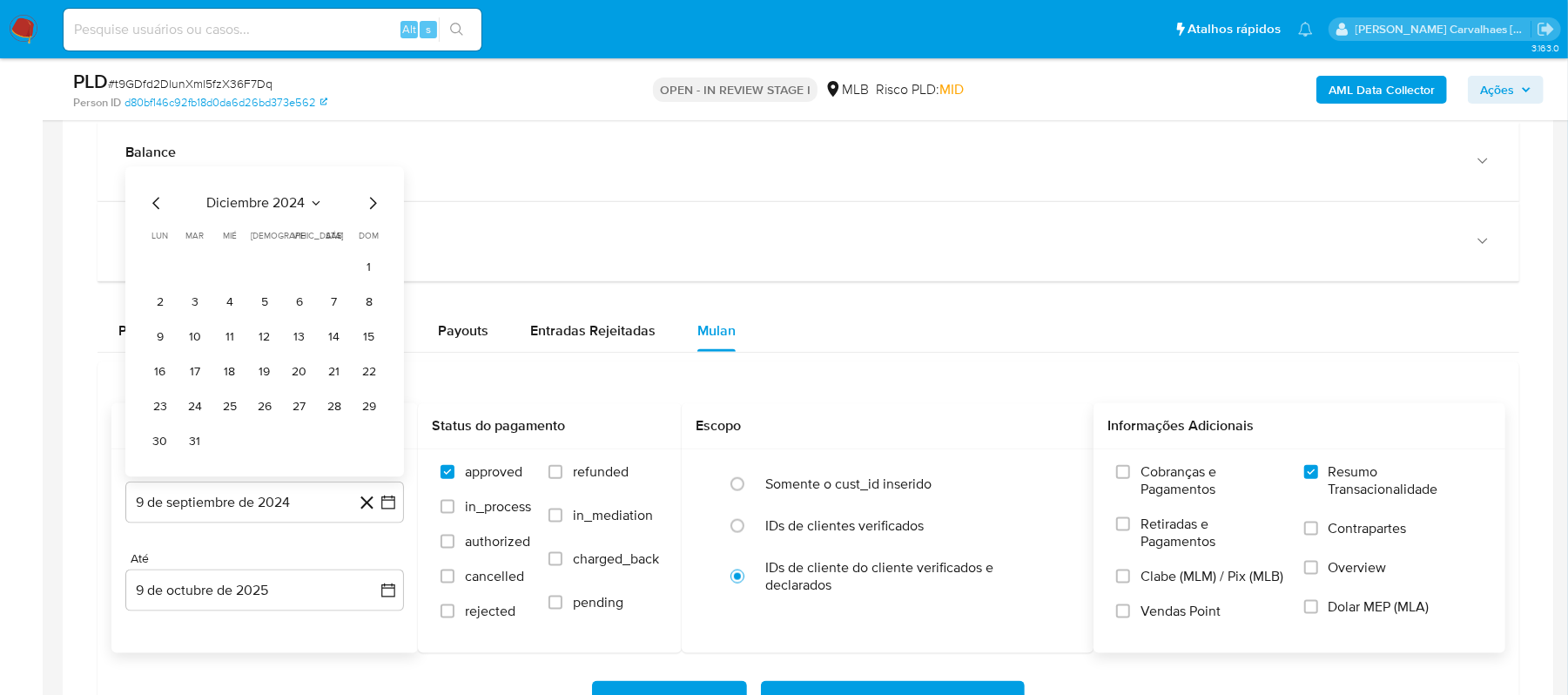
click at [372, 214] on icon "Mes siguiente" at bounding box center [372, 203] width 21 height 21
click at [368, 238] on icon "Mes siguiente" at bounding box center [372, 238] width 21 height 21
click at [370, 210] on icon "Mes siguiente" at bounding box center [372, 203] width 21 height 21
click at [366, 246] on icon "Mes siguiente" at bounding box center [372, 238] width 21 height 21
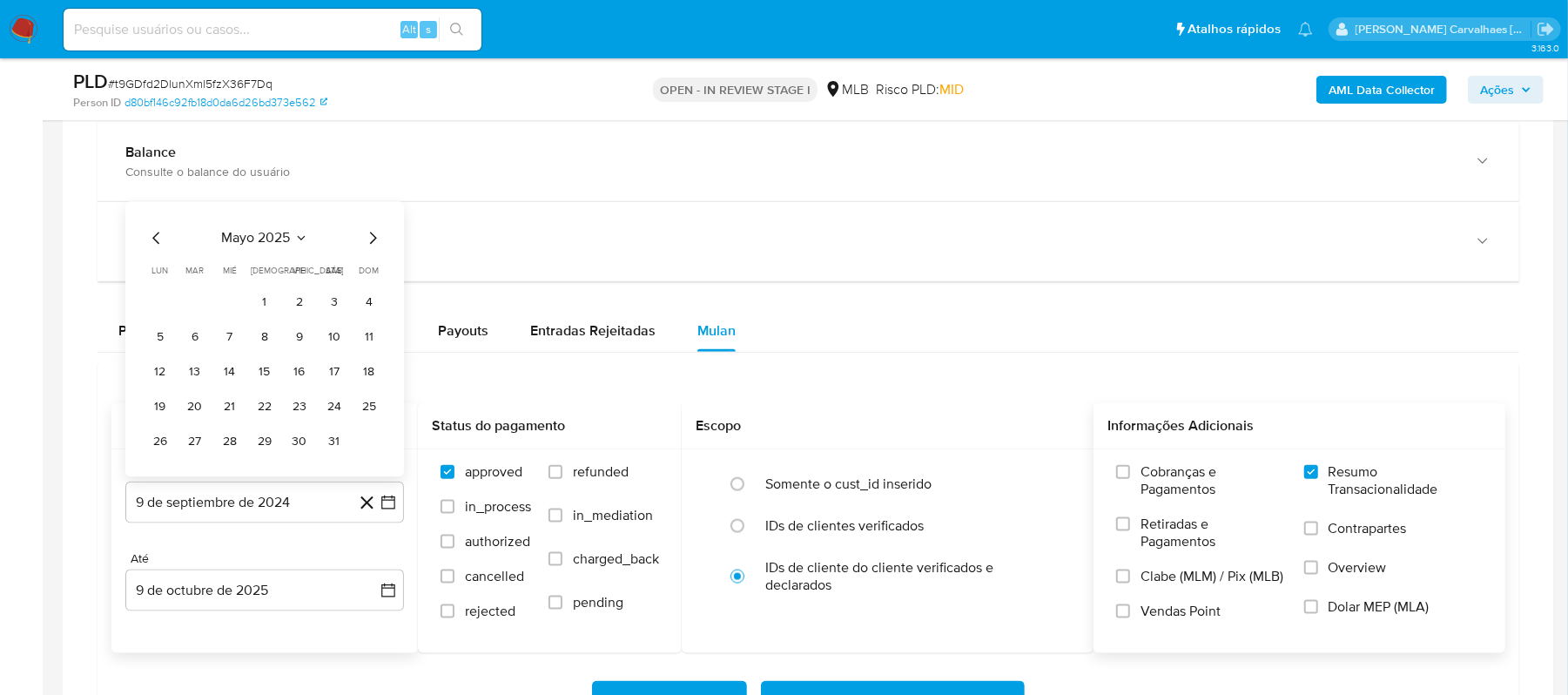
click at [366, 246] on icon "Mes siguiente" at bounding box center [372, 238] width 21 height 21
click at [370, 206] on icon "Mes siguiente" at bounding box center [372, 203] width 21 height 21
click at [370, 238] on icon "Mes siguiente" at bounding box center [372, 238] width 21 height 21
click at [331, 347] on button "9" at bounding box center [334, 338] width 28 height 28
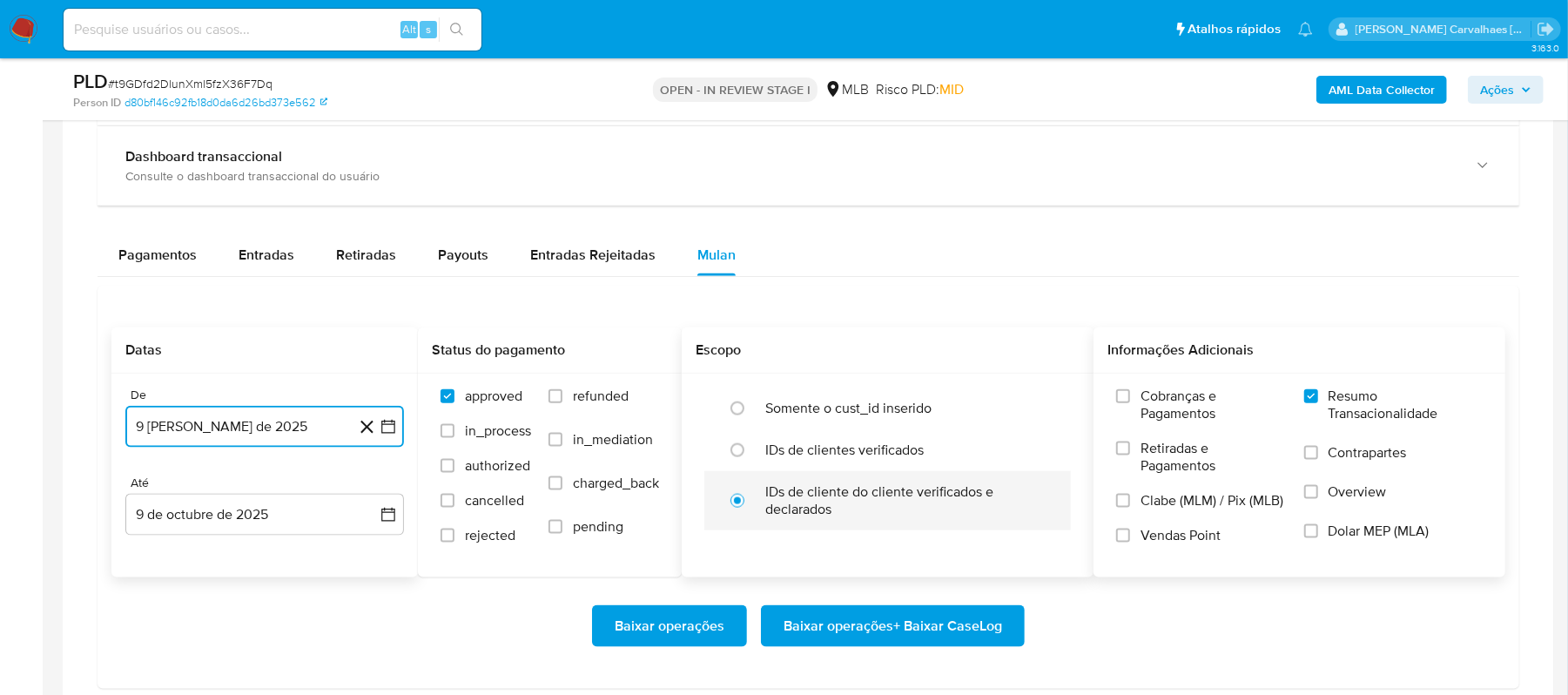
scroll to position [1394, 0]
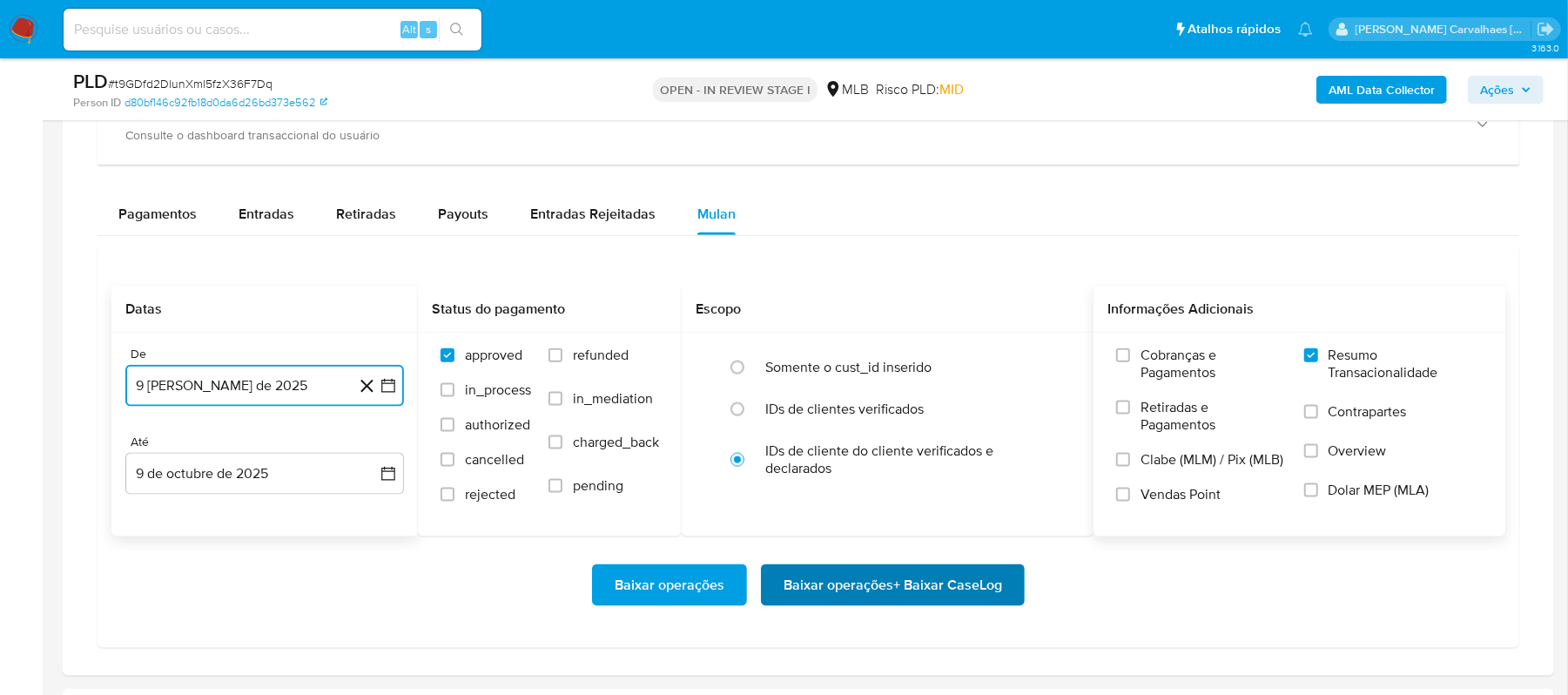
click at [837, 595] on span "Baixar operações + Baixar CaseLog" at bounding box center [893, 584] width 219 height 38
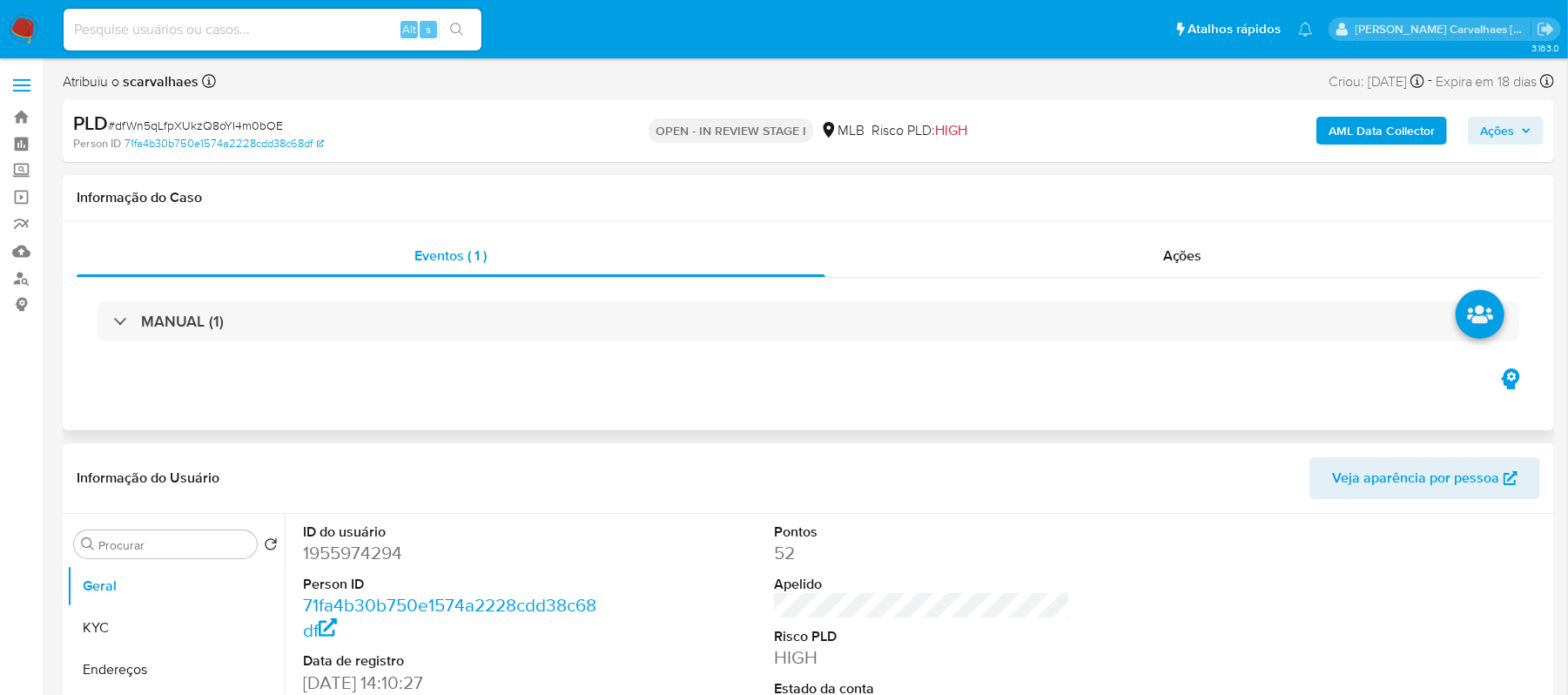
select select "10"
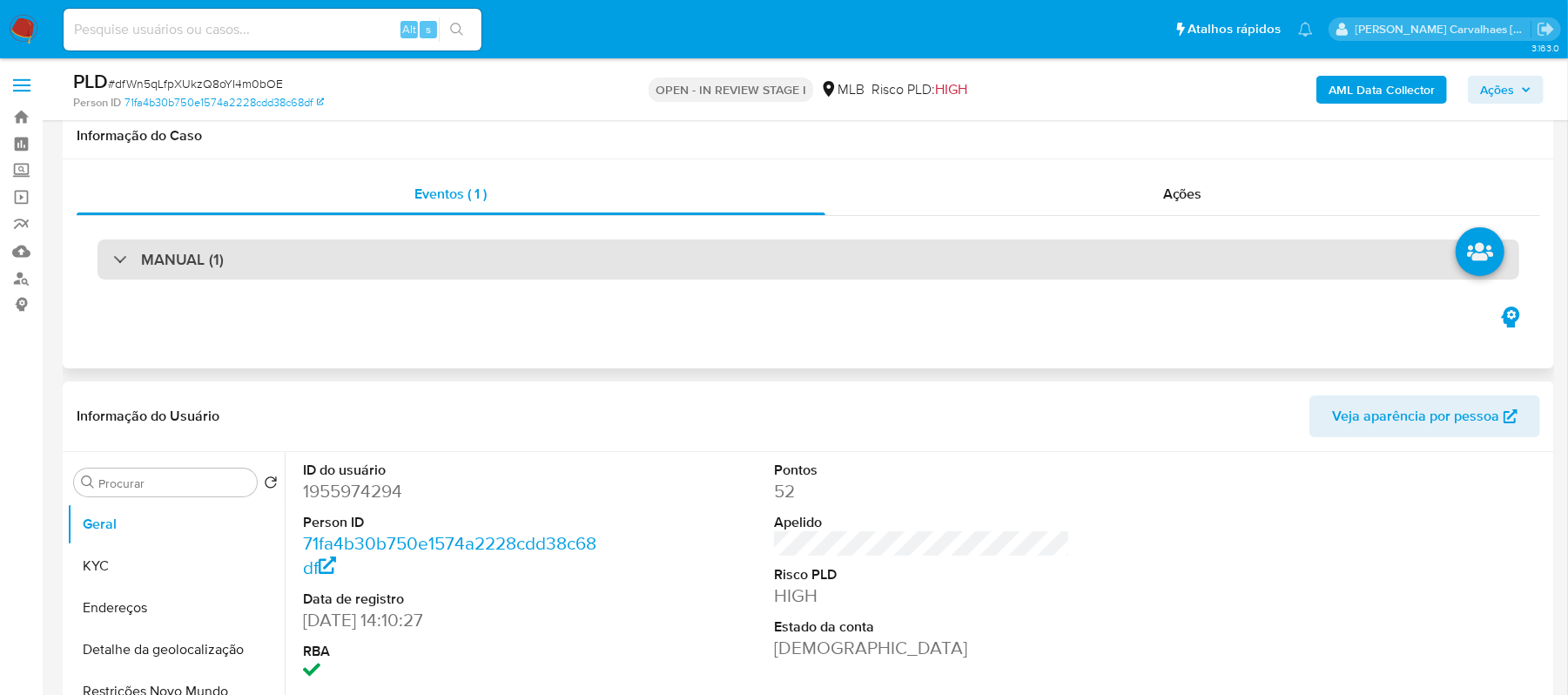
scroll to position [232, 0]
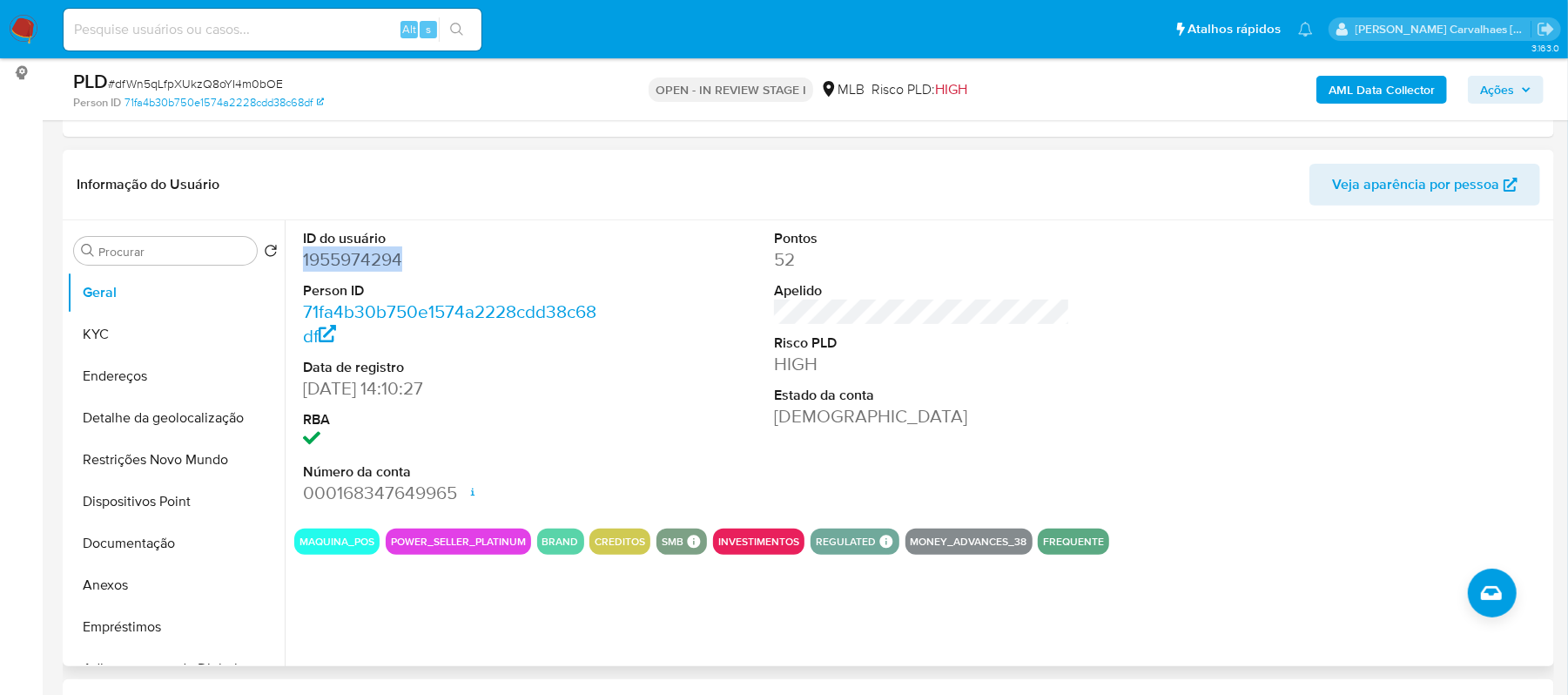
drag, startPoint x: 395, startPoint y: 255, endPoint x: 299, endPoint y: 259, distance: 96.1
click at [299, 259] on div "ID do usuário 1955974294 Person ID 71fa4b30b750e1574a2228cdd38c68df Data de reg…" at bounding box center [451, 367] width 314 height 294
copy dd "1955974294"
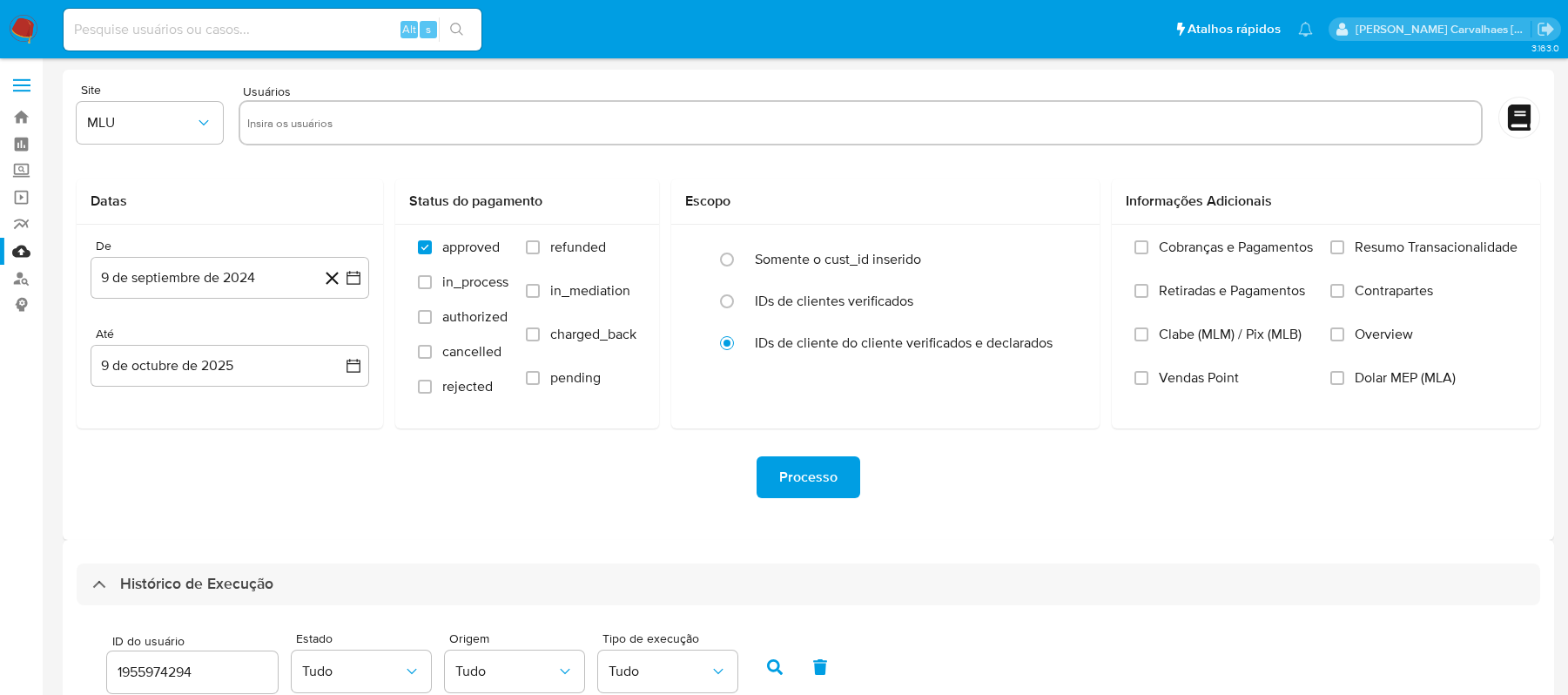
select select "10"
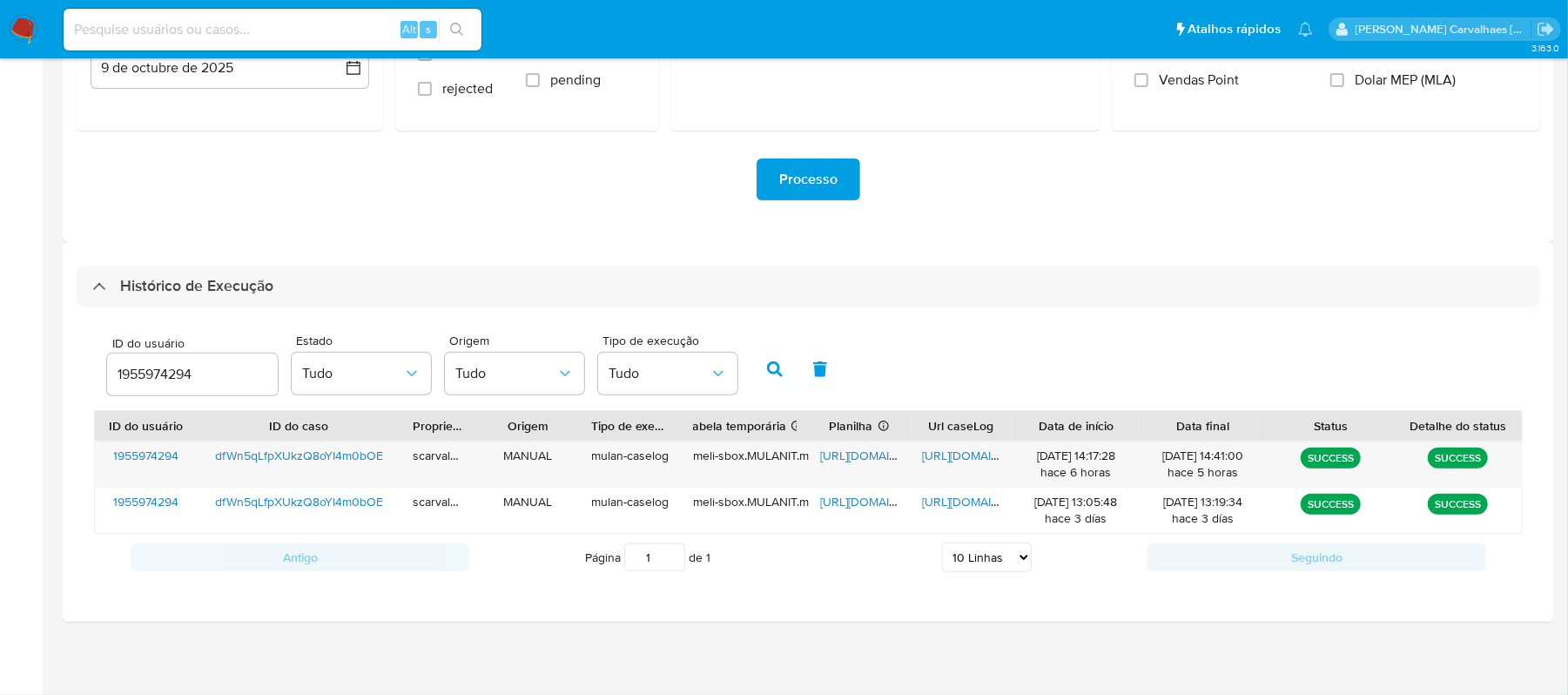
click at [251, 26] on input at bounding box center [273, 30] width 418 height 22
paste input "n6T2VfDiKHGB0EKT7rg0Jjr2"
type input "n6T2VfDiKHGB0EKT7rg0Jjr2"
click at [455, 24] on icon "search-icon" at bounding box center [456, 29] width 14 height 14
click at [453, 26] on icon "search-icon" at bounding box center [456, 29] width 14 height 14
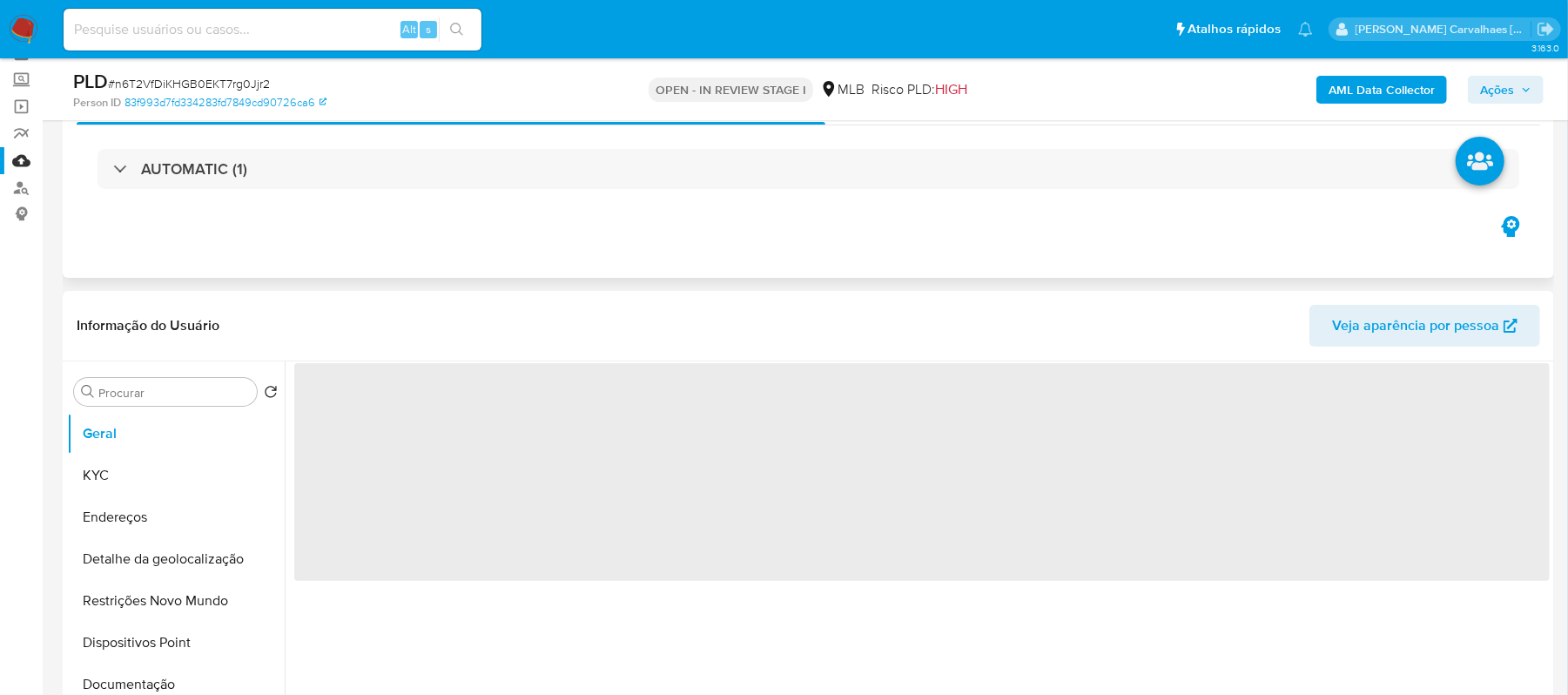
select select "10"
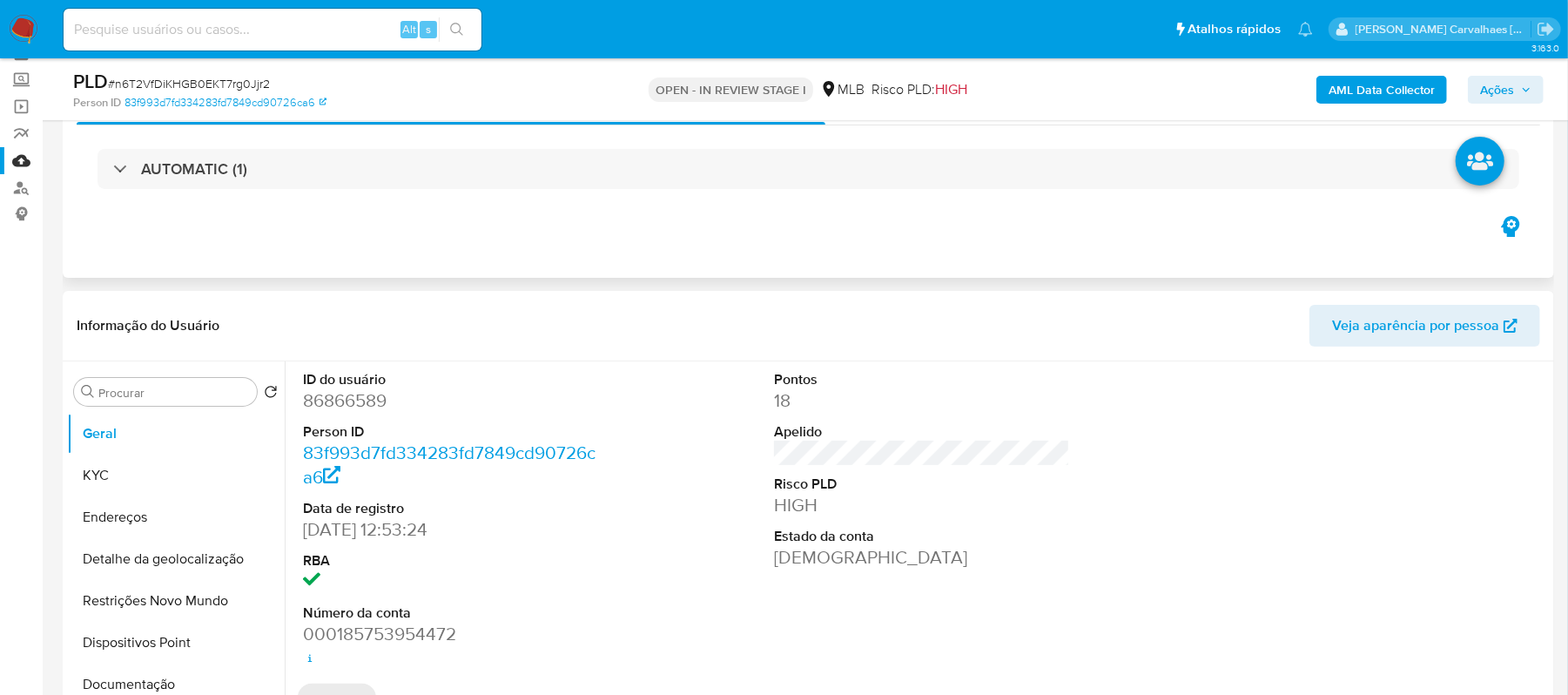
scroll to position [116, 0]
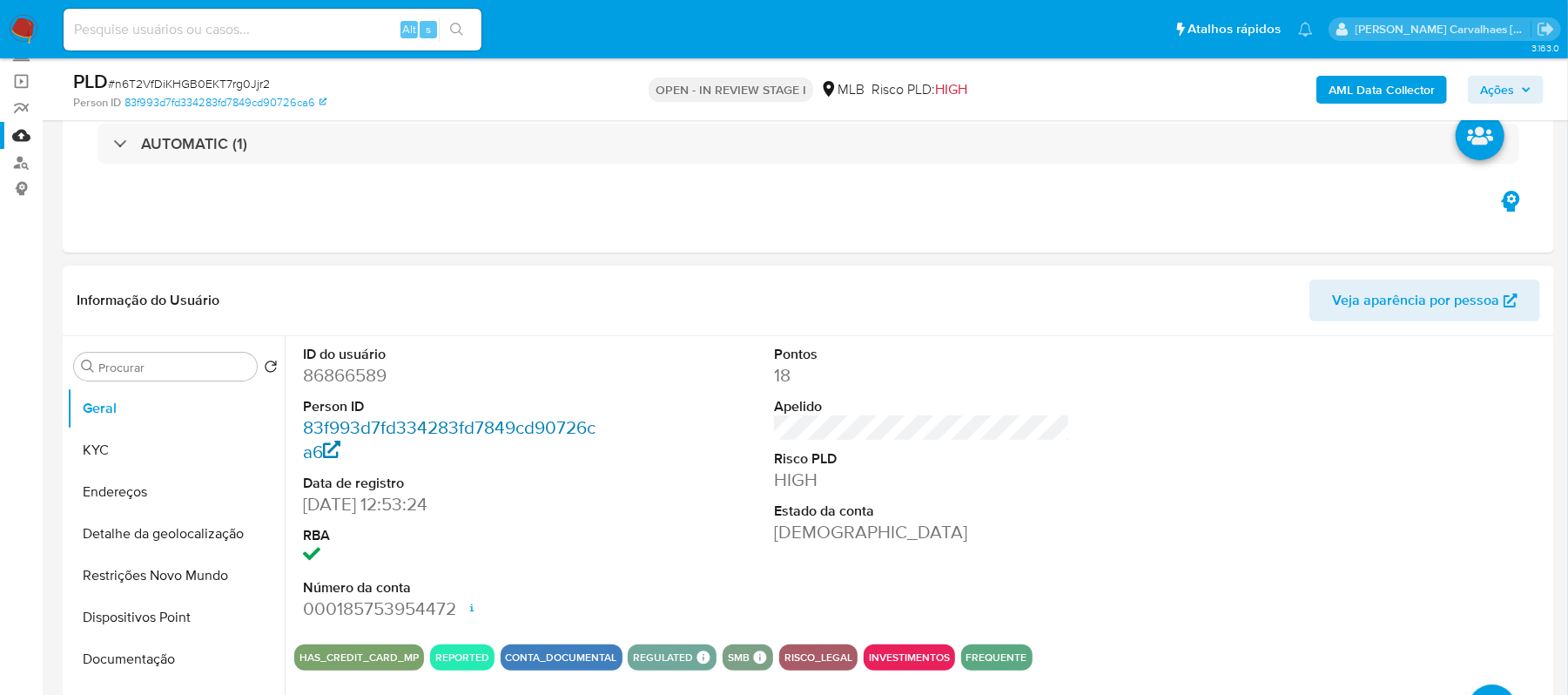
click at [504, 430] on link "83f993d7fd334283fd7849cd90726ca6" at bounding box center [449, 440] width 293 height 50
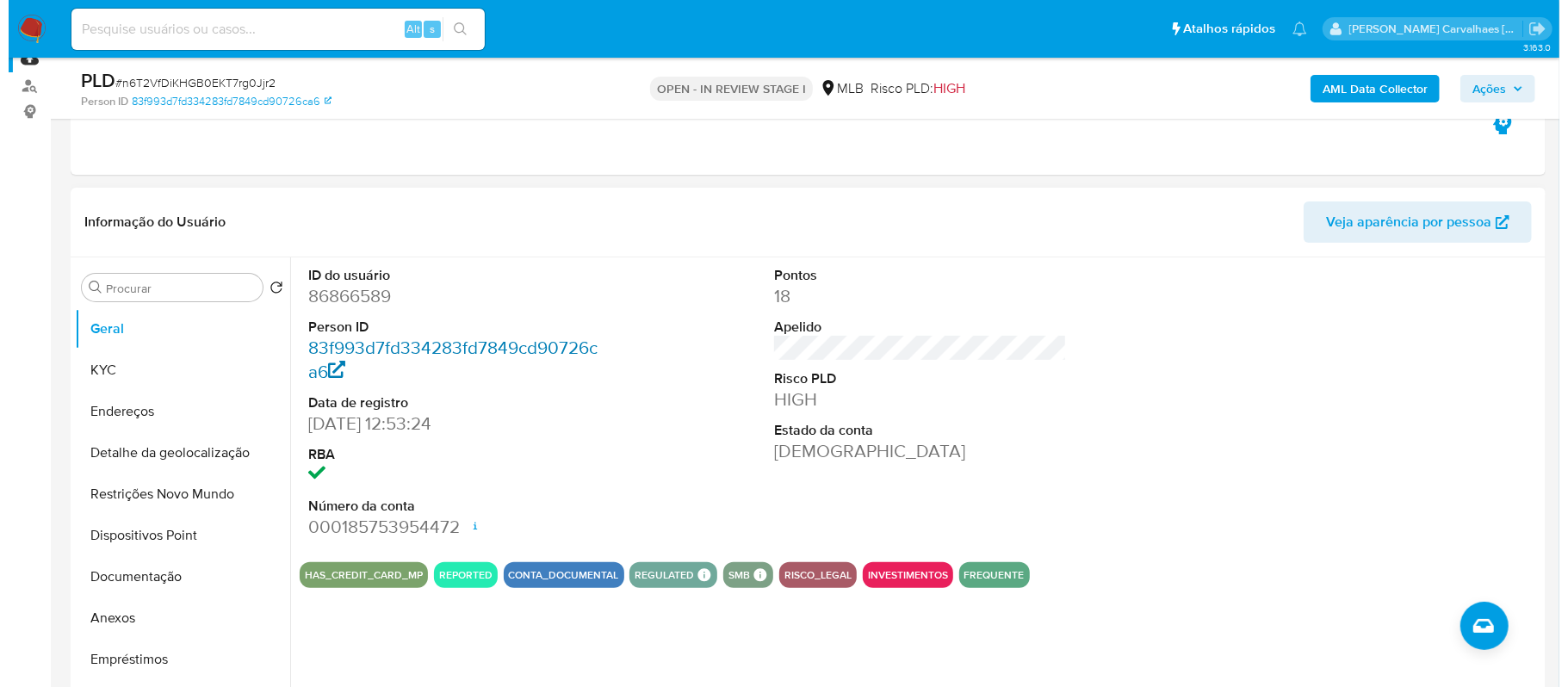
scroll to position [229, 0]
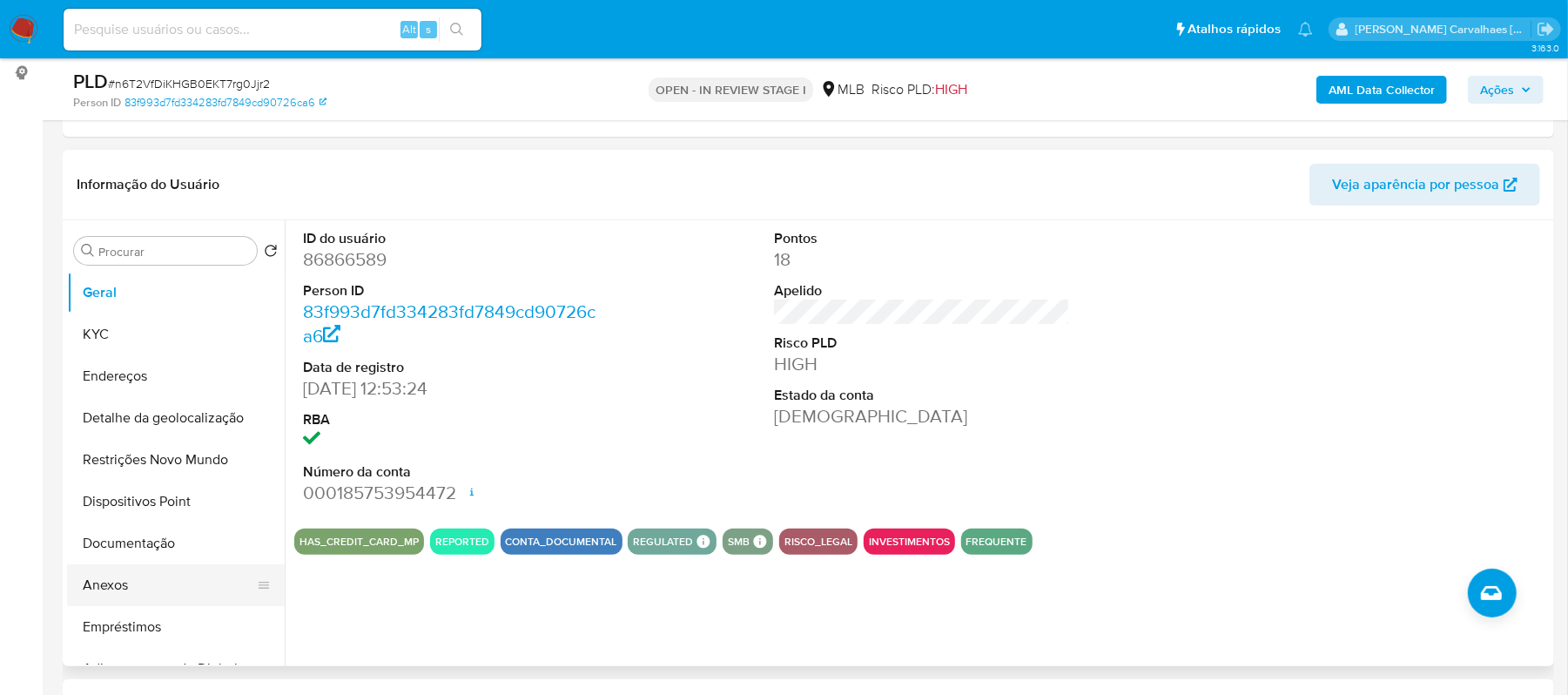
click at [141, 585] on button "Anexos" at bounding box center [169, 585] width 203 height 42
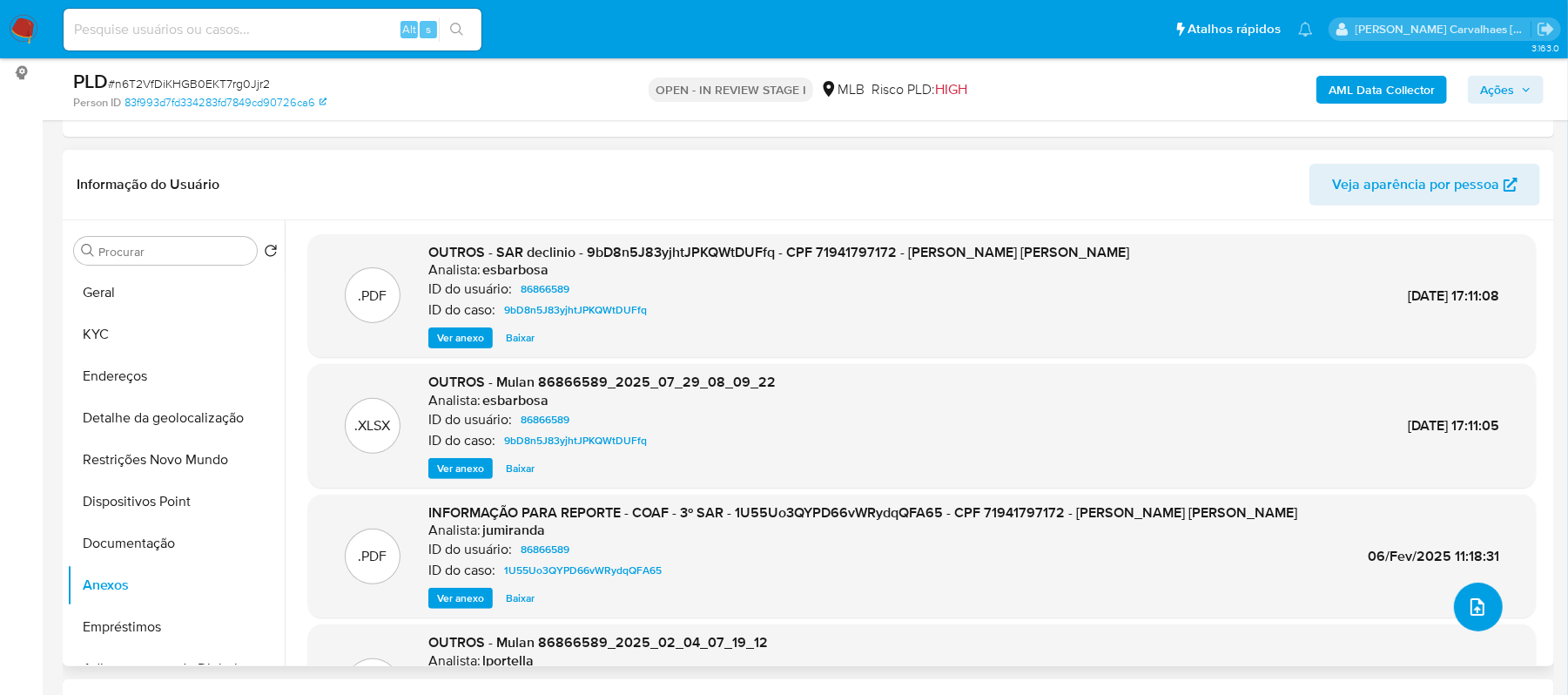
click at [1468, 621] on button "upload-file" at bounding box center [1478, 606] width 49 height 49
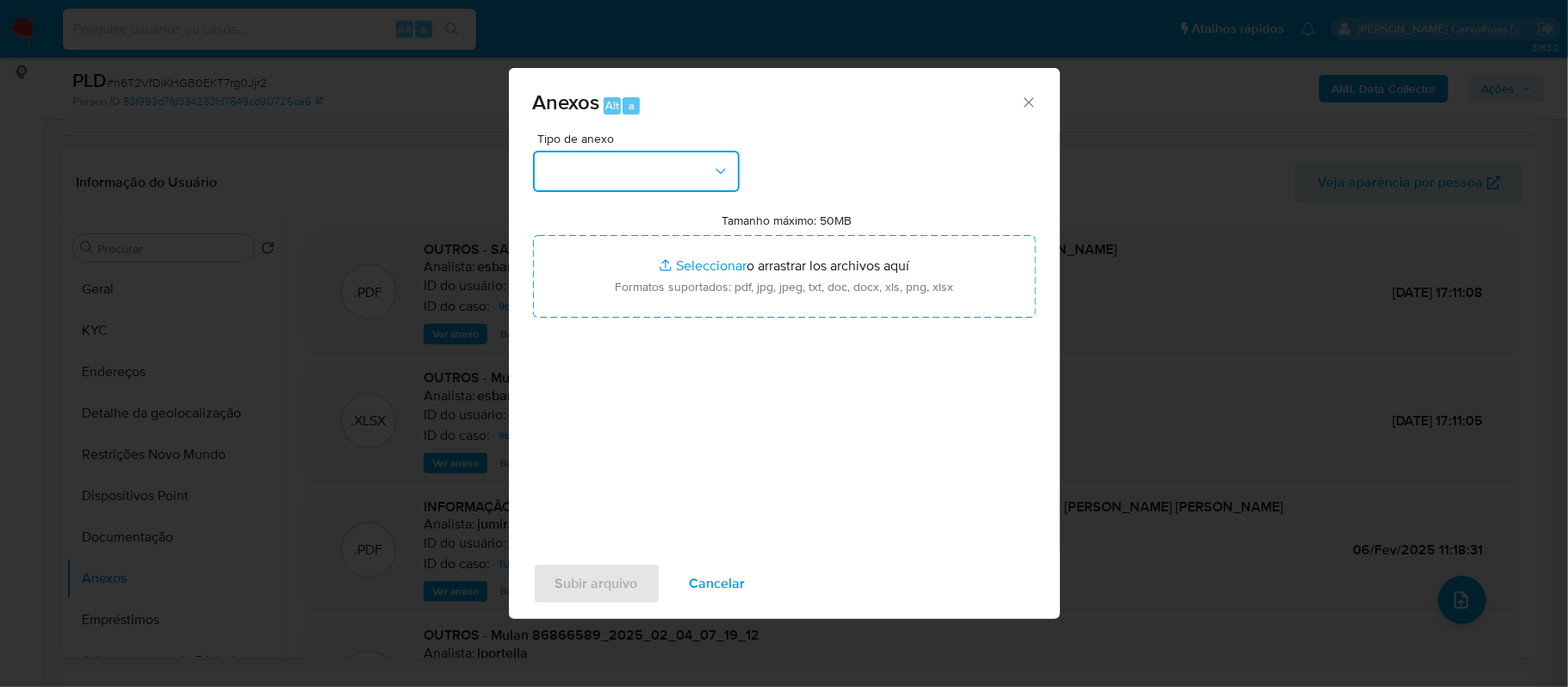
click at [715, 176] on icon "button" at bounding box center [720, 171] width 17 height 17
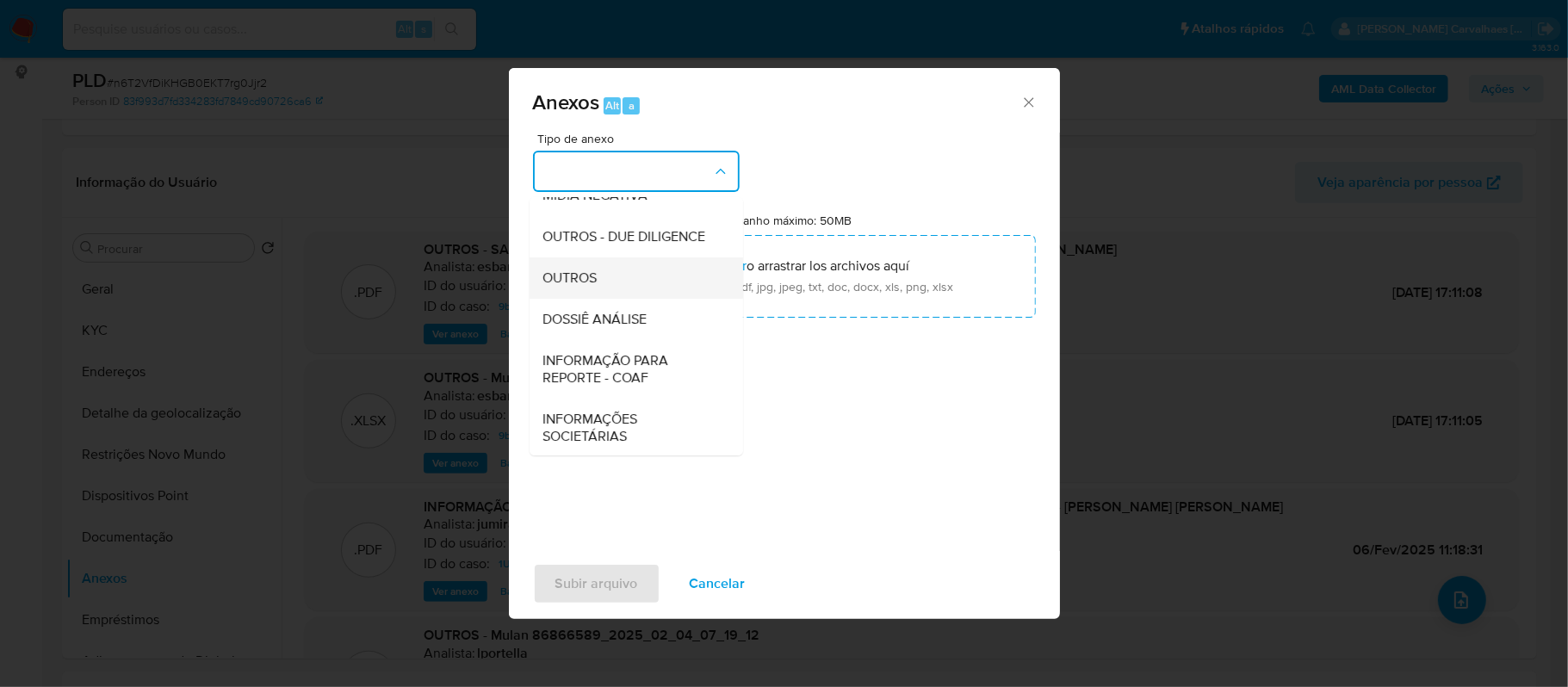
click at [553, 287] on span "OUTROS" at bounding box center [570, 278] width 54 height 17
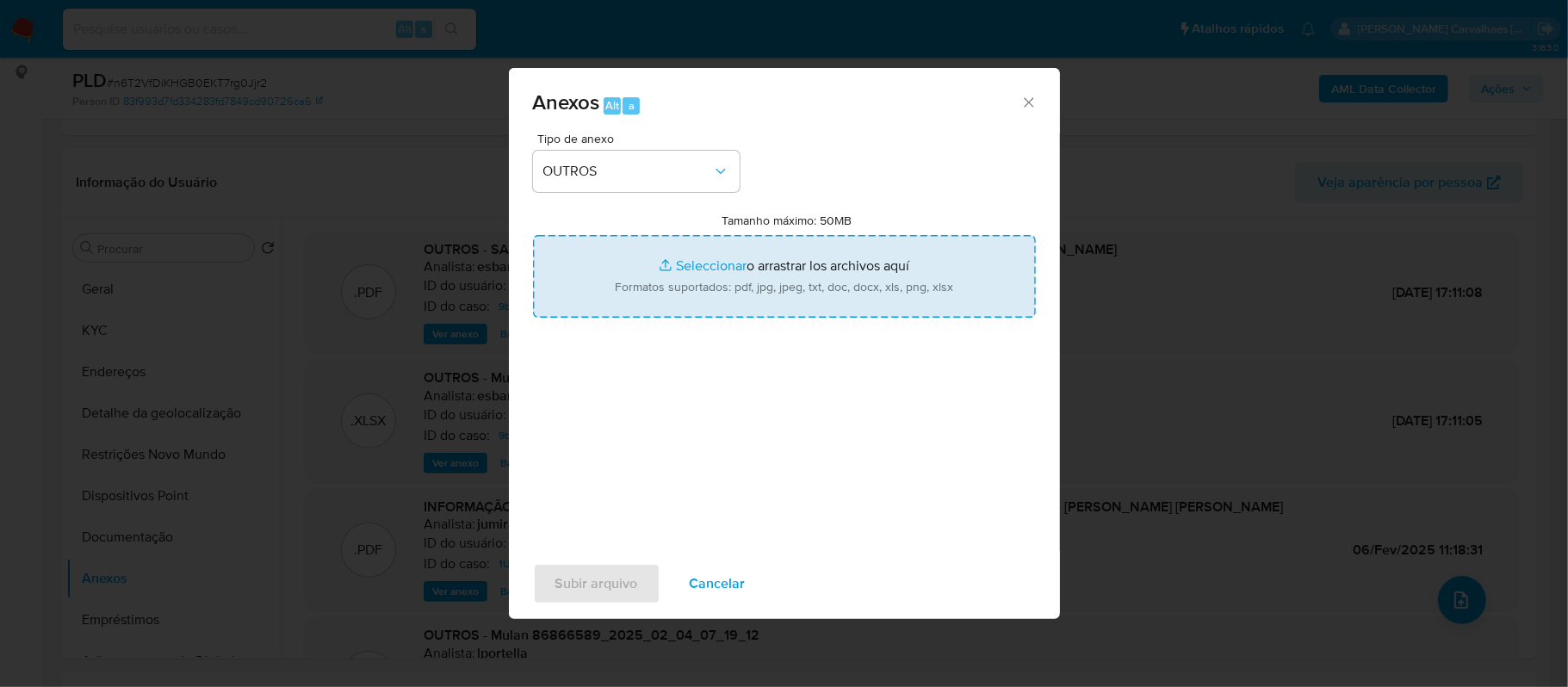
click at [717, 269] on input "Tamanho máximo: 50MB Seleccionar archivos" at bounding box center [784, 276] width 503 height 82
type input "C:\fakepath\4oSAR - n6T2VfDiKHGB0EKT7rg0Jjr2 - CPF 71941797172 - LEANDRO VAREIR…"
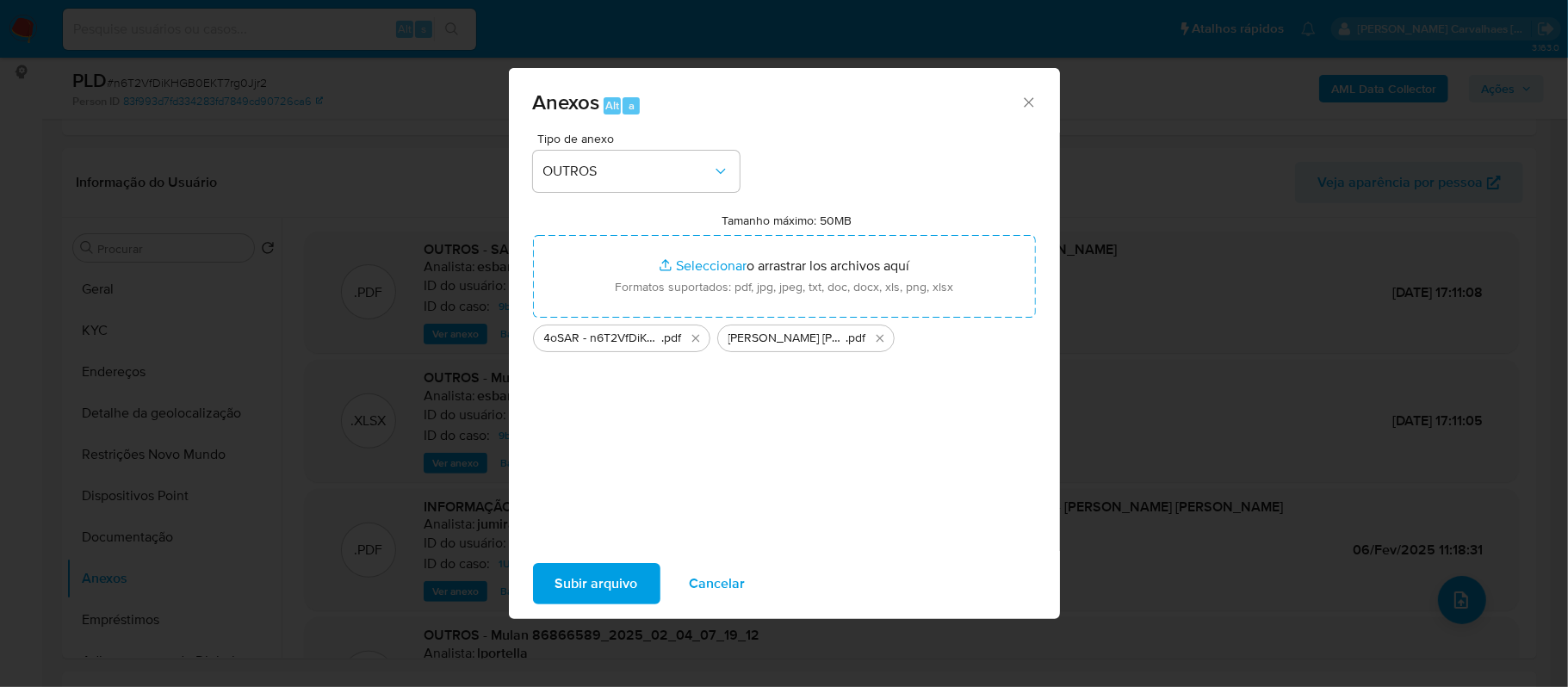
click at [629, 572] on span "Subir arquivo" at bounding box center [597, 583] width 82 height 37
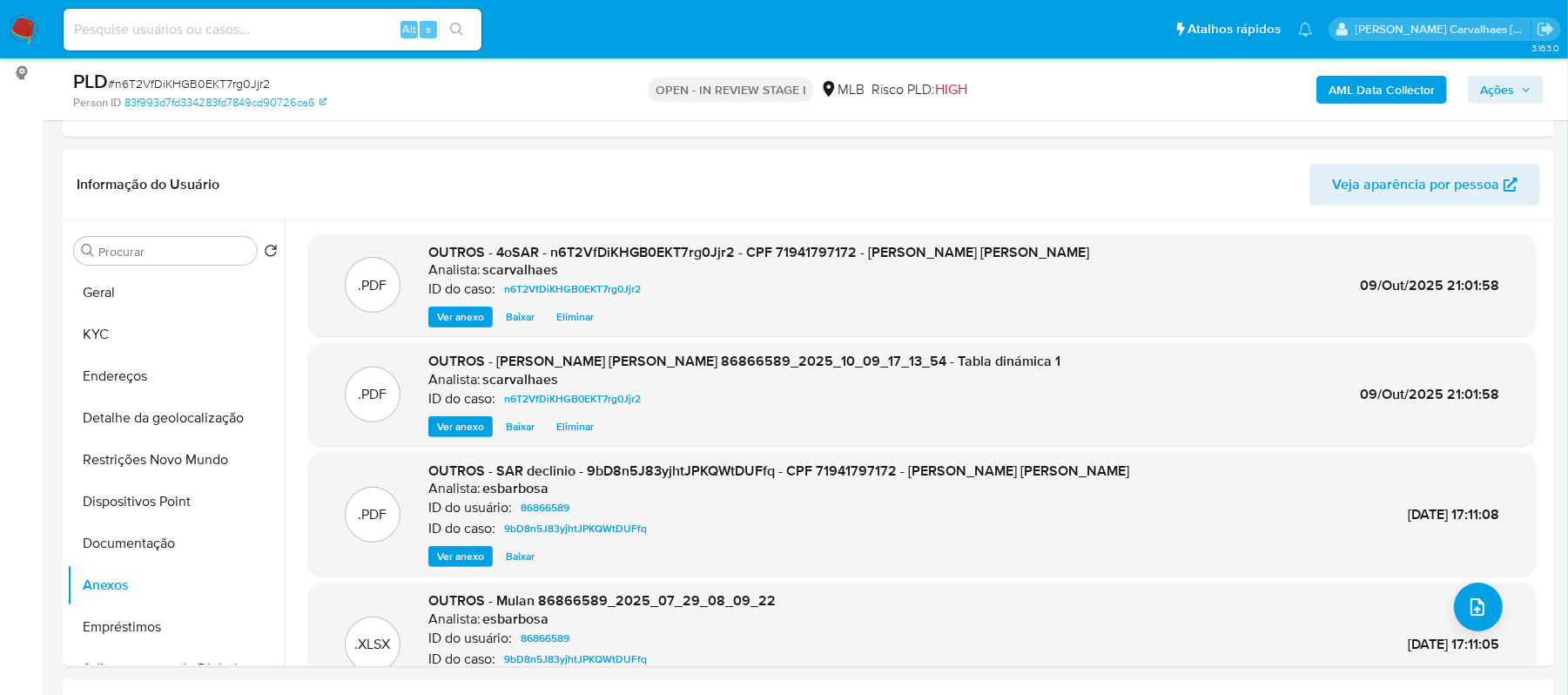
click at [1515, 91] on span "Ações" at bounding box center [1506, 90] width 52 height 24
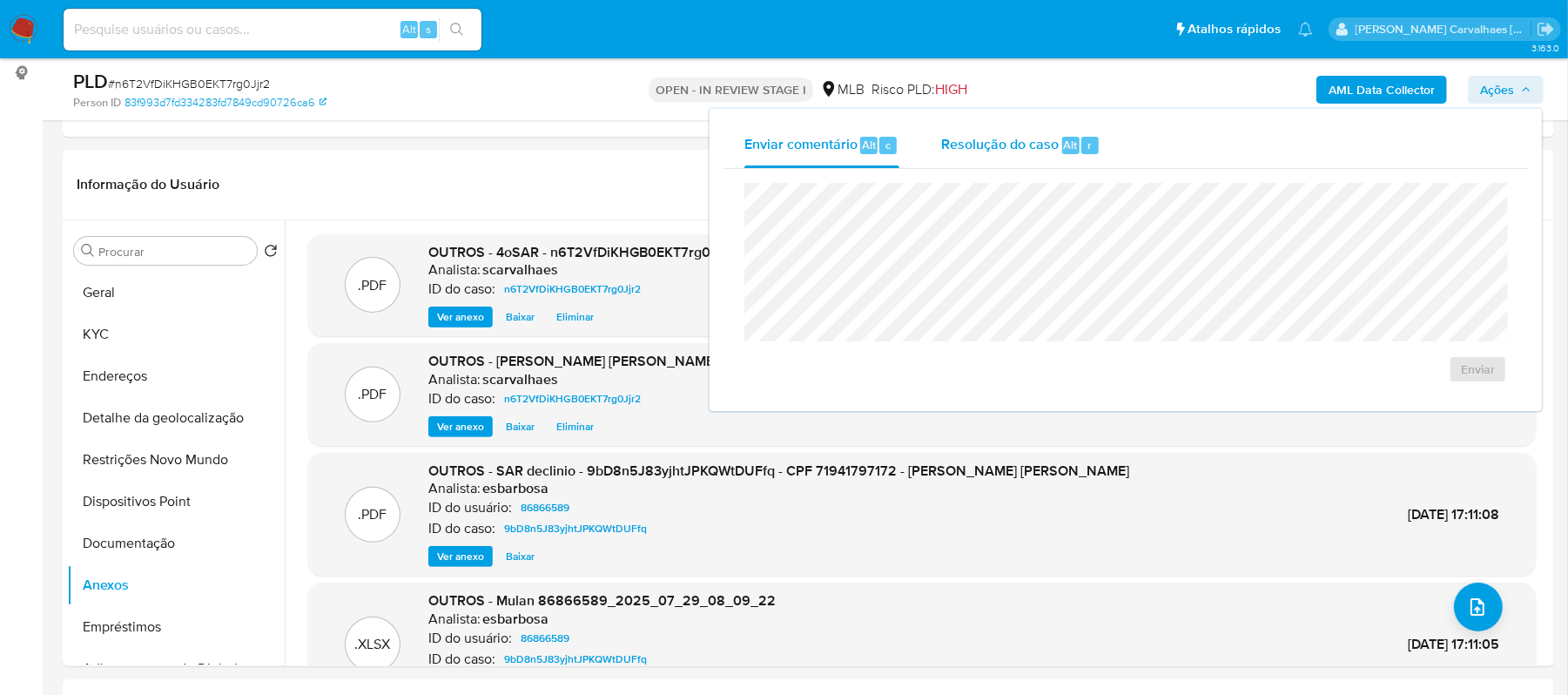
click at [989, 154] on div "Resolução do caso Alt r" at bounding box center [1021, 145] width 159 height 45
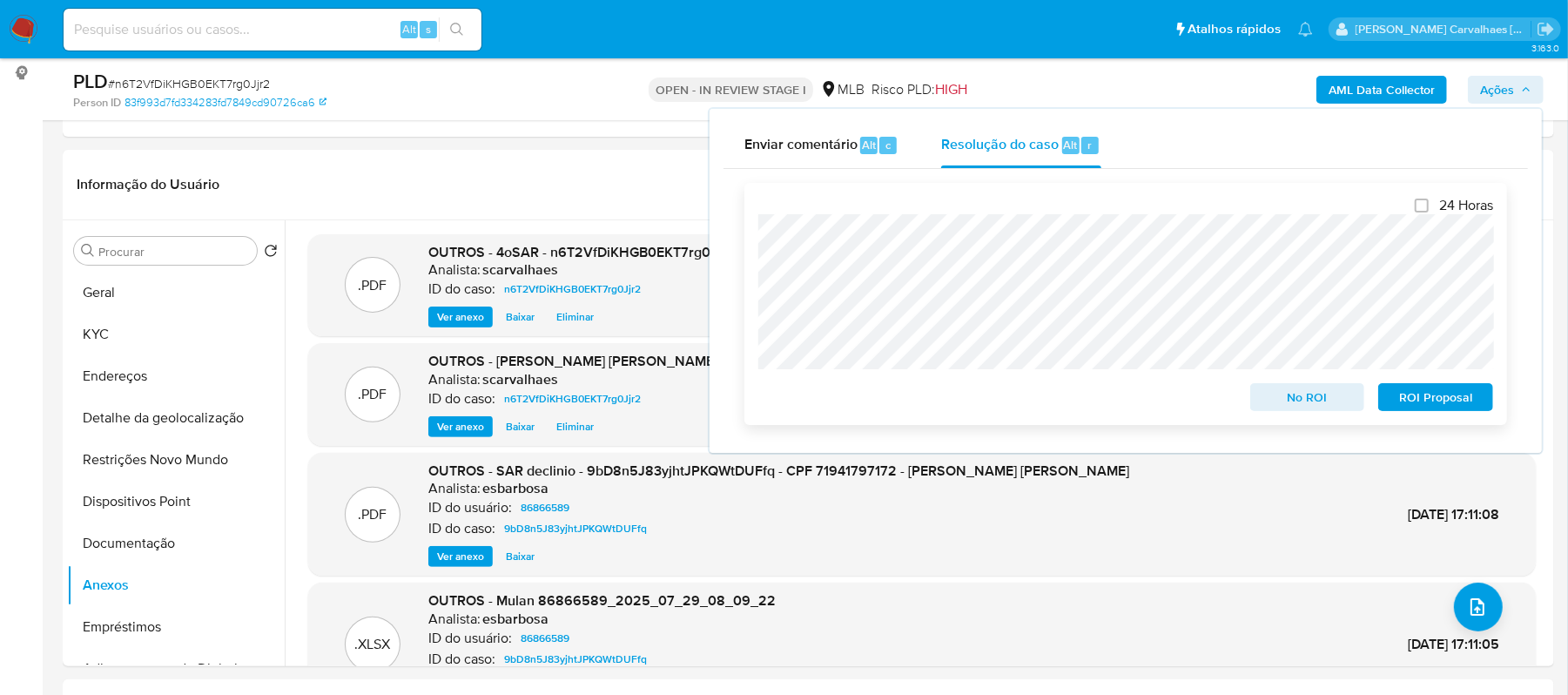
click at [1425, 402] on span "ROI Proposal" at bounding box center [1436, 396] width 91 height 24
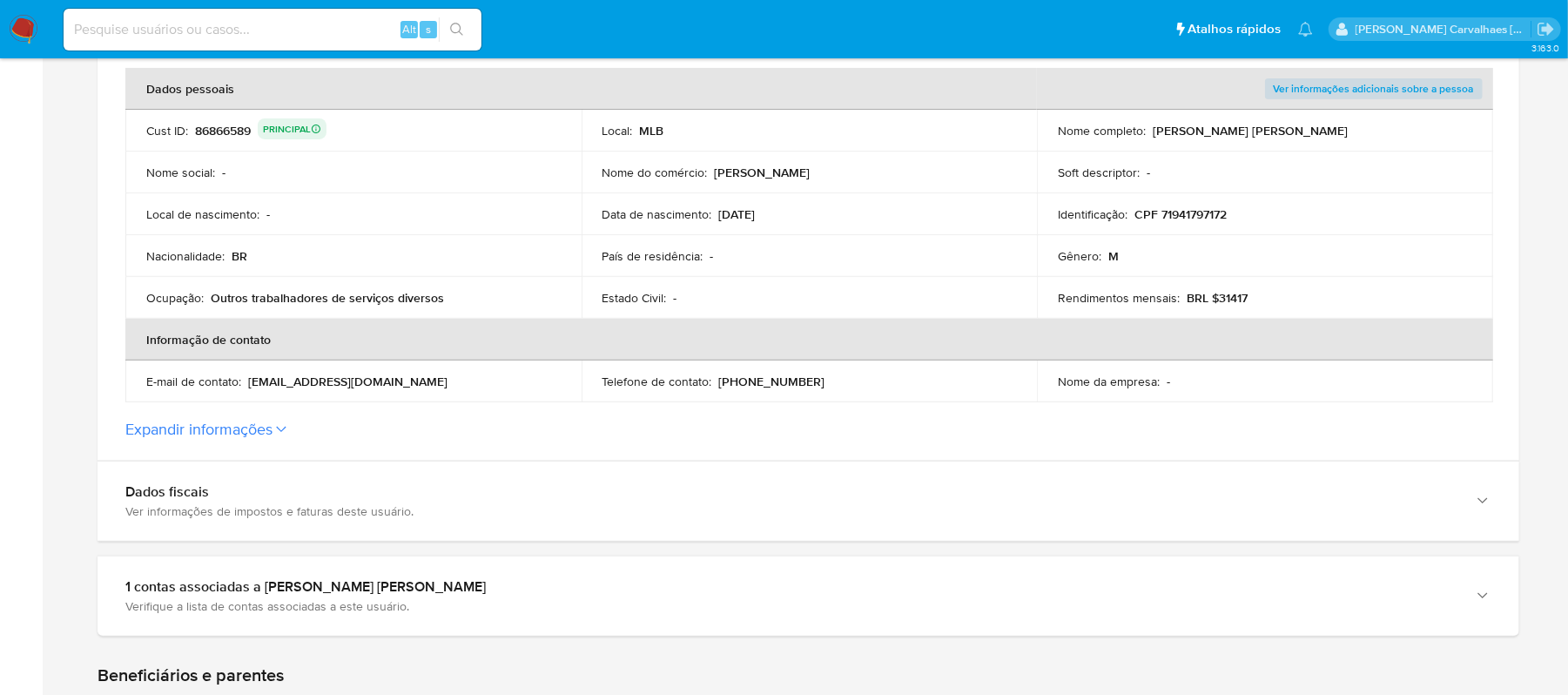
scroll to position [348, 0]
click at [265, 427] on button "Expandir informações" at bounding box center [199, 427] width 147 height 19
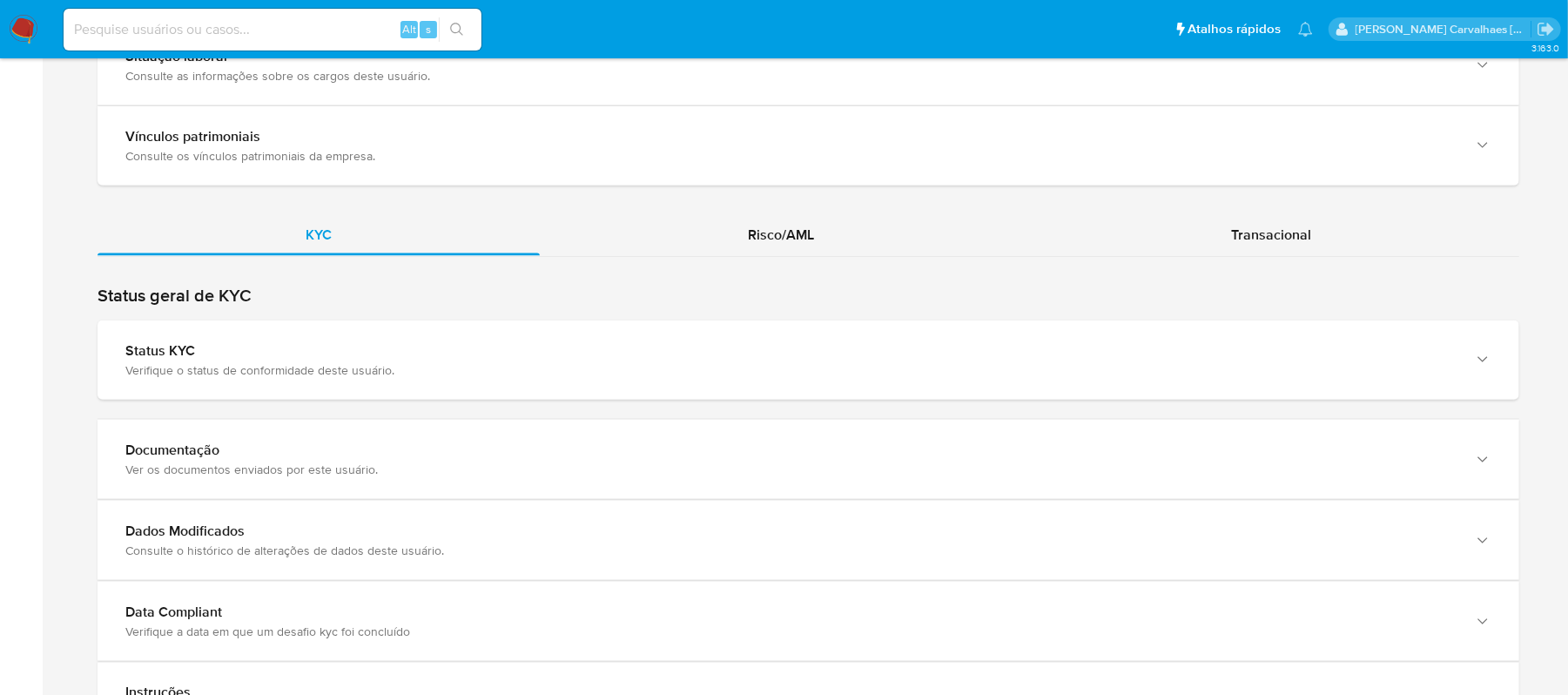
scroll to position [1741, 0]
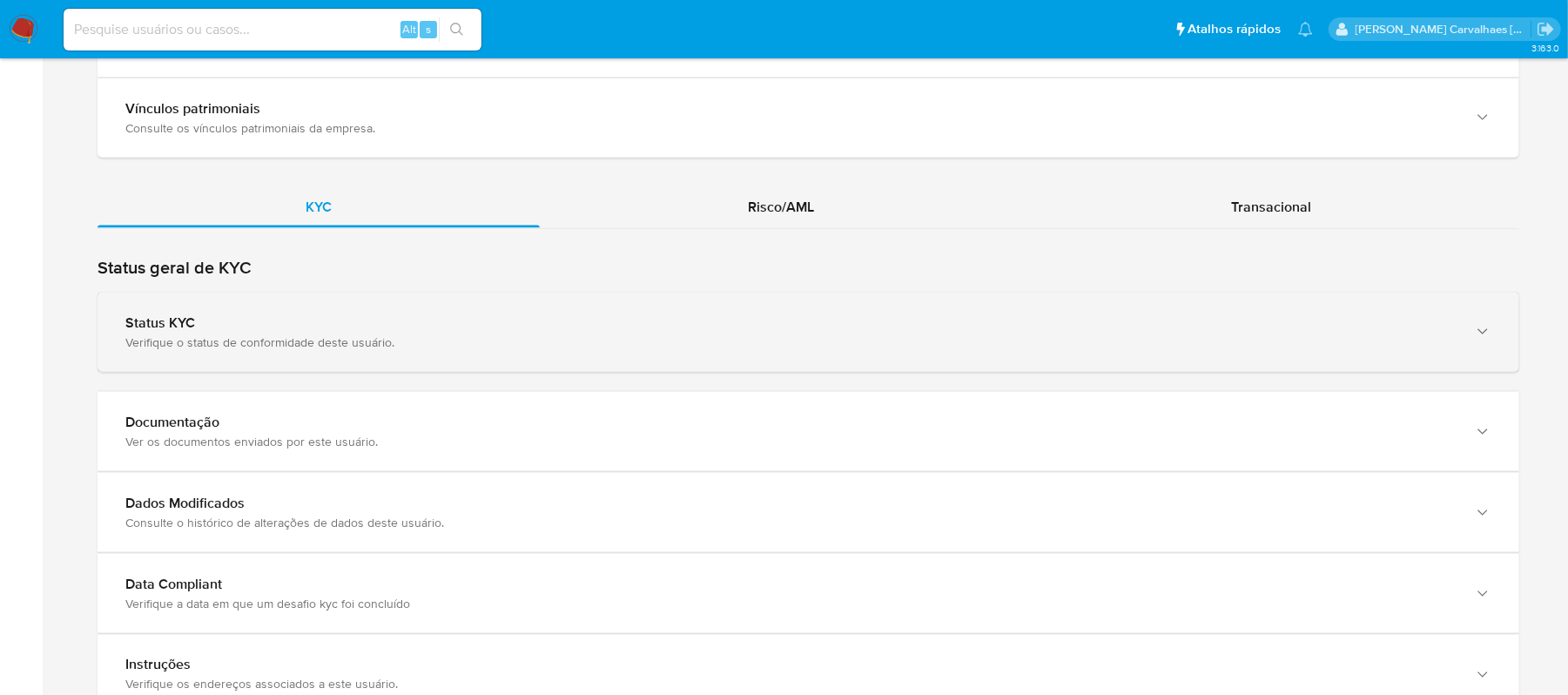
click at [411, 349] on div "Verifique o status de conformidade deste usuário." at bounding box center [791, 342] width 1331 height 16
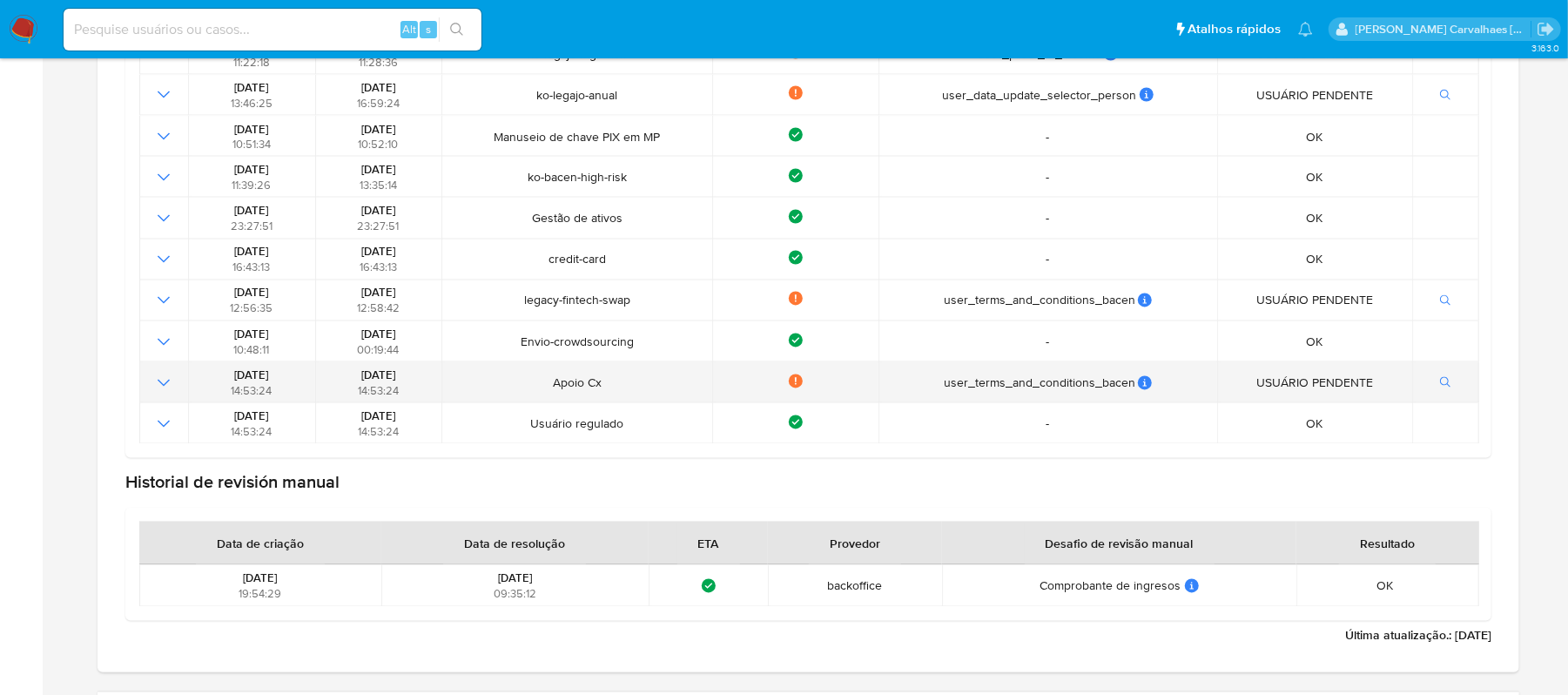
scroll to position [2206, 0]
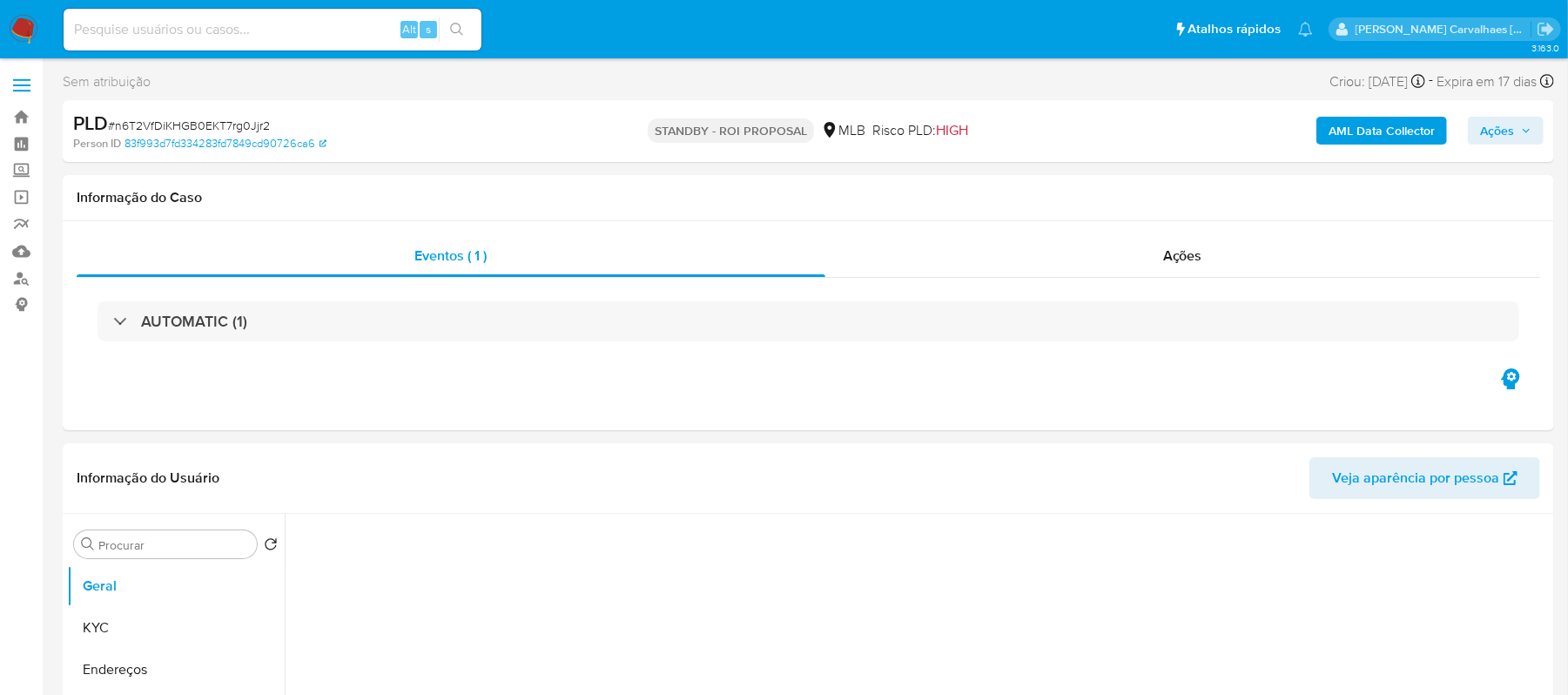
select select "10"
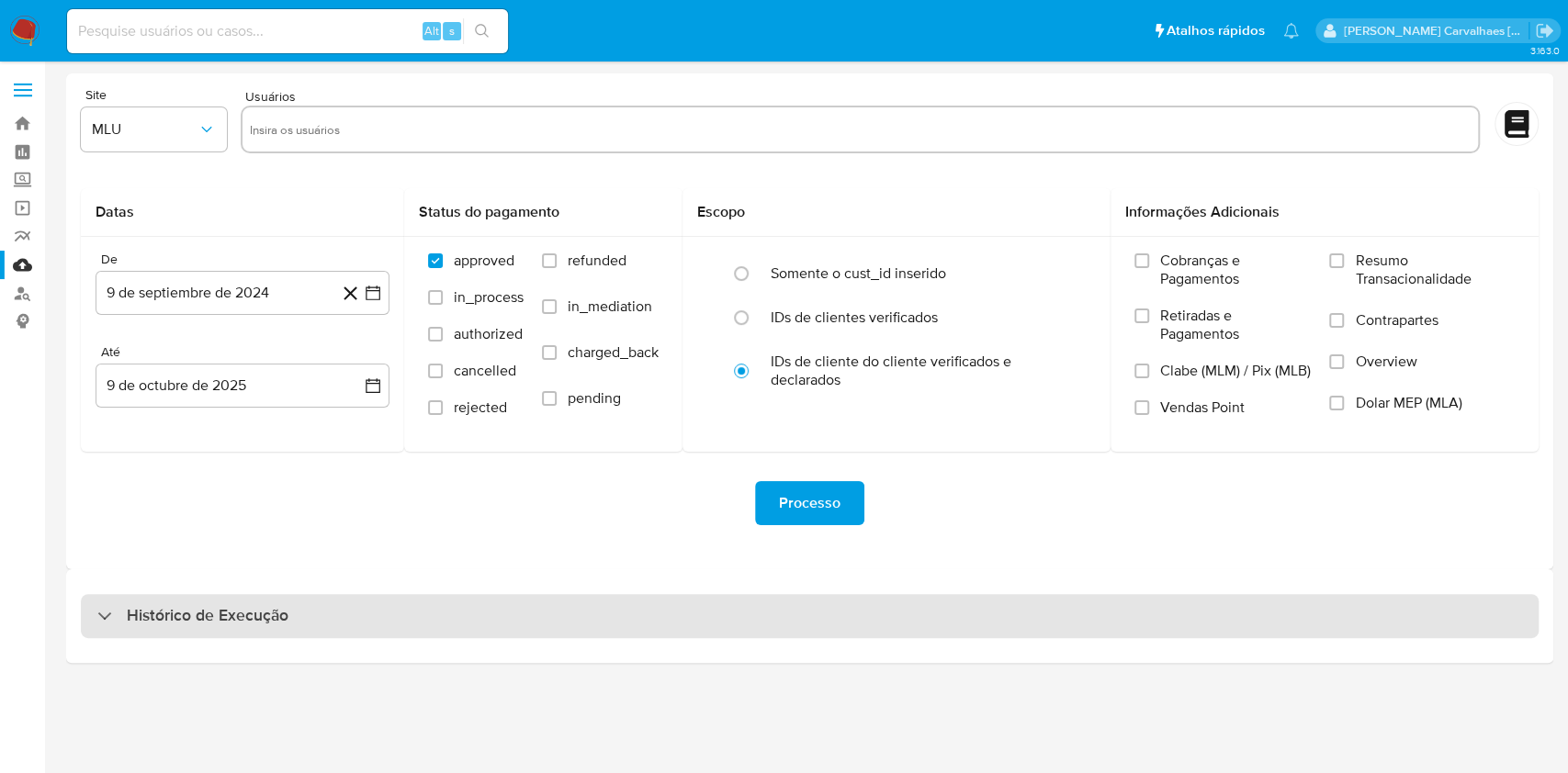
click at [142, 620] on h3 "Histórico de Execução" at bounding box center [208, 616] width 162 height 22
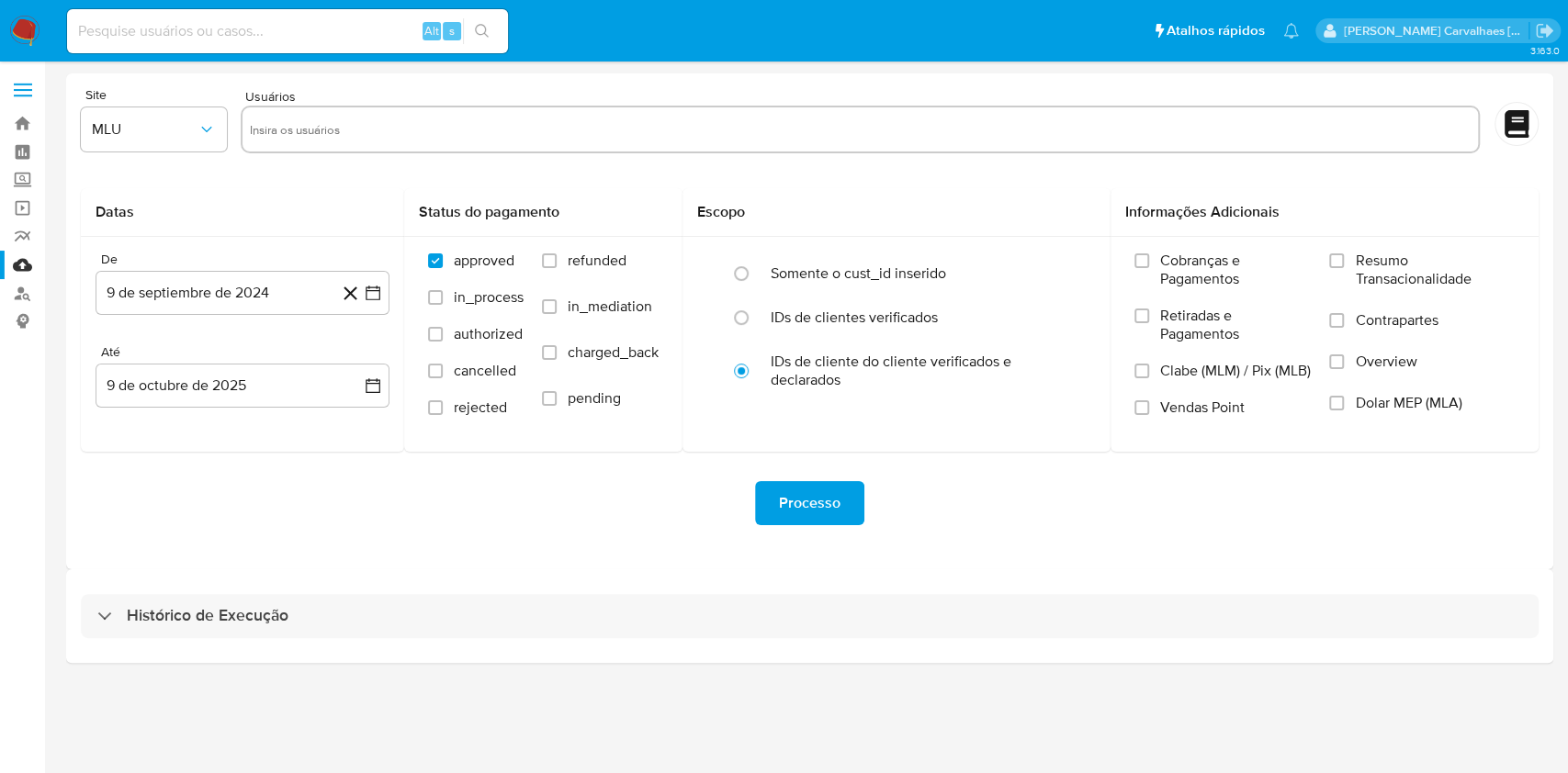
select select "10"
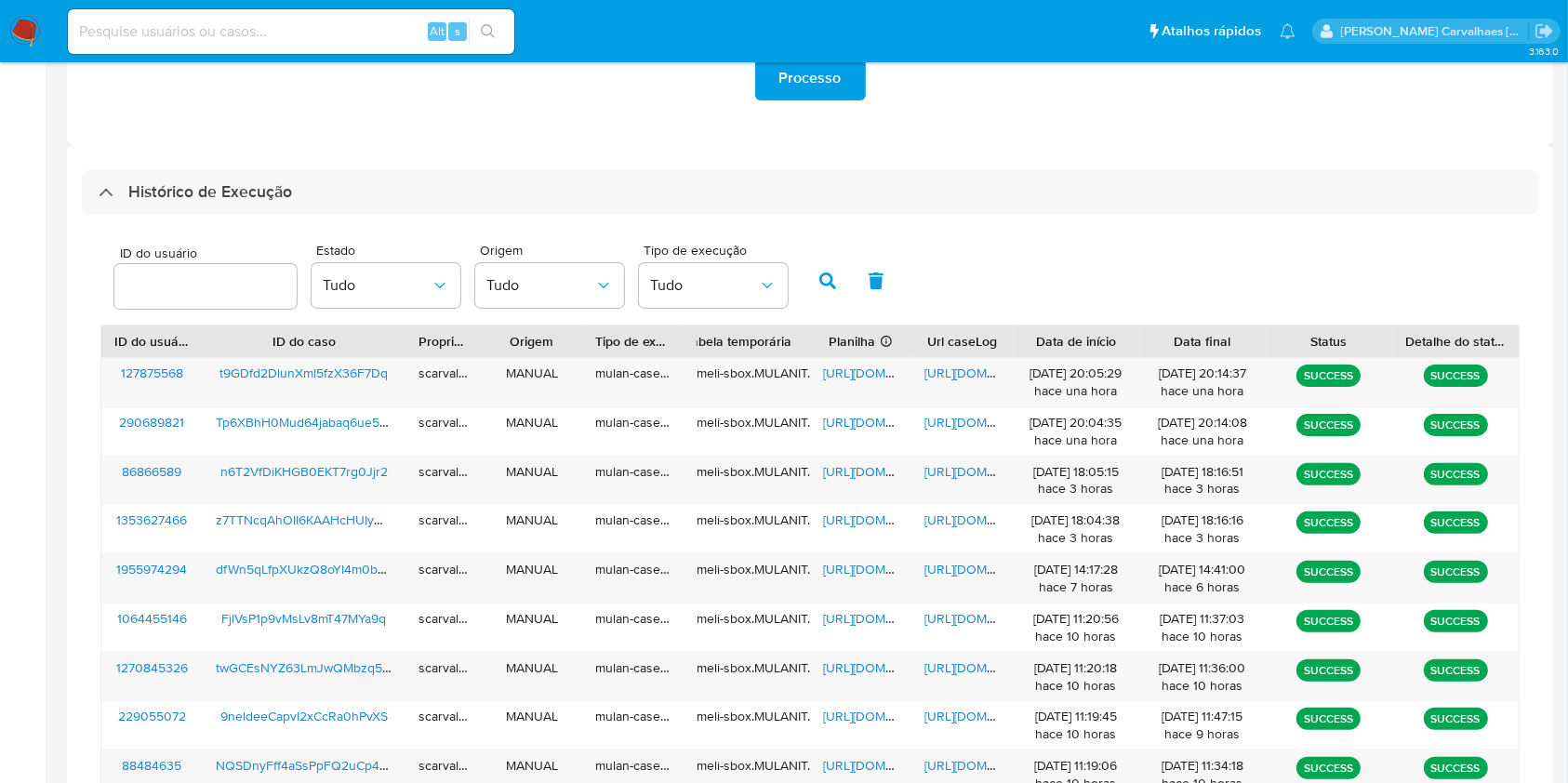
scroll to position [496, 0]
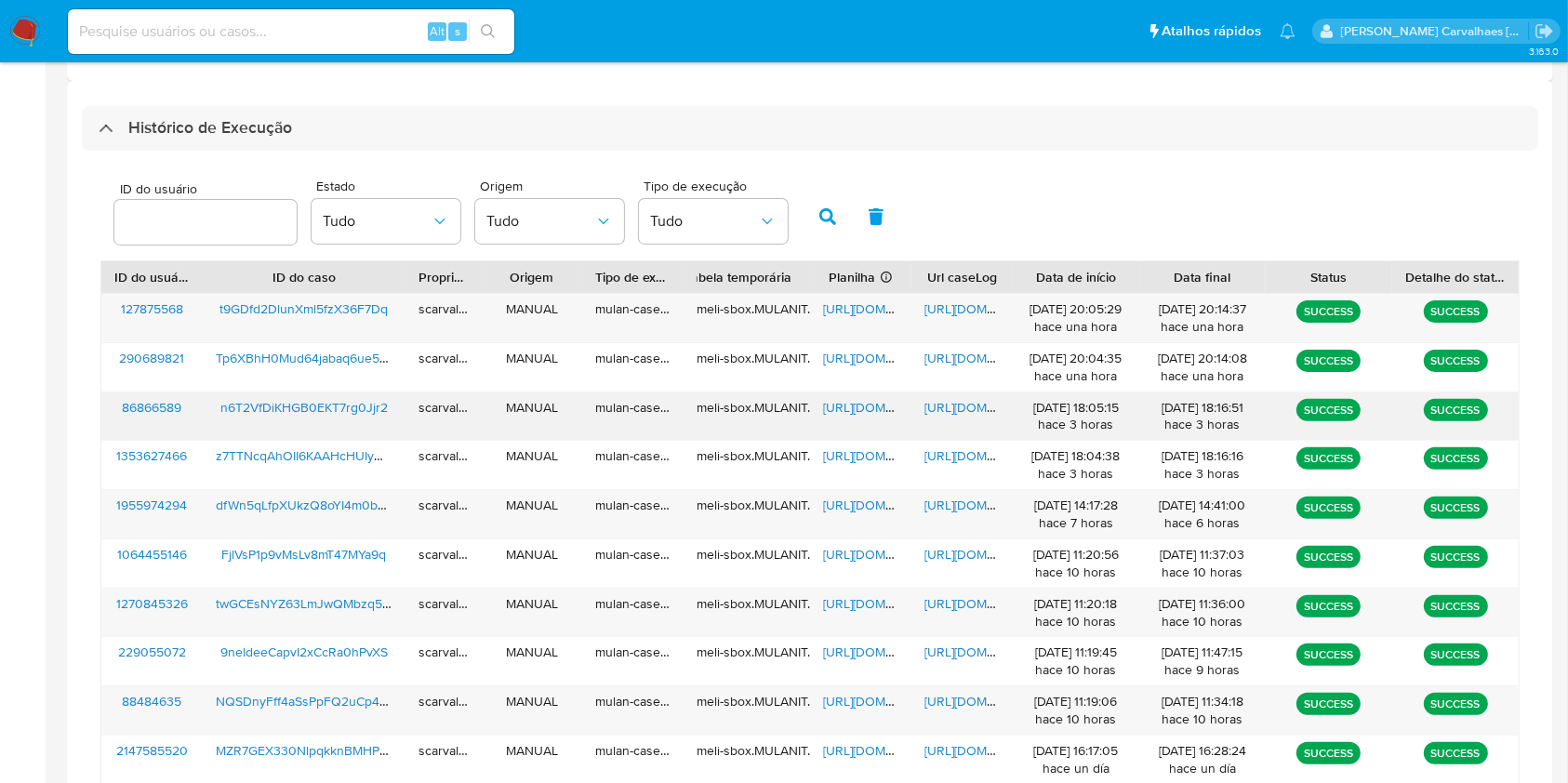
click at [964, 412] on span "[URL][DOMAIN_NAME]" at bounding box center [989, 407] width 128 height 19
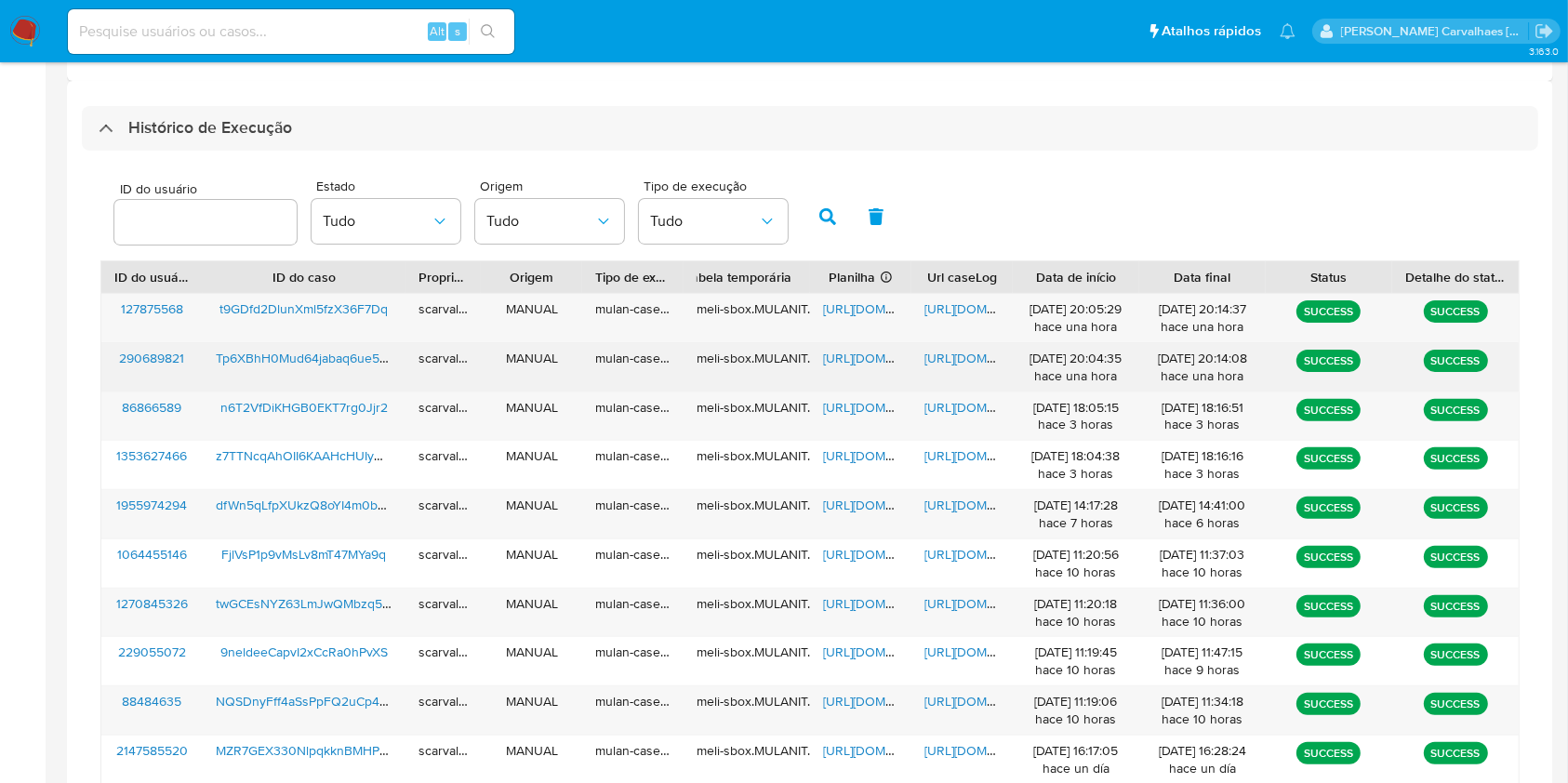
click at [939, 355] on span "[URL][DOMAIN_NAME]" at bounding box center [989, 357] width 128 height 19
click at [848, 357] on span "[URL][DOMAIN_NAME]" at bounding box center [887, 357] width 128 height 19
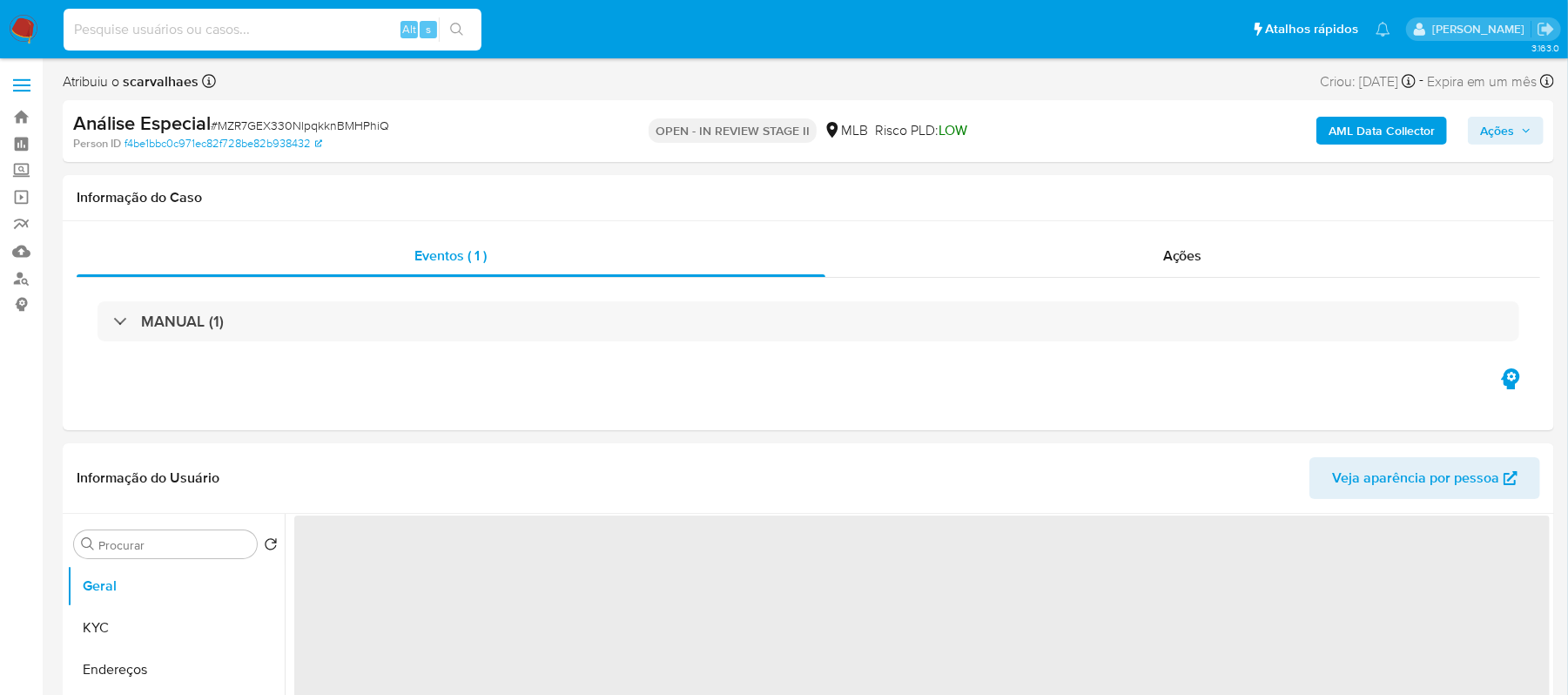
select select "10"
paste input "Tp6XBhH0Mud64jabaq6ue5Of"
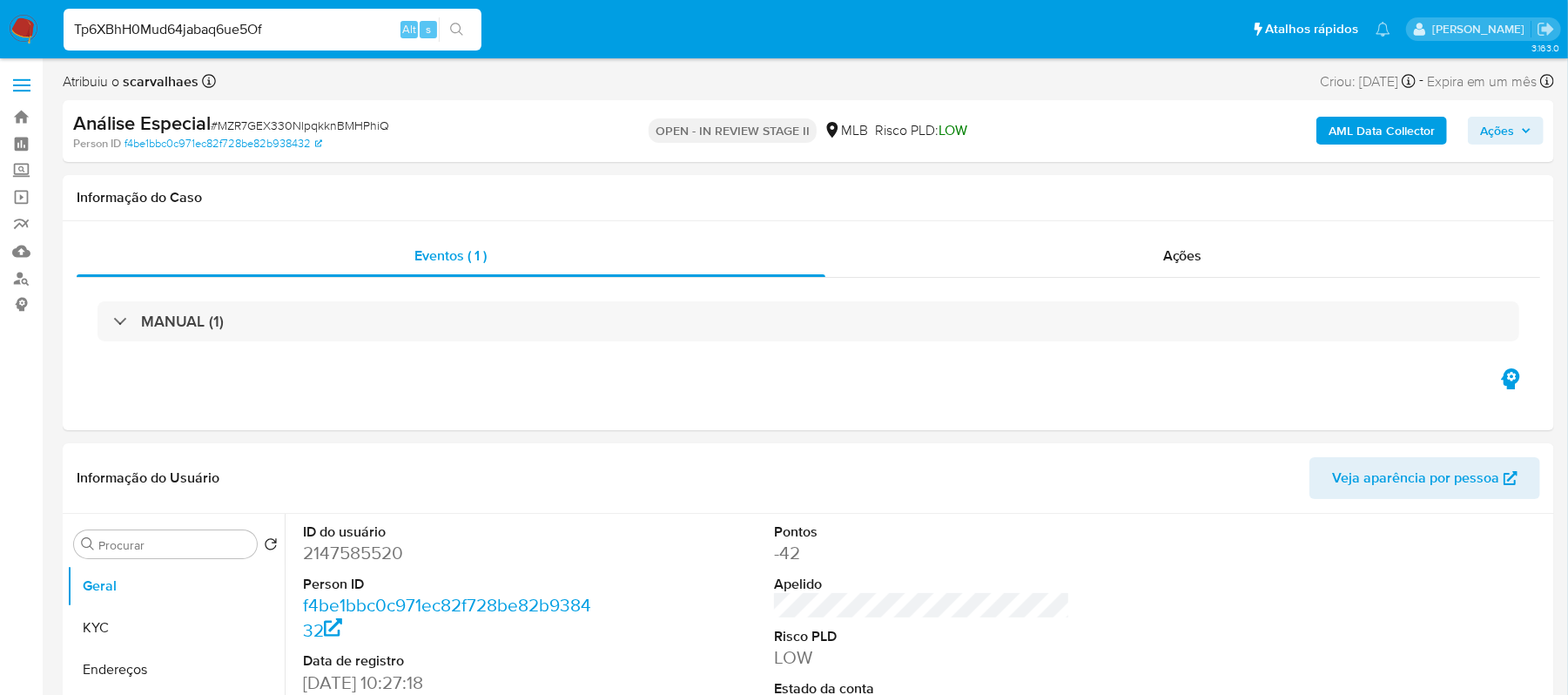
type input "Tp6XBhH0Mud64jabaq6ue5Of"
click at [458, 24] on icon "search-icon" at bounding box center [456, 29] width 13 height 13
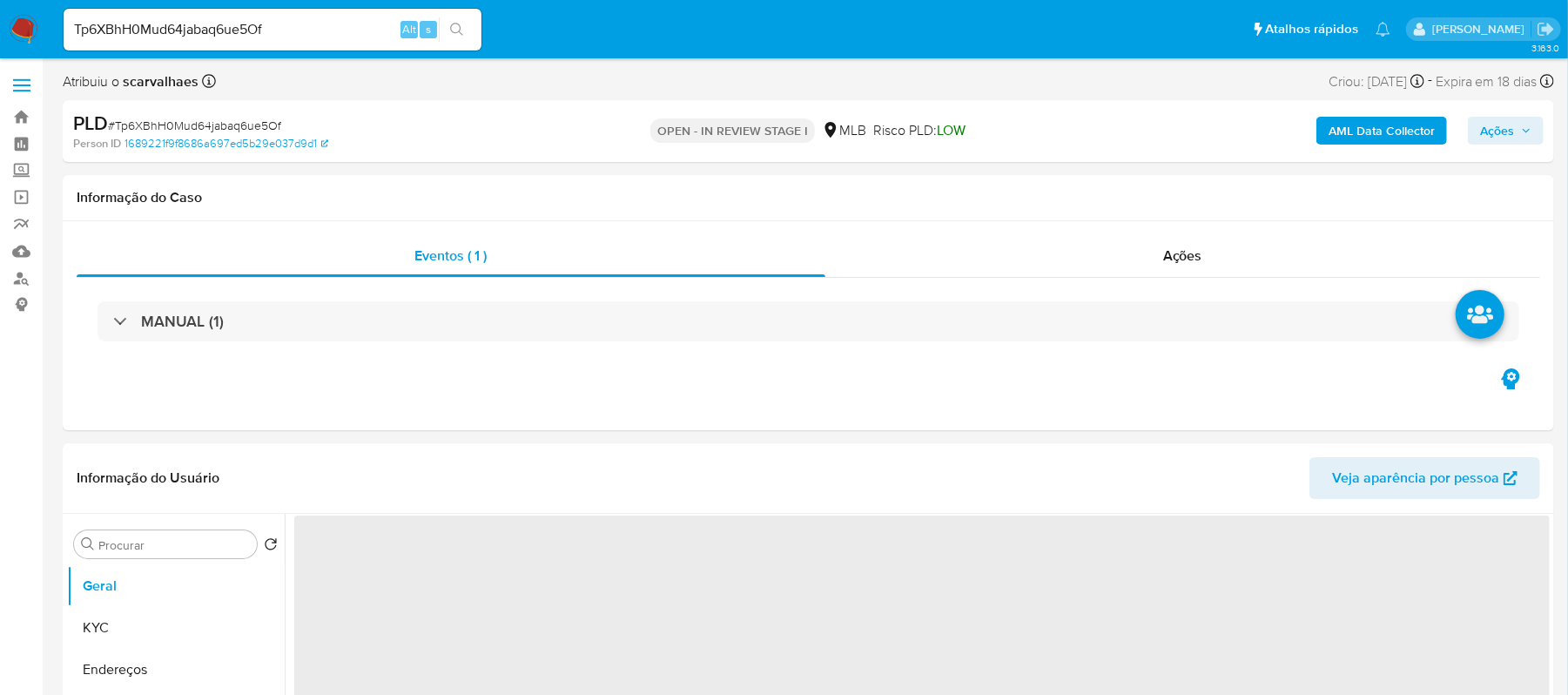
select select "10"
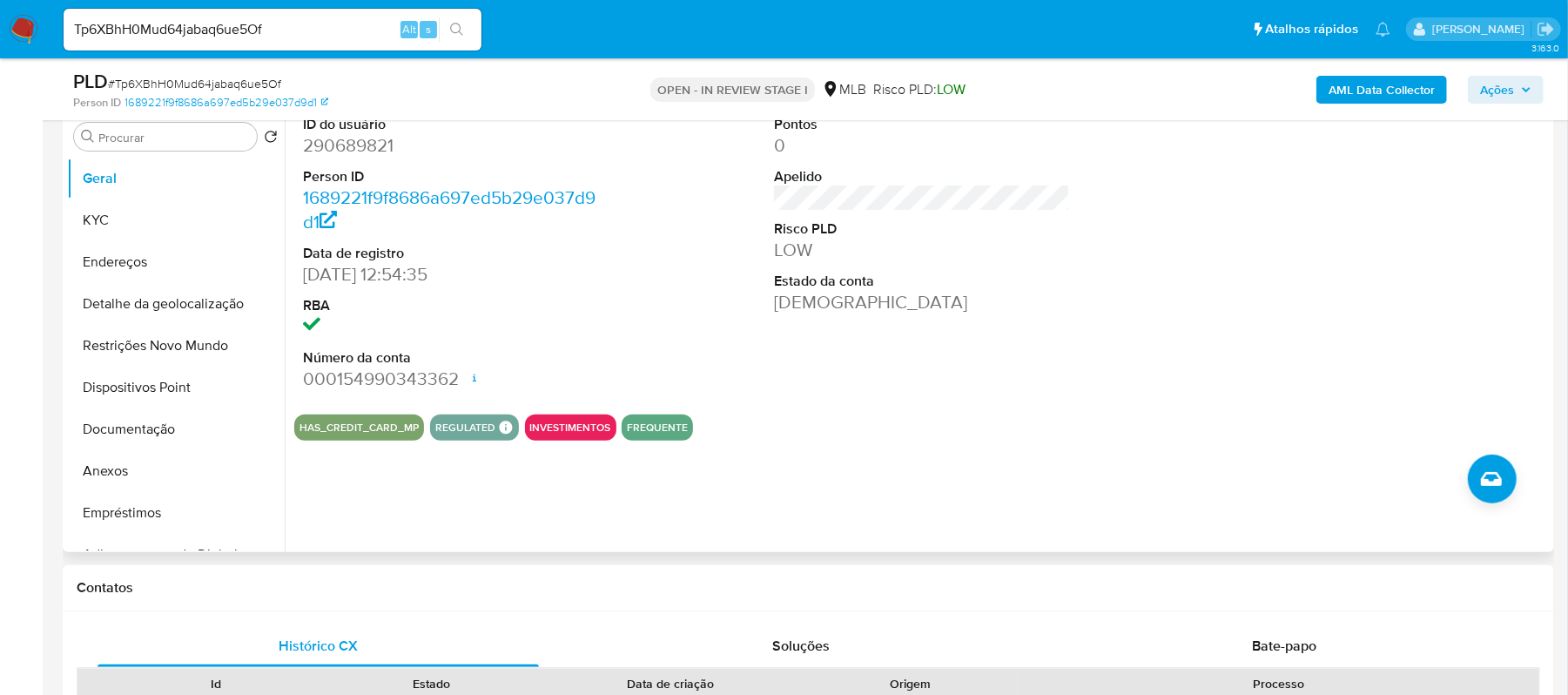
scroll to position [348, 0]
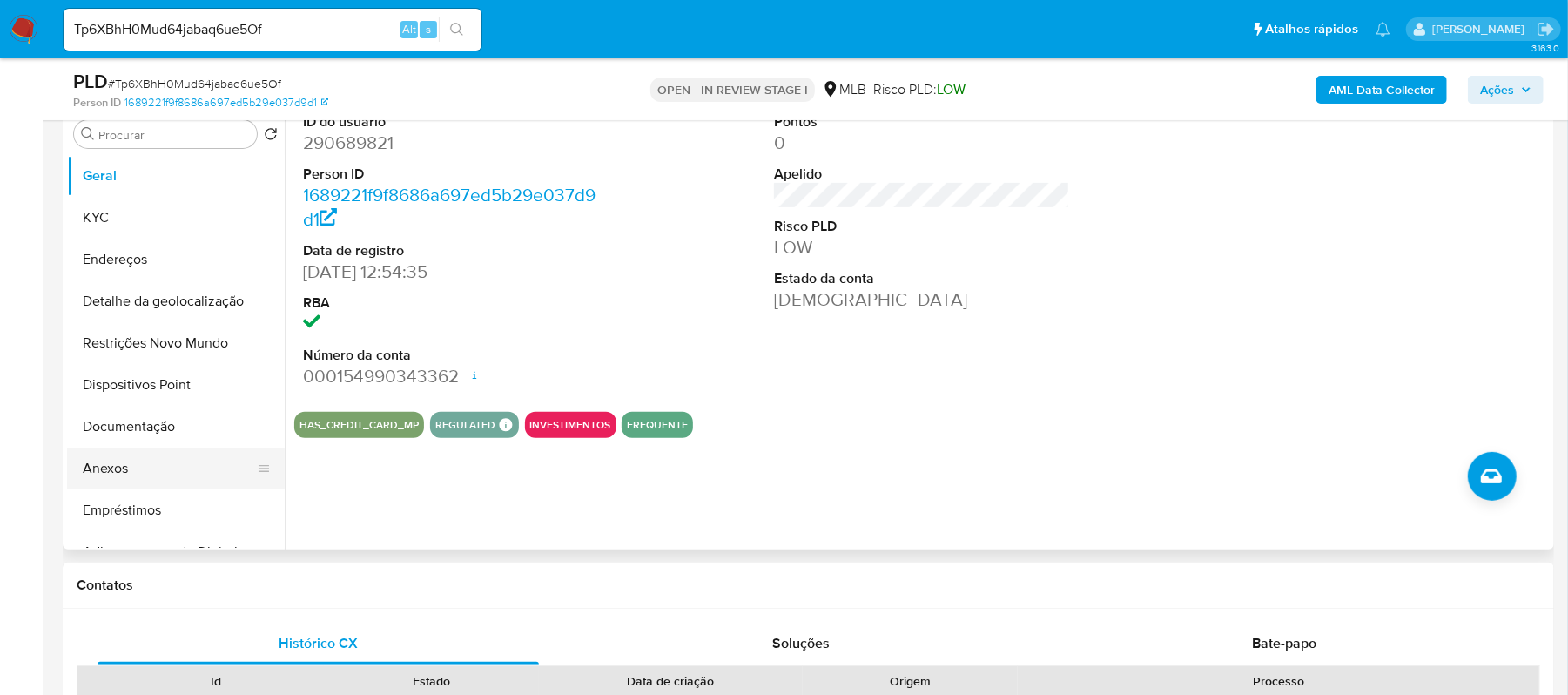
click at [129, 455] on button "Anexos" at bounding box center [169, 468] width 203 height 42
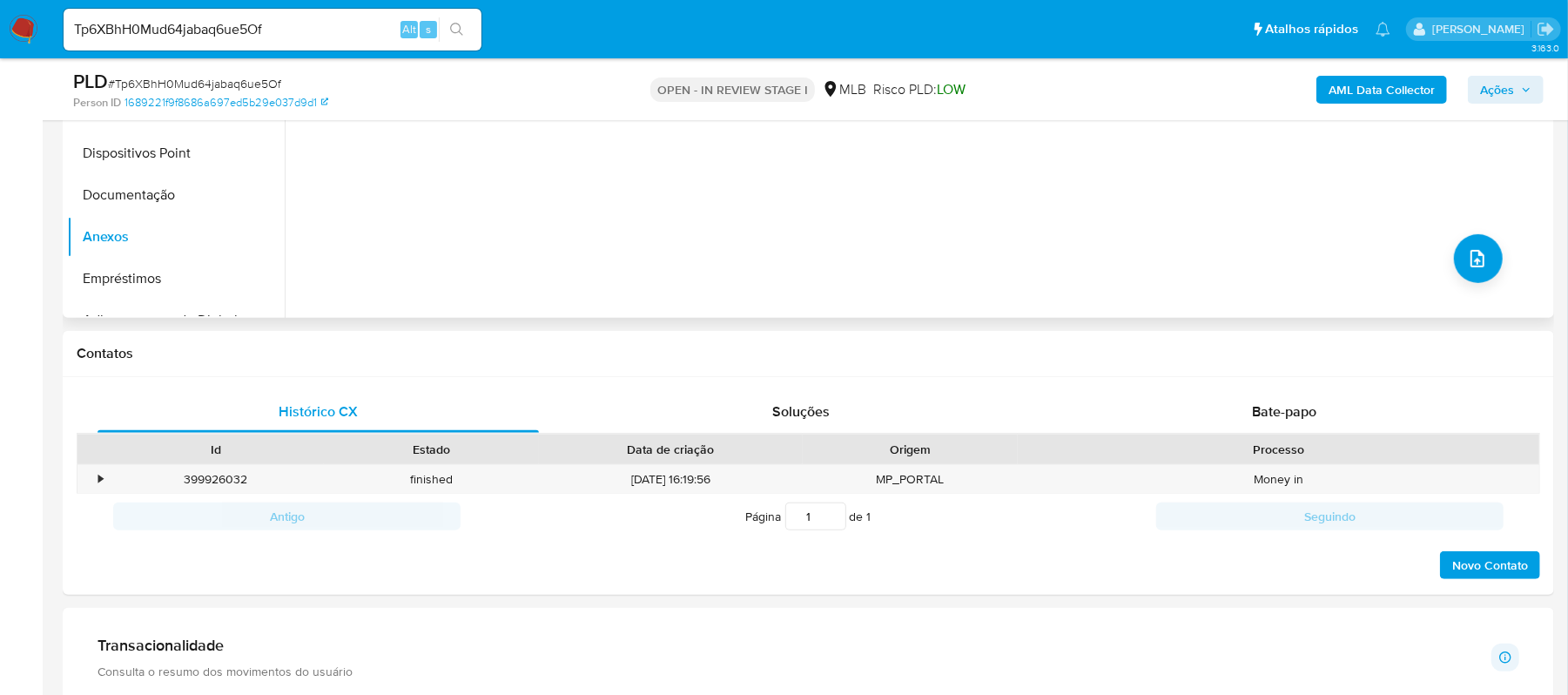
scroll to position [928, 0]
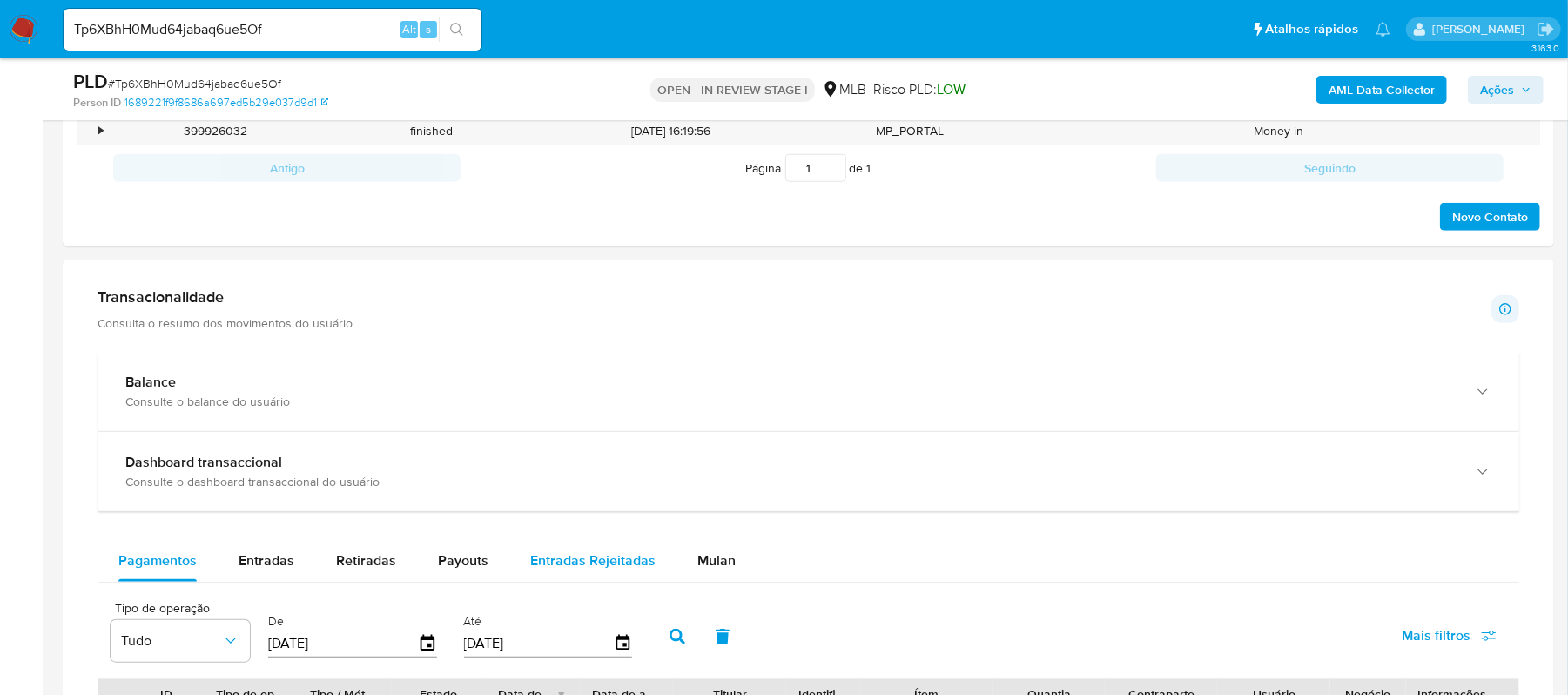
click at [551, 566] on span "Entradas Rejeitadas" at bounding box center [593, 561] width 126 height 20
select select "10"
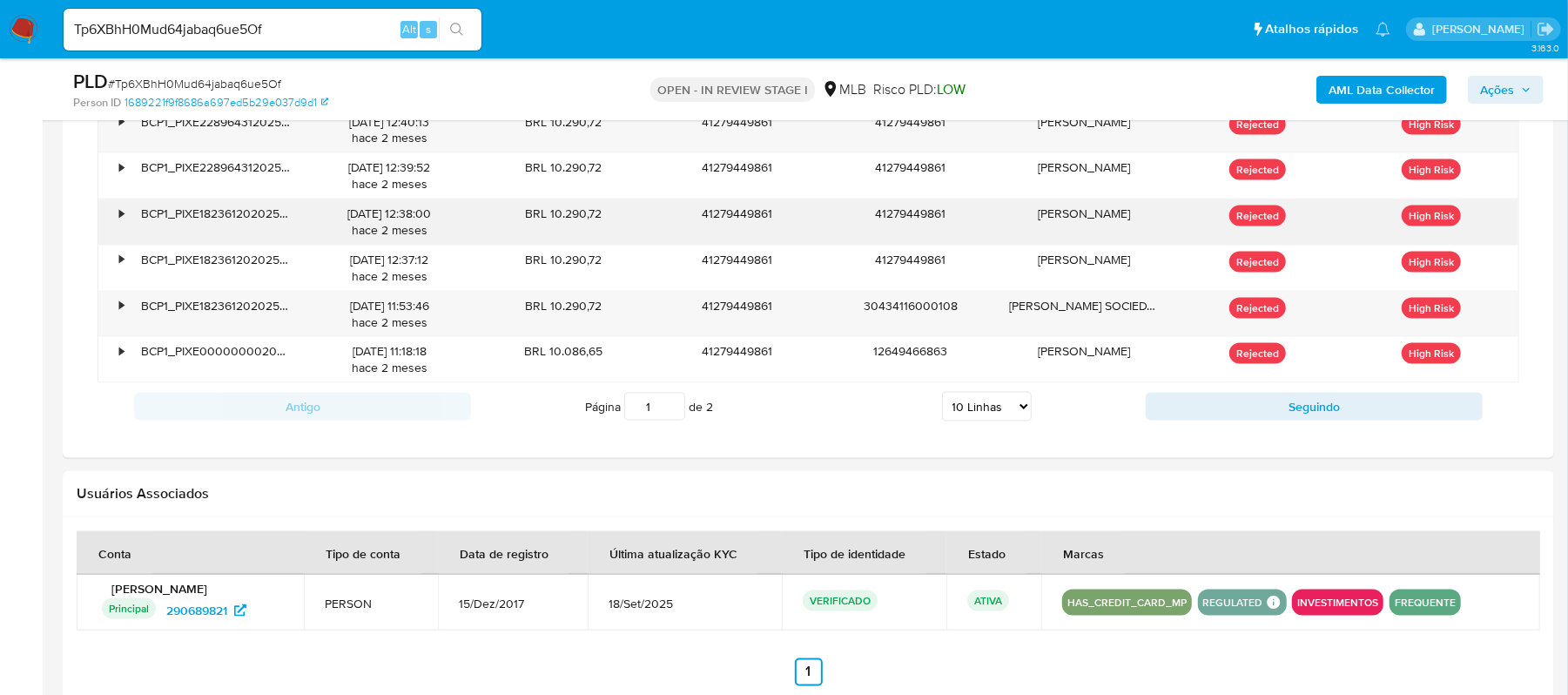
scroll to position [1741, 0]
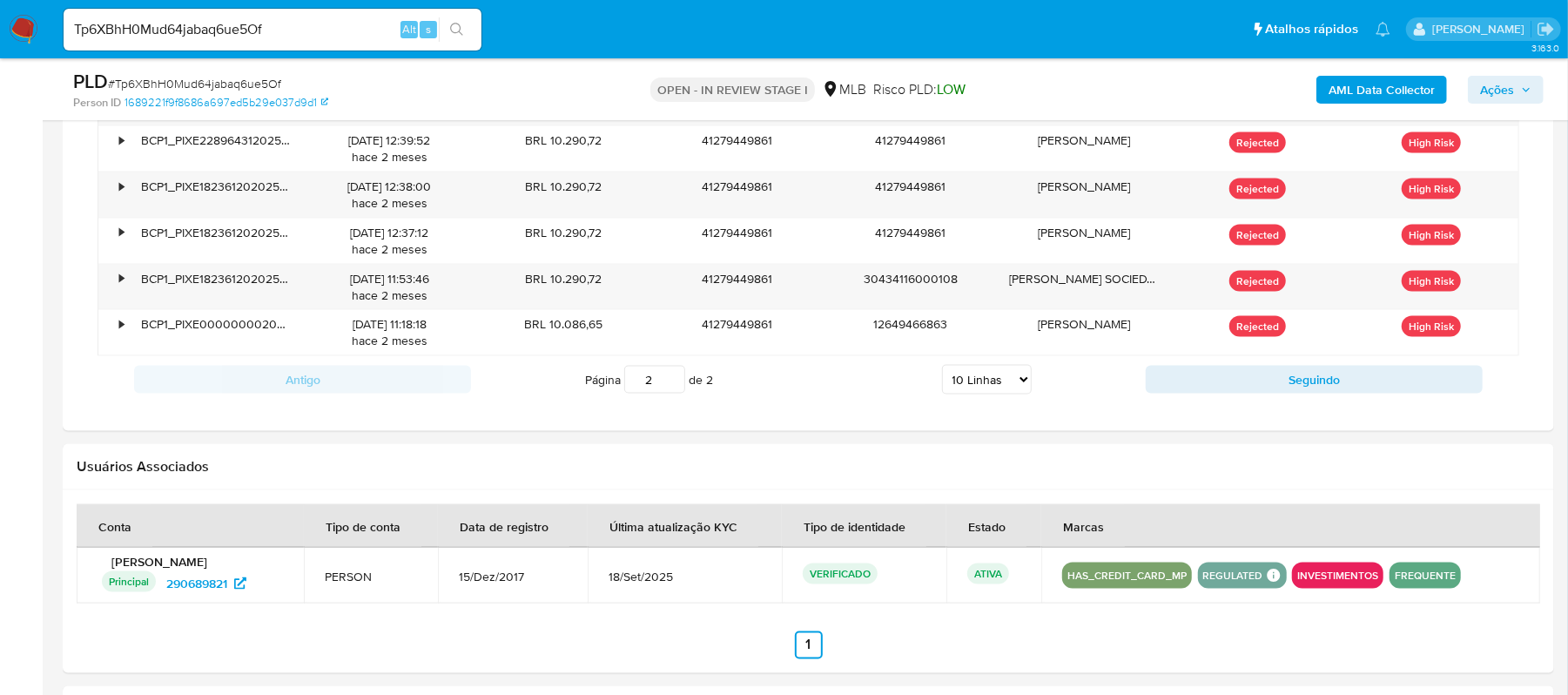
click at [672, 386] on input "2" at bounding box center [655, 380] width 61 height 28
click at [666, 392] on input "1" at bounding box center [655, 380] width 61 height 28
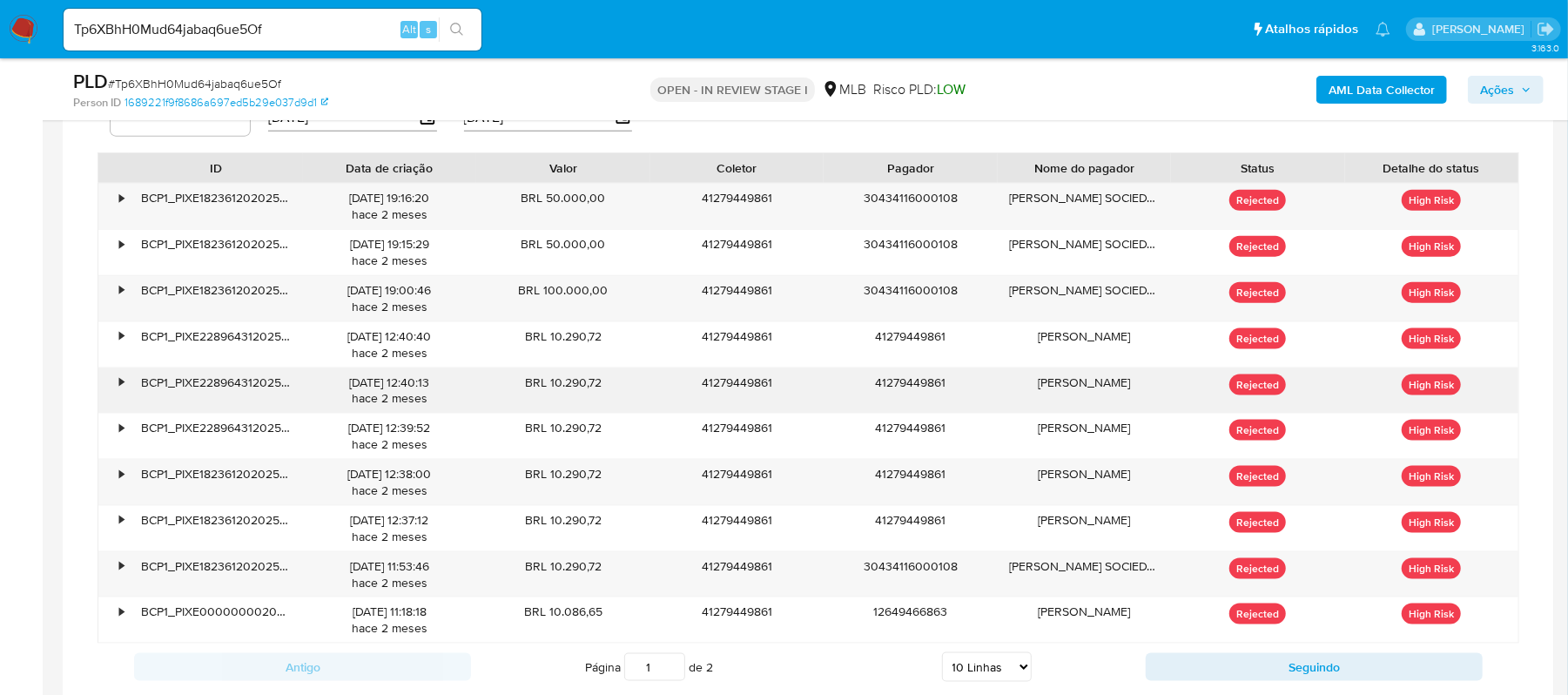
scroll to position [1625, 0]
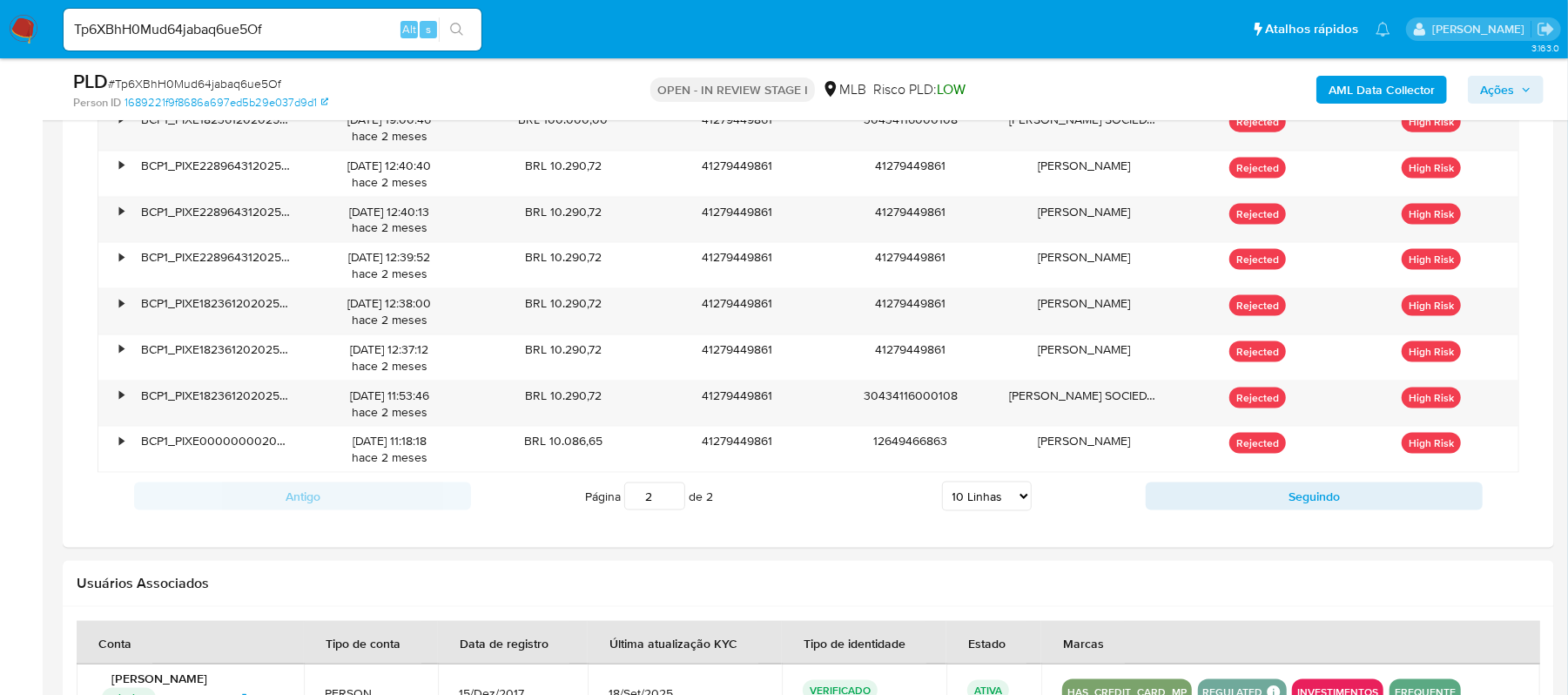
click at [670, 496] on input "2" at bounding box center [655, 496] width 61 height 28
type input "2"
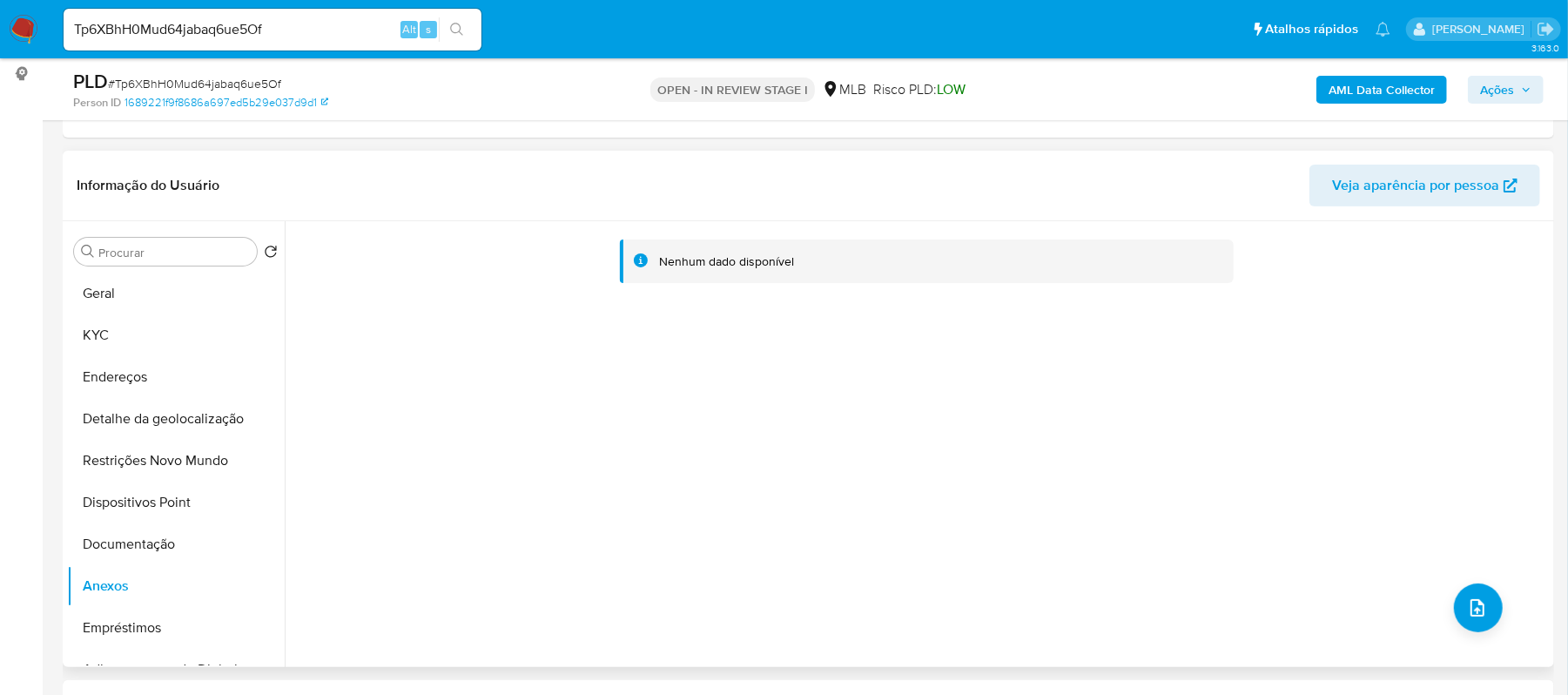
scroll to position [232, 0]
drag, startPoint x: 110, startPoint y: 291, endPoint x: 138, endPoint y: 299, distance: 29.1
click at [110, 291] on button "Geral" at bounding box center [169, 292] width 203 height 42
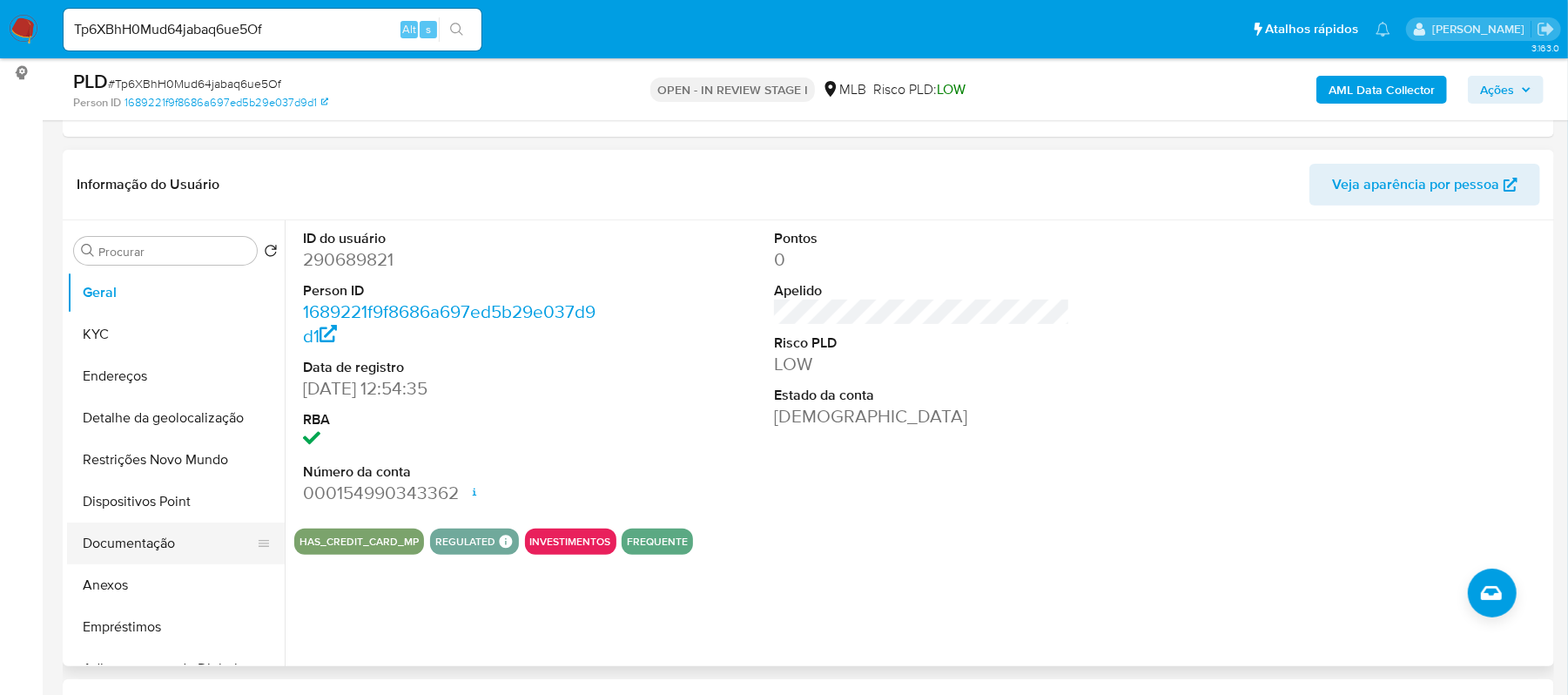
click at [150, 543] on button "Documentação" at bounding box center [169, 543] width 203 height 42
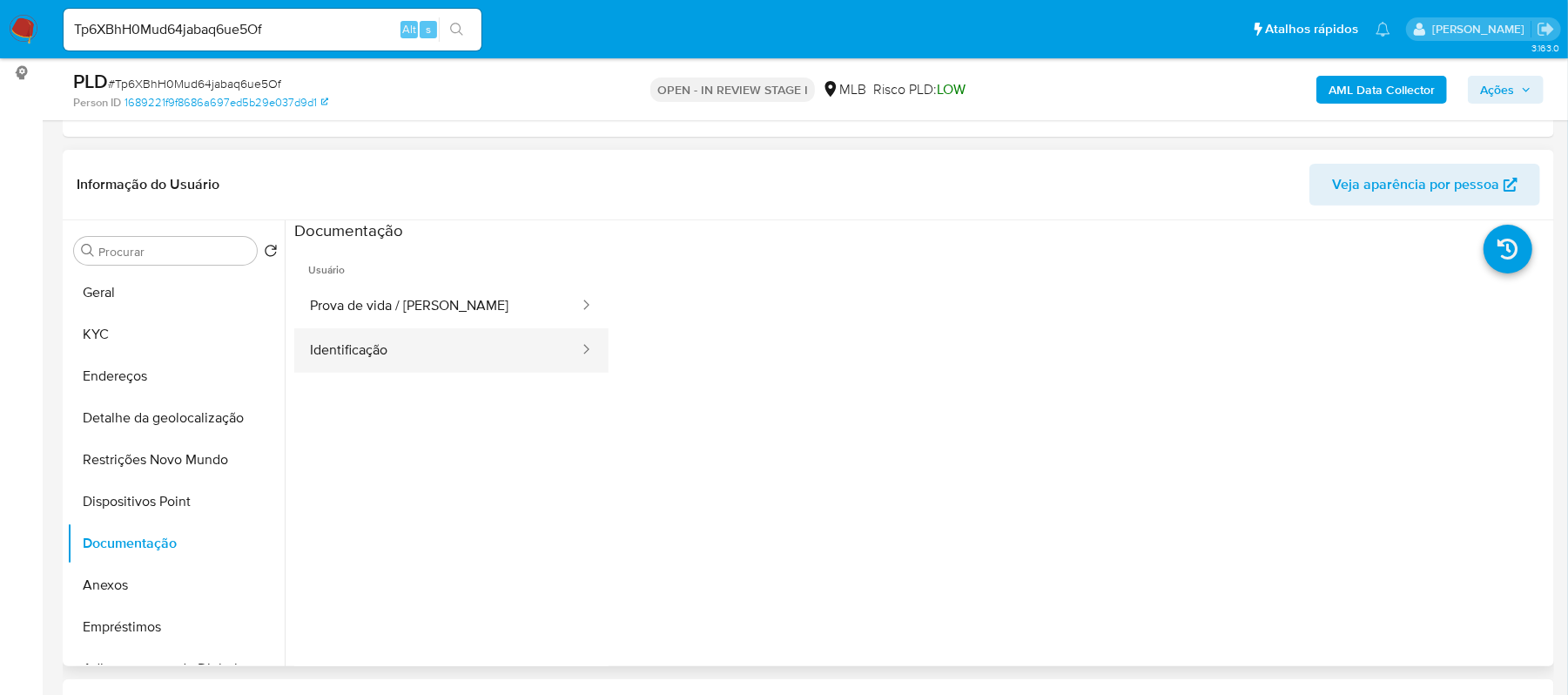
click at [377, 335] on button "Identificação" at bounding box center [437, 350] width 286 height 44
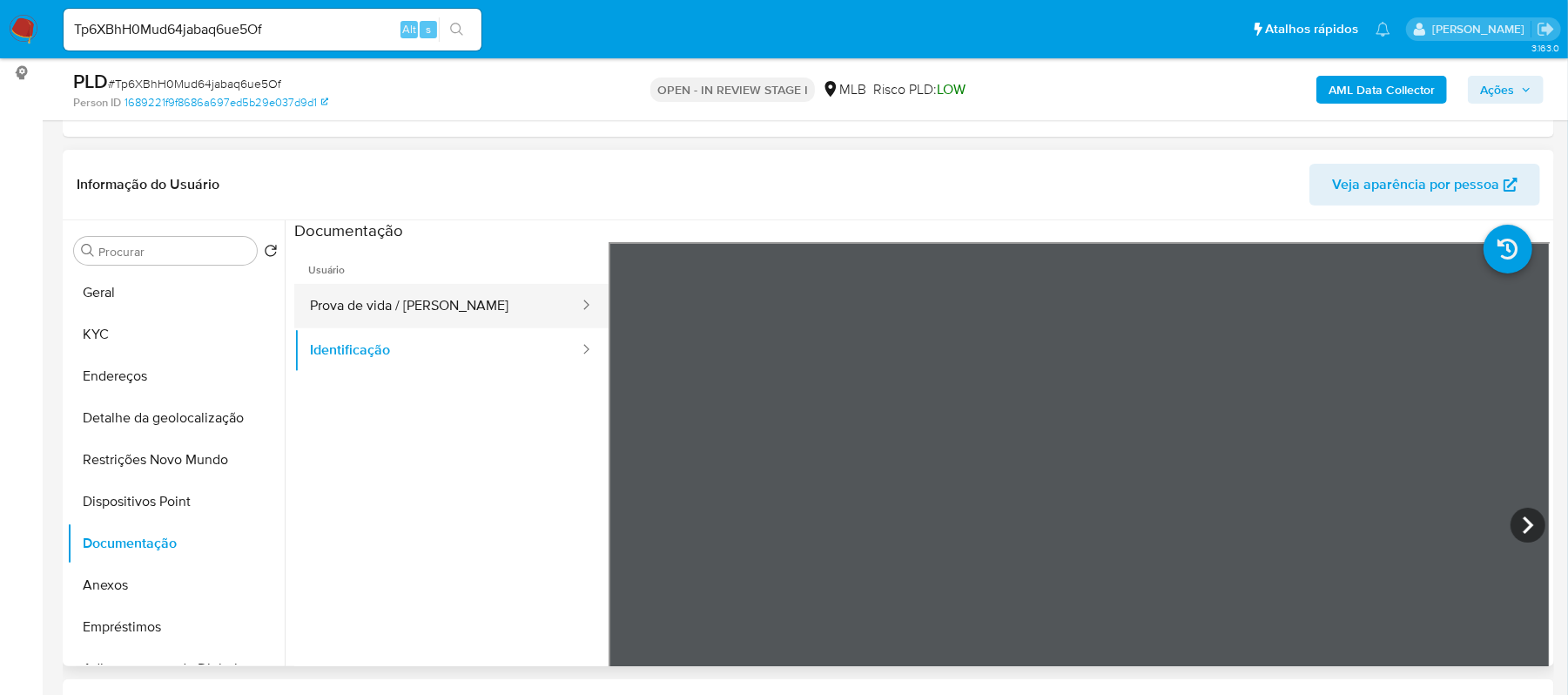
click at [430, 299] on button "Prova de vida / [PERSON_NAME]" at bounding box center [437, 306] width 286 height 44
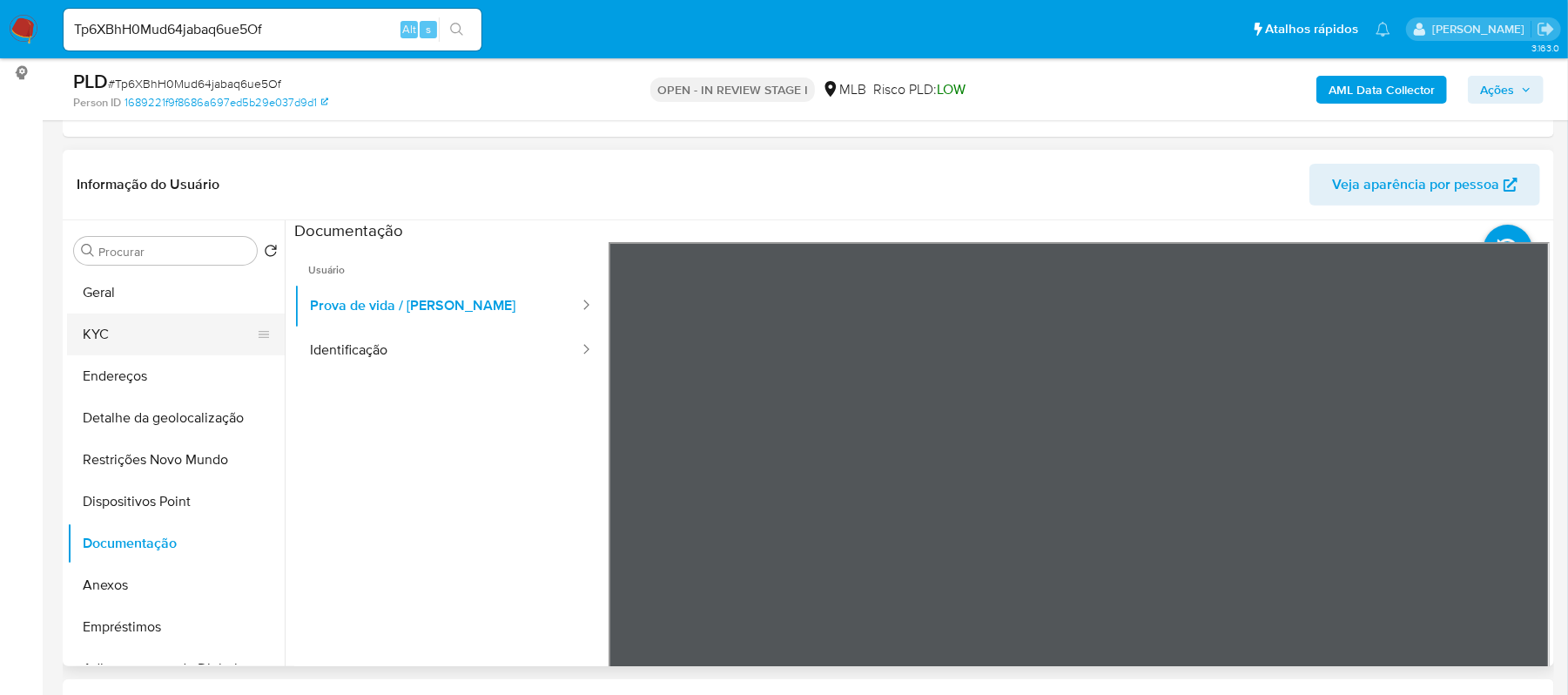
drag, startPoint x: 164, startPoint y: 339, endPoint x: 173, endPoint y: 335, distance: 9.8
click at [168, 336] on button "KYC" at bounding box center [169, 334] width 203 height 42
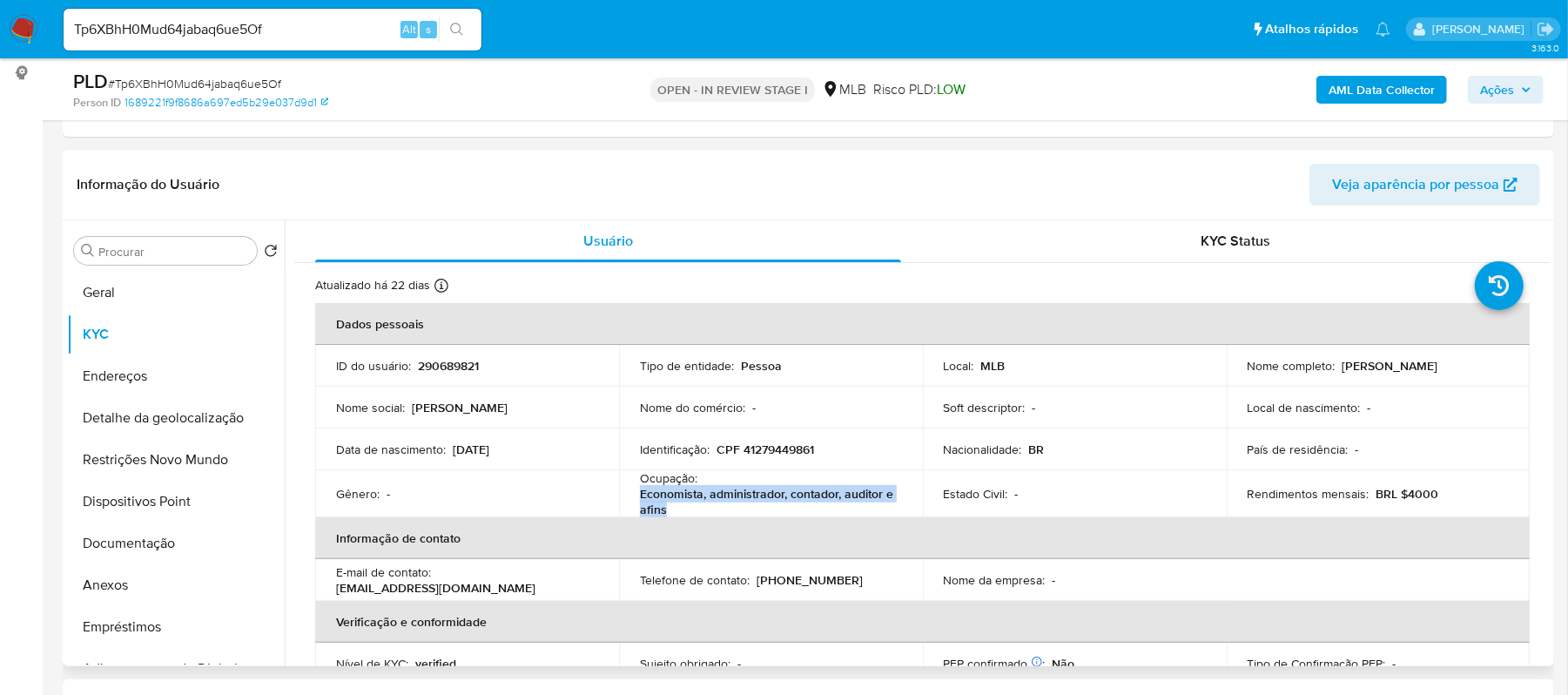
drag, startPoint x: 635, startPoint y: 491, endPoint x: 679, endPoint y: 506, distance: 46.5
click at [679, 506] on td "Ocupação : Economista, administrador, contador, auditor e afins" at bounding box center [771, 494] width 304 height 47
copy p "Economista, administrador, contador, auditor e afins"
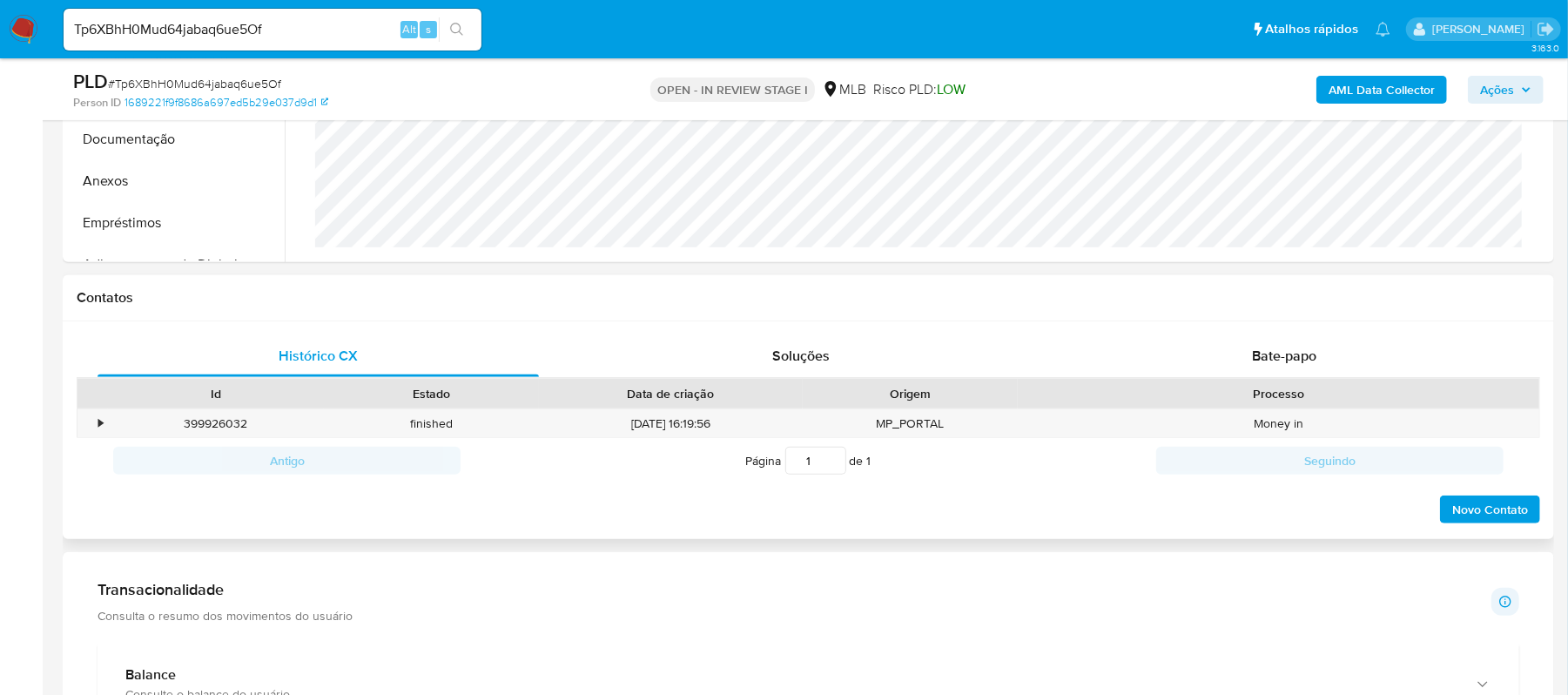
scroll to position [697, 0]
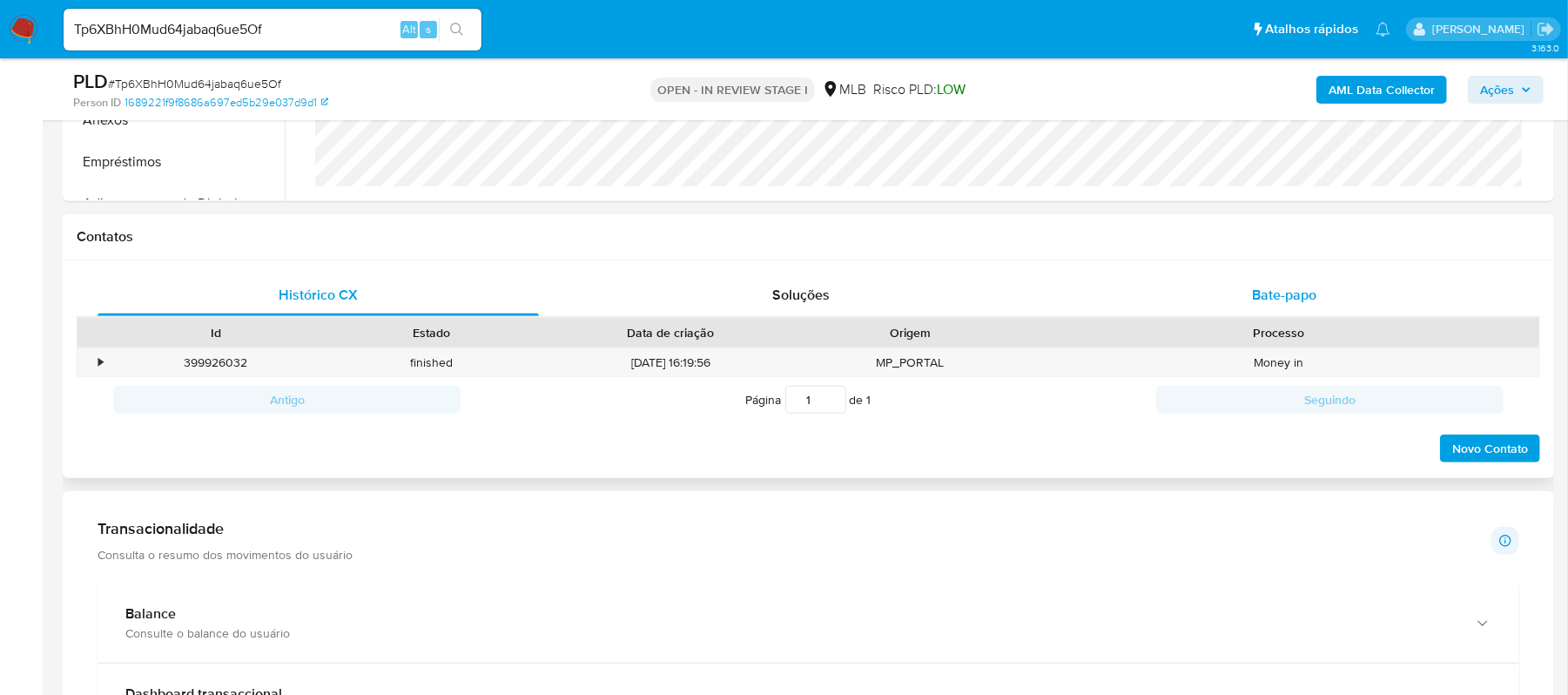
click at [1271, 294] on span "Bate-papo" at bounding box center [1284, 295] width 65 height 20
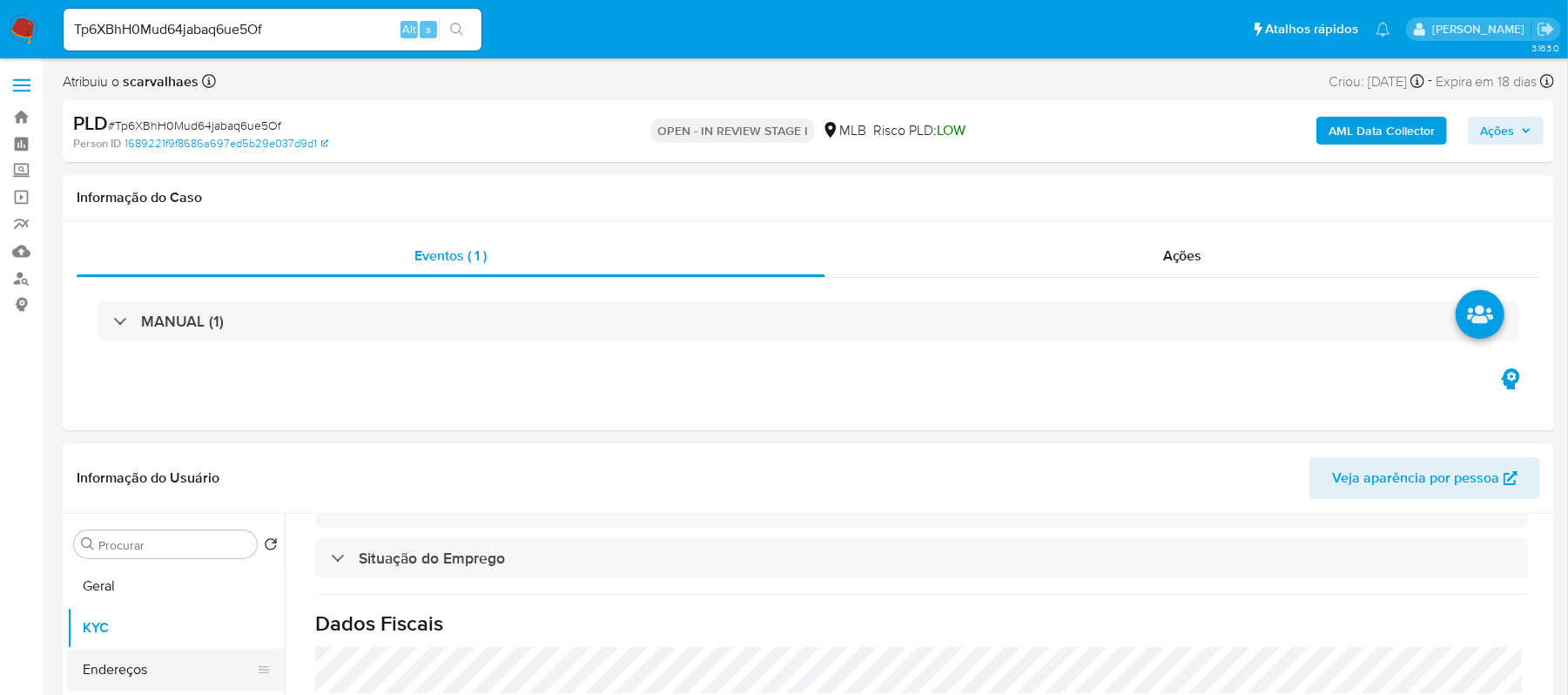
scroll to position [232, 0]
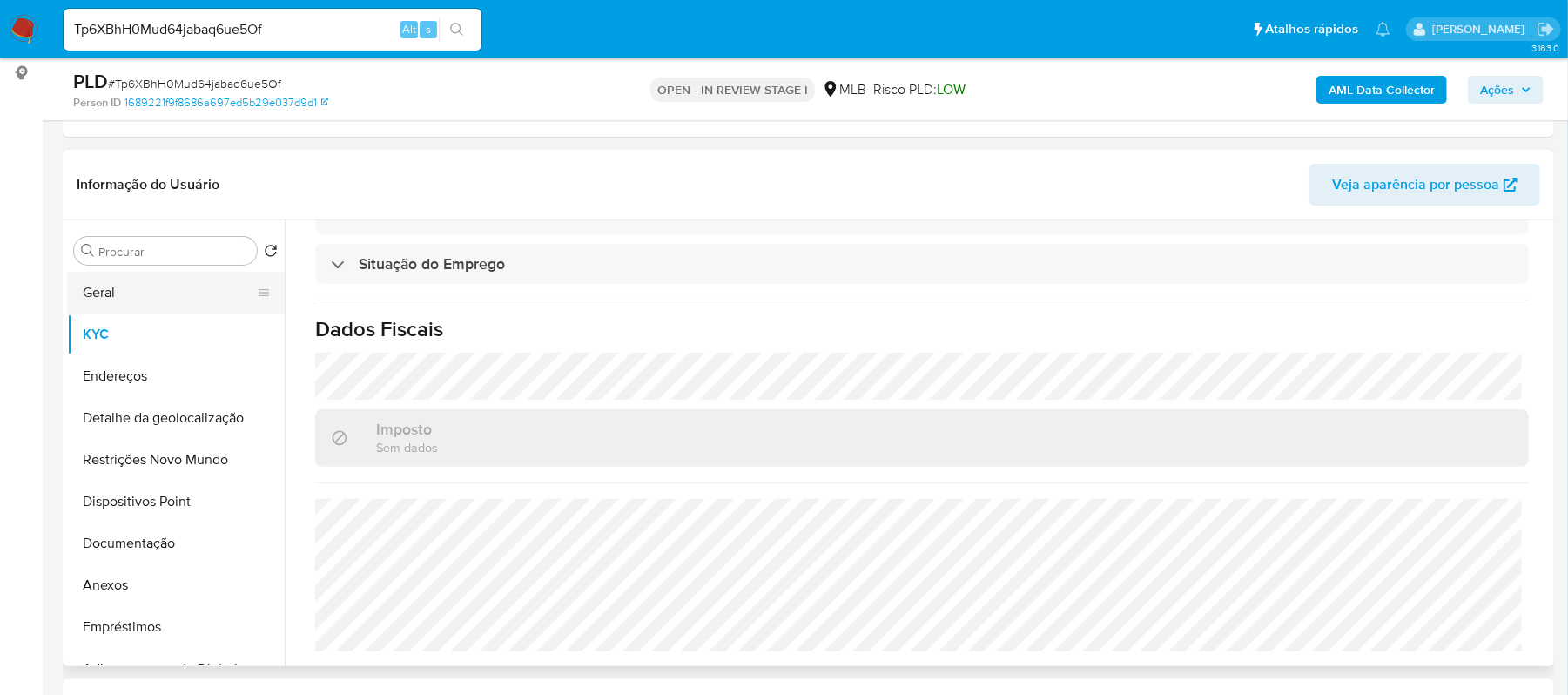
click at [155, 297] on button "Geral" at bounding box center [169, 292] width 203 height 42
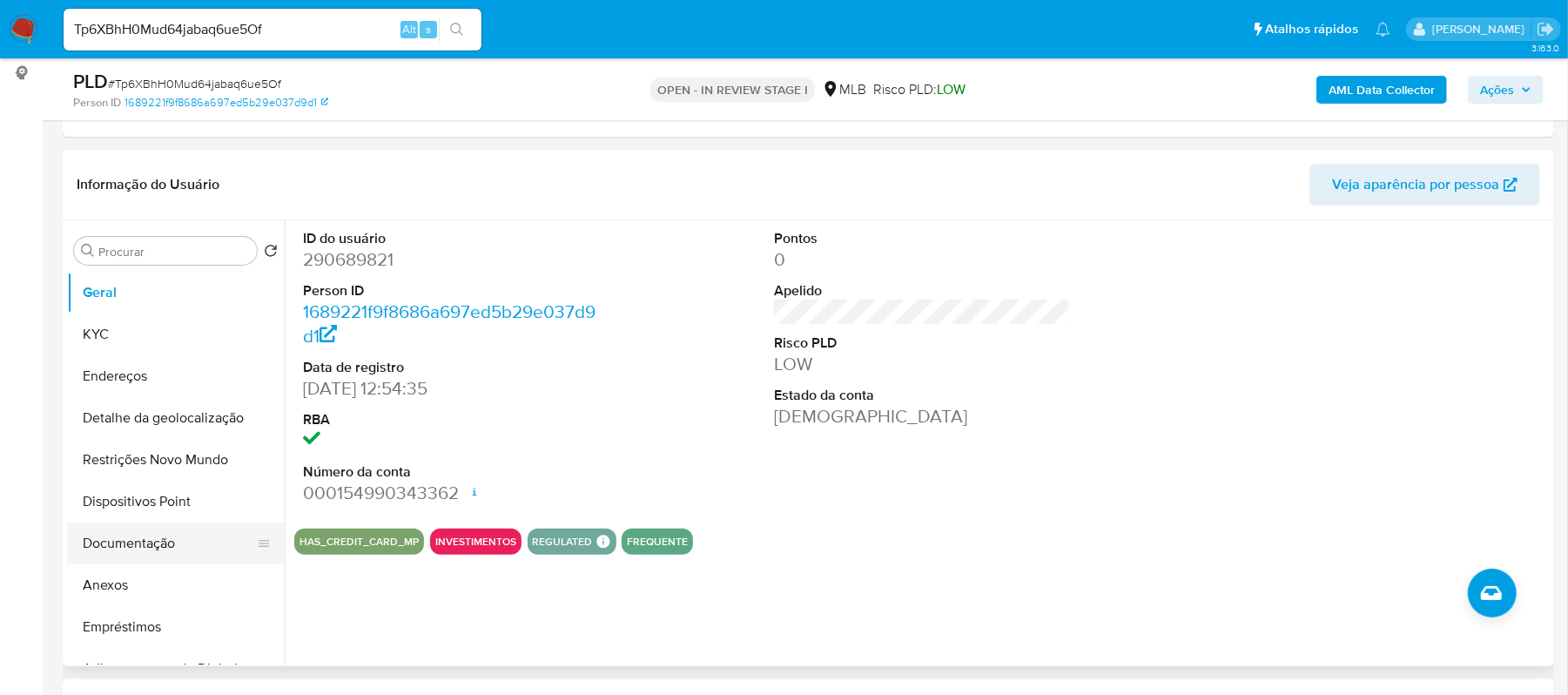
click at [122, 551] on button "Documentação" at bounding box center [169, 543] width 203 height 42
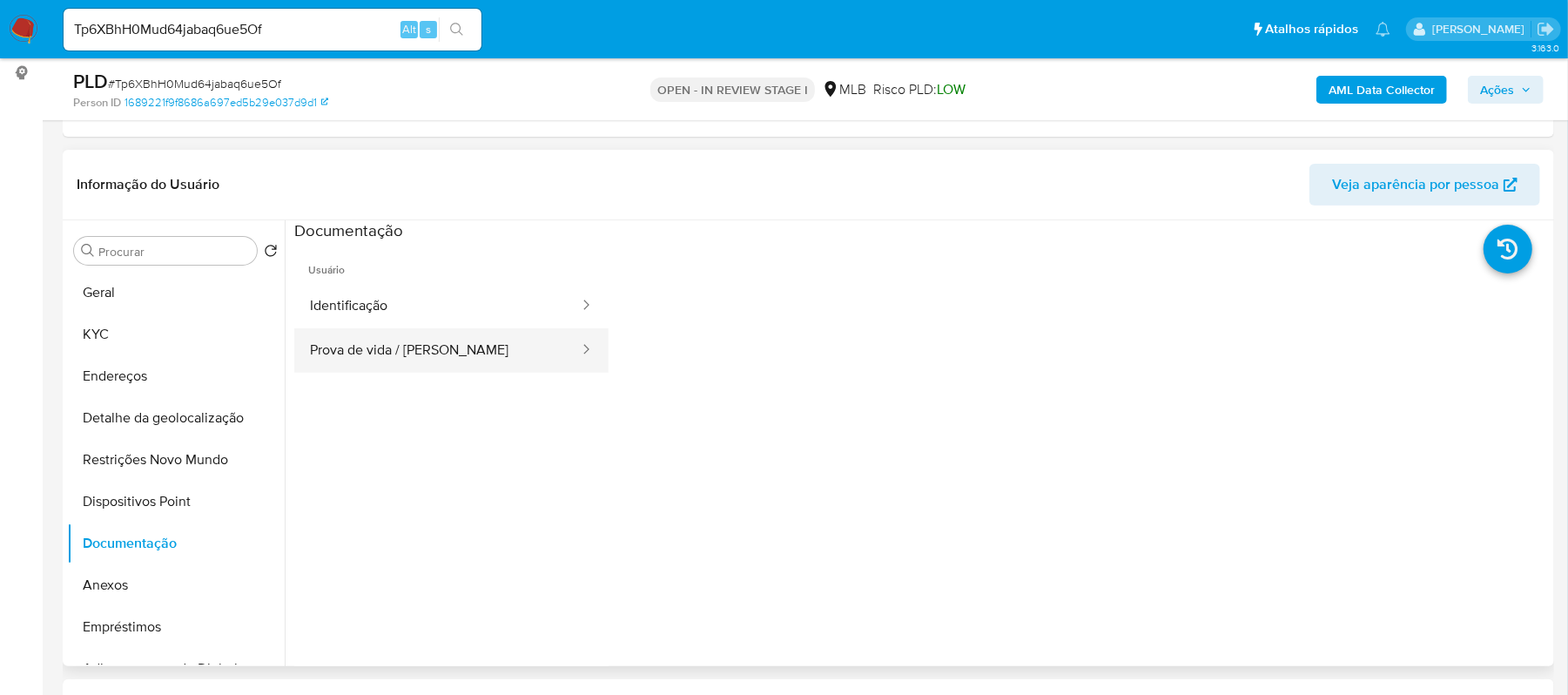
click at [472, 347] on button "Prova de vida / [PERSON_NAME]" at bounding box center [437, 350] width 286 height 44
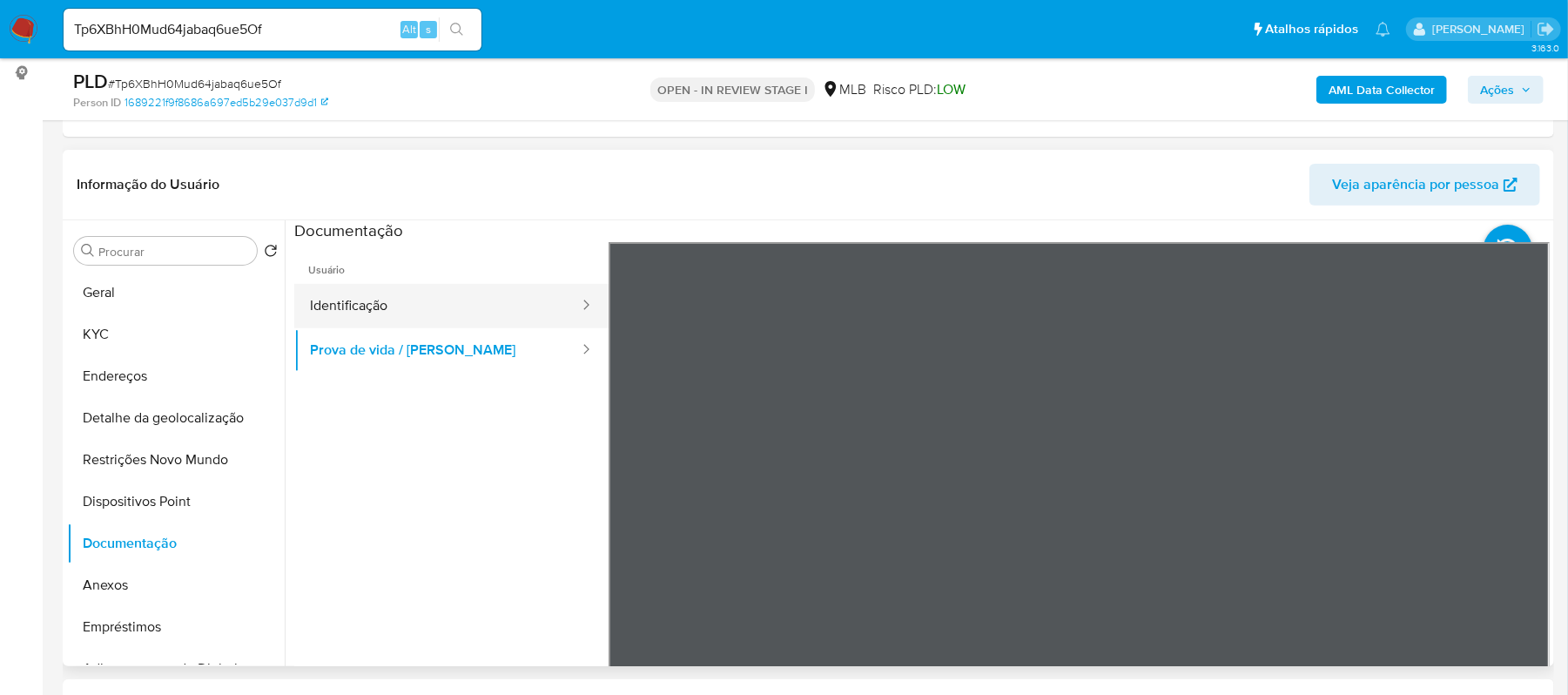
click at [453, 310] on button "Identificação" at bounding box center [437, 306] width 286 height 44
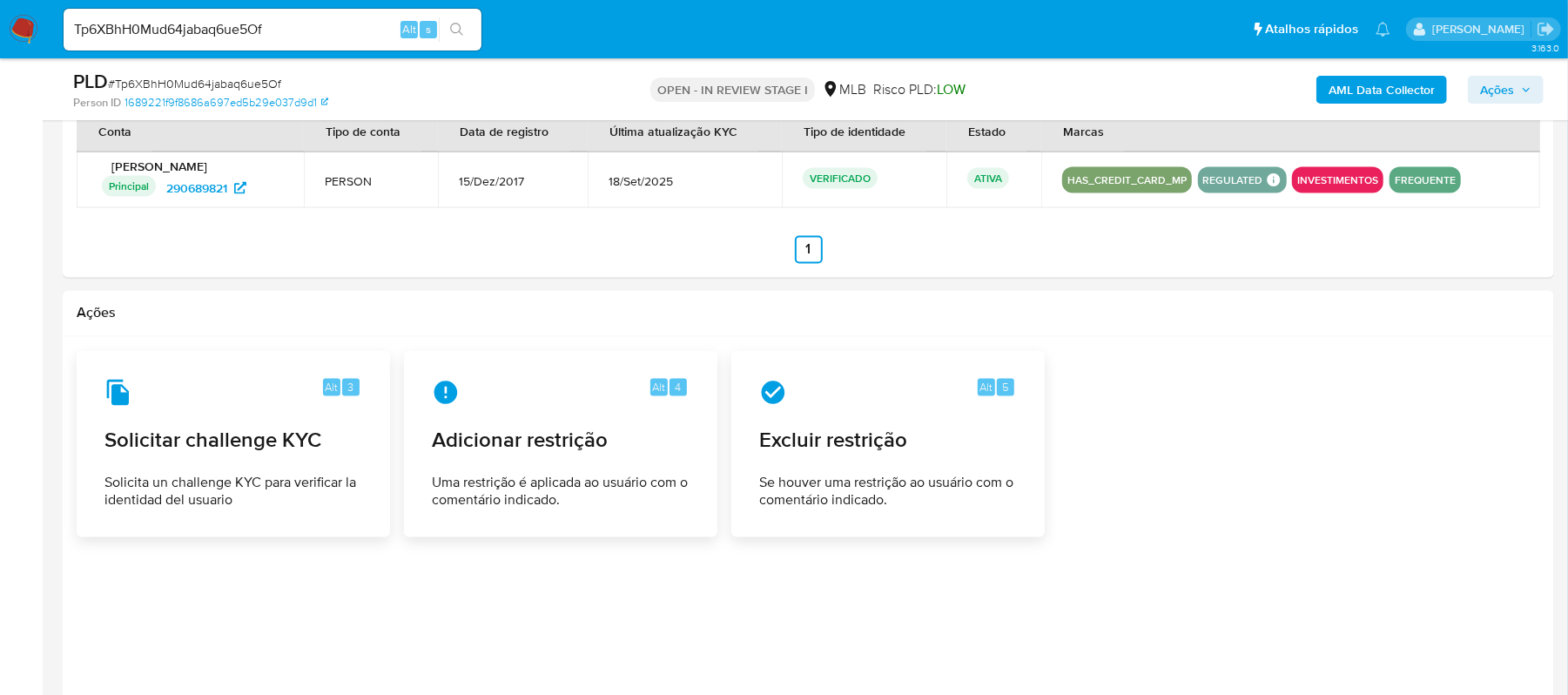
scroll to position [2090, 0]
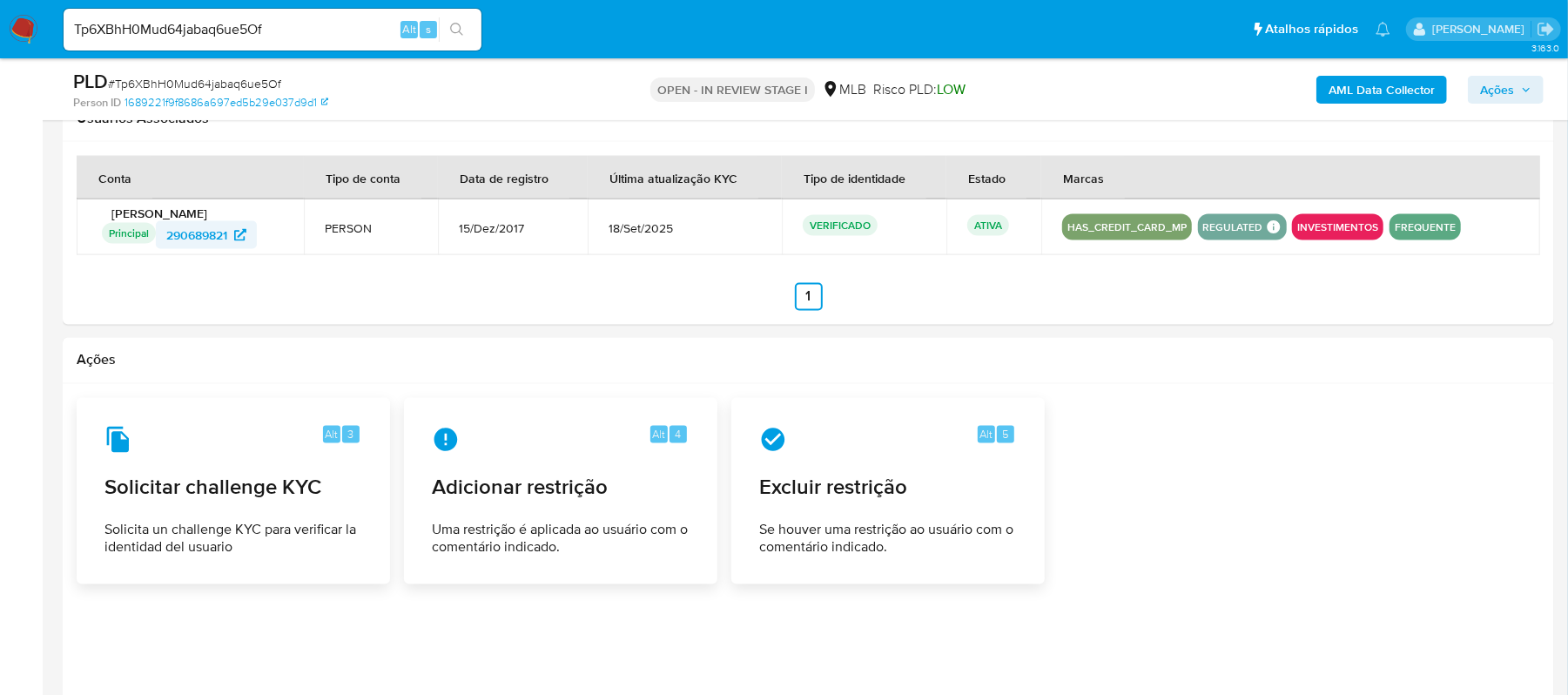
click at [203, 238] on span "290689821" at bounding box center [197, 235] width 61 height 28
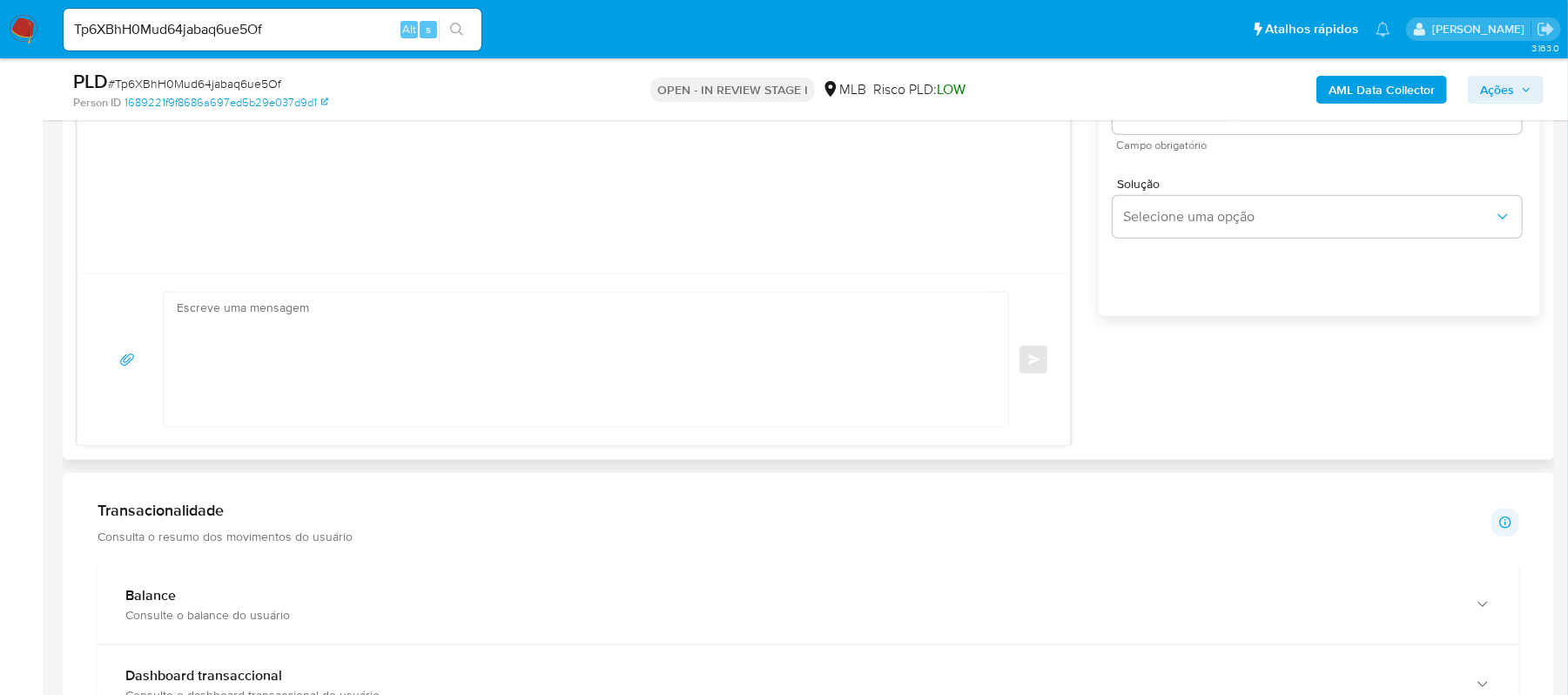
scroll to position [1213, 0]
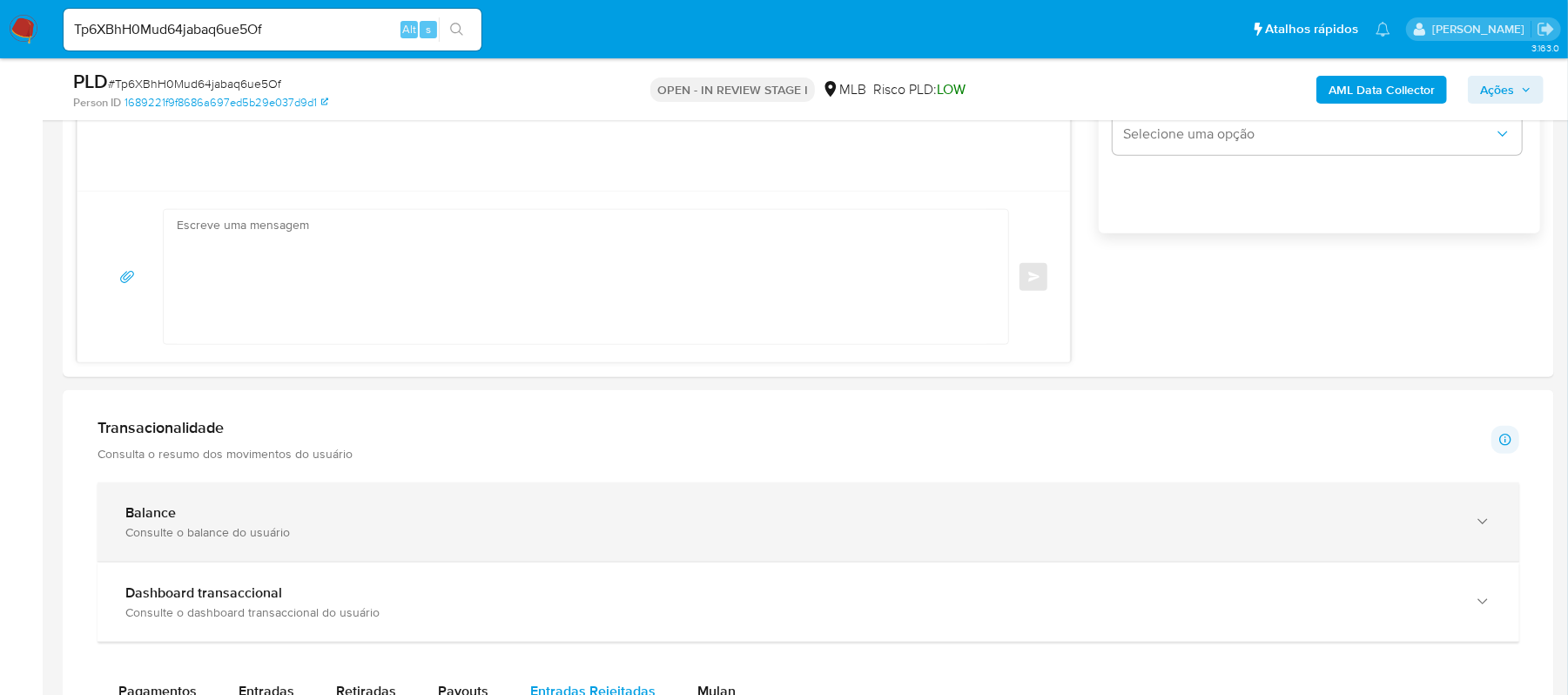
click at [1485, 519] on icon "button" at bounding box center [1482, 521] width 18 height 18
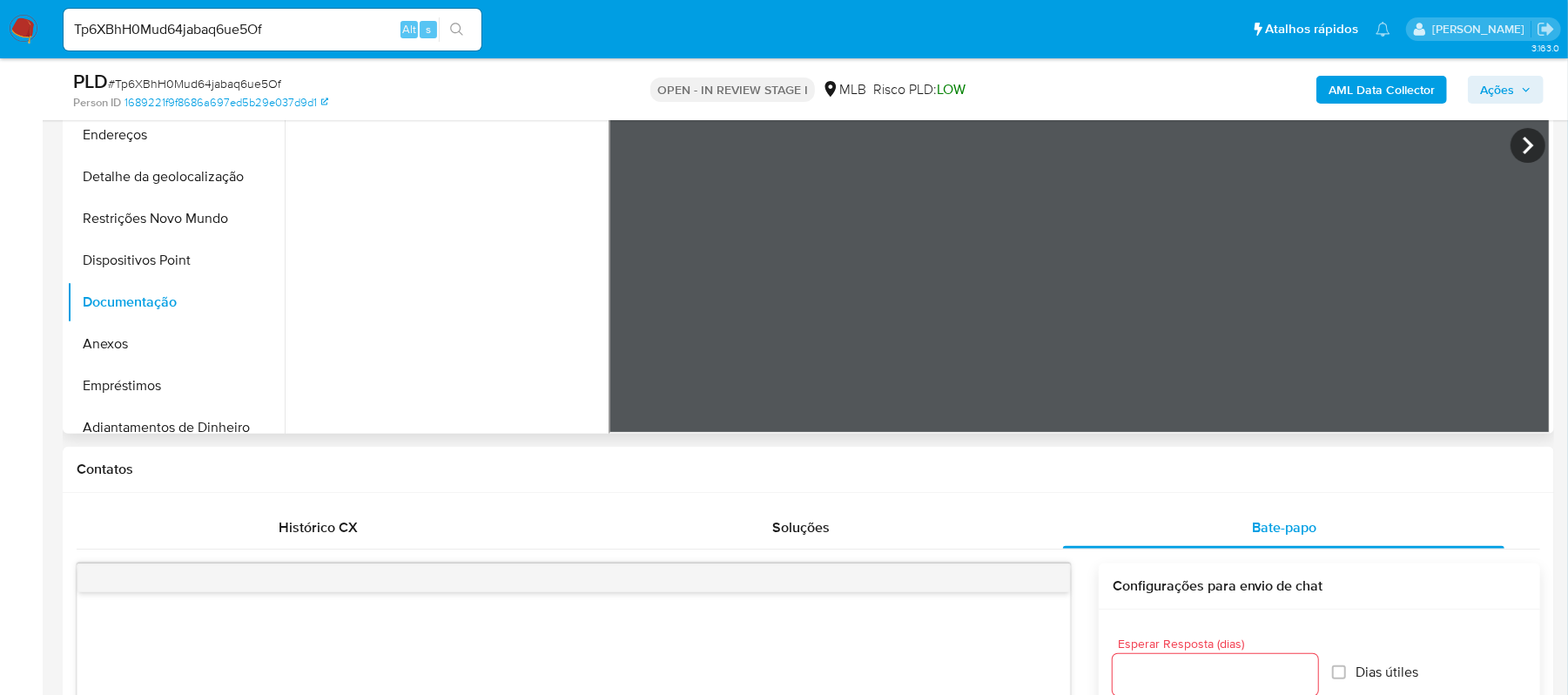
scroll to position [0, 0]
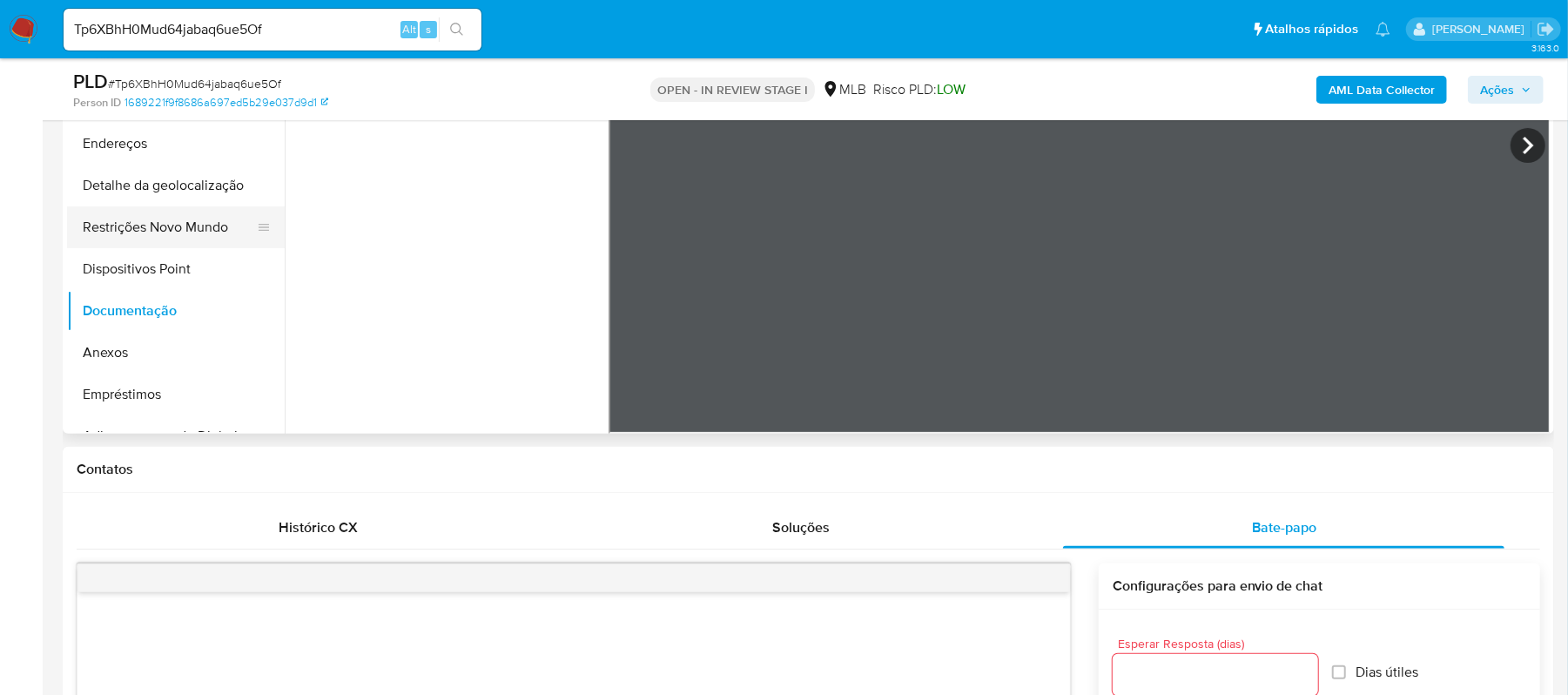
click at [181, 234] on button "Restrições Novo Mundo" at bounding box center [169, 226] width 203 height 42
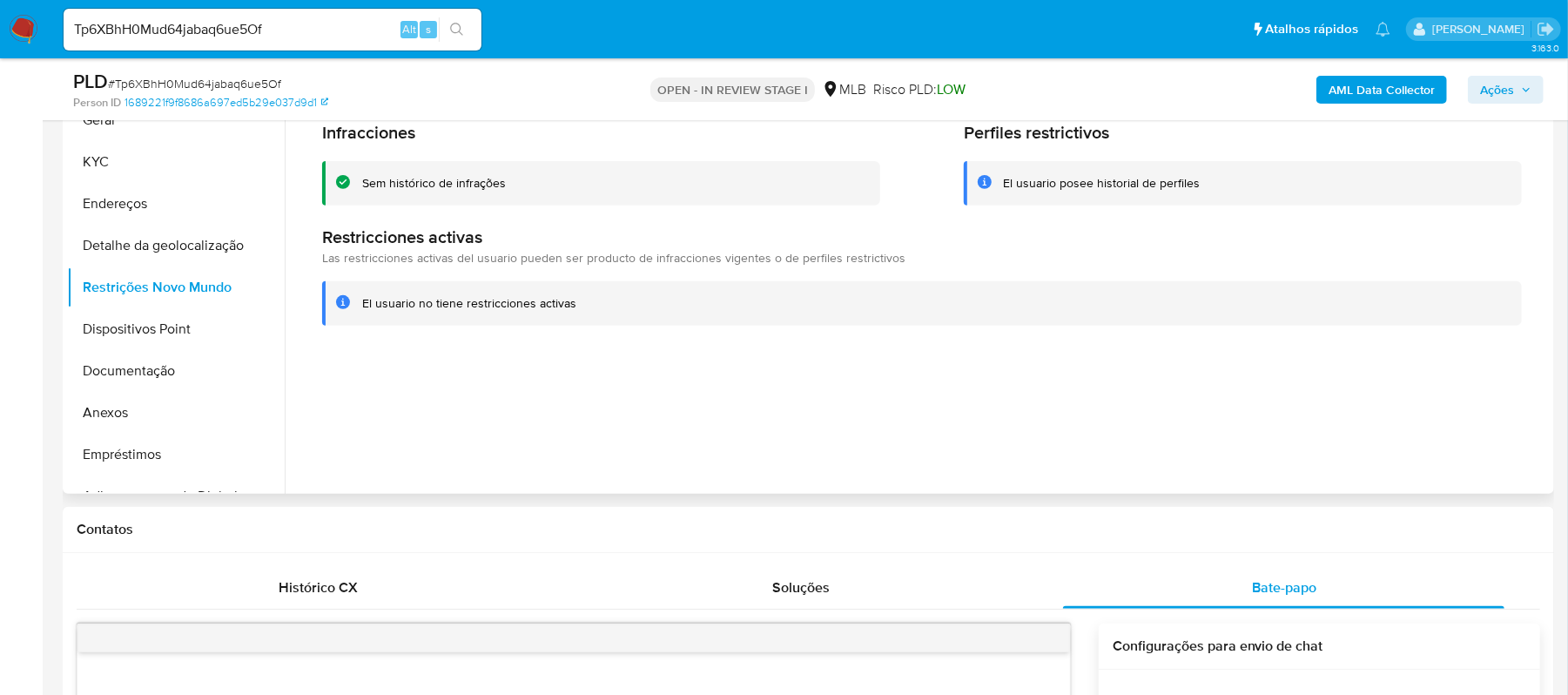
scroll to position [348, 0]
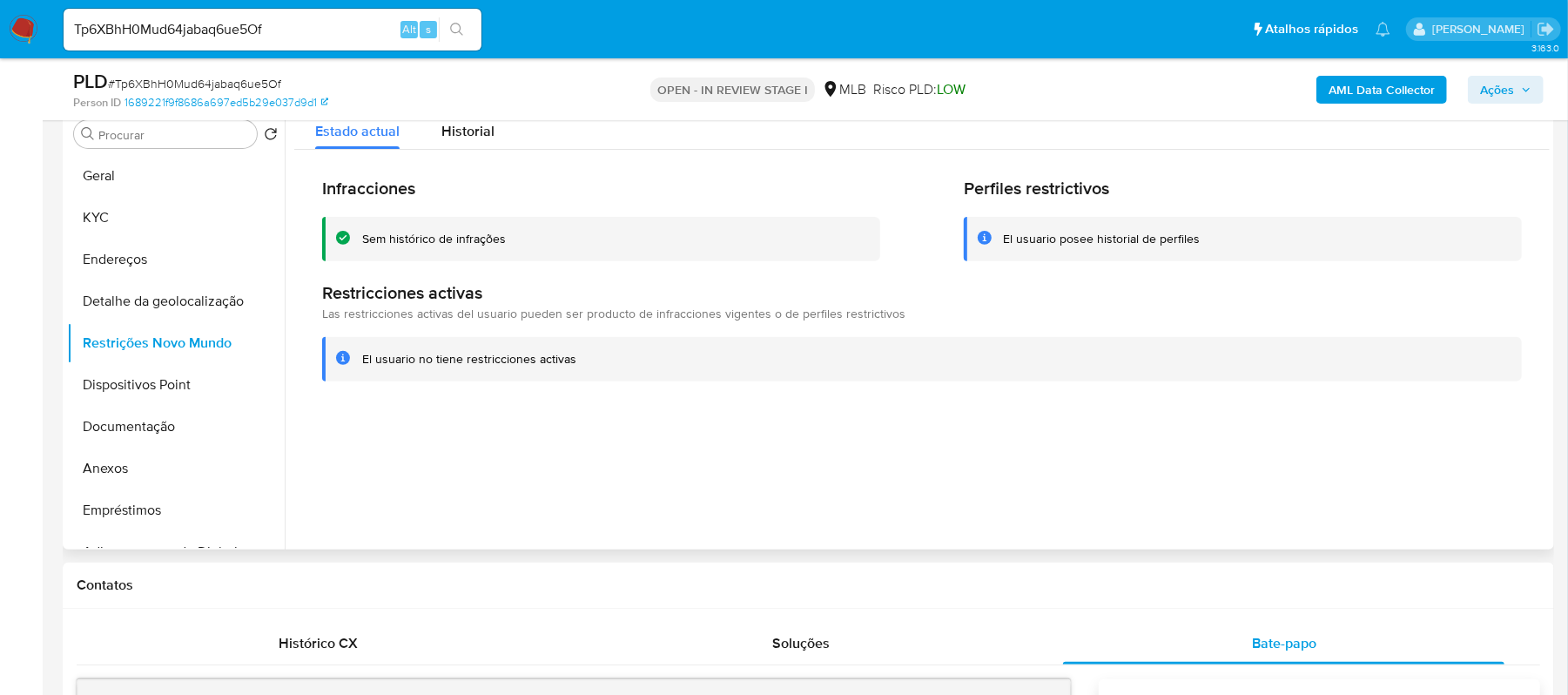
drag, startPoint x: 356, startPoint y: 357, endPoint x: 589, endPoint y: 357, distance: 233.0
click at [589, 357] on div "El usuario no tiene restricciones activas" at bounding box center [922, 360] width 1199 height 44
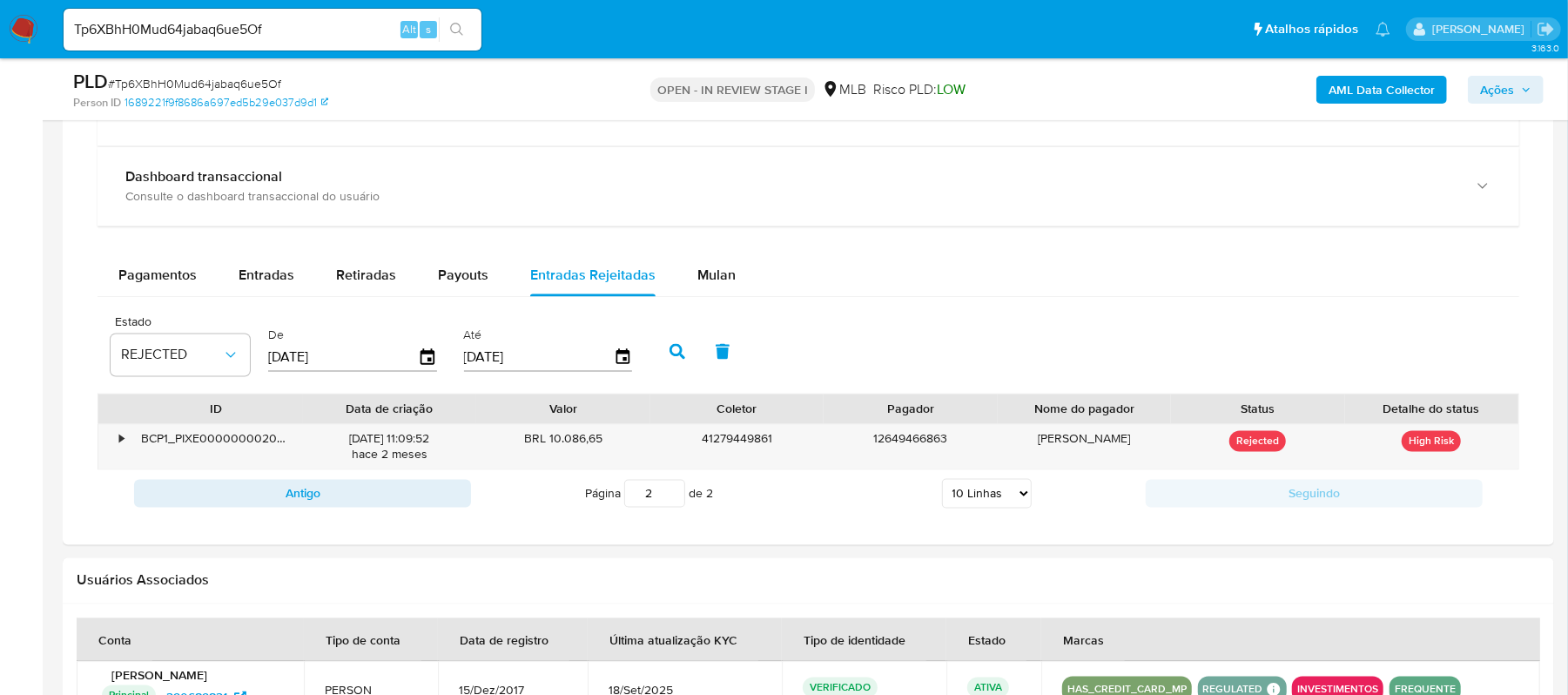
scroll to position [2206, 0]
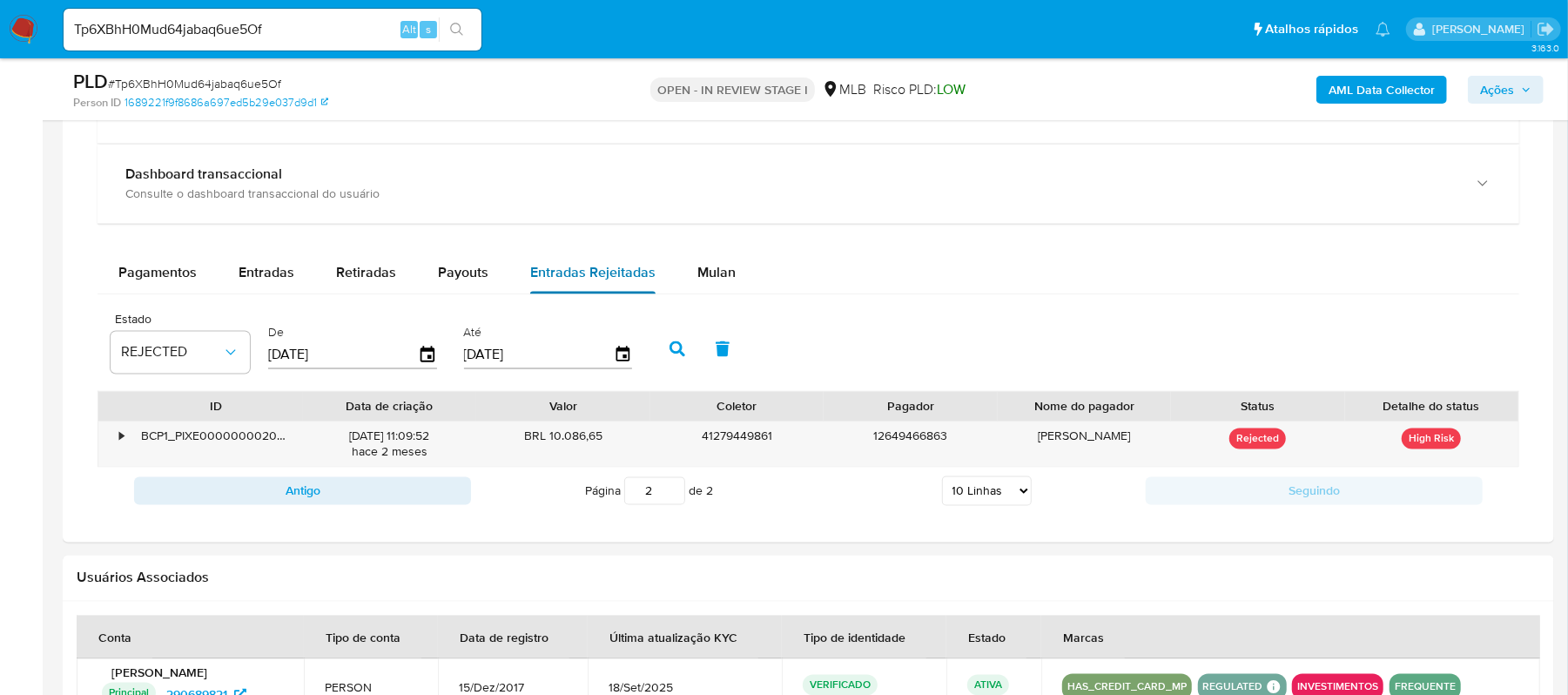
click at [531, 269] on span "Entradas Rejeitadas" at bounding box center [593, 274] width 126 height 20
click at [672, 503] on input "1" at bounding box center [655, 491] width 61 height 28
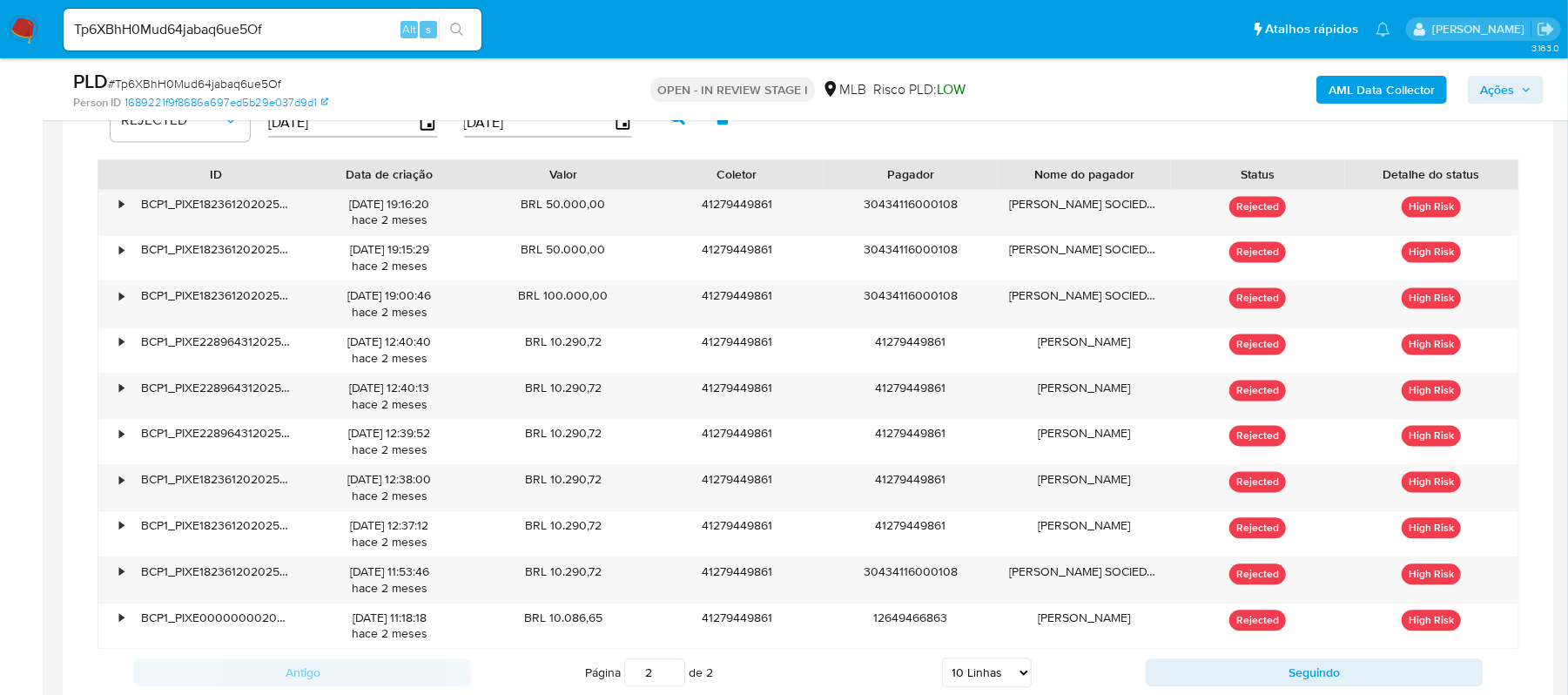
scroll to position [2439, 0]
click at [675, 676] on input "2" at bounding box center [655, 671] width 61 height 28
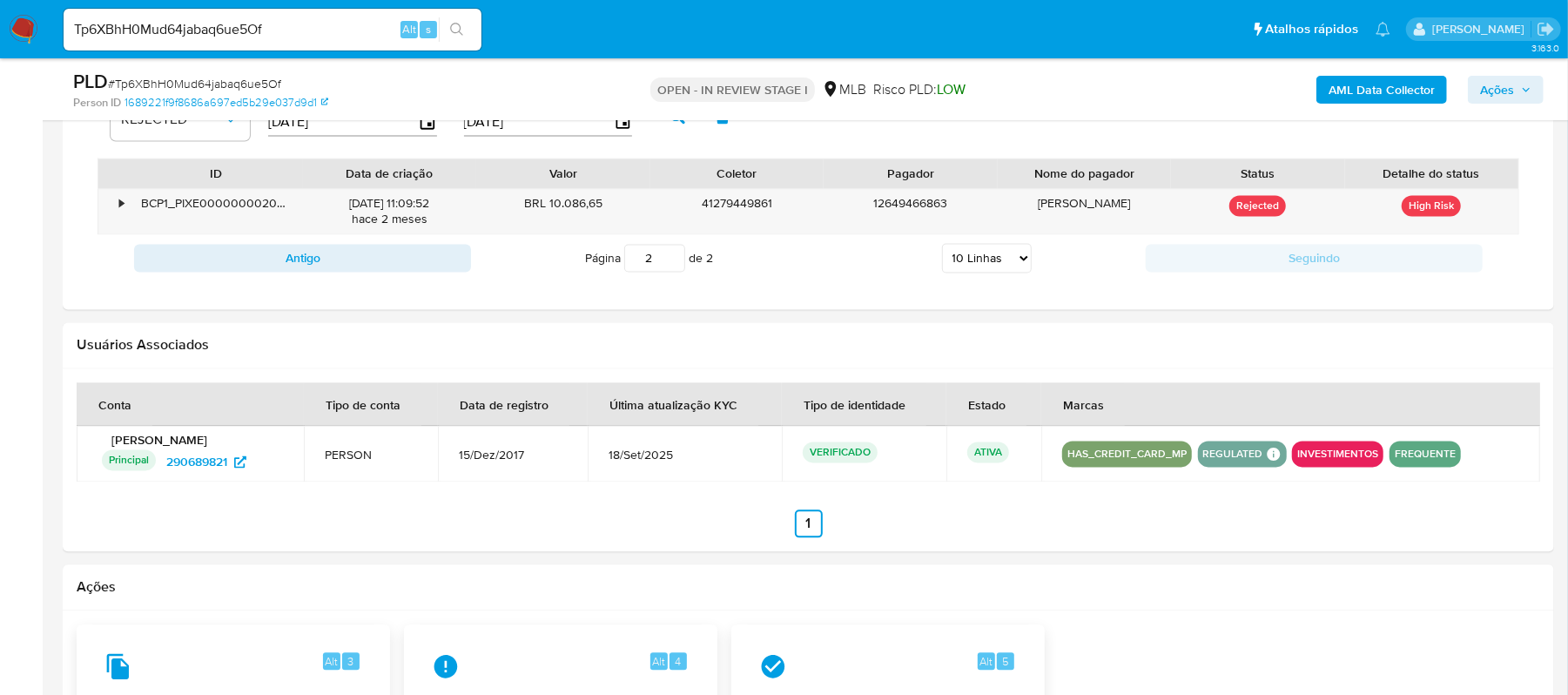
click at [672, 259] on input "2" at bounding box center [655, 258] width 61 height 28
click at [672, 269] on input "1" at bounding box center [655, 258] width 61 height 28
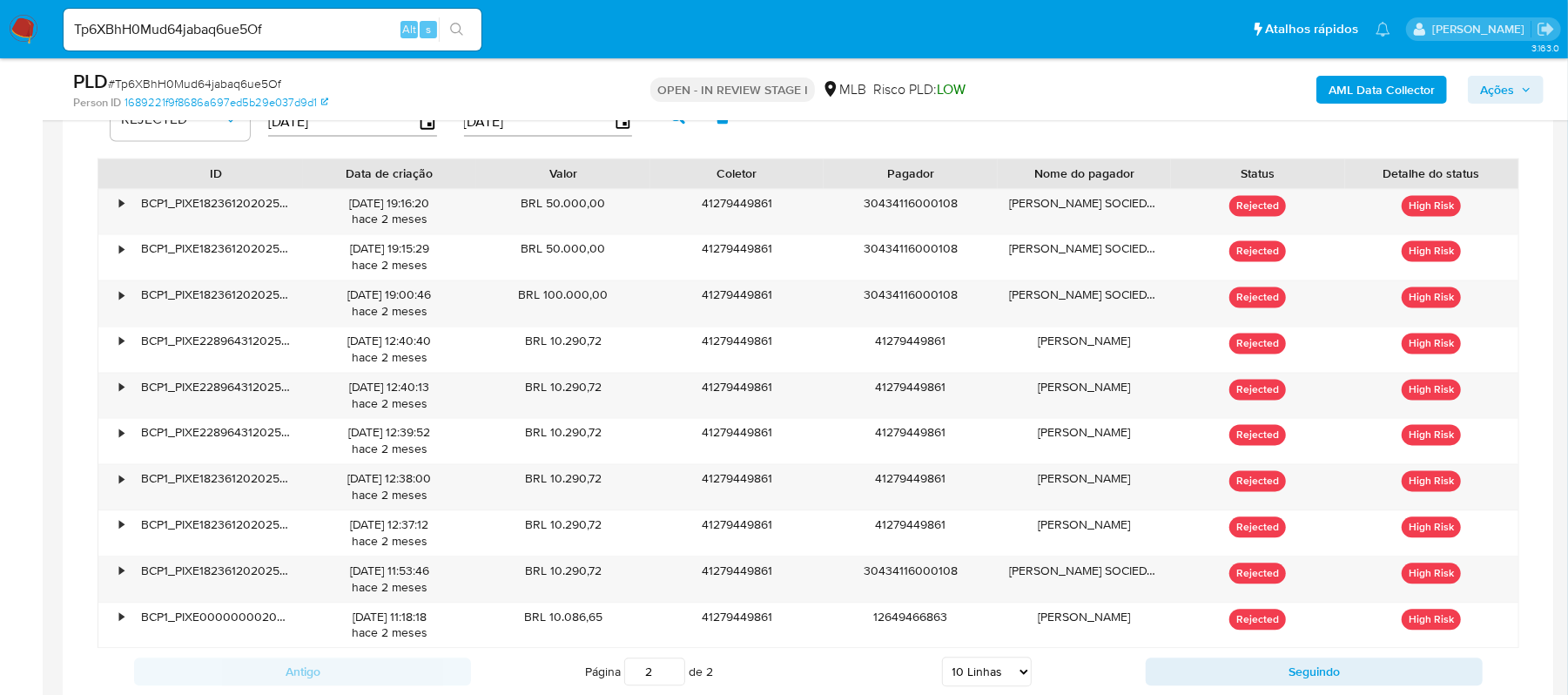
click at [673, 674] on input "2" at bounding box center [655, 671] width 61 height 28
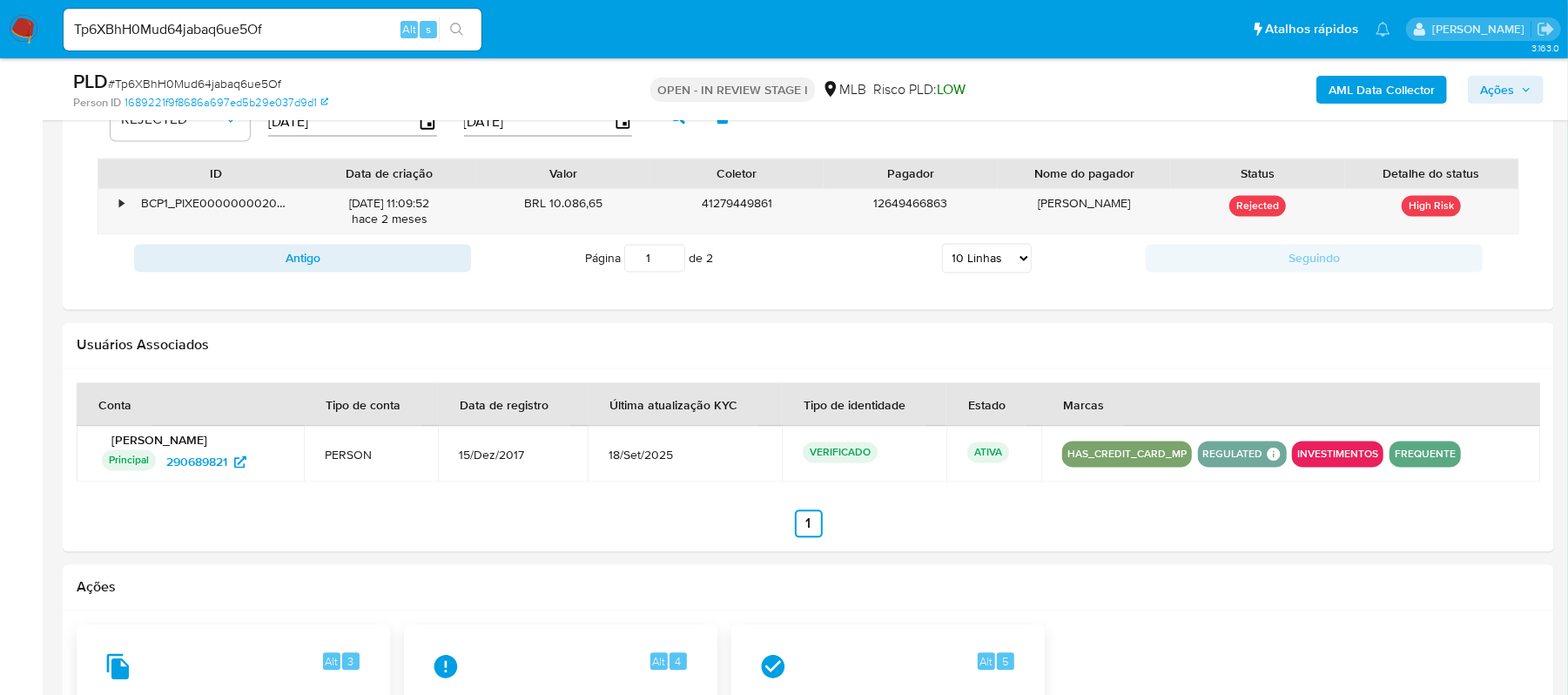
click at [671, 272] on input "1" at bounding box center [655, 258] width 61 height 28
type input "1"
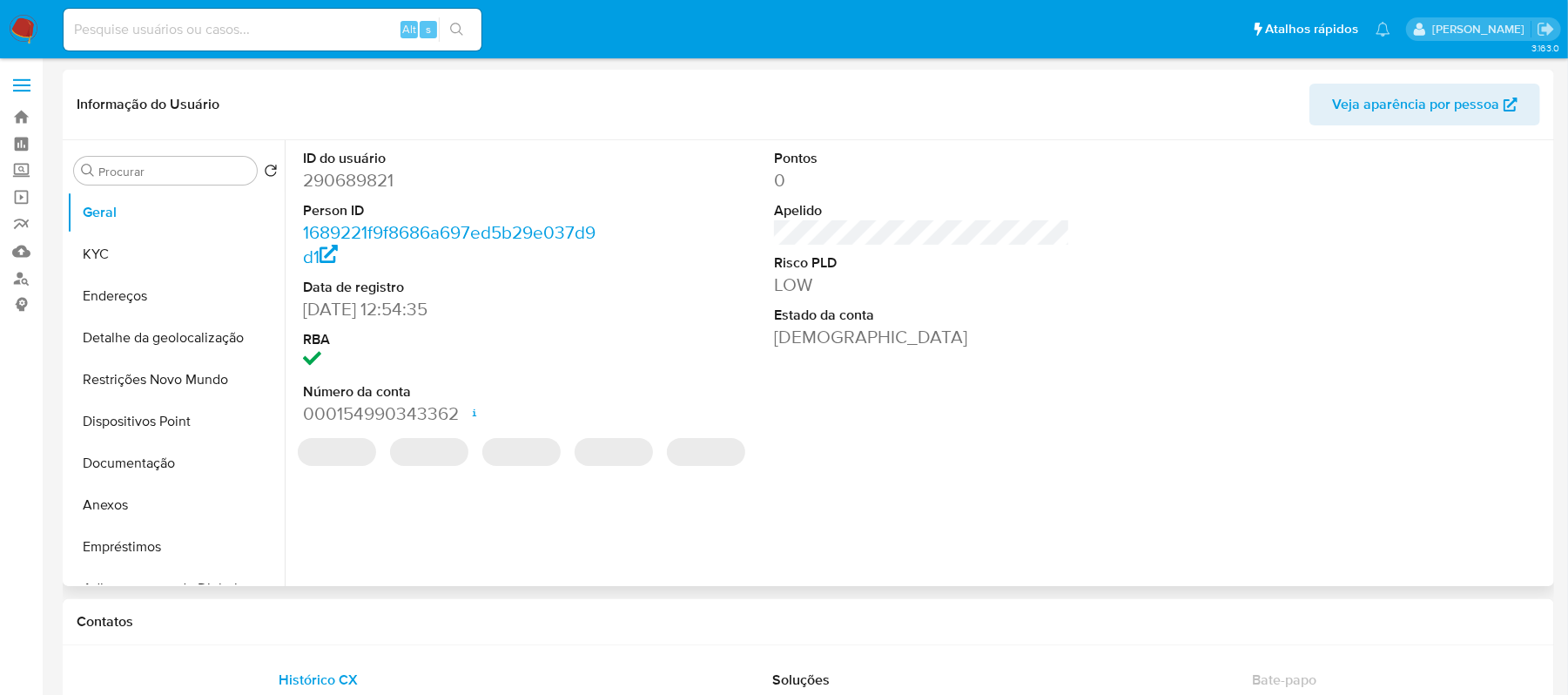
select select "10"
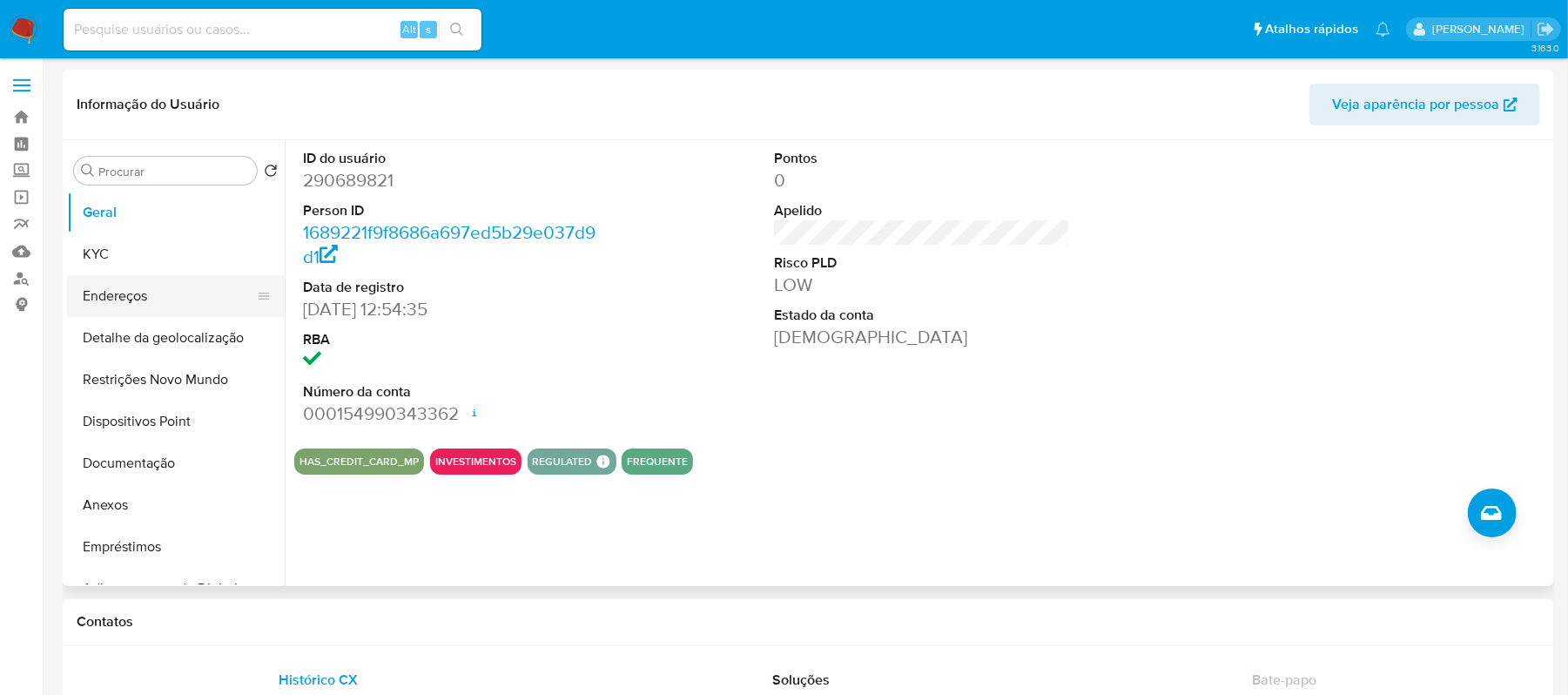
click at [152, 307] on button "Endereços" at bounding box center [169, 296] width 203 height 42
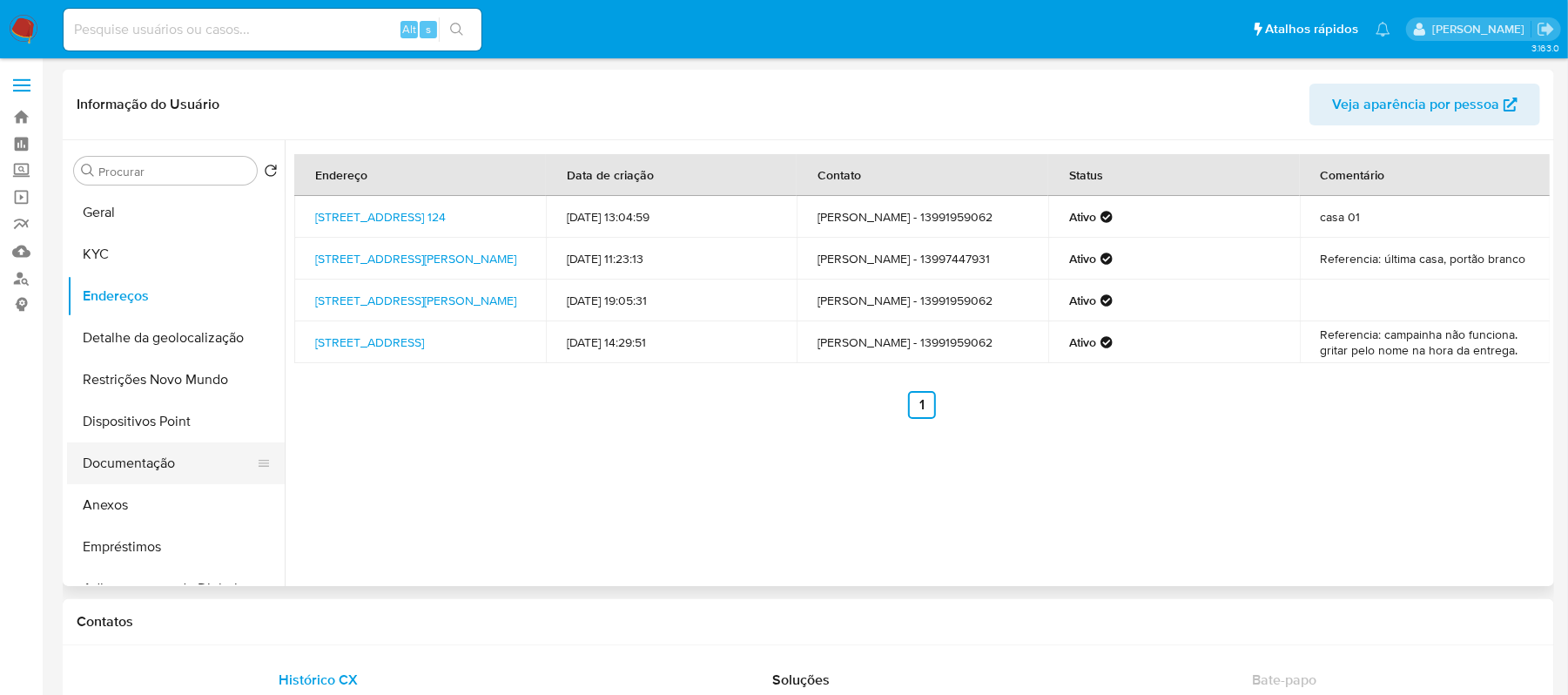
click at [165, 457] on button "Documentação" at bounding box center [169, 463] width 203 height 42
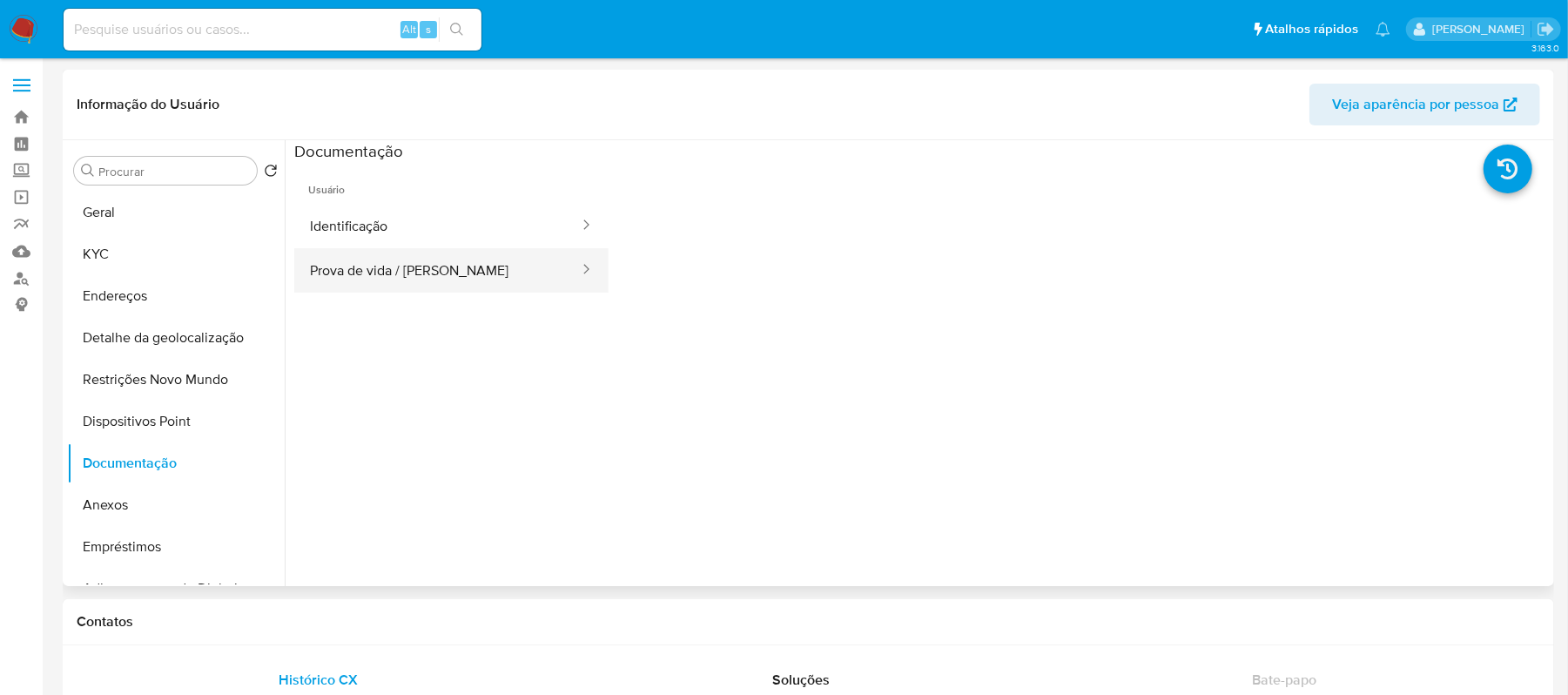
click at [573, 283] on div at bounding box center [580, 271] width 28 height 44
click at [502, 277] on button "Prova de vida / [PERSON_NAME]" at bounding box center [437, 271] width 286 height 44
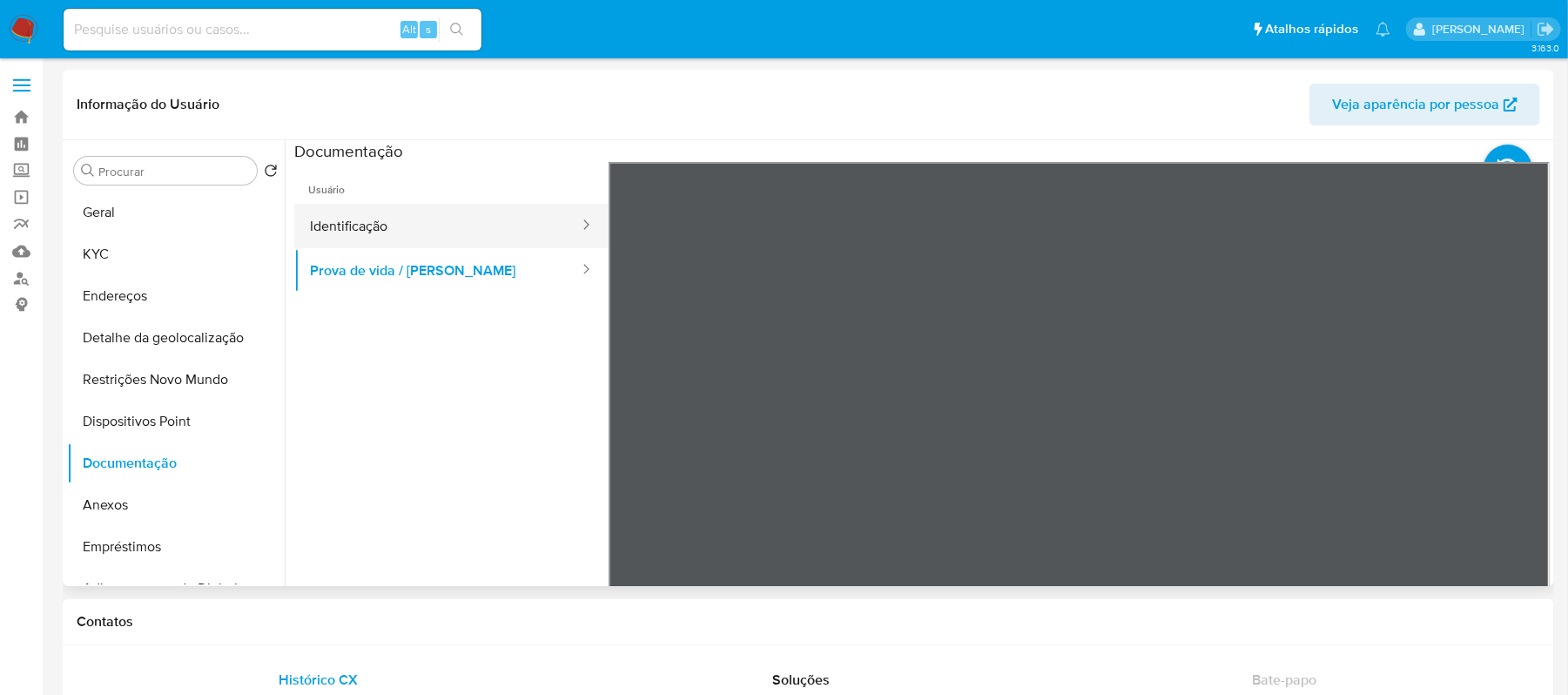
click at [468, 232] on button "Identificação" at bounding box center [437, 226] width 286 height 44
